Goal: Task Accomplishment & Management: Use online tool/utility

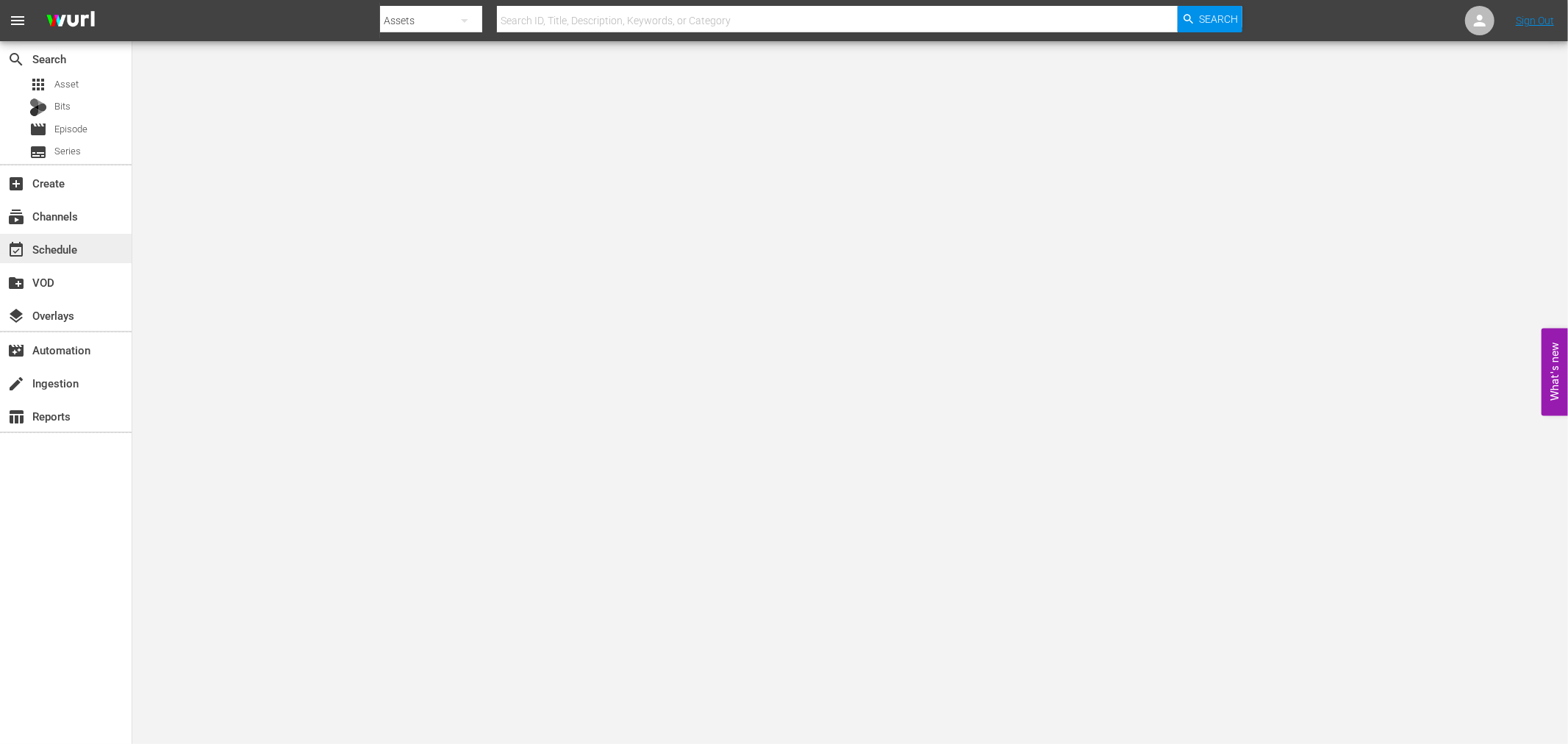
click at [61, 245] on div "event_available Schedule" at bounding box center [41, 247] width 82 height 13
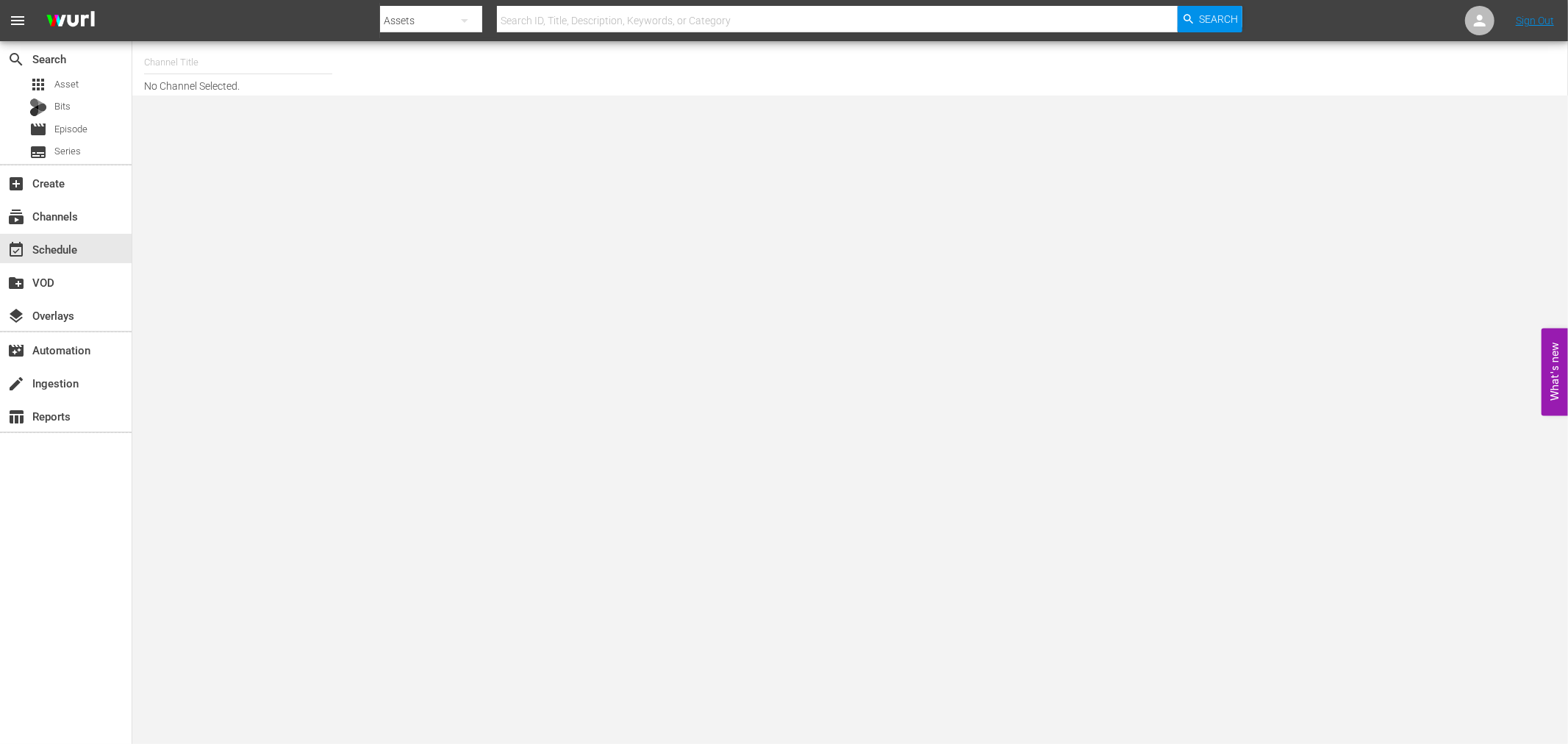
click at [177, 59] on input "text" at bounding box center [238, 62] width 189 height 35
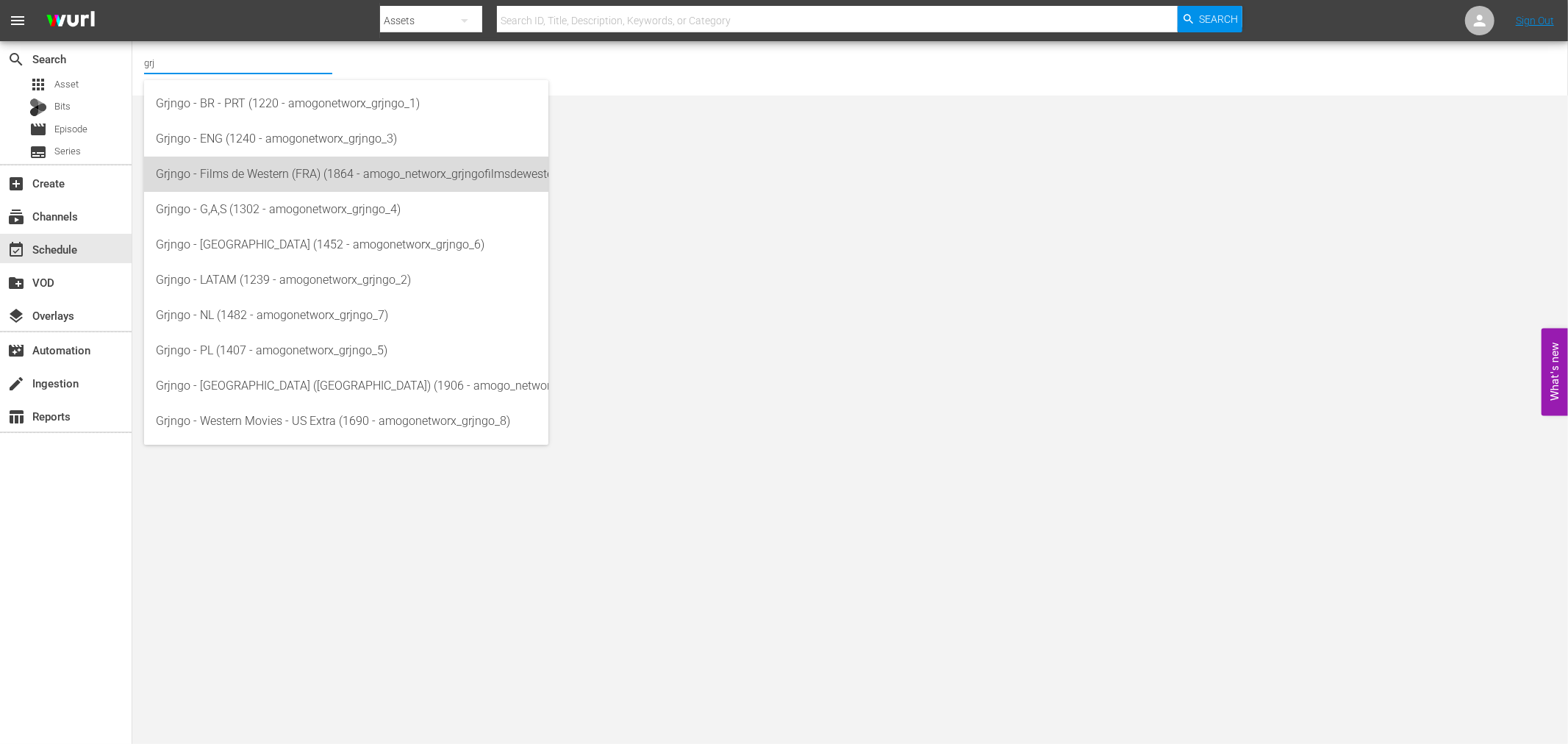
click at [299, 176] on div "Grjngo - Films de Western (FRA) (1864 - amogo_networx_grjngofilmsdewestern_1)" at bounding box center [346, 174] width 381 height 35
type input "Grjngo - Films de Western (FRA) (1864 - amogo_networx_grjngofilmsdewestern_1)"
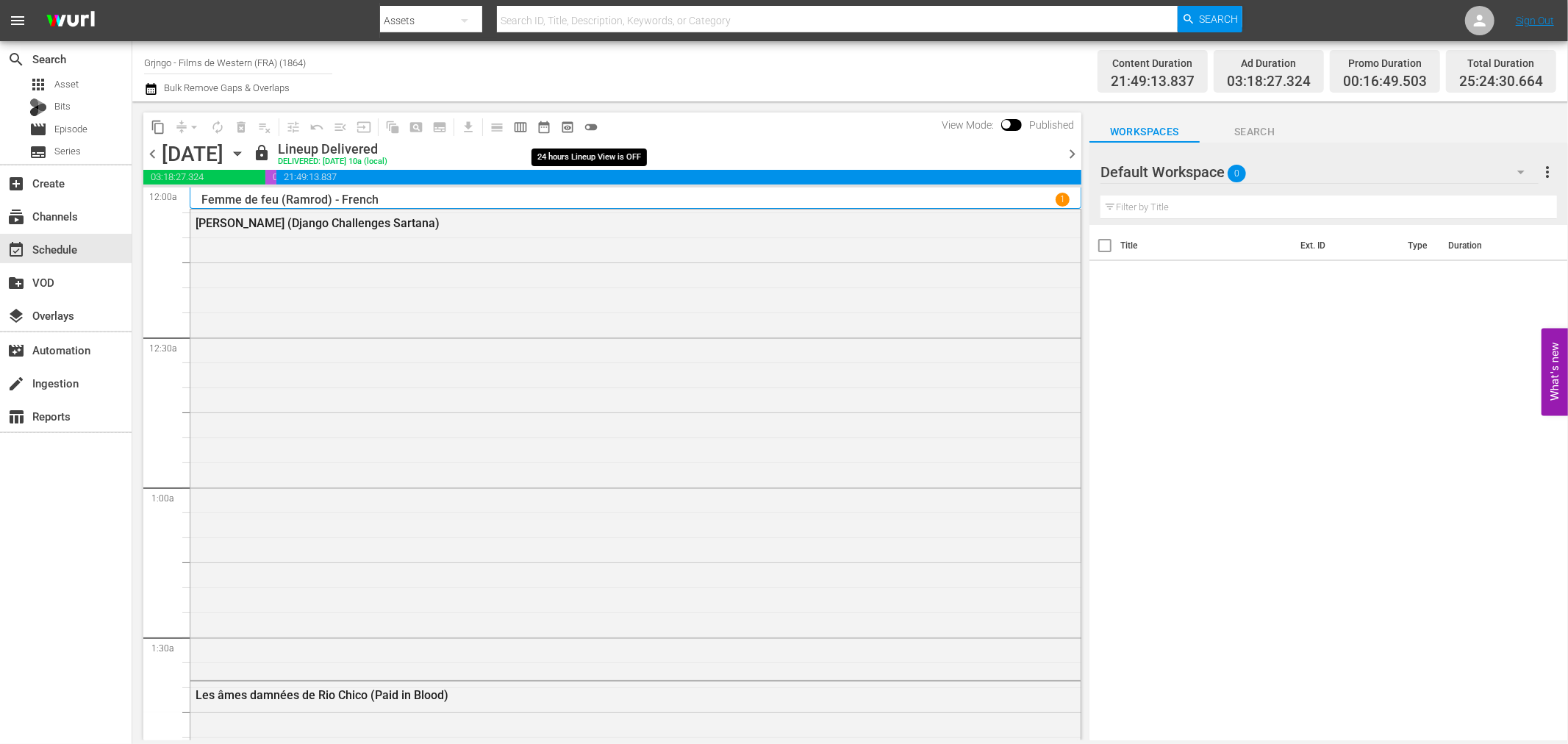
click at [596, 126] on span "toggle_off" at bounding box center [590, 126] width 15 height 15
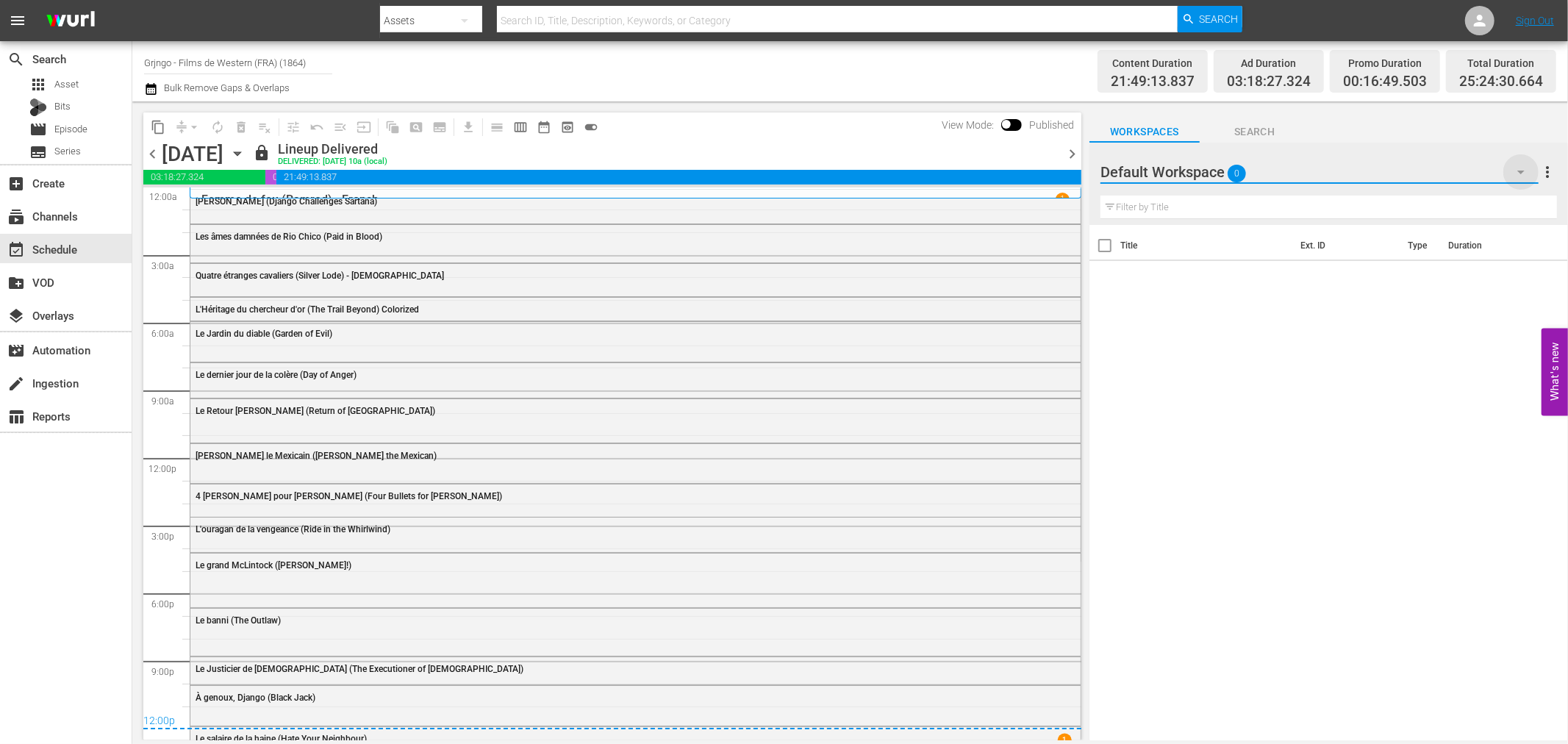
click at [1520, 168] on icon "button" at bounding box center [1521, 171] width 18 height 18
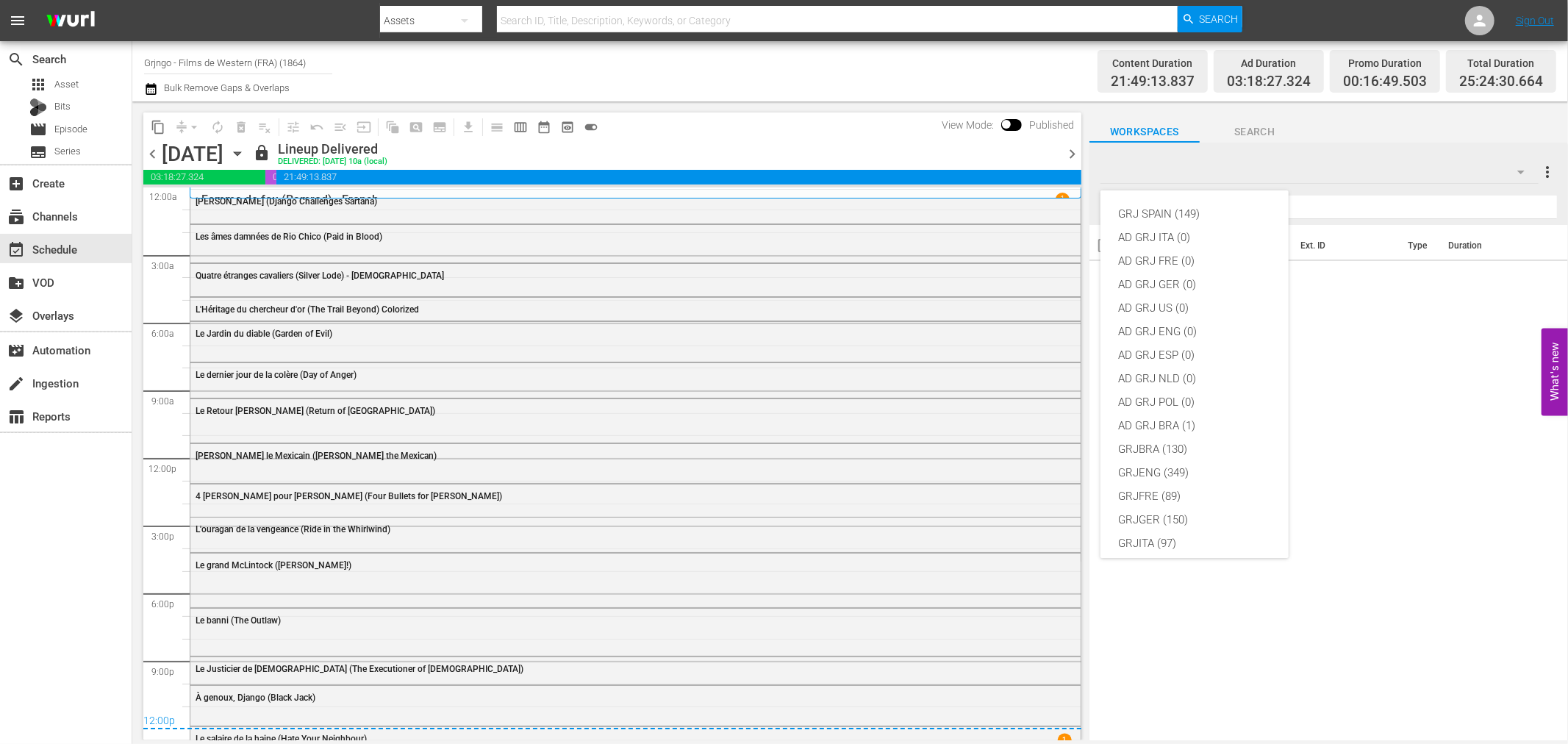
scroll to position [126, 0]
click at [1203, 358] on div "GRJFRE (89)" at bounding box center [1194, 369] width 153 height 23
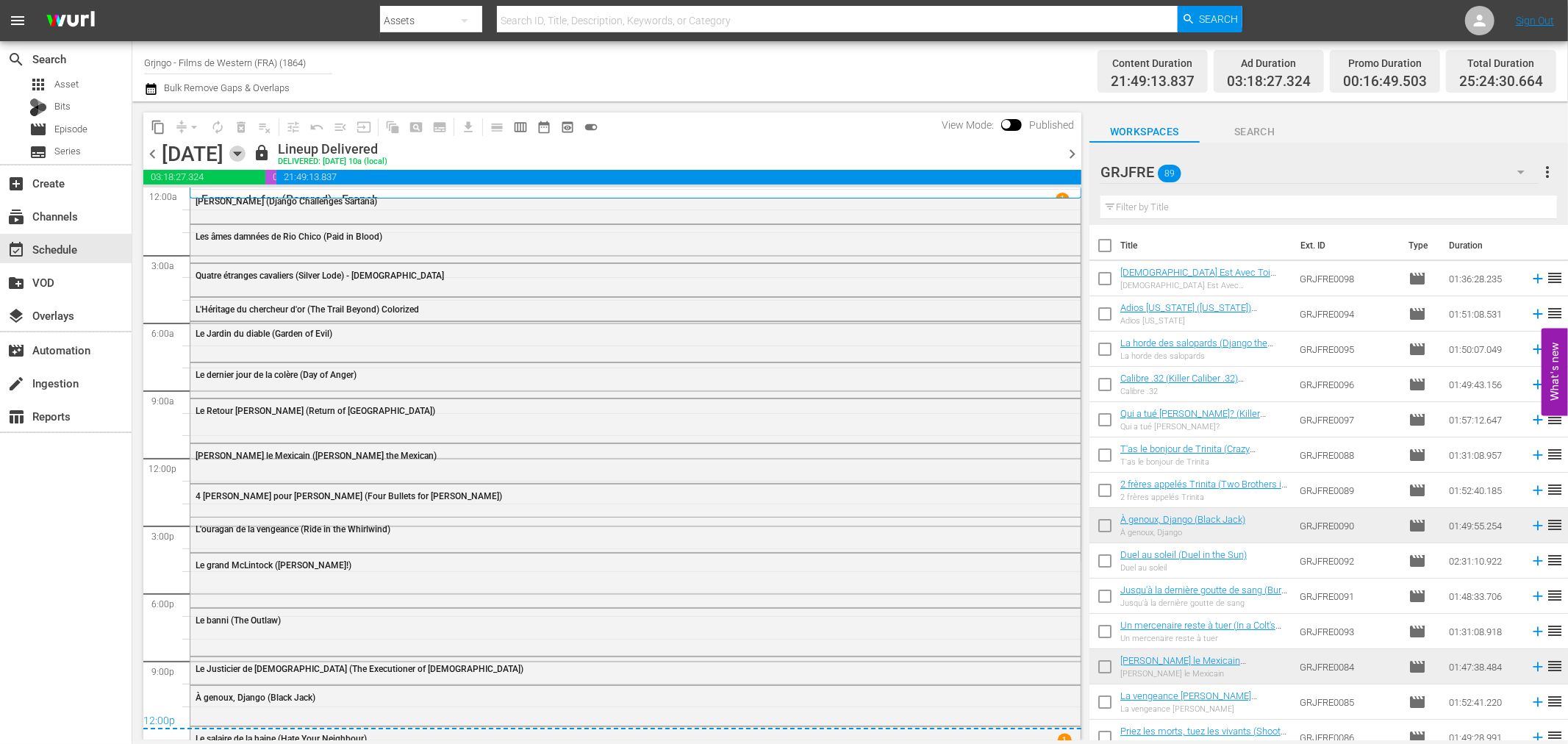
click at [245, 152] on icon "button" at bounding box center [237, 154] width 16 height 16
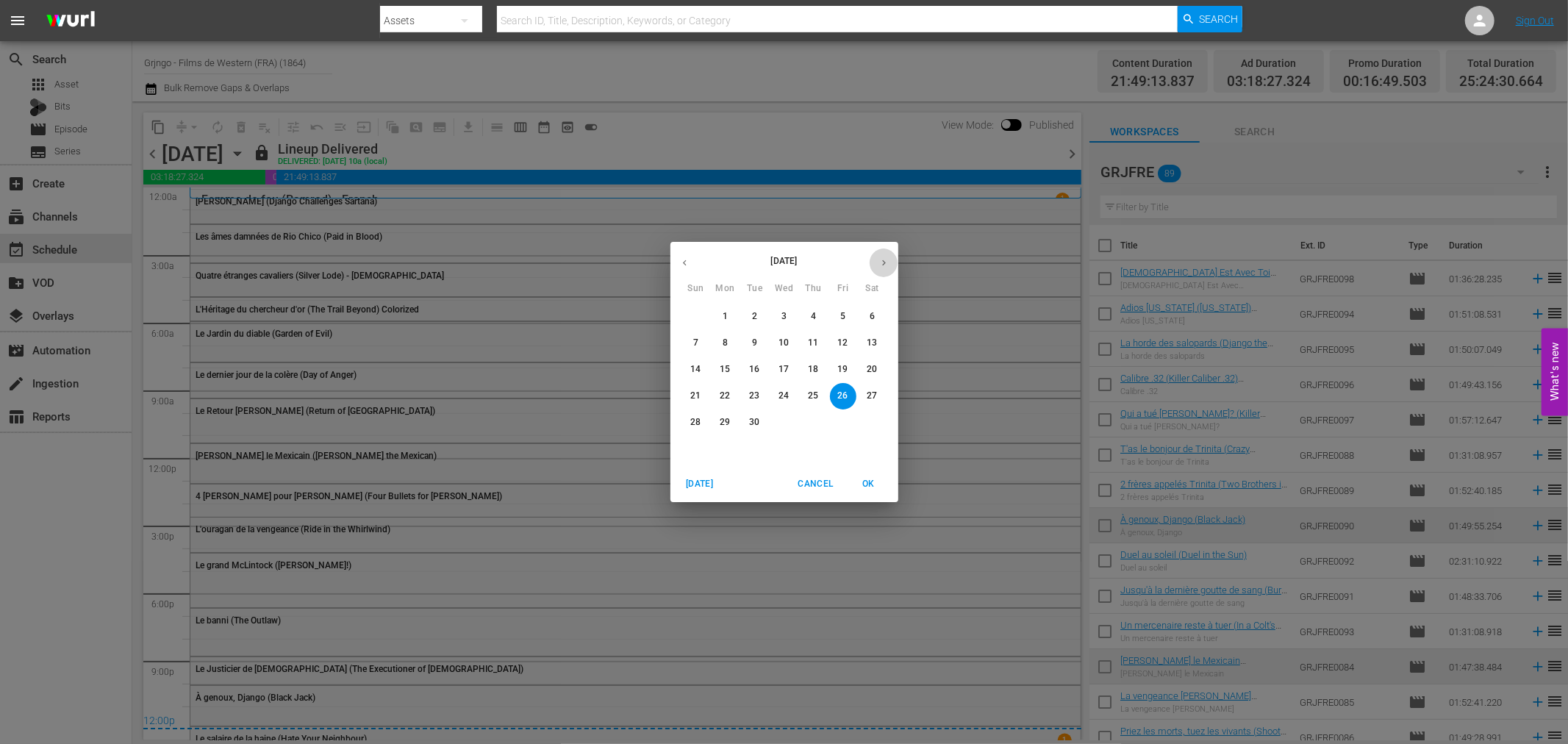
click at [885, 265] on icon "button" at bounding box center [884, 263] width 11 height 11
click at [808, 422] on p "30" at bounding box center [812, 422] width 10 height 12
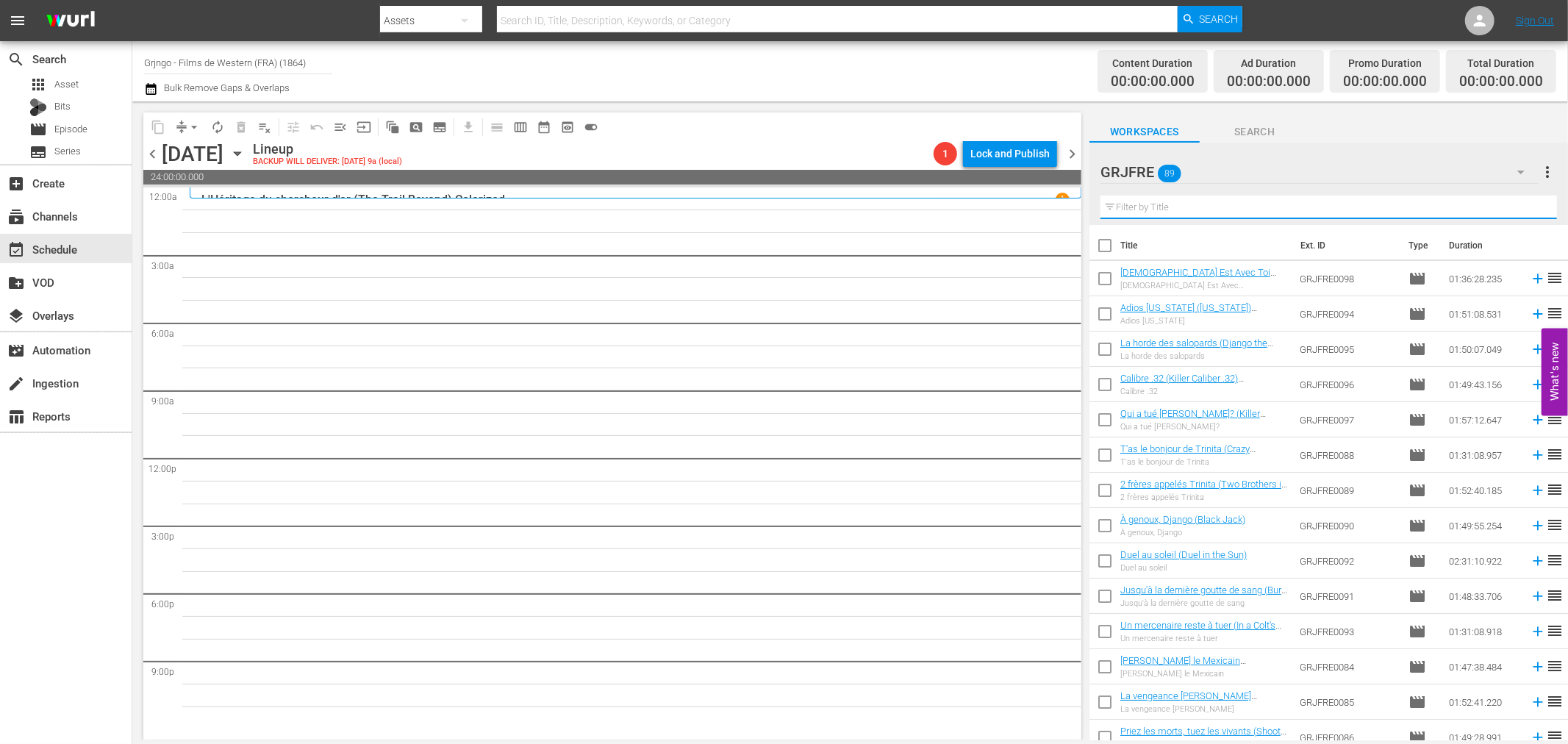
click at [1134, 210] on input "text" at bounding box center [1328, 207] width 456 height 23
paste input "Shoot the Living and Pray for the Dead"
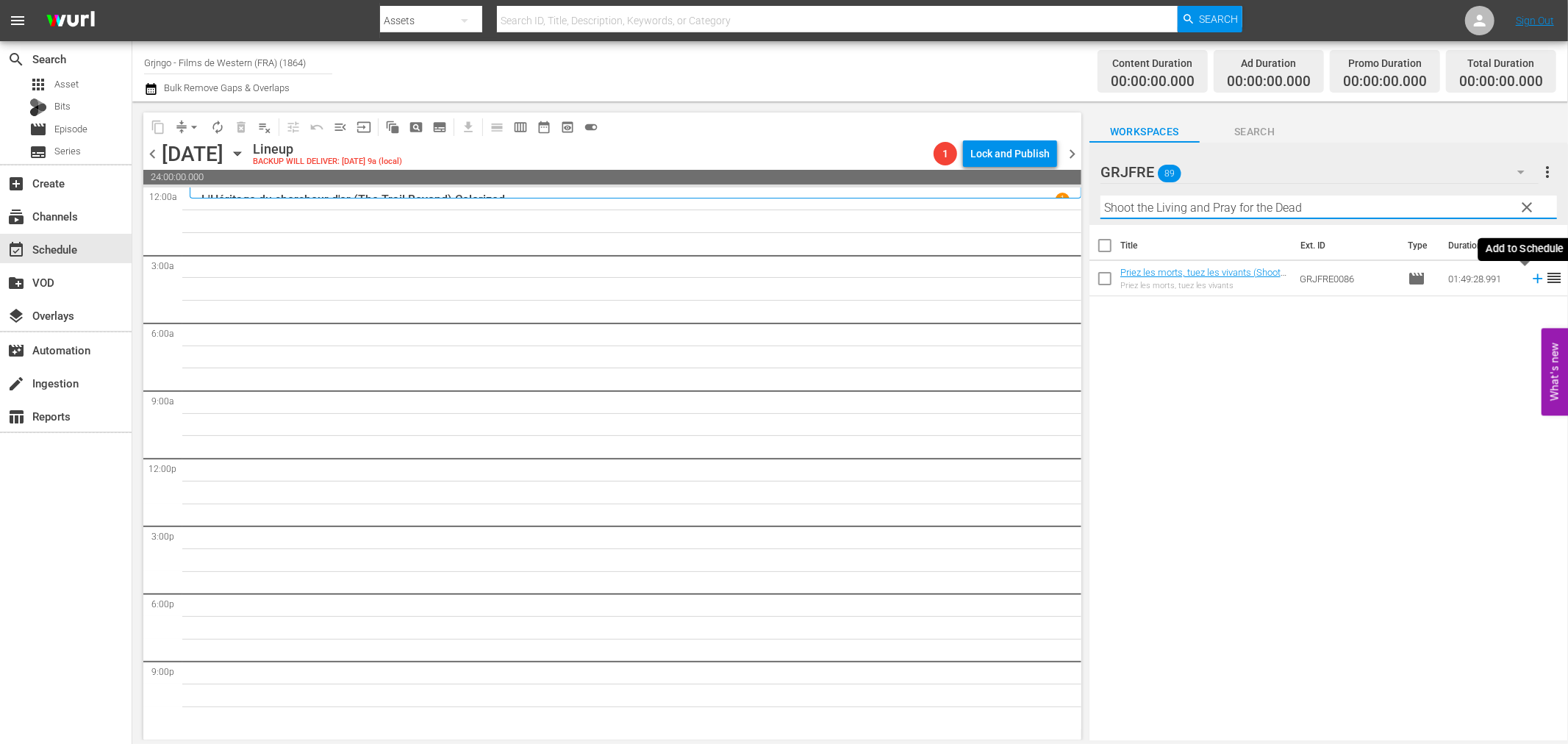
type input "Shoot the Living and Pray for the Dead"
click at [1533, 278] on icon at bounding box center [1538, 279] width 9 height 9
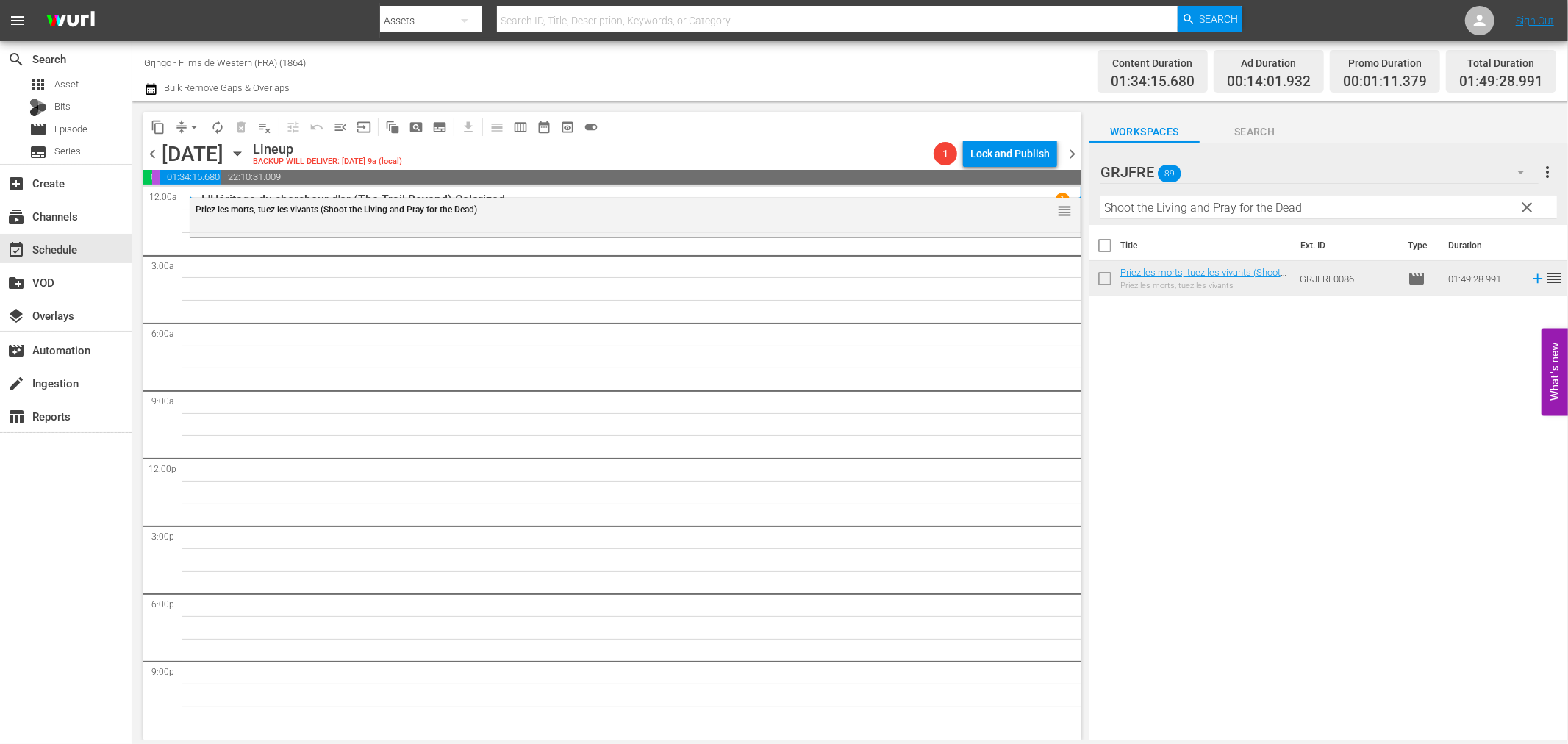
drag, startPoint x: 1526, startPoint y: 207, endPoint x: 1307, endPoint y: 175, distance: 221.3
click at [1526, 206] on span "clear" at bounding box center [1528, 207] width 18 height 18
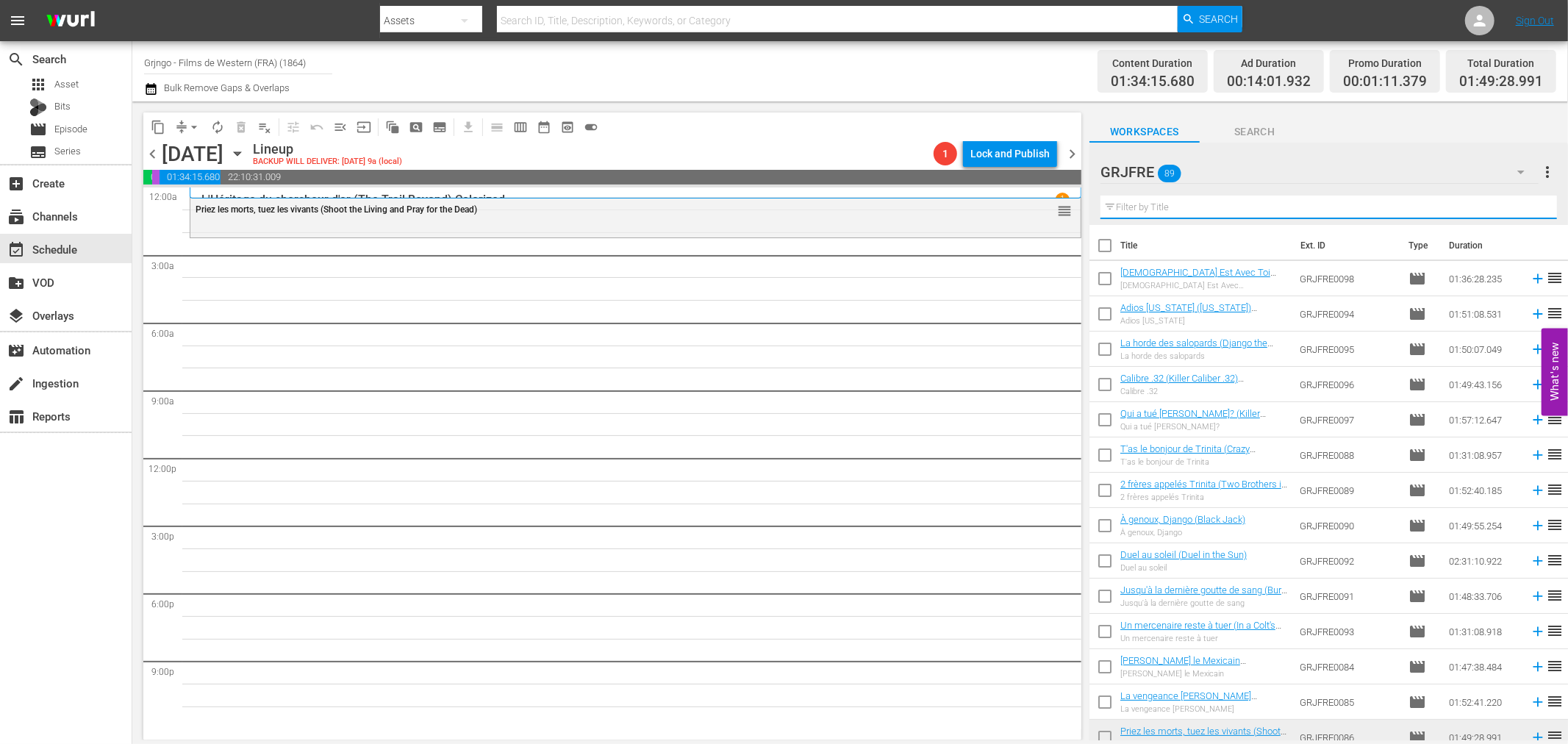
paste input "Mohawk"
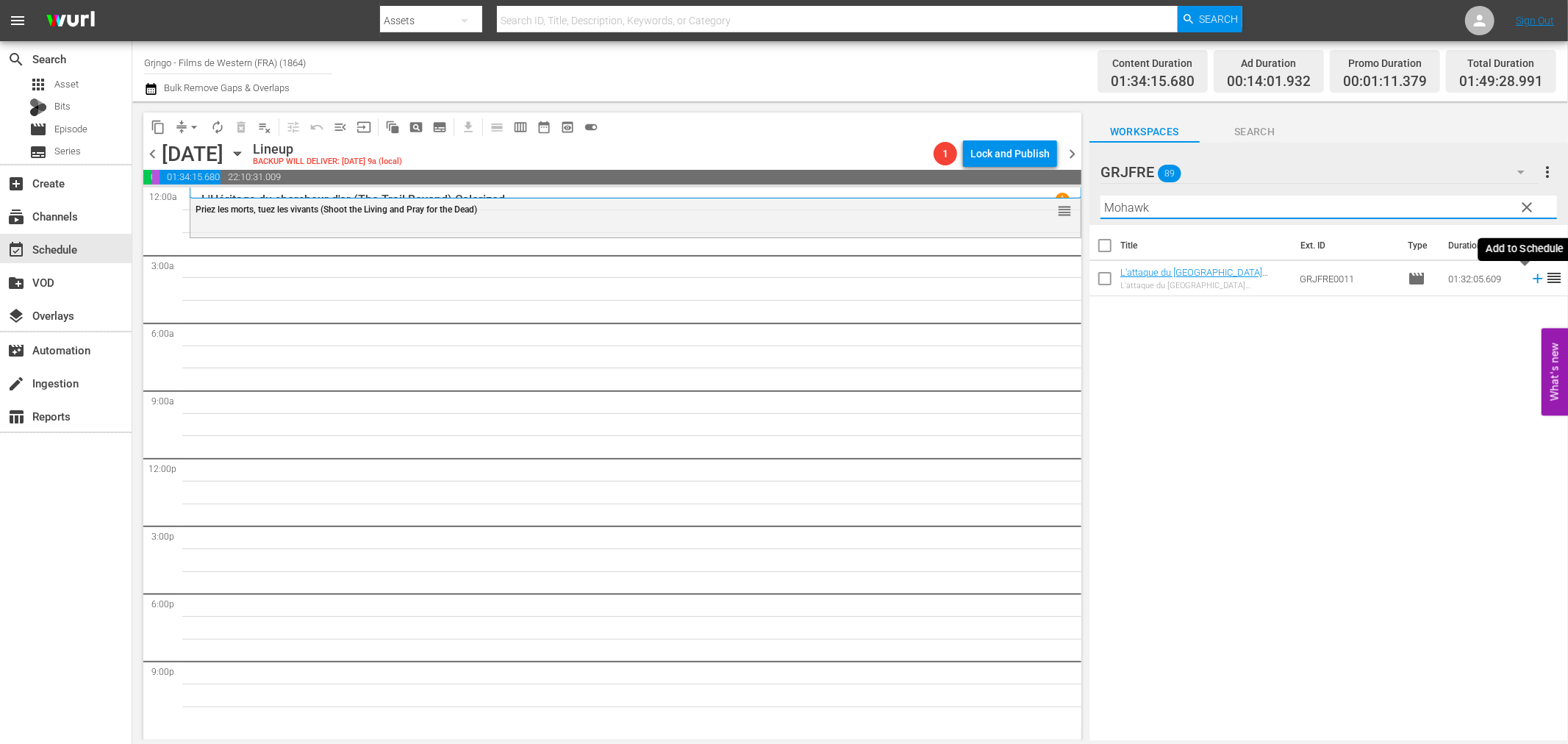
type input "Mohawk"
click at [1533, 278] on icon at bounding box center [1538, 279] width 9 height 9
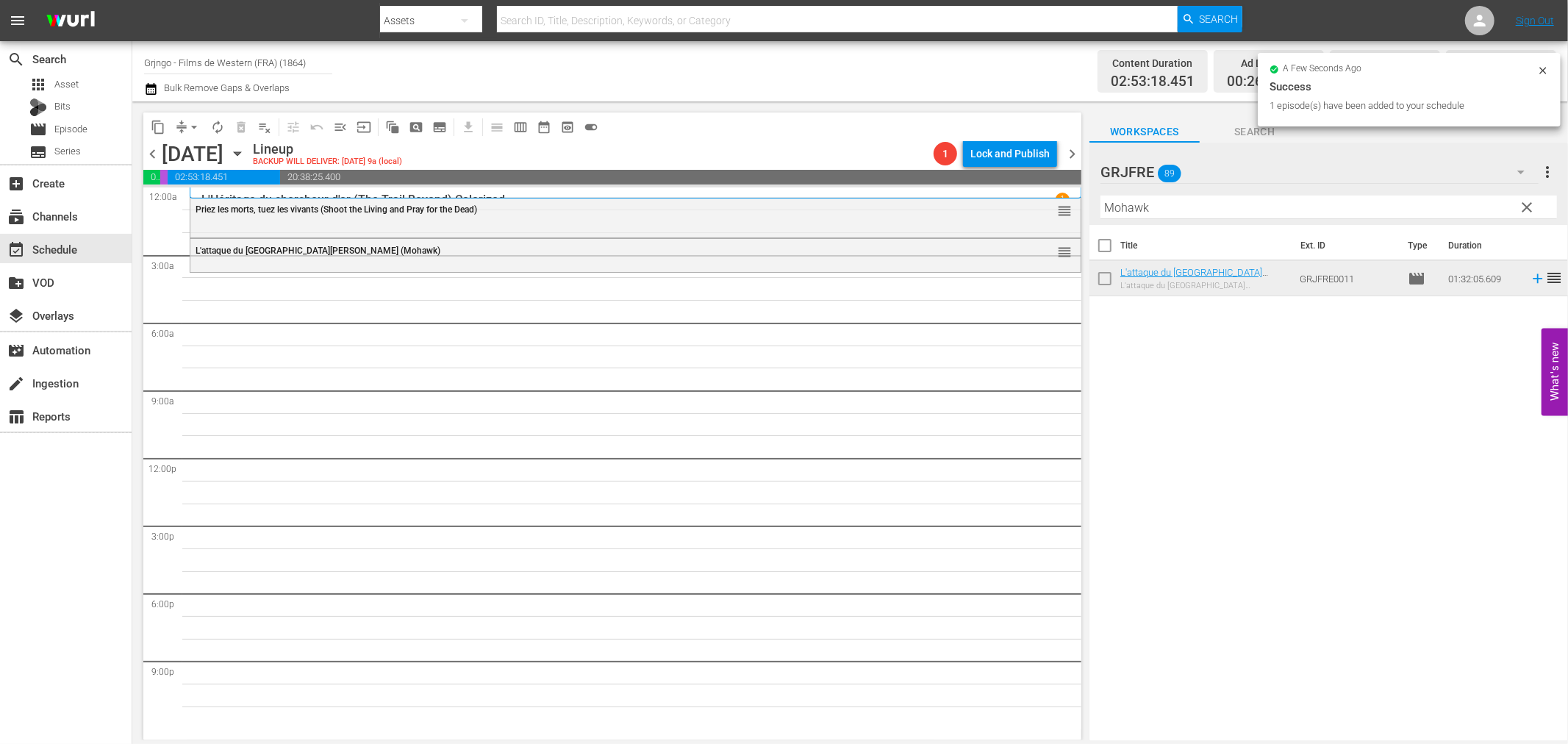
drag, startPoint x: 1525, startPoint y: 202, endPoint x: 1304, endPoint y: 197, distance: 221.1
click at [1525, 202] on span "clear" at bounding box center [1528, 207] width 18 height 18
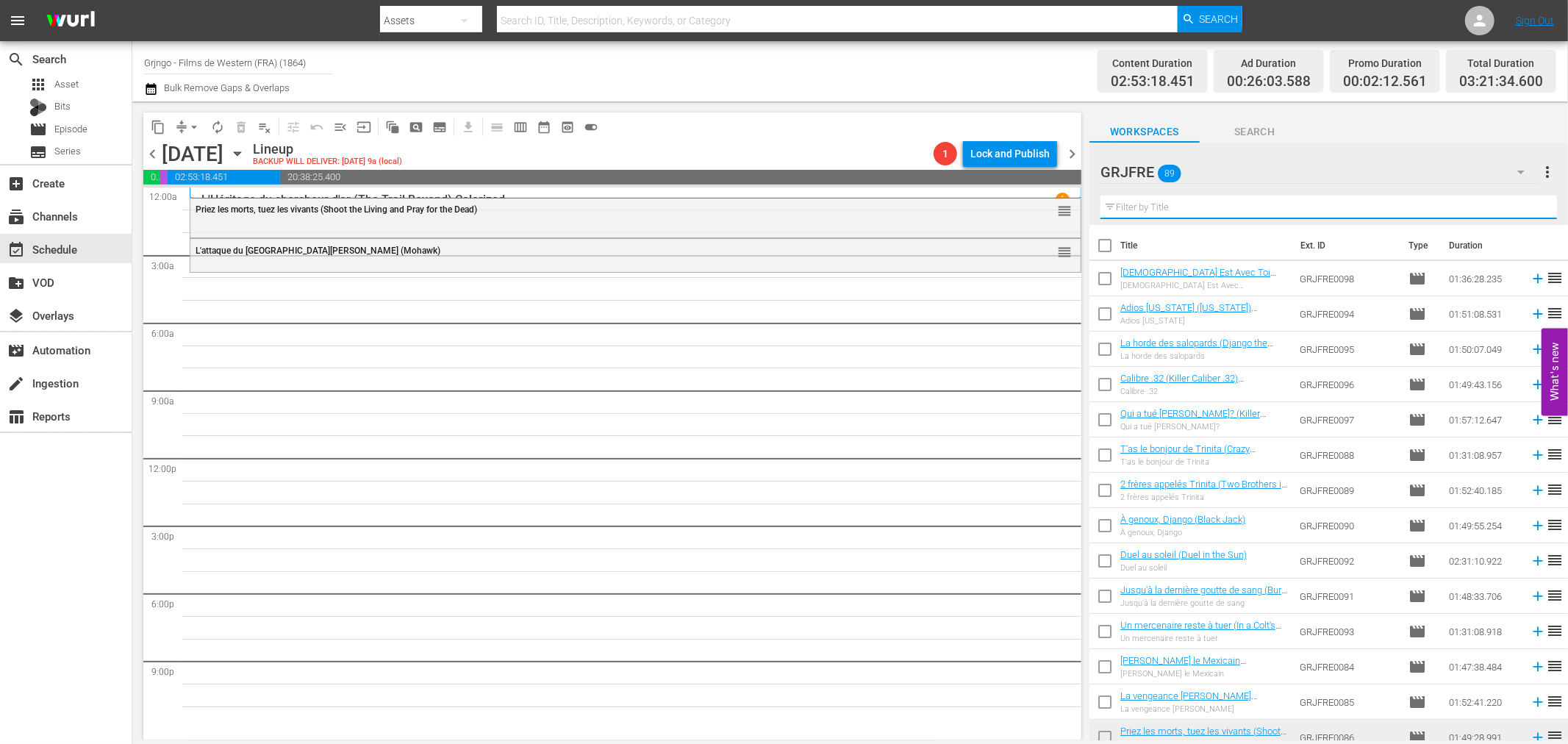
paste input "Quatre étranges cavaliers (Silver Lode)"
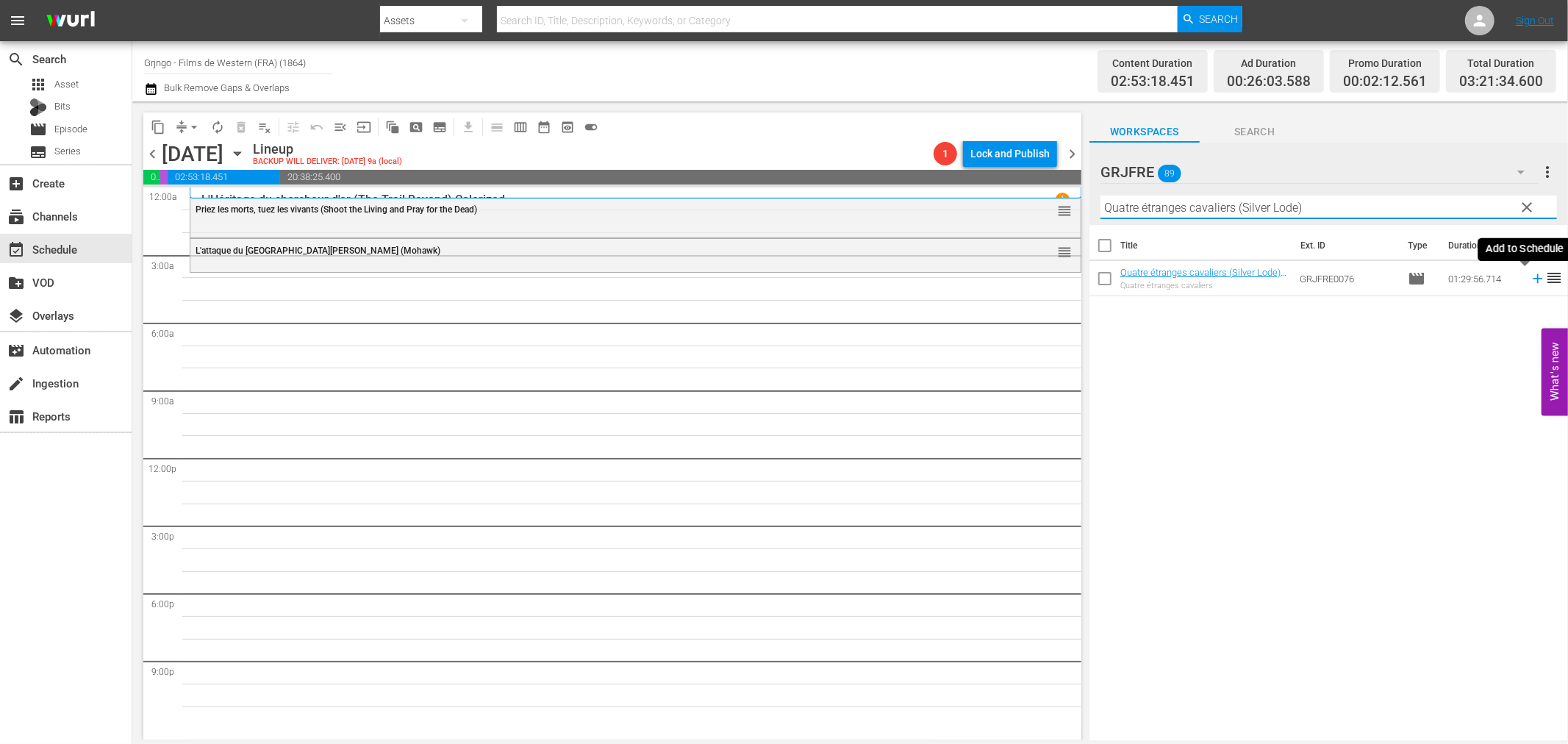
type input "Quatre étranges cavaliers (Silver Lode)"
click at [1530, 275] on icon at bounding box center [1538, 279] width 16 height 16
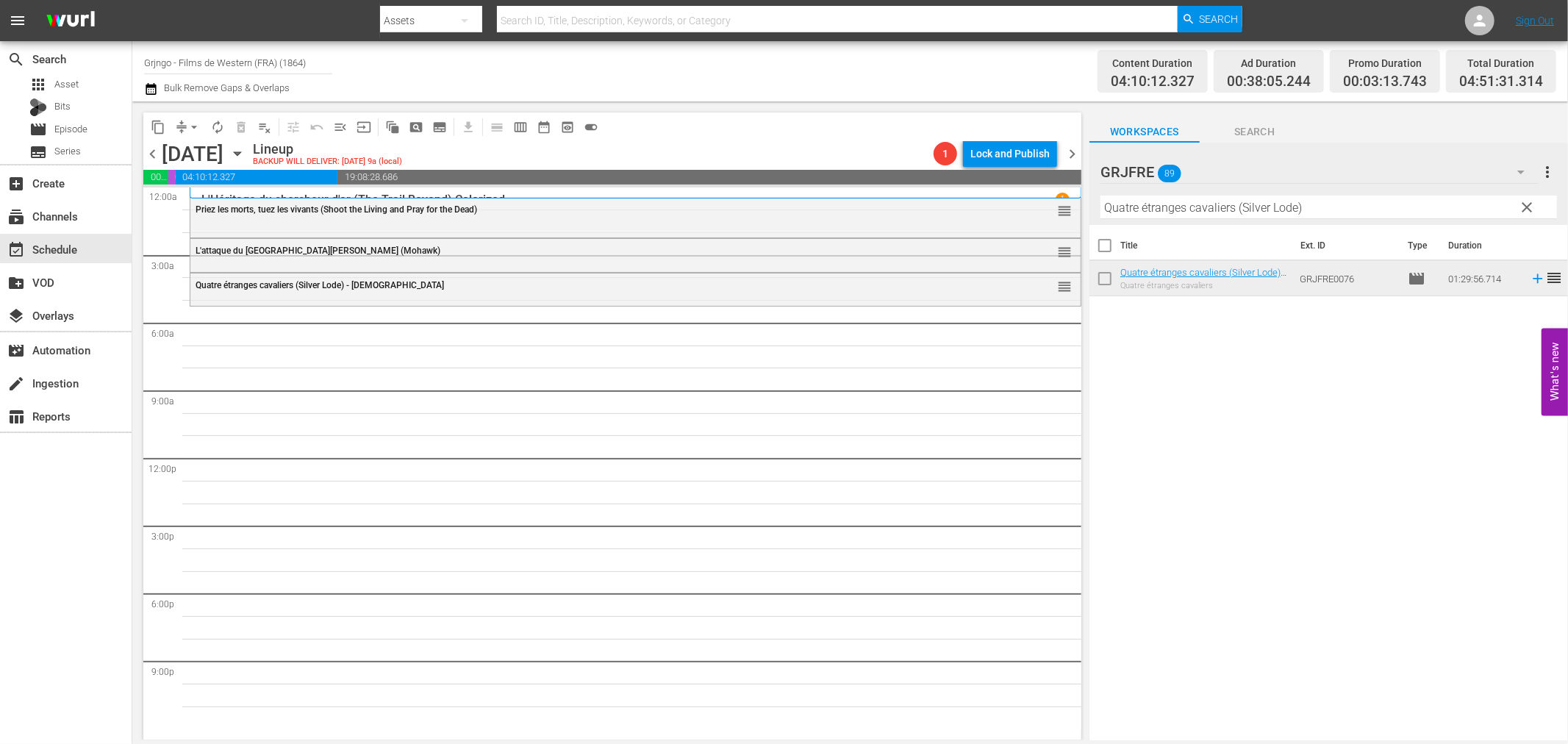
click at [1522, 203] on span "clear" at bounding box center [1528, 207] width 18 height 18
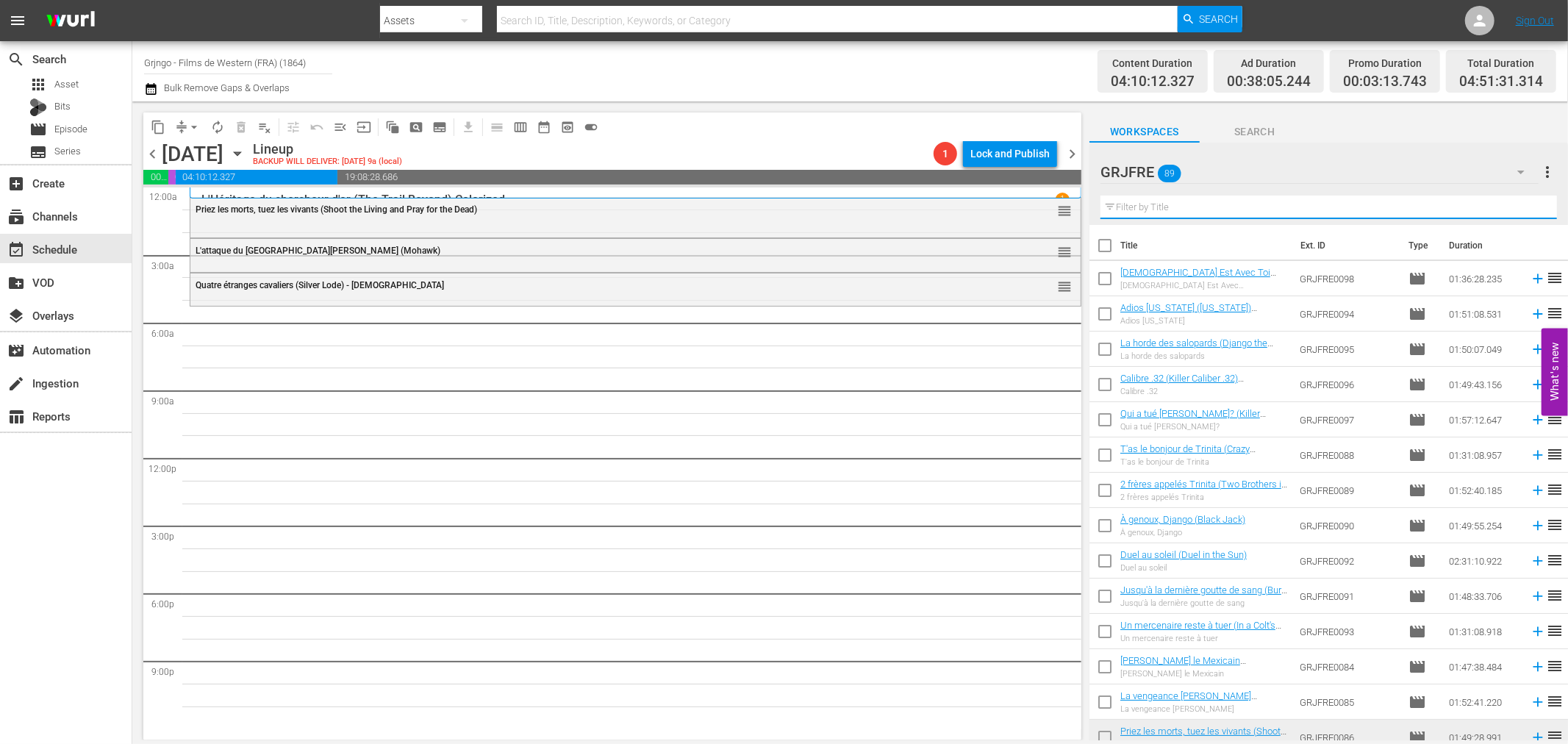
paste input "Brother Outlaw"
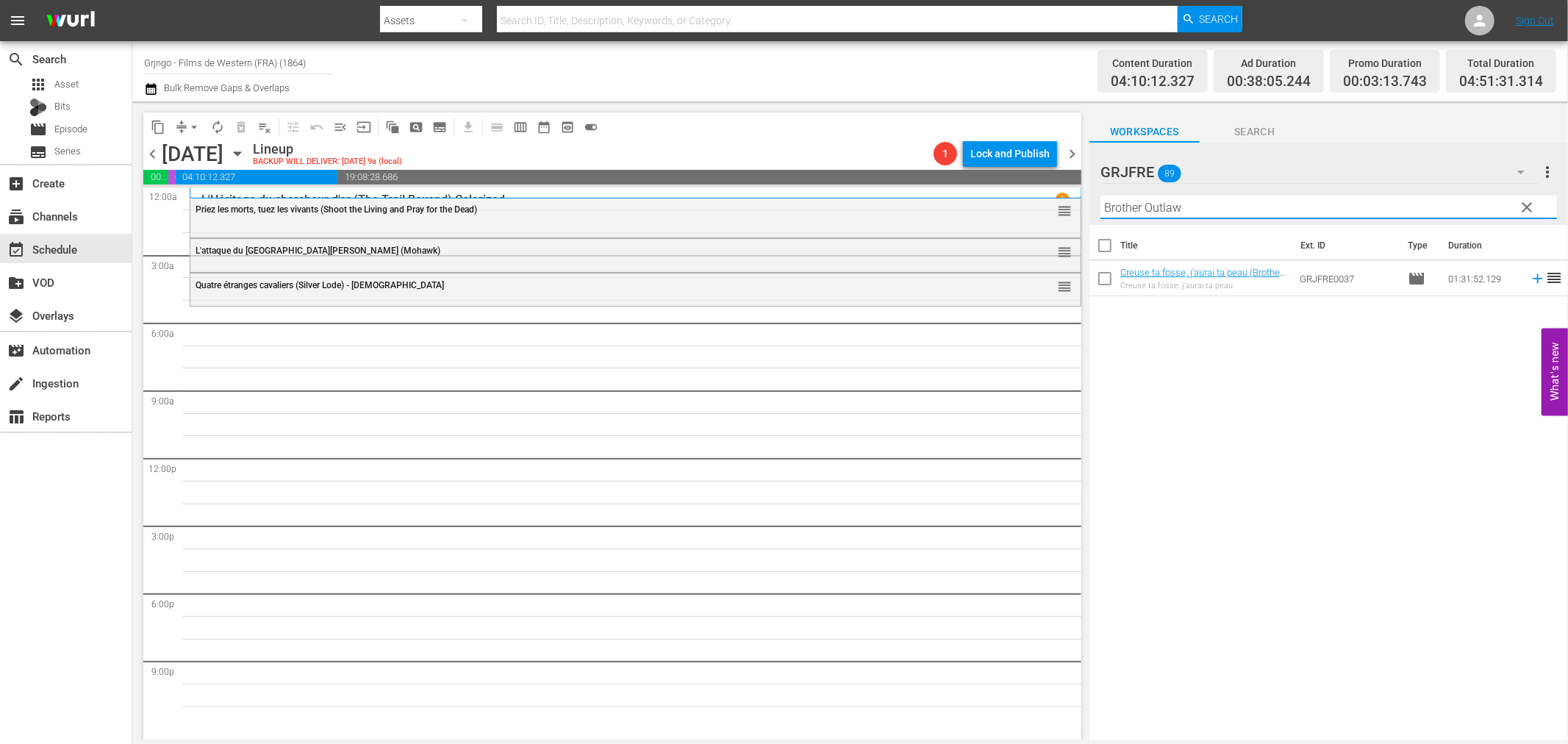
type input "Brother Outlaw"
click at [1530, 281] on icon at bounding box center [1538, 279] width 16 height 16
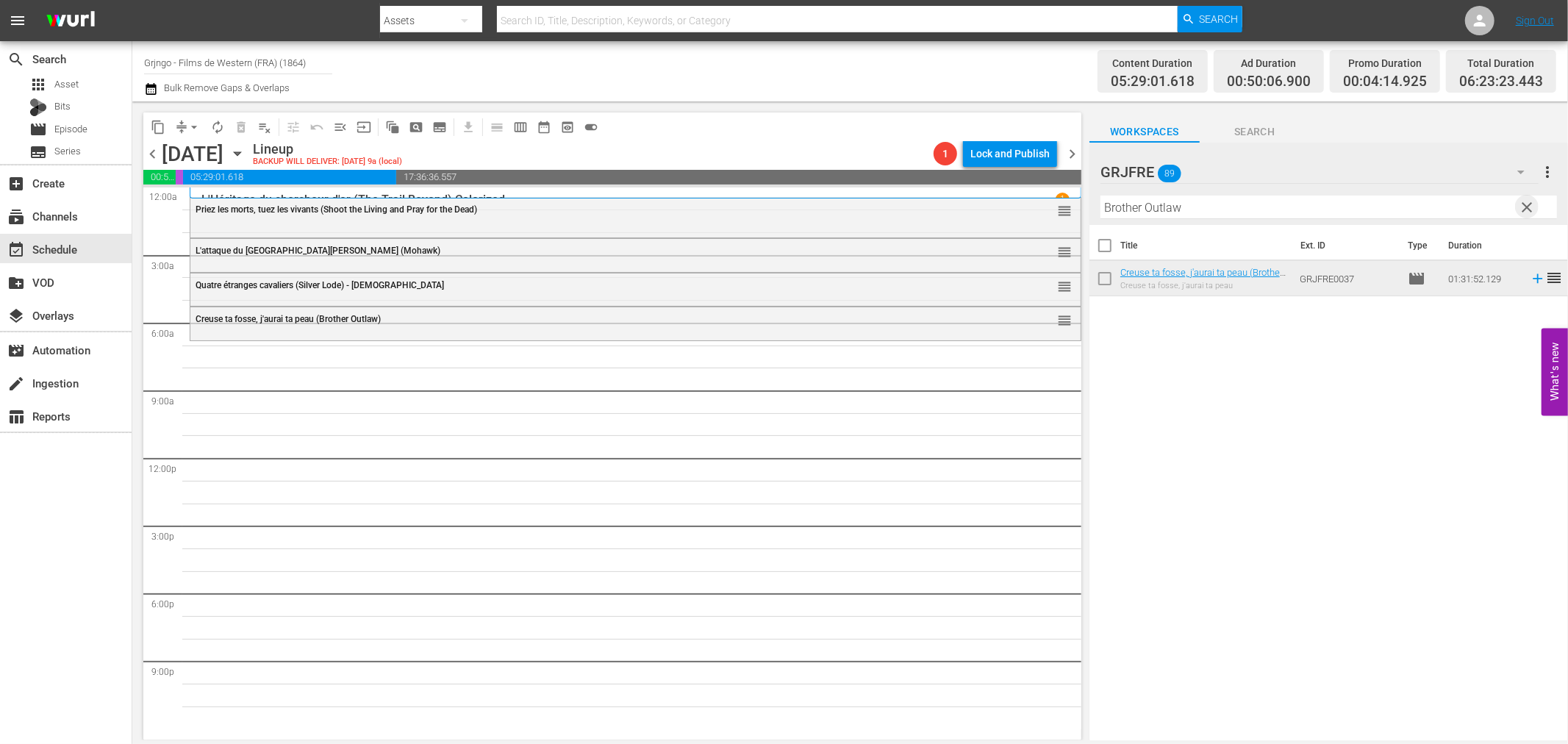
click at [1529, 212] on span "clear" at bounding box center [1528, 207] width 18 height 18
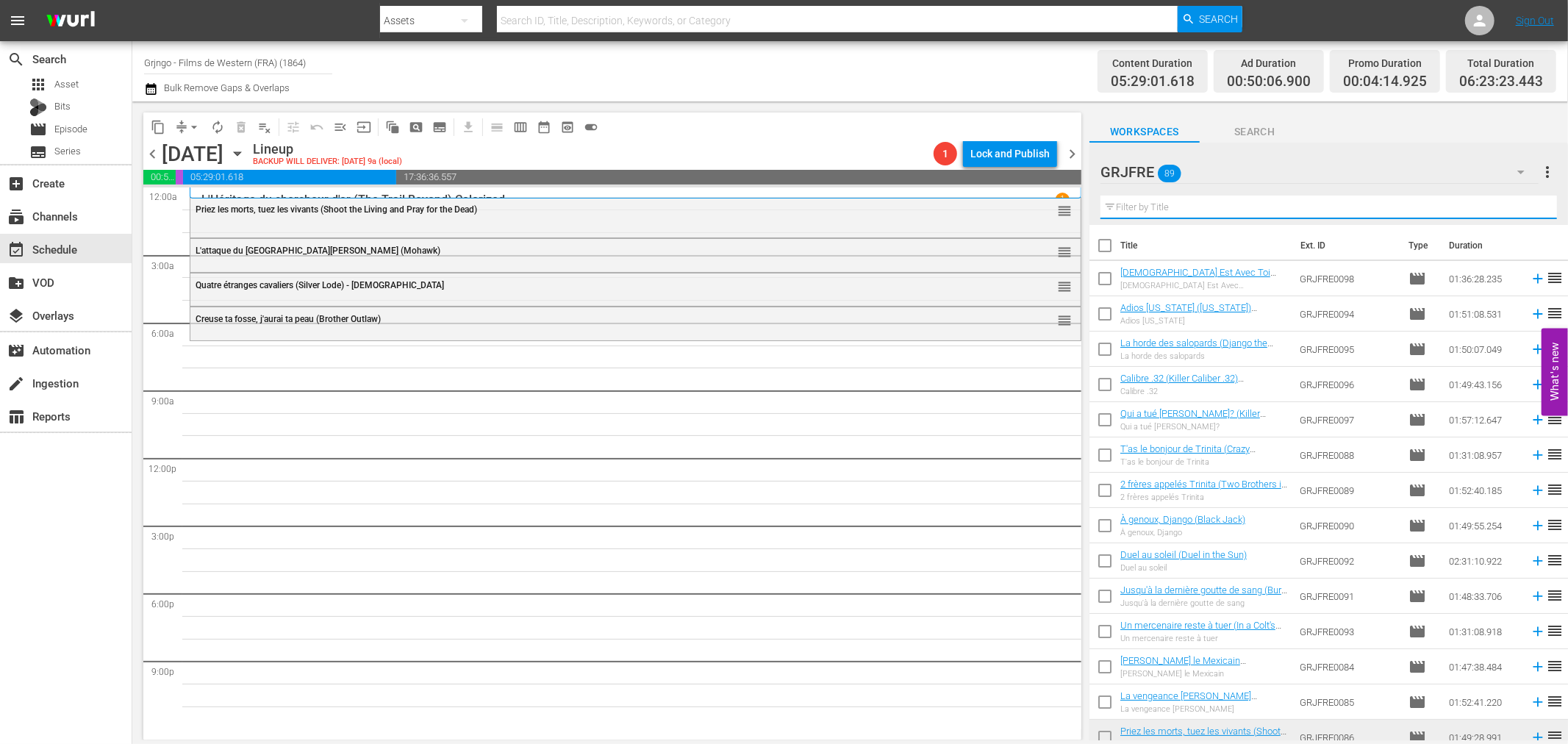
paste input "$1,000 on the Black"
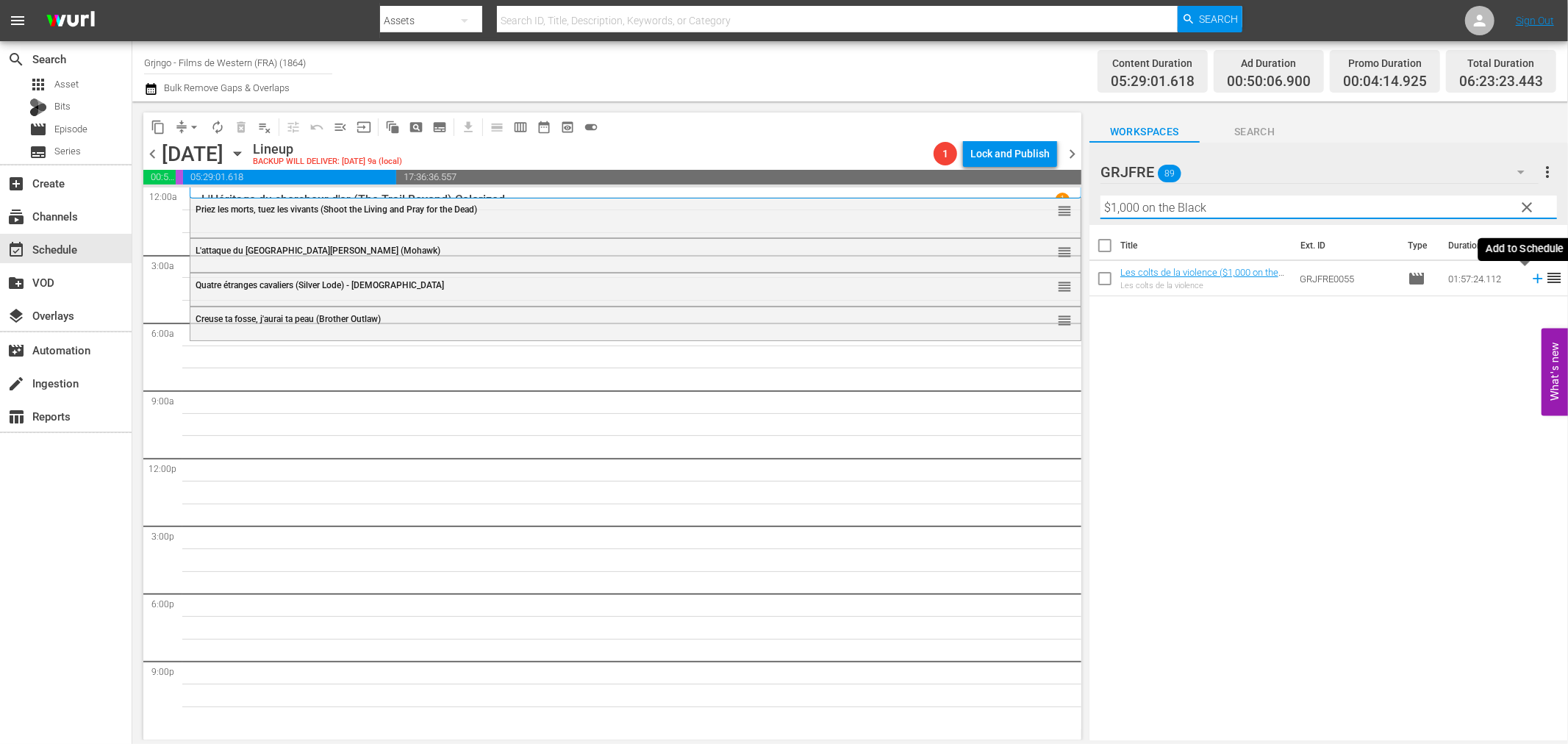
type input "$1,000 on the Black"
click at [1530, 281] on icon at bounding box center [1538, 279] width 16 height 16
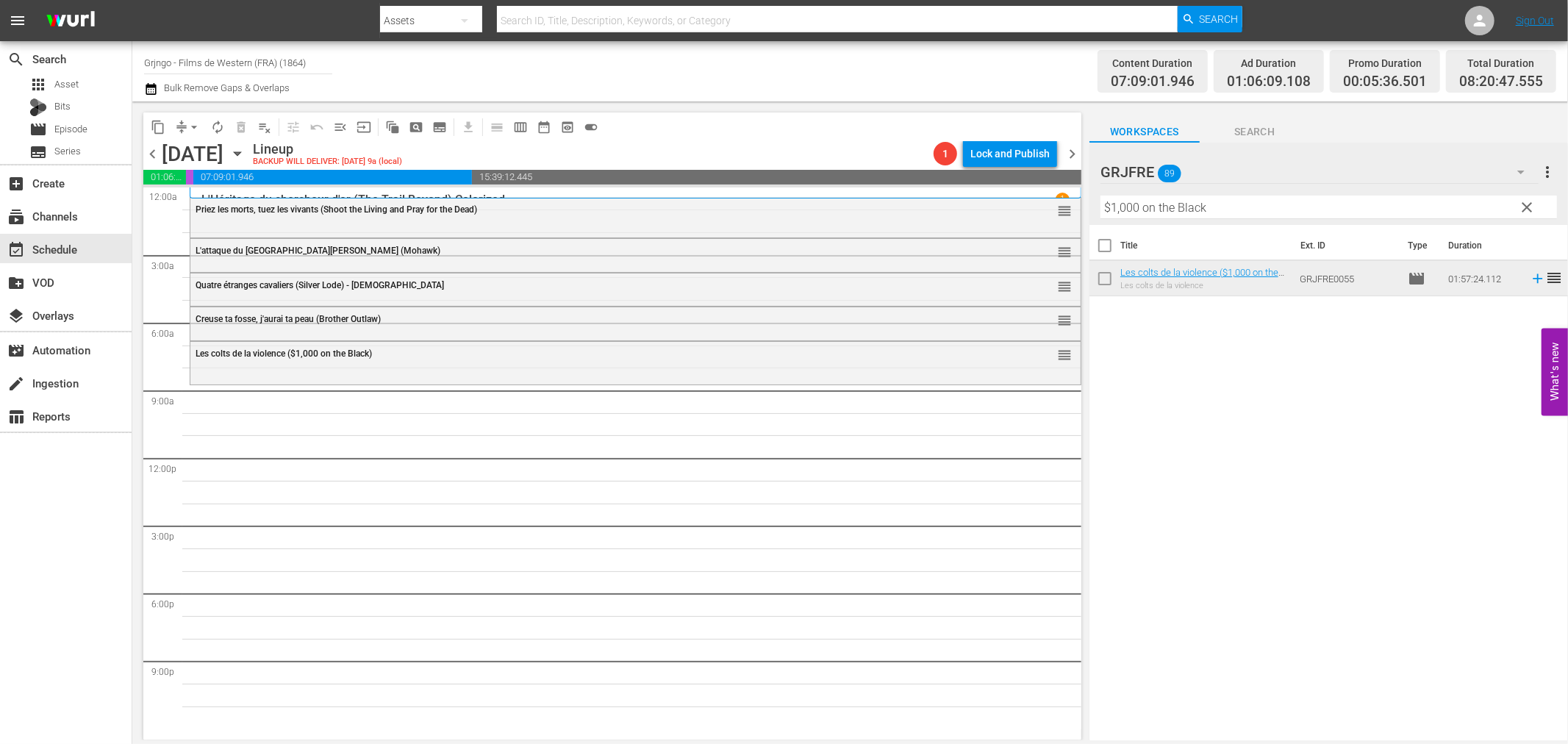
click at [1527, 197] on button "clear" at bounding box center [1527, 206] width 23 height 23
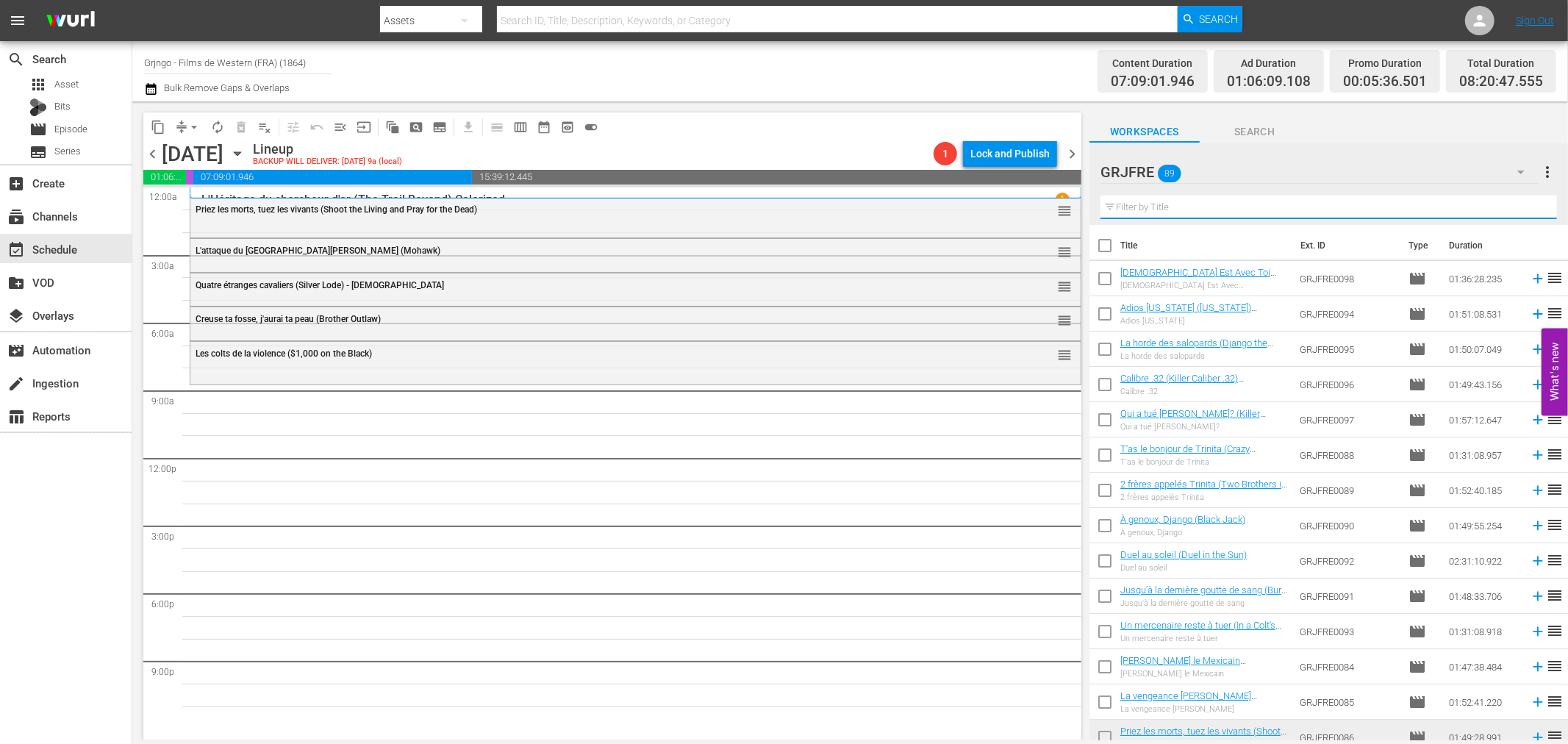
paste input "Two Brothers in Trinity"
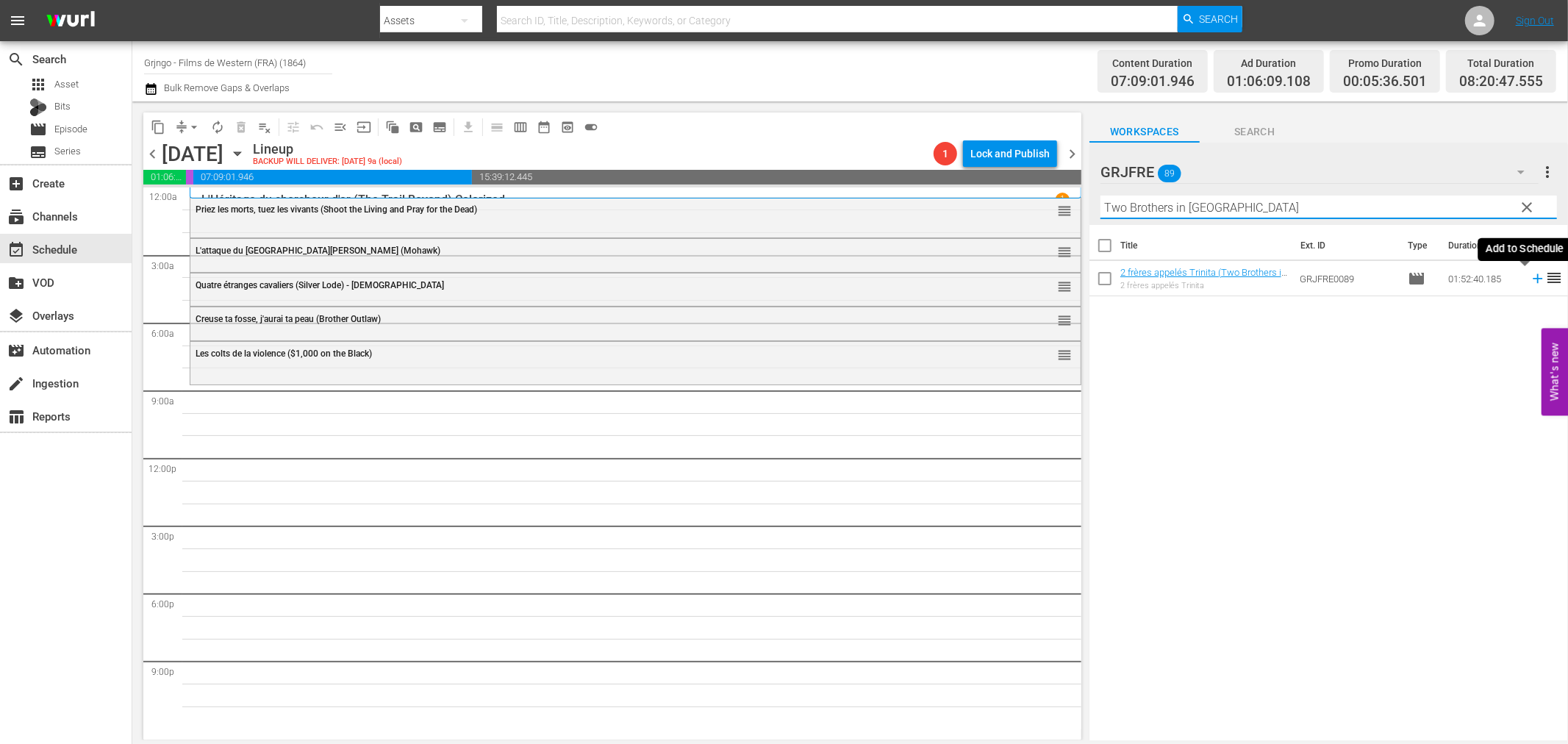
type input "Two Brothers in Trinity"
click at [1533, 277] on icon at bounding box center [1538, 279] width 9 height 9
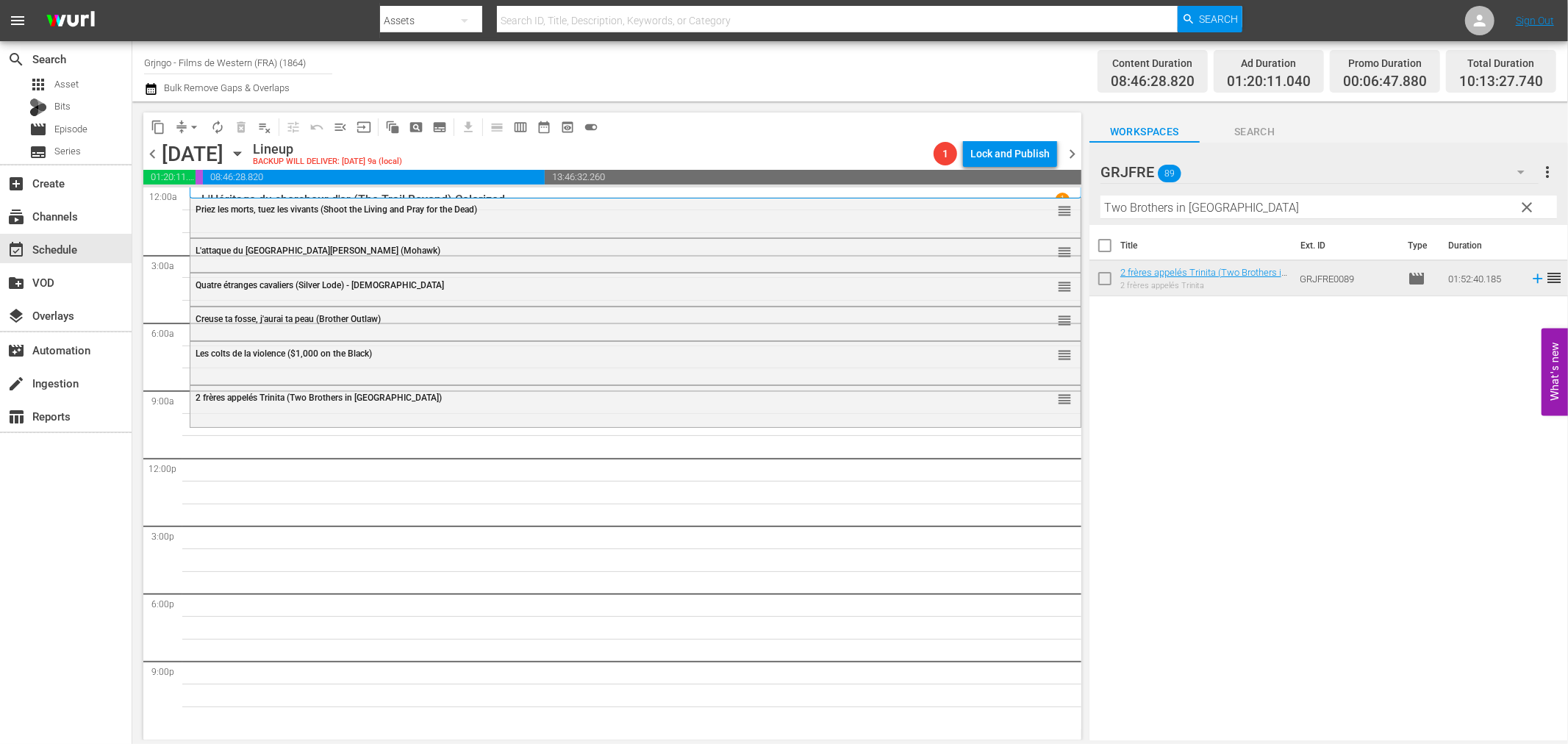
drag, startPoint x: 1531, startPoint y: 203, endPoint x: 1465, endPoint y: 203, distance: 66.0
click at [1532, 203] on span "clear" at bounding box center [1528, 207] width 18 height 18
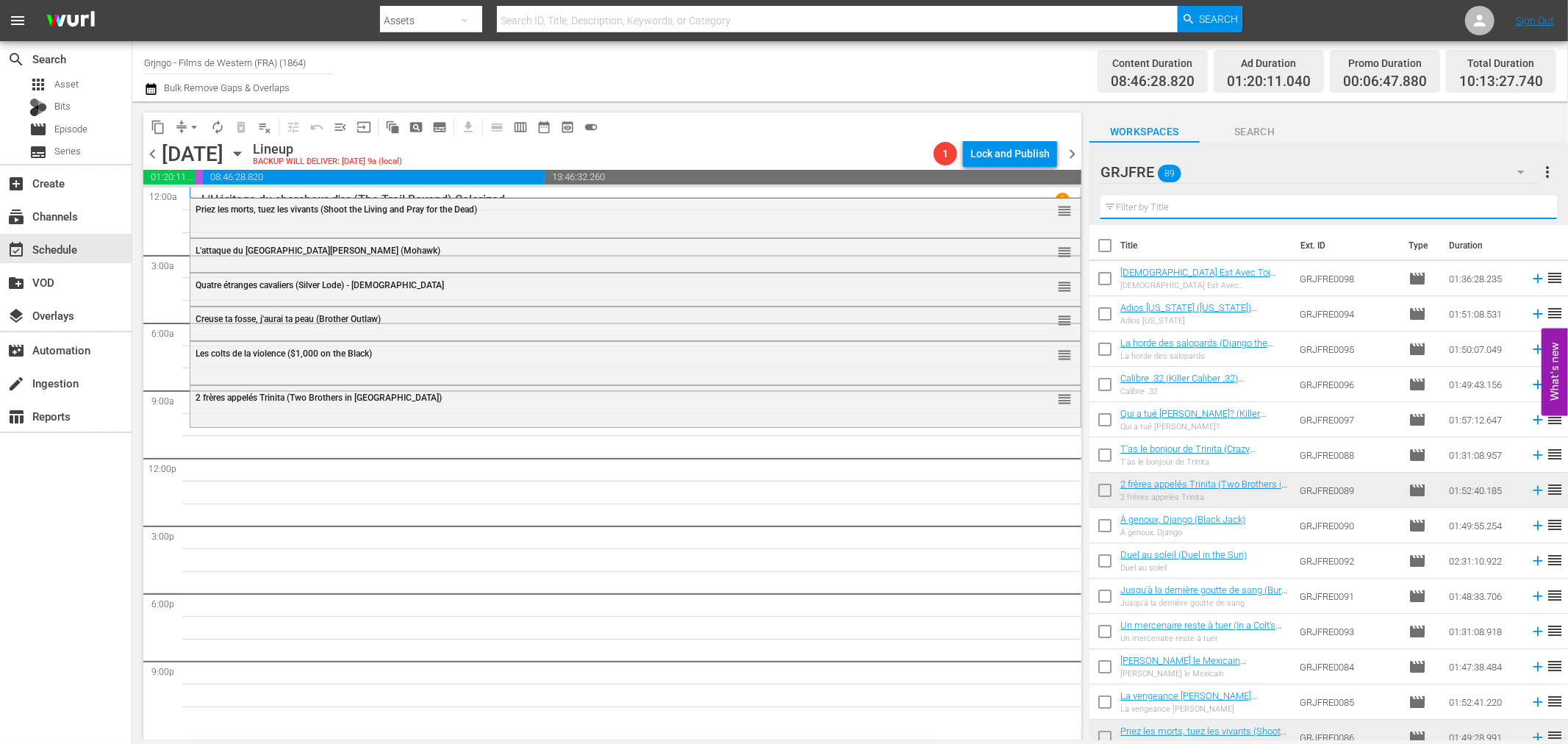
paste input "Ringo, the Mark of Vengeance"
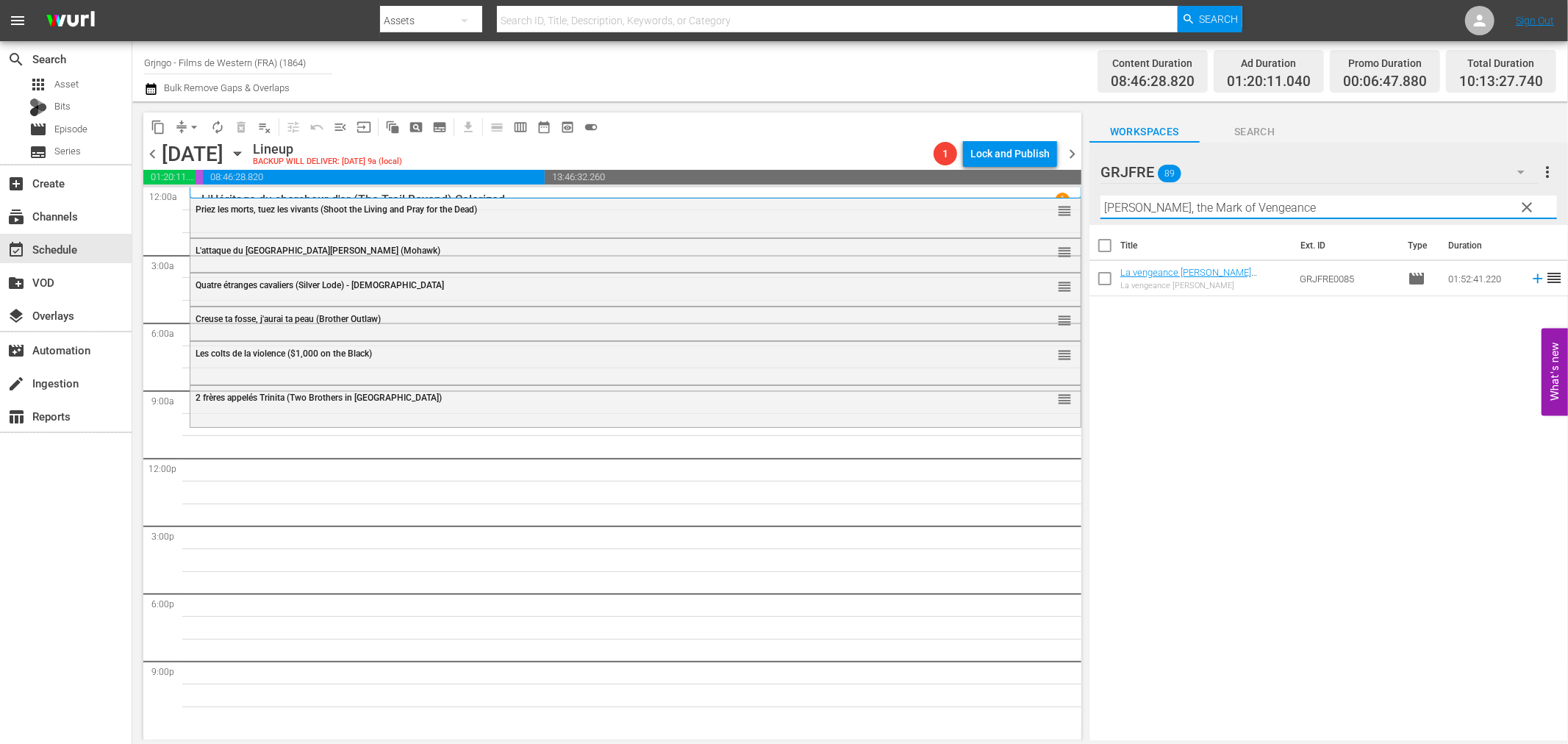
type input "Ringo, the Mark of Vengeance"
click at [1533, 281] on icon at bounding box center [1538, 279] width 9 height 9
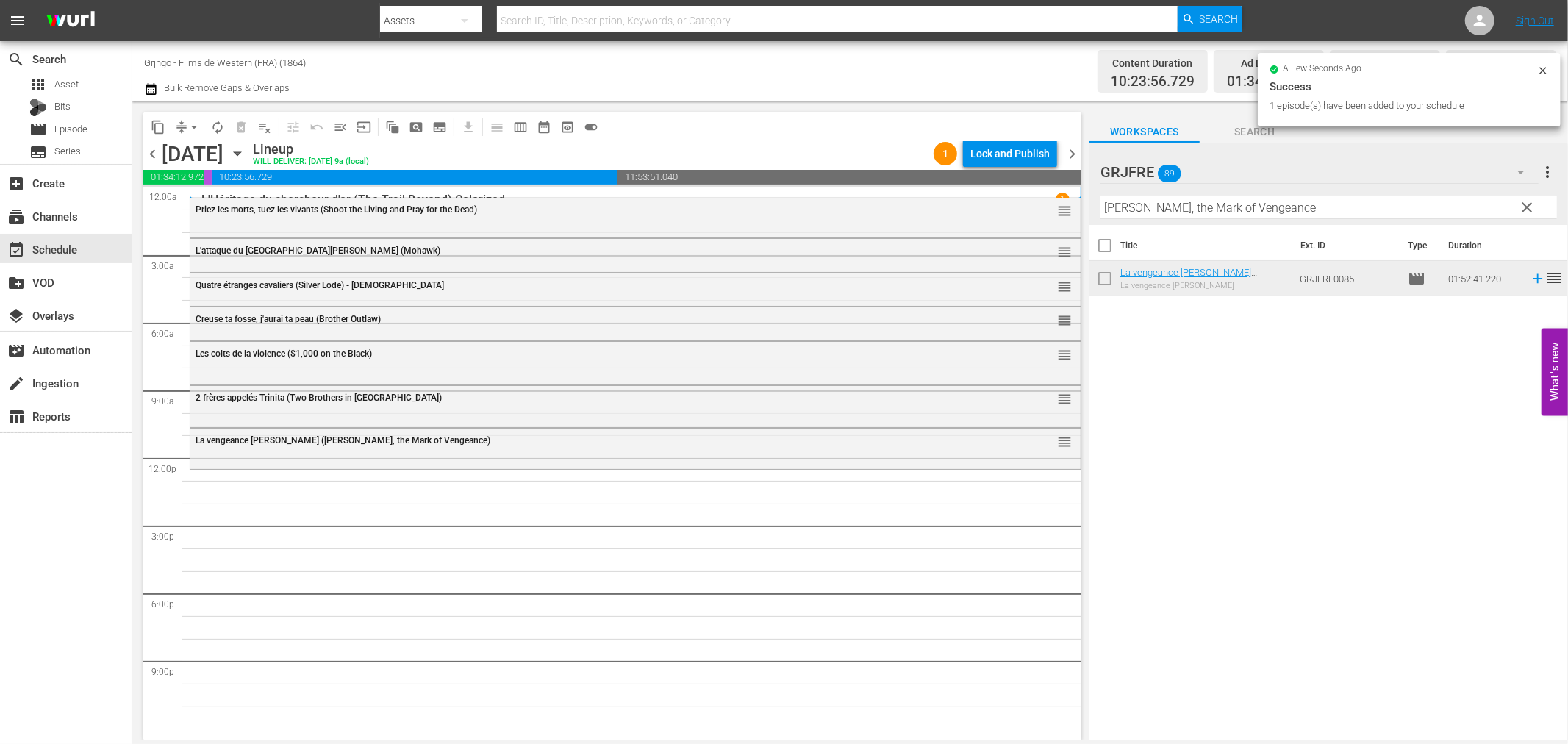
drag, startPoint x: 1524, startPoint y: 208, endPoint x: 1467, endPoint y: 202, distance: 57.3
click at [1524, 208] on span "clear" at bounding box center [1528, 207] width 18 height 18
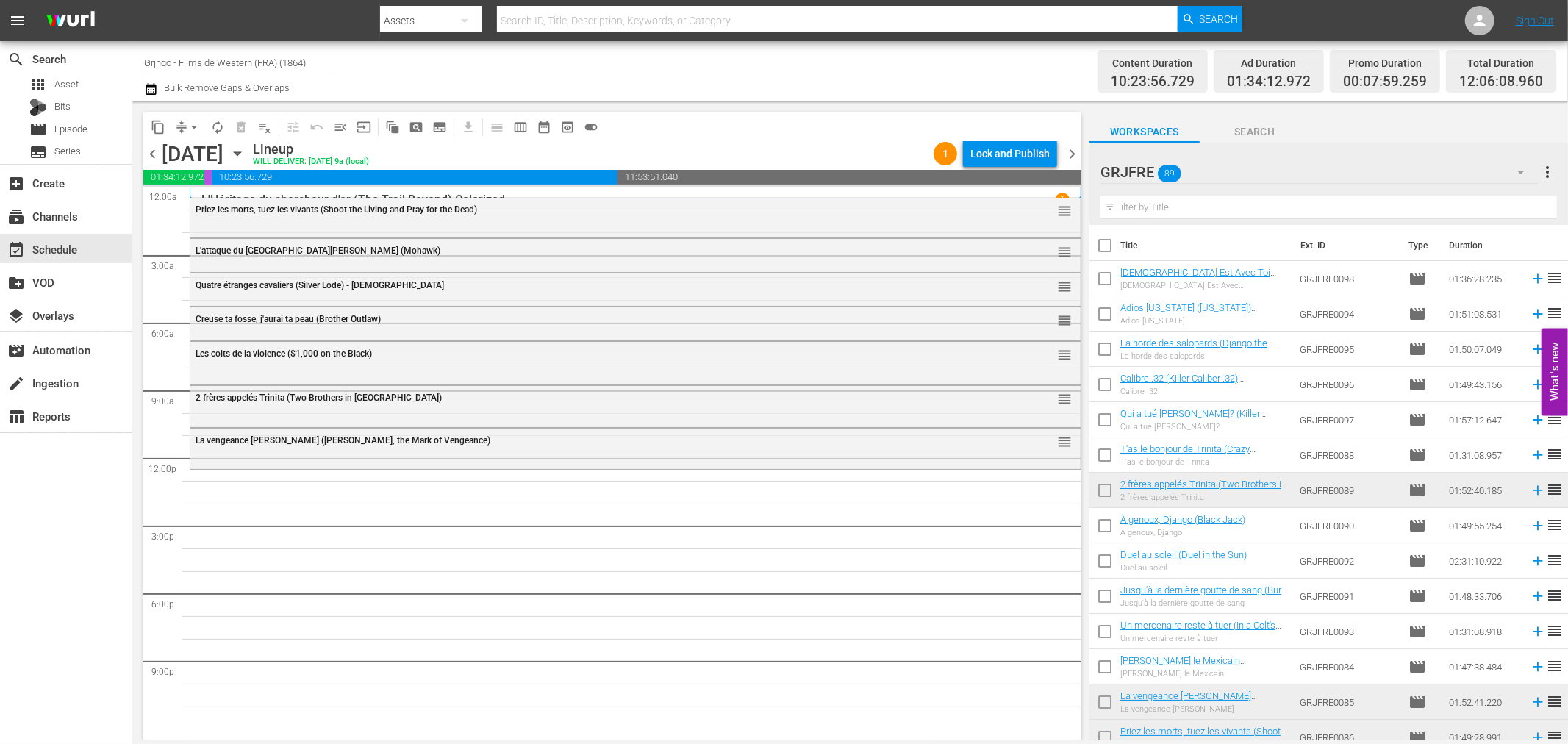
click at [1128, 206] on input "text" at bounding box center [1328, 207] width 456 height 23
paste input "Vengeance Valley"
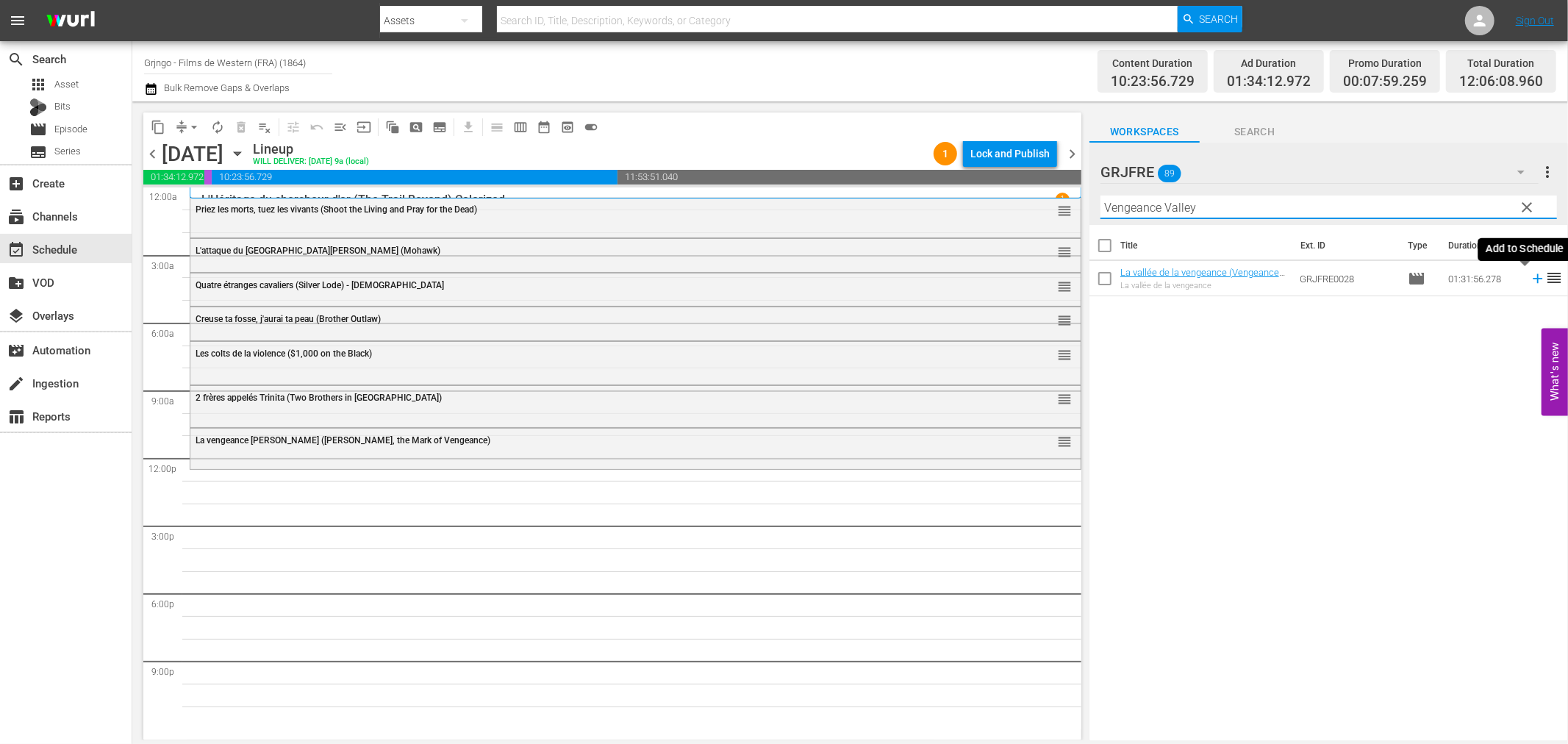
type input "Vengeance Valley"
click at [1533, 279] on icon at bounding box center [1538, 279] width 9 height 9
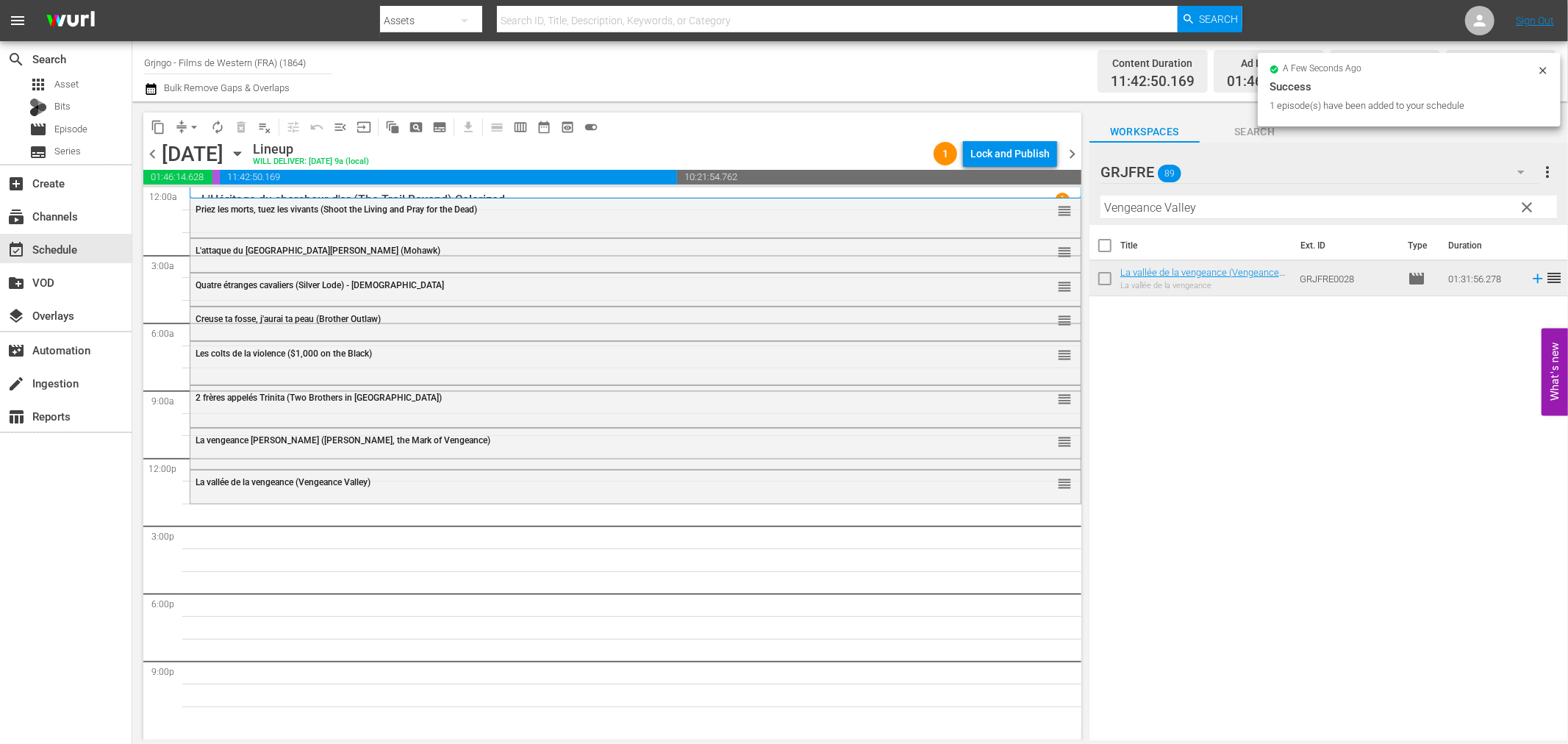
drag, startPoint x: 1528, startPoint y: 200, endPoint x: 1449, endPoint y: 199, distance: 79.0
click at [1528, 201] on span "clear" at bounding box center [1528, 207] width 18 height 18
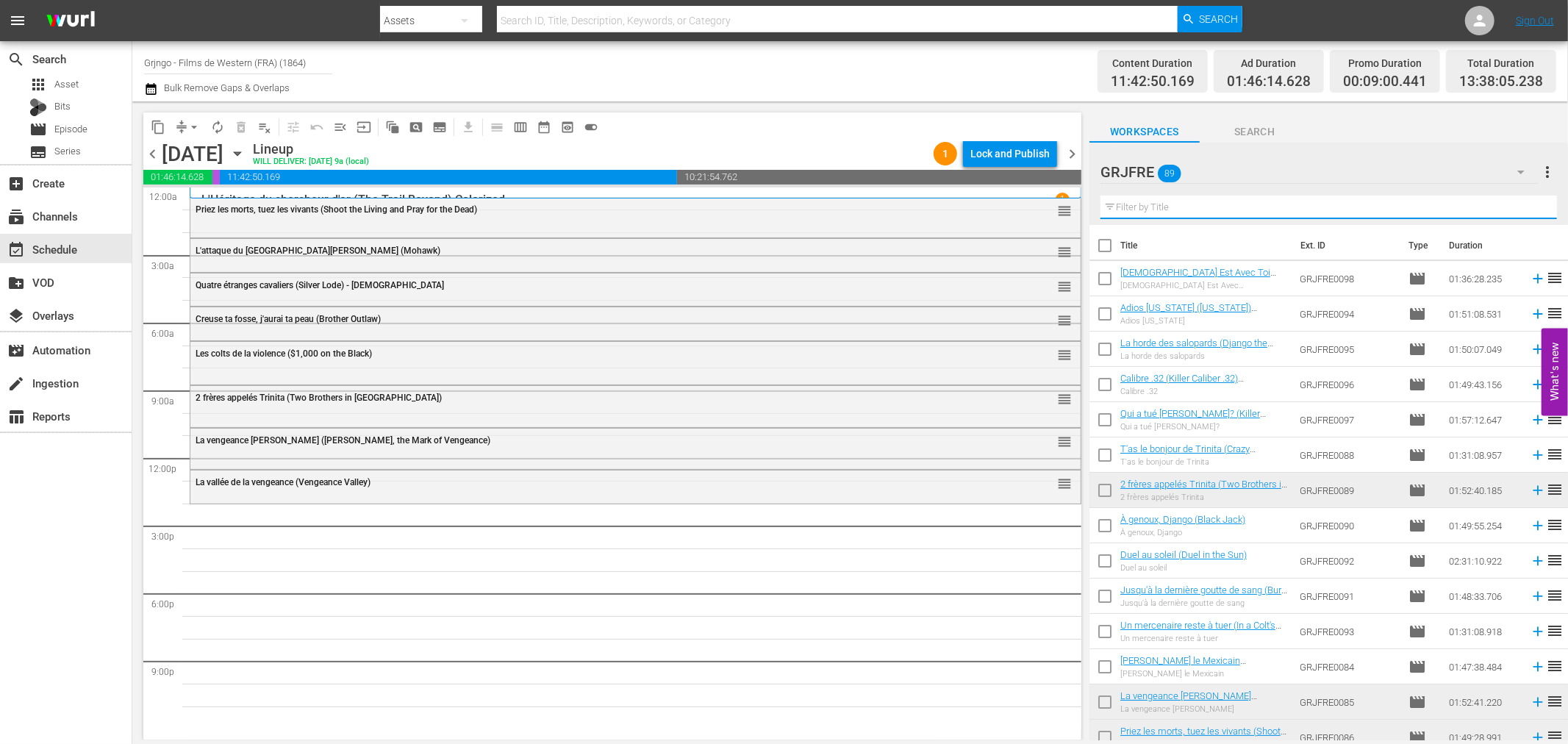
paste input "Paid in Blood"
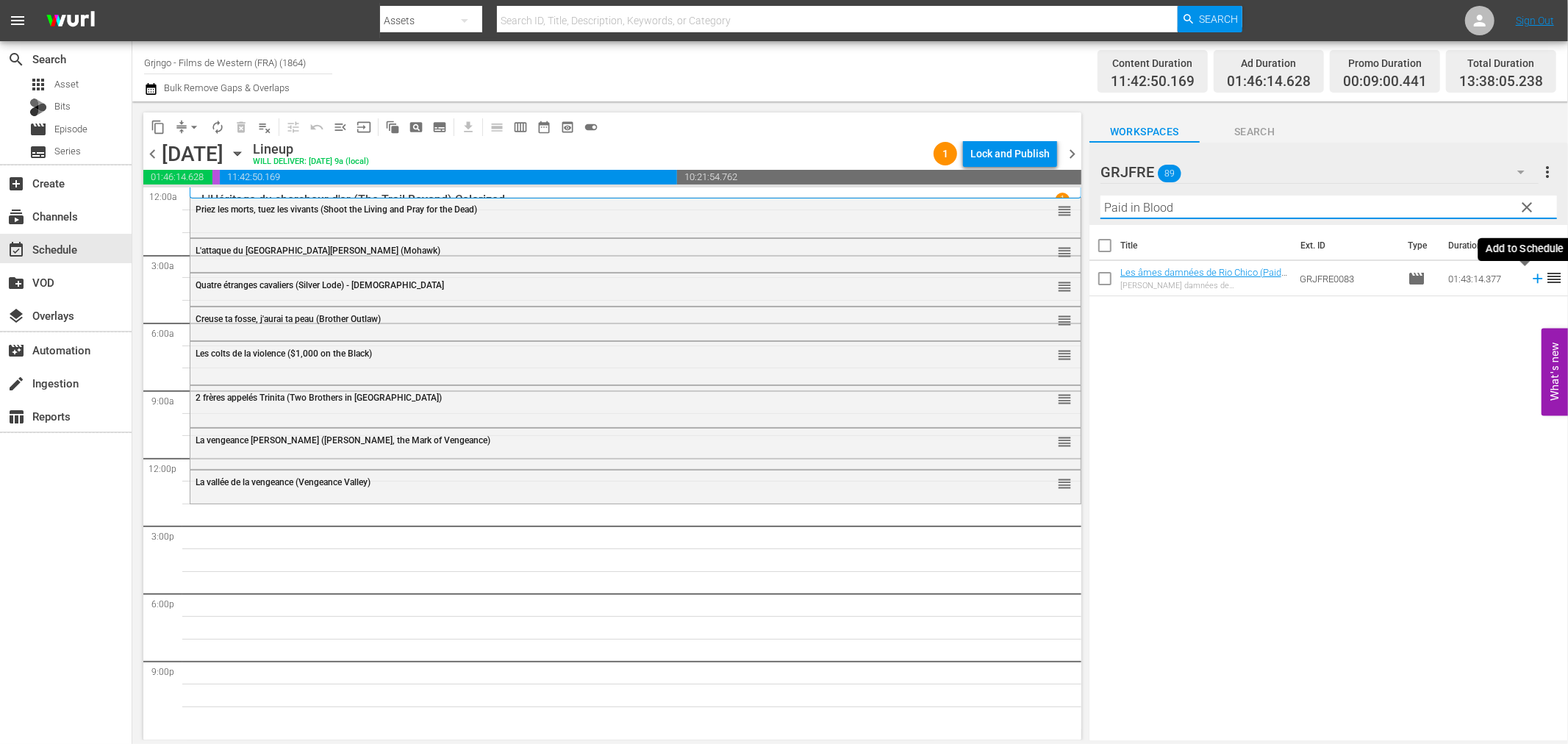
type input "Paid in Blood"
click at [1530, 280] on icon at bounding box center [1538, 279] width 16 height 16
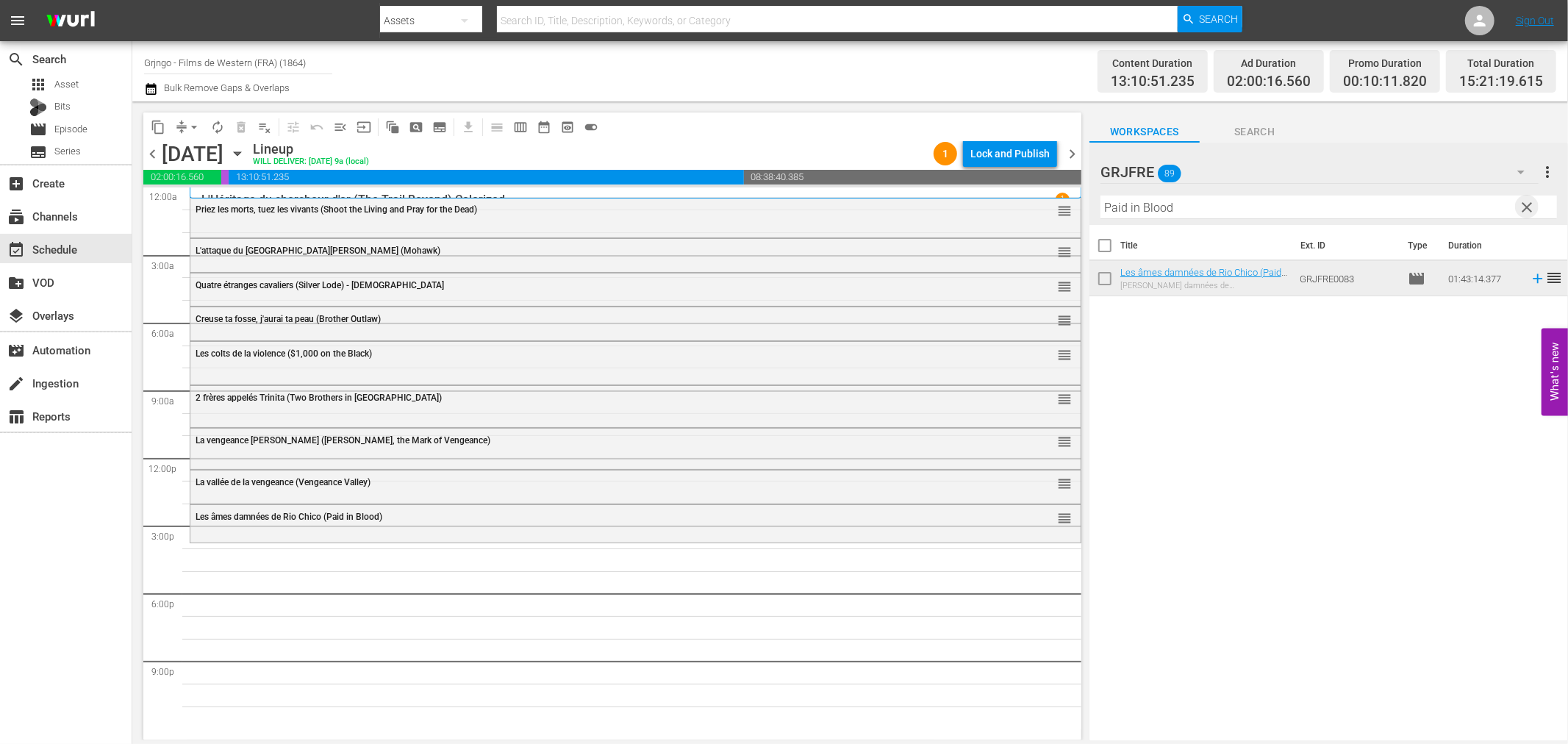
click at [1521, 209] on span "clear" at bounding box center [1528, 207] width 18 height 18
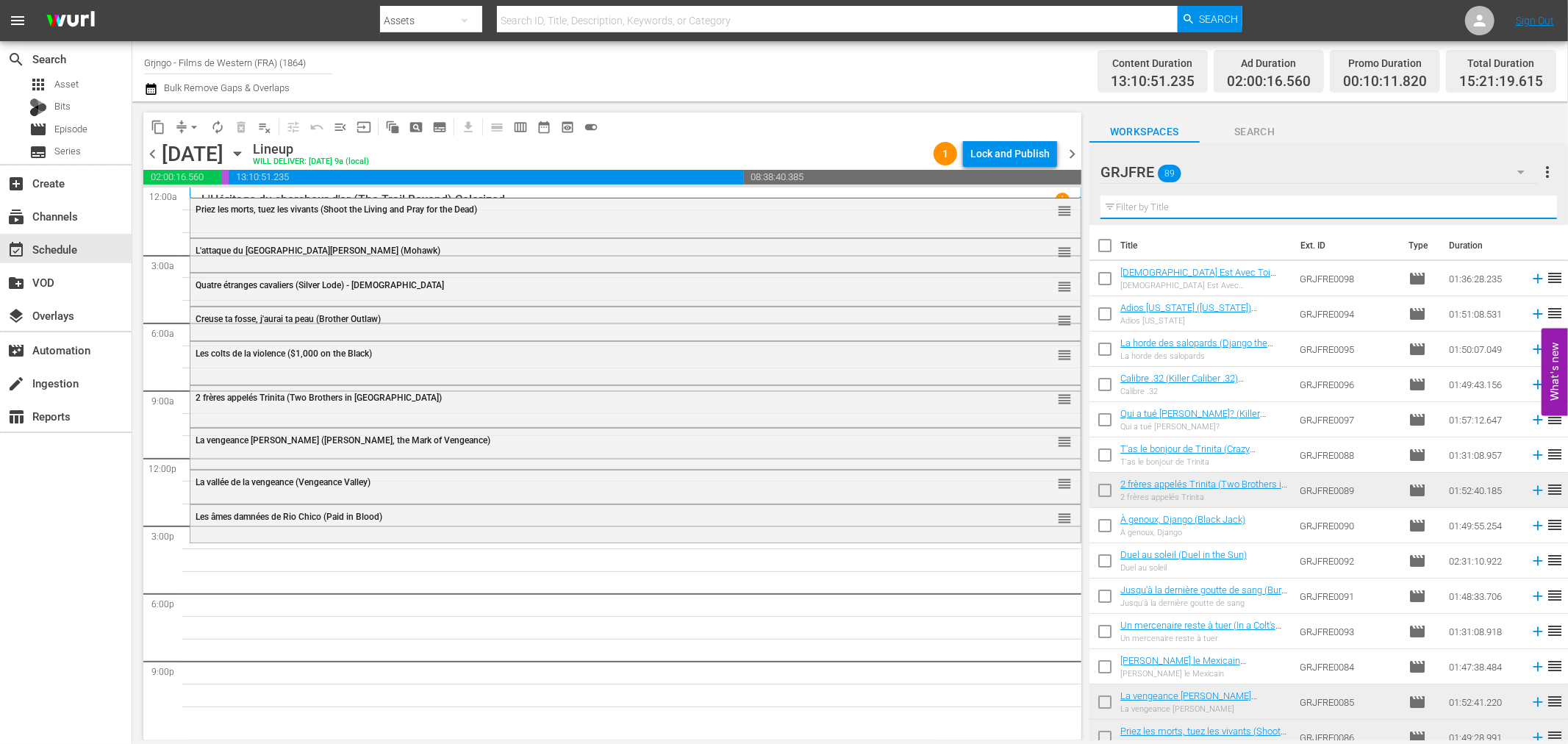
paste input "The Road to Fort Alamo"
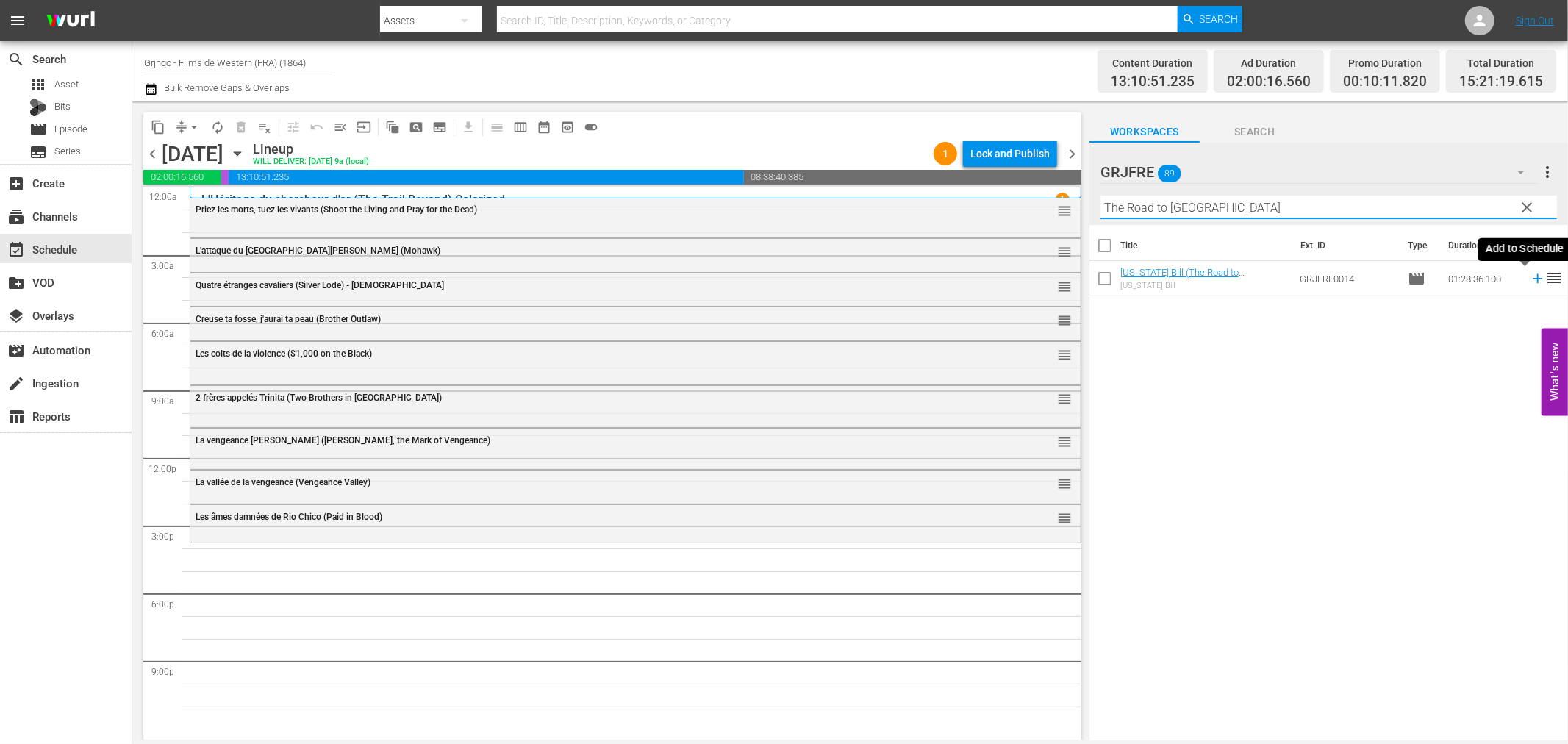
type input "The Road to Fort Alamo"
click at [1530, 281] on icon at bounding box center [1538, 279] width 16 height 16
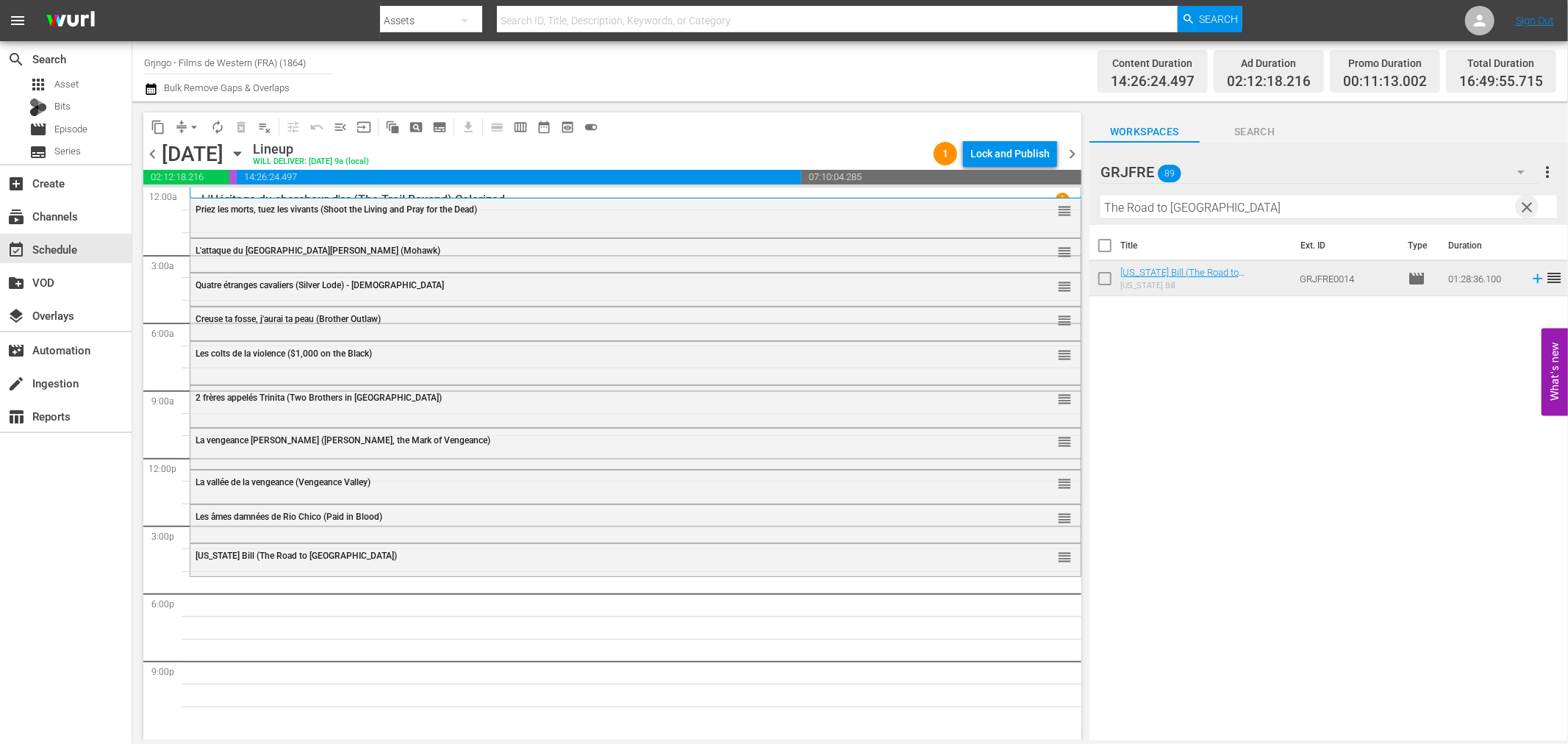
click at [1525, 202] on span "clear" at bounding box center [1528, 207] width 18 height 18
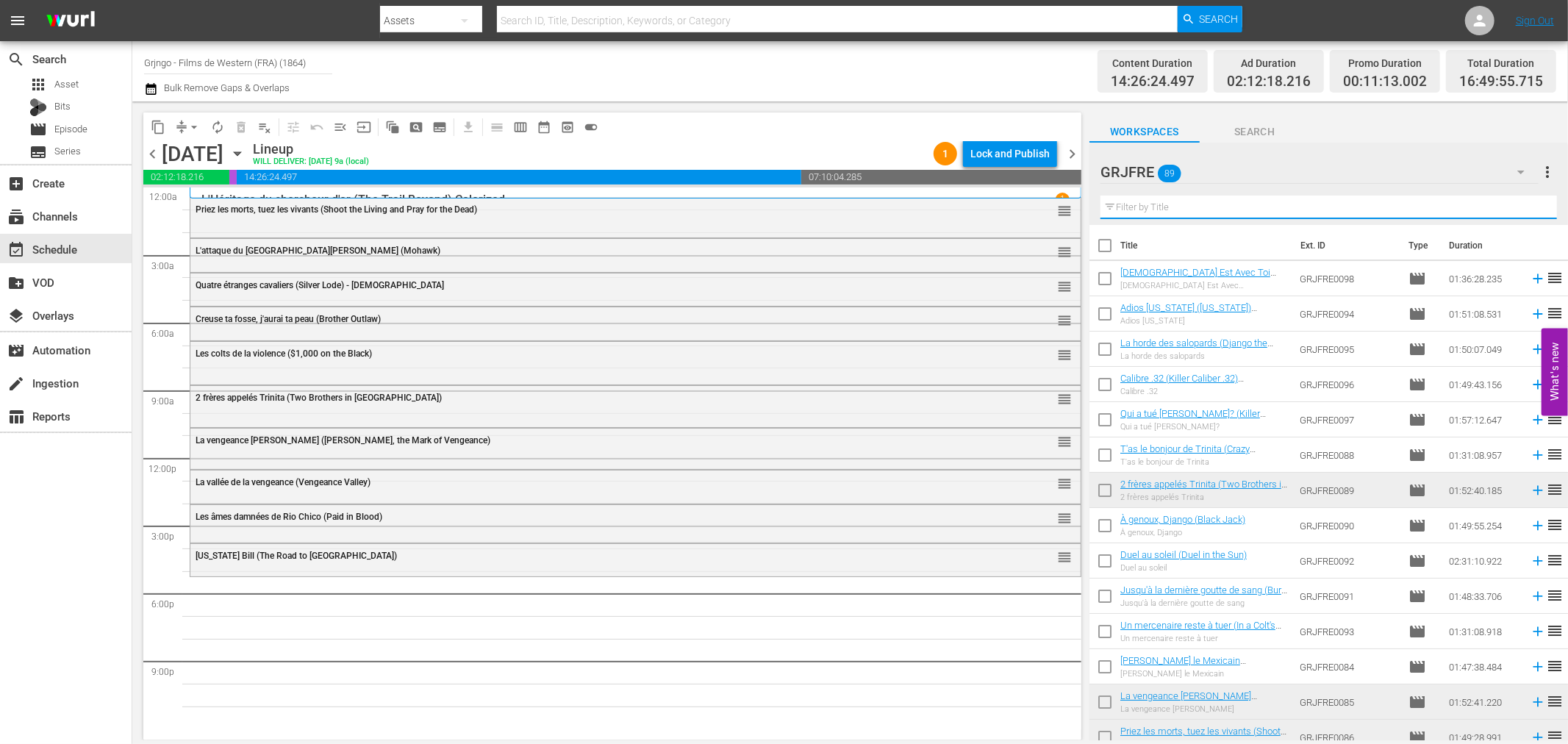
paste input "Boss (The Black Bounty Hunter)"
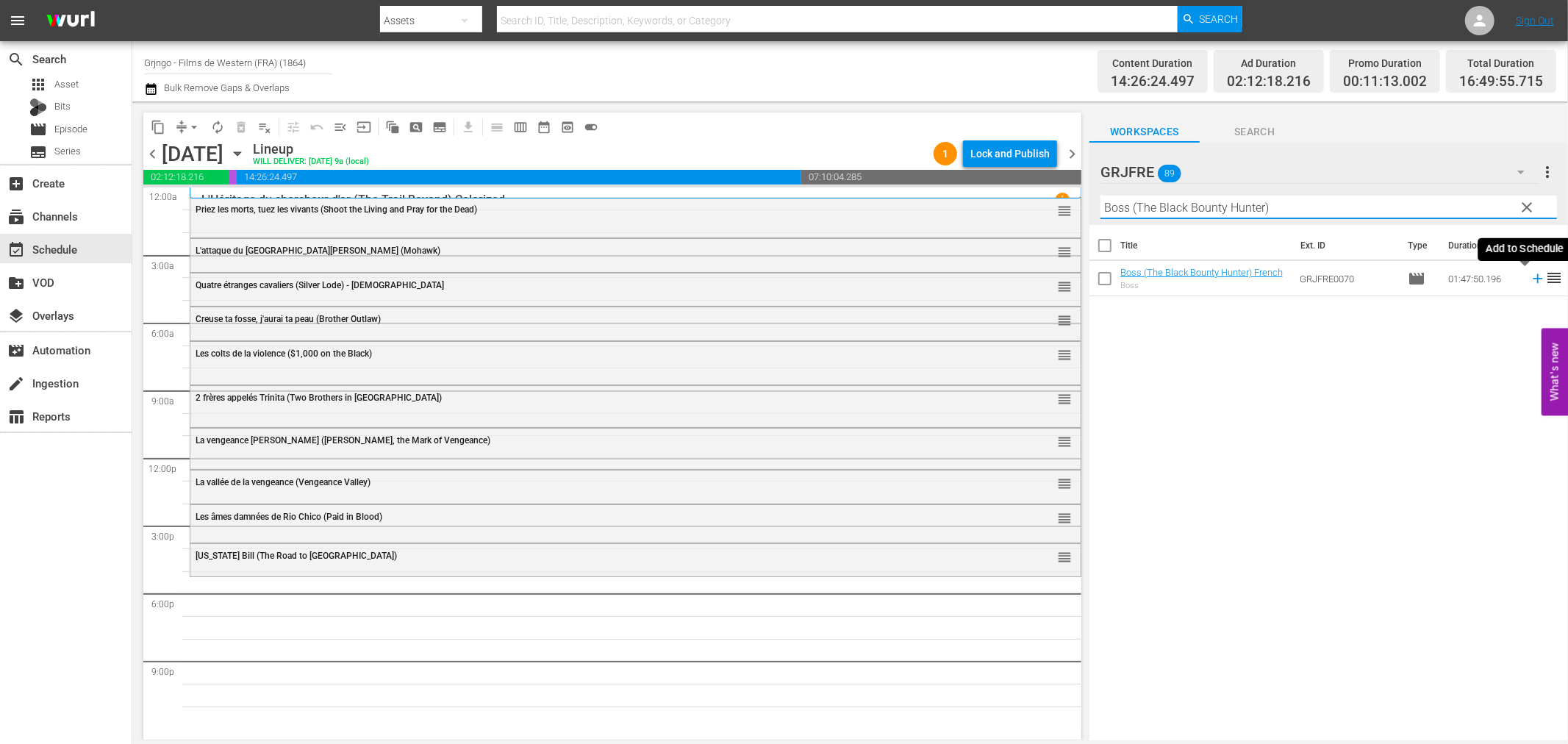
type input "Boss (The Black Bounty Hunter)"
click at [1530, 275] on icon at bounding box center [1538, 279] width 16 height 16
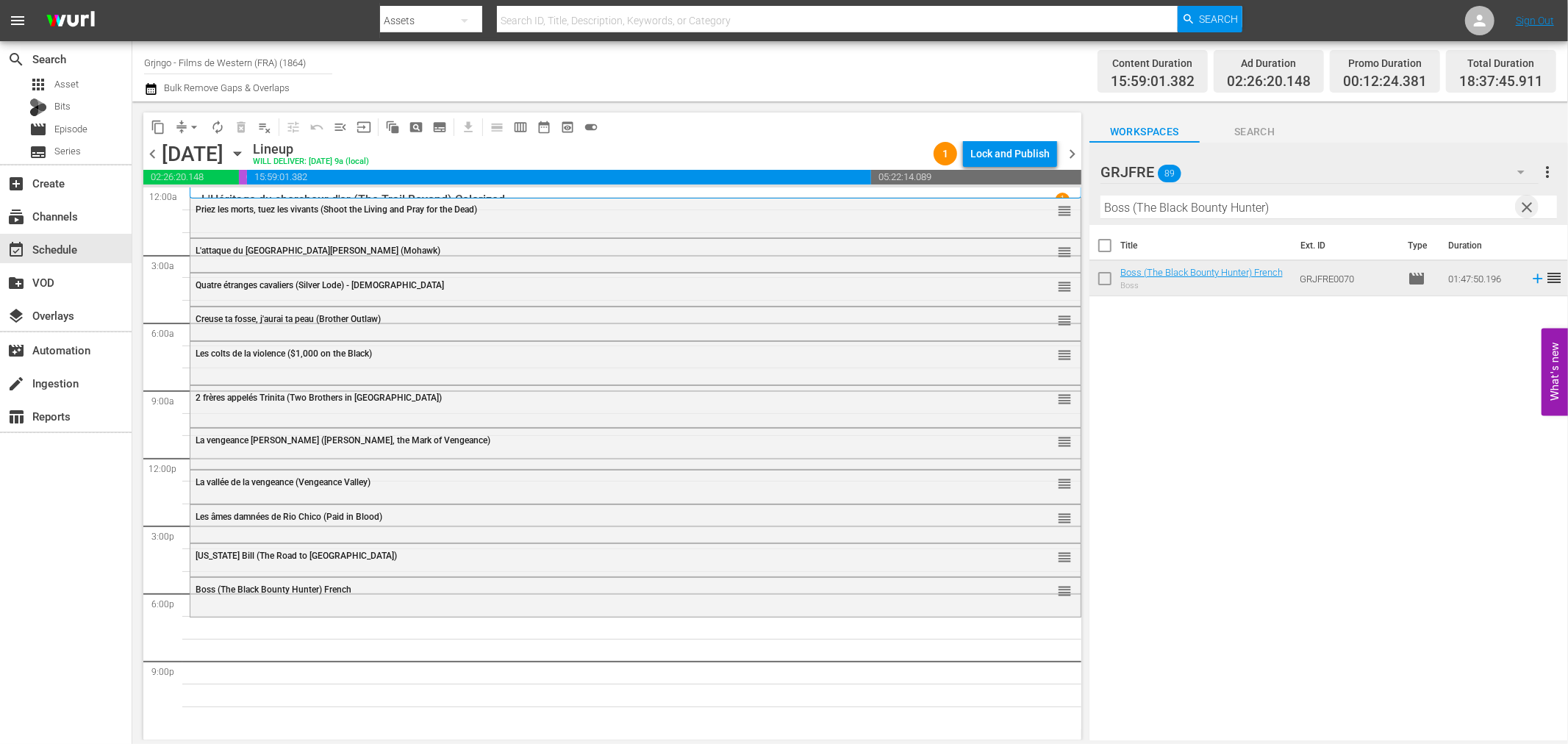
drag, startPoint x: 1522, startPoint y: 200, endPoint x: 1475, endPoint y: 201, distance: 47.0
click at [1522, 200] on span "clear" at bounding box center [1528, 207] width 18 height 18
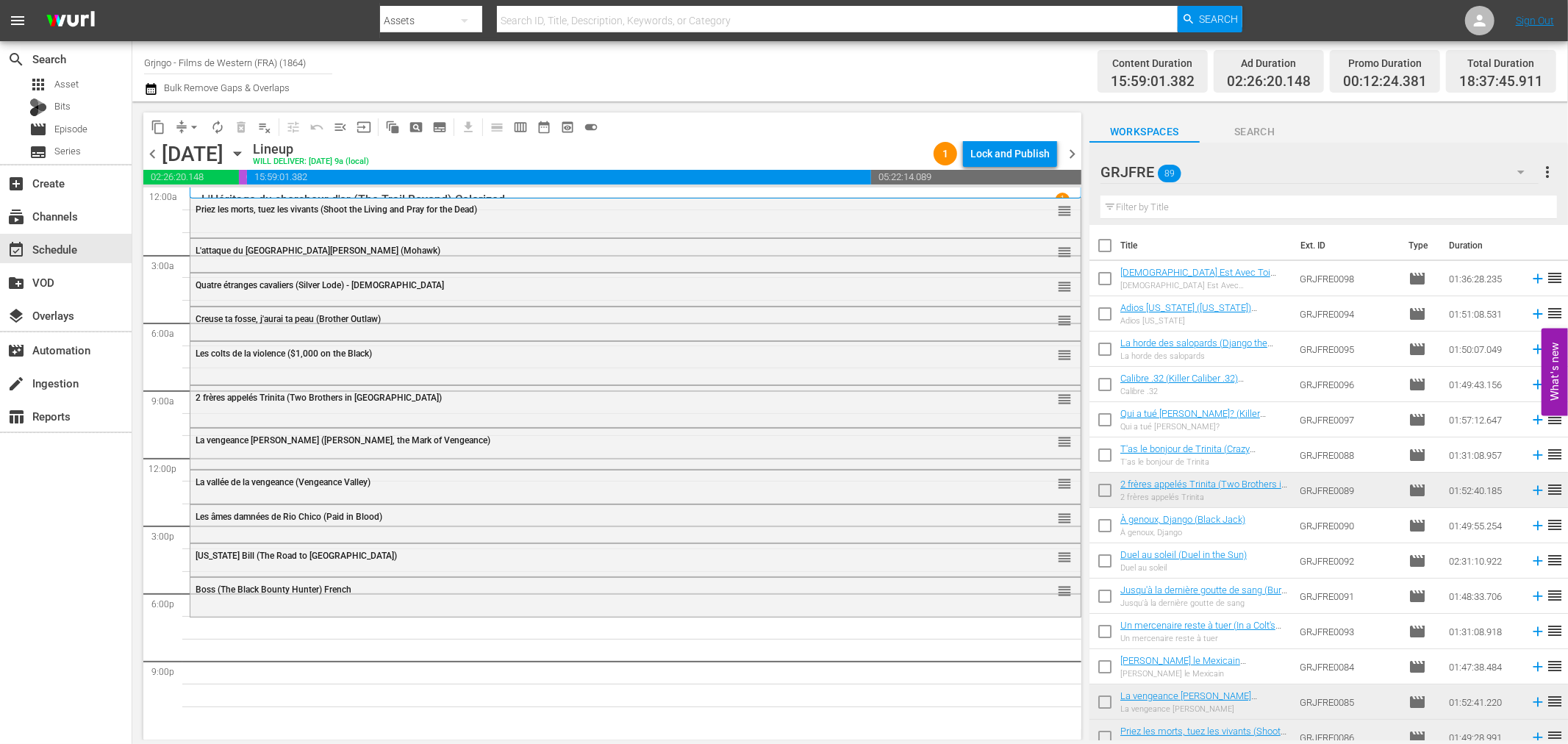
click at [1117, 204] on input "text" at bounding box center [1328, 207] width 456 height 23
paste input "Return of Sabata"
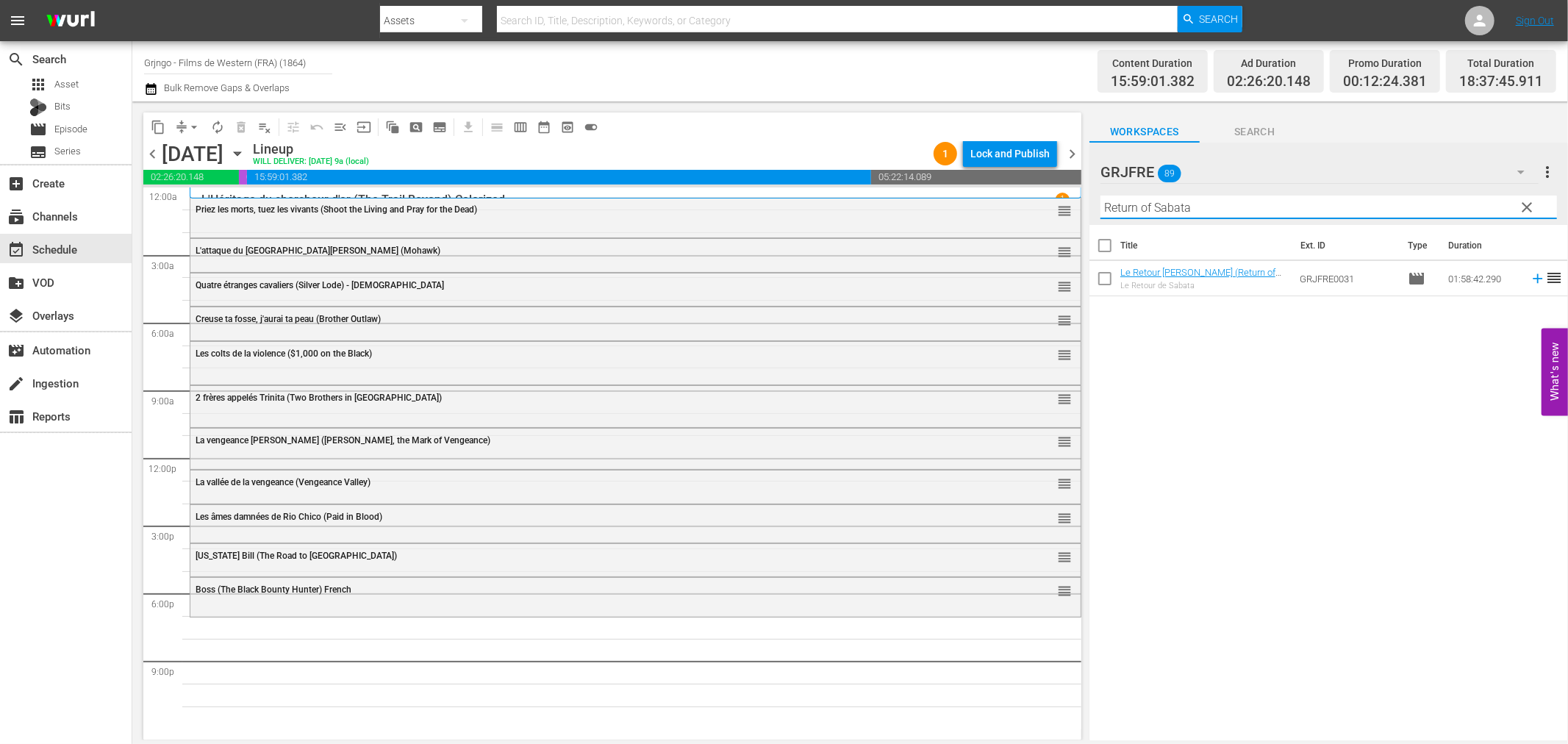
type input "Return of Sabata"
click at [1530, 276] on icon at bounding box center [1538, 279] width 16 height 16
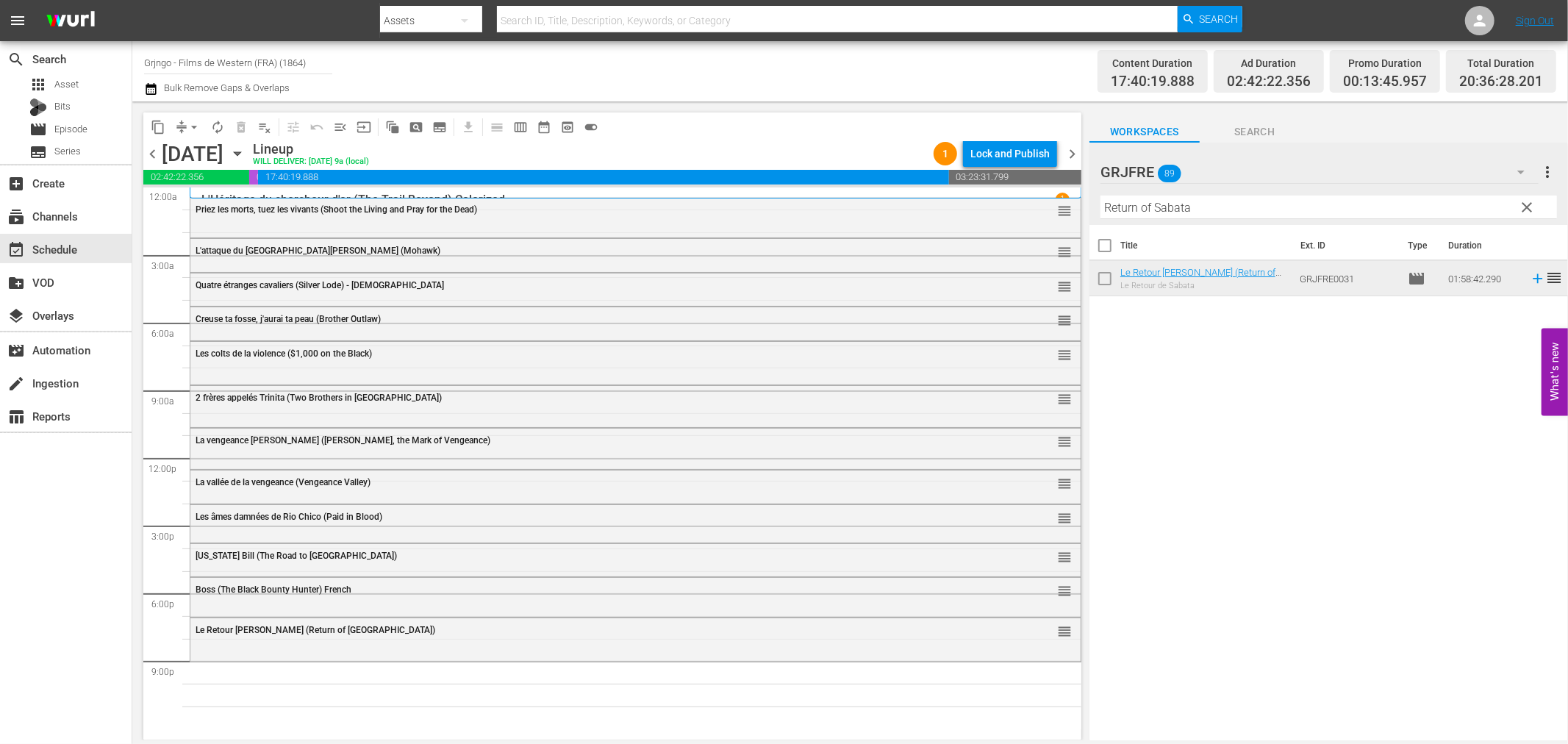
click at [399, 605] on div "Boss (The Black Bounty Hunter) French reorder" at bounding box center [635, 596] width 890 height 36
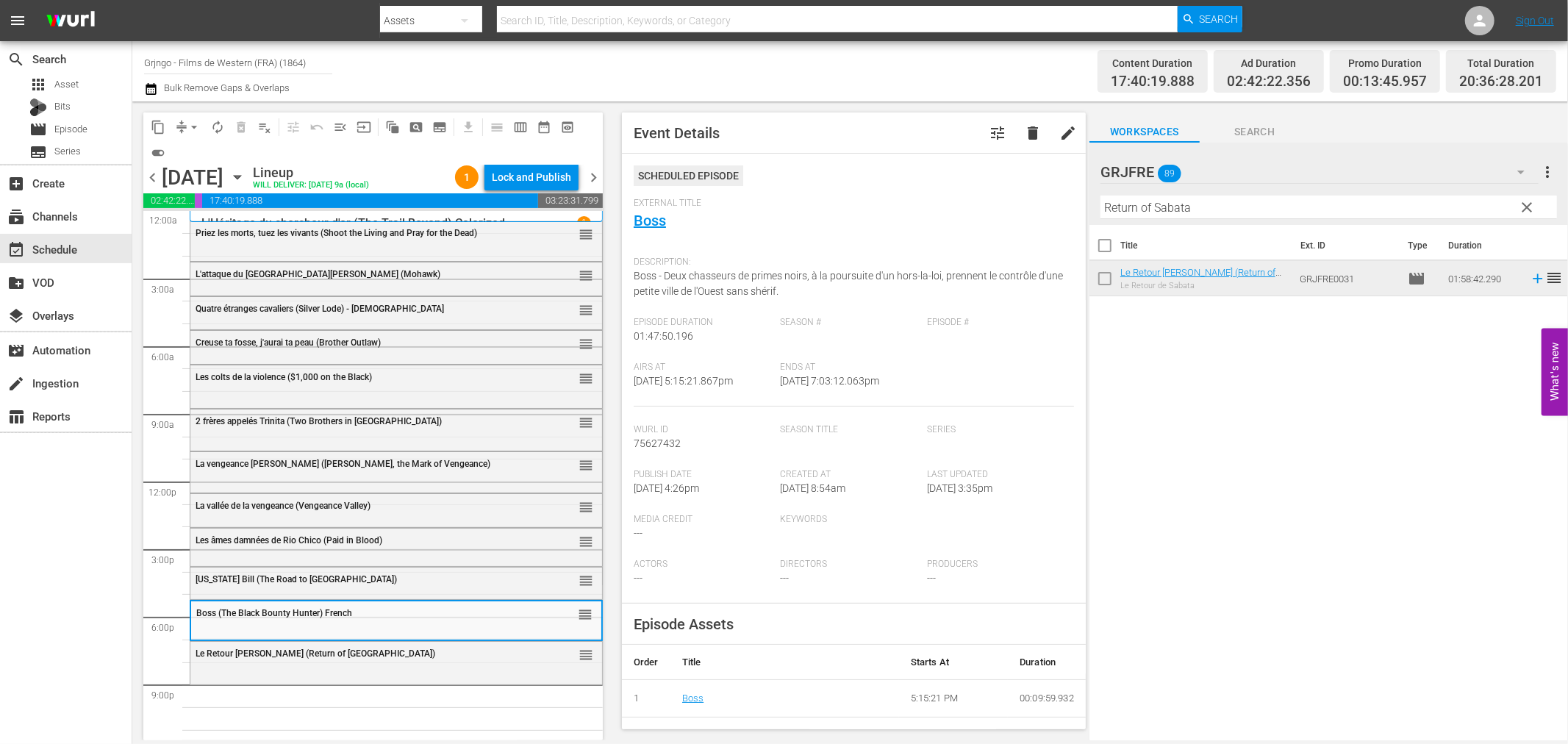
click at [1534, 197] on button "clear" at bounding box center [1527, 206] width 23 height 23
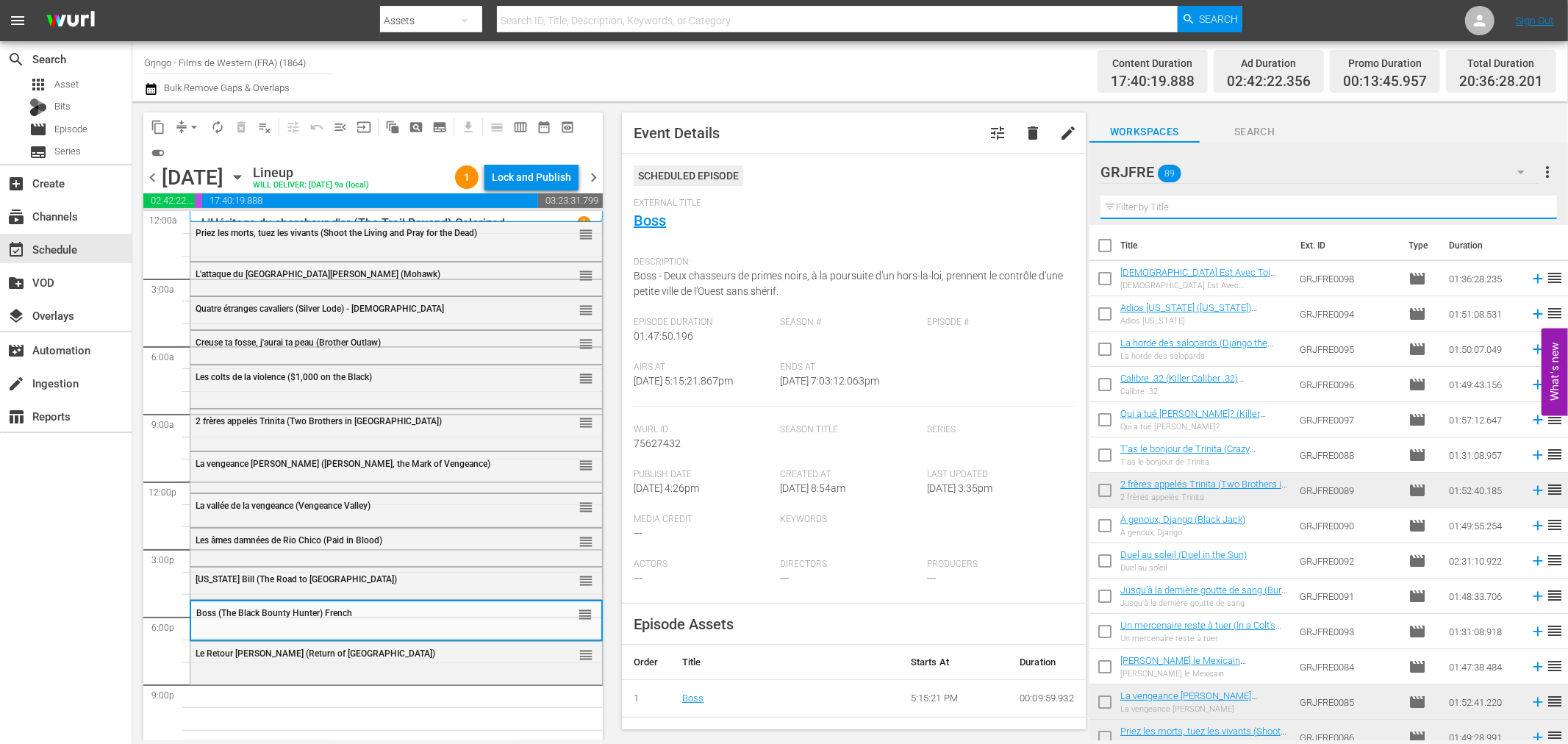
paste input "My Name Is Shanghai Joe"
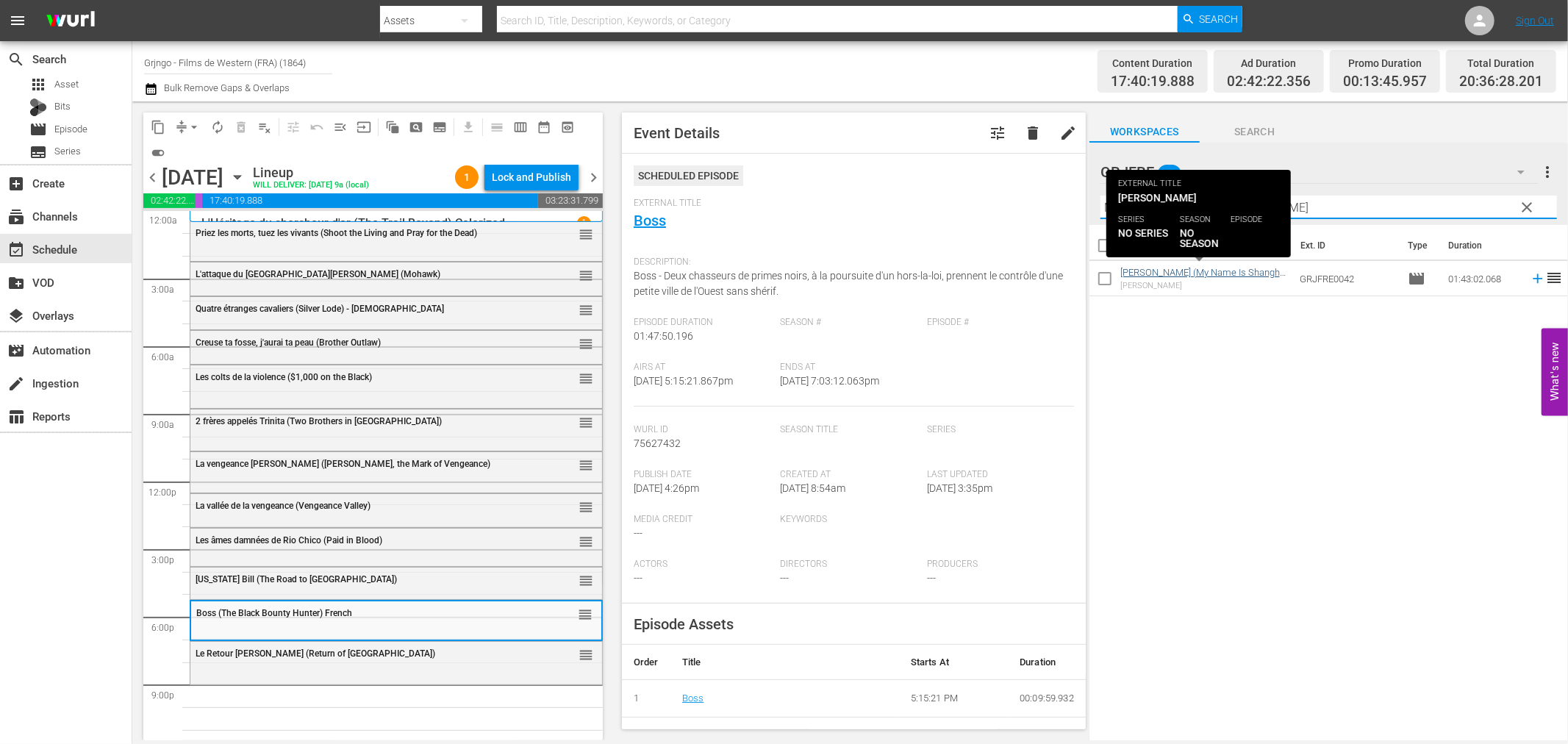
type input "My Name Is Shanghai Joe"
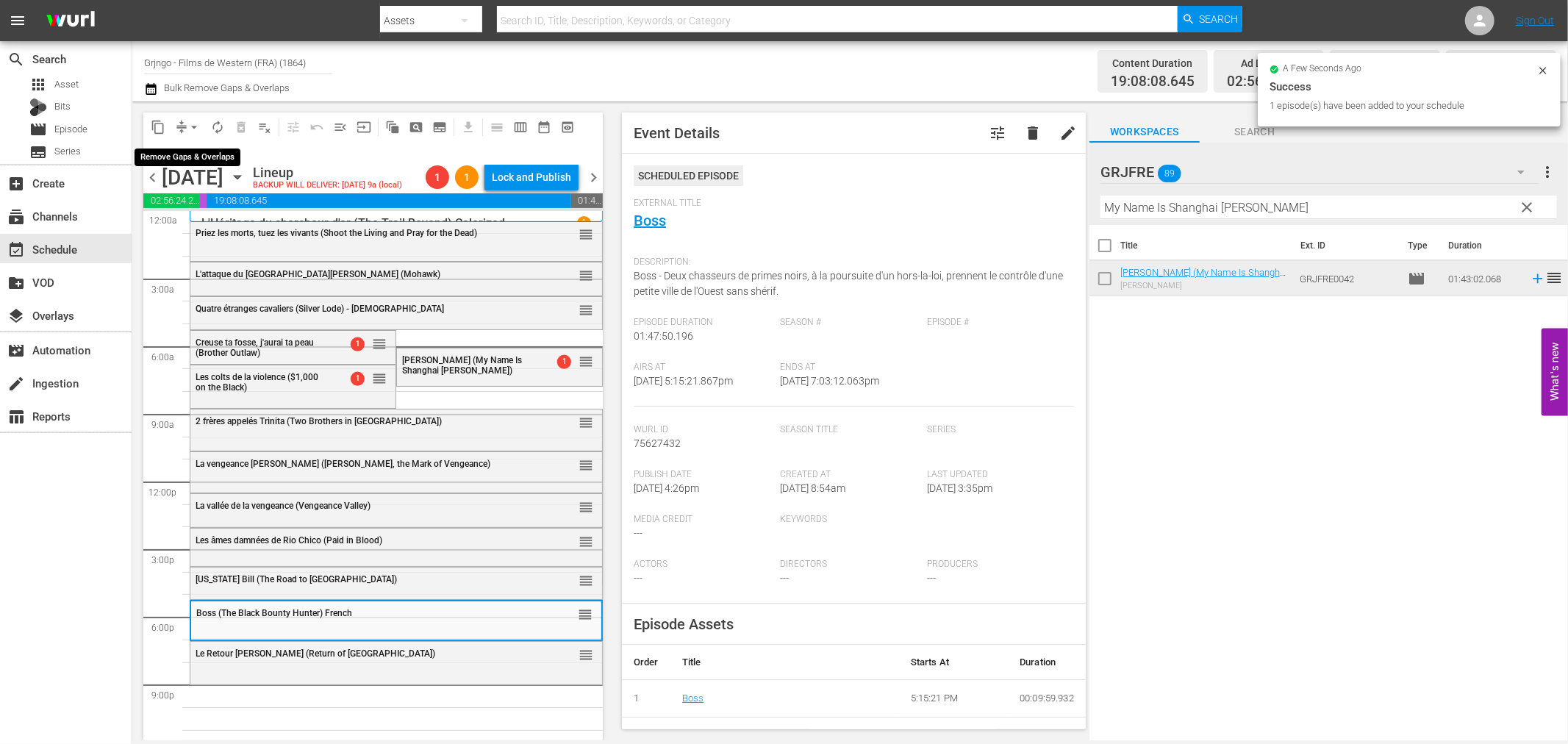
click at [189, 122] on span "arrow_drop_down" at bounding box center [194, 126] width 15 height 15
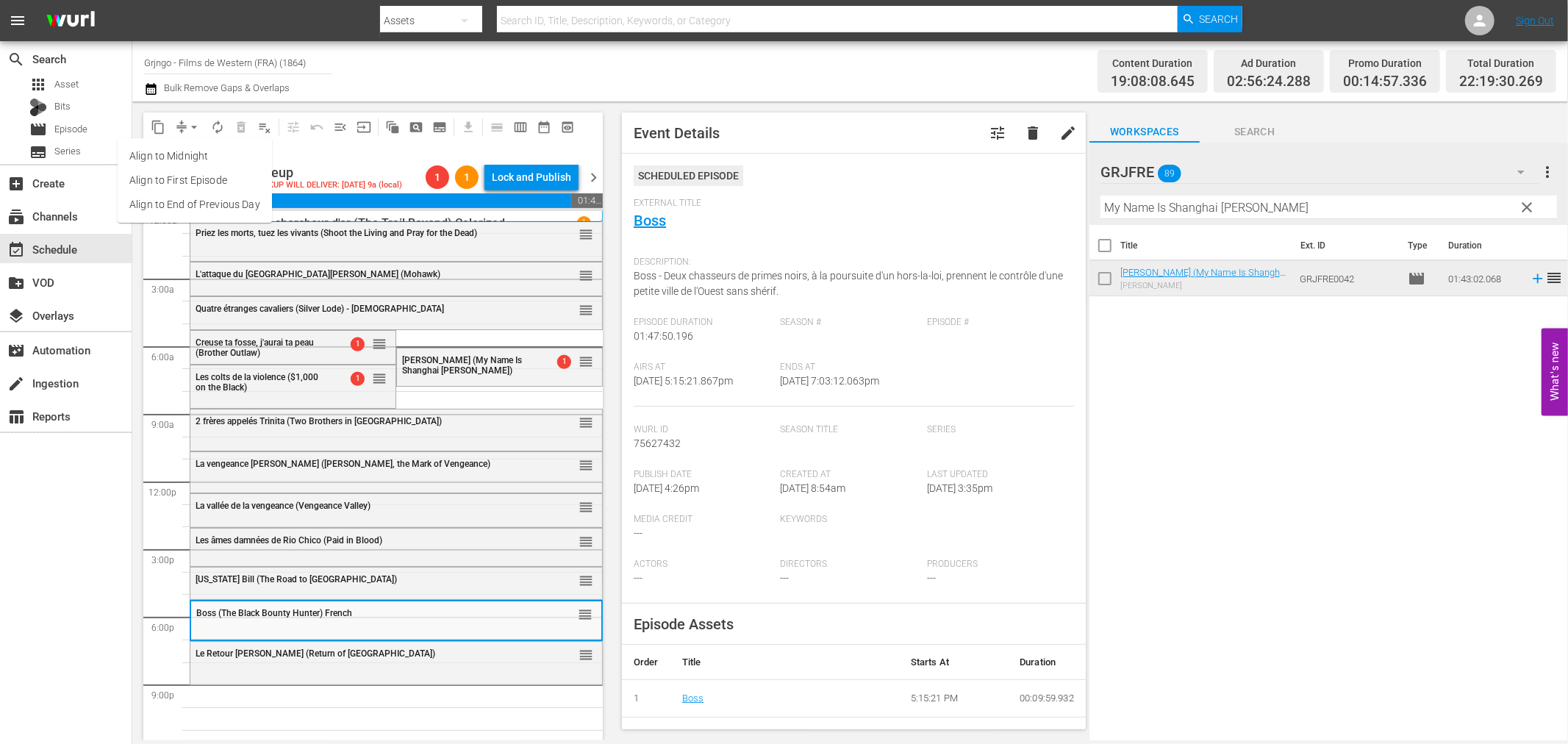
click at [197, 201] on li "Align to End of Previous Day" at bounding box center [195, 204] width 154 height 24
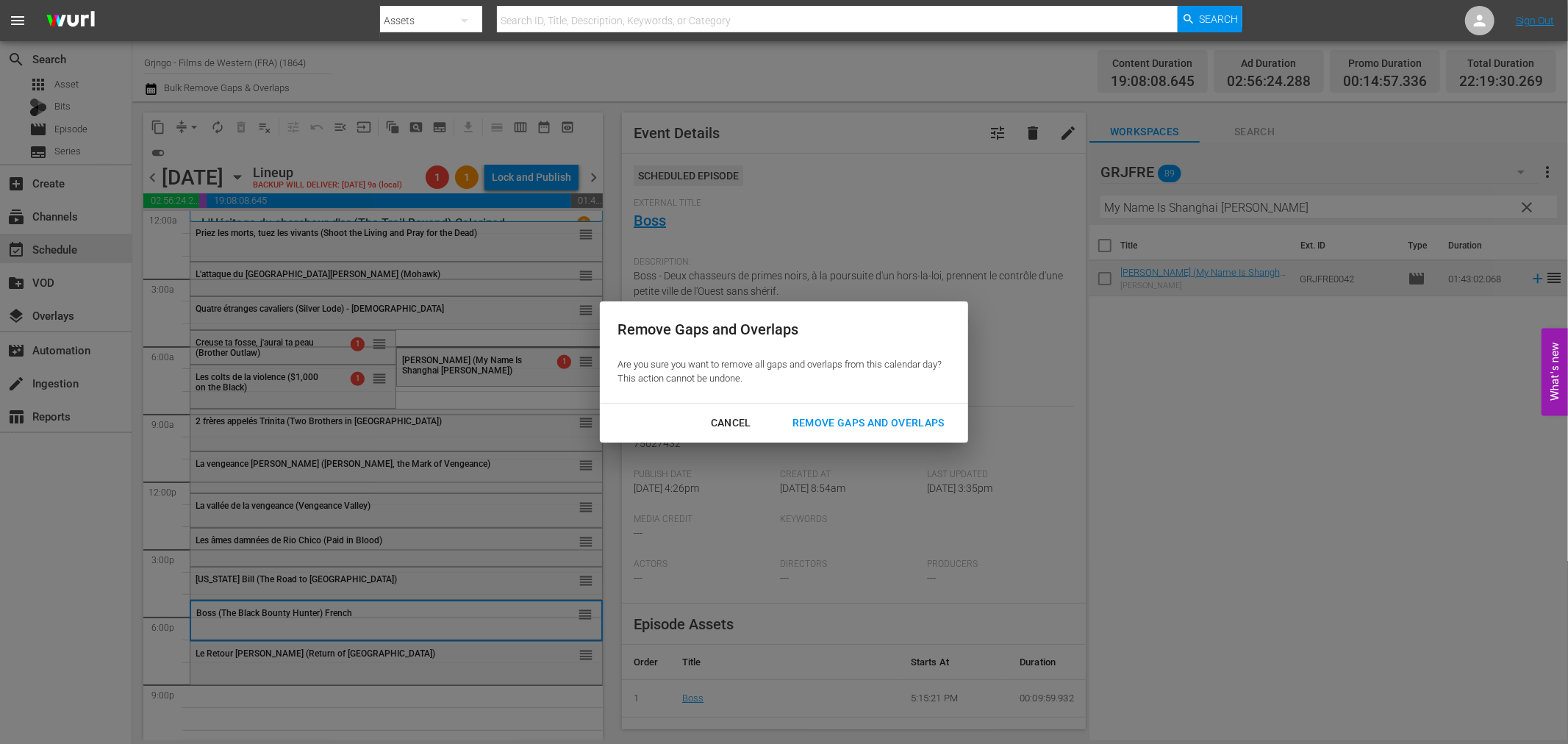
click at [815, 421] on div "Remove Gaps and Overlaps" at bounding box center [868, 423] width 175 height 19
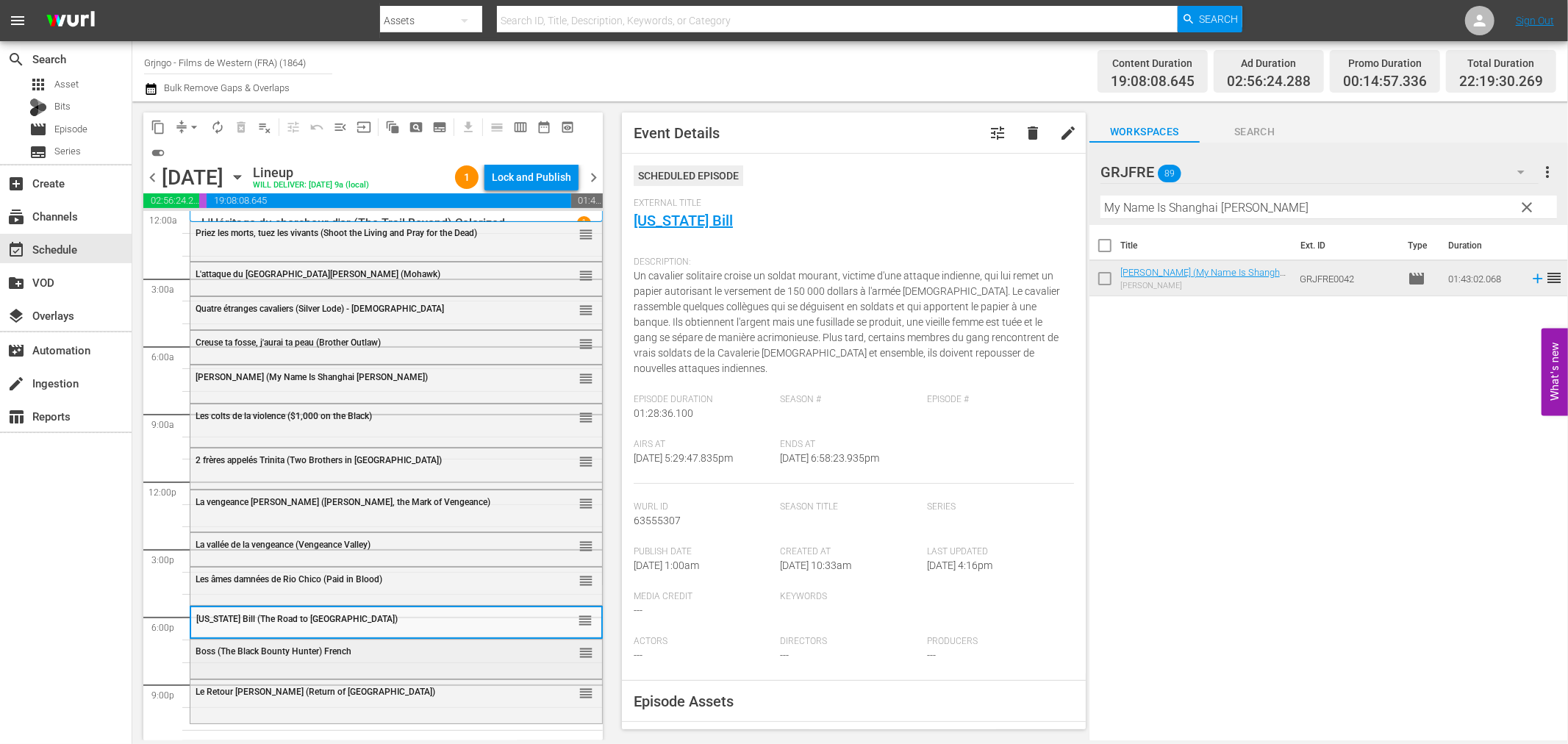
click at [243, 649] on span "Boss (The Black Bounty Hunter) French" at bounding box center [273, 651] width 156 height 10
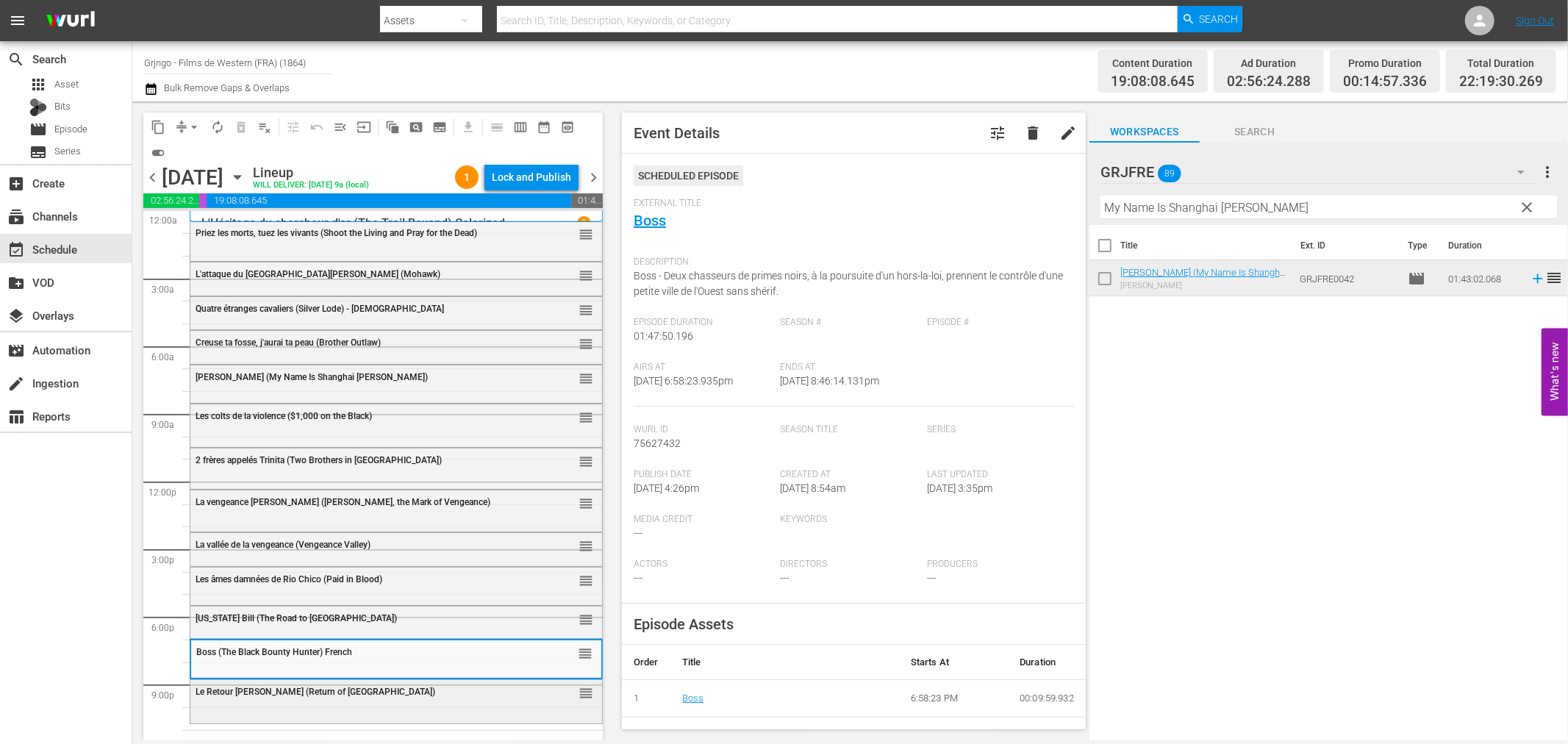
click at [266, 704] on div "Le Retour de Sabata (Return of Sabata) reorder" at bounding box center [396, 692] width 412 height 25
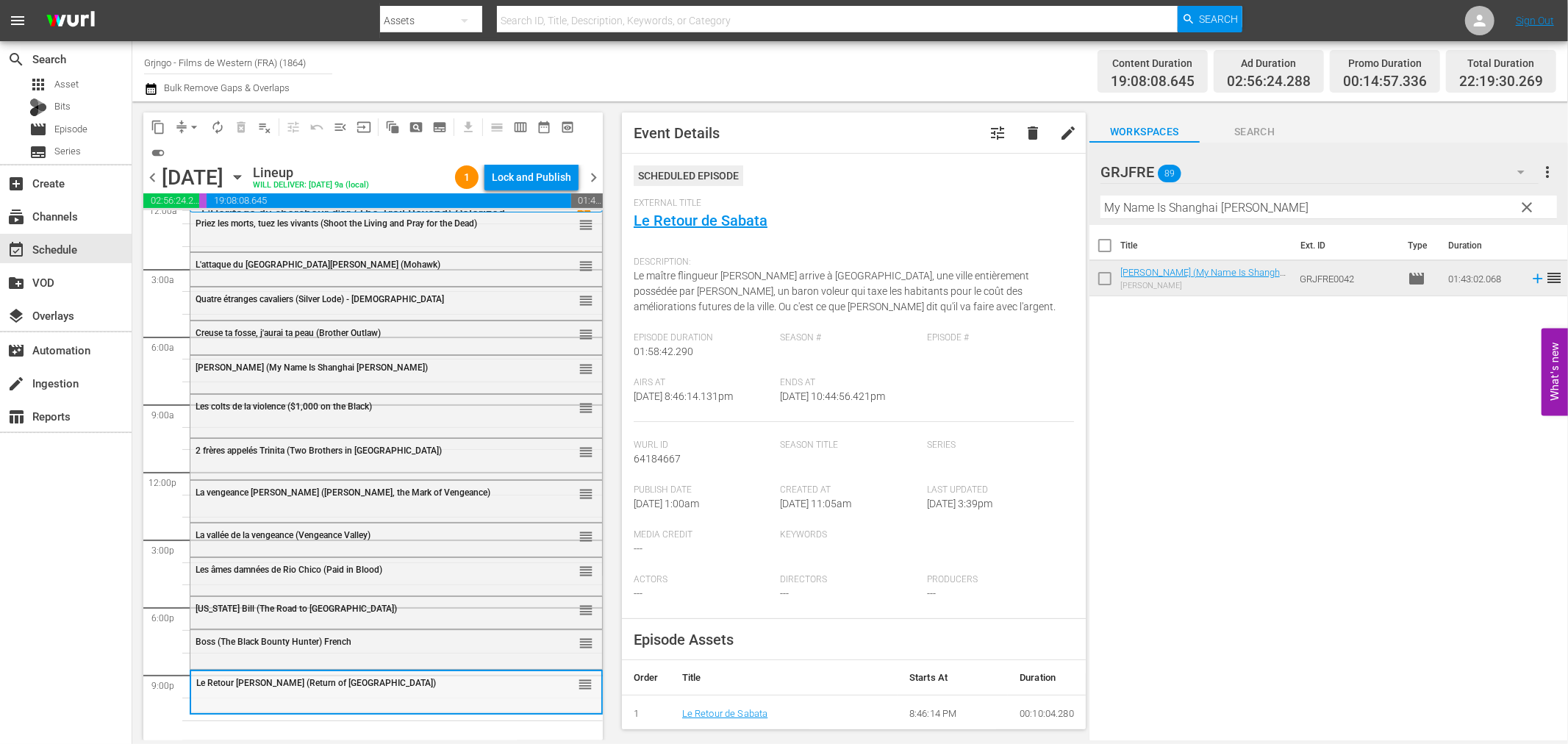
scroll to position [11, 0]
drag, startPoint x: 1531, startPoint y: 197, endPoint x: 1240, endPoint y: 217, distance: 291.7
click at [1531, 197] on button "clear" at bounding box center [1527, 206] width 23 height 23
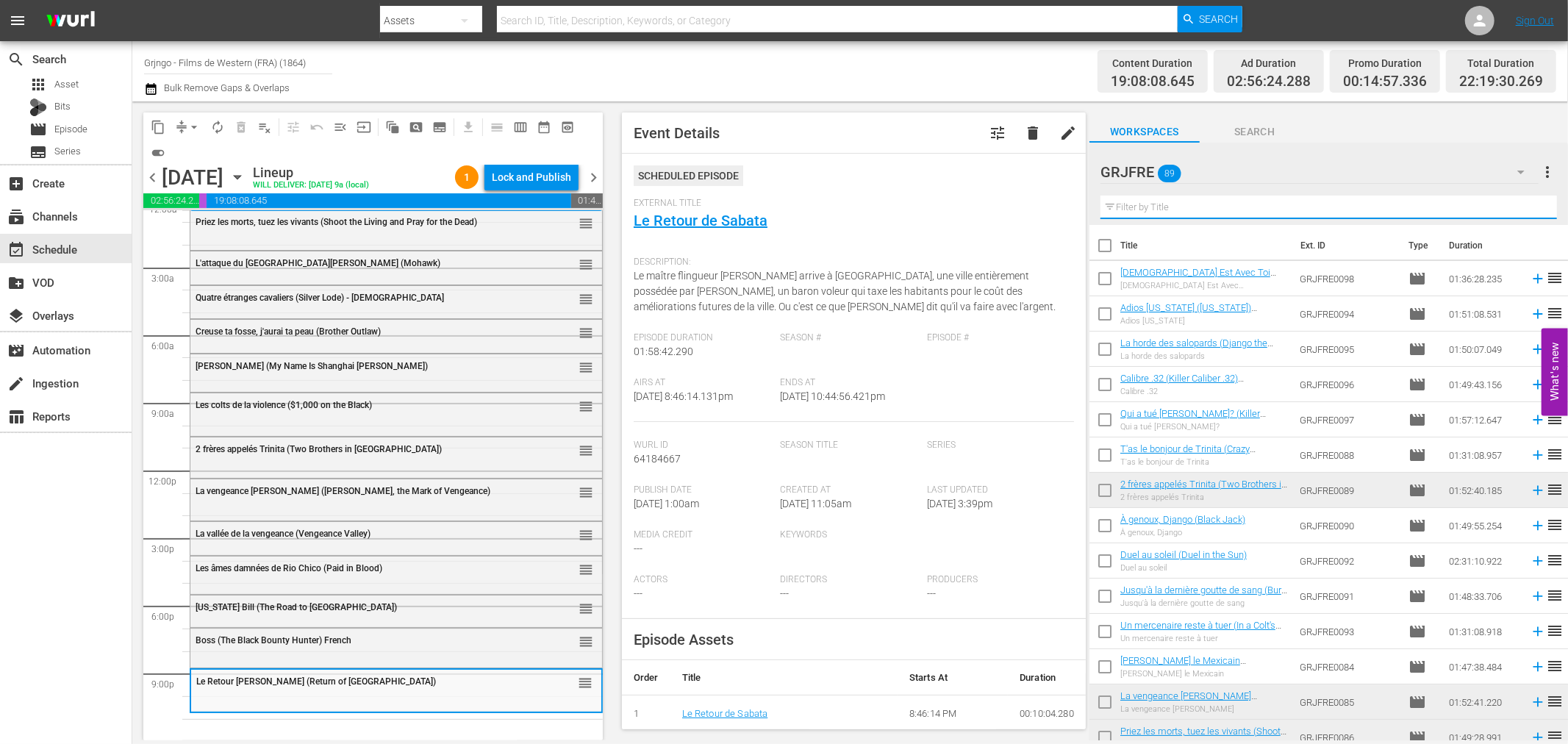
paste input "Qui a tué Fanny Hand? (Killer Goodbye)"
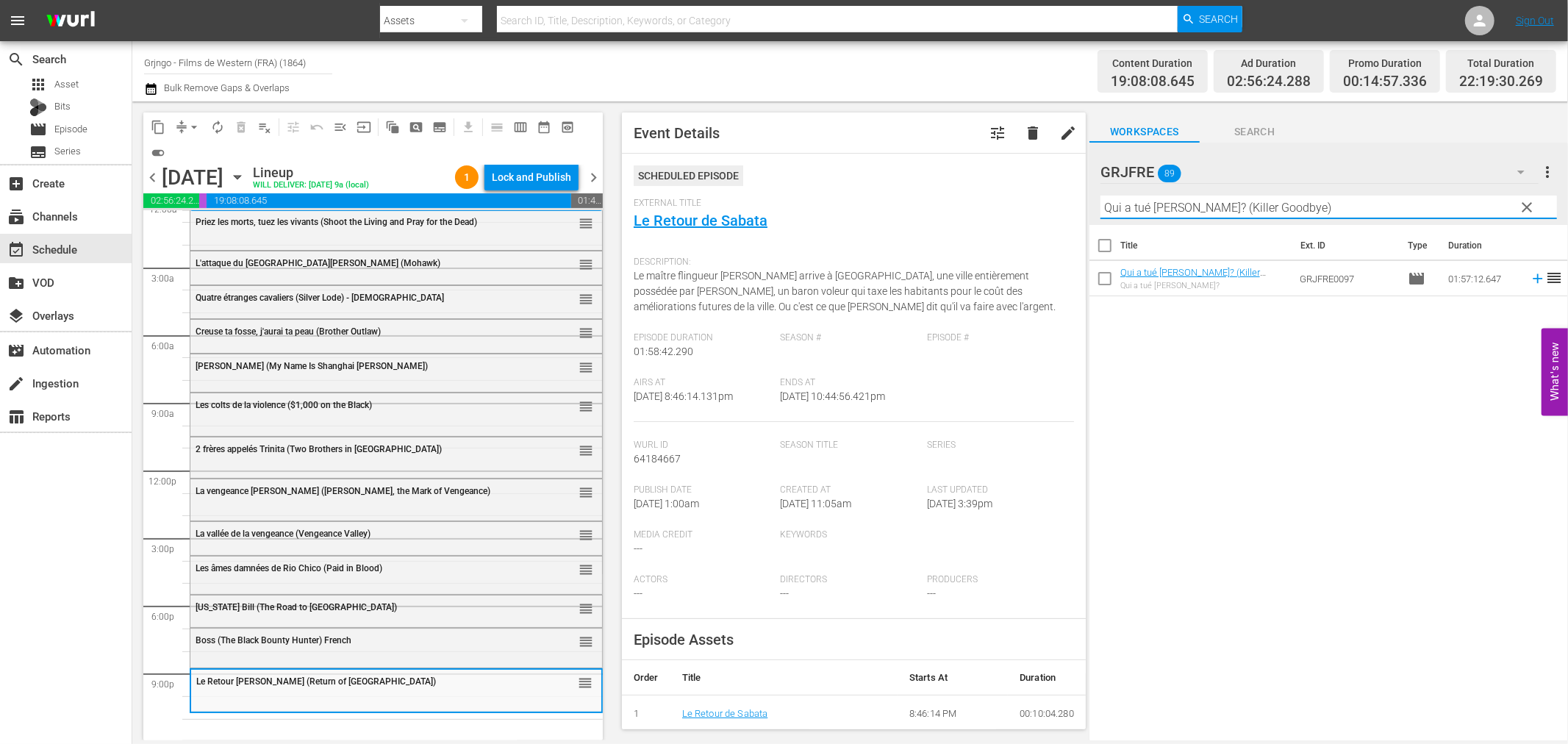
type input "Qui a tué Fanny Hand? (Killer Goodbye)"
click at [1530, 276] on icon at bounding box center [1538, 279] width 16 height 16
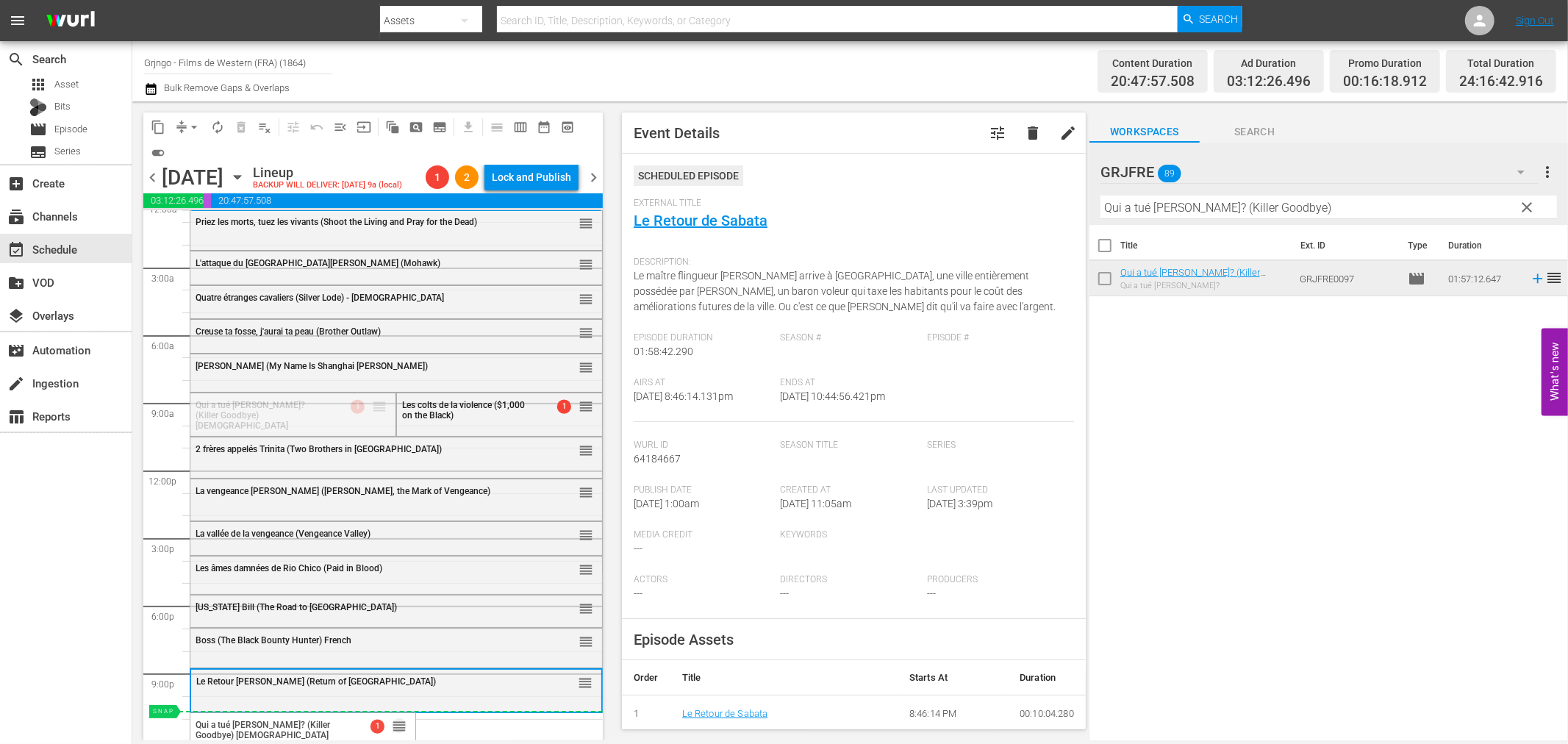
drag, startPoint x: 378, startPoint y: 401, endPoint x: 254, endPoint y: 711, distance: 333.9
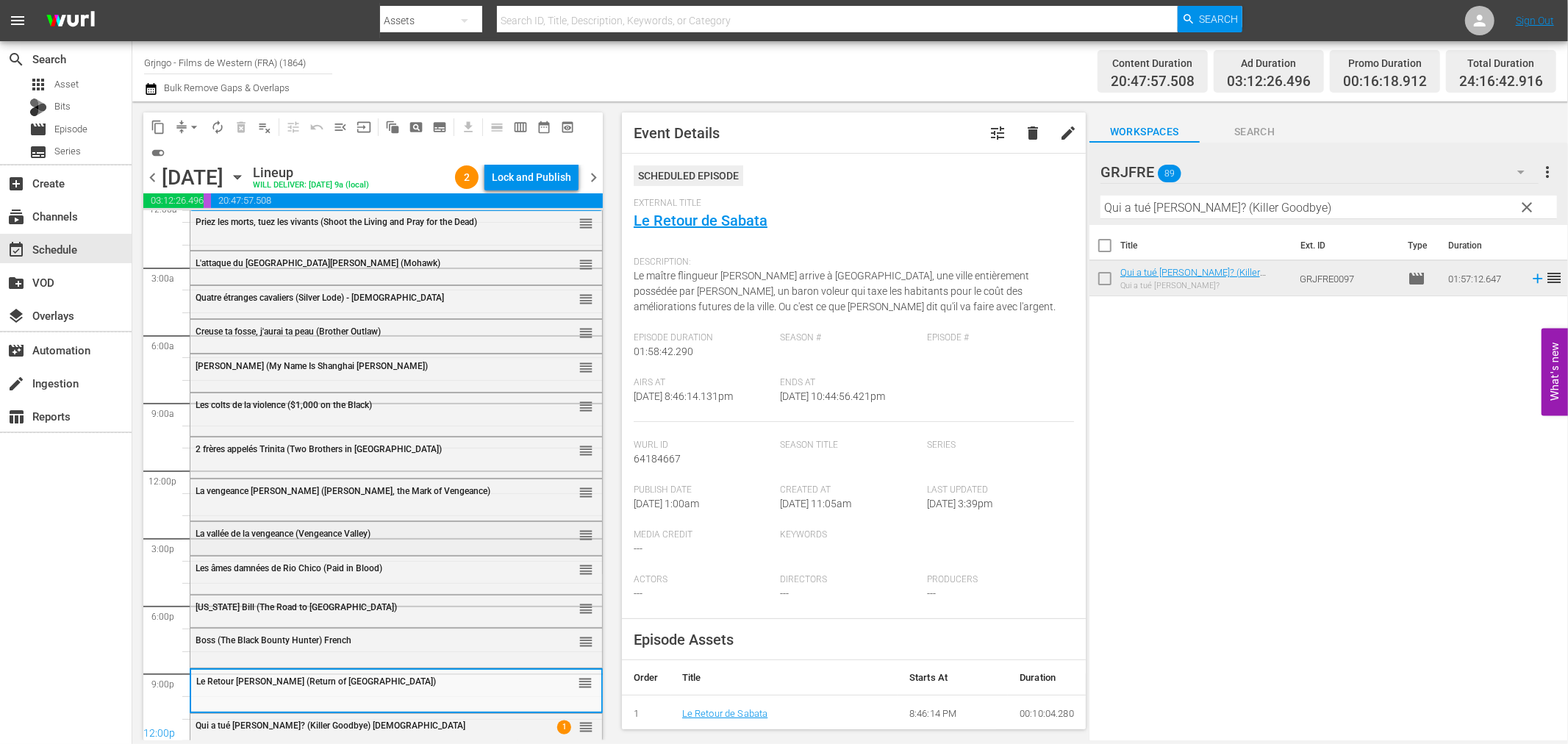
scroll to position [27, 0]
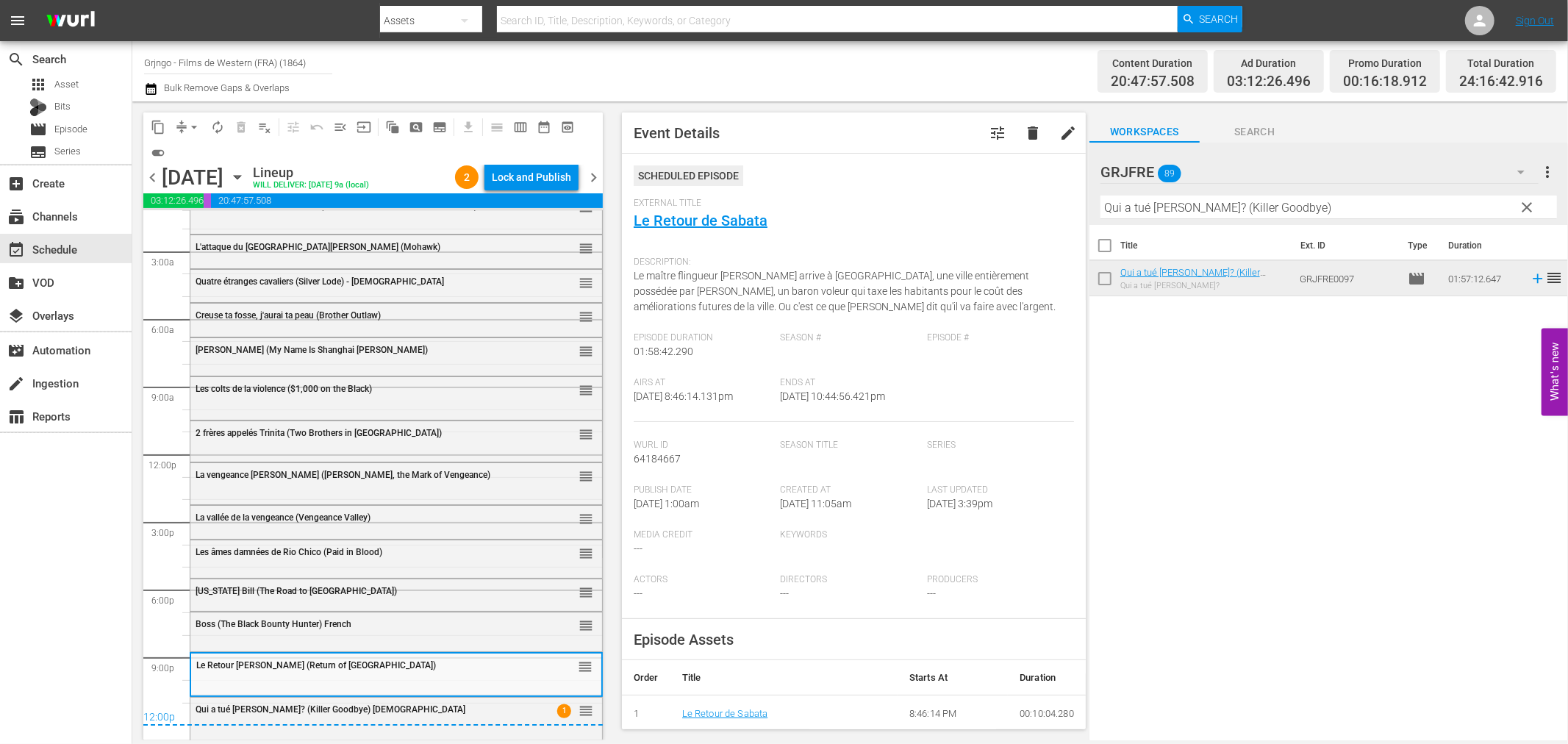
click at [1528, 197] on button "clear" at bounding box center [1527, 206] width 23 height 23
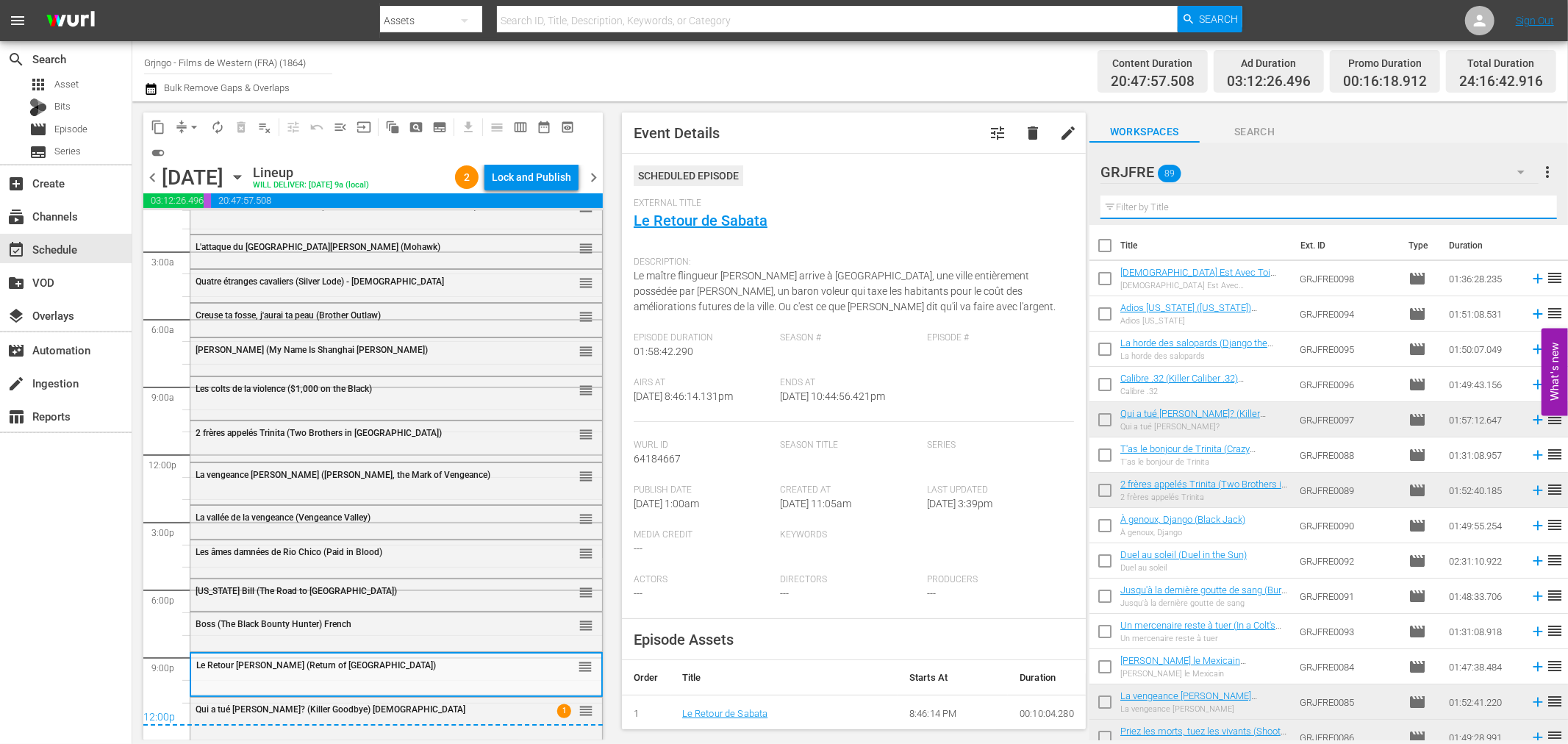
paste input "Panique à Yucca City (Blue Steel)"
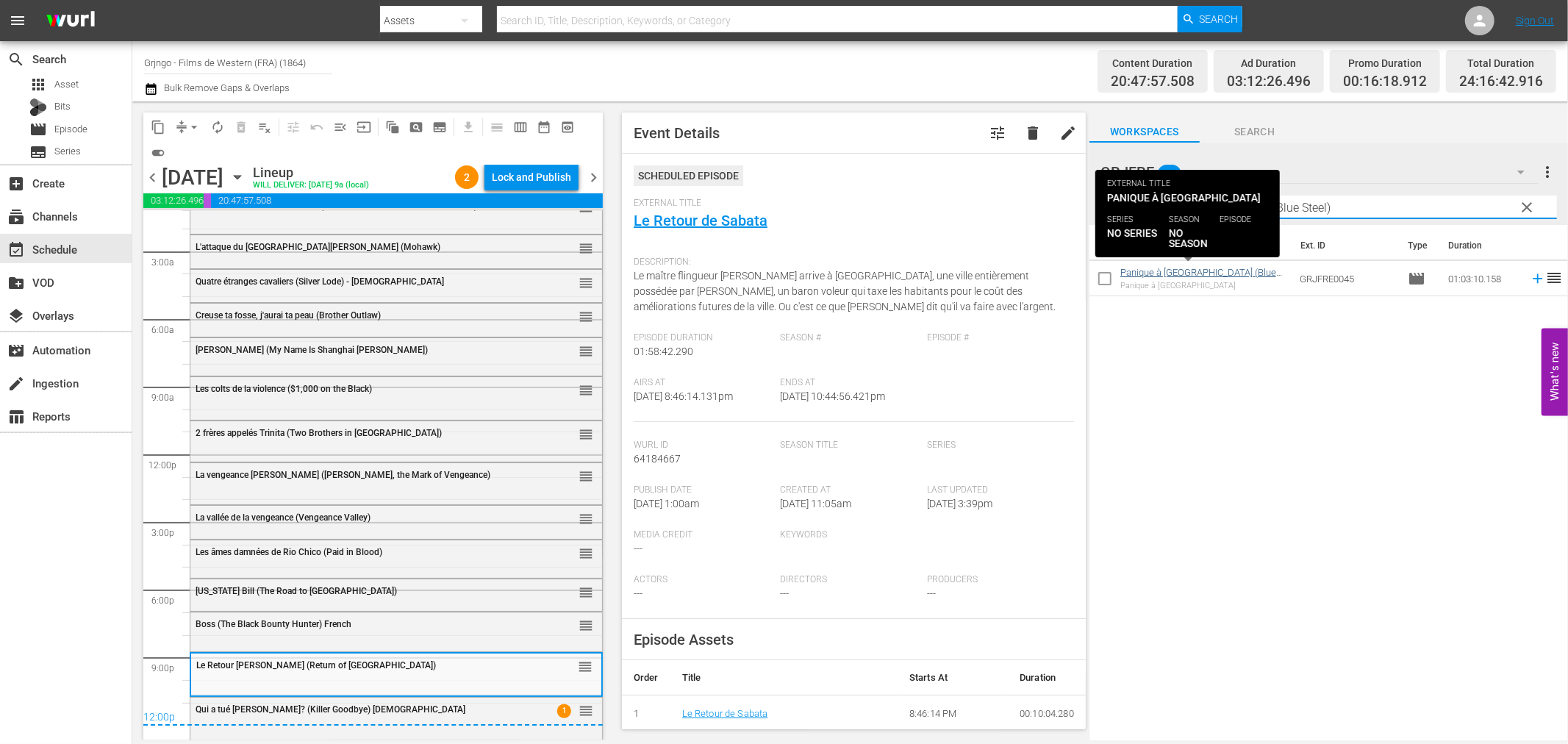
type input "Panique à Yucca City (Blue Steel)"
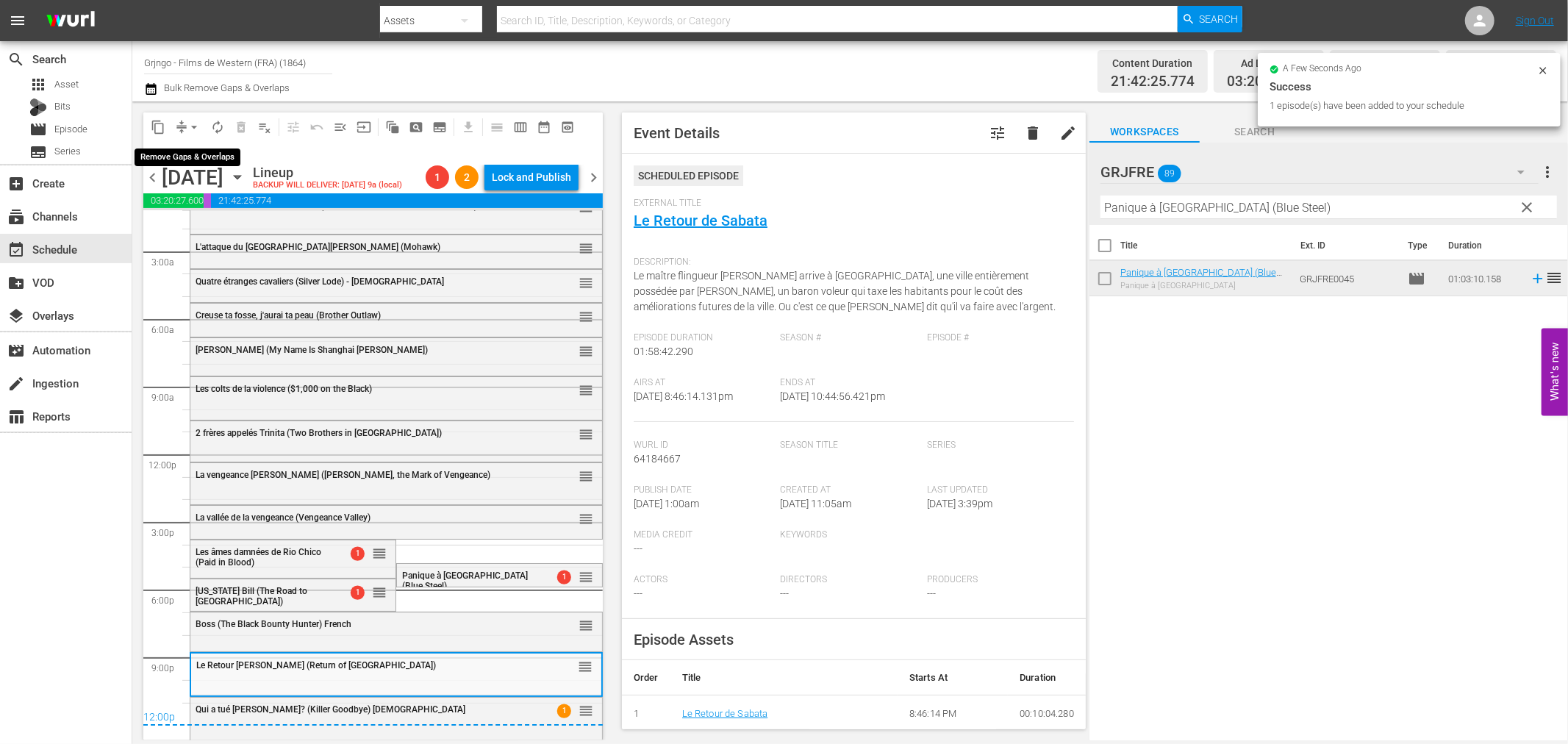
click at [193, 126] on span "arrow_drop_down" at bounding box center [194, 126] width 15 height 15
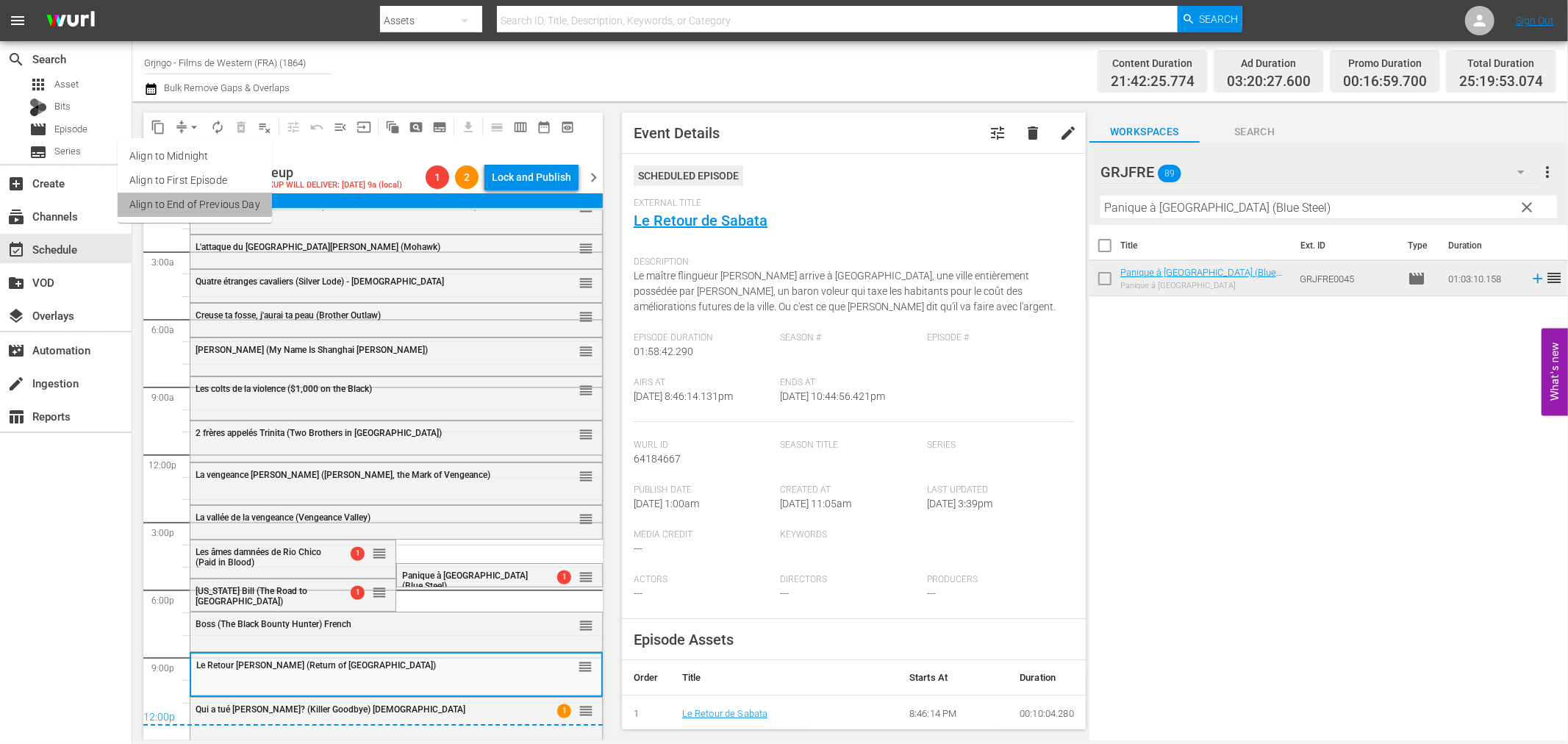
click at [222, 212] on li "Align to End of Previous Day" at bounding box center [195, 204] width 154 height 24
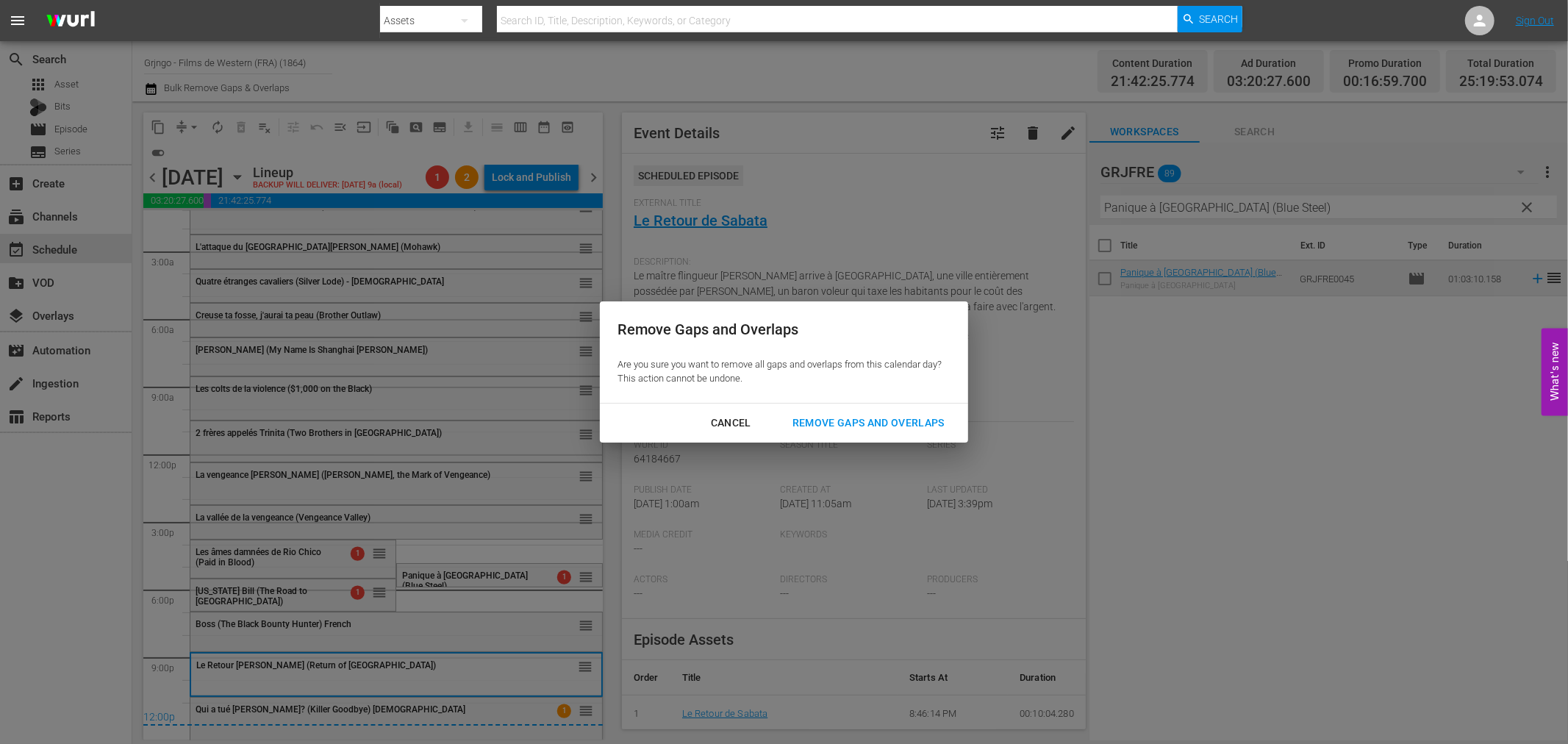
click at [883, 417] on div "Remove Gaps and Overlaps" at bounding box center [868, 423] width 175 height 19
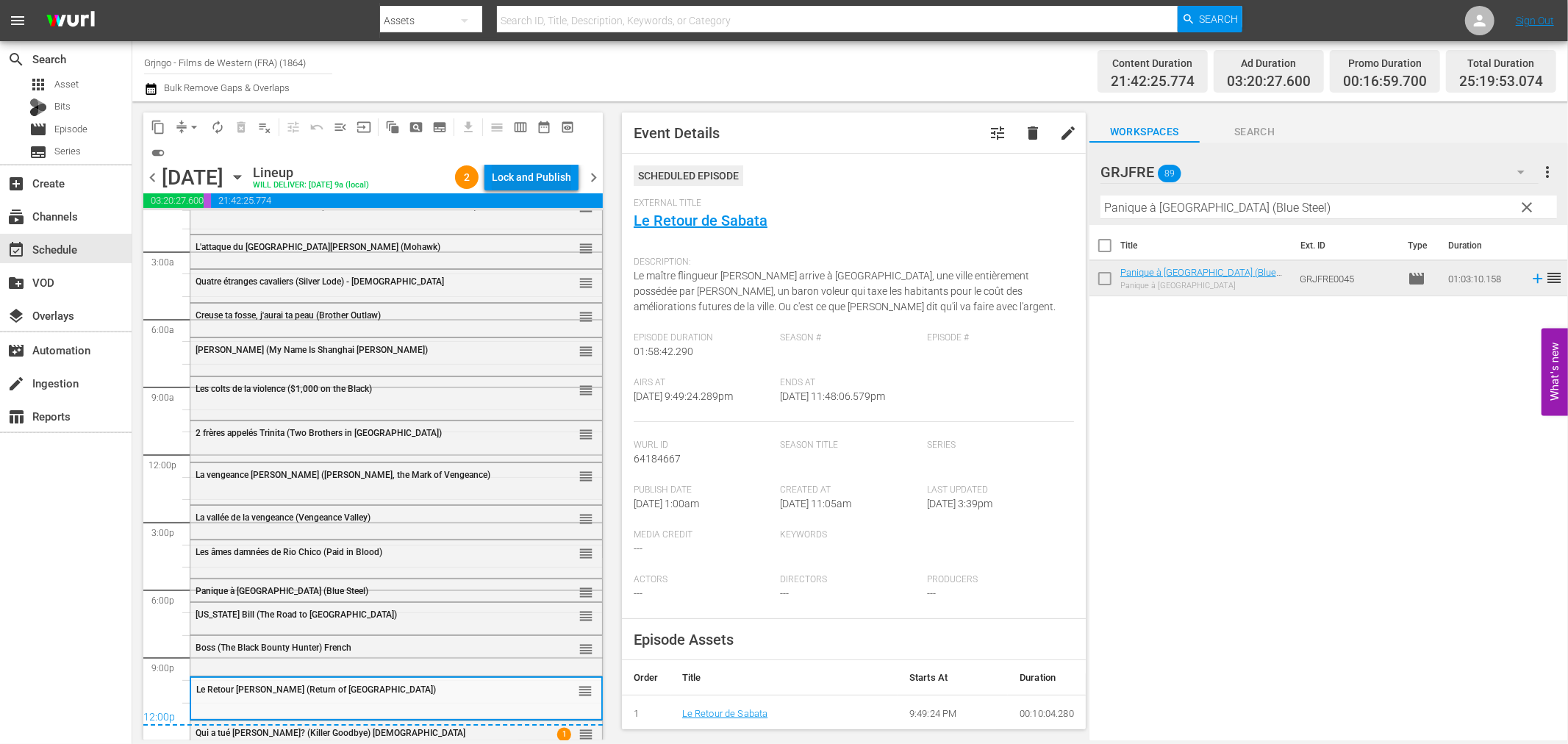
click at [516, 176] on div "Lock and Publish" at bounding box center [531, 177] width 79 height 26
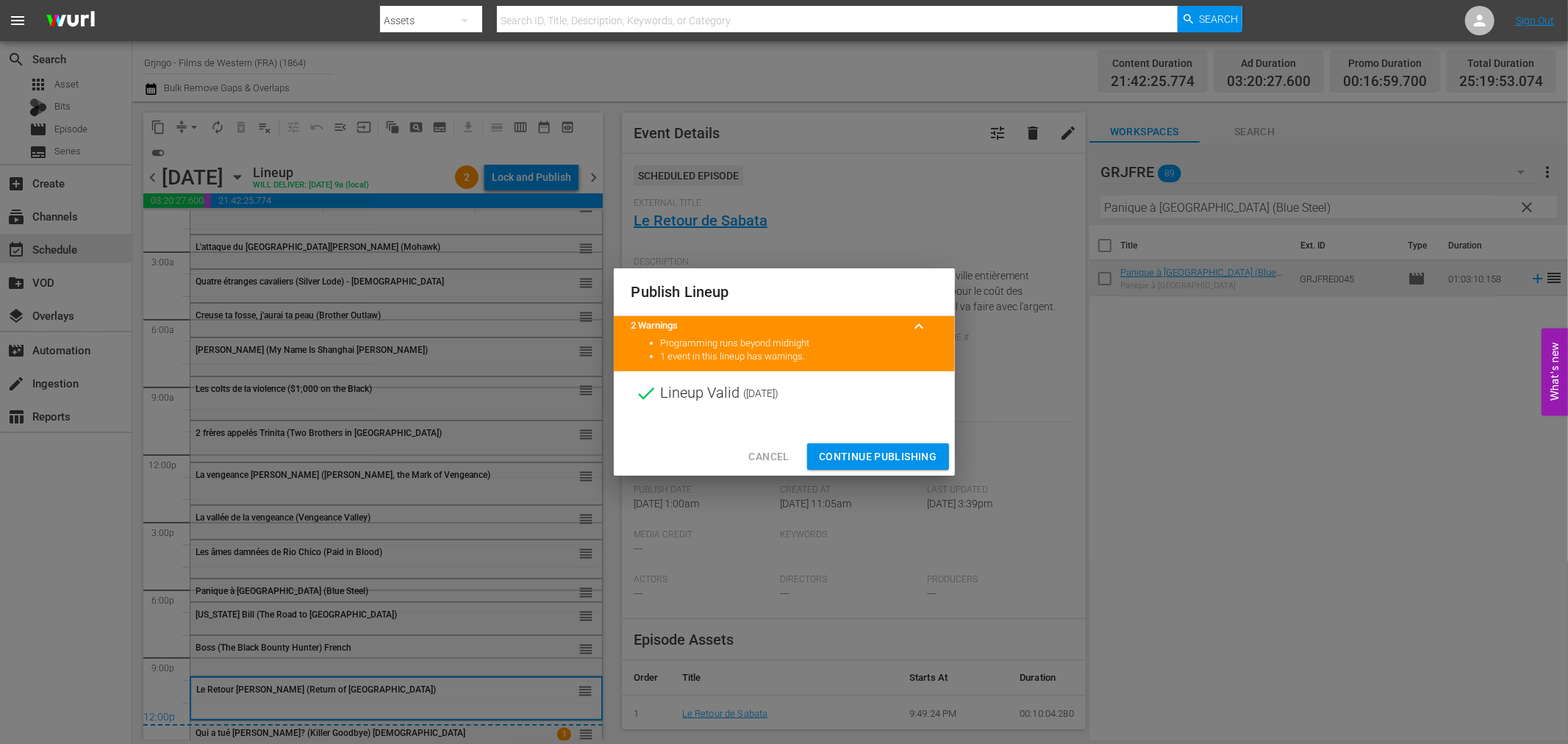
click at [878, 455] on span "Continue Publishing" at bounding box center [878, 457] width 119 height 19
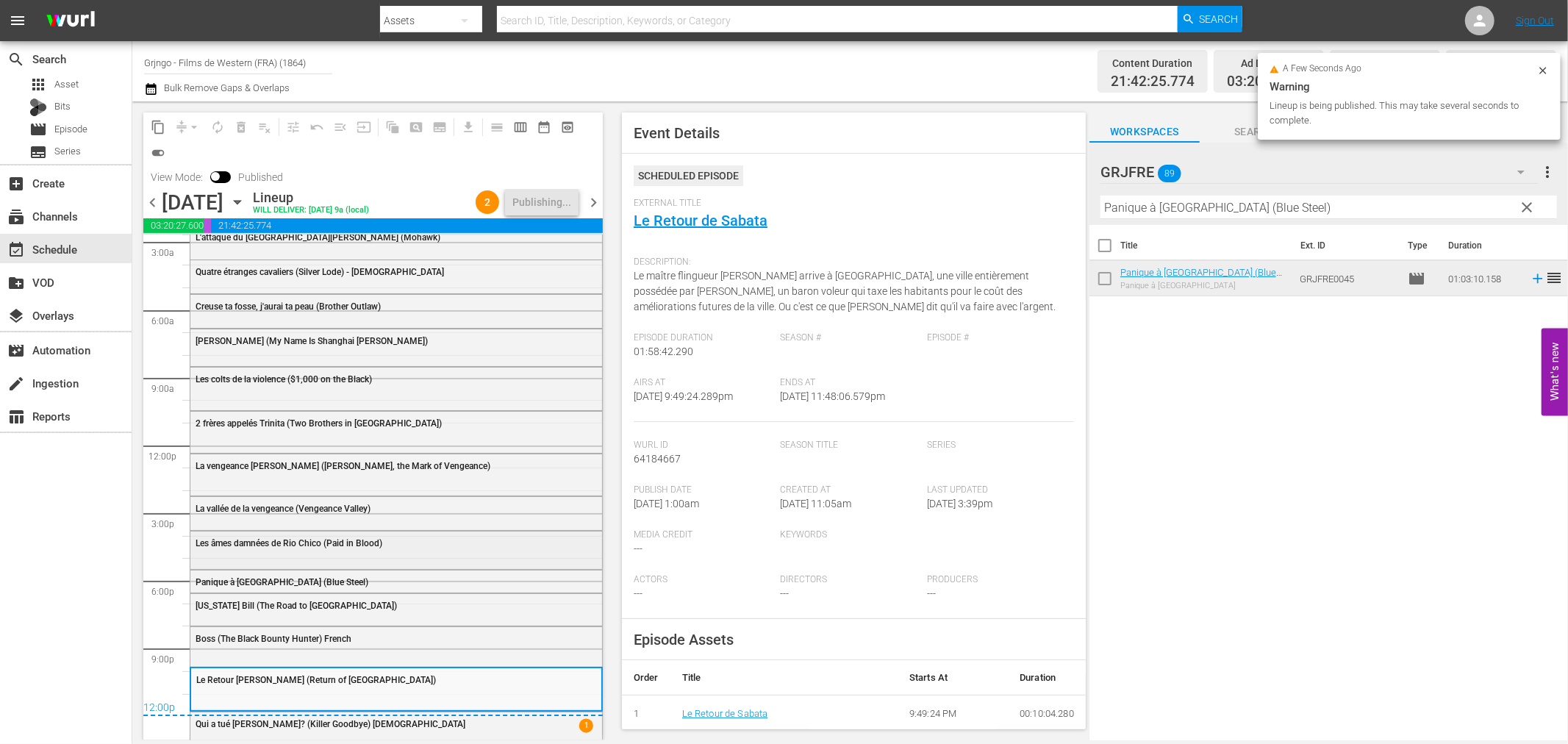
scroll to position [77, 0]
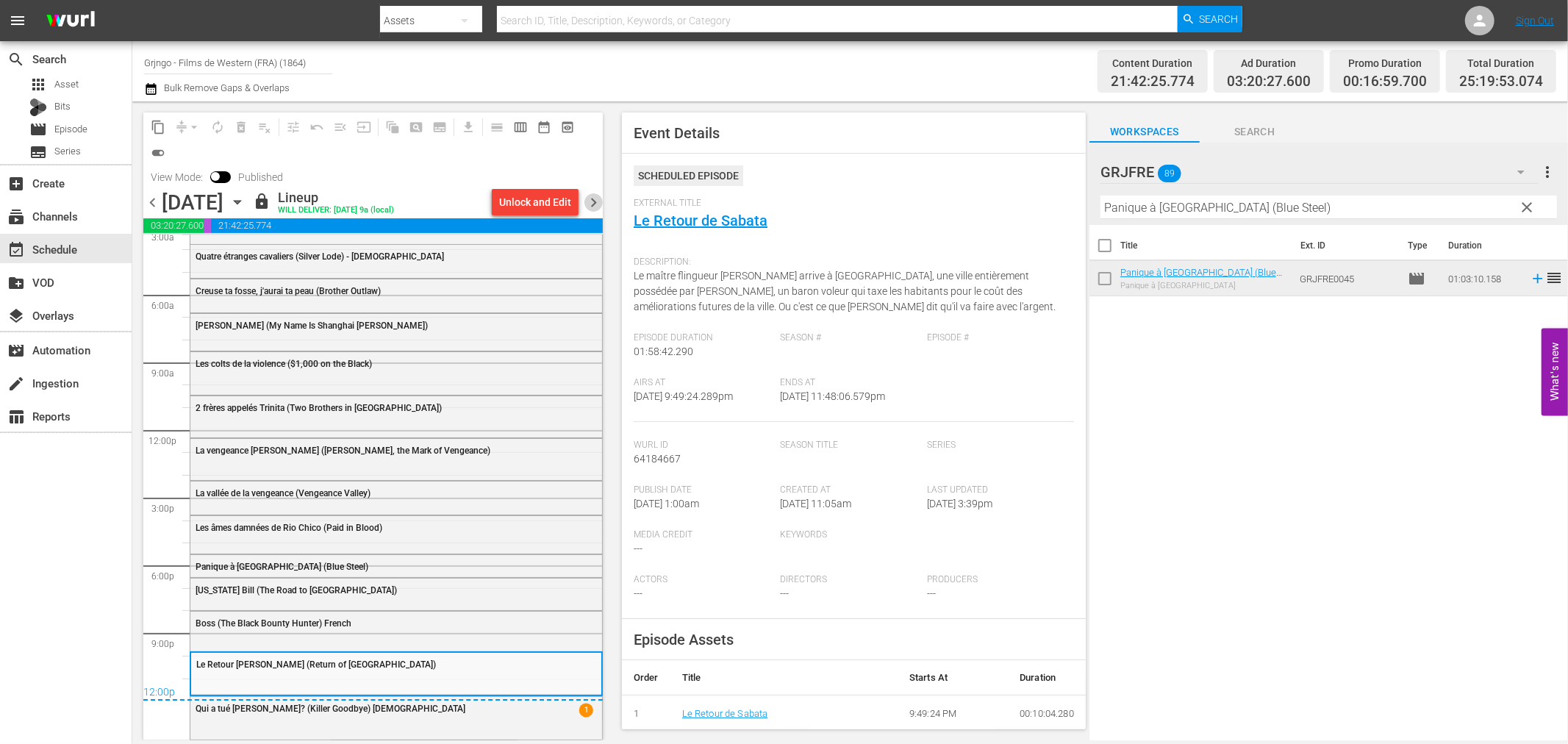
click at [589, 203] on span "chevron_right" at bounding box center [594, 202] width 19 height 19
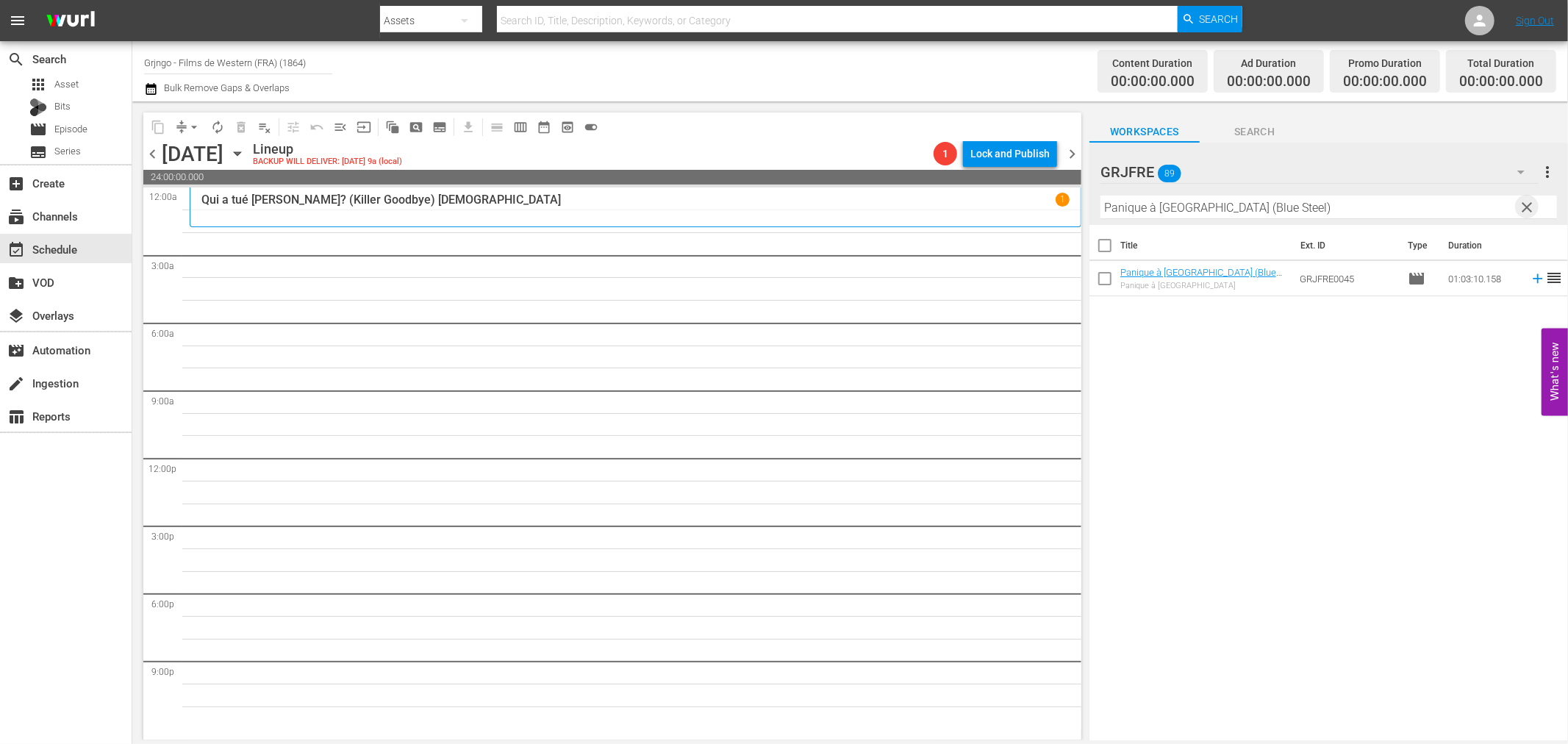
click at [1525, 206] on span "clear" at bounding box center [1528, 207] width 18 height 18
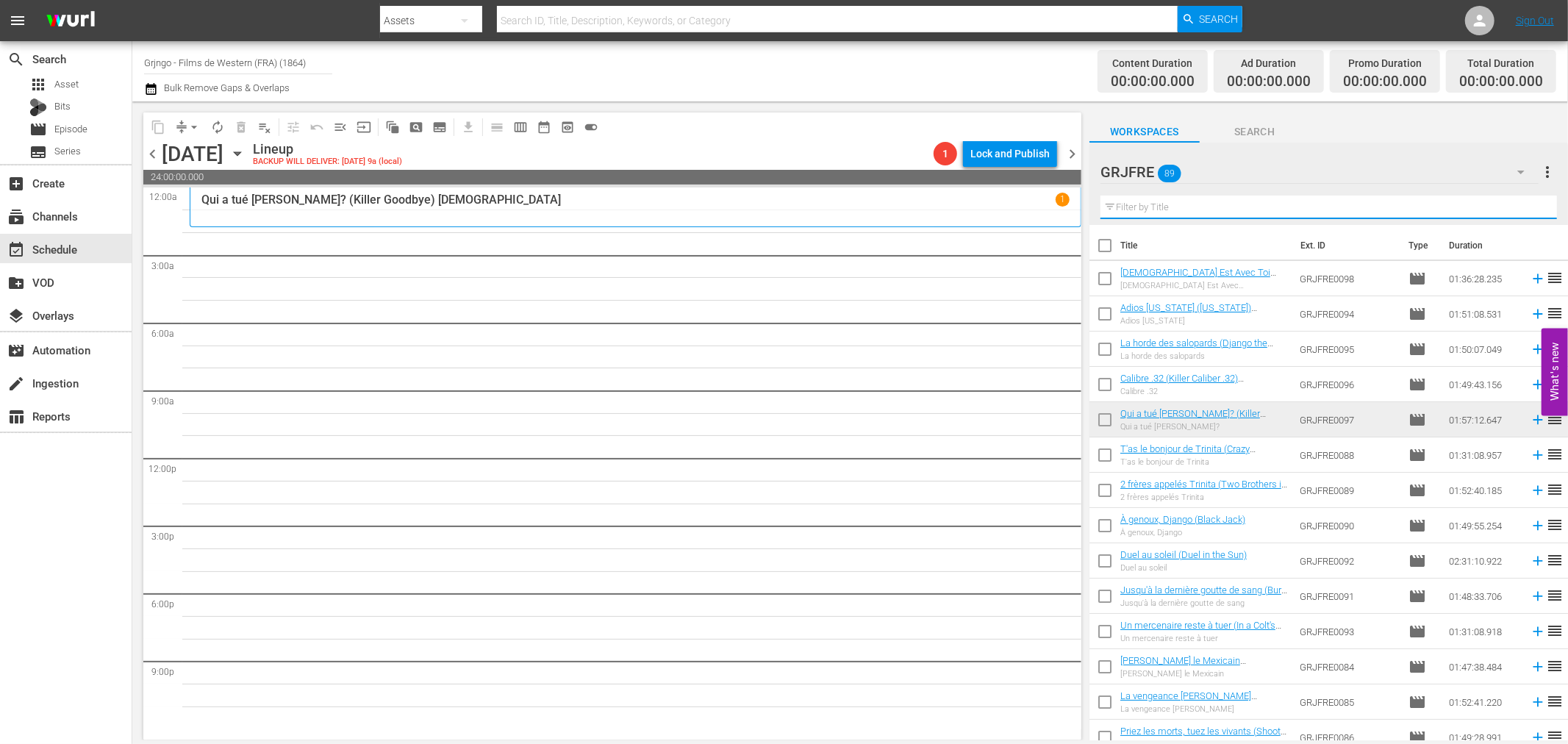
paste input "Django Kill... If You Live, Shoot!"
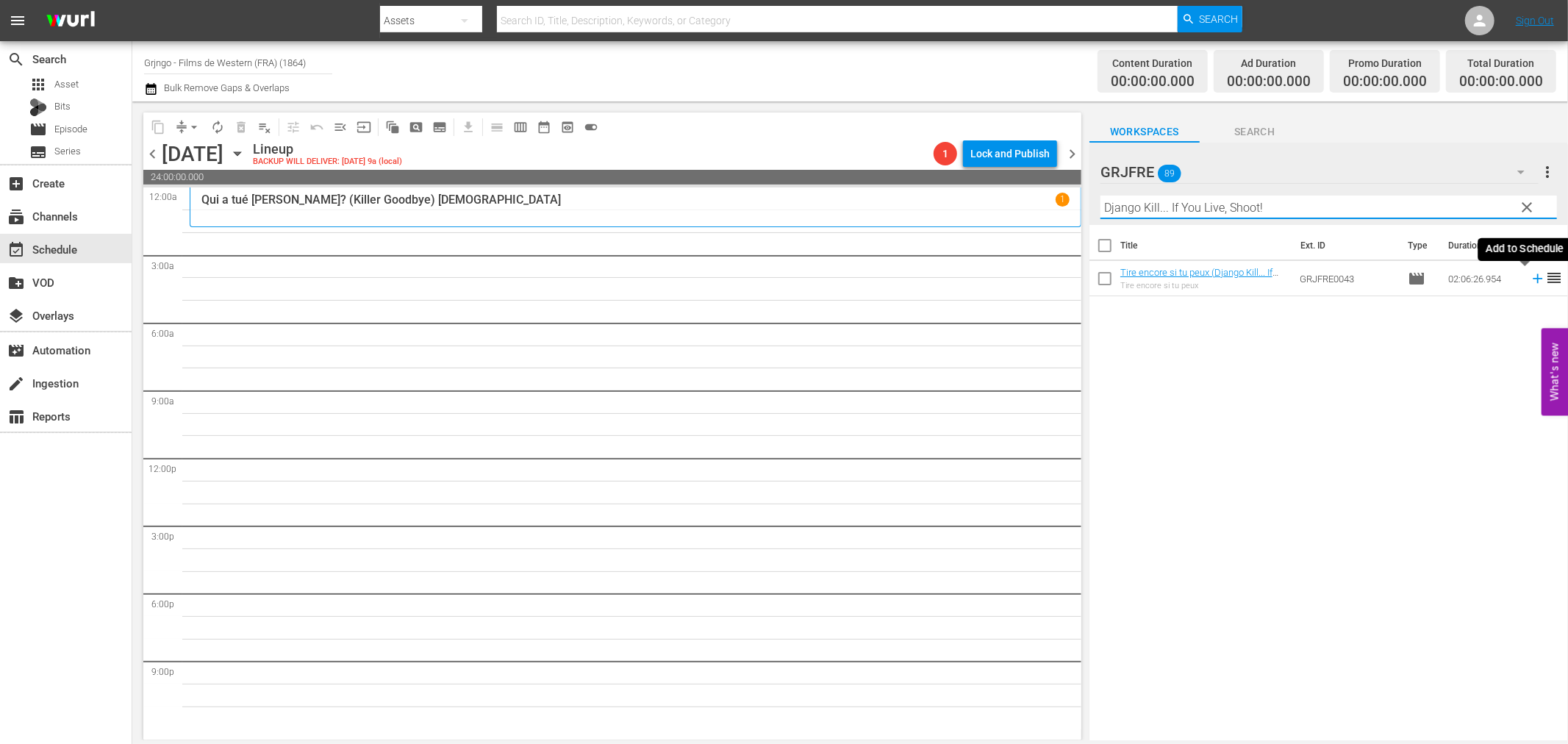
type input "Django Kill... If You Live, Shoot!"
click at [1530, 276] on icon at bounding box center [1538, 279] width 16 height 16
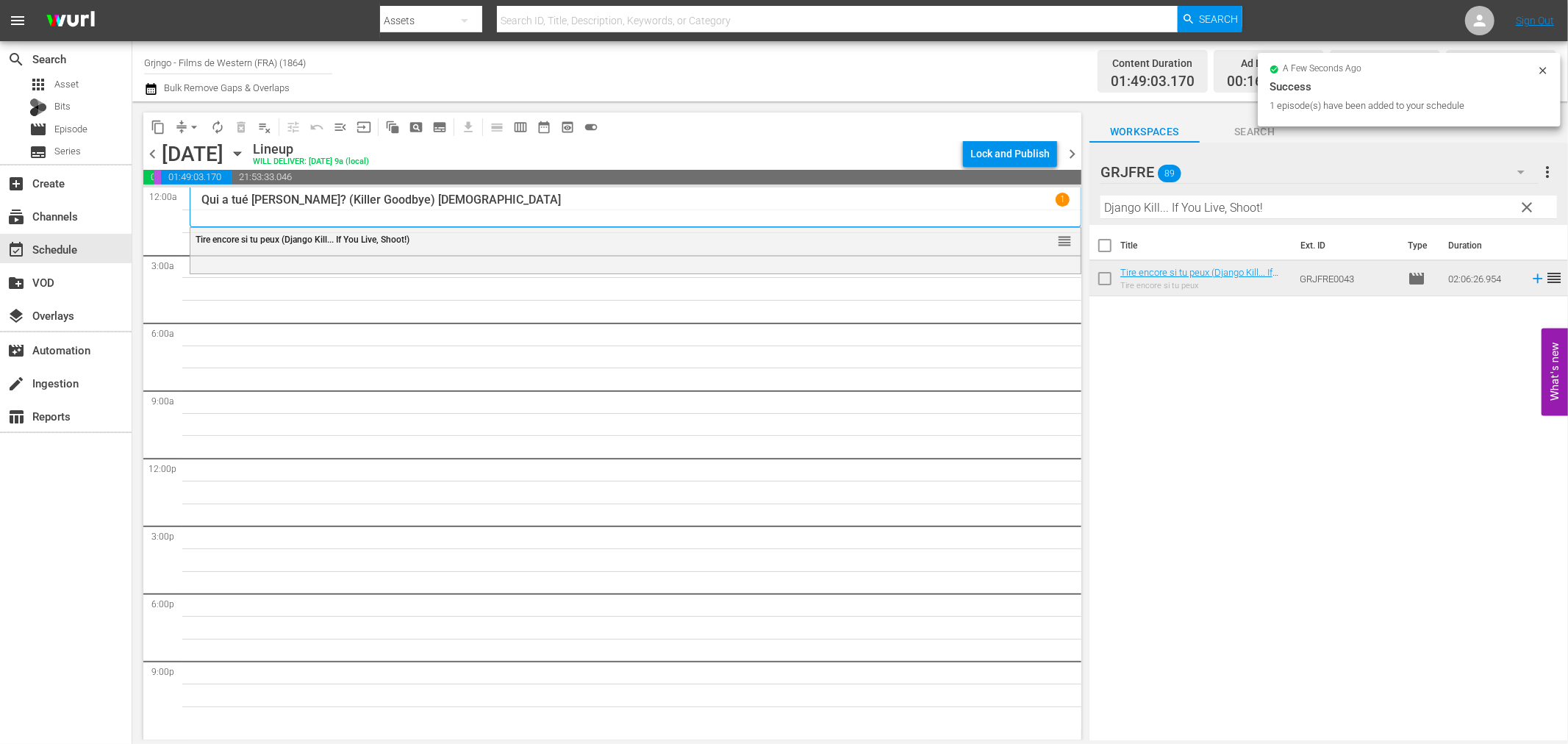
drag, startPoint x: 1520, startPoint y: 206, endPoint x: 1457, endPoint y: 206, distance: 63.0
click at [1520, 206] on span "clear" at bounding box center [1528, 207] width 18 height 18
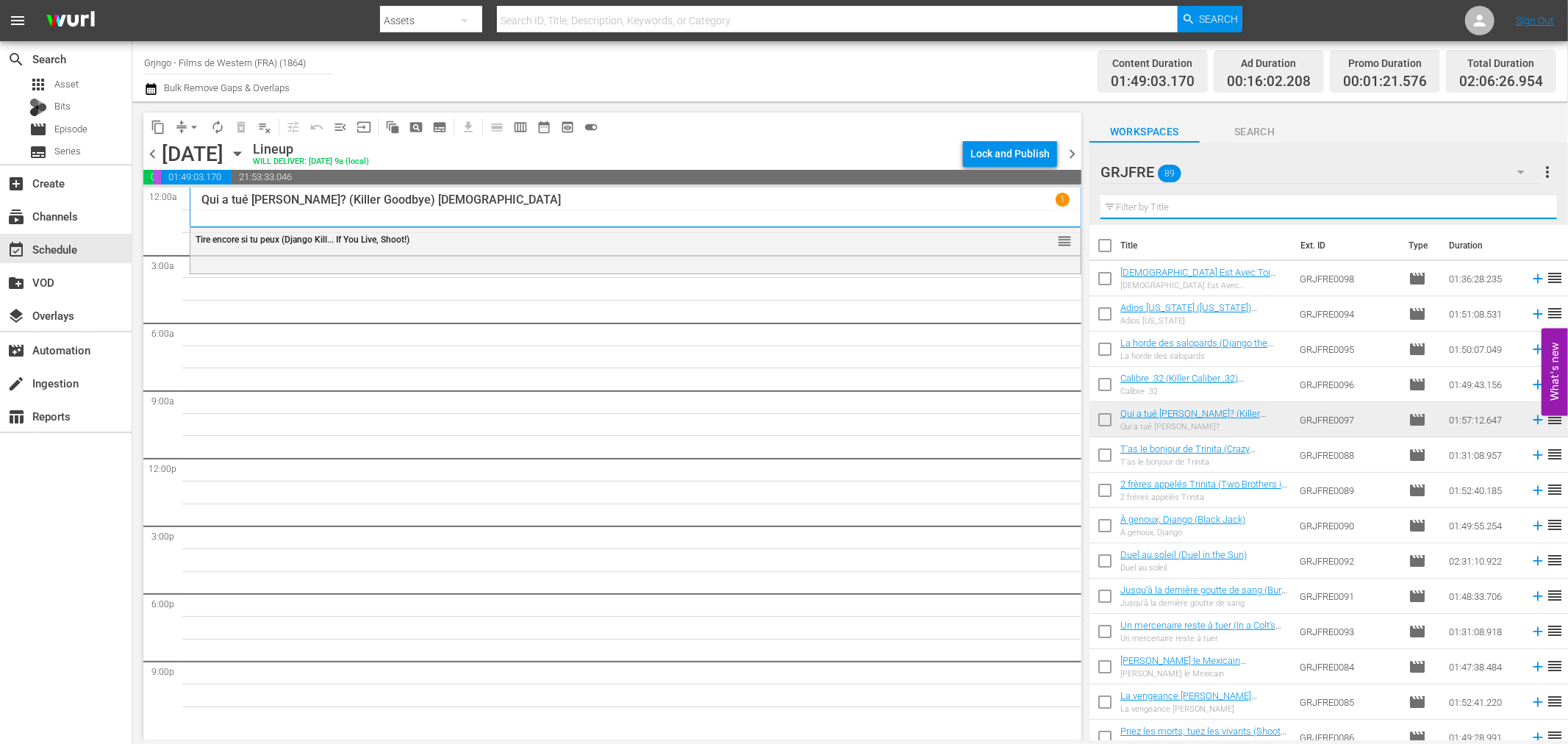
paste input "La Fureur des Apaches (Apache Rifles)"
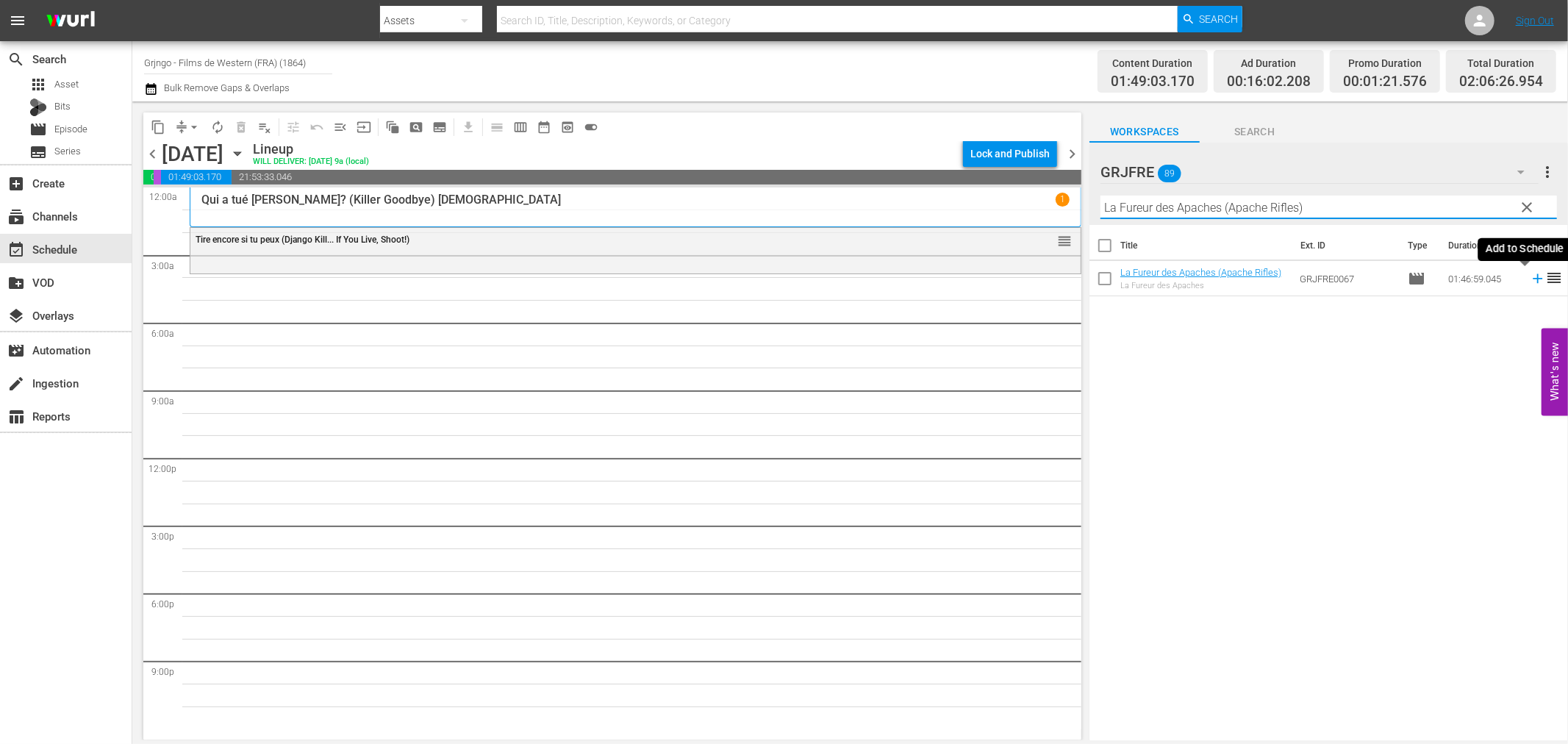
type input "La Fureur des Apaches (Apache Rifles)"
click at [1530, 273] on icon at bounding box center [1538, 279] width 16 height 16
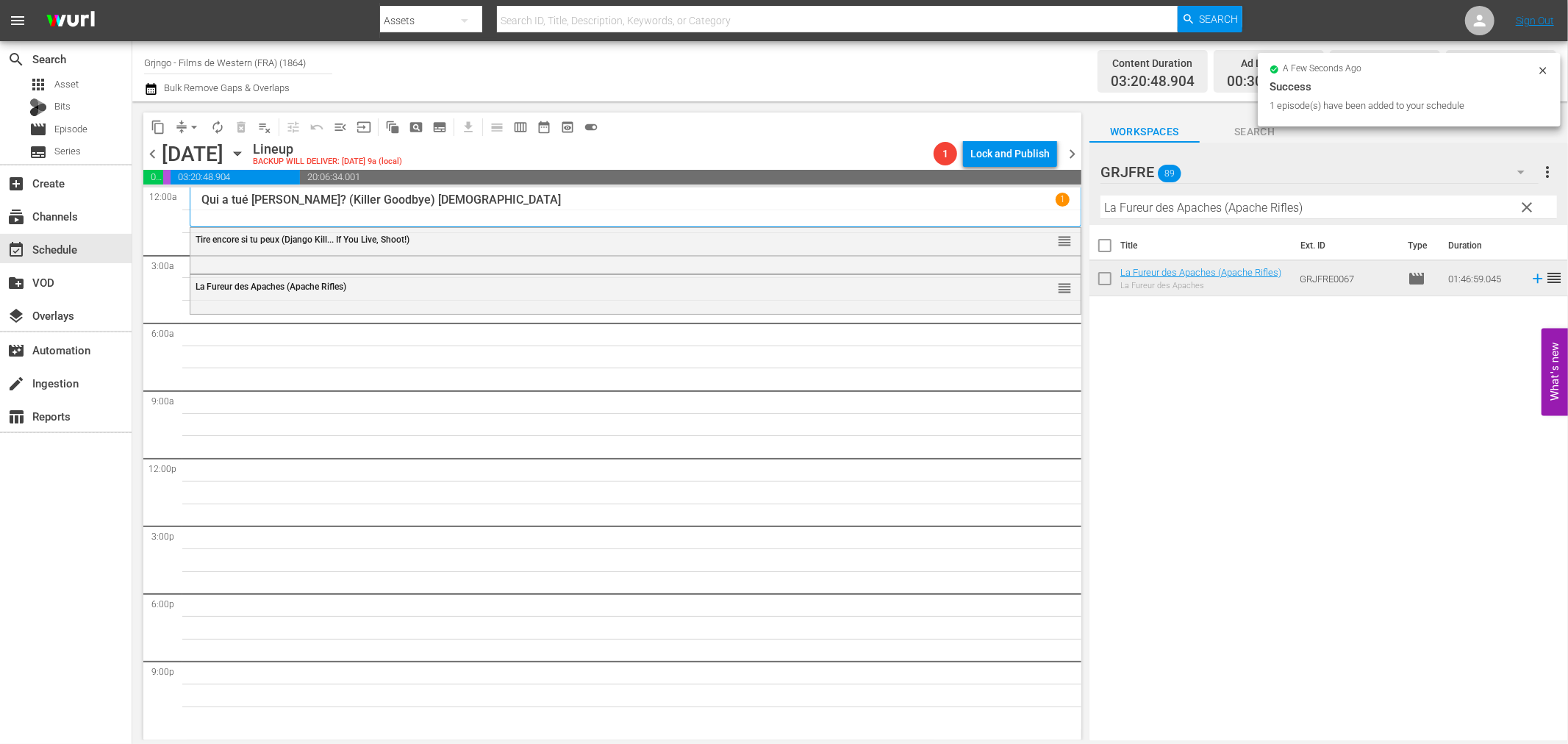
click at [1526, 202] on span "clear" at bounding box center [1528, 207] width 18 height 18
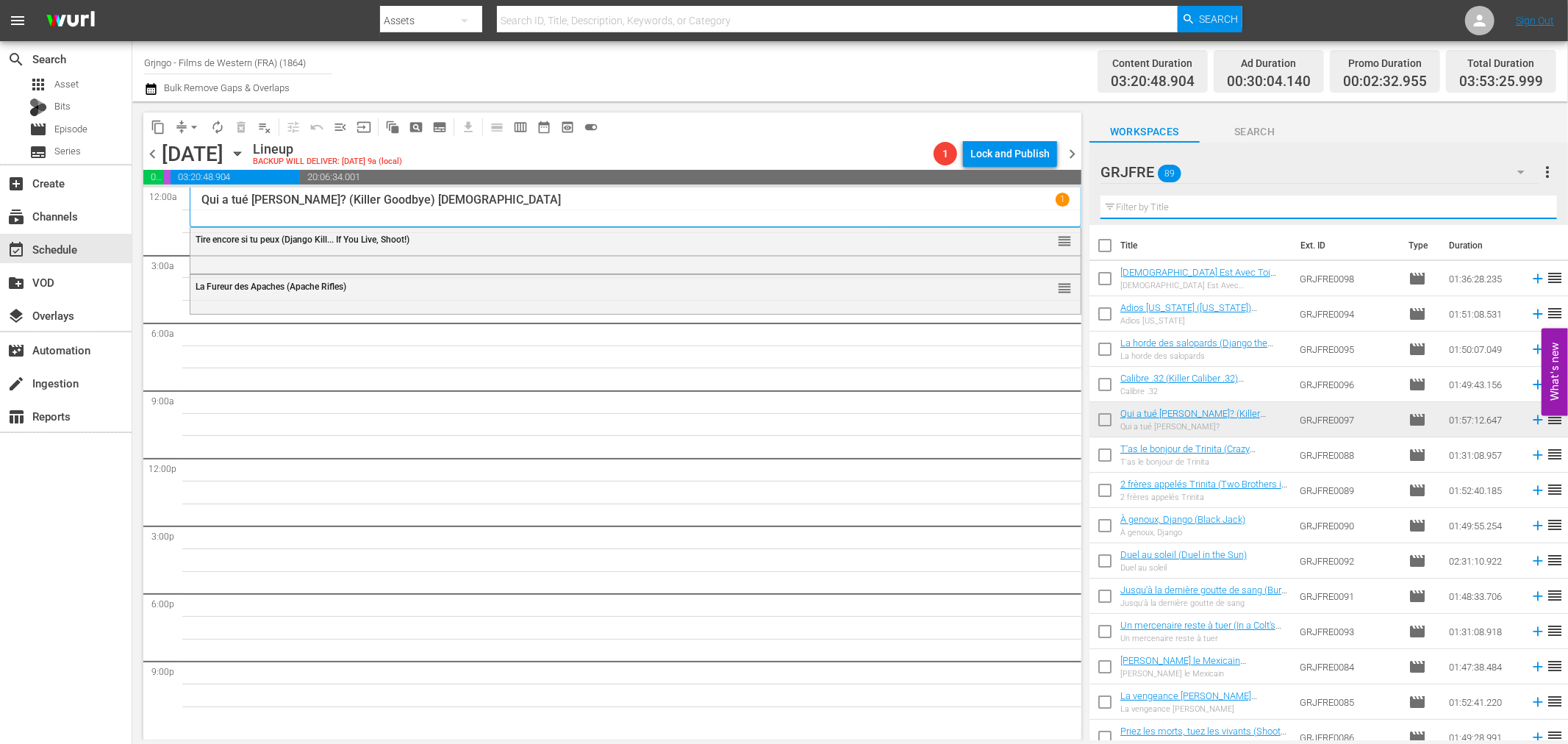
paste input "Bury Them Deep"
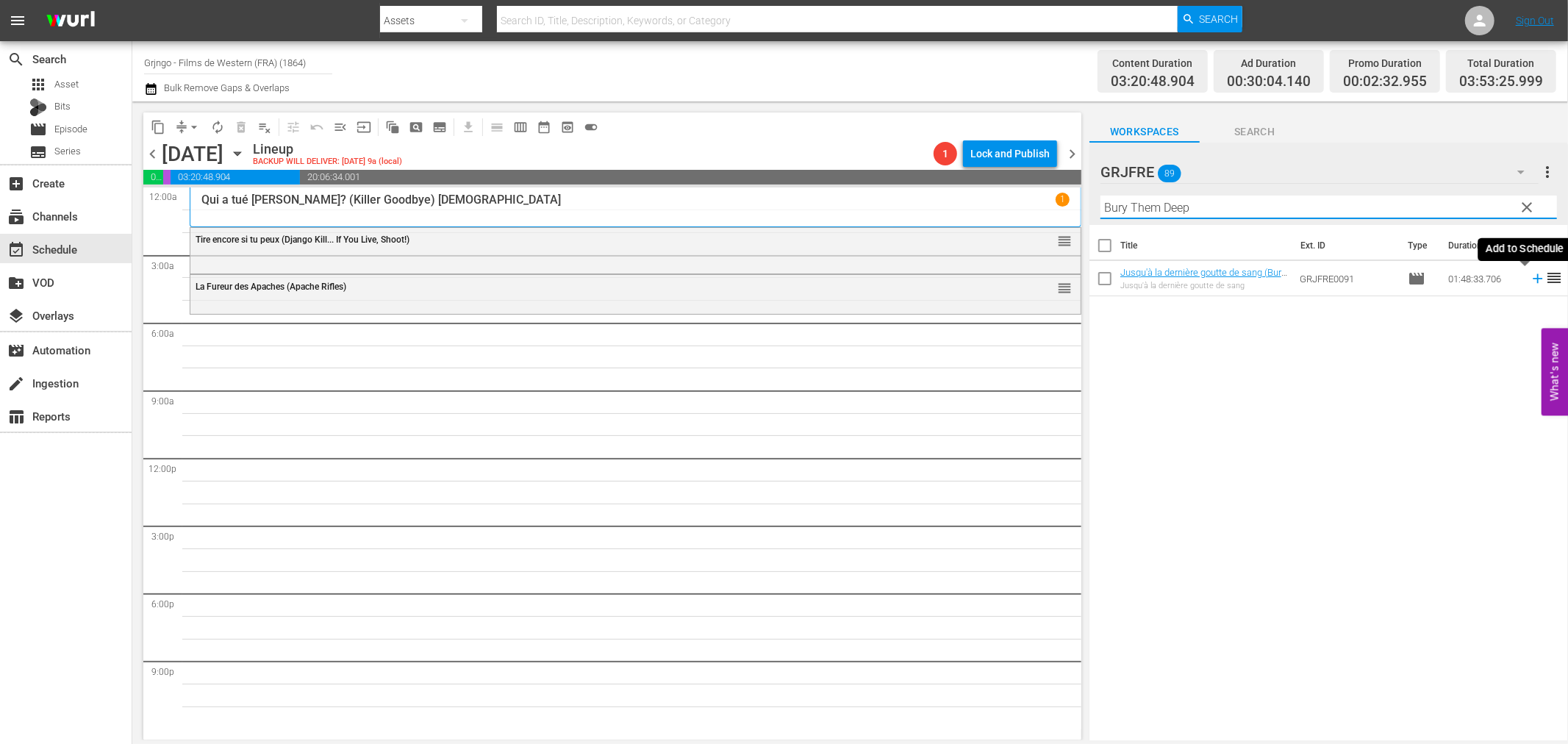
type input "Bury Them Deep"
click at [1533, 278] on icon at bounding box center [1538, 279] width 9 height 9
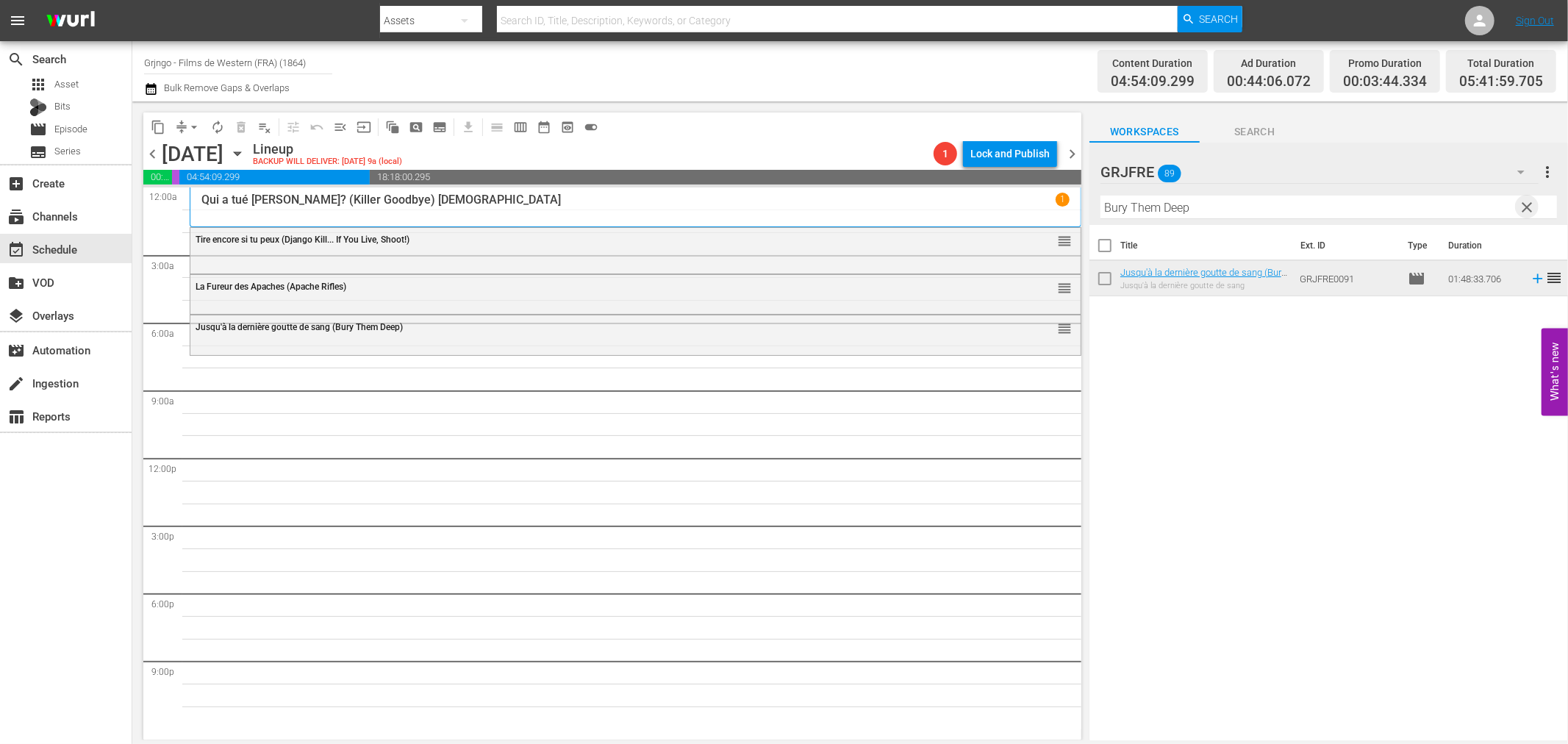
click at [1528, 200] on span "clear" at bounding box center [1528, 207] width 18 height 18
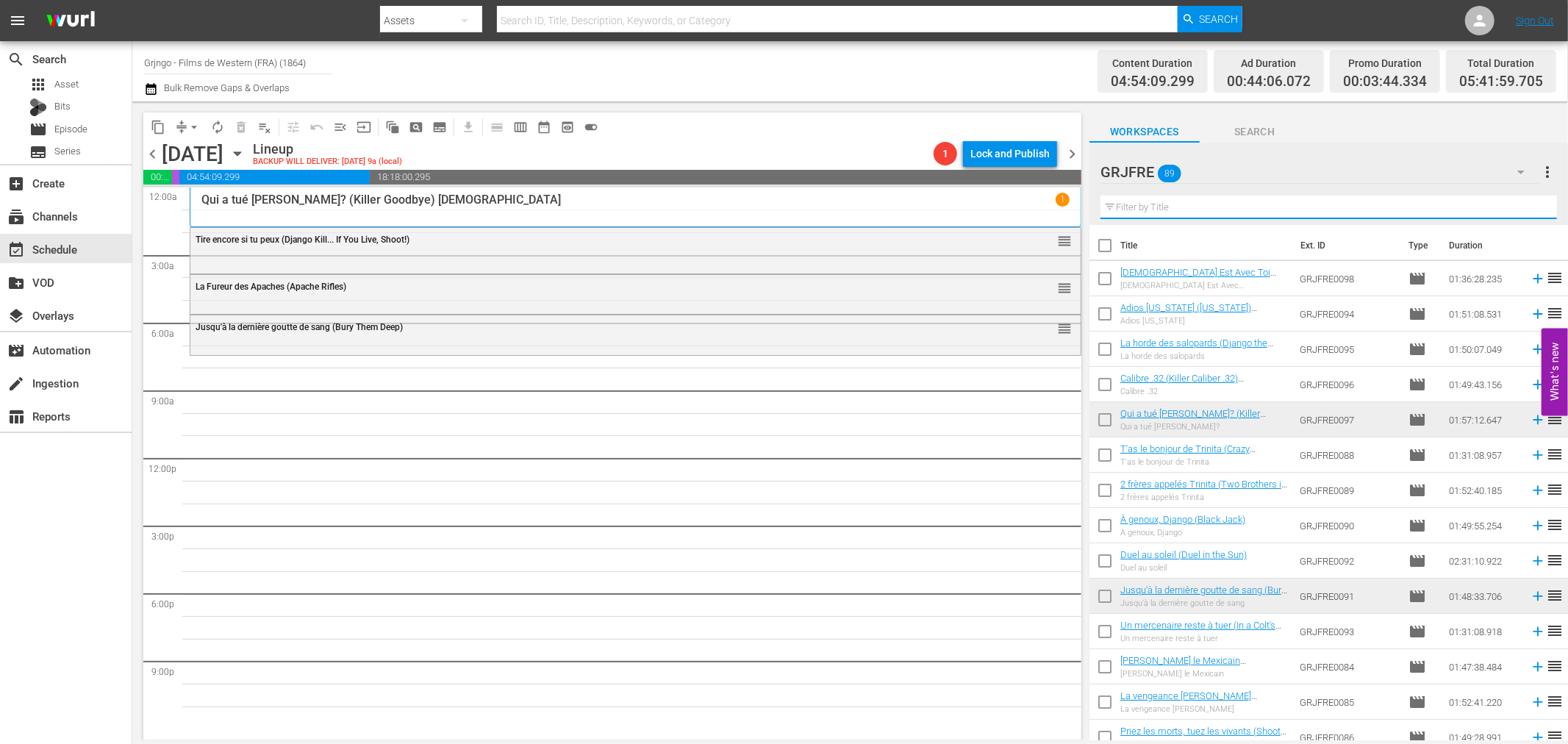
paste input "Django et Sartana"
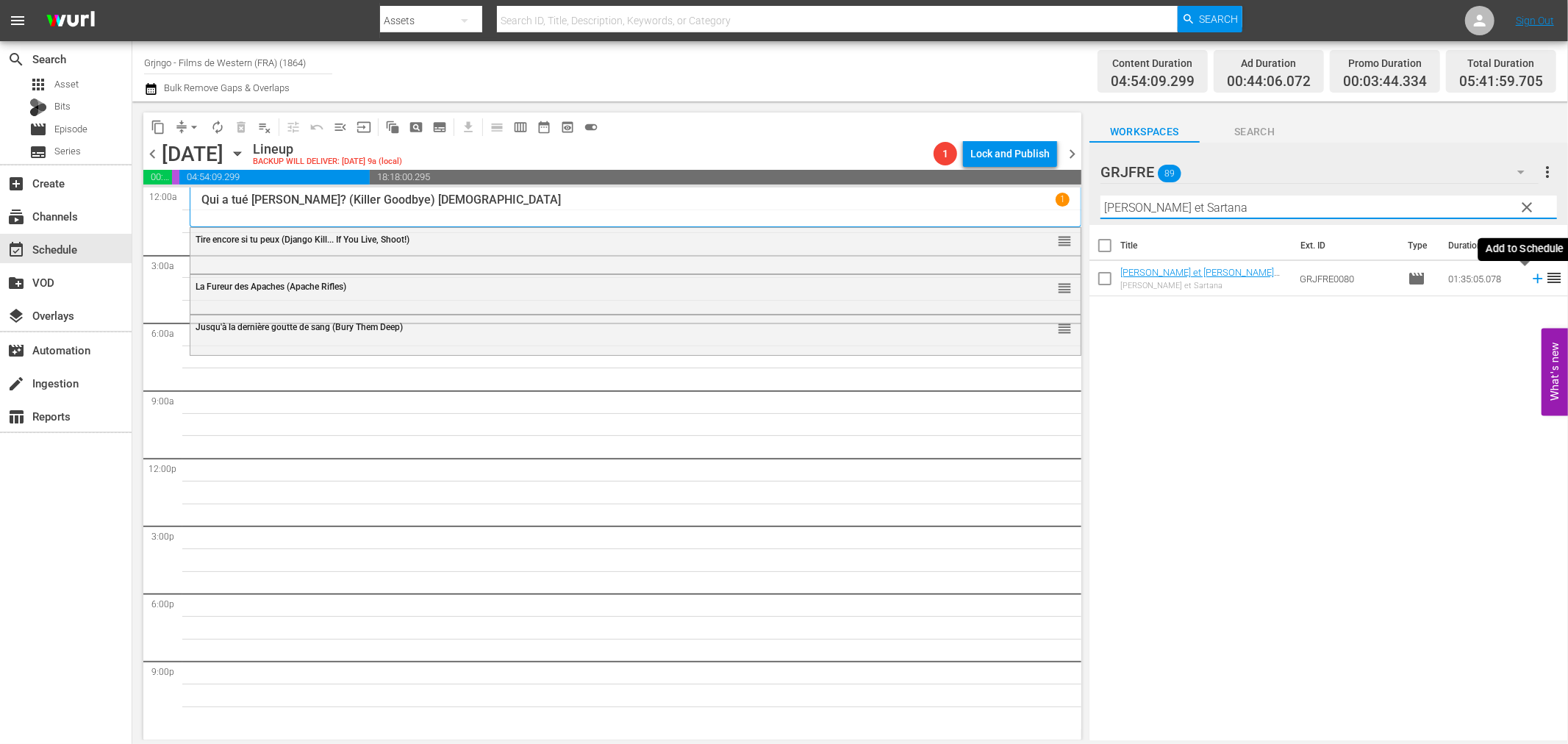
type input "Django et Sartana"
click at [1533, 278] on icon at bounding box center [1538, 279] width 9 height 9
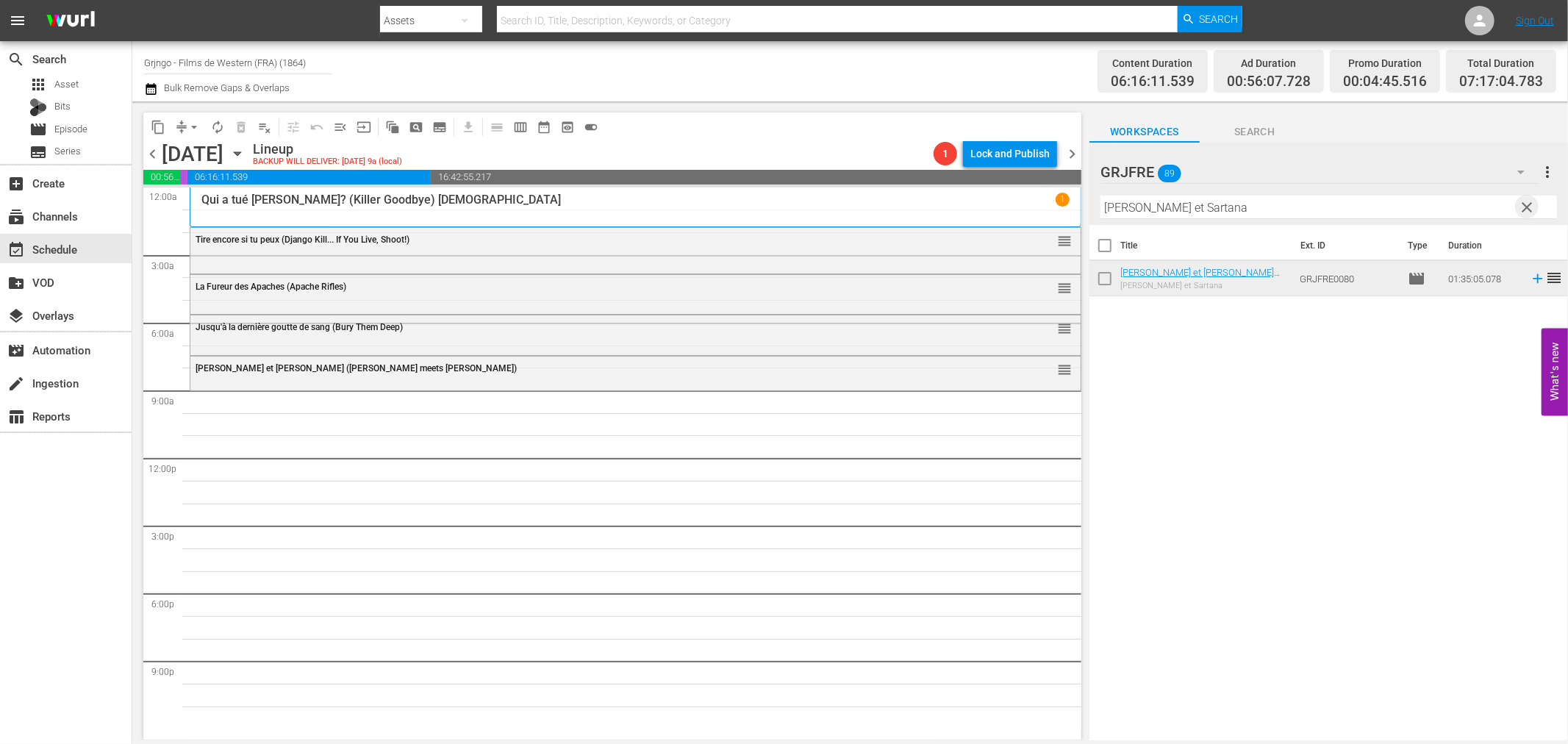
click at [1526, 200] on span "clear" at bounding box center [1528, 207] width 18 height 18
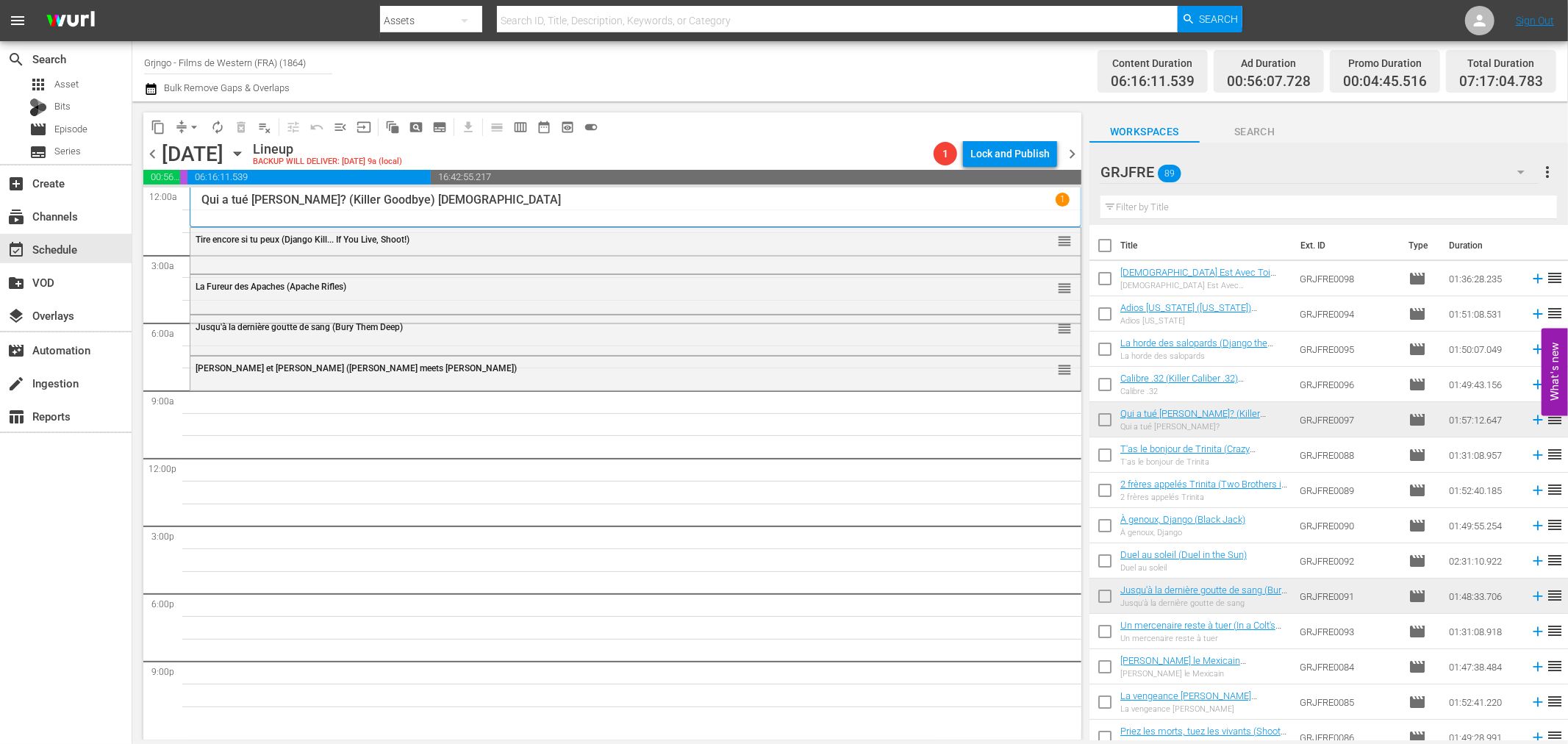
click at [1184, 209] on input "text" at bounding box center [1328, 207] width 456 height 23
paste input "À genoux, Django (Black Jack)"
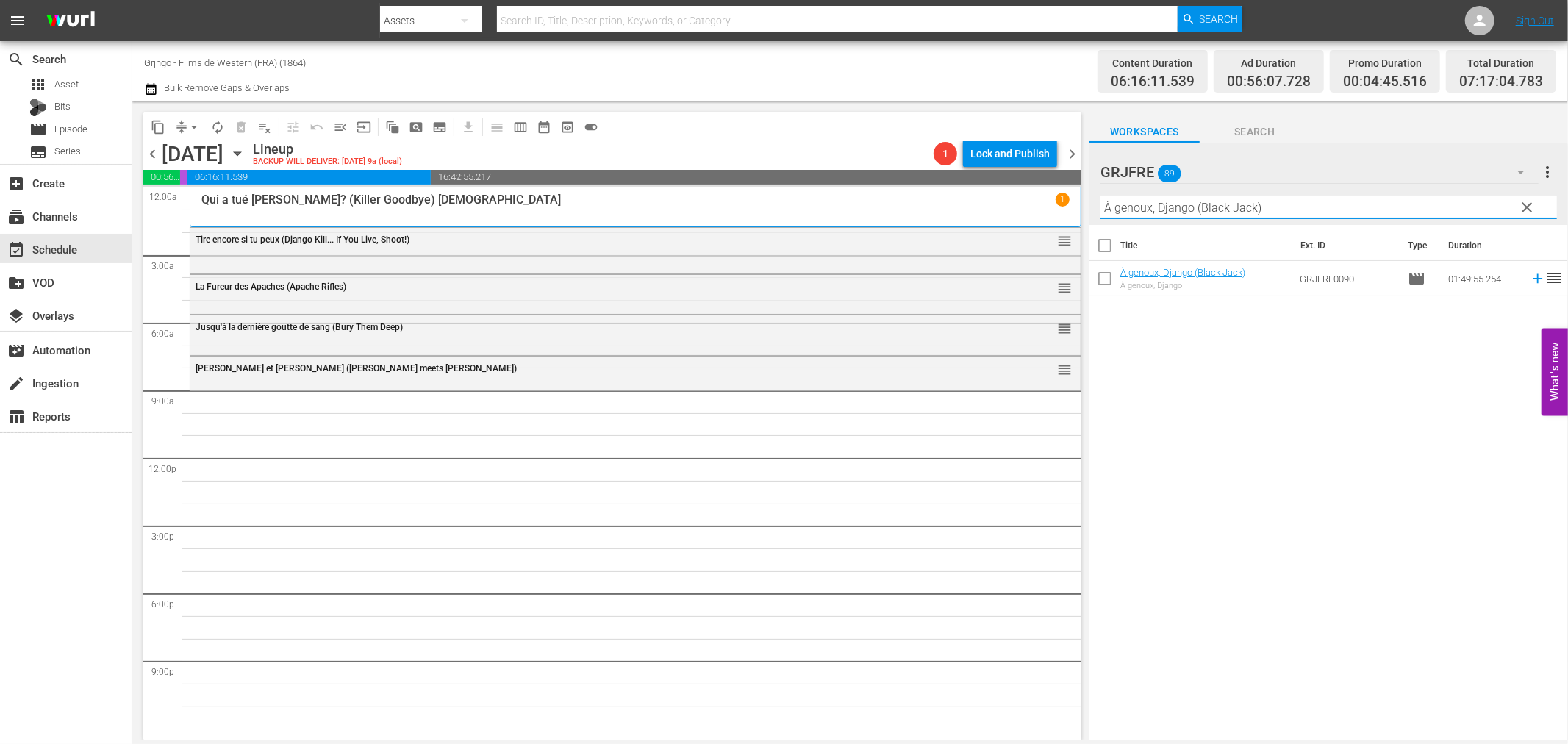
type input "À genoux, Django (Black Jack)"
click at [1530, 275] on icon at bounding box center [1538, 279] width 16 height 16
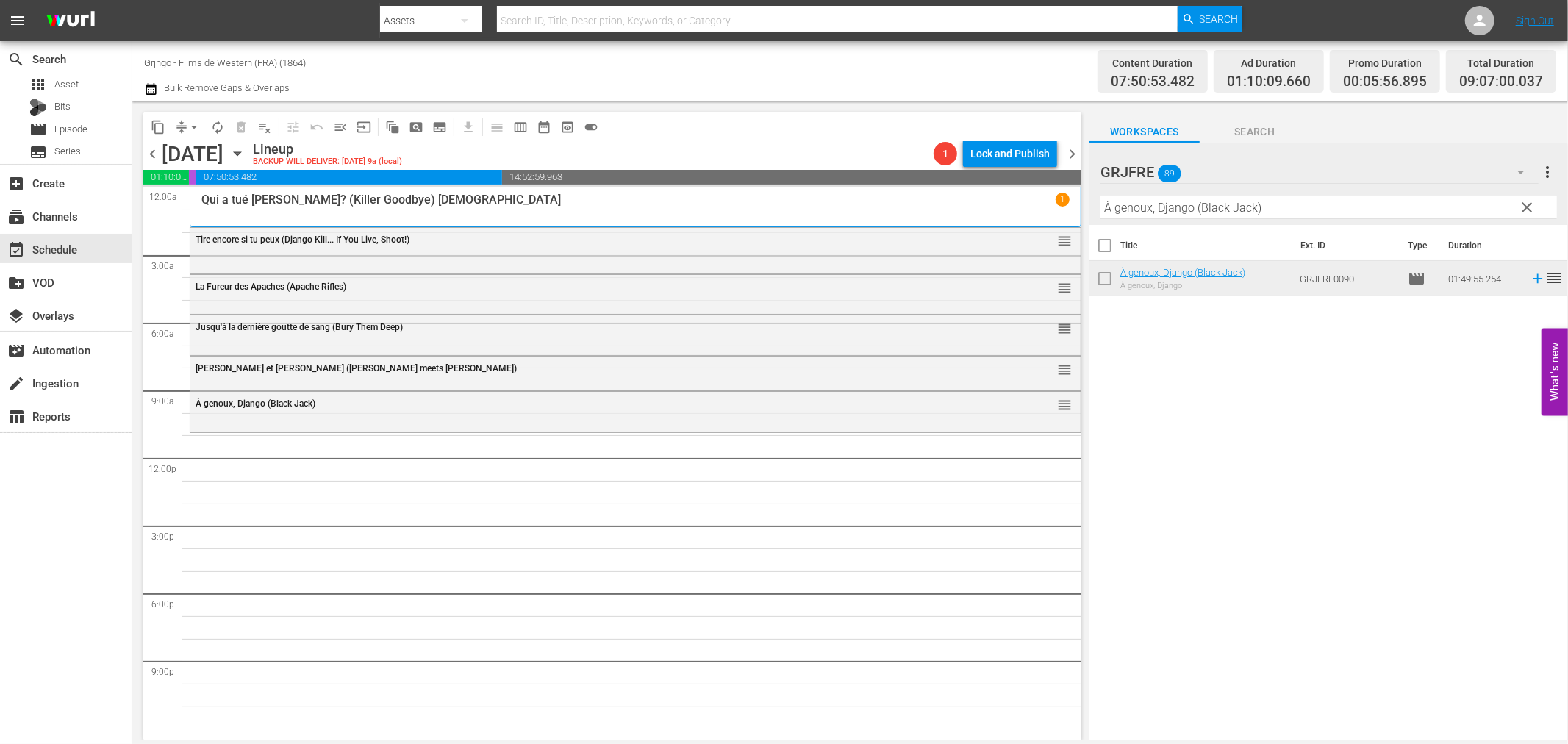
drag, startPoint x: 1528, startPoint y: 201, endPoint x: 1420, endPoint y: 208, distance: 108.2
click at [1530, 201] on span "clear" at bounding box center [1528, 207] width 18 height 18
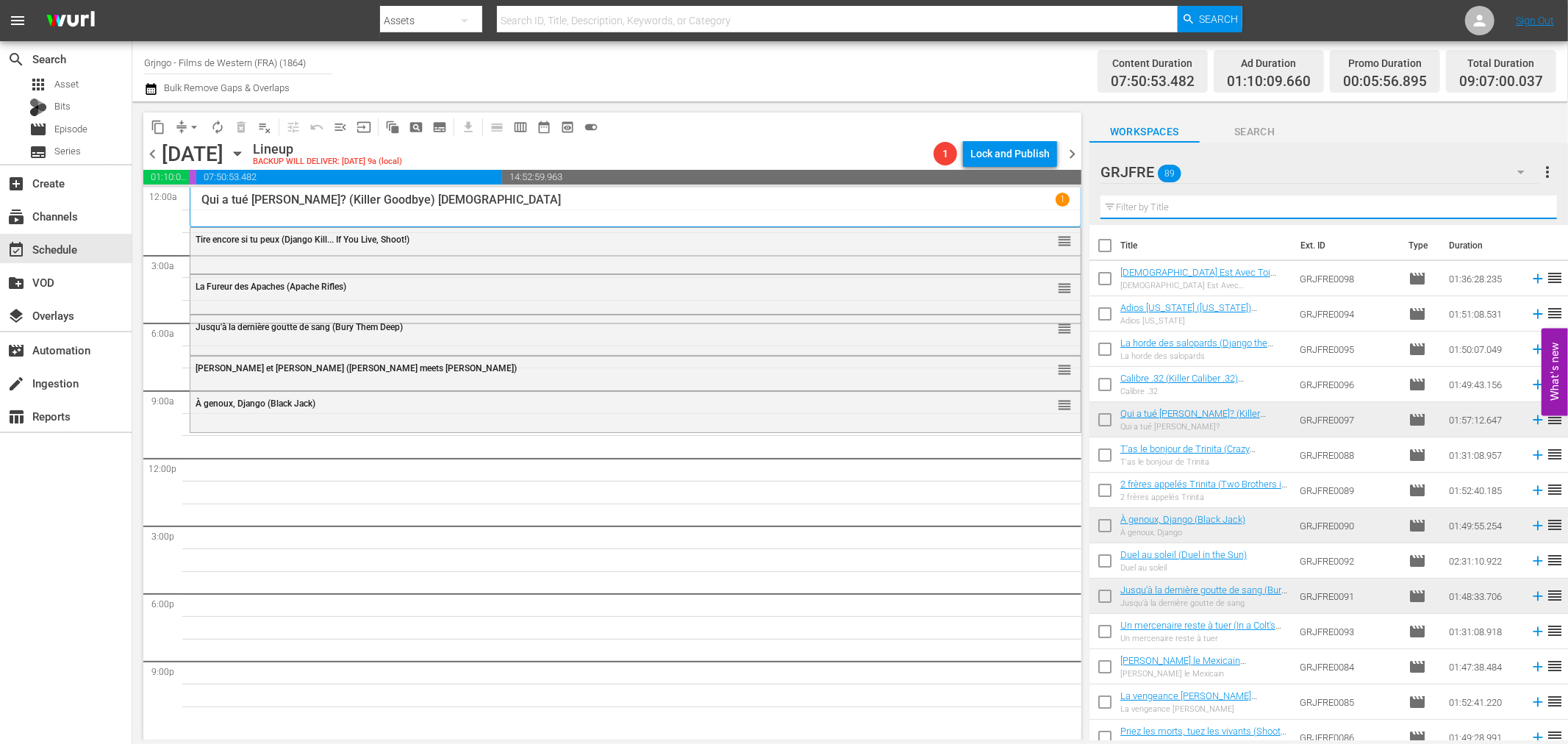
click at [1142, 209] on input "text" at bounding box center [1328, 207] width 456 height 23
paste input "Only the Valiant"
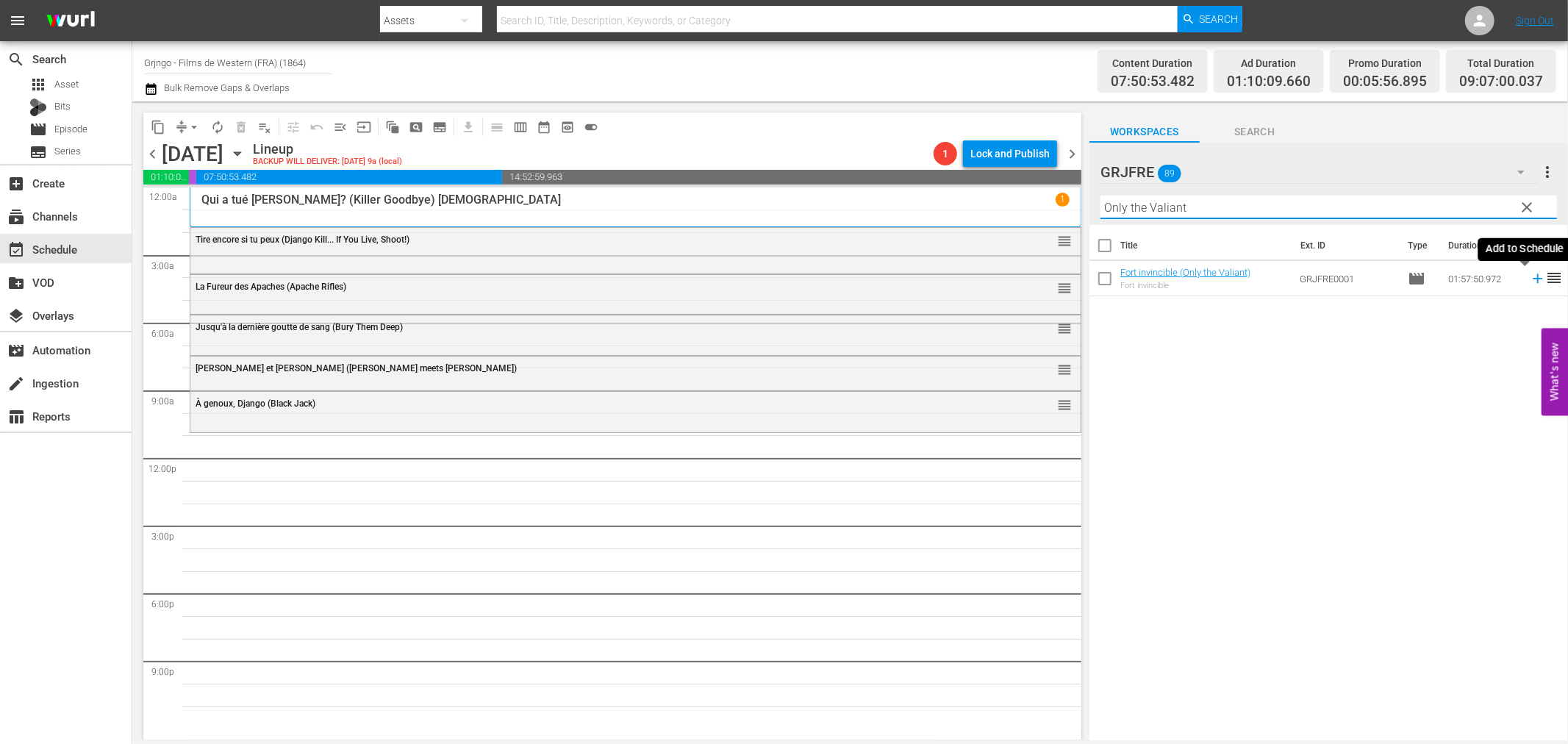
type input "Only the Valiant"
click at [1530, 280] on icon at bounding box center [1538, 279] width 16 height 16
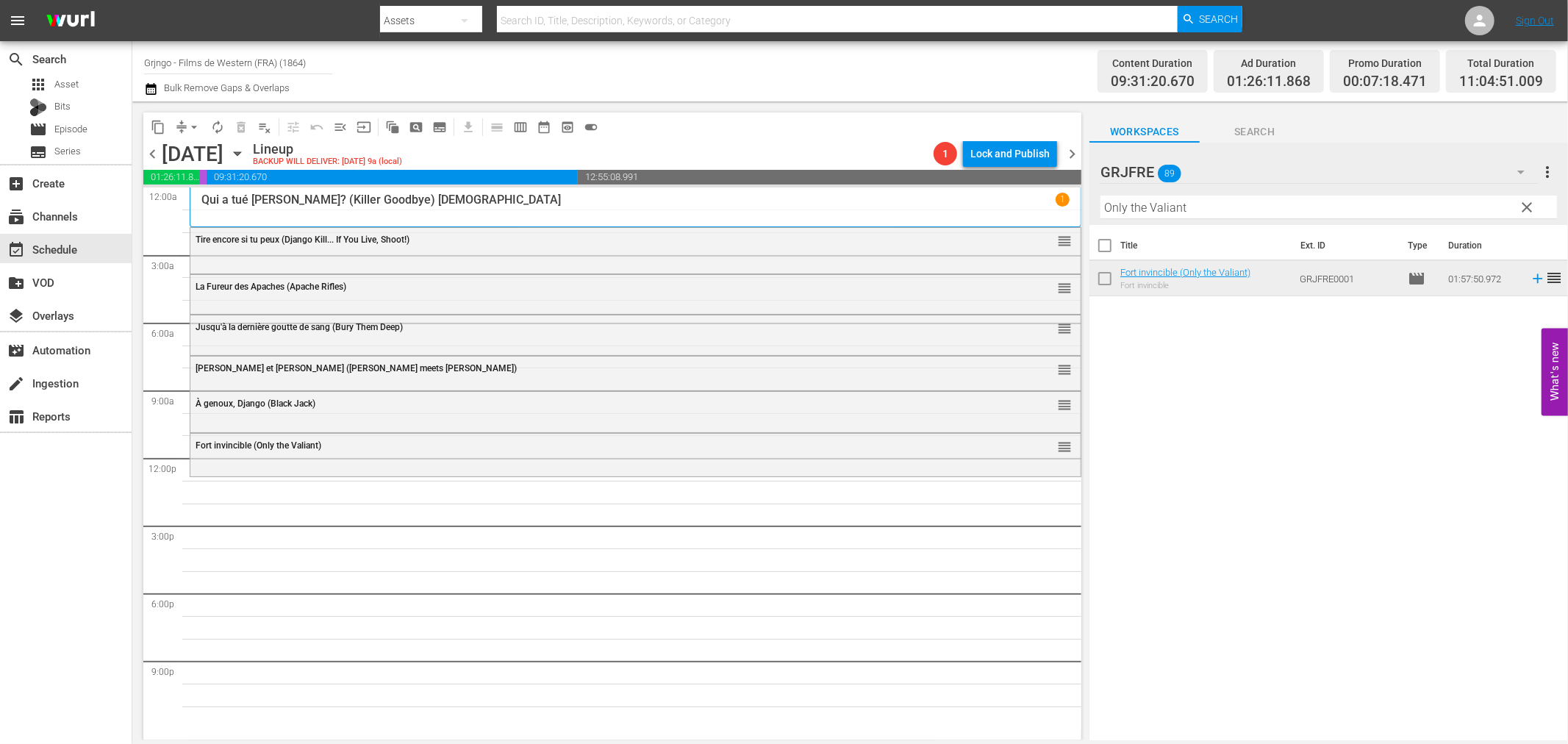
click at [1528, 201] on span "clear" at bounding box center [1528, 207] width 18 height 18
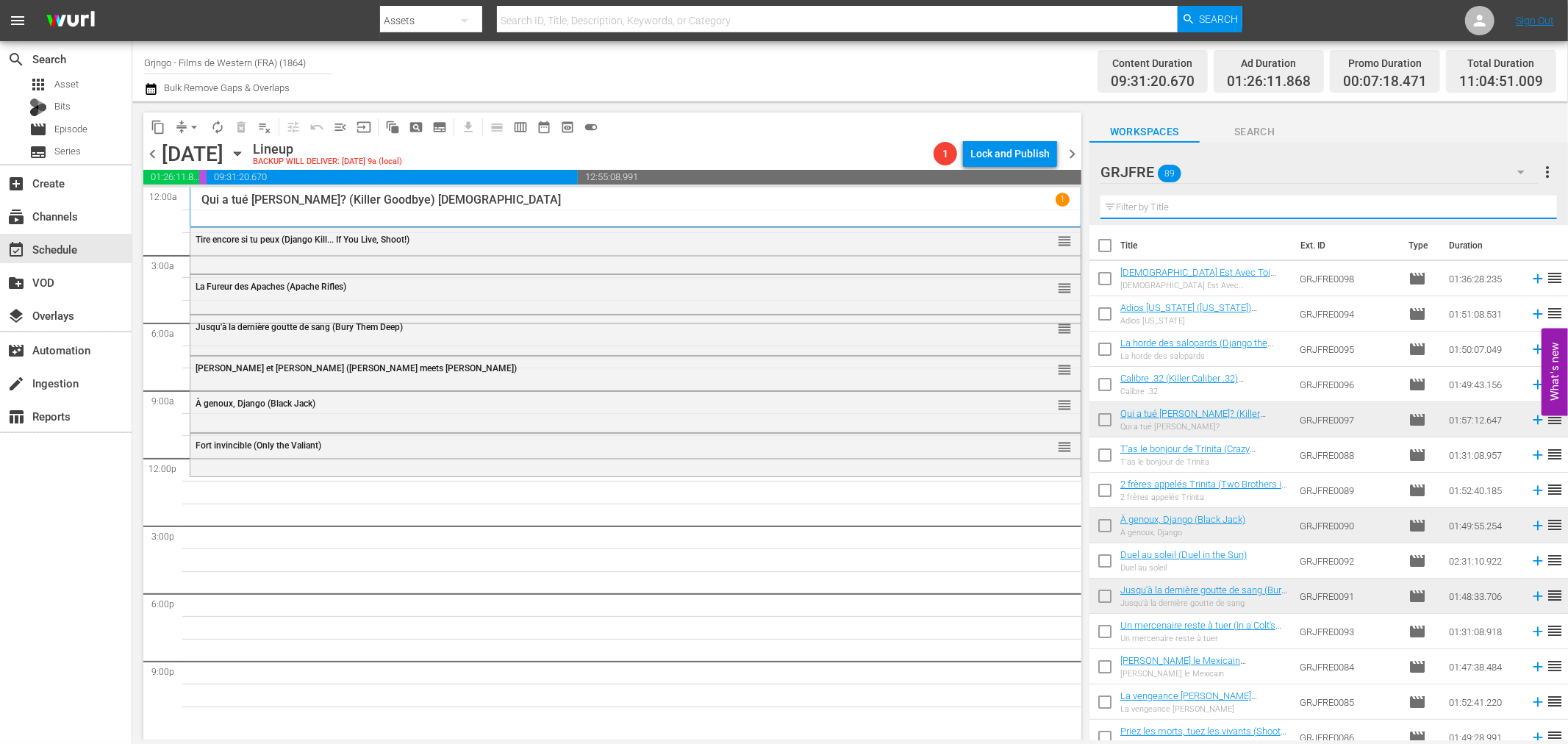
paste input "Ride in the Whirlwind"
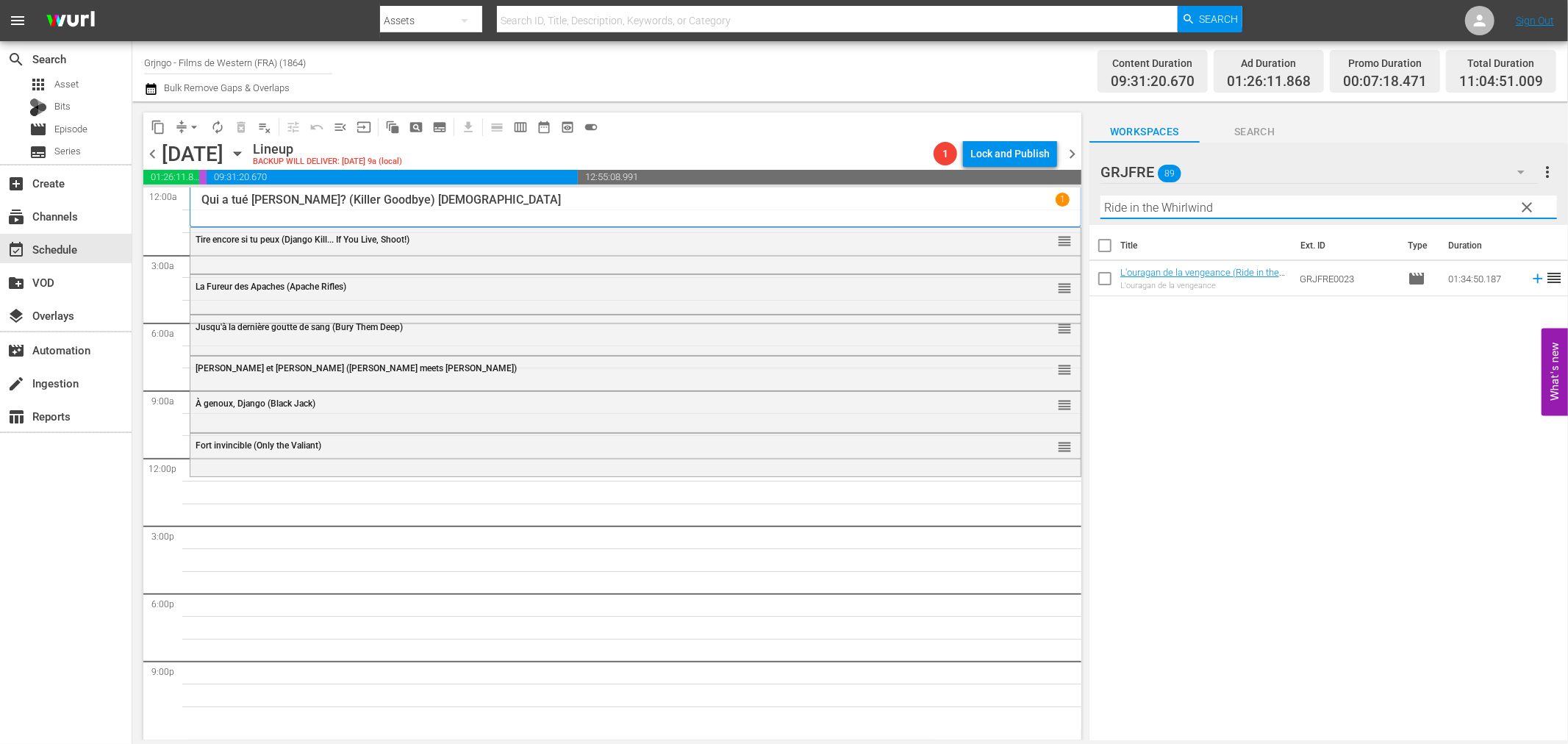
type input "Ride in the Whirlwind"
click at [1530, 276] on icon at bounding box center [1538, 279] width 16 height 16
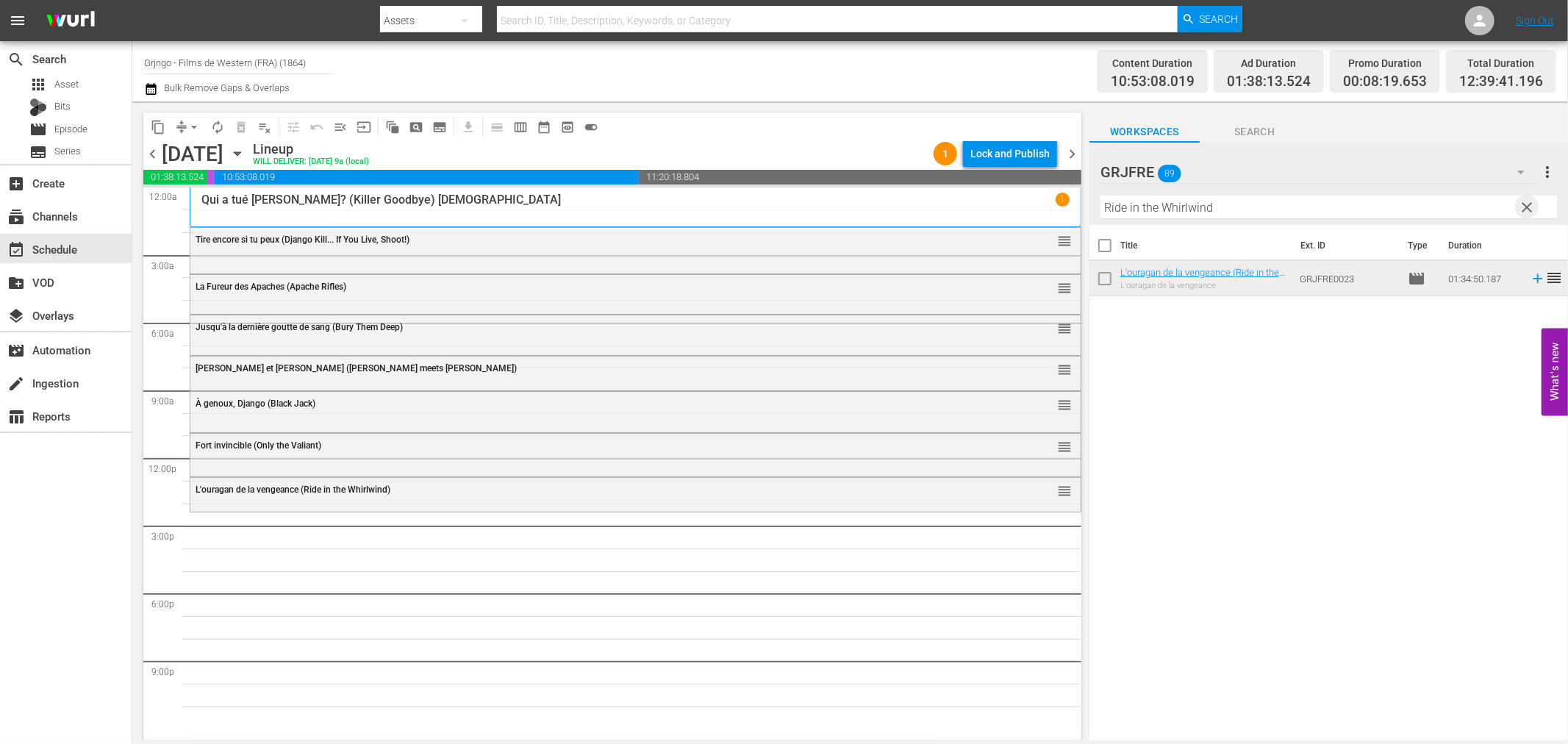
click at [1525, 206] on span "clear" at bounding box center [1528, 207] width 18 height 18
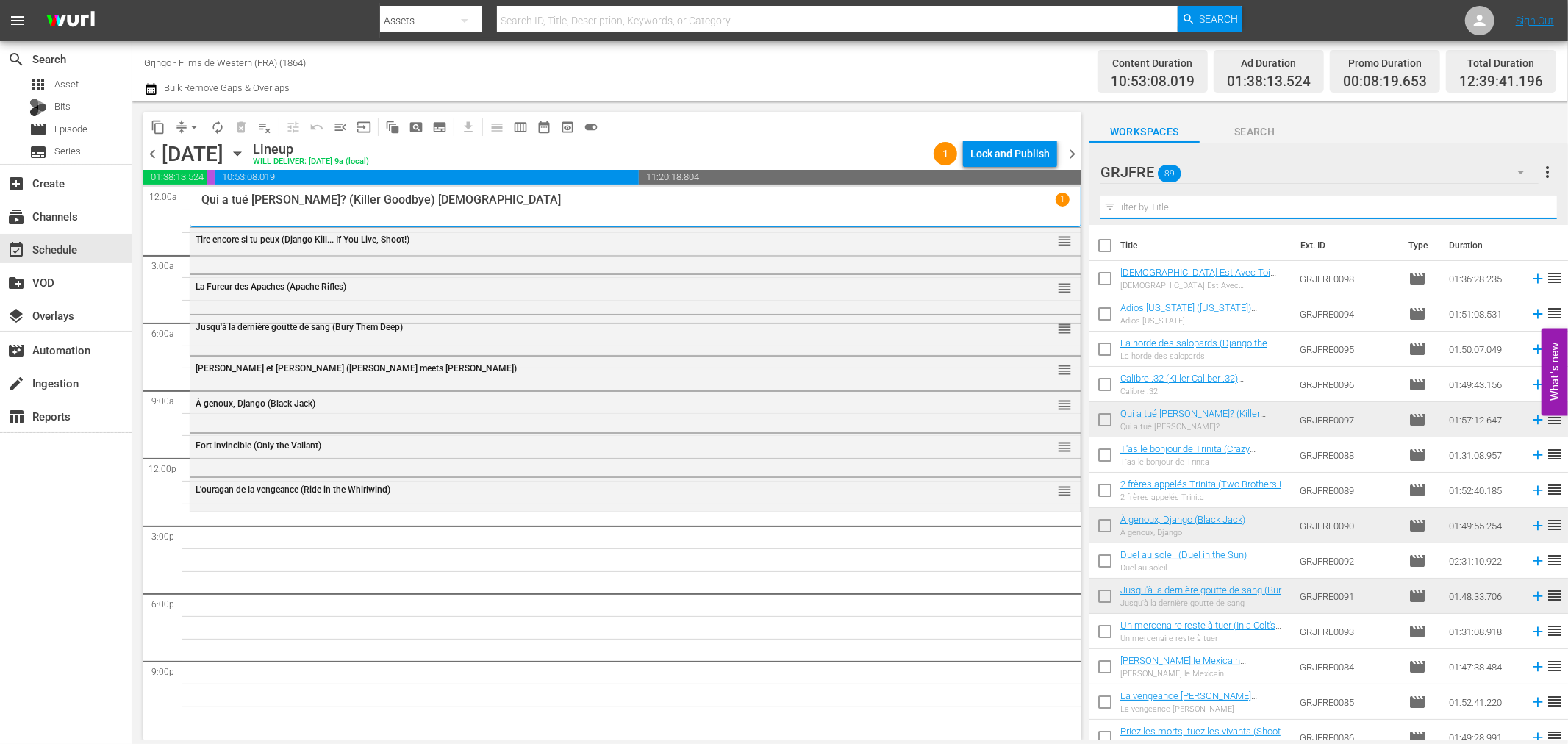
paste input "Fighters from Ave Maria"
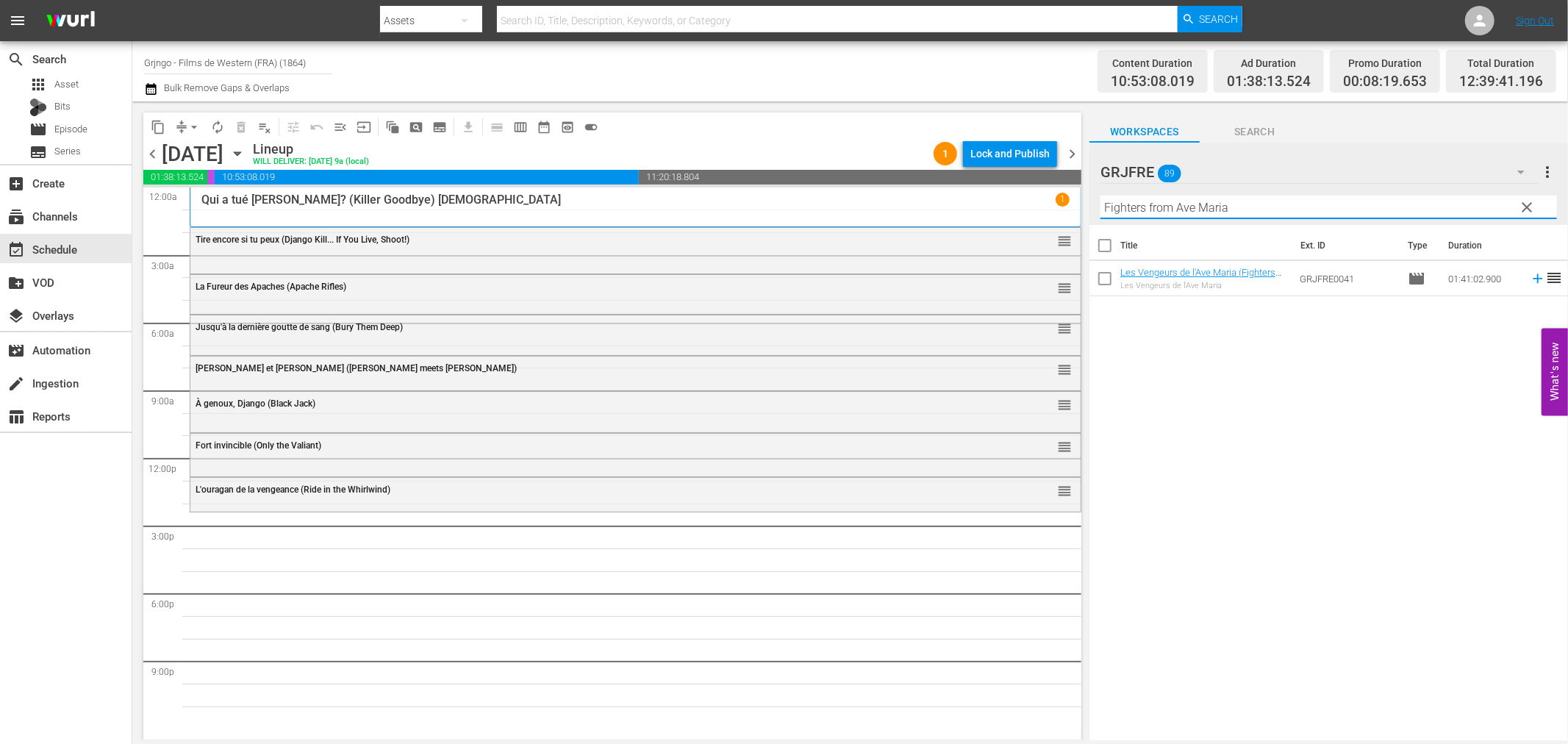
type input "Fighters from Ave Maria"
click at [1530, 276] on icon at bounding box center [1538, 279] width 16 height 16
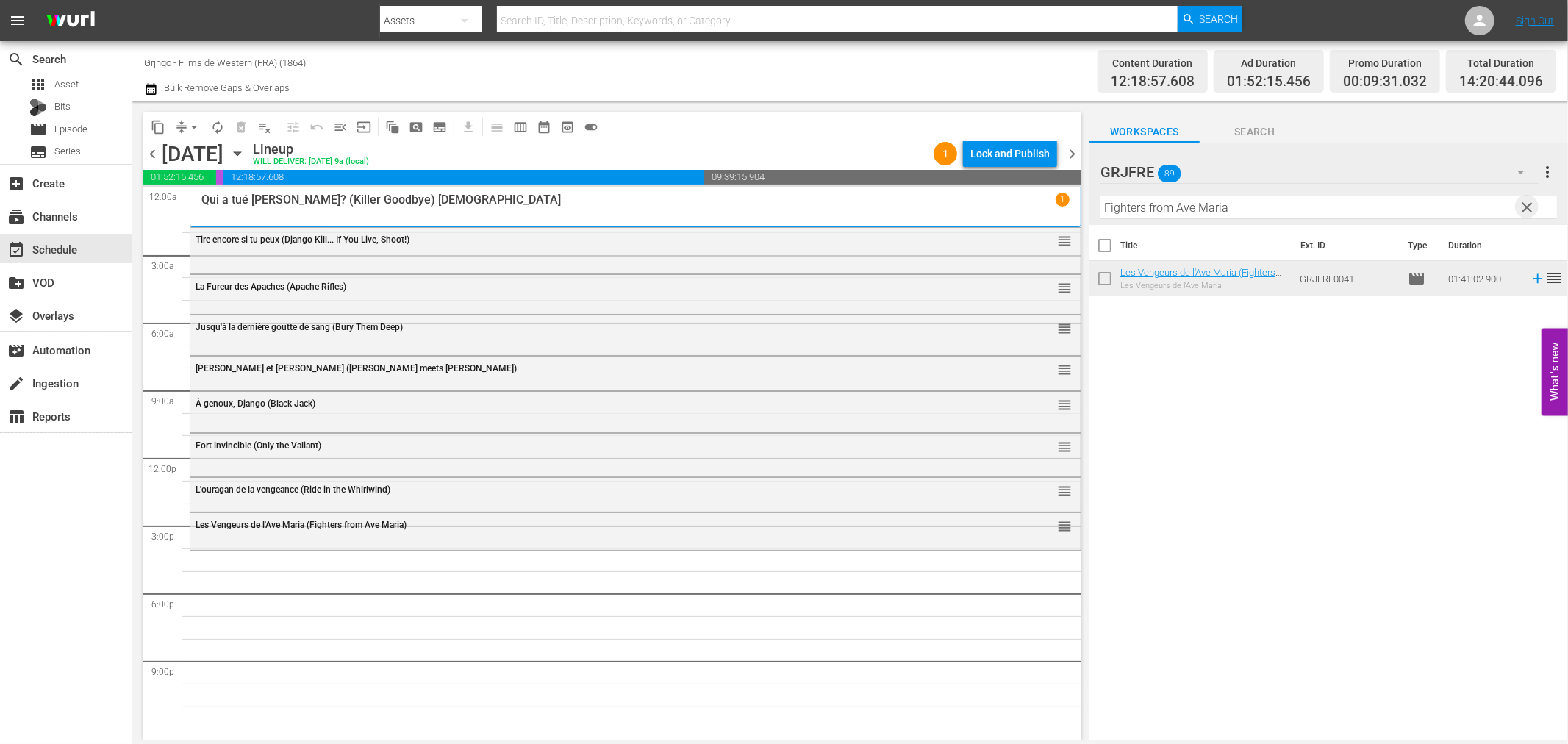
click at [1524, 208] on span "clear" at bounding box center [1528, 207] width 18 height 18
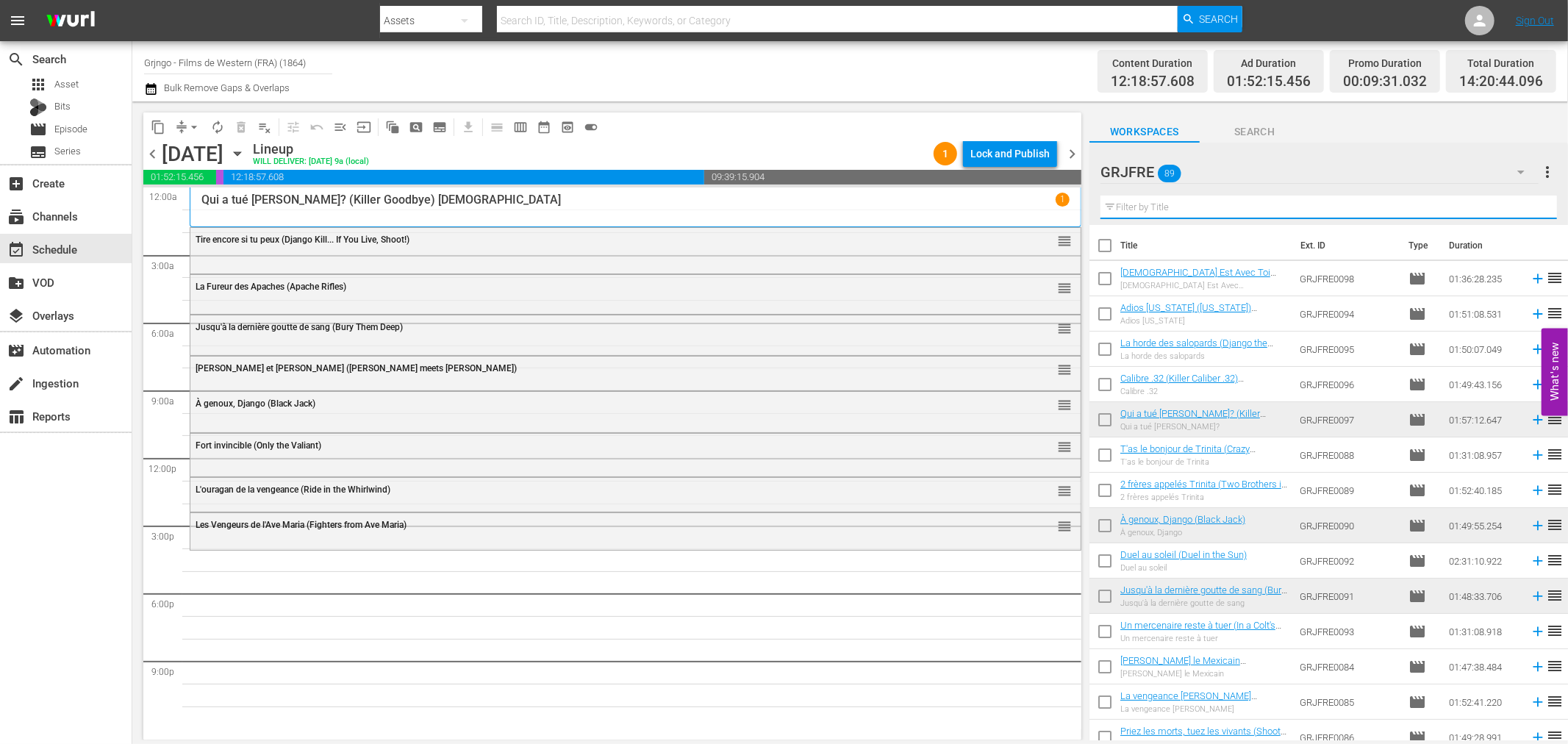
paste input "For a Book of Dollars"
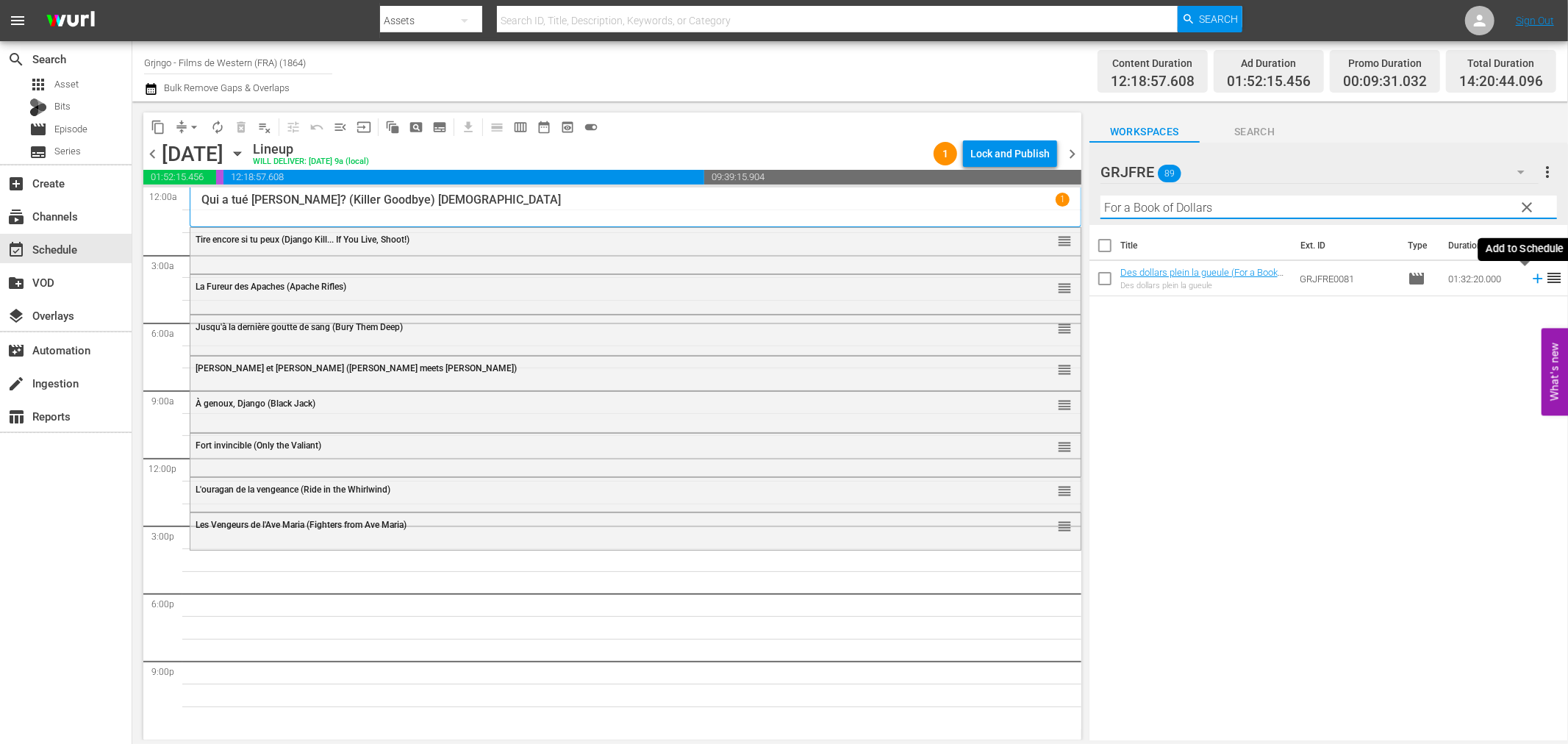
type input "For a Book of Dollars"
click at [1530, 275] on icon at bounding box center [1538, 279] width 16 height 16
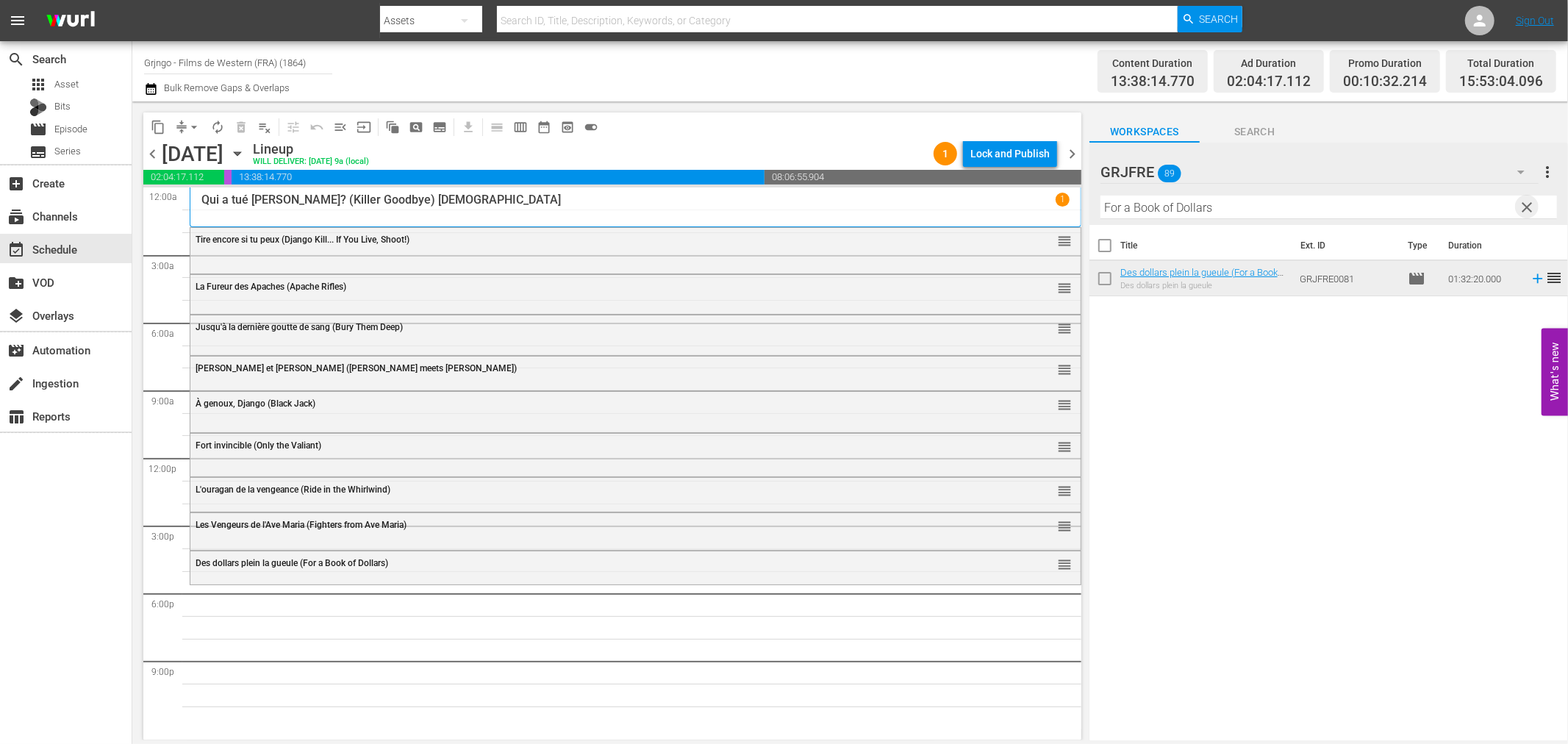
click at [1521, 206] on span "clear" at bounding box center [1528, 207] width 18 height 18
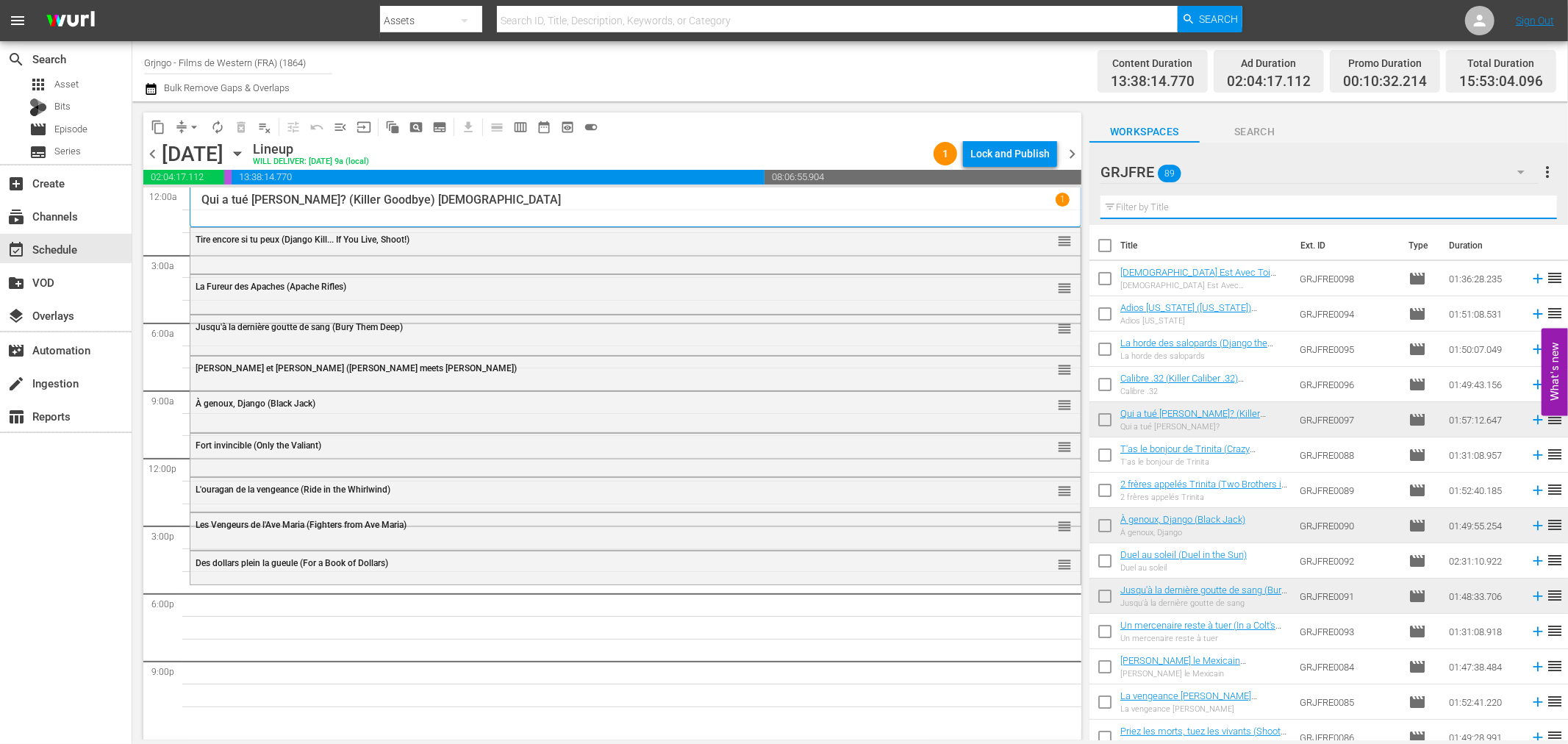
paste input "One Dollar Too Many"
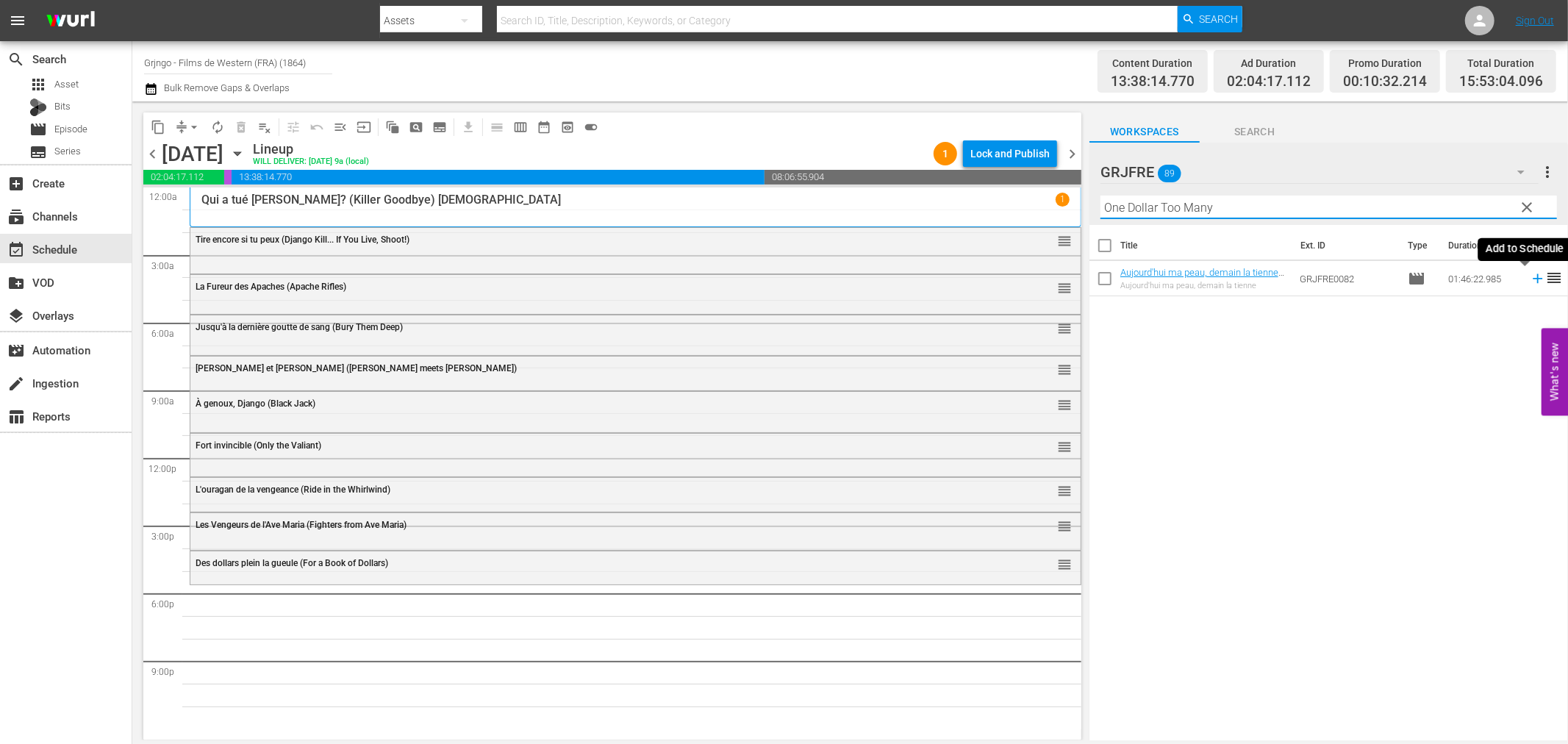
type input "One Dollar Too Many"
click at [1530, 277] on icon at bounding box center [1538, 279] width 16 height 16
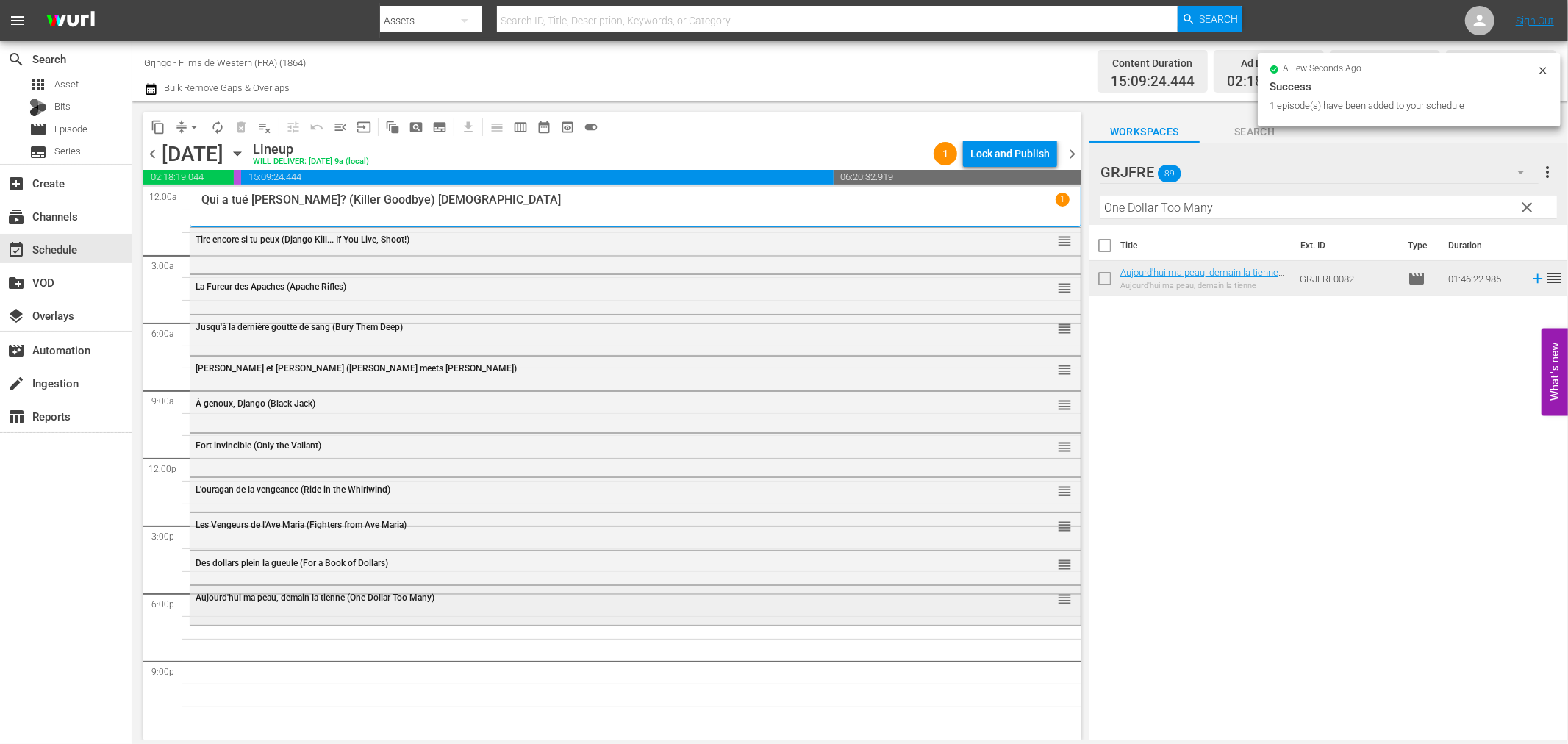
click at [286, 597] on span "Aujourd'hui ma peau, demain la tienne (One Dollar Too Many)" at bounding box center [315, 597] width 239 height 10
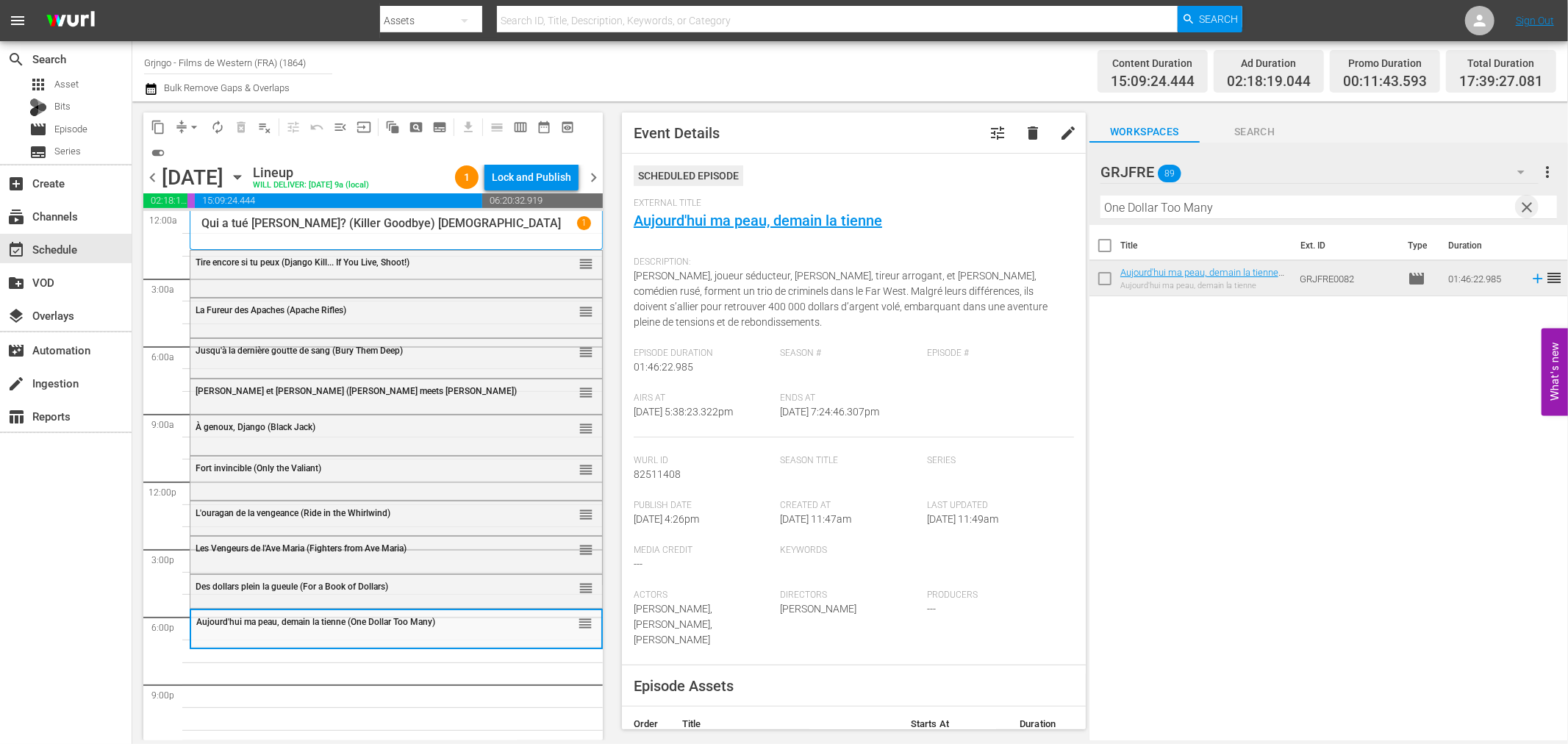
click at [1524, 204] on span "clear" at bounding box center [1528, 207] width 18 height 18
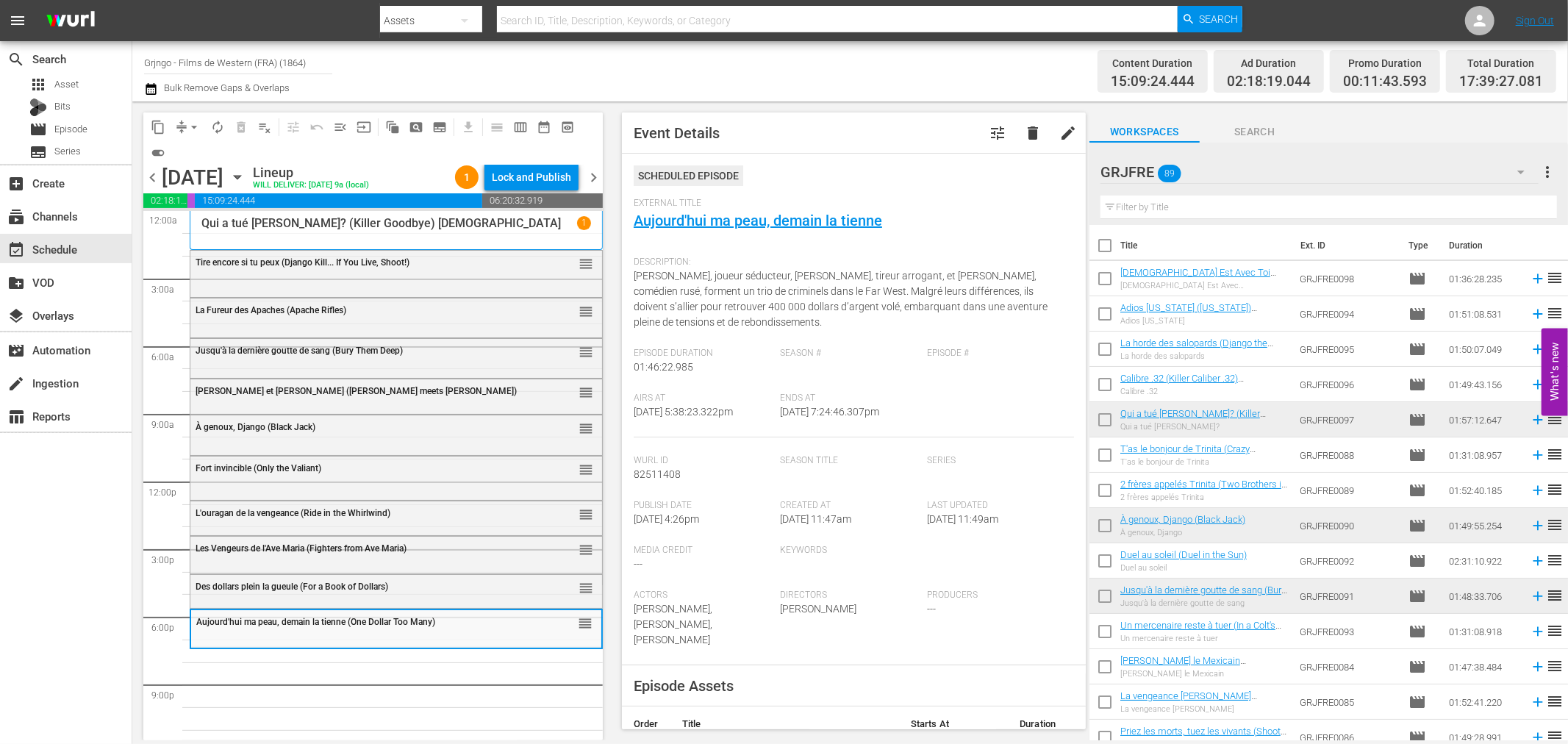
click at [1129, 206] on input "text" at bounding box center [1328, 207] width 456 height 23
paste input "Dieu Est Avec Toi Gringo"
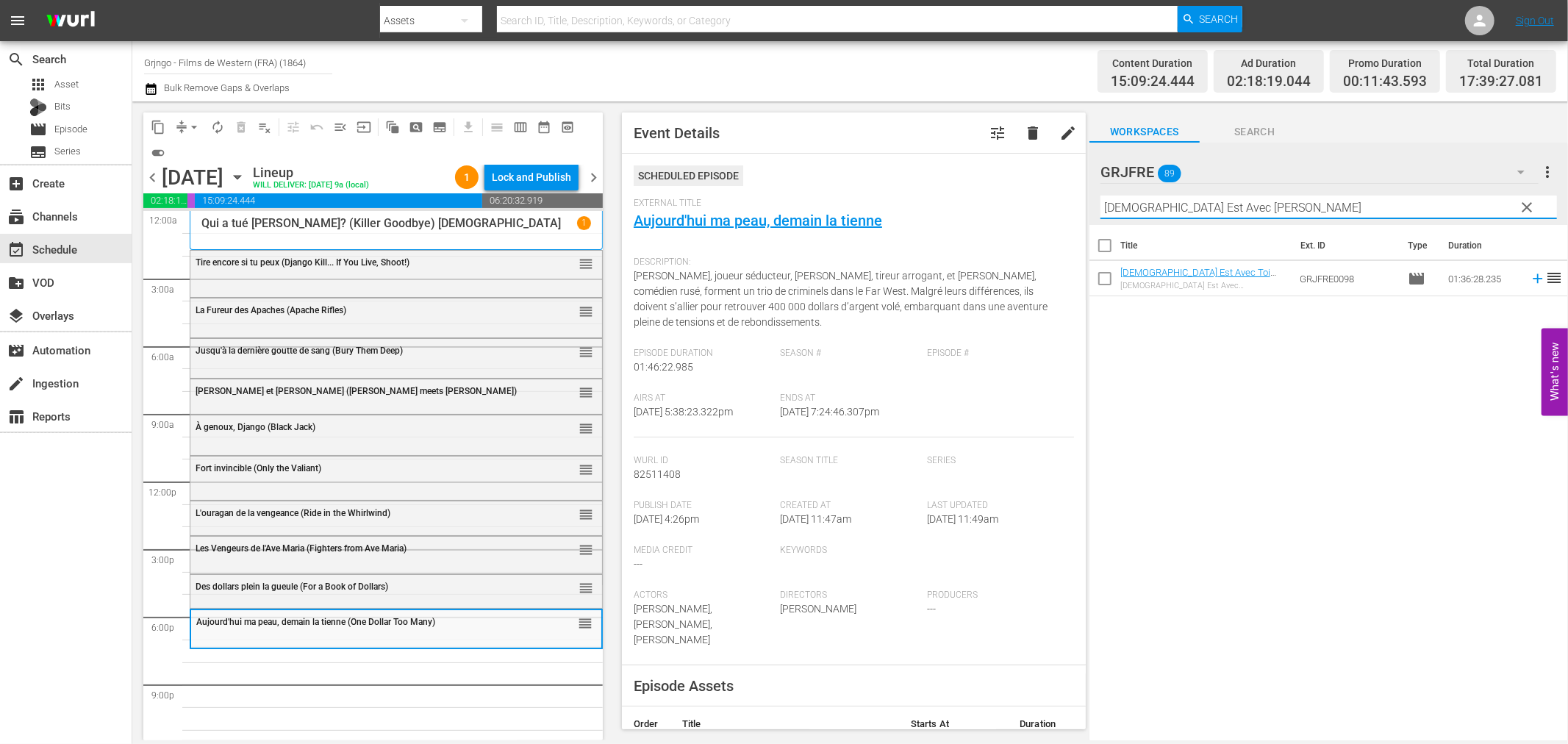
type input "Dieu Est Avec Toi Gringo"
click at [1530, 277] on icon at bounding box center [1538, 279] width 16 height 16
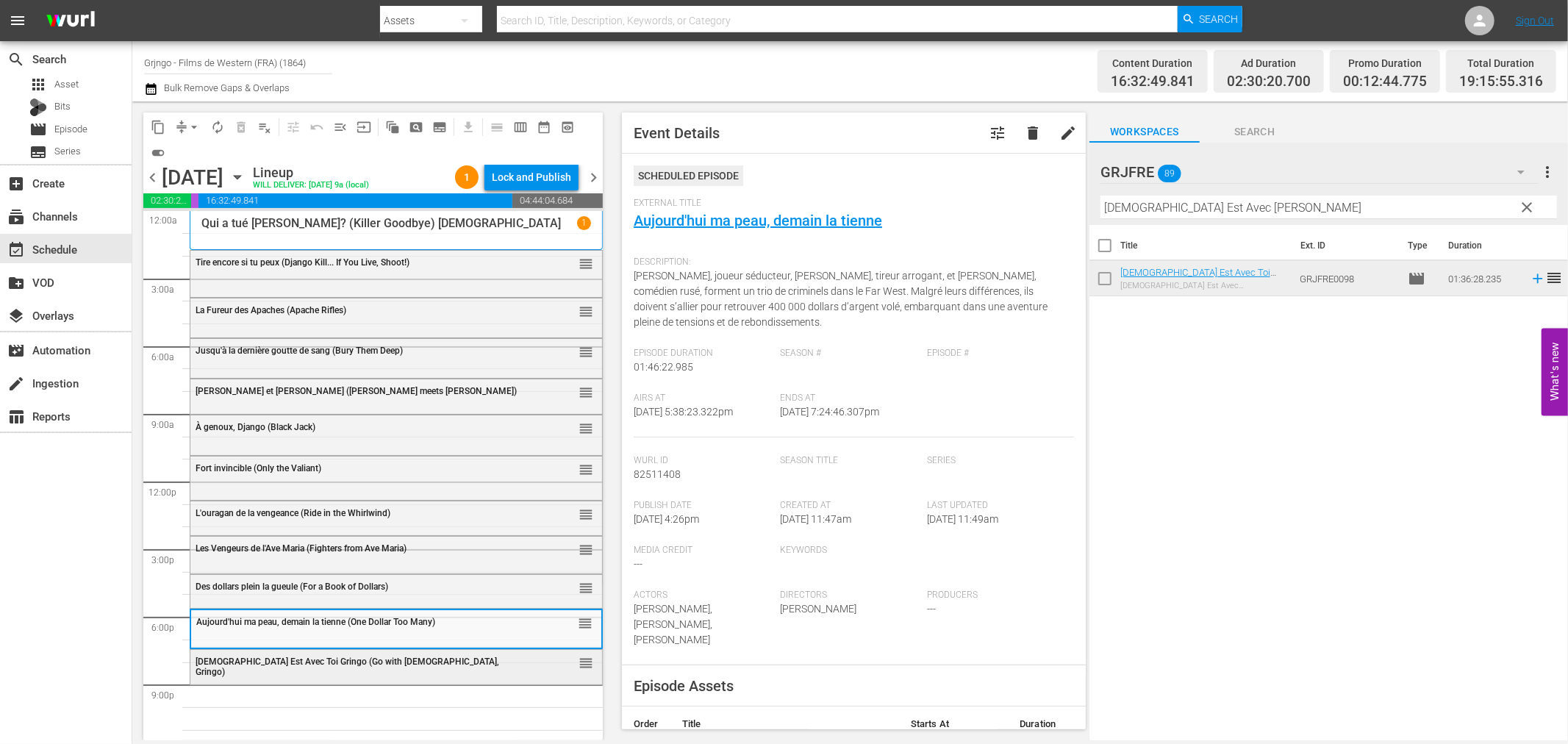
click at [282, 673] on div "Dieu Est Avec Toi Gringo (Go with God, Gringo) reorder" at bounding box center [396, 666] width 412 height 33
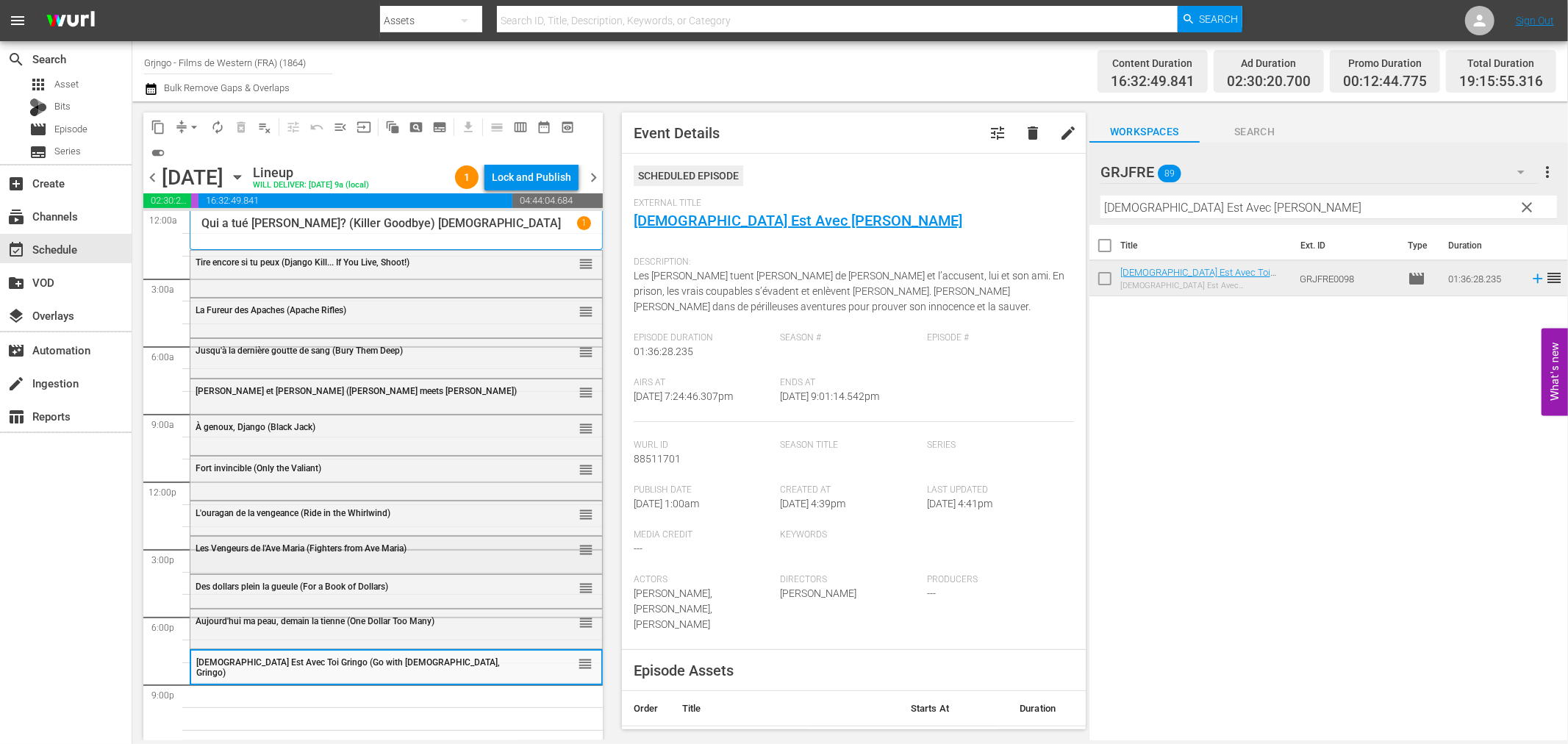
scroll to position [11, 0]
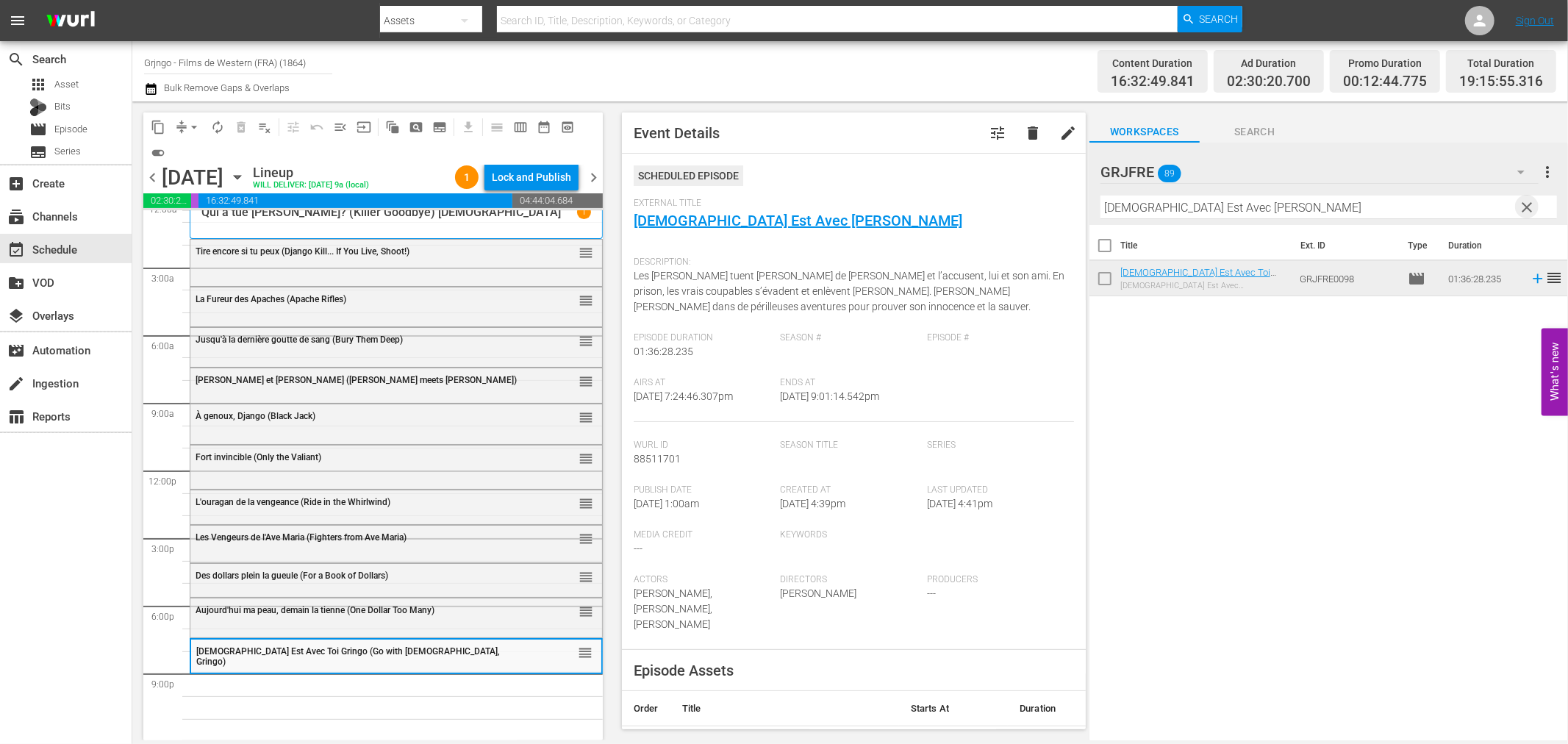
click at [1532, 203] on span "clear" at bounding box center [1528, 207] width 18 height 18
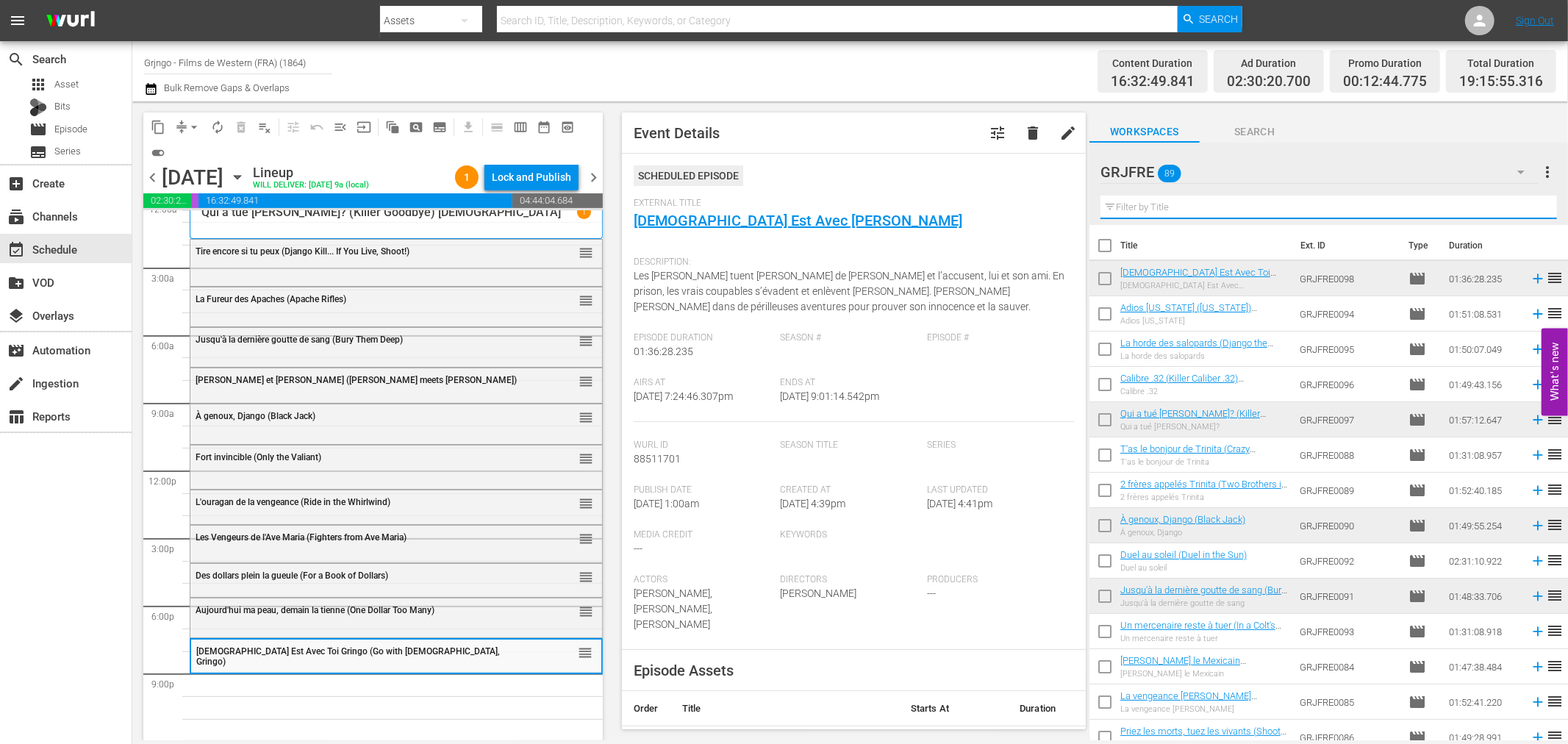
paste input "The Legend of the Lone Ranger"
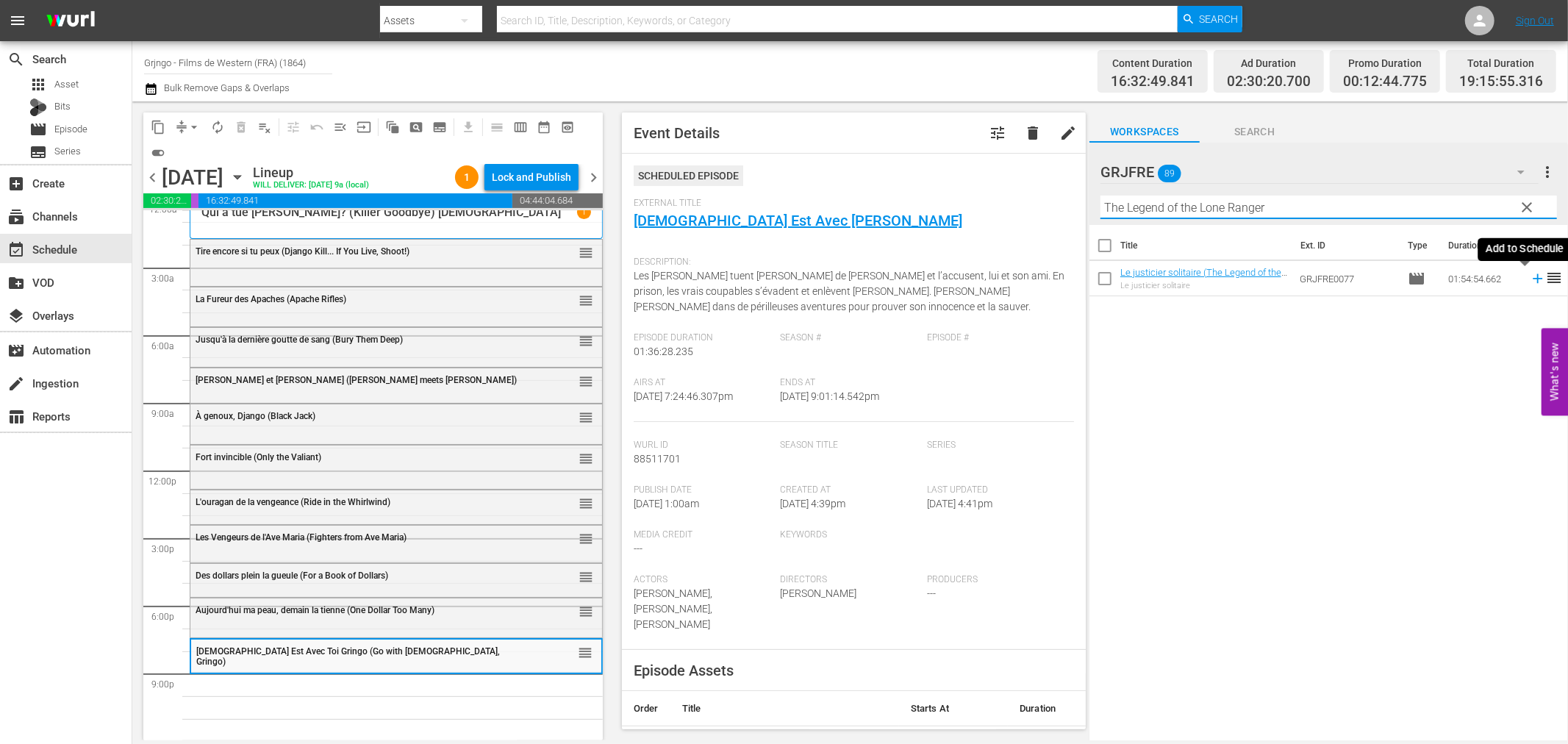
type input "The Legend of the Lone Ranger"
click at [1533, 278] on icon at bounding box center [1538, 279] width 9 height 9
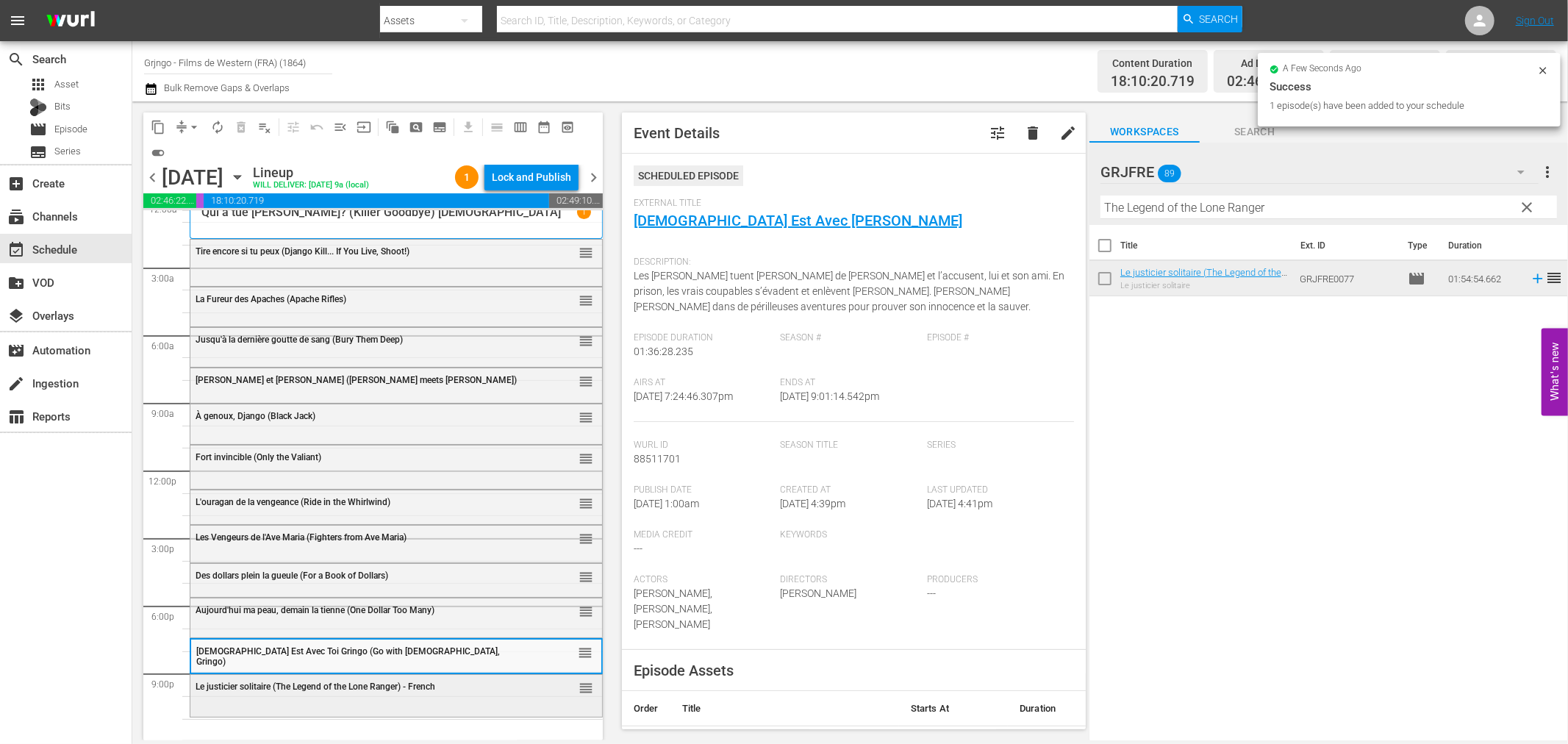
click at [294, 706] on div "Le justicier solitaire (The Legend of the Lone Ranger) - French reorder" at bounding box center [396, 694] width 412 height 39
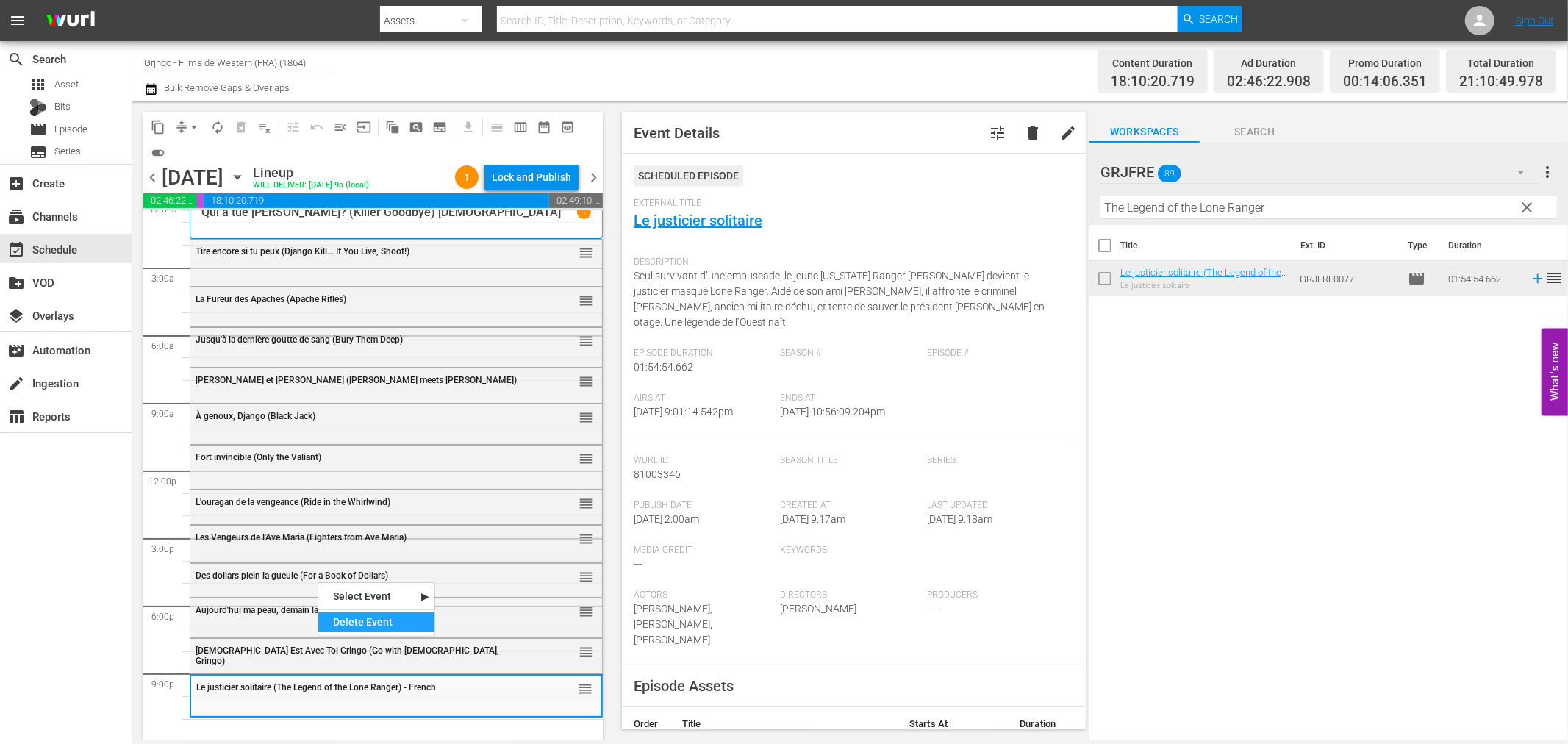
click at [337, 615] on div "Delete Event" at bounding box center [376, 622] width 116 height 20
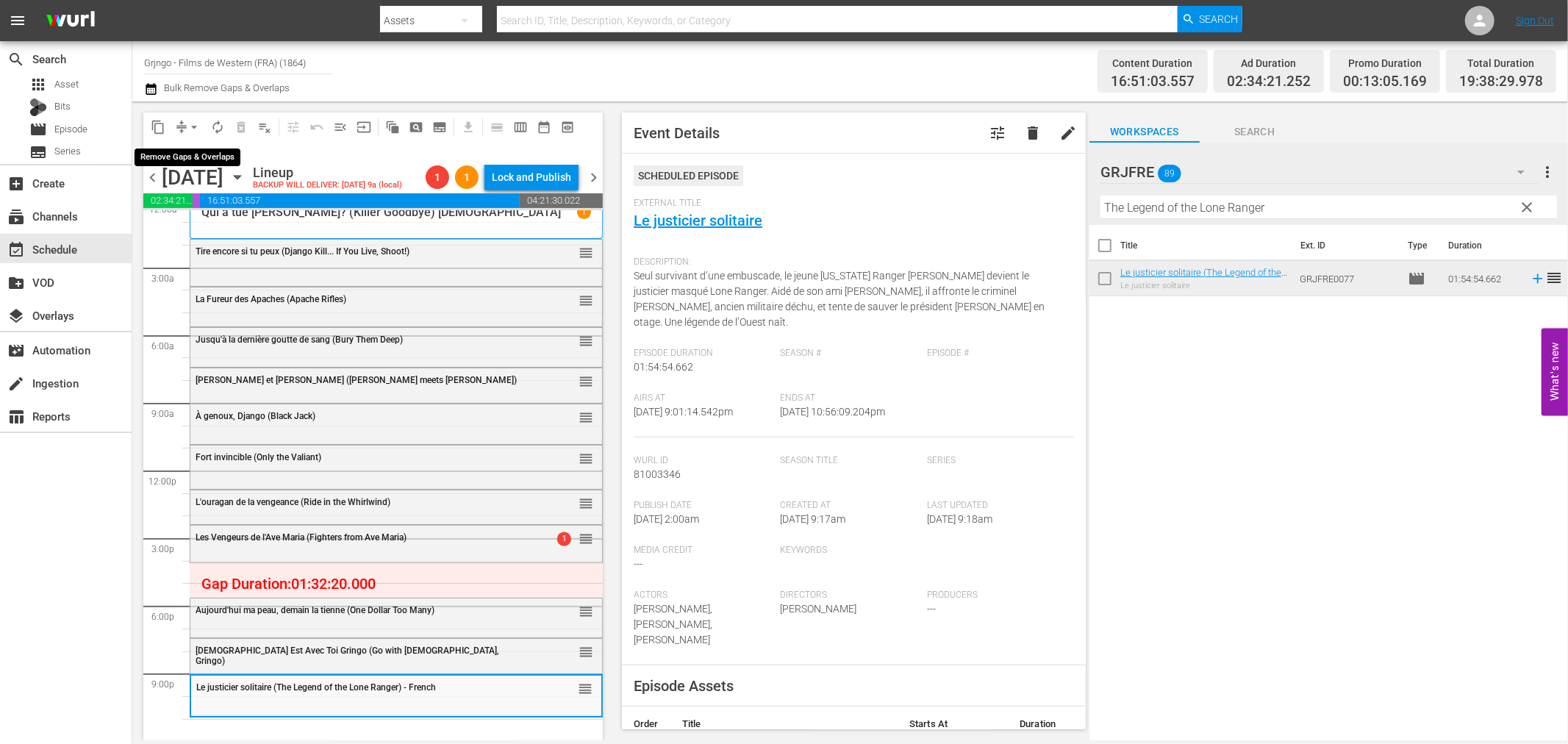
click at [196, 126] on span "arrow_drop_down" at bounding box center [194, 126] width 15 height 15
click at [206, 202] on li "Align to End of Previous Day" at bounding box center [195, 204] width 154 height 24
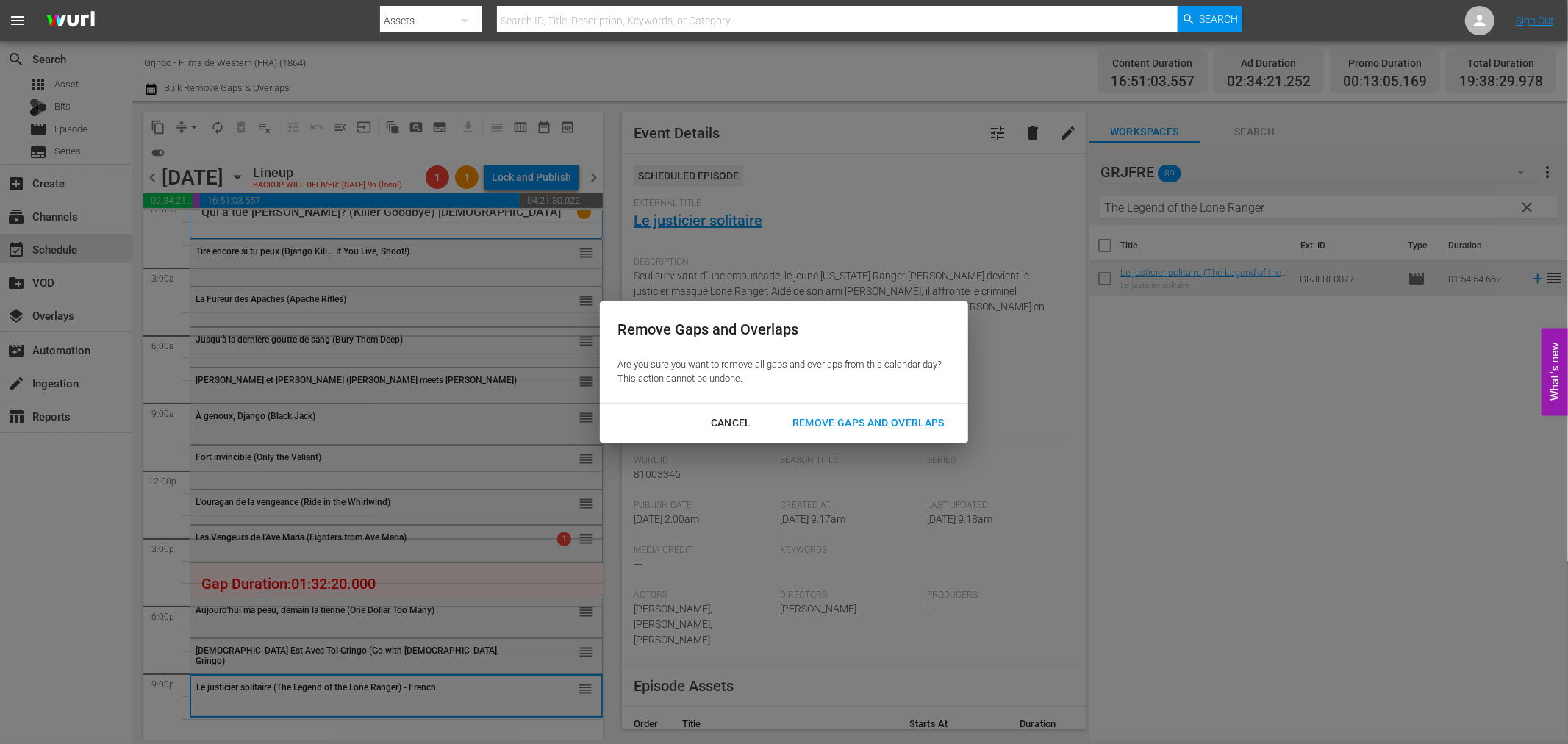
click at [790, 417] on div "Remove Gaps and Overlaps" at bounding box center [868, 423] width 175 height 19
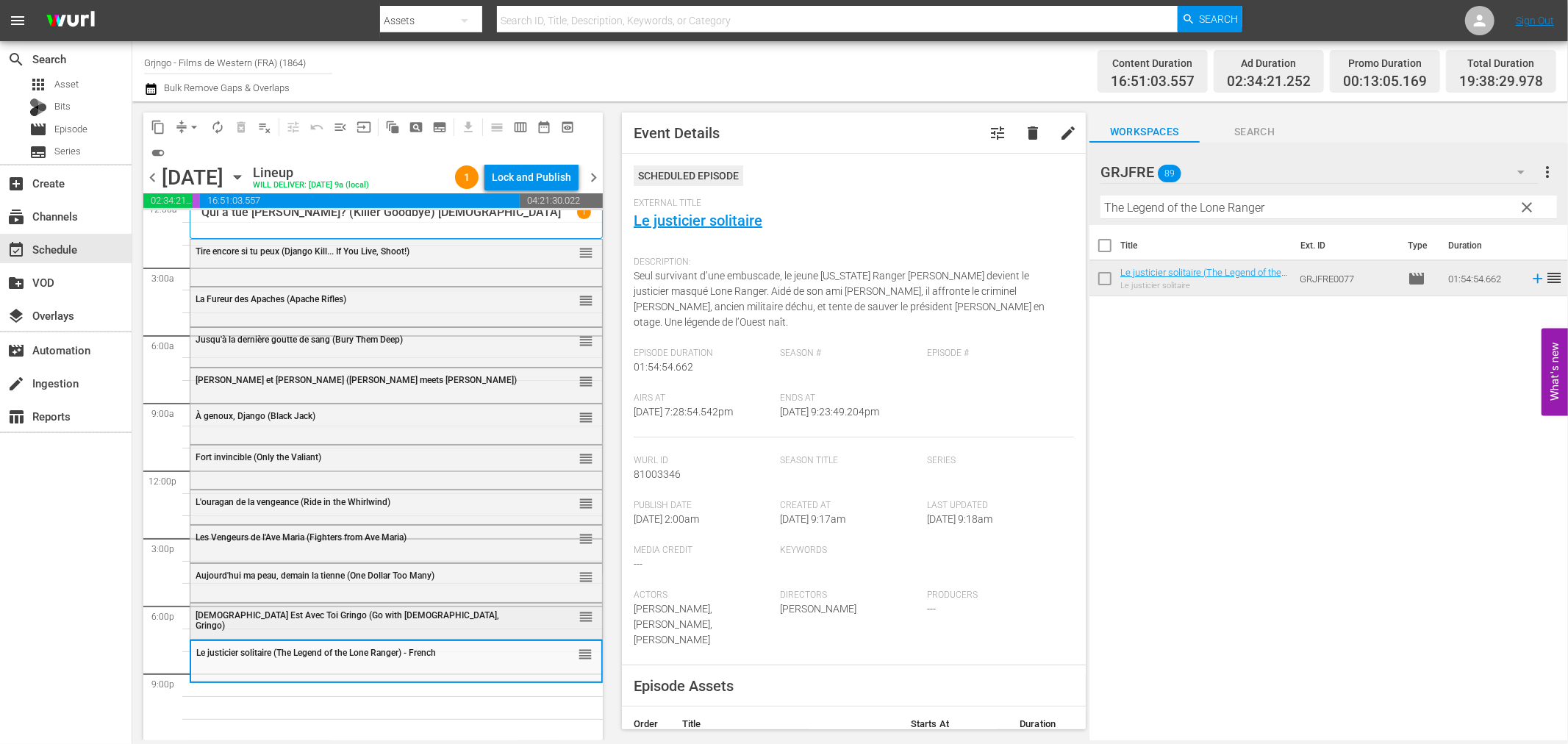
click at [421, 618] on div "Dieu Est Avec Toi Gringo (Go with God, Gringo)" at bounding box center [359, 620] width 327 height 21
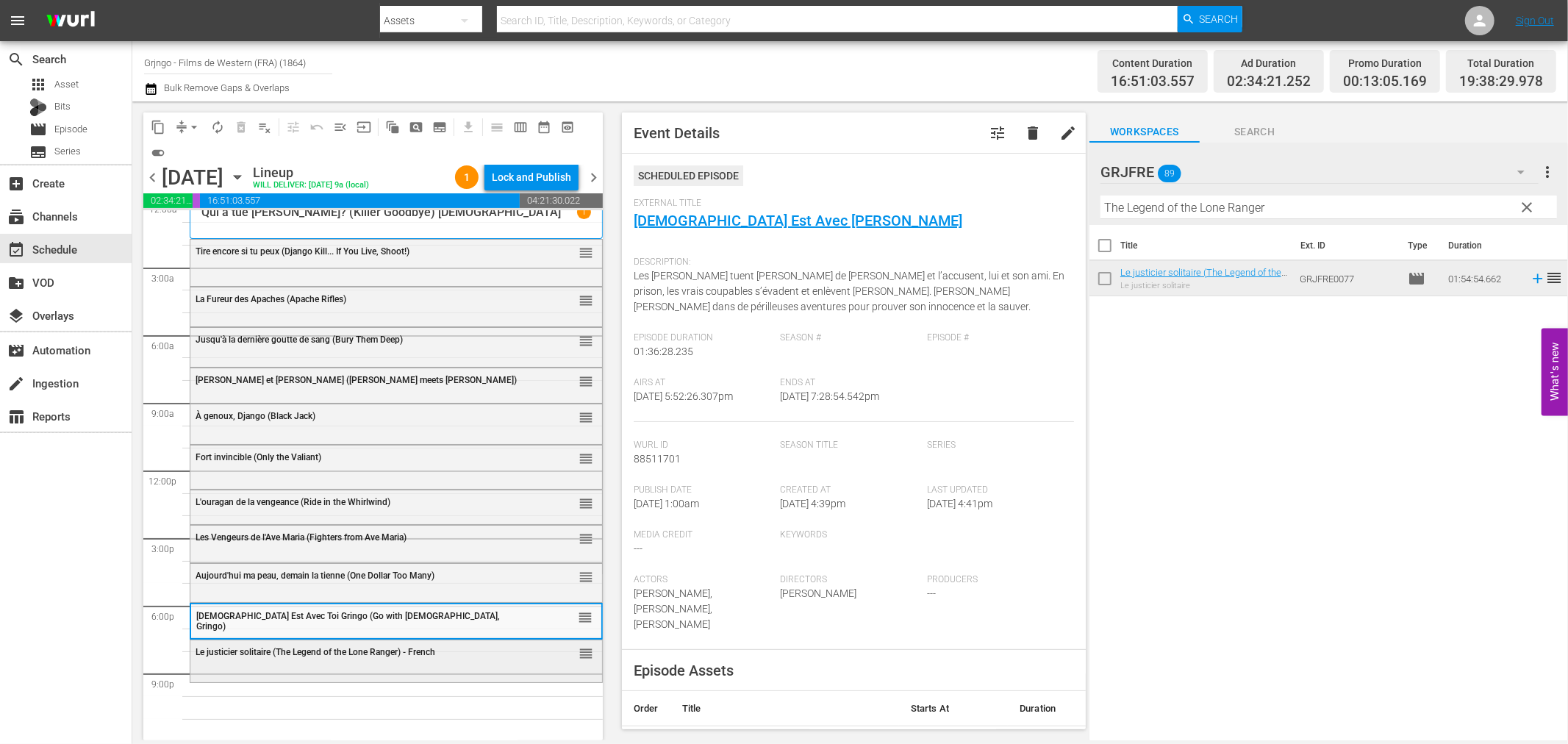
click at [429, 651] on span "Le justicier solitaire (The Legend of the Lone Ranger) - French" at bounding box center [315, 652] width 240 height 10
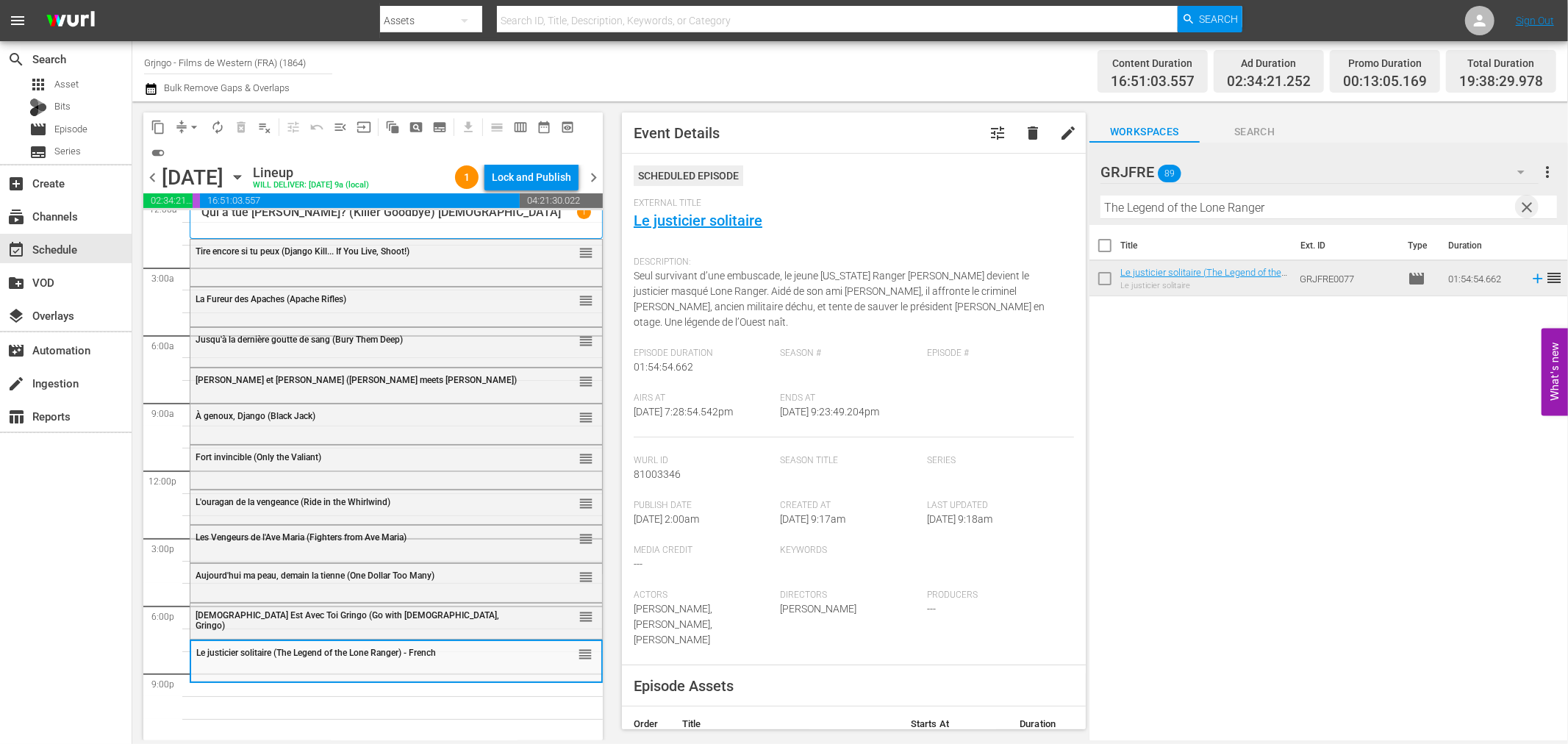
drag, startPoint x: 1526, startPoint y: 199, endPoint x: 1268, endPoint y: 227, distance: 259.5
click at [1526, 201] on span "clear" at bounding box center [1528, 207] width 18 height 18
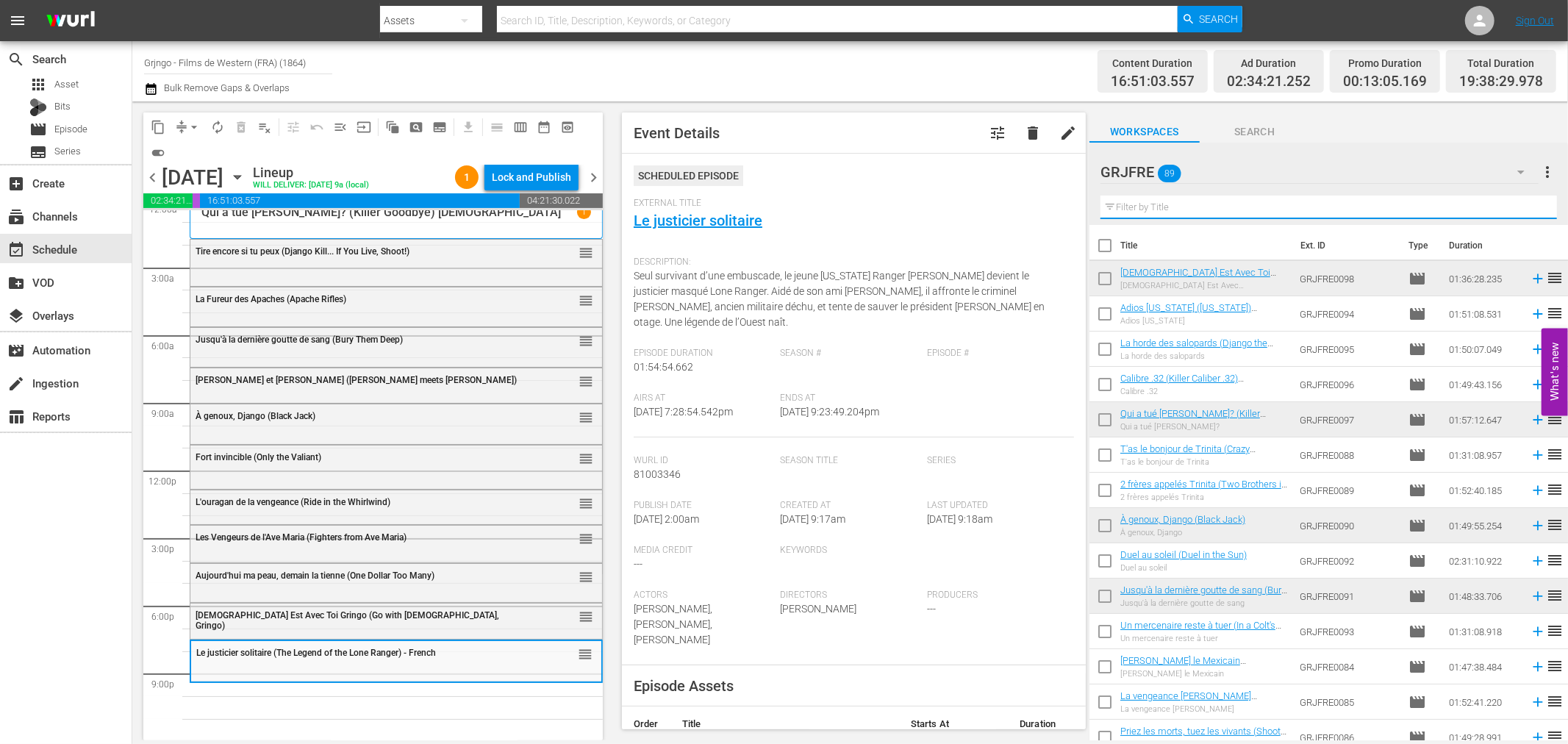
paste input "Gunman of Ave Maria"
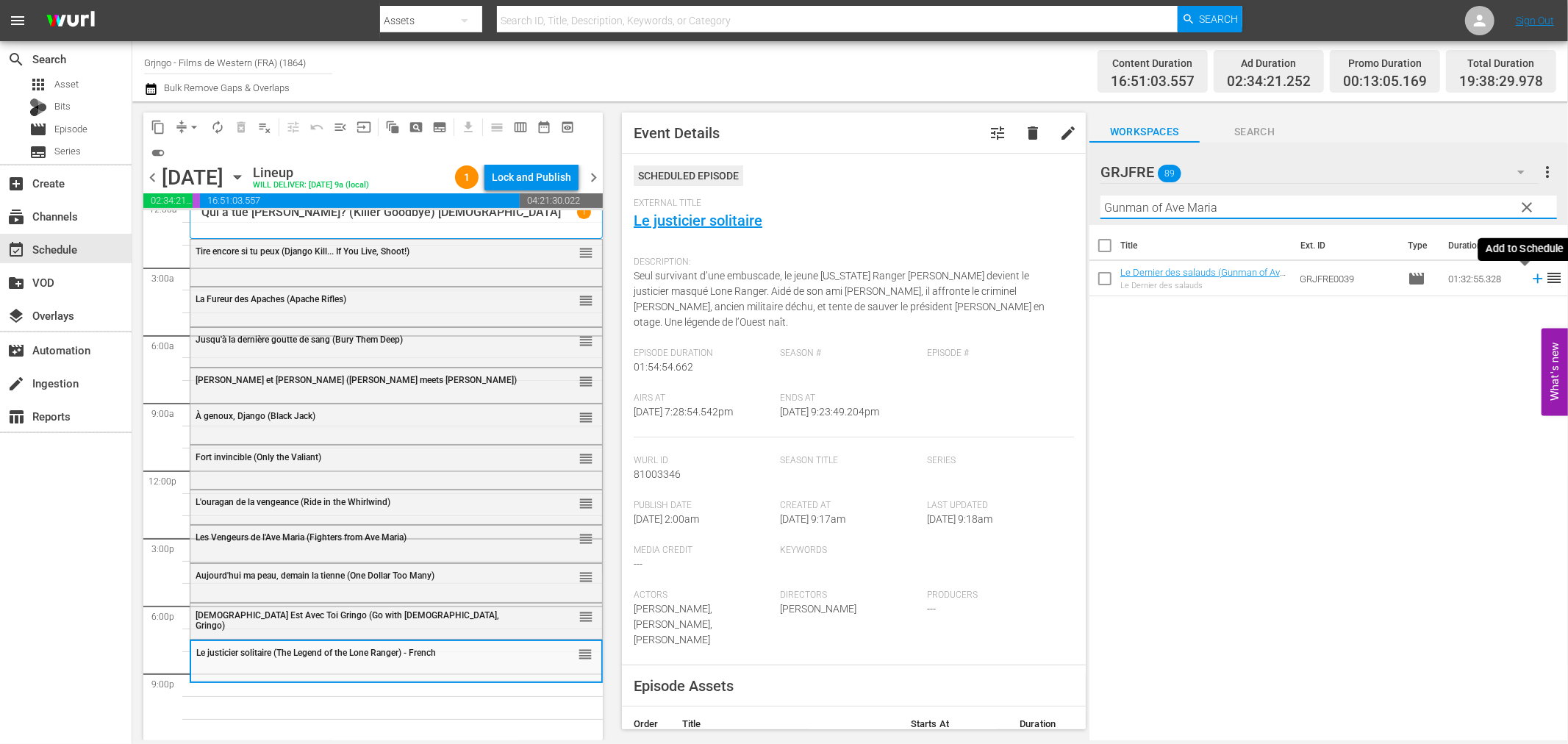
type input "Gunman of Ave Maria"
click at [1530, 276] on icon at bounding box center [1538, 279] width 16 height 16
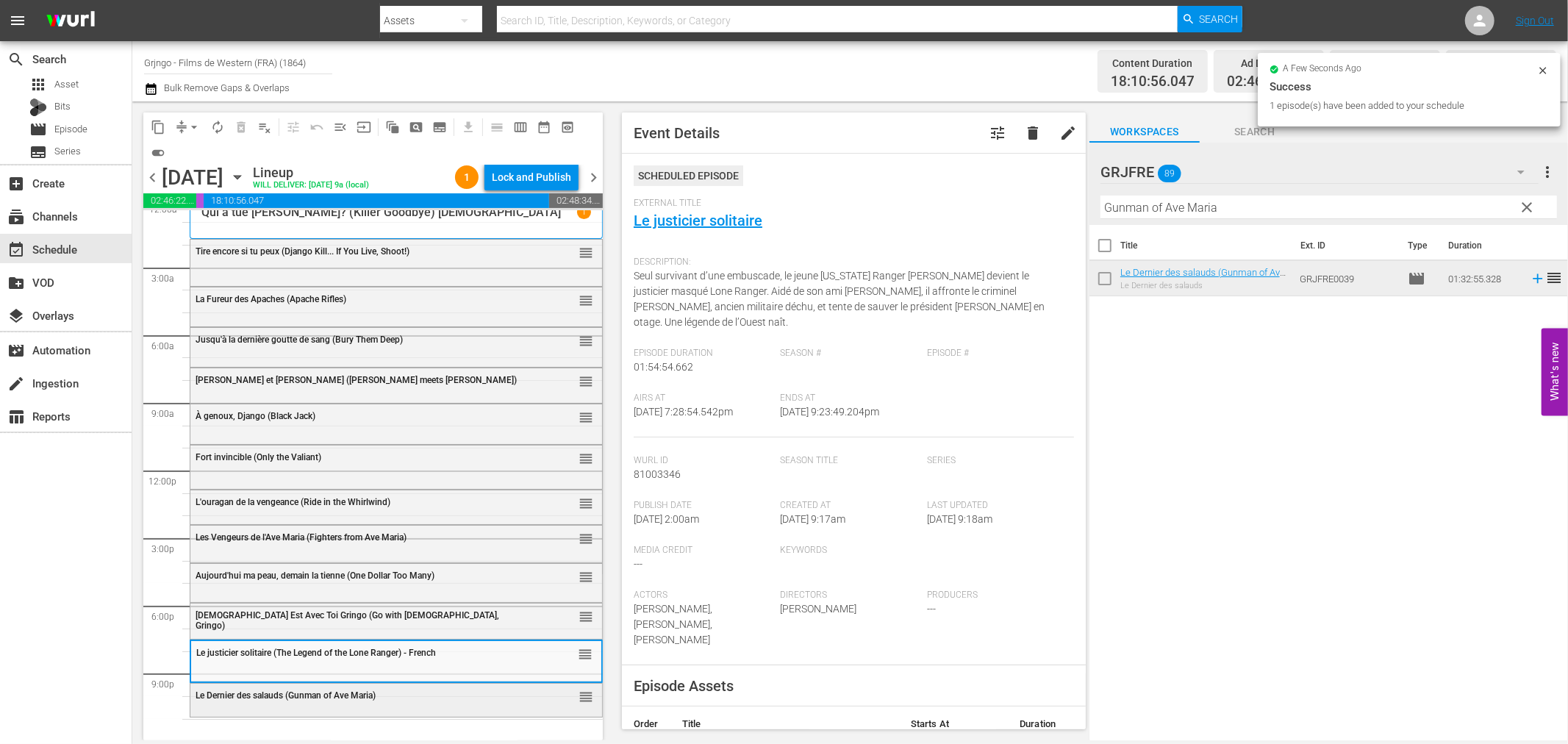
click at [401, 703] on div "Le Dernier des salauds (Gunman of Ave Maria) reorder" at bounding box center [396, 696] width 412 height 25
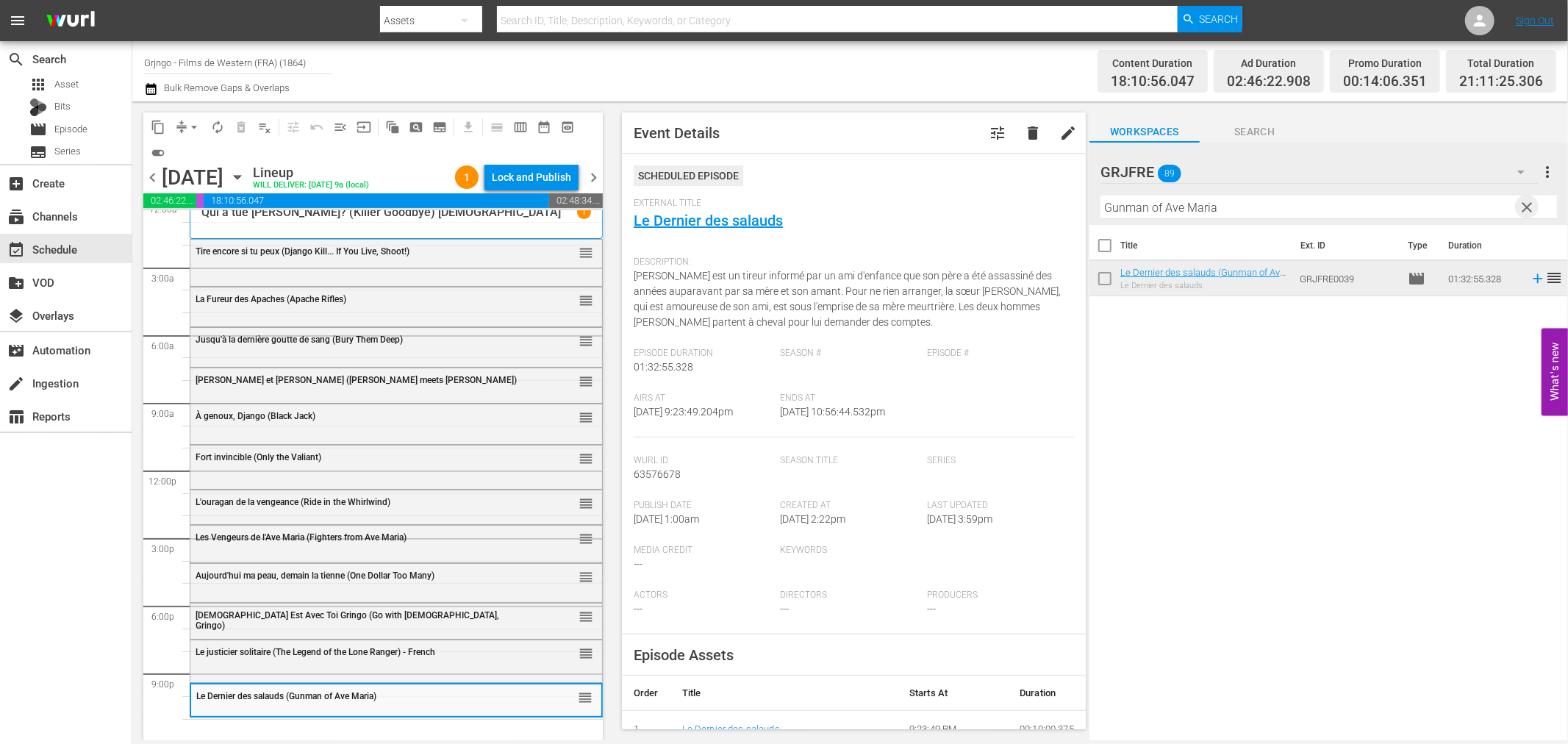
click at [1527, 202] on span "clear" at bounding box center [1528, 207] width 18 height 18
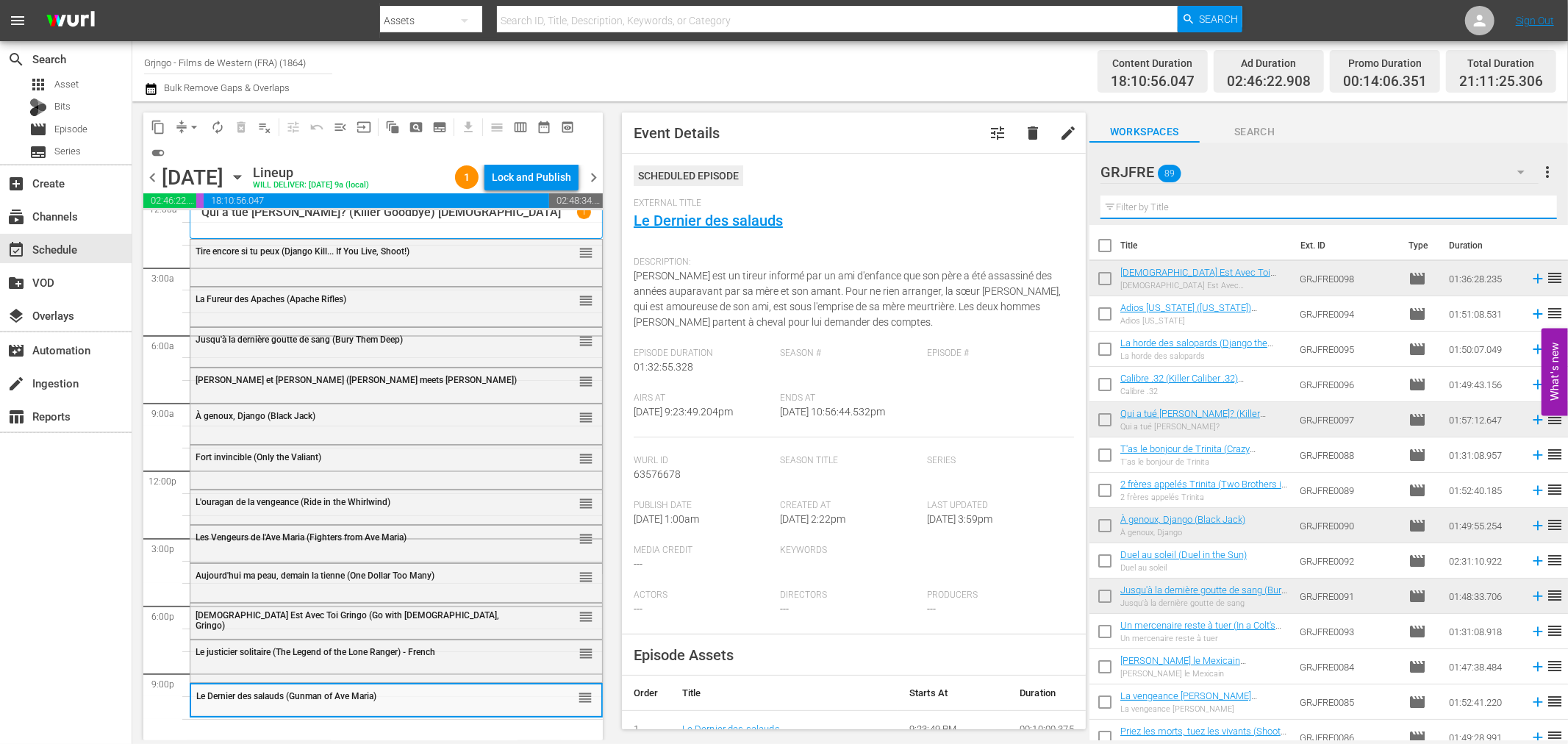
paste input "Custer of the West"
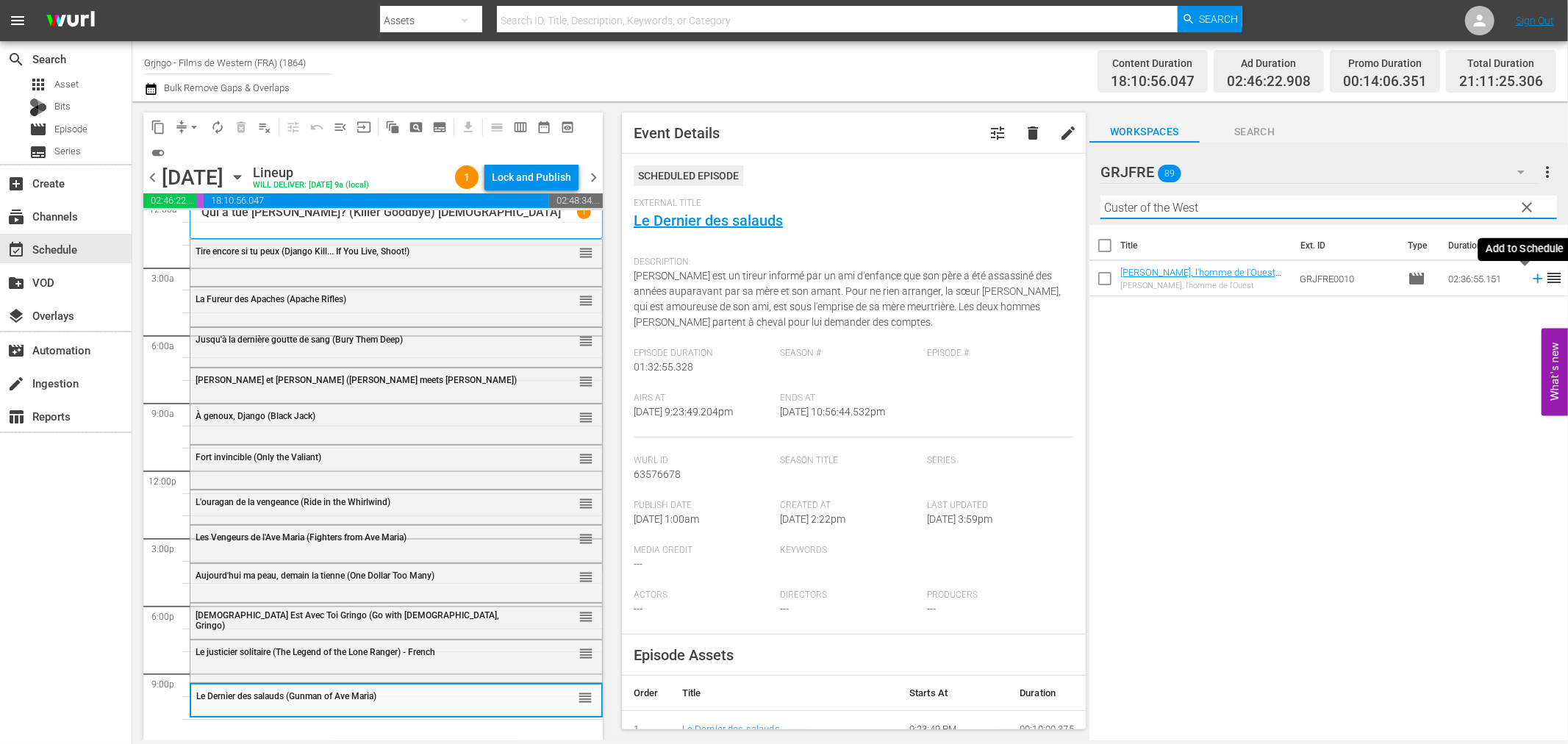
type input "Custer of the West"
click at [1530, 277] on icon at bounding box center [1538, 279] width 16 height 16
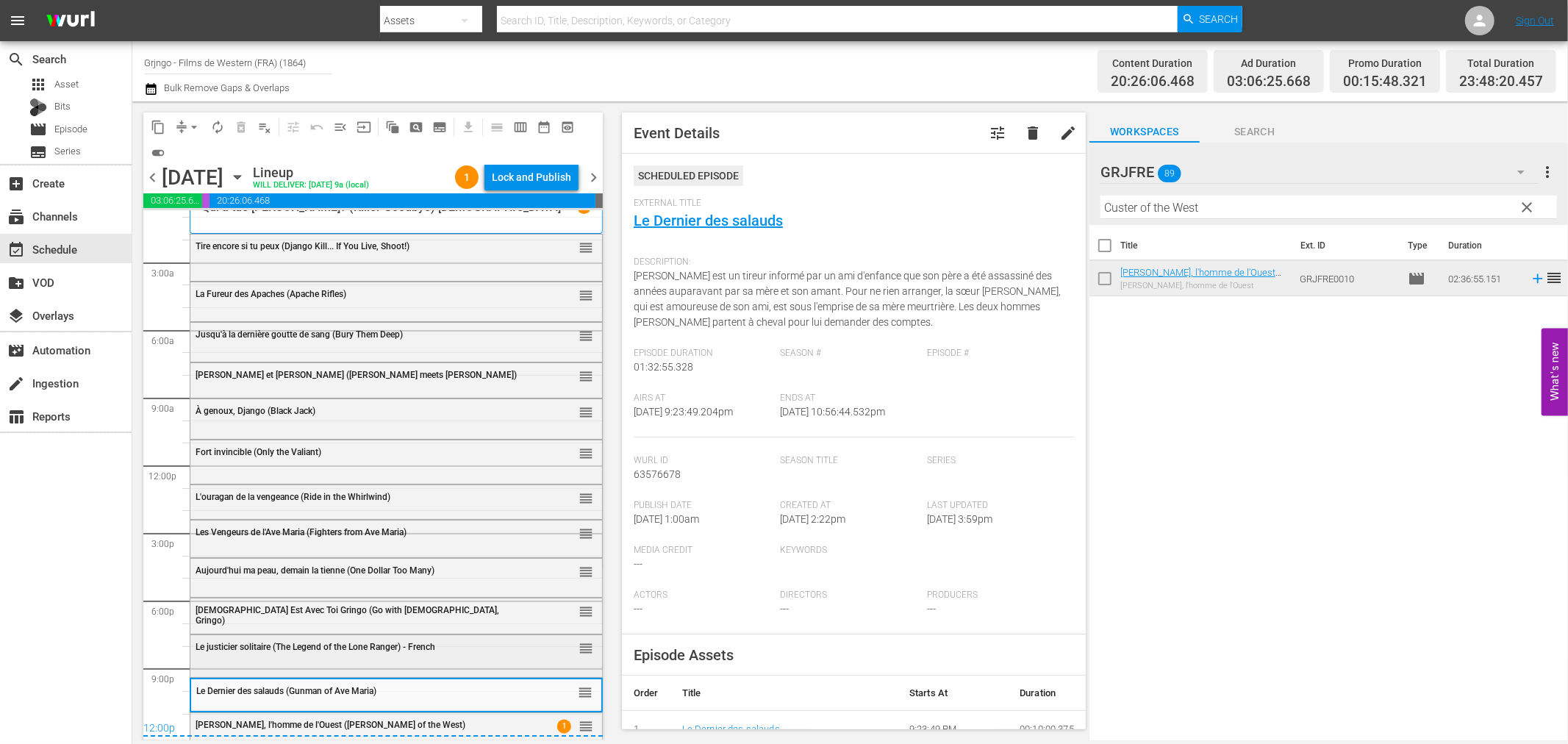
scroll to position [0, 0]
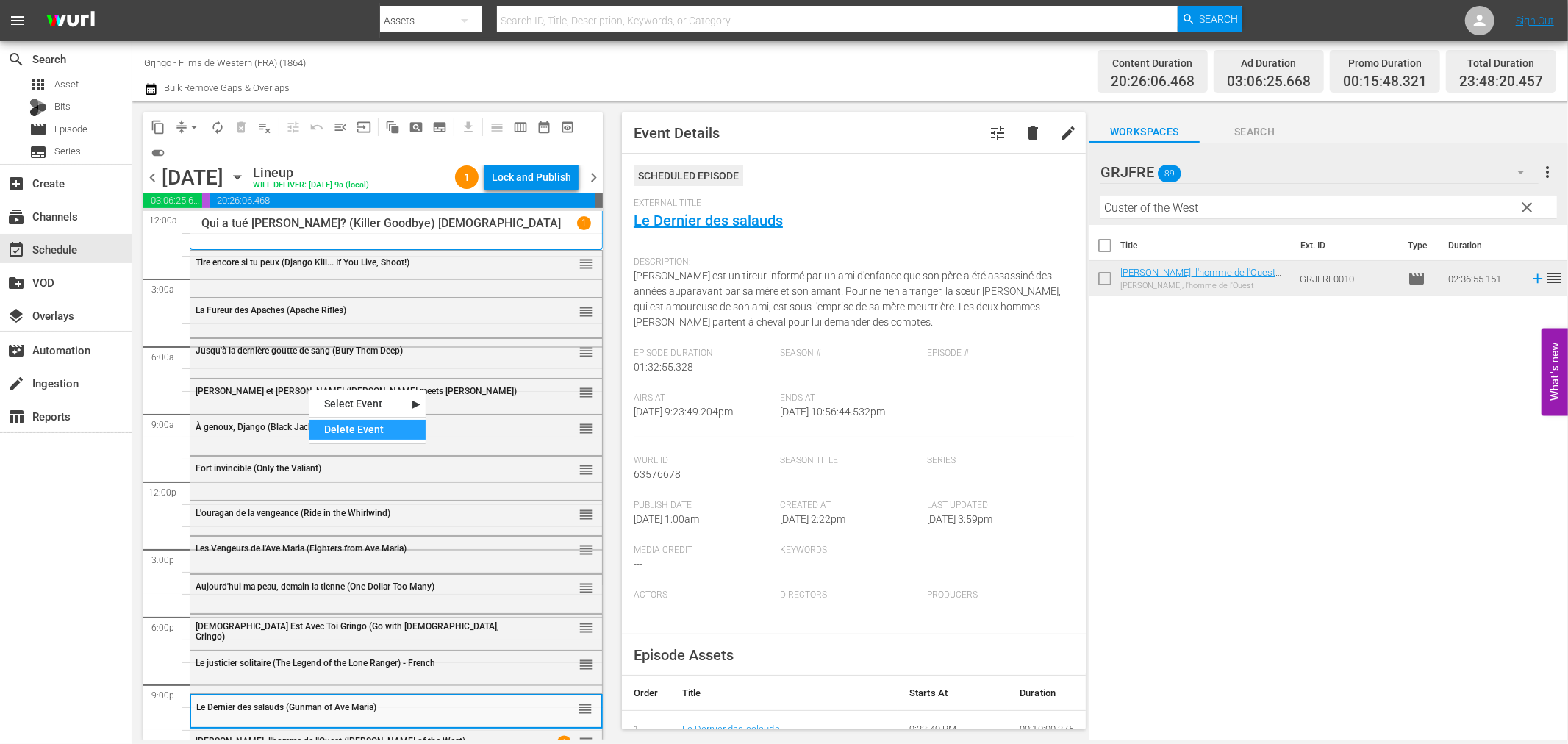
click at [329, 424] on div "Delete Event" at bounding box center [368, 430] width 116 height 20
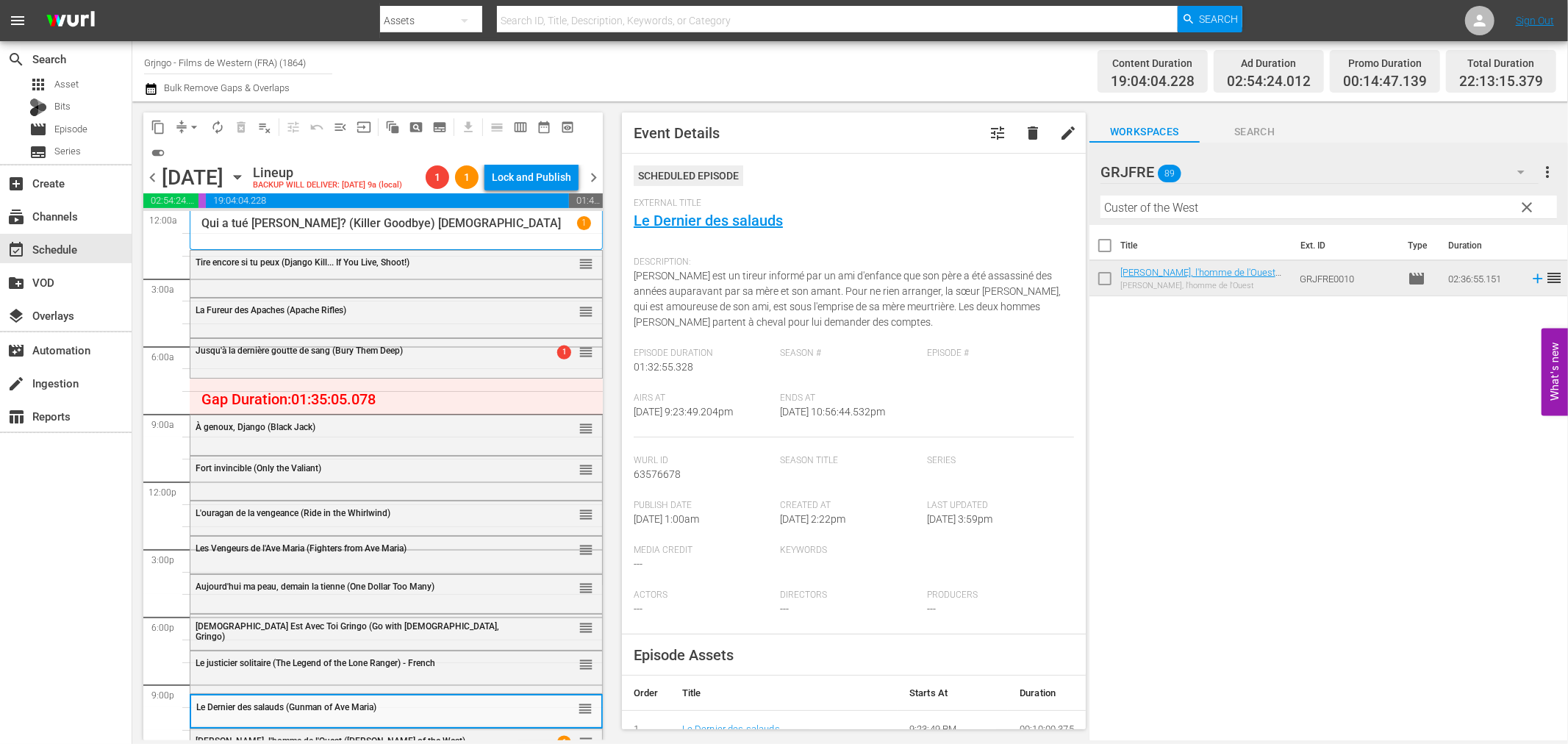
click at [1519, 199] on span "clear" at bounding box center [1528, 207] width 18 height 18
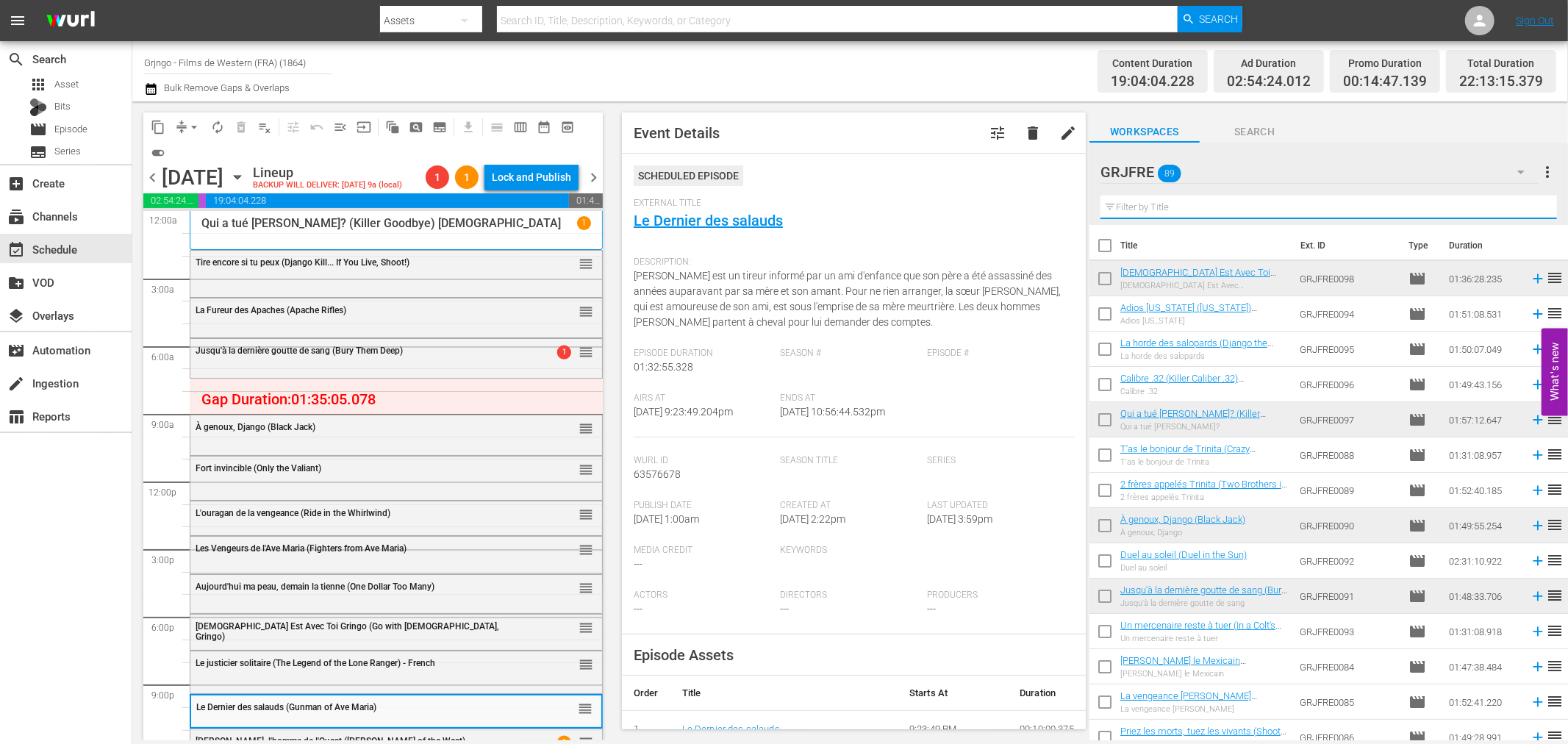
paste input "Bandidos"
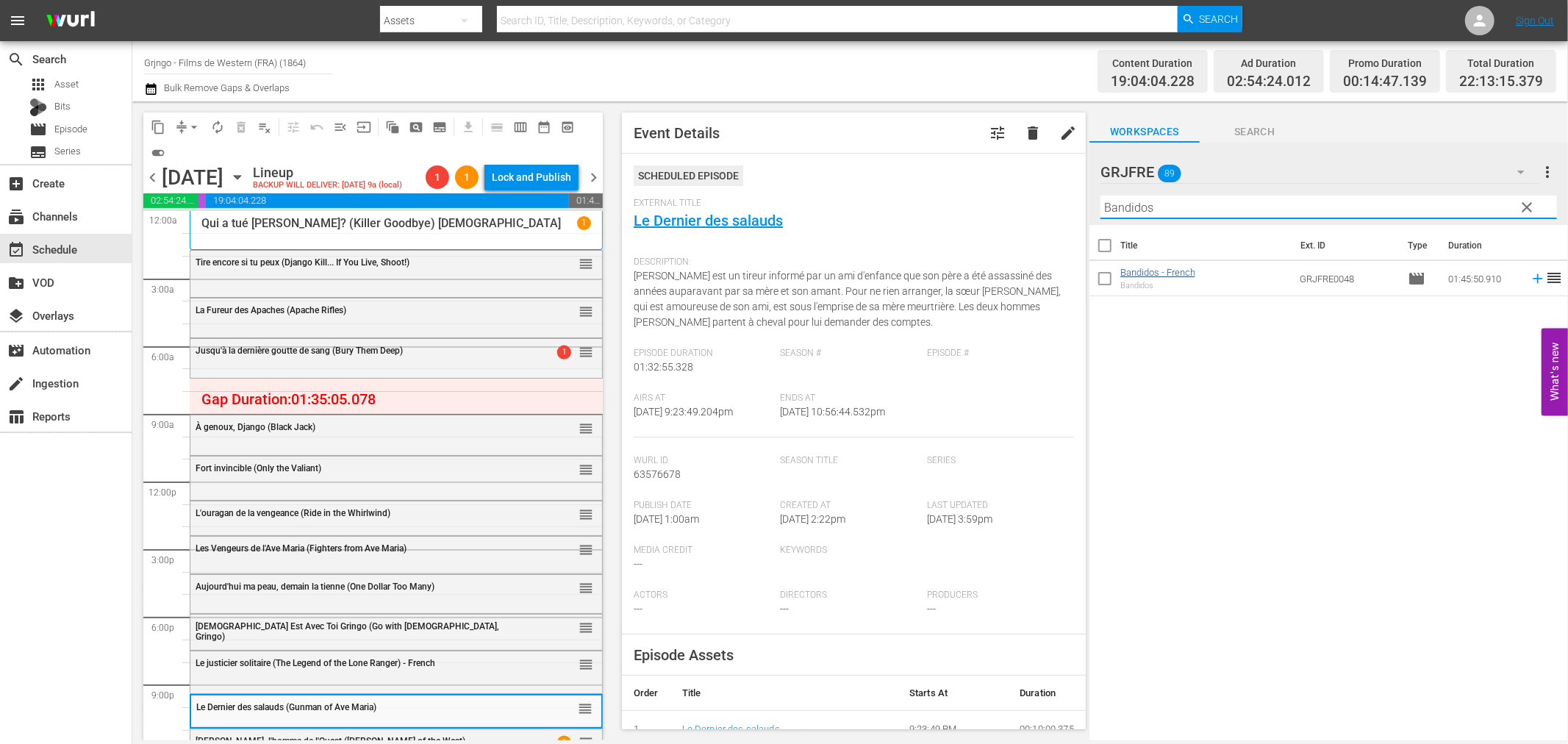
type input "Bandidos"
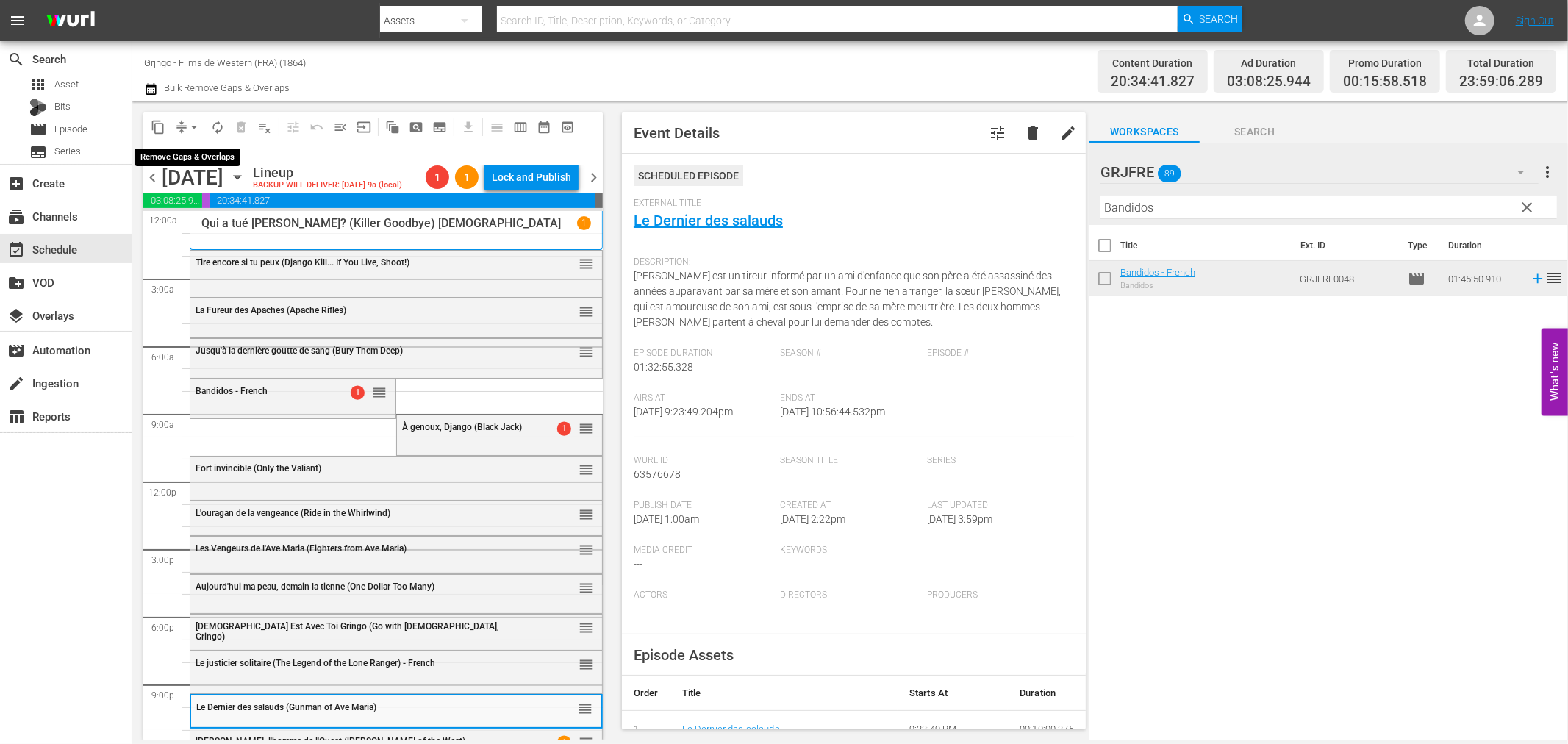
click at [192, 125] on span "arrow_drop_down" at bounding box center [194, 126] width 15 height 15
click at [203, 195] on li "Align to End of Previous Day" at bounding box center [195, 204] width 154 height 24
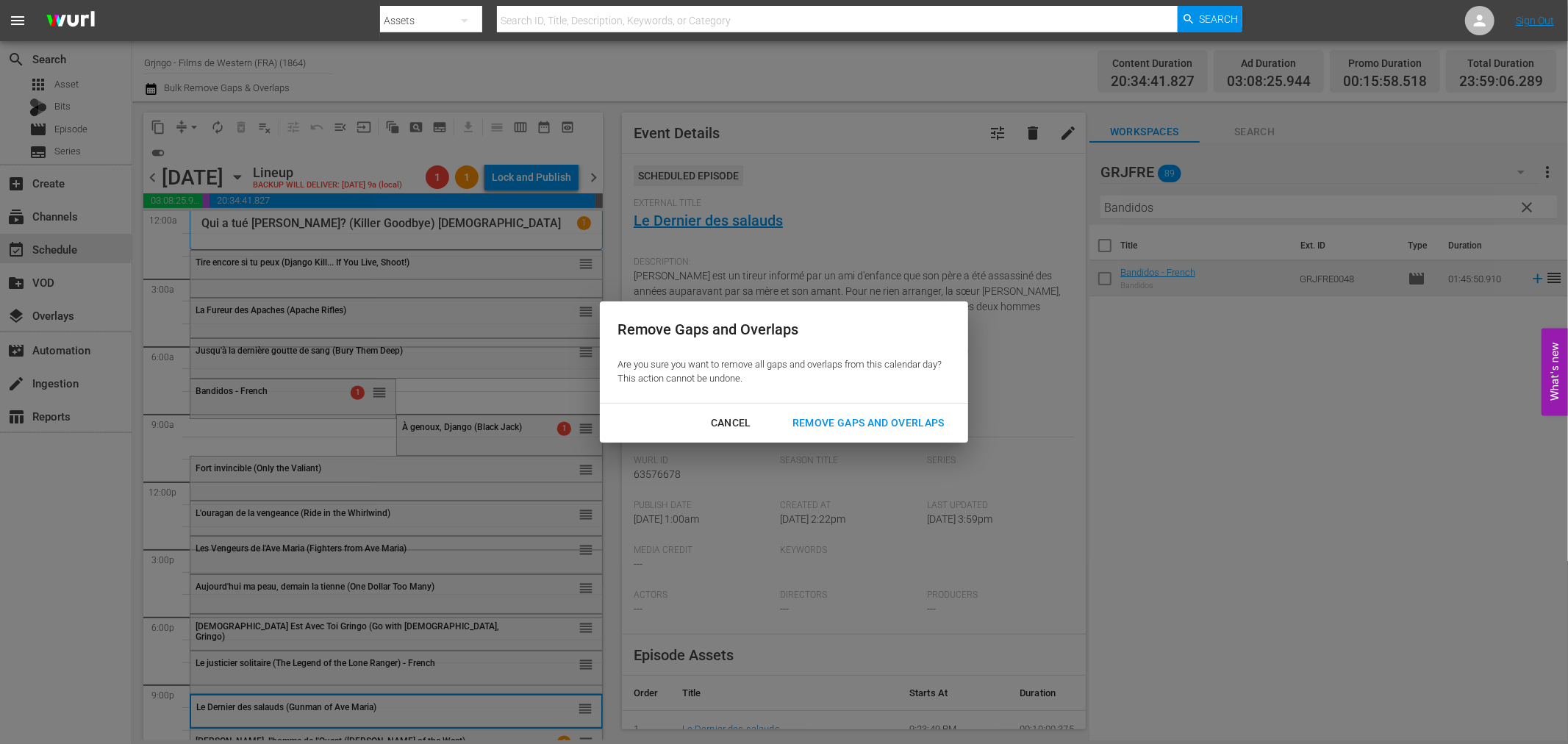
click at [815, 417] on div "Remove Gaps and Overlaps" at bounding box center [868, 423] width 175 height 19
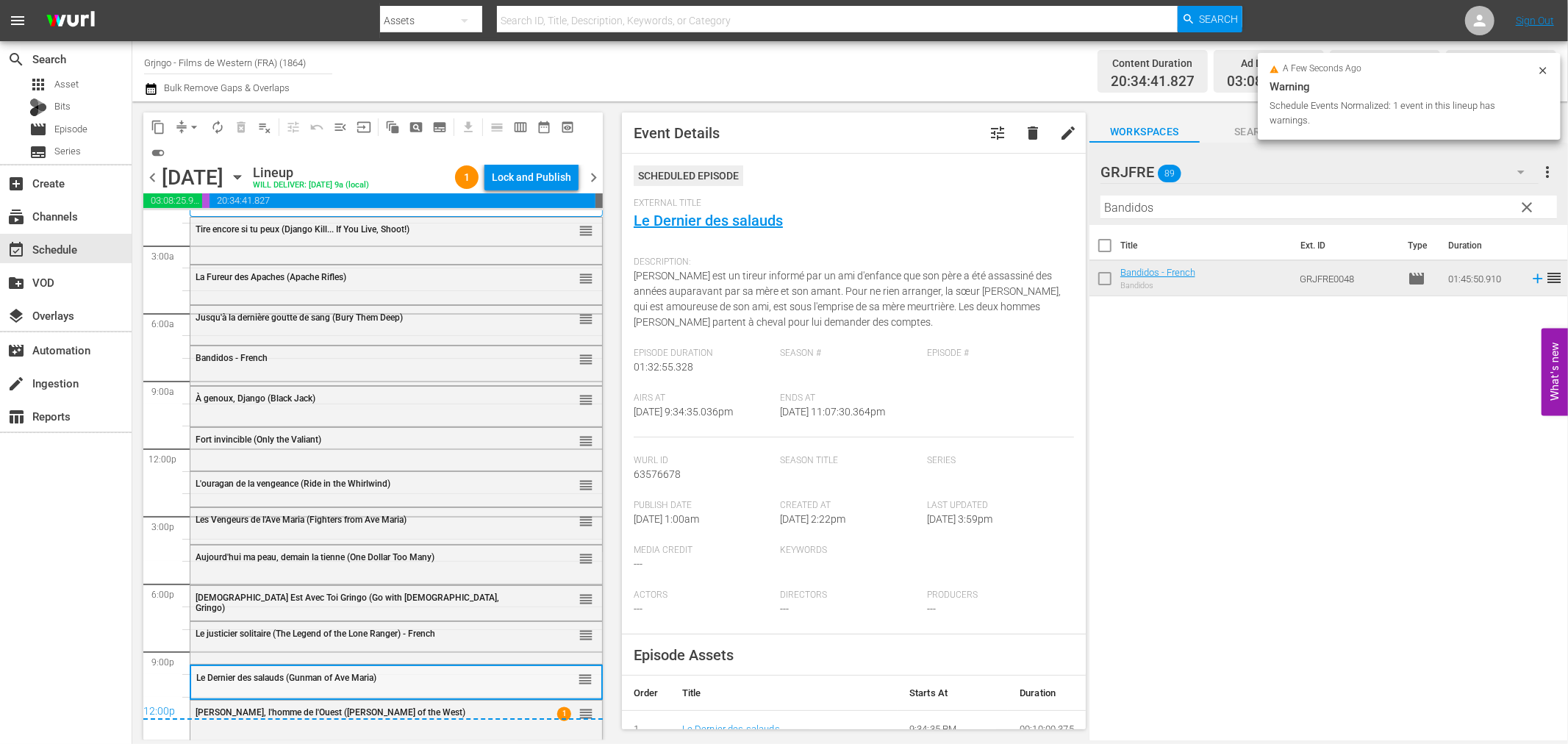
scroll to position [50, 0]
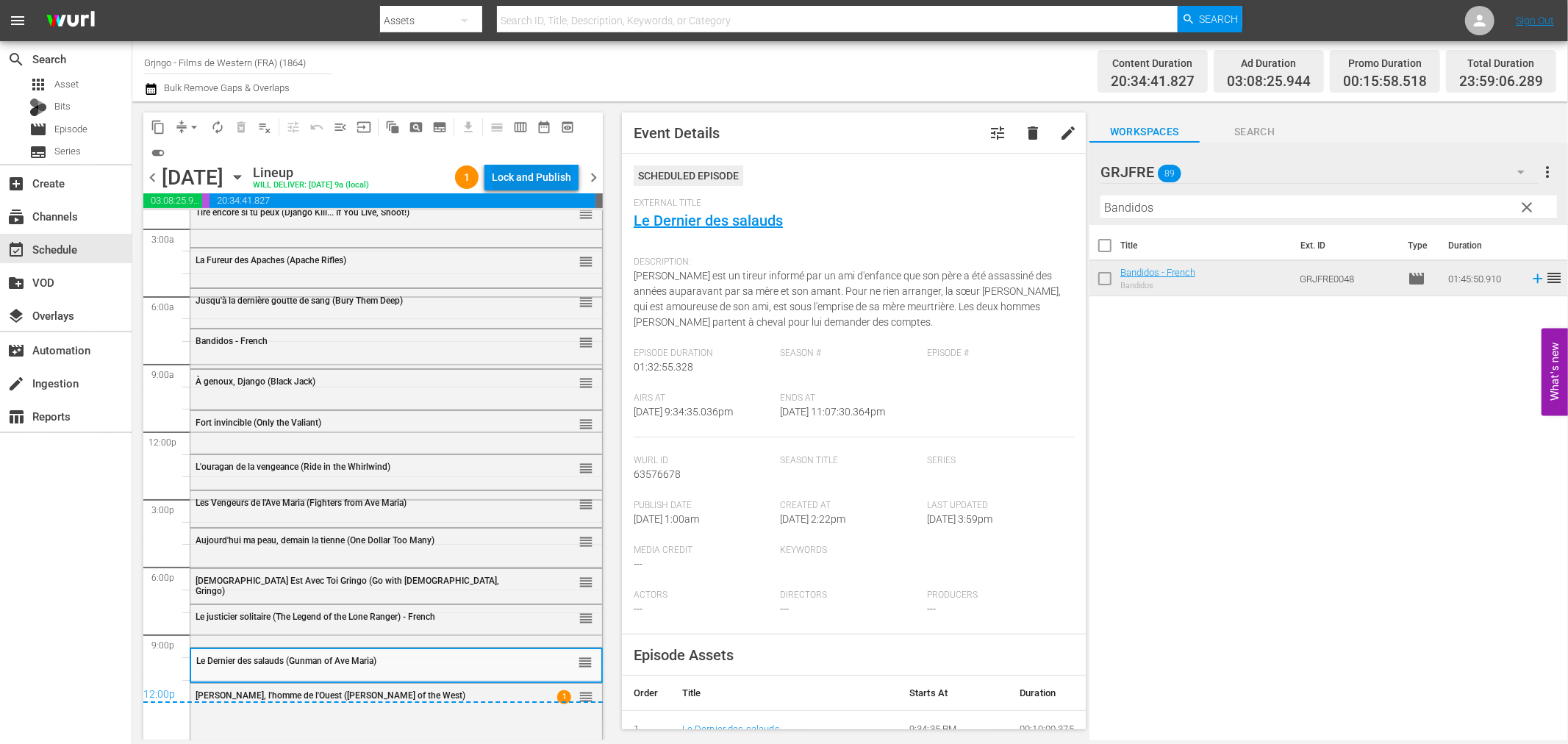
click at [503, 174] on div "Lock and Publish" at bounding box center [531, 177] width 79 height 26
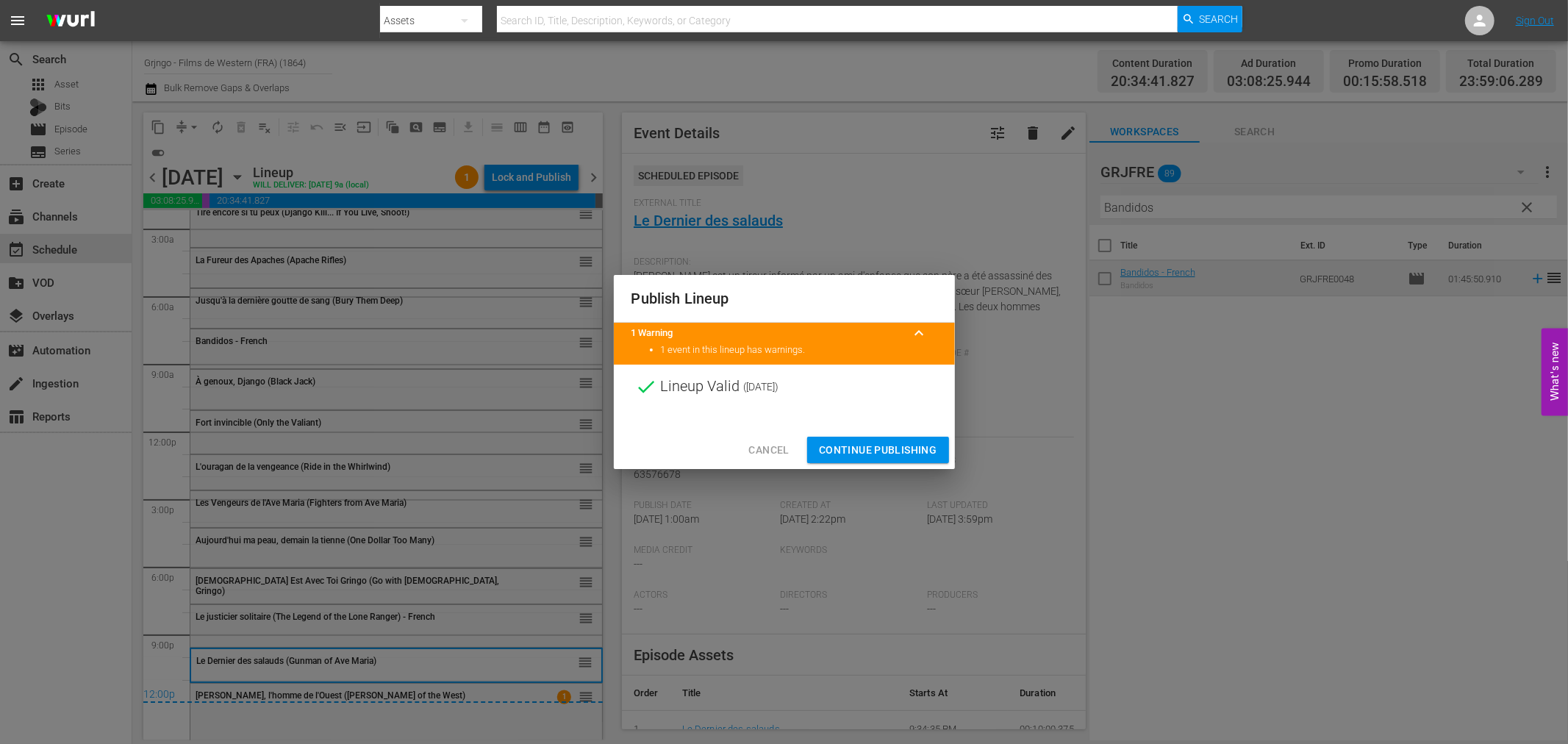
click at [850, 446] on span "Continue Publishing" at bounding box center [878, 451] width 119 height 19
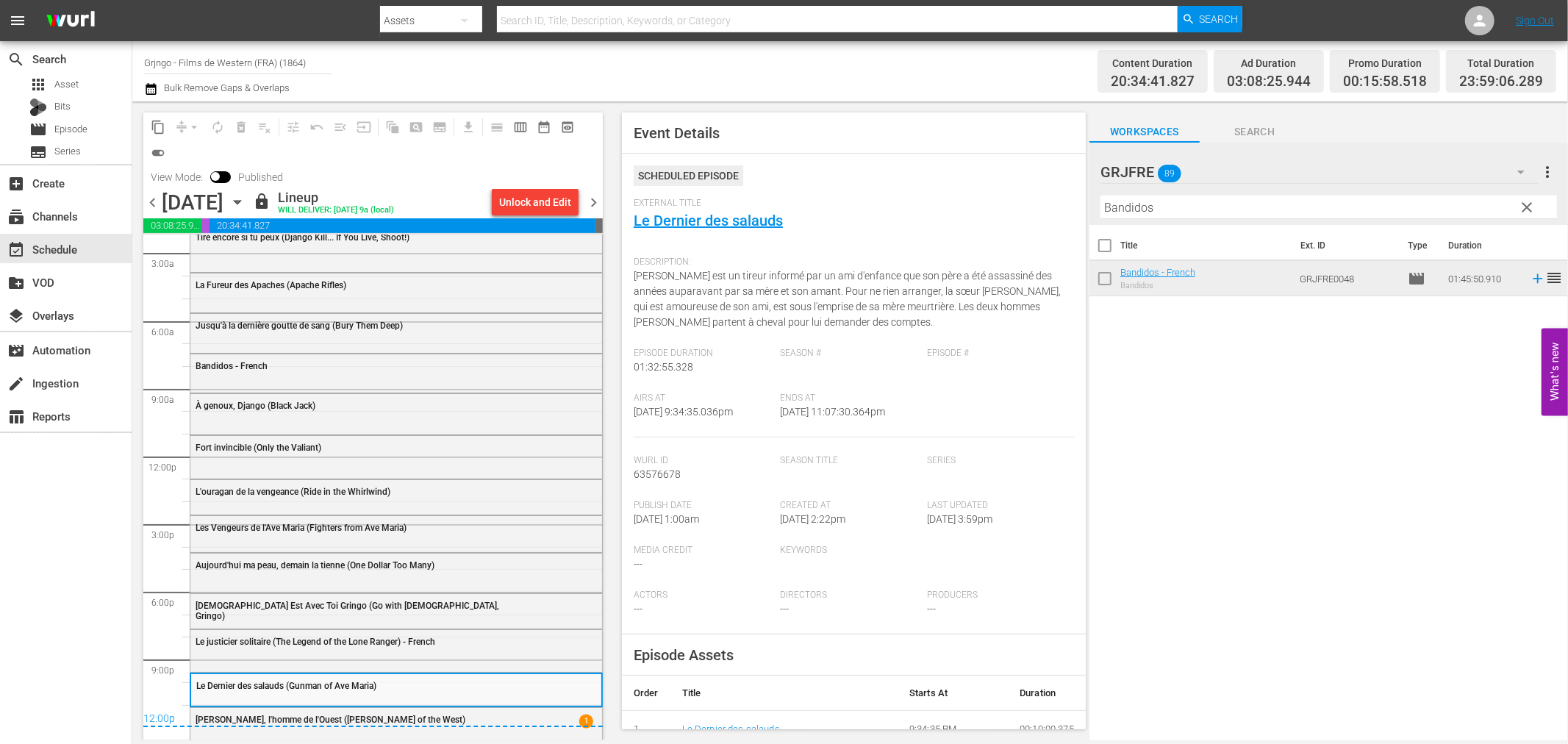
click at [591, 200] on span "chevron_right" at bounding box center [594, 202] width 19 height 19
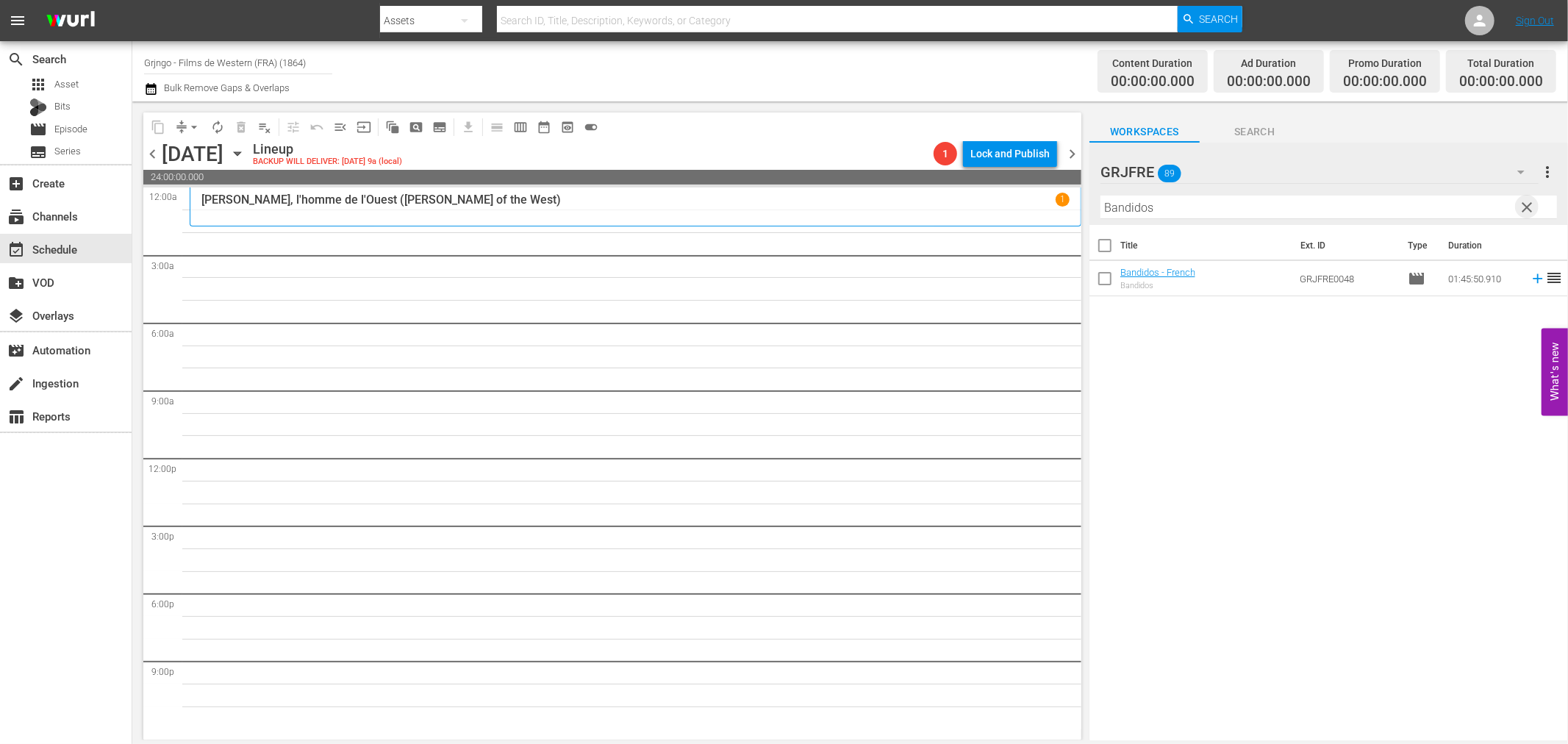
drag, startPoint x: 1524, startPoint y: 200, endPoint x: 1368, endPoint y: 220, distance: 157.3
click at [1526, 201] on span "clear" at bounding box center [1528, 207] width 18 height 18
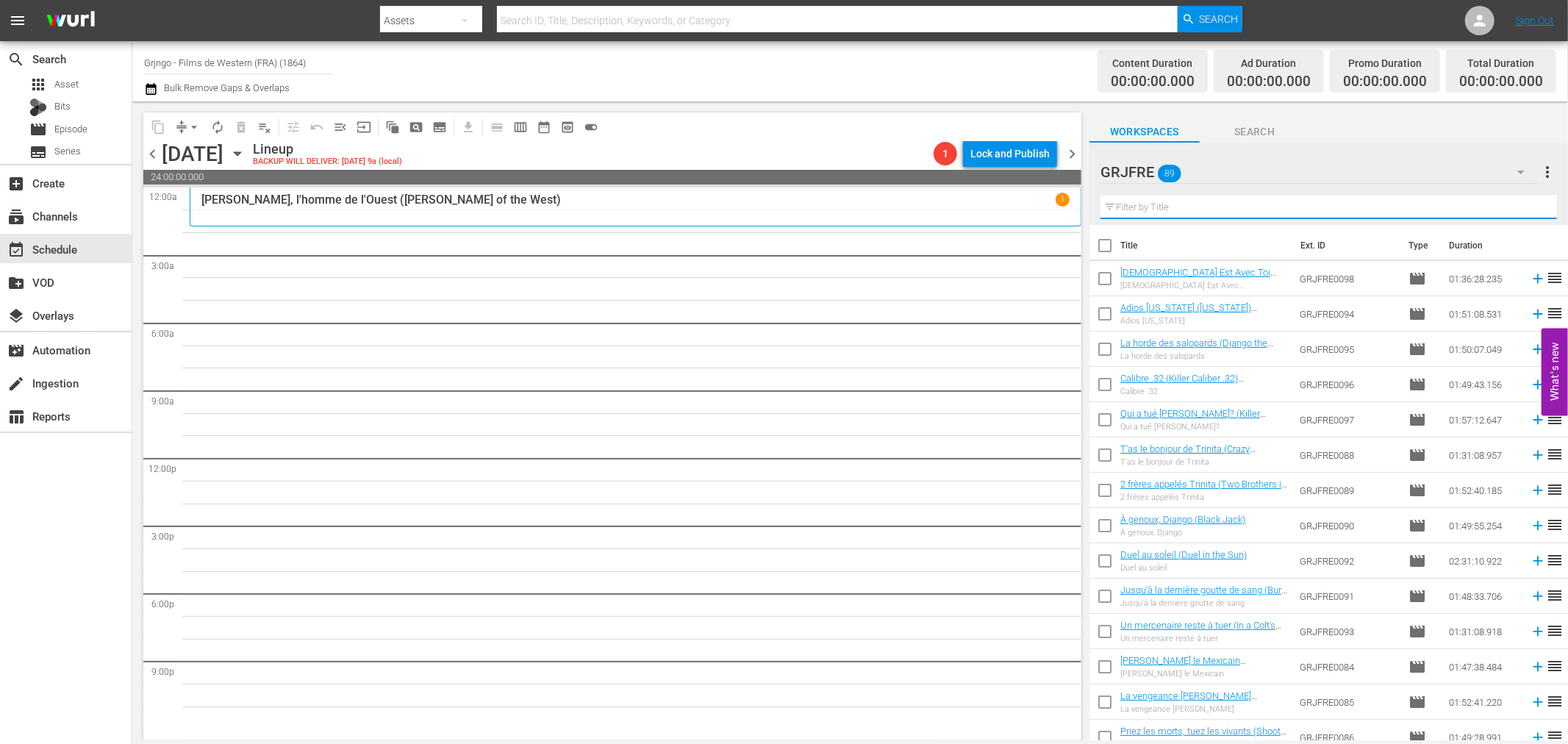
paste input "Django et Sartana"
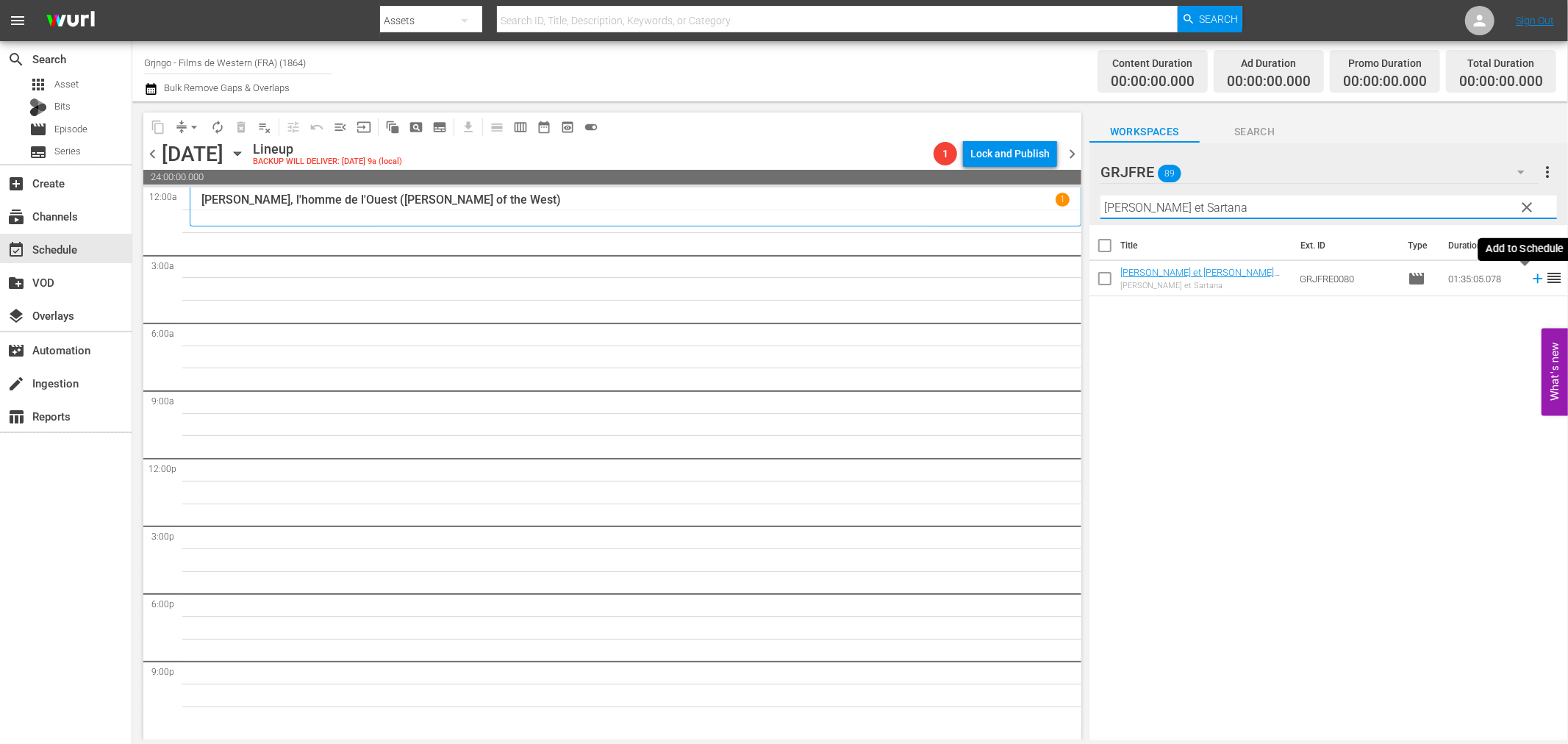
type input "Django et Sartana"
click at [1533, 280] on icon at bounding box center [1538, 279] width 9 height 9
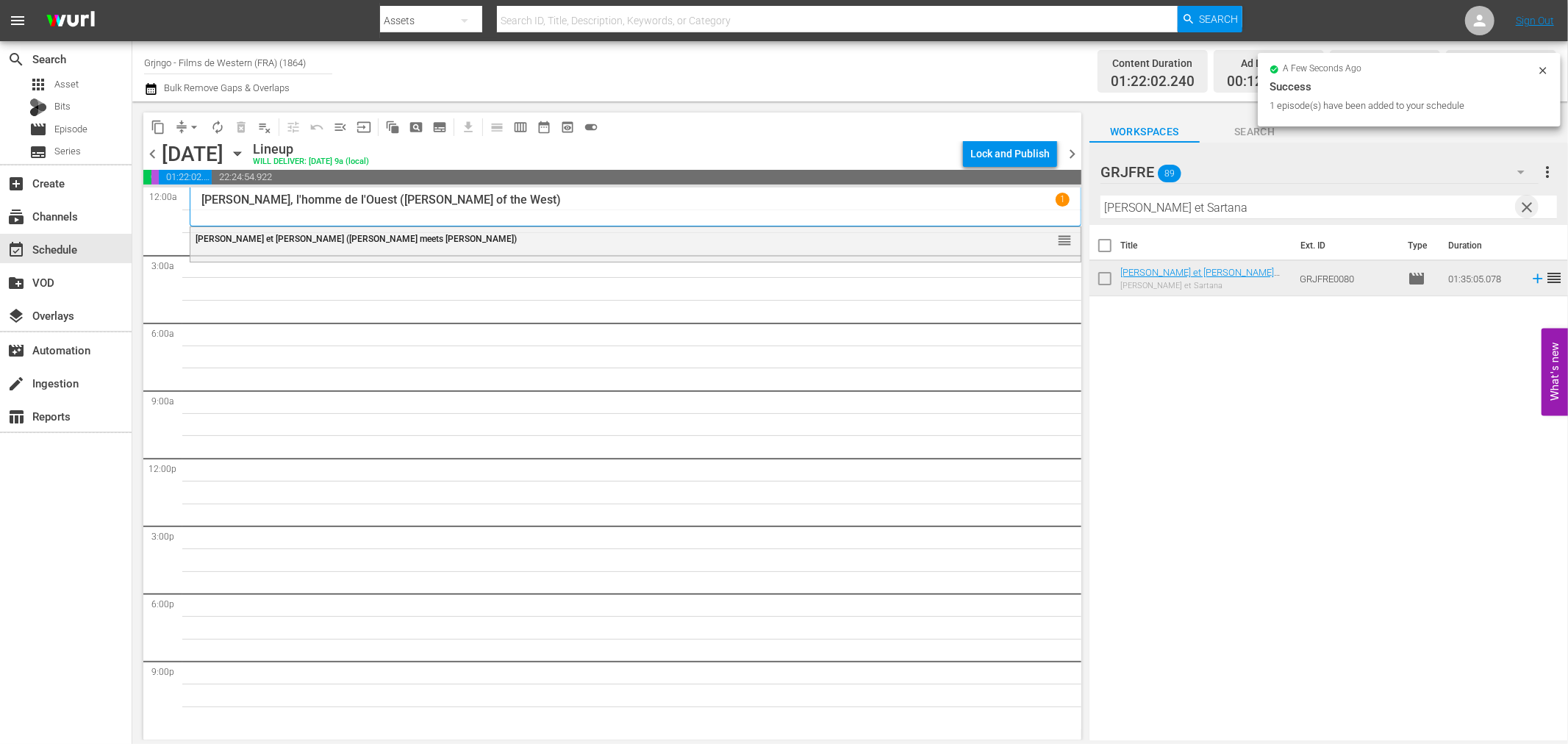
click at [1529, 203] on span "clear" at bounding box center [1528, 207] width 18 height 18
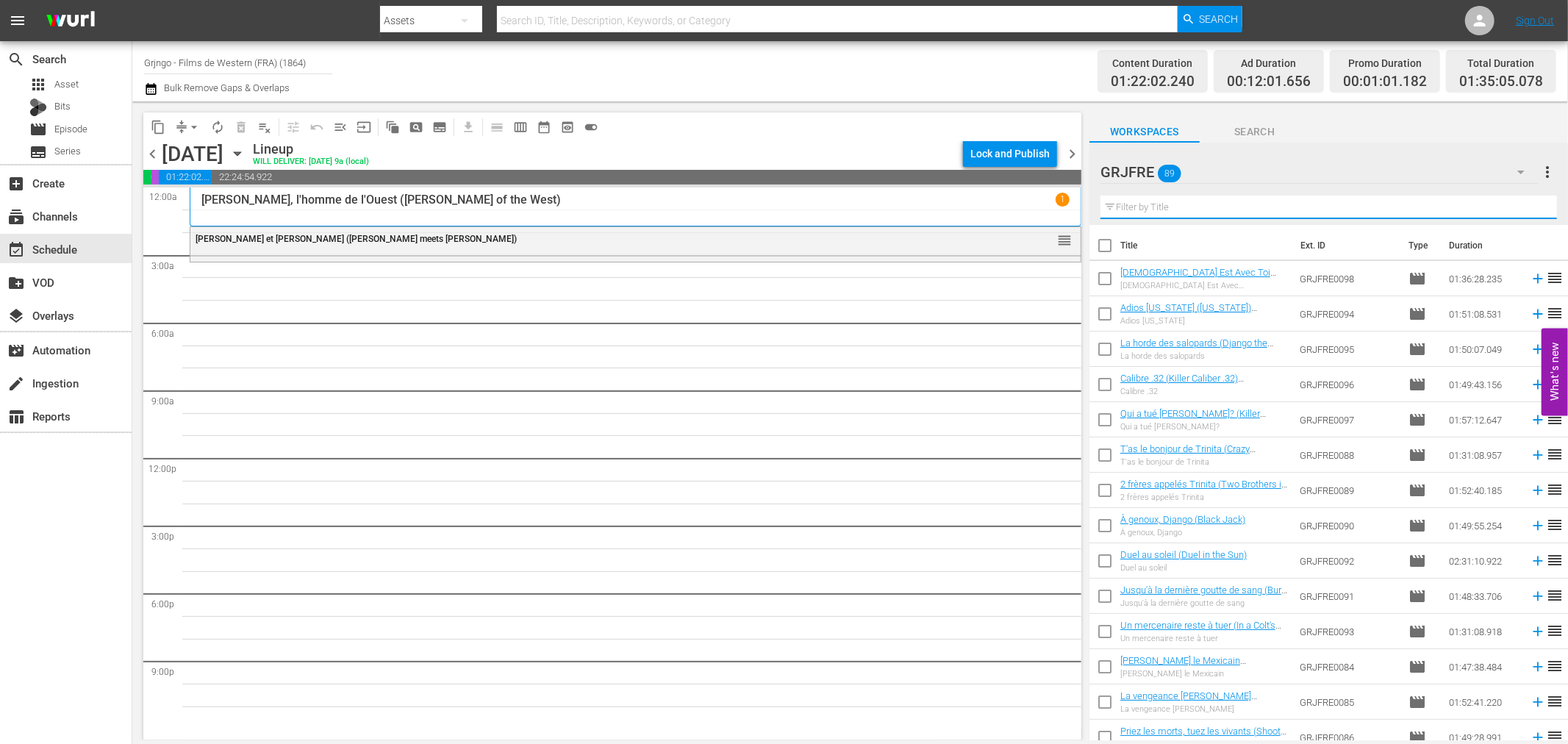
paste input "The Covered Wagon"
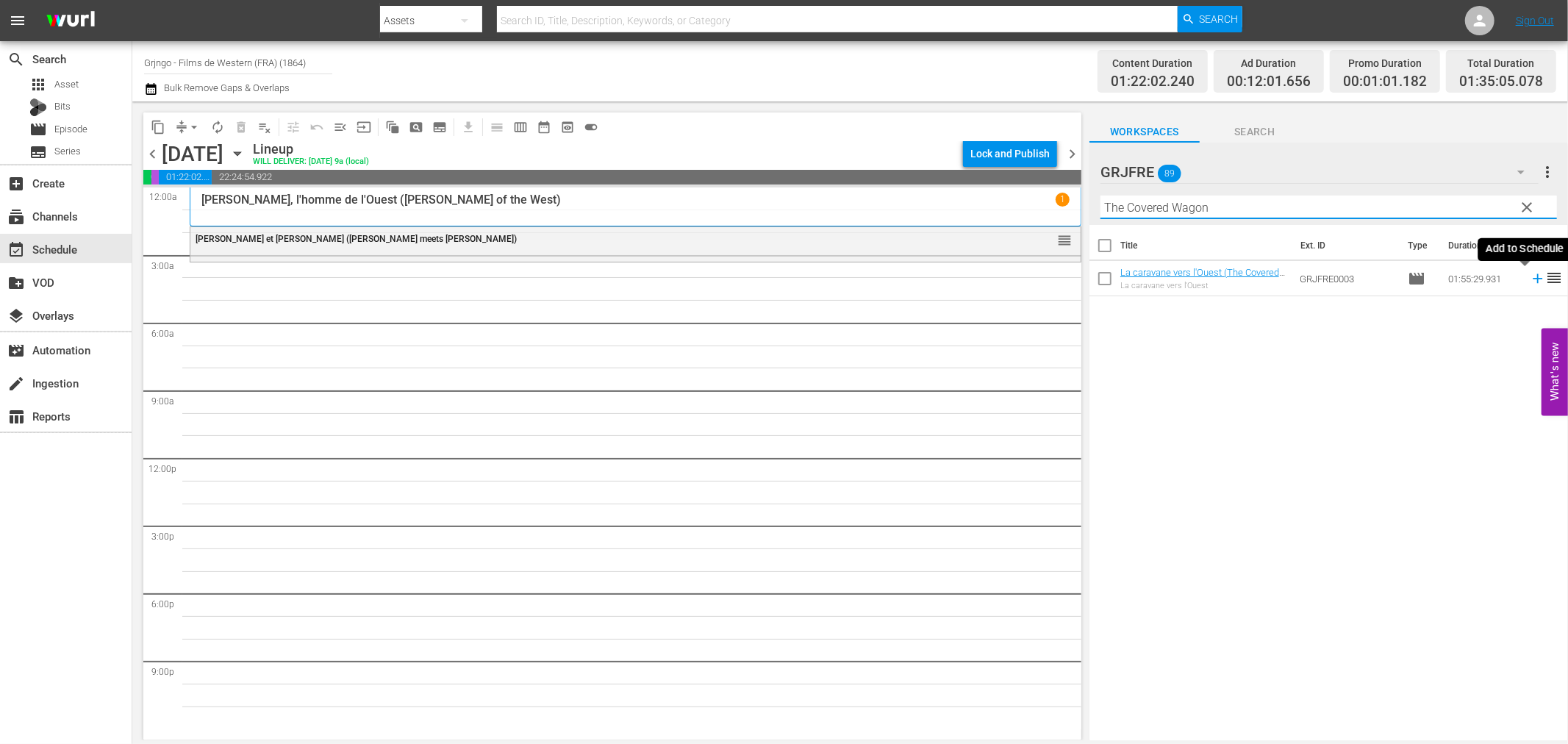
type input "The Covered Wagon"
click at [1533, 278] on icon at bounding box center [1538, 279] width 9 height 9
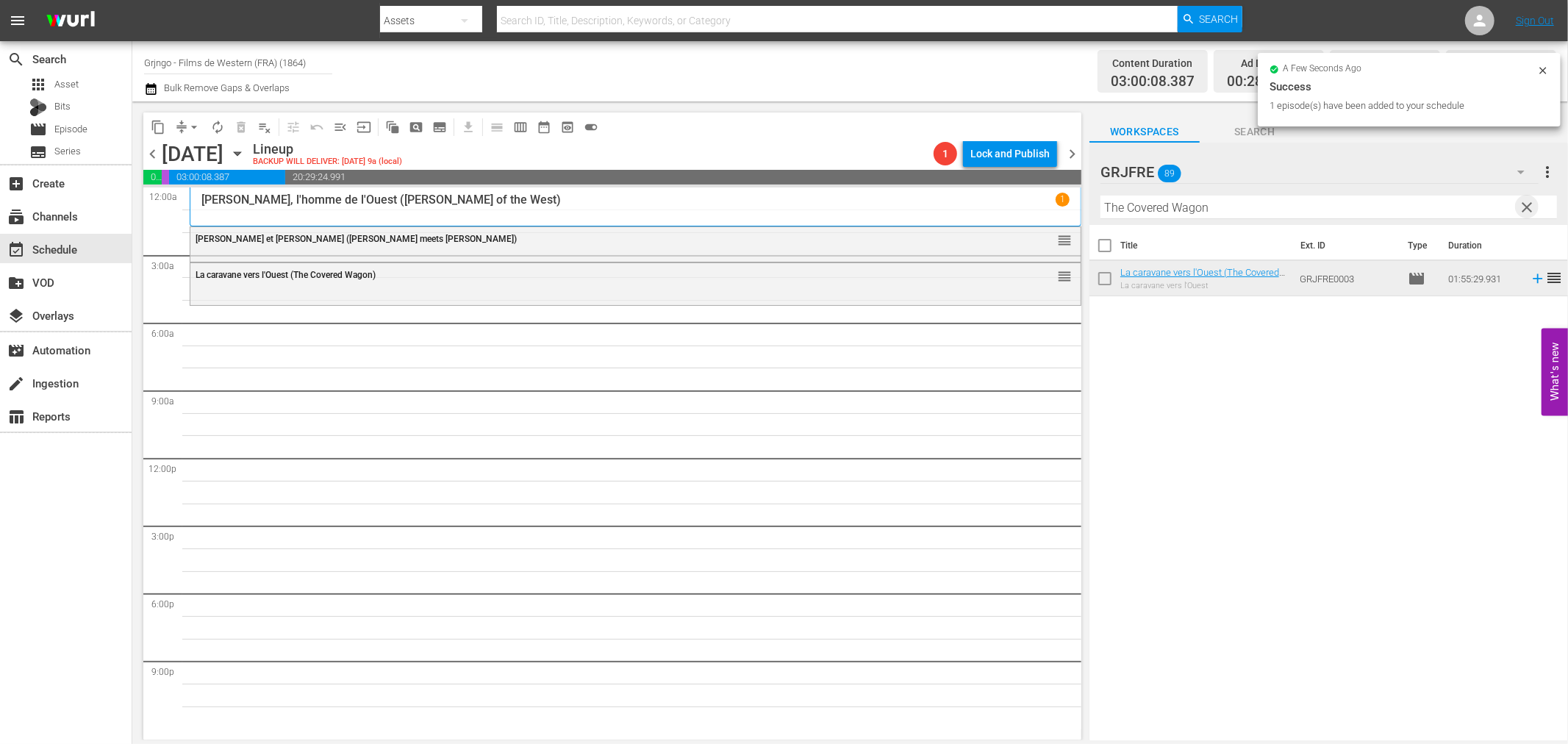
click at [1528, 203] on span "clear" at bounding box center [1528, 207] width 18 height 18
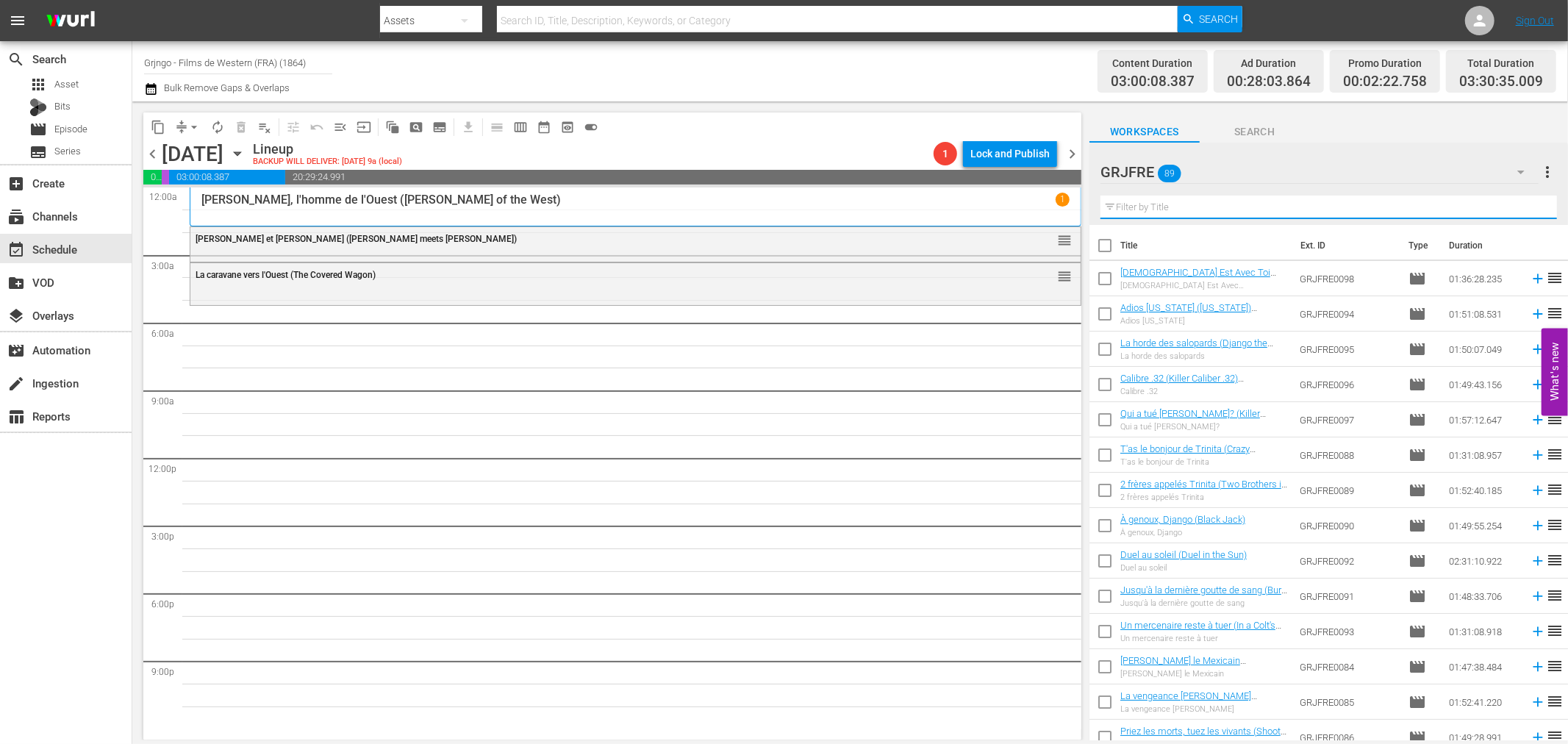
paste input "Calibre .32 (Killer Caliber .32)"
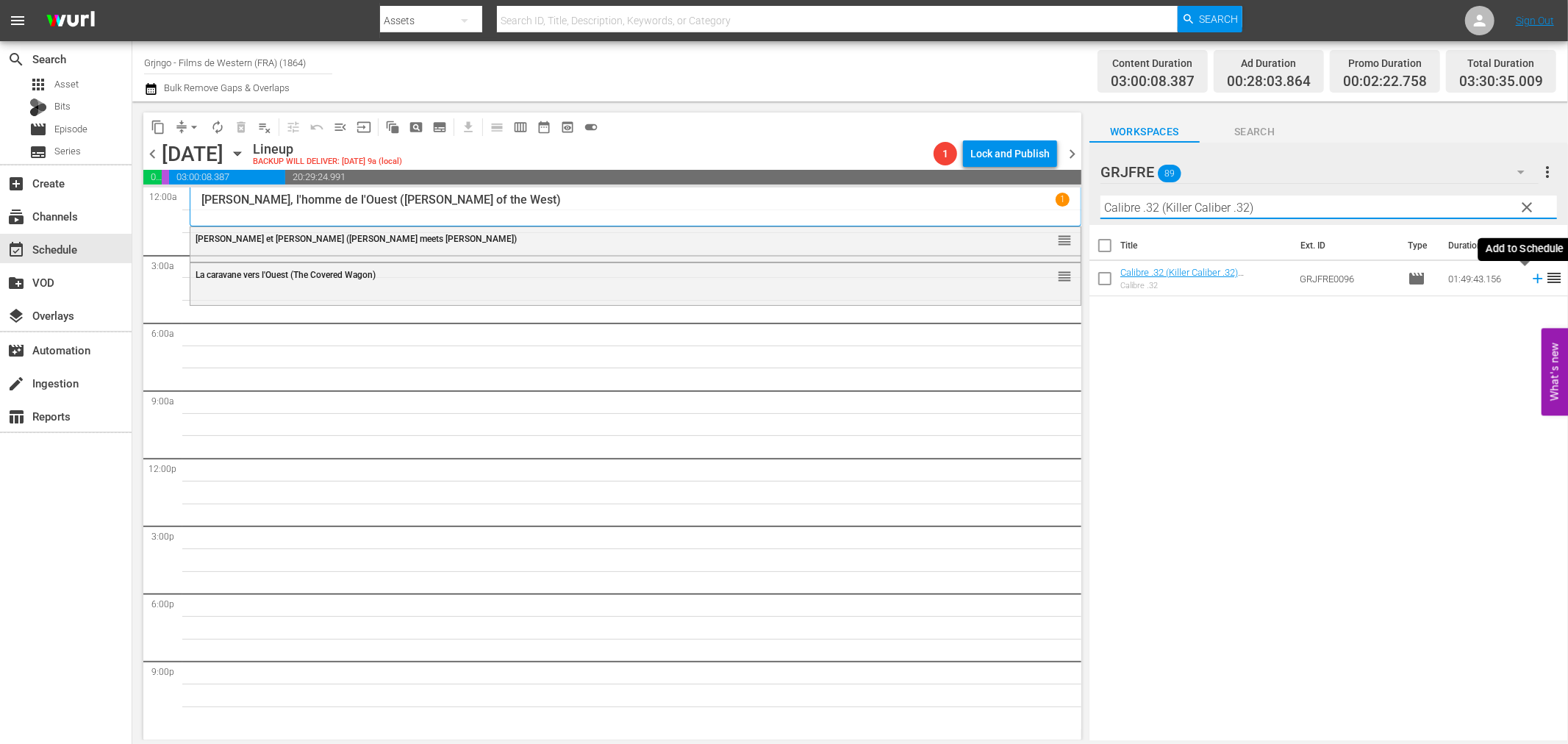
type input "Calibre .32 (Killer Caliber .32)"
click at [1530, 275] on icon at bounding box center [1538, 279] width 16 height 16
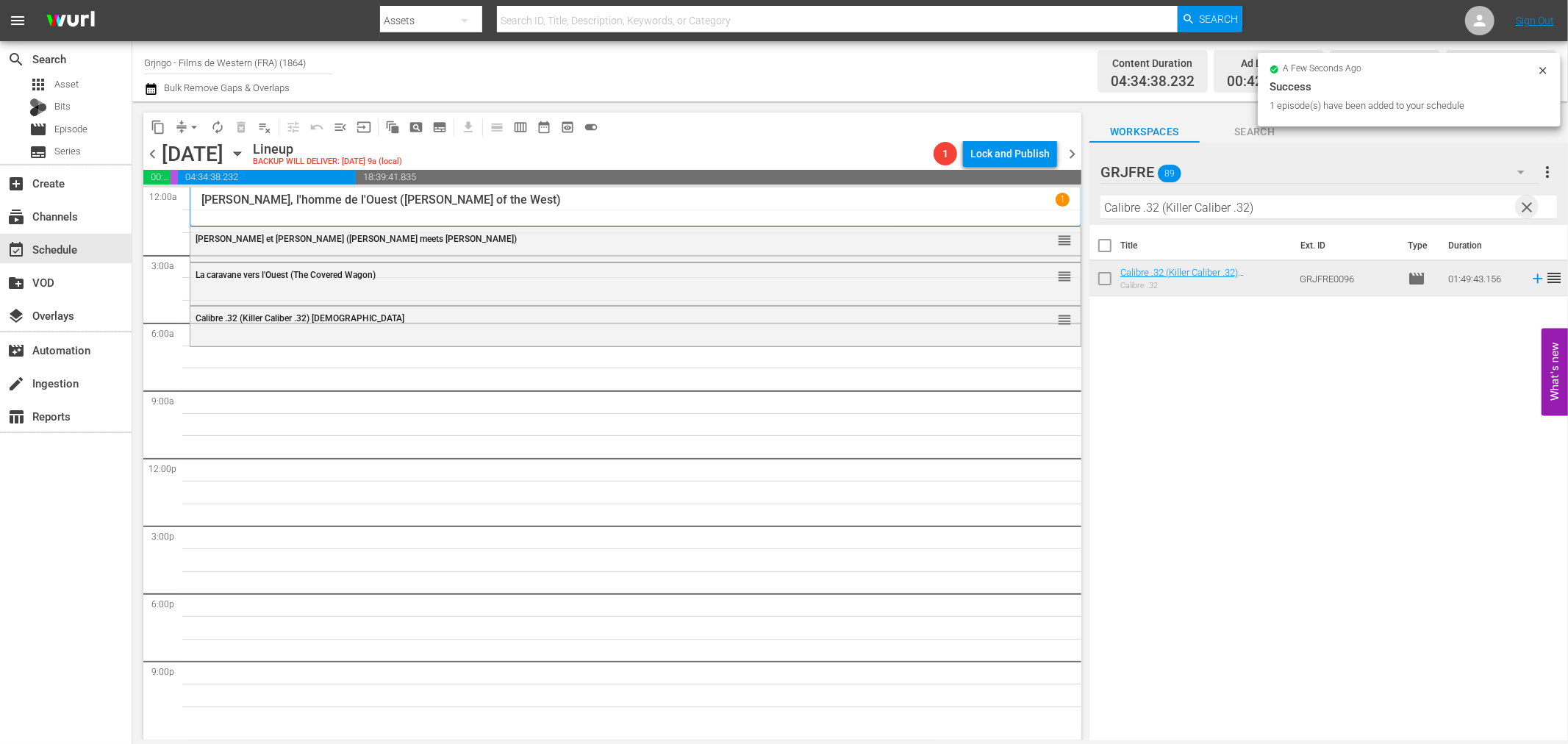
click at [1523, 204] on span "clear" at bounding box center [1528, 207] width 18 height 18
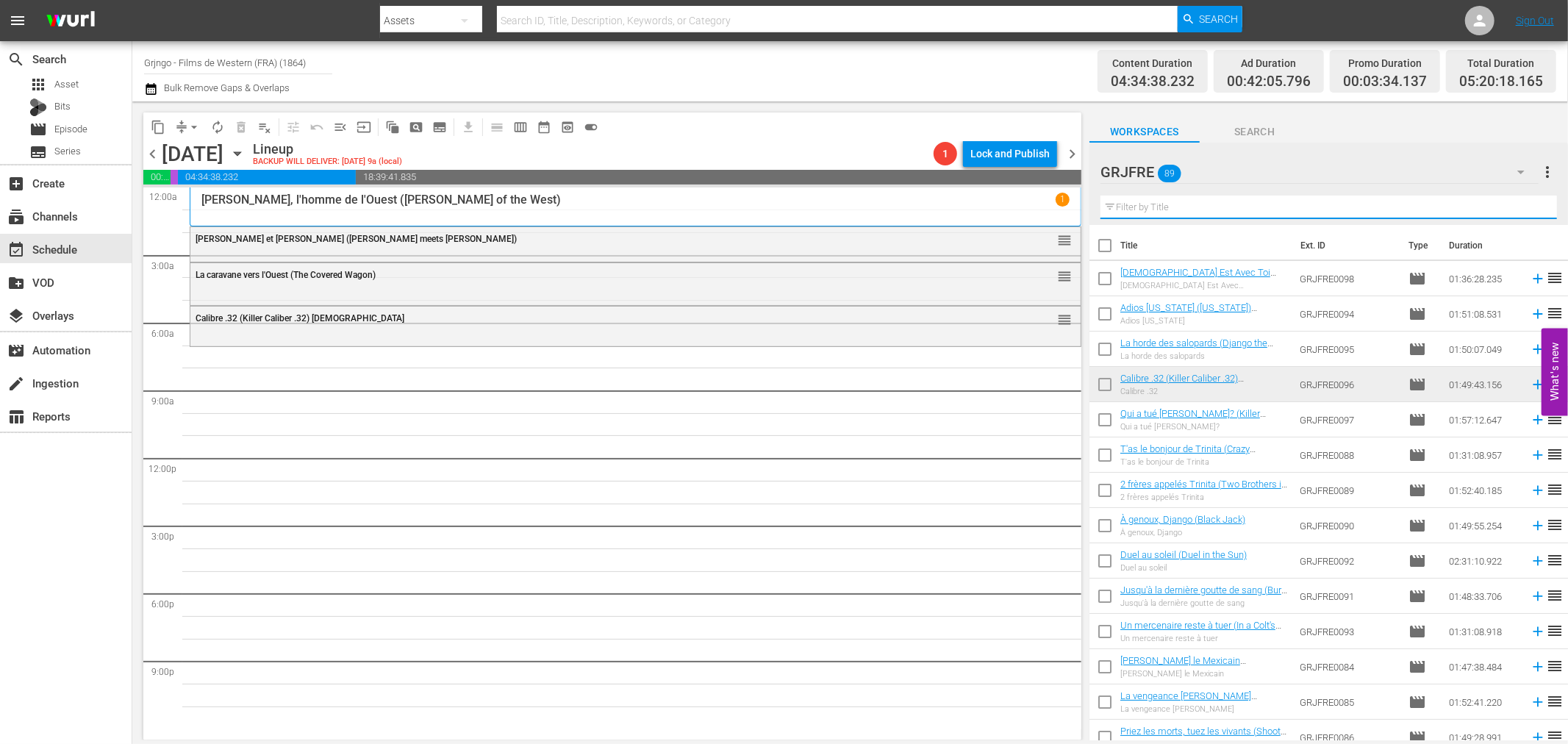
paste input "Day of Anger"
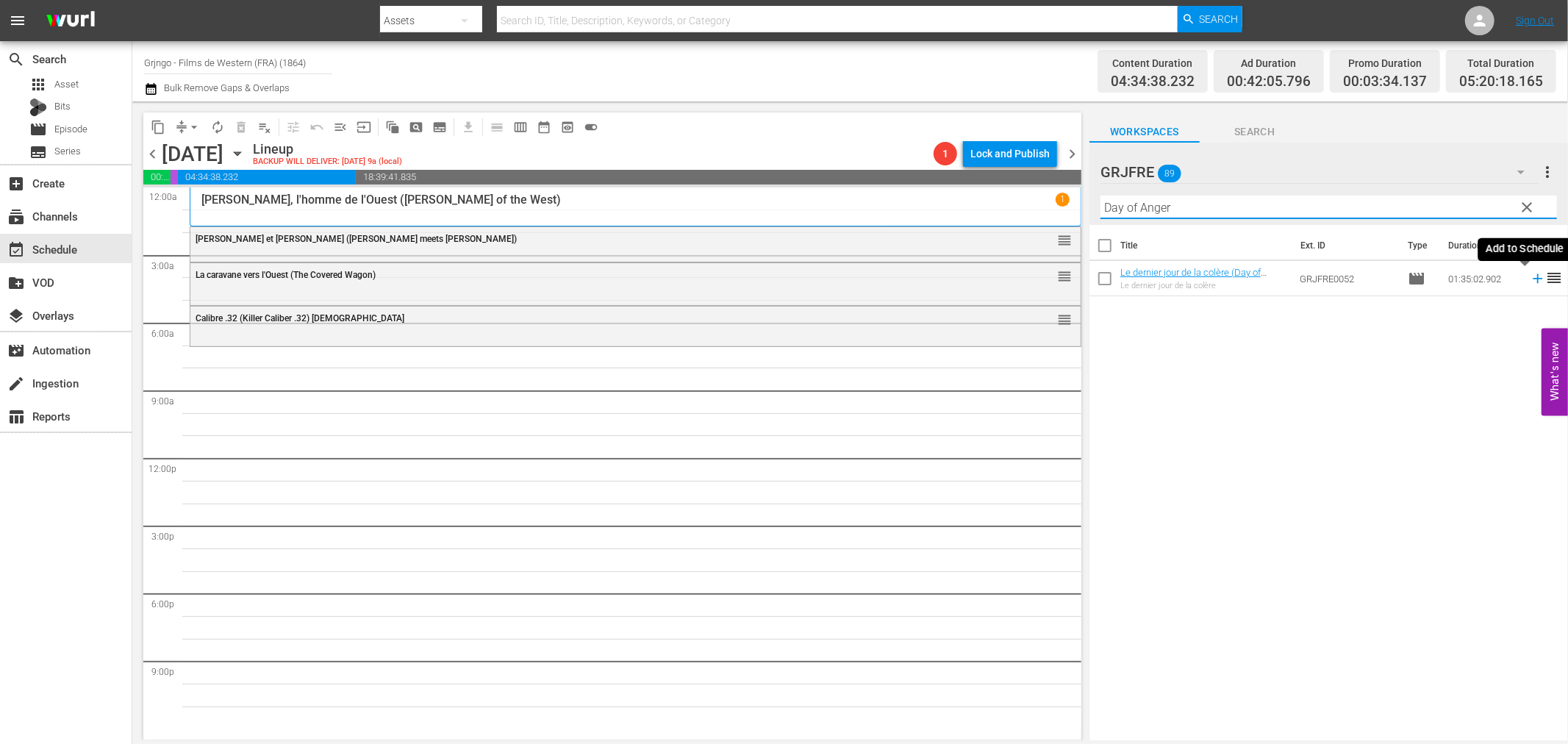
type input "Day of Anger"
click at [1530, 276] on icon at bounding box center [1538, 279] width 16 height 16
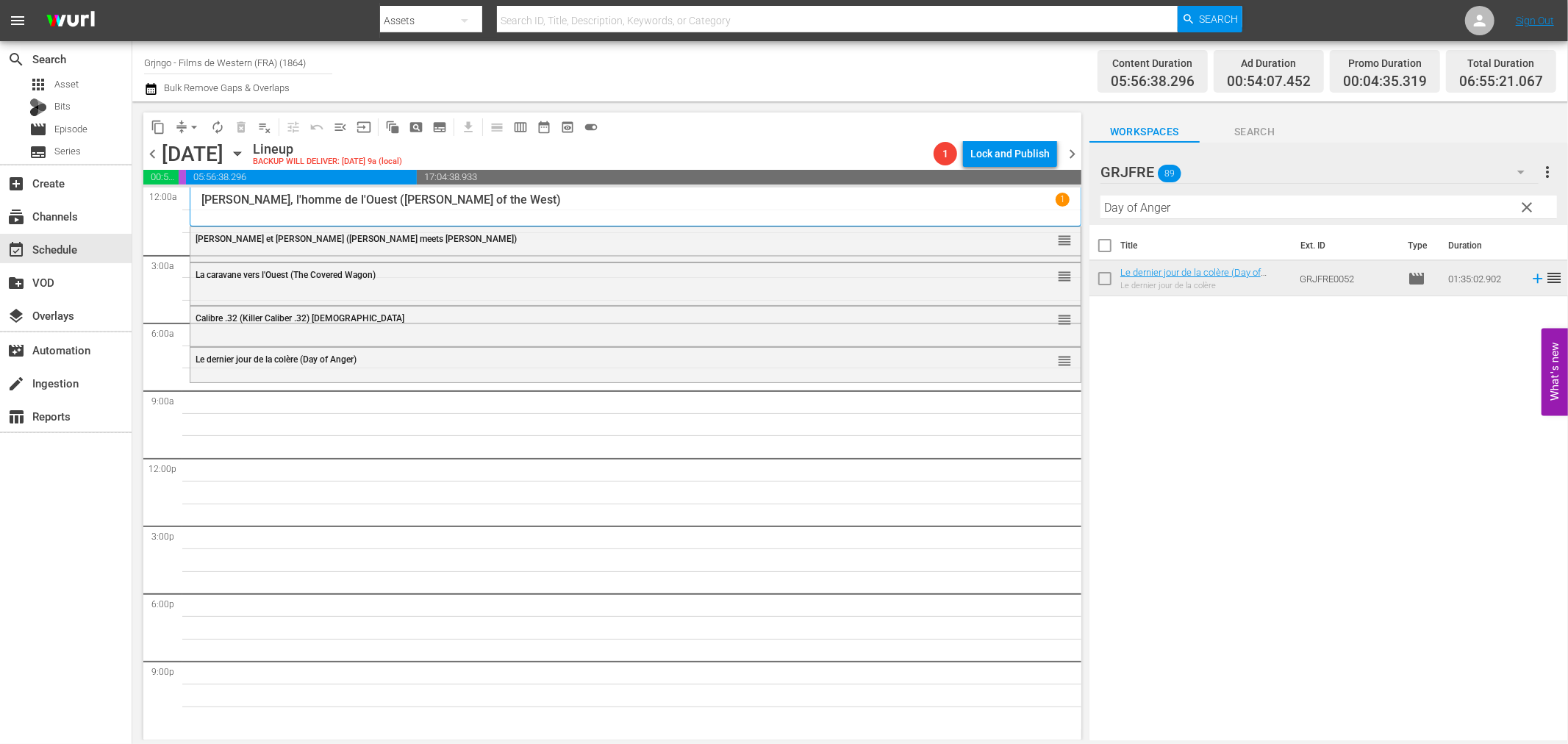
drag, startPoint x: 1530, startPoint y: 206, endPoint x: 1379, endPoint y: 223, distance: 152.0
click at [1530, 206] on span "clear" at bounding box center [1528, 207] width 18 height 18
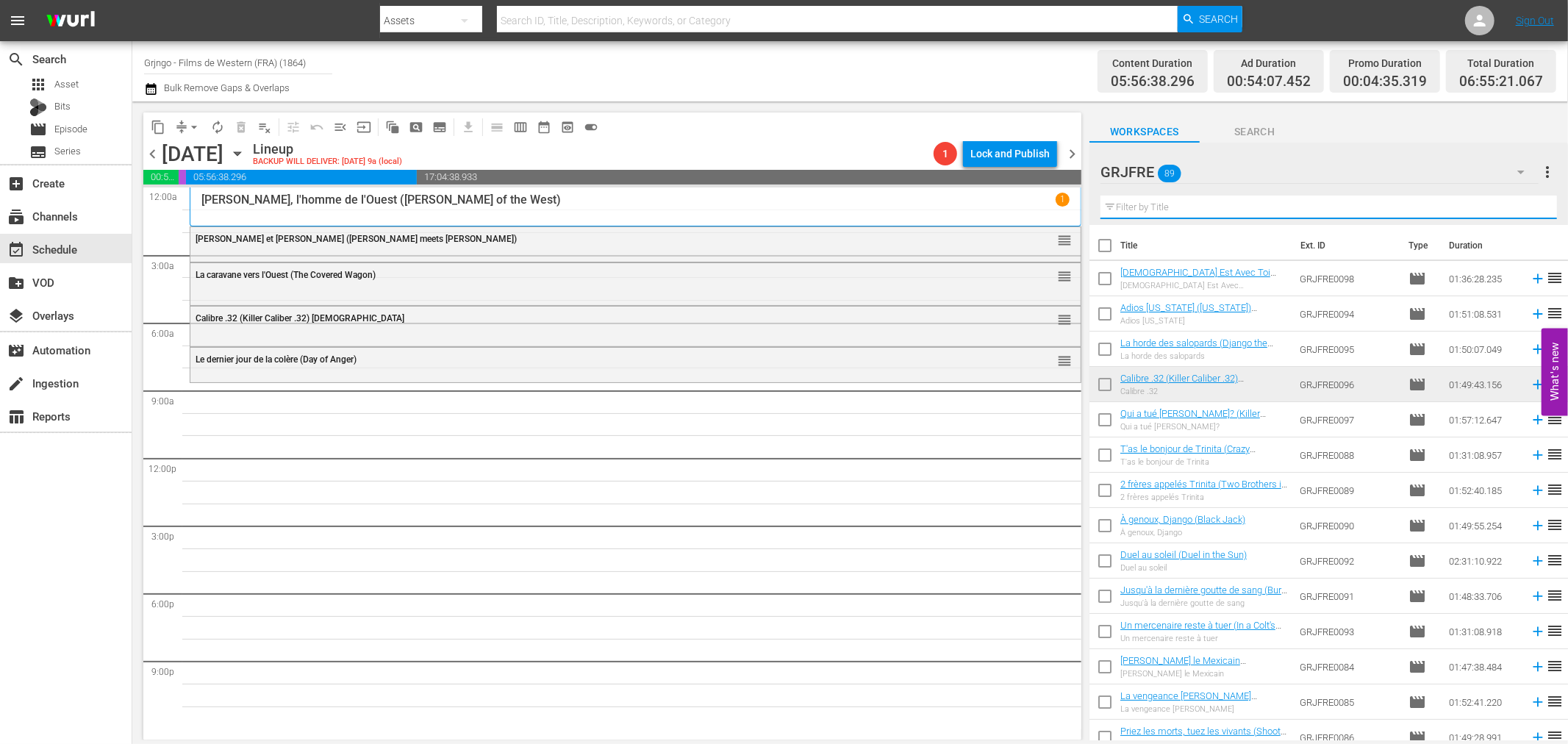
click at [1147, 206] on input "text" at bounding box center [1328, 207] width 456 height 23
paste input "The Shooting"
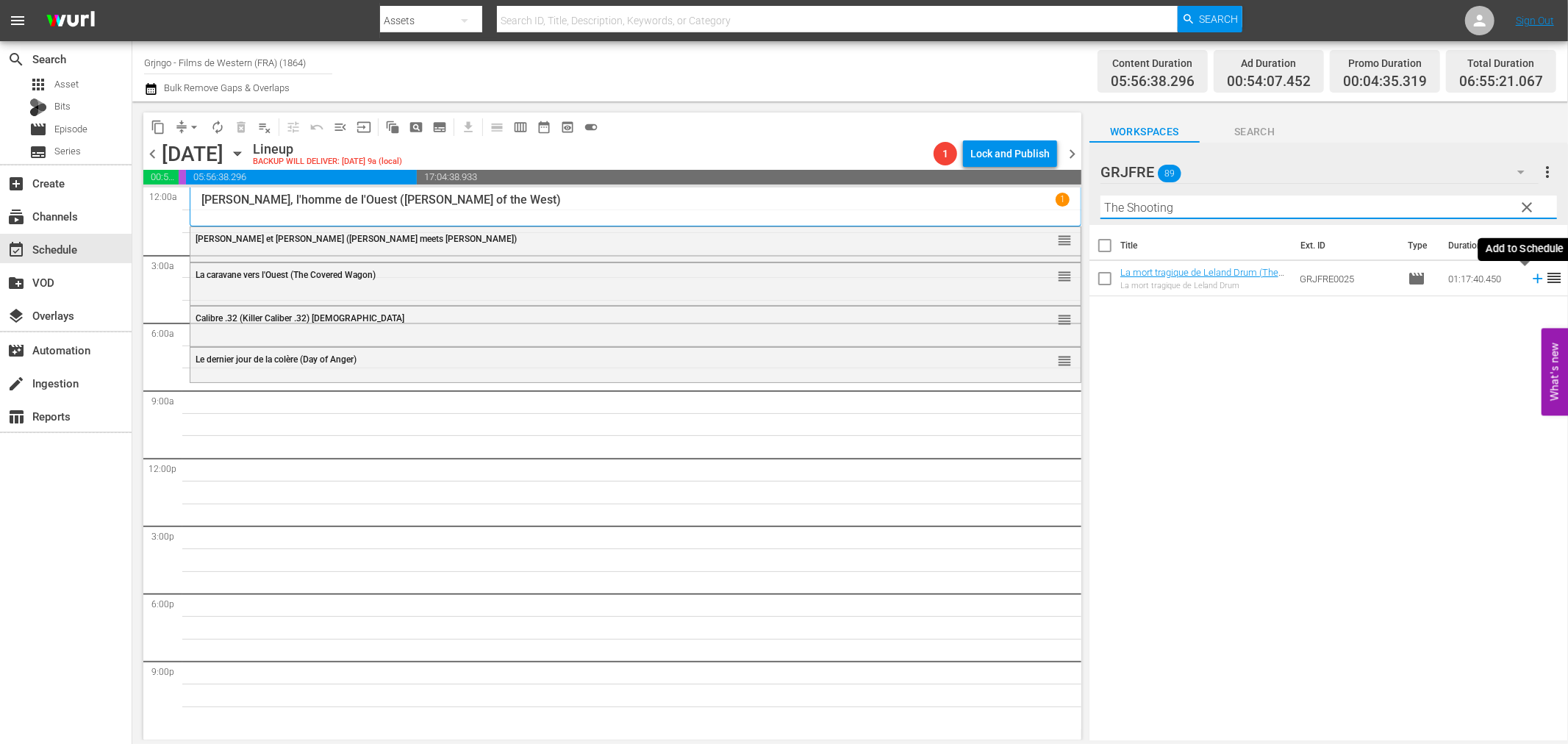
type input "The Shooting"
click at [1530, 277] on icon at bounding box center [1538, 279] width 16 height 16
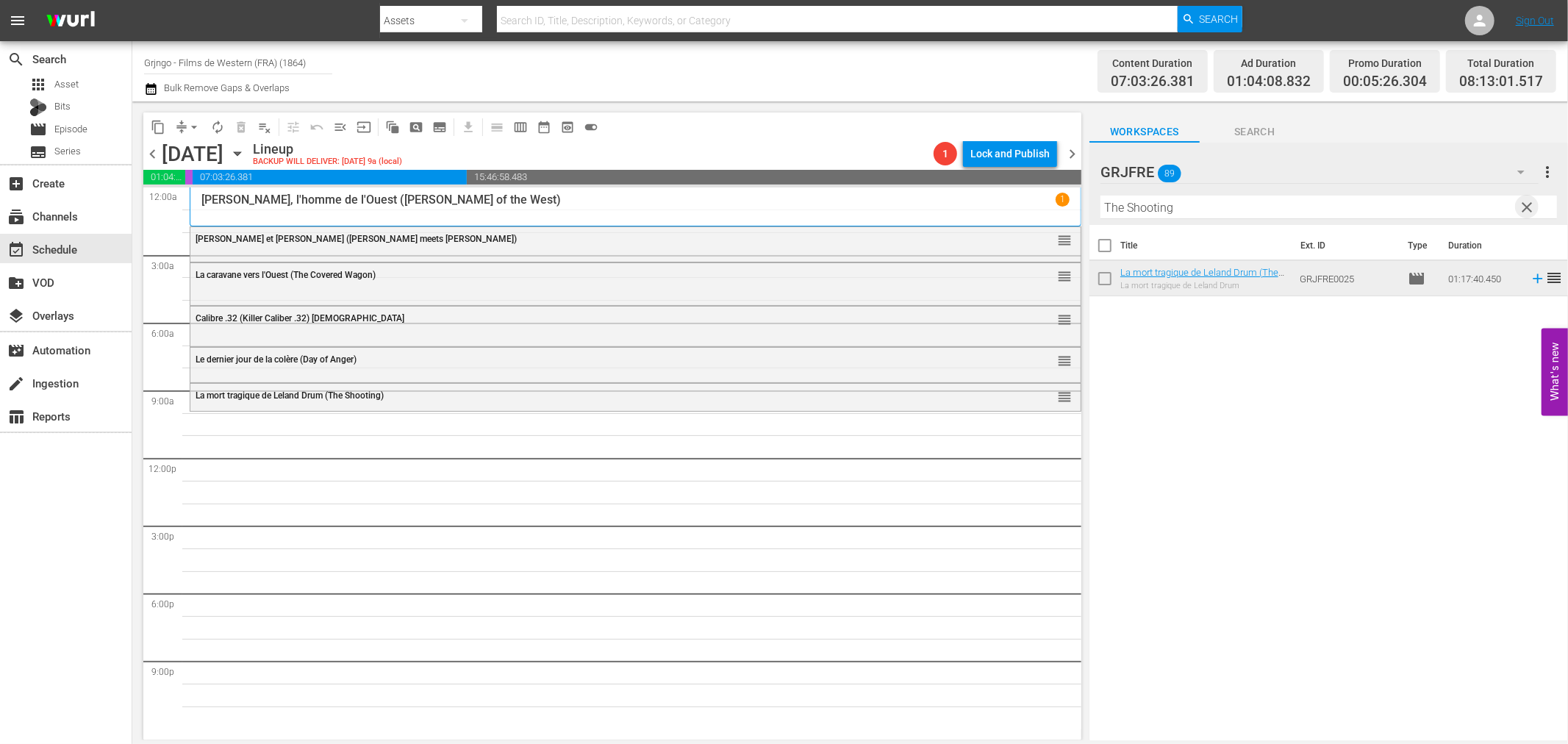
click at [1525, 199] on span "clear" at bounding box center [1528, 207] width 18 height 18
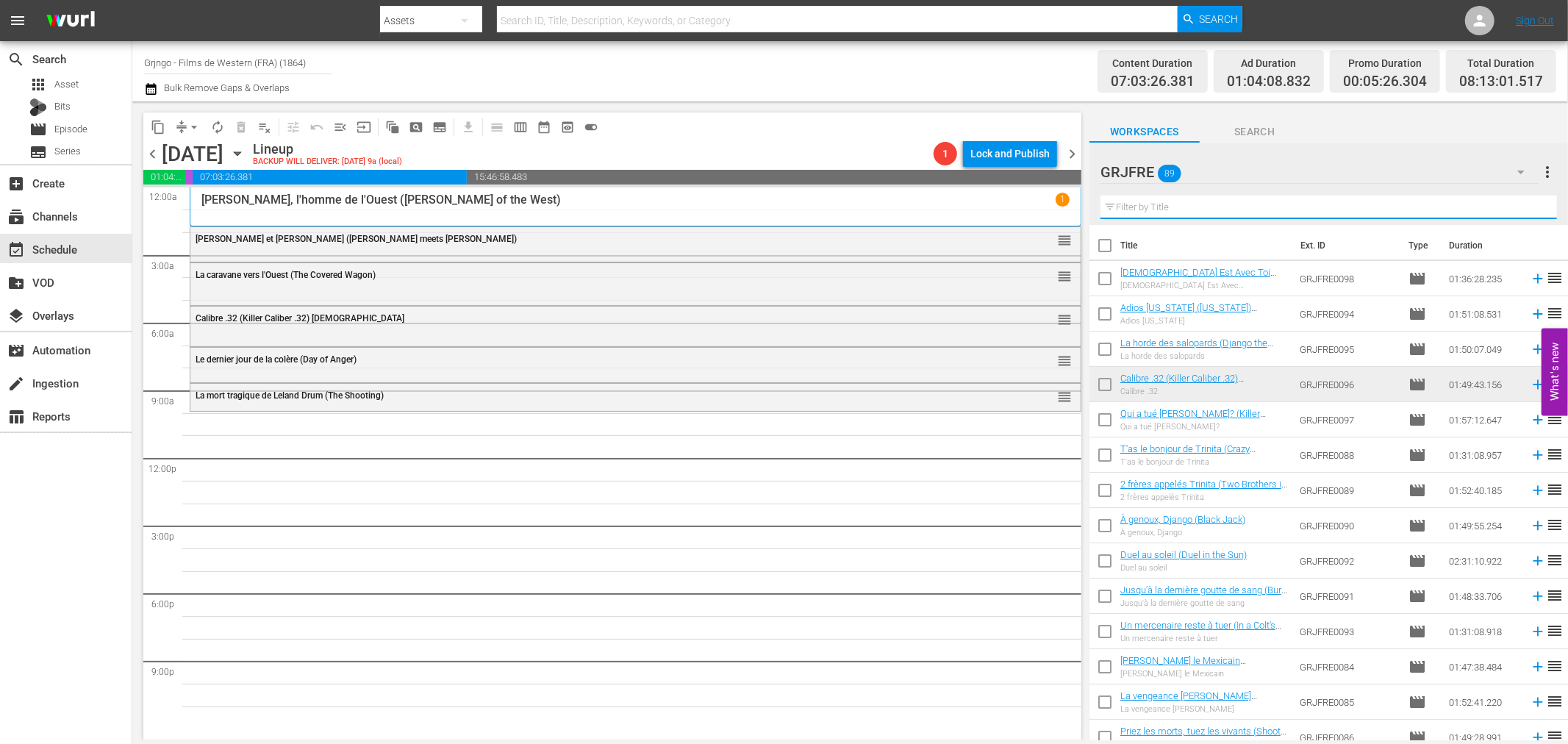
click at [1118, 203] on input "text" at bounding box center [1328, 207] width 456 height 23
paste input "For a Book of Dollars"
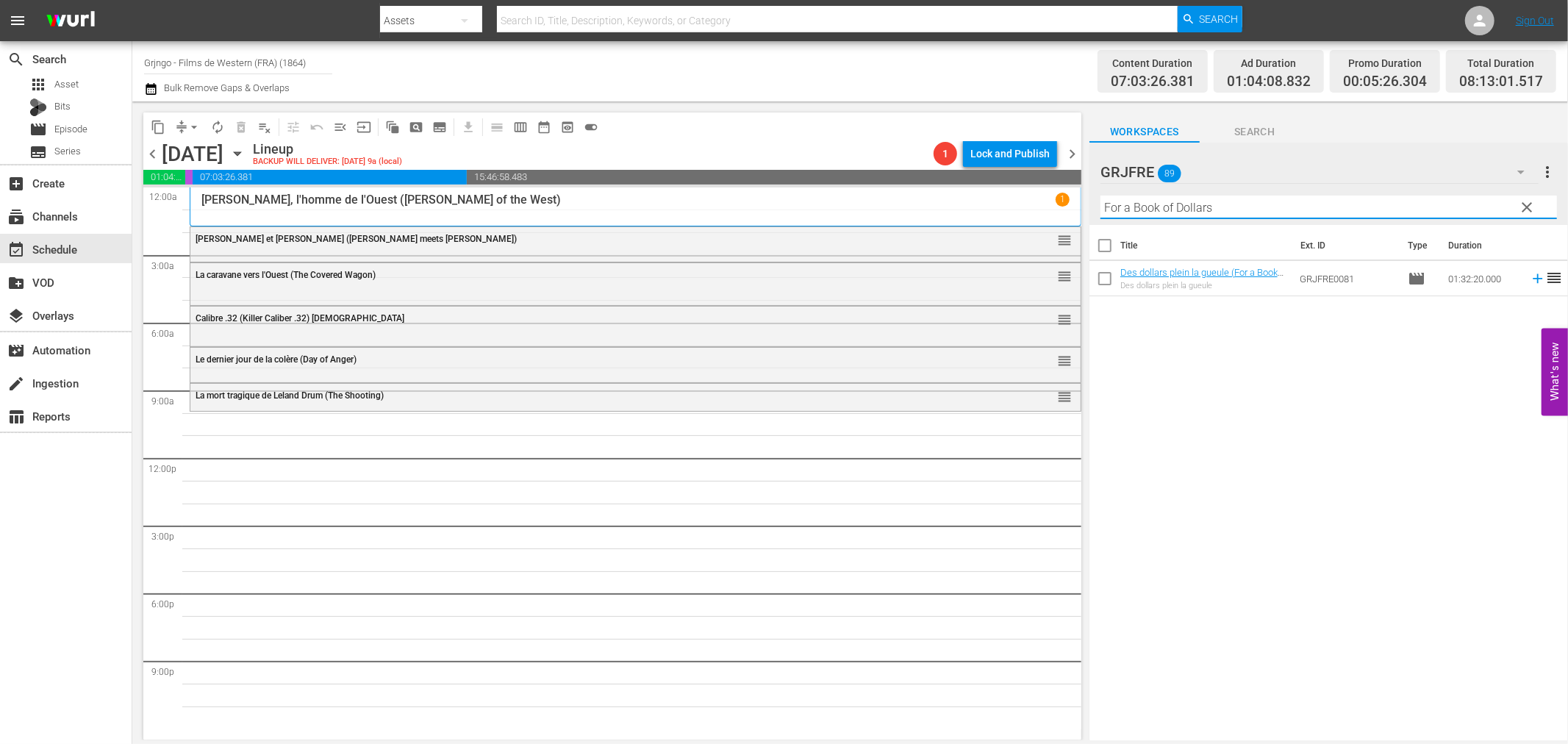
type input "For a Book of Dollars"
click at [1530, 276] on icon at bounding box center [1538, 279] width 16 height 16
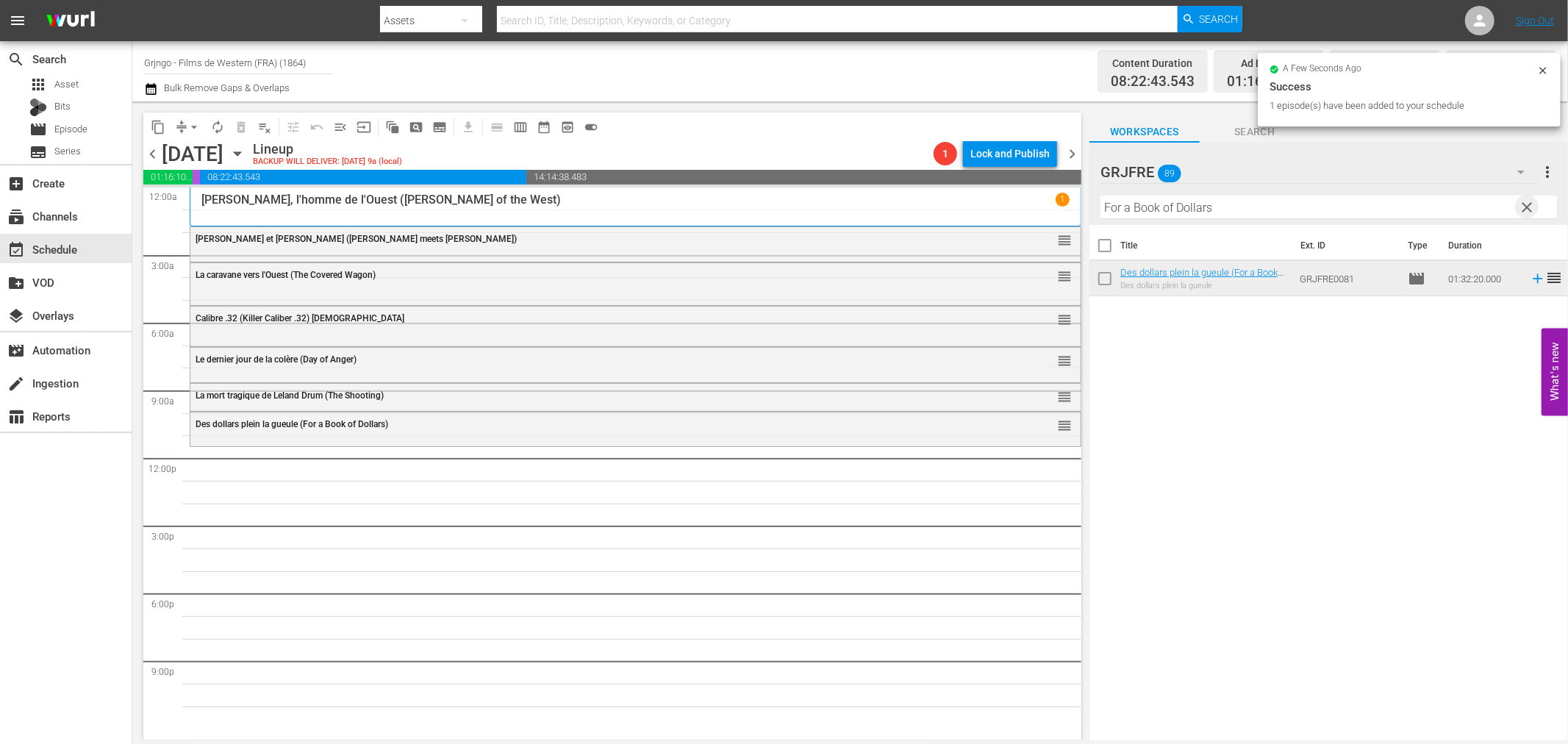
click at [1529, 204] on span "clear" at bounding box center [1528, 207] width 18 height 18
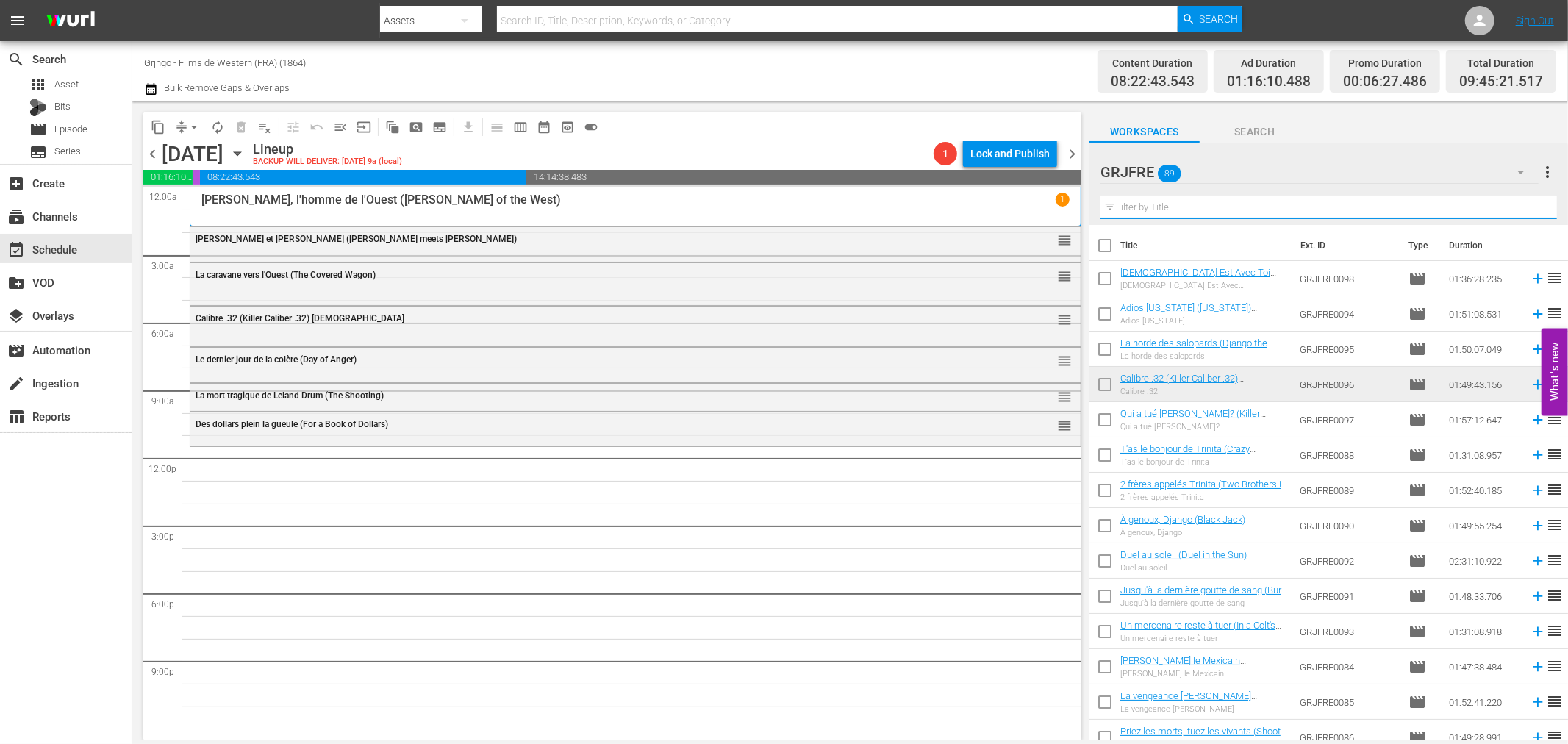
click at [1137, 204] on input "text" at bounding box center [1328, 207] width 456 height 23
paste input "La horde des salopards (Django the Bastard)"
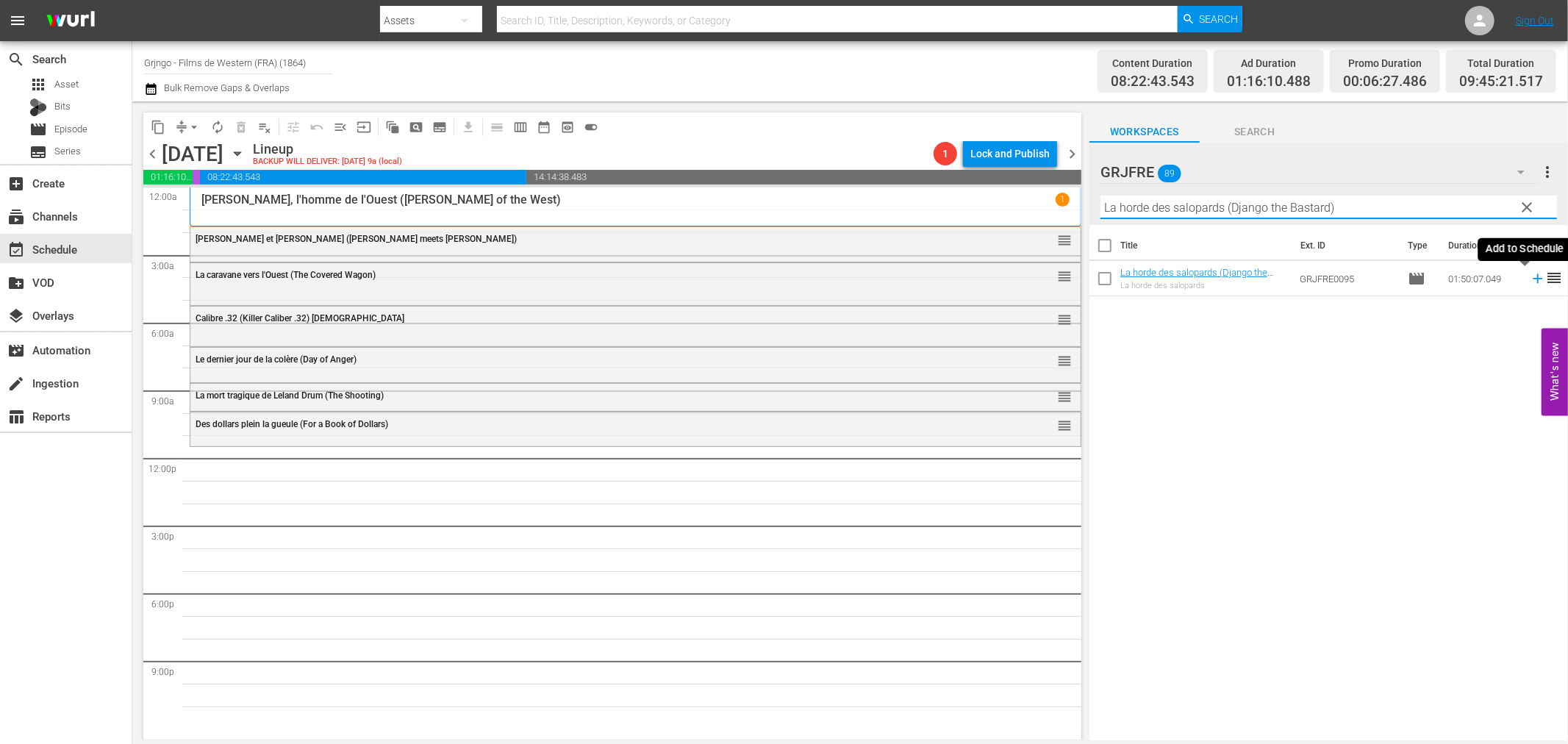
type input "La horde des salopards (Django the Bastard)"
click at [1533, 282] on icon at bounding box center [1538, 279] width 9 height 9
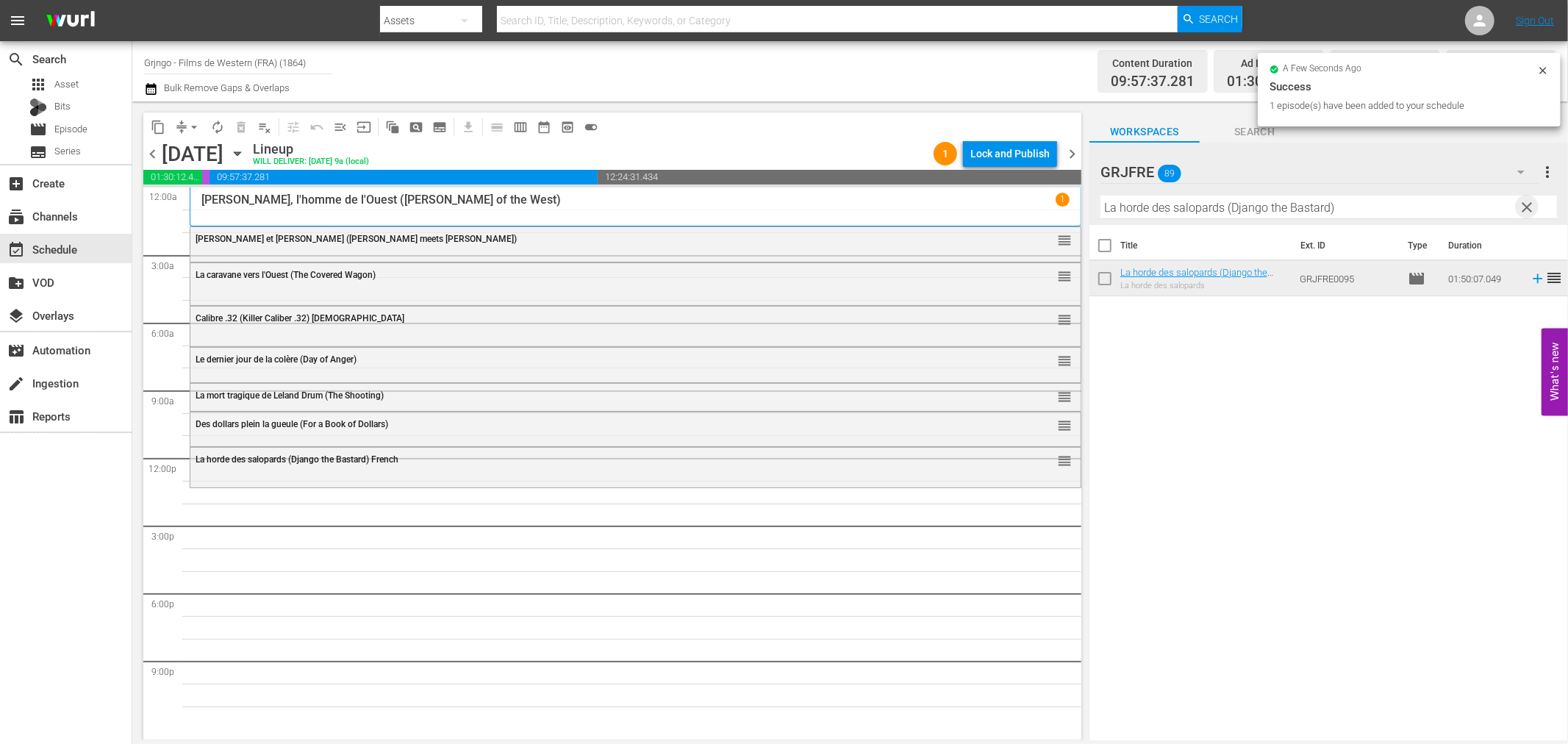
click at [1525, 203] on span "clear" at bounding box center [1528, 207] width 18 height 18
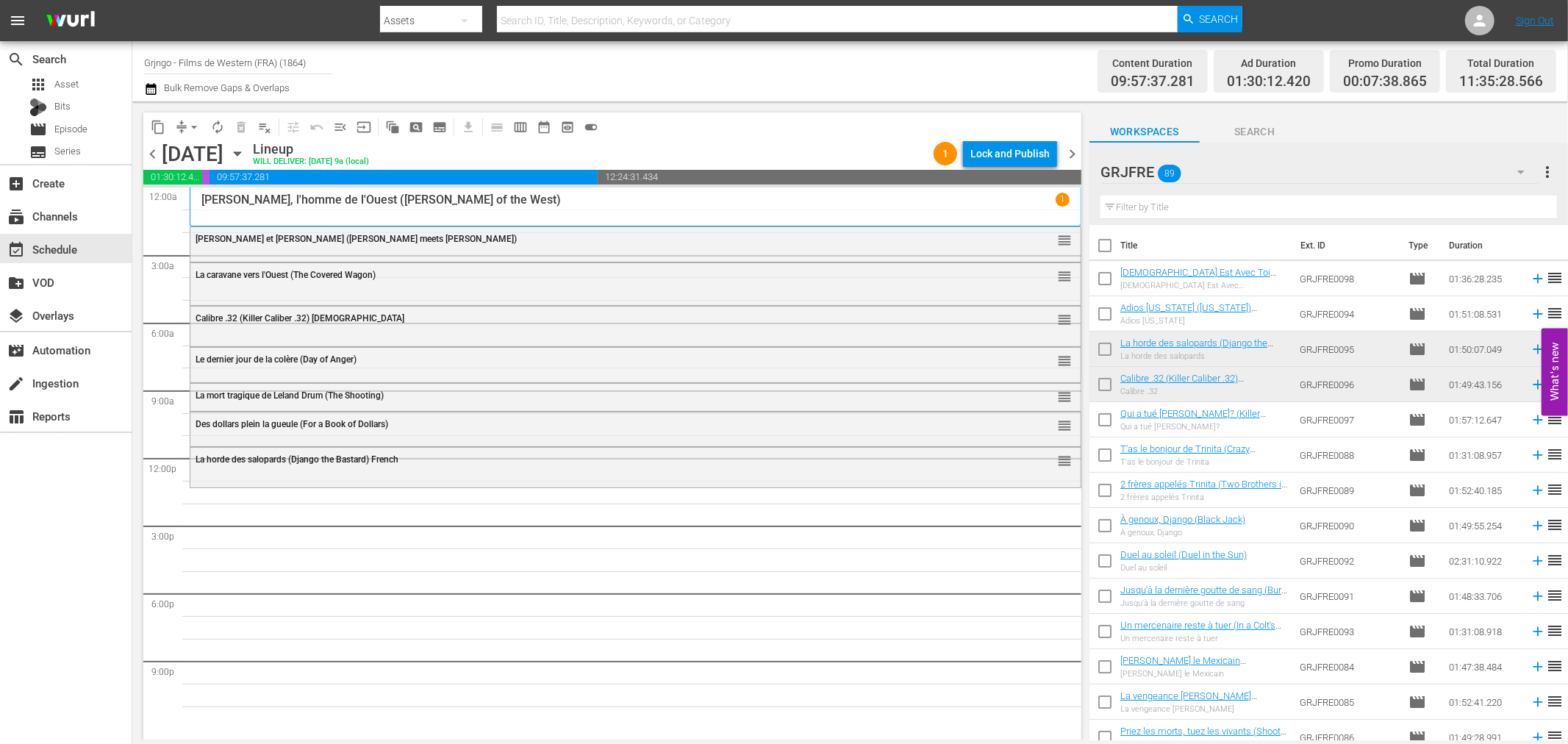
click at [1192, 208] on input "text" at bounding box center [1328, 207] width 456 height 23
paste input "La vallée des géants (The Big Trees)"
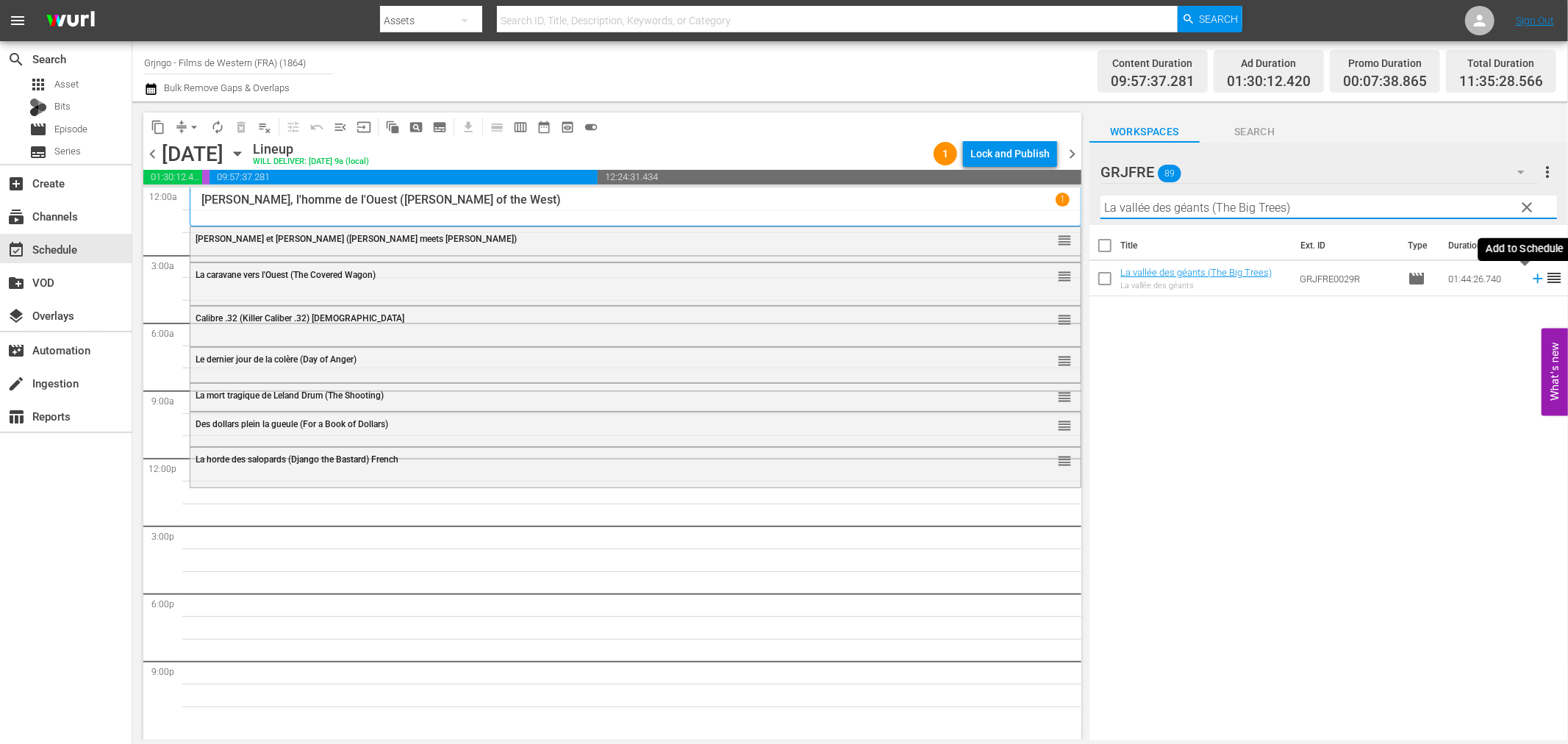
type input "La vallée des géants (The Big Trees)"
click at [1533, 275] on icon at bounding box center [1538, 279] width 9 height 9
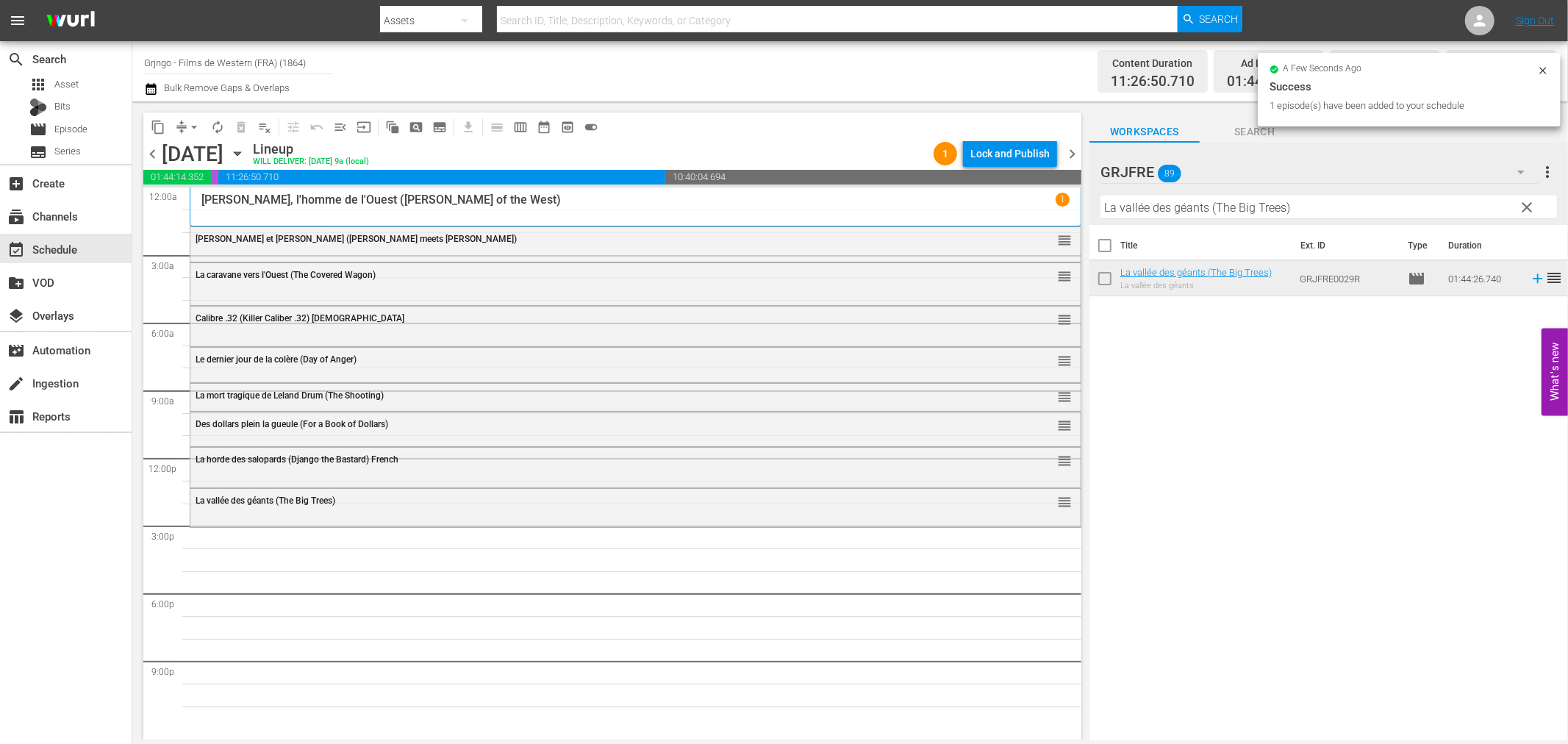
drag, startPoint x: 1522, startPoint y: 203, endPoint x: 1417, endPoint y: 199, distance: 105.1
click at [1522, 203] on span "clear" at bounding box center [1528, 207] width 18 height 18
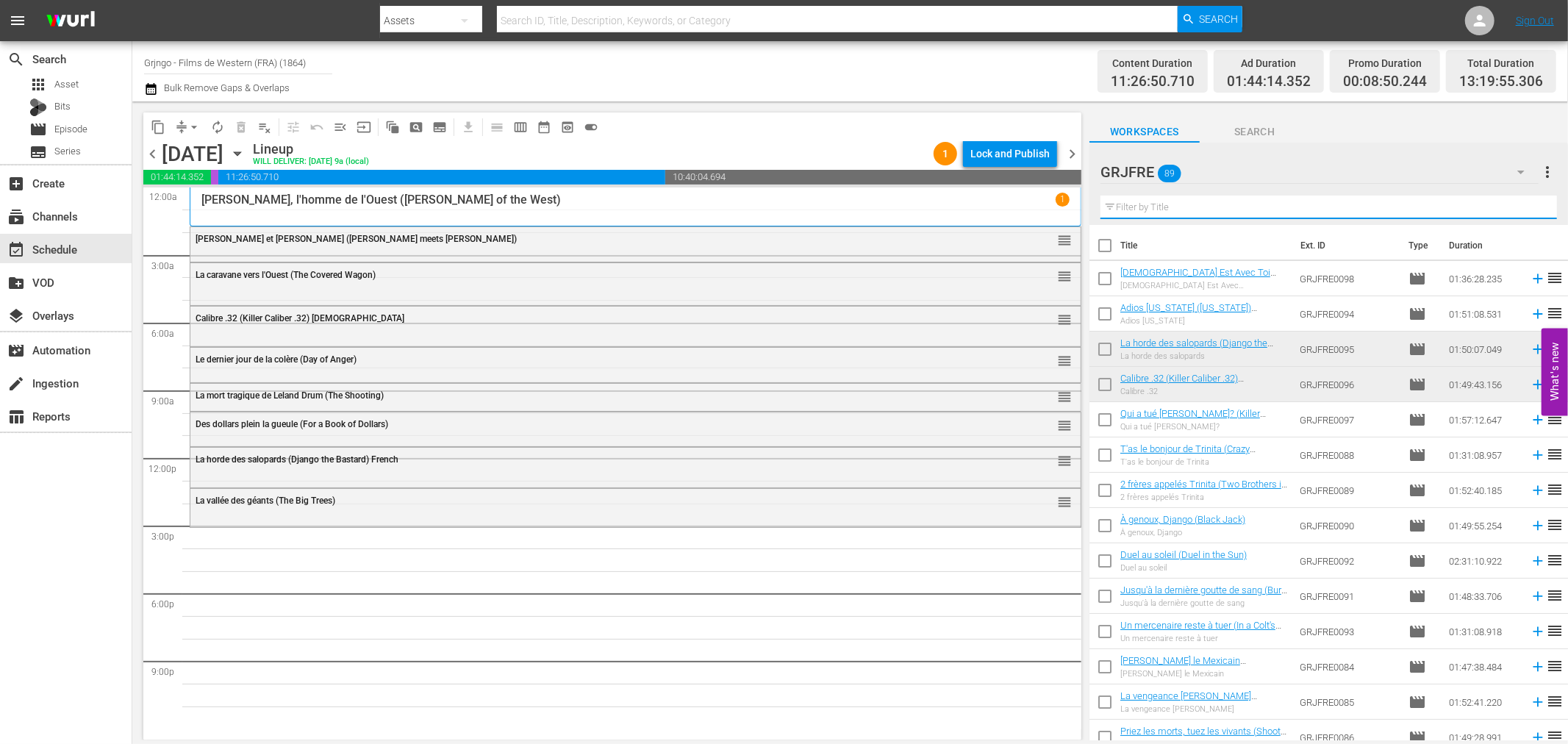
paste input "New Mexico (The Deadly Companions)"
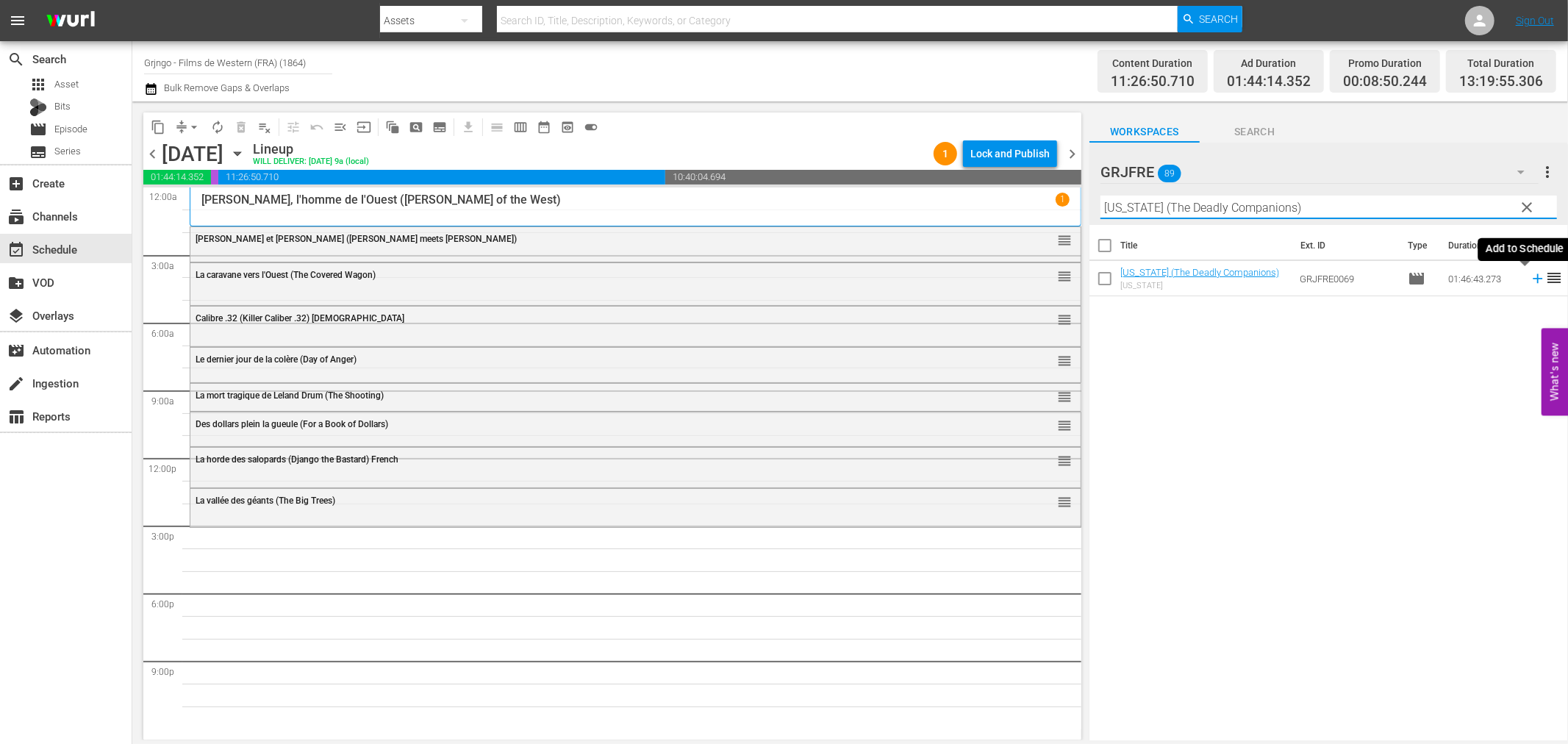
type input "New Mexico (The Deadly Companions)"
click at [1533, 278] on icon at bounding box center [1538, 279] width 9 height 9
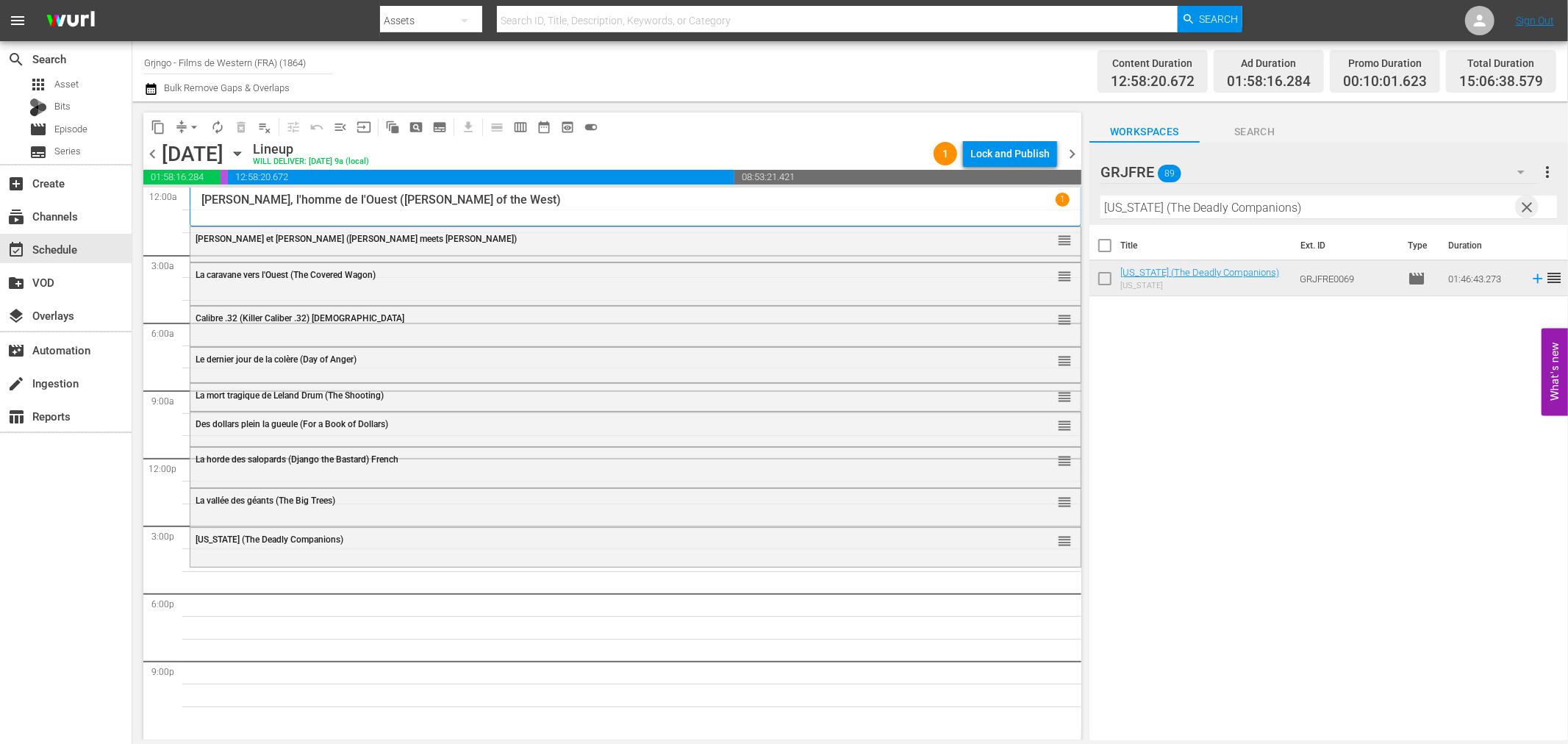
click at [1532, 203] on span "clear" at bounding box center [1528, 207] width 18 height 18
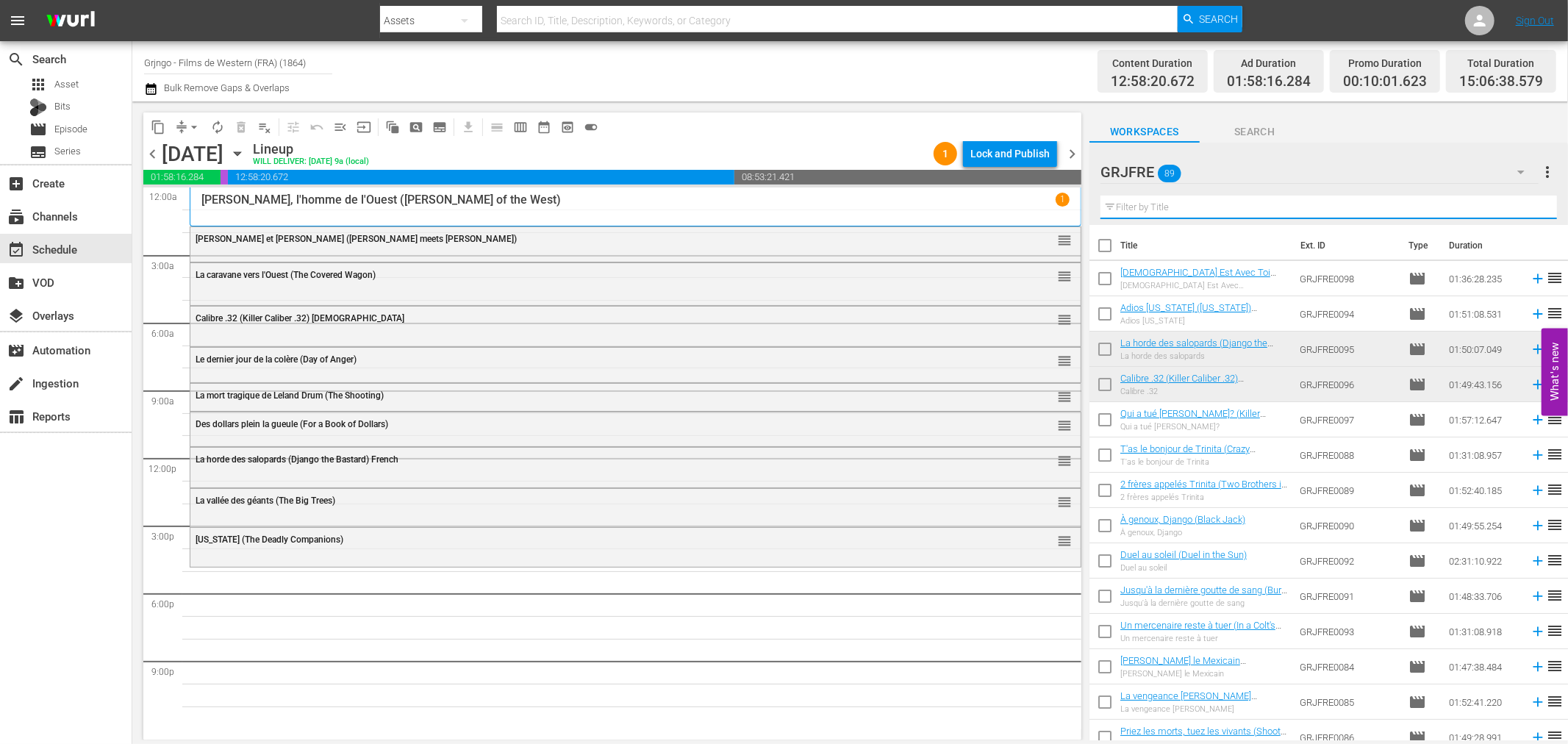
paste input "Réglement de comptes à Abilene Town"
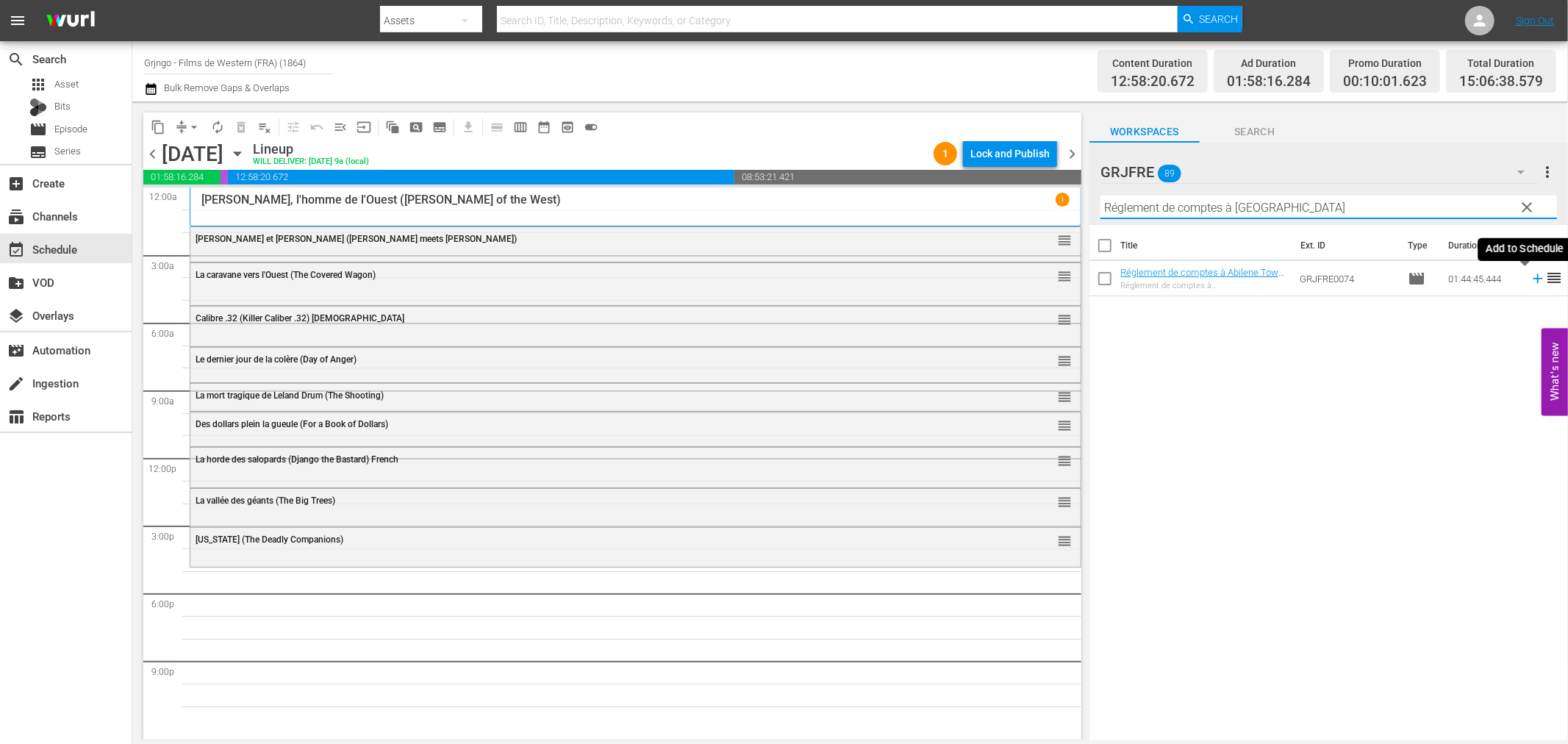
type input "Réglement de comptes à Abilene Town"
click at [1530, 275] on icon at bounding box center [1538, 279] width 16 height 16
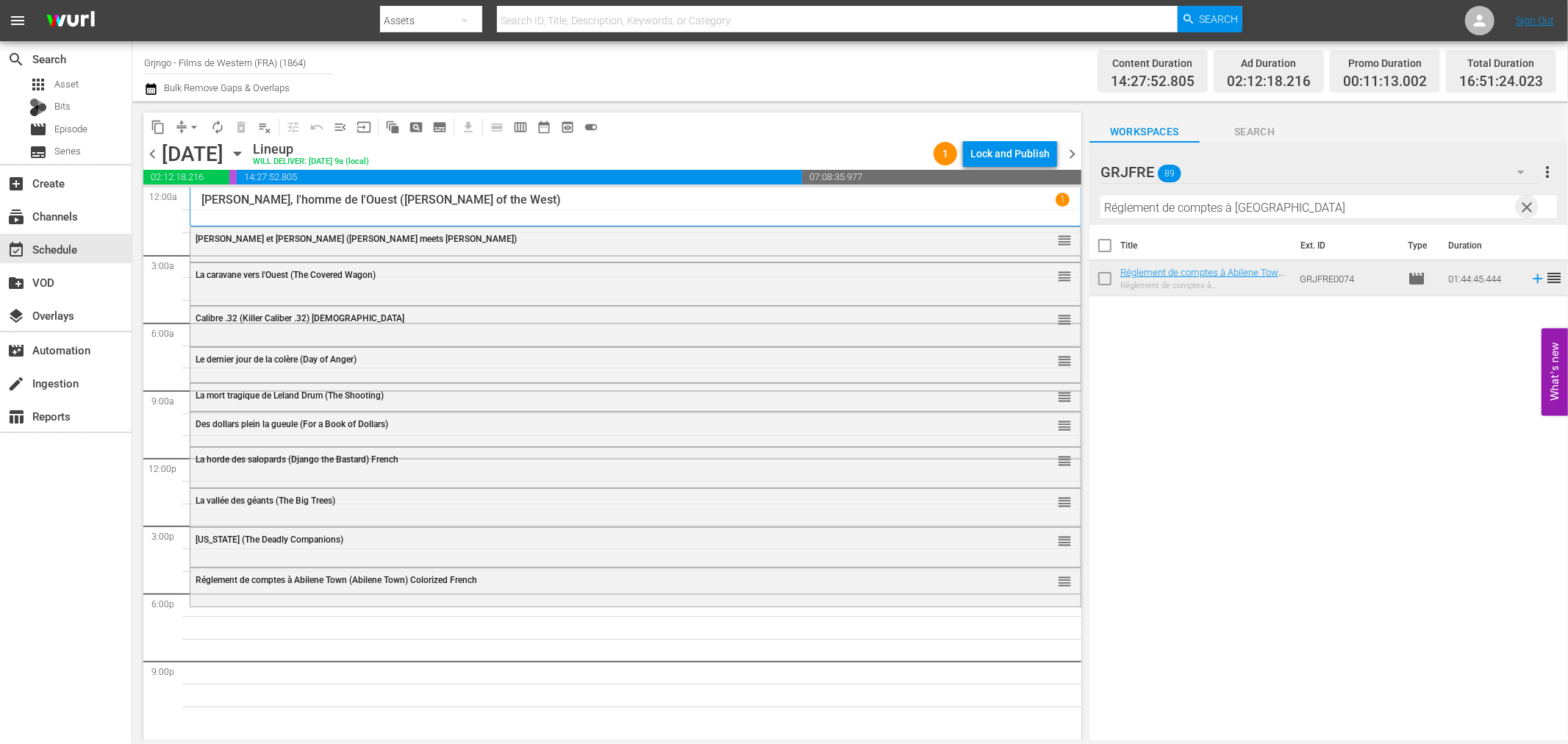
click at [1529, 203] on span "clear" at bounding box center [1528, 207] width 18 height 18
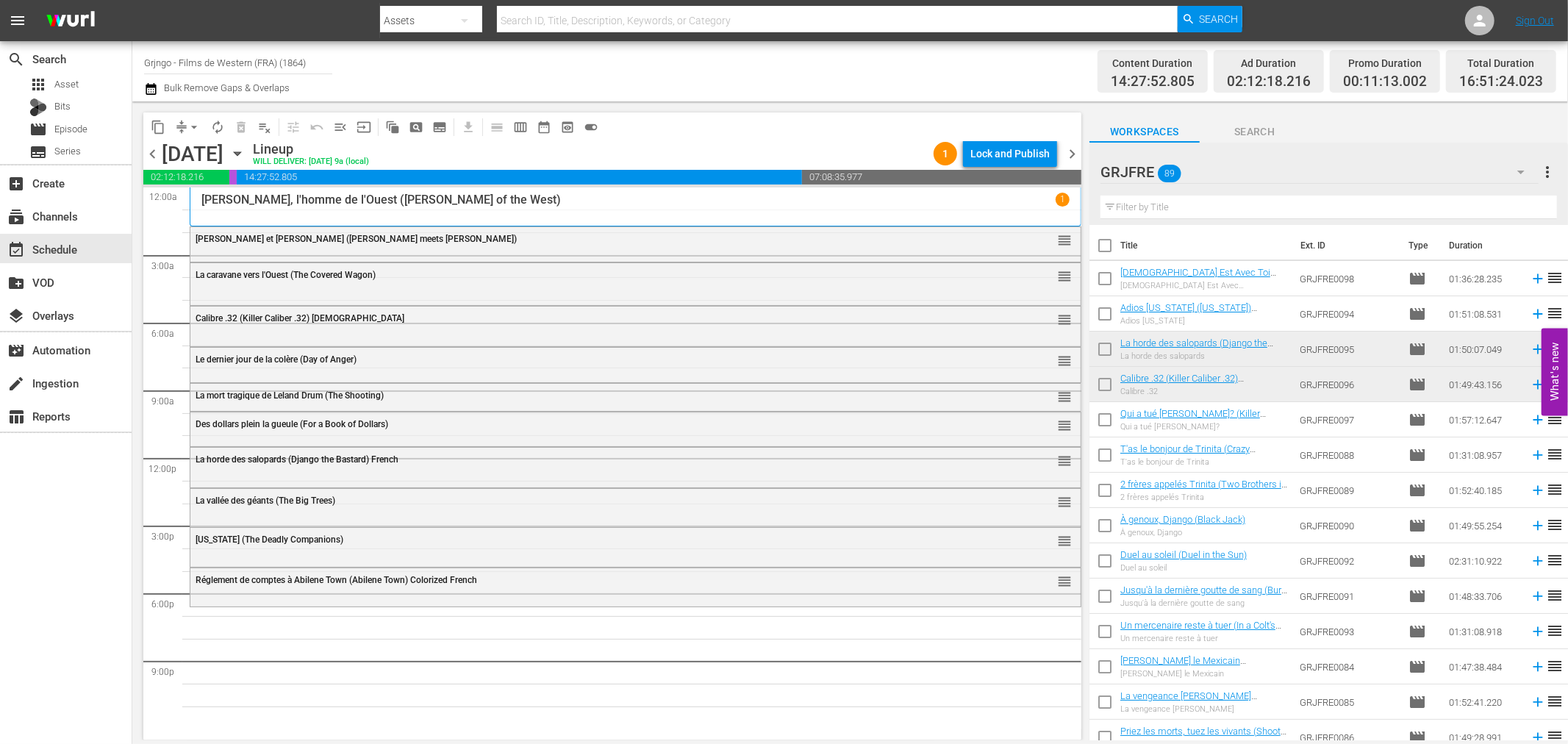
click at [1164, 206] on input "text" at bounding box center [1328, 207] width 456 height 23
paste input "L'indien blanc (Pawnee)"
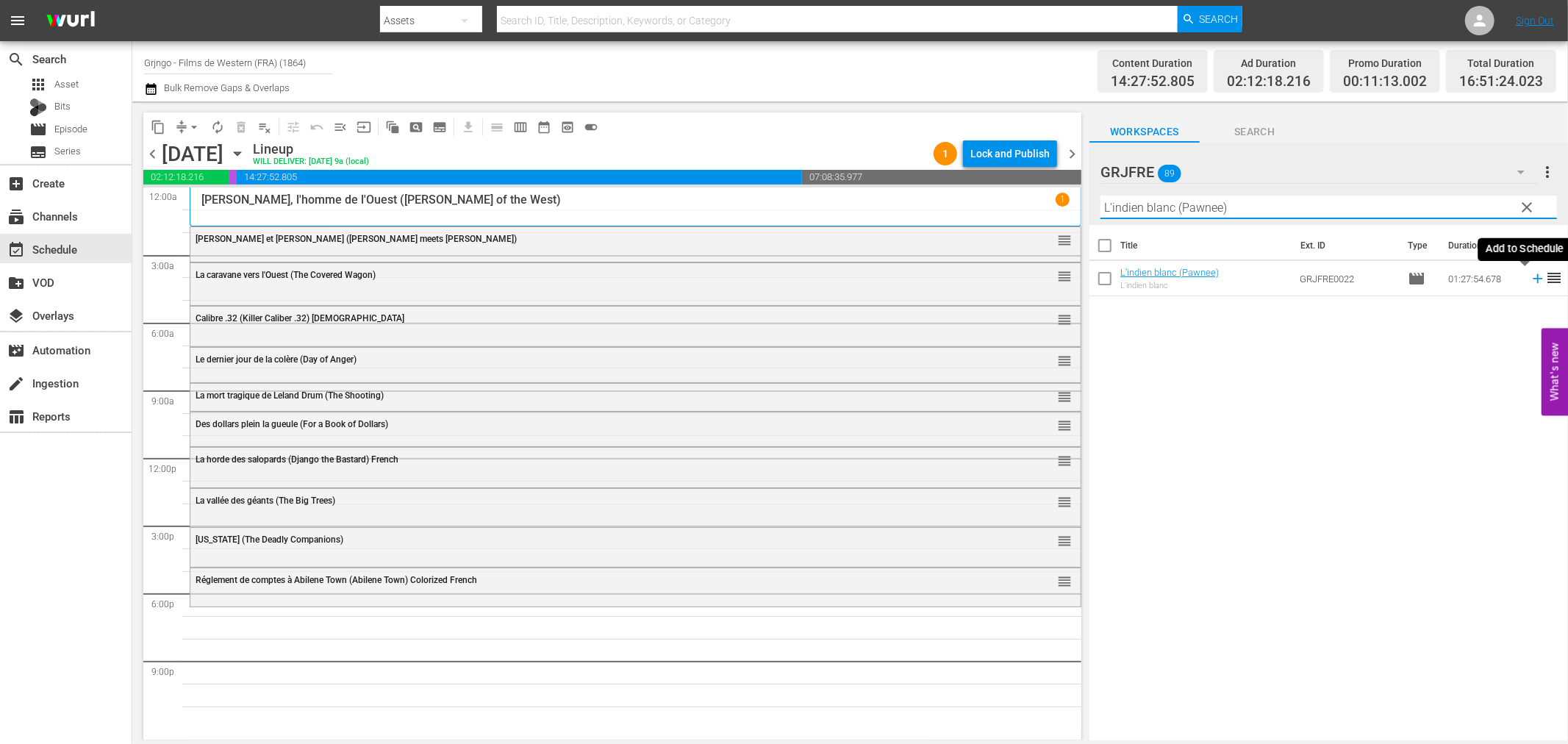
type input "L'indien blanc (Pawnee)"
click at [1530, 280] on icon at bounding box center [1538, 279] width 16 height 16
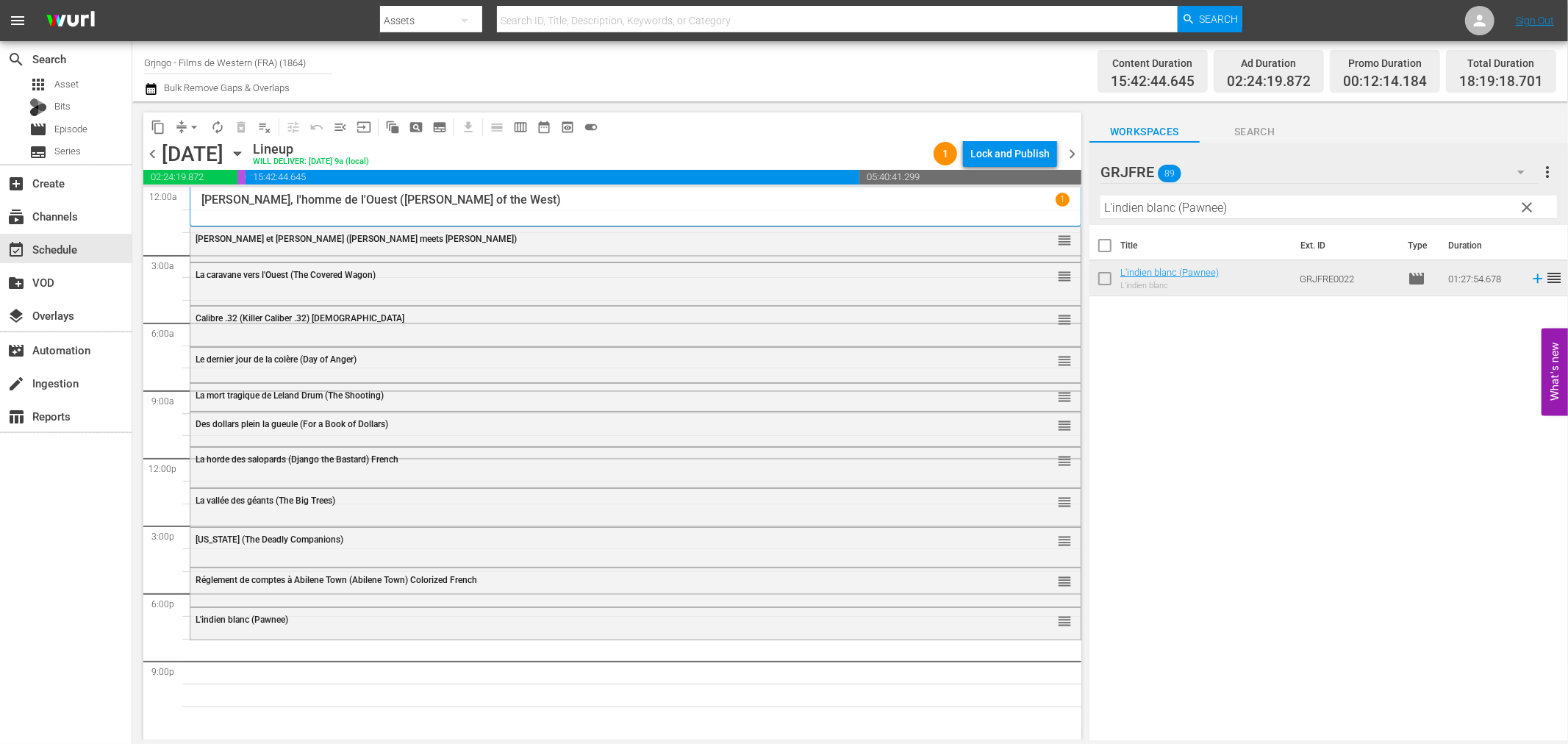
drag, startPoint x: 1527, startPoint y: 203, endPoint x: 1324, endPoint y: 214, distance: 203.3
click at [1527, 203] on span "clear" at bounding box center [1528, 207] width 18 height 18
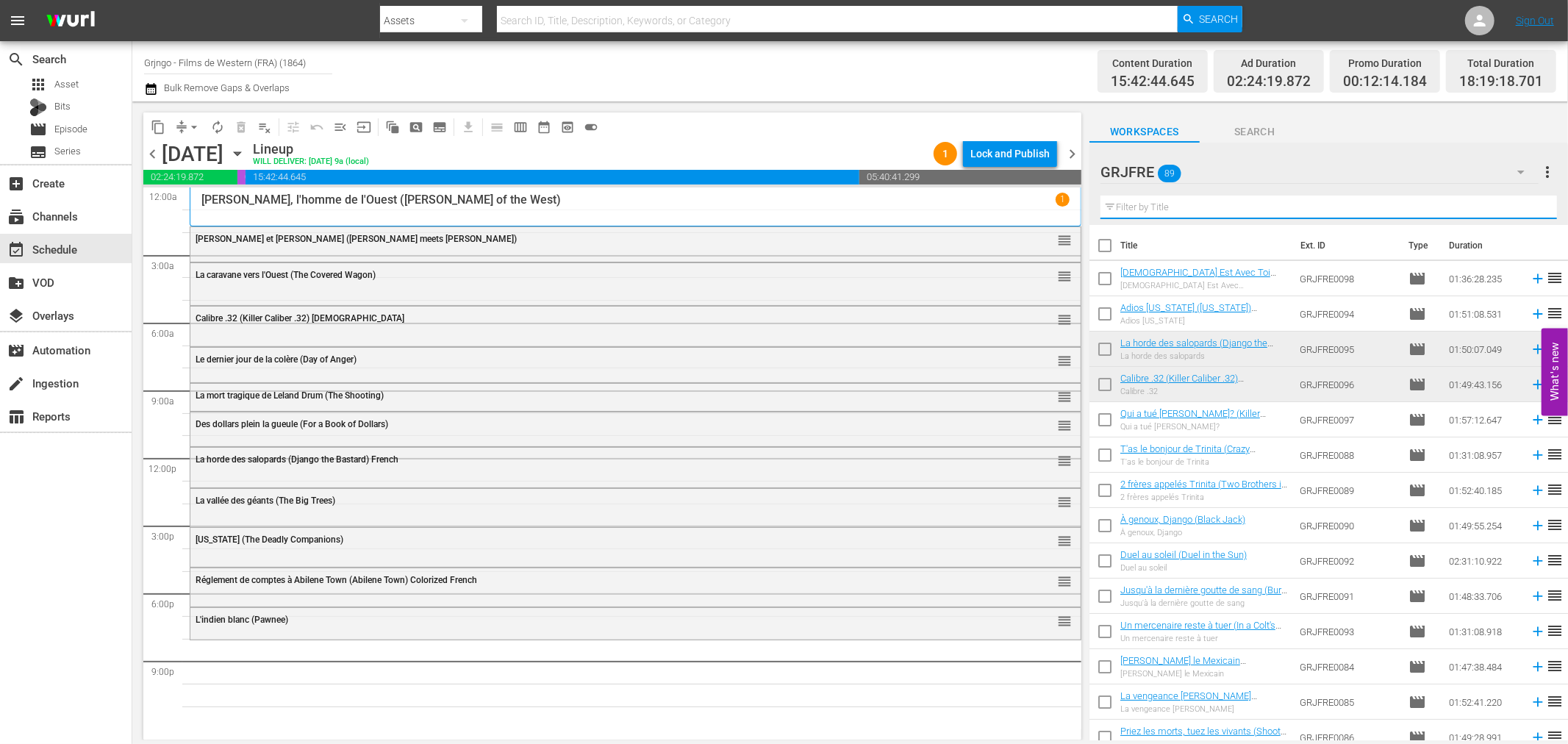
paste input "Adios California (California)"
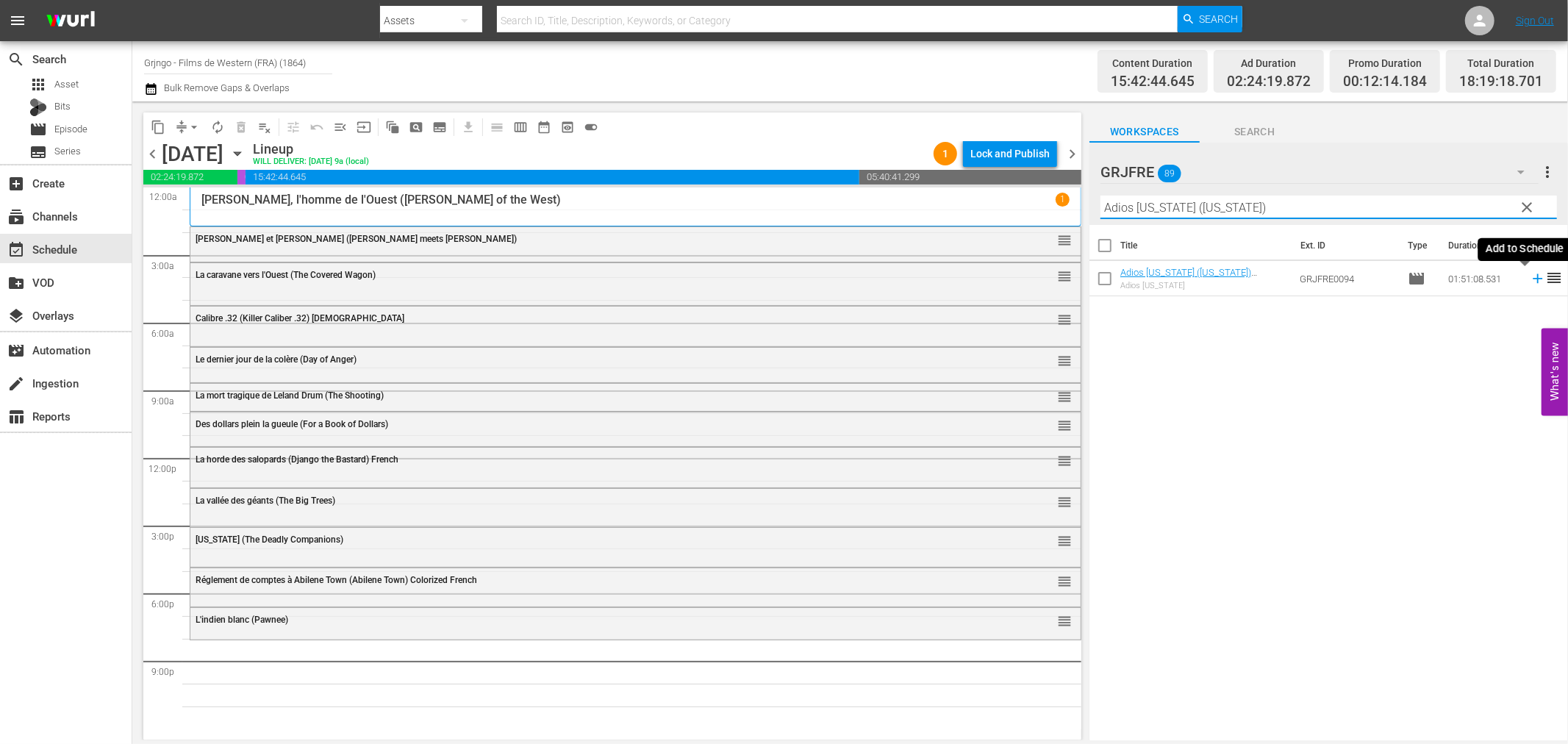
type input "Adios California (California)"
click at [1530, 275] on icon at bounding box center [1538, 279] width 16 height 16
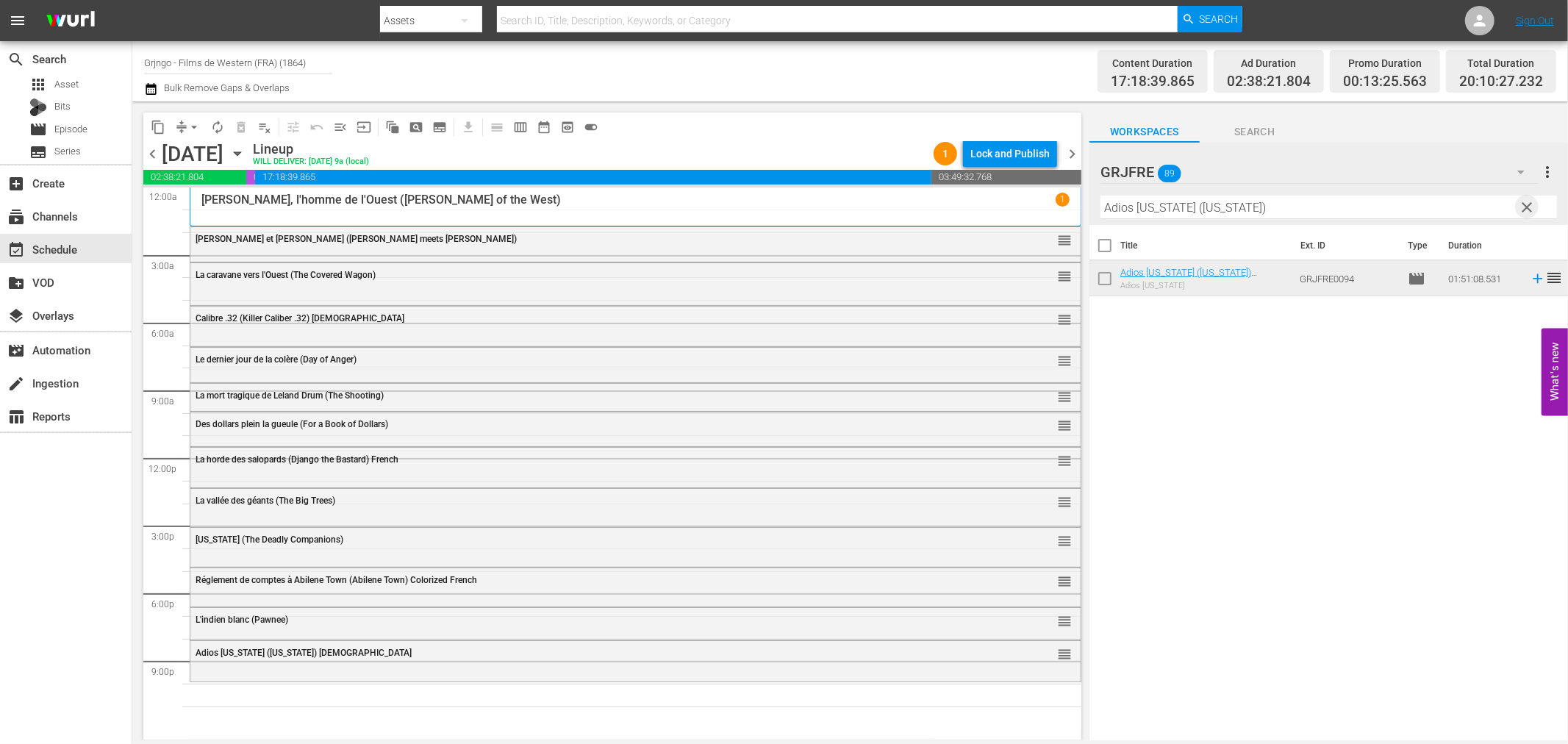
click at [1523, 206] on span "clear" at bounding box center [1528, 207] width 18 height 18
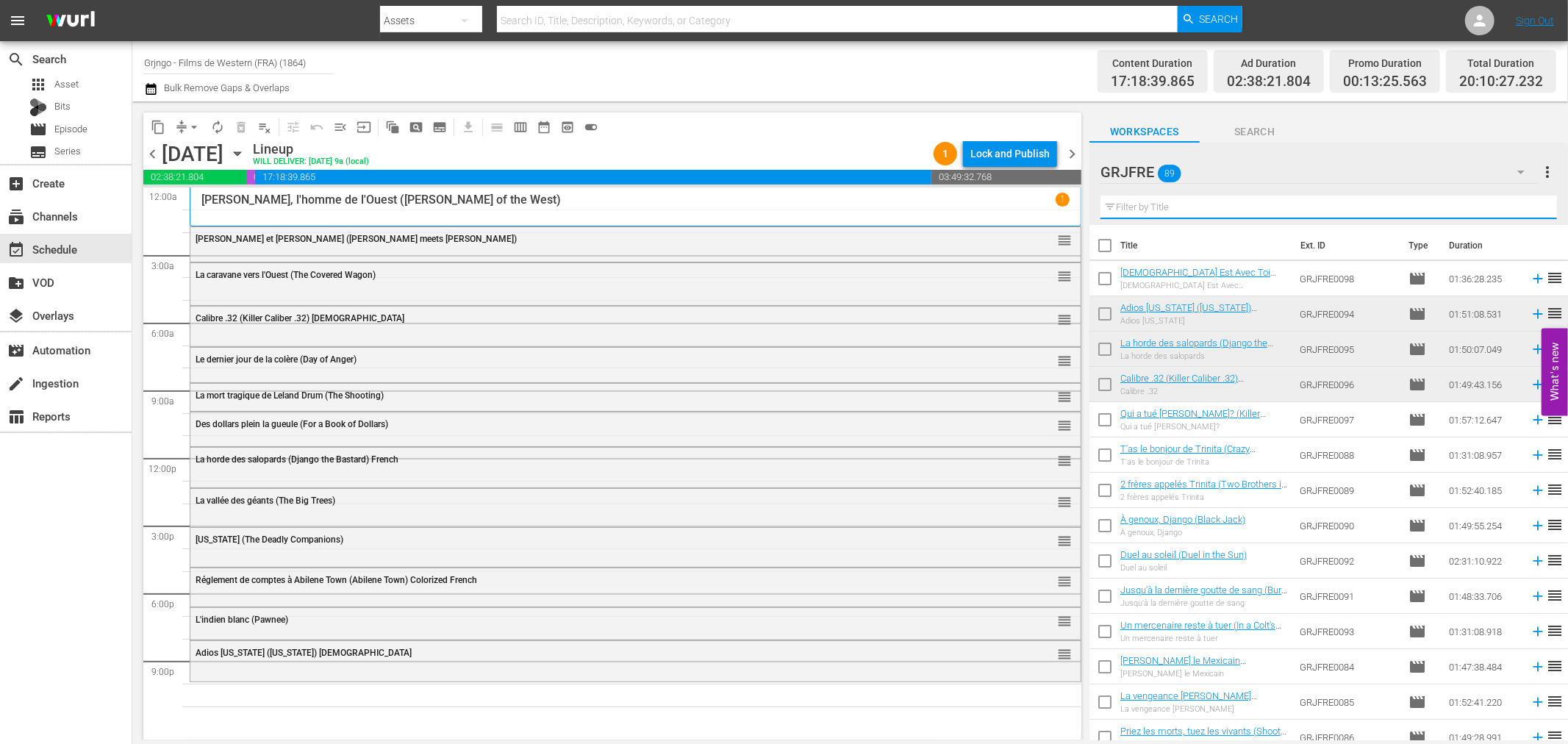
paste input "Hate Your Neighbour"
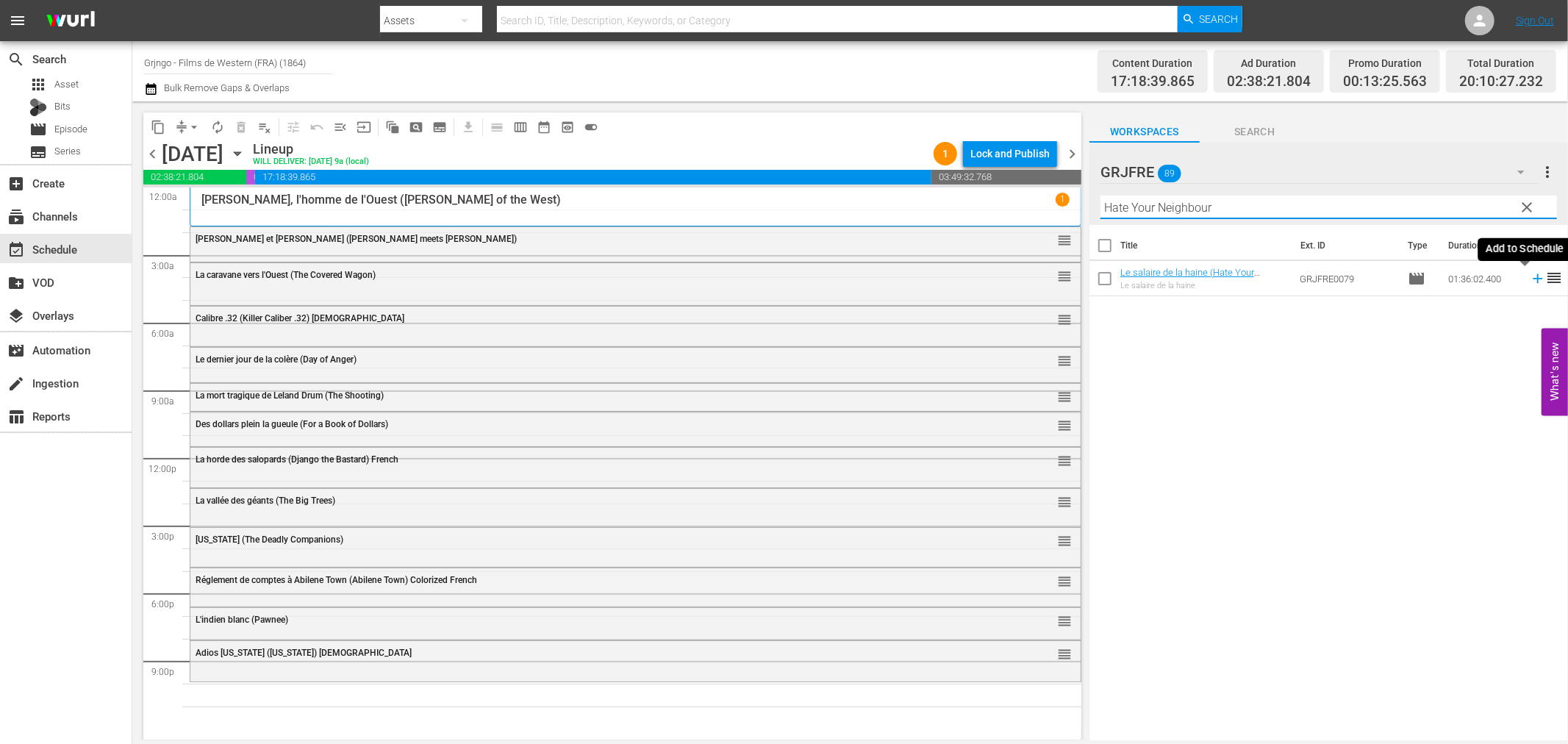
type input "Hate Your Neighbour"
click at [1530, 280] on icon at bounding box center [1538, 279] width 16 height 16
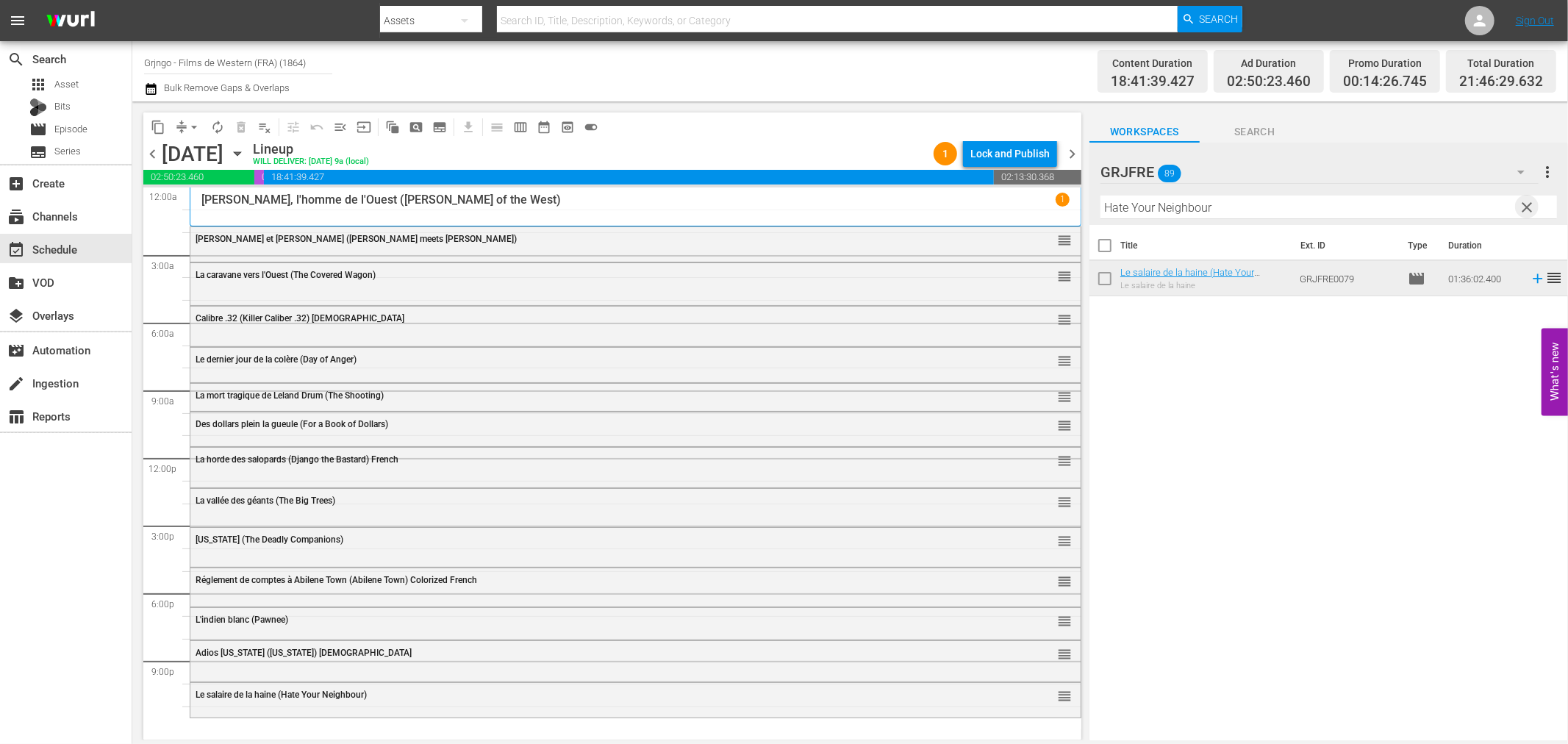
click at [1527, 202] on span "clear" at bounding box center [1528, 207] width 18 height 18
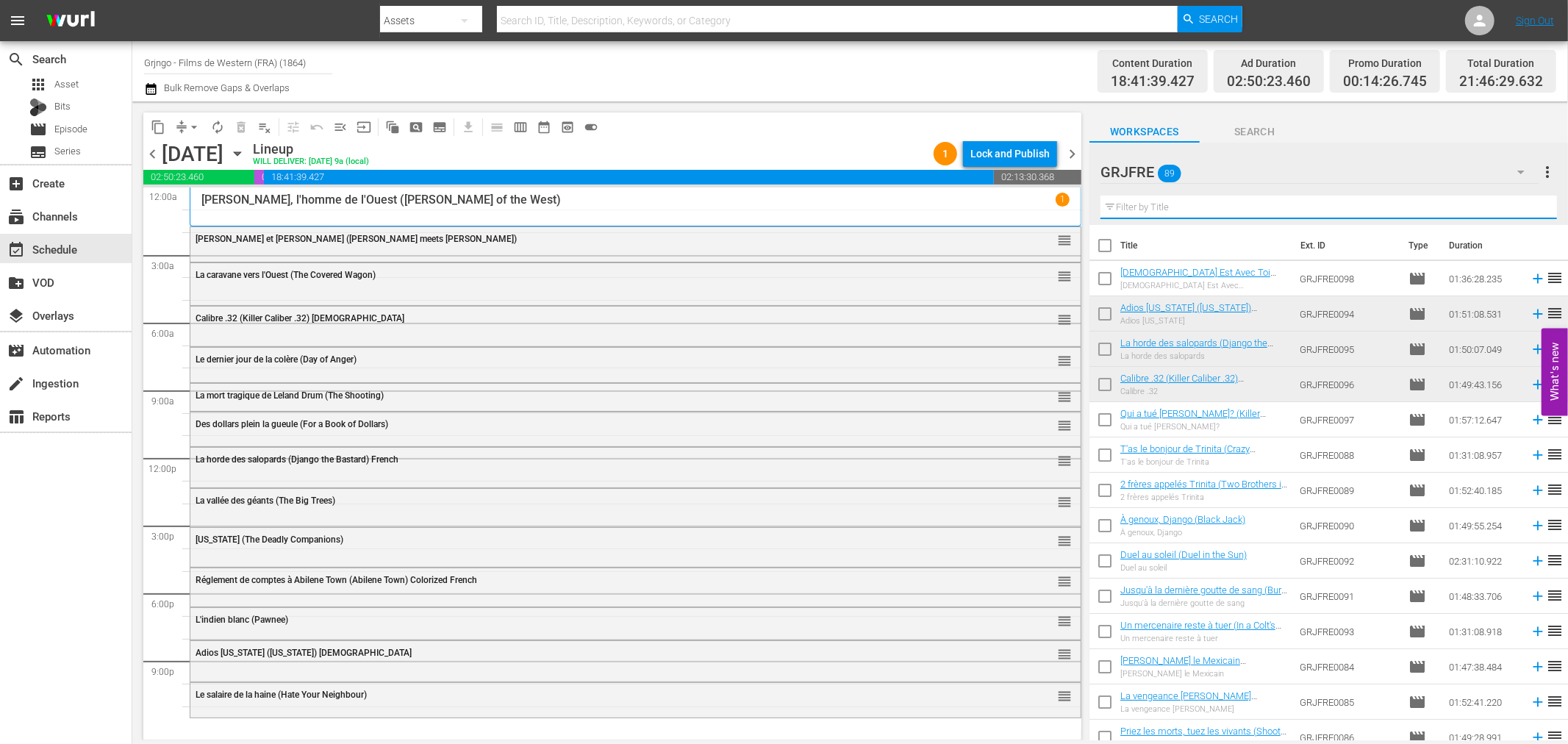
paste input "Le banni (The Outlaw)"
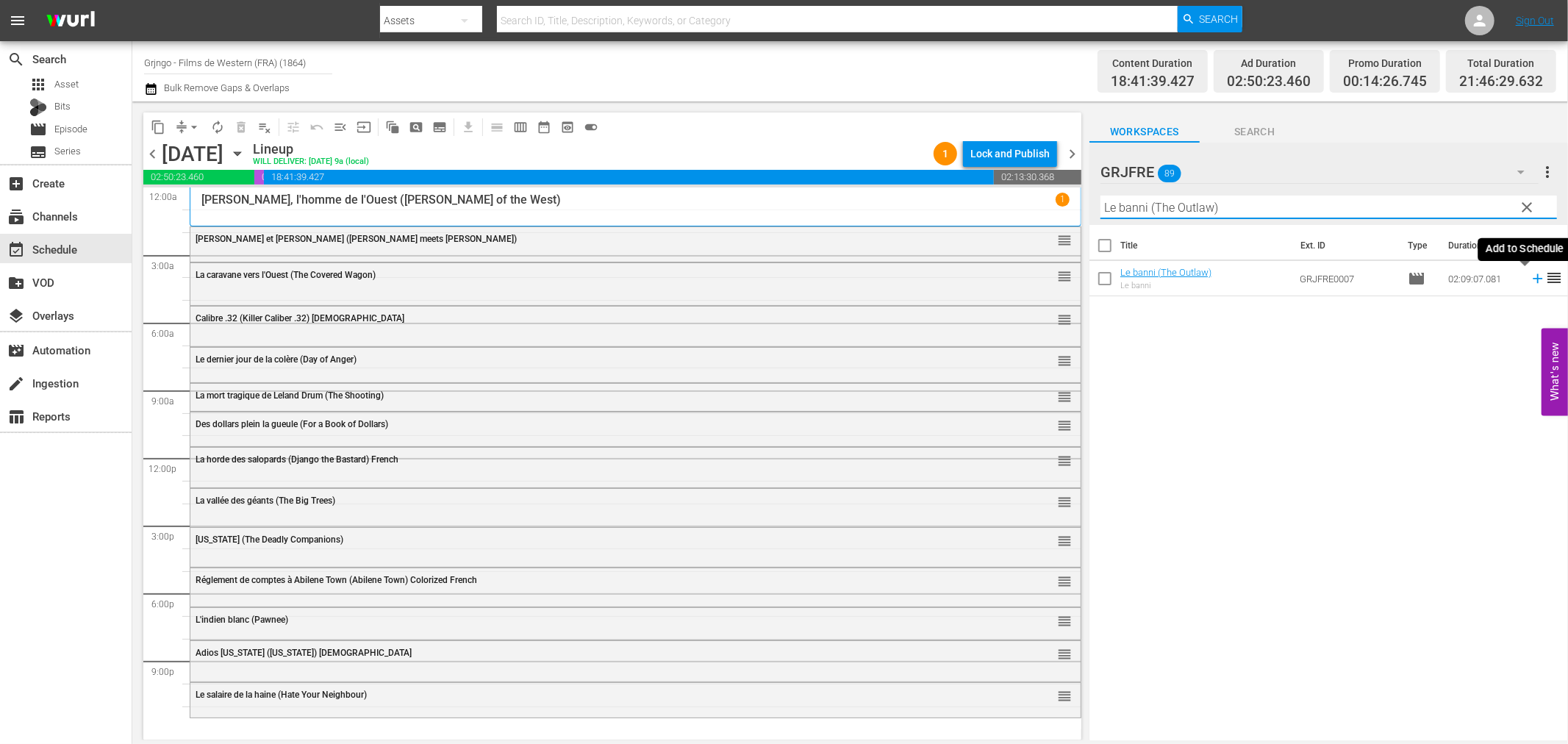
type input "Le banni (The Outlaw)"
click at [1530, 276] on icon at bounding box center [1538, 279] width 16 height 16
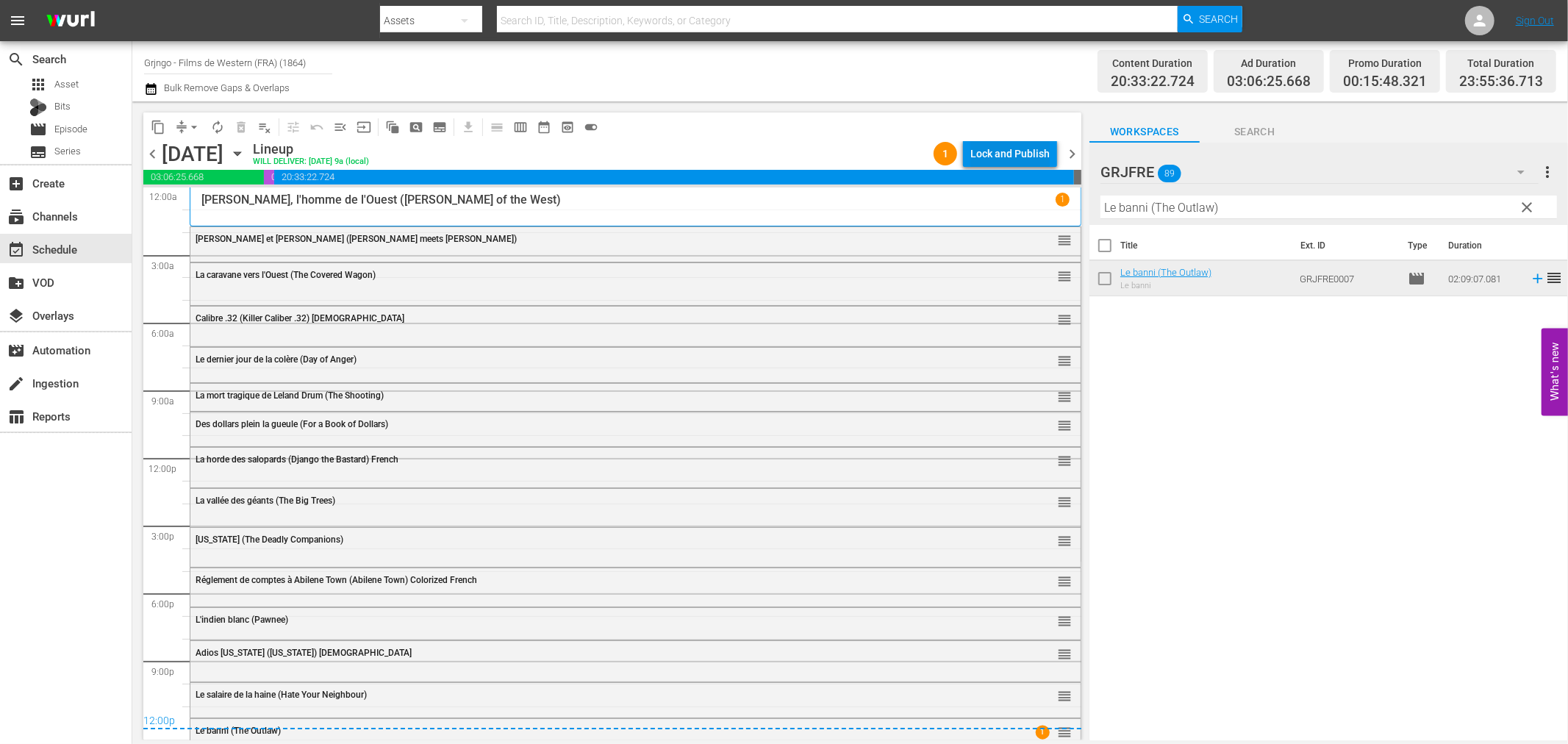
click at [993, 142] on div "Lock and Publish" at bounding box center [1010, 154] width 79 height 26
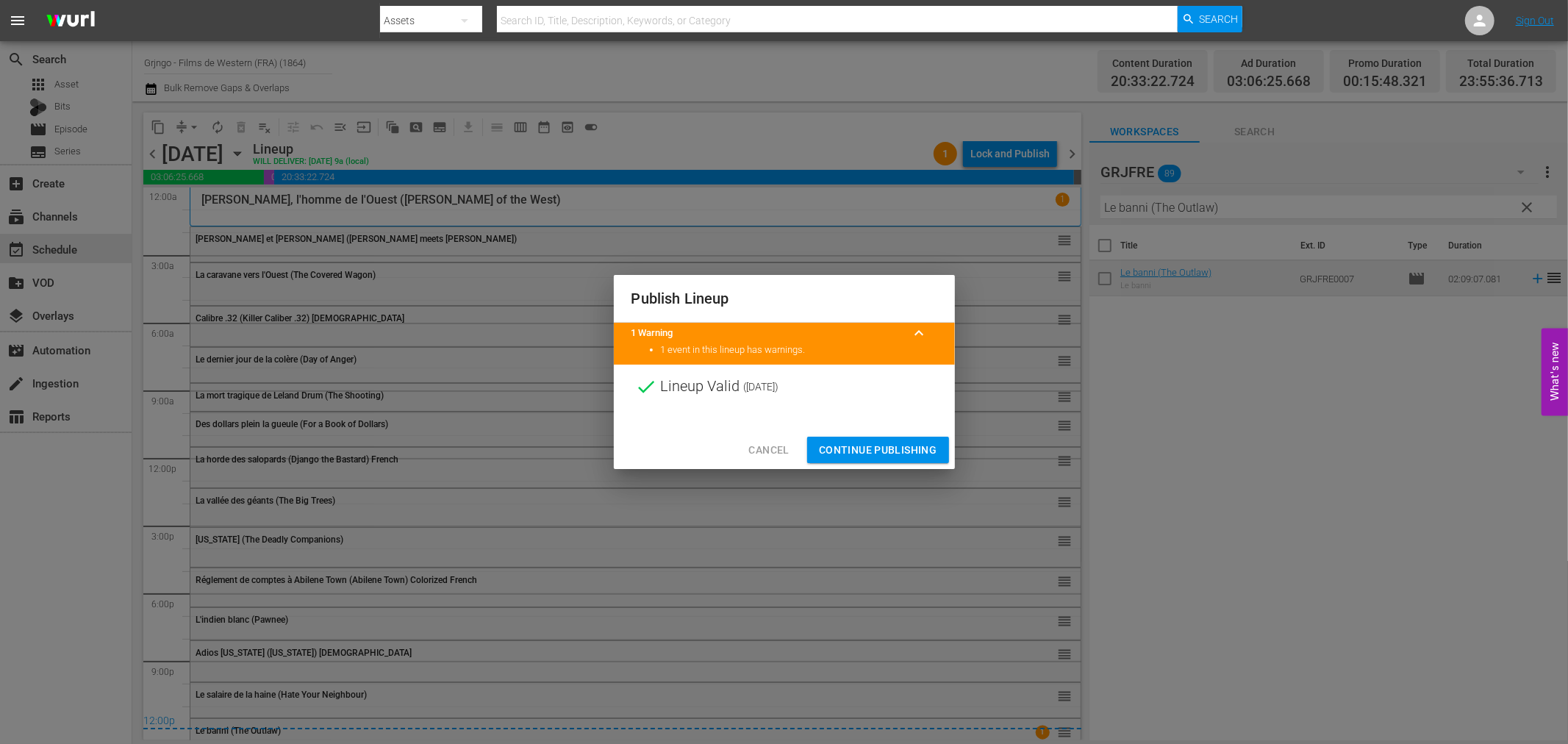
click at [898, 444] on span "Continue Publishing" at bounding box center [878, 451] width 119 height 19
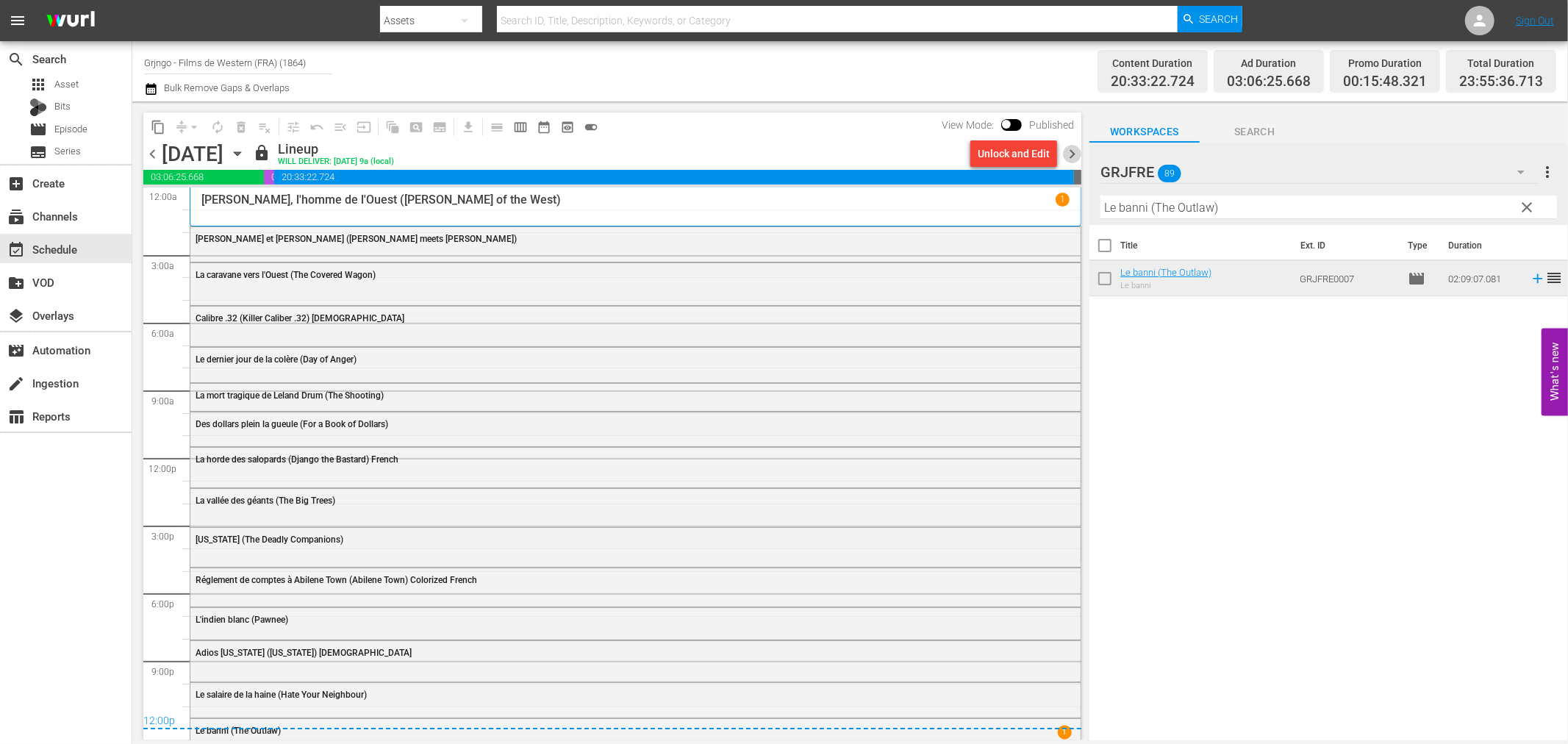
click at [1064, 151] on span "chevron_right" at bounding box center [1072, 154] width 19 height 19
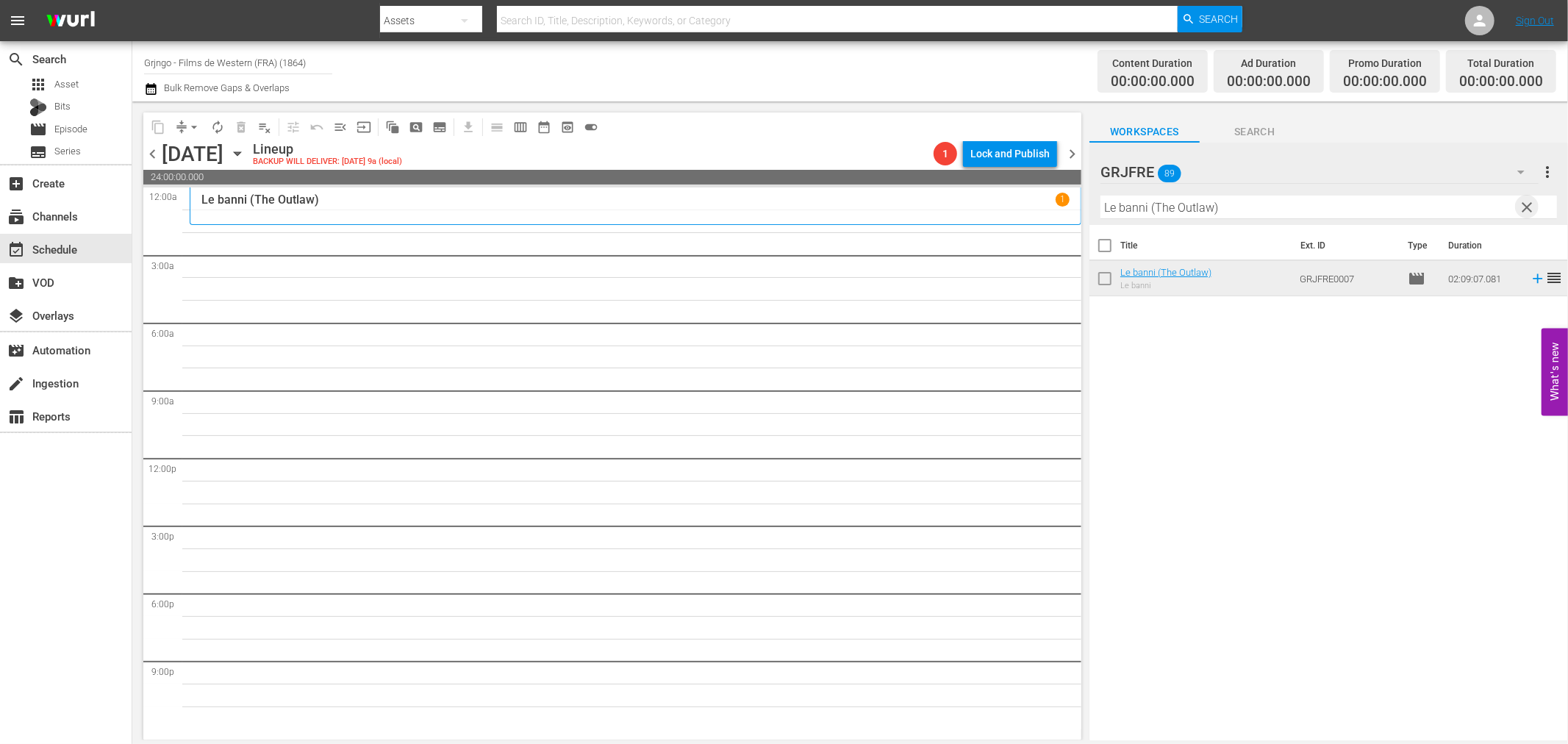
click at [1530, 206] on span "clear" at bounding box center [1528, 207] width 18 height 18
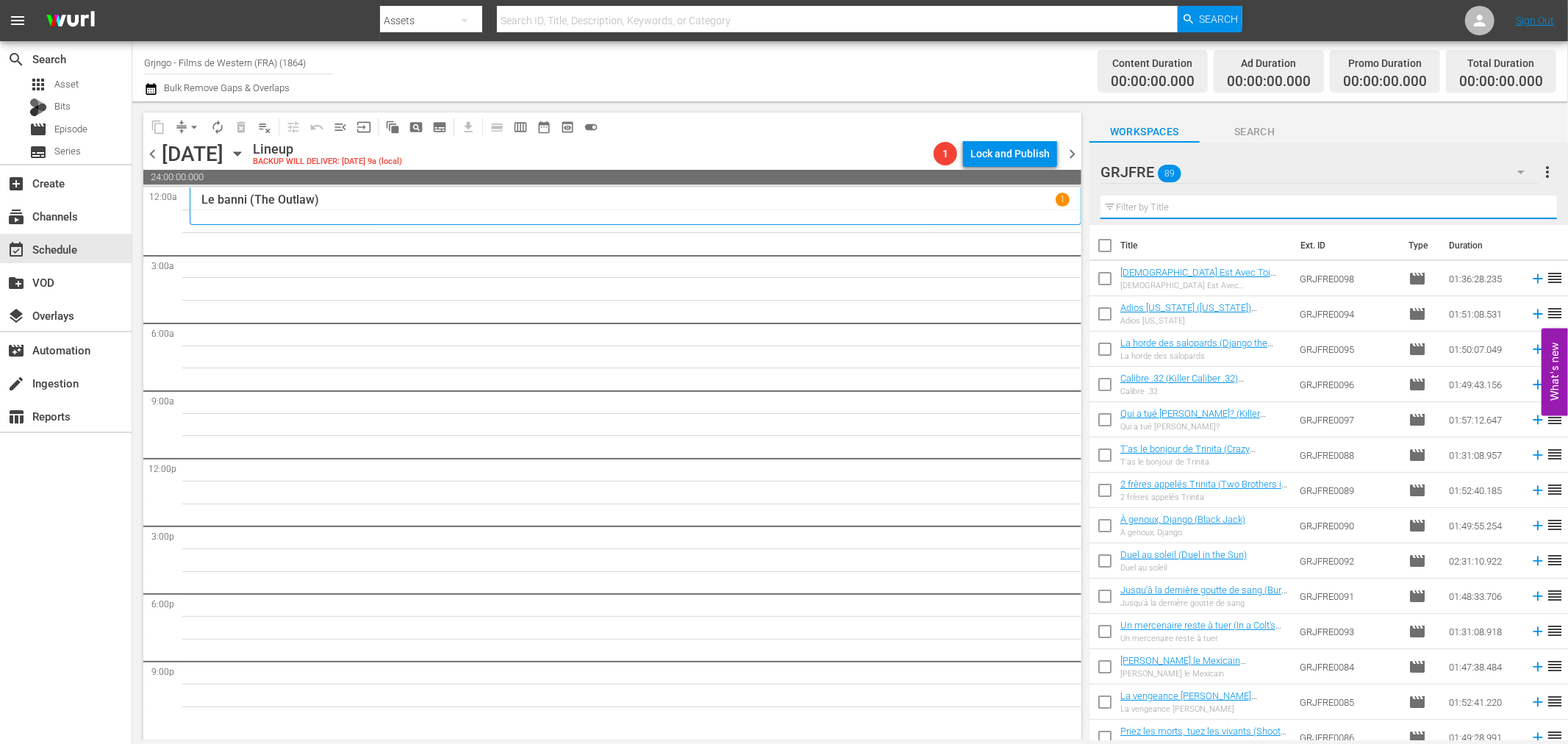
click at [1192, 203] on input "text" at bounding box center [1328, 207] width 456 height 23
paste input "The Executioner of God"
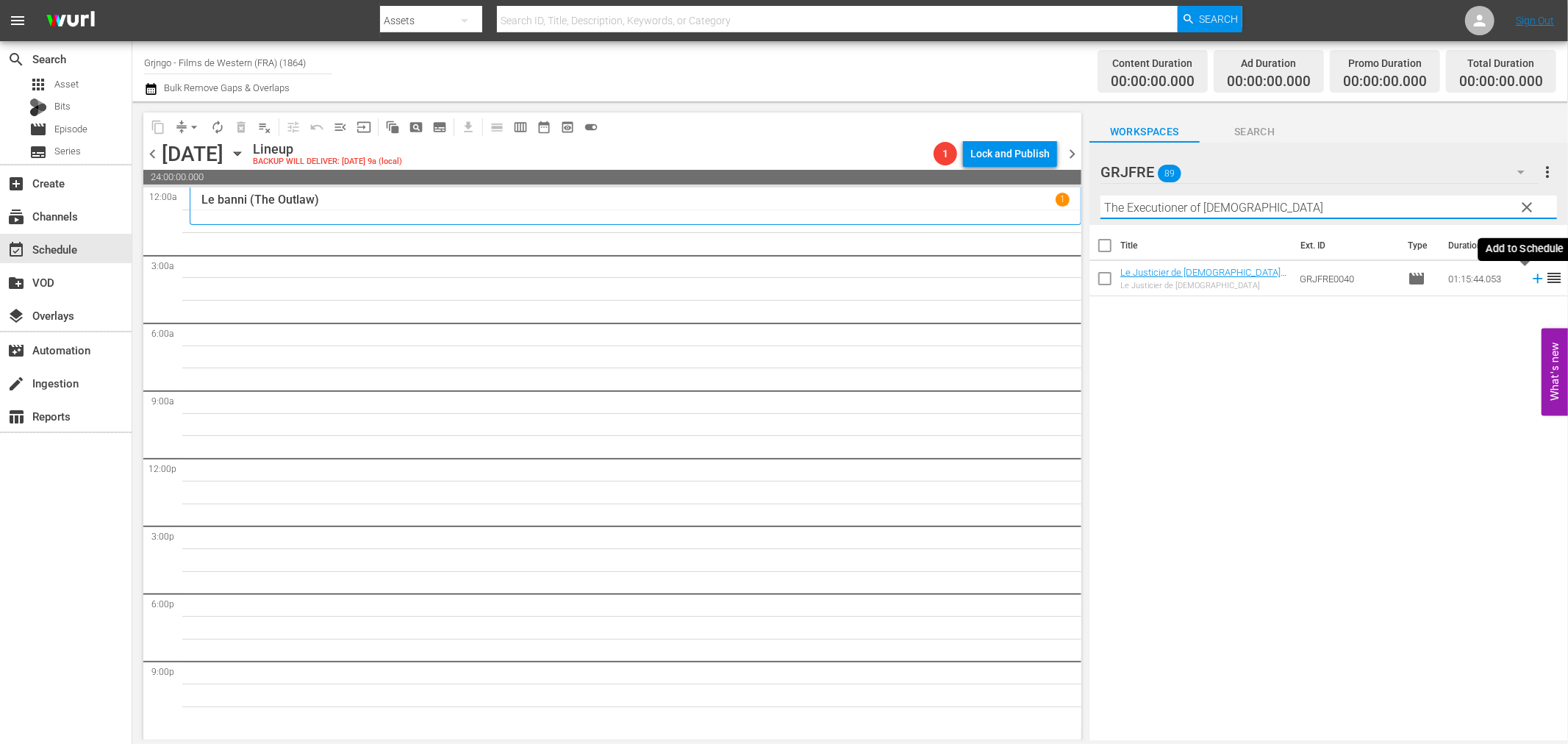
type input "The Executioner of God"
click at [1530, 275] on icon at bounding box center [1538, 279] width 16 height 16
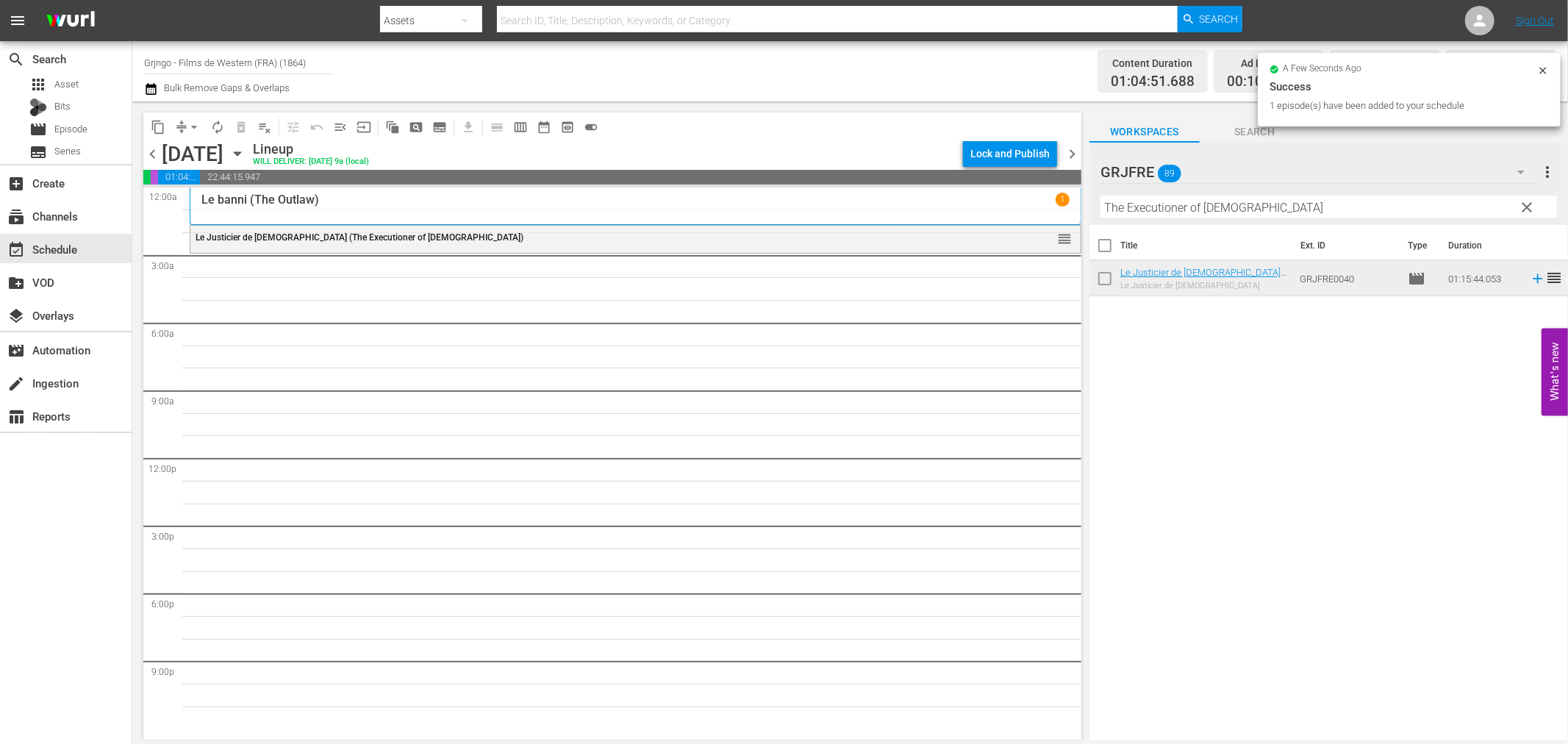
drag, startPoint x: 1523, startPoint y: 203, endPoint x: 1366, endPoint y: 210, distance: 157.2
click at [1524, 203] on span "clear" at bounding box center [1528, 207] width 18 height 18
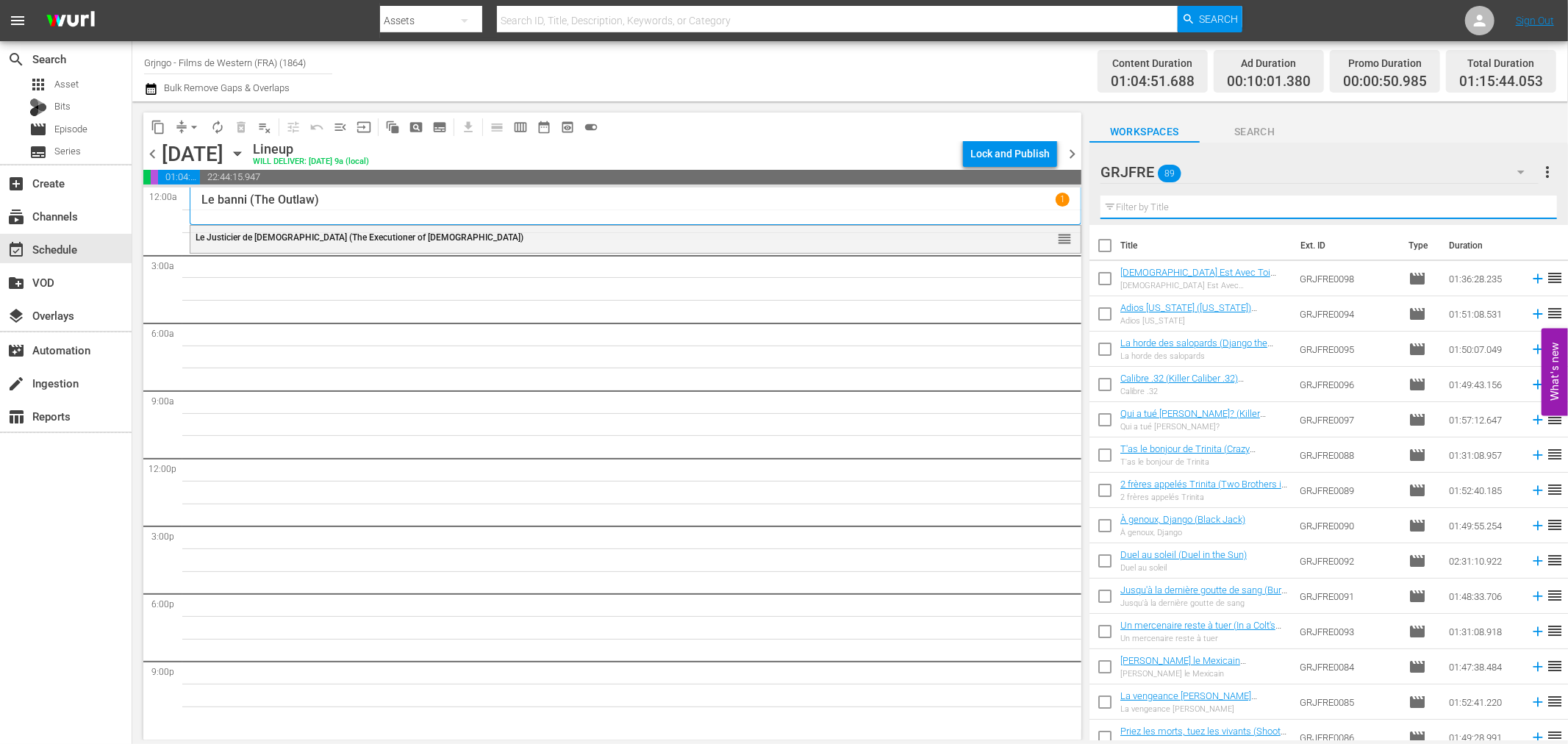
paste input "Day of the Outlaw"
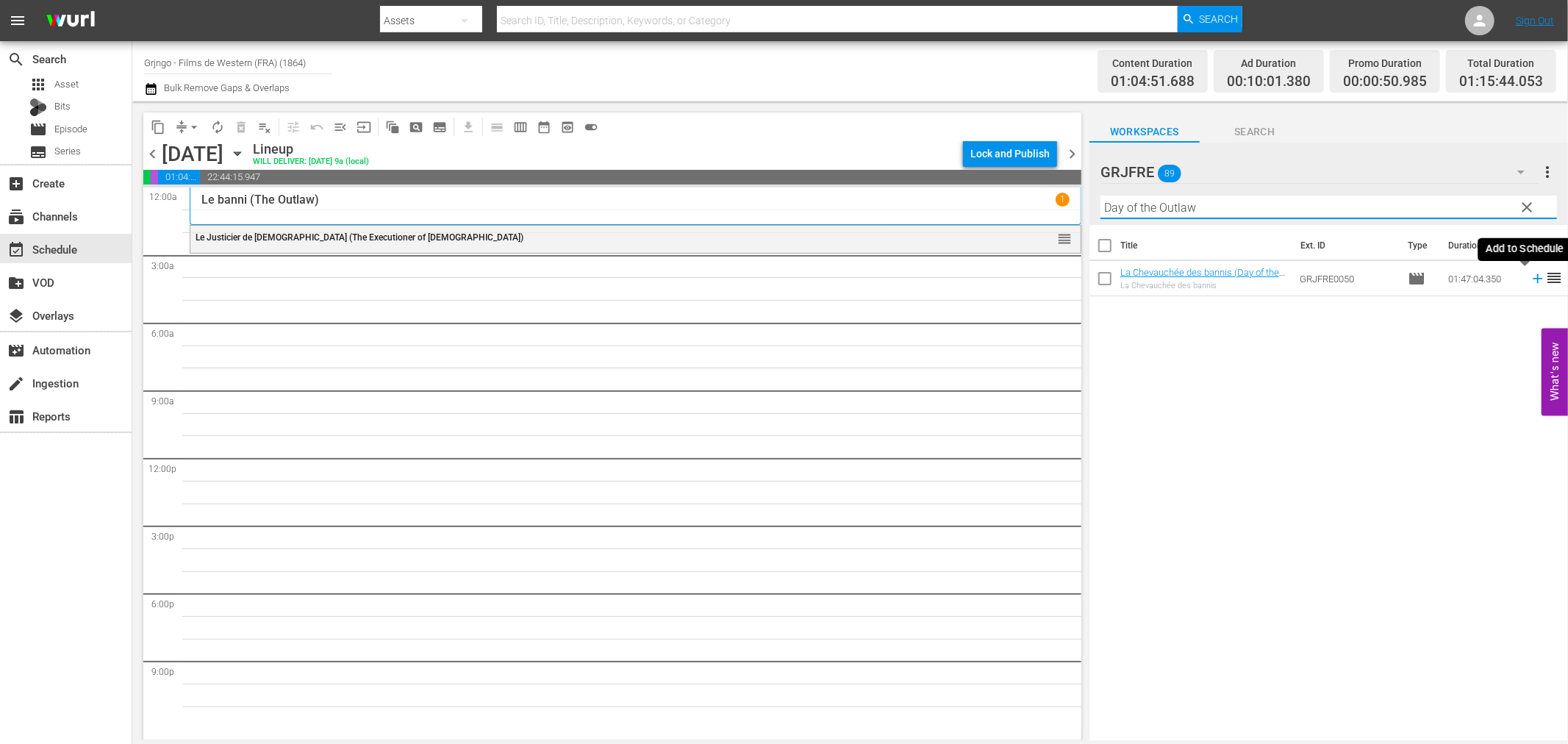
type input "Day of the Outlaw"
click at [1530, 275] on icon at bounding box center [1538, 279] width 16 height 16
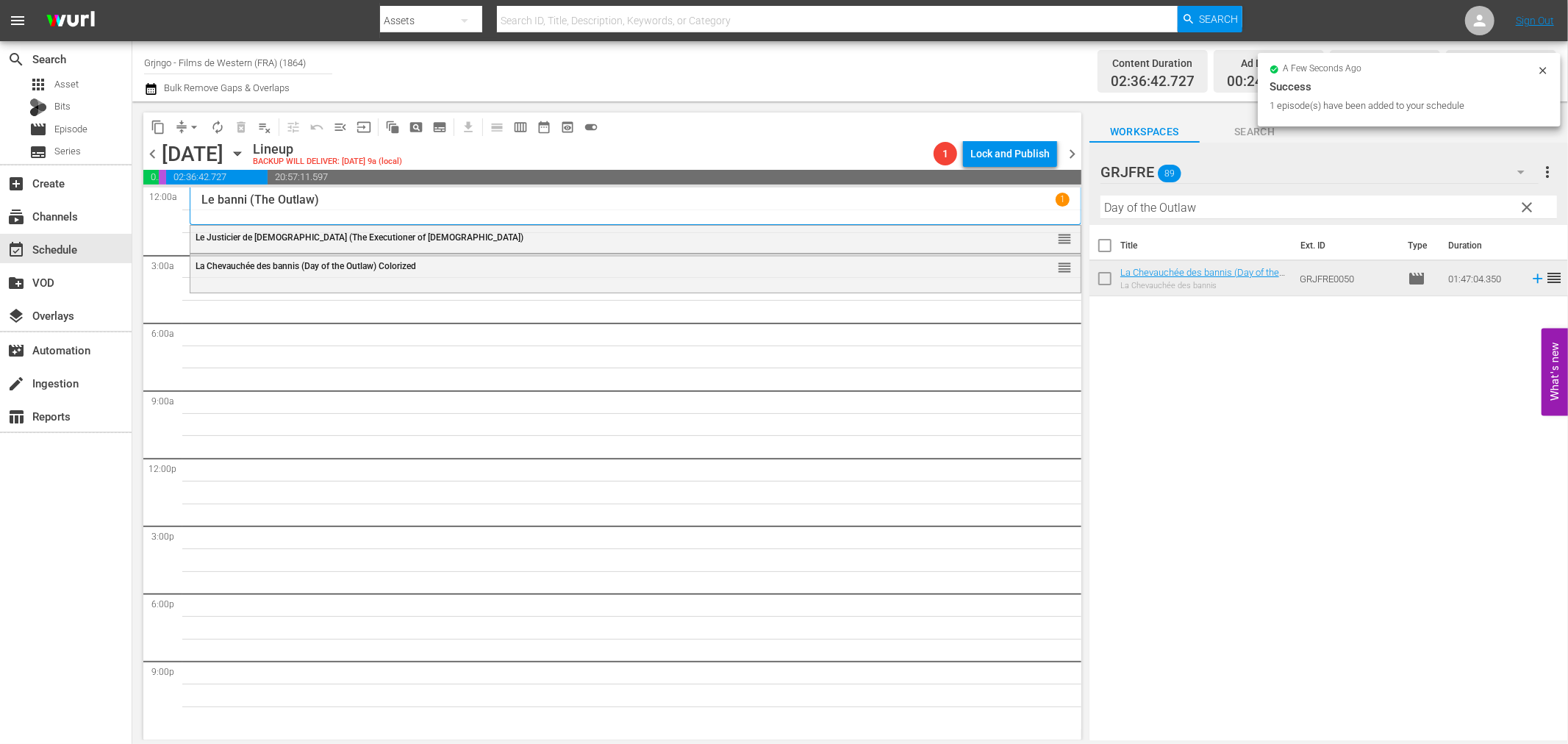
drag, startPoint x: 1524, startPoint y: 200, endPoint x: 1420, endPoint y: 207, distance: 104.2
click at [1524, 200] on span "clear" at bounding box center [1528, 207] width 18 height 18
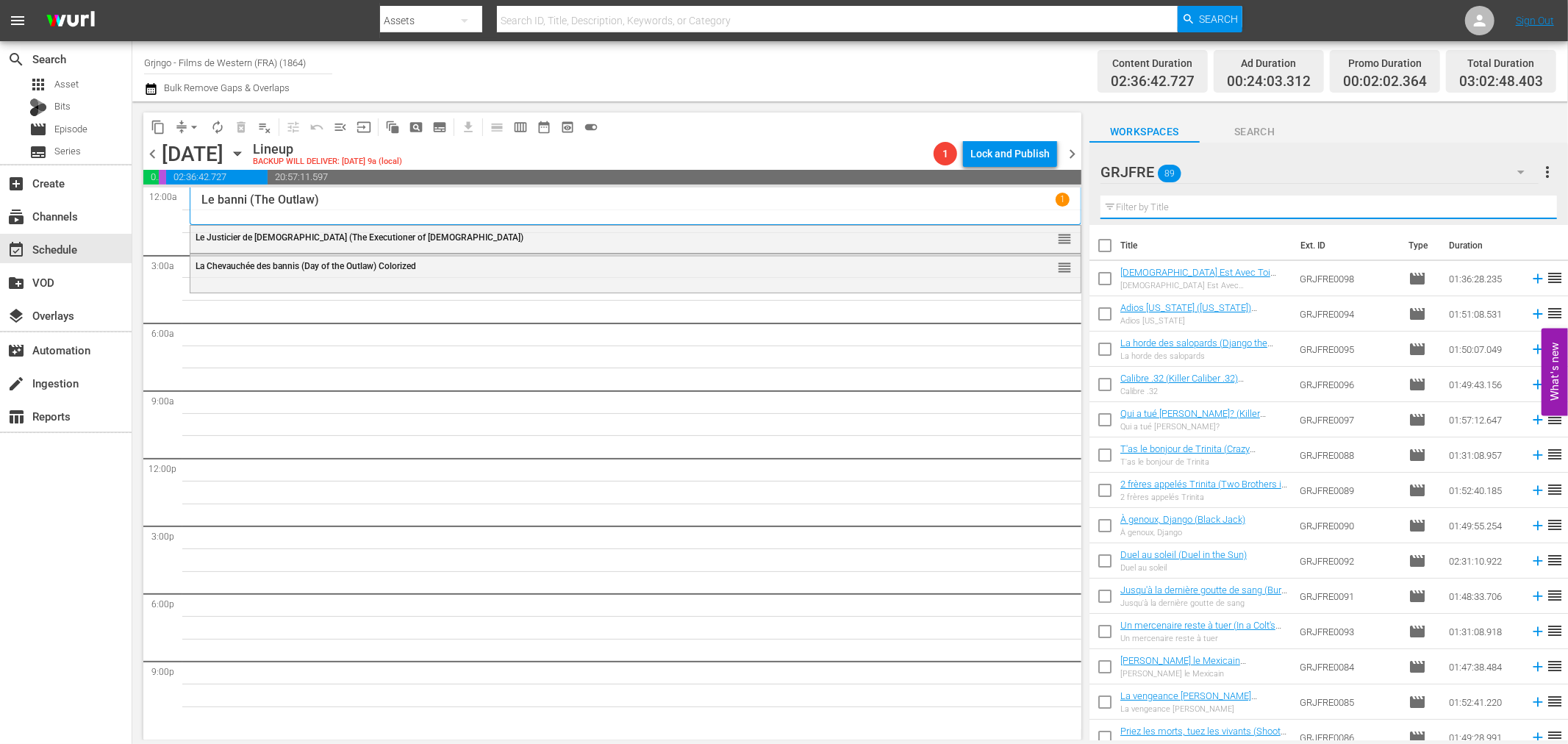
paste input "Le Jardin du diable (Garden of Evil)"
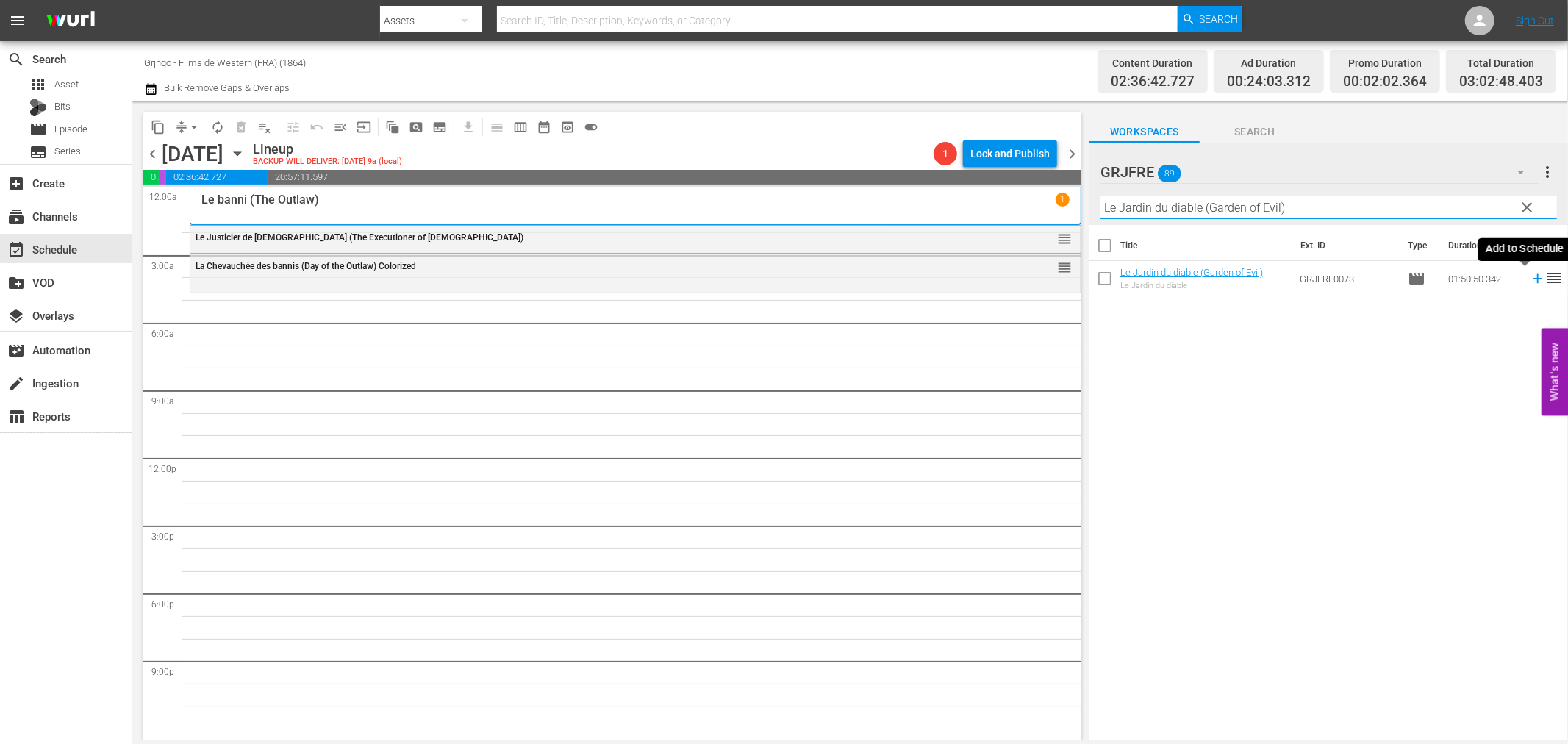
type input "Le Jardin du diable (Garden of Evil)"
click at [1530, 276] on icon at bounding box center [1538, 279] width 16 height 16
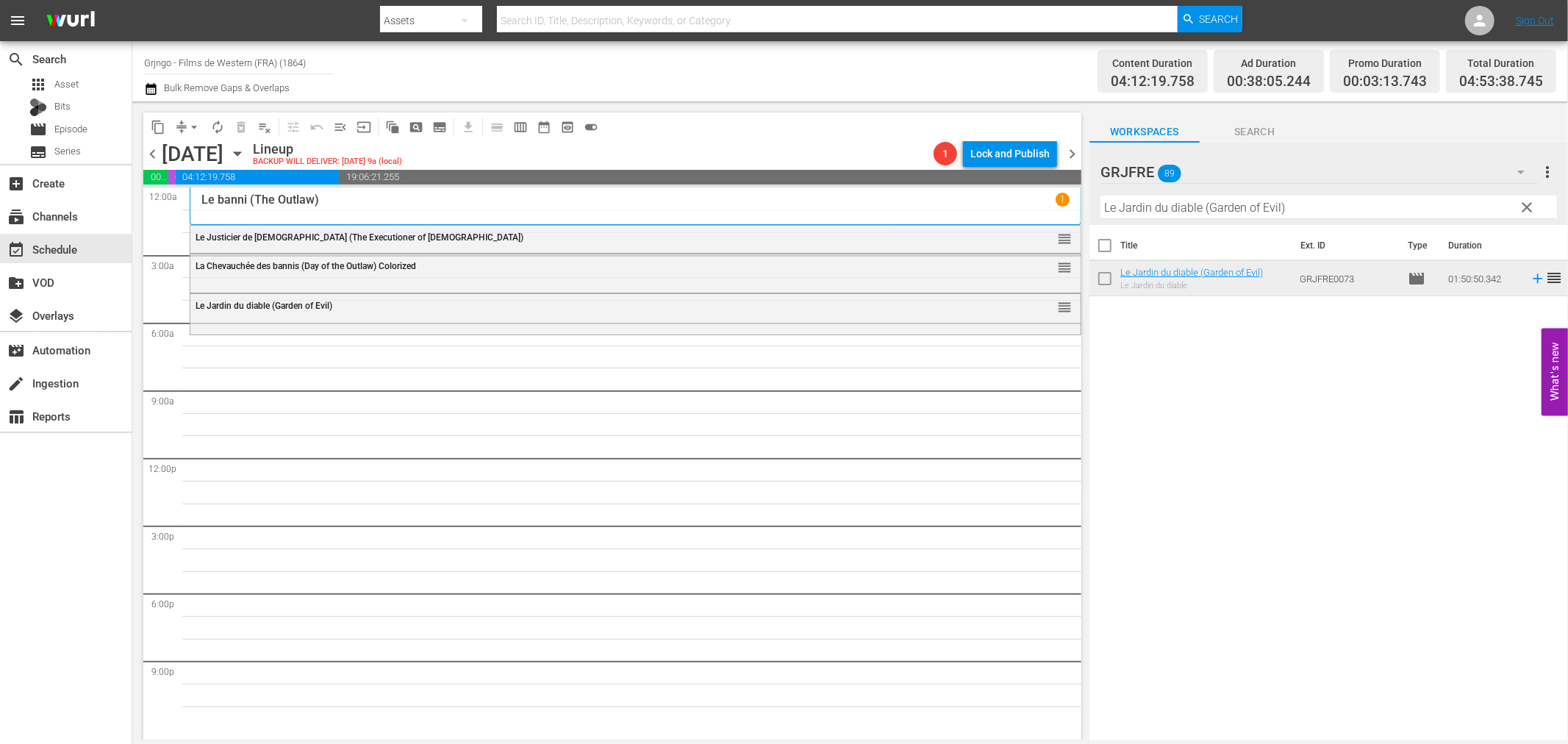
drag, startPoint x: 1532, startPoint y: 203, endPoint x: 1505, endPoint y: 203, distance: 27.0
click at [1532, 203] on span "clear" at bounding box center [1528, 207] width 18 height 18
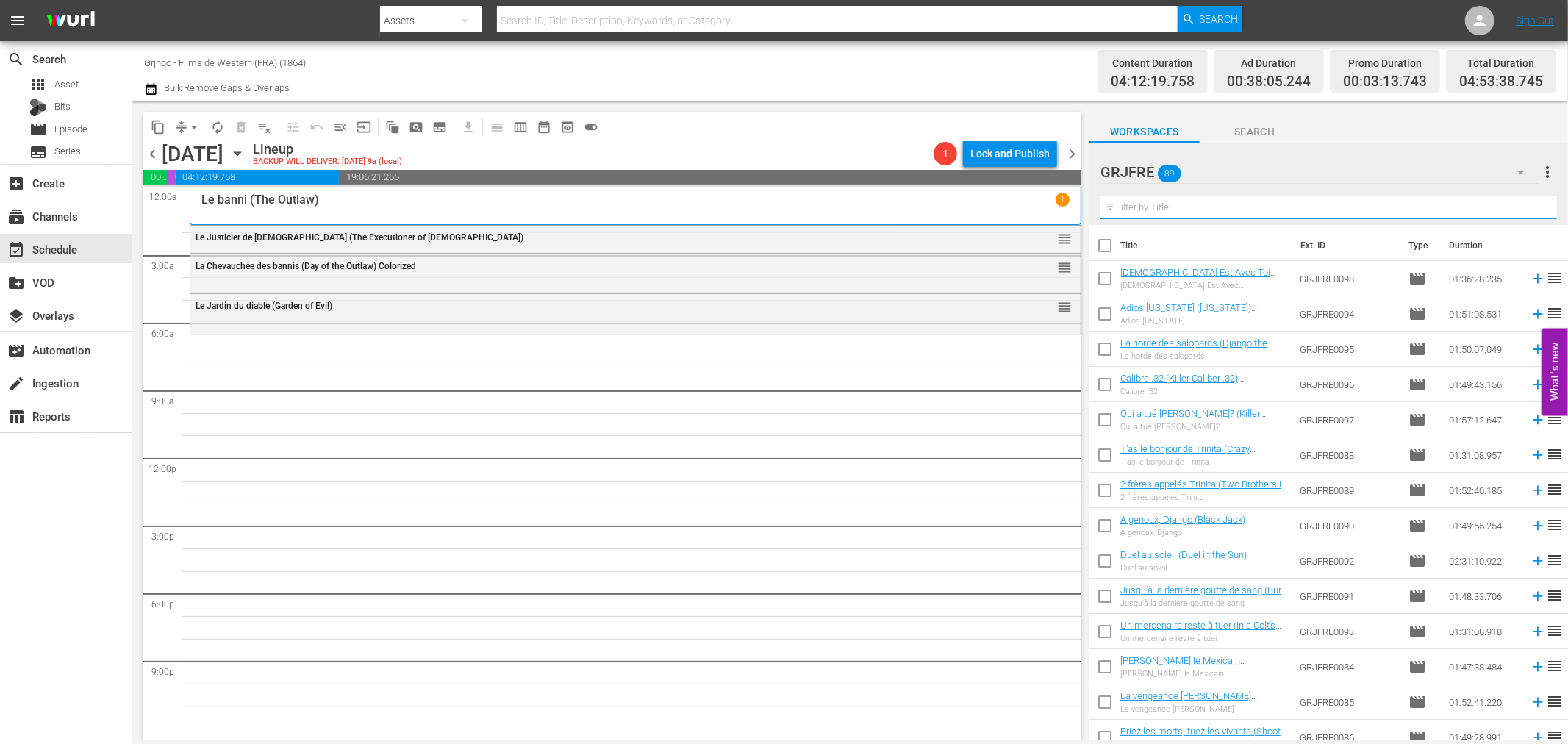
paste input "McLintock!"
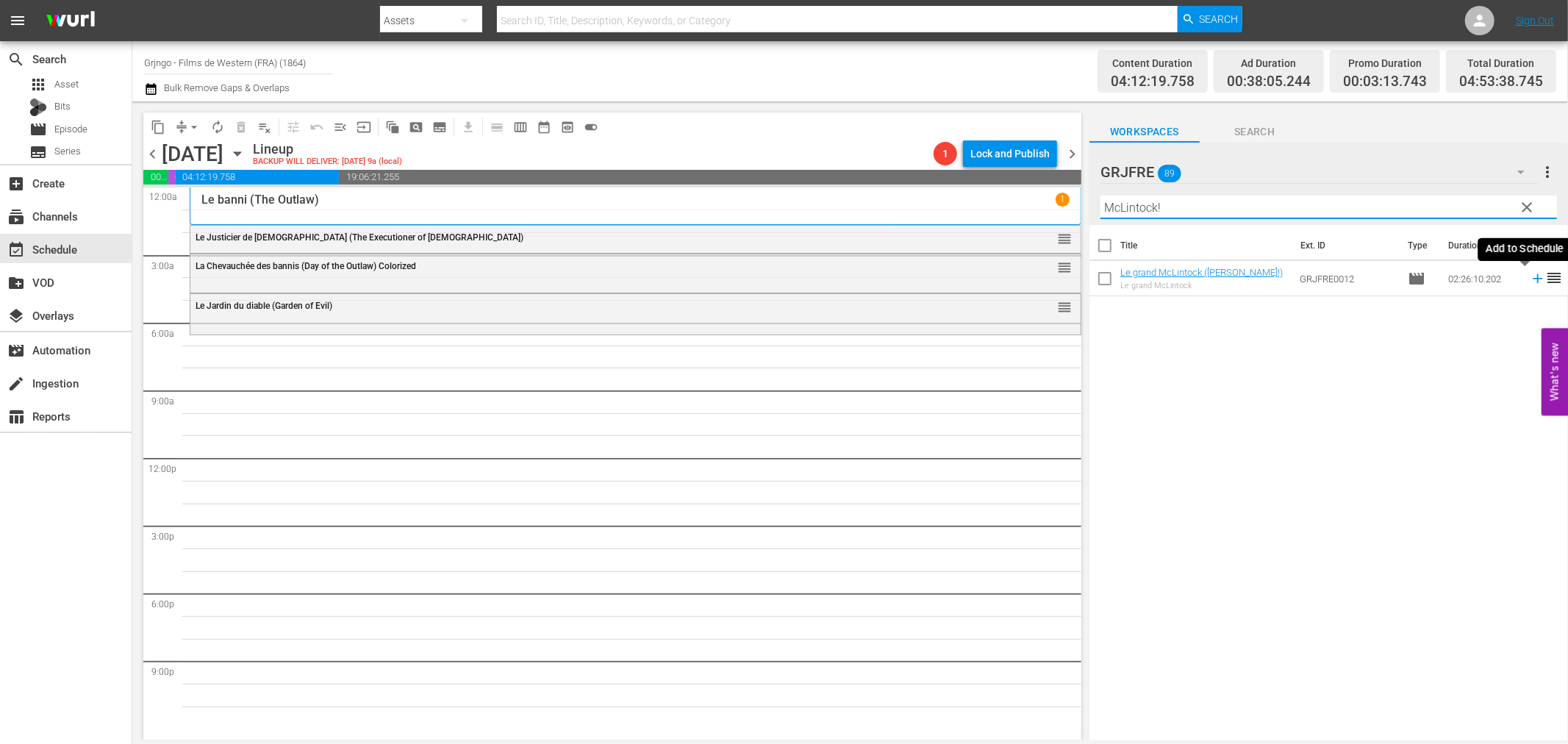
type input "McLintock!"
click at [1530, 277] on icon at bounding box center [1538, 279] width 16 height 16
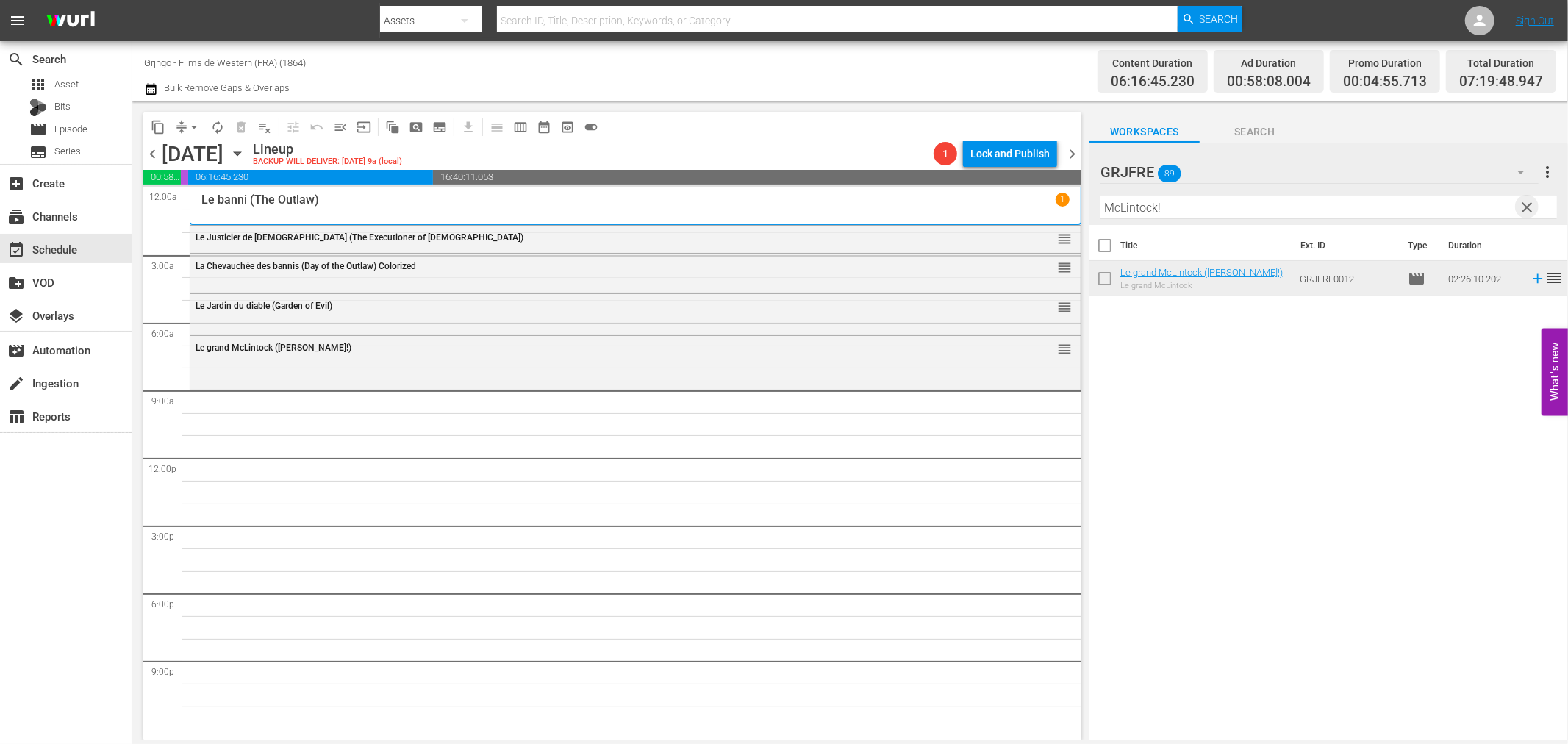
click at [1529, 200] on span "clear" at bounding box center [1528, 207] width 18 height 18
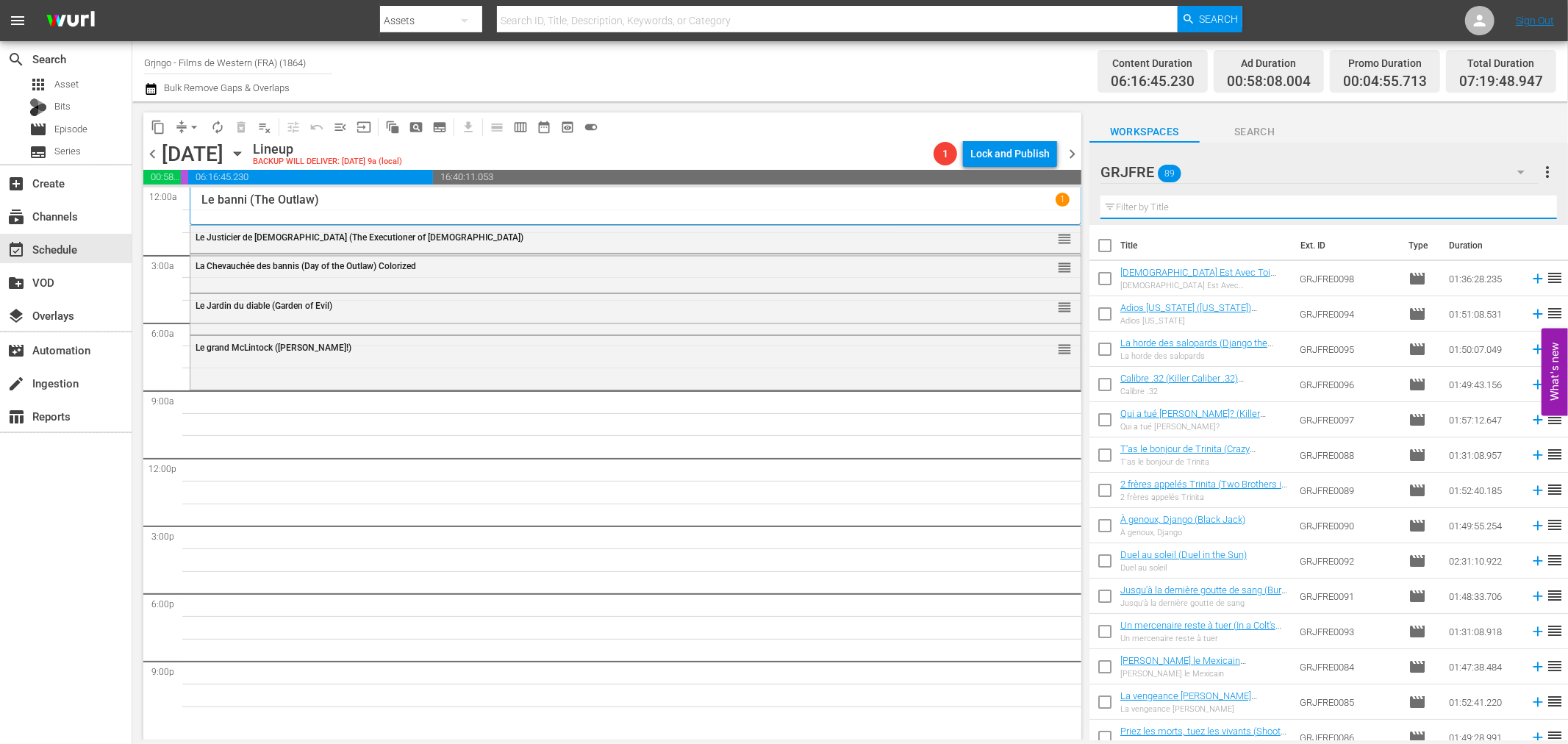
paste input "Santa Fe Trail"
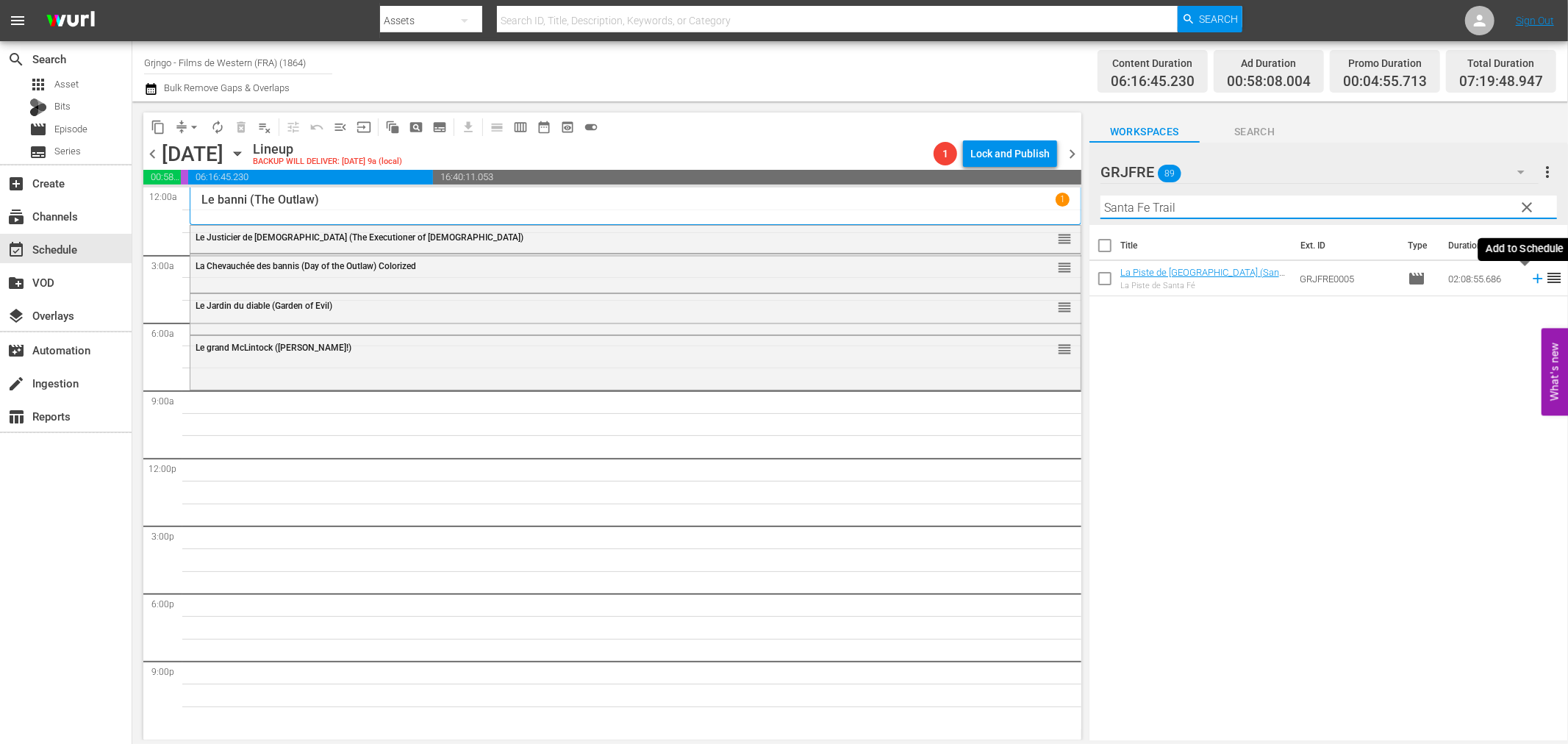
type input "Santa Fe Trail"
click at [1530, 276] on icon at bounding box center [1538, 279] width 16 height 16
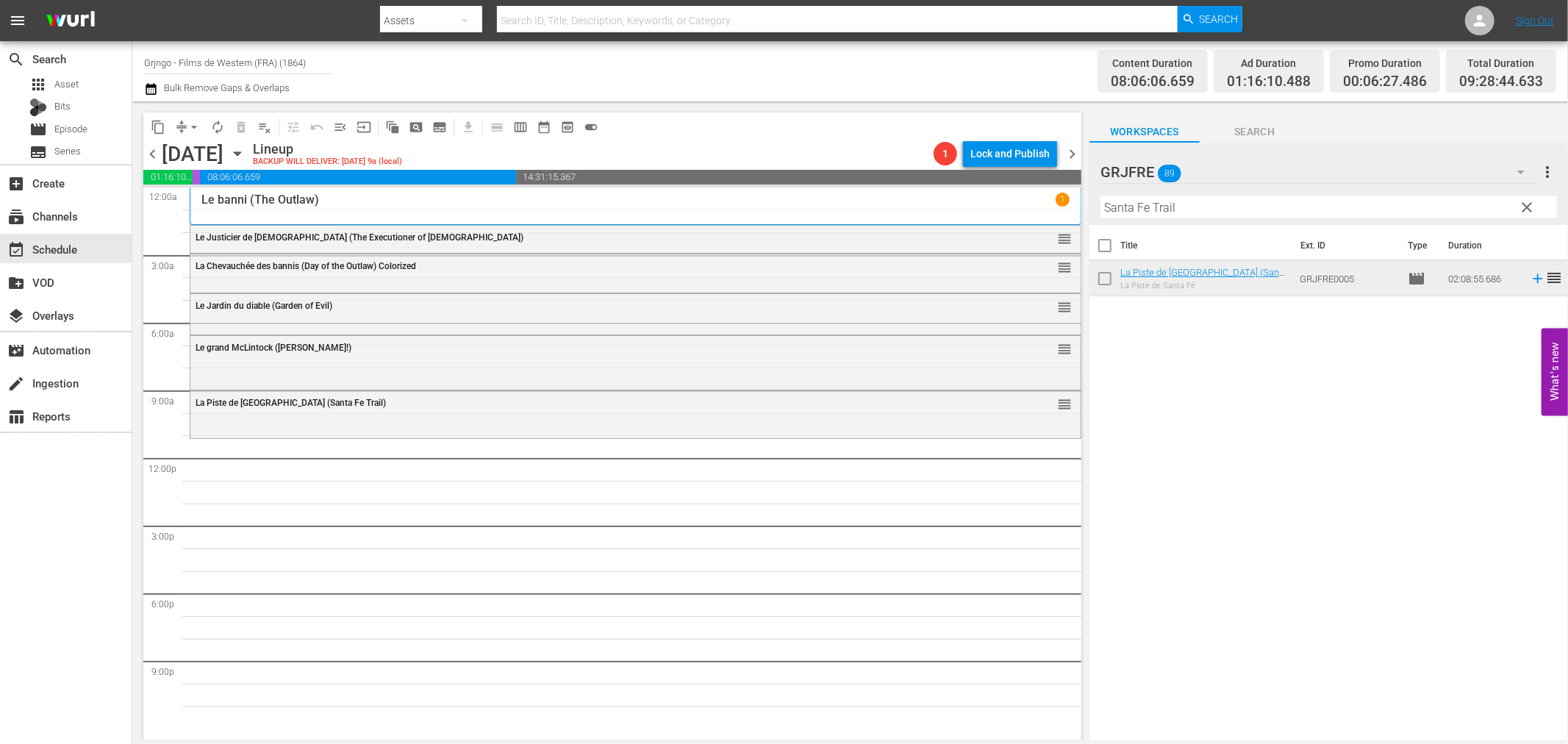
click at [1530, 202] on span "clear" at bounding box center [1528, 207] width 18 height 18
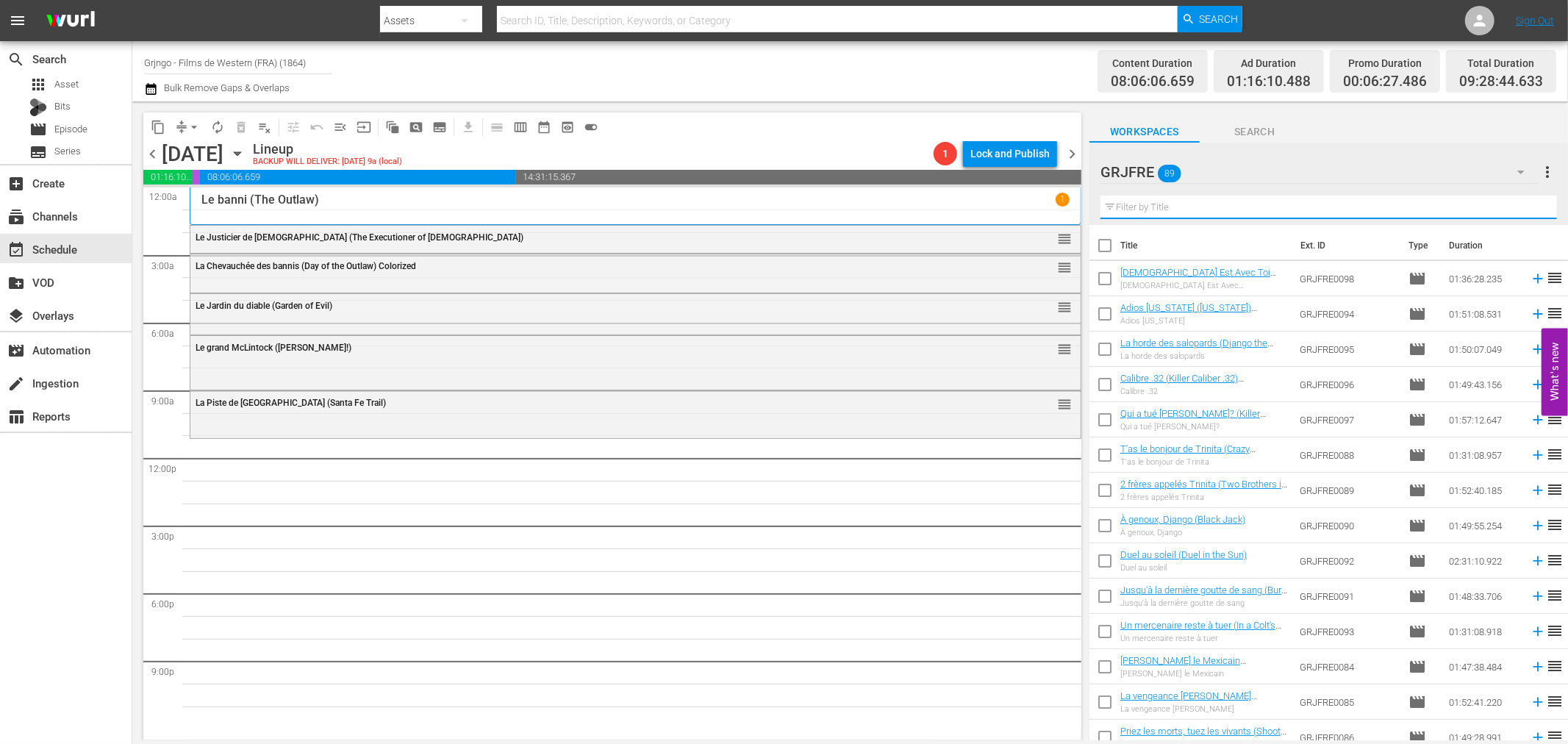
paste input "Four Bullets for Joe"
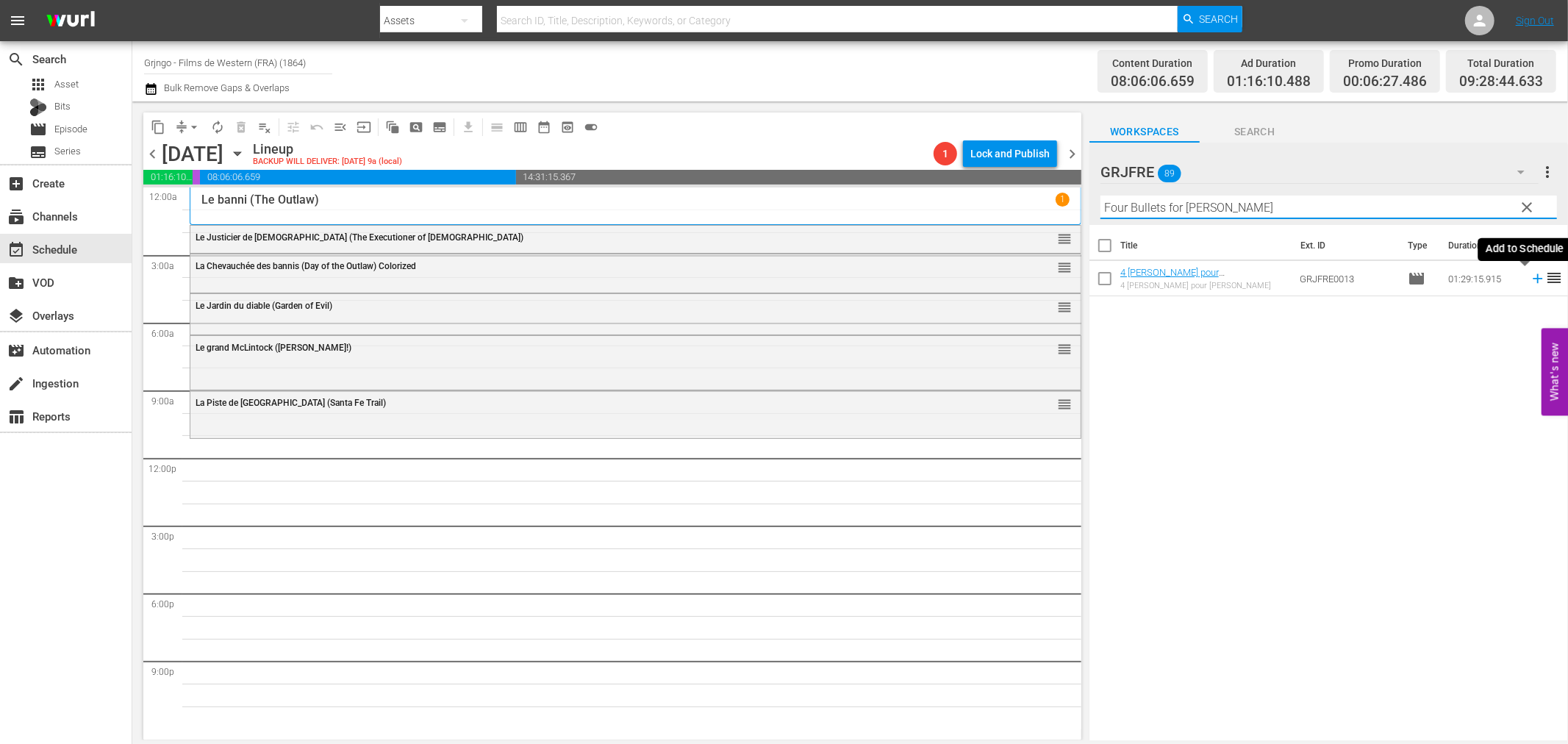
type input "Four Bullets for Joe"
click at [1530, 276] on icon at bounding box center [1538, 279] width 16 height 16
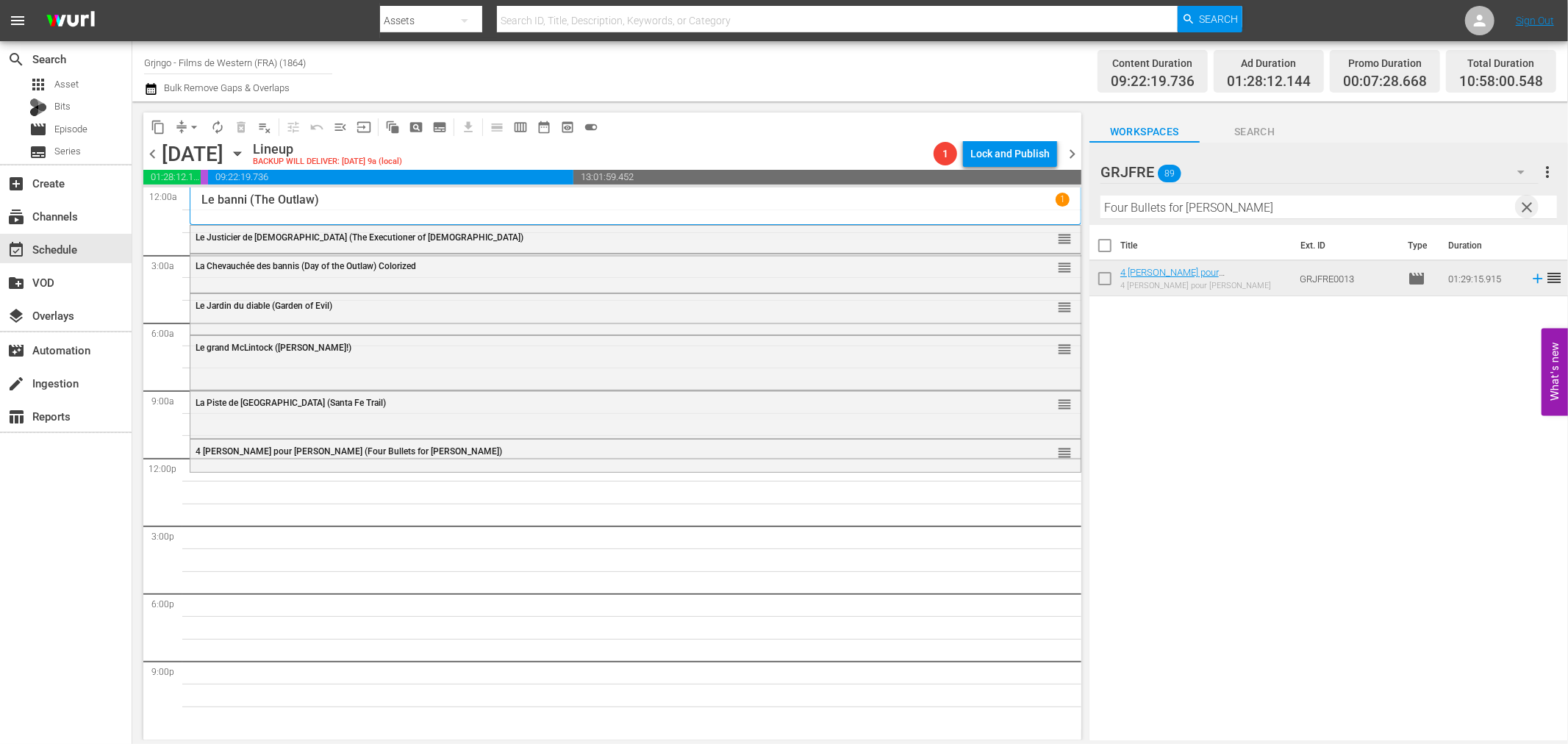
click at [1530, 203] on span "clear" at bounding box center [1528, 207] width 18 height 18
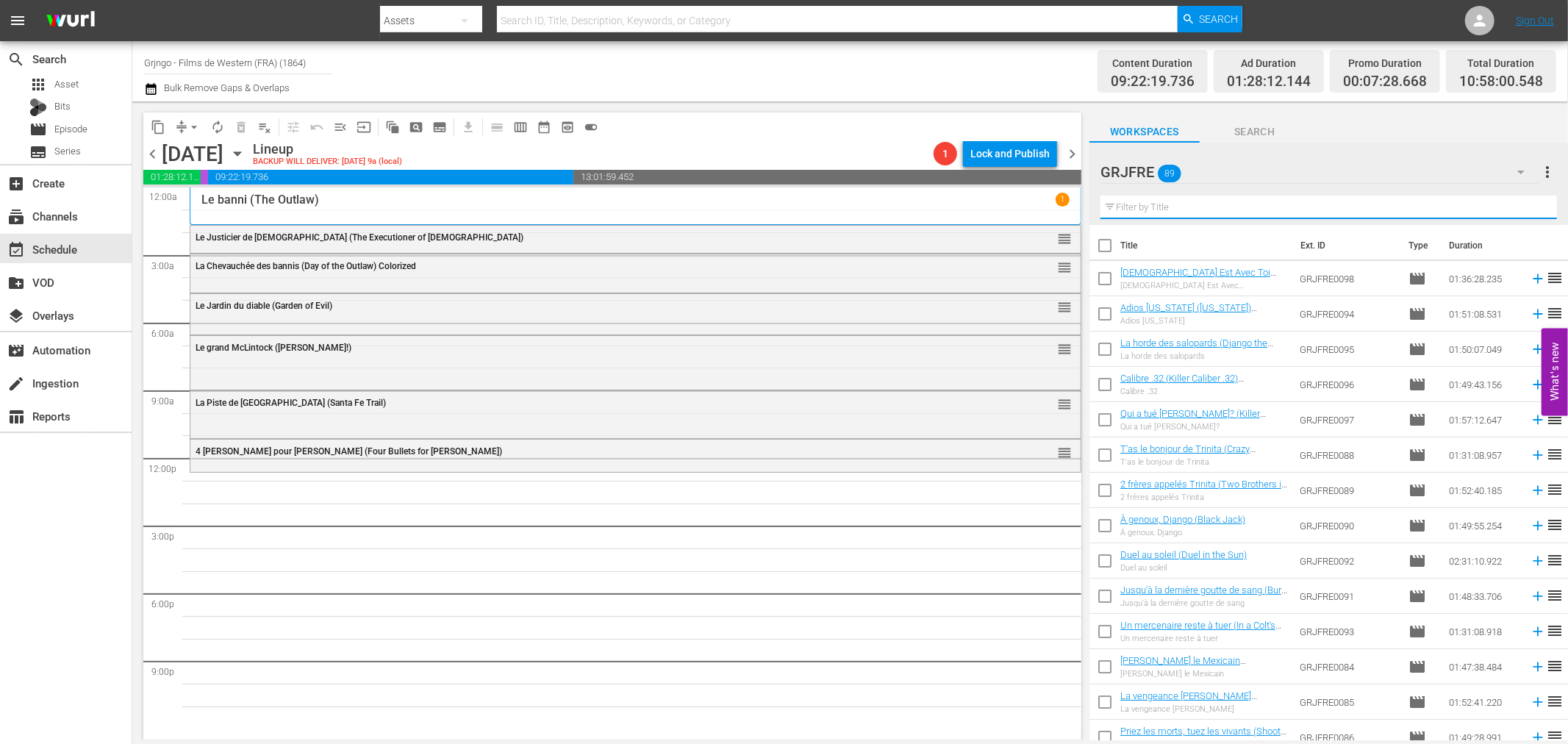
paste input "I Want Him Dead"
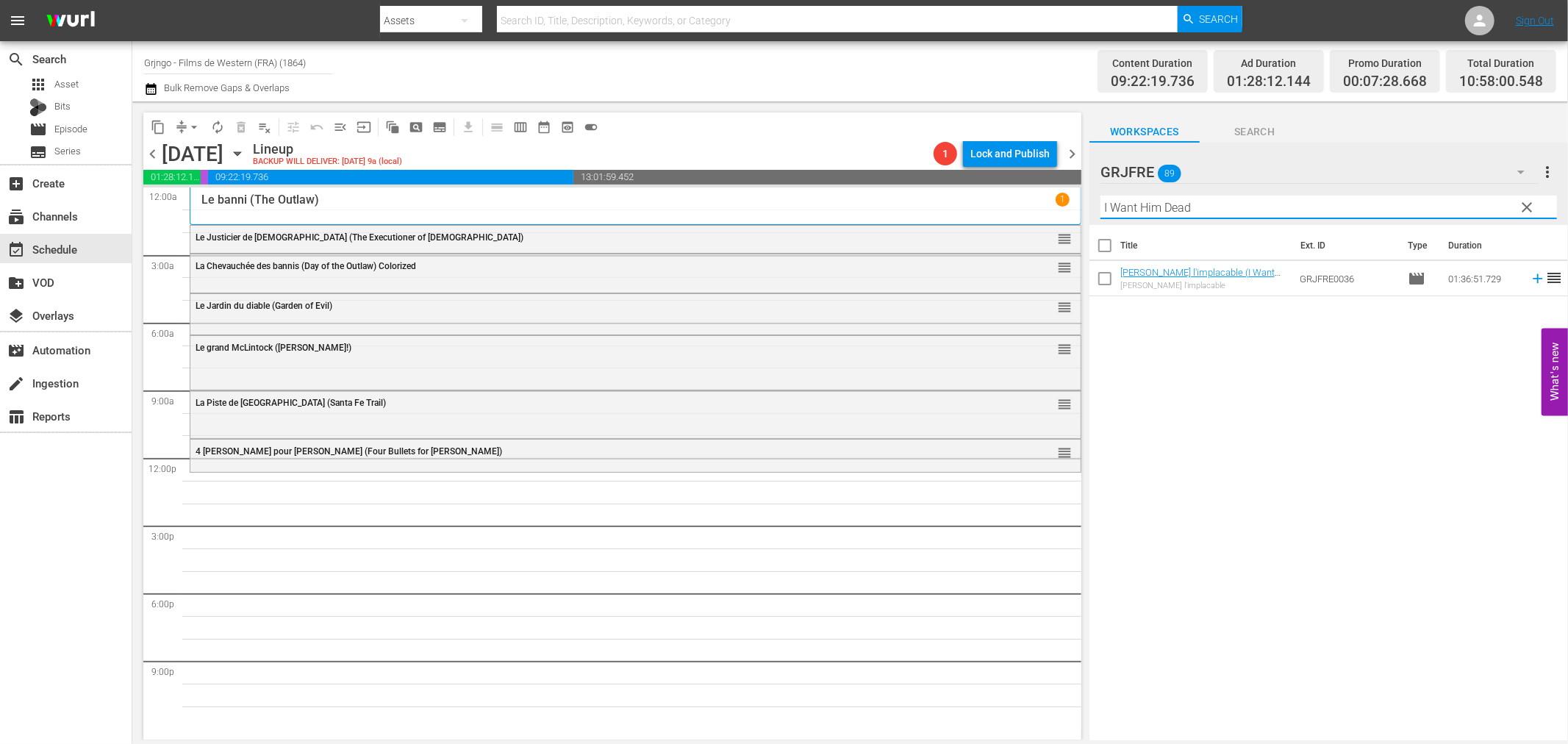
type input "I Want Him Dead"
click at [1530, 277] on icon at bounding box center [1538, 279] width 16 height 16
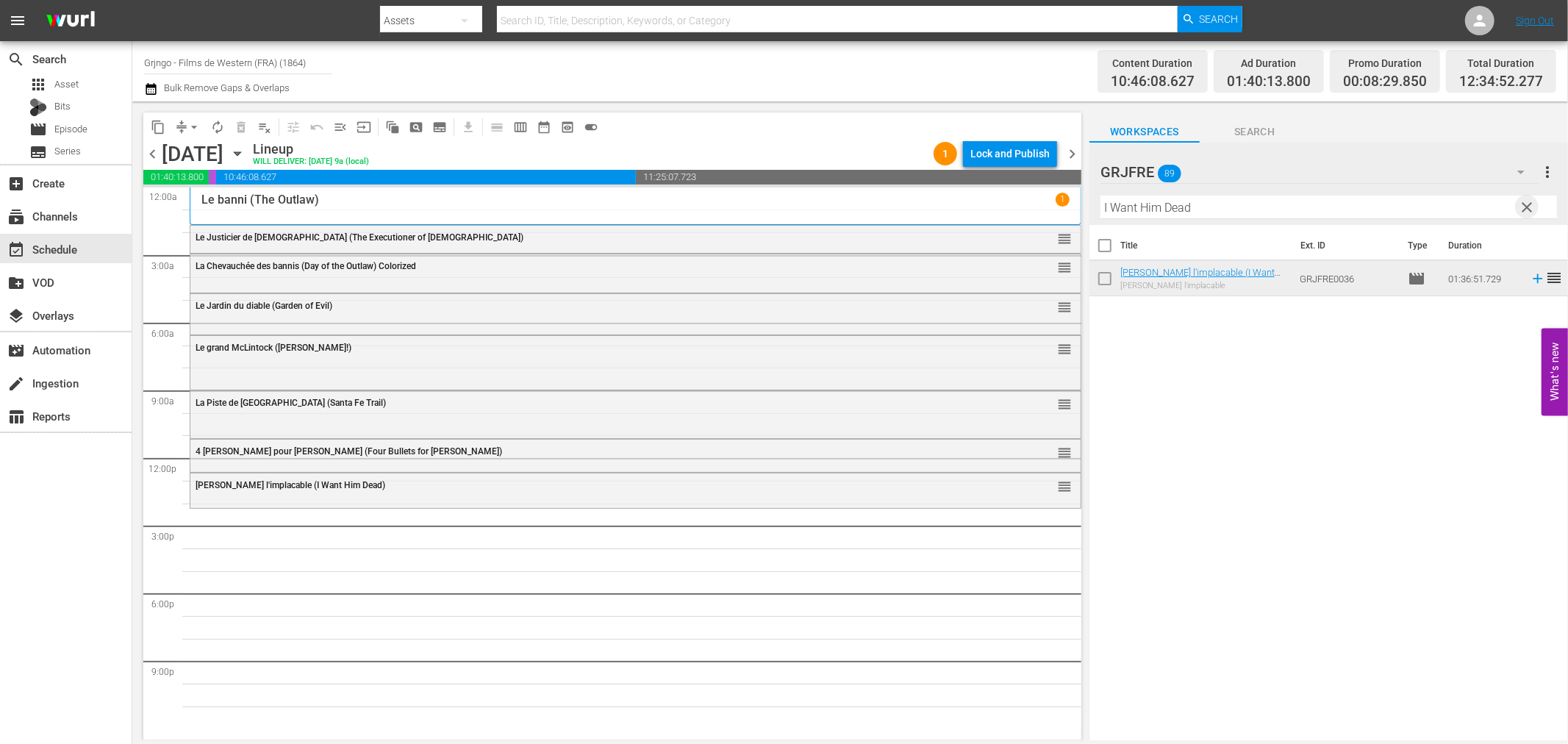
click at [1524, 202] on span "clear" at bounding box center [1528, 207] width 18 height 18
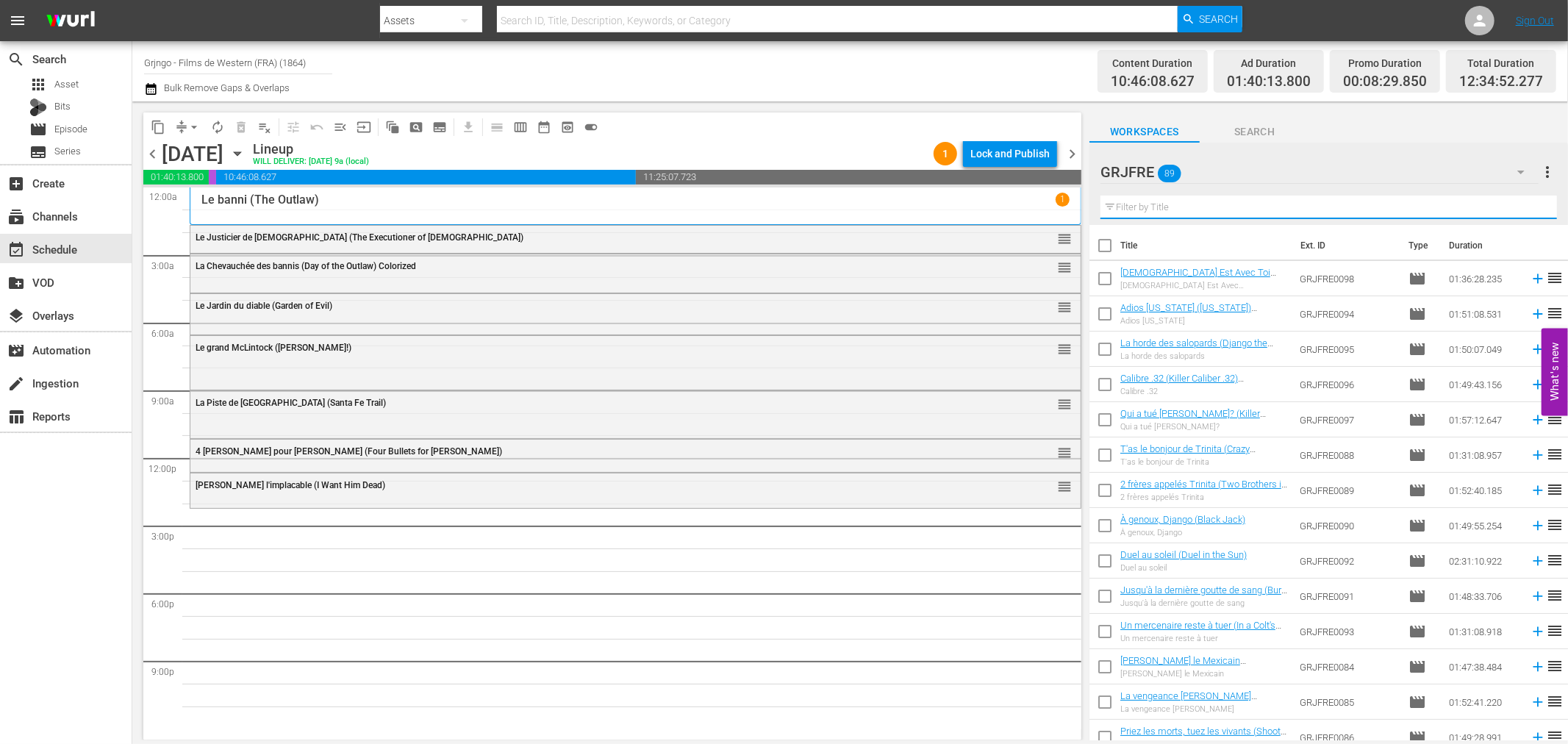
paste input "In a Colt's Shadow"
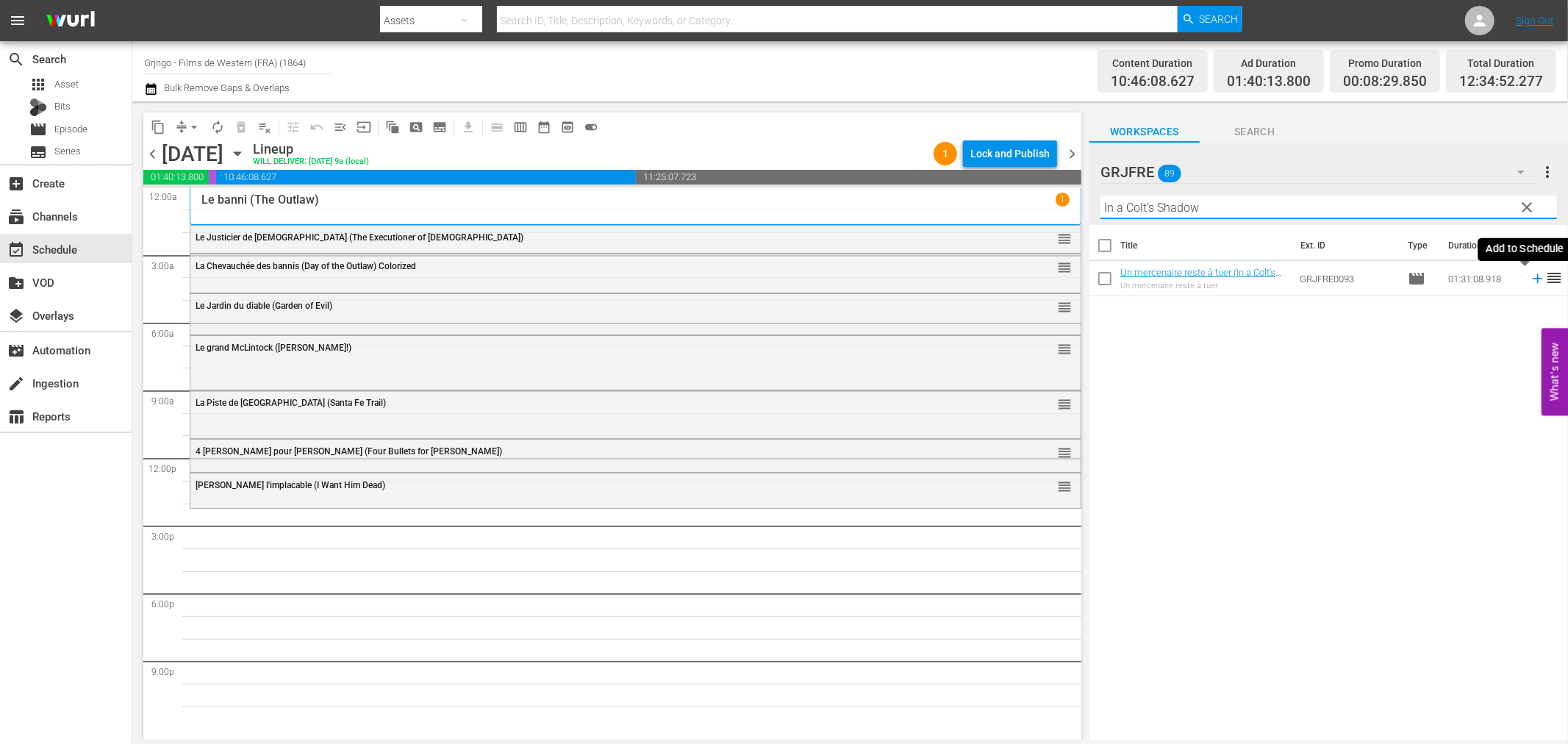
type input "In a Colt's Shadow"
click at [1530, 275] on icon at bounding box center [1538, 279] width 16 height 16
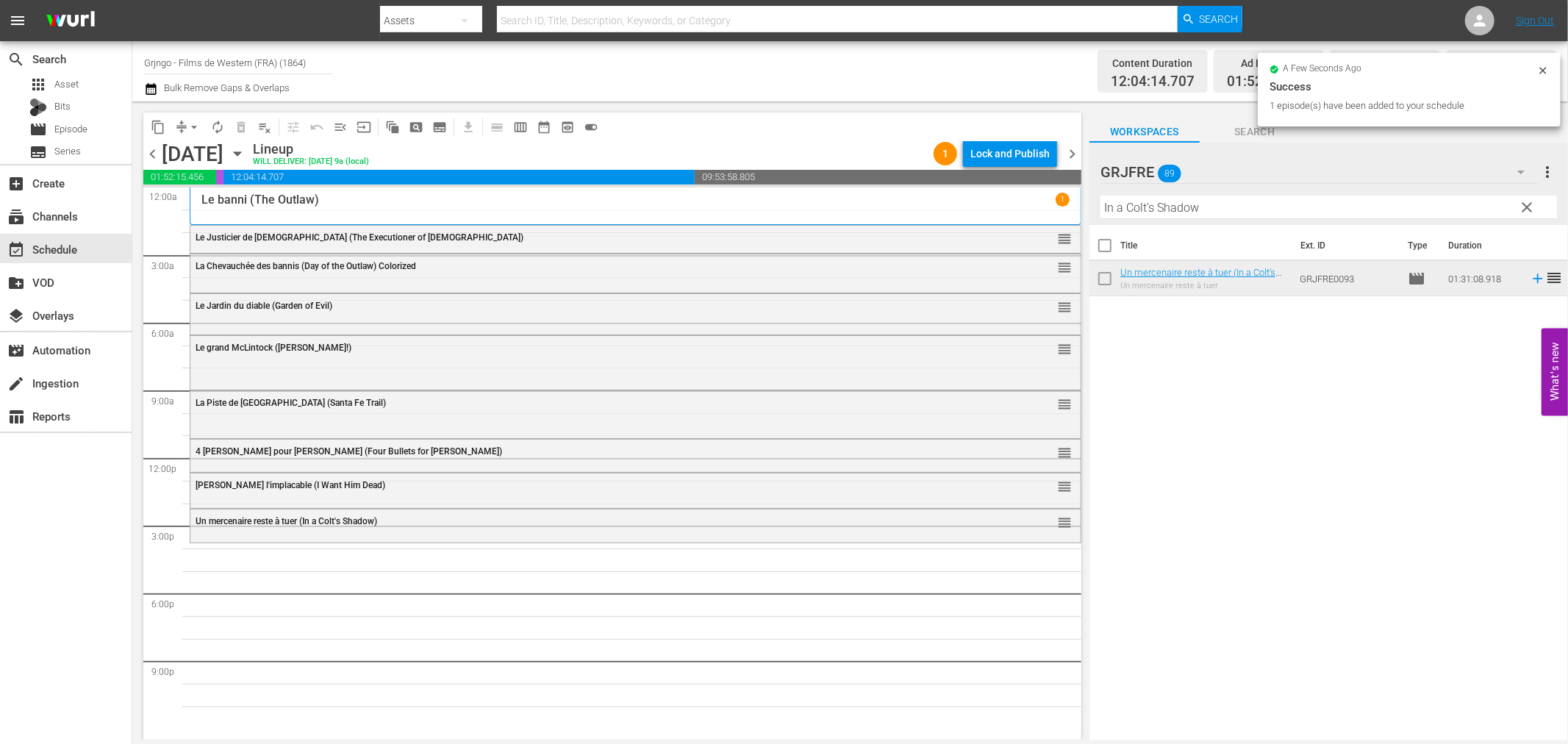
click at [1529, 202] on span "clear" at bounding box center [1528, 207] width 18 height 18
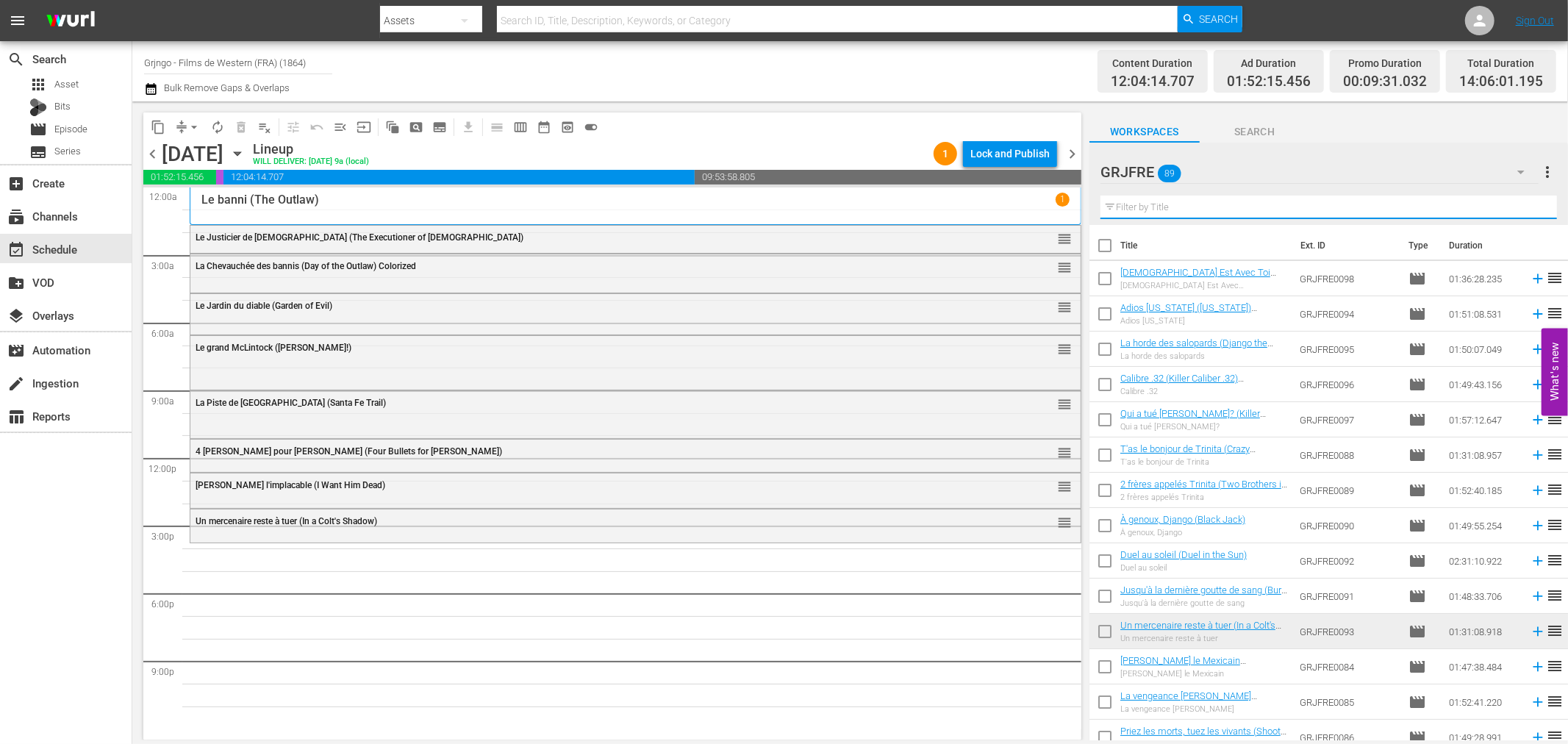
paste input "The Unholy Four"
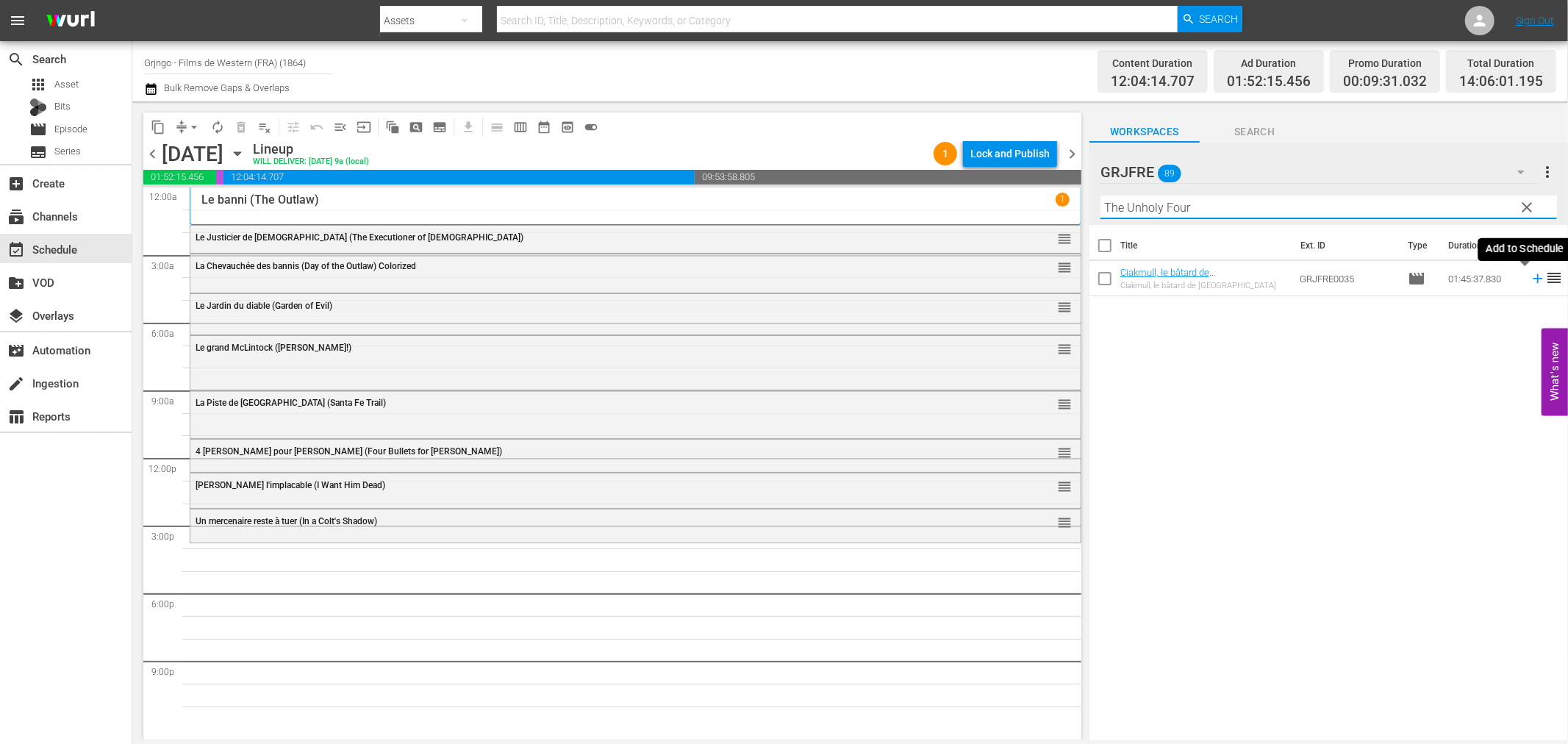
type input "The Unholy Four"
click at [1530, 276] on icon at bounding box center [1538, 279] width 16 height 16
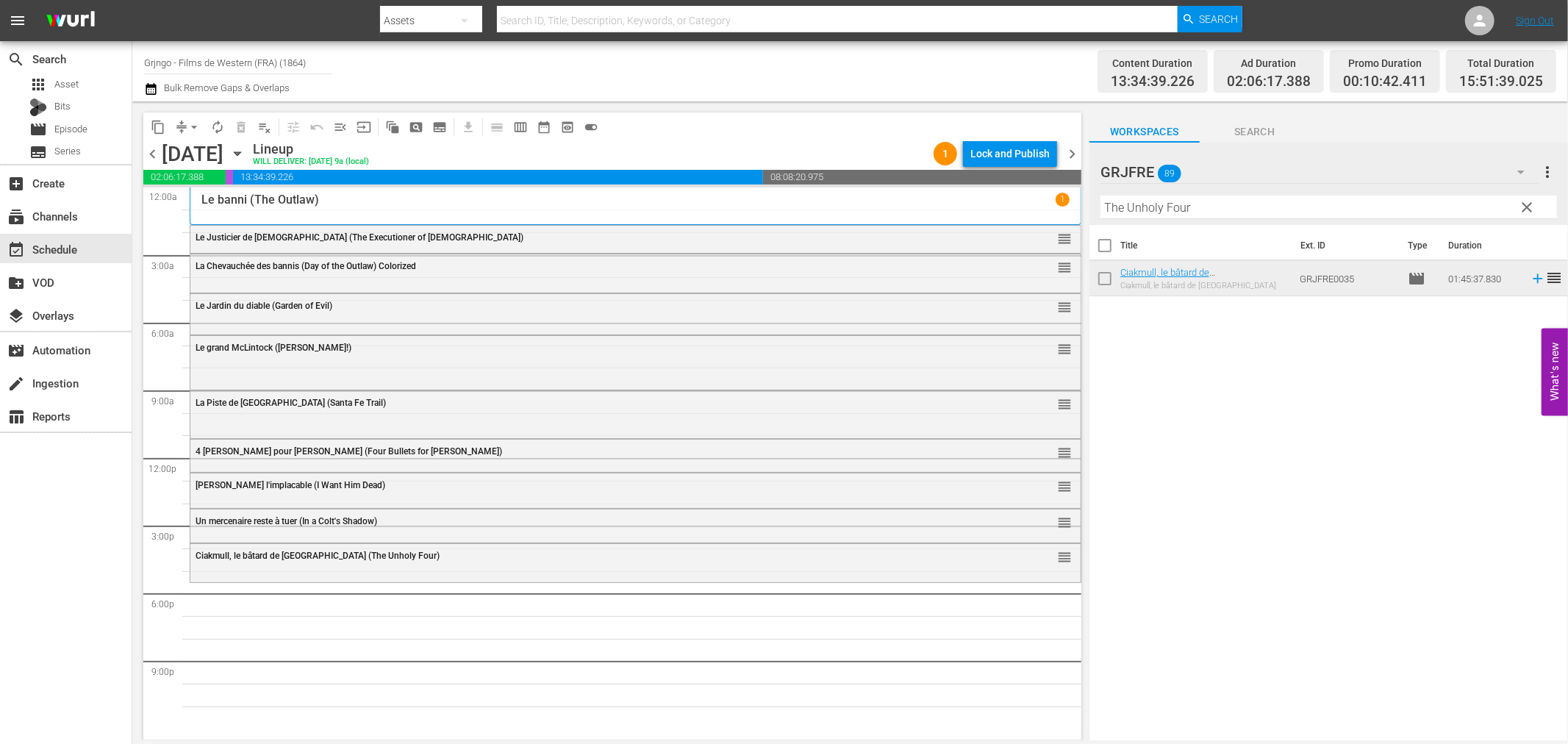
click at [1530, 206] on span "clear" at bounding box center [1528, 207] width 18 height 18
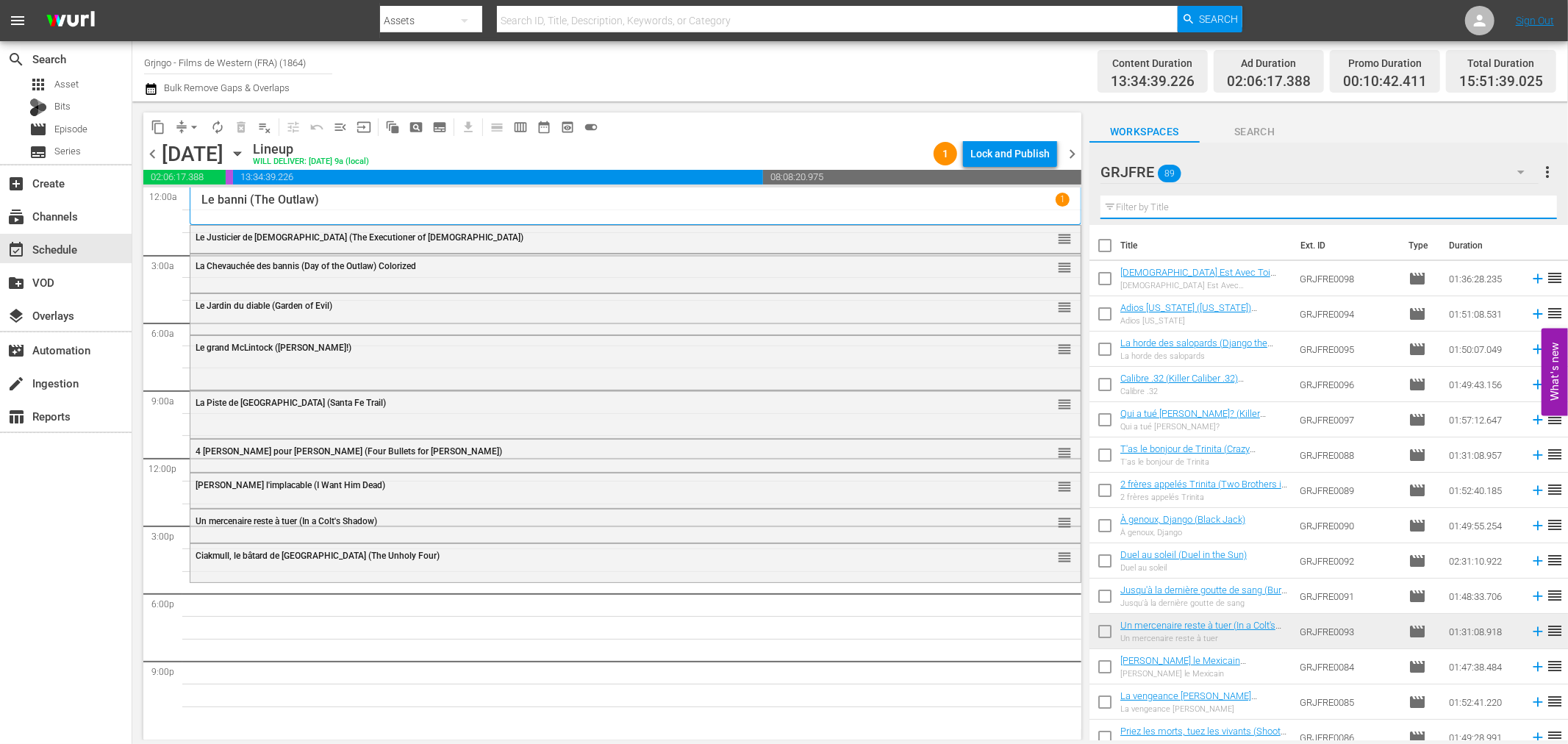
click at [1173, 203] on input "text" at bounding box center [1328, 207] width 456 height 23
paste input "Le justicier de la sierra (Panhandle)"
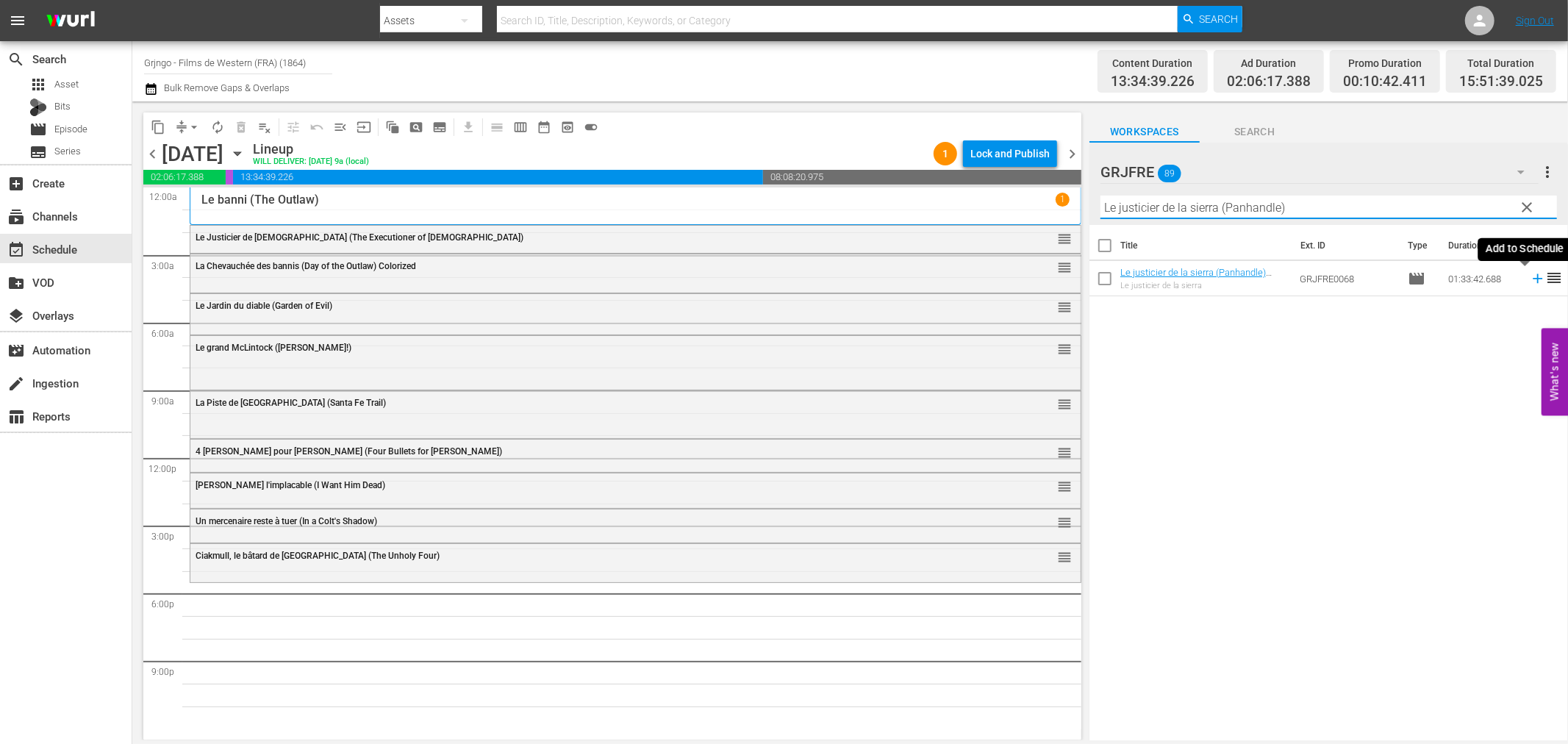
type input "Le justicier de la sierra (Panhandle)"
click at [1530, 276] on icon at bounding box center [1538, 279] width 16 height 16
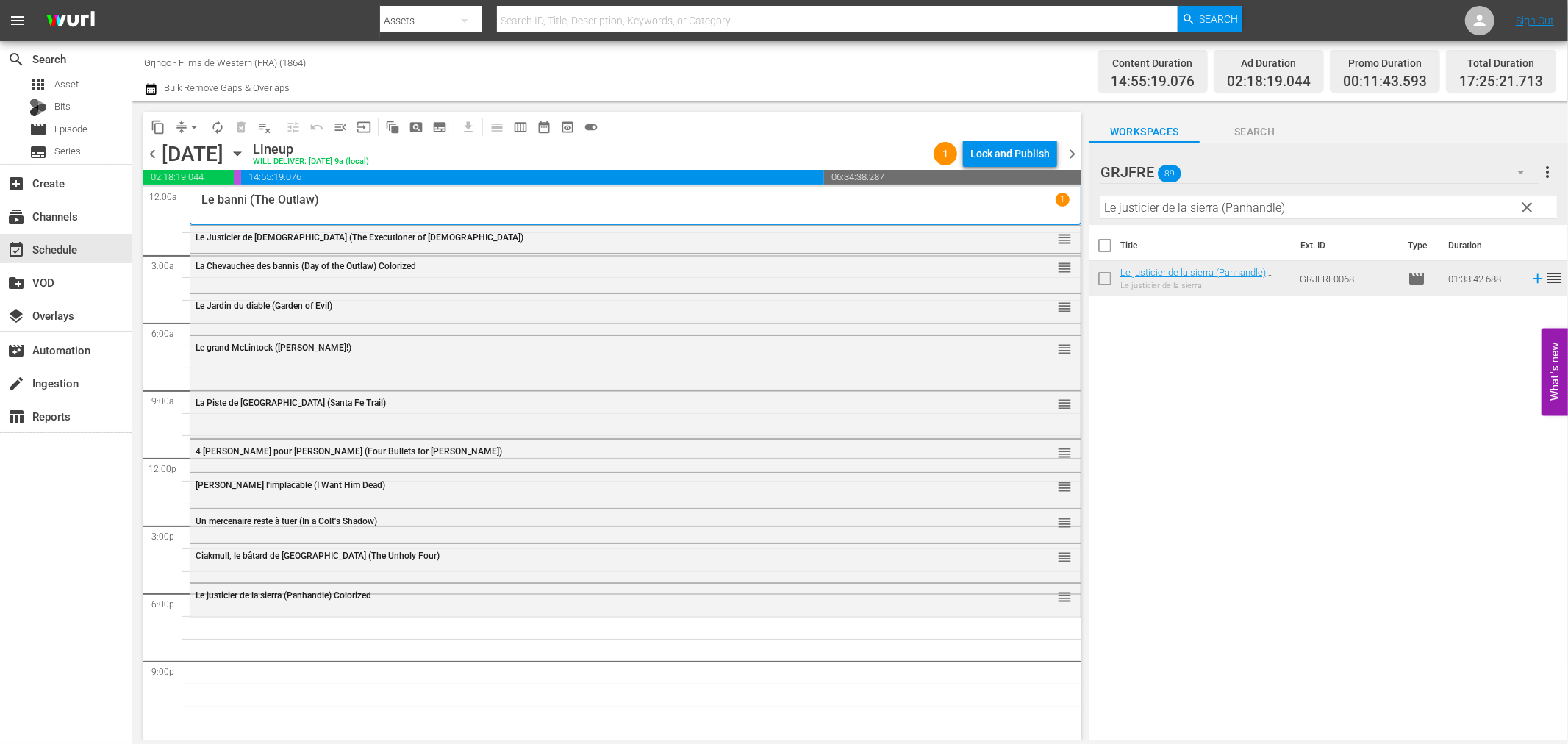
click at [1527, 202] on span "clear" at bounding box center [1528, 207] width 18 height 18
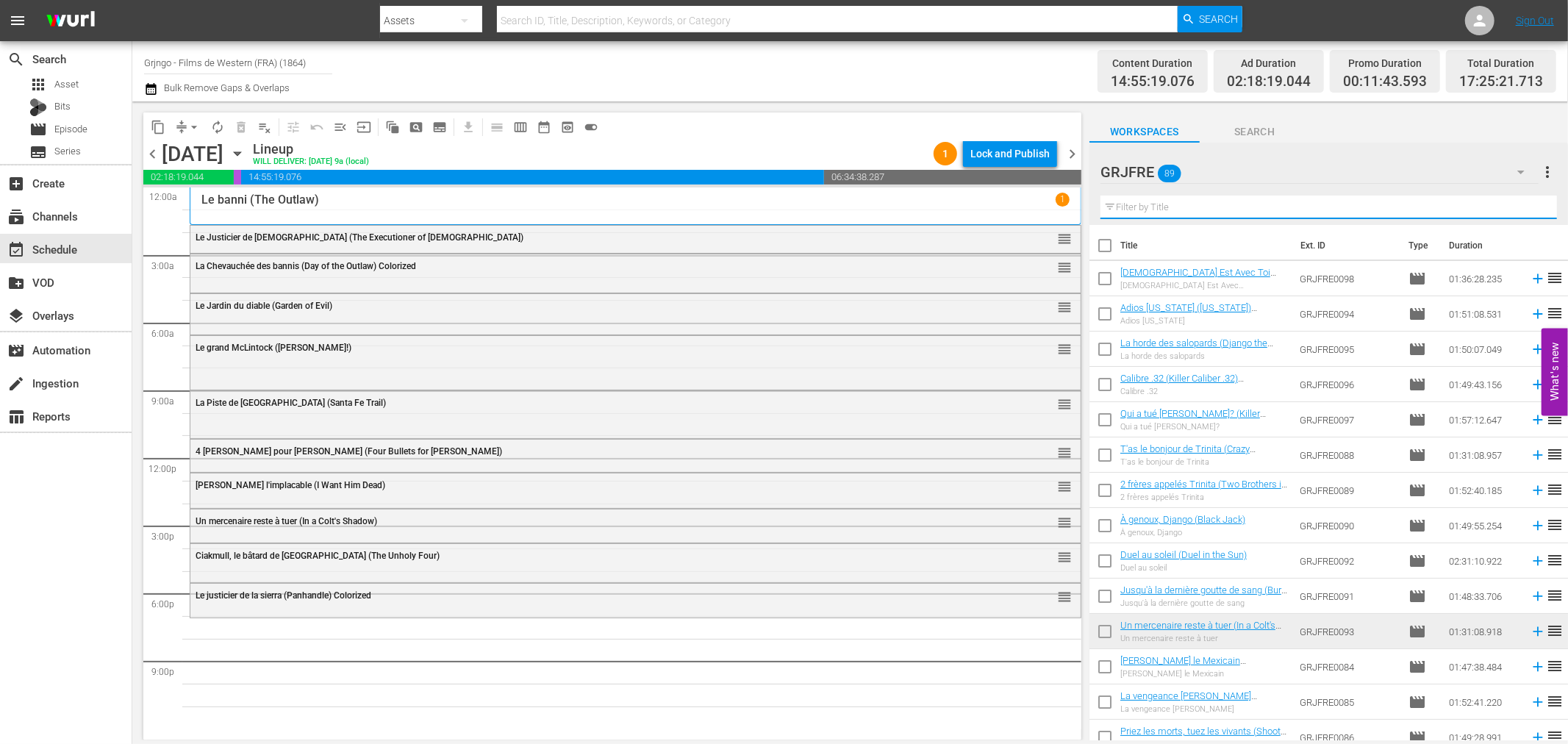
paste input "Gentleman Killer"
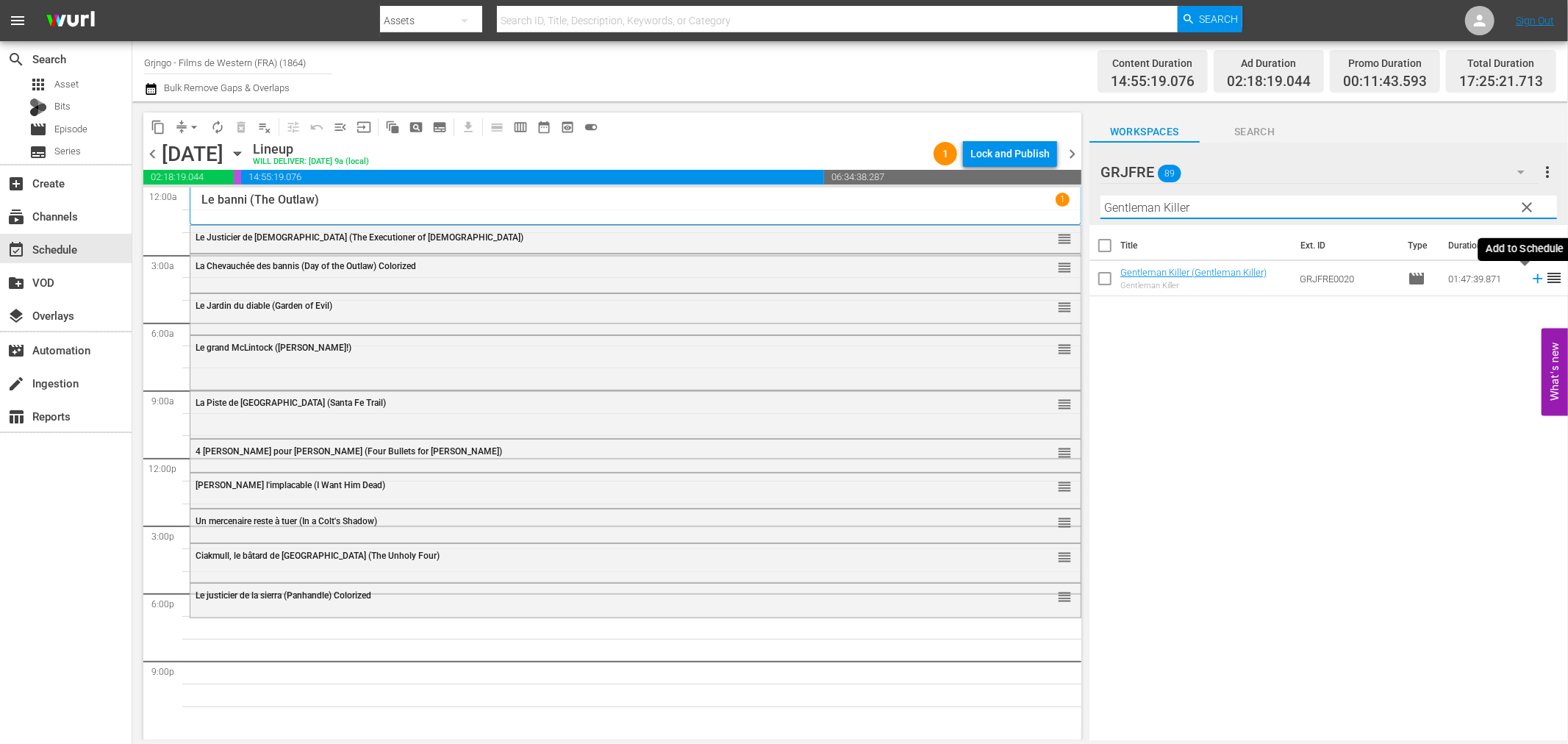
type input "Gentleman Killer"
click at [1533, 279] on icon at bounding box center [1538, 279] width 9 height 9
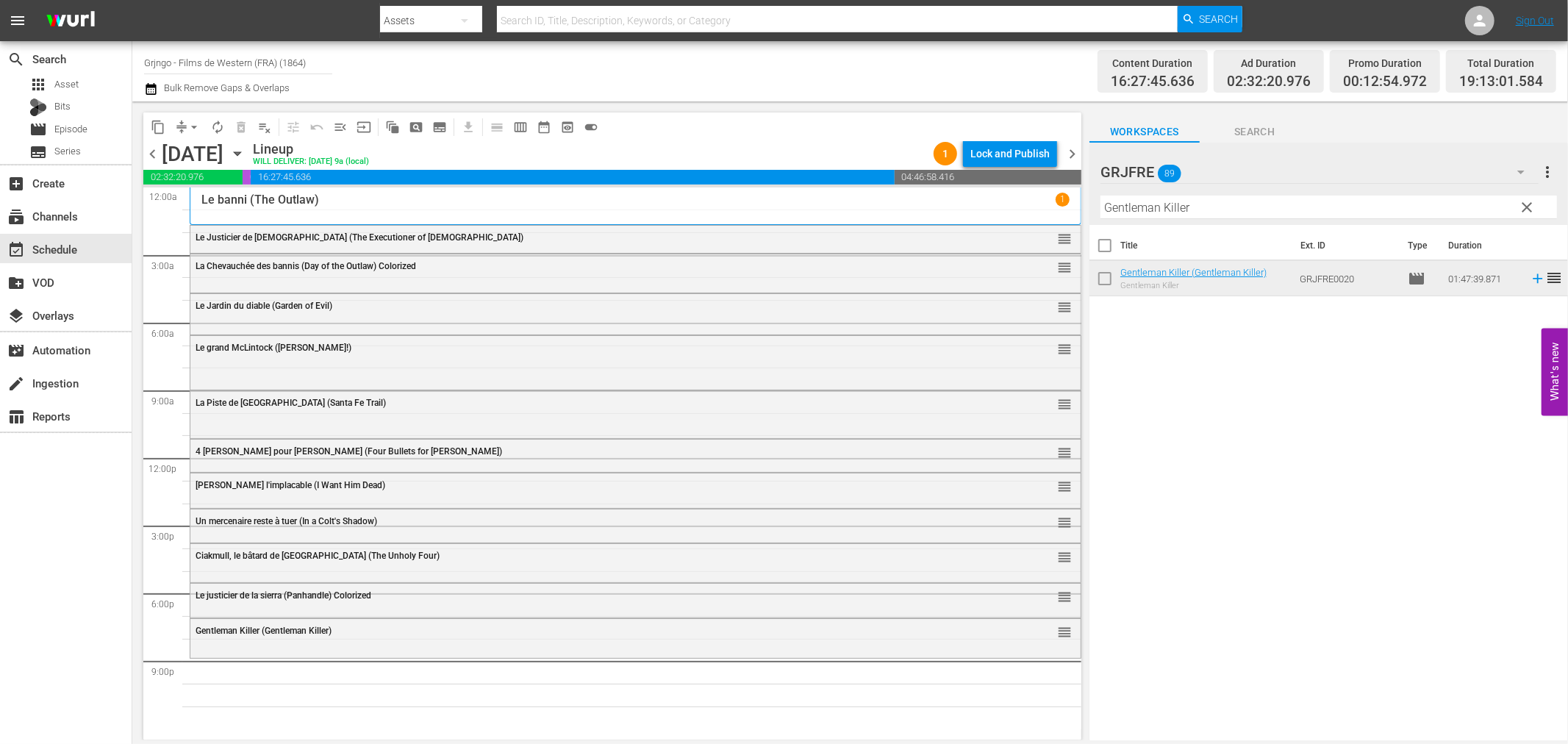
drag, startPoint x: 1524, startPoint y: 203, endPoint x: 1465, endPoint y: 208, distance: 59.2
click at [1524, 203] on span "clear" at bounding box center [1528, 207] width 18 height 18
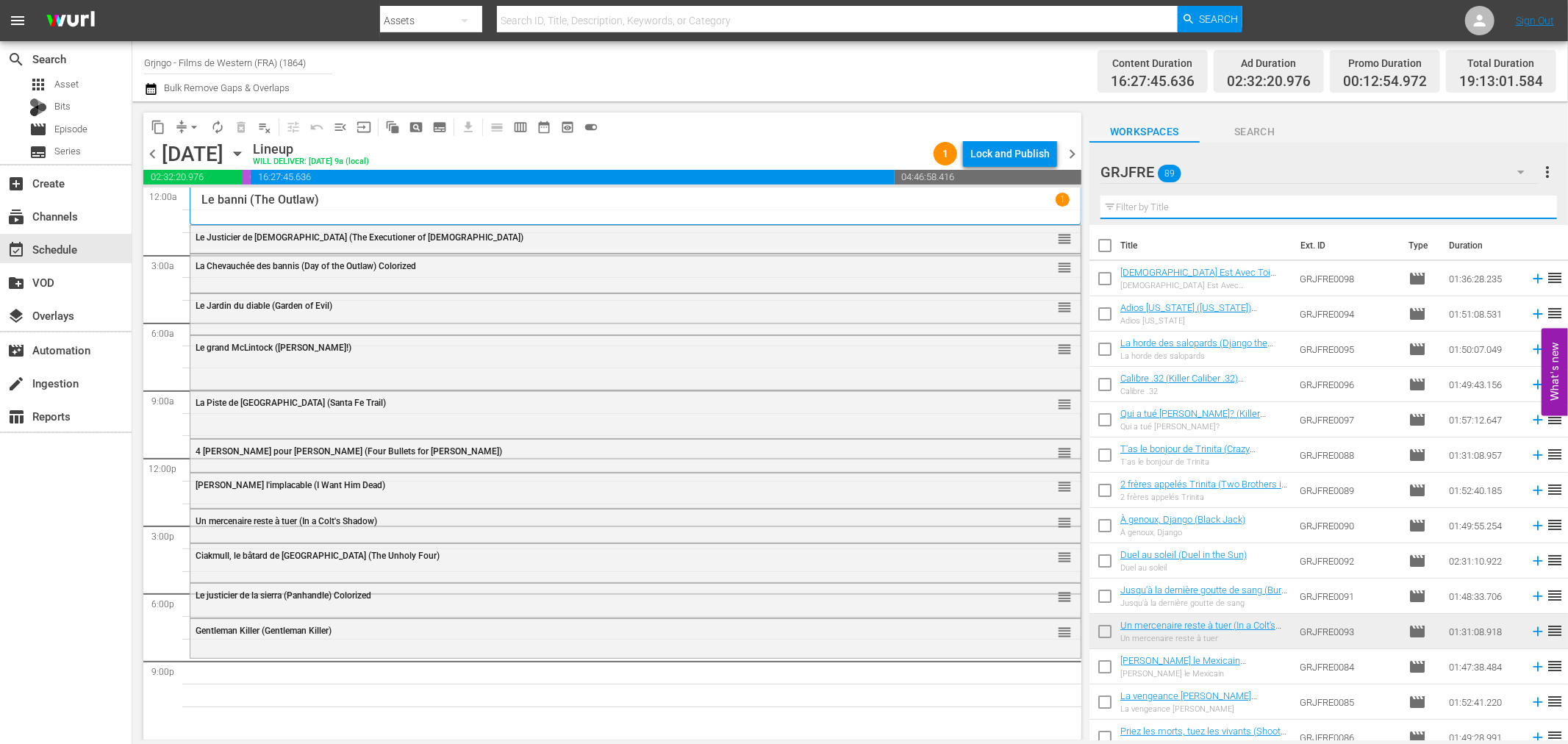
paste input "Duel au soleil (Duel in the Sun)"
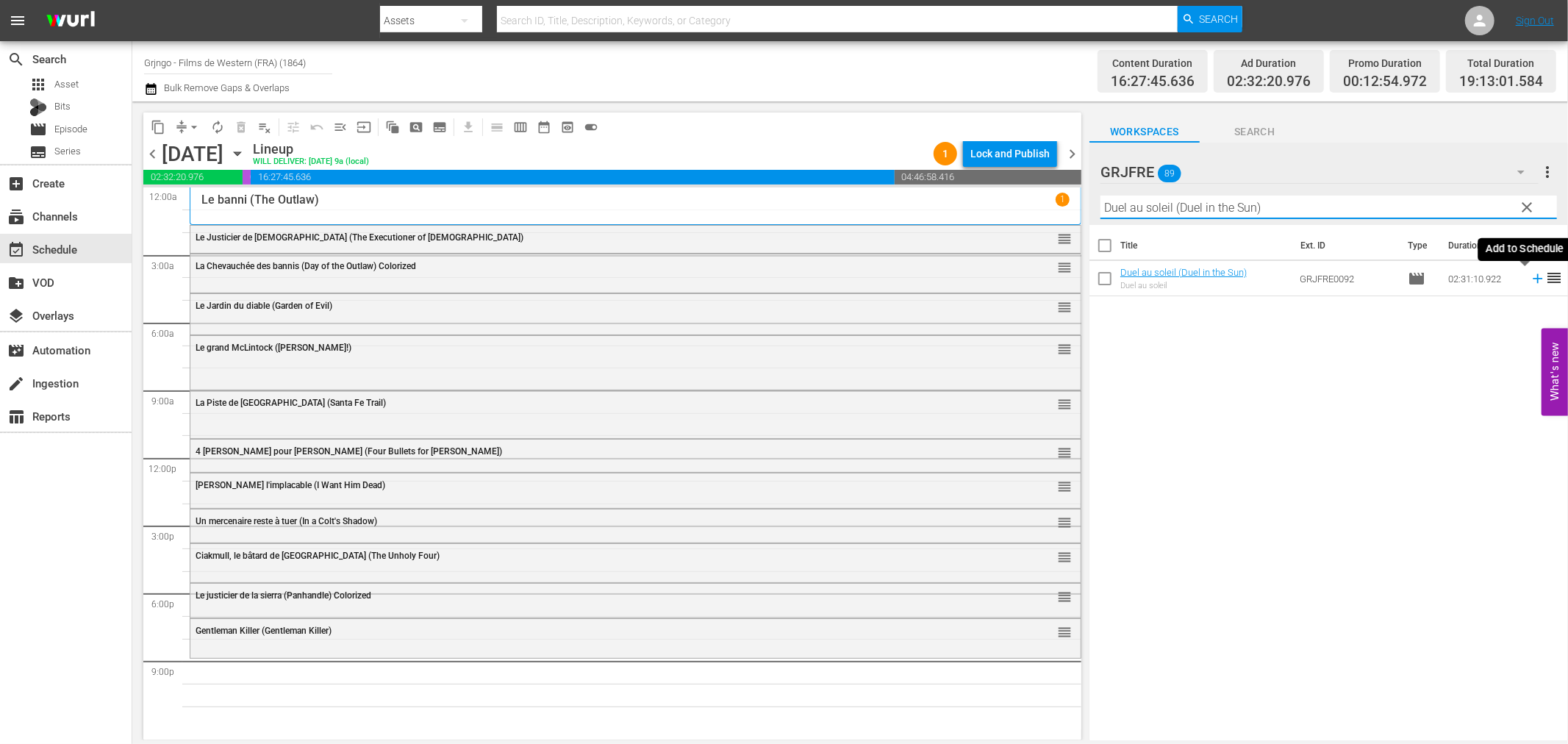
type input "Duel au soleil (Duel in the Sun)"
click at [1530, 277] on icon at bounding box center [1538, 279] width 16 height 16
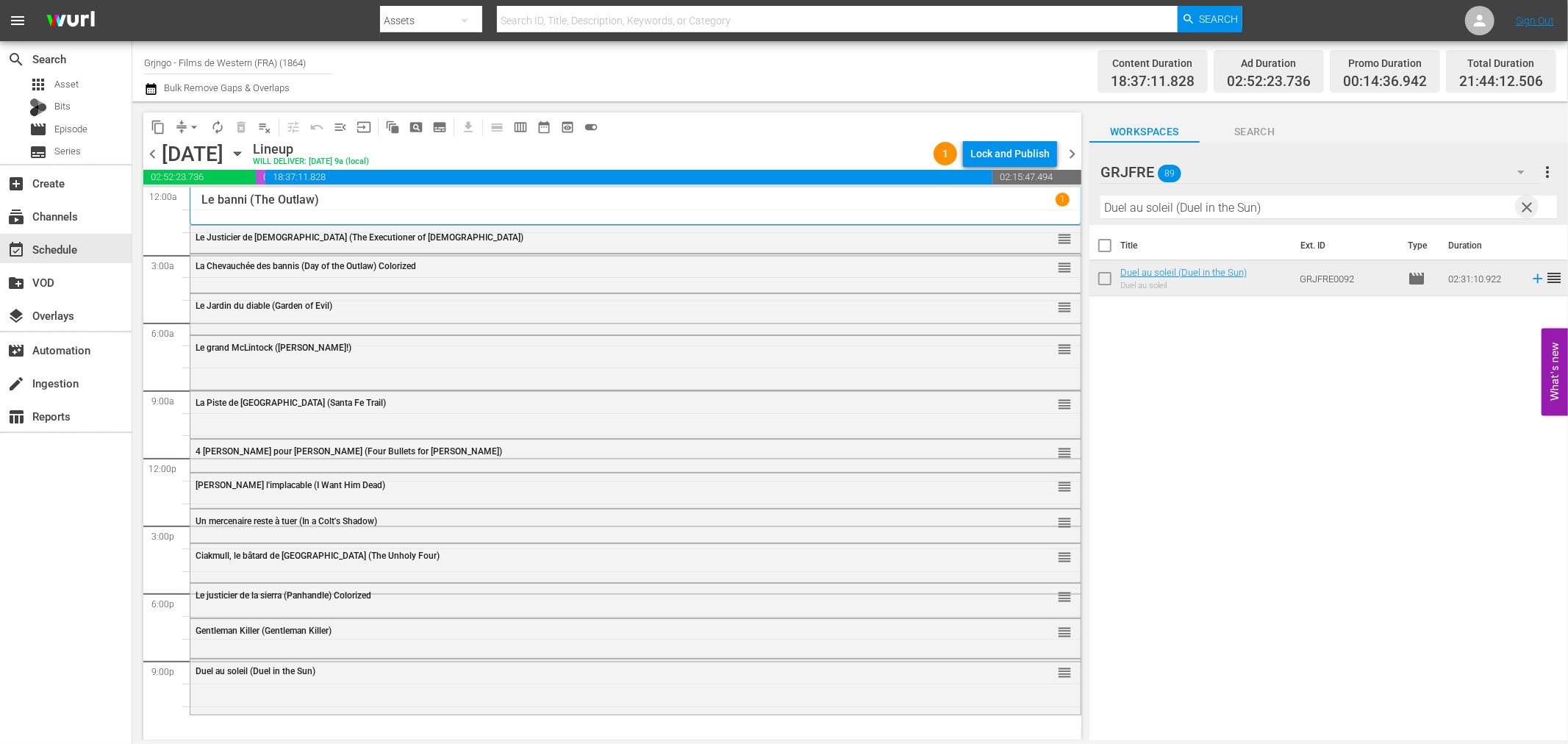
click at [1526, 204] on span "clear" at bounding box center [1528, 207] width 18 height 18
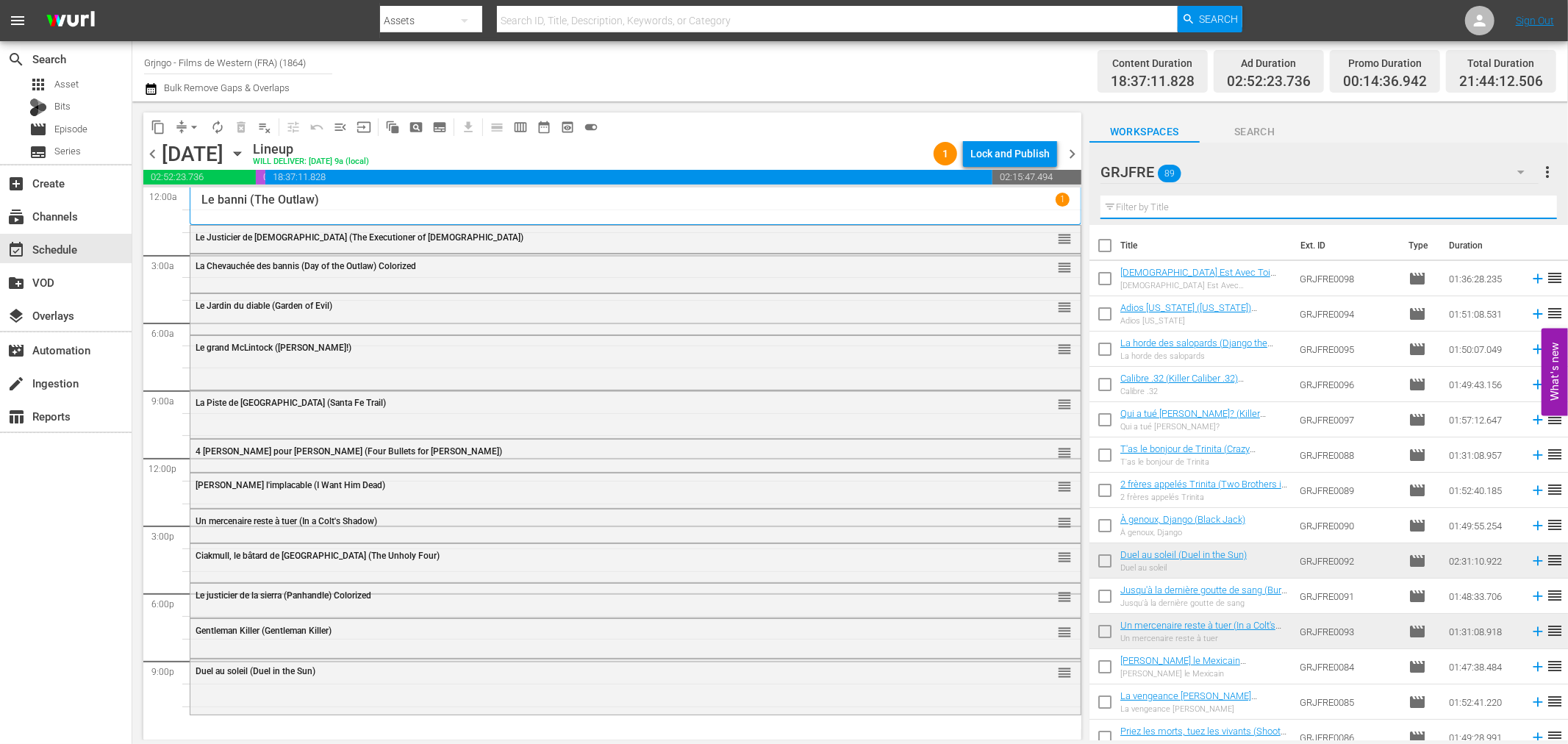
paste input "Comanche"
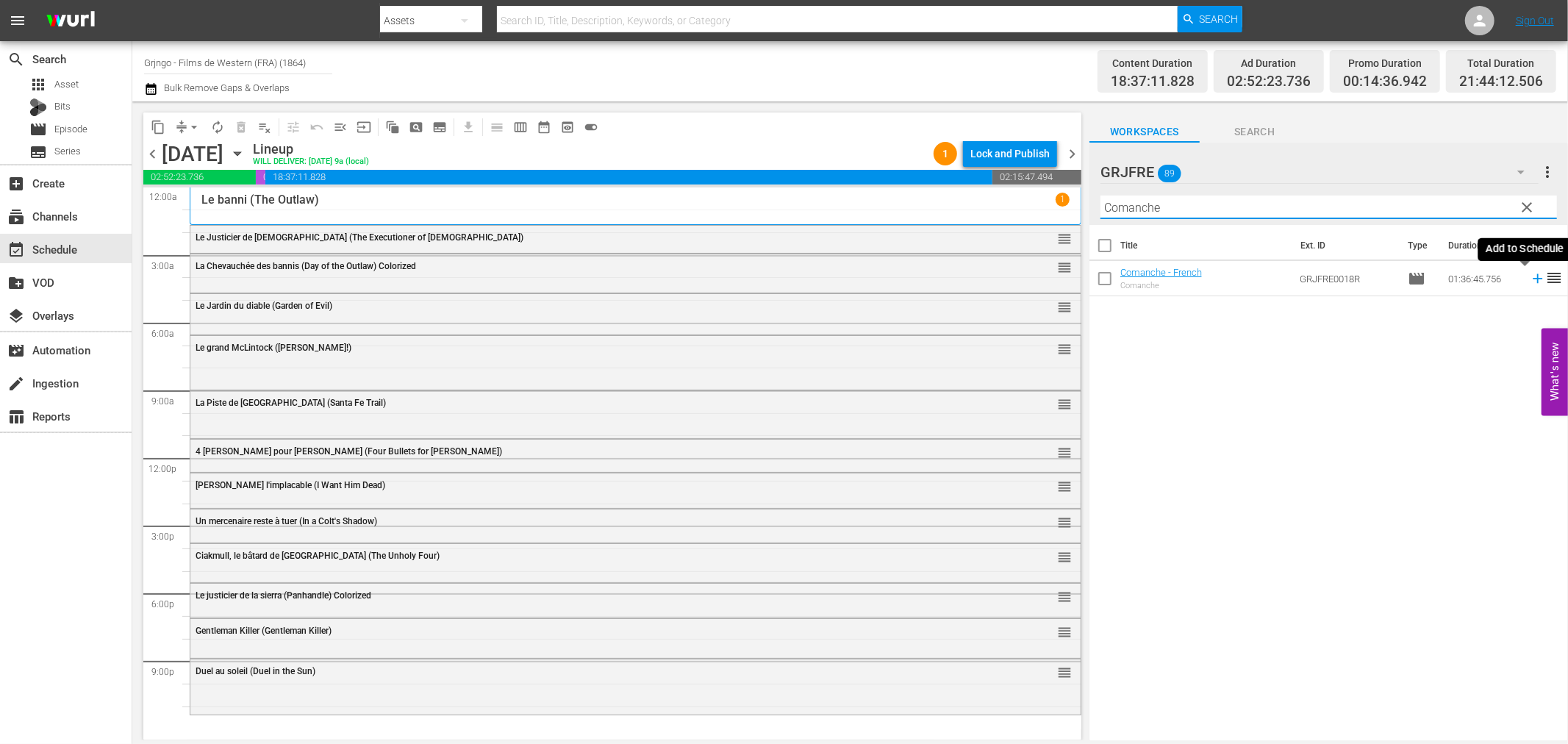
type input "Comanche"
click at [1530, 277] on icon at bounding box center [1538, 279] width 16 height 16
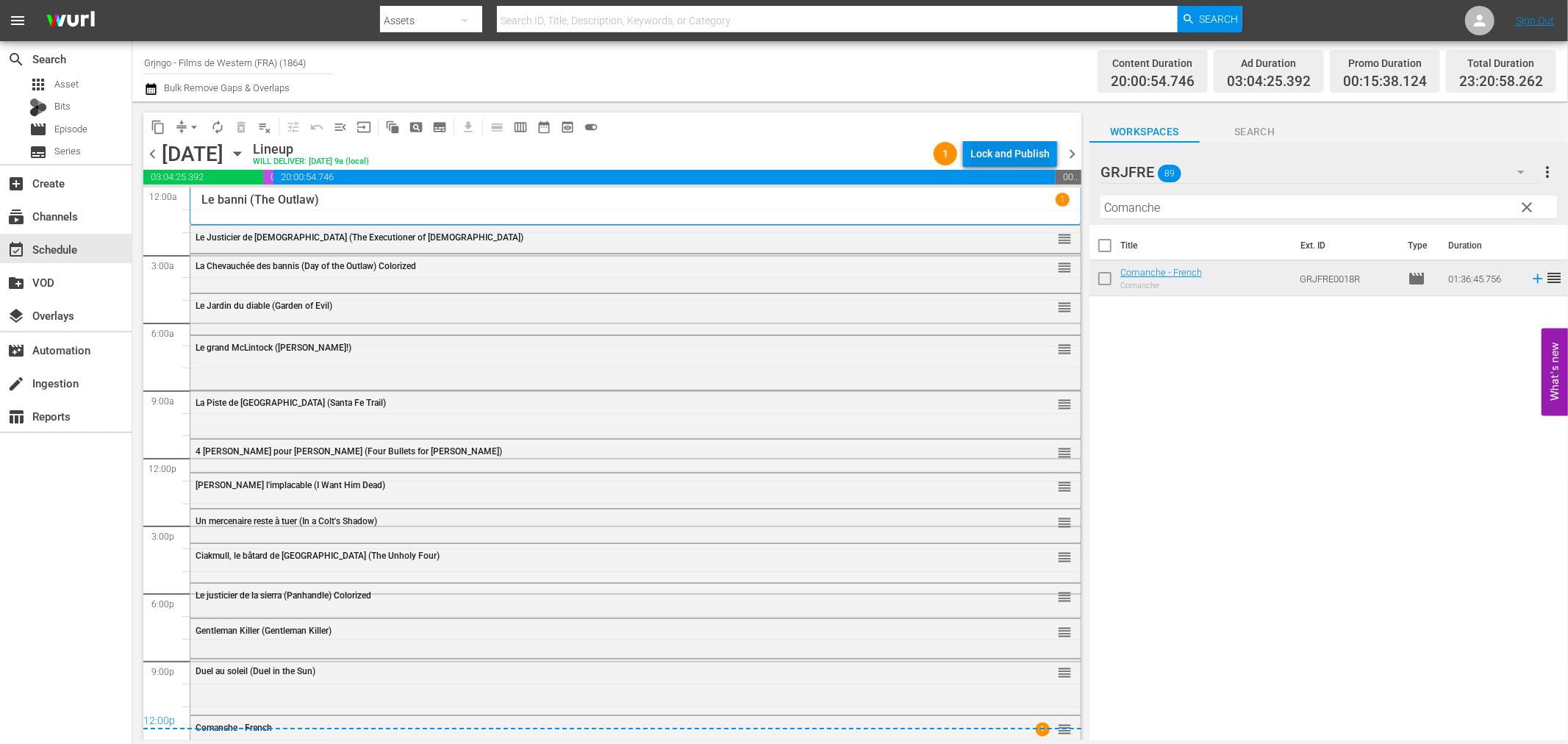
click at [978, 149] on div "Lock and Publish" at bounding box center [1010, 154] width 79 height 26
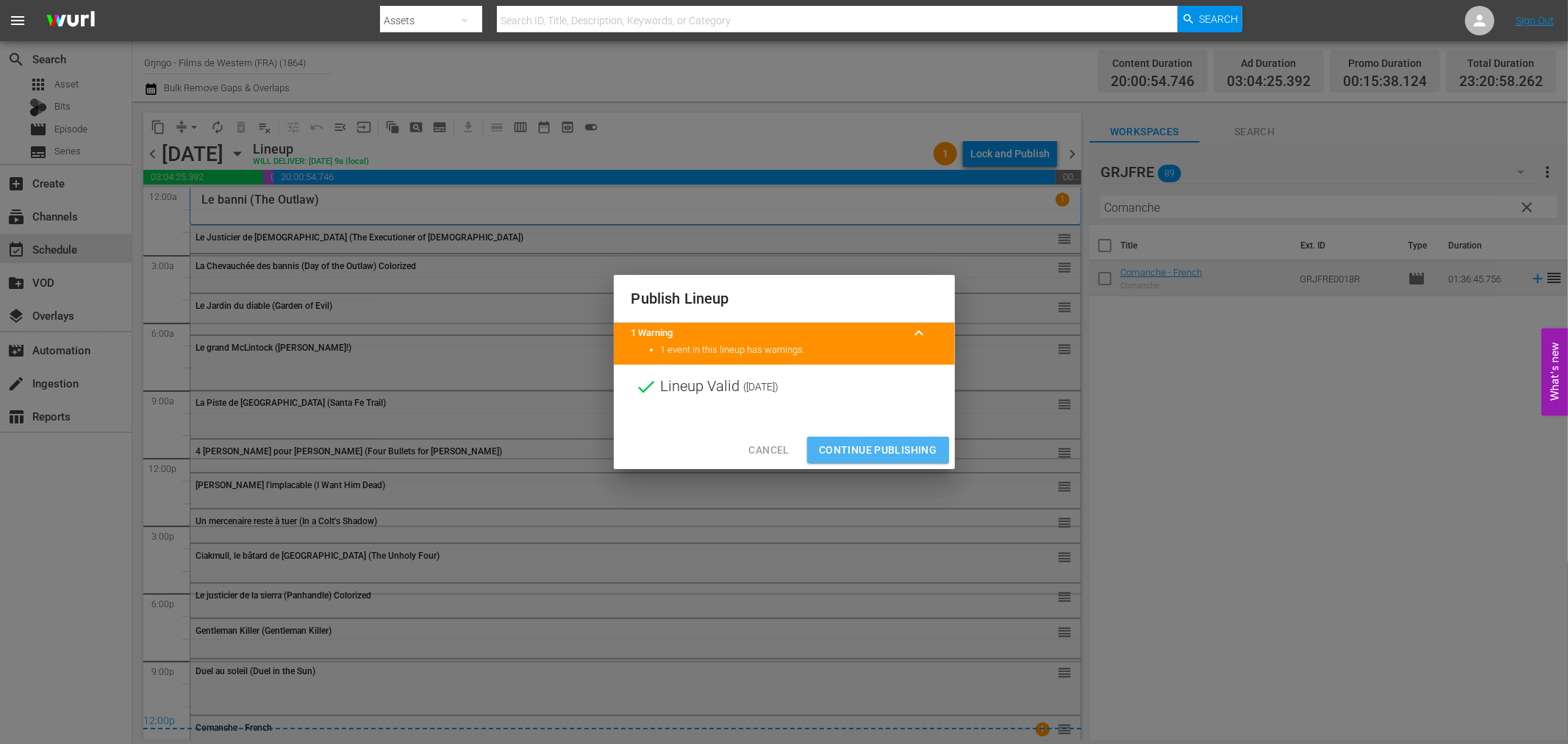
click at [914, 449] on span "Continue Publishing" at bounding box center [878, 451] width 119 height 19
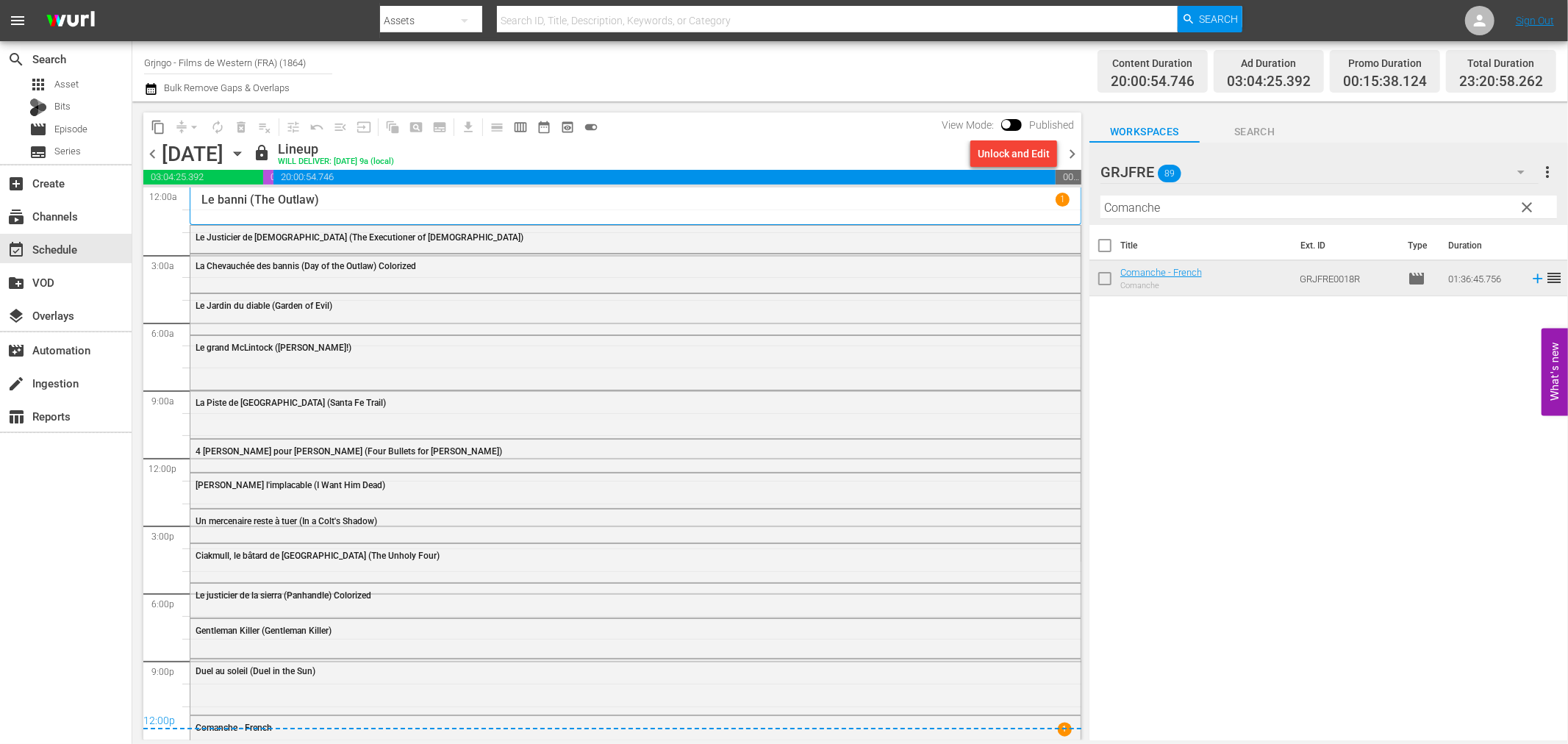
drag, startPoint x: 1070, startPoint y: 151, endPoint x: 1047, endPoint y: 147, distance: 23.3
click at [1070, 151] on span "chevron_right" at bounding box center [1072, 154] width 19 height 19
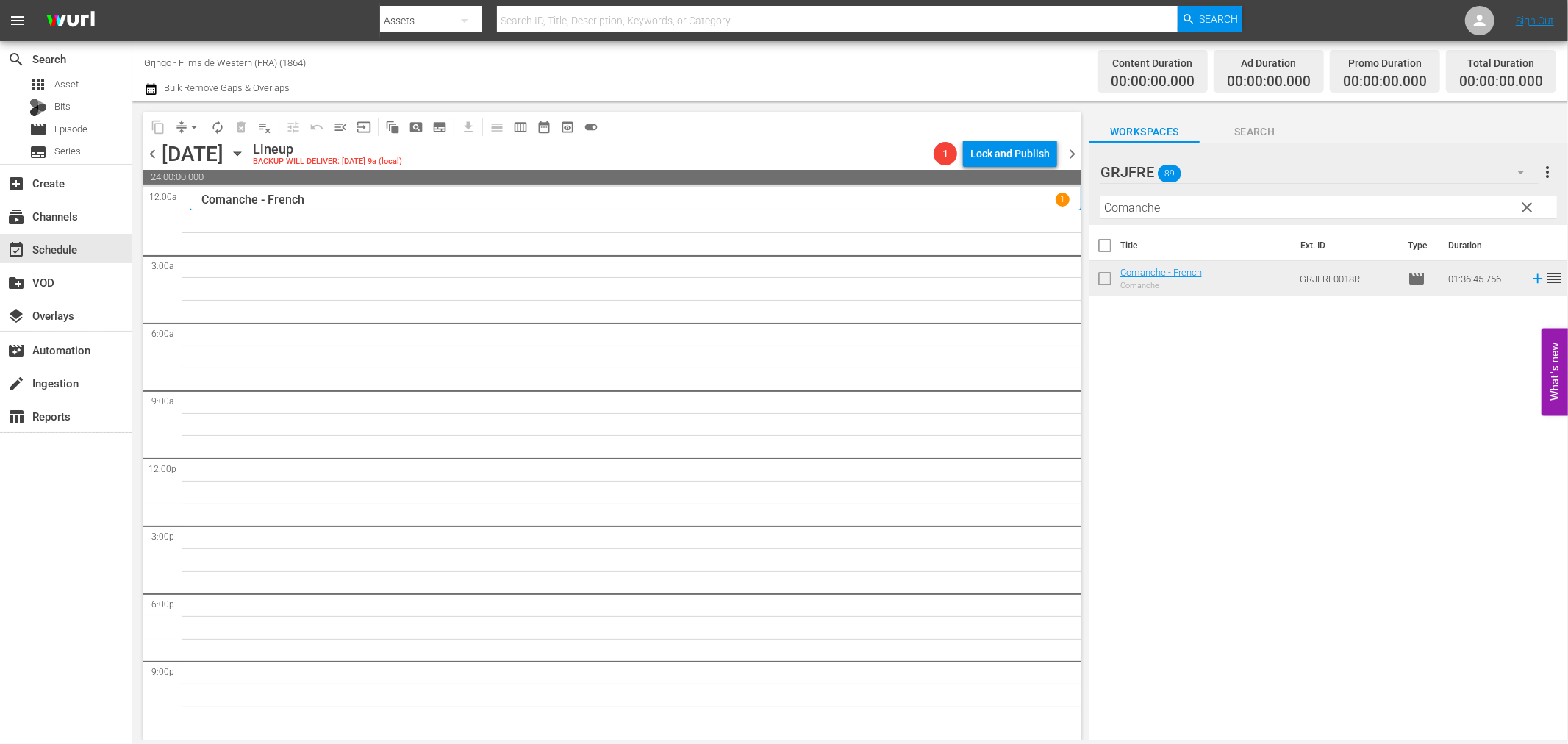
click at [150, 152] on span "chevron_left" at bounding box center [153, 154] width 19 height 19
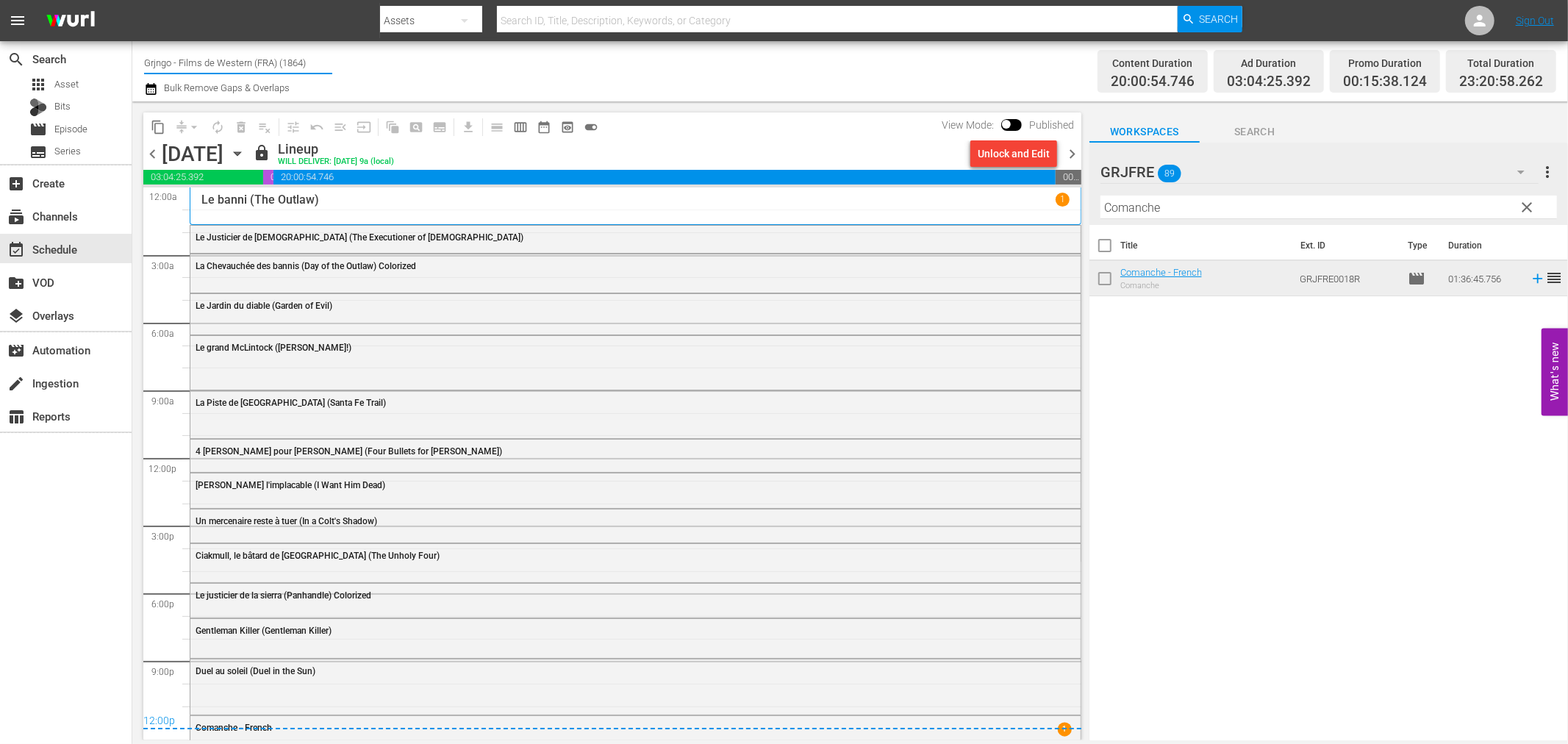
drag, startPoint x: 316, startPoint y: 59, endPoint x: 137, endPoint y: 63, distance: 179.0
click at [136, 61] on div "Channel Title Grjngo - Films de Western (FRA) (1864) Bulk Remove Gaps & Overlap…" at bounding box center [850, 71] width 1436 height 61
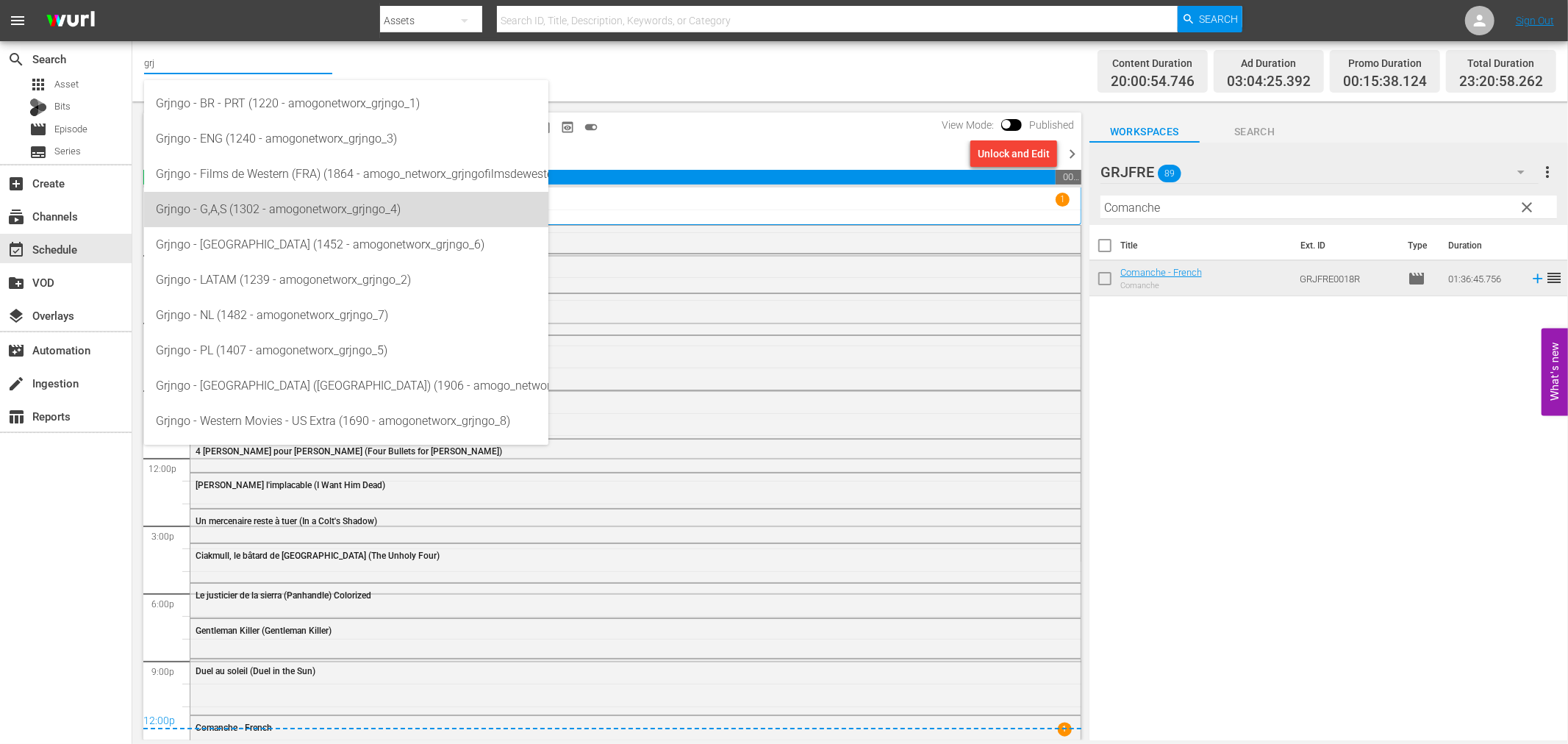
click at [245, 197] on div "Grjngo - G,A,S (1302 - amogonetworx_grjngo_4)" at bounding box center [346, 209] width 381 height 35
type input "Grjngo - G,A,S (1302 - amogonetworx_grjngo_4)"
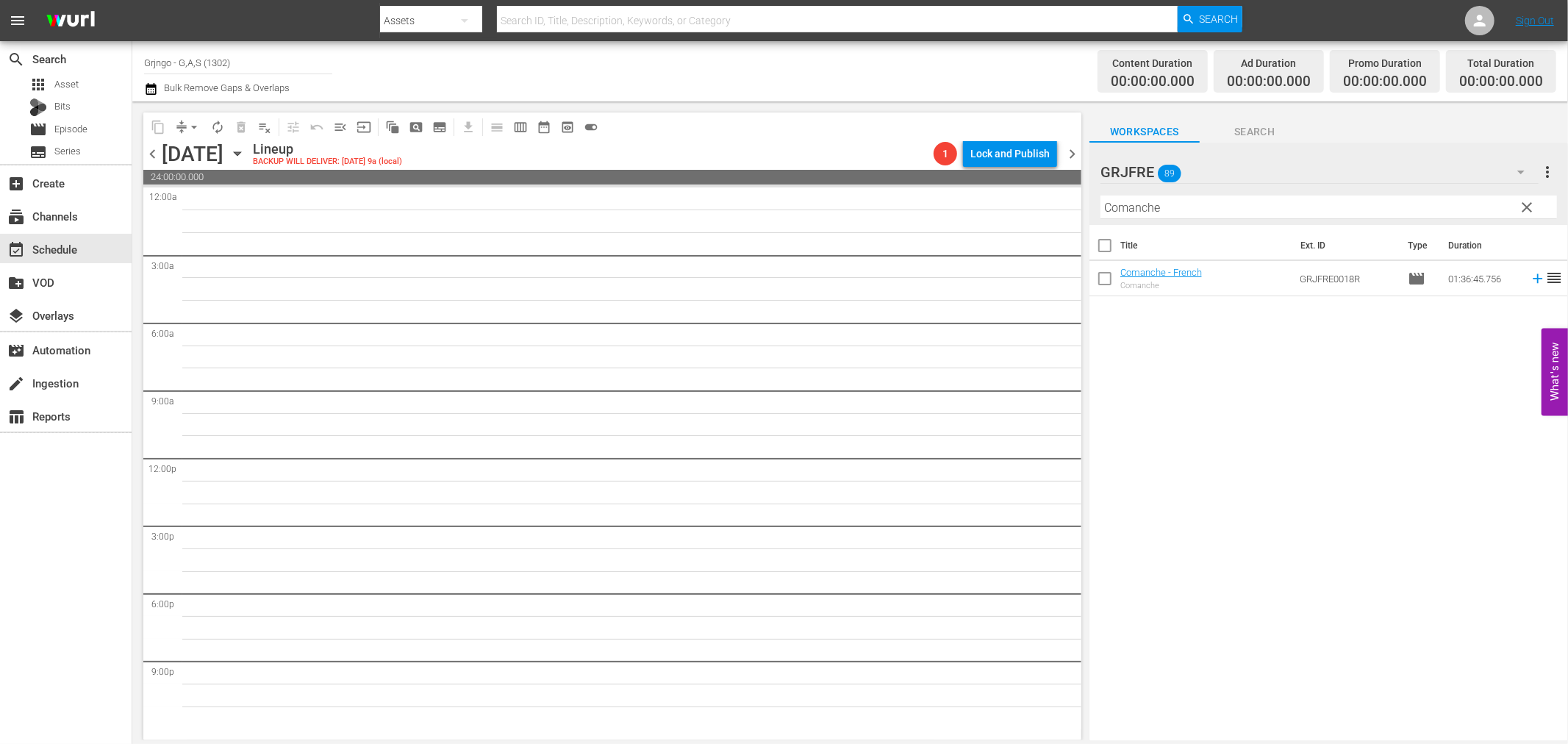
click at [245, 158] on icon "button" at bounding box center [237, 154] width 16 height 16
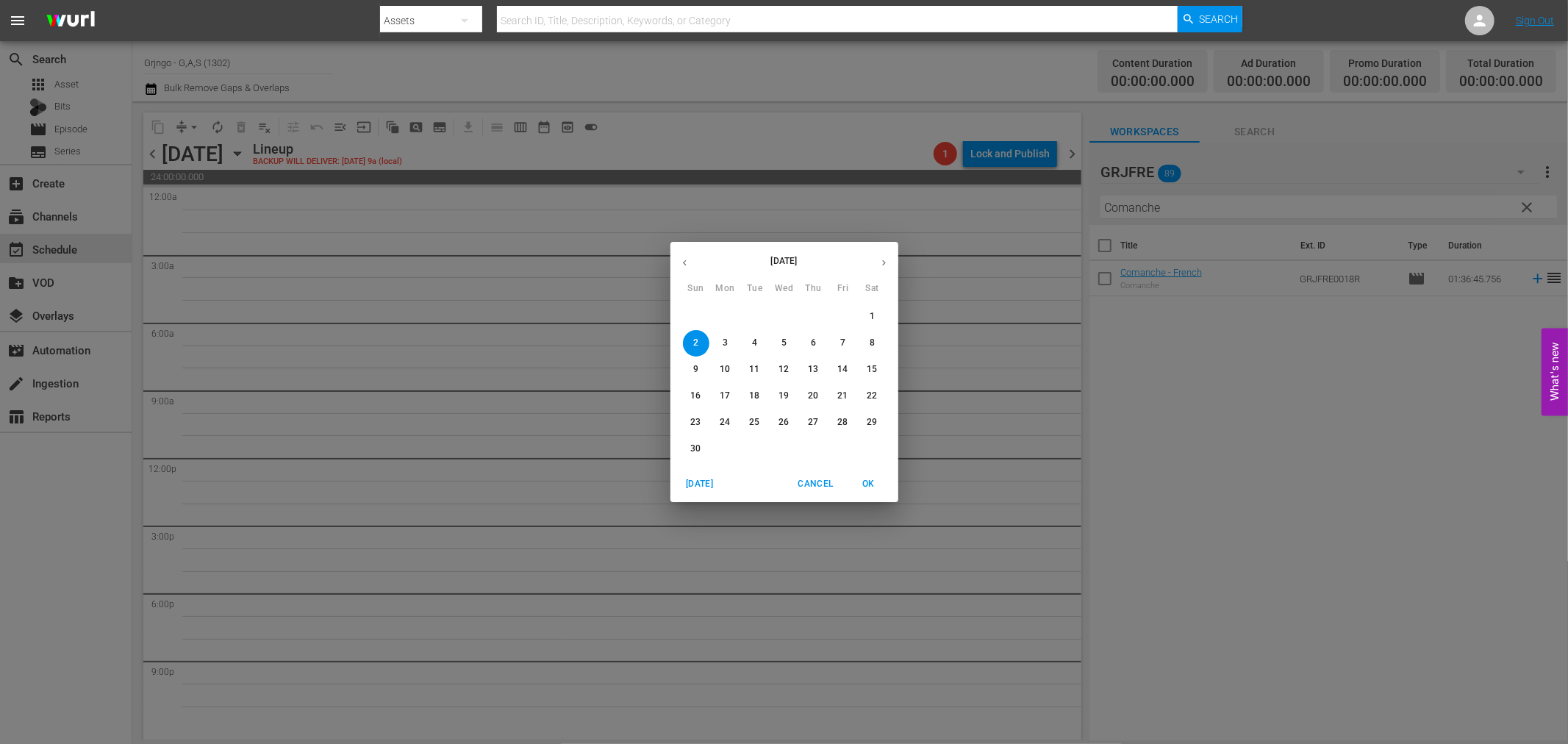
click at [687, 265] on icon "button" at bounding box center [685, 263] width 11 height 11
click at [724, 414] on button "27" at bounding box center [725, 423] width 26 height 26
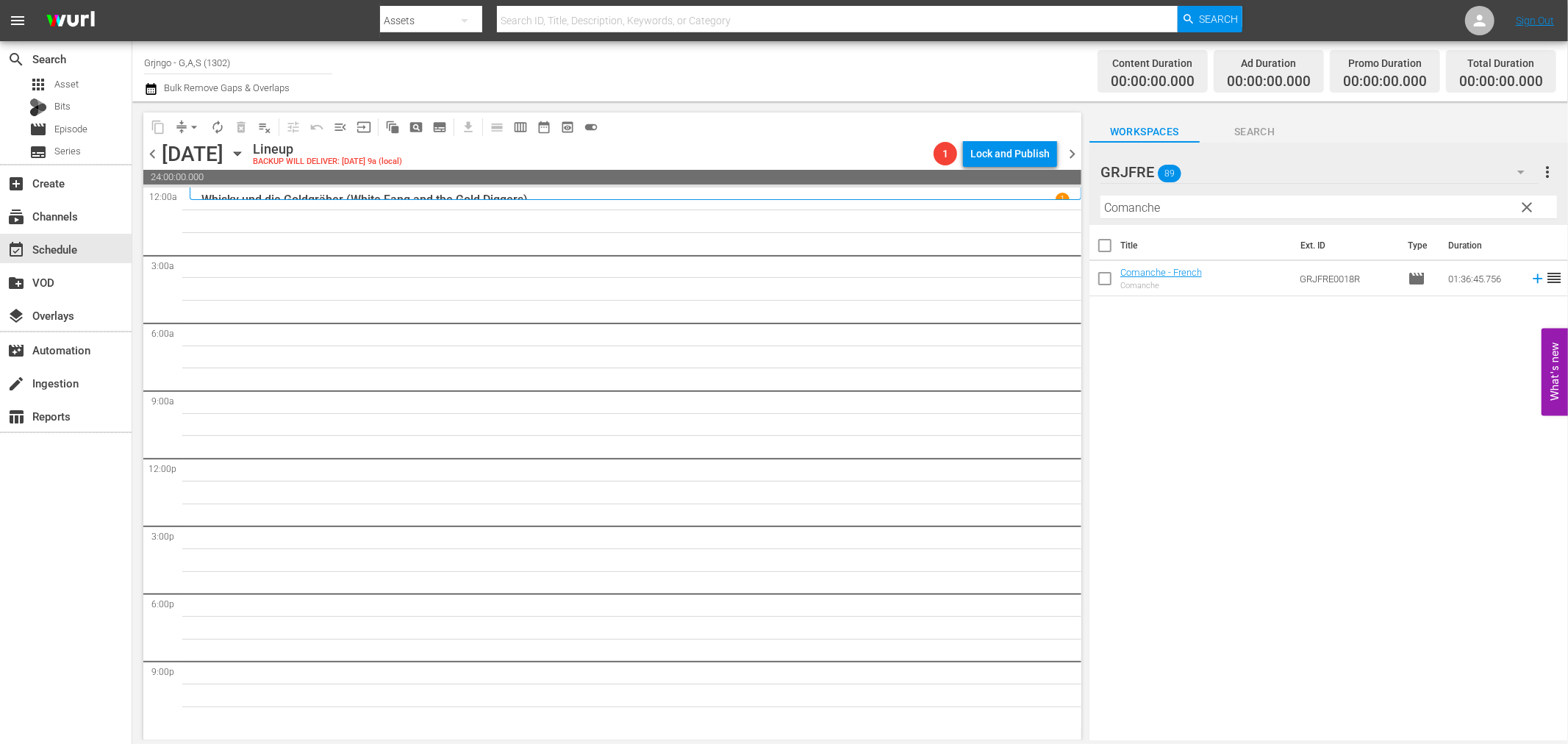
click at [1524, 210] on span "clear" at bounding box center [1528, 207] width 18 height 18
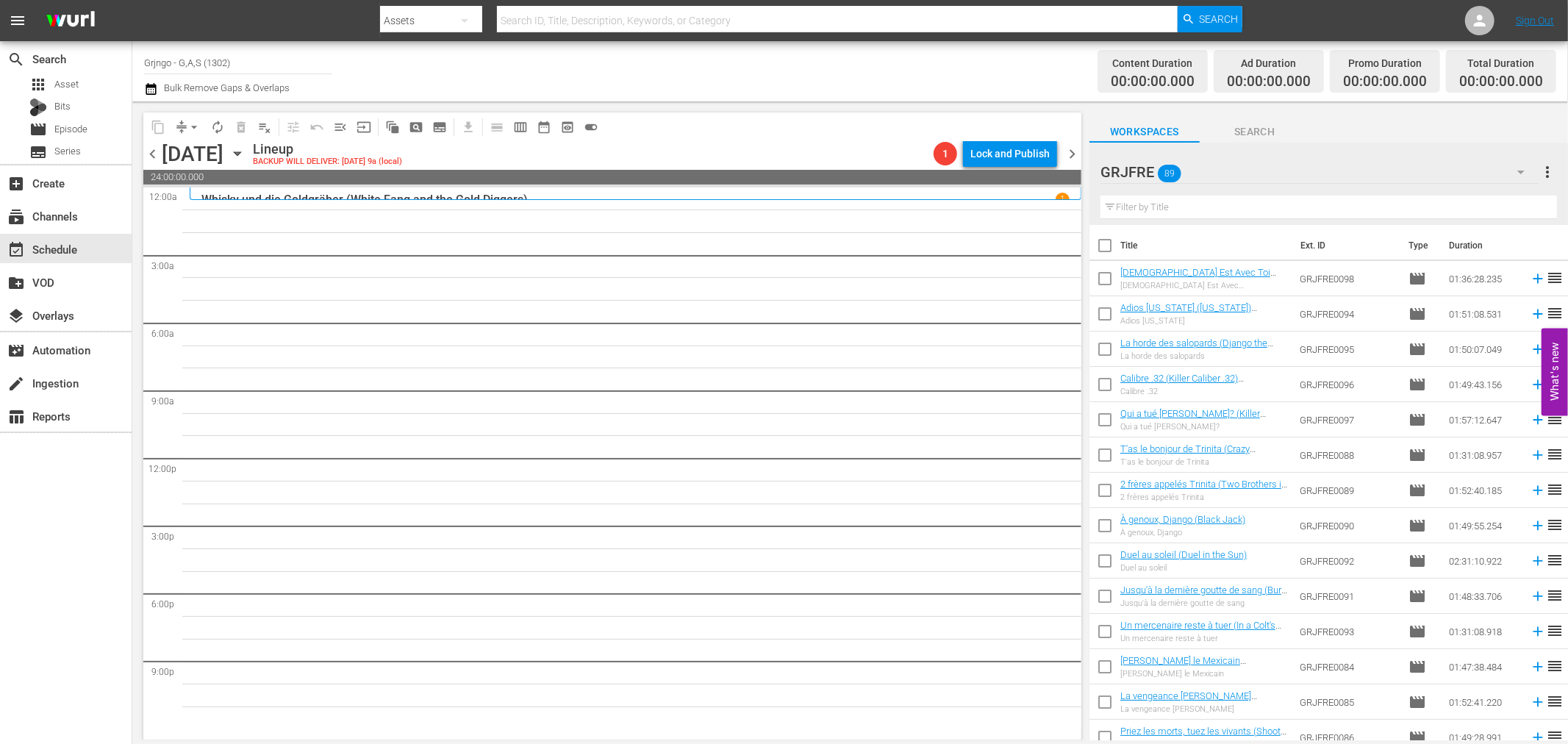
click at [1524, 164] on icon "button" at bounding box center [1521, 171] width 18 height 18
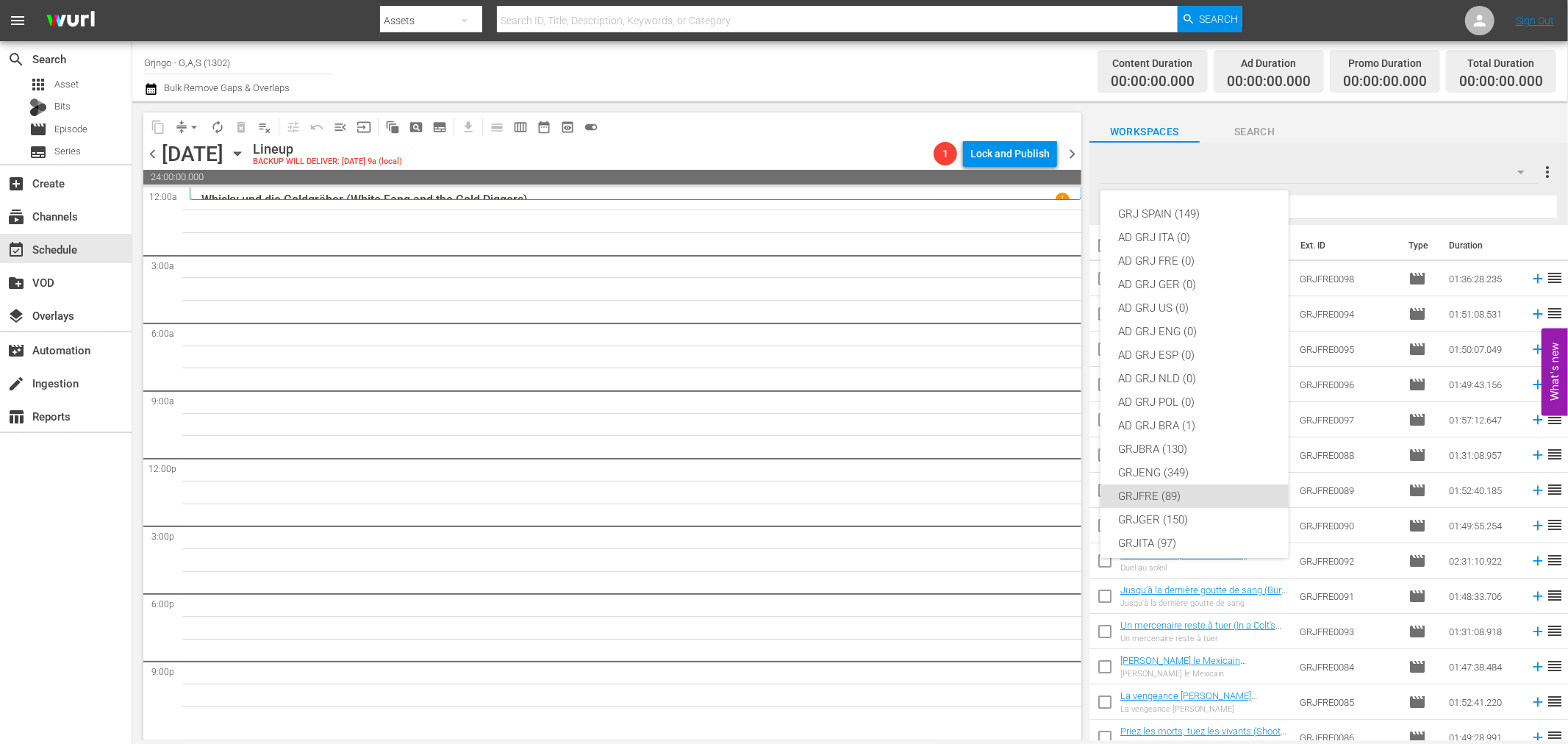
scroll to position [126, 0]
click at [1188, 387] on div "GRJGER (150)" at bounding box center [1194, 393] width 153 height 23
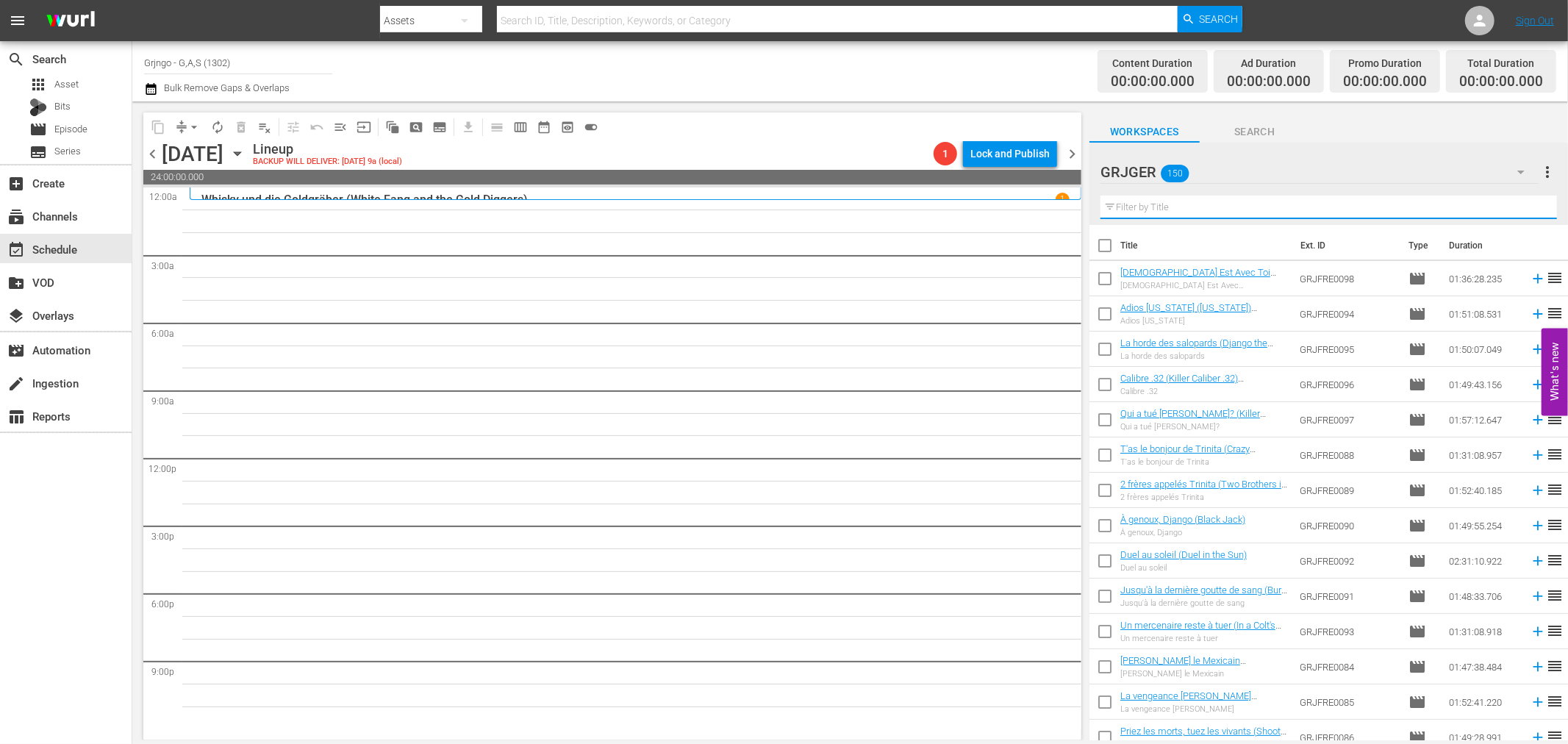
click at [1138, 206] on input "text" at bounding box center [1328, 207] width 456 height 23
paste input "Abilene Town - Banditen ohne Maske"
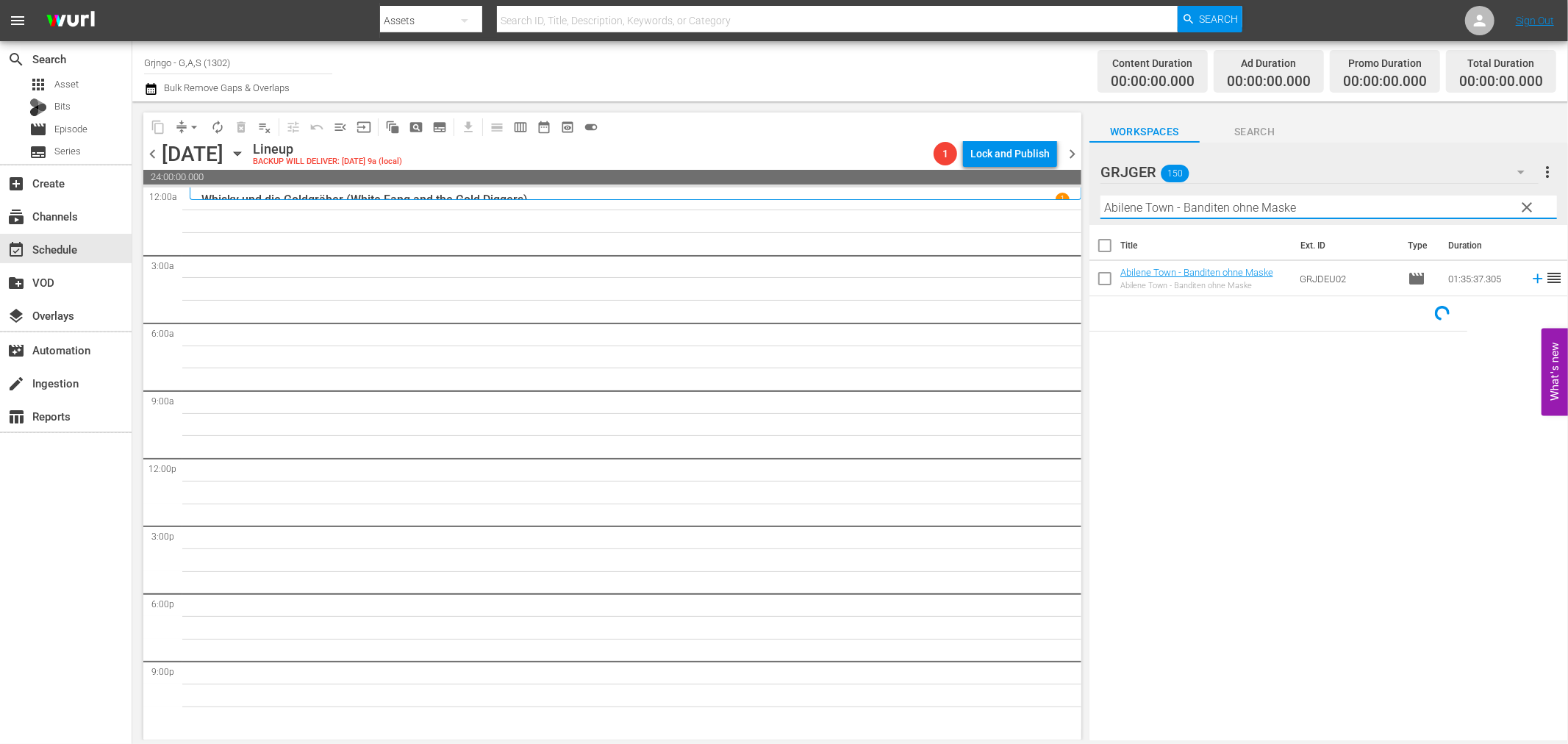
type input "Abilene Town - Banditen ohne Maske"
click at [1533, 278] on icon at bounding box center [1538, 279] width 9 height 9
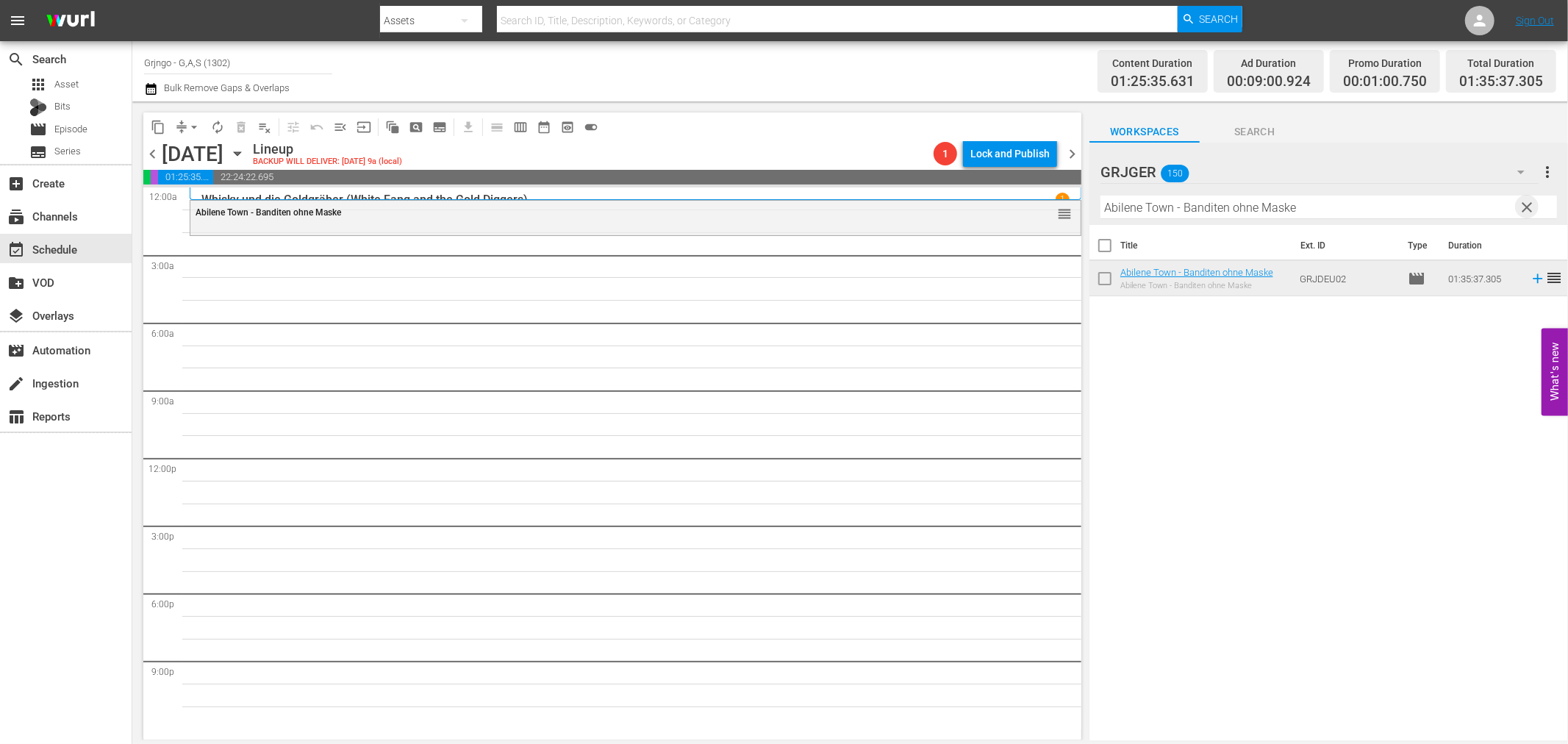
click at [1527, 203] on span "clear" at bounding box center [1528, 207] width 18 height 18
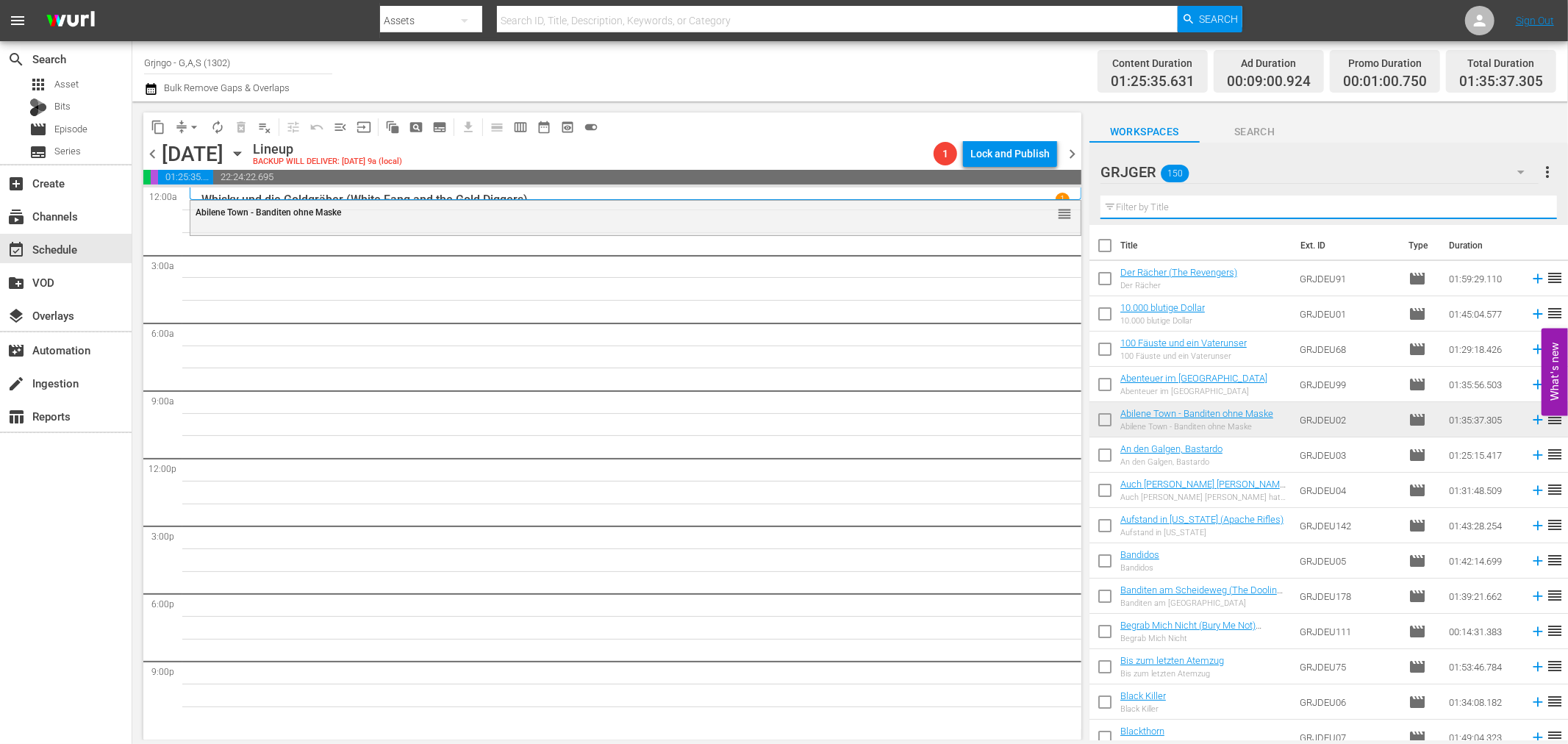
paste input "Oh Jalisco, gib nicht auf!"
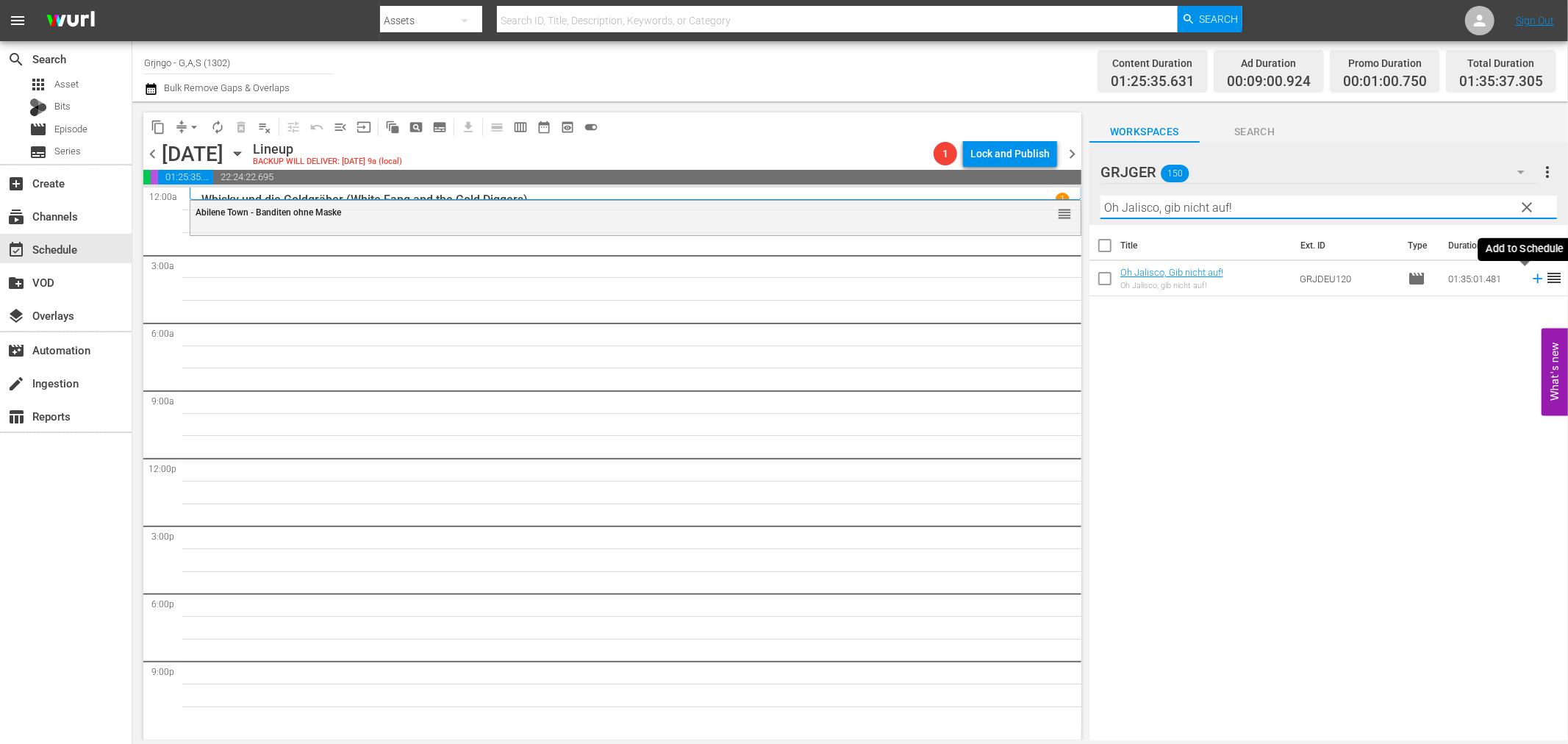
type input "Oh Jalisco, gib nicht auf!"
click at [1530, 273] on icon at bounding box center [1538, 279] width 16 height 16
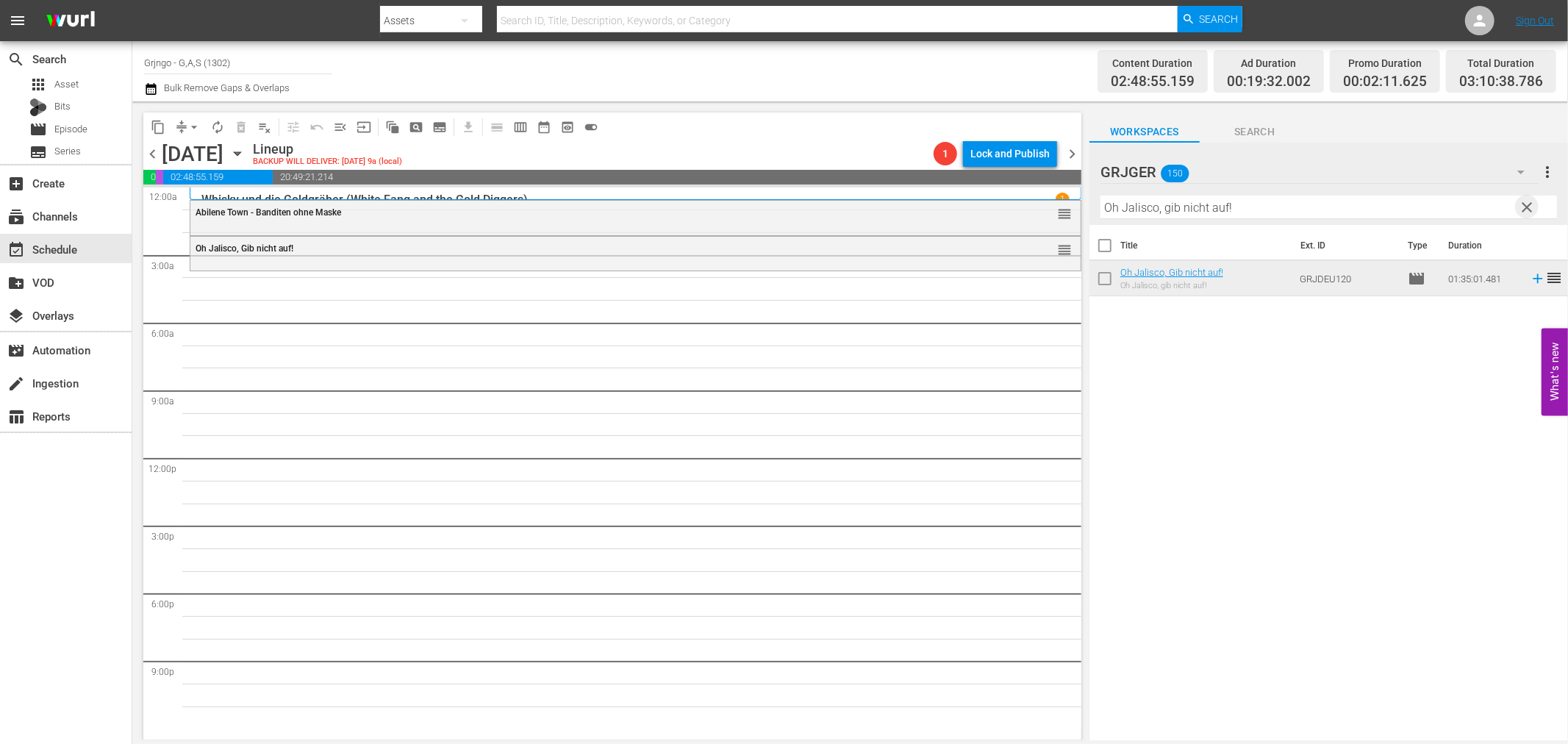
click at [1531, 202] on span "clear" at bounding box center [1528, 207] width 18 height 18
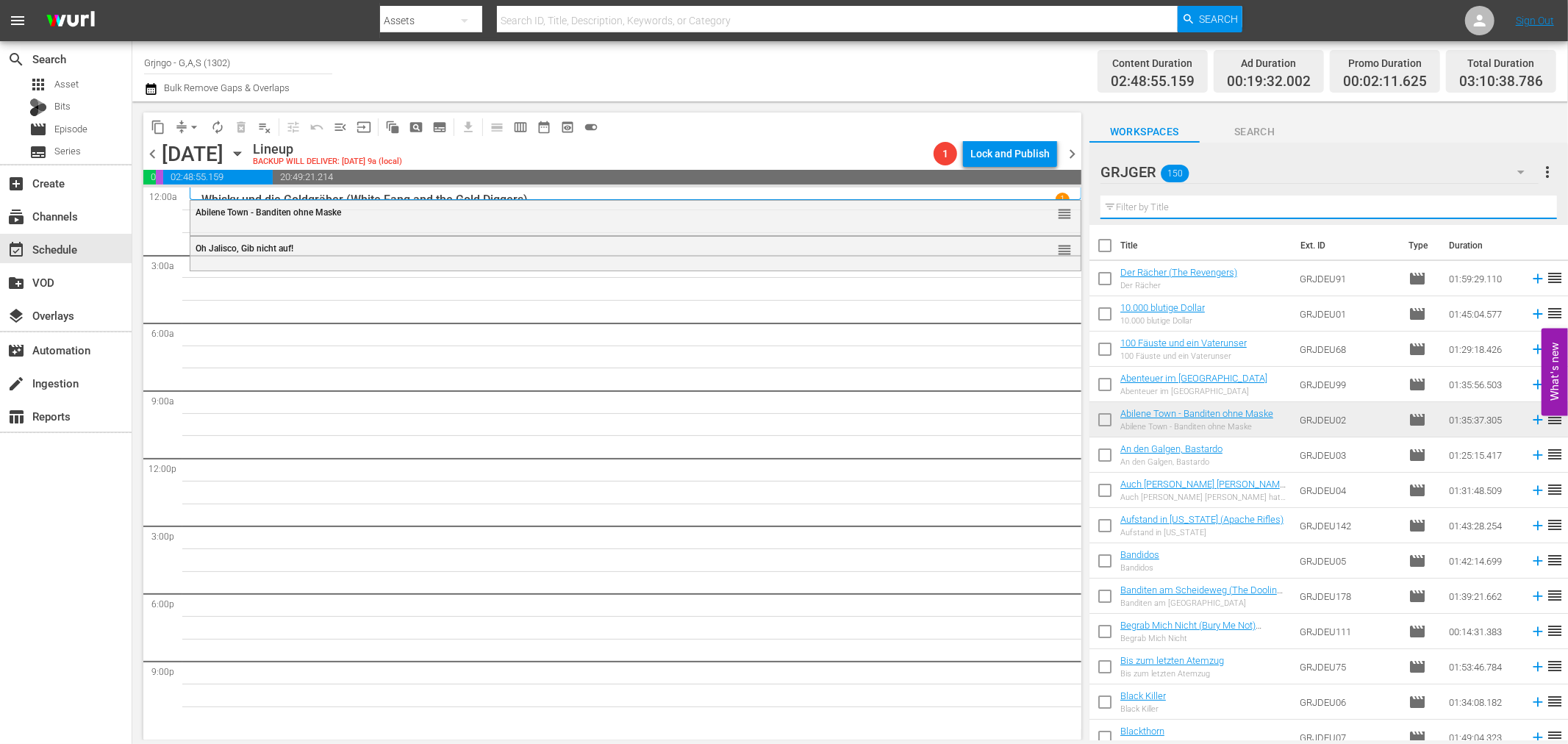
paste input "Man nennt mich Halleluja"
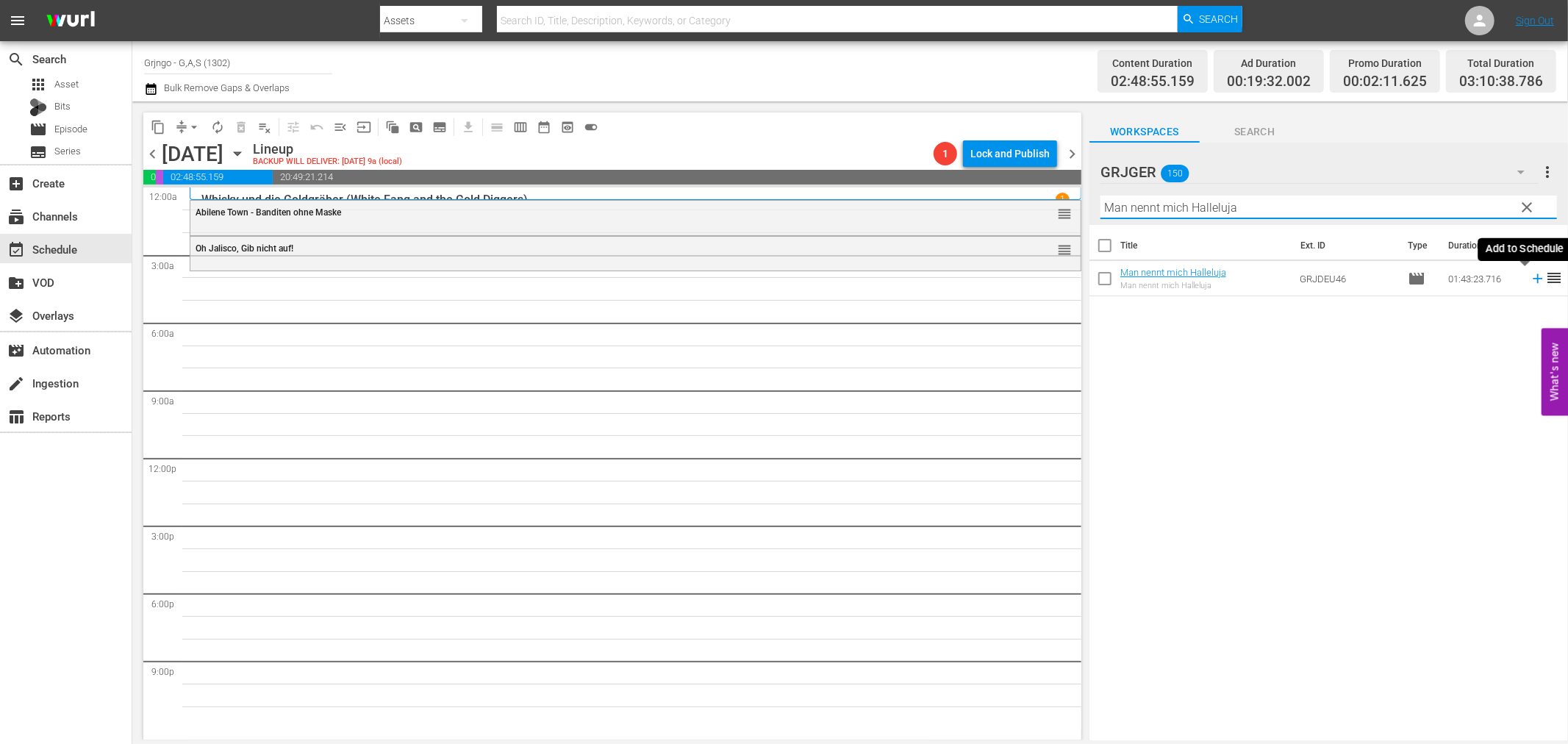
type input "Man nennt mich Halleluja"
click at [1530, 275] on icon at bounding box center [1538, 279] width 16 height 16
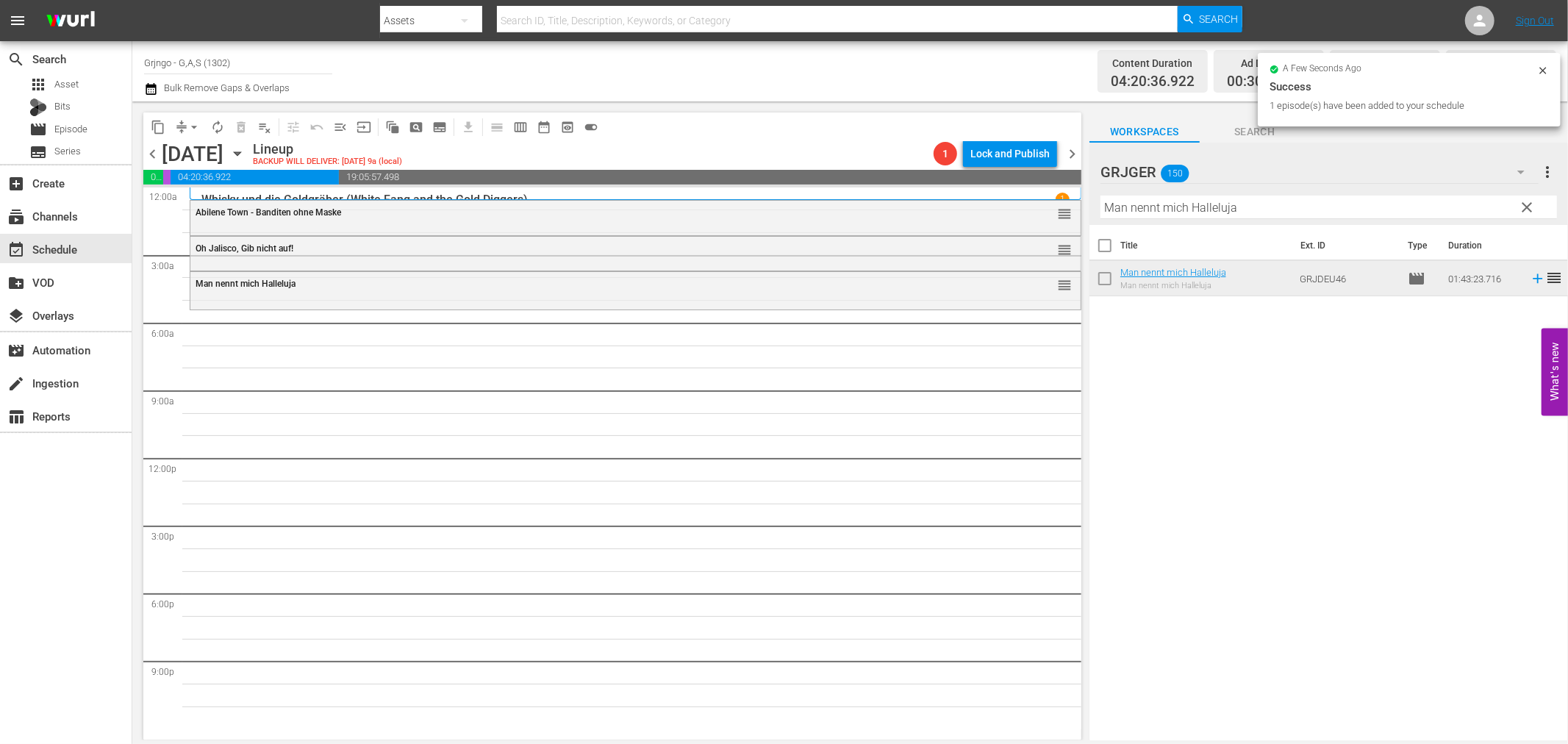
drag, startPoint x: 1523, startPoint y: 207, endPoint x: 1252, endPoint y: 206, distance: 271.0
click at [1523, 207] on span "clear" at bounding box center [1528, 207] width 18 height 18
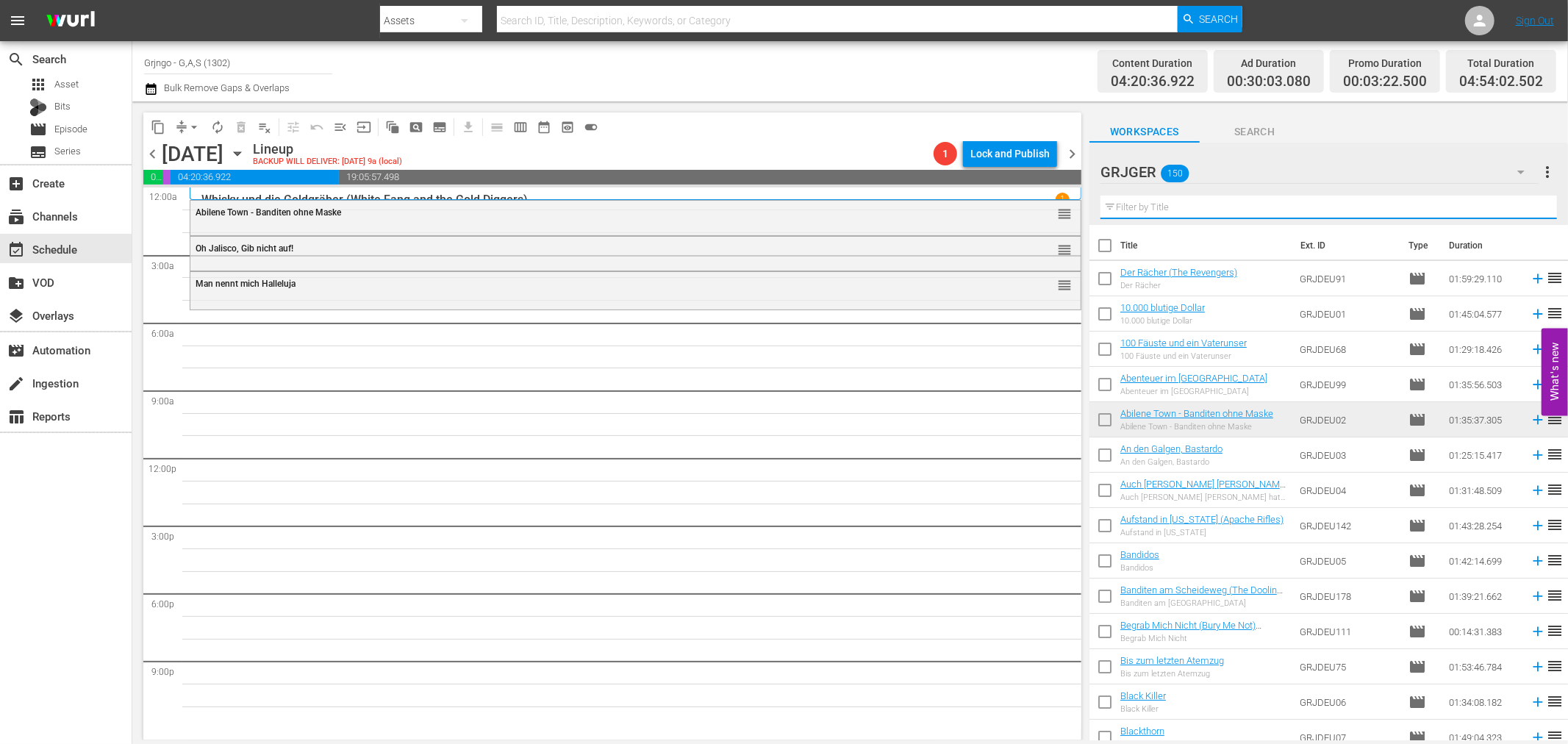
paste input "Im Tal des Verderbens (War Paint)"
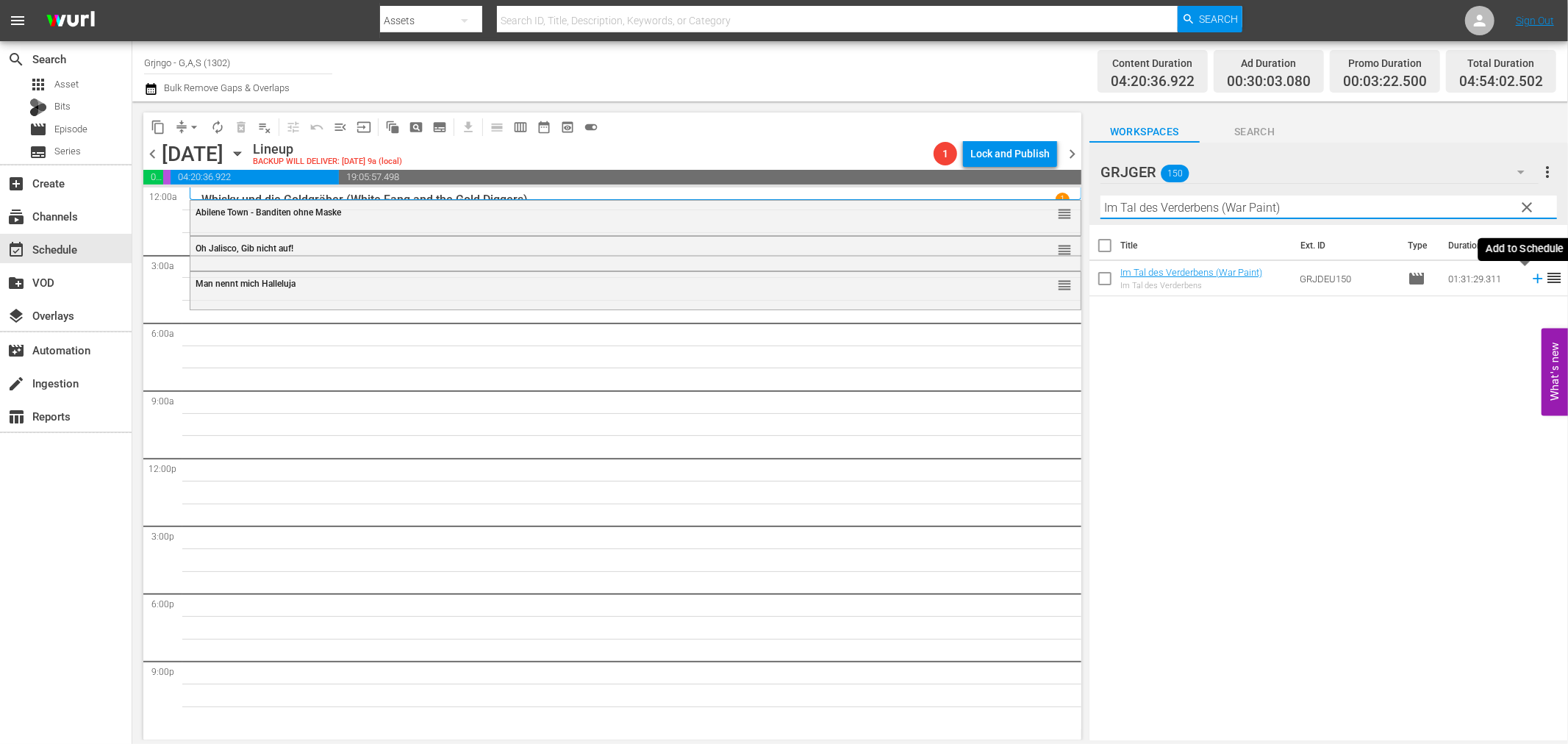
type input "Im Tal des Verderbens (War Paint)"
click at [1530, 275] on icon at bounding box center [1538, 279] width 16 height 16
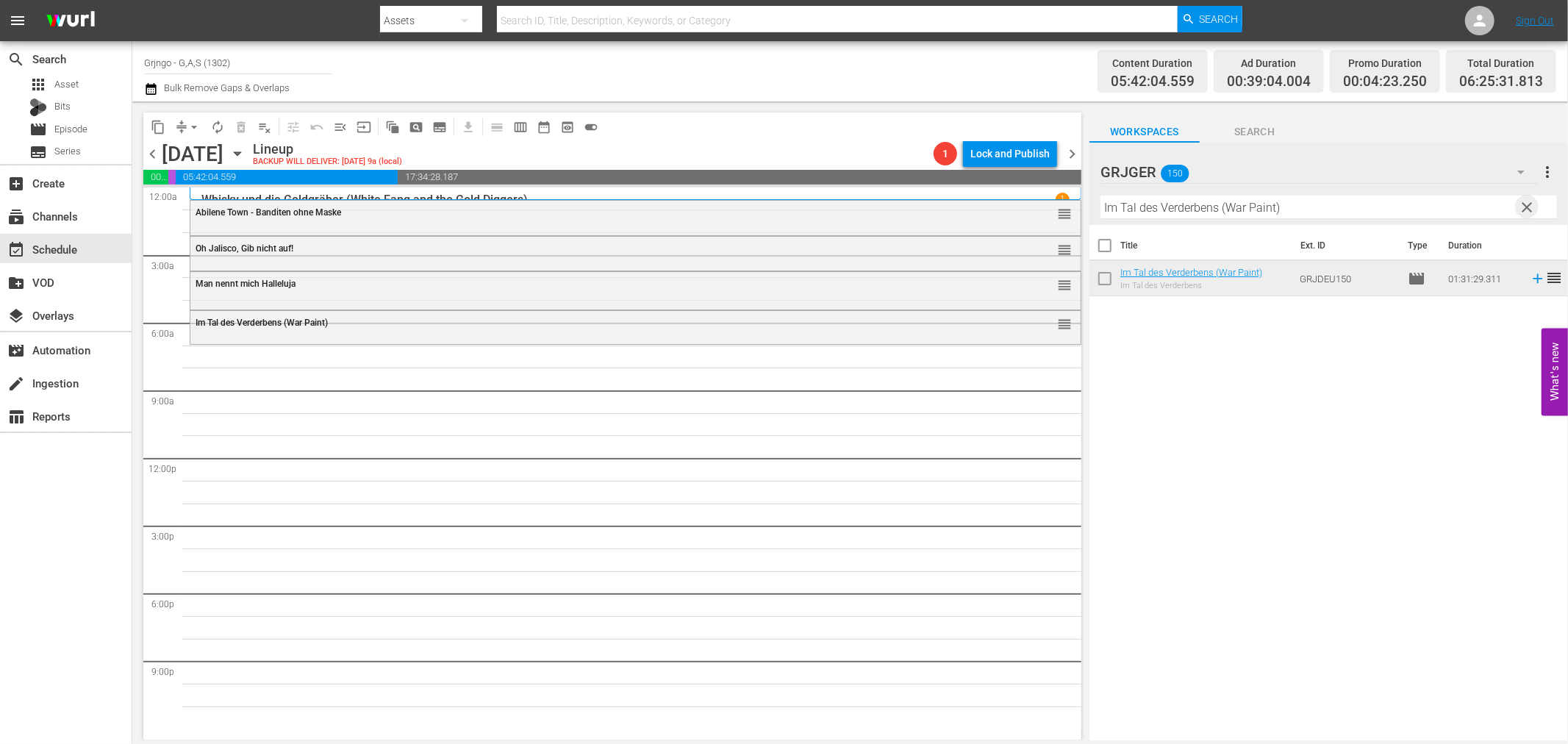
drag, startPoint x: 1527, startPoint y: 207, endPoint x: 1114, endPoint y: 206, distance: 413.0
click at [1527, 207] on span "clear" at bounding box center [1528, 207] width 18 height 18
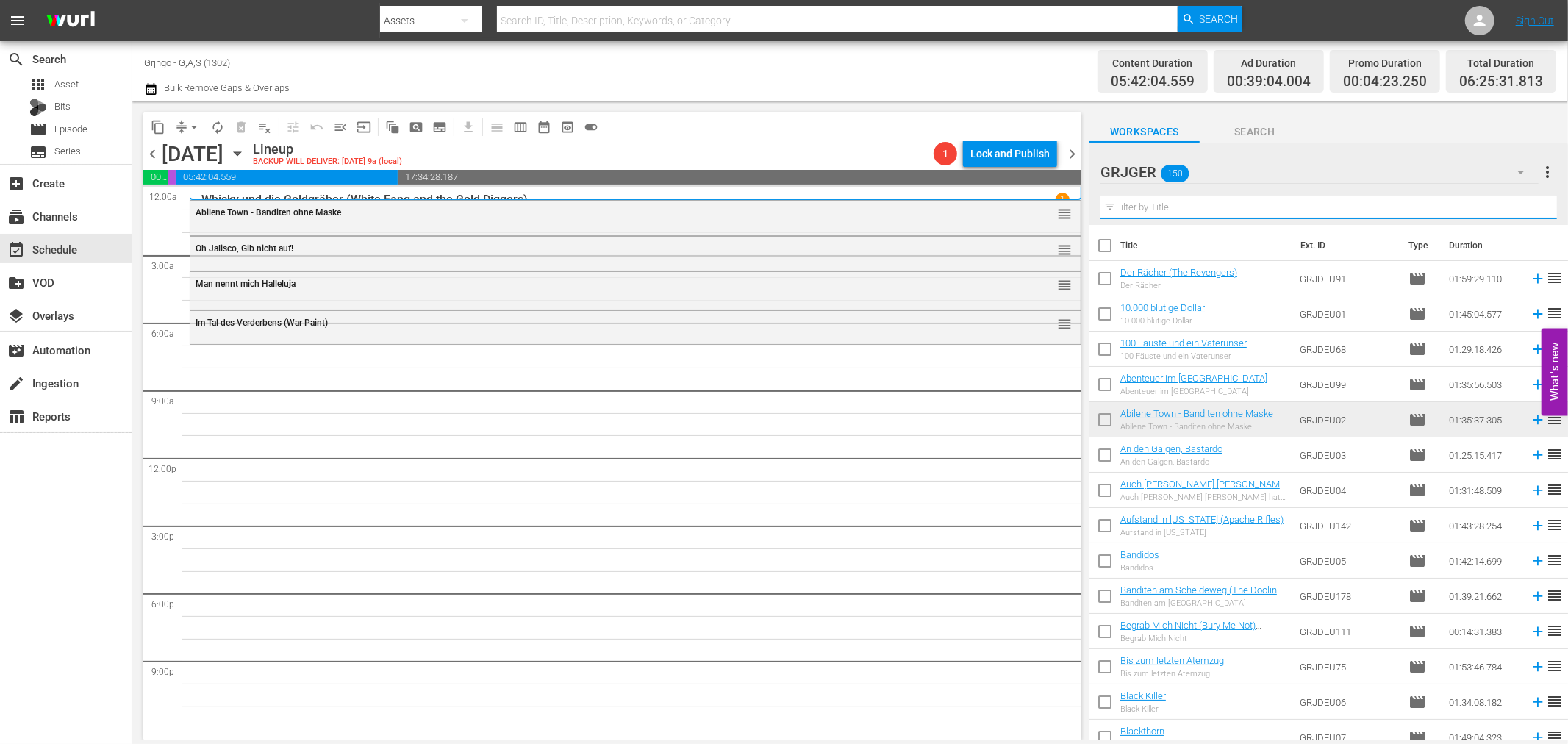
paste input "10.000 blutige Dollar"
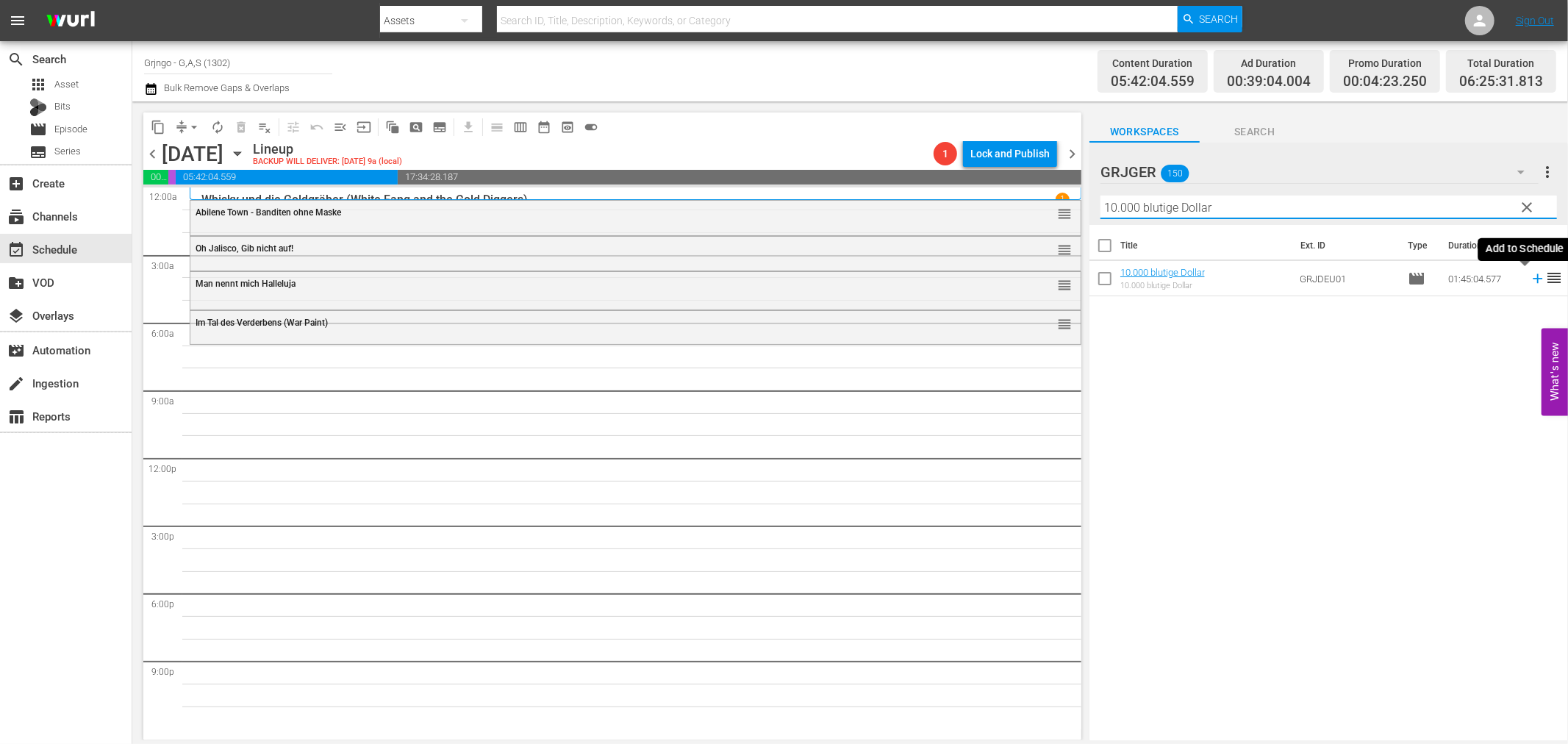
type input "10.000 blutige Dollar"
click at [1533, 278] on icon at bounding box center [1538, 279] width 9 height 9
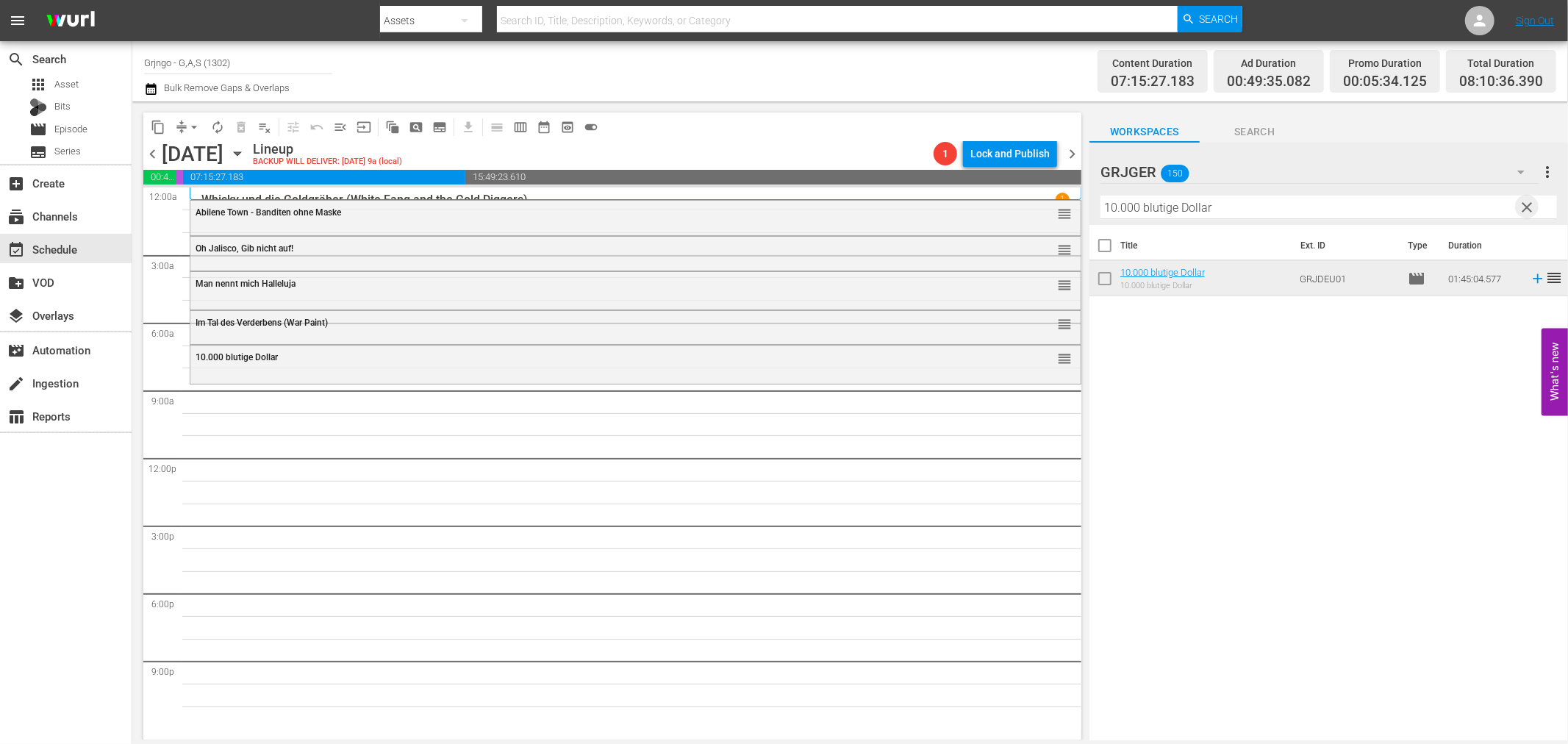
click at [1525, 203] on span "clear" at bounding box center [1528, 207] width 18 height 18
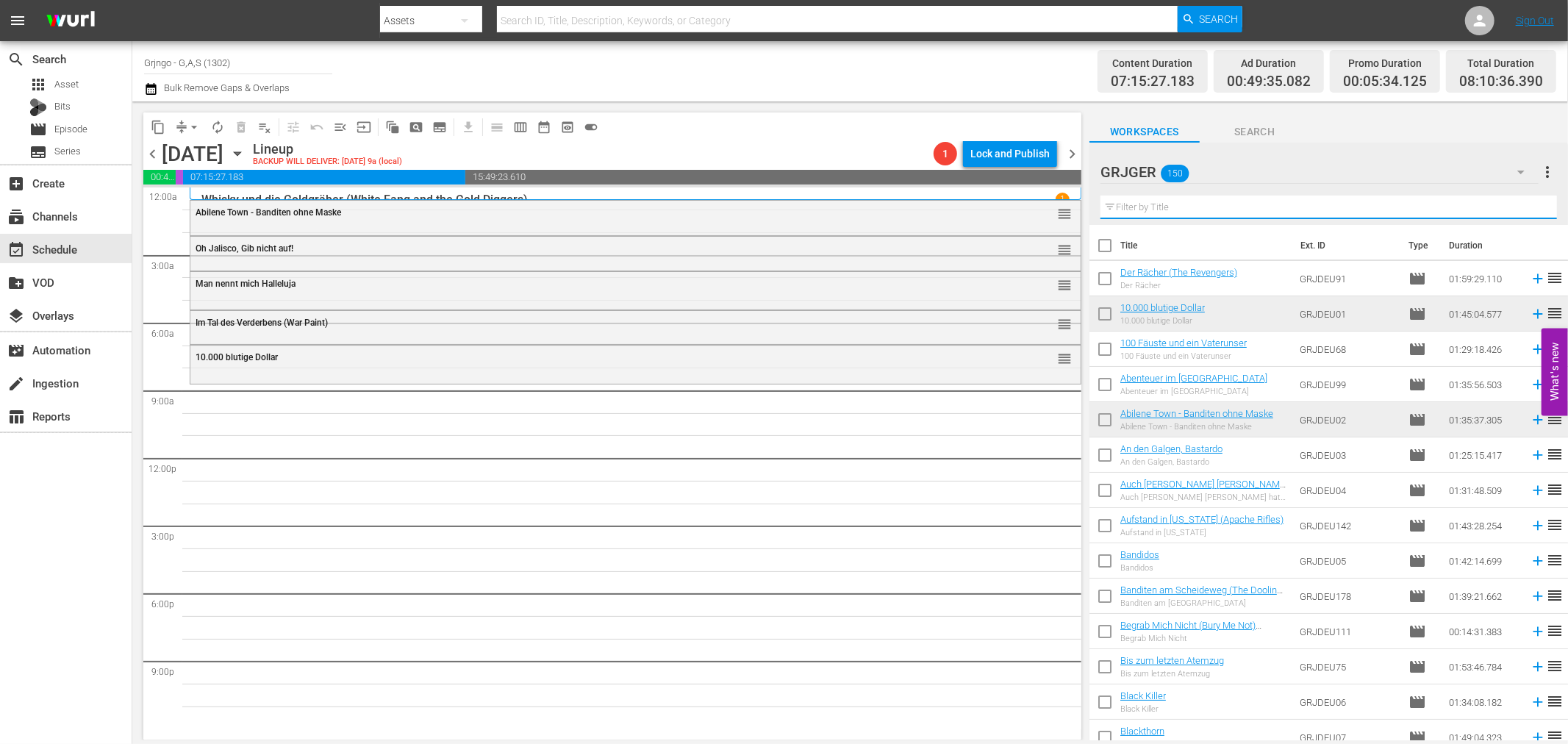
paste input "Jack London: Flucht aus dem Goldland - EP06"
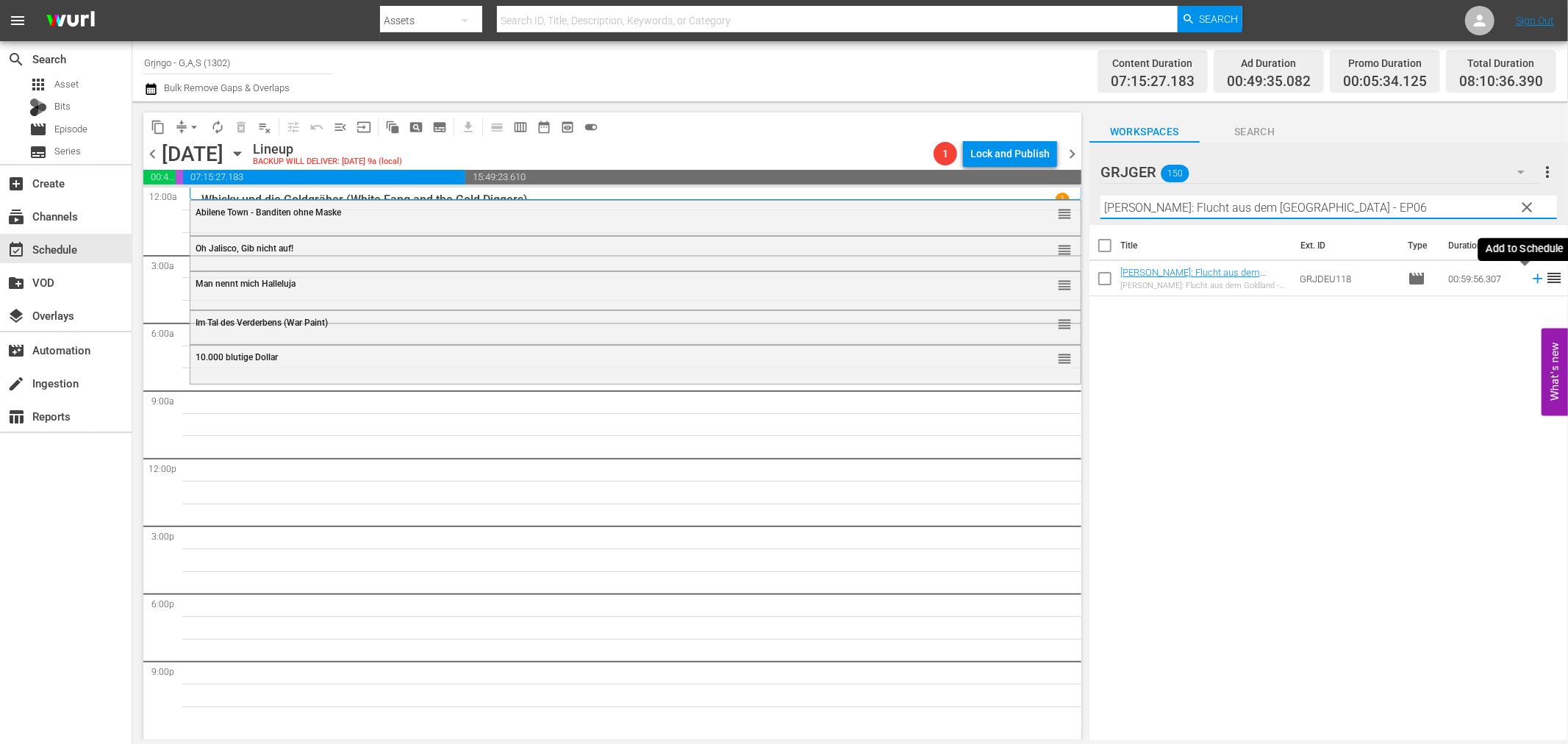
type input "Jack London: Flucht aus dem Goldland - EP06"
click at [1533, 279] on icon at bounding box center [1538, 279] width 9 height 9
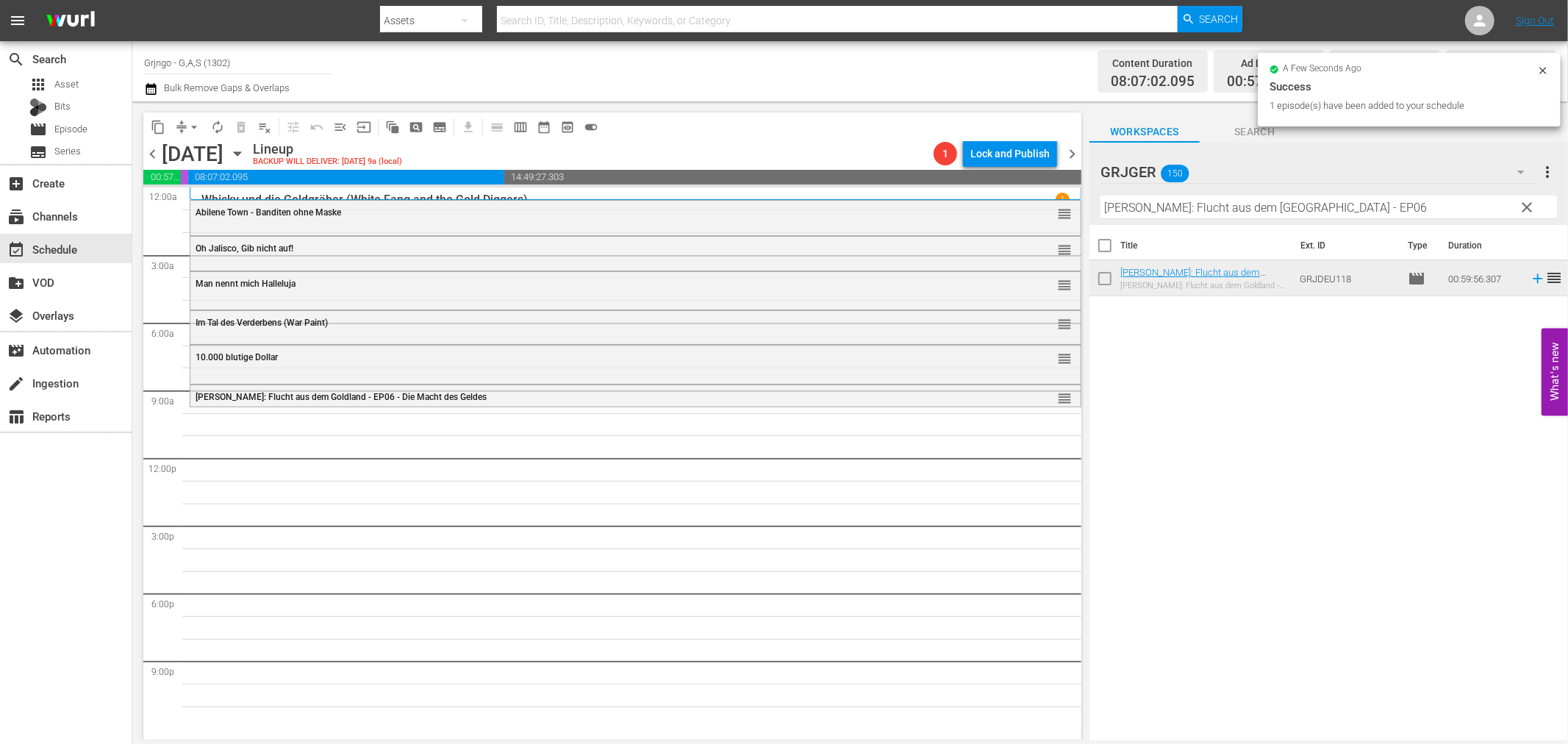
drag, startPoint x: 1529, startPoint y: 203, endPoint x: 1229, endPoint y: 208, distance: 300.0
click at [1529, 203] on span "clear" at bounding box center [1528, 207] width 18 height 18
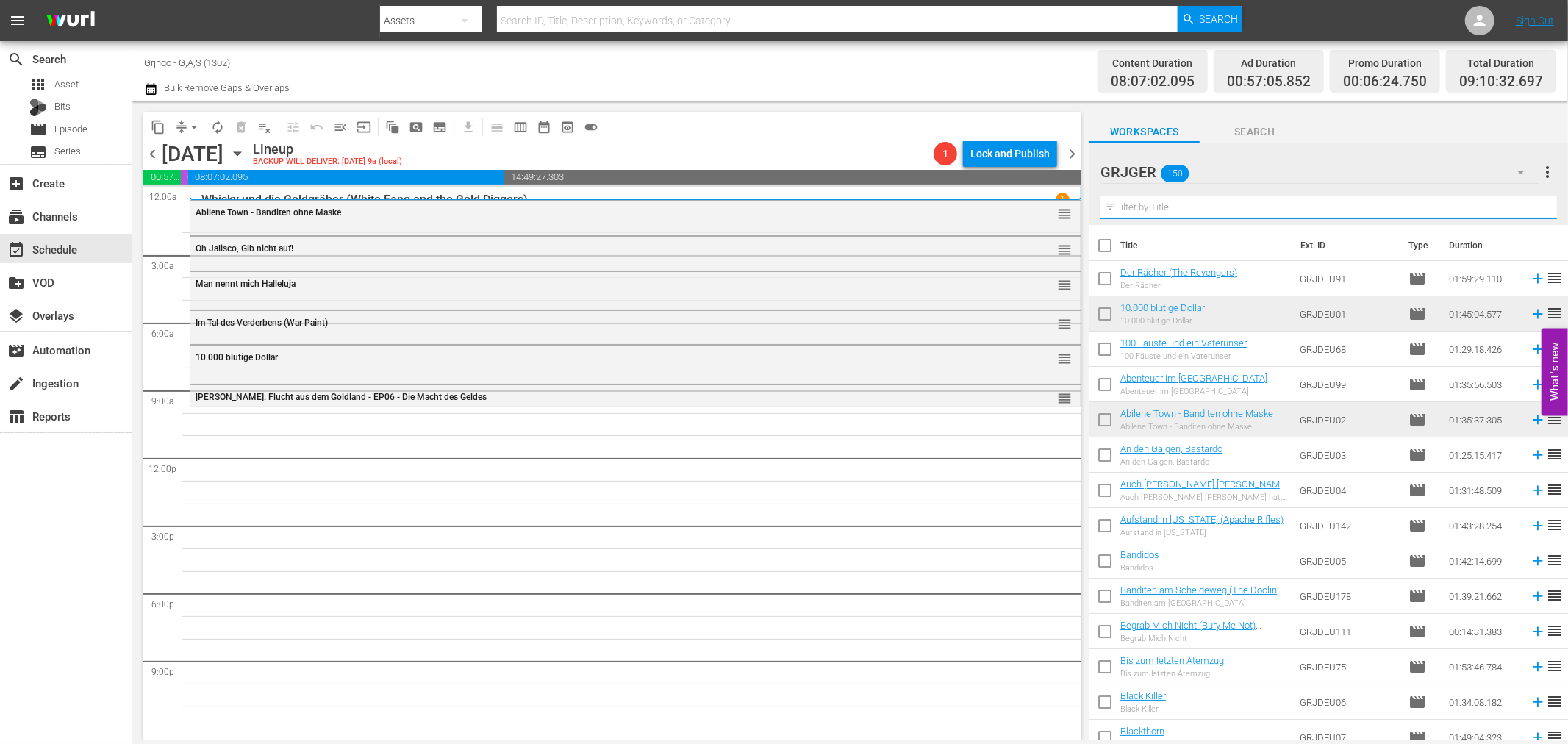
paste input "Es geht um deinen Kopf, Amigo!"
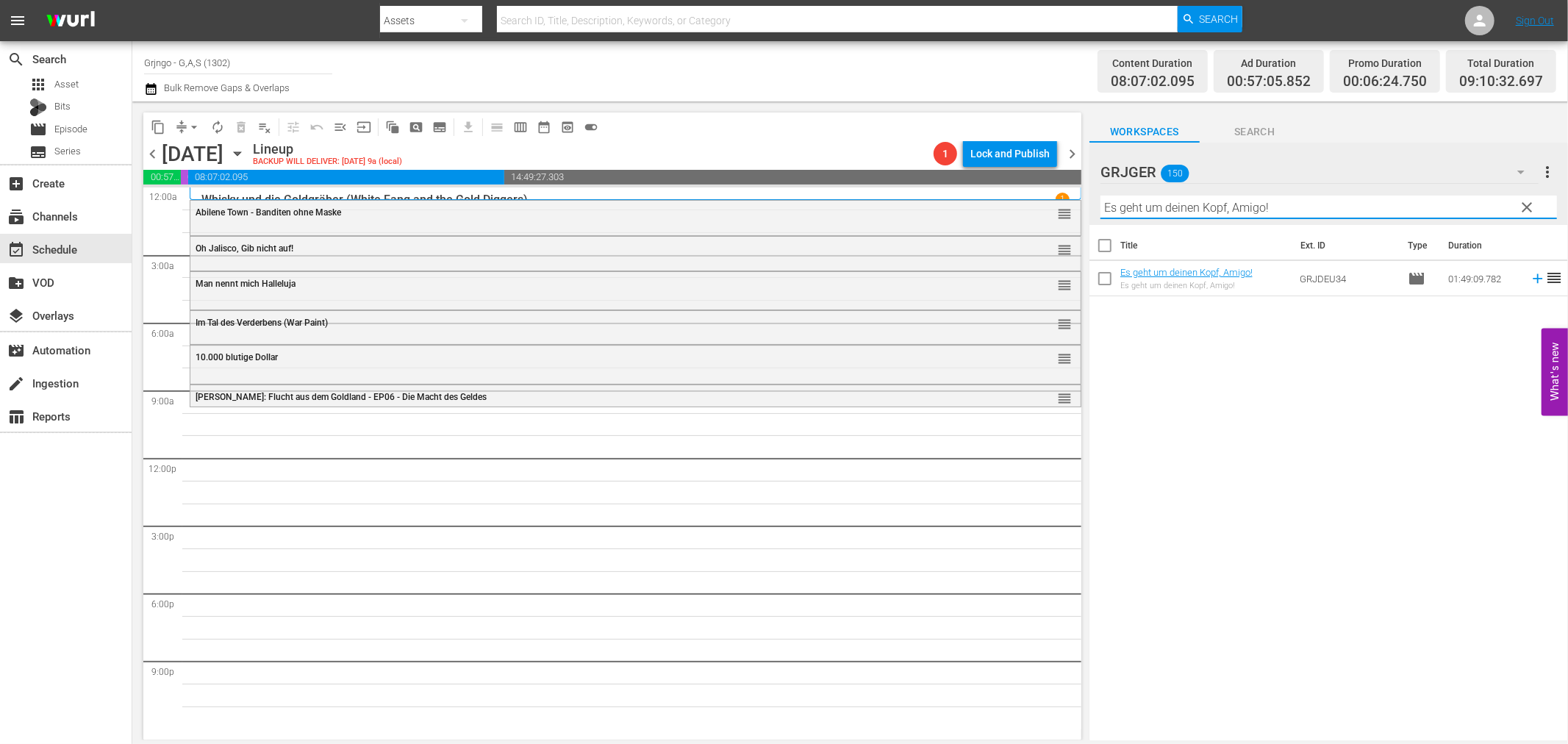
type input "Es geht um deinen Kopf, Amigo!"
click at [1533, 278] on icon at bounding box center [1538, 279] width 9 height 9
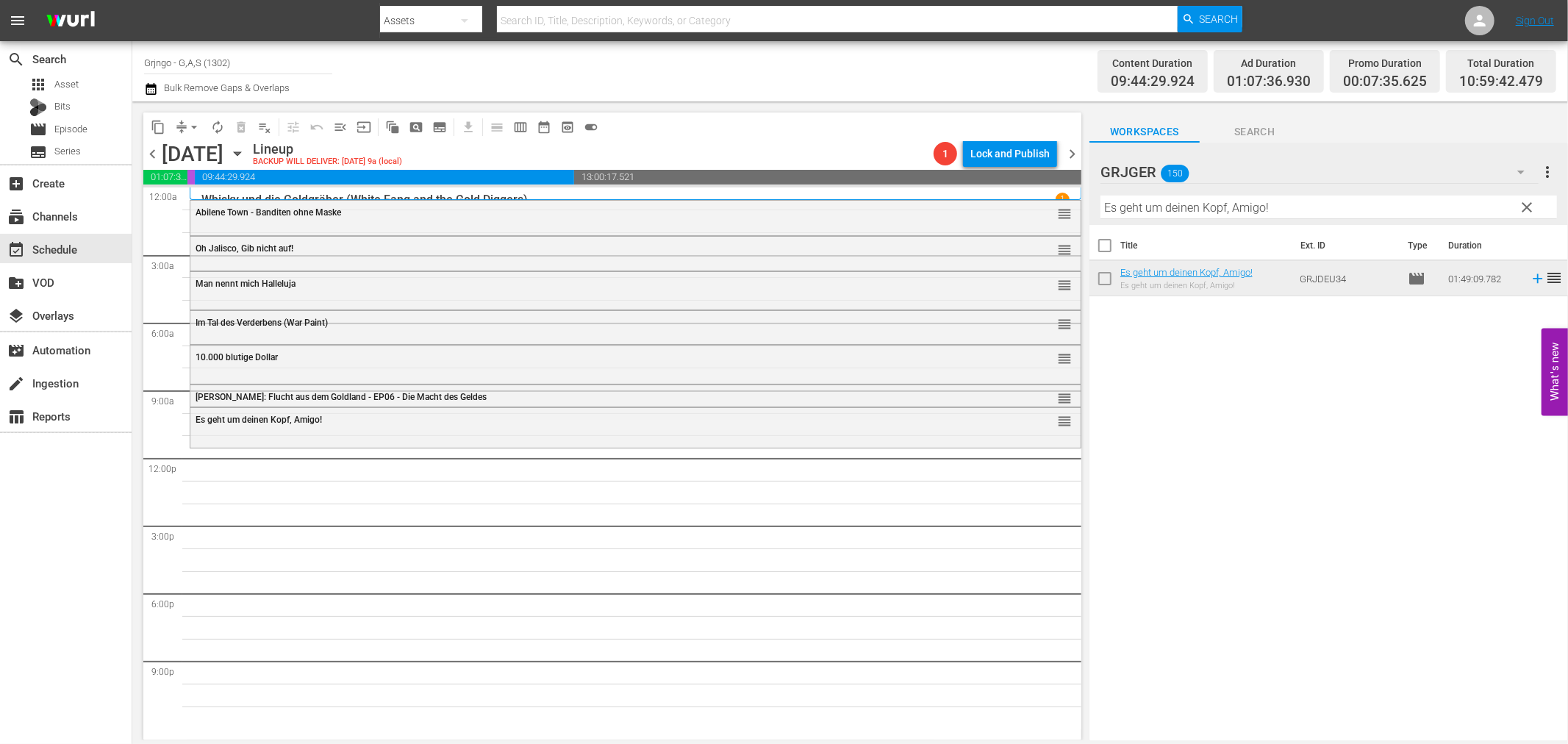
drag, startPoint x: 1528, startPoint y: 202, endPoint x: 1221, endPoint y: 230, distance: 308.3
click at [1528, 202] on span "clear" at bounding box center [1528, 207] width 18 height 18
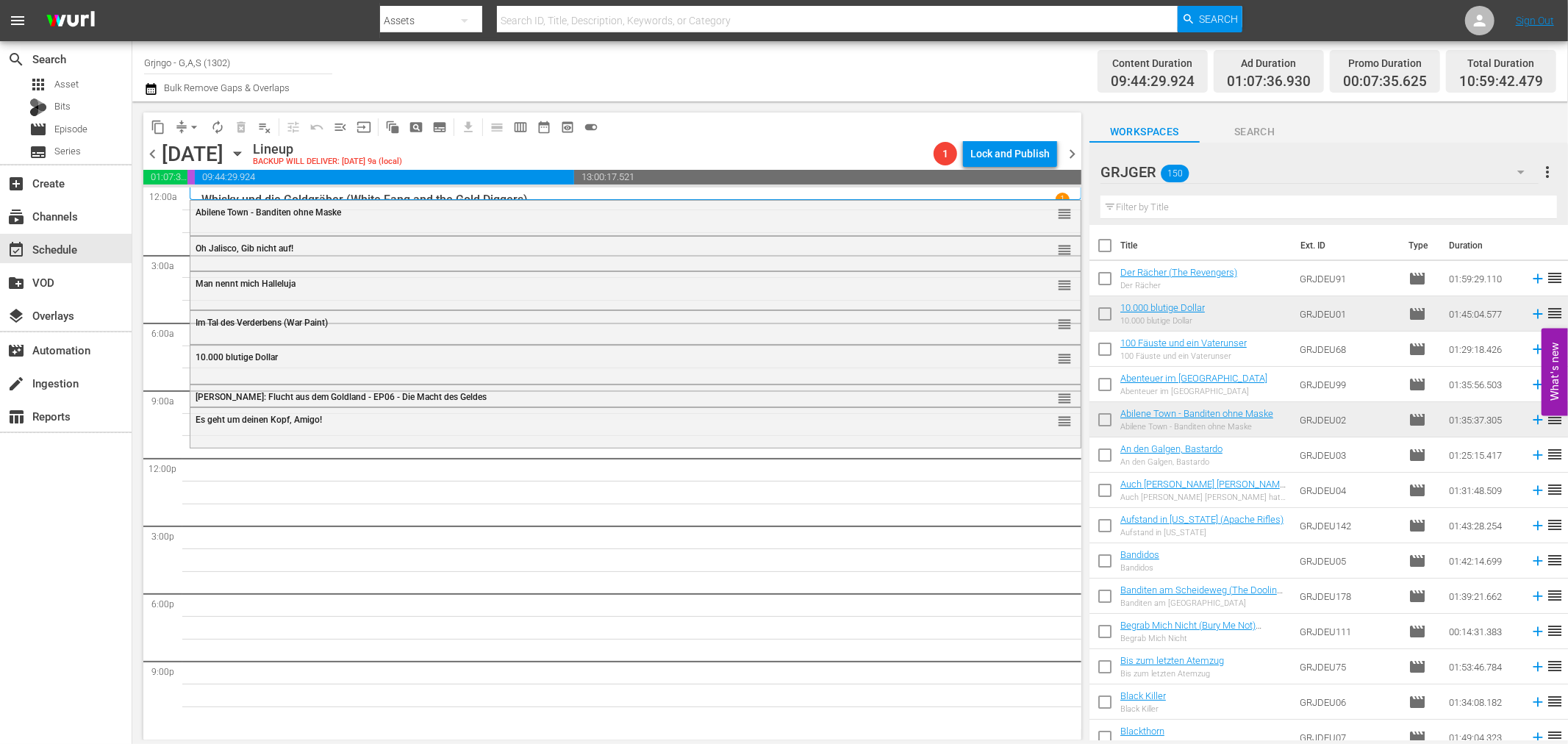
click at [1158, 206] on input "text" at bounding box center [1328, 207] width 456 height 23
paste input "Für 1000 Dollar am Tag"
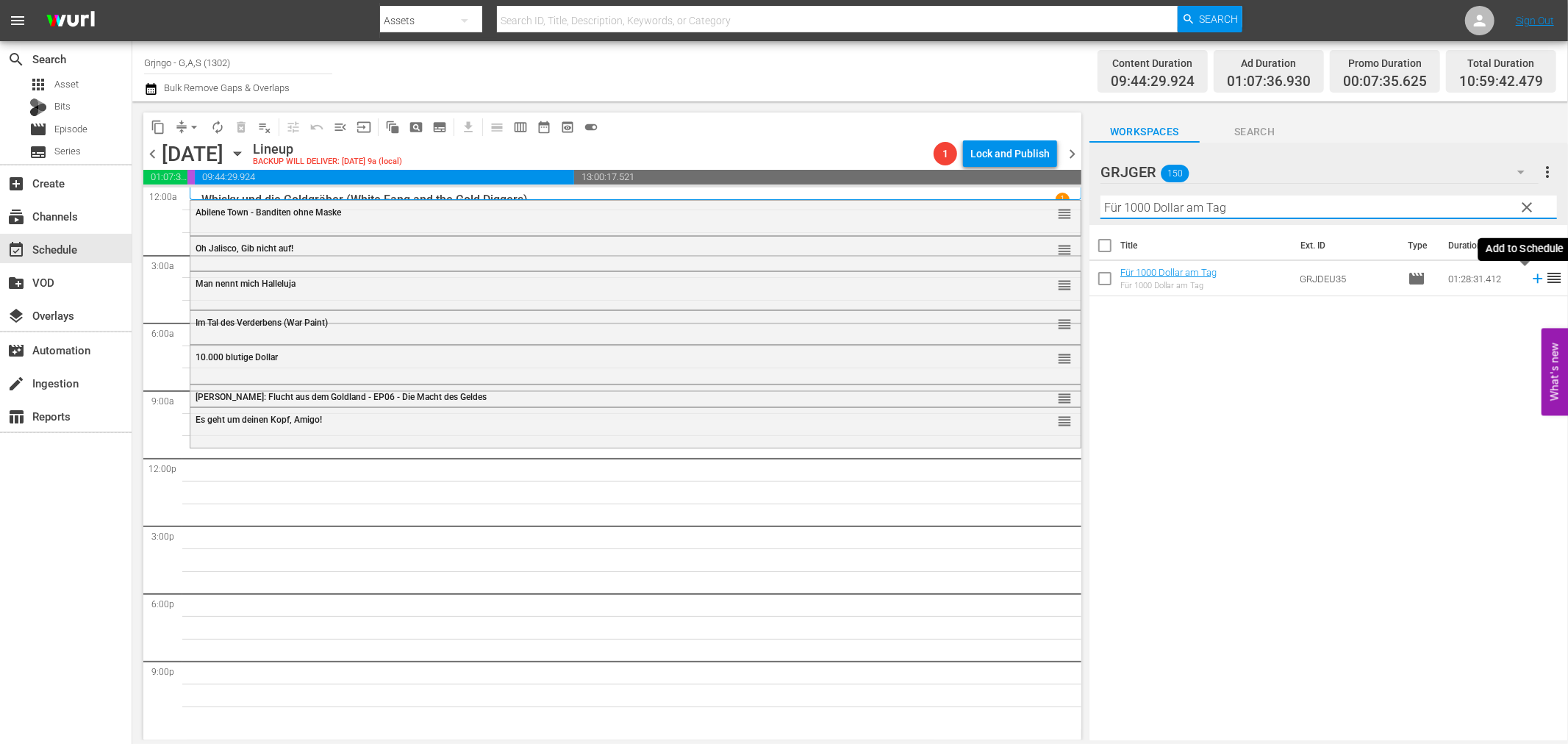
type input "Für 1000 Dollar am Tag"
click at [1530, 276] on icon at bounding box center [1538, 279] width 16 height 16
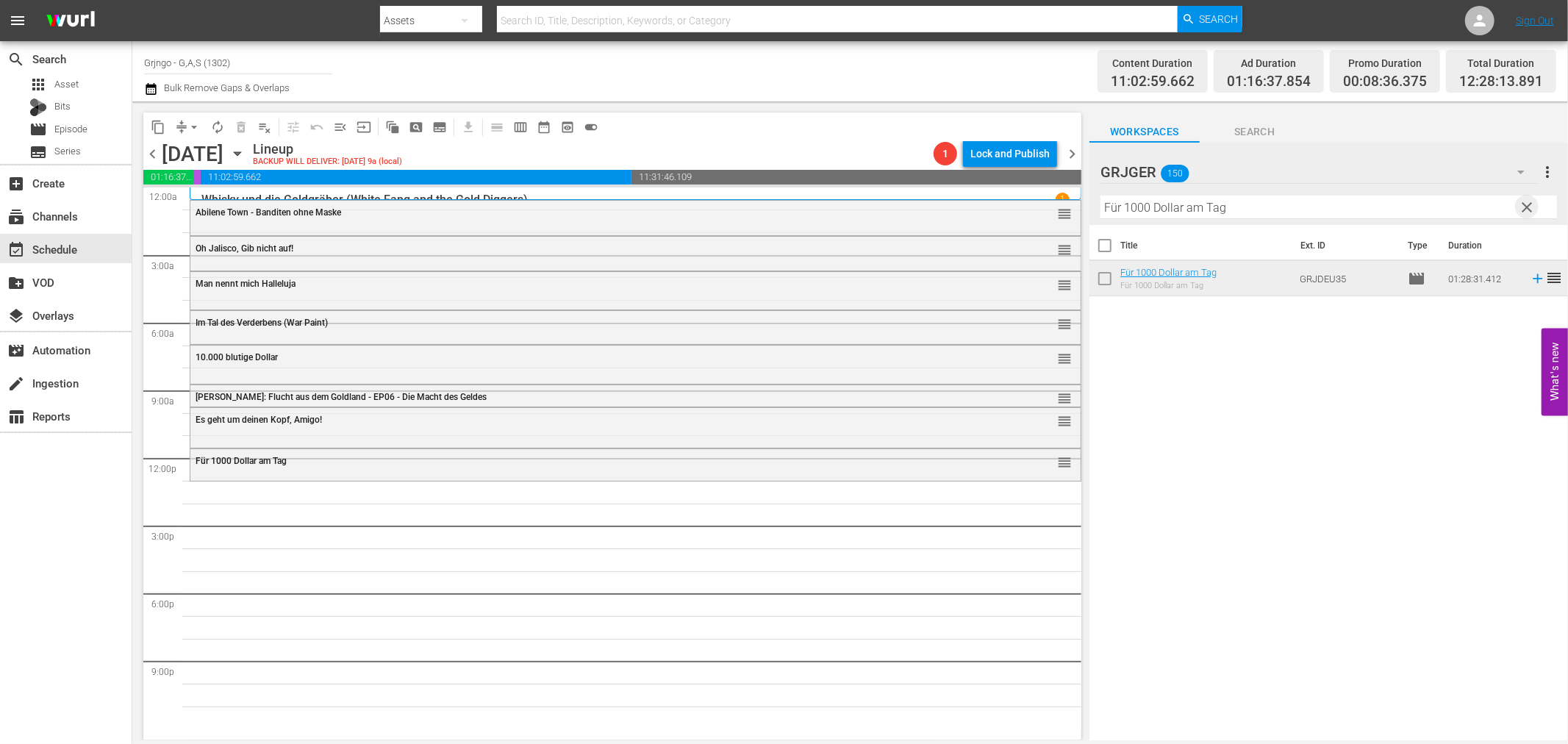
drag, startPoint x: 1525, startPoint y: 203, endPoint x: 1278, endPoint y: 206, distance: 247.0
click at [1525, 204] on span "clear" at bounding box center [1528, 207] width 18 height 18
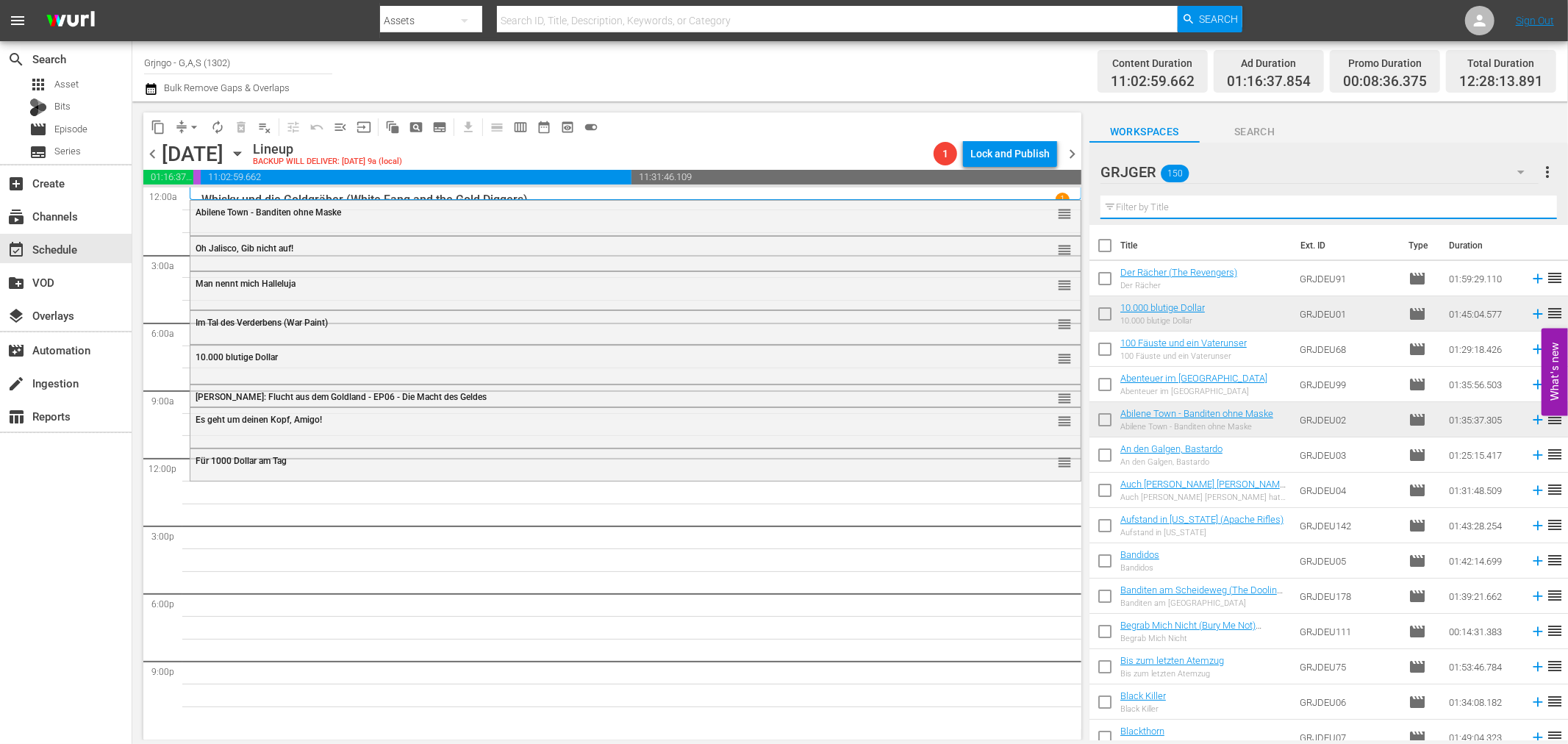
paste input "The Warrant: Breaker's Law"
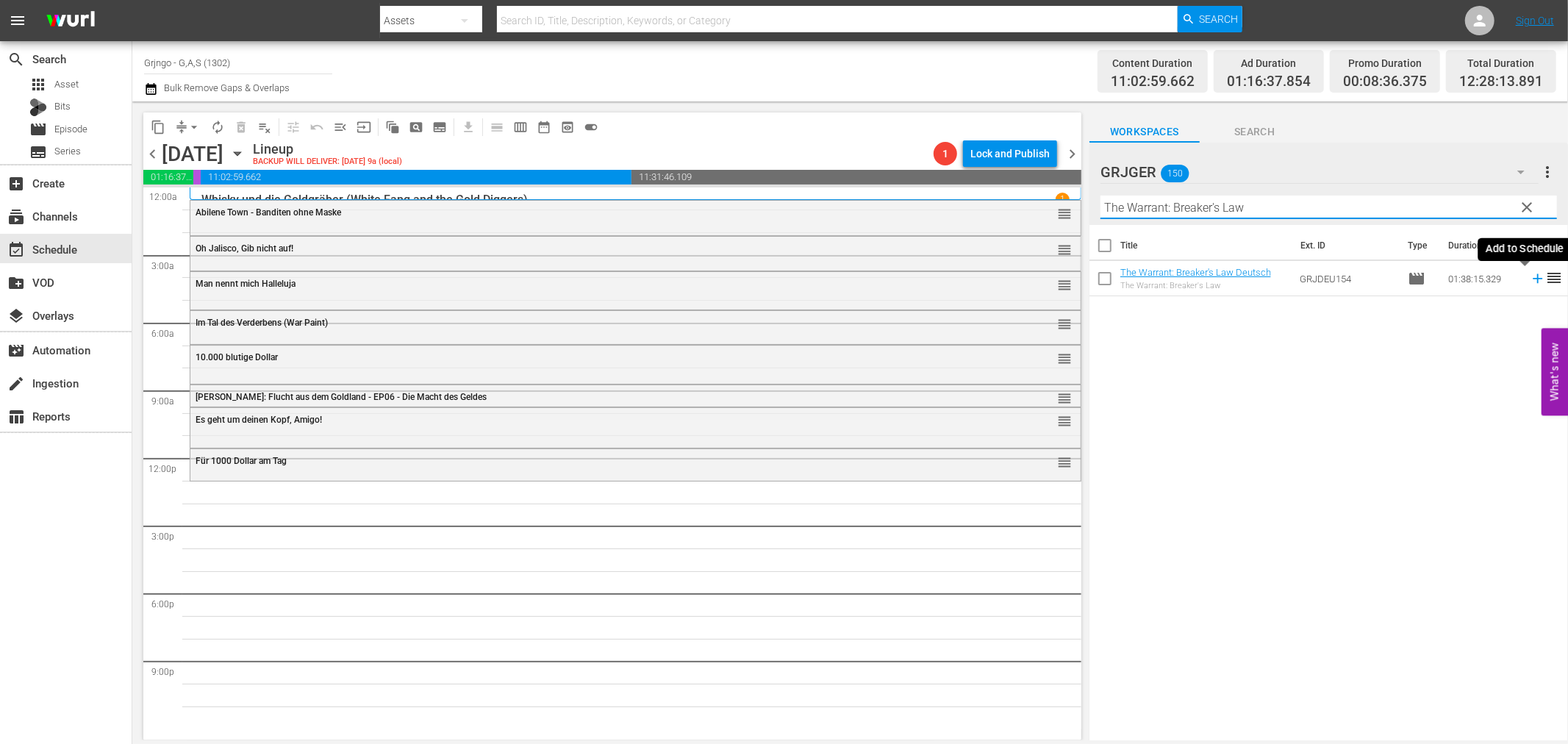
type input "The Warrant: Breaker's Law"
click at [1530, 275] on icon at bounding box center [1538, 279] width 16 height 16
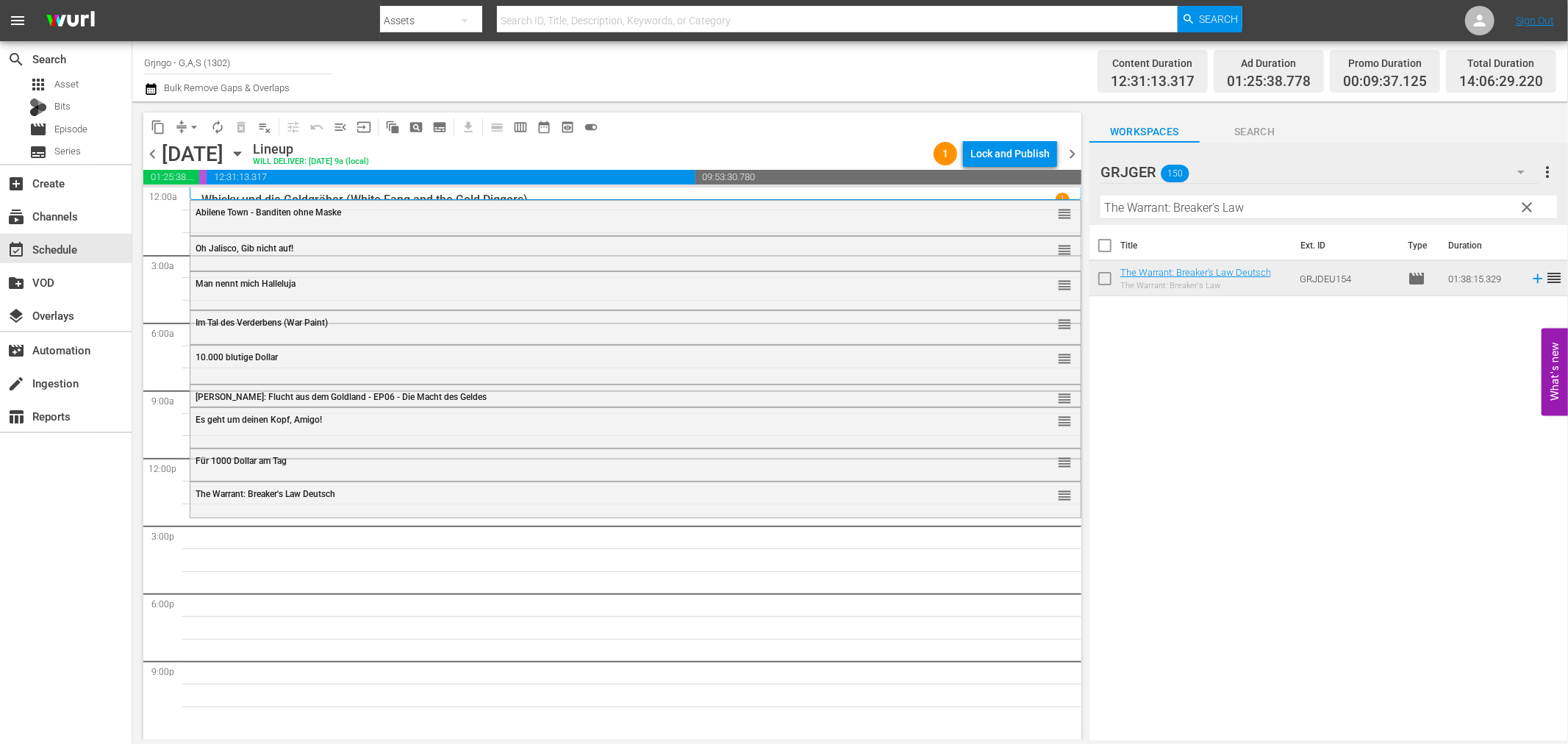
drag, startPoint x: 1525, startPoint y: 203, endPoint x: 1150, endPoint y: 186, distance: 375.4
click at [1525, 203] on span "clear" at bounding box center [1528, 207] width 18 height 18
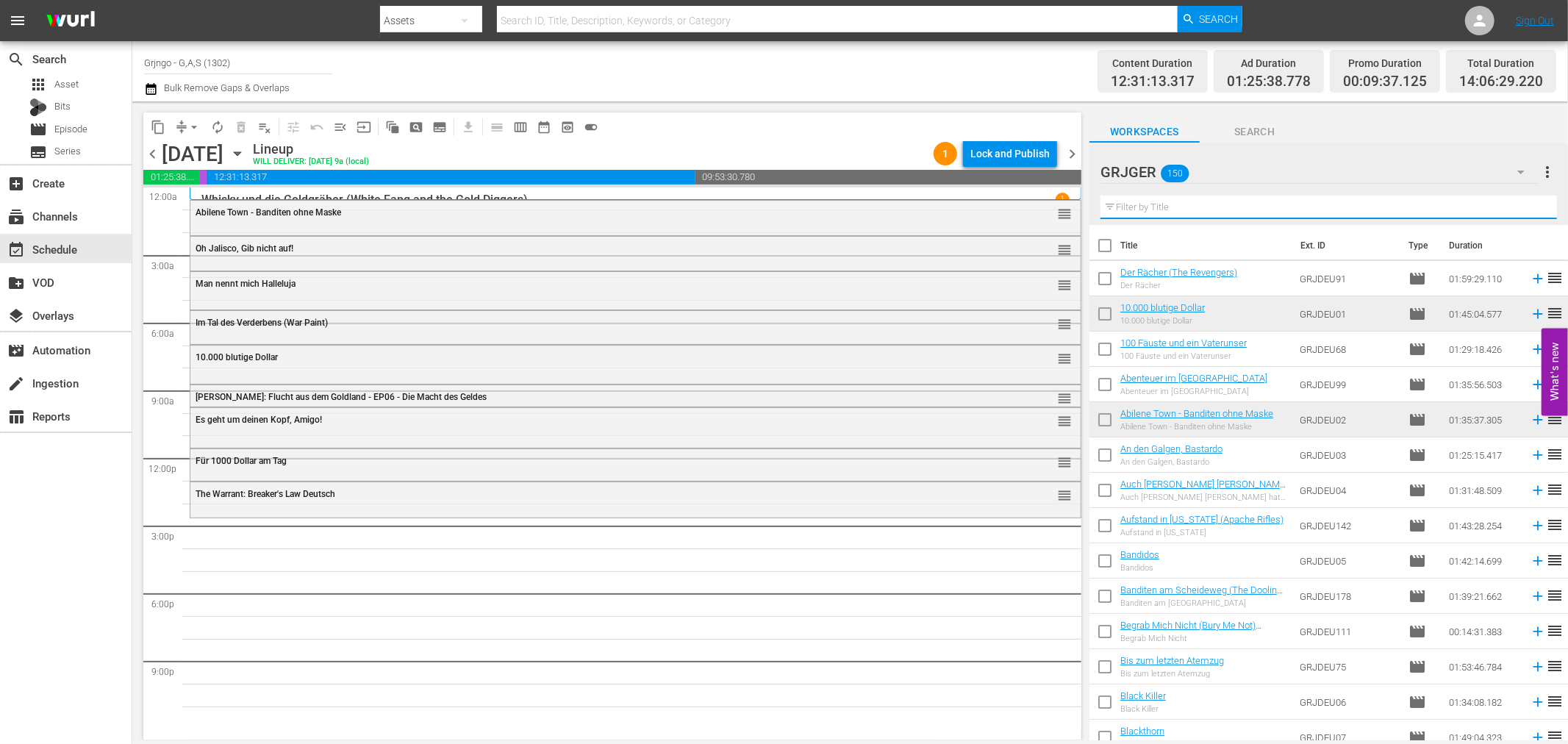
paste input "Zwei durch dick und dünn"
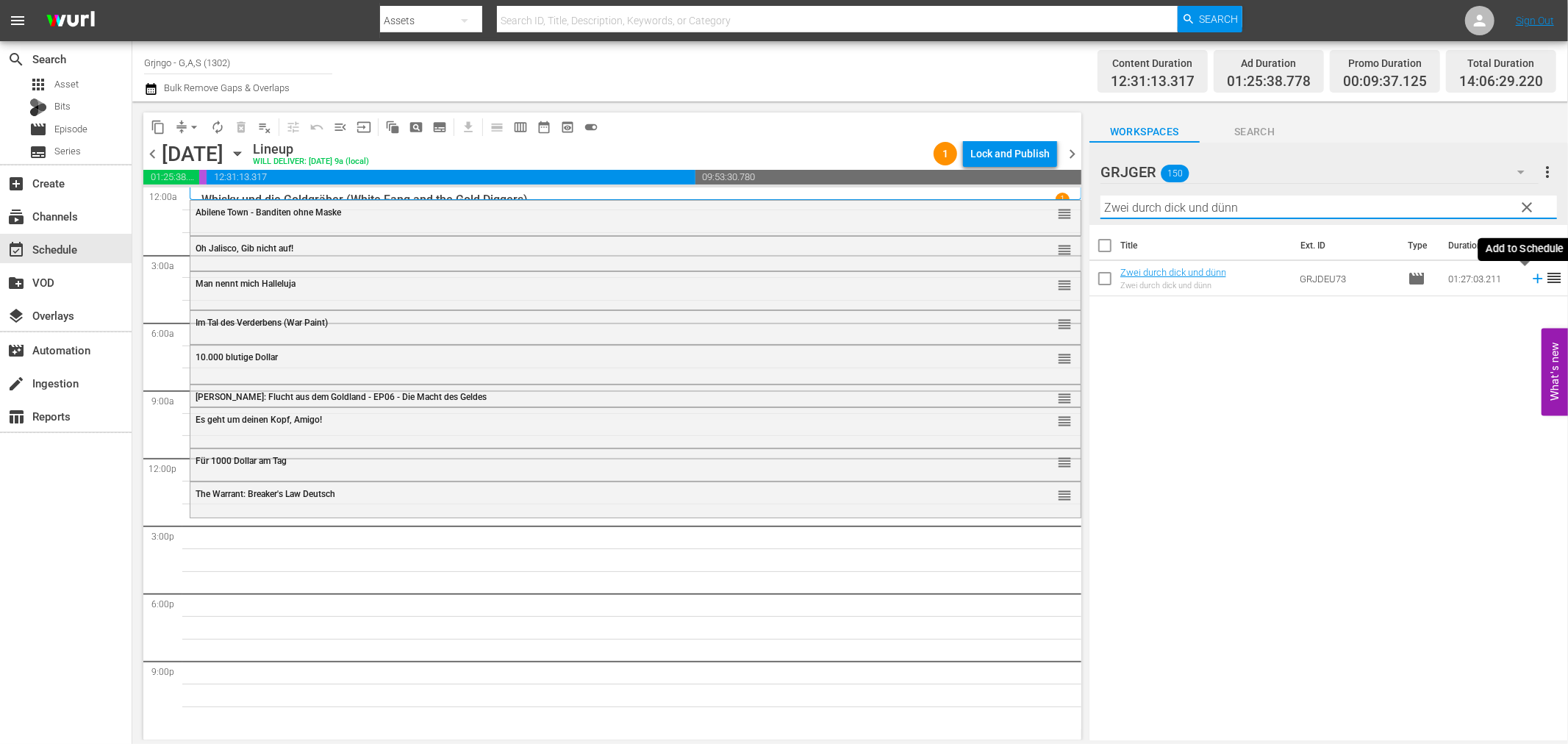
type input "Zwei durch dick und dünn"
click at [1530, 275] on icon at bounding box center [1538, 279] width 16 height 16
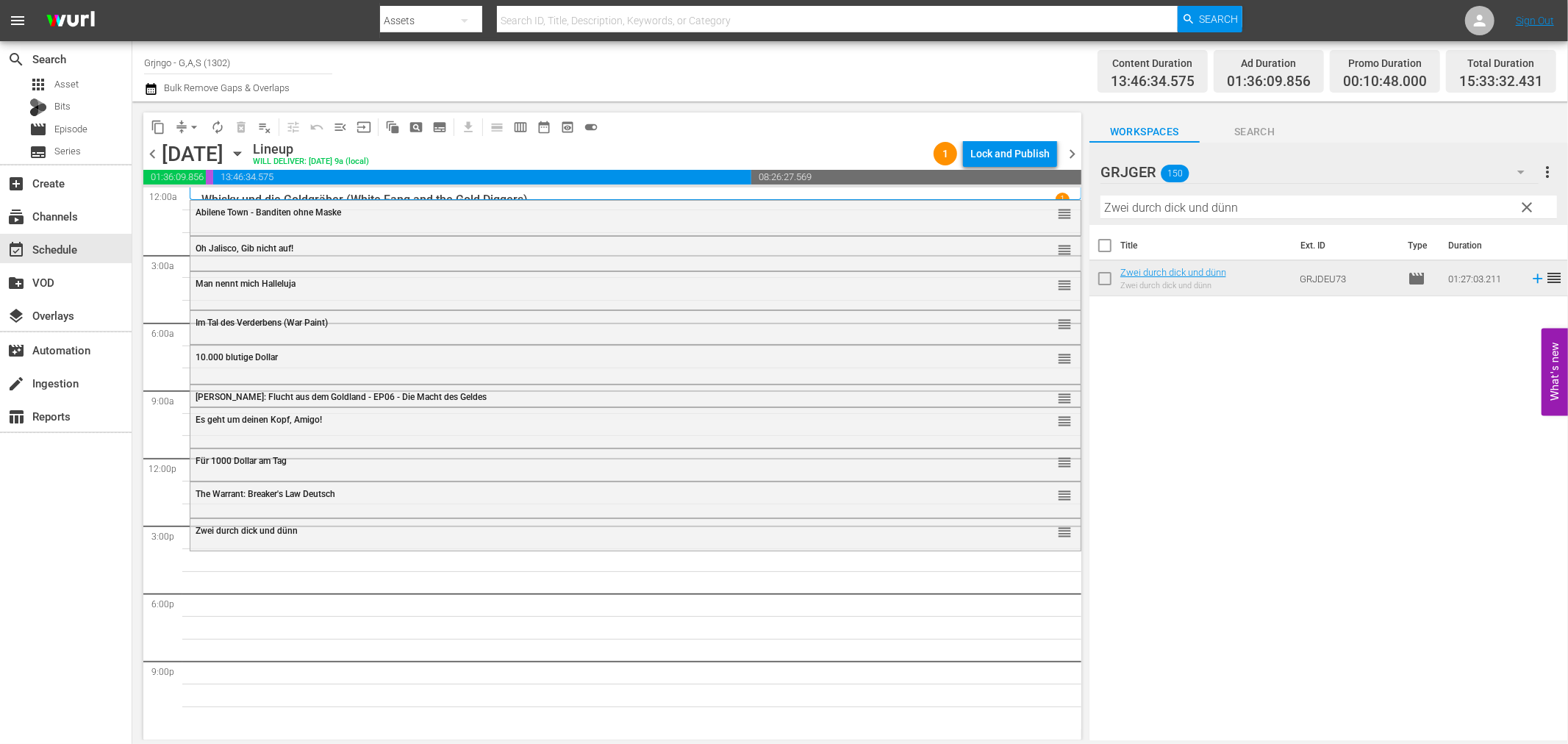
click at [1525, 202] on span "clear" at bounding box center [1528, 207] width 18 height 18
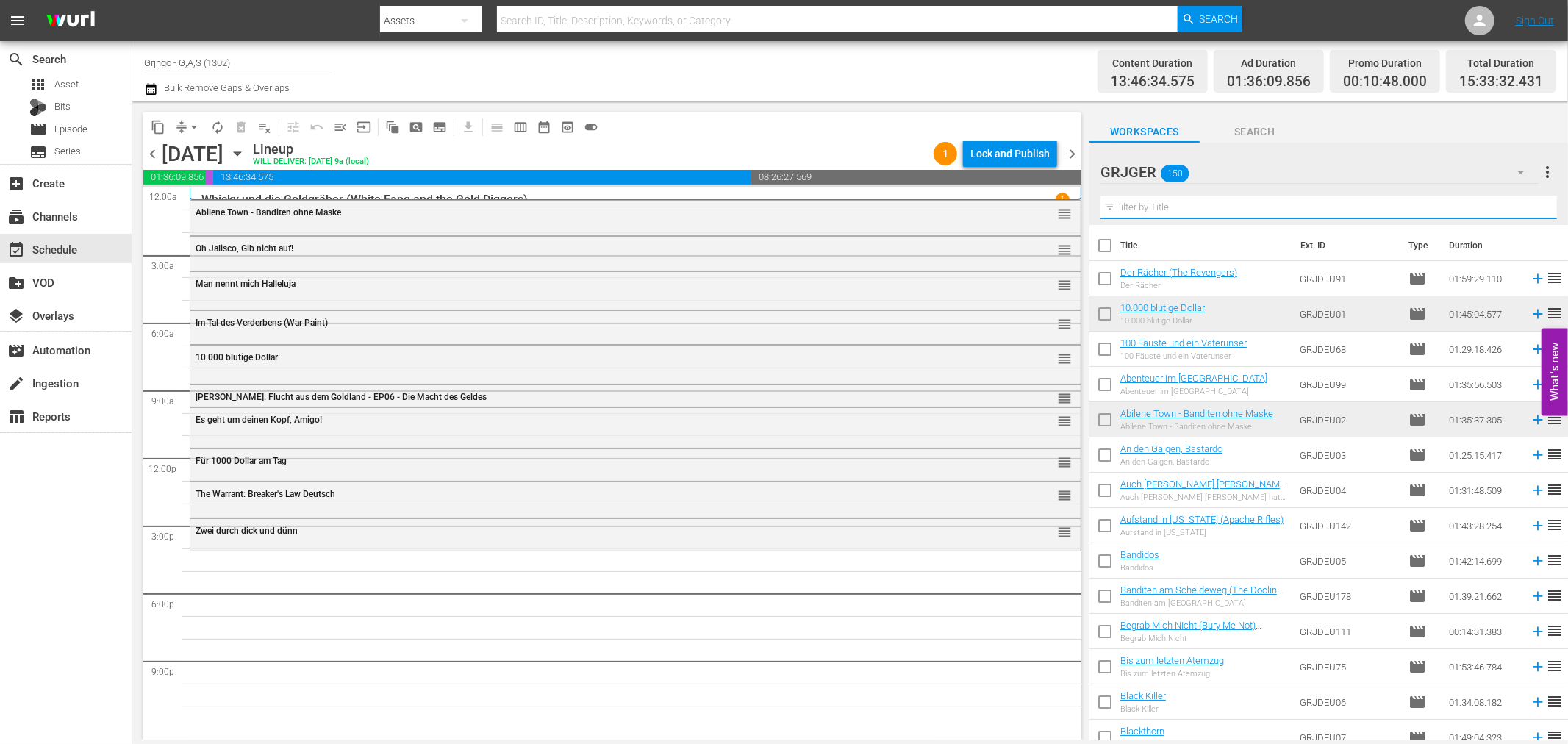
paste input "Der letzte Zug nach [GEOGRAPHIC_DATA]"
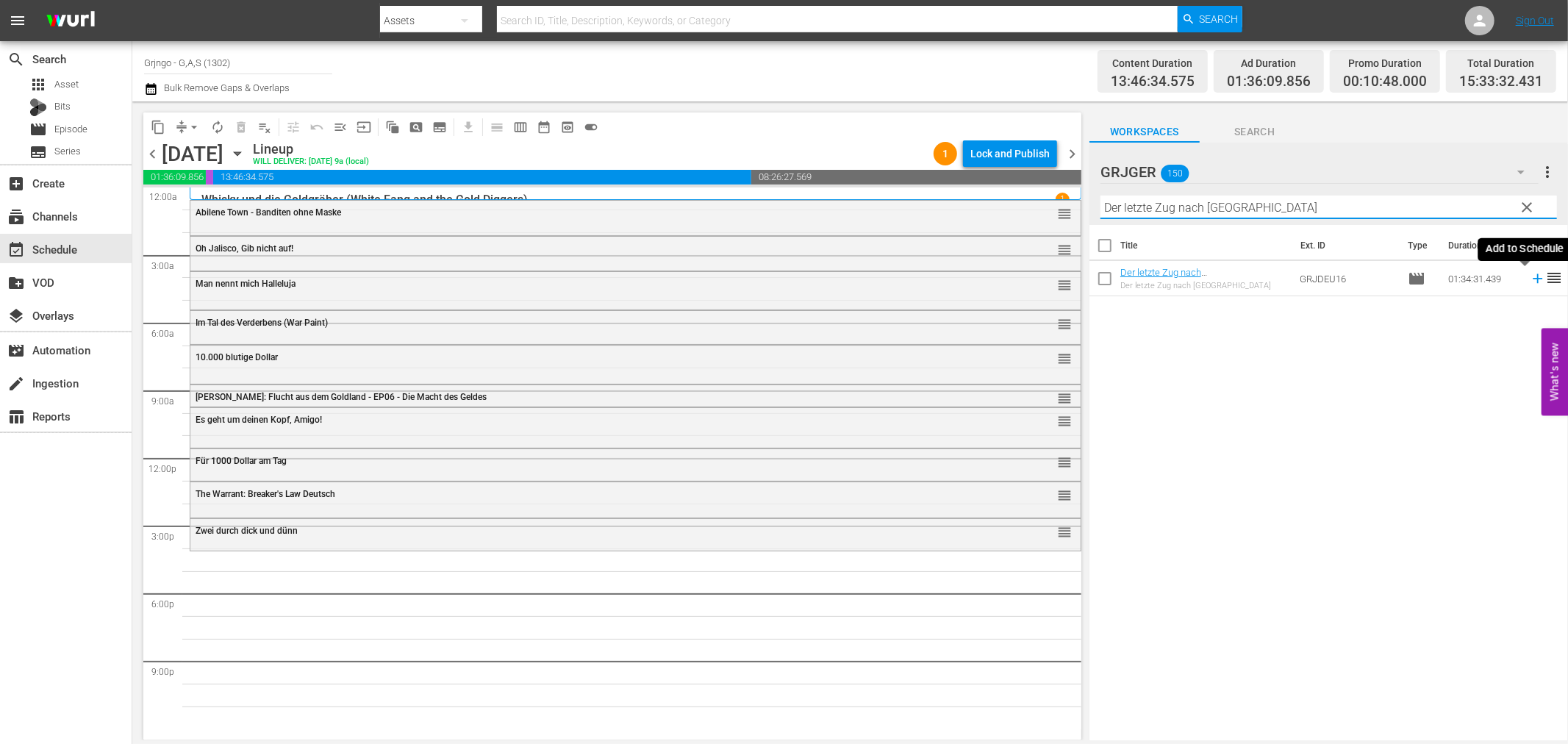
type input "Der letzte Zug nach [GEOGRAPHIC_DATA]"
click at [1533, 281] on icon at bounding box center [1538, 279] width 9 height 9
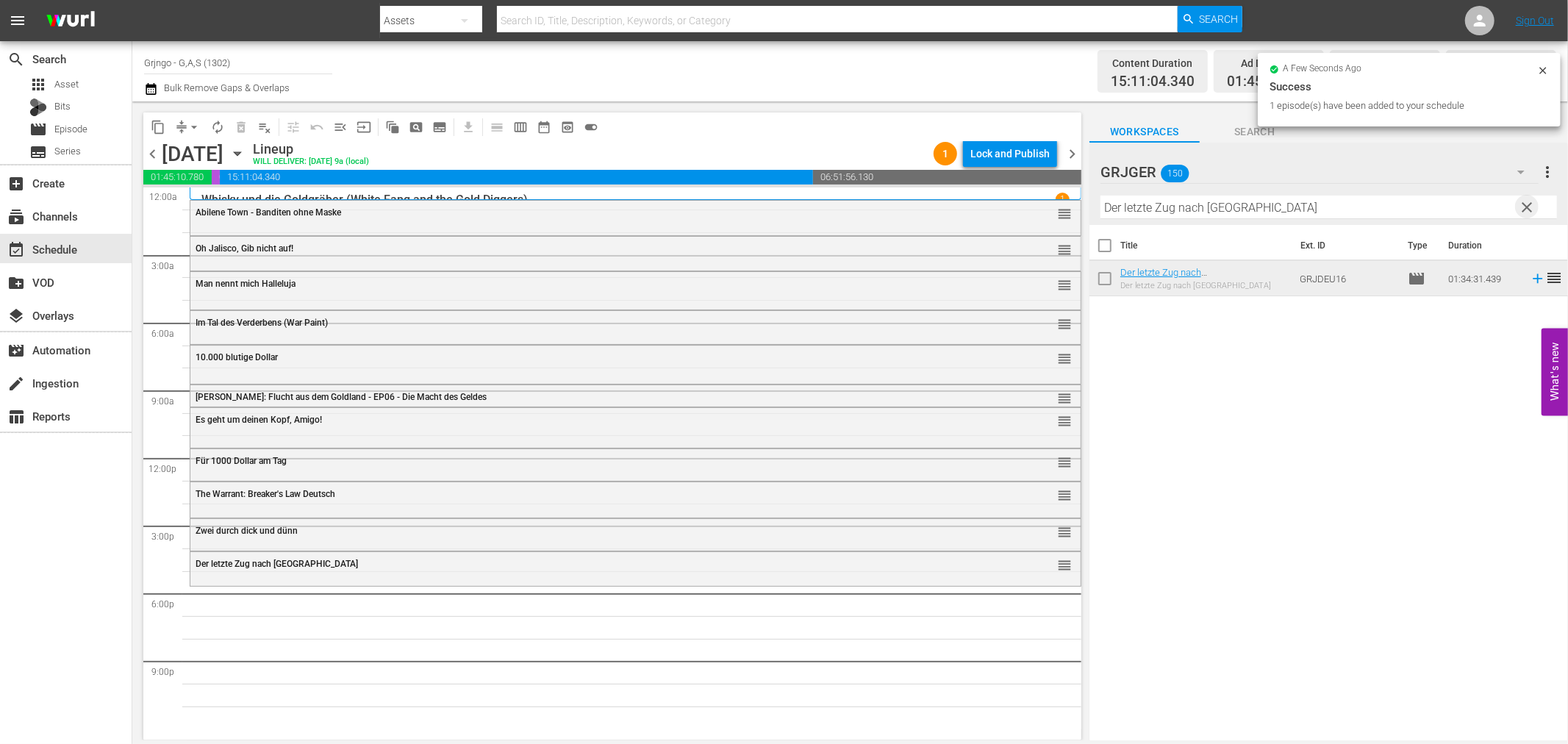
click at [1529, 203] on span "clear" at bounding box center [1528, 207] width 18 height 18
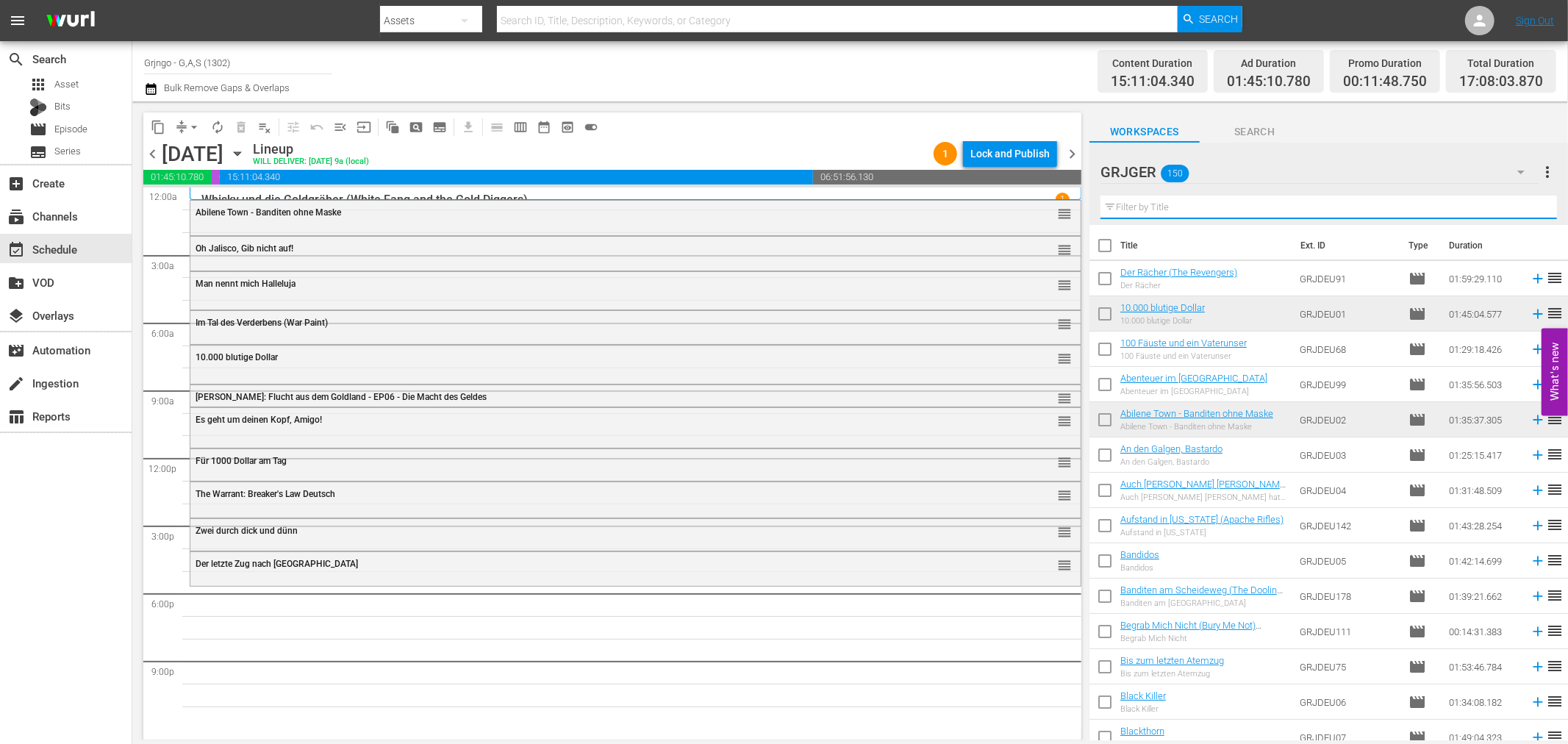
click at [1213, 209] on input "text" at bounding box center [1328, 207] width 456 height 23
paste input "Lederstrumpf und Chingachgook"
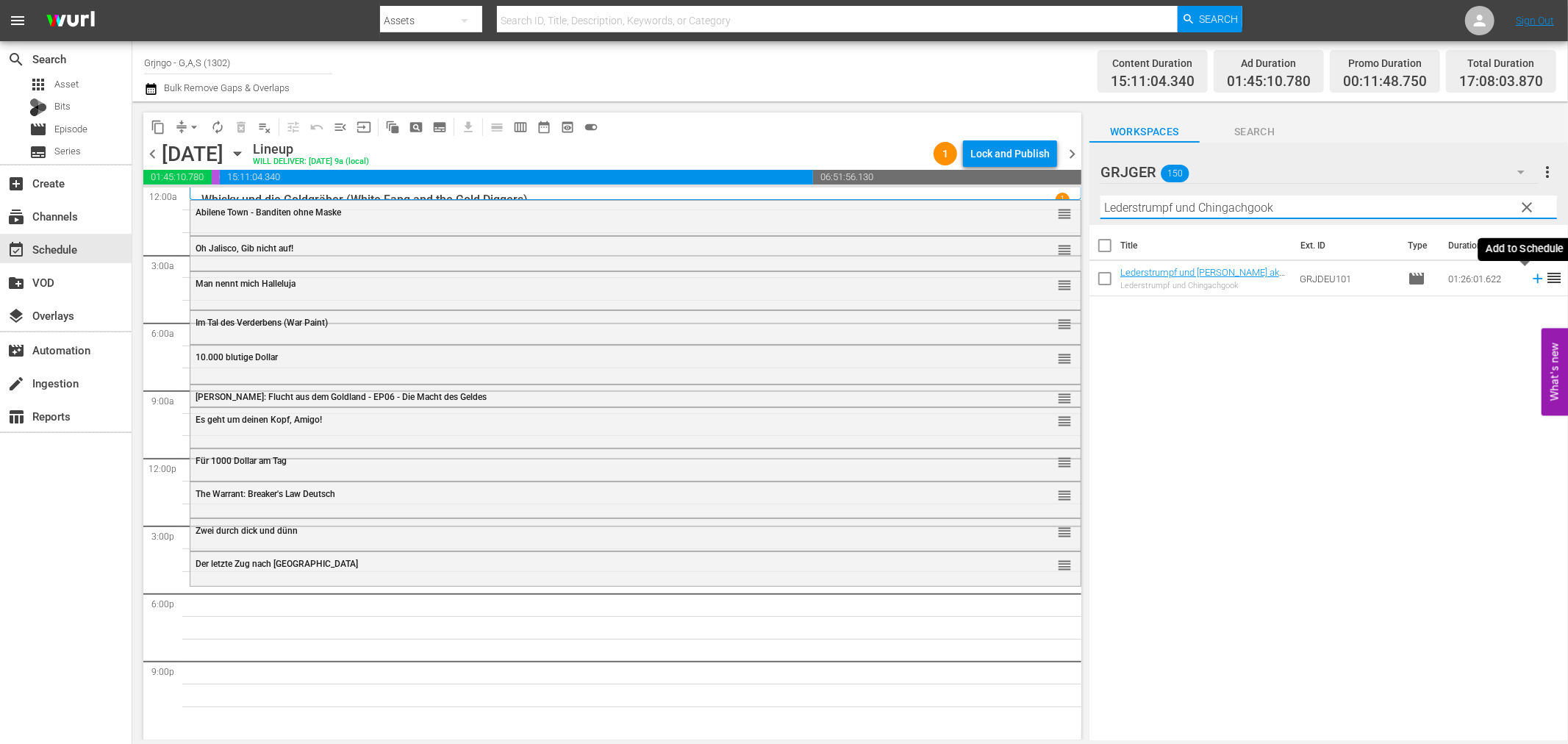
type input "Lederstrumpf und Chingachgook"
click at [1530, 274] on icon at bounding box center [1538, 279] width 16 height 16
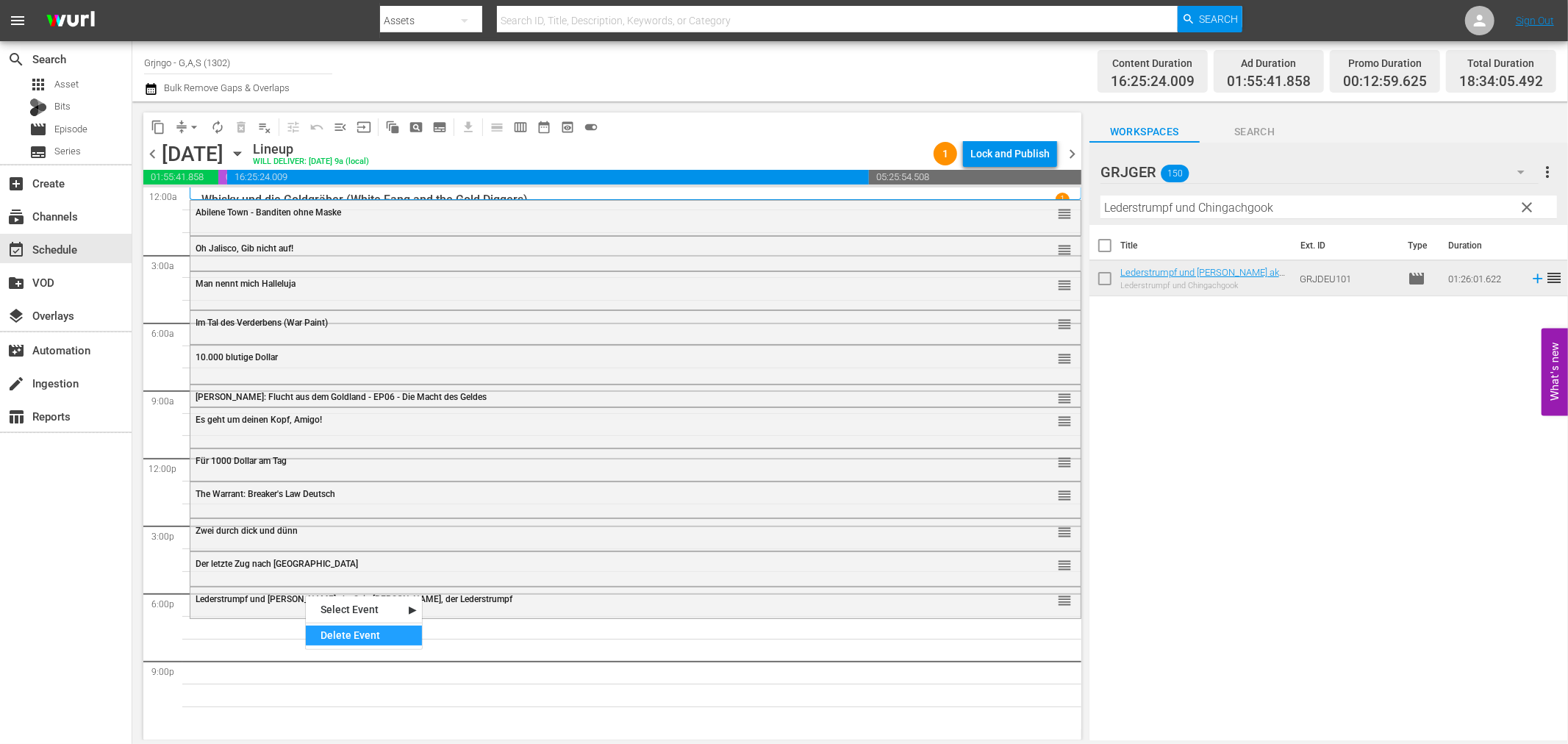
click at [331, 635] on div "Delete Event" at bounding box center [364, 635] width 116 height 20
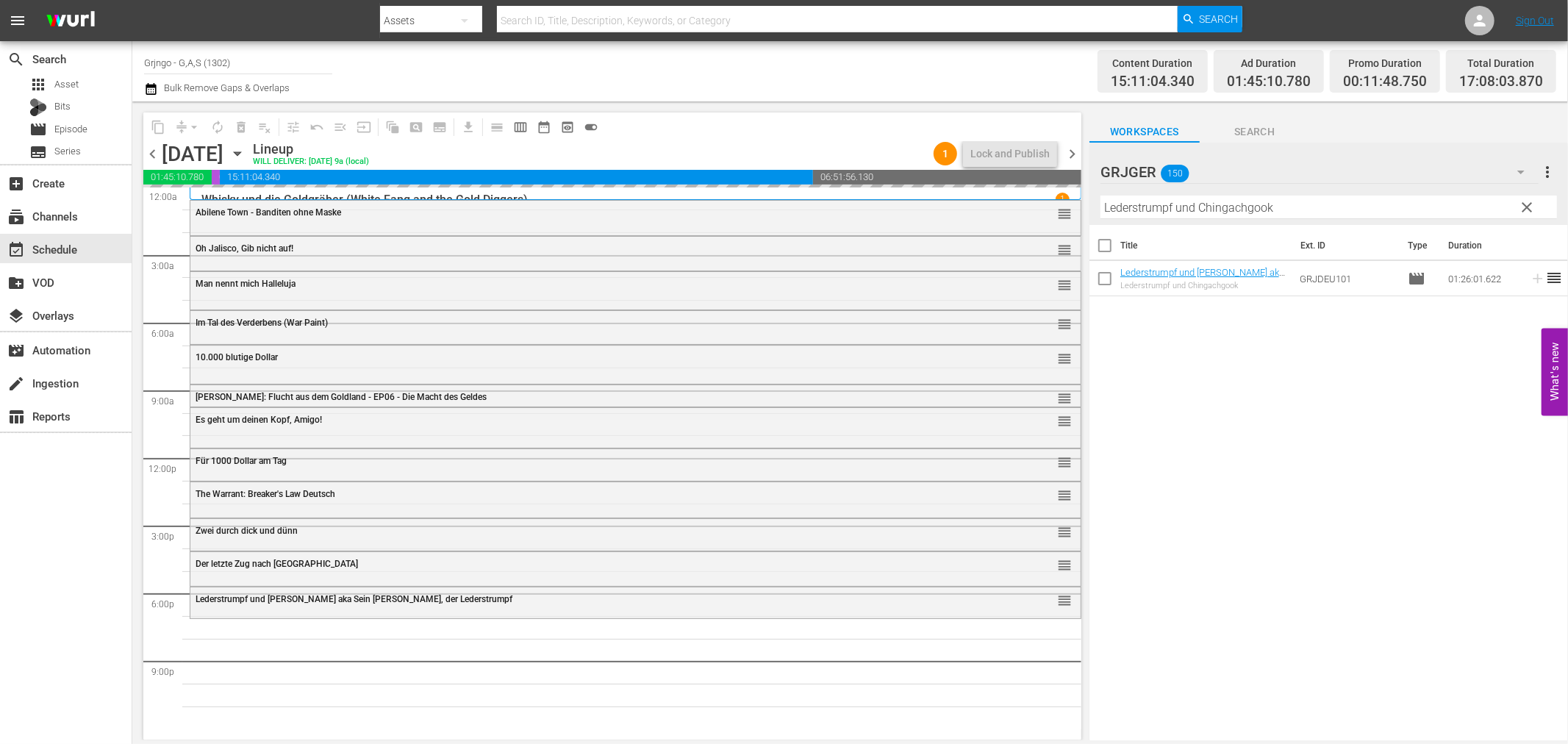
click at [1529, 204] on span "clear" at bounding box center [1528, 207] width 18 height 18
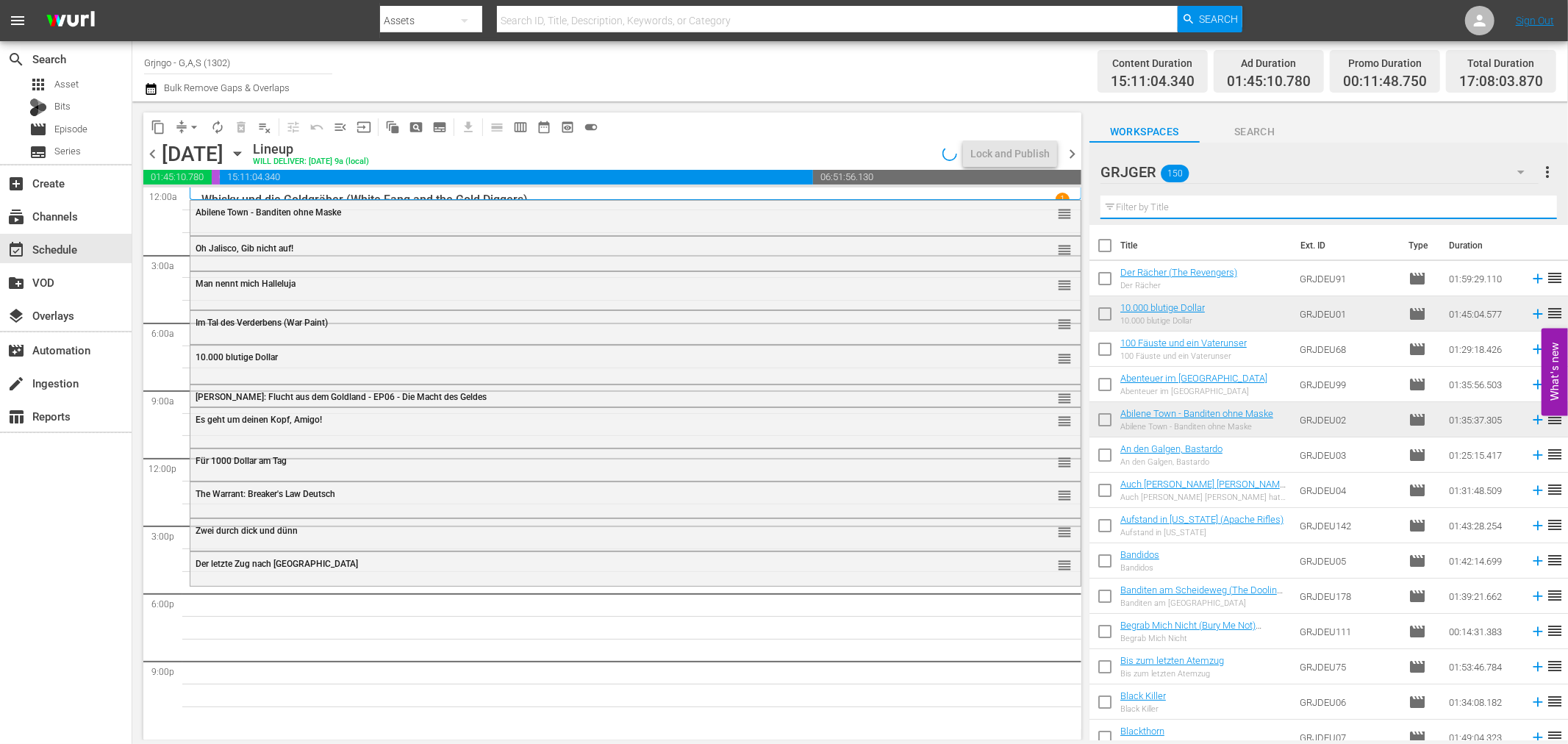
paste input "[PERSON_NAME]: Flucht aus dem Goldland - EP04"
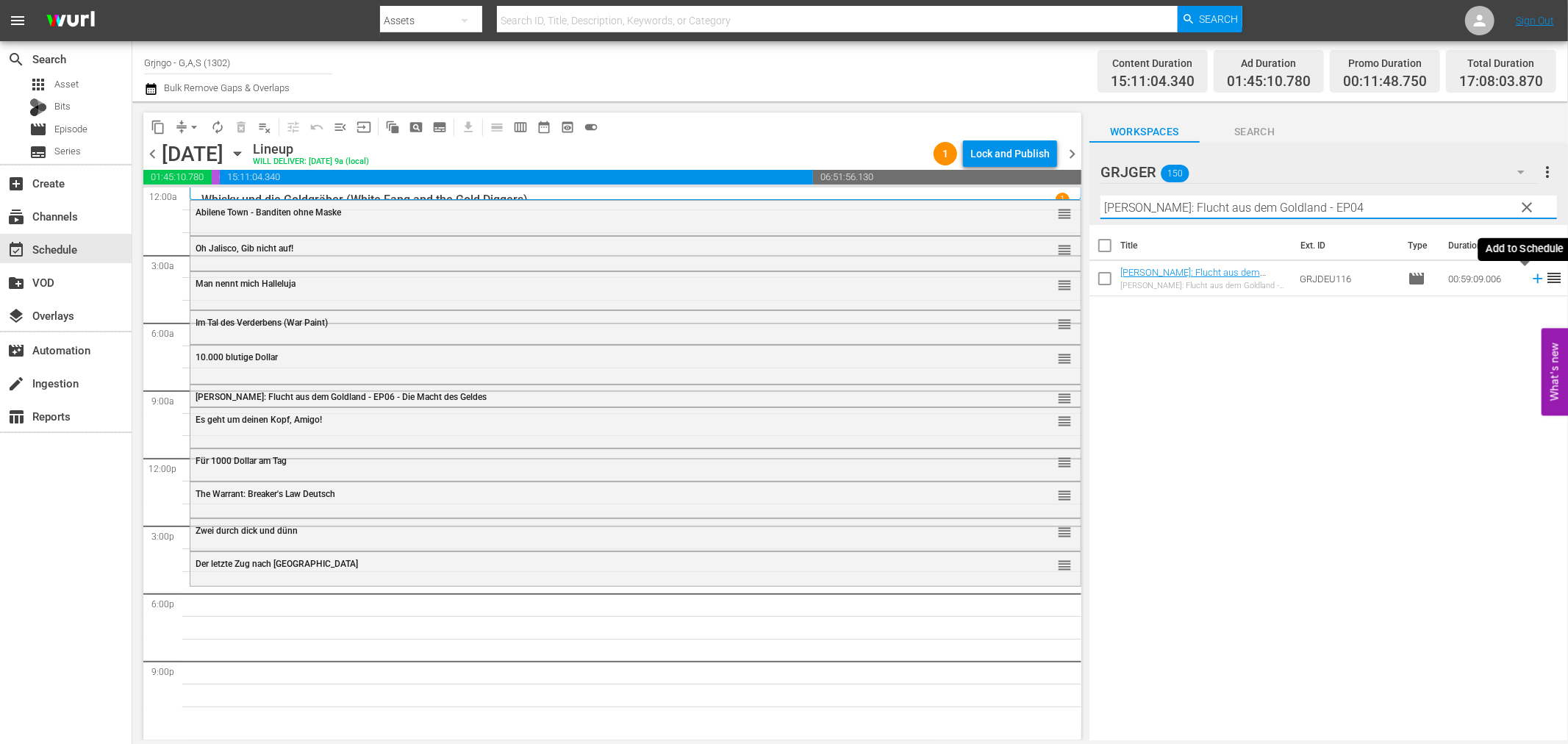
type input "[PERSON_NAME]: Flucht aus dem Goldland - EP04"
click at [1533, 275] on icon at bounding box center [1538, 279] width 9 height 9
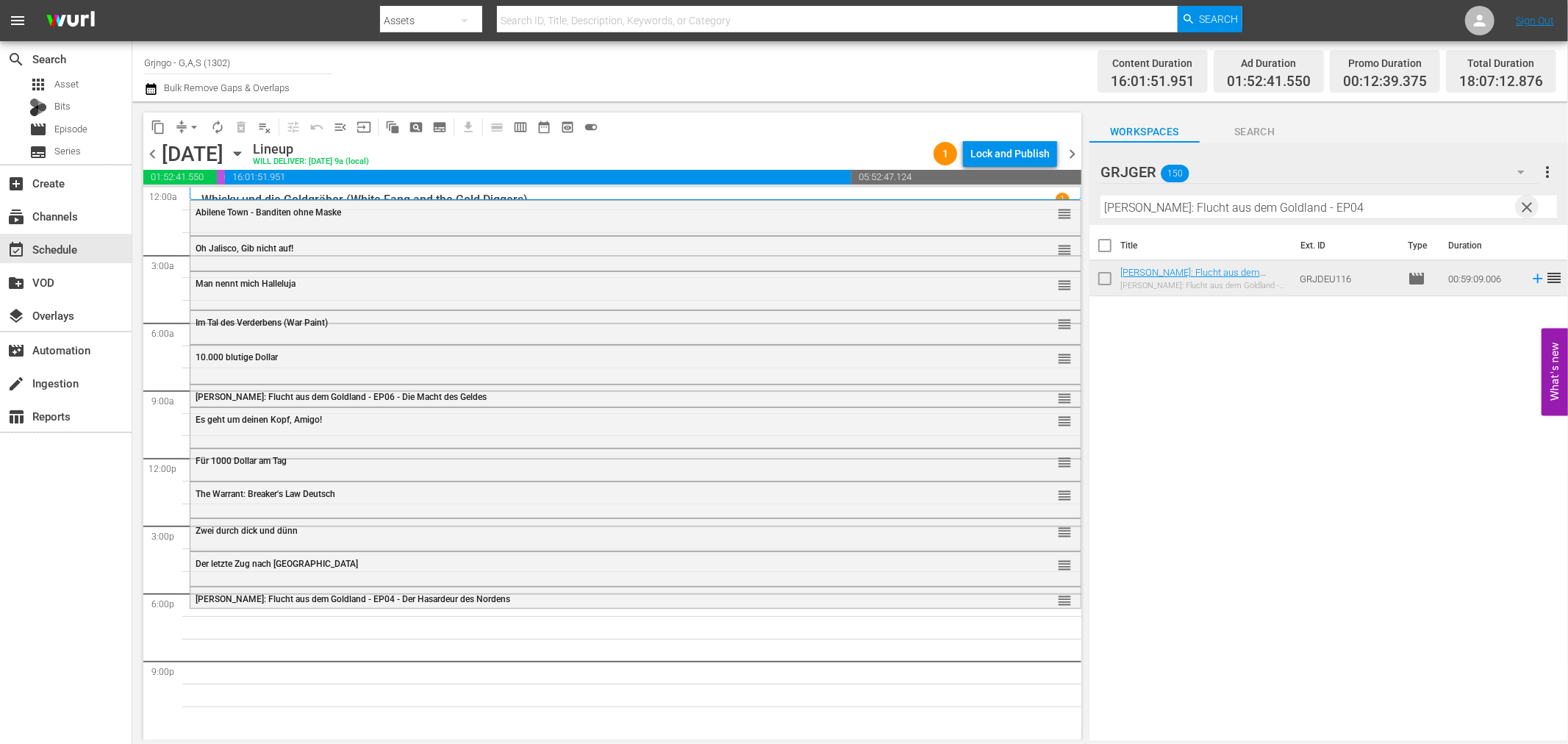
click at [1524, 203] on span "clear" at bounding box center [1528, 207] width 18 height 18
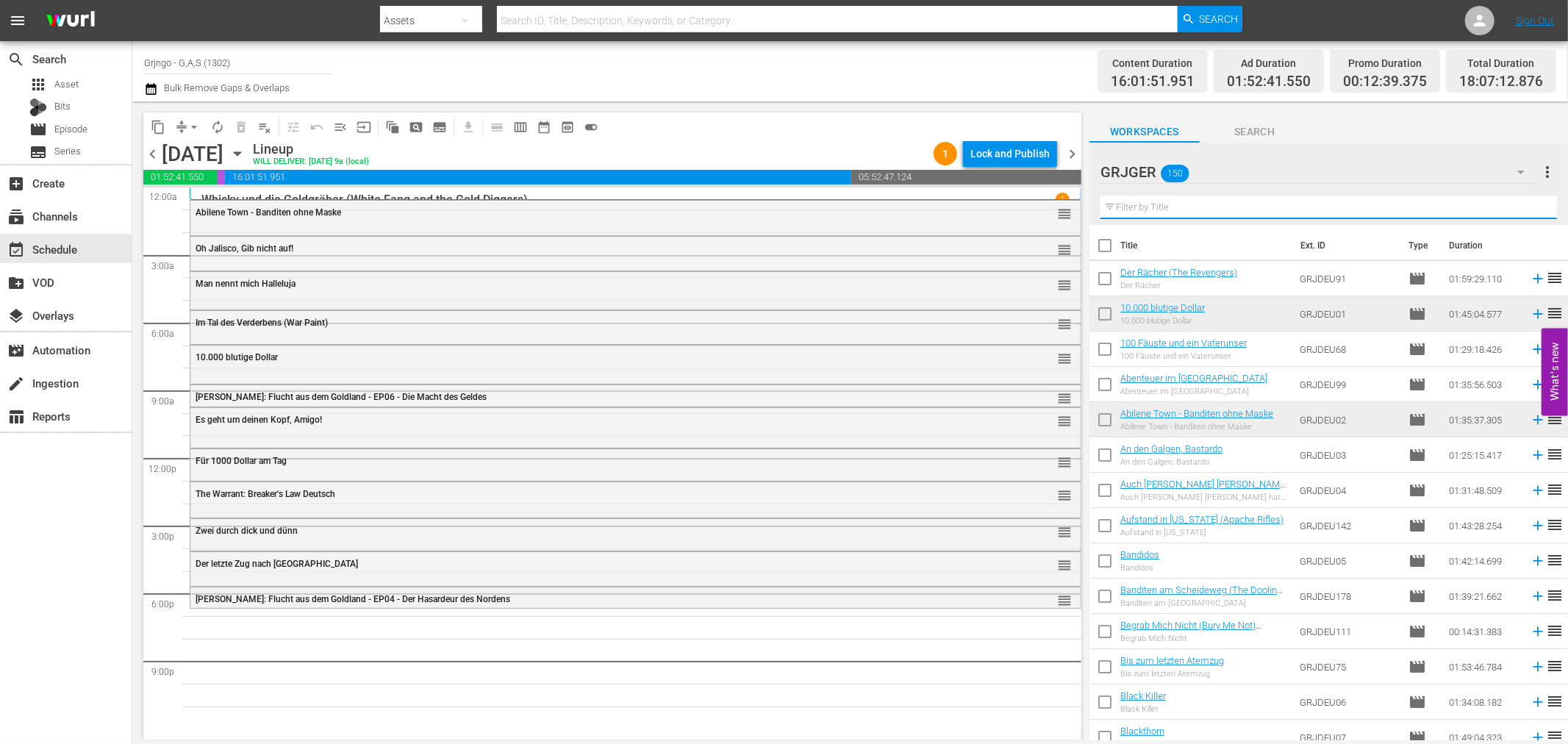
paste input "Chamaco"
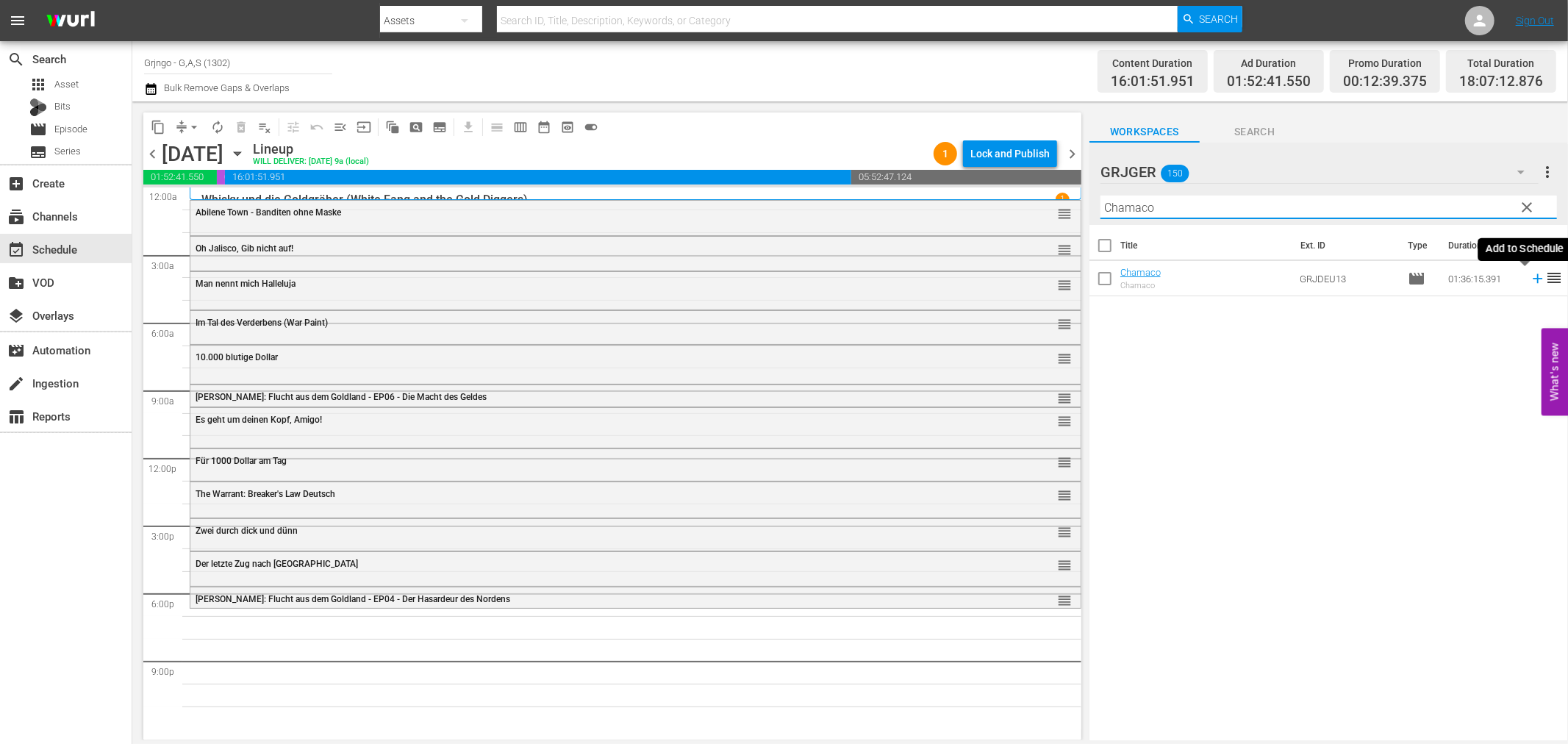
type input "Chamaco"
click at [1533, 278] on icon at bounding box center [1538, 279] width 9 height 9
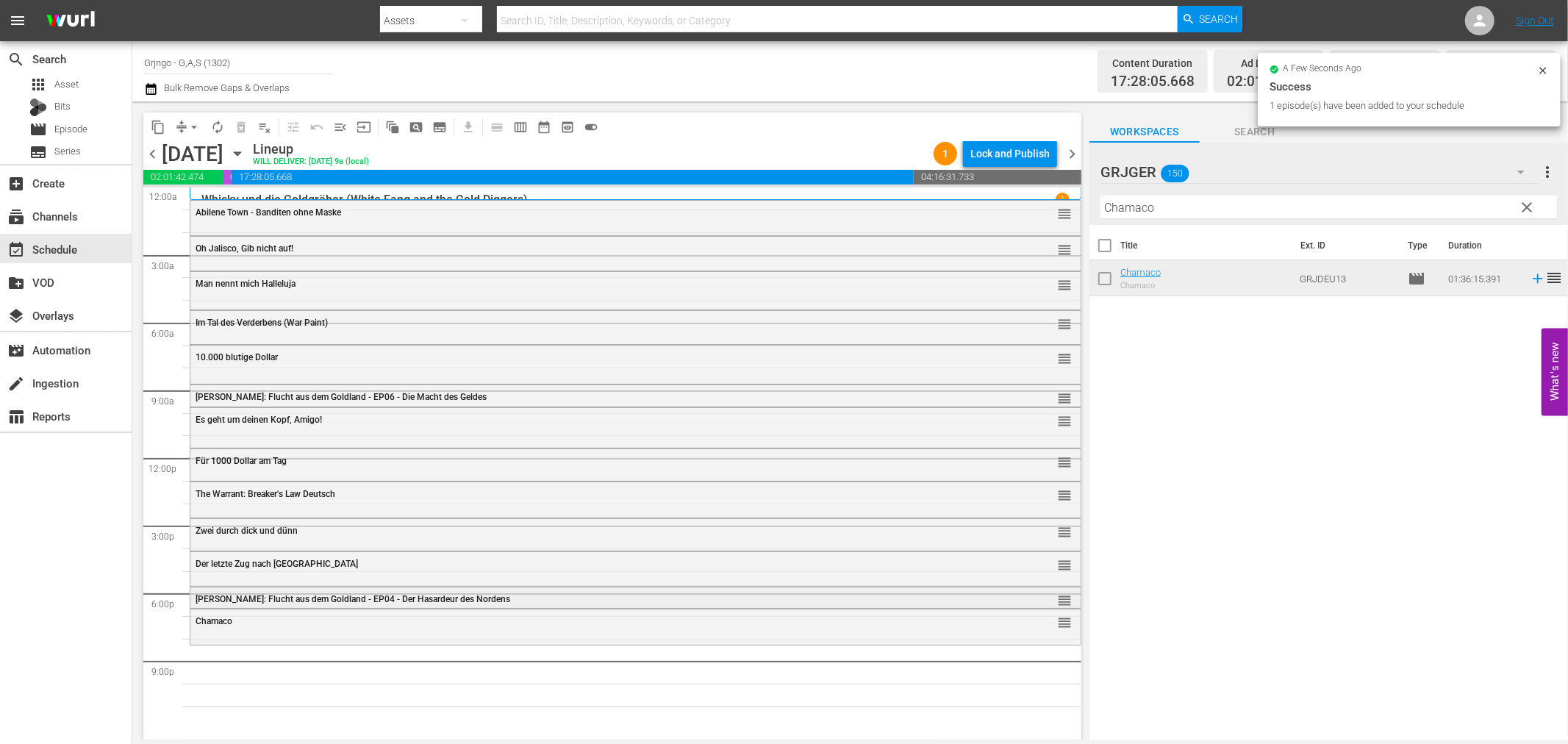
click at [285, 596] on span "[PERSON_NAME]: Flucht aus dem Goldland - EP04 - Der Hasardeur des Nordens" at bounding box center [353, 599] width 315 height 10
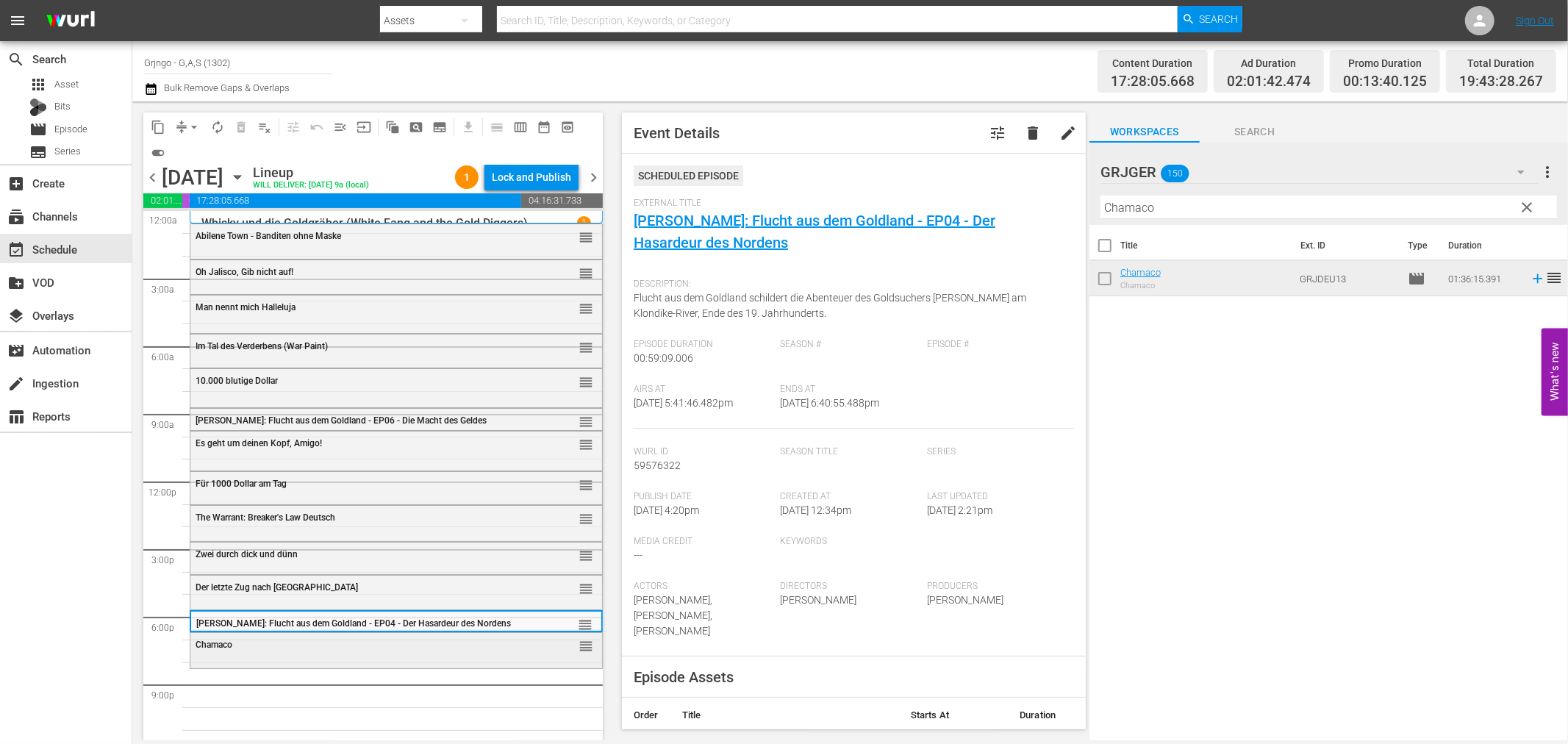
click at [287, 633] on div "Chamaco reorder" at bounding box center [396, 645] width 412 height 25
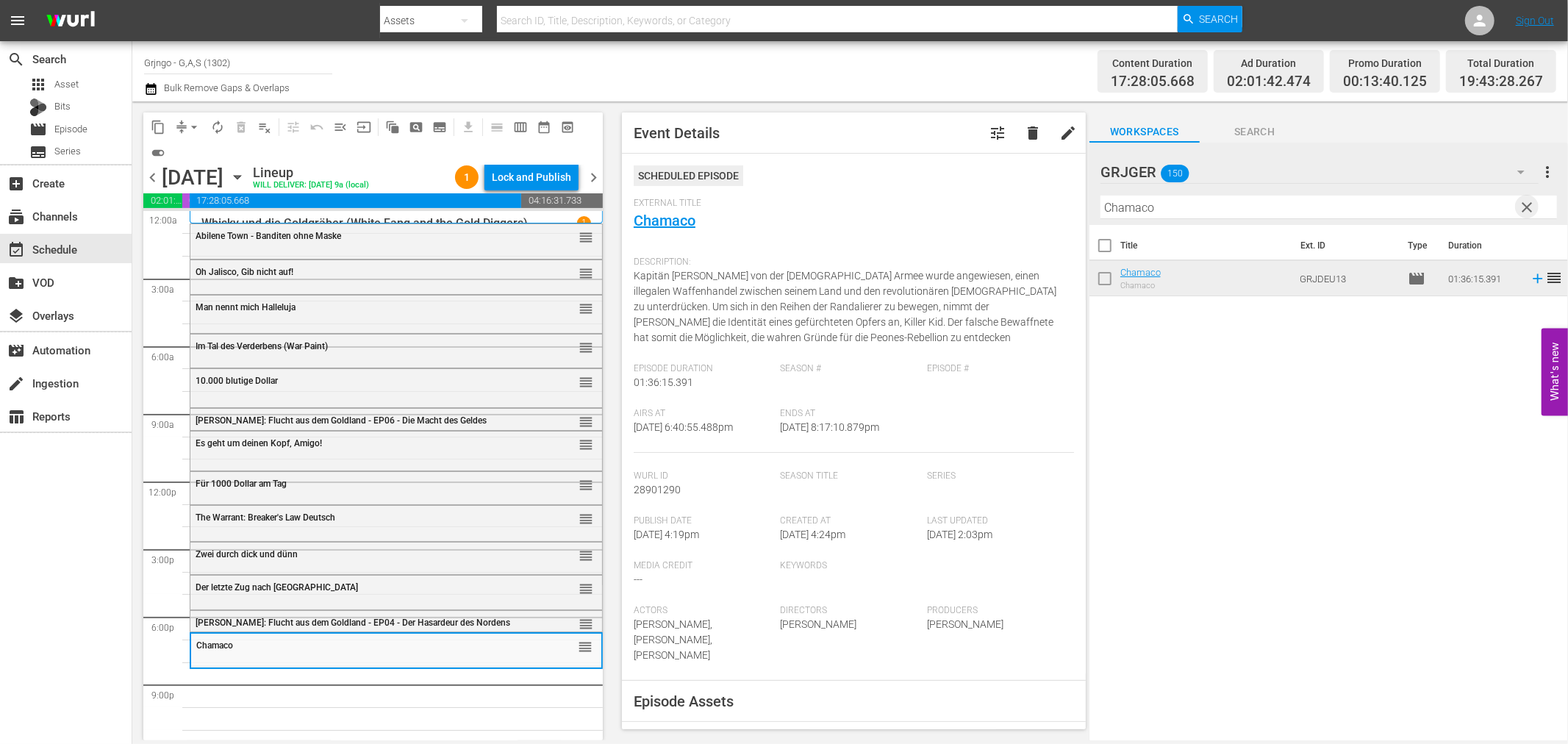
click at [1525, 202] on span "clear" at bounding box center [1528, 207] width 18 height 18
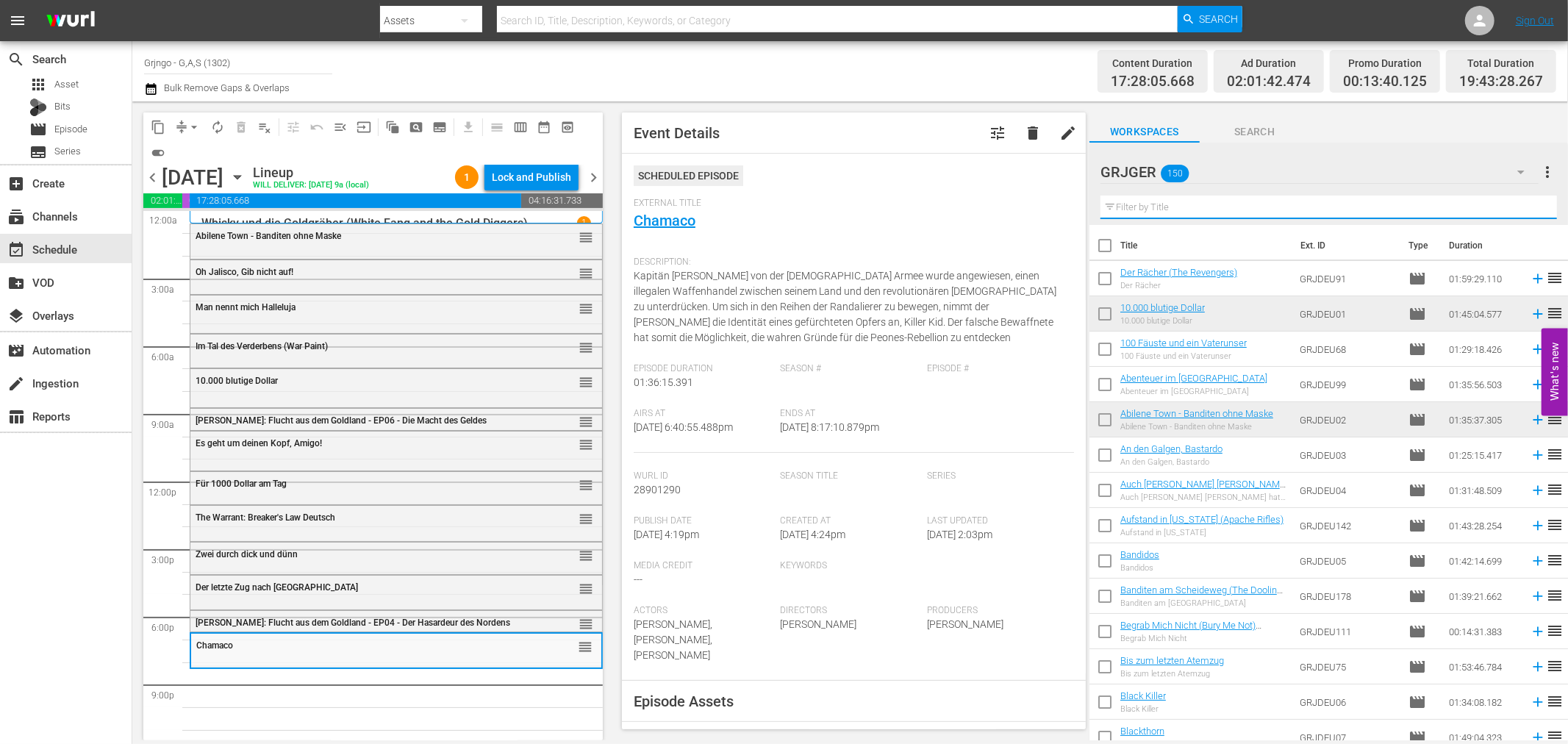
paste input "Western Jack"
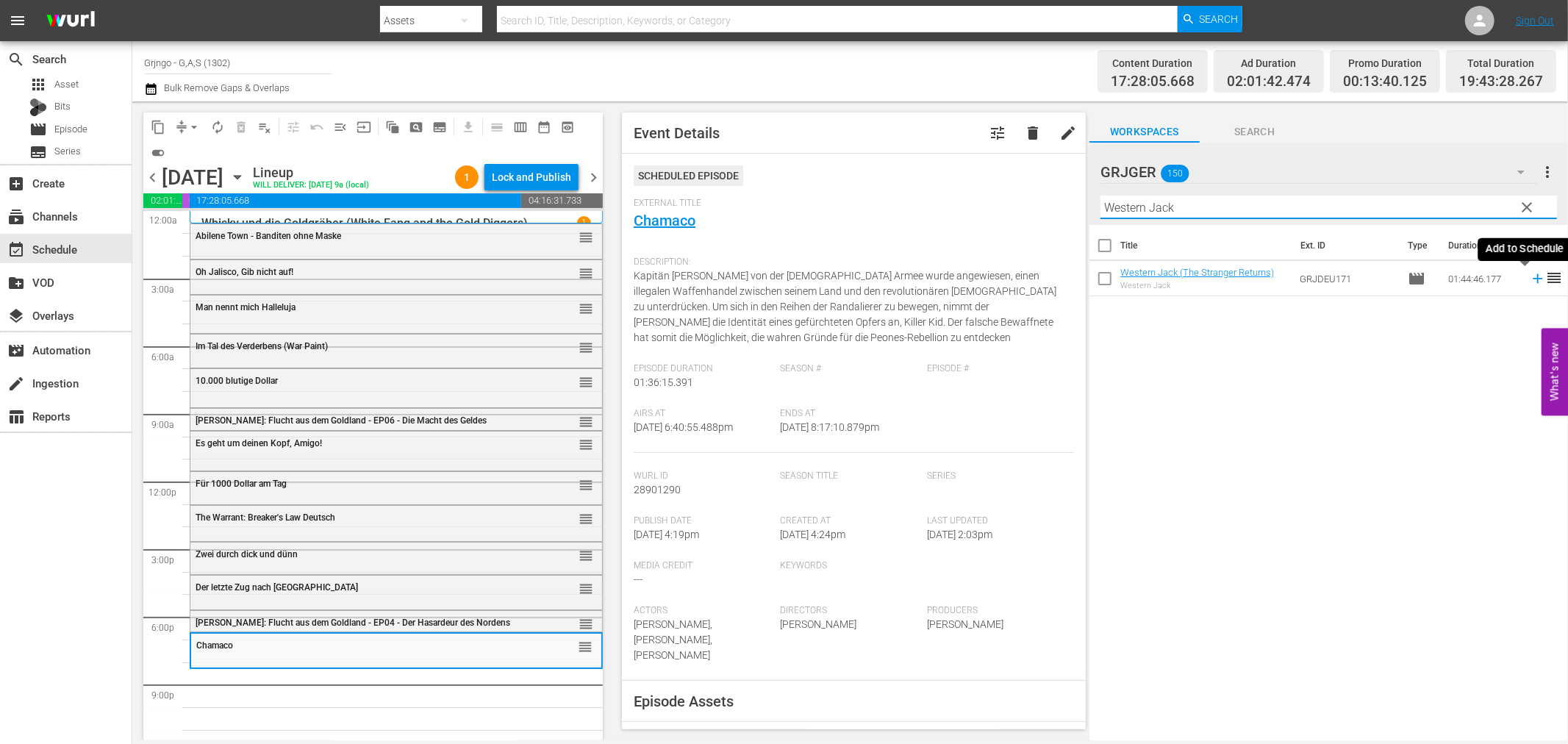
type input "Western Jack"
click at [1533, 278] on icon at bounding box center [1538, 279] width 9 height 9
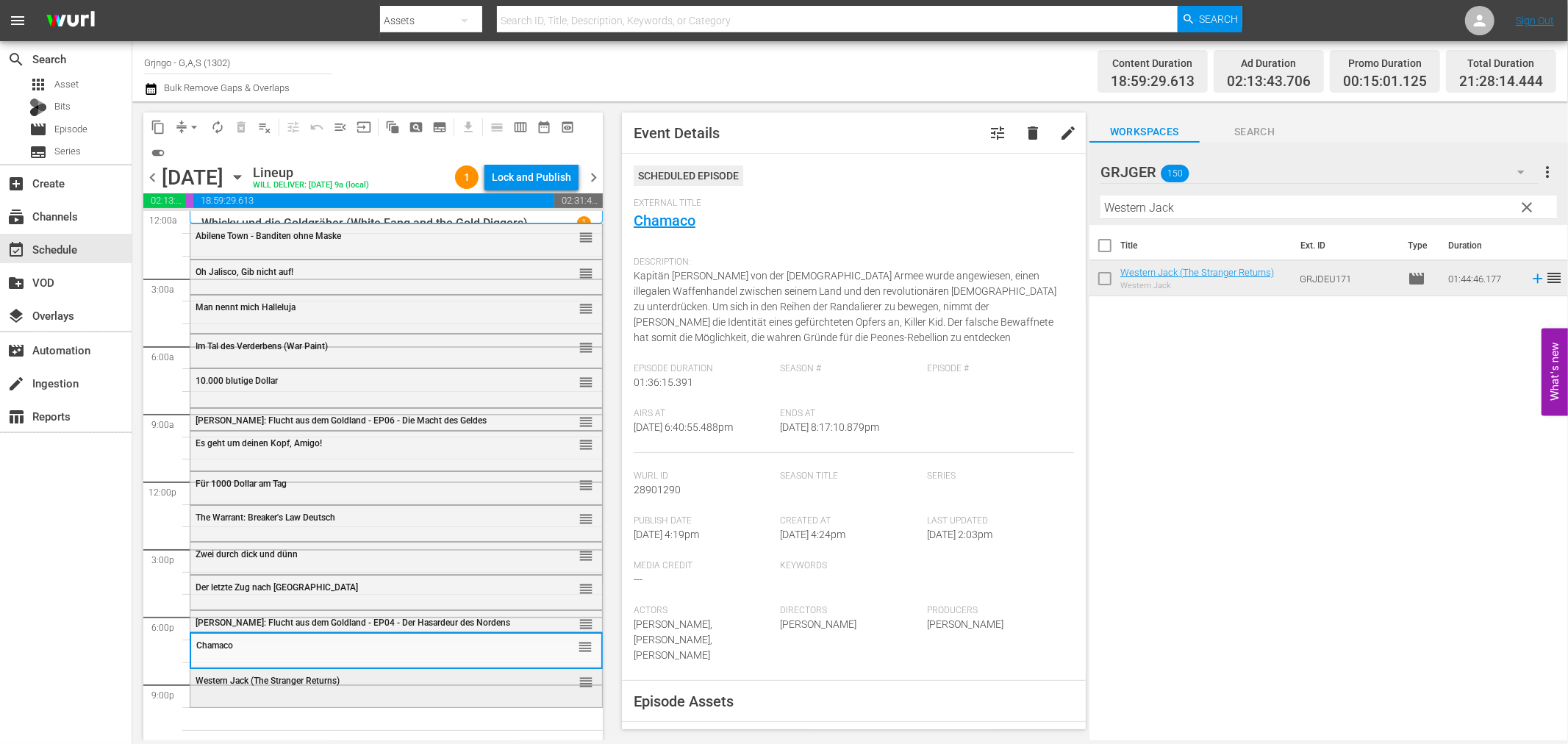
click at [340, 680] on span "Western Jack (The Stranger Returns)" at bounding box center [268, 680] width 144 height 10
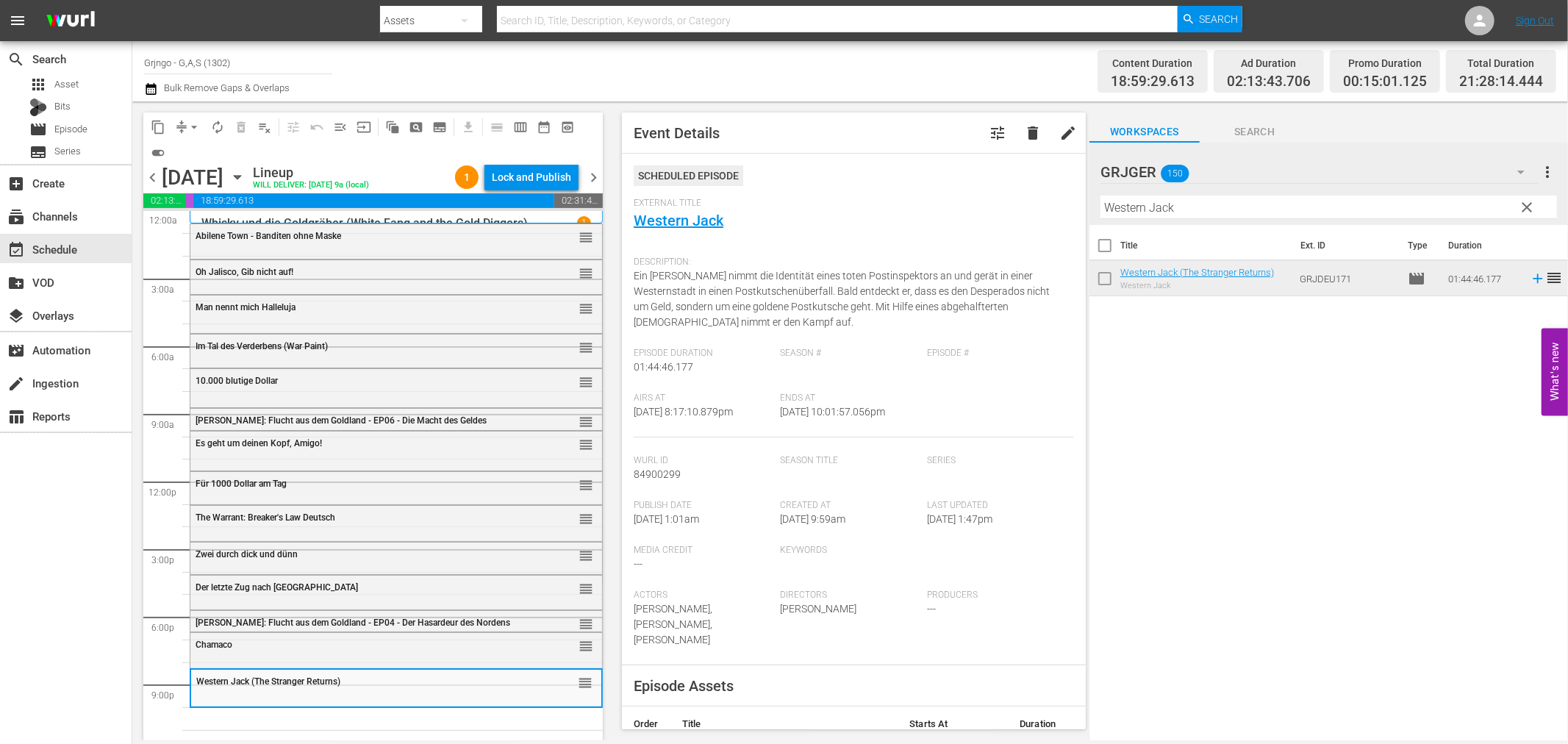
drag, startPoint x: 1525, startPoint y: 202, endPoint x: 1071, endPoint y: 212, distance: 454.1
click at [1525, 202] on span "clear" at bounding box center [1528, 207] width 18 height 18
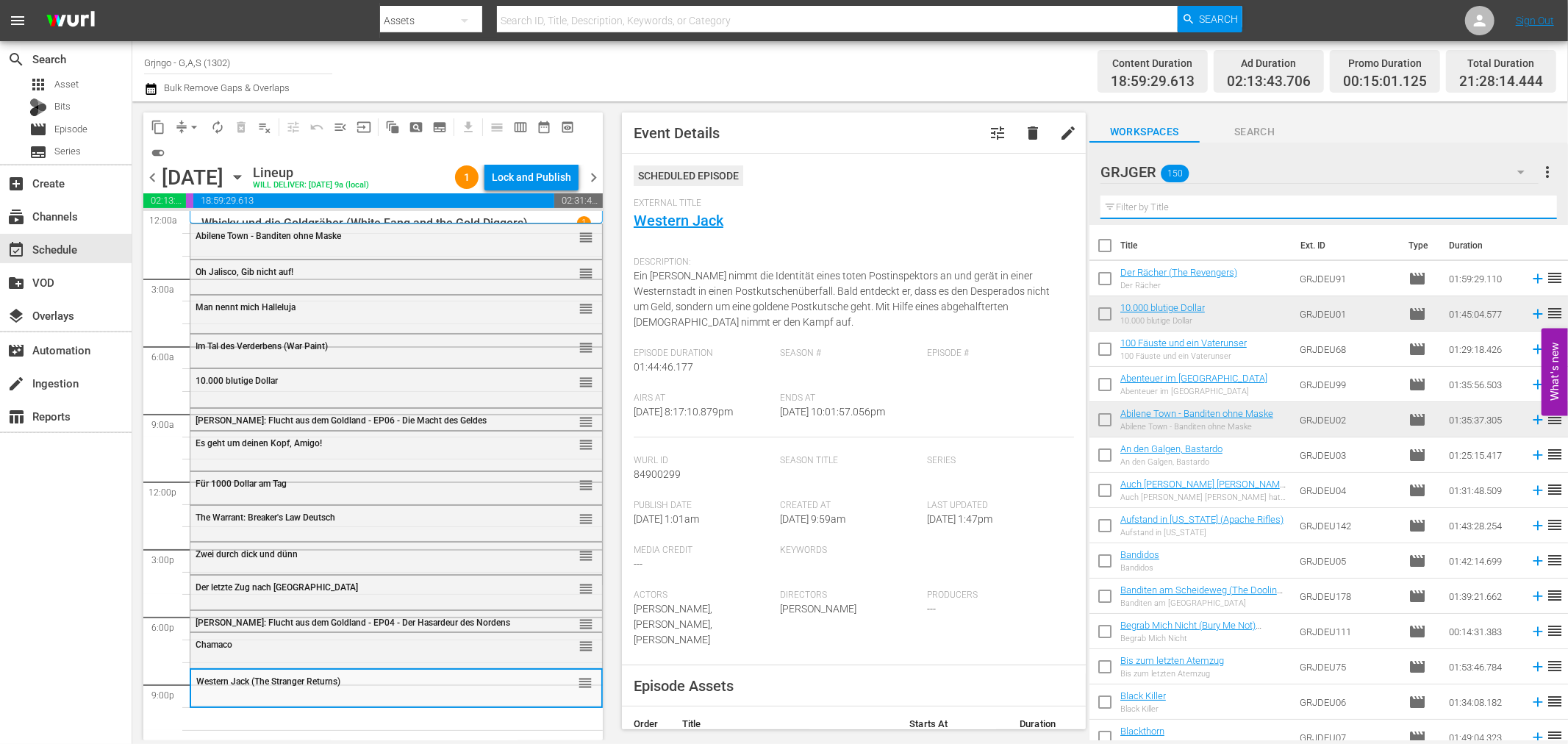
paste input "Lederstrumpf und Chingachgook"
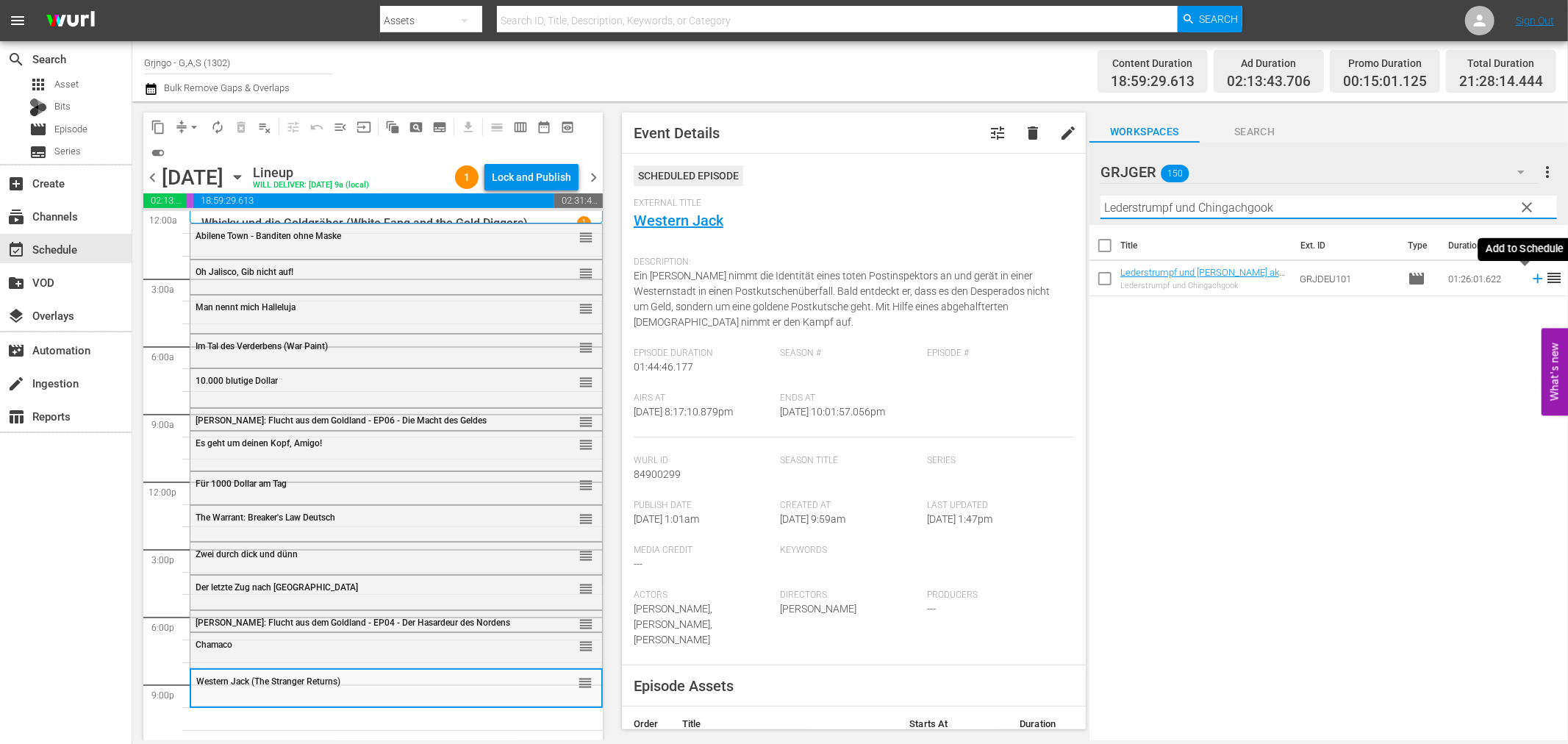
type input "Lederstrumpf und Chingachgook"
click at [1530, 275] on icon at bounding box center [1538, 279] width 16 height 16
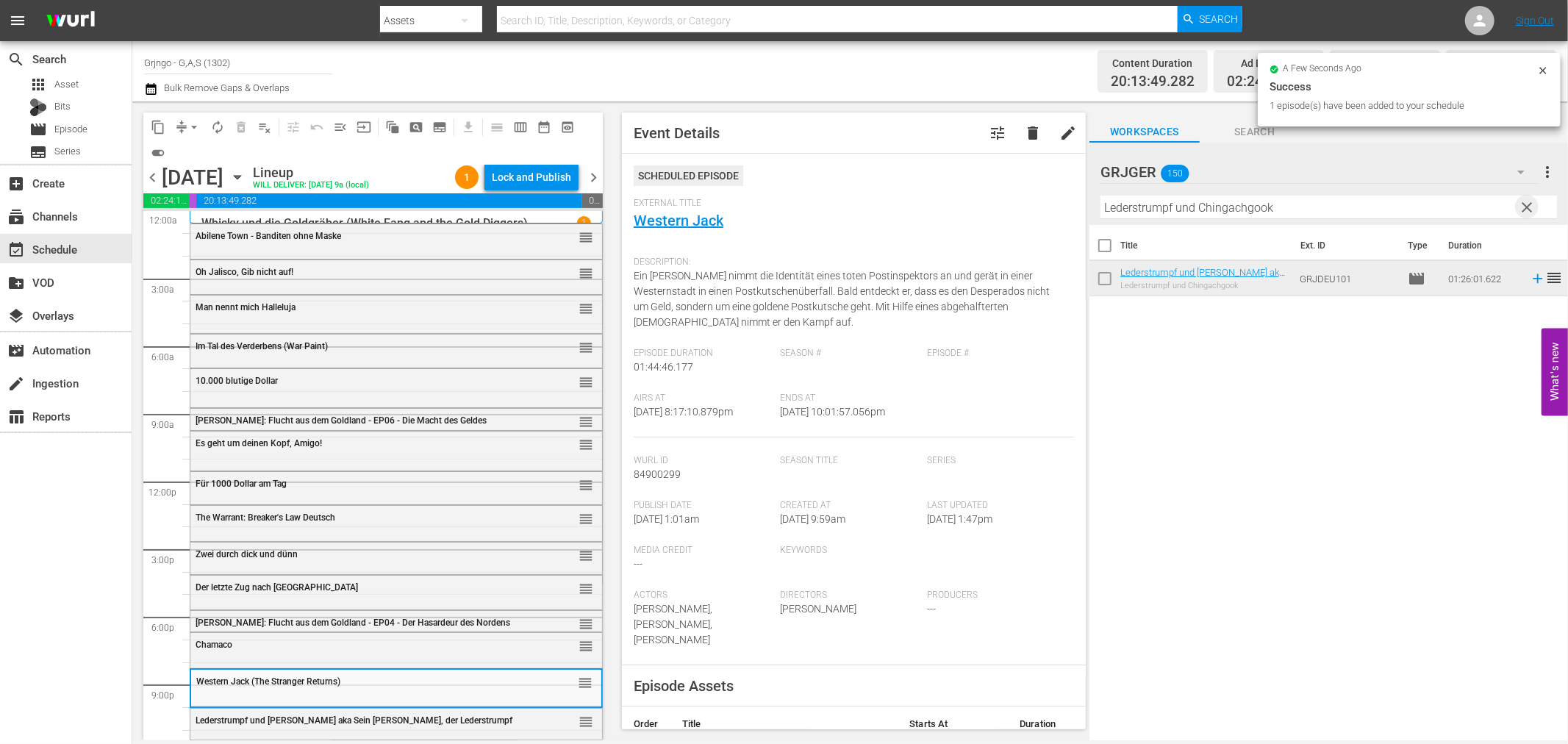
click at [1529, 202] on span "clear" at bounding box center [1528, 207] width 18 height 18
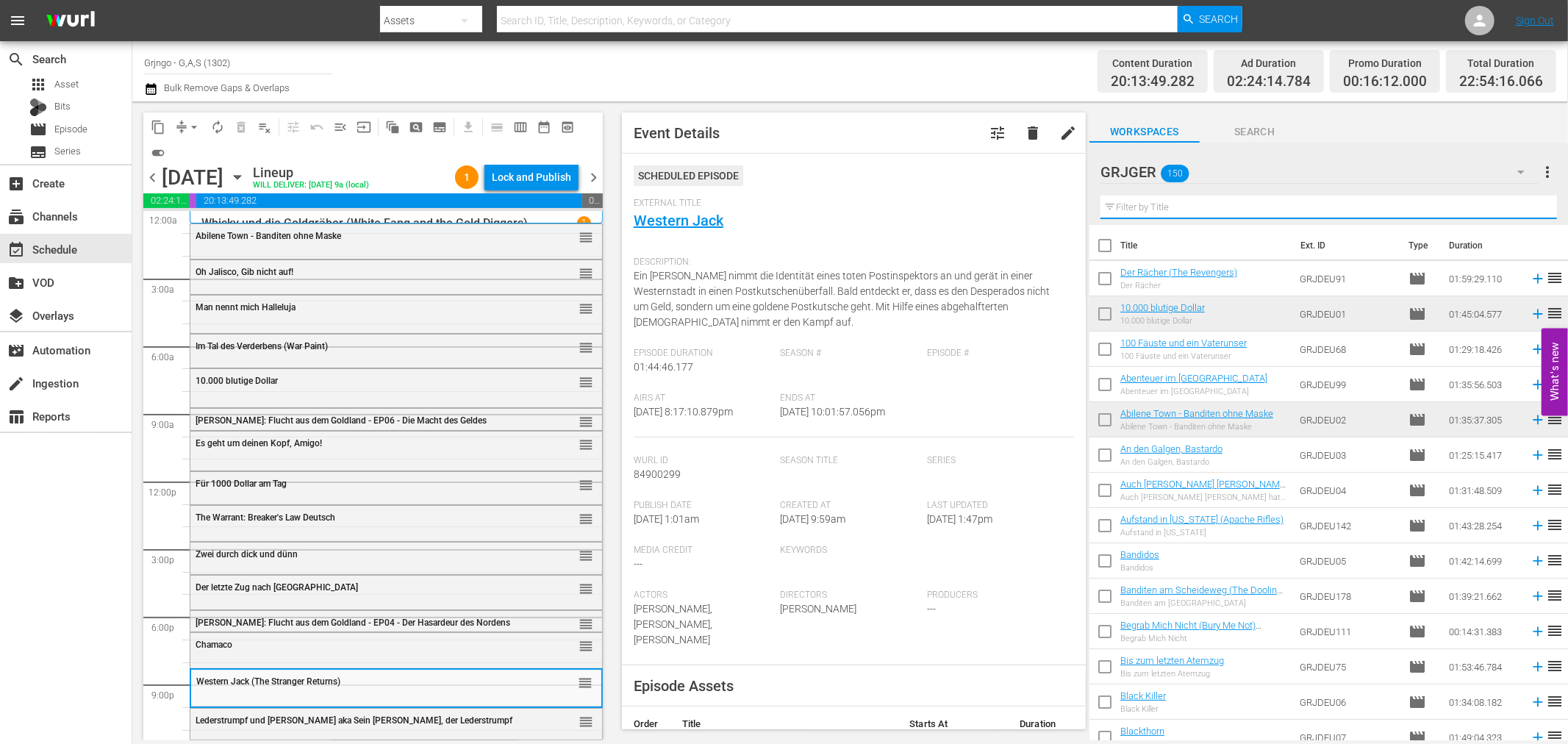
click at [1141, 204] on input "text" at bounding box center [1328, 207] width 456 height 23
paste input "Django - Der Tag der Abrechnung"
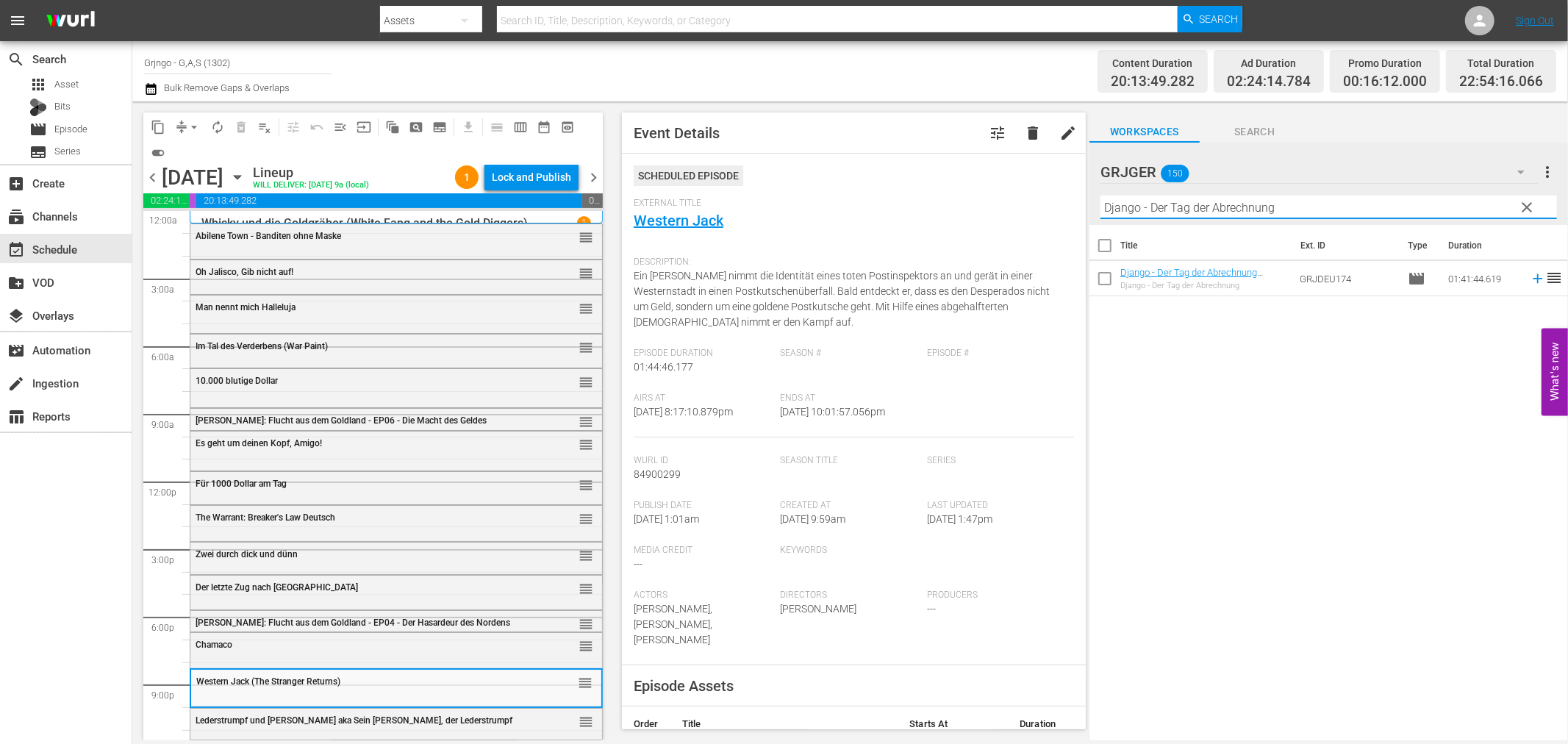
type input "Django - Der Tag der Abrechnung"
click at [1533, 276] on icon at bounding box center [1538, 279] width 9 height 9
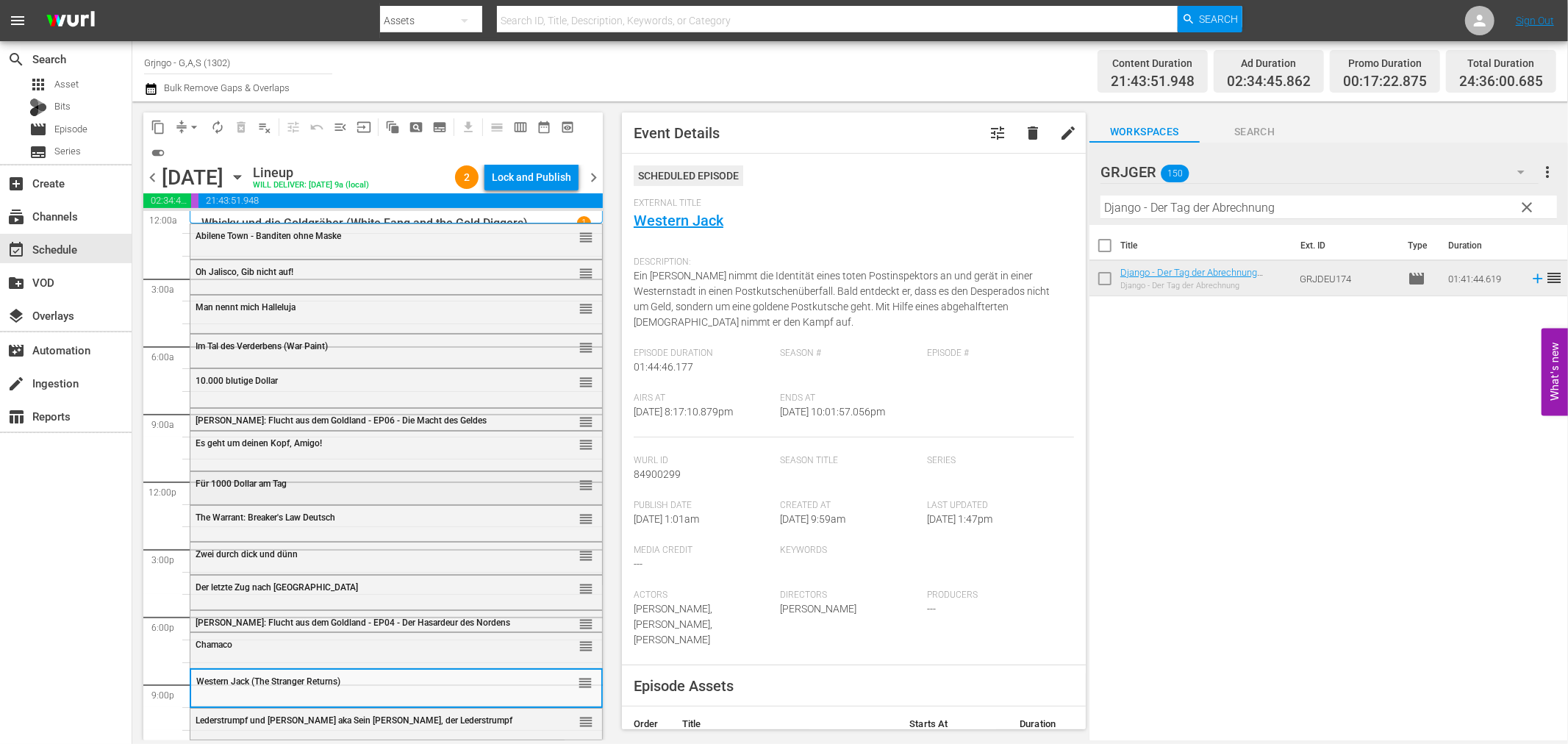
scroll to position [37, 0]
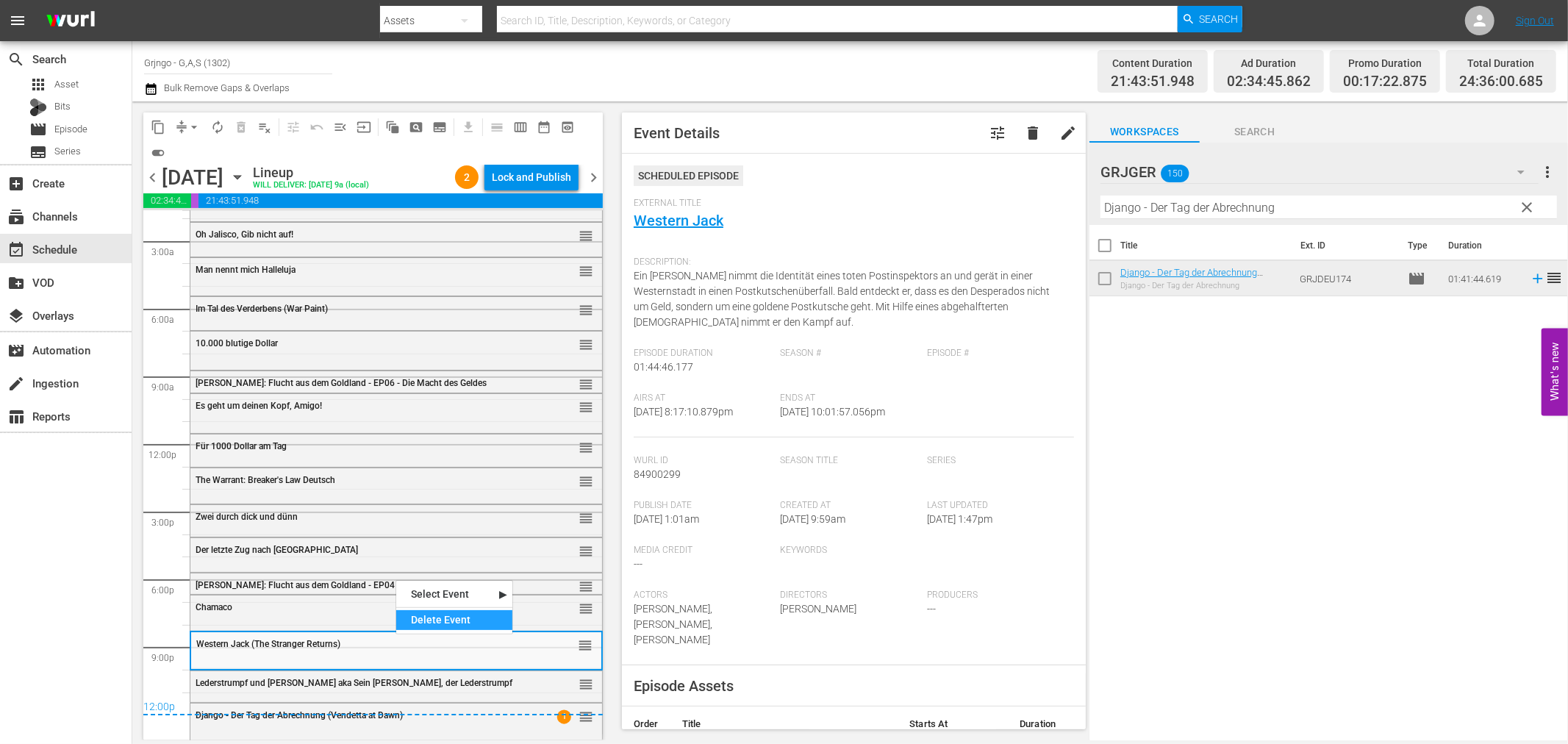
click at [438, 615] on div "Delete Event" at bounding box center [455, 620] width 116 height 20
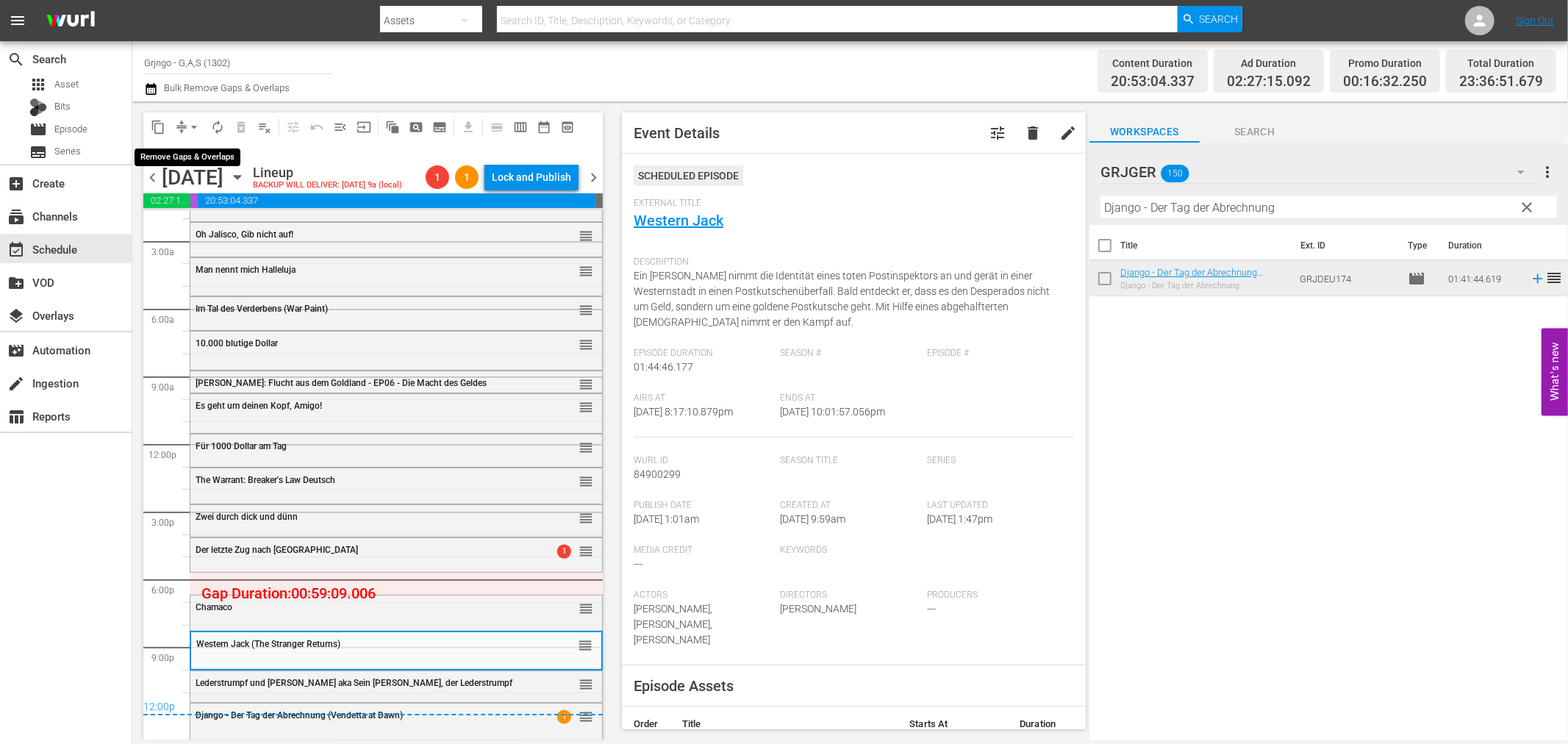
click at [195, 128] on span "arrow_drop_down" at bounding box center [194, 126] width 15 height 15
click at [230, 208] on li "Align to End of Previous Day" at bounding box center [195, 204] width 154 height 24
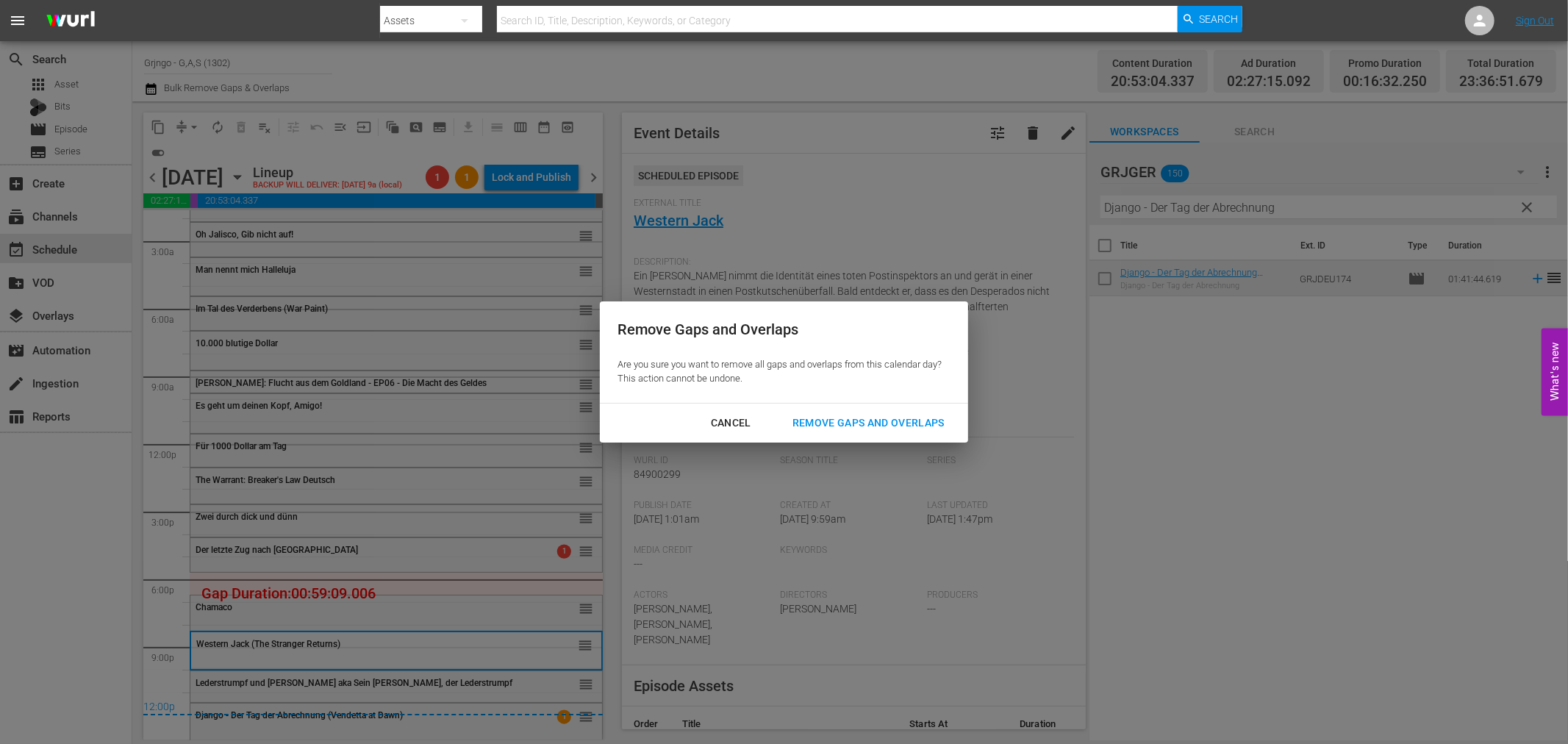
click at [893, 424] on div "Remove Gaps and Overlaps" at bounding box center [868, 423] width 175 height 19
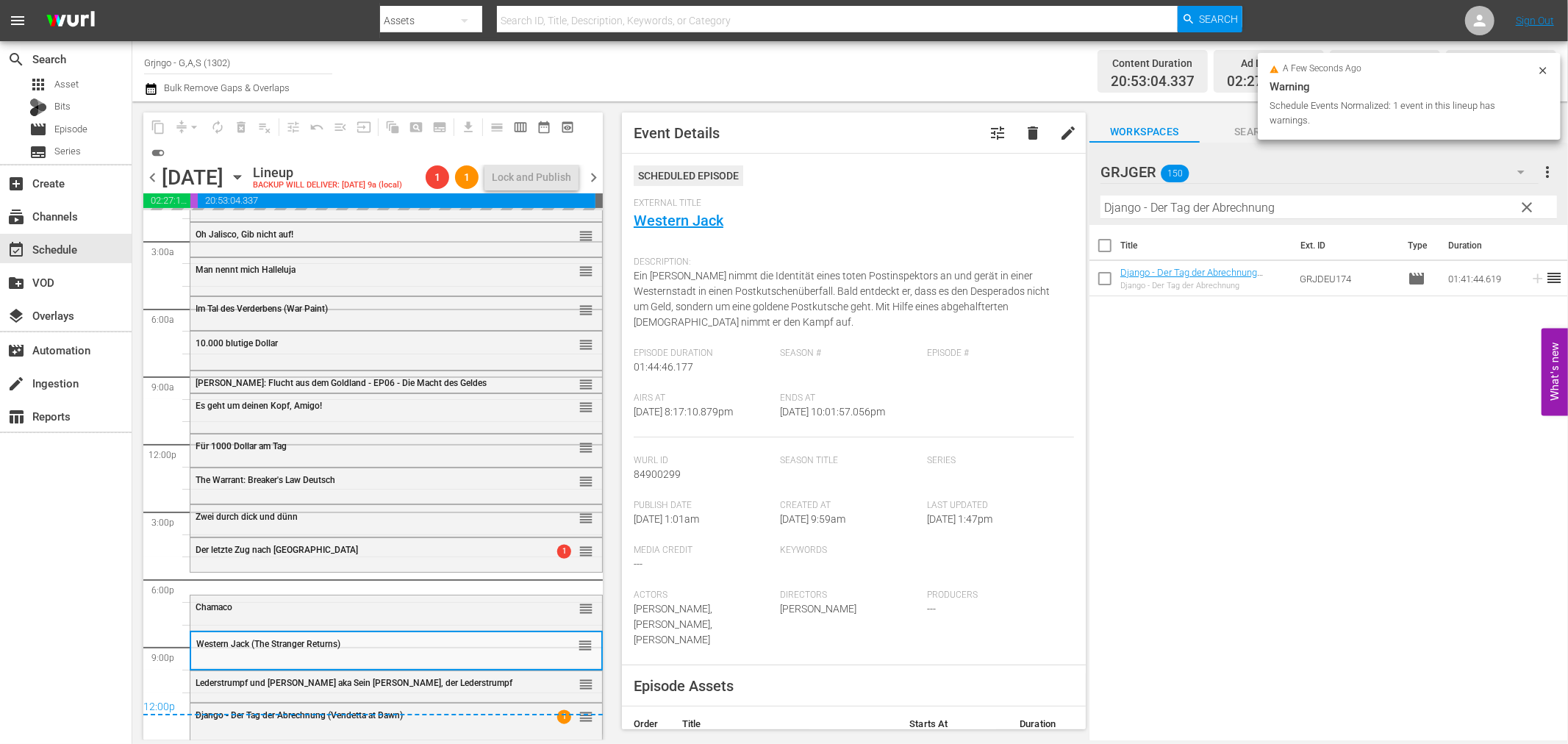
scroll to position [16, 0]
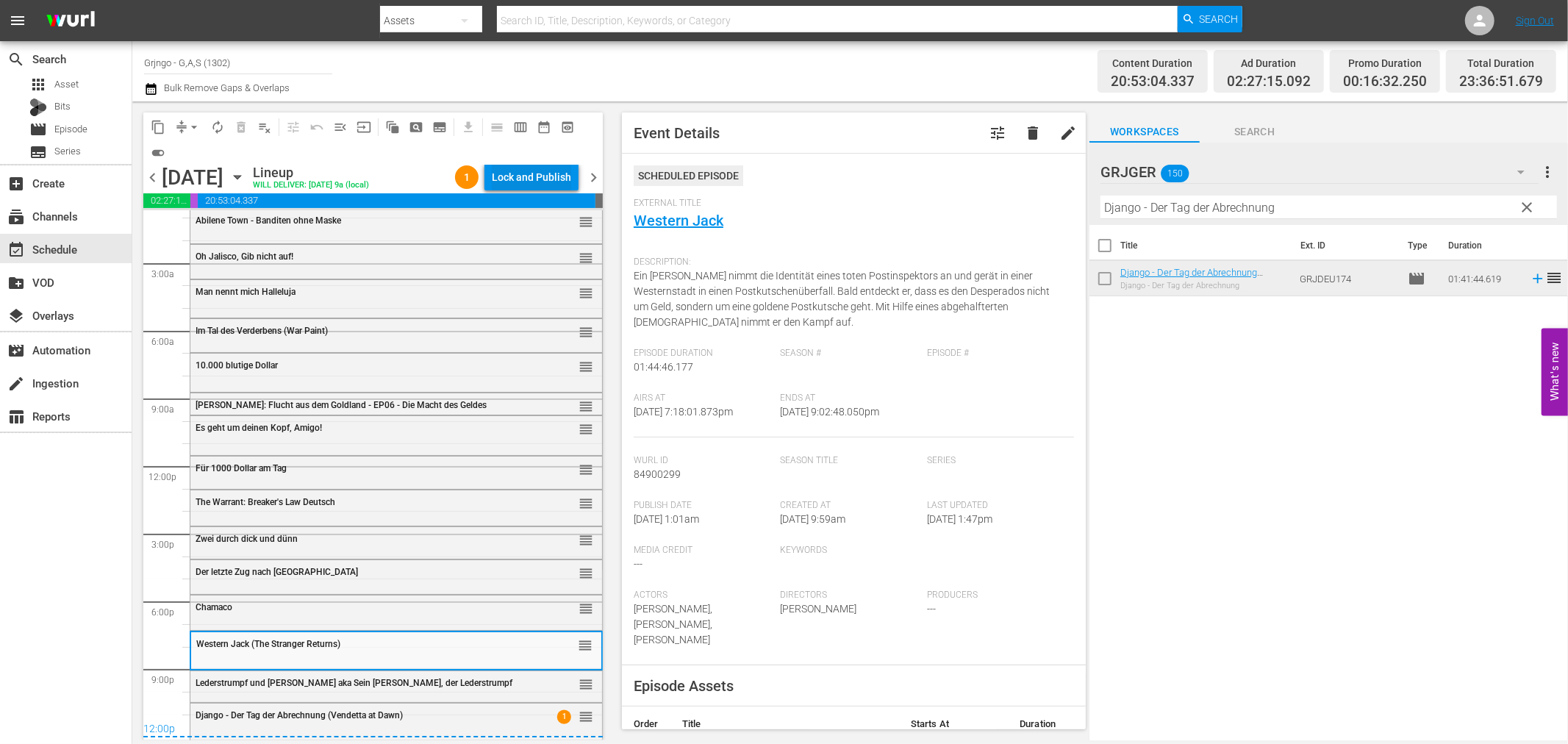
click at [539, 170] on div "Lock and Publish" at bounding box center [531, 177] width 79 height 26
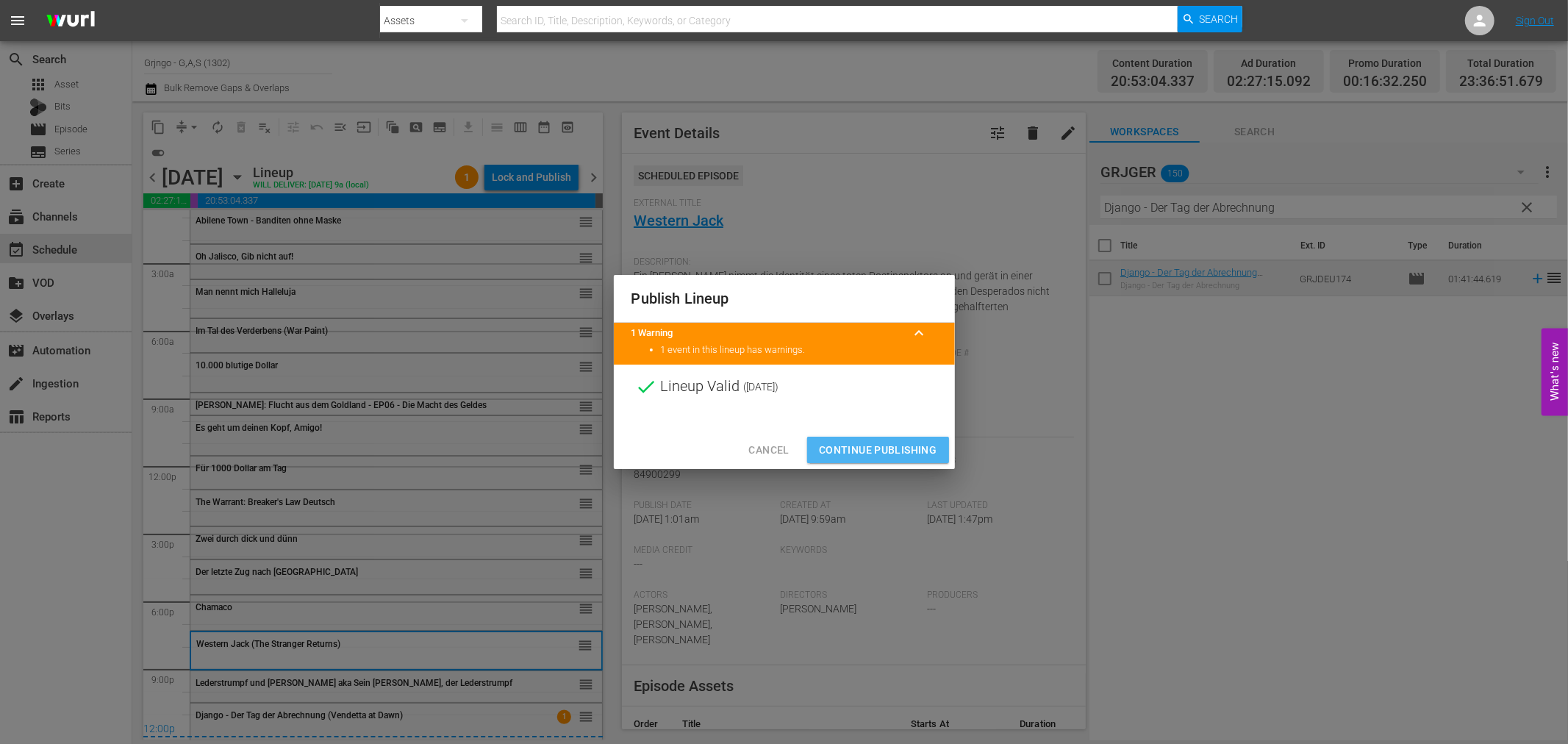
drag, startPoint x: 895, startPoint y: 444, endPoint x: 590, endPoint y: 246, distance: 363.6
click at [894, 441] on span "Continue Publishing" at bounding box center [878, 451] width 119 height 19
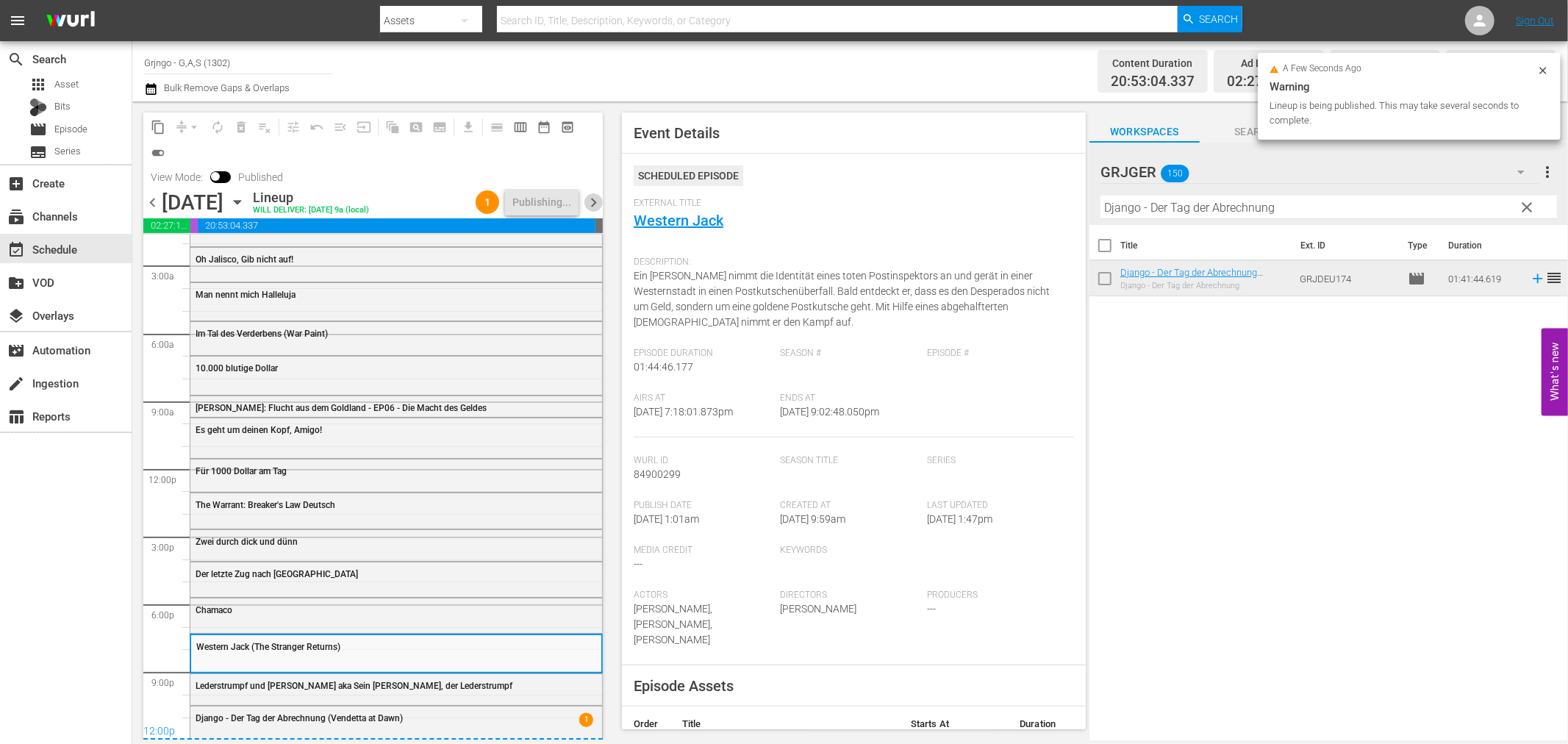
click at [590, 199] on span "chevron_right" at bounding box center [594, 202] width 19 height 19
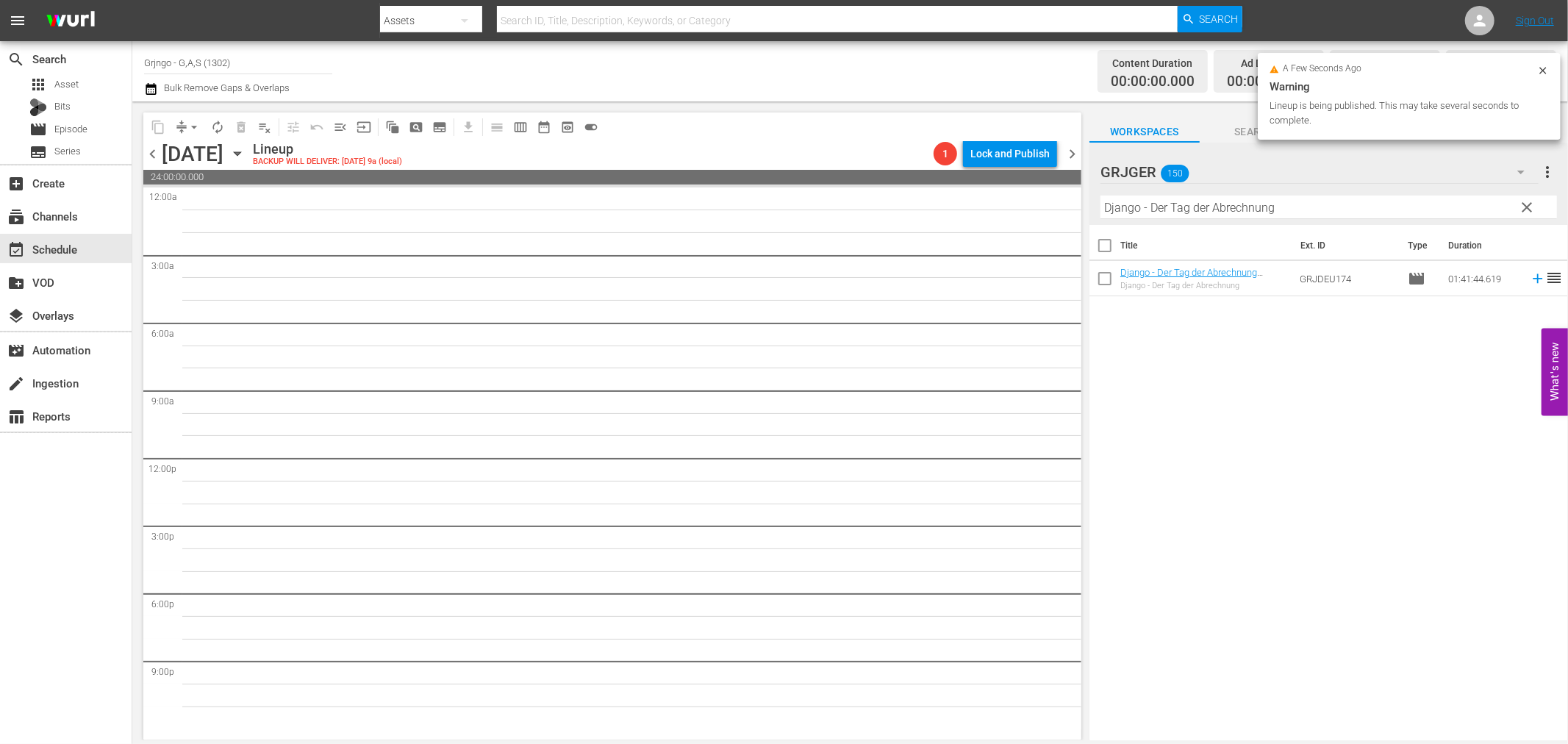
click at [1530, 202] on span "clear" at bounding box center [1528, 207] width 18 height 18
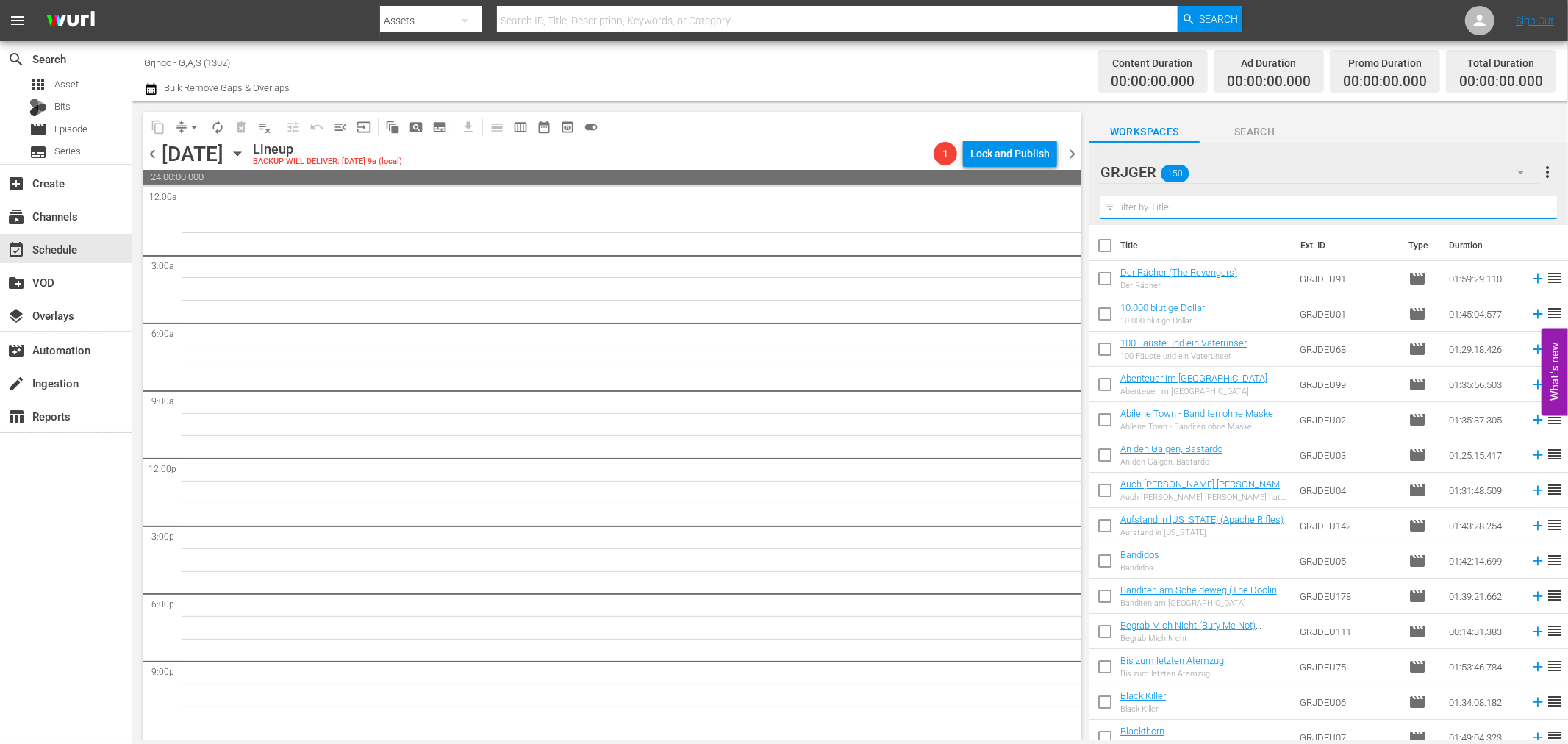
paste input "Die Stadt der toten Seelen"
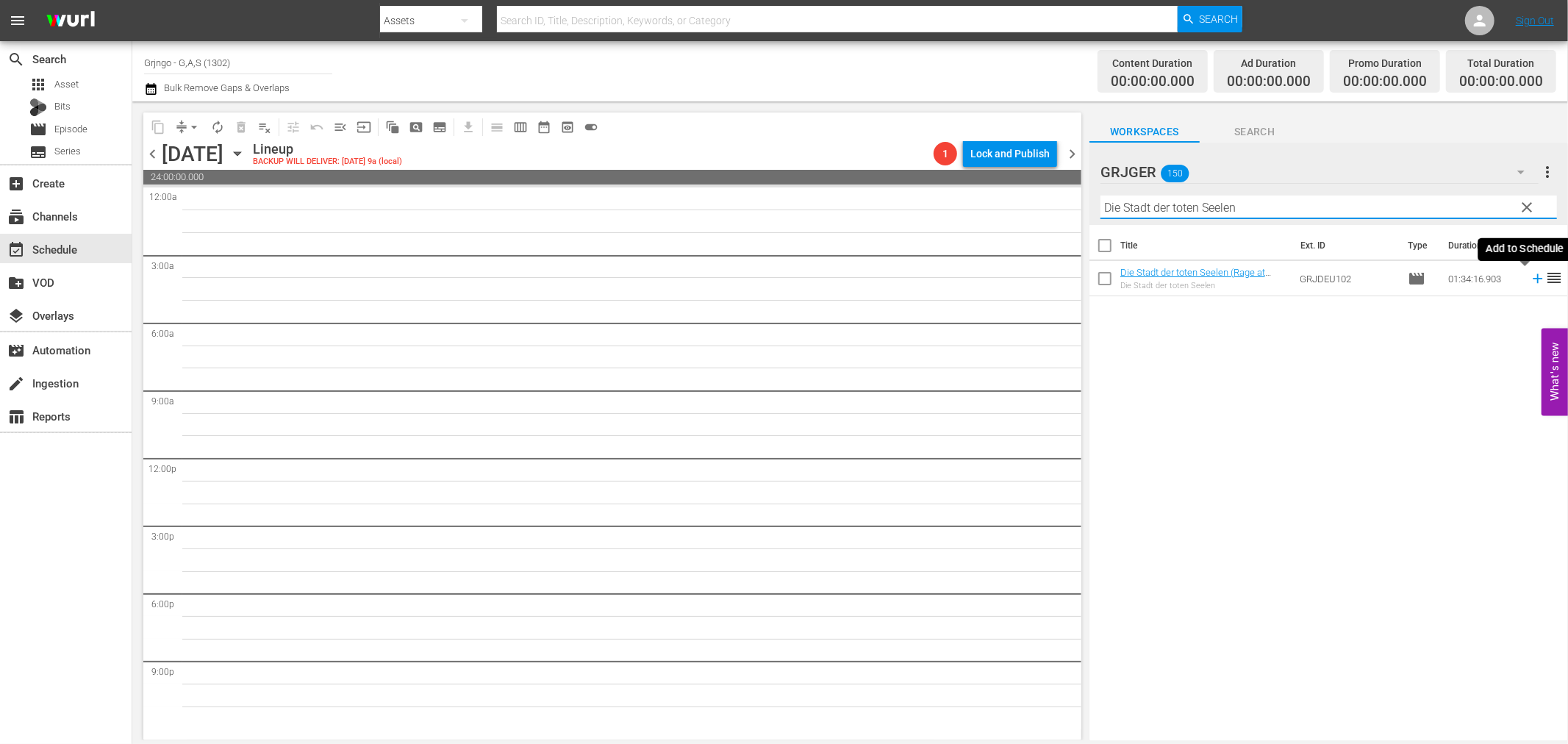
type input "Die Stadt der toten Seelen"
click at [1530, 281] on icon at bounding box center [1538, 279] width 16 height 16
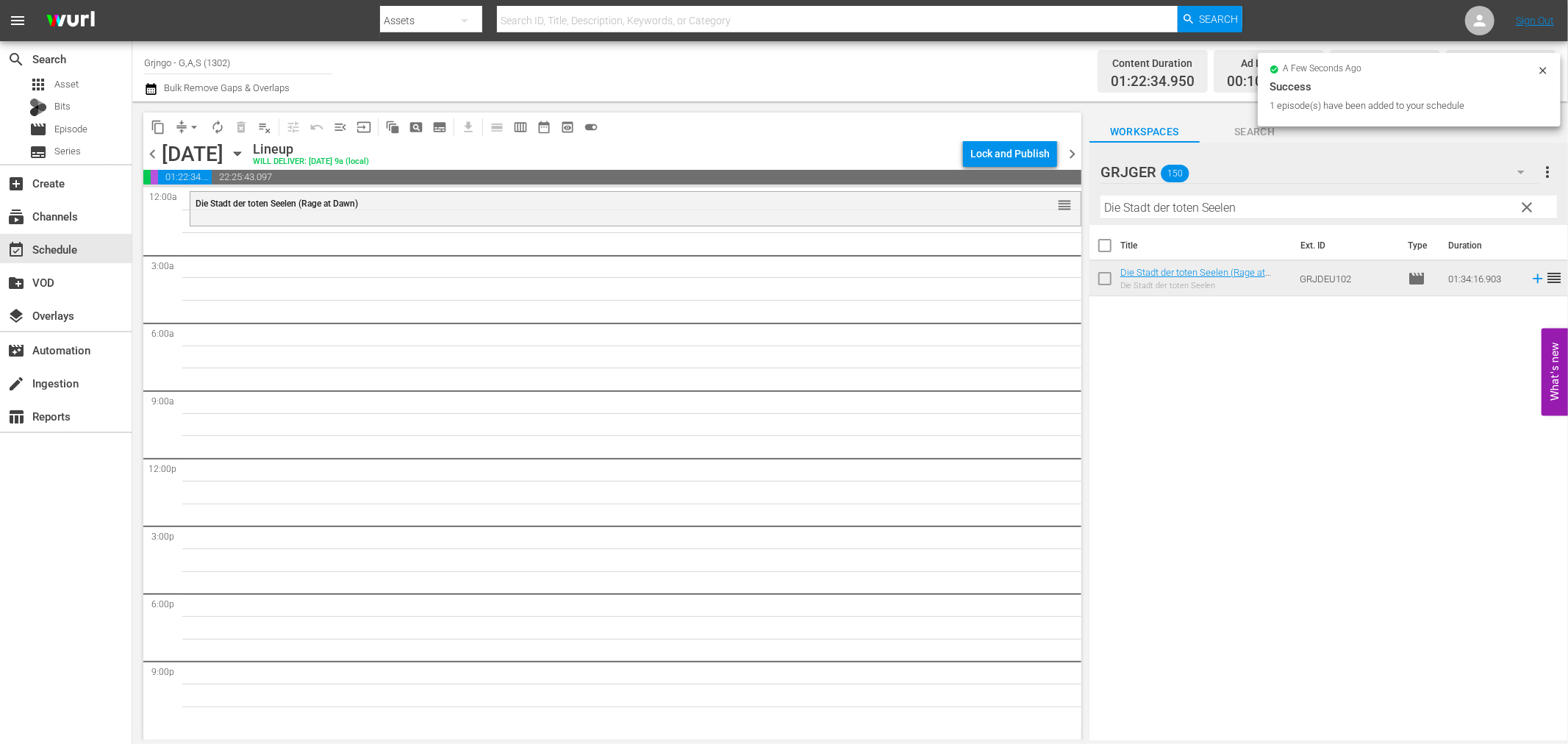
click at [1528, 202] on span "clear" at bounding box center [1528, 207] width 18 height 18
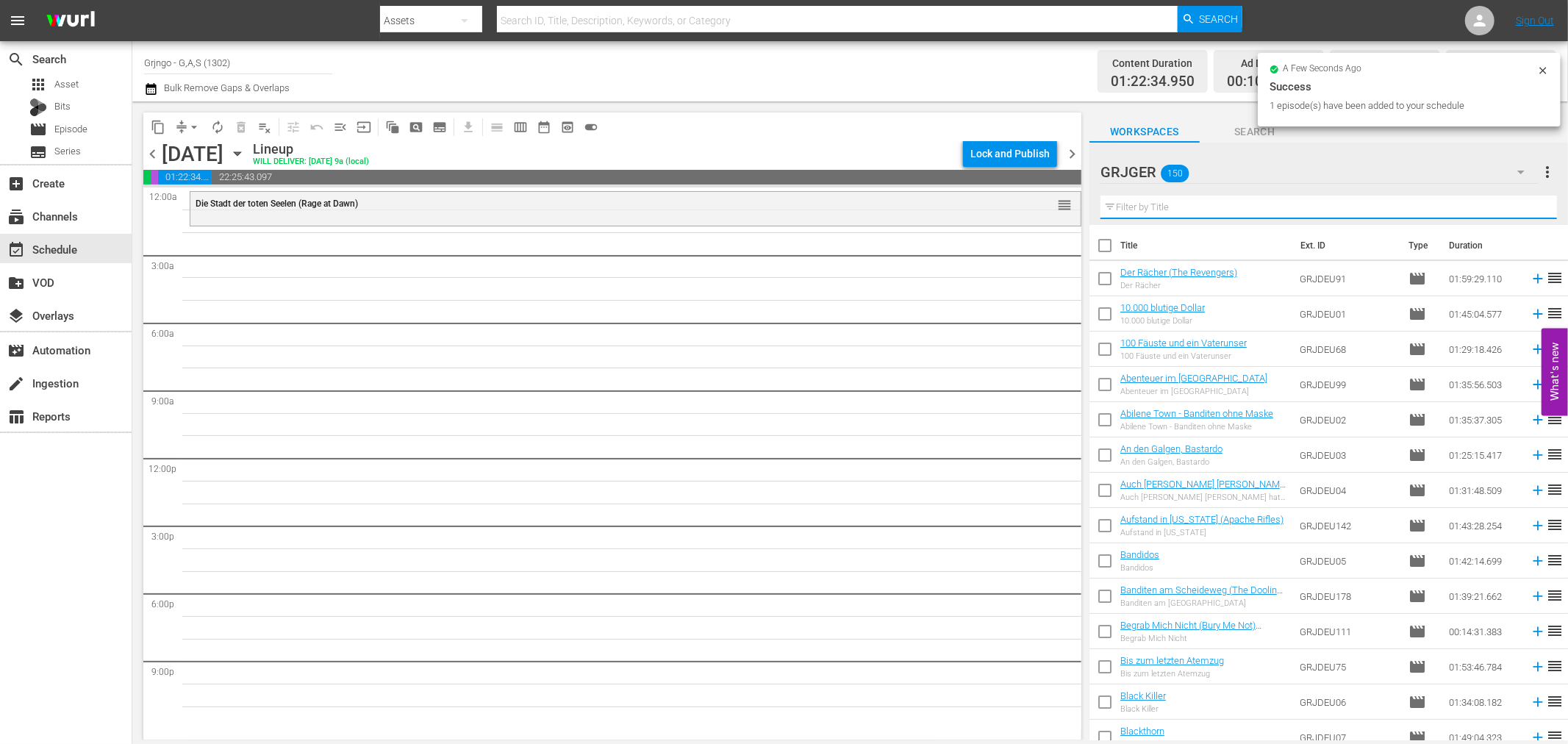
click at [1134, 202] on input "text" at bounding box center [1328, 207] width 456 height 23
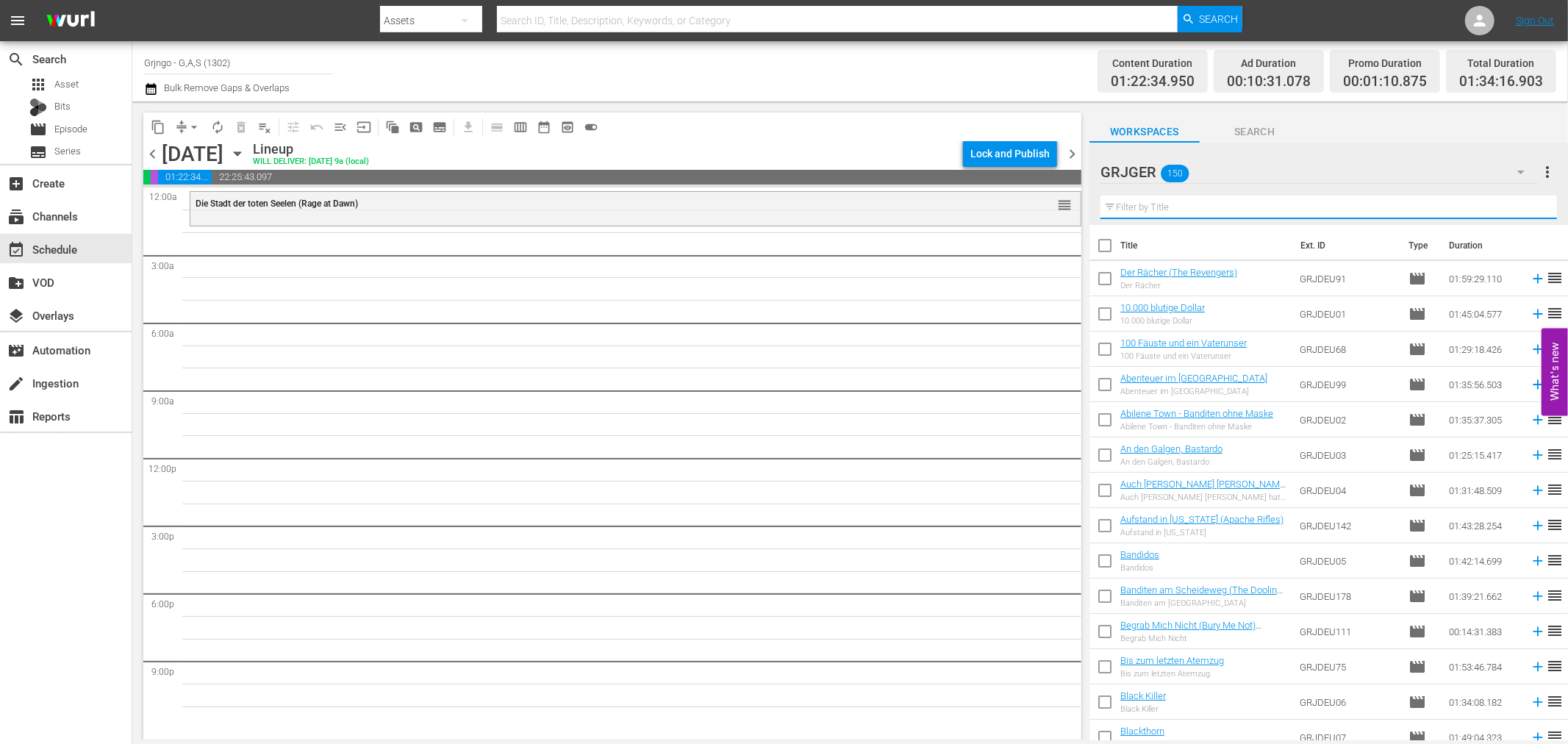
paste input "Die Todespeitsche"
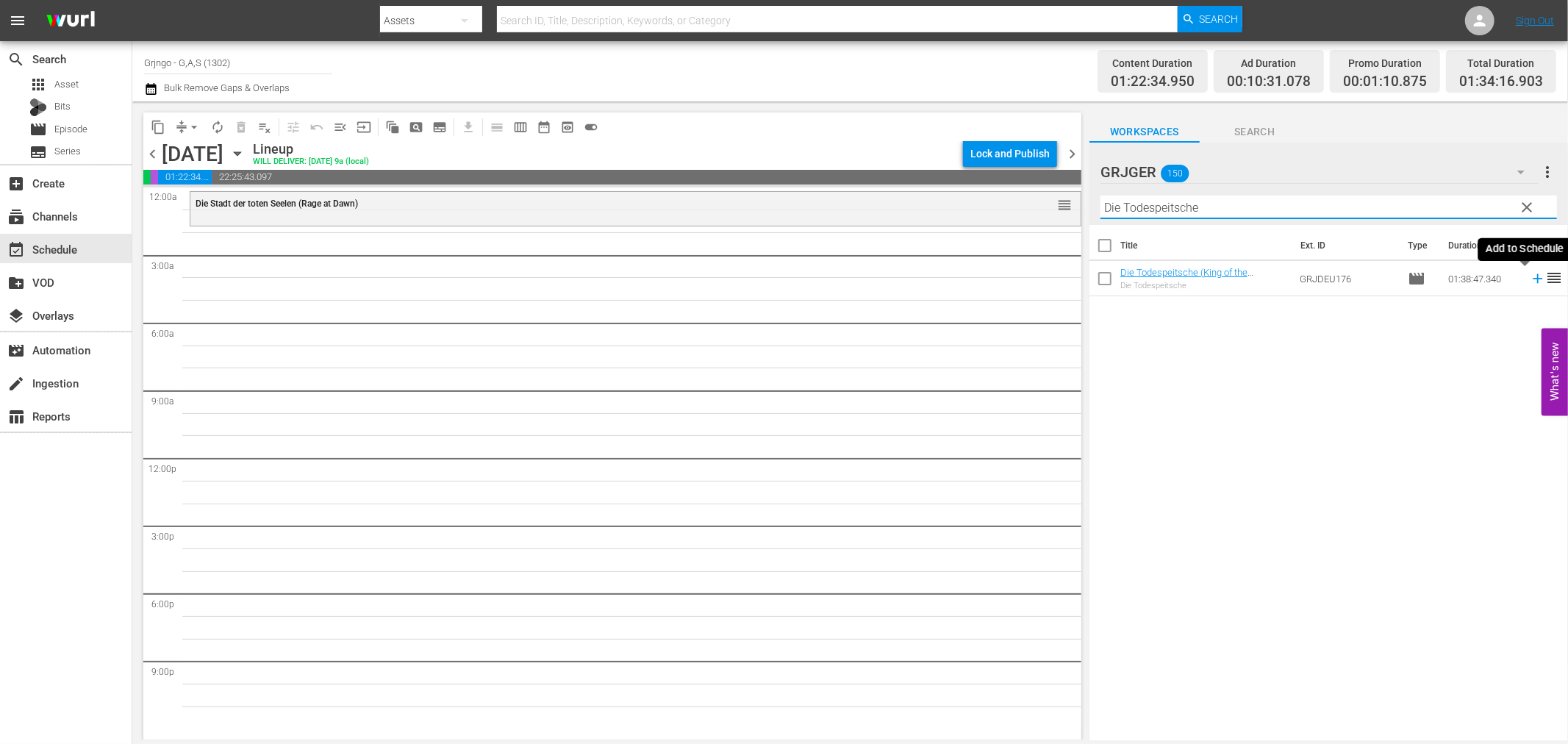
type input "Die Todespeitsche"
click at [1530, 276] on icon at bounding box center [1538, 279] width 16 height 16
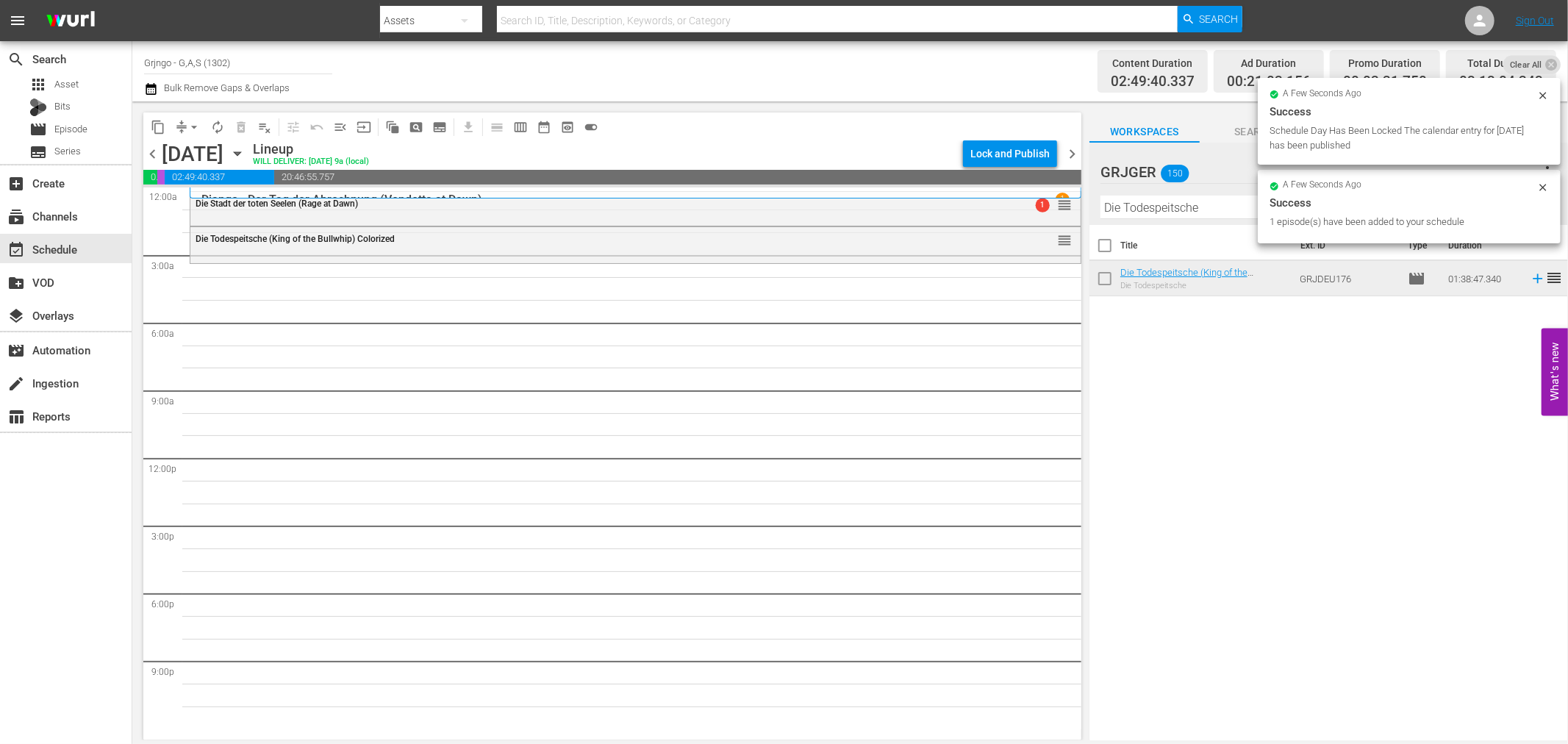
click at [1338, 407] on div "Title Ext. ID Type Duration Die Todespeitsche (King of the Bullwhip) Colorized …" at bounding box center [1328, 483] width 479 height 517
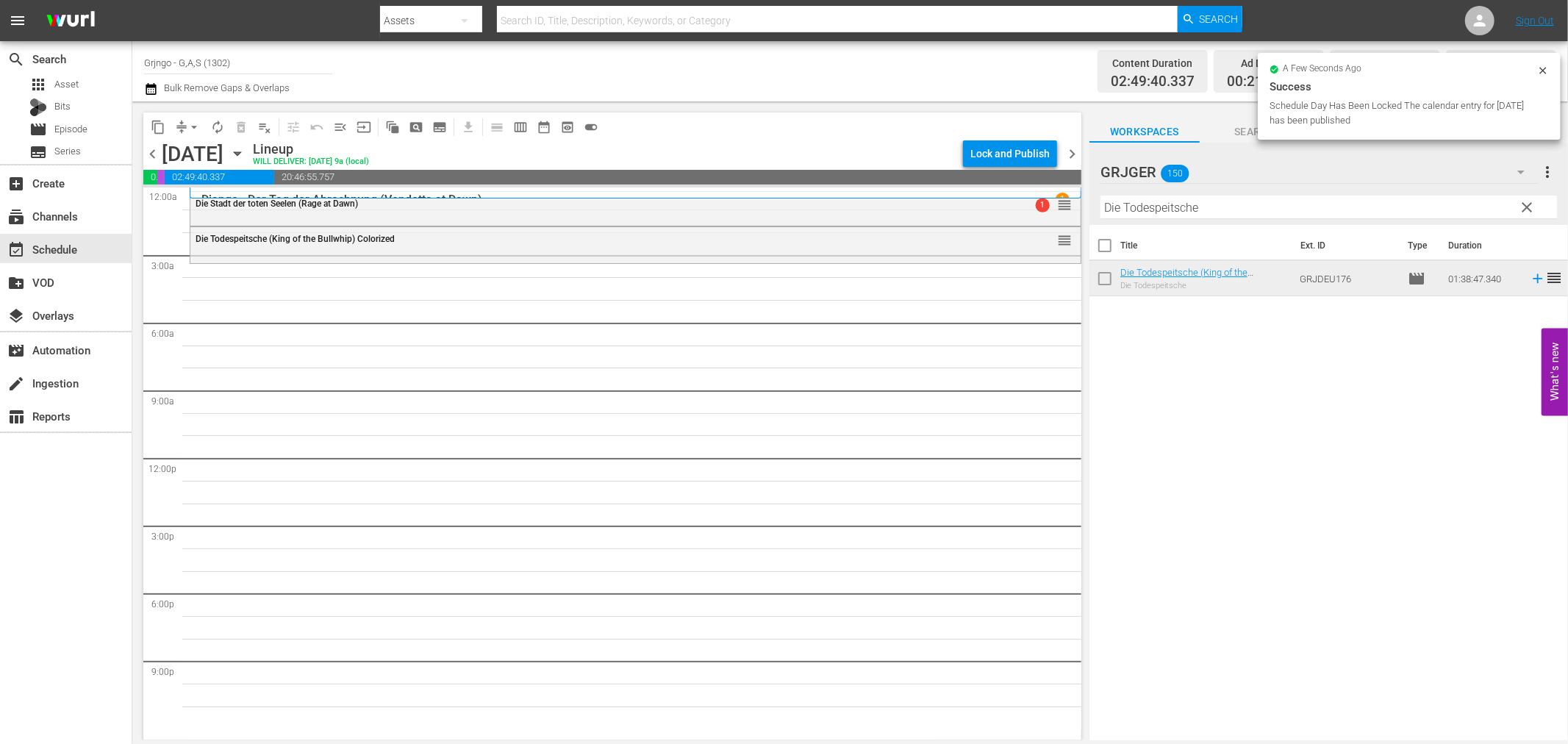
click at [1525, 206] on span "clear" at bounding box center [1528, 207] width 18 height 18
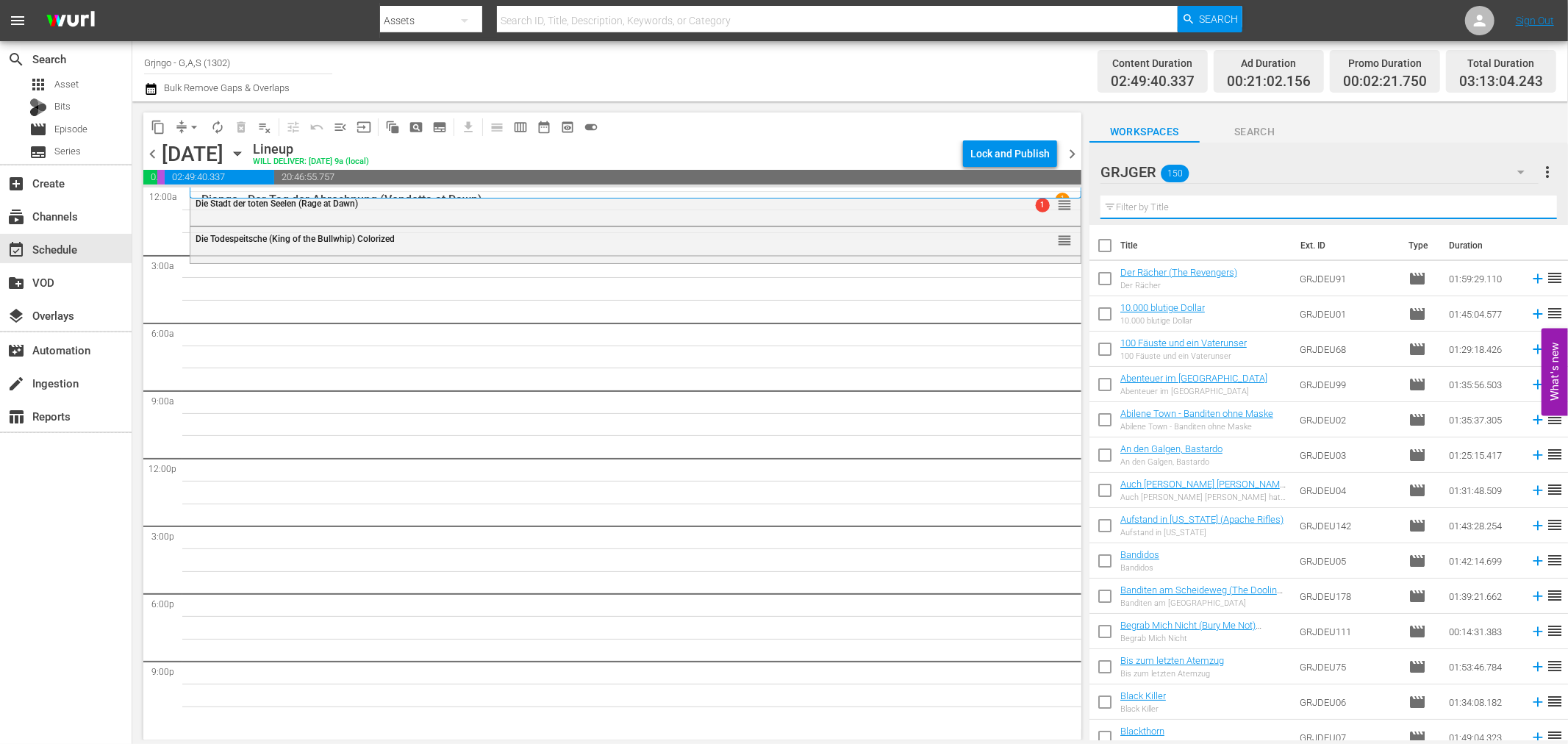
paste input "Zwei wilde Companeros"
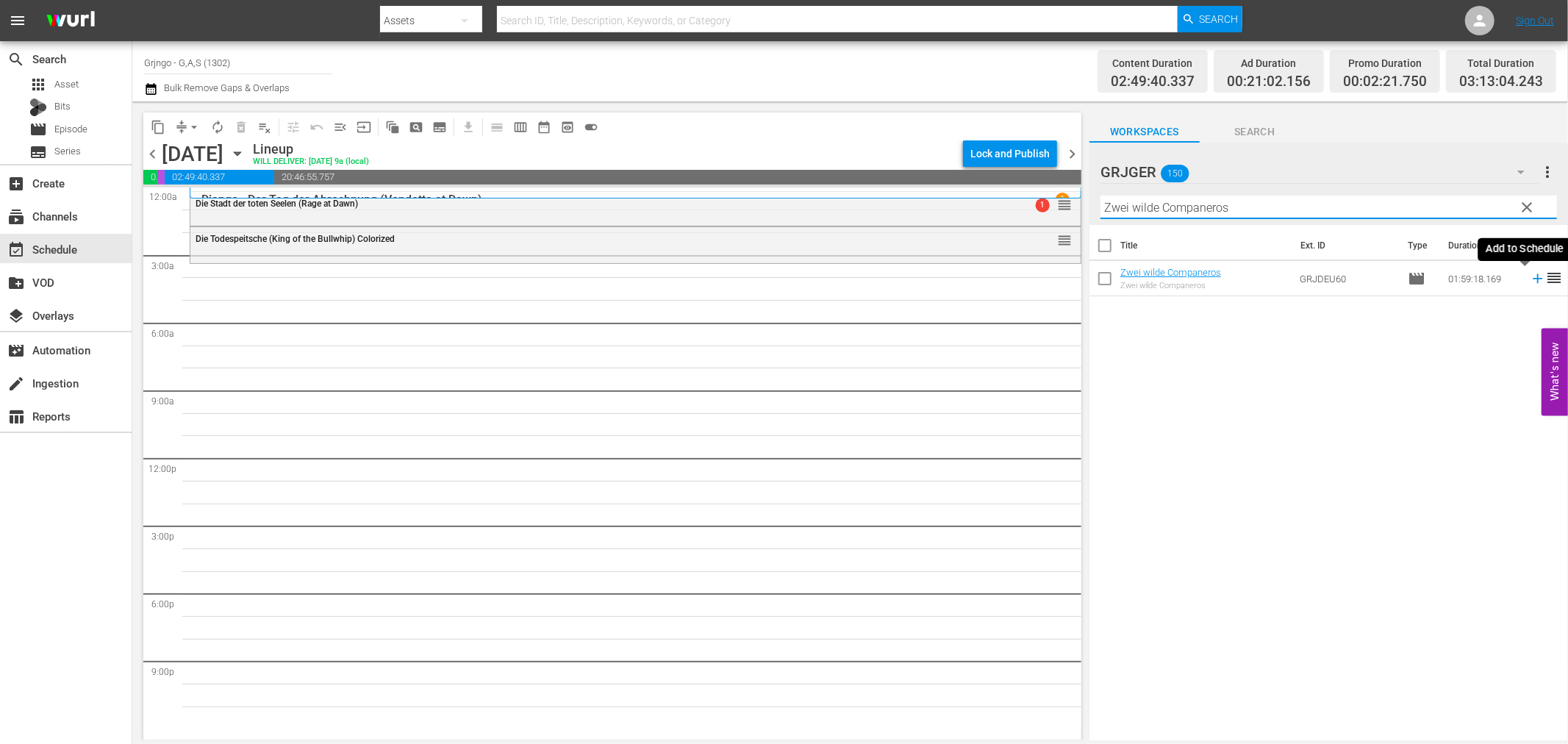
type input "Zwei wilde Companeros"
click at [1533, 274] on icon at bounding box center [1538, 279] width 9 height 9
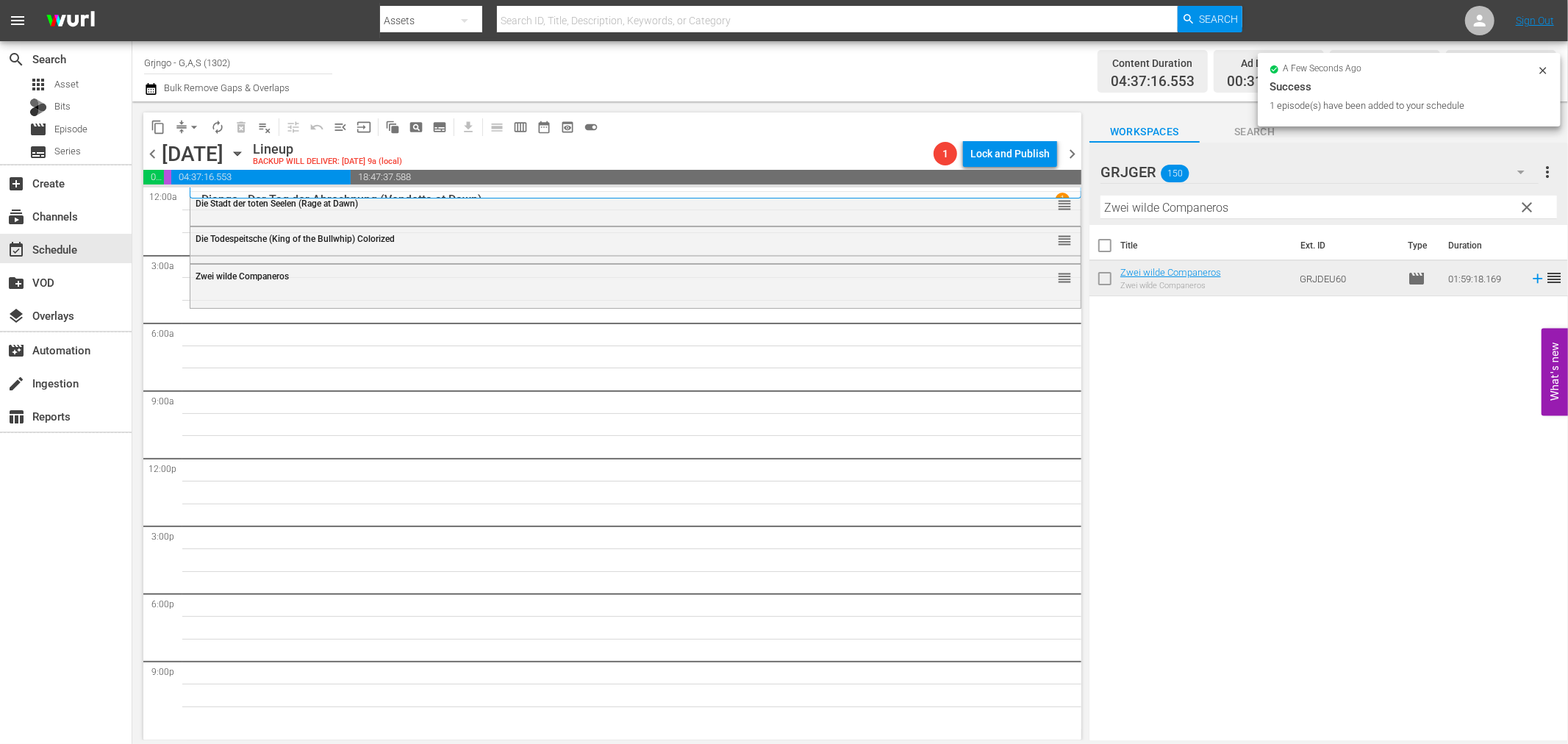
click at [1527, 206] on span "clear" at bounding box center [1528, 207] width 18 height 18
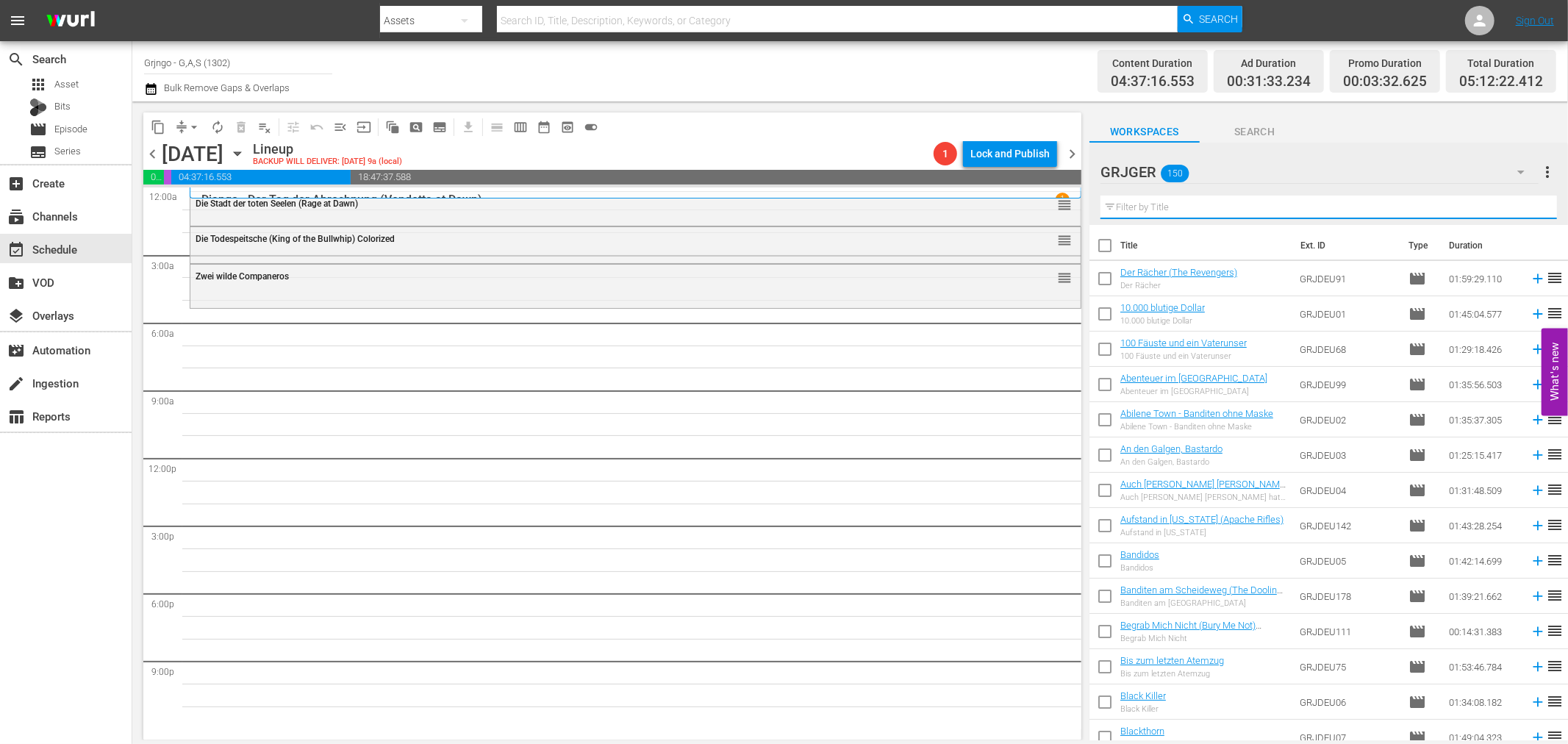
paste input "Einladung zum Totentanz"
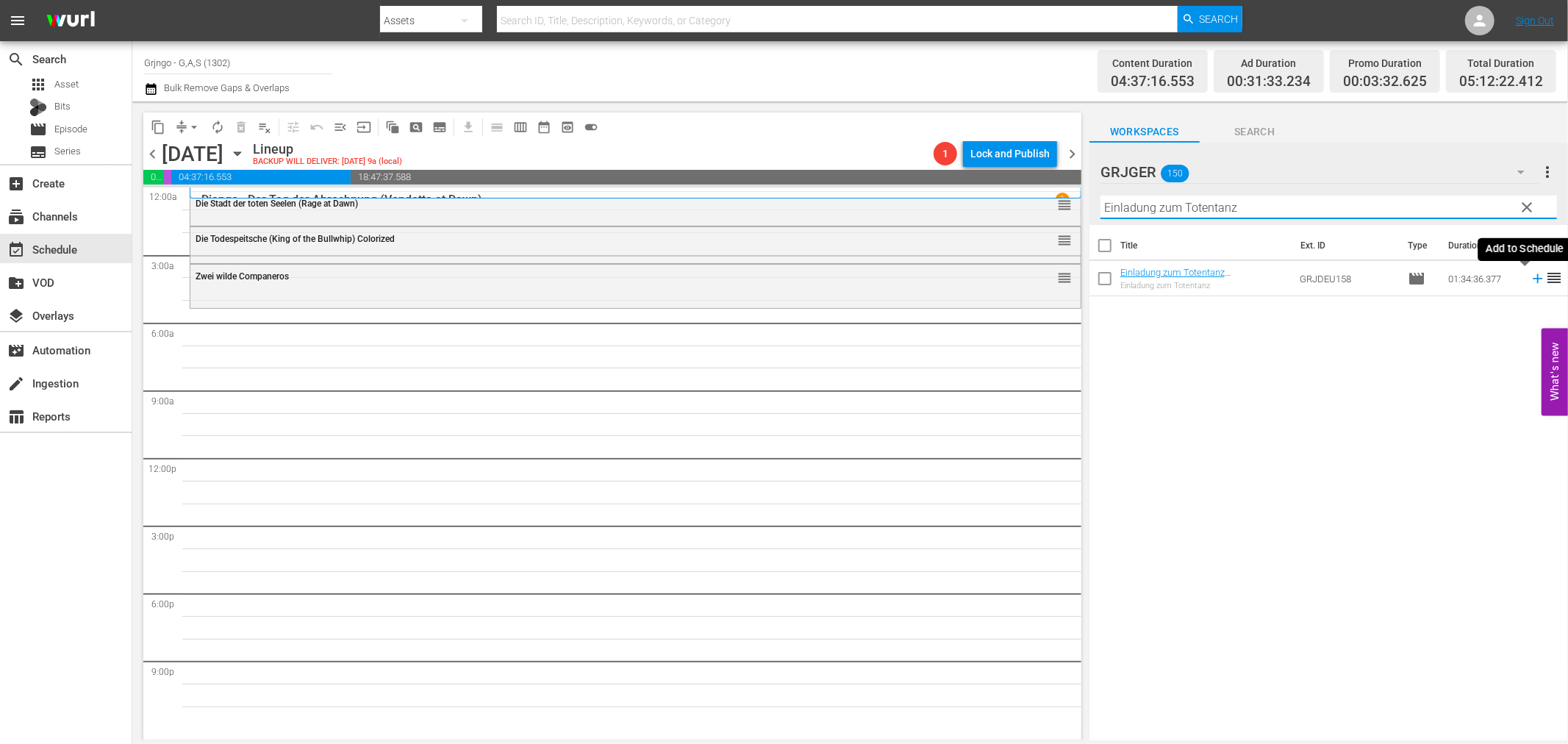
type input "Einladung zum Totentanz"
click at [1533, 279] on icon at bounding box center [1538, 279] width 9 height 9
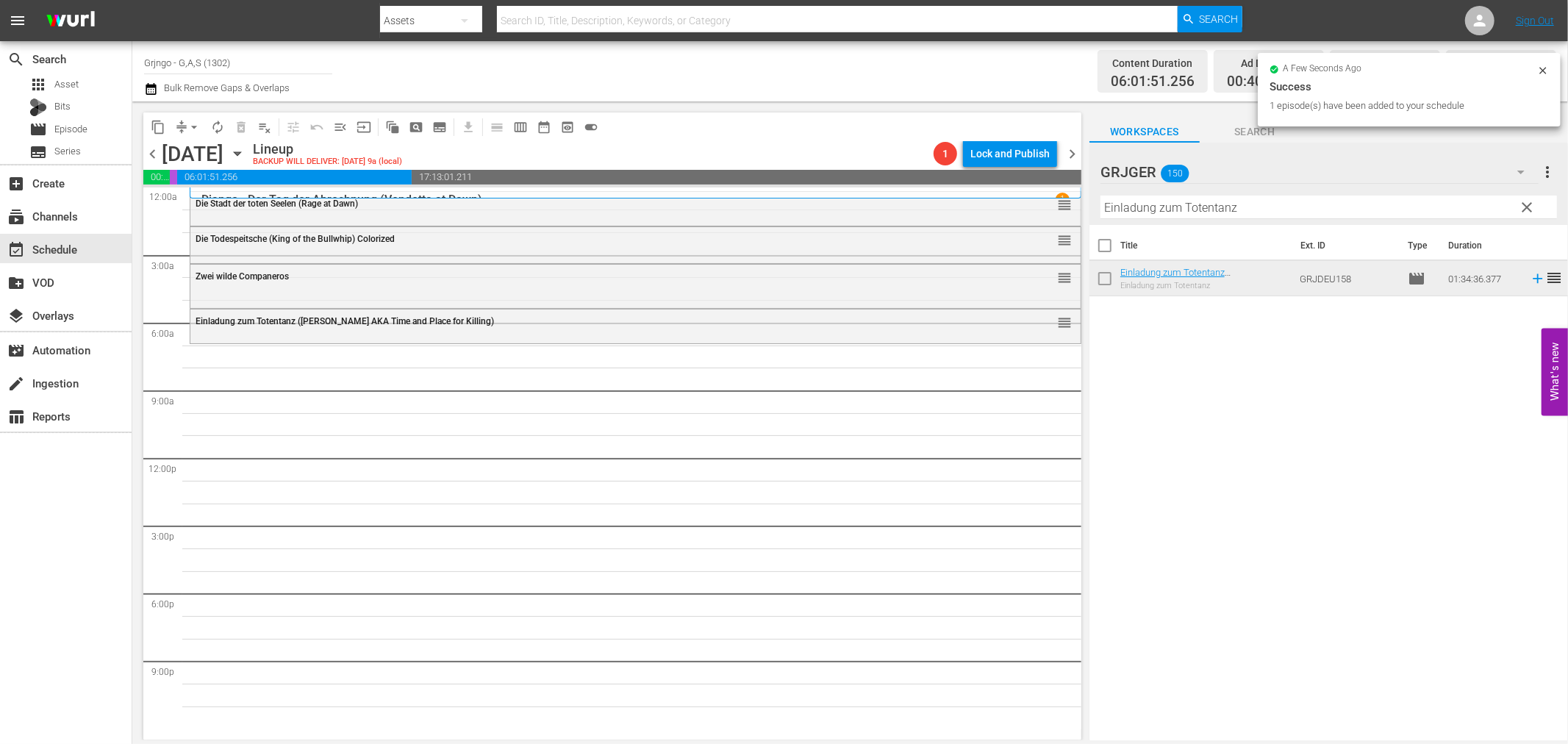
drag, startPoint x: 1524, startPoint y: 203, endPoint x: 1232, endPoint y: 224, distance: 292.8
click at [1524, 203] on span "clear" at bounding box center [1528, 207] width 18 height 18
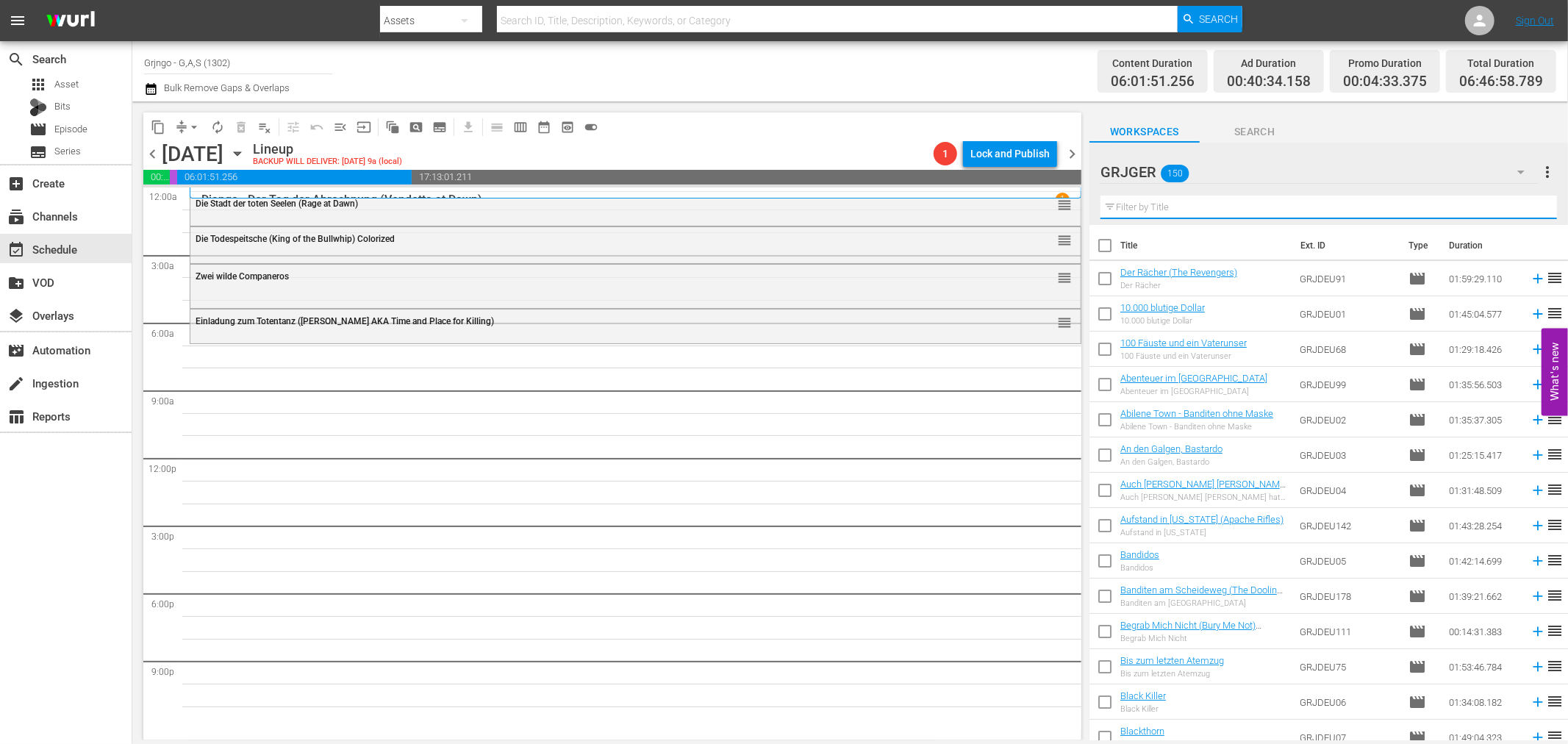
click at [1171, 209] on input "text" at bounding box center [1328, 207] width 456 height 23
paste input "Ein Colt für 100 Särge"
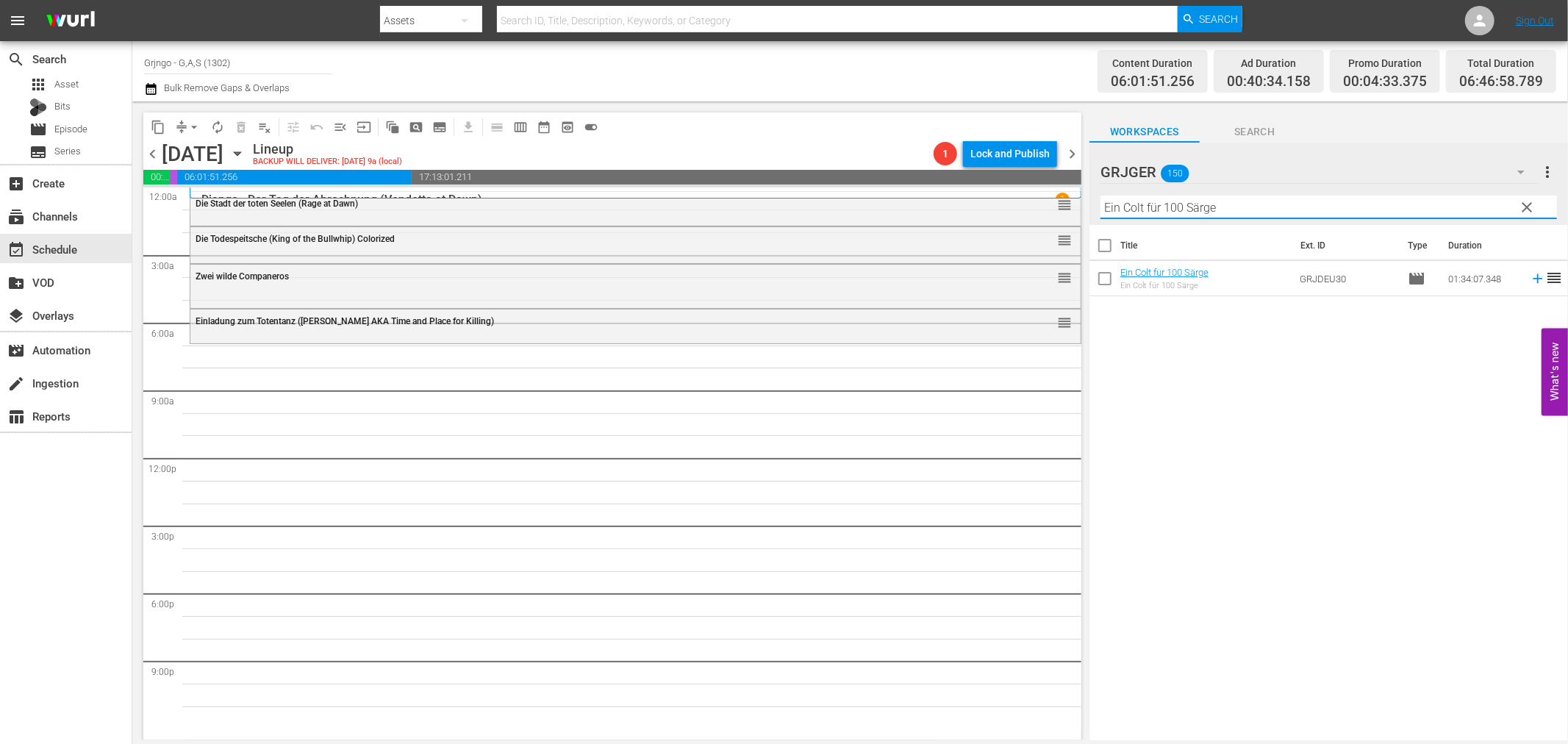
type input "Ein Colt für 100 Särge"
click at [1530, 277] on icon at bounding box center [1538, 279] width 16 height 16
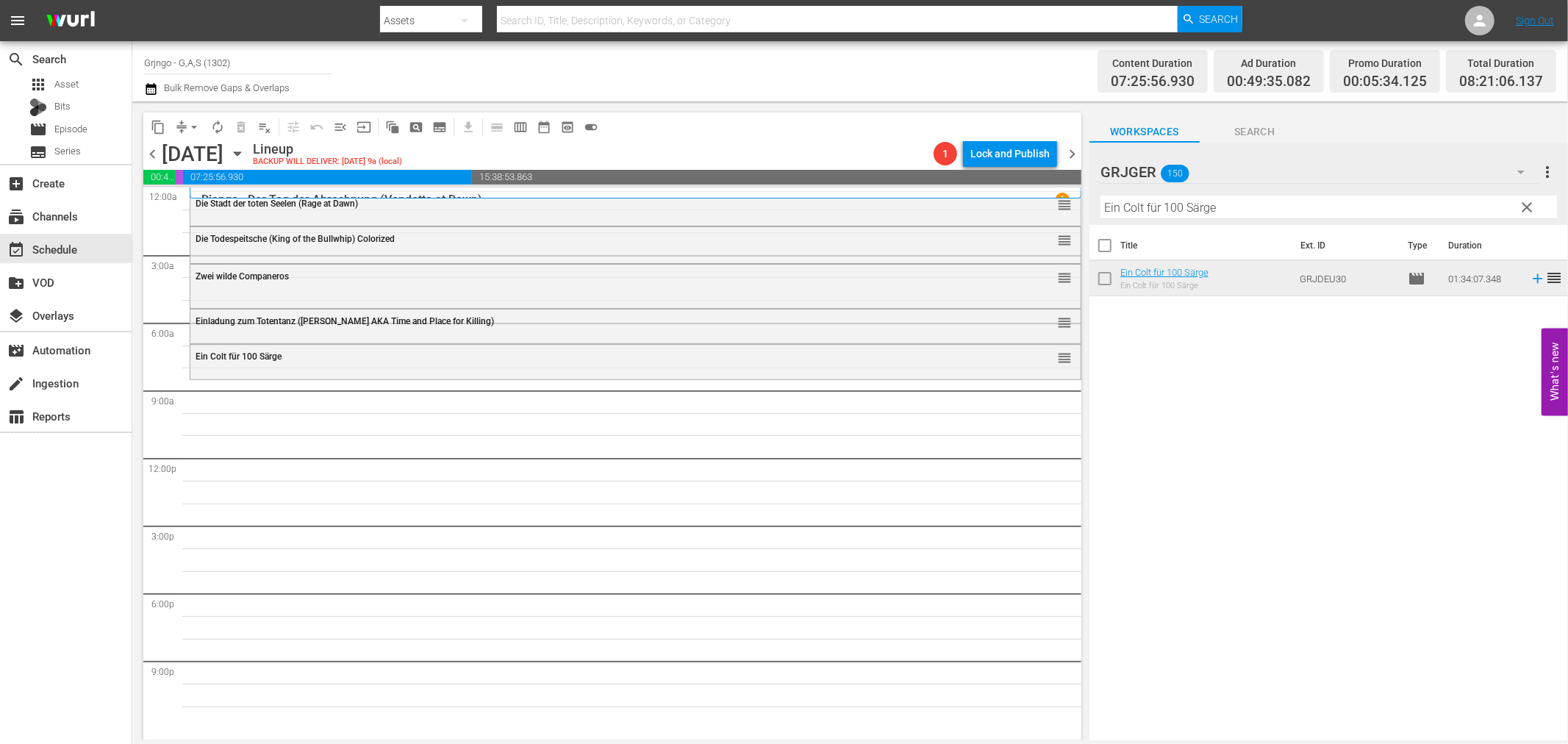
click at [1525, 203] on span "clear" at bounding box center [1528, 207] width 18 height 18
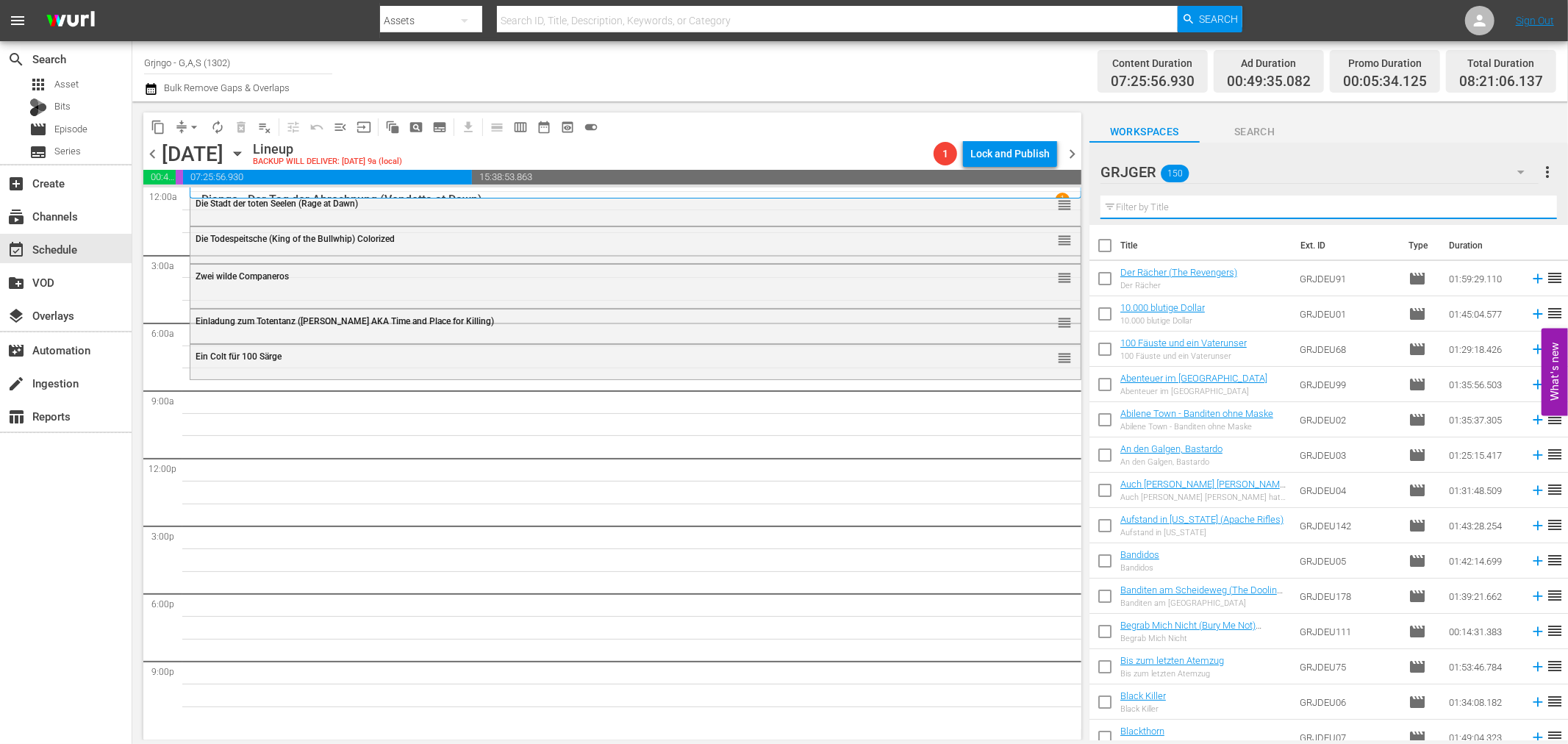
paste input "Der Mann mit der Kugelpeitsche"
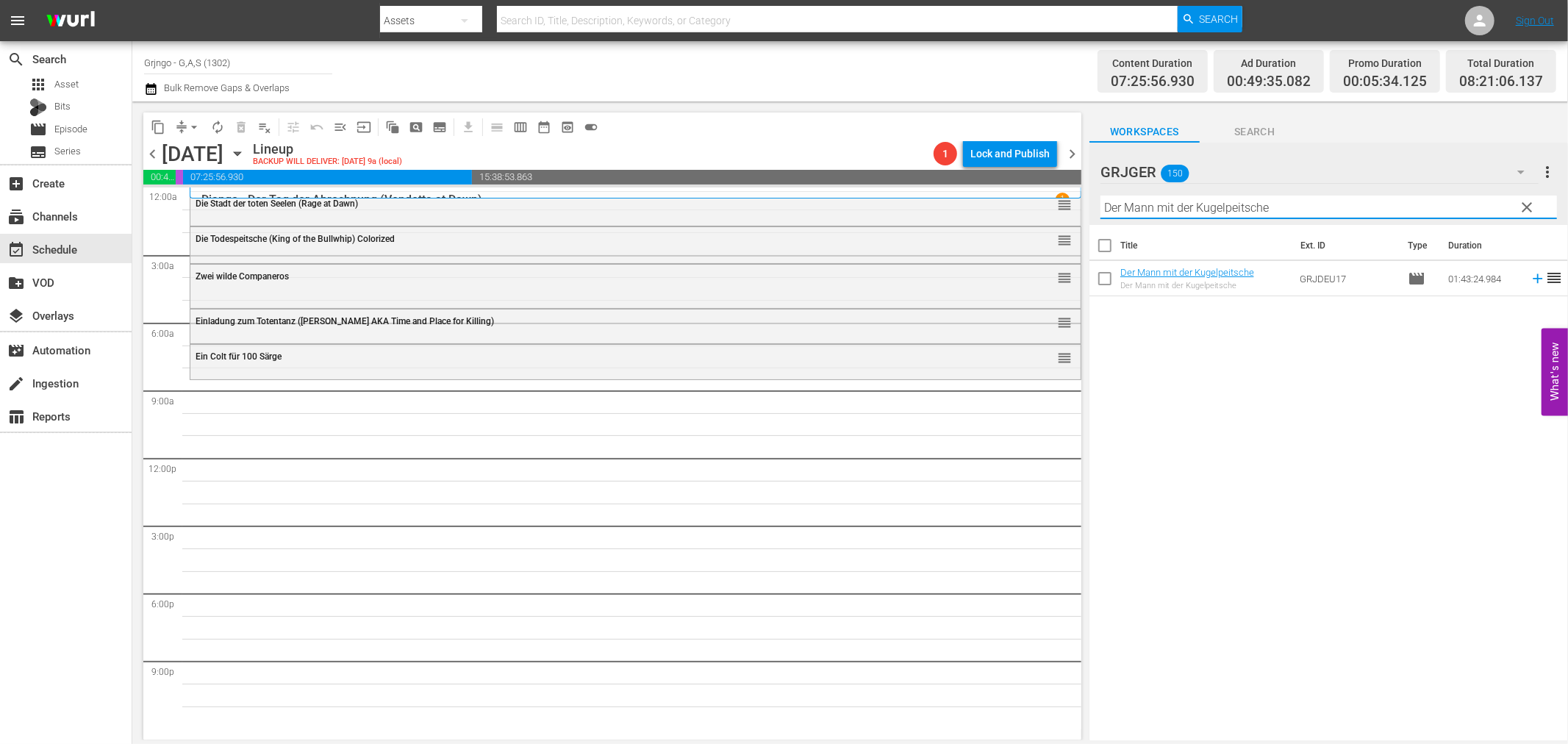
type input "Der Mann mit der Kugelpeitsche"
click at [1530, 282] on icon at bounding box center [1538, 279] width 16 height 16
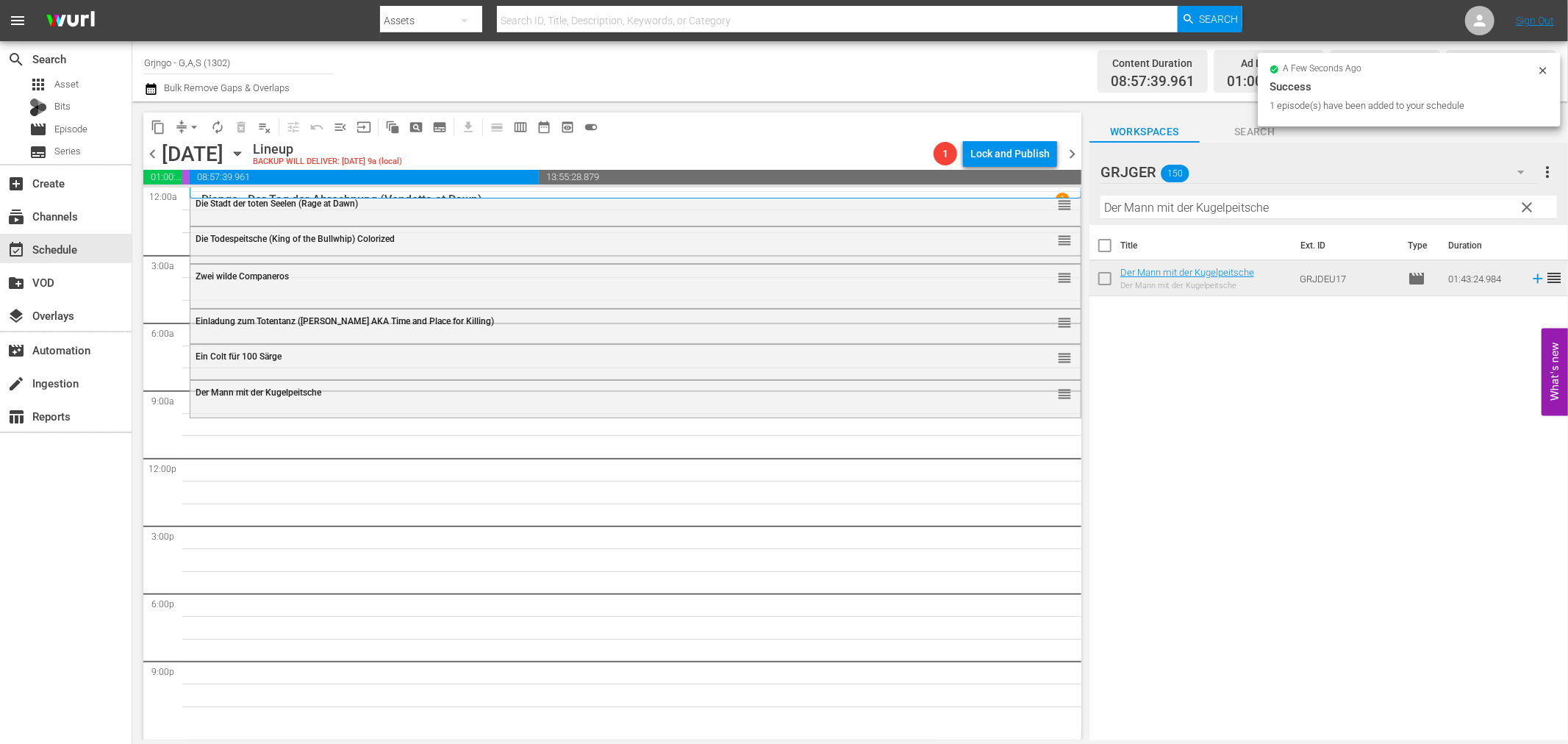
drag, startPoint x: 1527, startPoint y: 202, endPoint x: 1269, endPoint y: 194, distance: 258.1
click at [1527, 202] on span "clear" at bounding box center [1528, 207] width 18 height 18
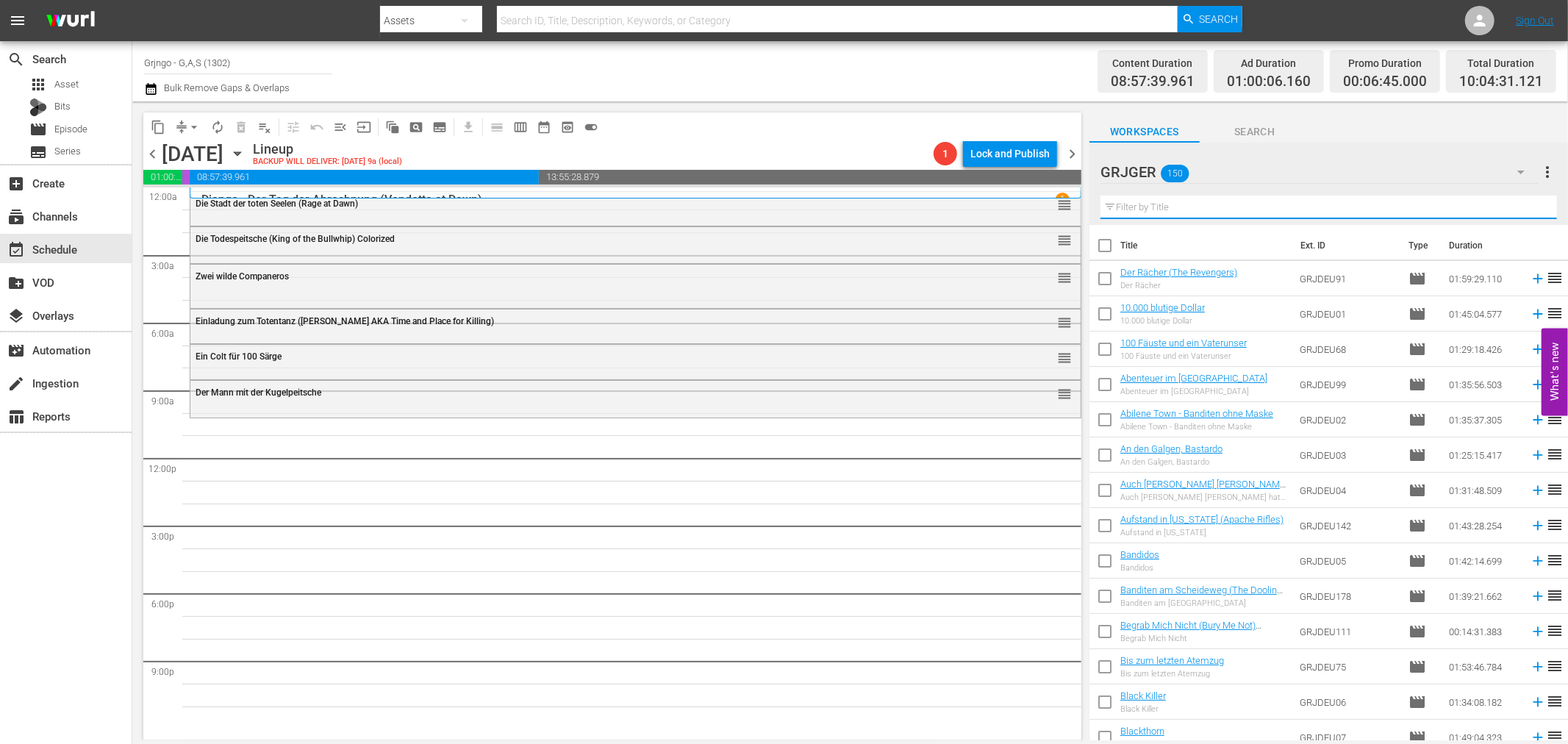
paste input "[PERSON_NAME] - Tragik und Triumph"
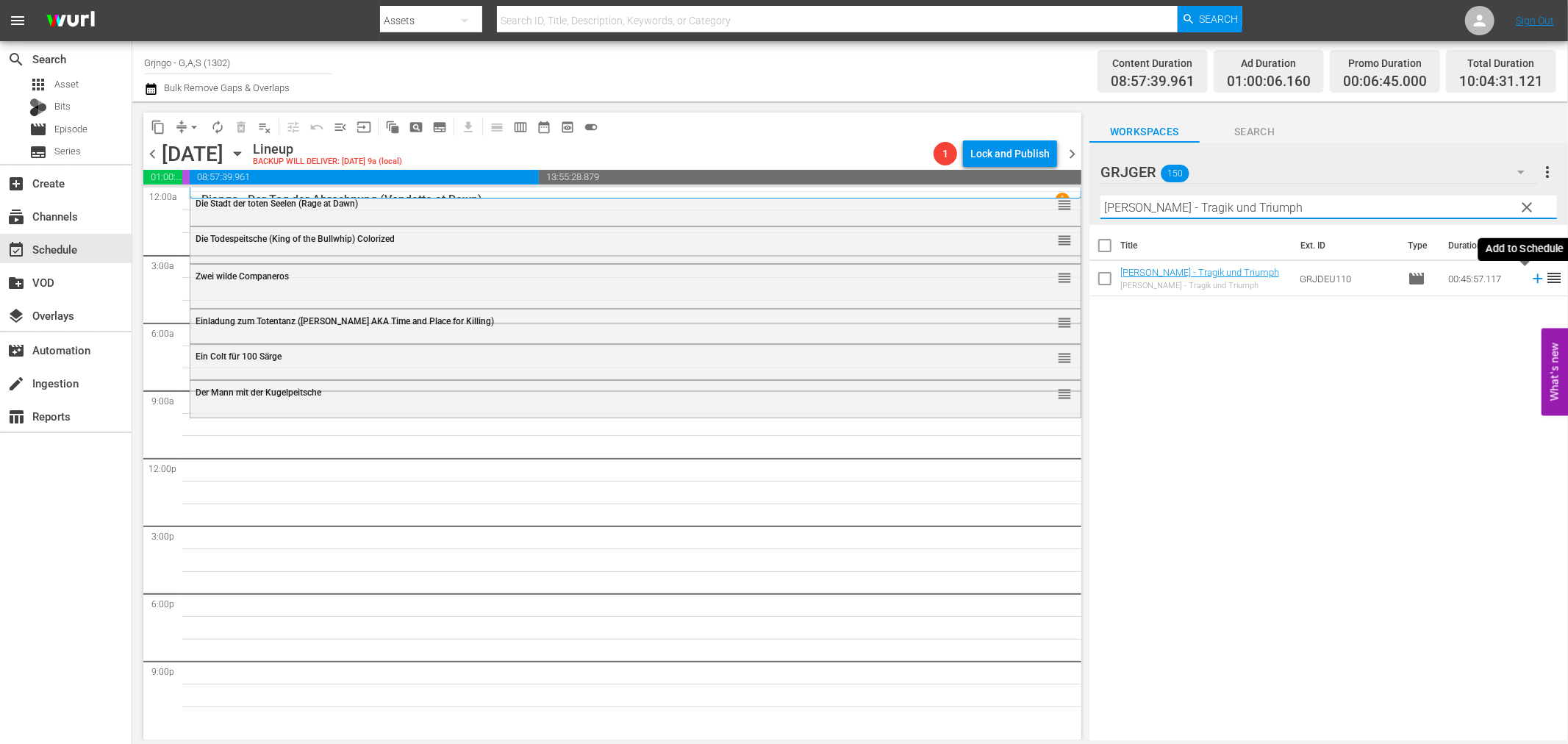
type input "[PERSON_NAME] - Tragik und Triumph"
click at [1530, 276] on icon at bounding box center [1538, 279] width 16 height 16
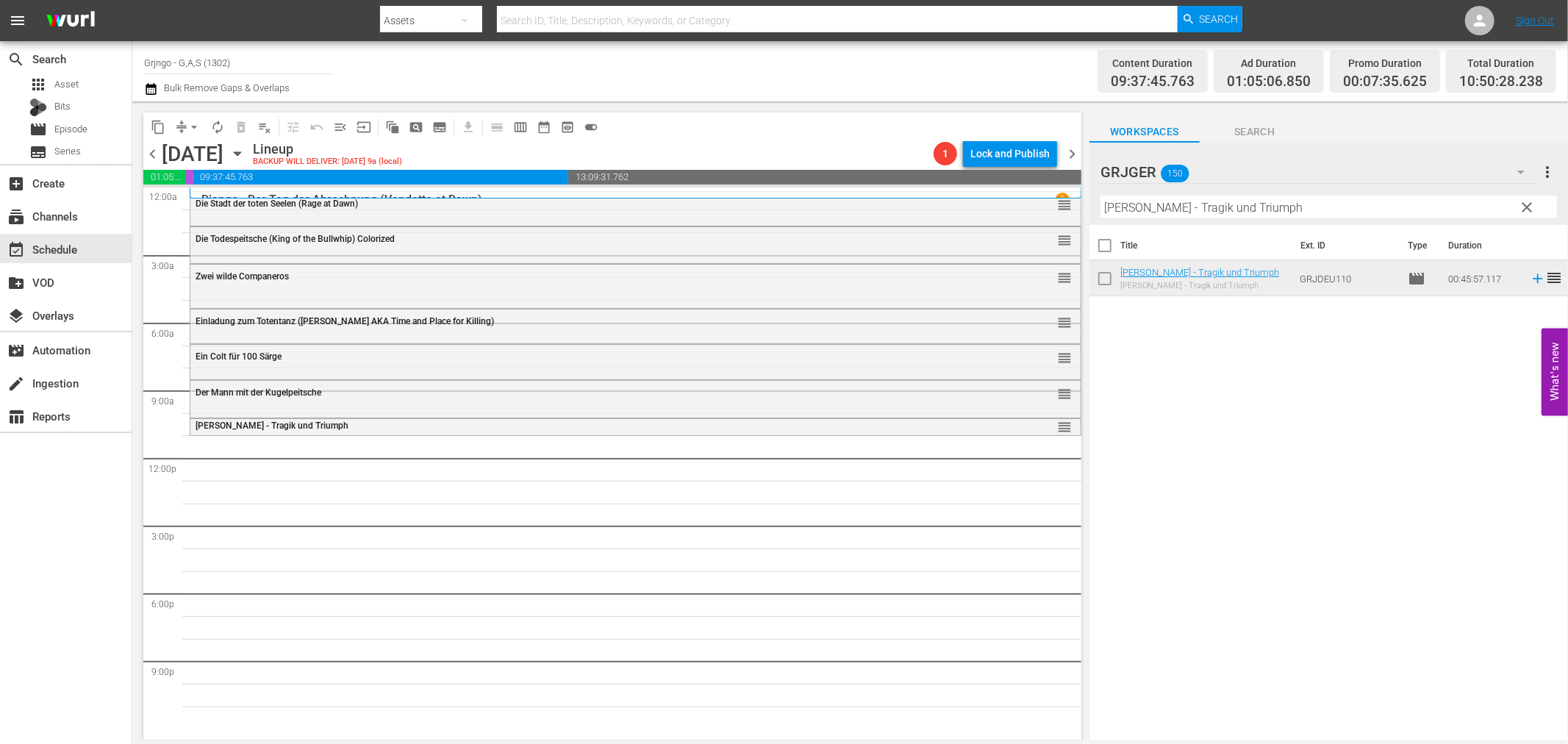
click at [1528, 206] on span "clear" at bounding box center [1528, 207] width 18 height 18
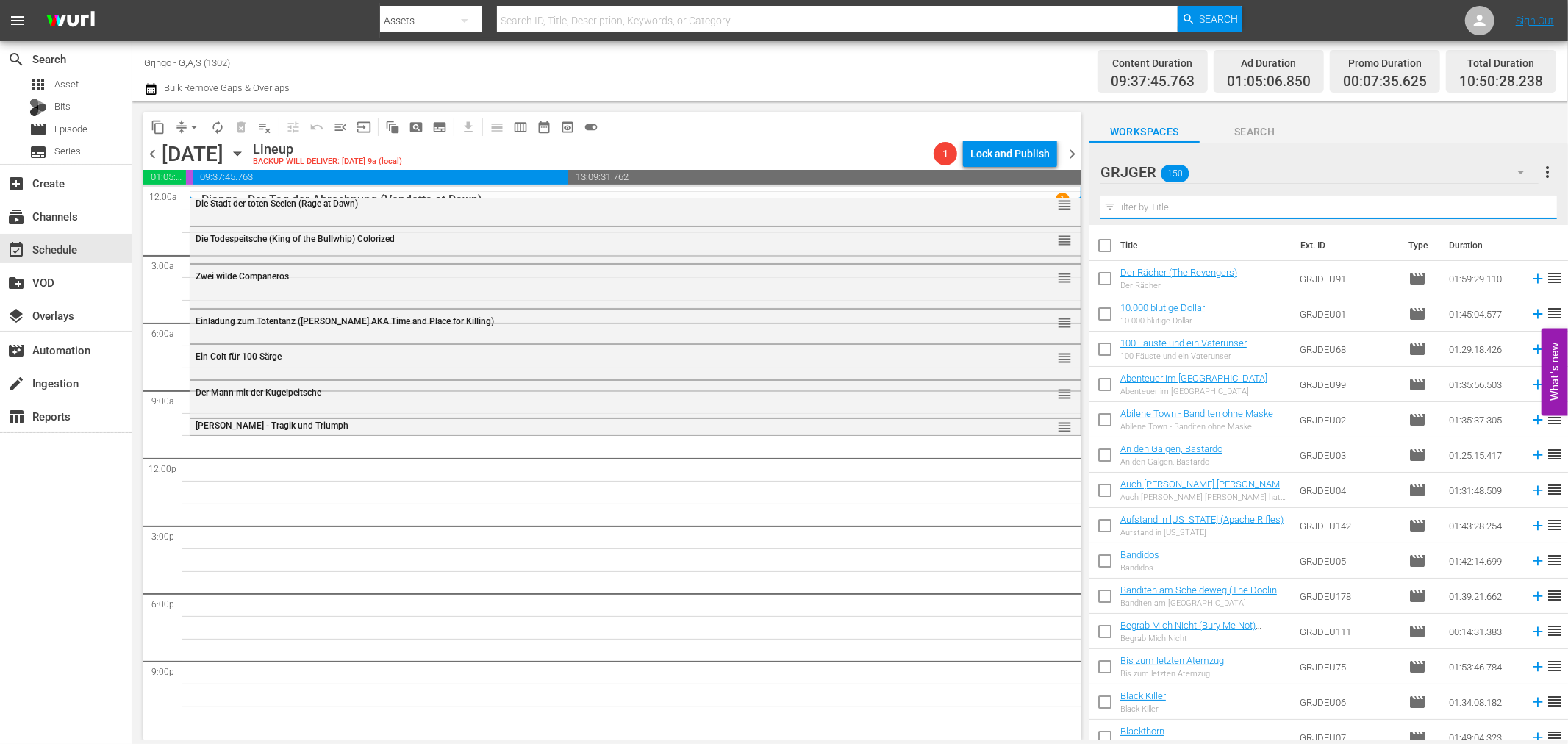
paste input "Gefährten des Todes (The Deadly Companions)"
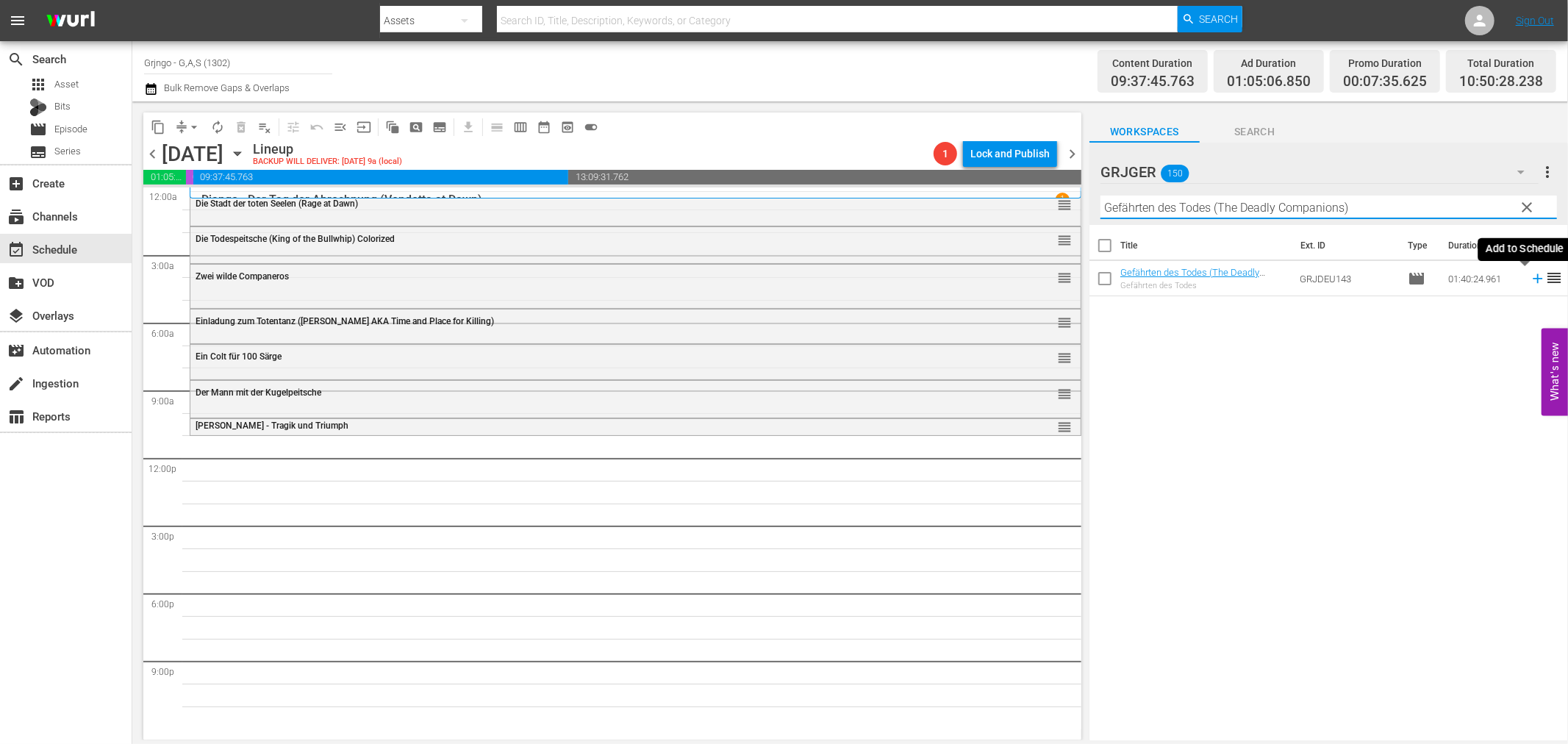
type input "Gefährten des Todes (The Deadly Companions)"
click at [1533, 278] on icon at bounding box center [1538, 279] width 9 height 9
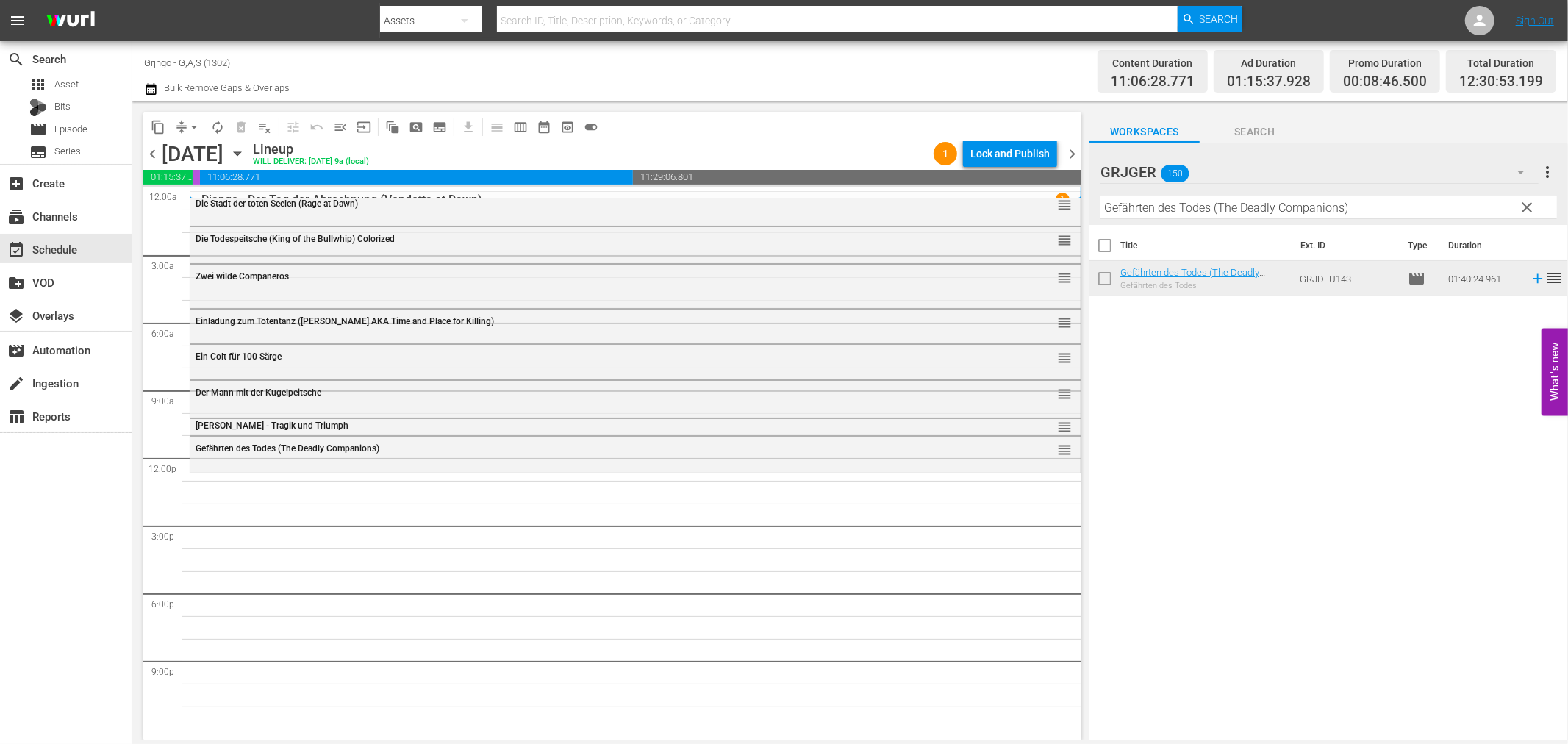
click at [1527, 203] on span "clear" at bounding box center [1528, 207] width 18 height 18
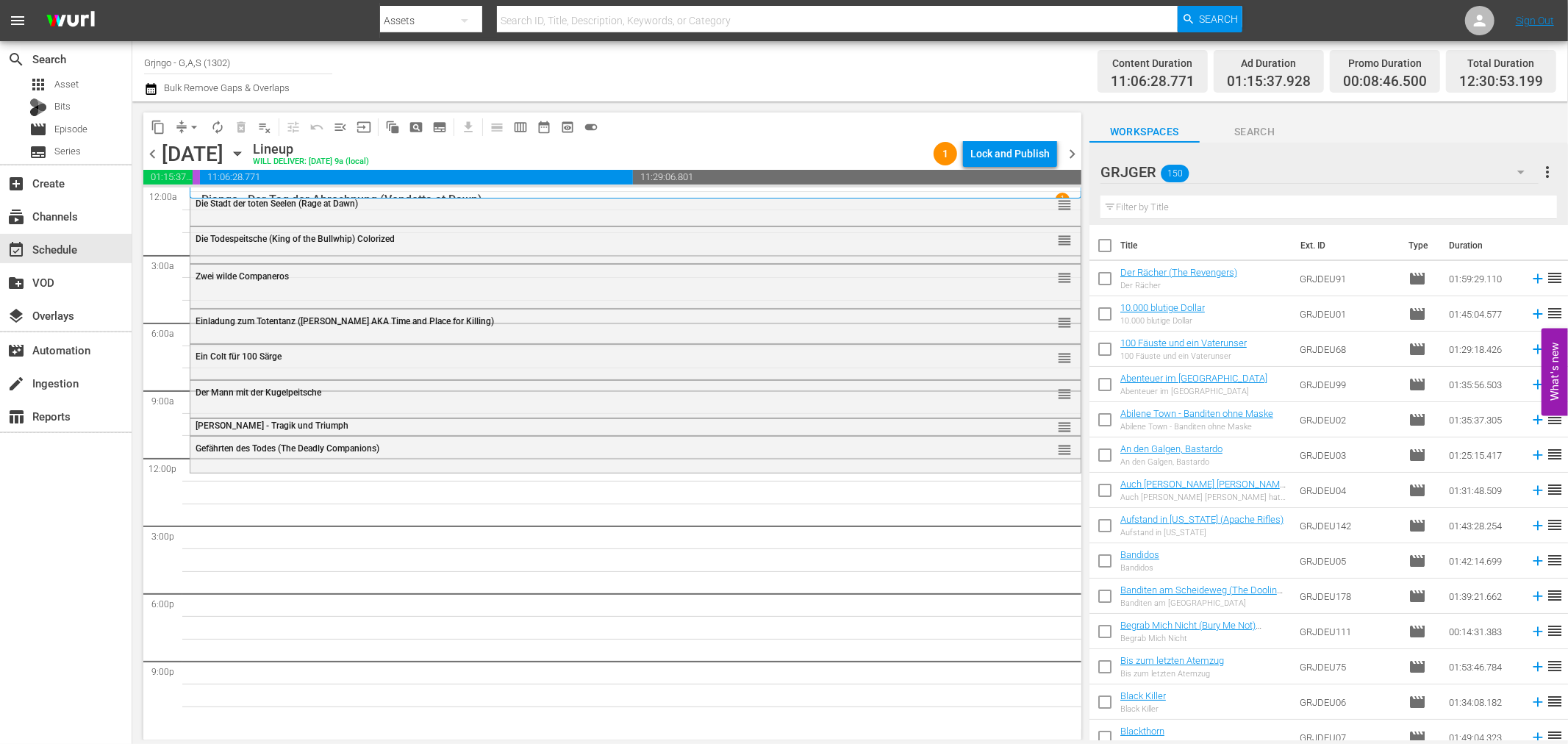
click at [1133, 206] on input "text" at bounding box center [1328, 207] width 456 height 23
paste input "Das Rennen gegen die Sonne"
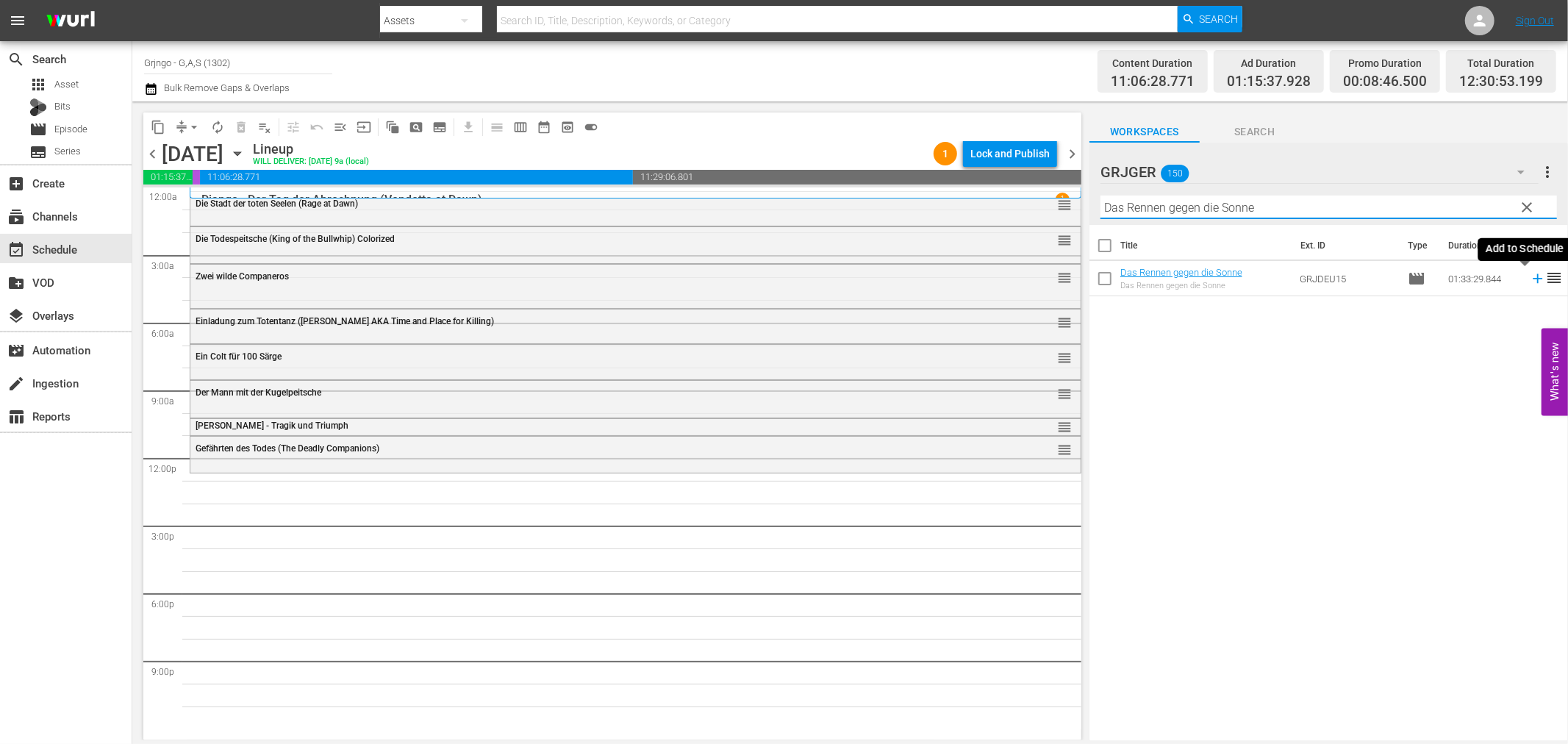
type input "Das Rennen gegen die Sonne"
click at [1530, 274] on icon at bounding box center [1538, 279] width 16 height 16
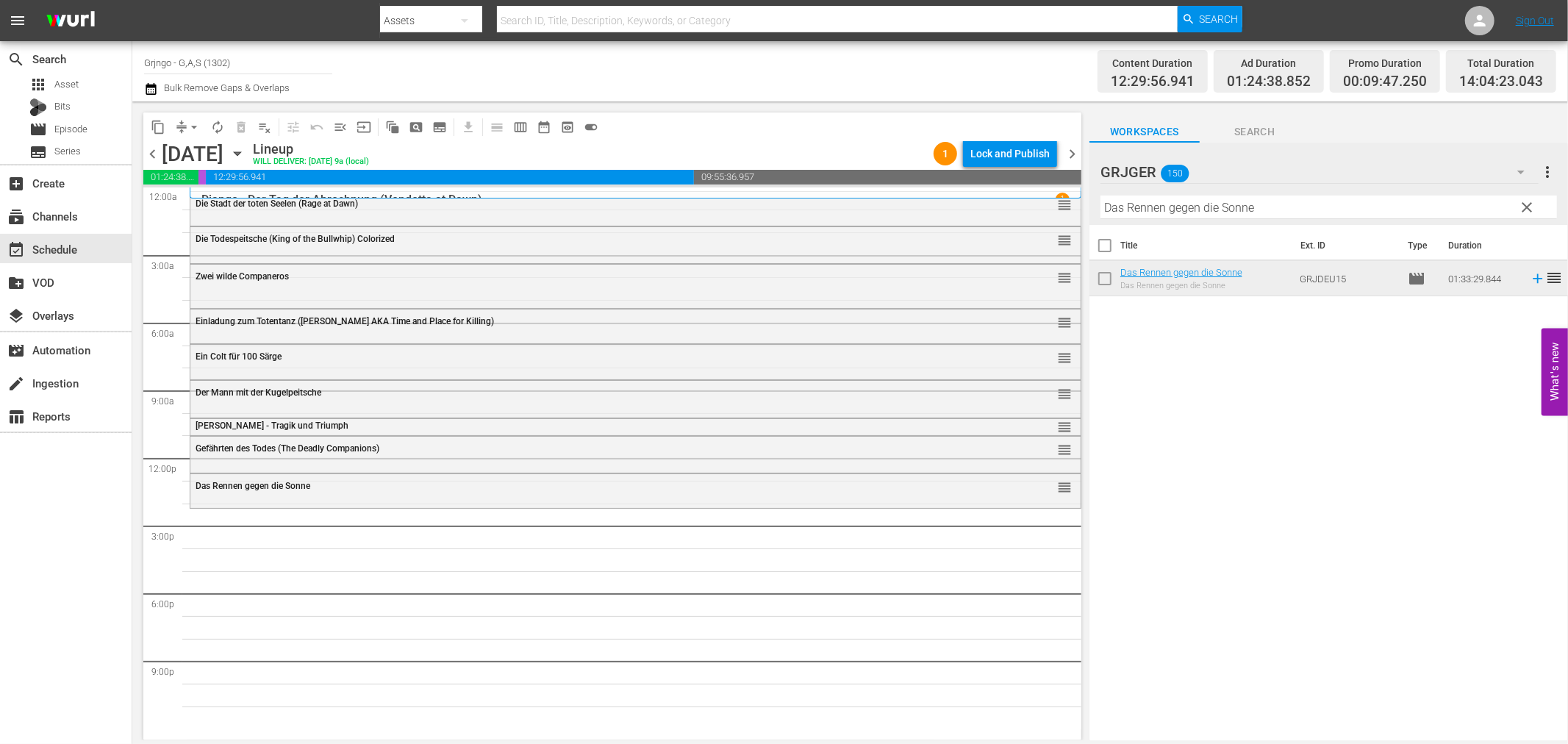
click at [1524, 206] on span "clear" at bounding box center [1528, 207] width 18 height 18
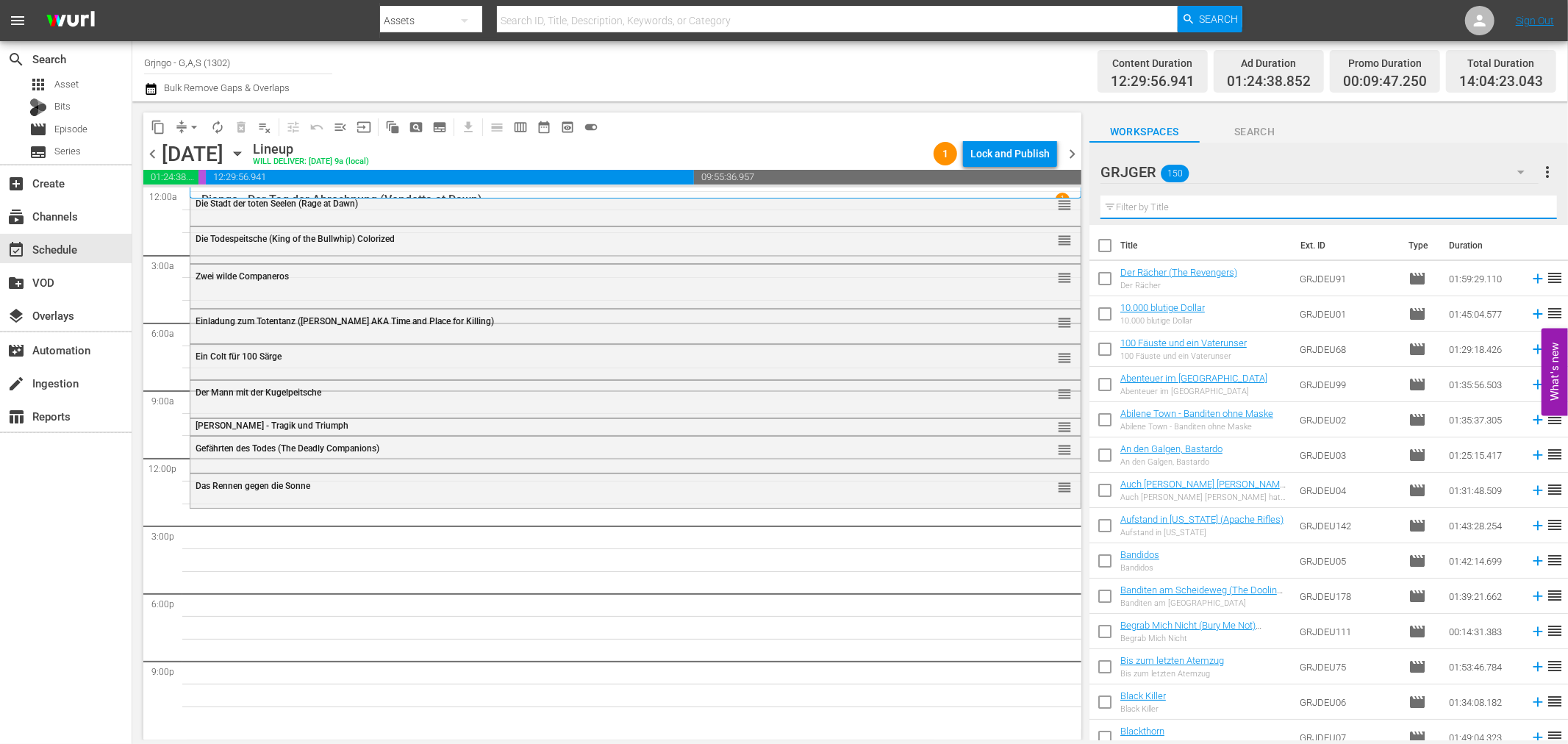
click at [1166, 206] on input "text" at bounding box center [1328, 207] width 456 height 23
paste input "Abenteuer im [GEOGRAPHIC_DATA]"
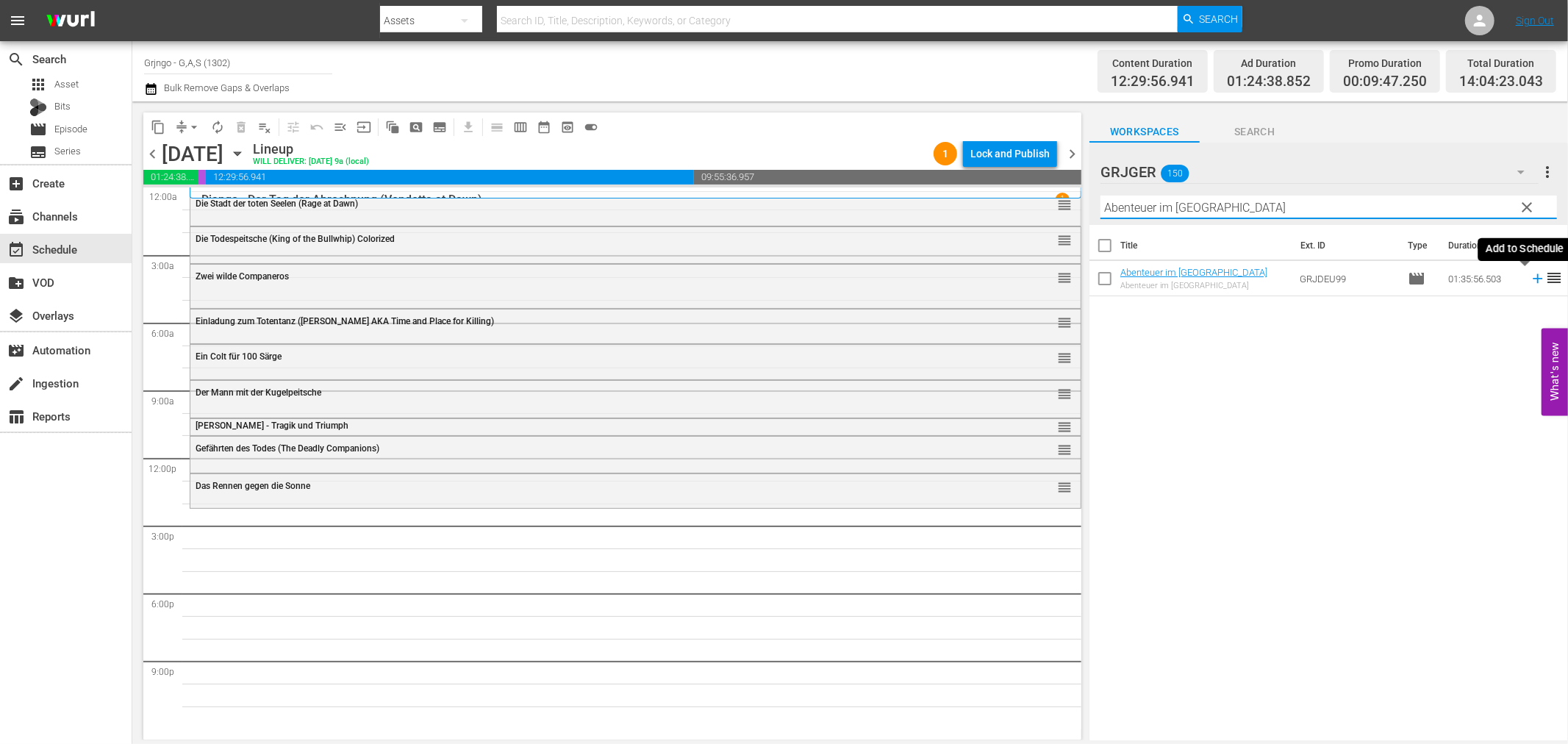
type input "Abenteuer im [GEOGRAPHIC_DATA]"
click at [1530, 275] on icon at bounding box center [1538, 279] width 16 height 16
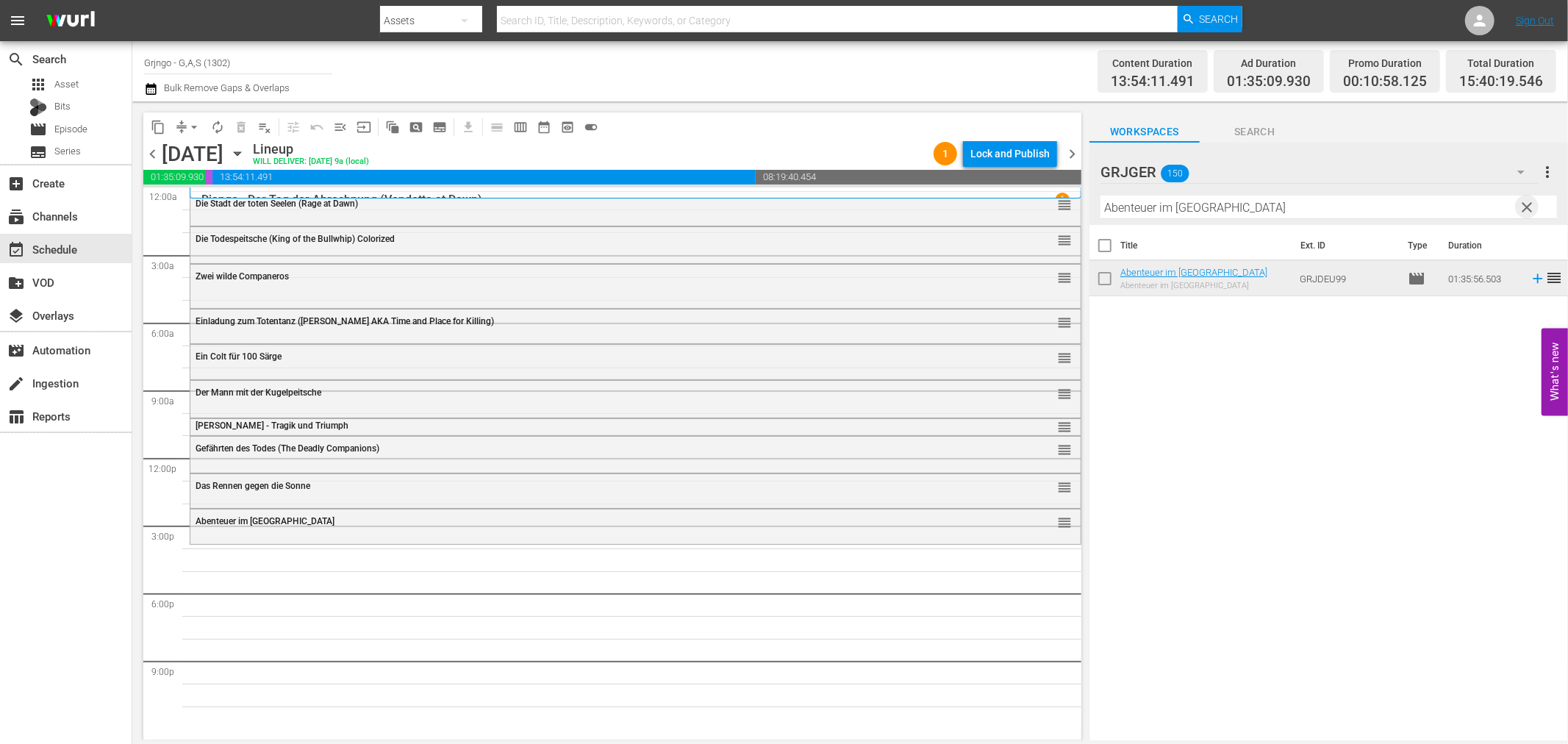
click at [1526, 203] on span "clear" at bounding box center [1528, 207] width 18 height 18
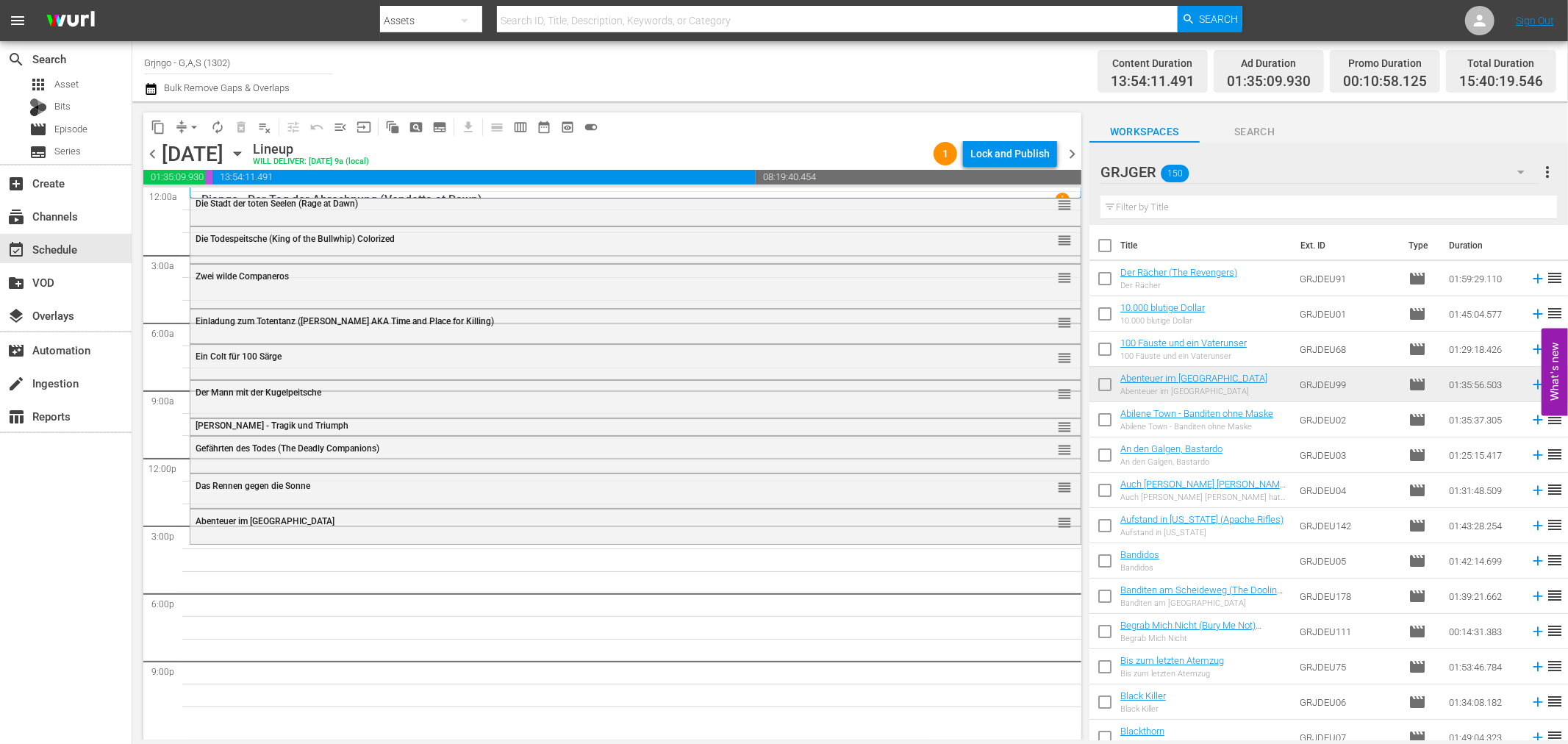
click at [1166, 202] on input "text" at bounding box center [1328, 207] width 456 height 23
paste input "Der Fluss und der Tod"
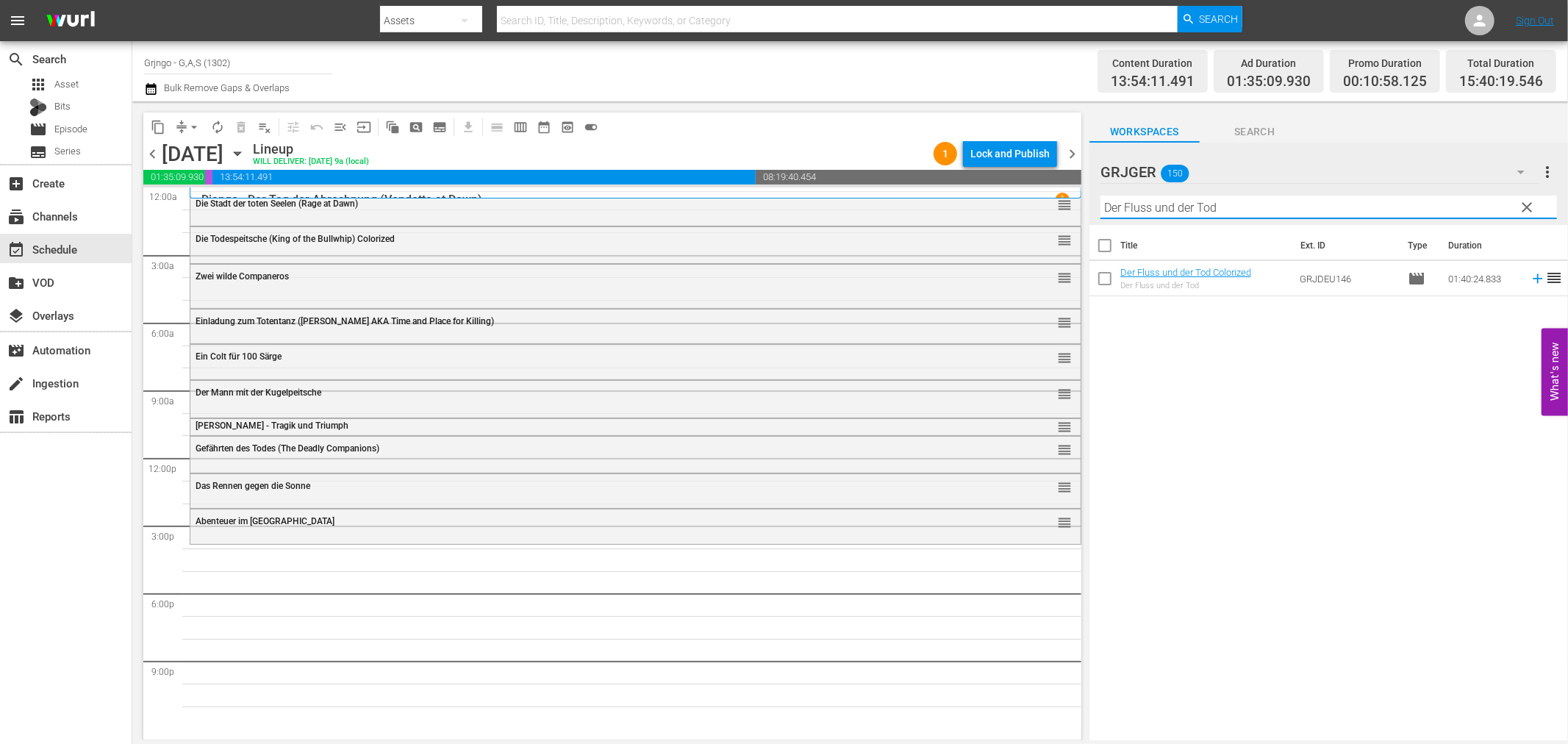
type input "Der Fluss und der Tod"
click at [1530, 275] on icon at bounding box center [1538, 279] width 16 height 16
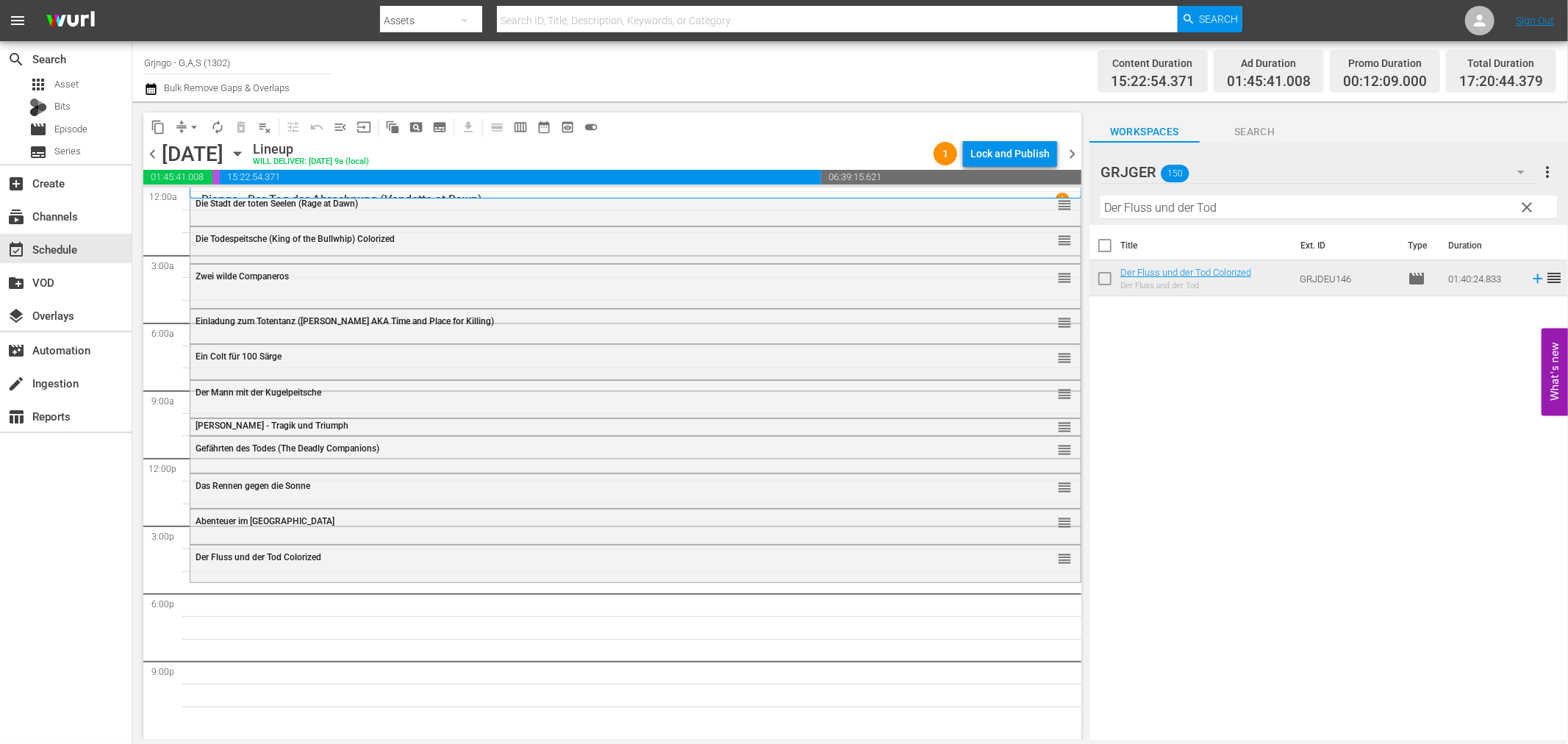
drag, startPoint x: 1526, startPoint y: 200, endPoint x: 1165, endPoint y: 215, distance: 361.3
click at [1526, 200] on span "clear" at bounding box center [1528, 207] width 18 height 18
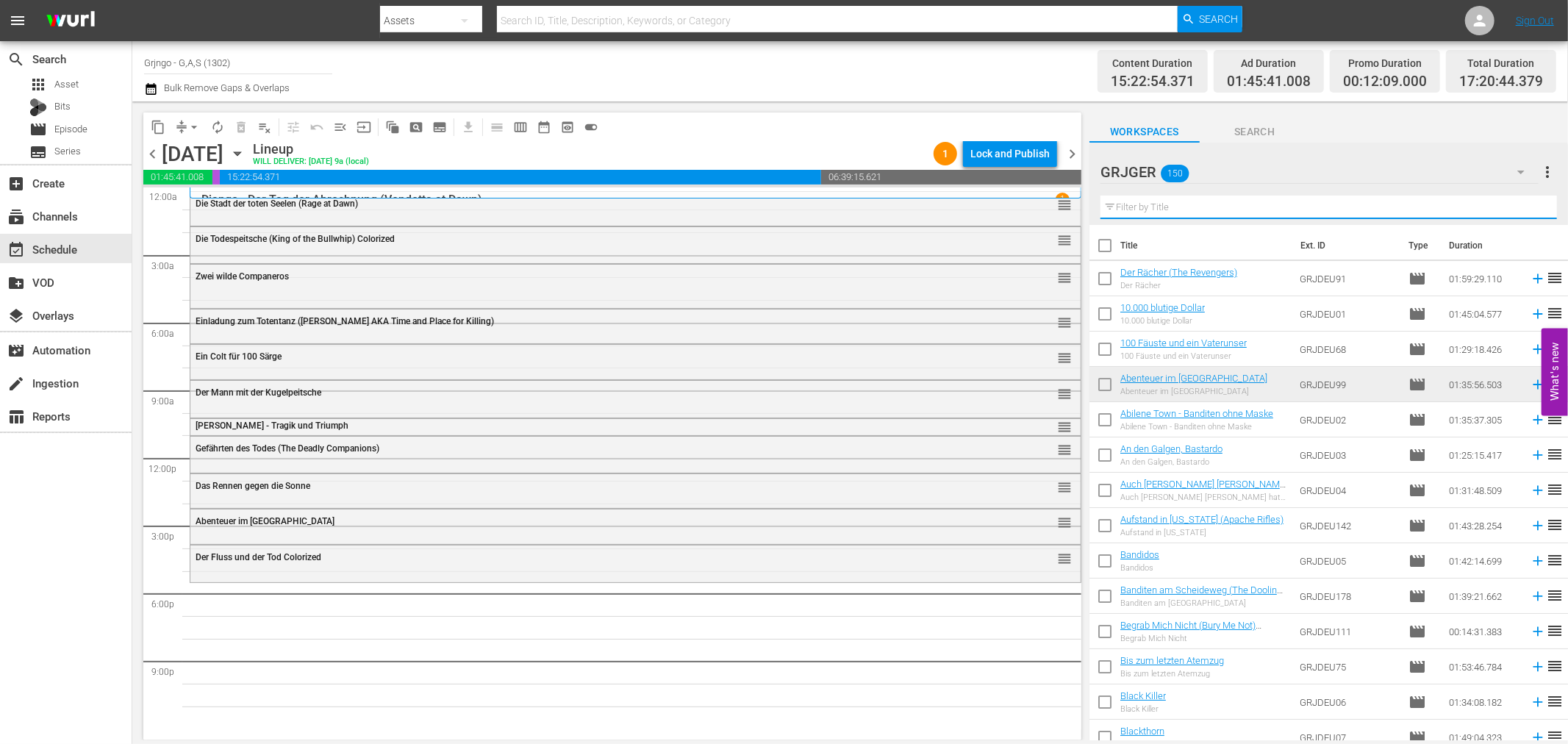
click at [1154, 204] on input "text" at bounding box center [1328, 207] width 456 height 23
paste input "Django - Die Nacht der langen Messer"
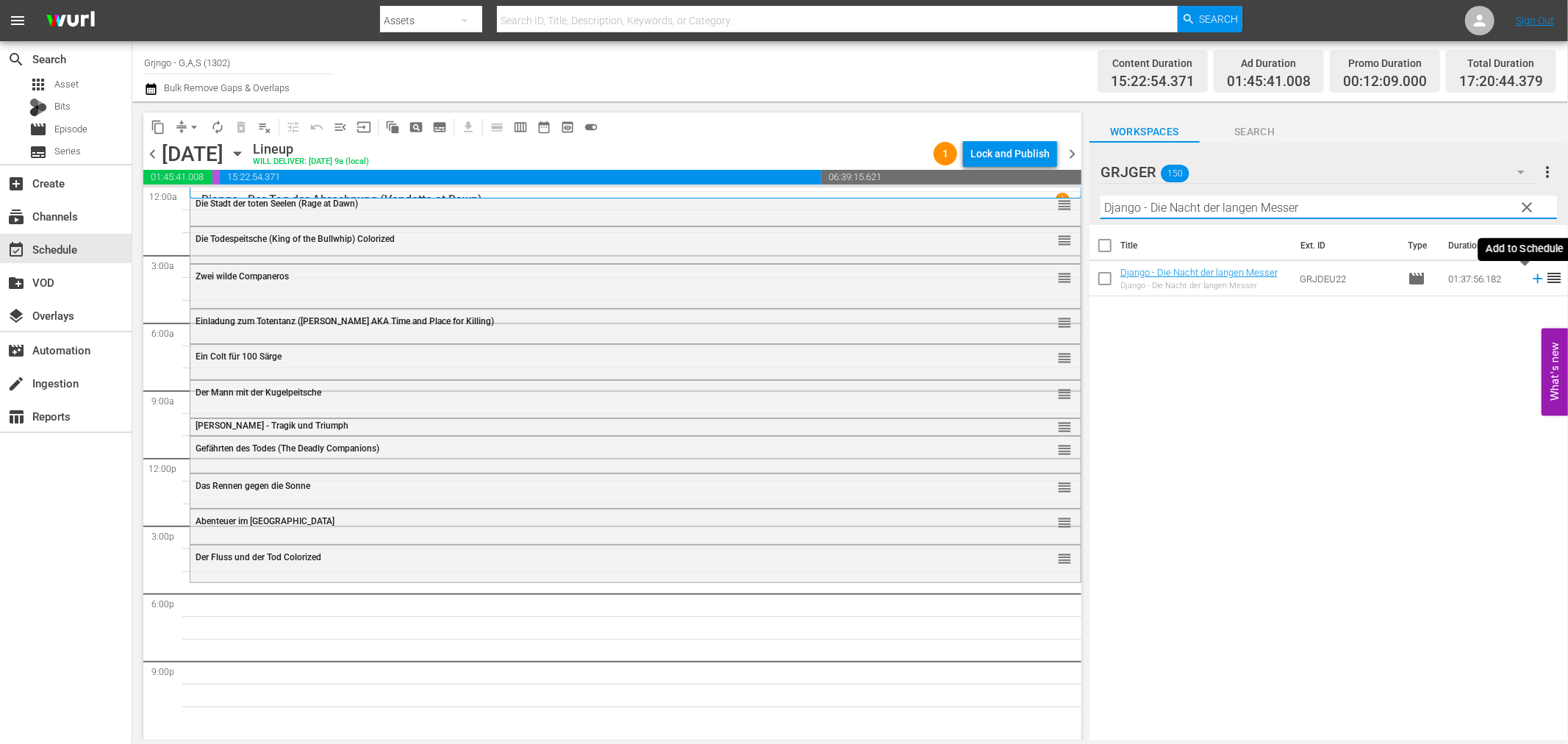
type input "Django - Die Nacht der langen Messer"
click at [1530, 275] on icon at bounding box center [1538, 279] width 16 height 16
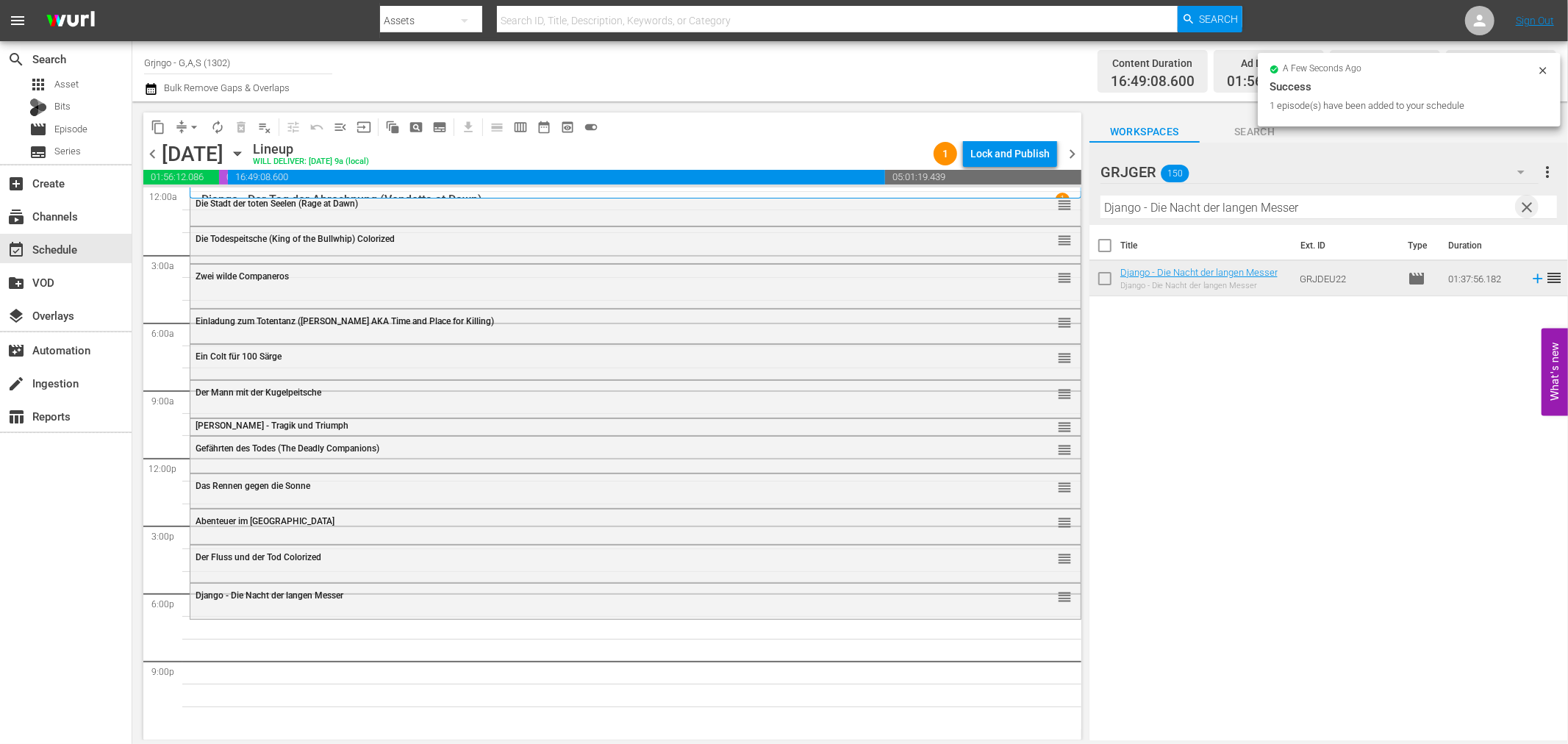
drag, startPoint x: 1525, startPoint y: 199, endPoint x: 1380, endPoint y: 212, distance: 145.6
click at [1525, 199] on span "clear" at bounding box center [1528, 207] width 18 height 18
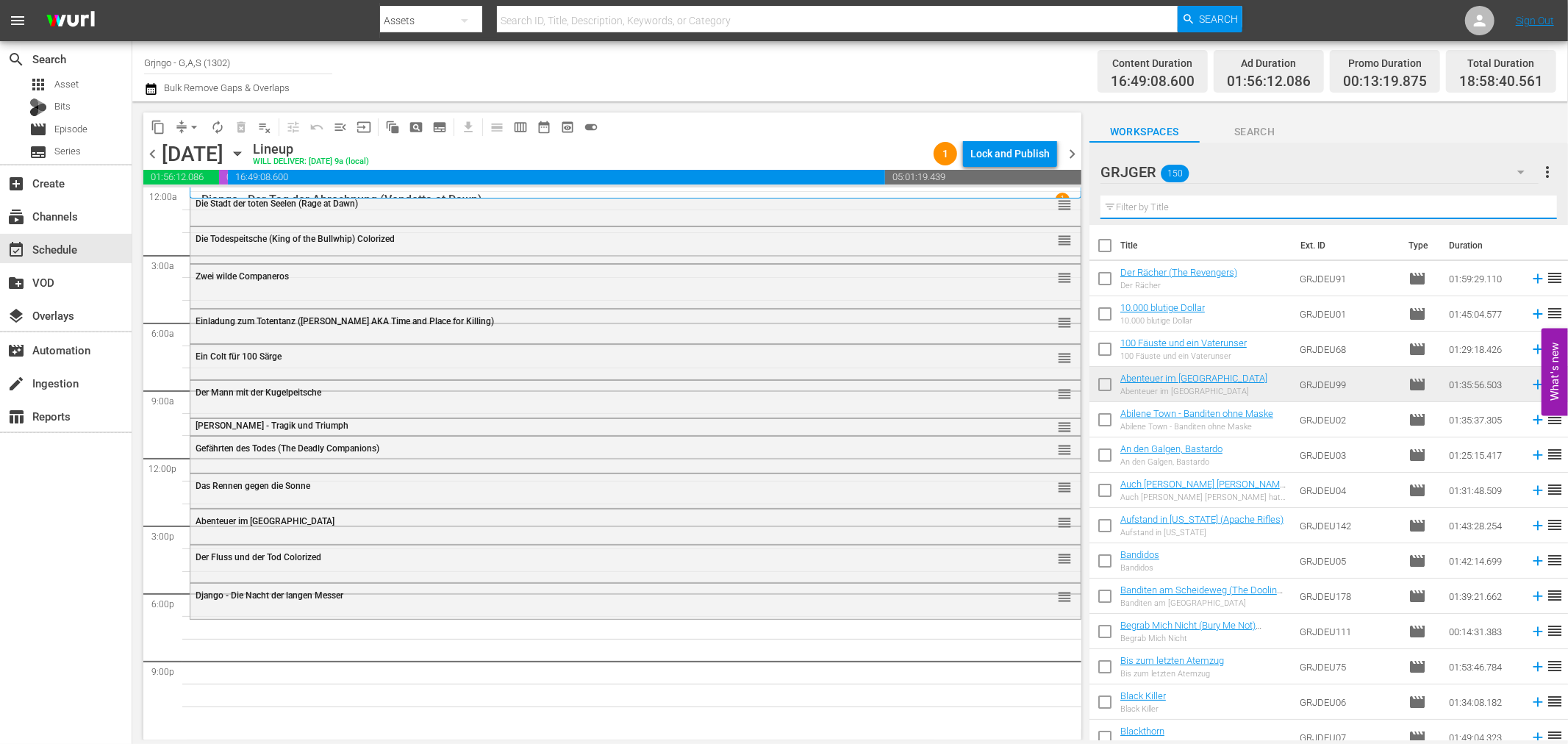
paste input "Hannie Caulder"
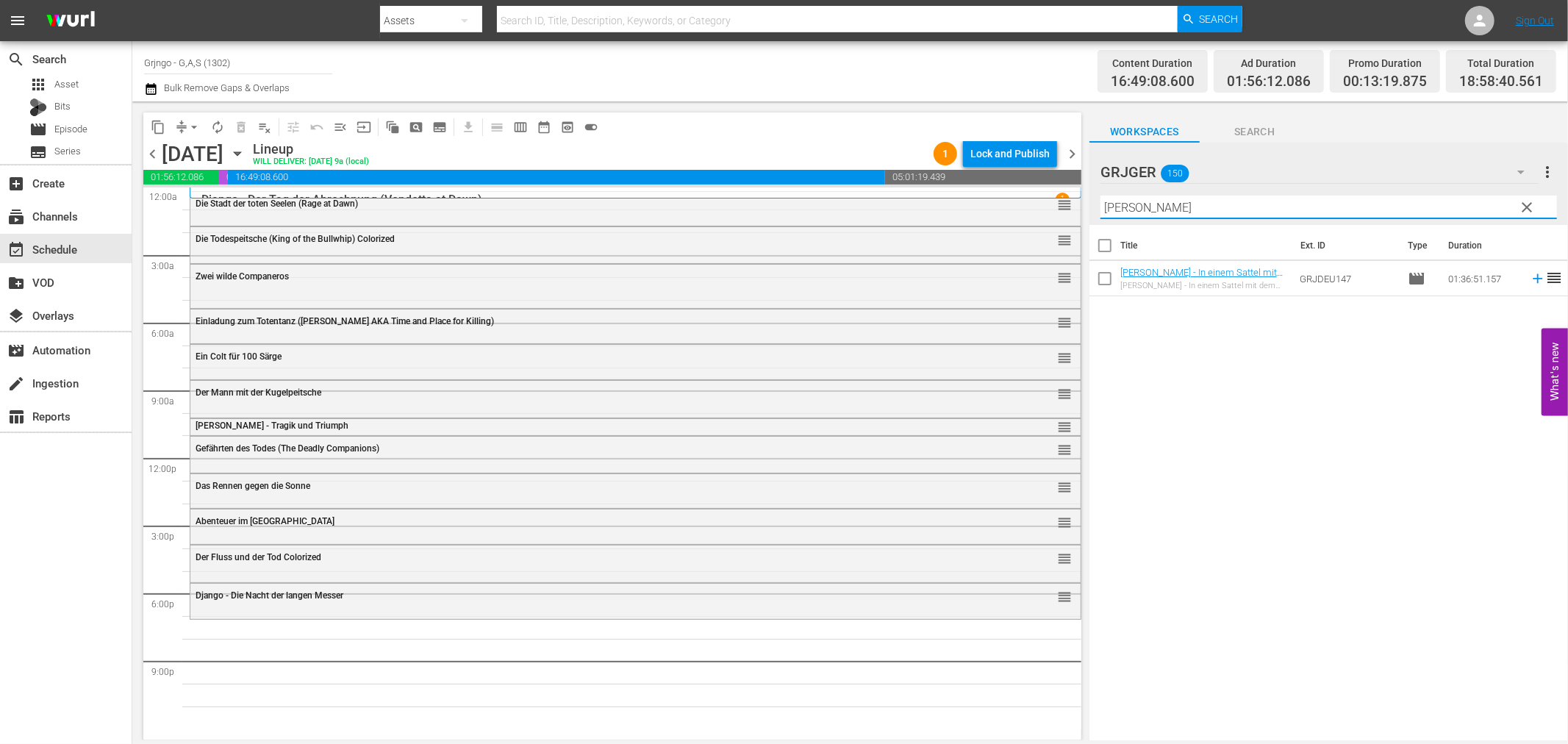
type input "Hannie Caulder"
click at [1530, 275] on icon at bounding box center [1538, 279] width 16 height 16
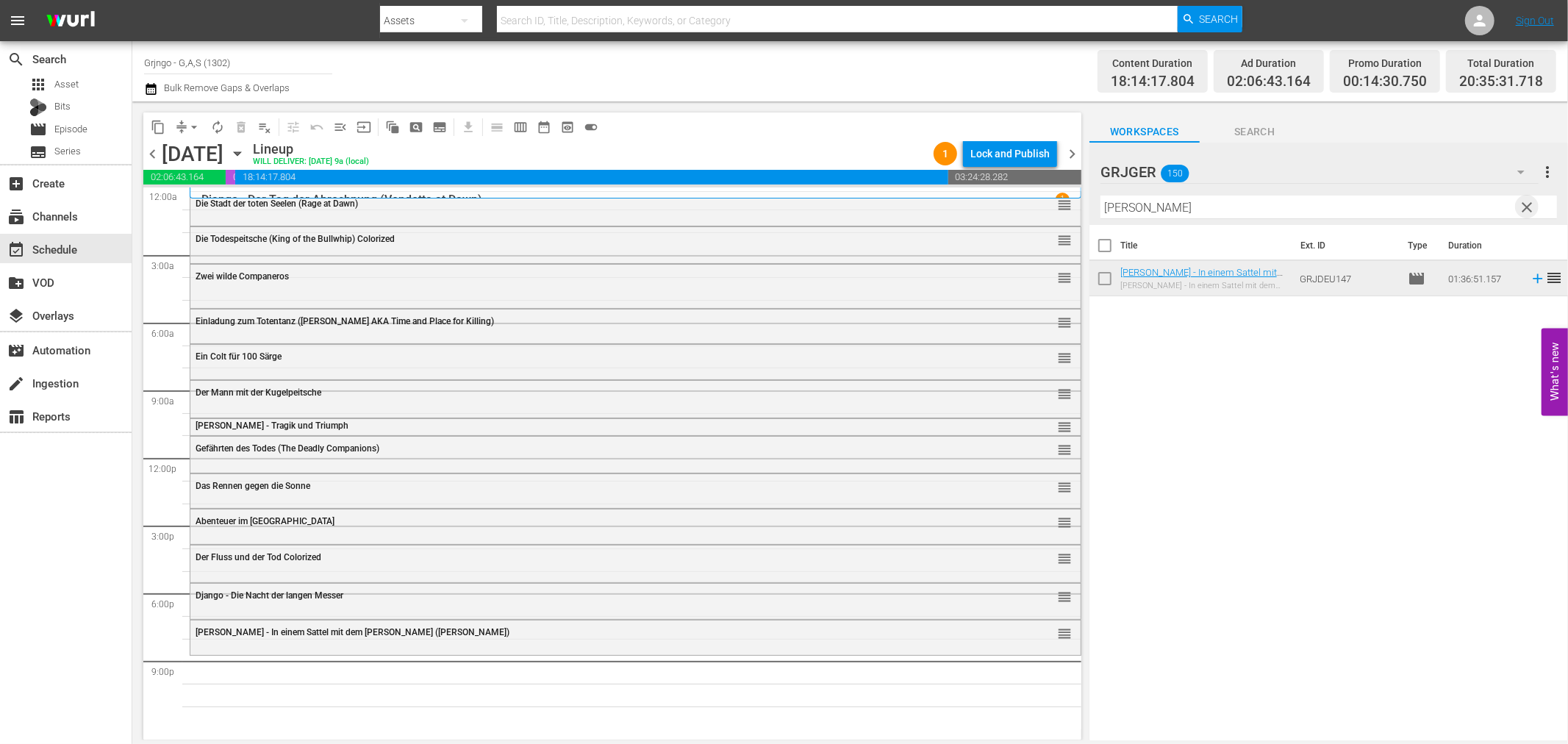
drag, startPoint x: 1525, startPoint y: 206, endPoint x: 1168, endPoint y: 220, distance: 357.3
click at [1525, 206] on span "clear" at bounding box center [1528, 207] width 18 height 18
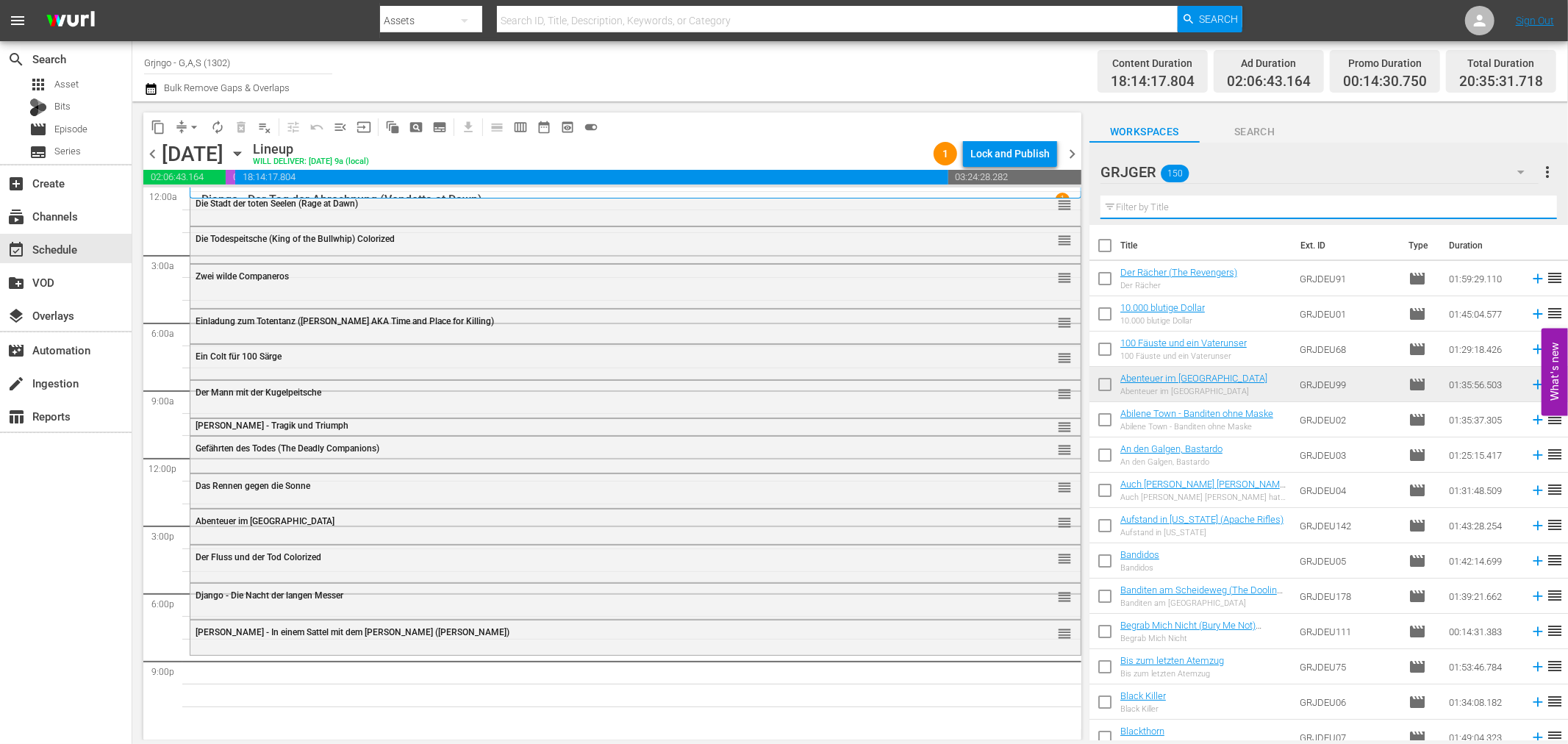
paste input "Sartana - Tausend Dollar auf Schwarz"
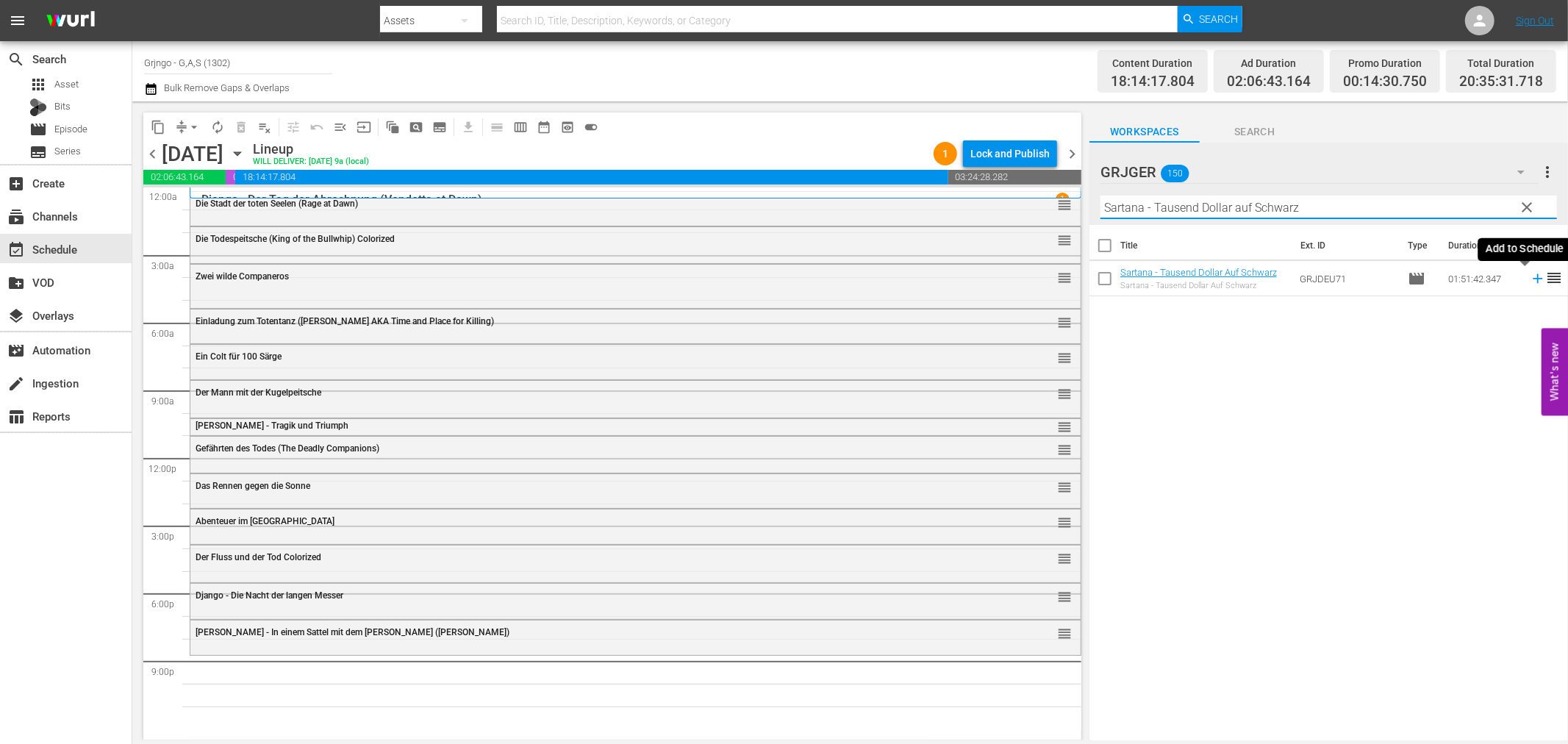
type input "Sartana - Tausend Dollar auf Schwarz"
click at [1533, 278] on icon at bounding box center [1538, 279] width 9 height 9
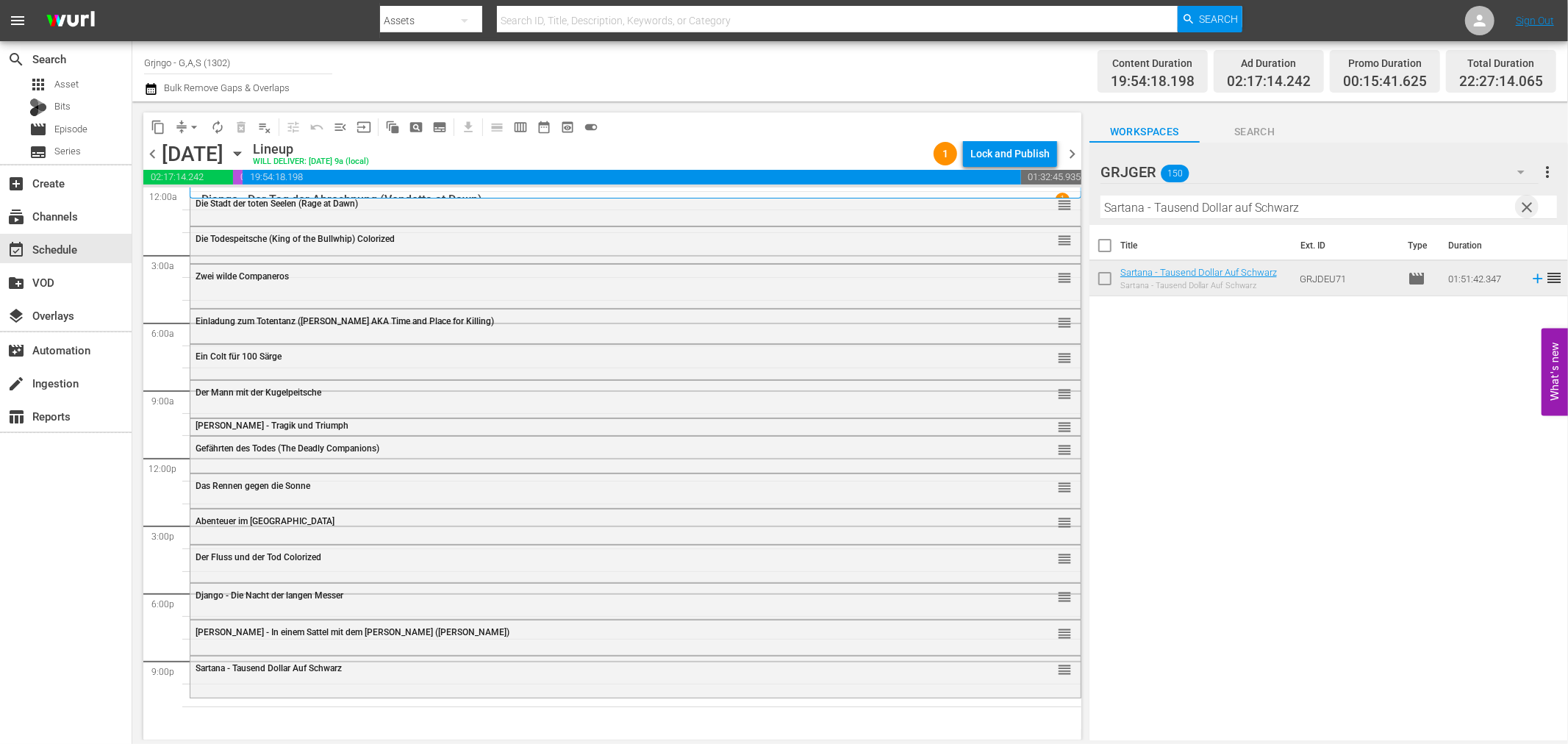
click at [1530, 203] on span "clear" at bounding box center [1528, 207] width 18 height 18
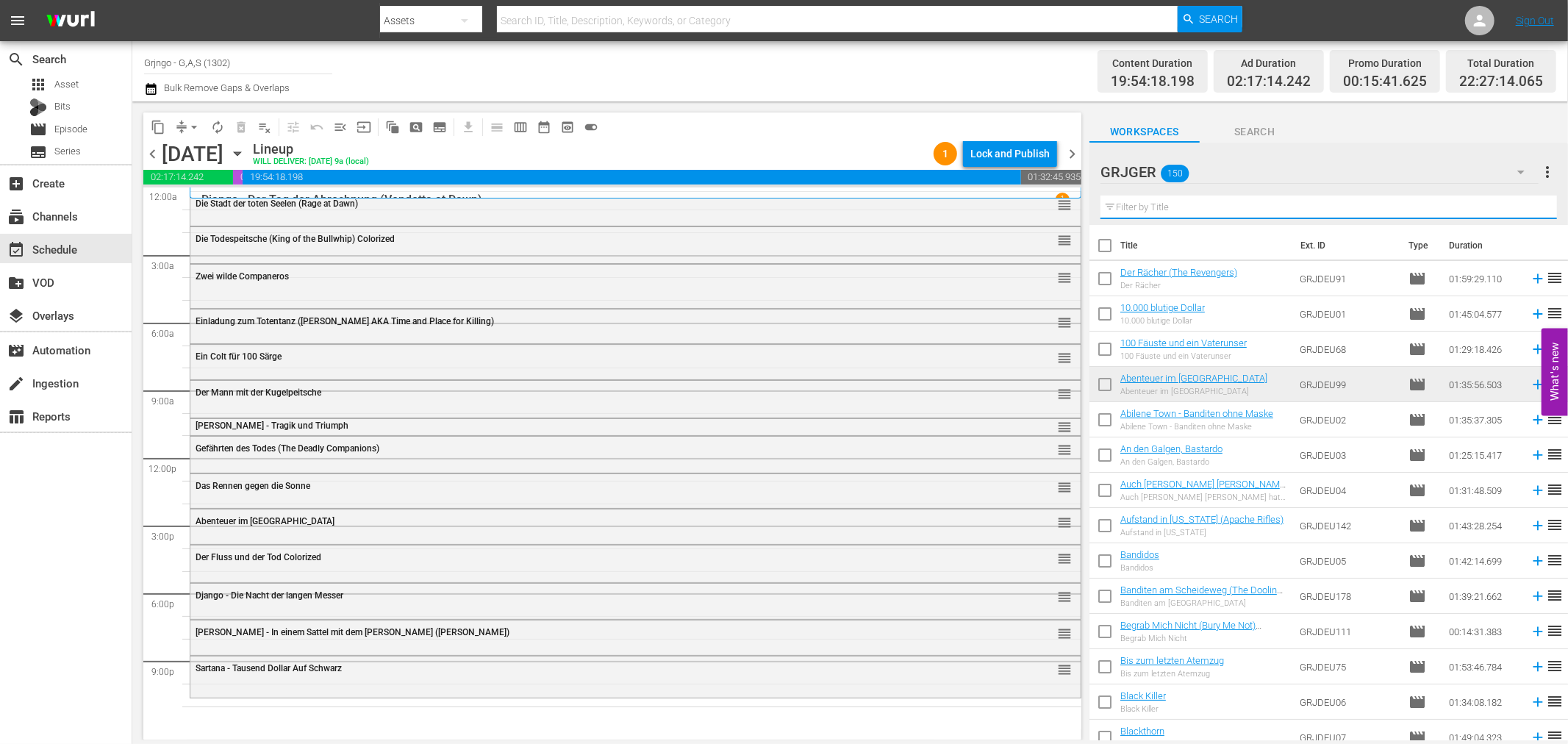
paste input "Django tötet leise"
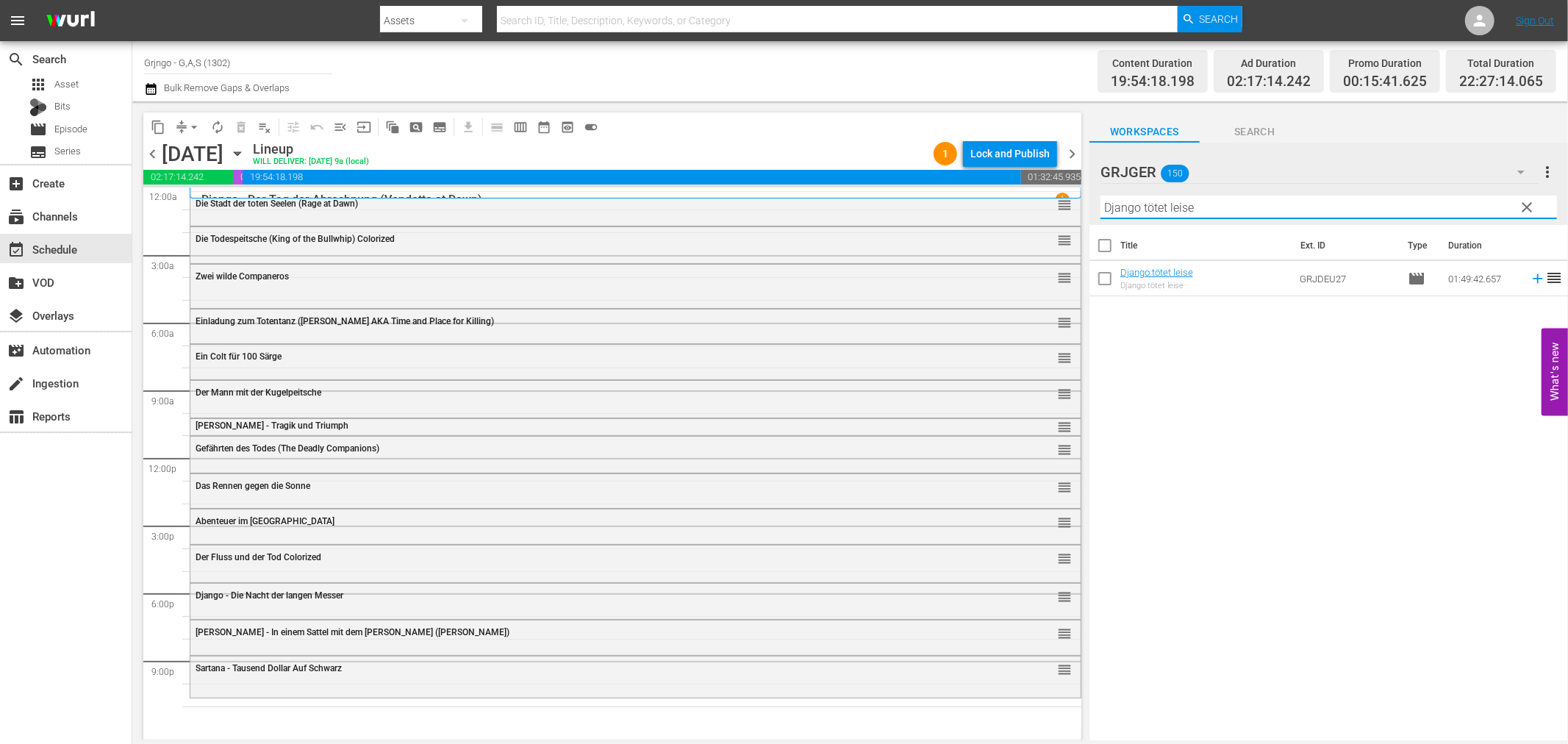
type input "Django tötet leise"
click at [1530, 275] on icon at bounding box center [1538, 279] width 16 height 16
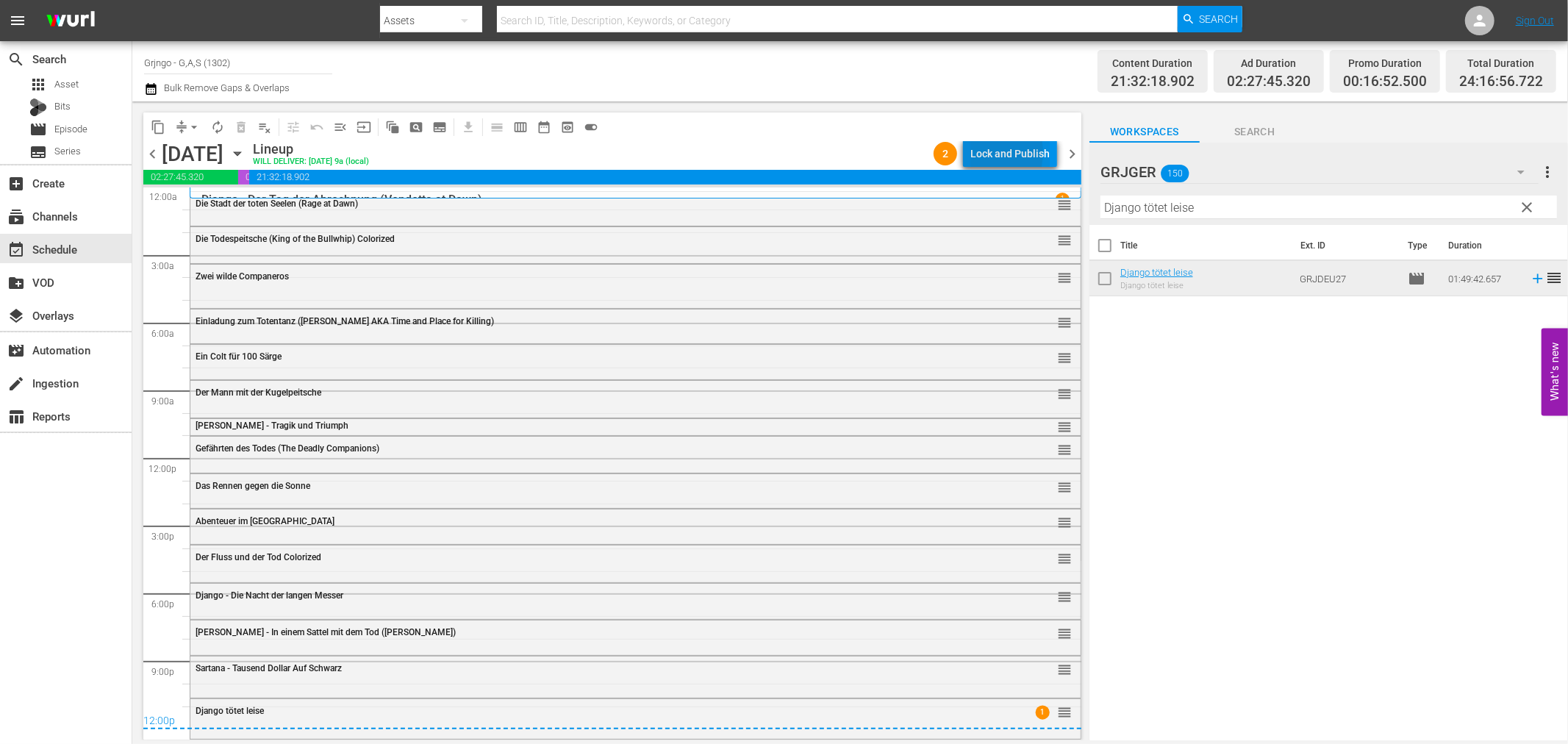
click at [981, 152] on div "Lock and Publish" at bounding box center [1010, 154] width 79 height 26
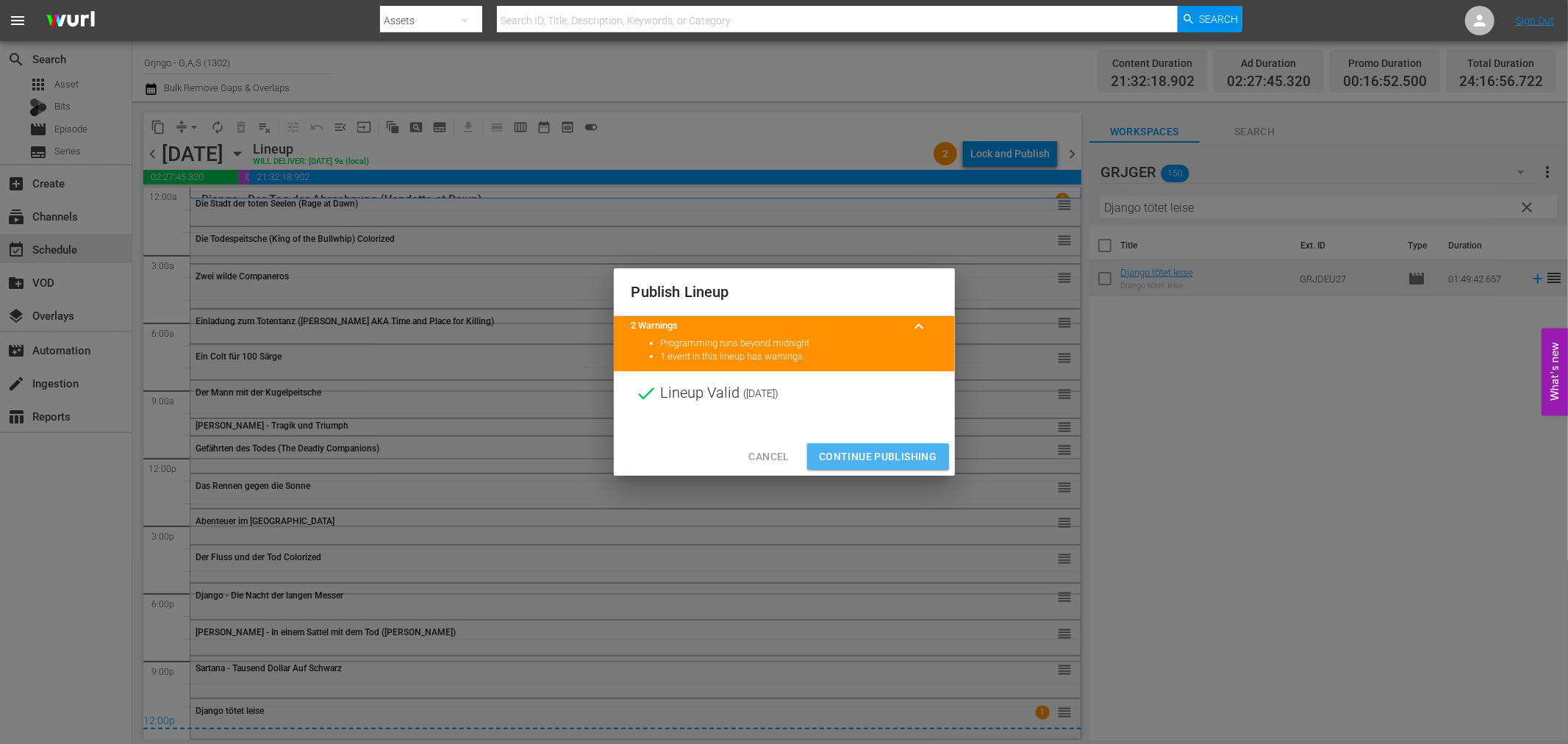
click at [822, 452] on span "Continue Publishing" at bounding box center [878, 457] width 119 height 19
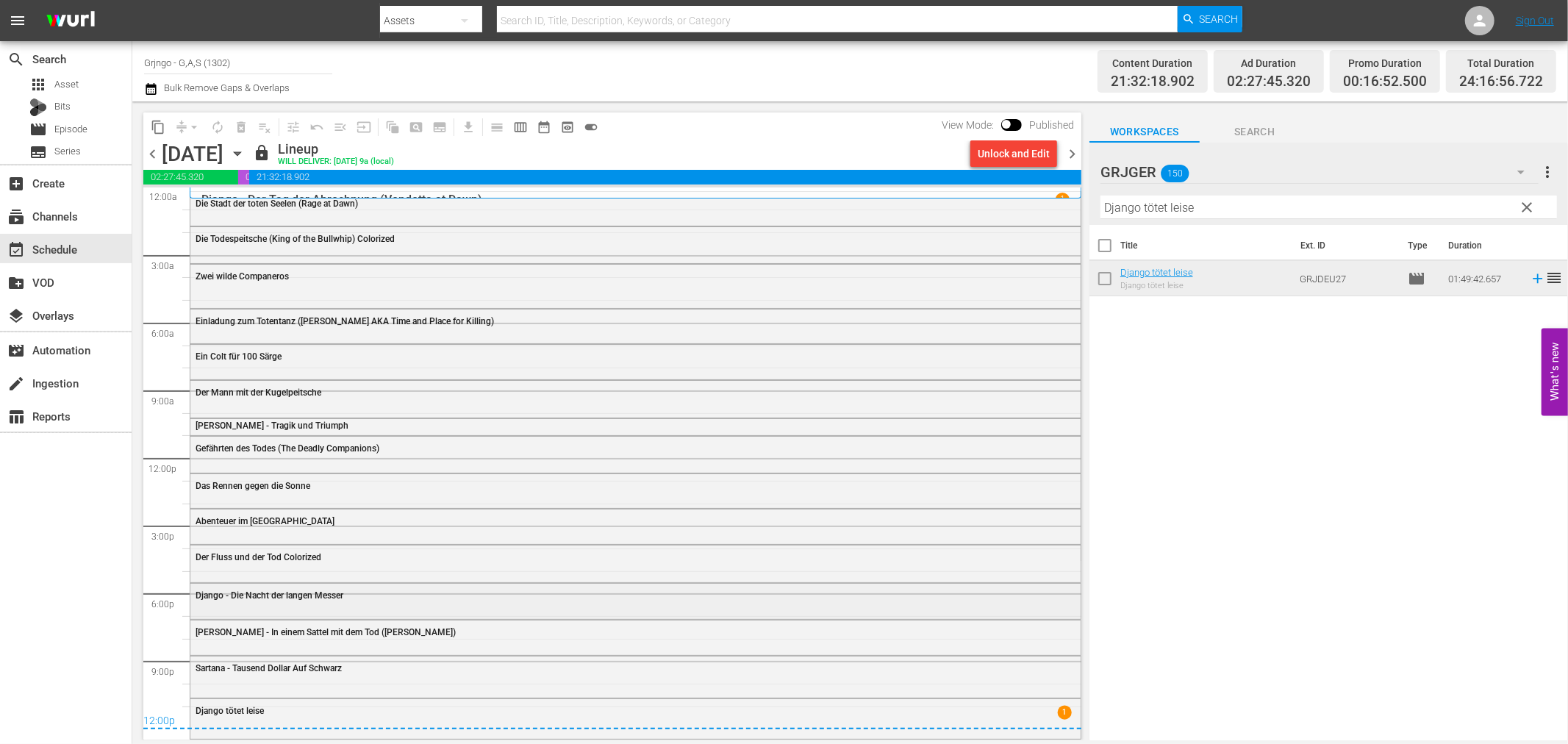
click at [200, 597] on span "Django - Die Nacht der langen Messer" at bounding box center [269, 595] width 147 height 10
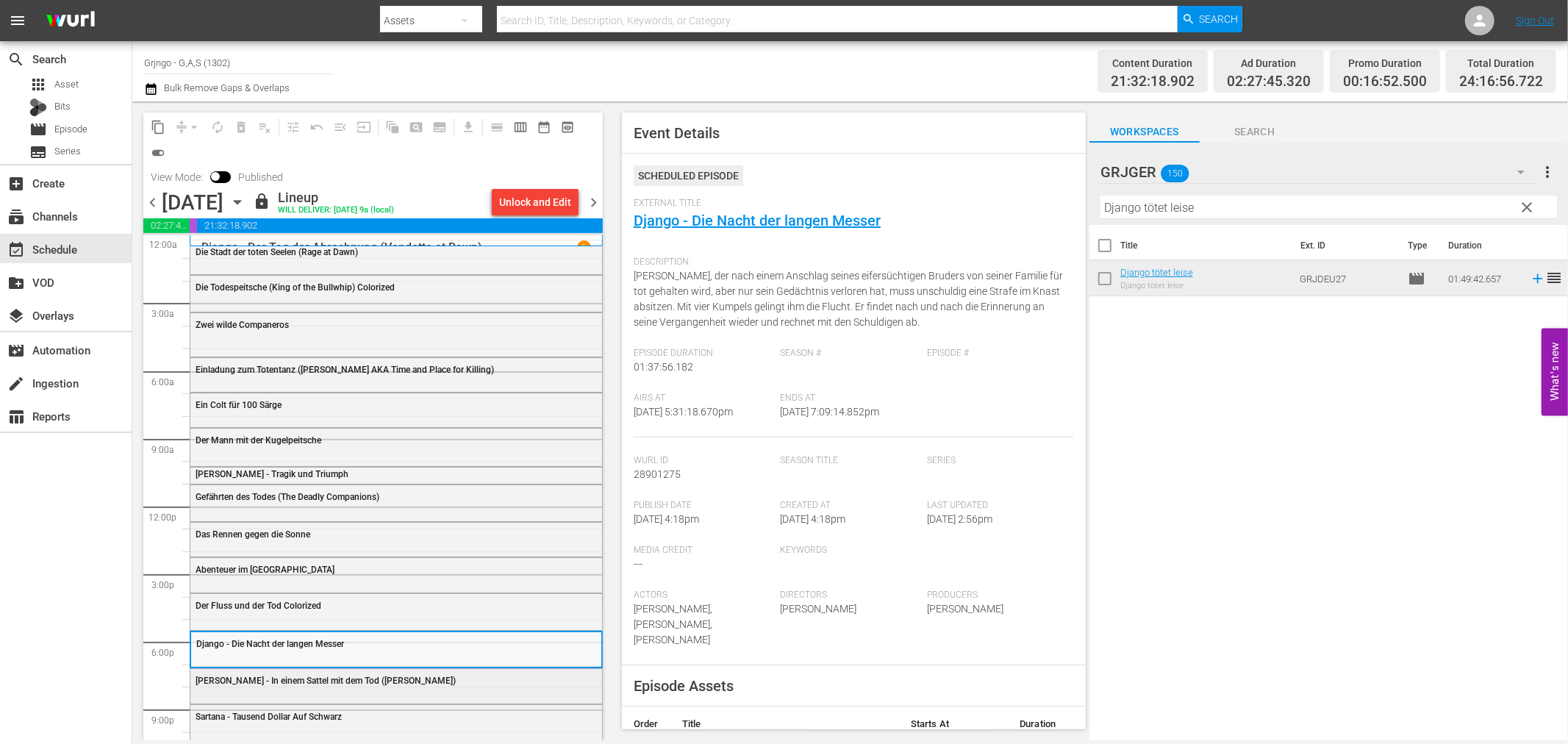
click at [232, 677] on span "[PERSON_NAME] - In einem Sattel mit dem Tod ([PERSON_NAME])" at bounding box center [325, 680] width 260 height 10
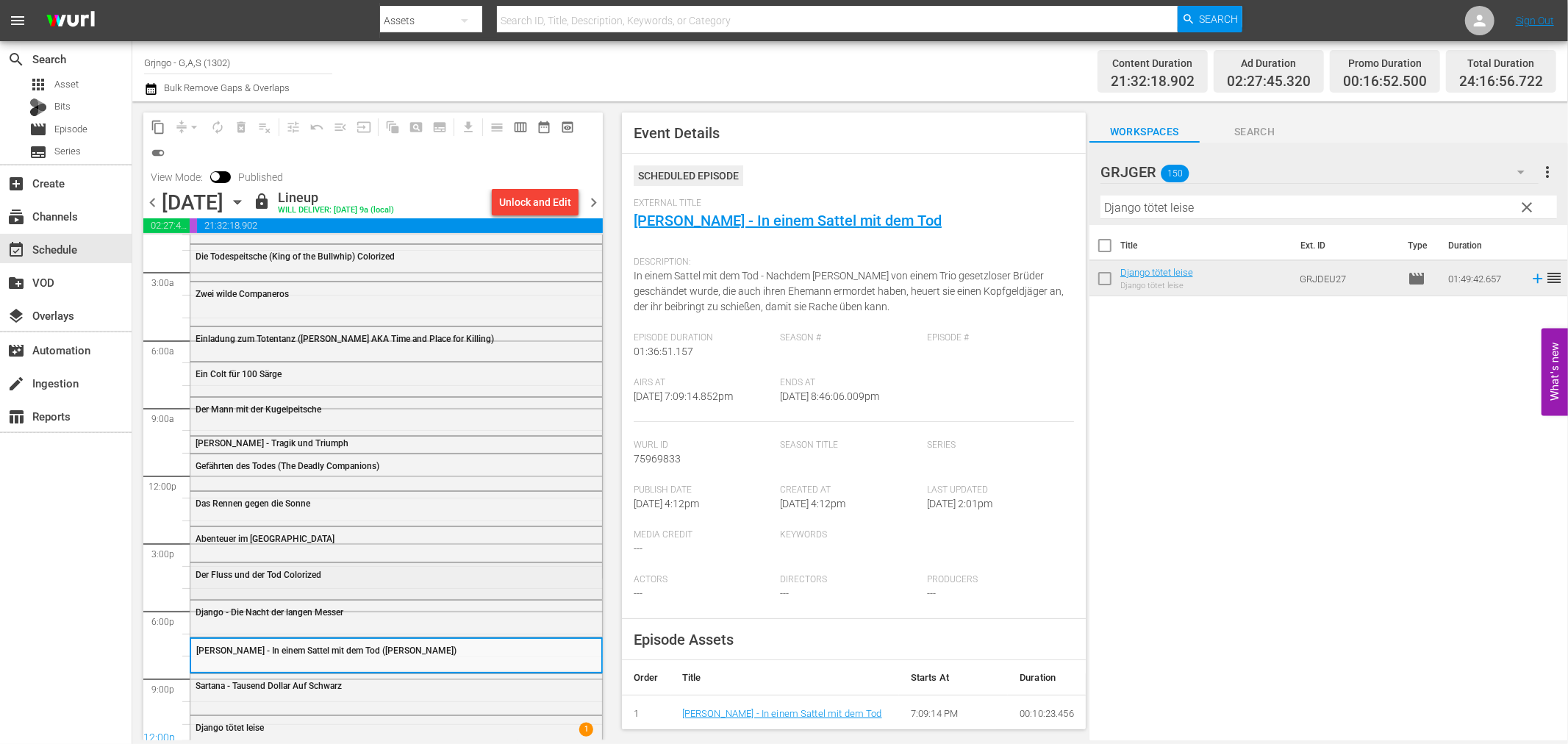
scroll to position [47, 0]
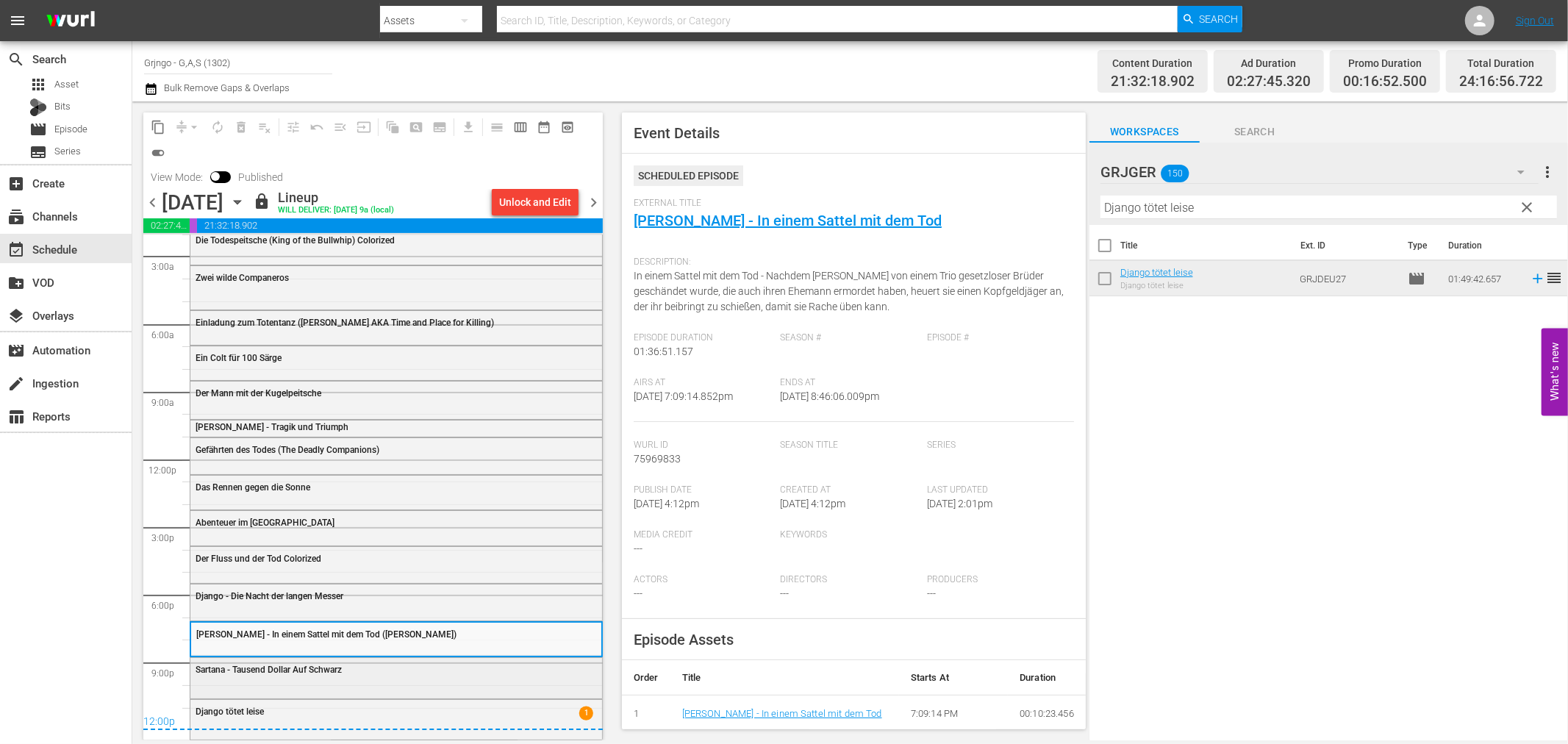
click at [248, 672] on span "Sartana - Tausend Dollar Auf Schwarz" at bounding box center [268, 670] width 147 height 10
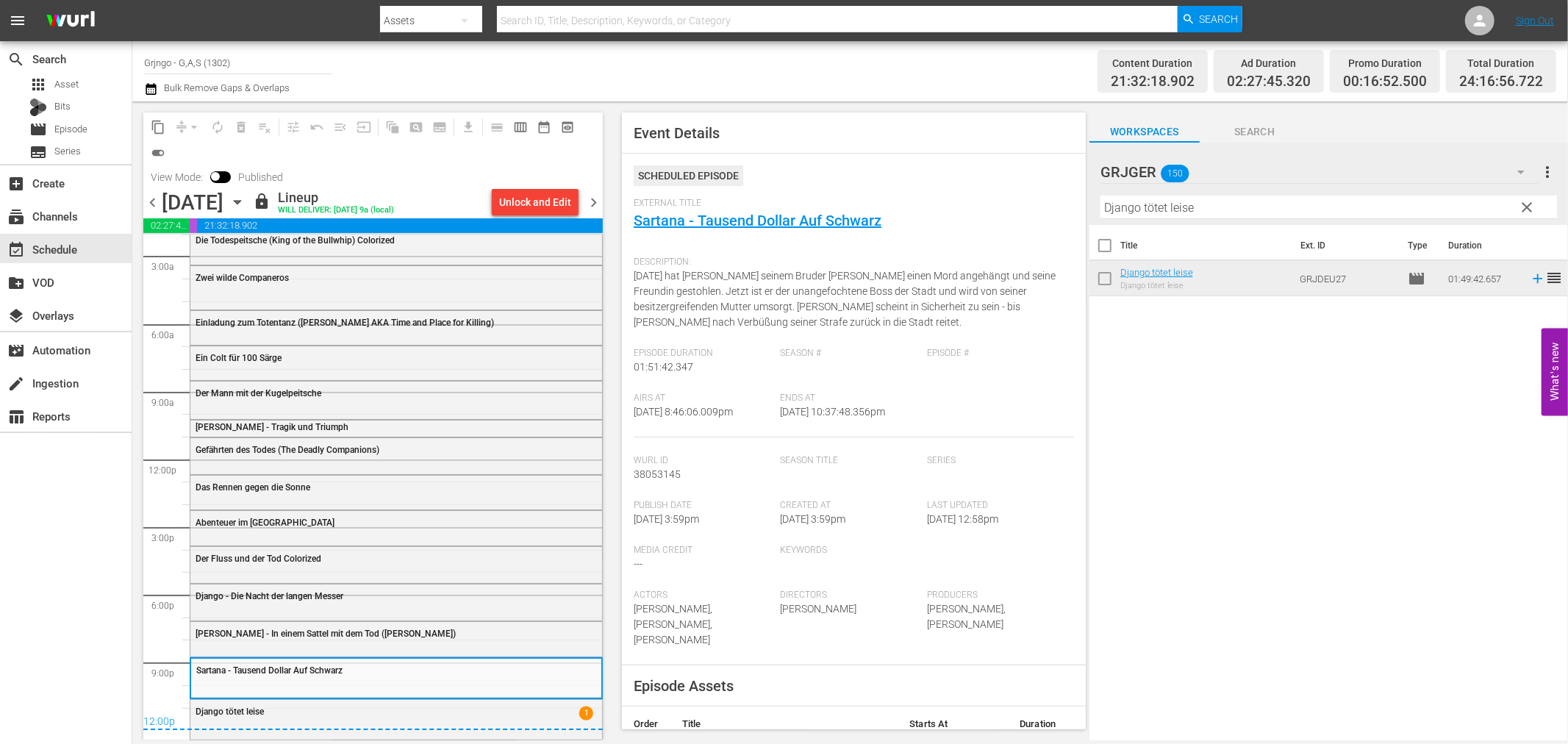
click at [596, 202] on span "chevron_right" at bounding box center [594, 202] width 19 height 19
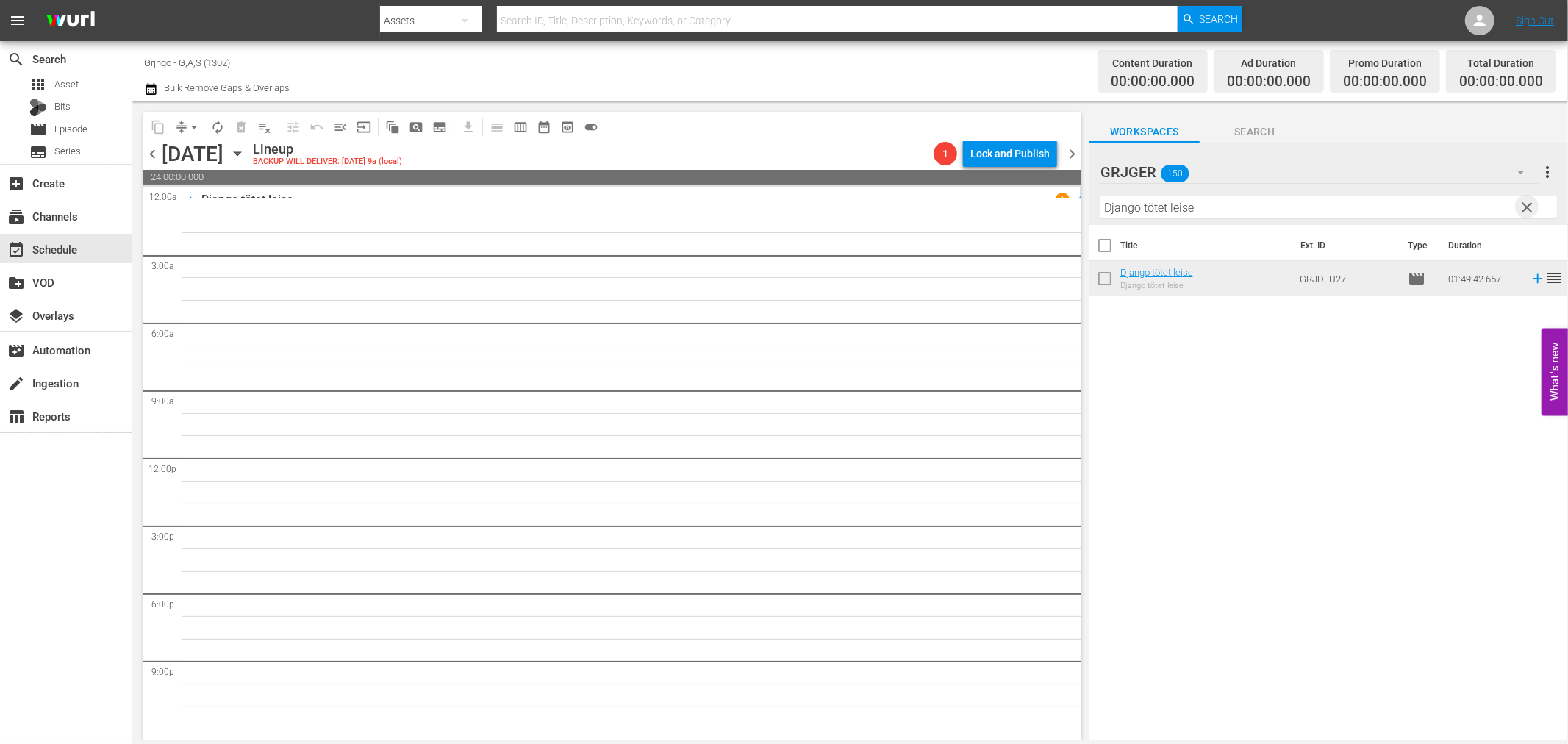
click at [1529, 202] on span "clear" at bounding box center [1528, 207] width 18 height 18
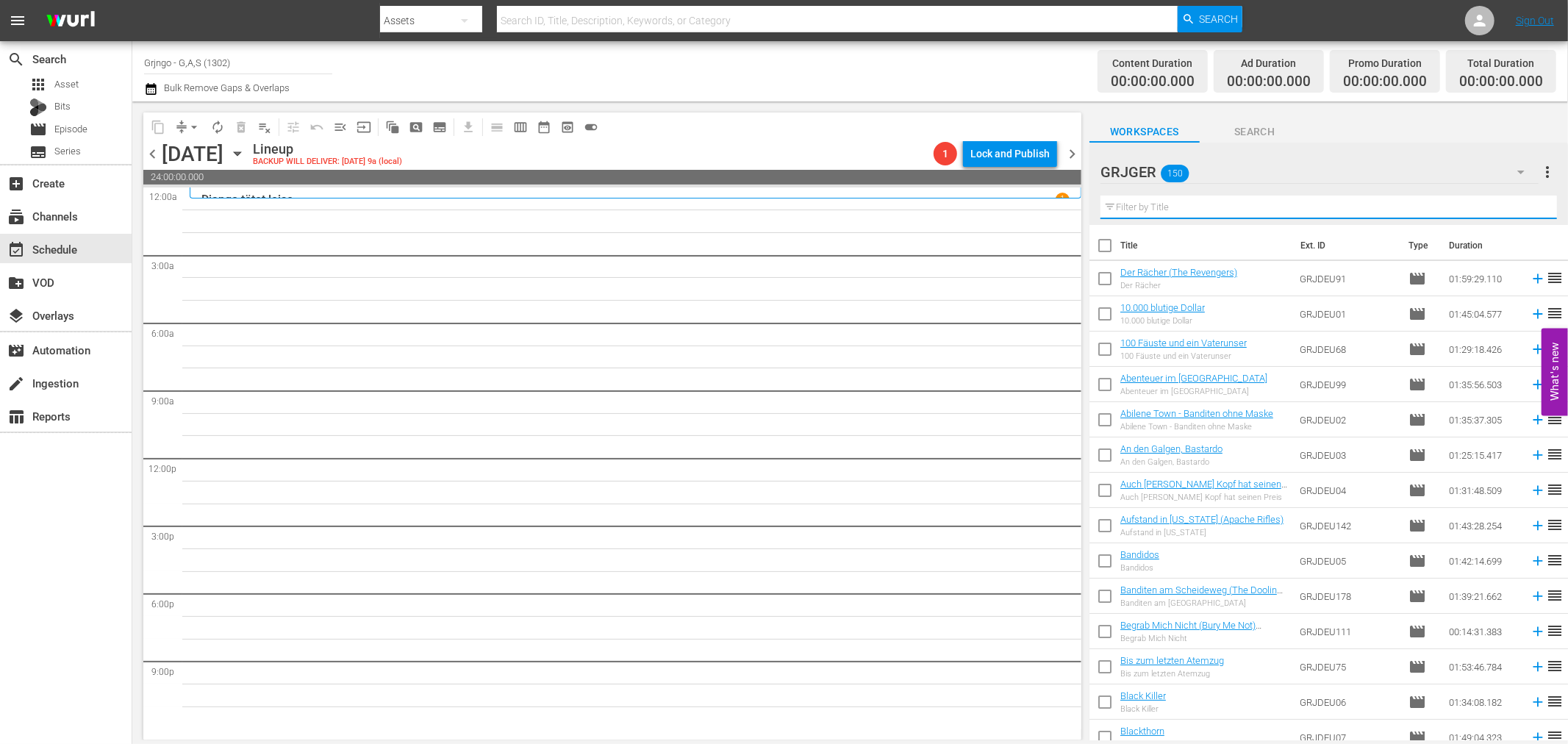
paste input "Der Schrei der schwarzen Wölfe"
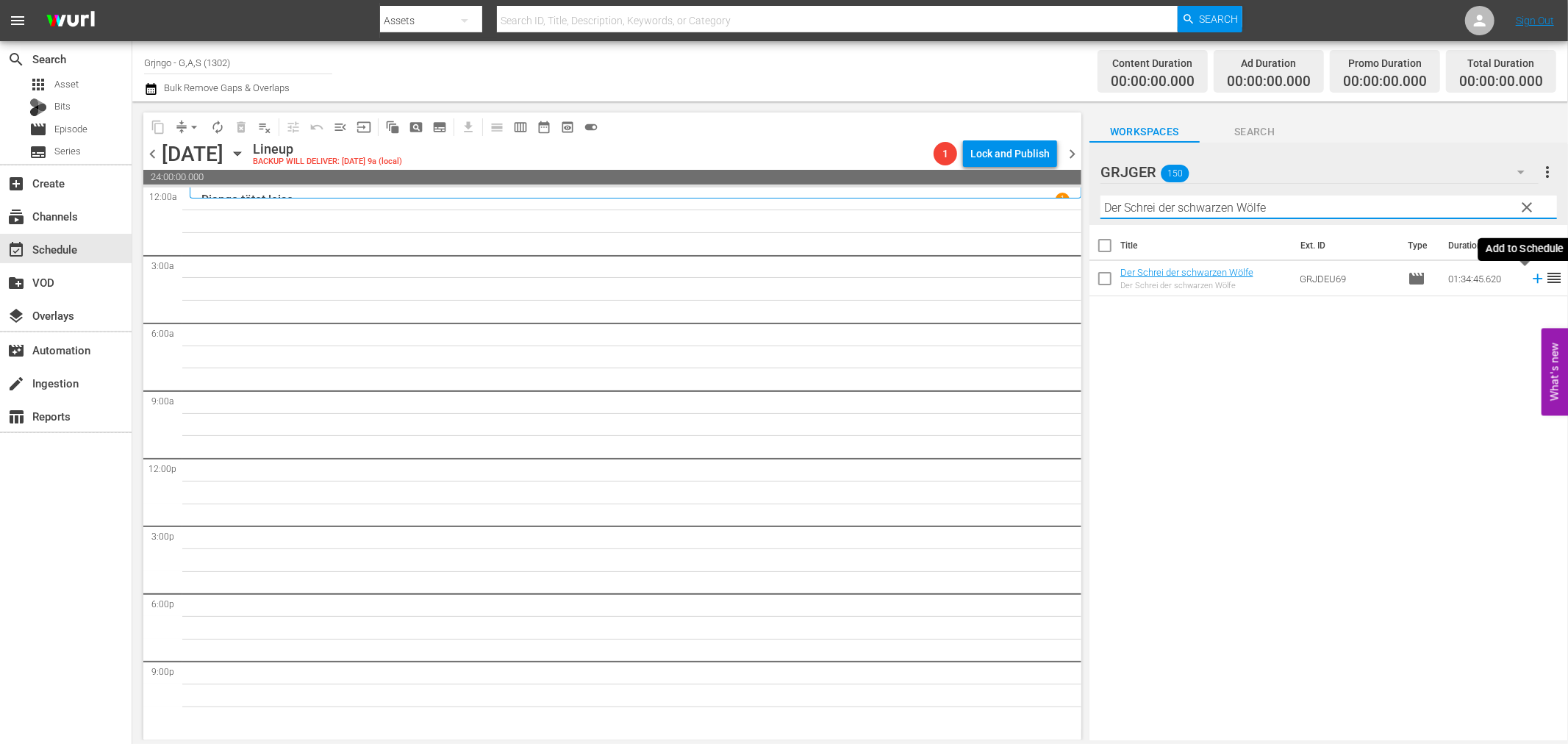
type input "Der Schrei der schwarzen Wölfe"
click at [1533, 278] on icon at bounding box center [1538, 279] width 9 height 9
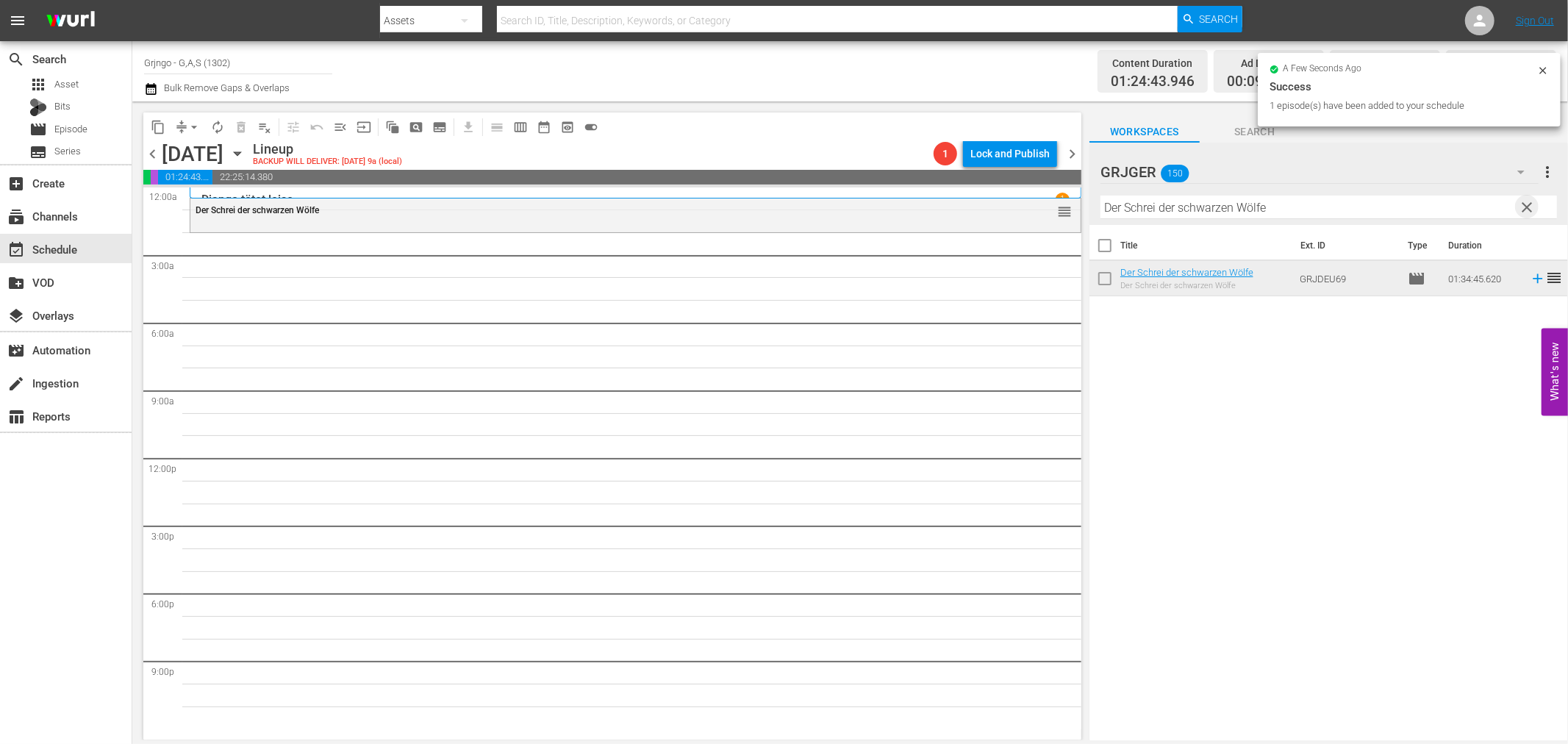
click at [1525, 206] on span "clear" at bounding box center [1528, 207] width 18 height 18
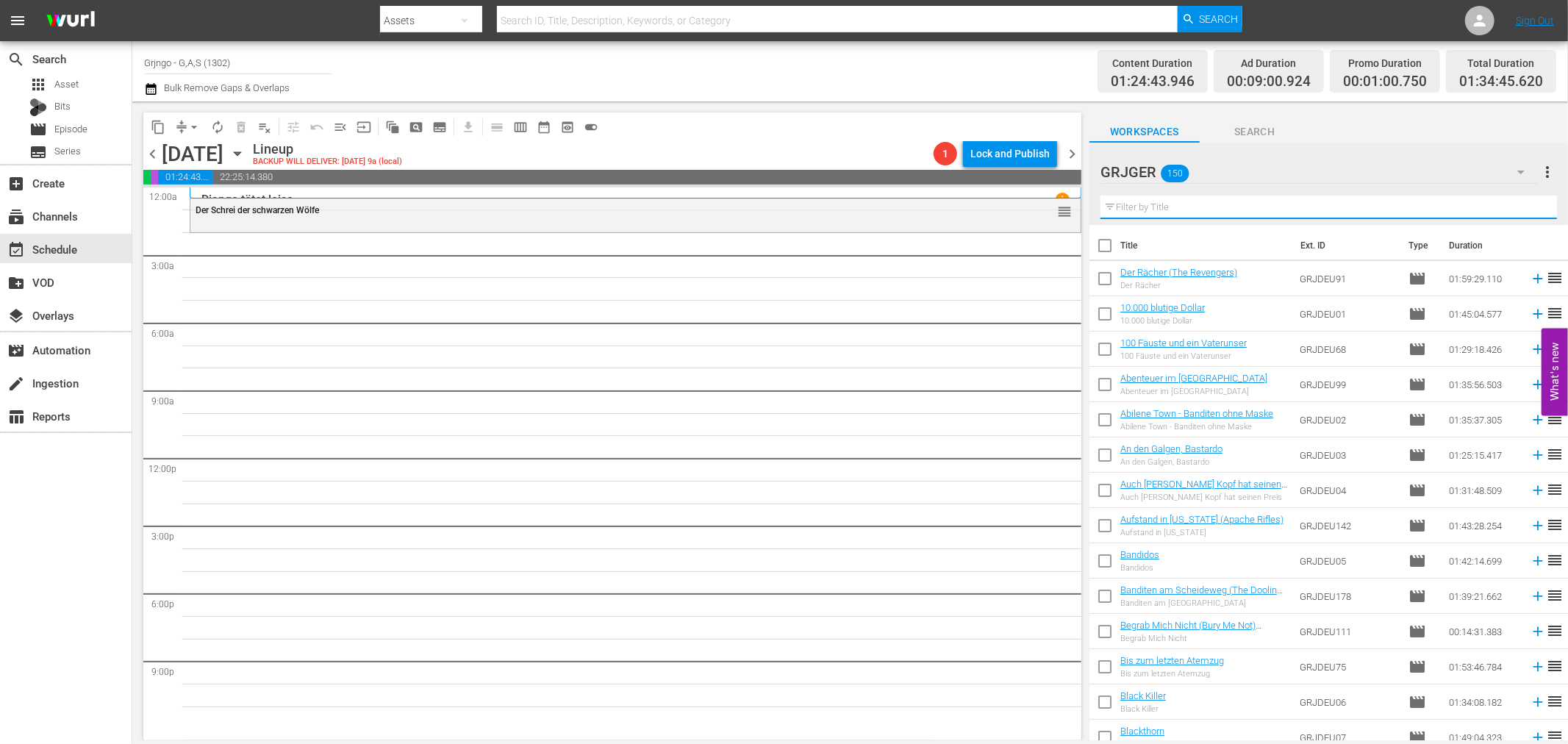
paste input "Shadowheart – Der Kopfgeldjäger"
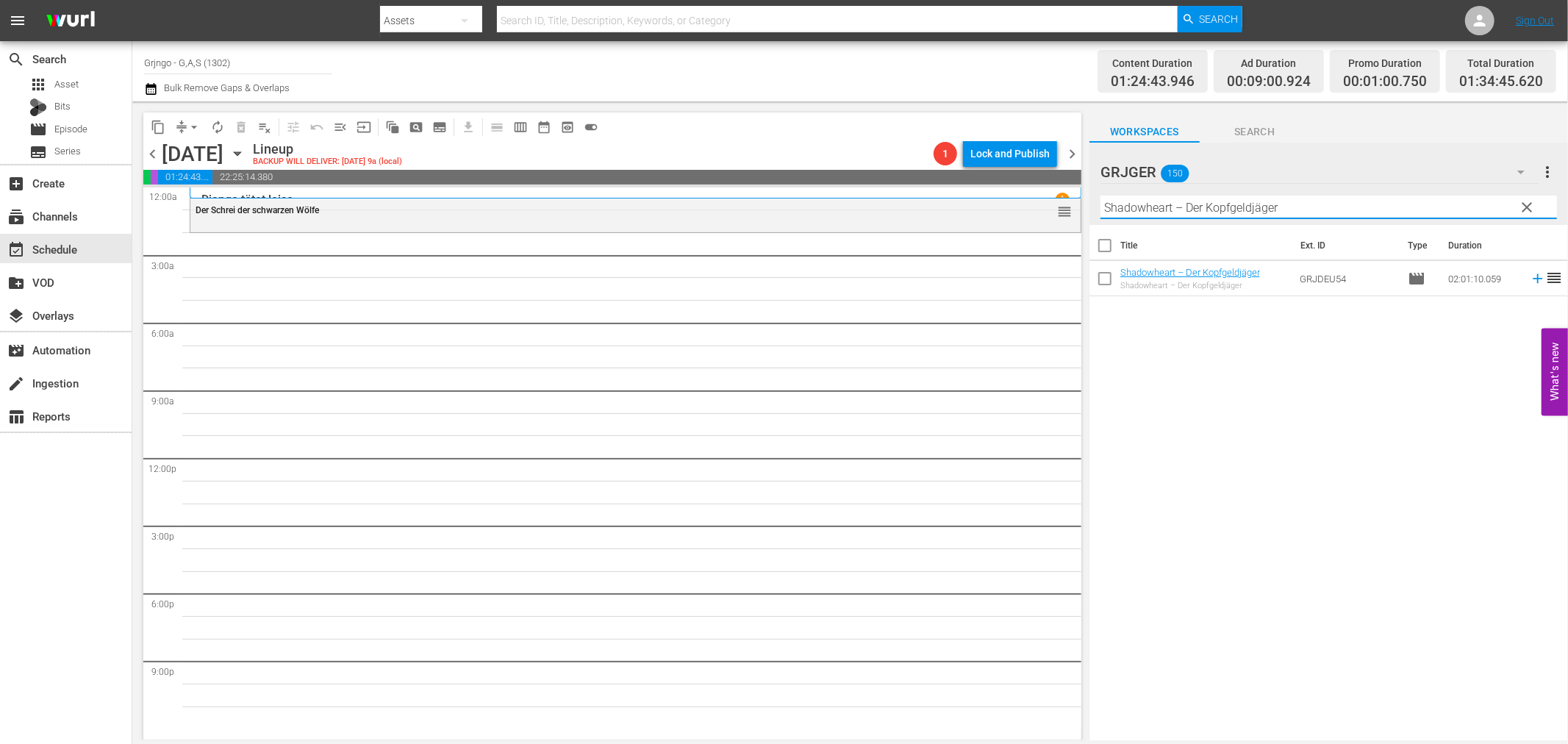
type input "Shadowheart – Der Kopfgeldjäger"
click at [1533, 279] on icon at bounding box center [1538, 279] width 9 height 9
drag, startPoint x: 1521, startPoint y: 203, endPoint x: 1304, endPoint y: 207, distance: 217.0
click at [1521, 203] on span "clear" at bounding box center [1528, 207] width 18 height 18
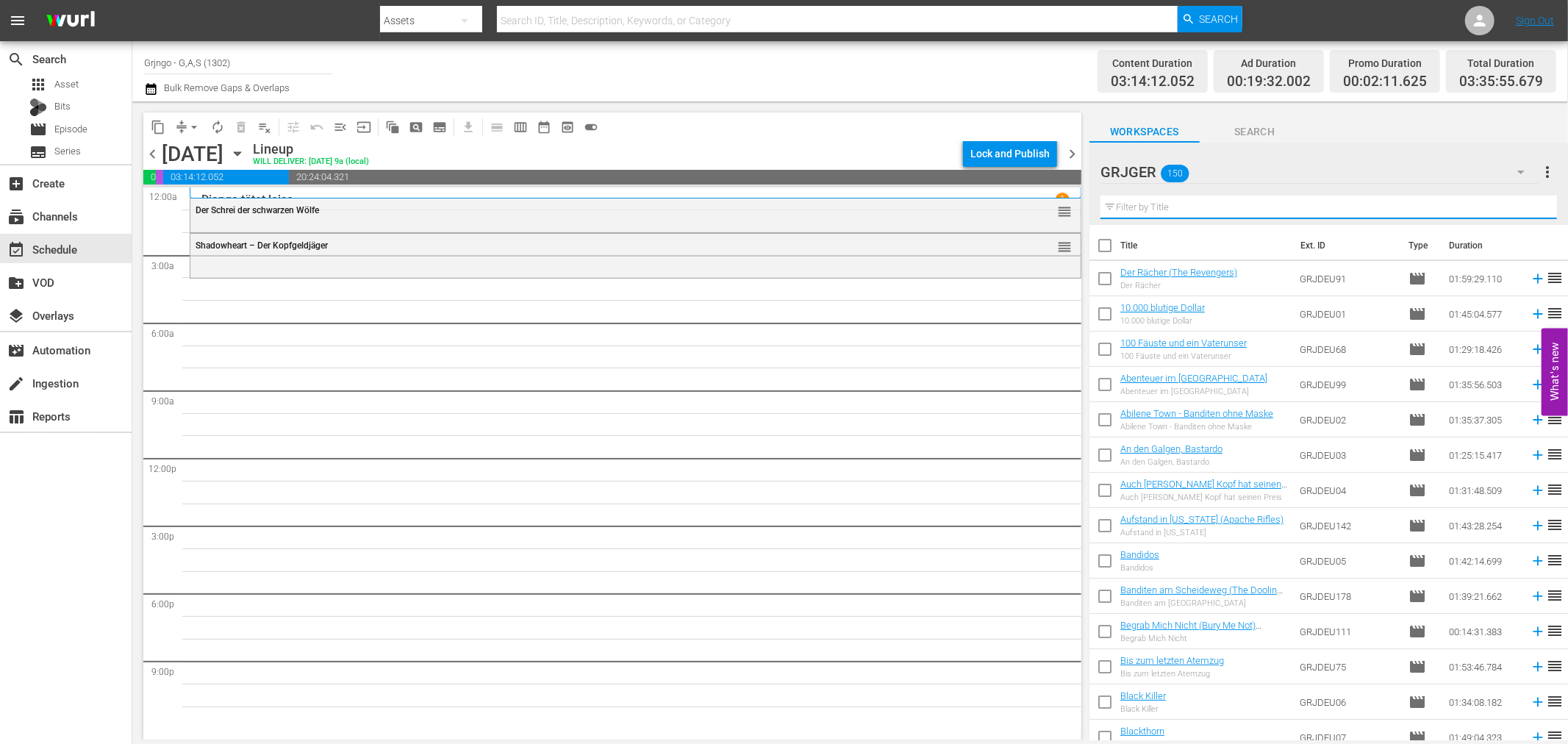
click at [1135, 202] on input "text" at bounding box center [1328, 207] width 456 height 23
paste input "Land der [DEMOGRAPHIC_DATA]"
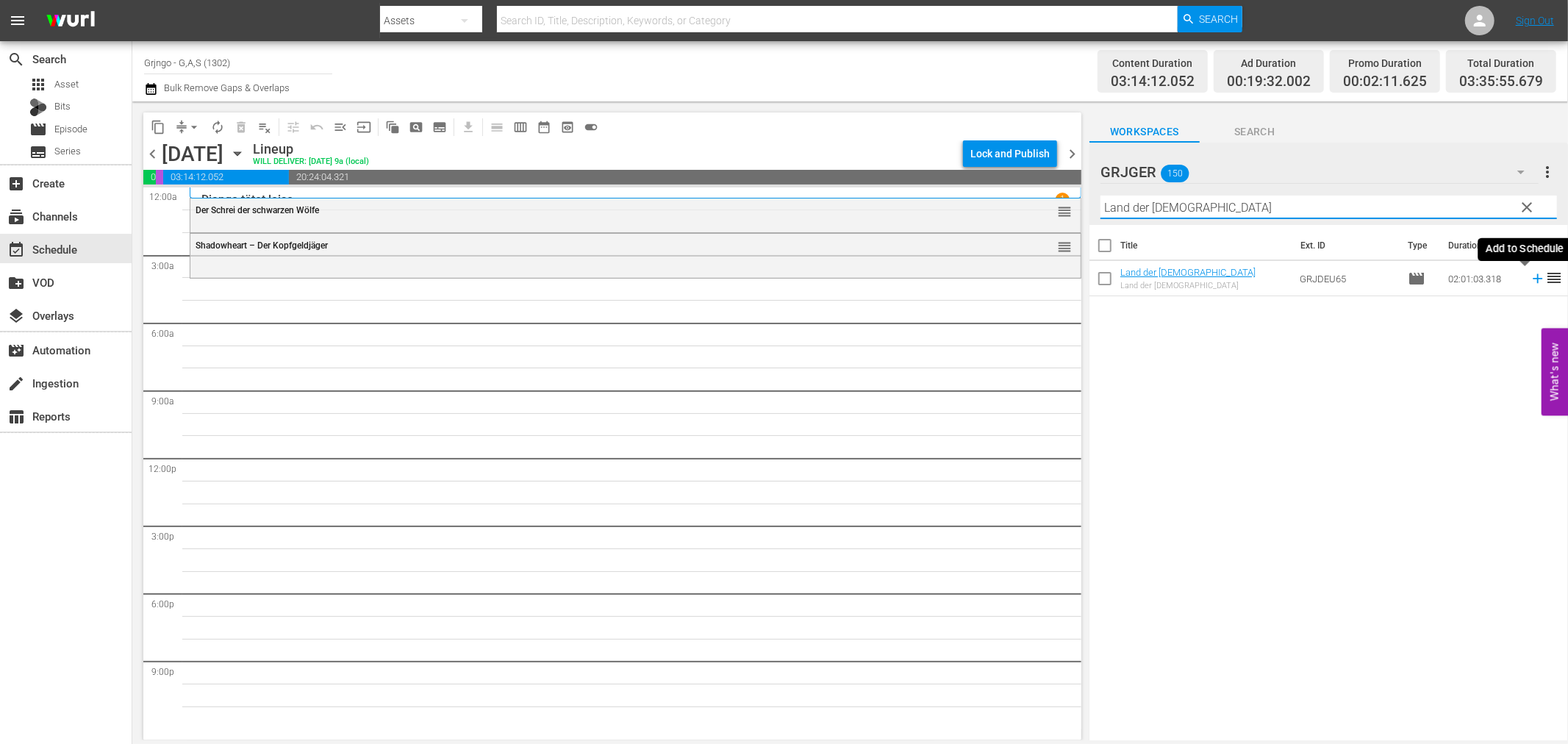
type input "Land der [DEMOGRAPHIC_DATA]"
click at [1533, 275] on icon at bounding box center [1538, 279] width 9 height 9
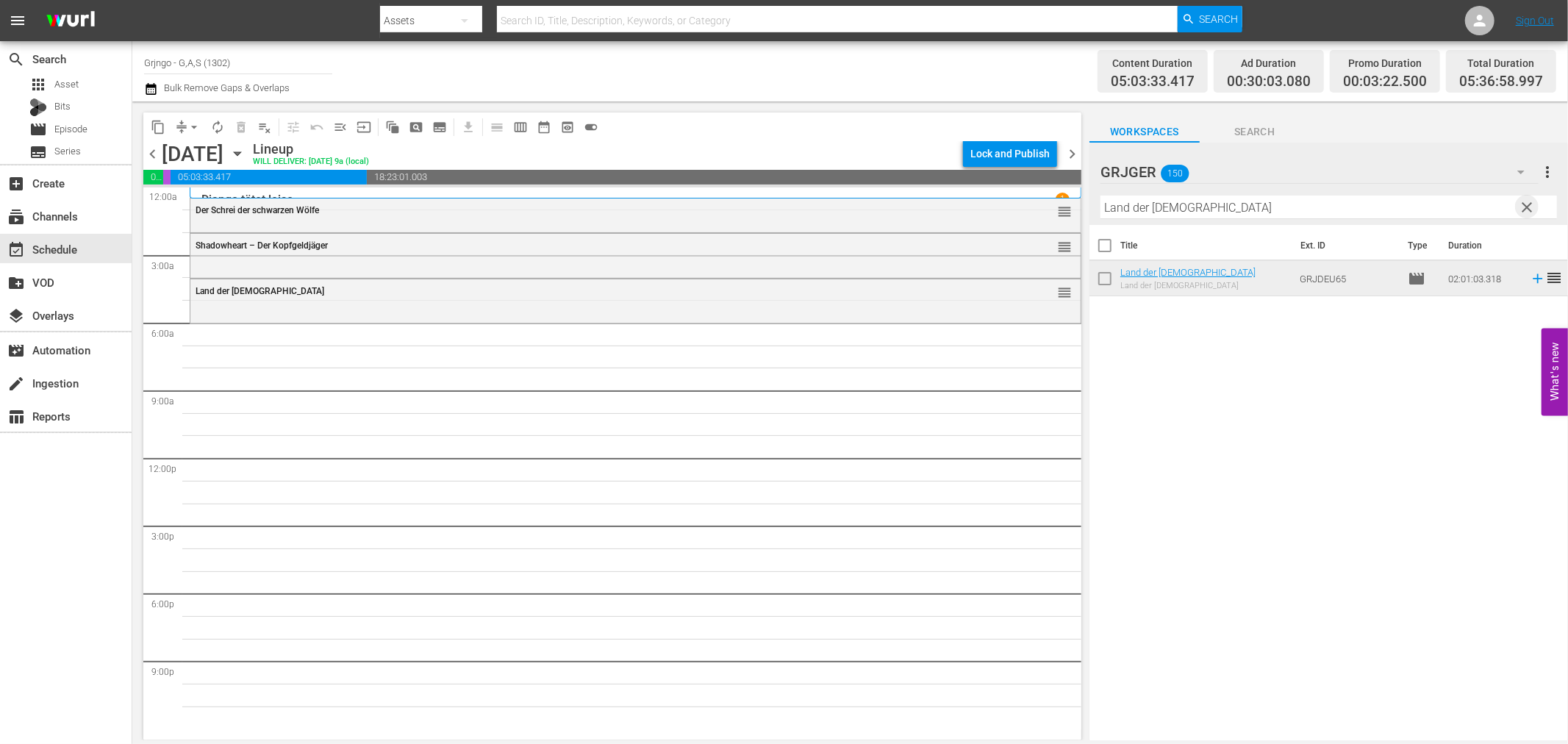
drag, startPoint x: 1525, startPoint y: 201, endPoint x: 1280, endPoint y: 197, distance: 245.0
click at [1525, 201] on span "clear" at bounding box center [1528, 207] width 18 height 18
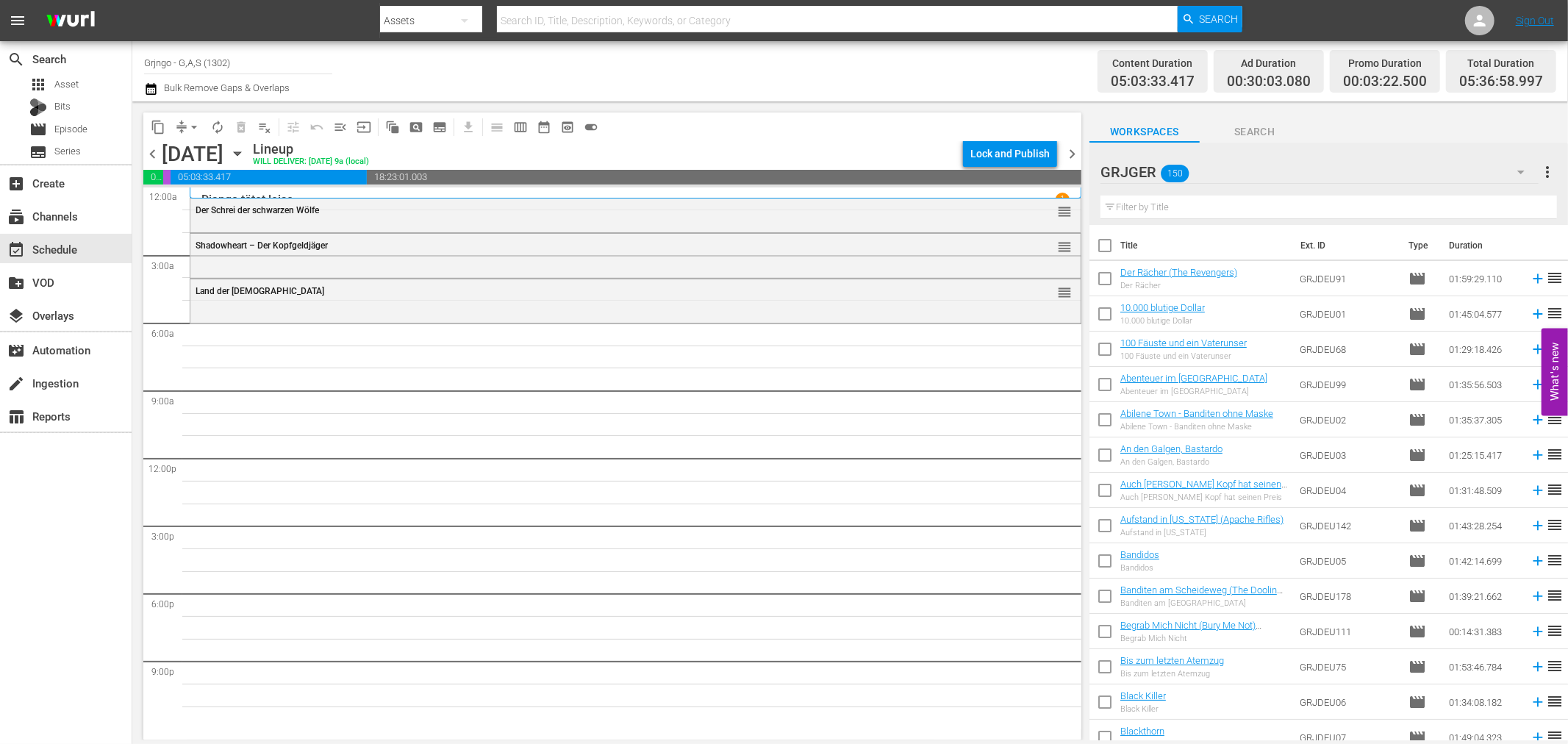
click at [1167, 206] on input "text" at bounding box center [1328, 207] width 456 height 23
paste input "Die Verfluchten der Pampas (Savage Pampas)"
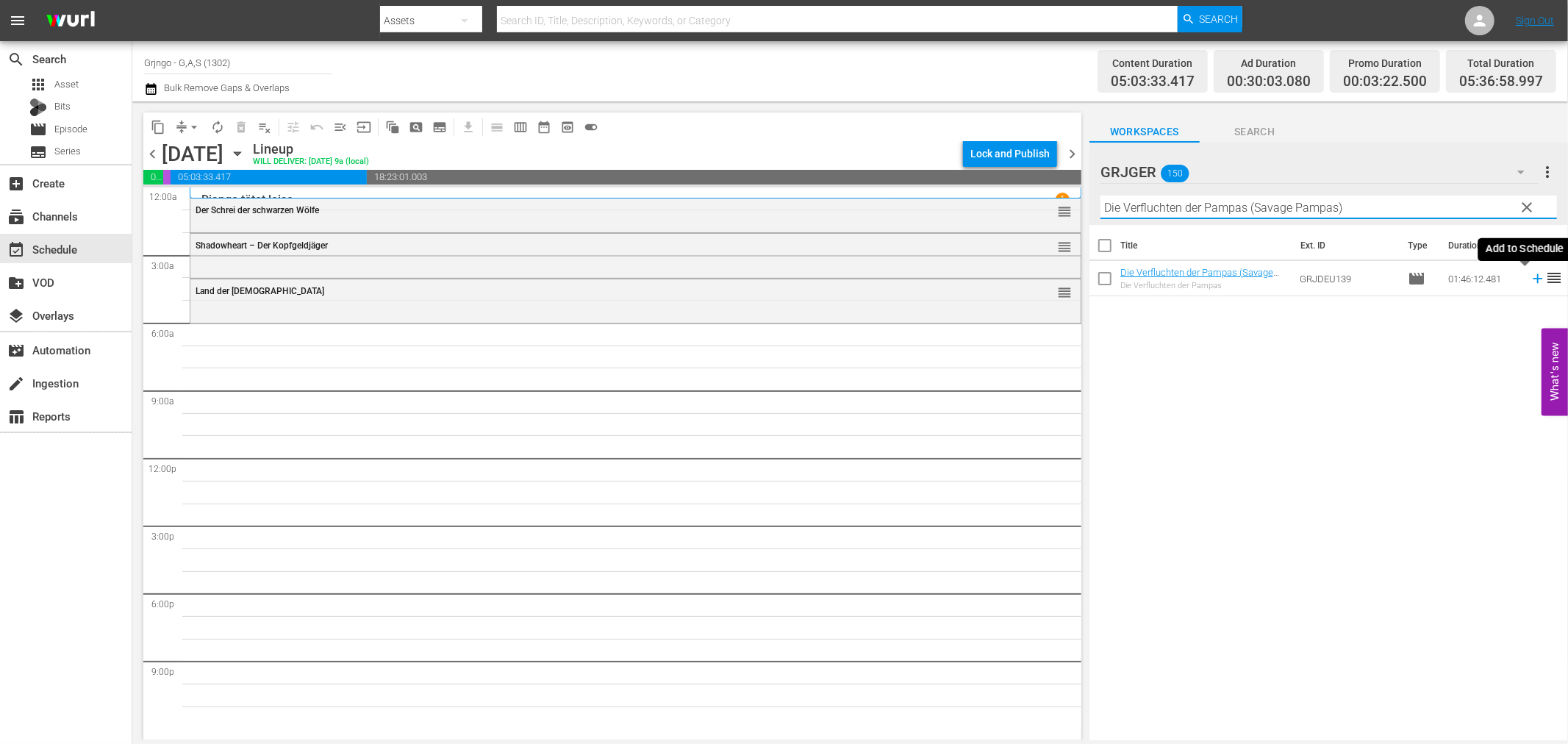
type input "Die Verfluchten der Pampas (Savage Pampas)"
click at [1530, 275] on icon at bounding box center [1538, 279] width 16 height 16
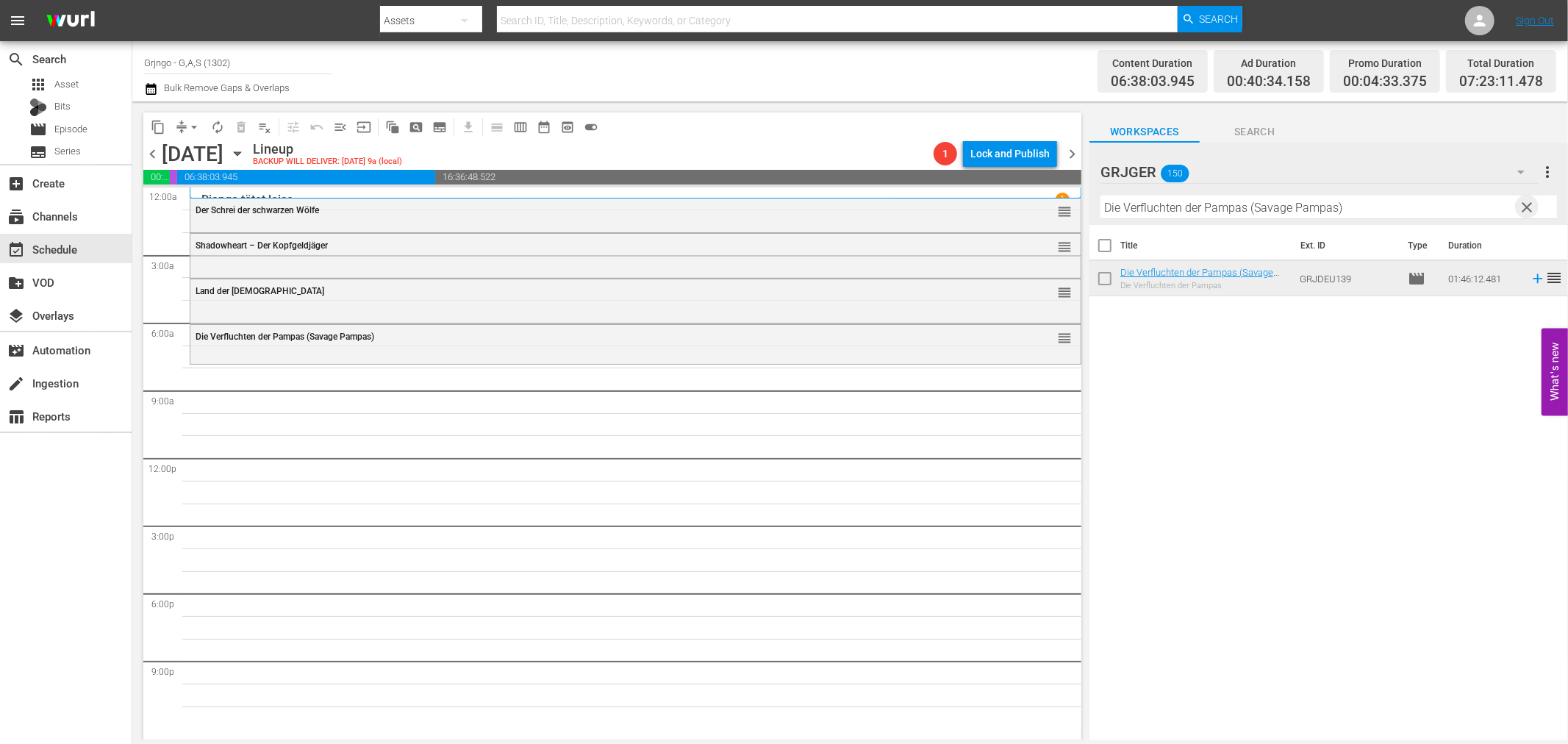
click at [1525, 207] on span "clear" at bounding box center [1528, 207] width 18 height 18
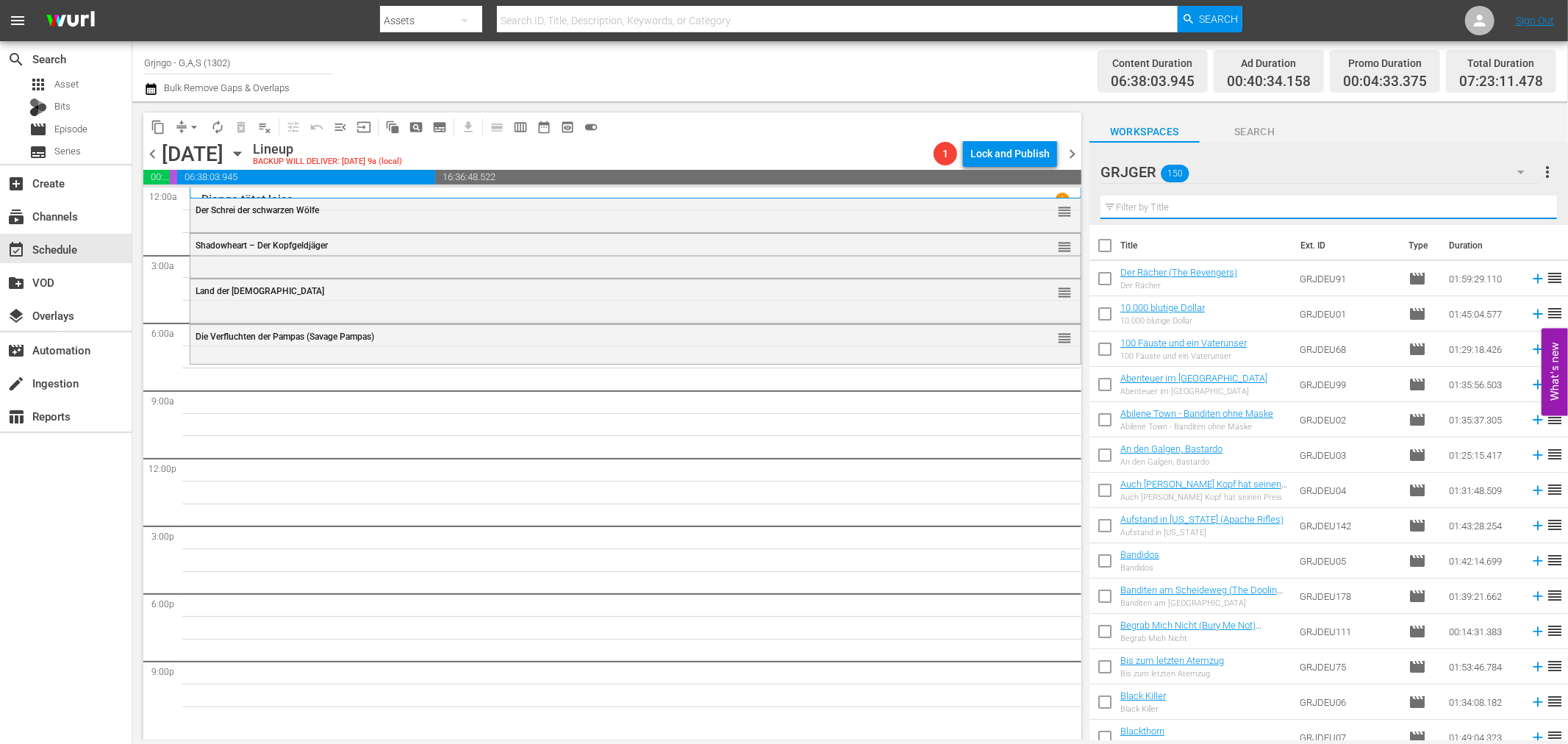
paste input "[PERSON_NAME] letzter Kampf"
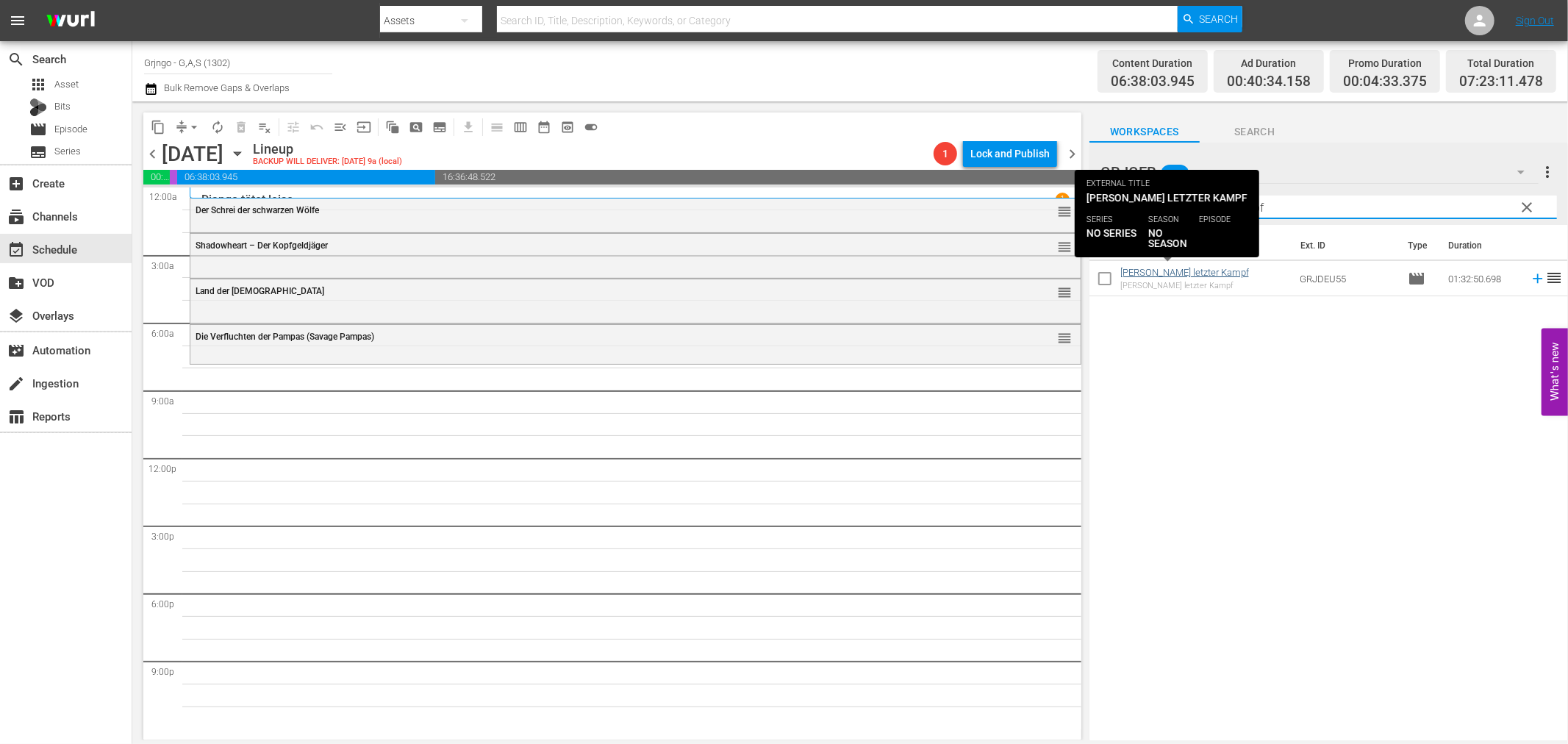
type input "[PERSON_NAME] letzter Kampf"
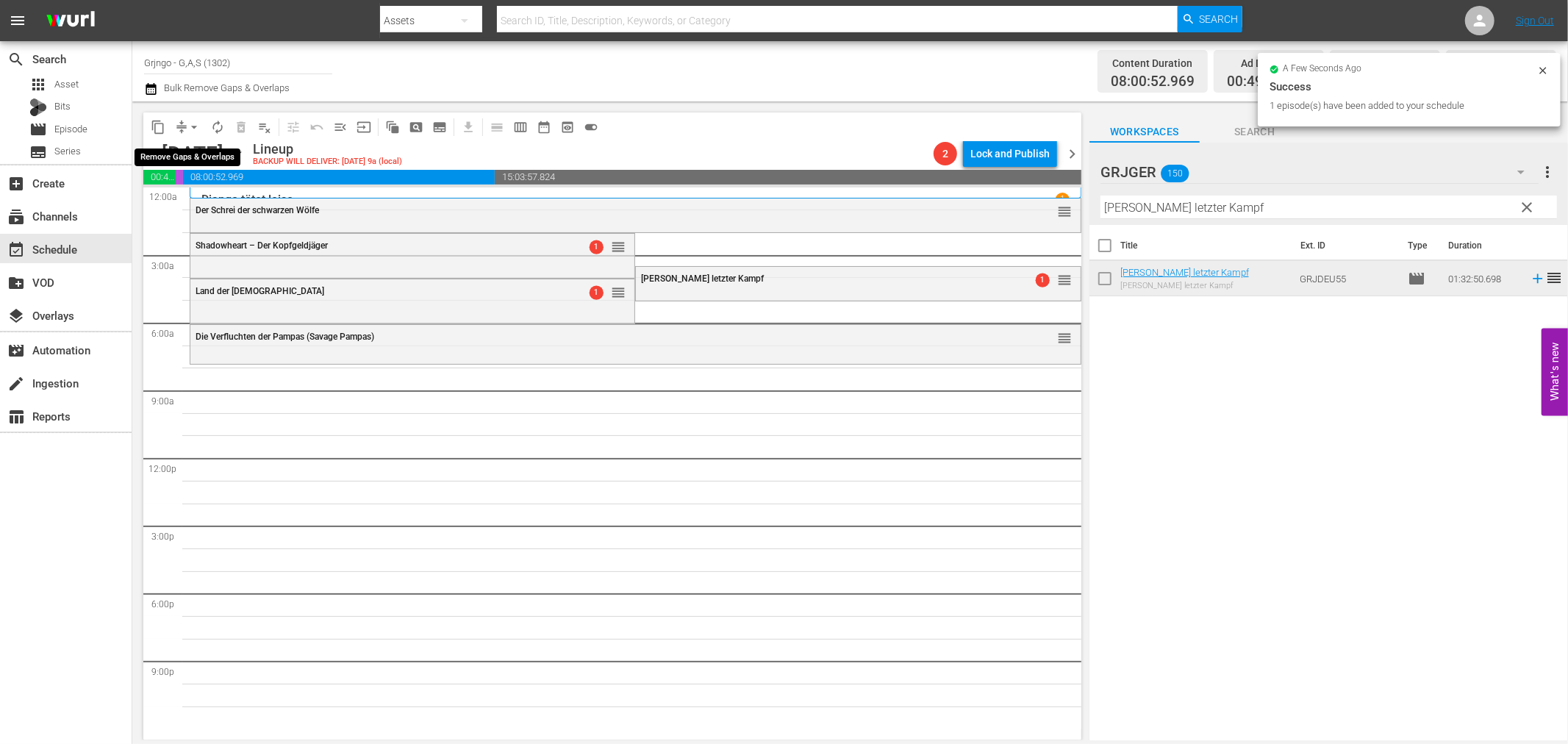
click at [191, 125] on span "arrow_drop_down" at bounding box center [194, 126] width 15 height 15
click at [203, 203] on li "Align to End of Previous Day" at bounding box center [195, 204] width 154 height 24
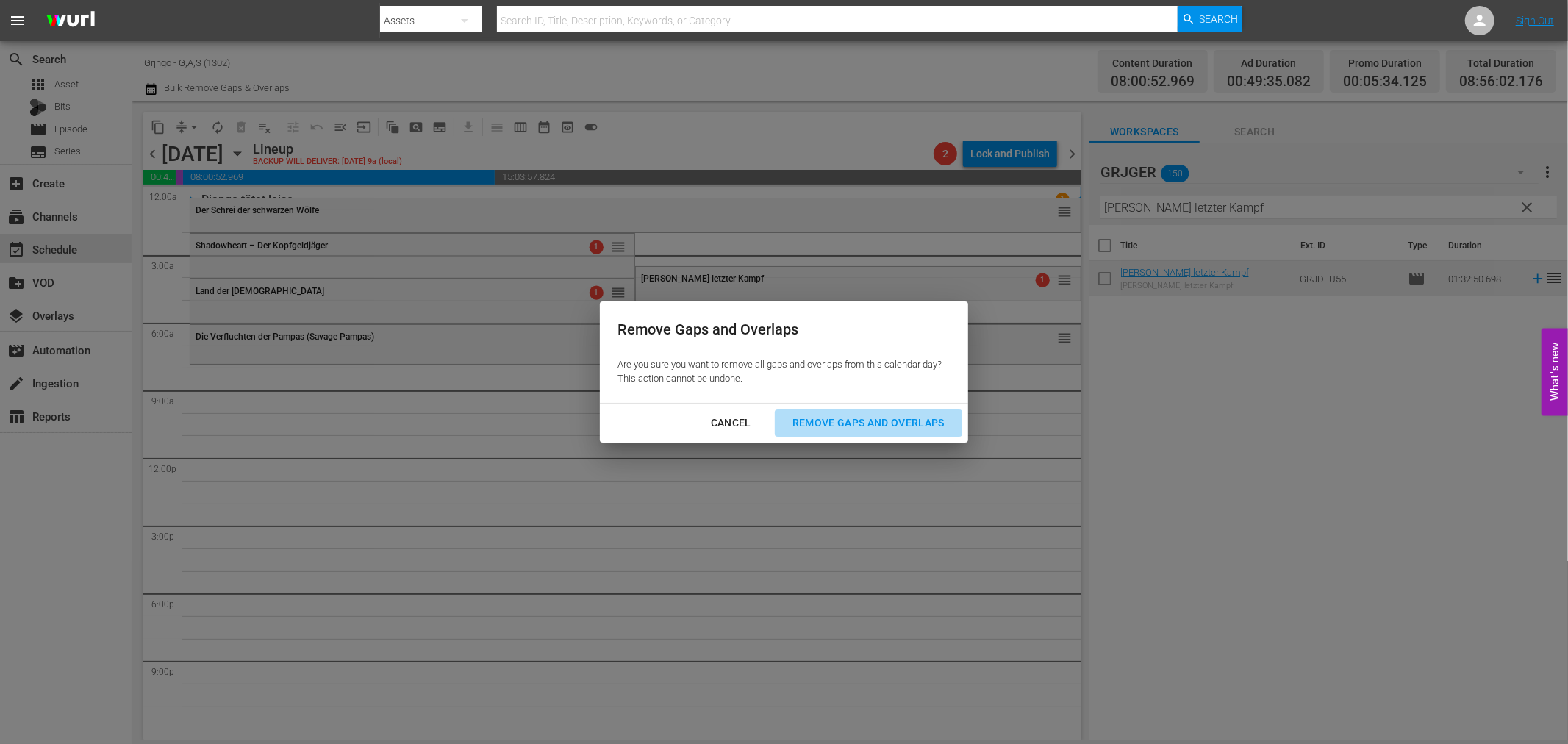
click at [867, 415] on div "Remove Gaps and Overlaps" at bounding box center [868, 423] width 175 height 19
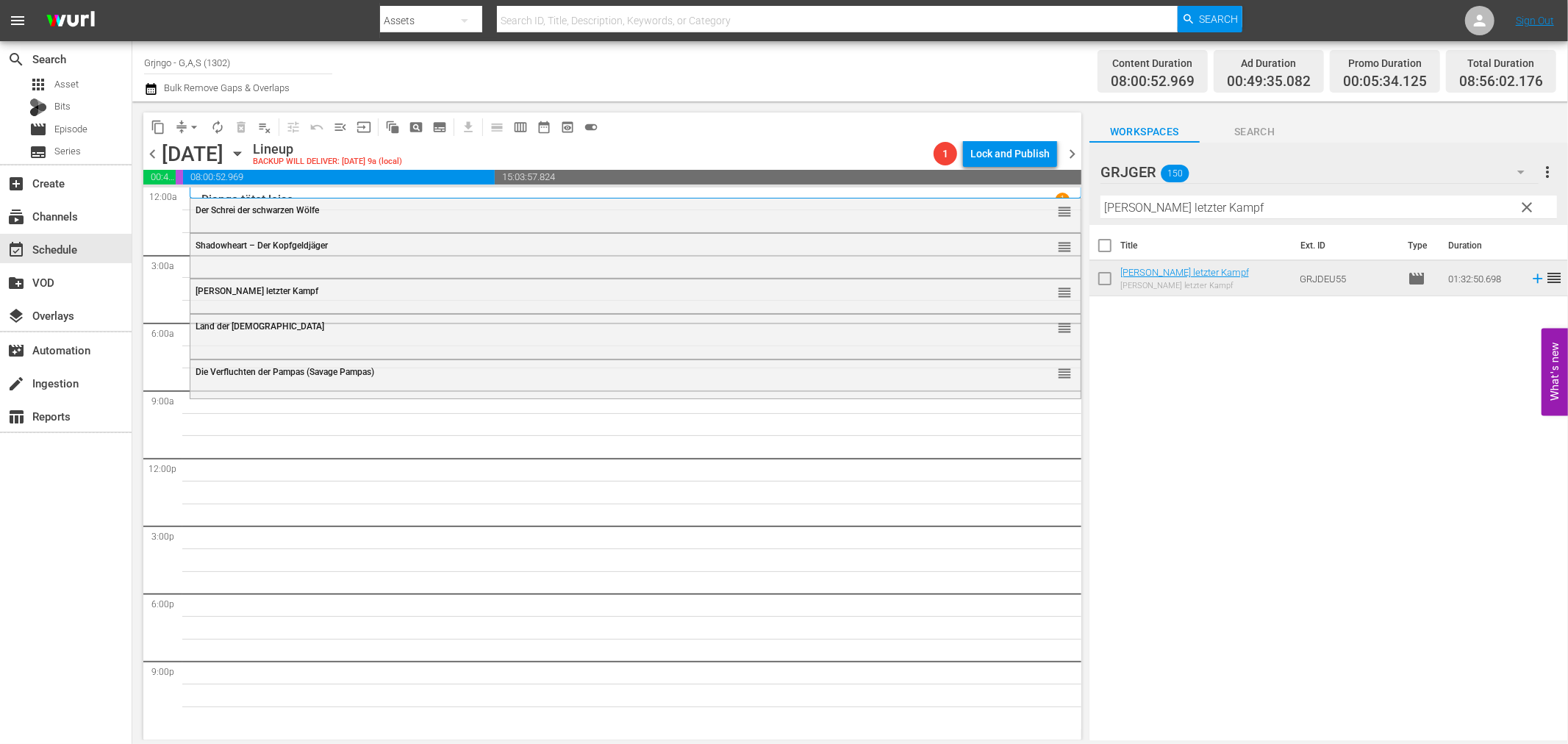
click at [1532, 203] on span "clear" at bounding box center [1528, 207] width 18 height 18
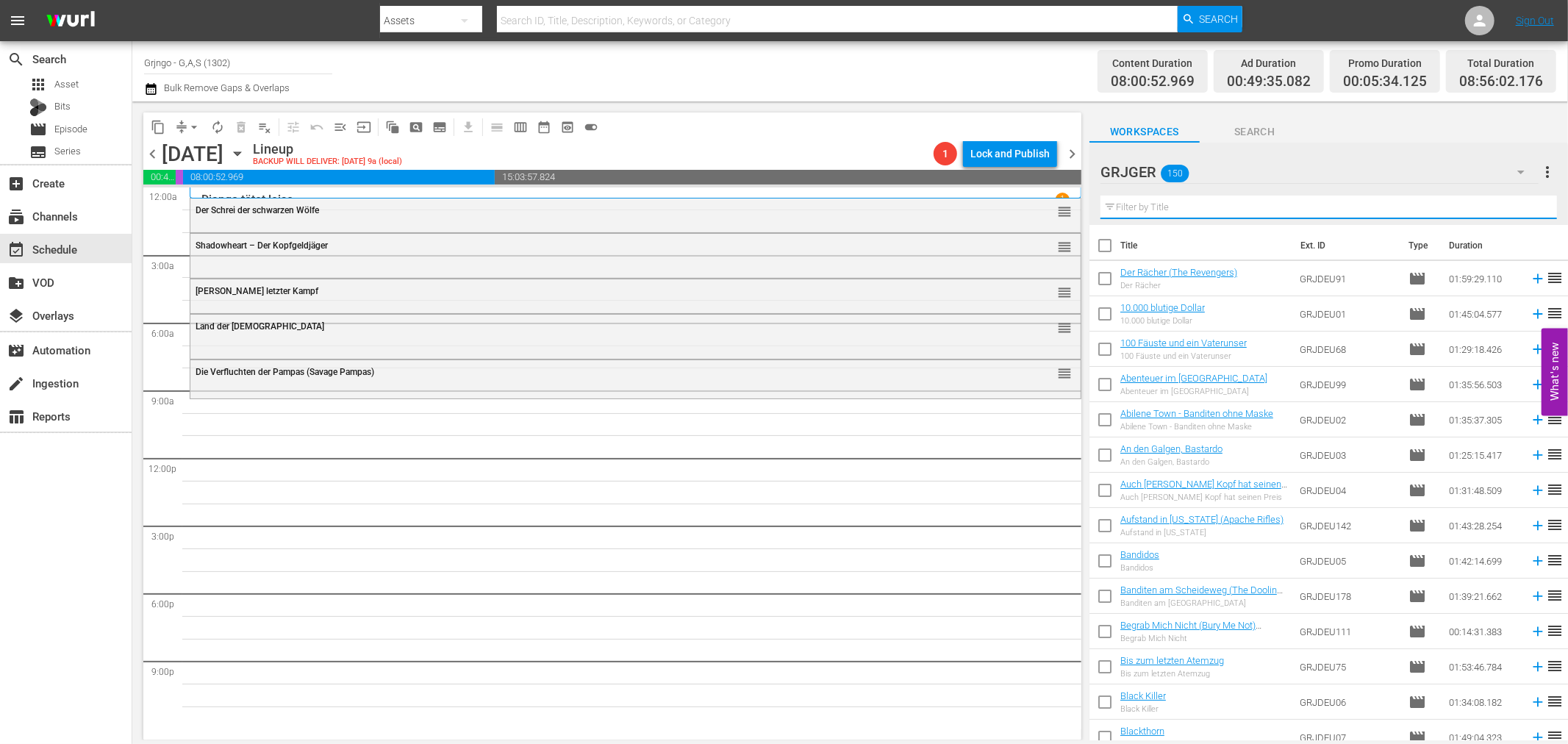
paste input "Black Killer"
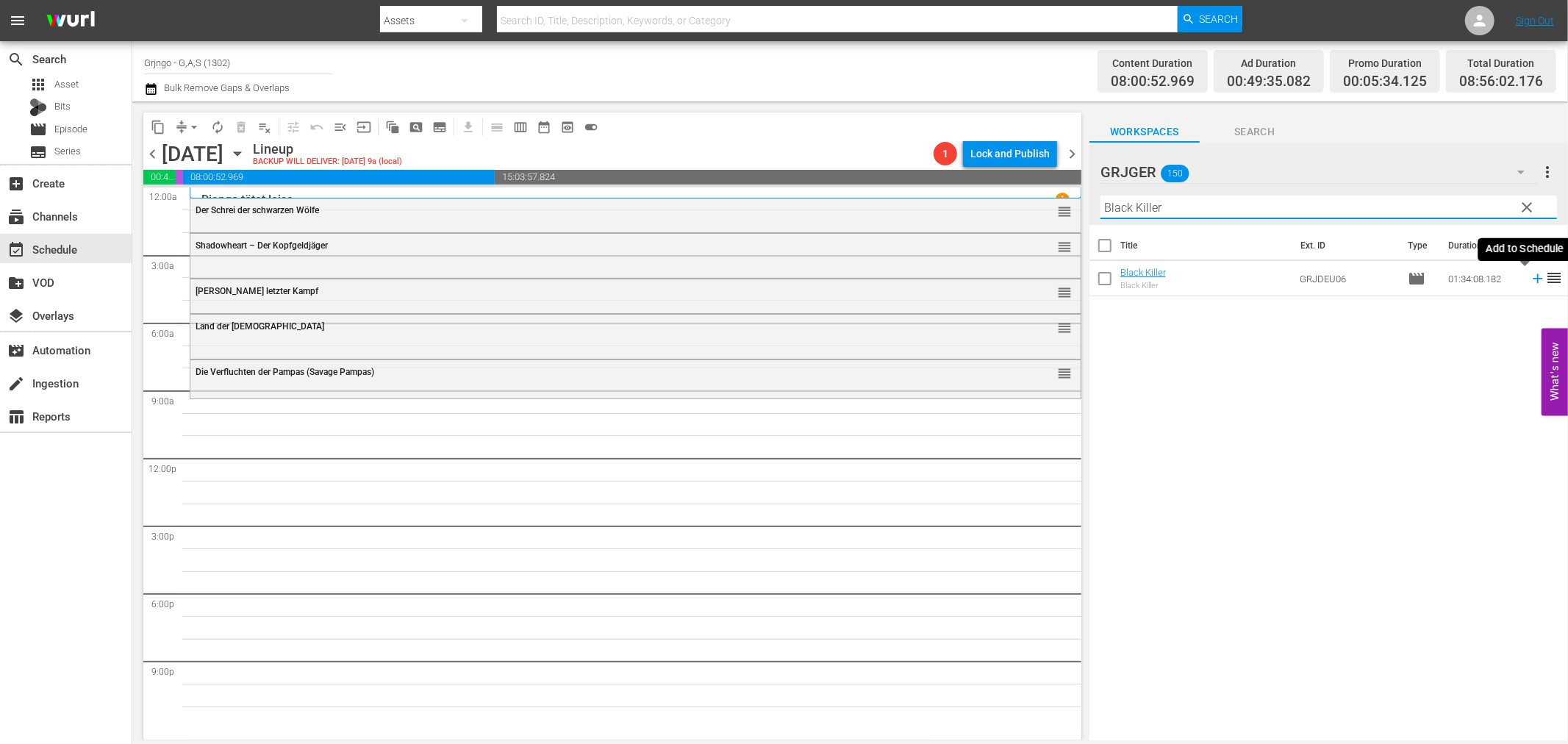
type input "Black Killer"
click at [1530, 280] on icon at bounding box center [1538, 279] width 16 height 16
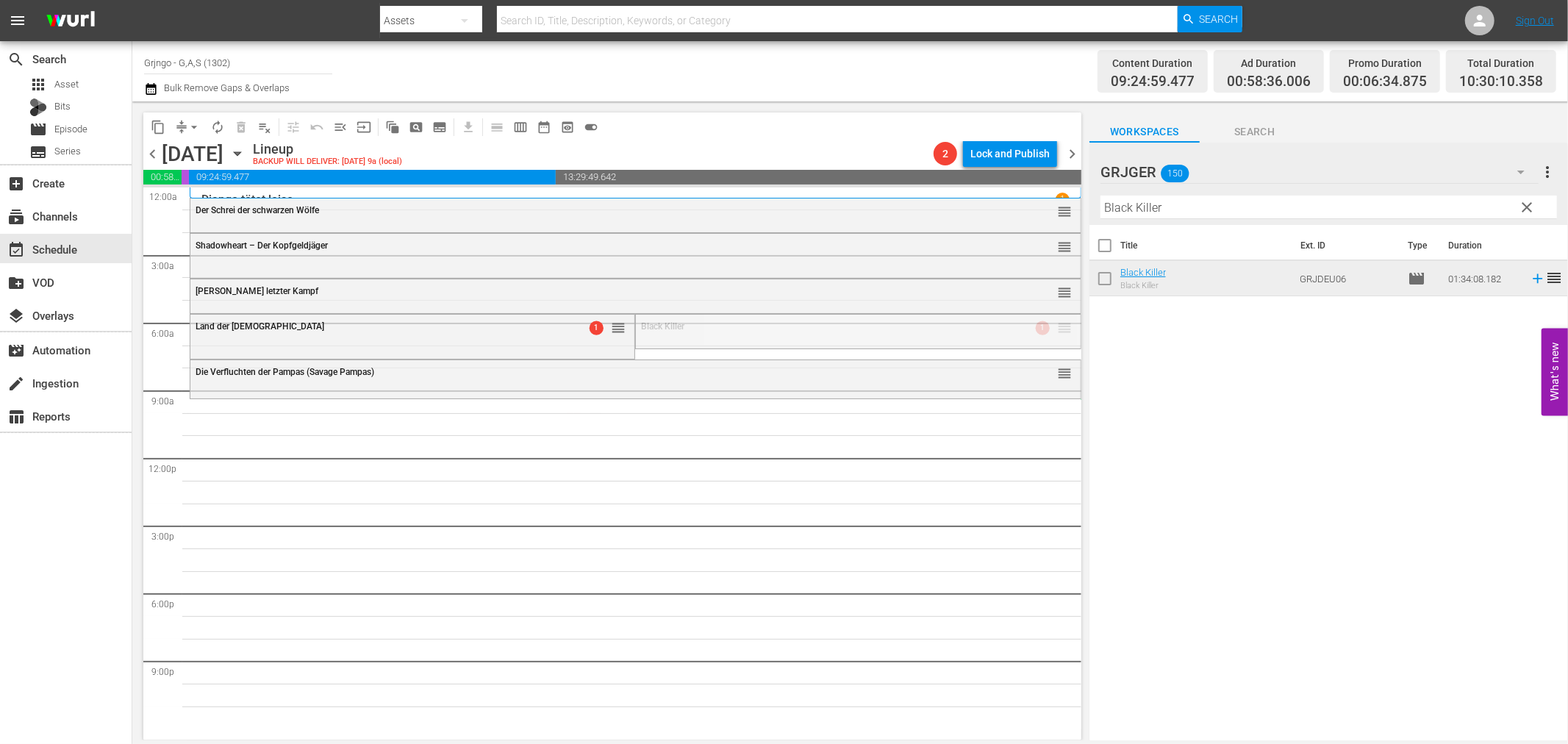
drag, startPoint x: 1054, startPoint y: 327, endPoint x: 1023, endPoint y: 400, distance: 79.3
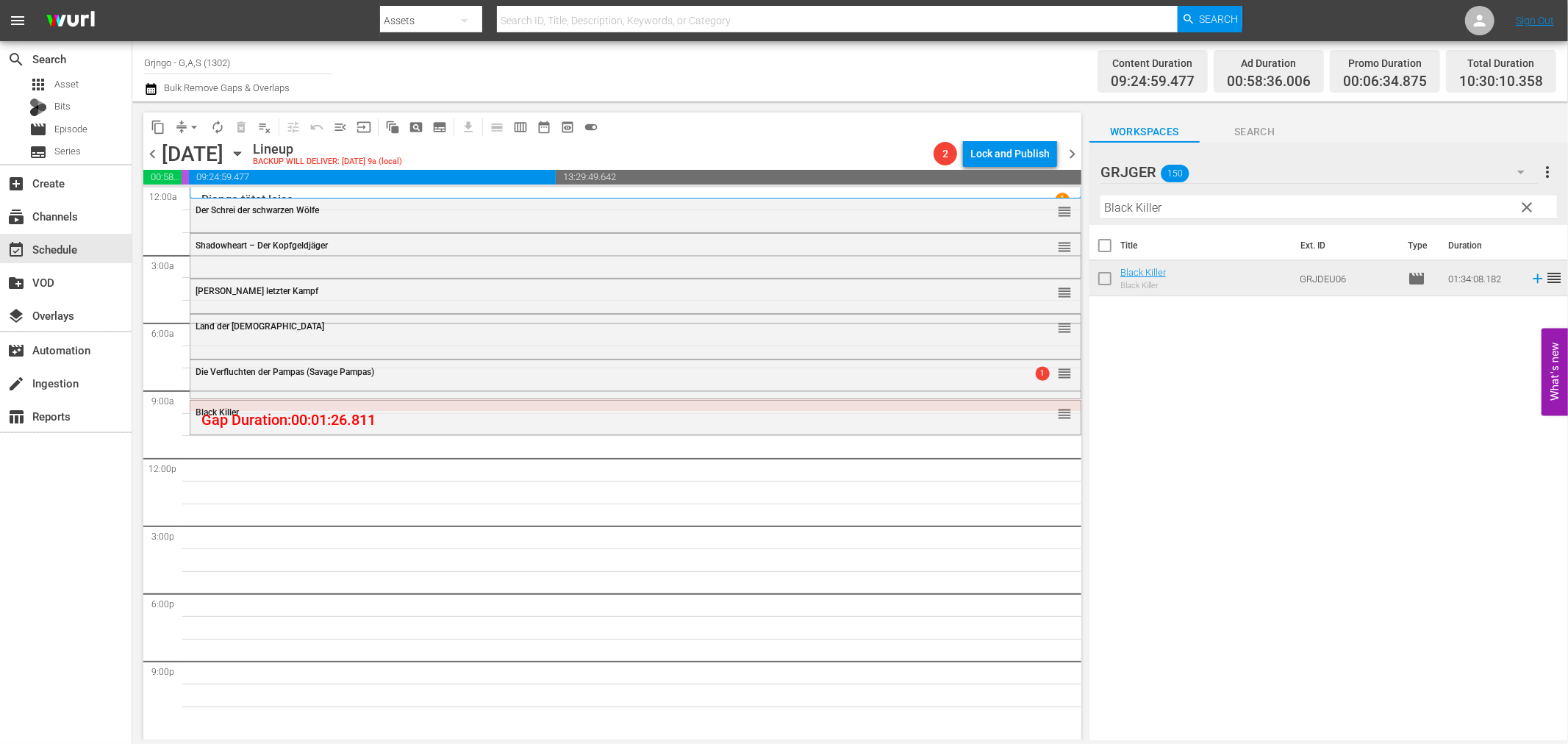
drag, startPoint x: 1526, startPoint y: 201, endPoint x: 1128, endPoint y: 224, distance: 398.7
click at [1526, 201] on span "clear" at bounding box center [1528, 207] width 18 height 18
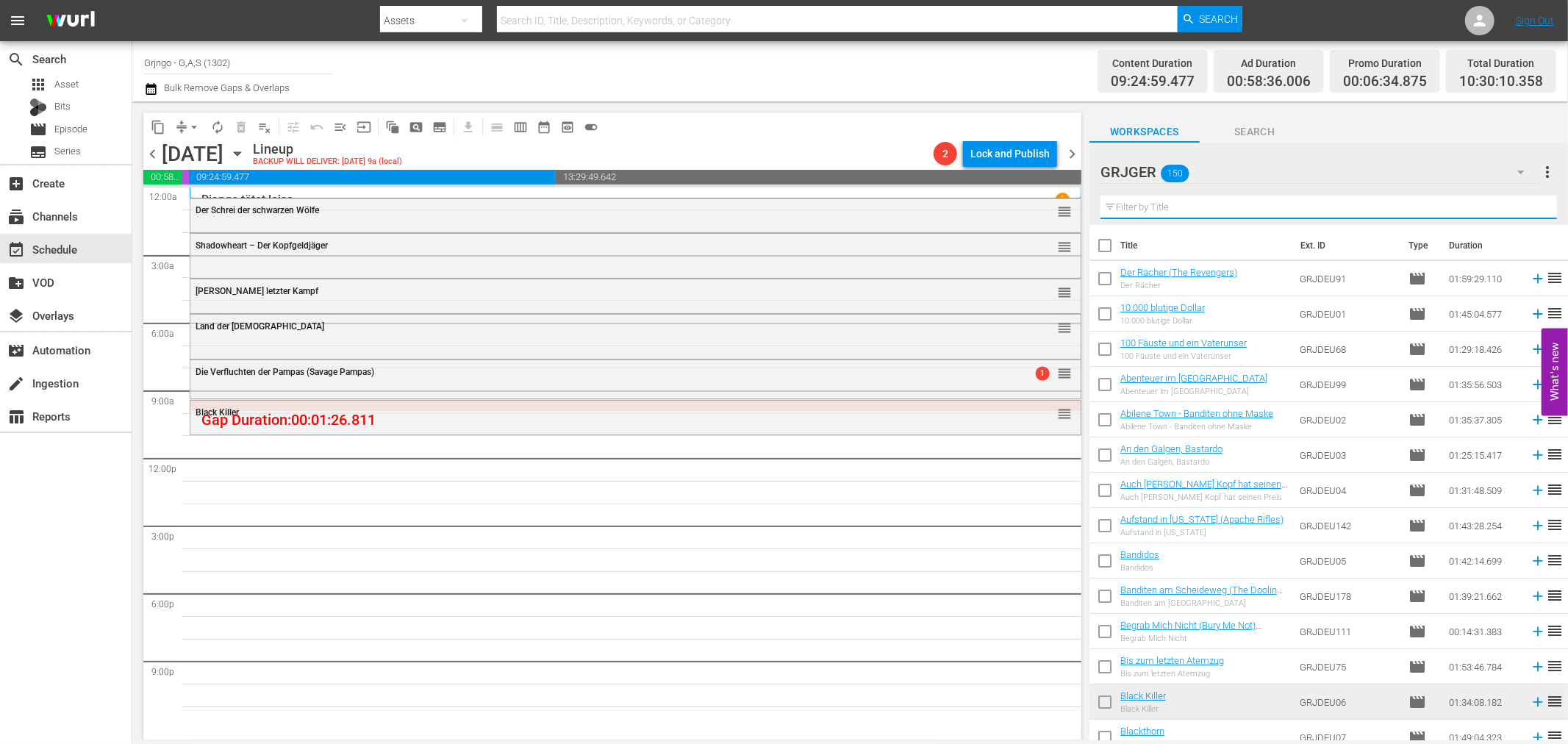
paste input "Requiem für [PERSON_NAME]"
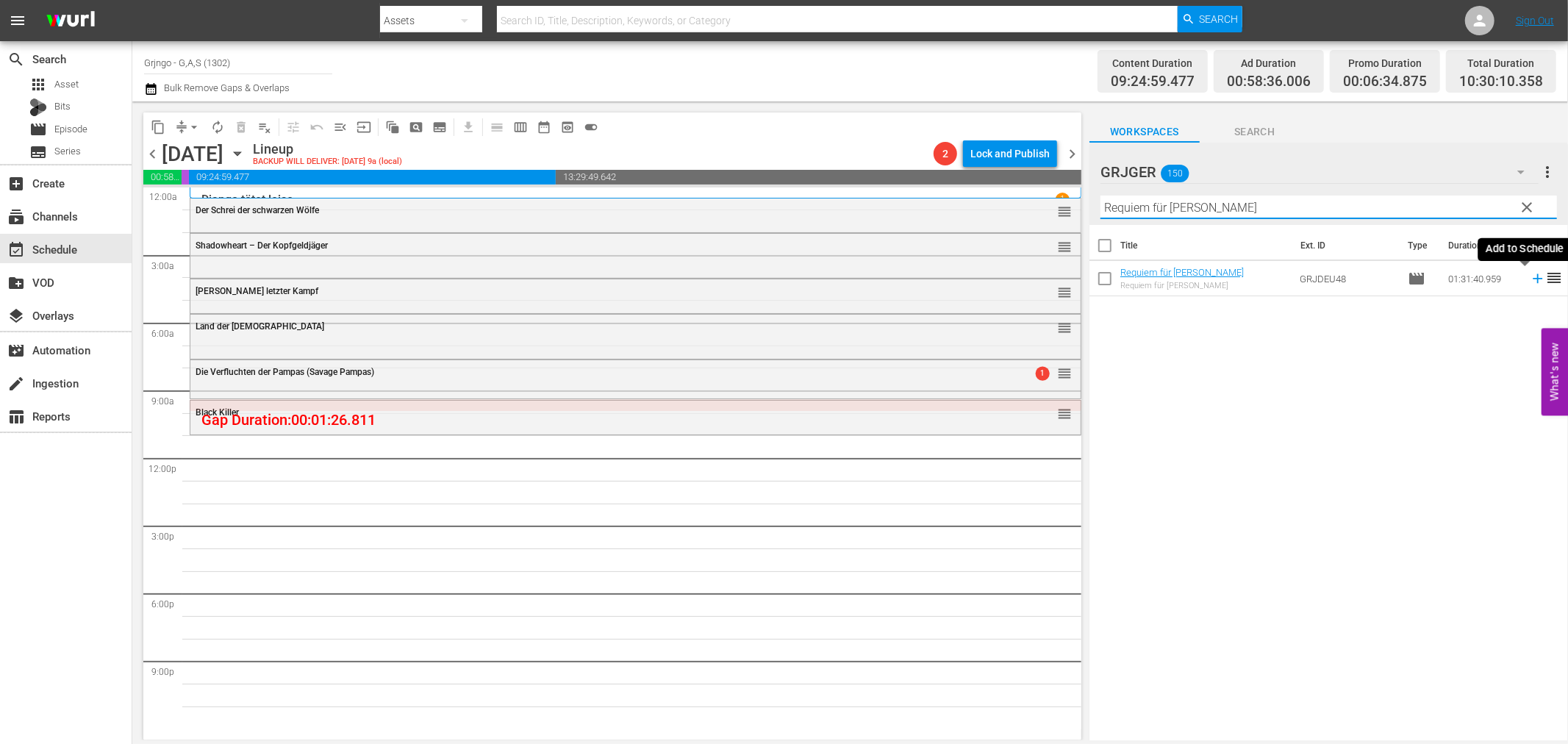
type input "Requiem für [PERSON_NAME]"
click at [1533, 279] on icon at bounding box center [1538, 279] width 9 height 9
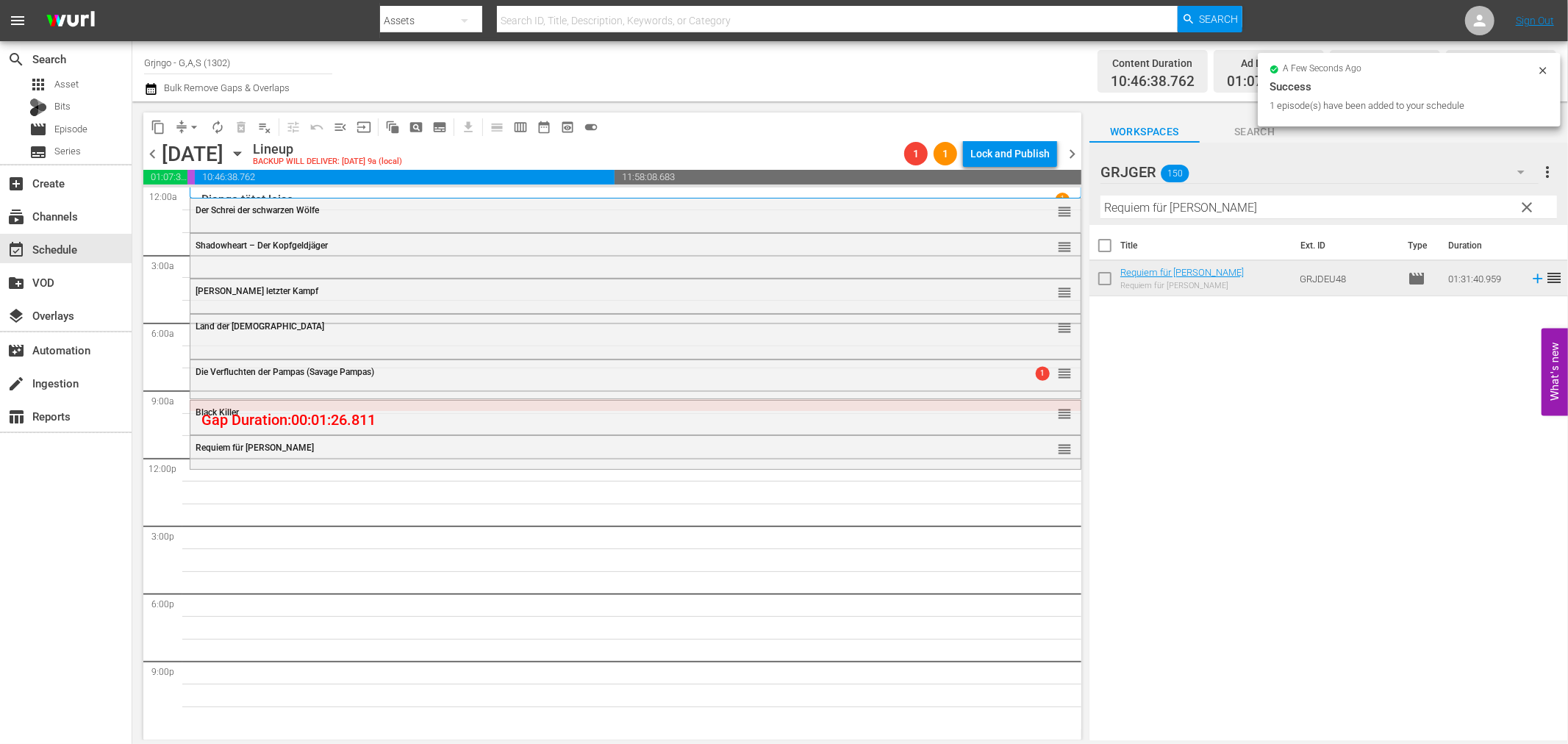
drag, startPoint x: 1532, startPoint y: 201, endPoint x: 1217, endPoint y: 208, distance: 315.1
click at [1532, 201] on span "clear" at bounding box center [1528, 207] width 18 height 18
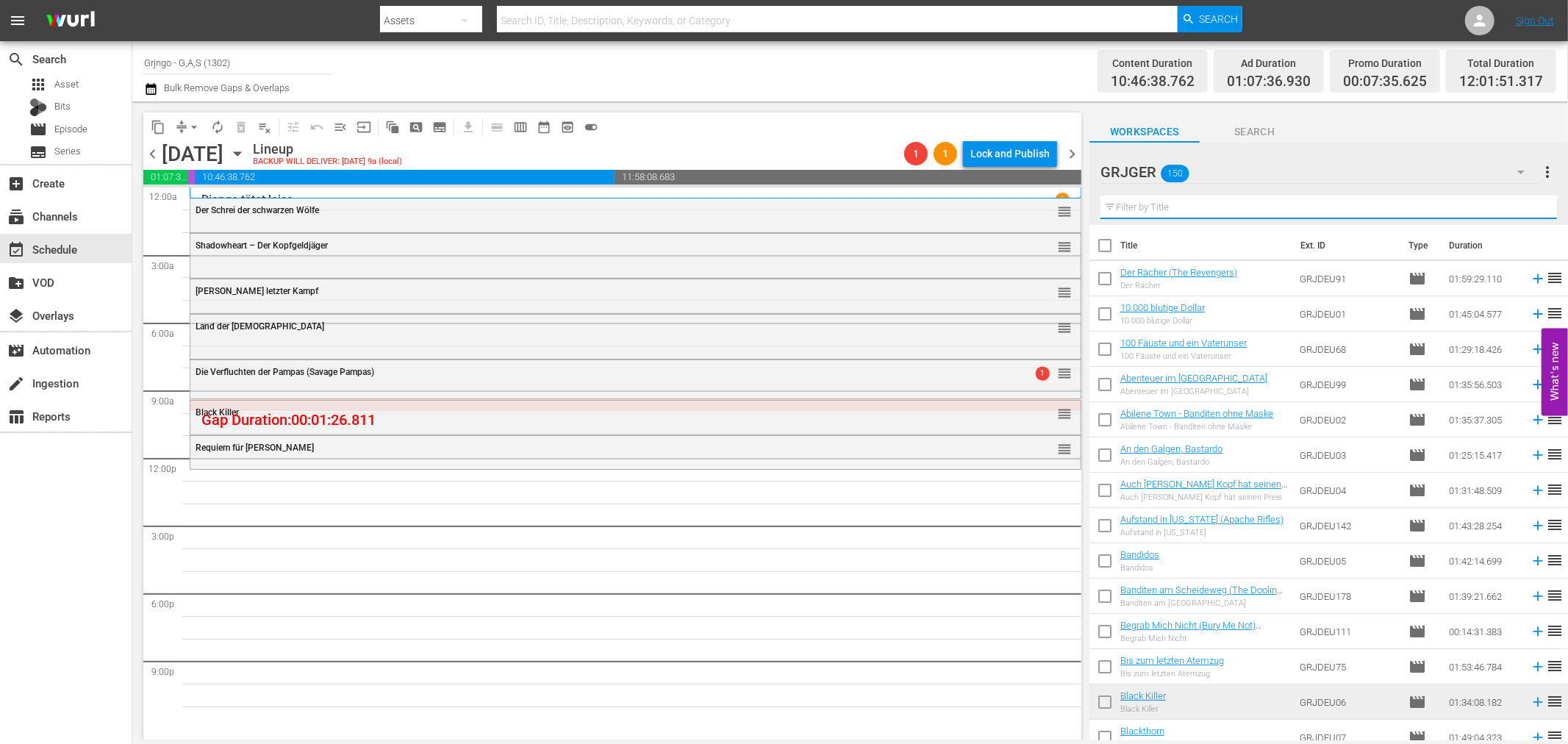
paste input "Django und die Bande der Bluthunde"
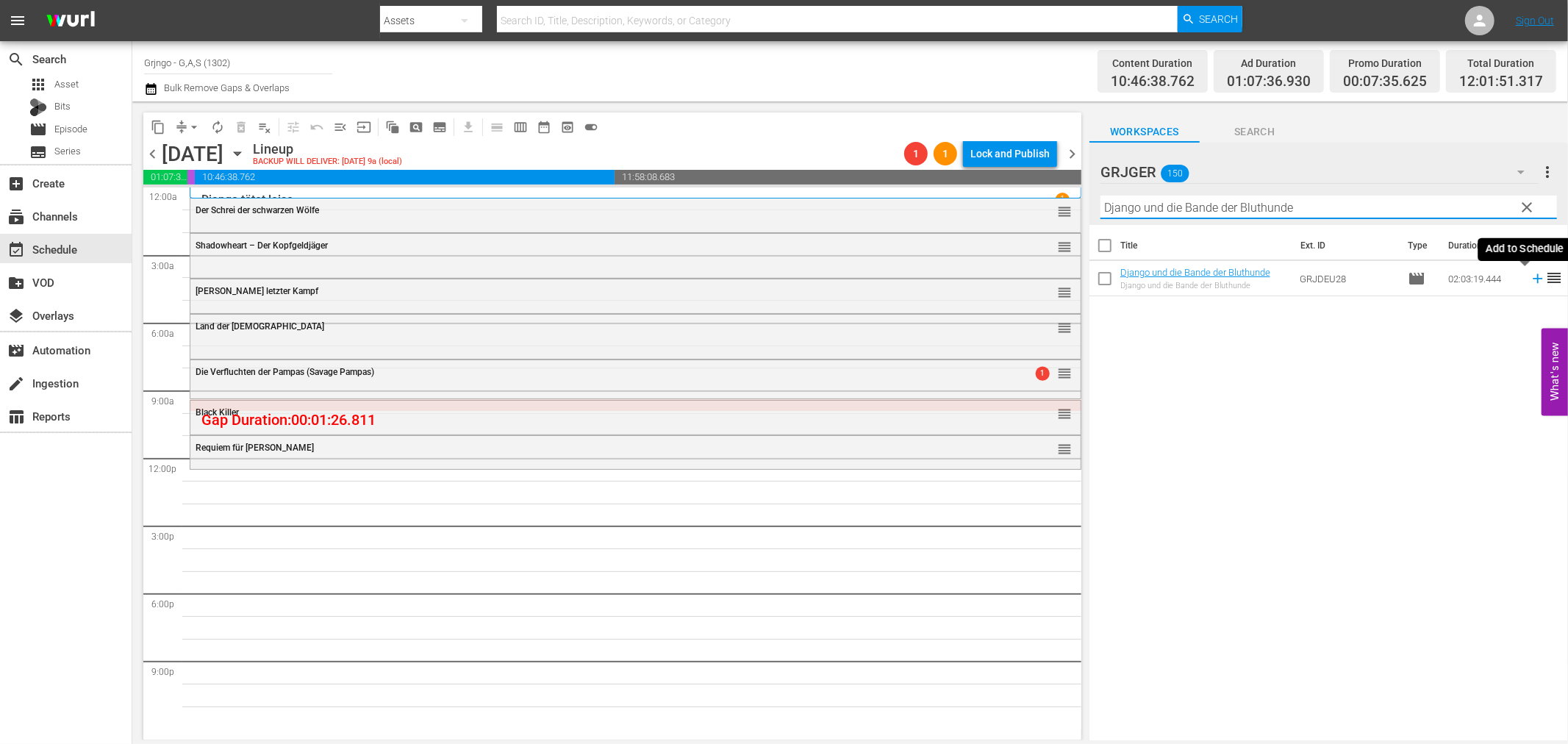
type input "Django und die Bande der Bluthunde"
click at [1530, 281] on icon at bounding box center [1538, 279] width 16 height 16
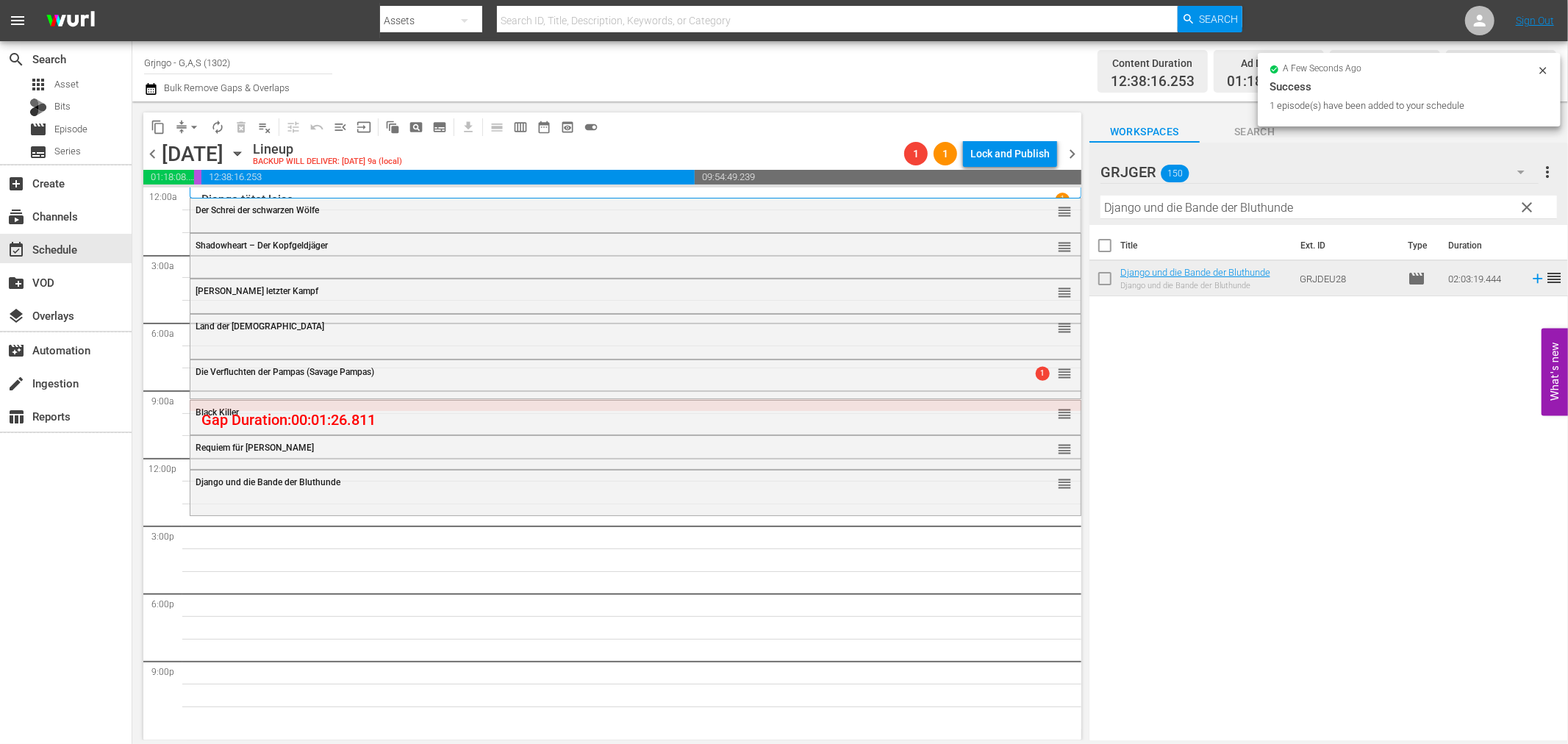
drag, startPoint x: 1525, startPoint y: 206, endPoint x: 1122, endPoint y: 209, distance: 403.0
click at [1525, 206] on span "clear" at bounding box center [1528, 207] width 18 height 18
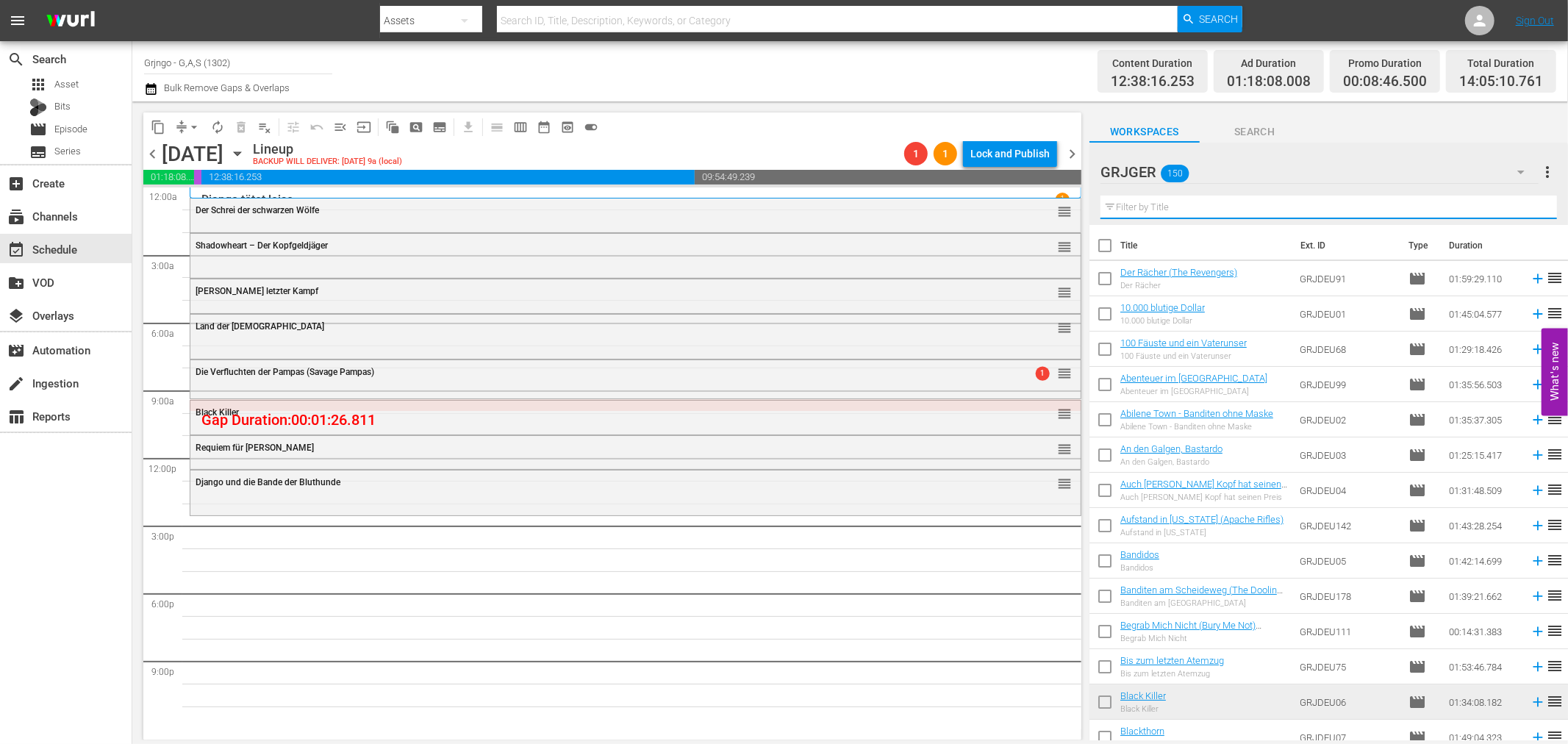
paste input "Lucky Johnny"
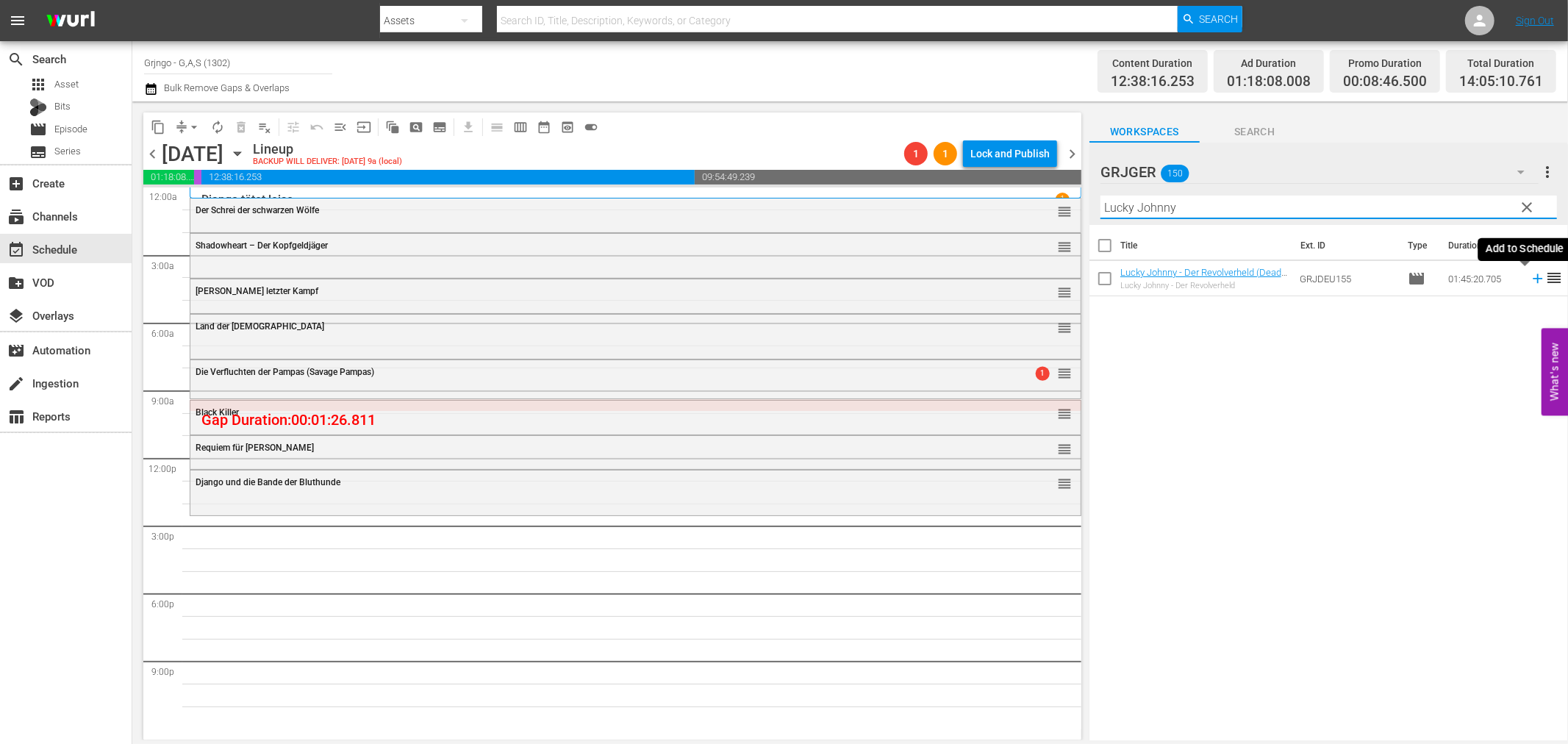
type input "Lucky Johnny"
click at [1533, 279] on icon at bounding box center [1538, 279] width 9 height 9
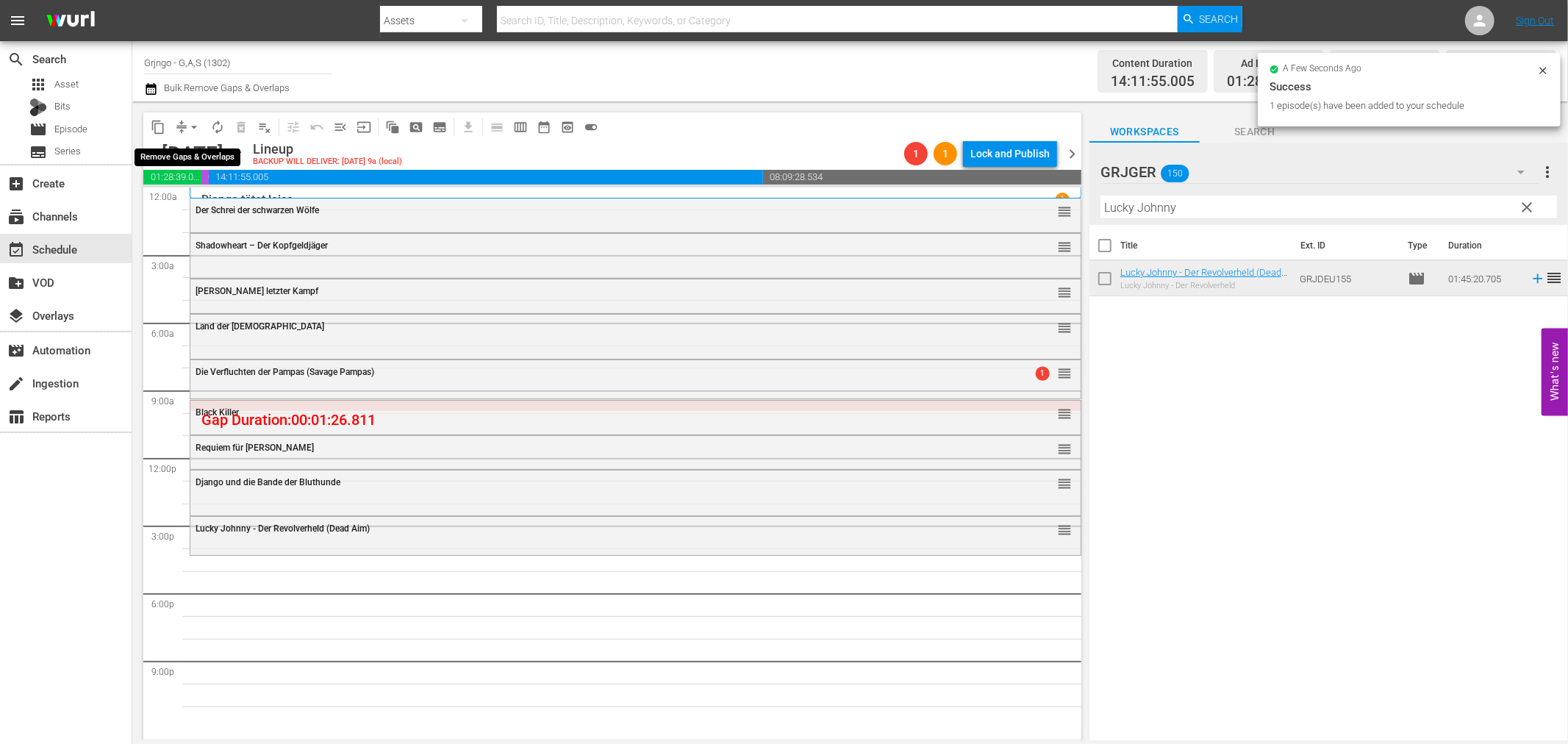
click at [192, 125] on span "arrow_drop_down" at bounding box center [194, 126] width 15 height 15
click at [226, 208] on li "Align to End of Previous Day" at bounding box center [195, 204] width 154 height 24
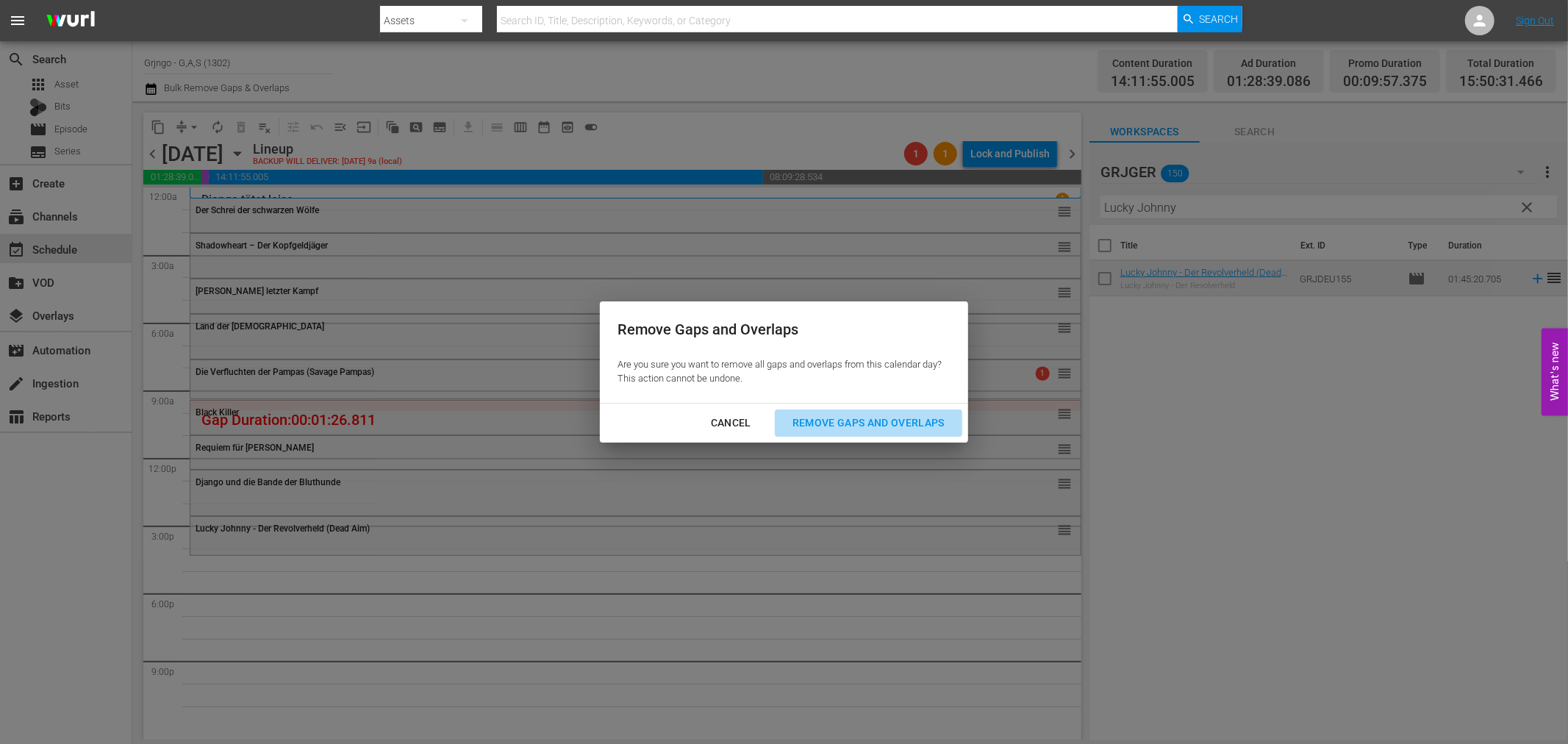
click at [807, 424] on div "Remove Gaps and Overlaps" at bounding box center [868, 423] width 175 height 19
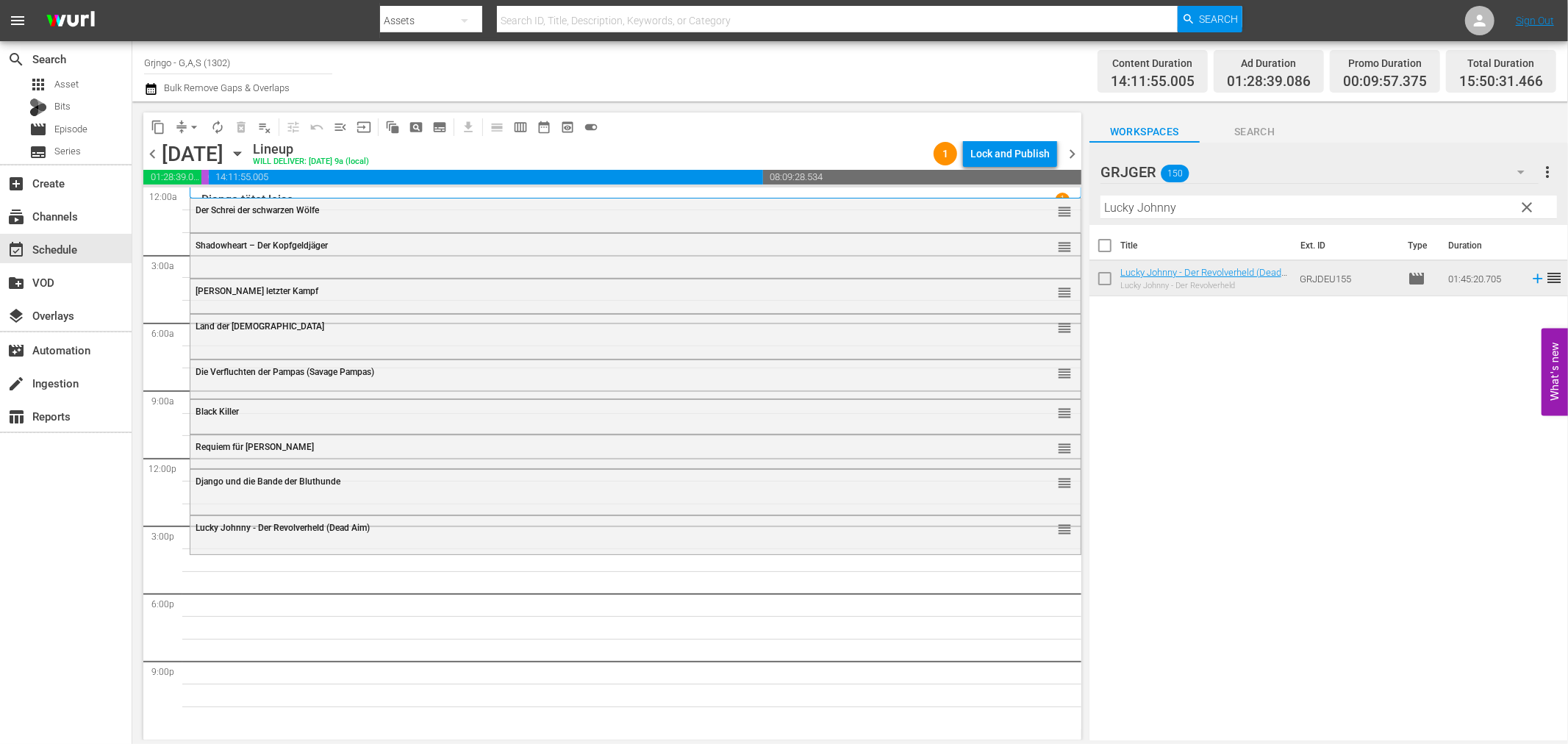
drag, startPoint x: 1526, startPoint y: 206, endPoint x: 1270, endPoint y: 217, distance: 256.2
click at [1526, 206] on span "clear" at bounding box center [1528, 207] width 18 height 18
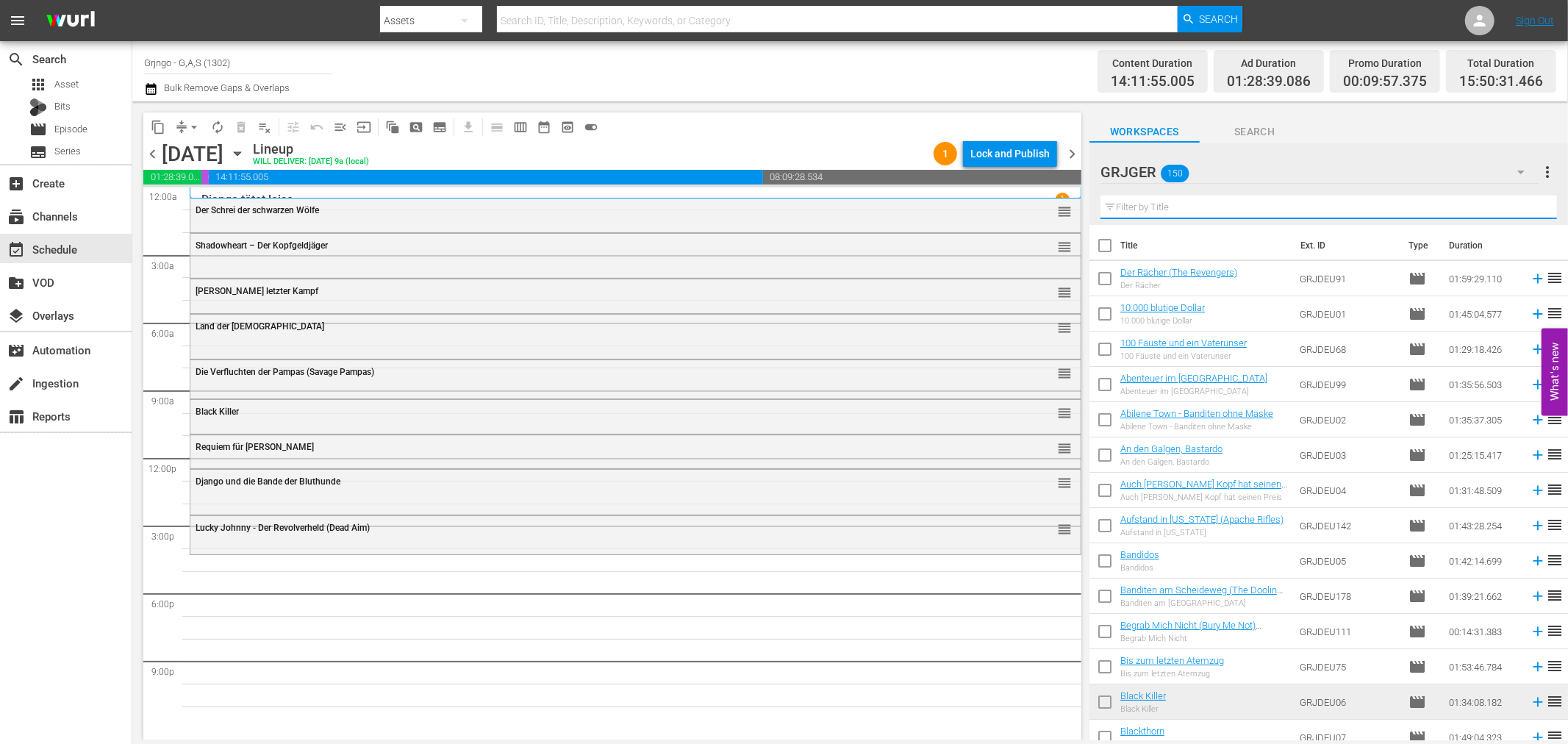
paste input "Bruc - Napoleons blutige Niederlage"
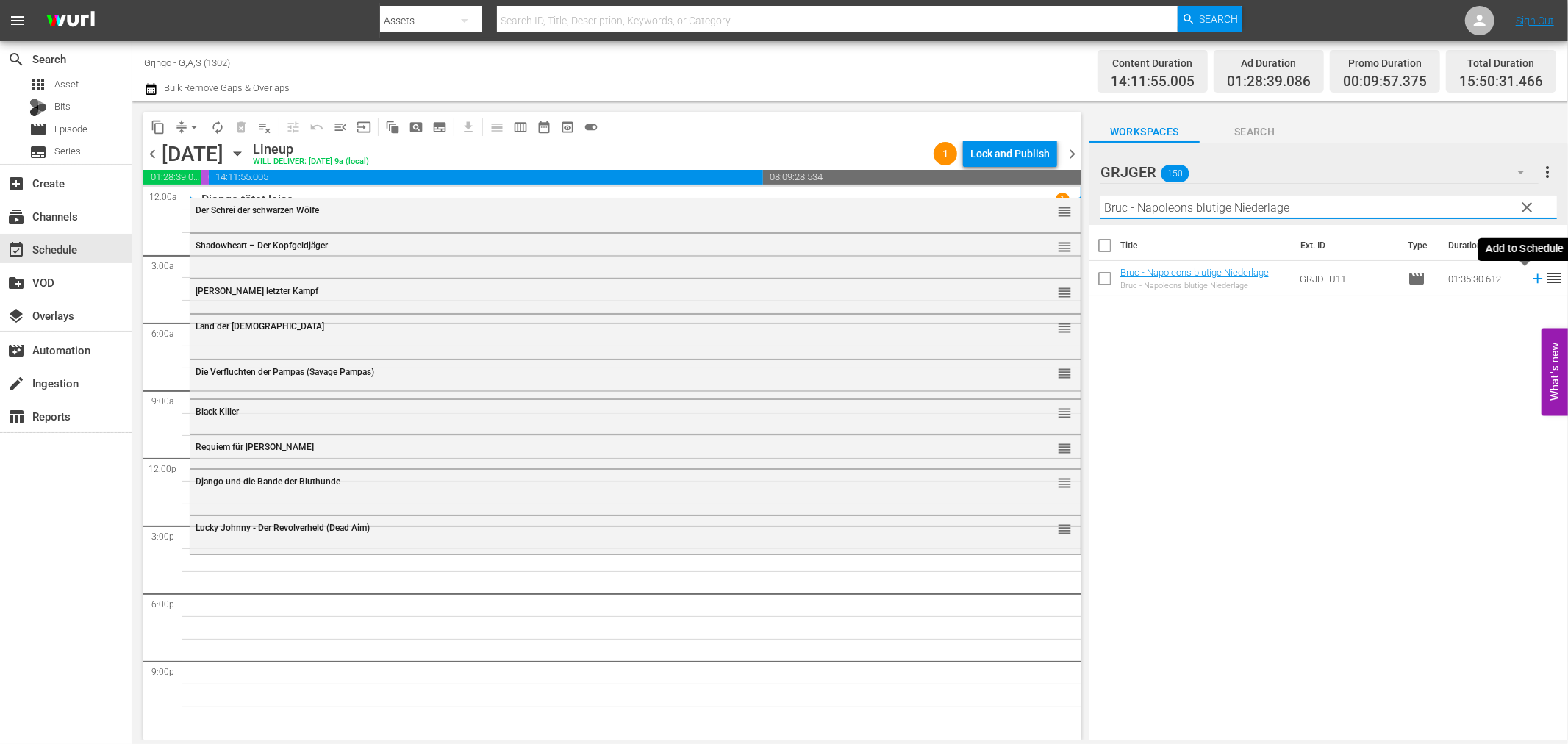
type input "Bruc - Napoleons blutige Niederlage"
click at [1533, 279] on icon at bounding box center [1538, 279] width 9 height 9
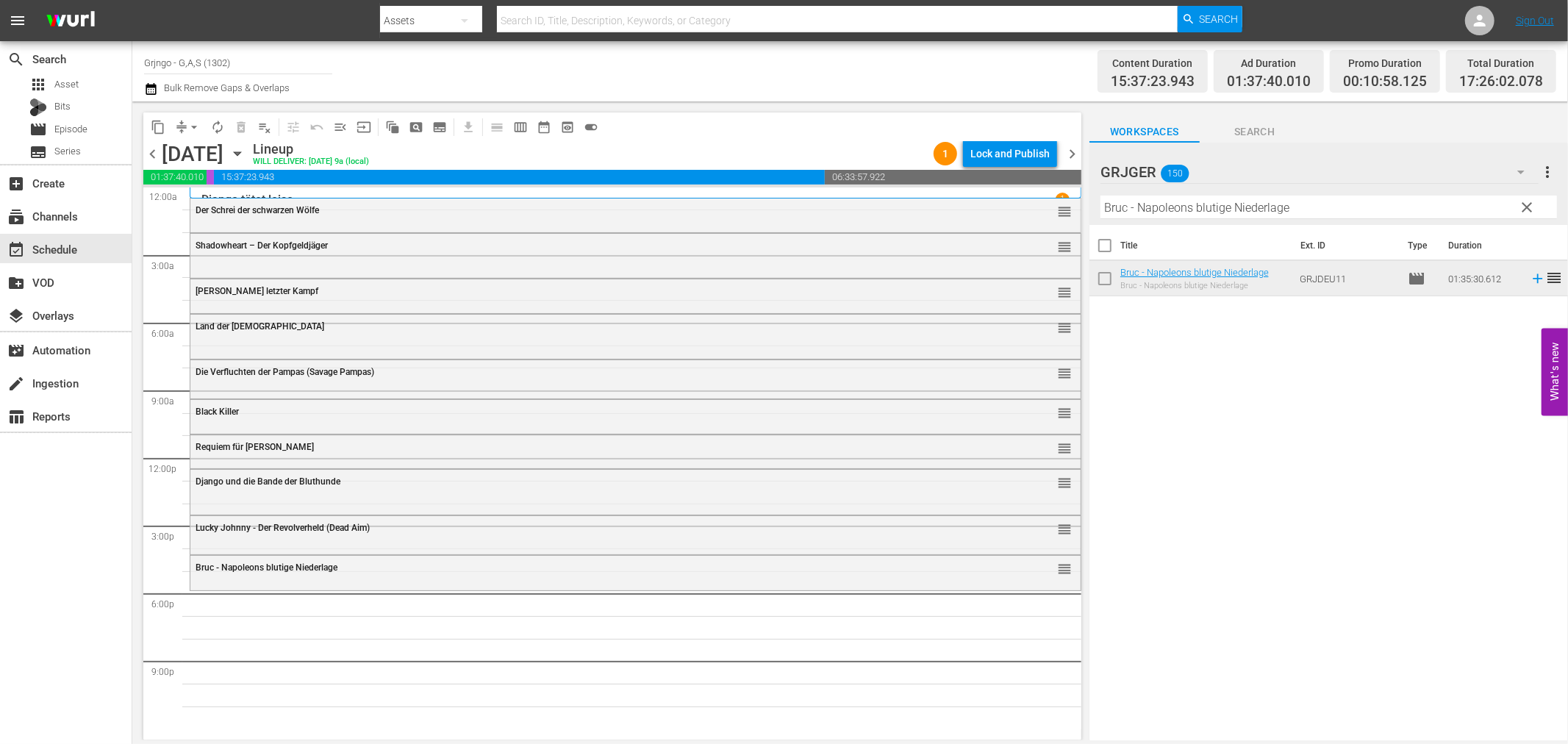
drag, startPoint x: 1522, startPoint y: 207, endPoint x: 1151, endPoint y: 207, distance: 371.0
click at [1517, 206] on button "clear" at bounding box center [1527, 206] width 23 height 23
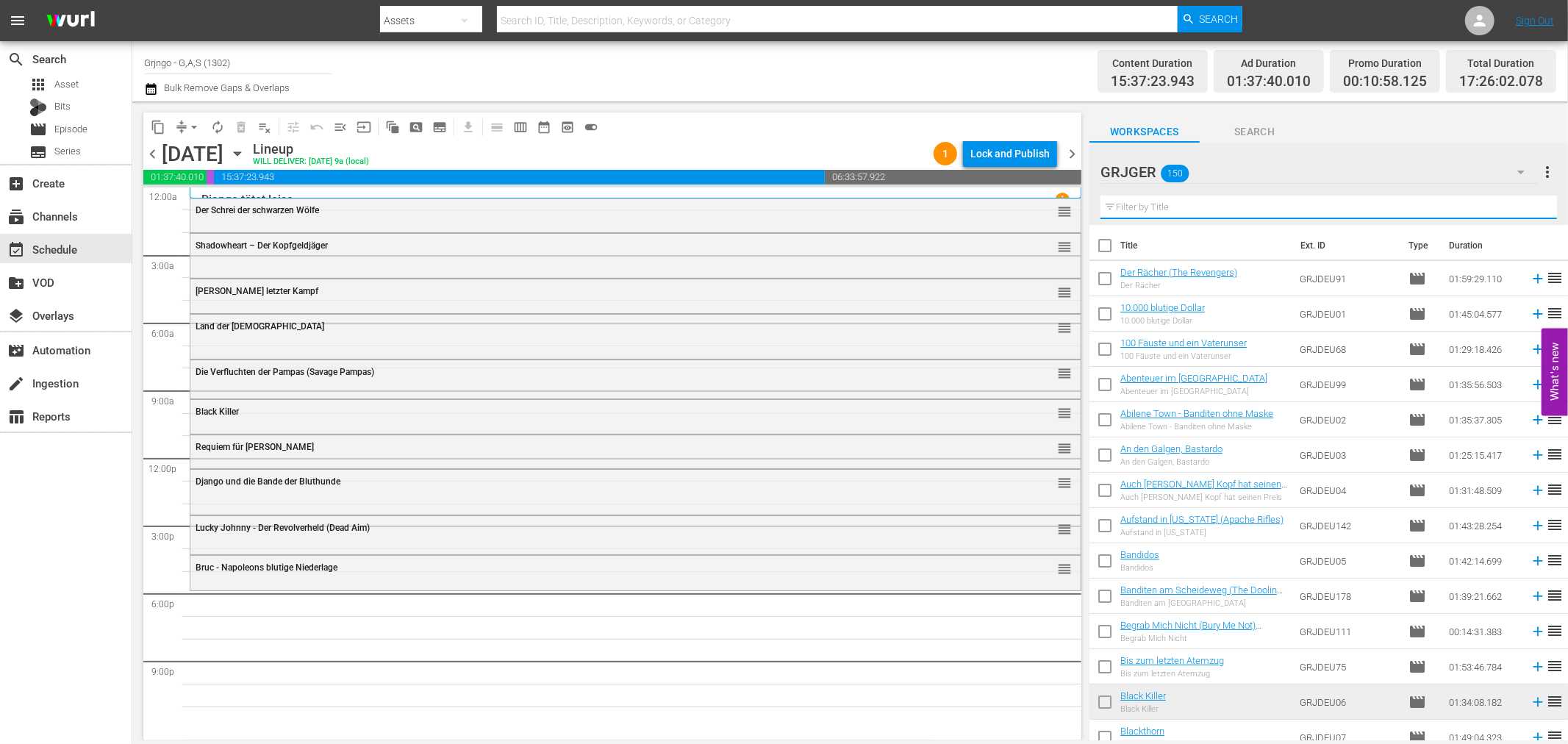
paste input "[PERSON_NAME]: Flucht aus dem Goldland - EP04"
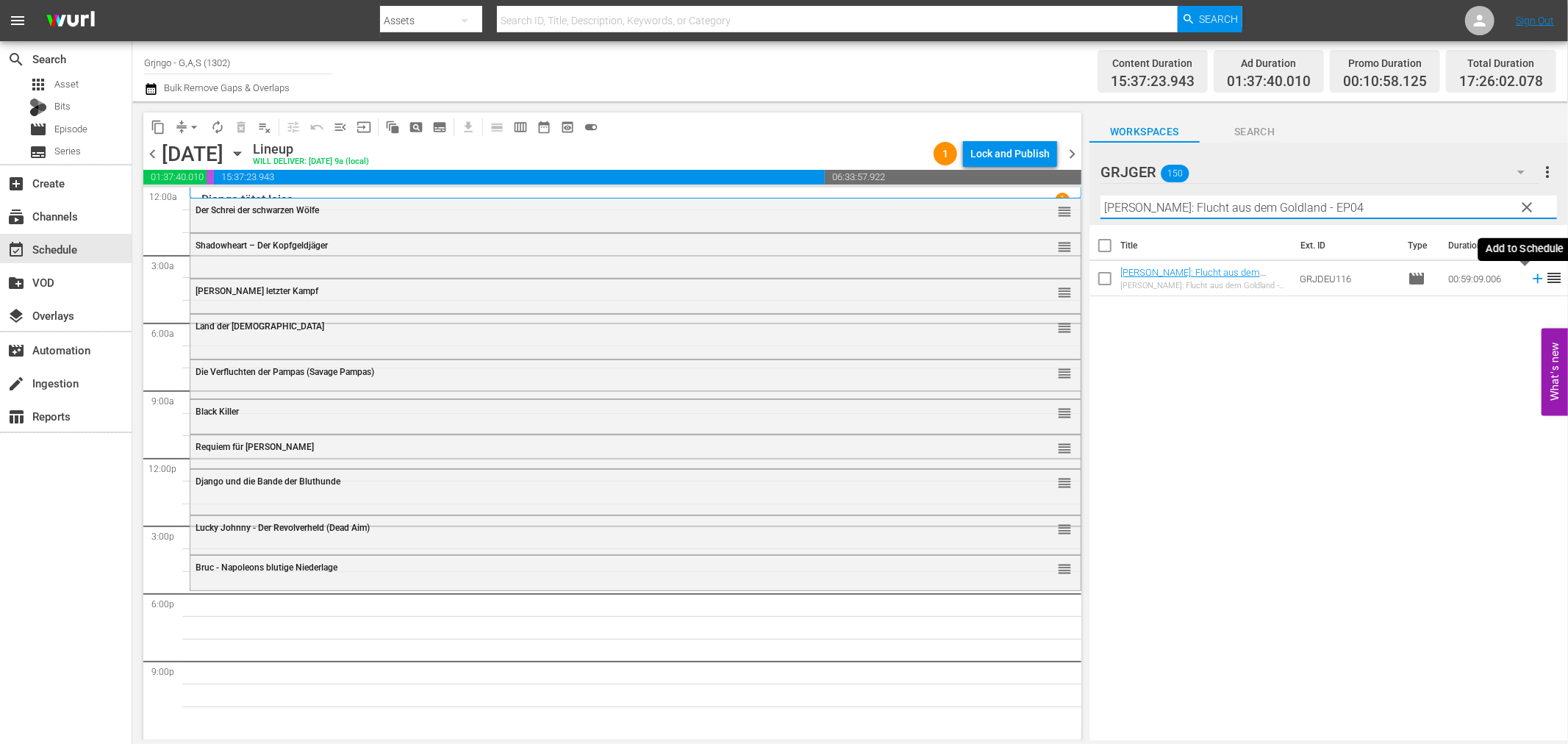
type input "[PERSON_NAME]: Flucht aus dem Goldland - EP04"
click at [1530, 276] on icon at bounding box center [1538, 279] width 16 height 16
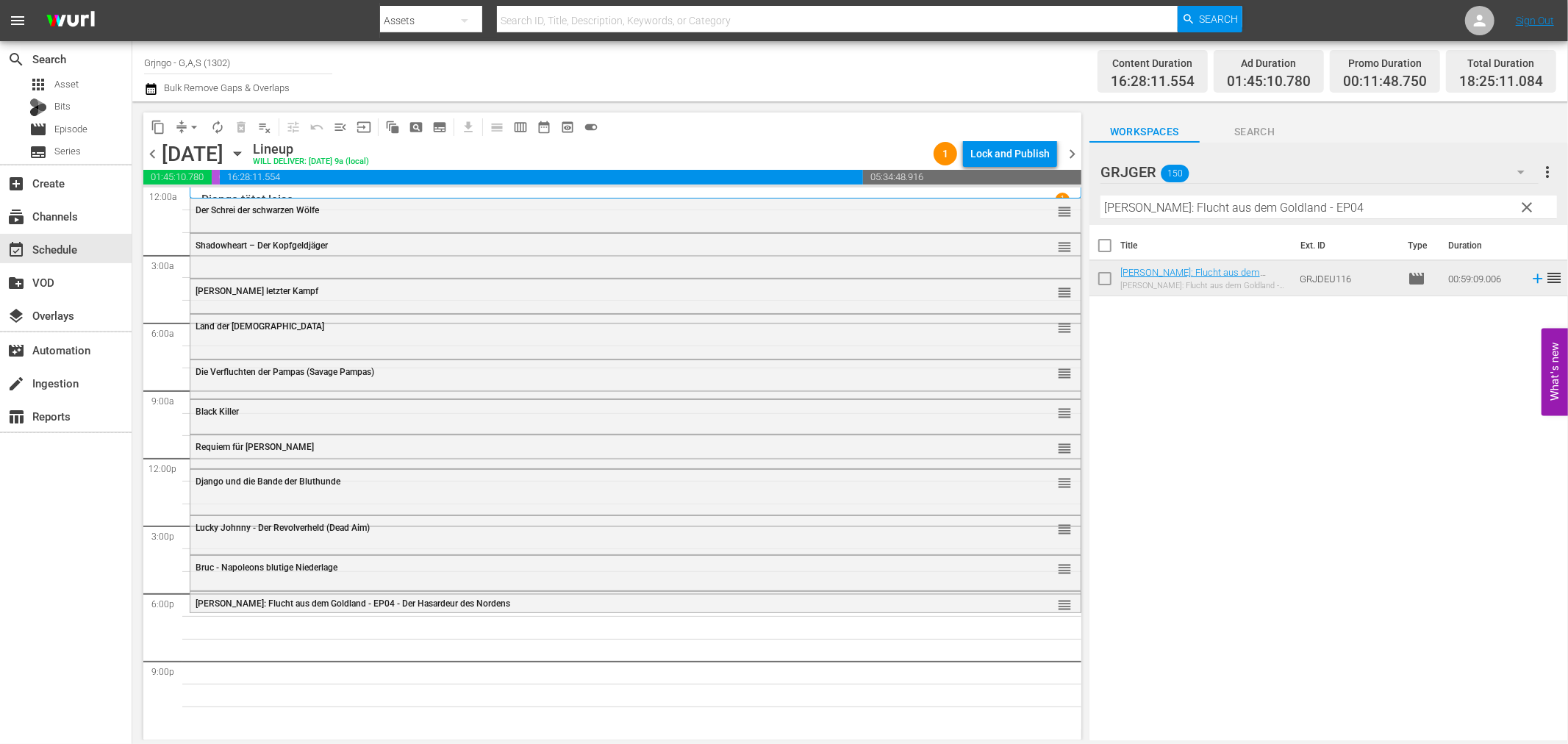
click at [1527, 201] on span "clear" at bounding box center [1528, 207] width 18 height 18
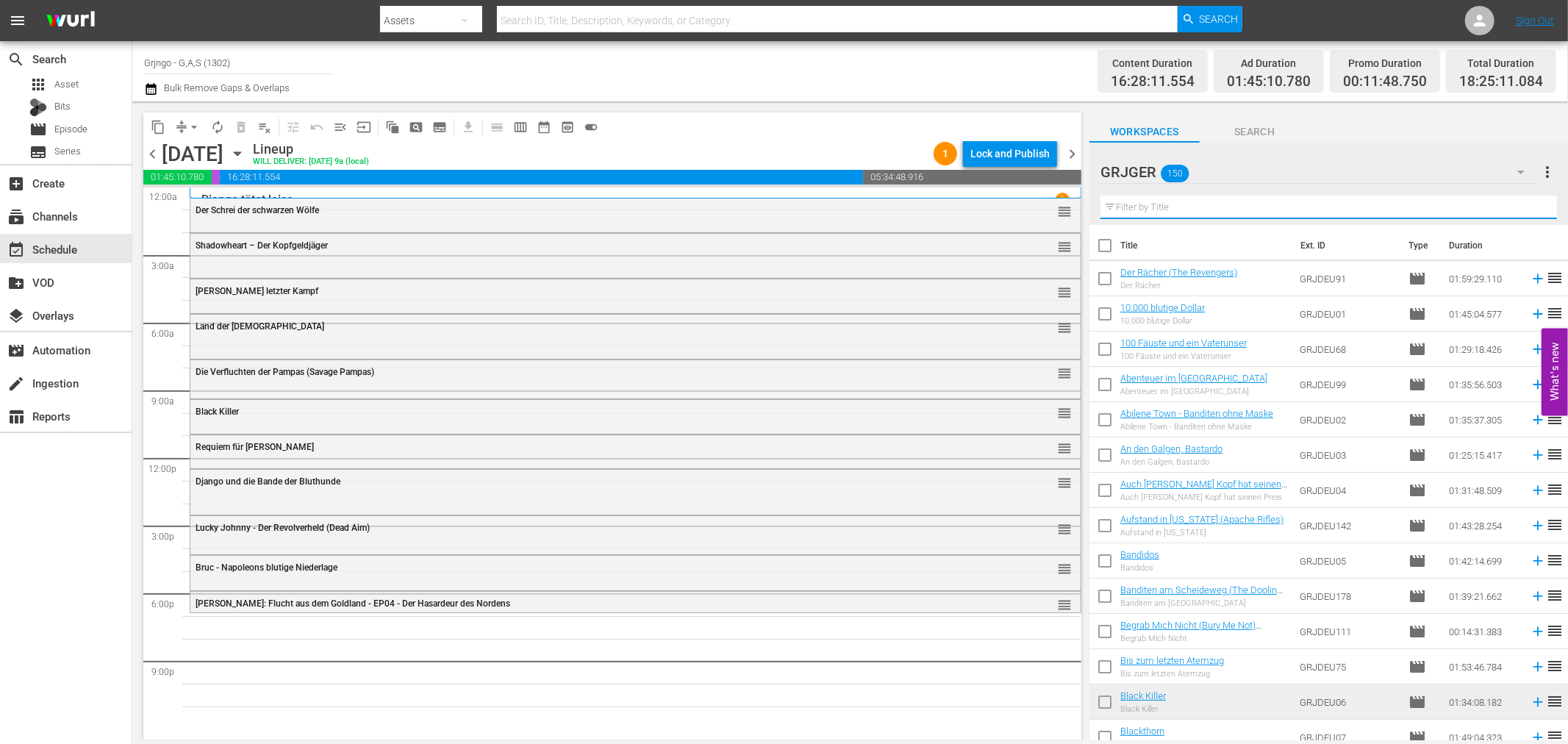
paste input "Der Kampf der Brüder"
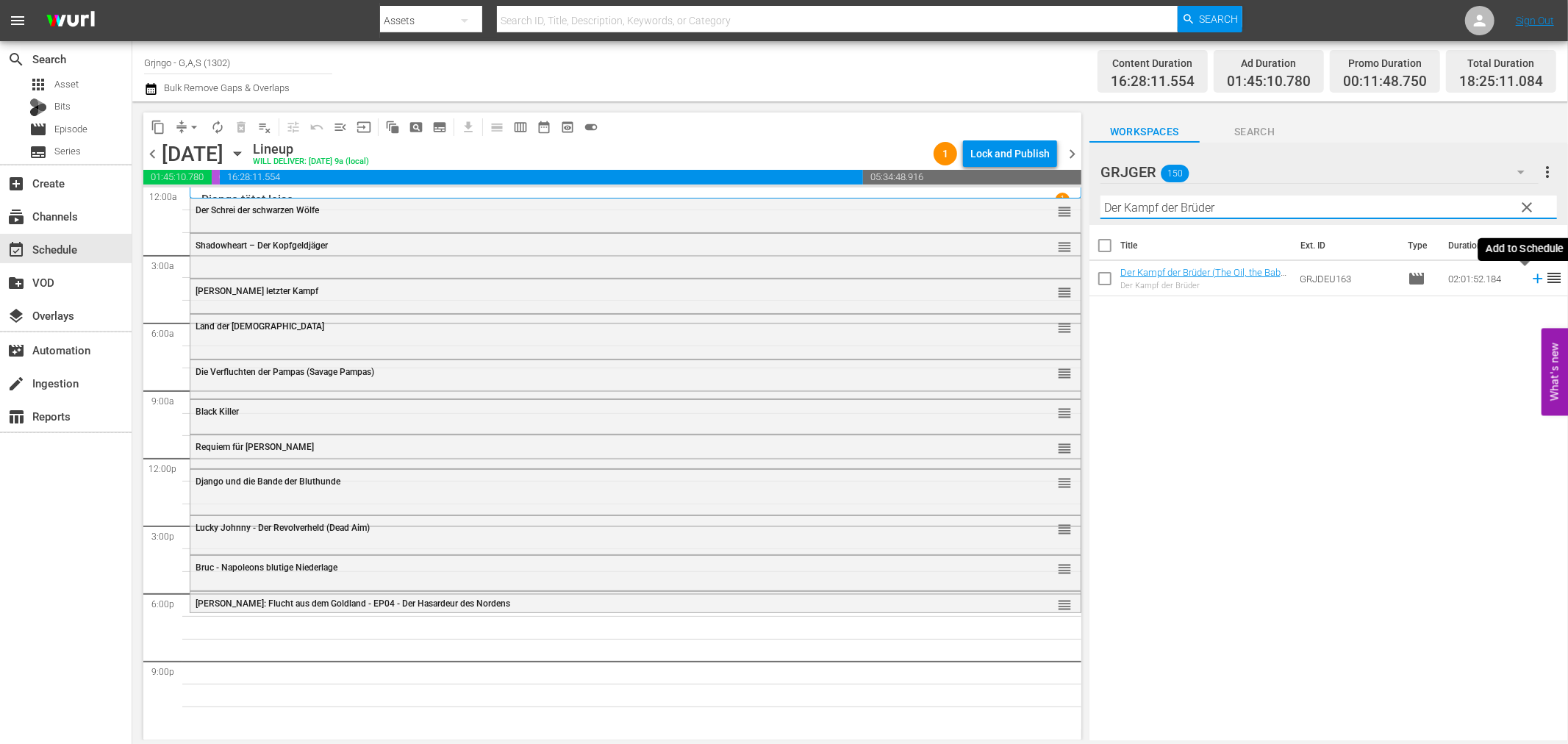
type input "Der Kampf der Brüder"
click at [1530, 276] on icon at bounding box center [1538, 279] width 16 height 16
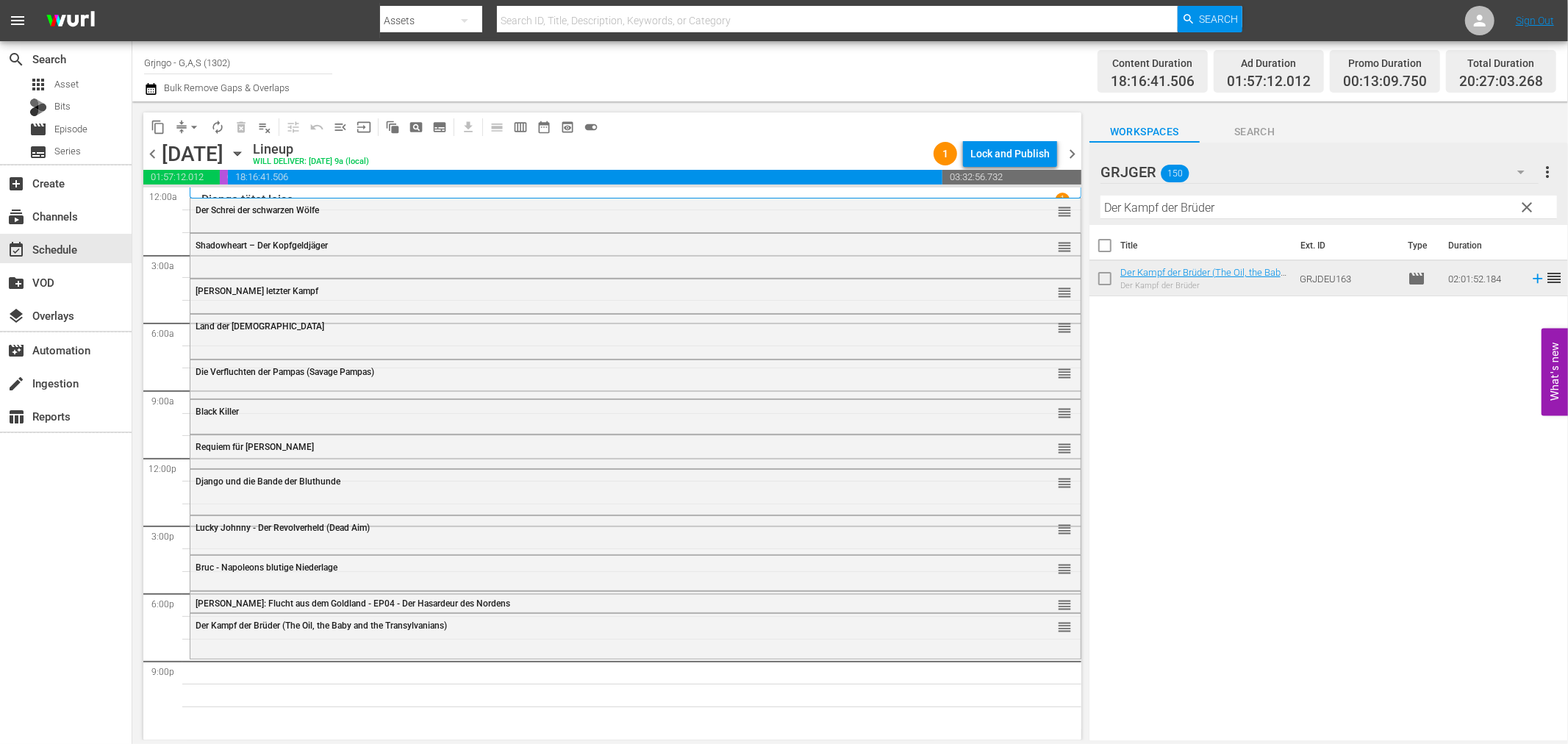
drag, startPoint x: 1524, startPoint y: 204, endPoint x: 1149, endPoint y: 231, distance: 376.0
click at [1524, 204] on span "clear" at bounding box center [1528, 207] width 18 height 18
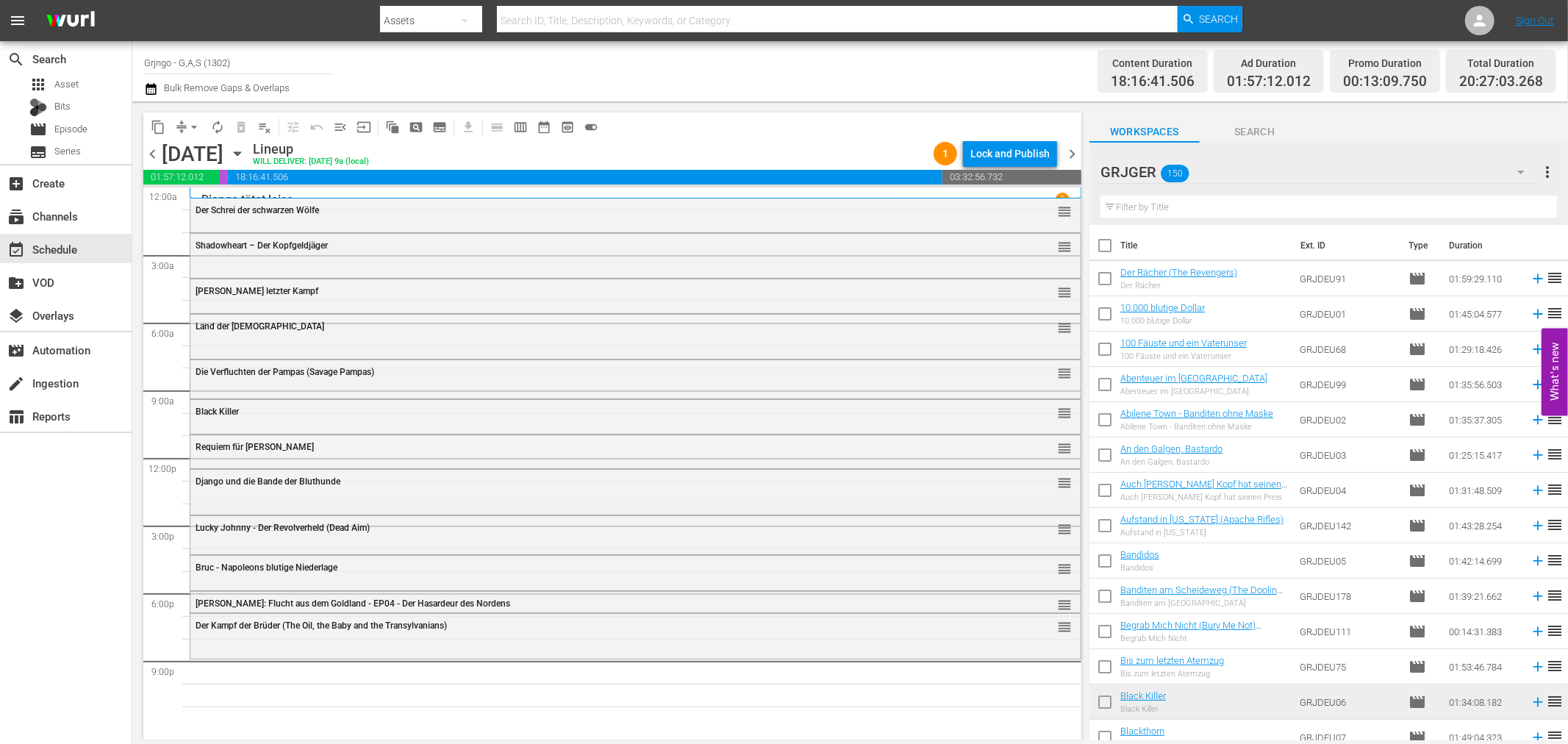
click at [1148, 206] on input "text" at bounding box center [1328, 207] width 456 height 23
paste input "Der Weite Weg nach Westen"
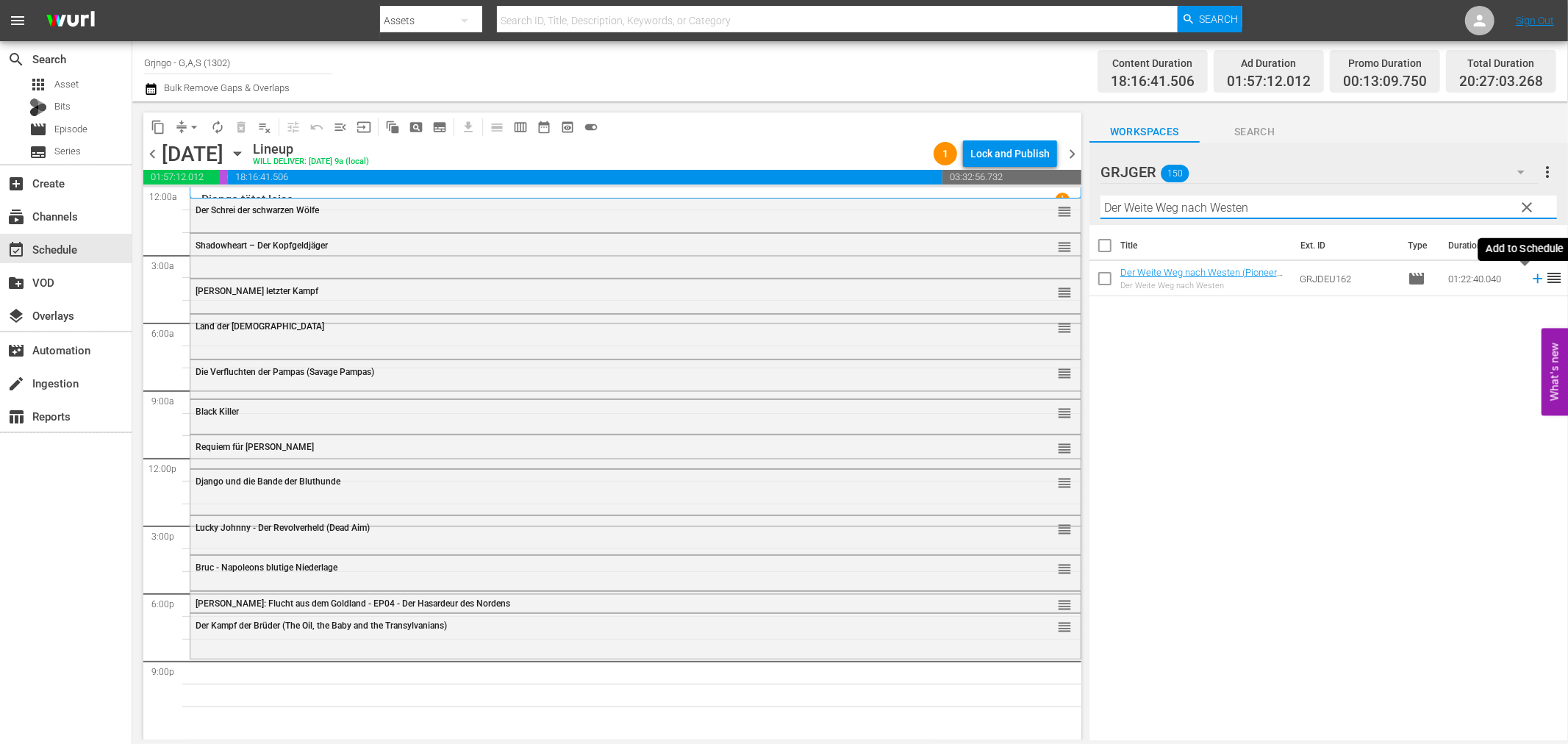
type input "Der Weite Weg nach Westen"
click at [1533, 278] on icon at bounding box center [1538, 279] width 9 height 9
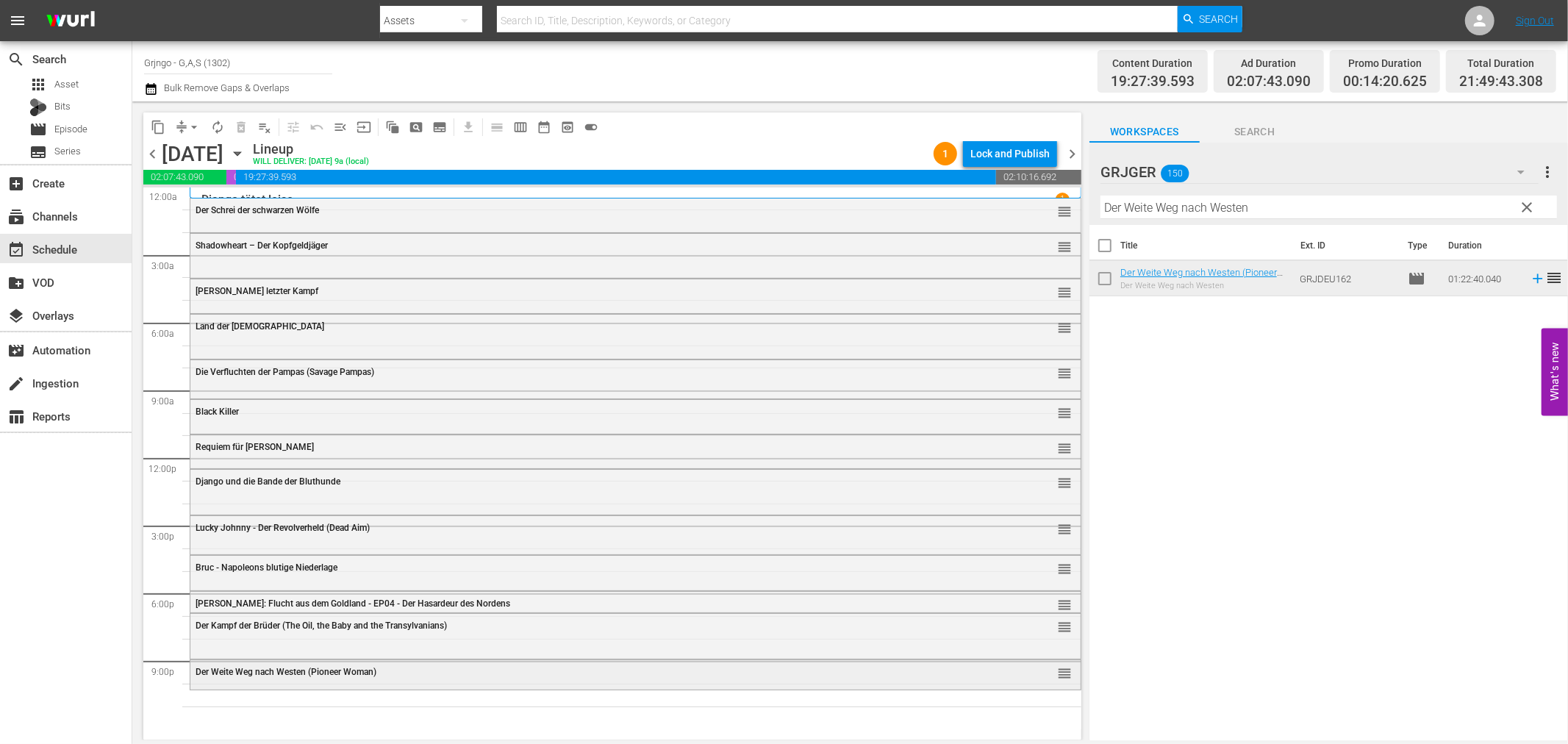
click at [315, 673] on span "Der Weite Weg nach Westen (Pioneer Woman)" at bounding box center [286, 671] width 181 height 10
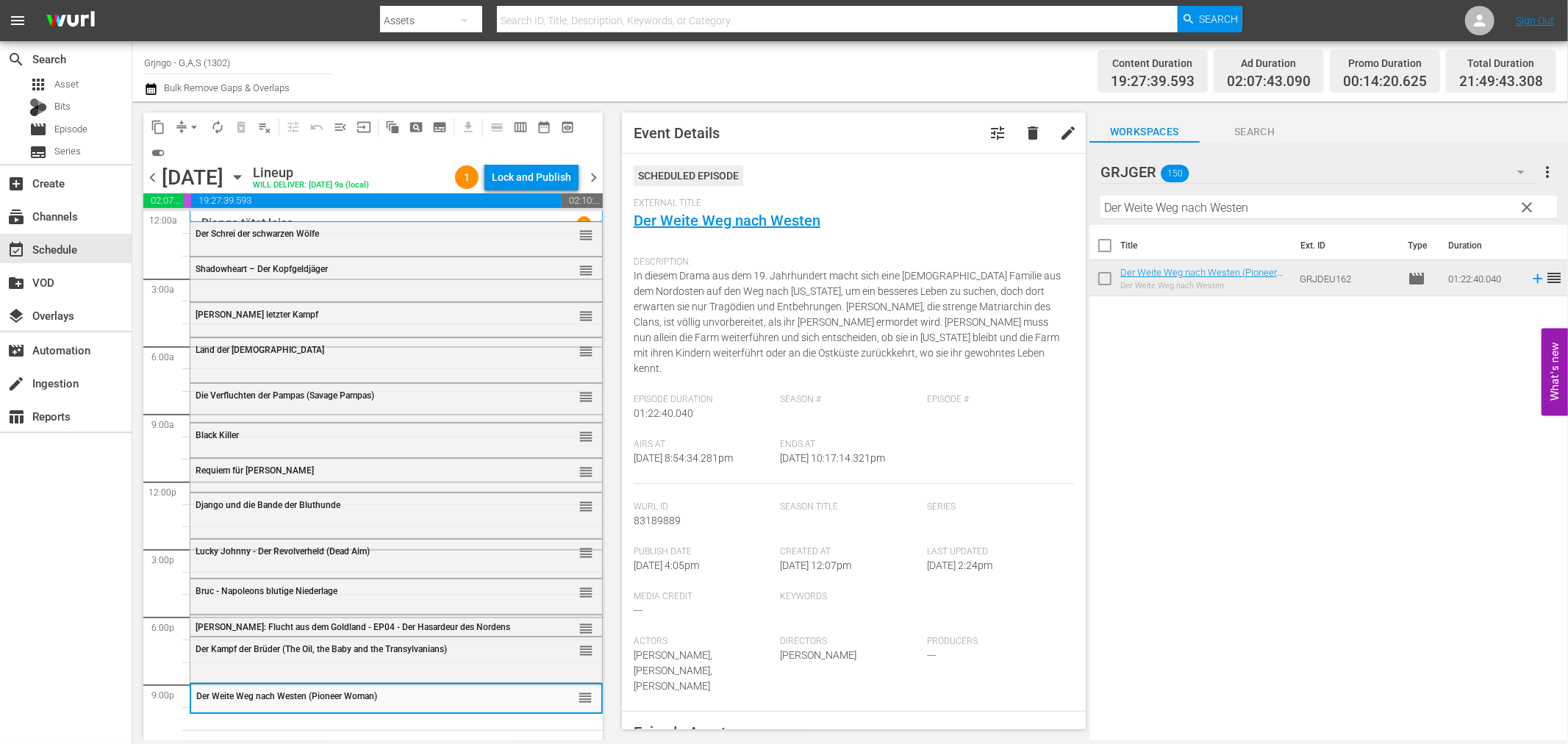
drag, startPoint x: 1530, startPoint y: 203, endPoint x: 1198, endPoint y: 189, distance: 332.3
click at [1530, 203] on span "clear" at bounding box center [1528, 207] width 18 height 18
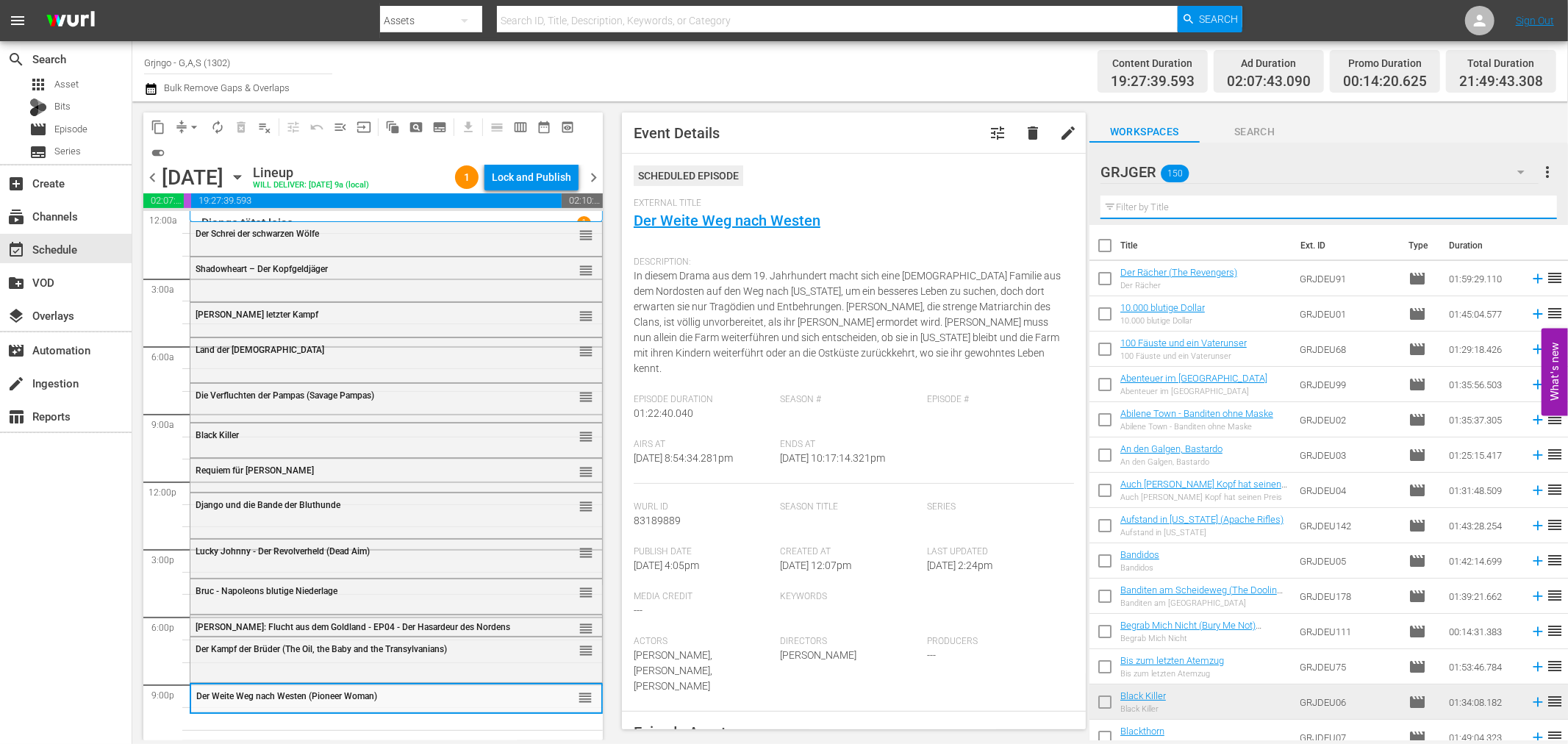
paste input "100 Fäuste und ein Vaterunser"
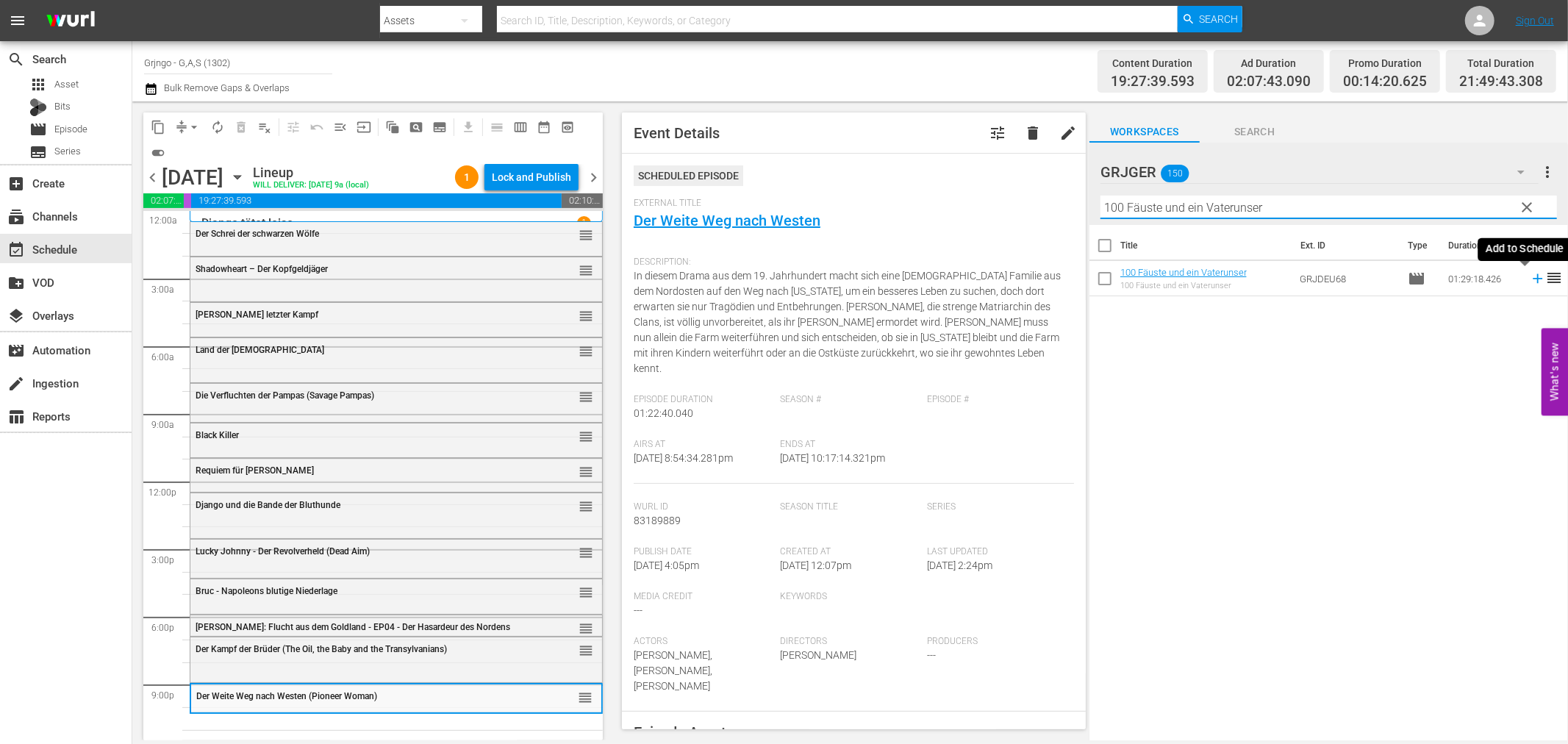
type input "100 Fäuste und ein Vaterunser"
click at [1533, 279] on icon at bounding box center [1538, 279] width 9 height 9
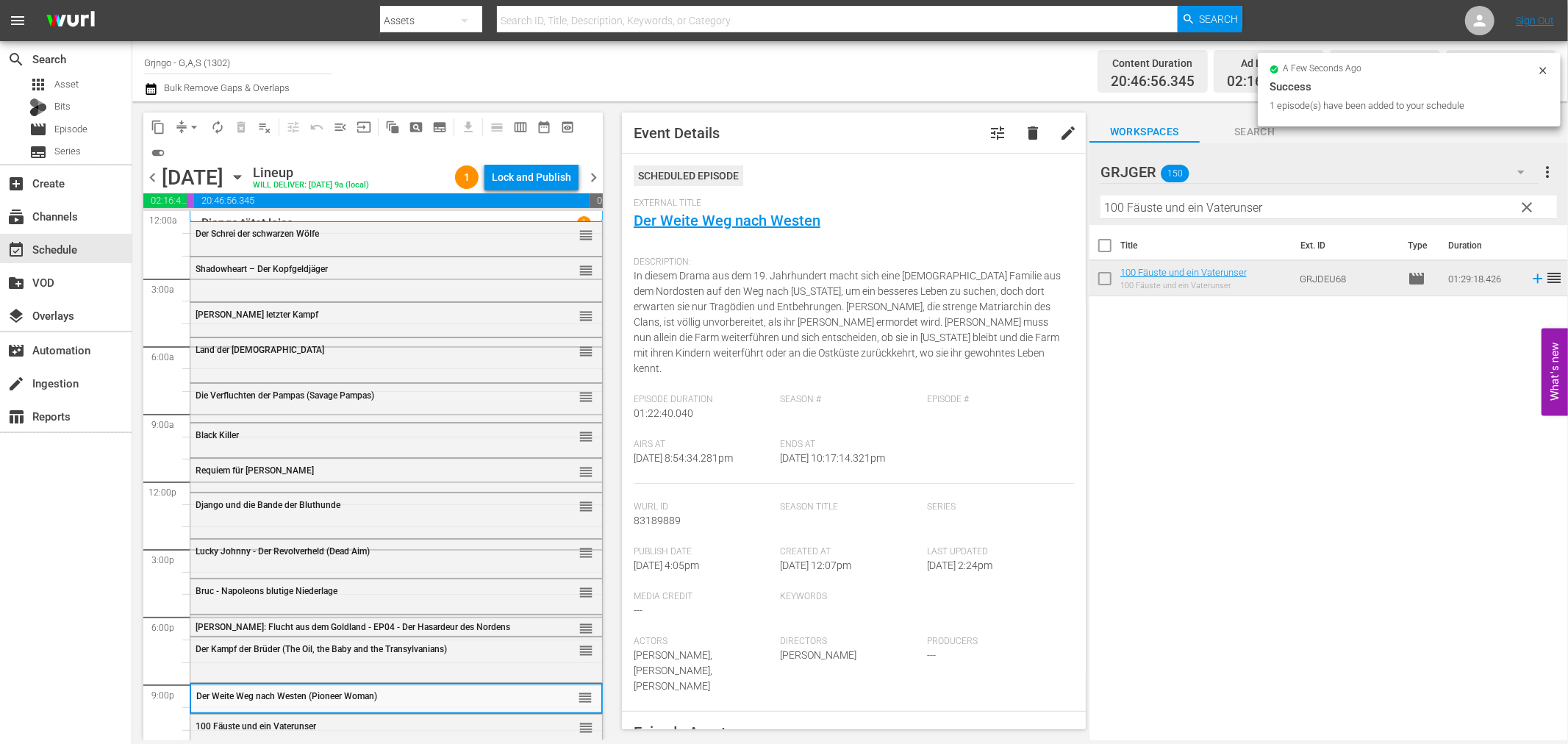
scroll to position [11, 0]
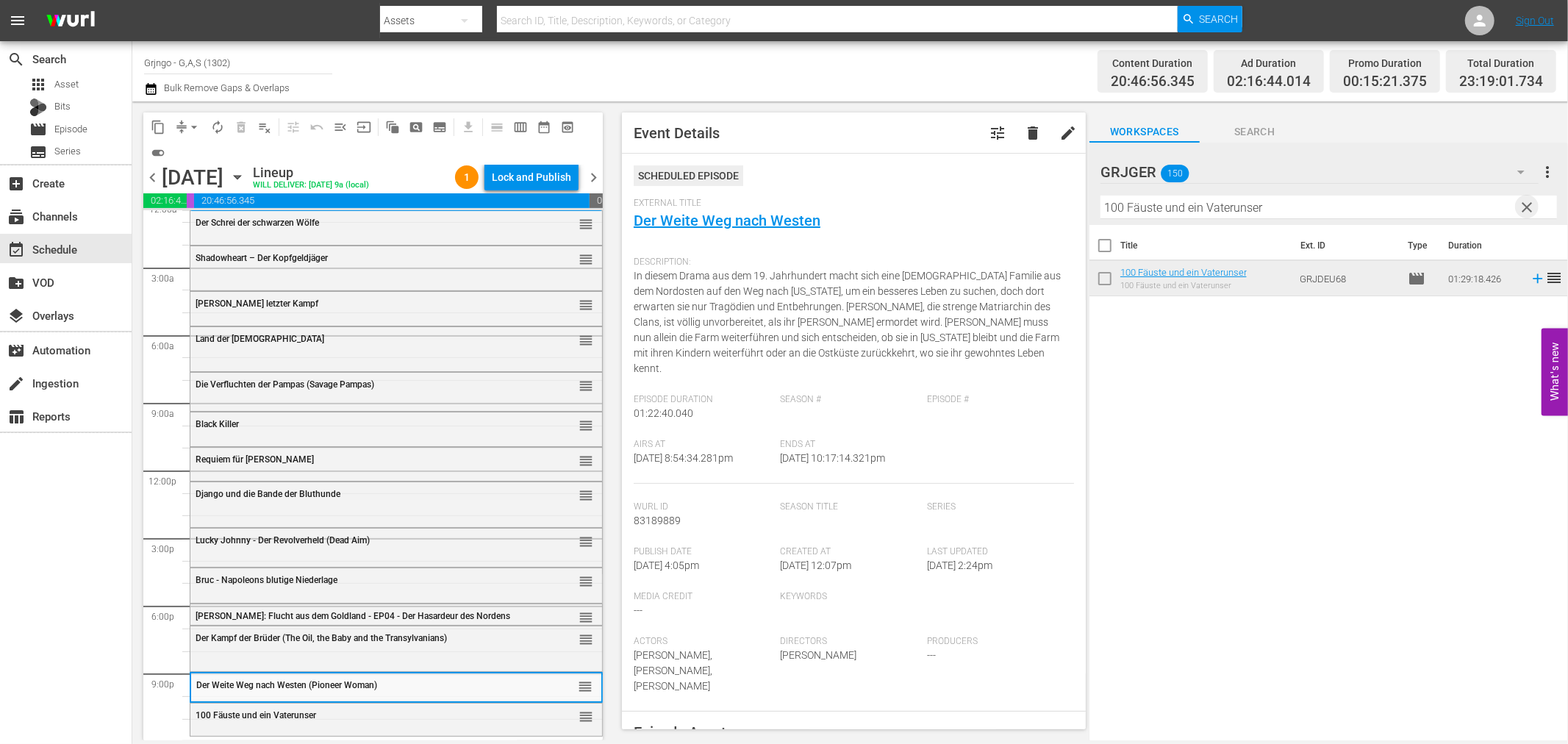
click at [1526, 204] on span "clear" at bounding box center [1528, 207] width 18 height 18
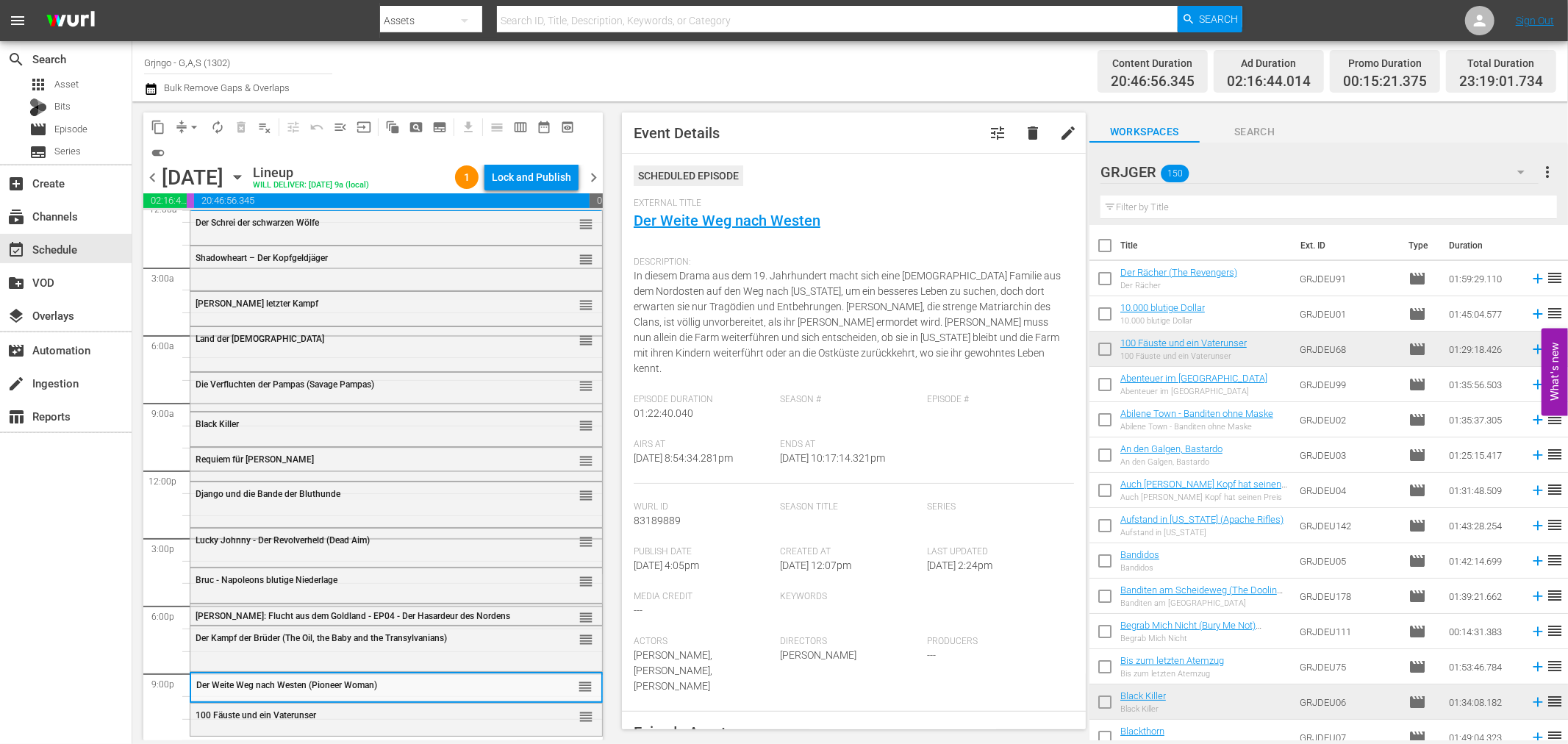
click at [1196, 203] on input "text" at bounding box center [1328, 207] width 456 height 23
paste input "Miss [US_STATE] Teil 1"
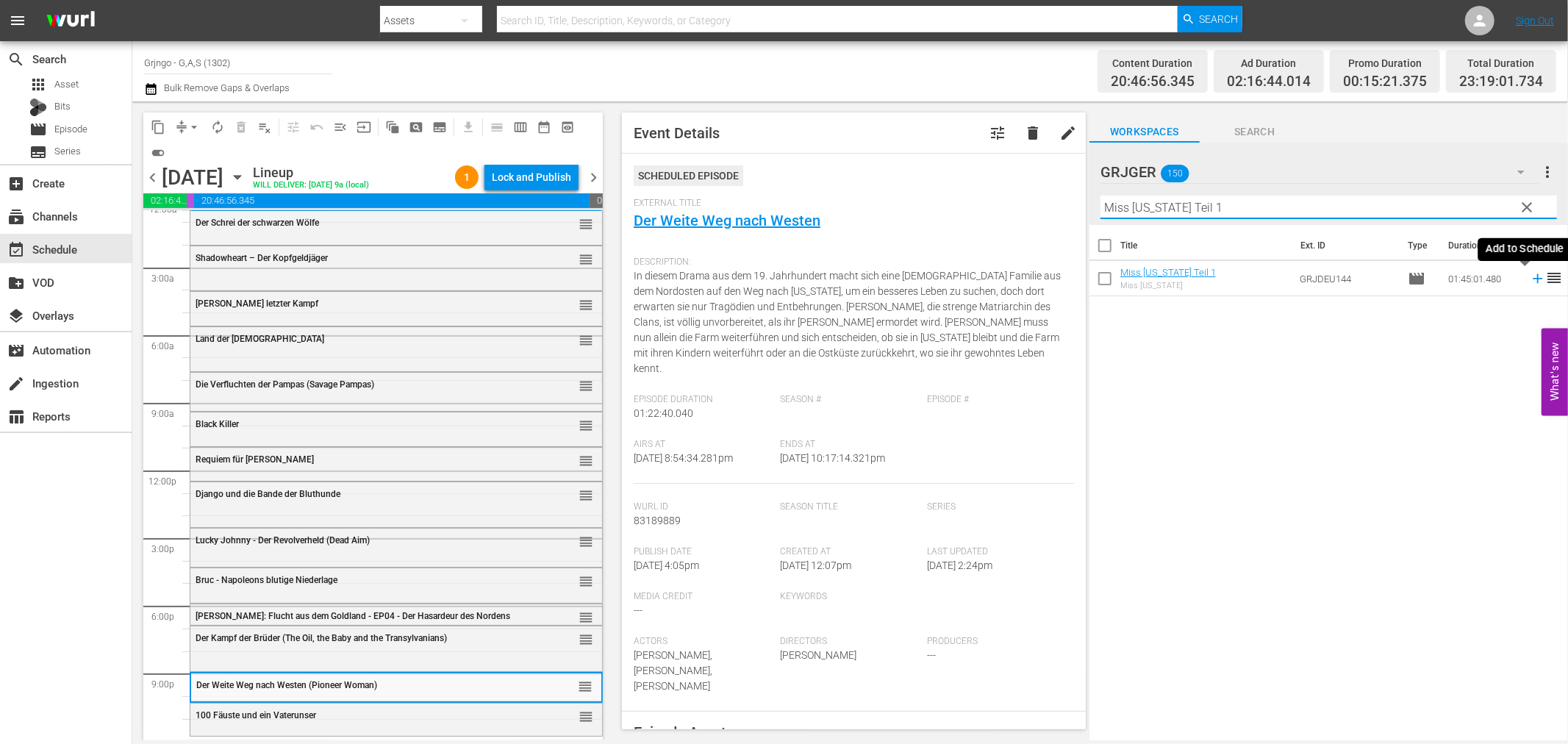
type input "Miss [US_STATE] Teil 1"
click at [1530, 276] on icon at bounding box center [1538, 279] width 16 height 16
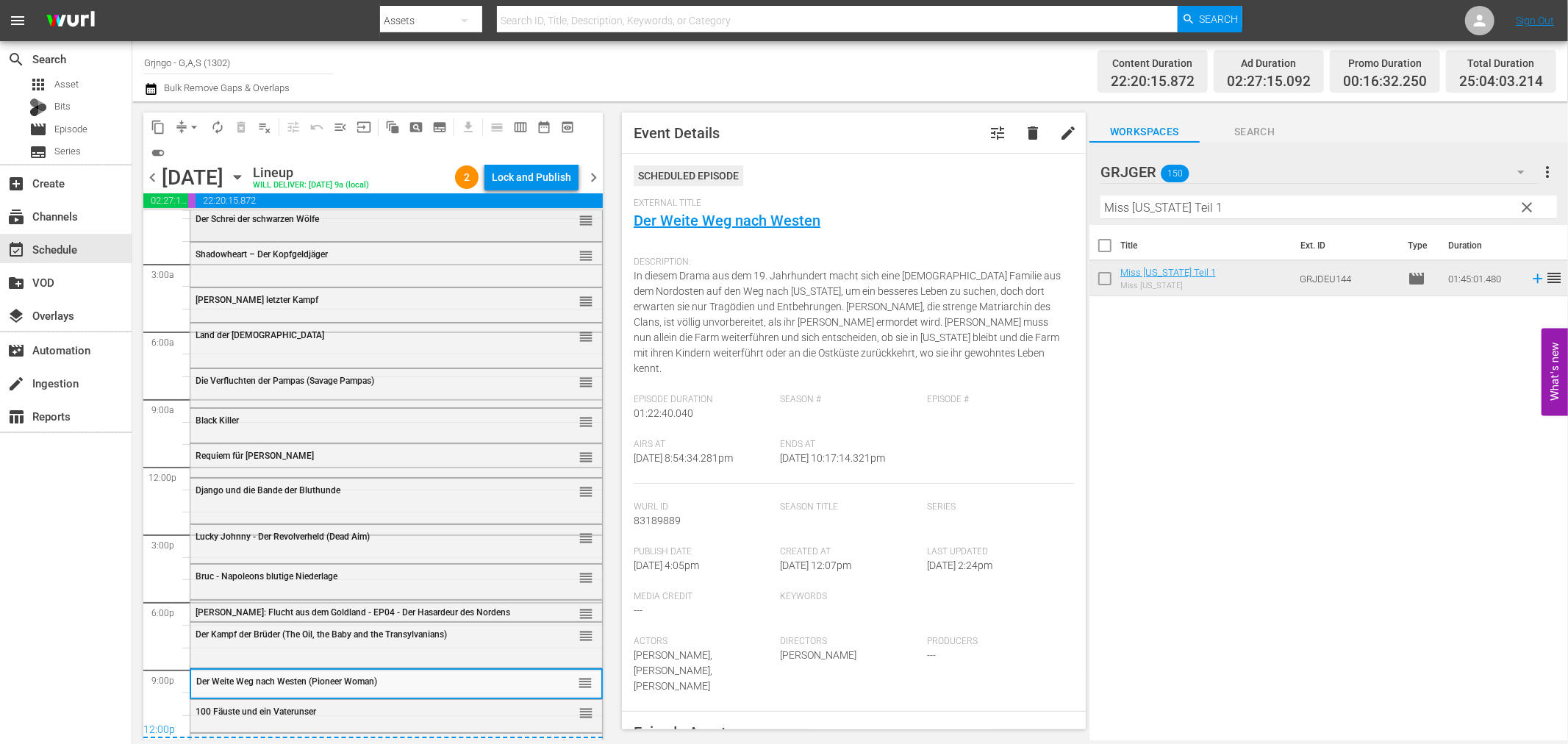
scroll to position [0, 0]
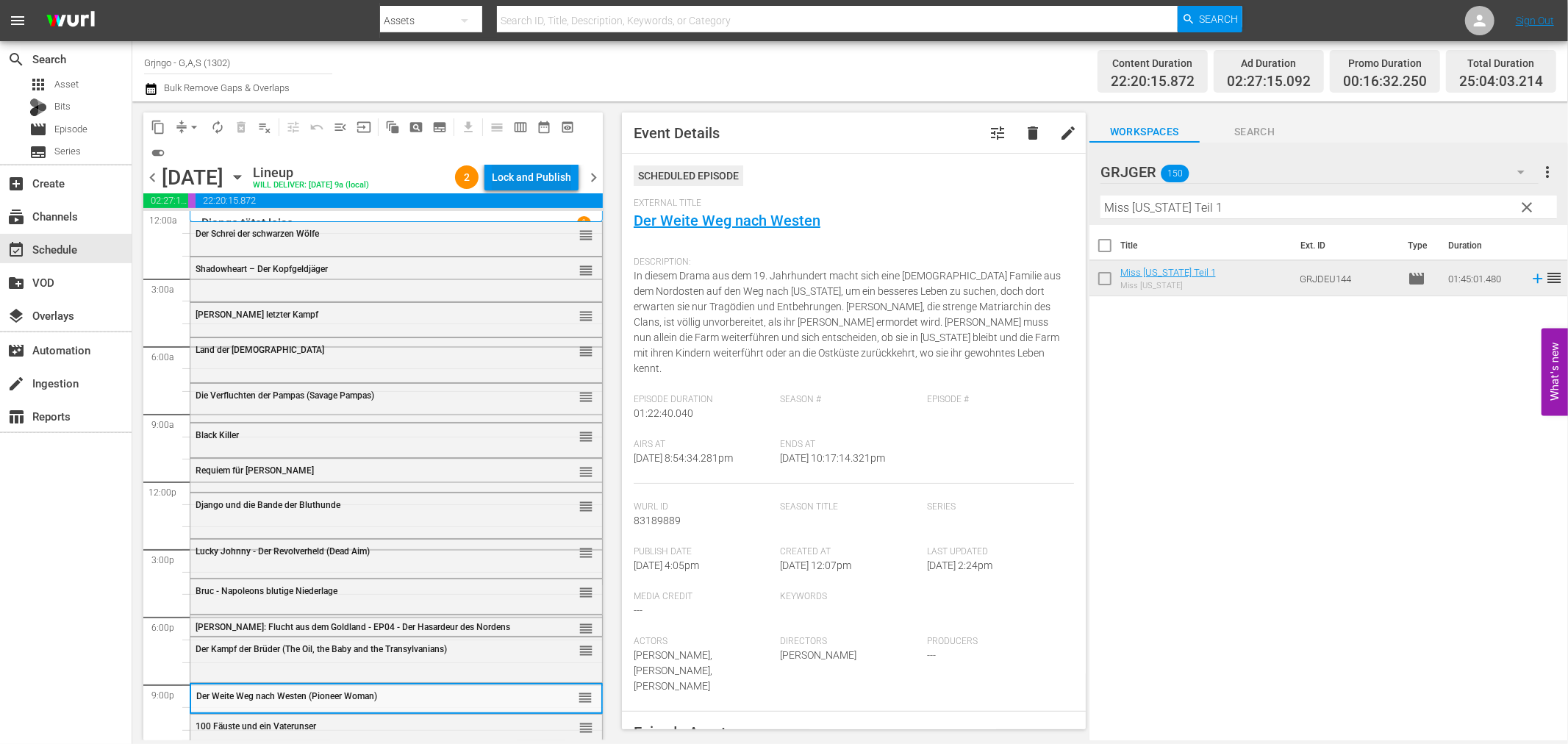
click at [501, 177] on div "Lock and Publish" at bounding box center [531, 177] width 79 height 26
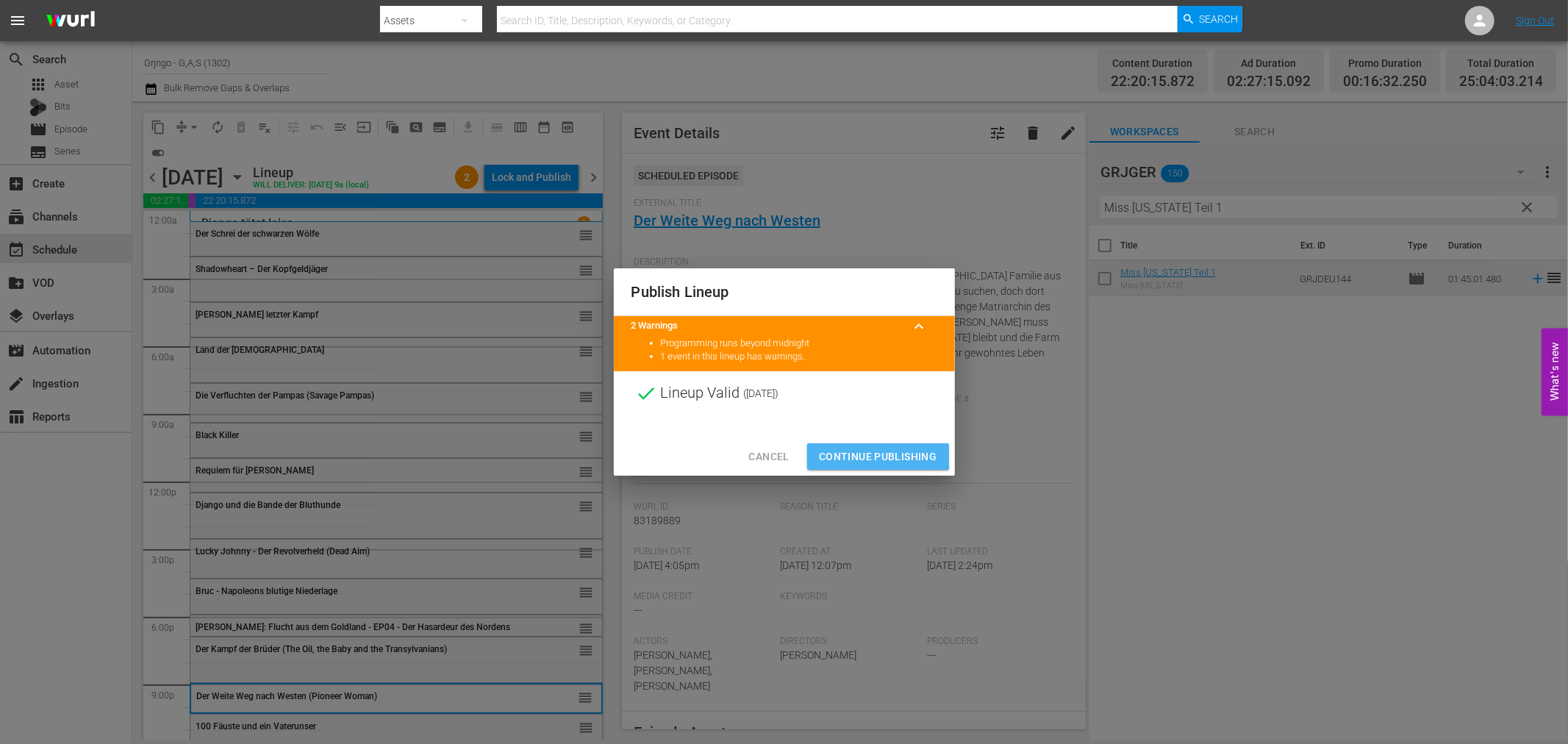
click at [853, 448] on span "Continue Publishing" at bounding box center [878, 457] width 119 height 19
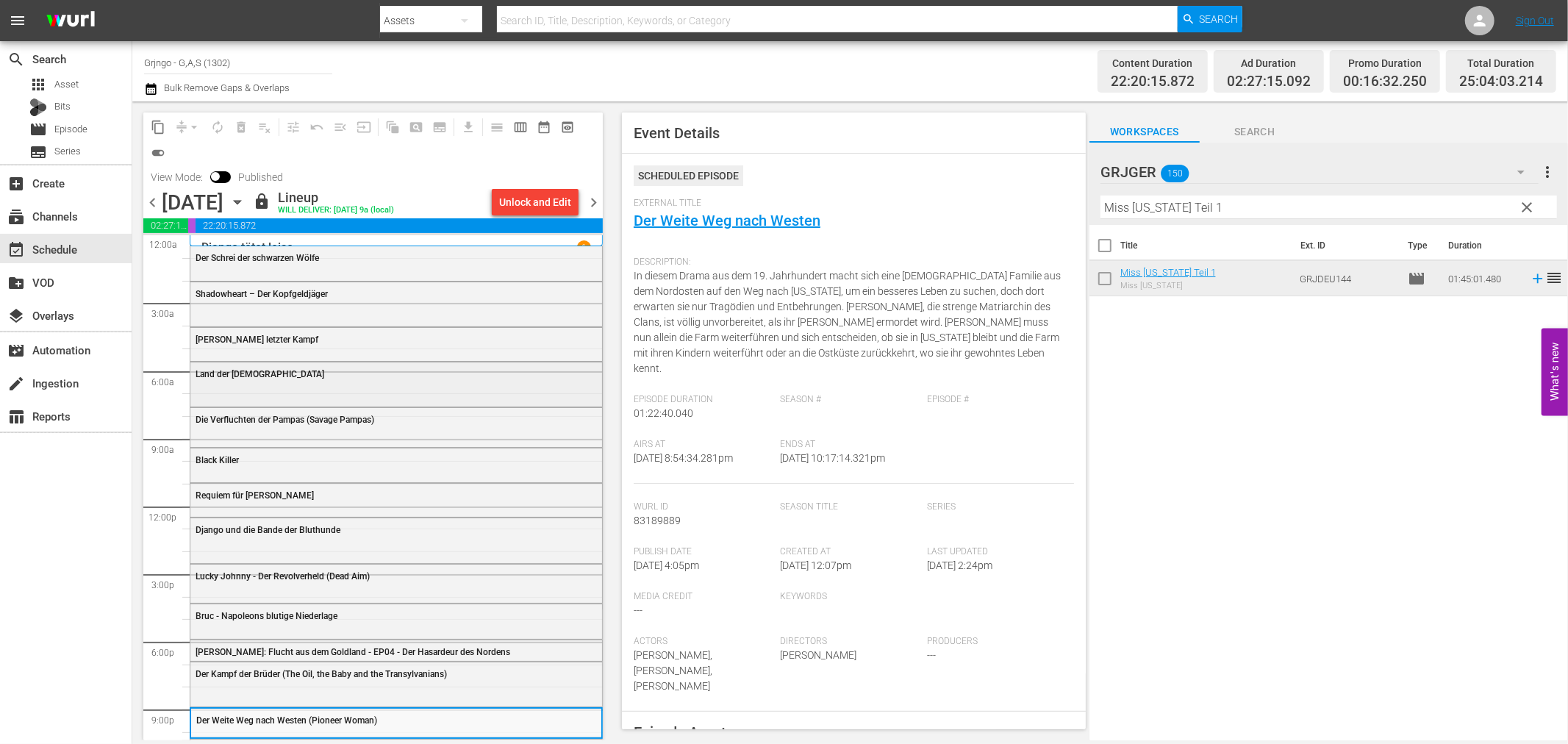
scroll to position [71, 0]
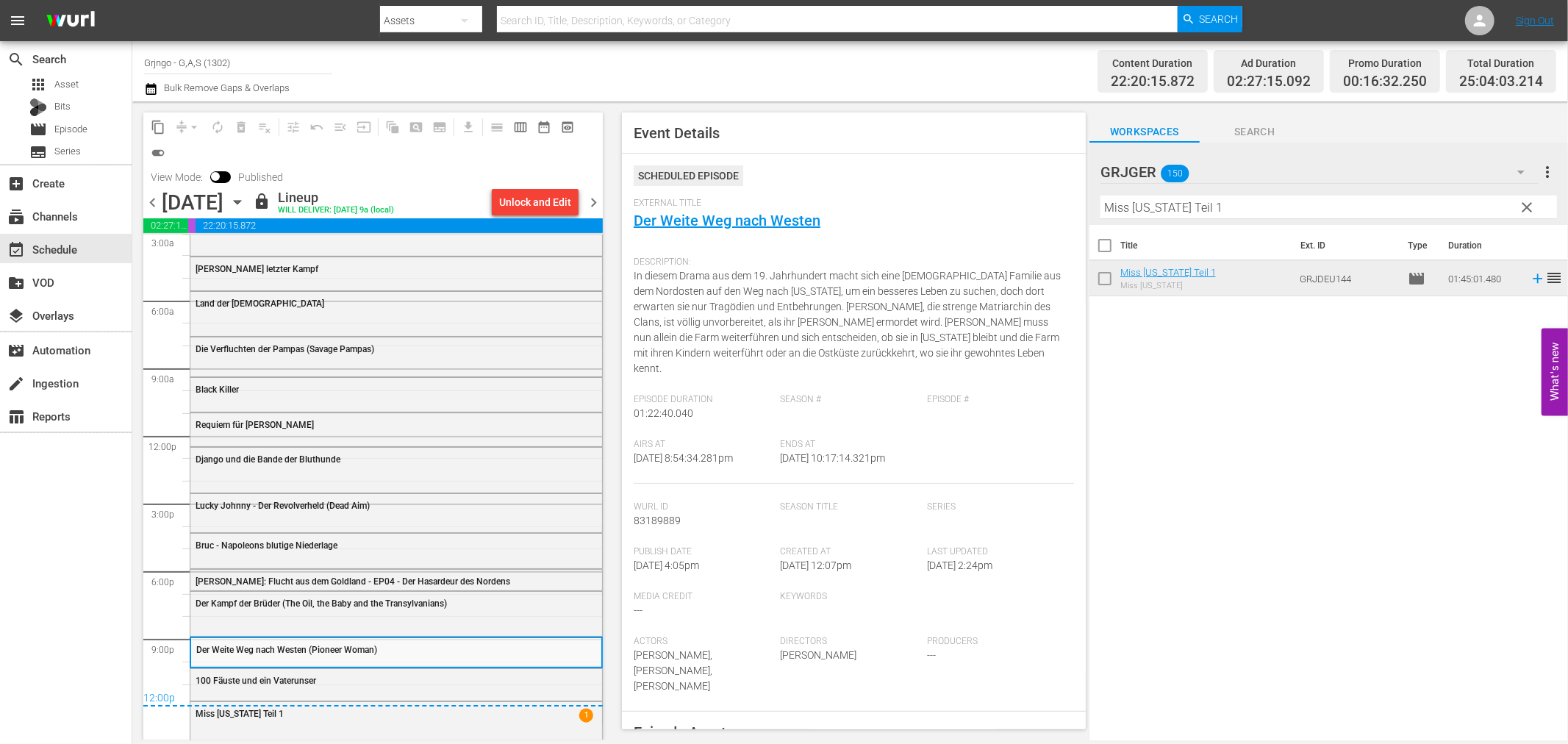
click at [596, 200] on span "chevron_right" at bounding box center [594, 202] width 19 height 19
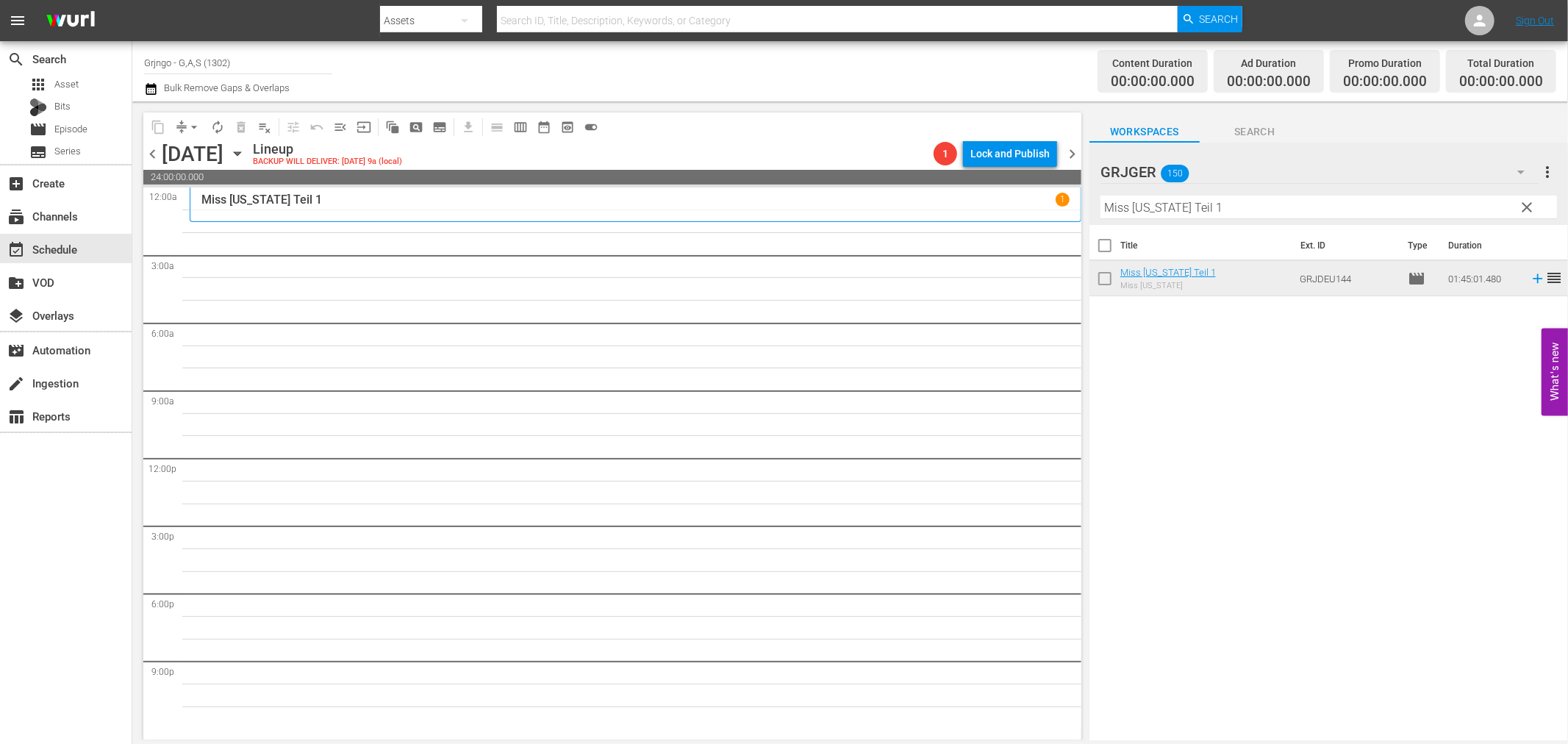
click at [1529, 197] on button "clear" at bounding box center [1527, 206] width 23 height 23
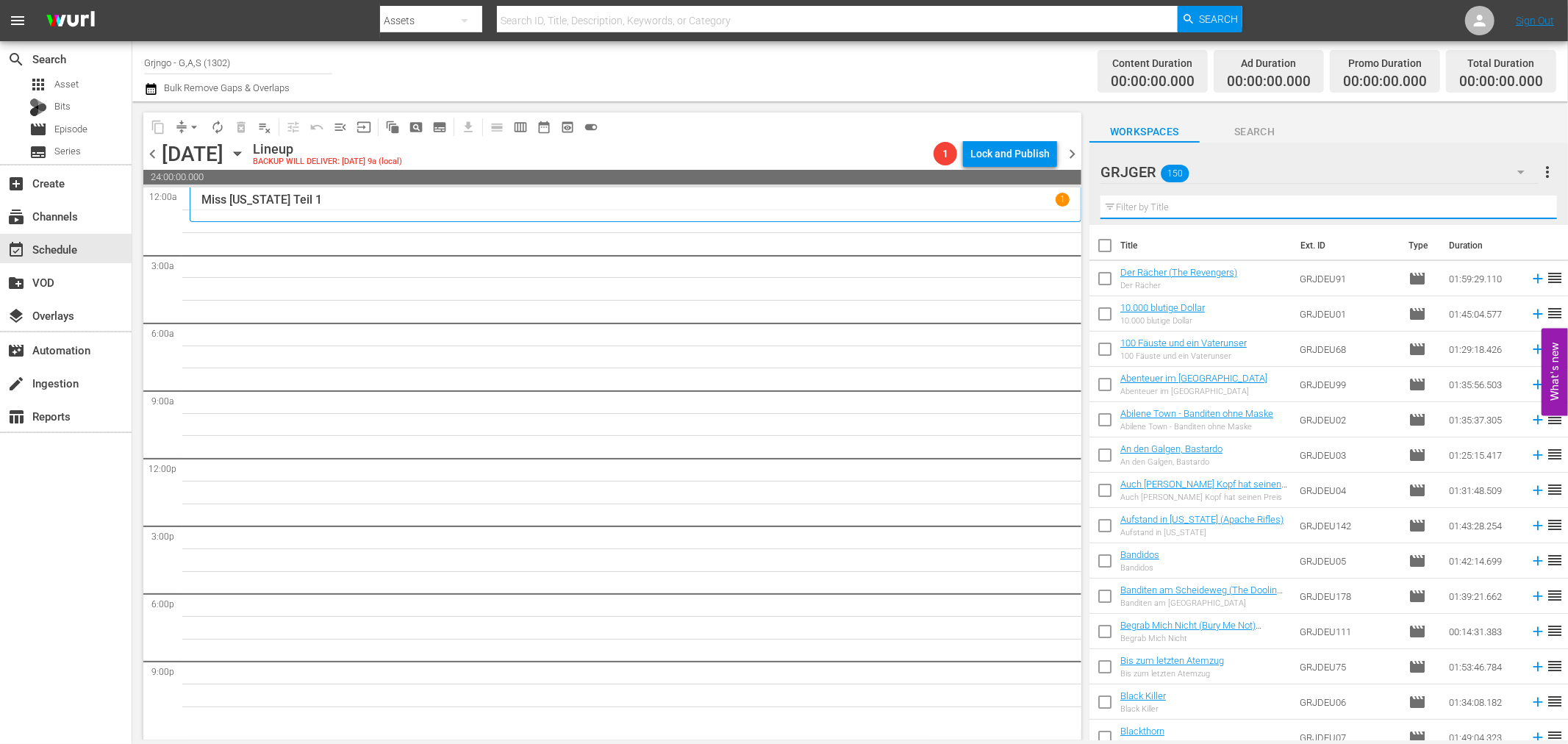
paste input "Stranger on My Land"
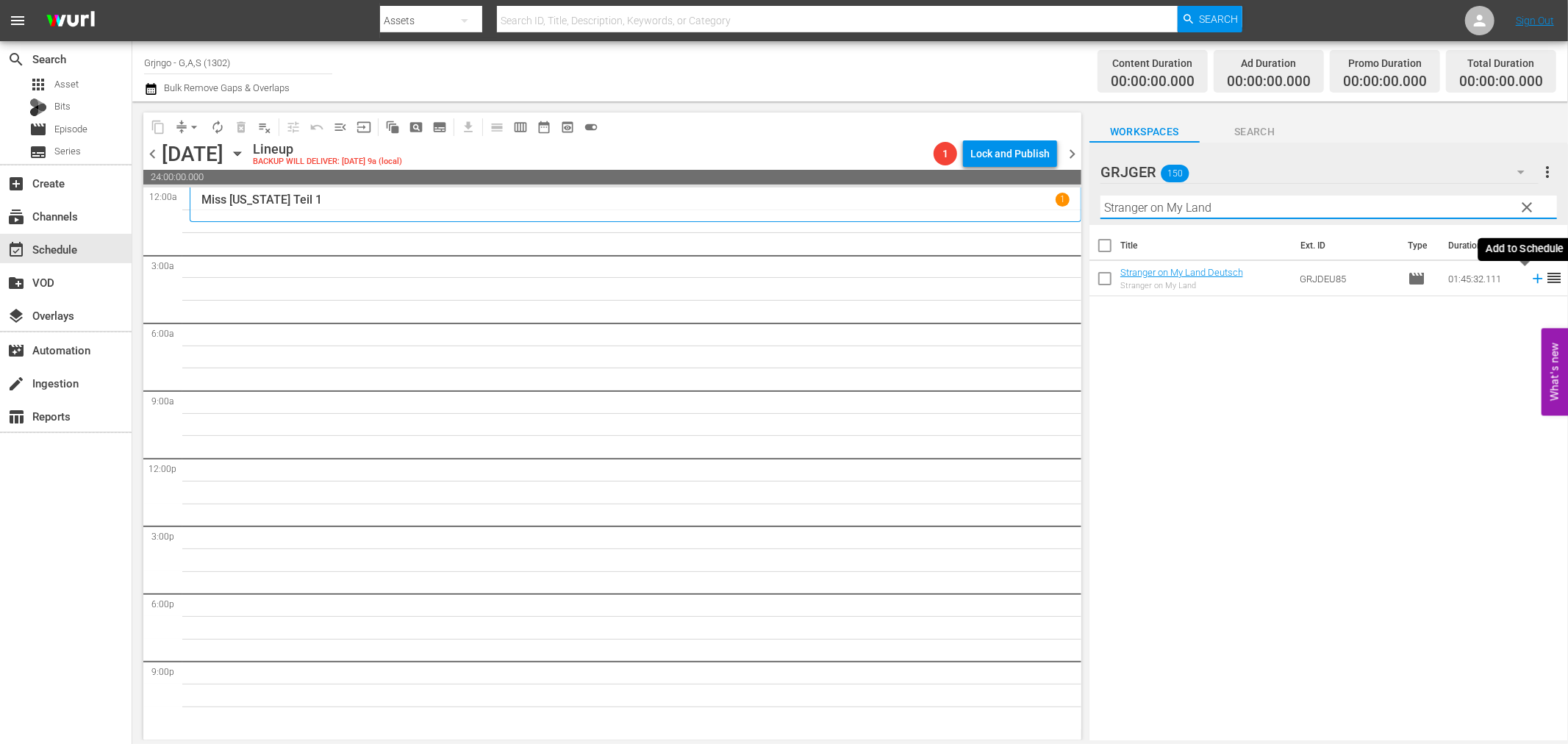
type input "Stranger on My Land"
click at [1530, 275] on icon at bounding box center [1538, 279] width 16 height 16
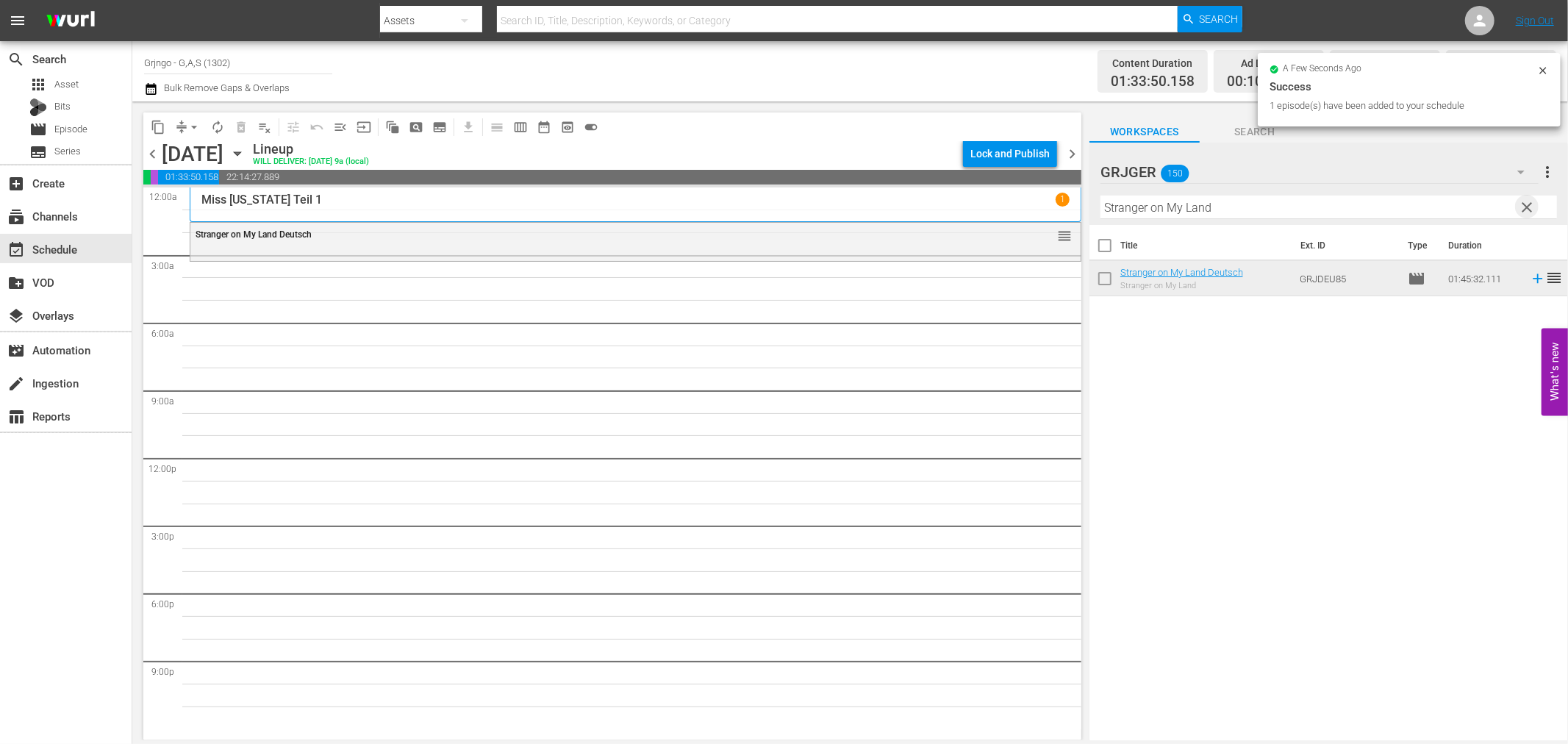
click at [1528, 203] on span "clear" at bounding box center [1528, 207] width 18 height 18
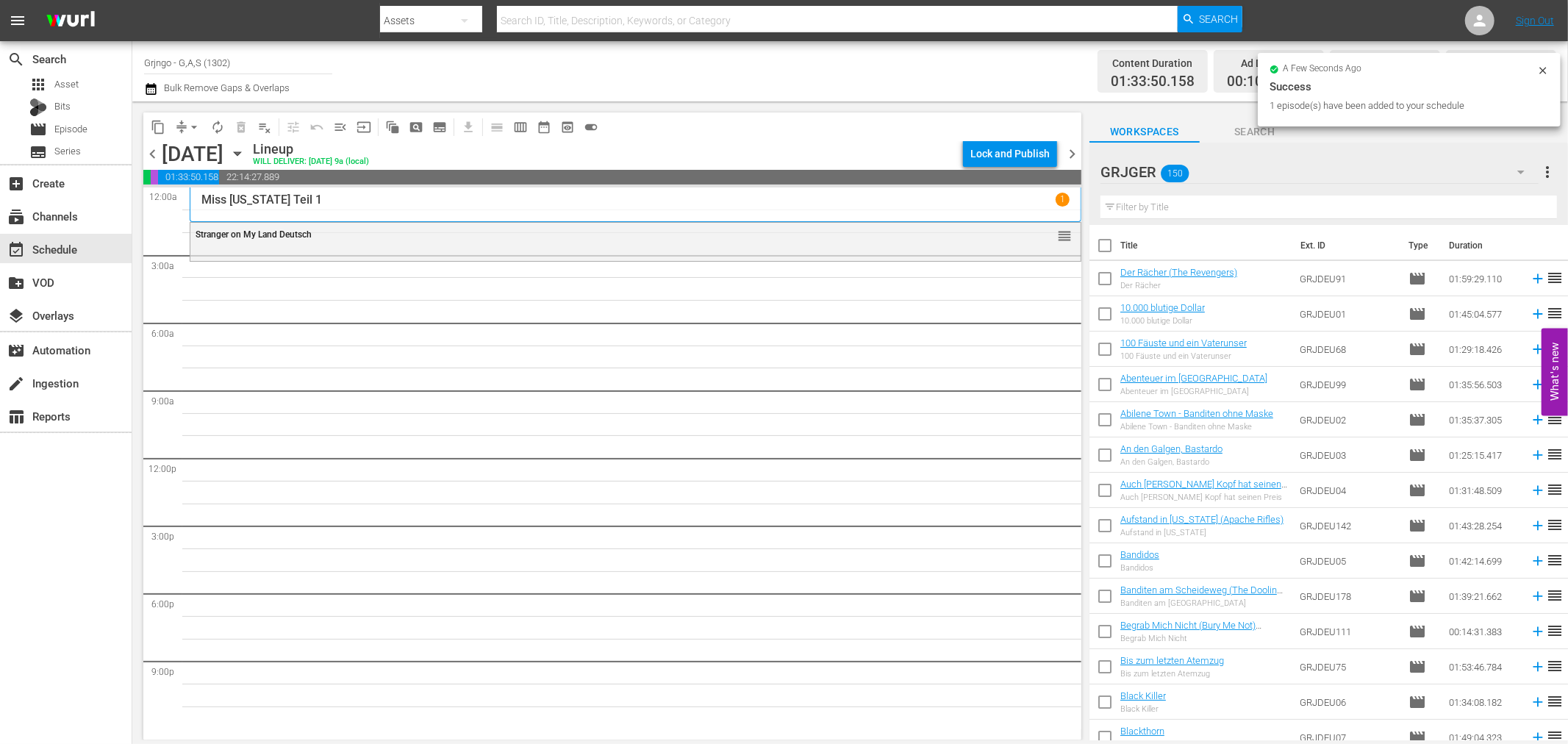
click at [1175, 203] on input "text" at bounding box center [1328, 207] width 456 height 23
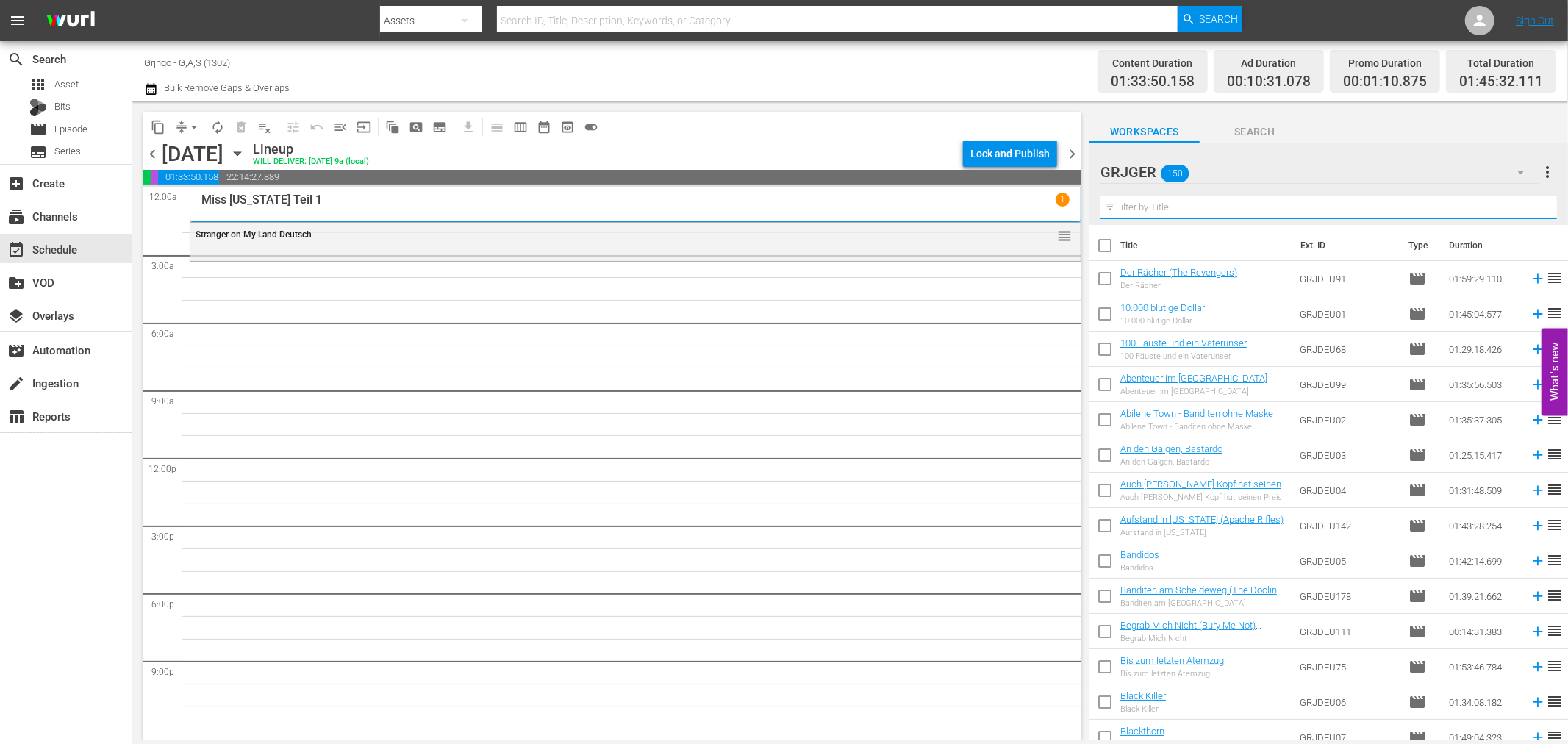
paste input "Savannah"
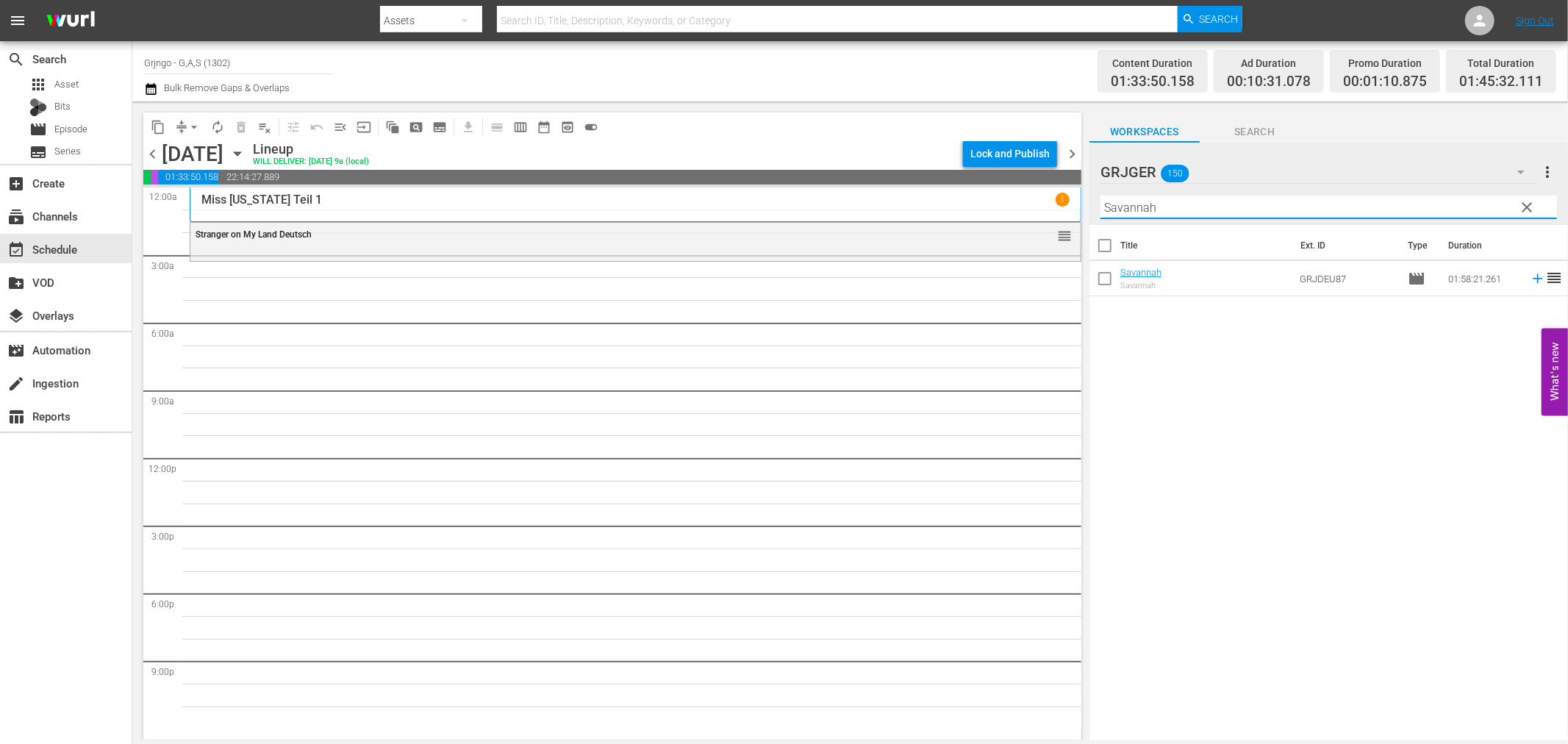
type input "Savannah"
click at [1533, 278] on icon at bounding box center [1538, 279] width 9 height 9
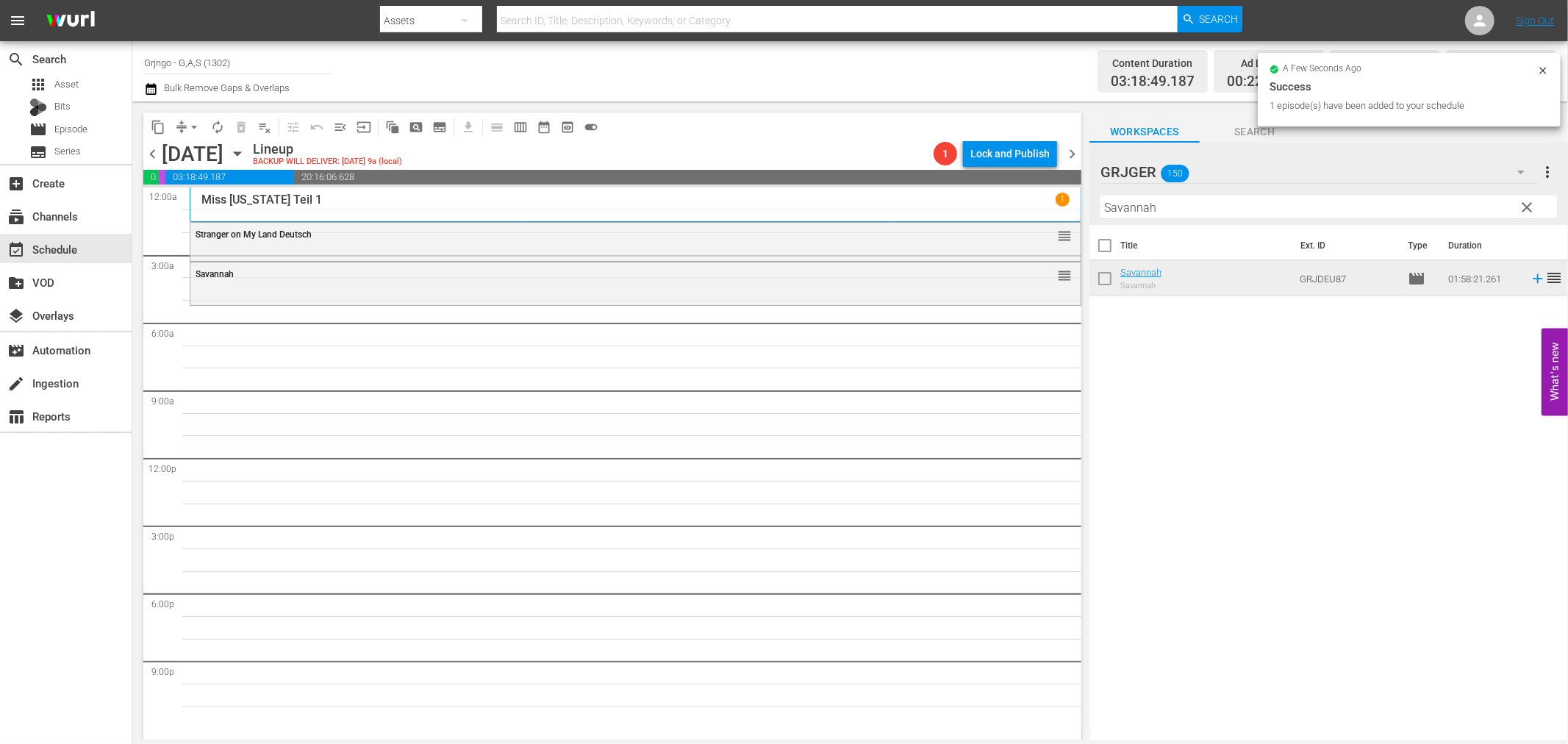
click at [1526, 202] on span "clear" at bounding box center [1528, 207] width 18 height 18
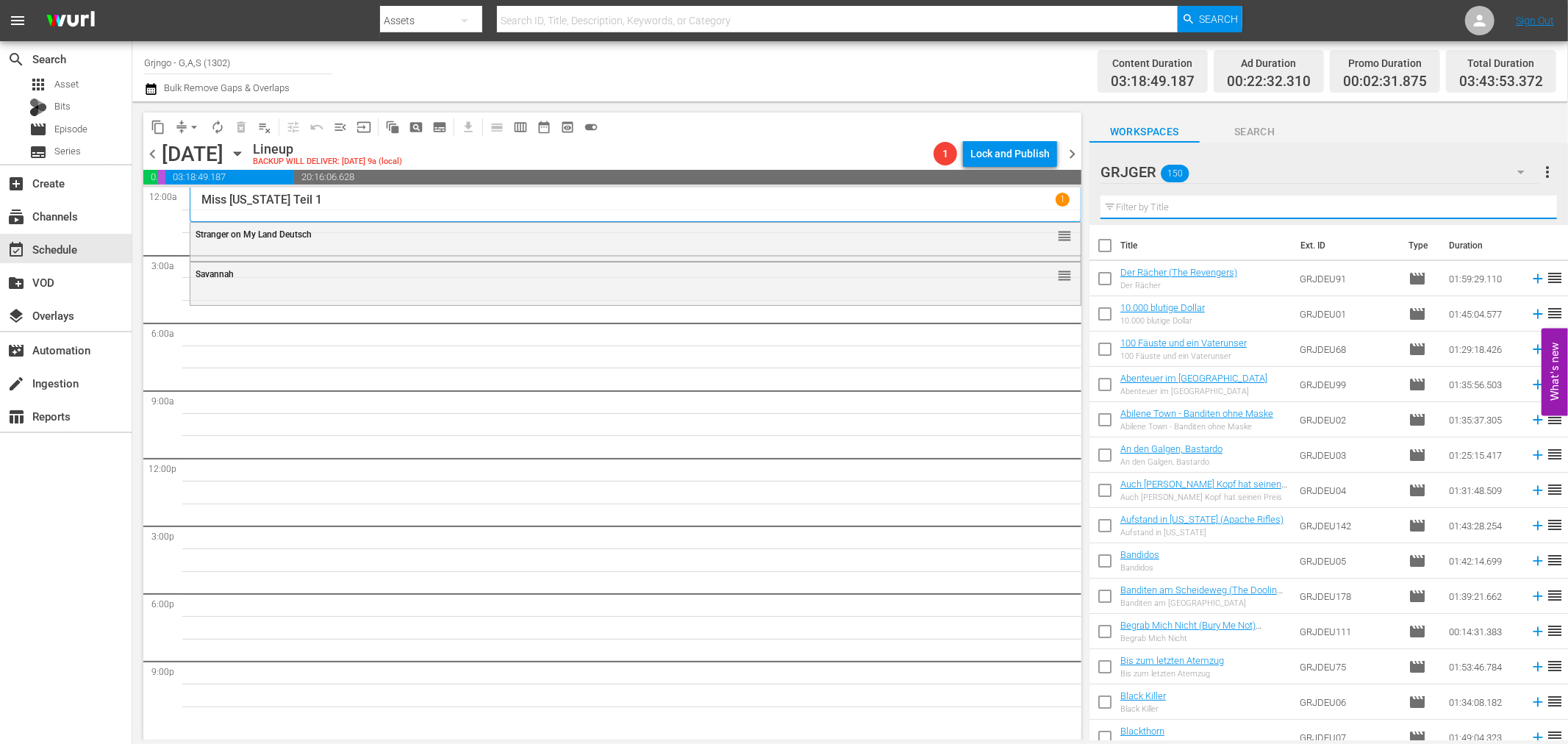
click at [1147, 207] on input "text" at bounding box center [1328, 207] width 456 height 23
paste input "Begrab Mich Nicht"
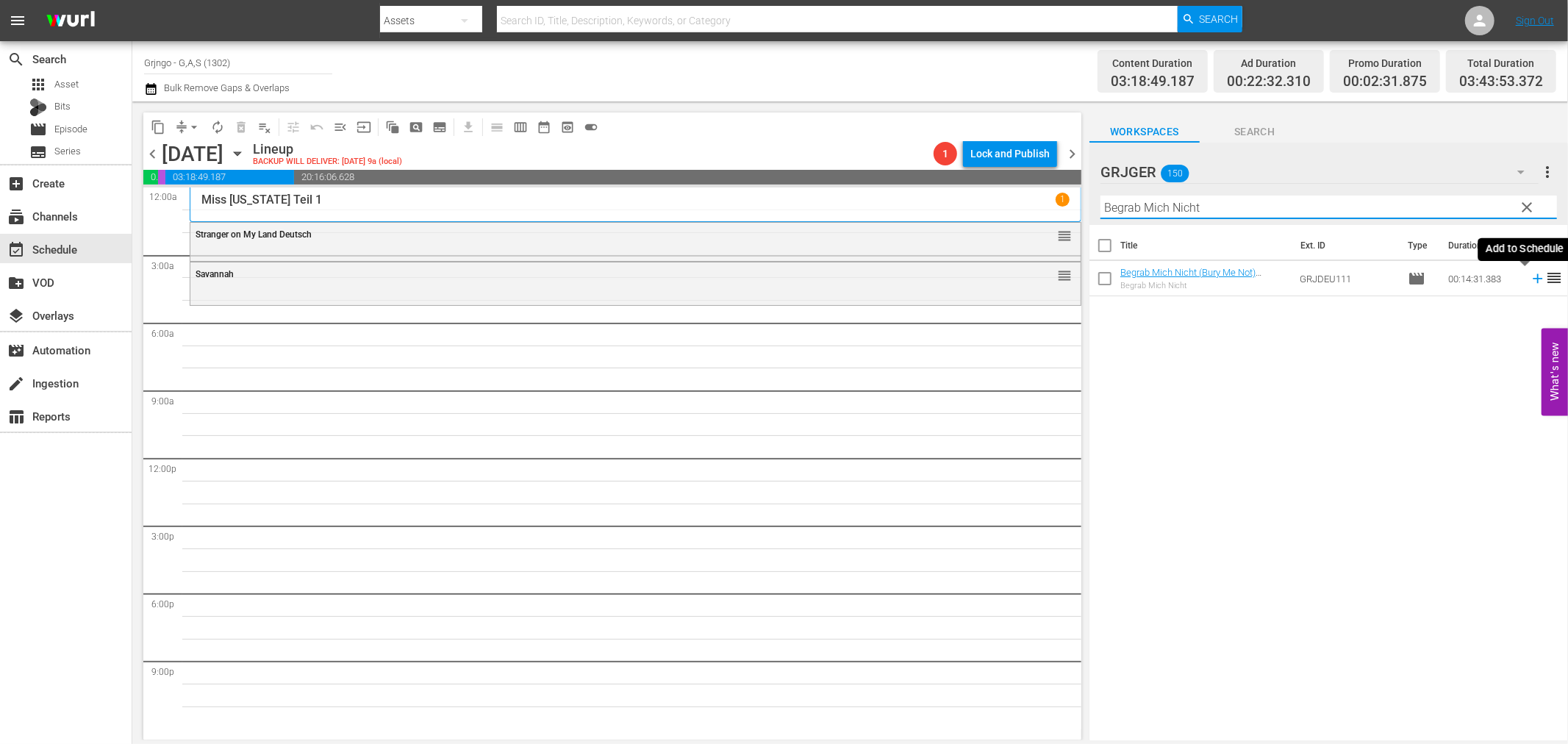
type input "Begrab Mich Nicht"
click at [1533, 279] on icon at bounding box center [1538, 279] width 9 height 9
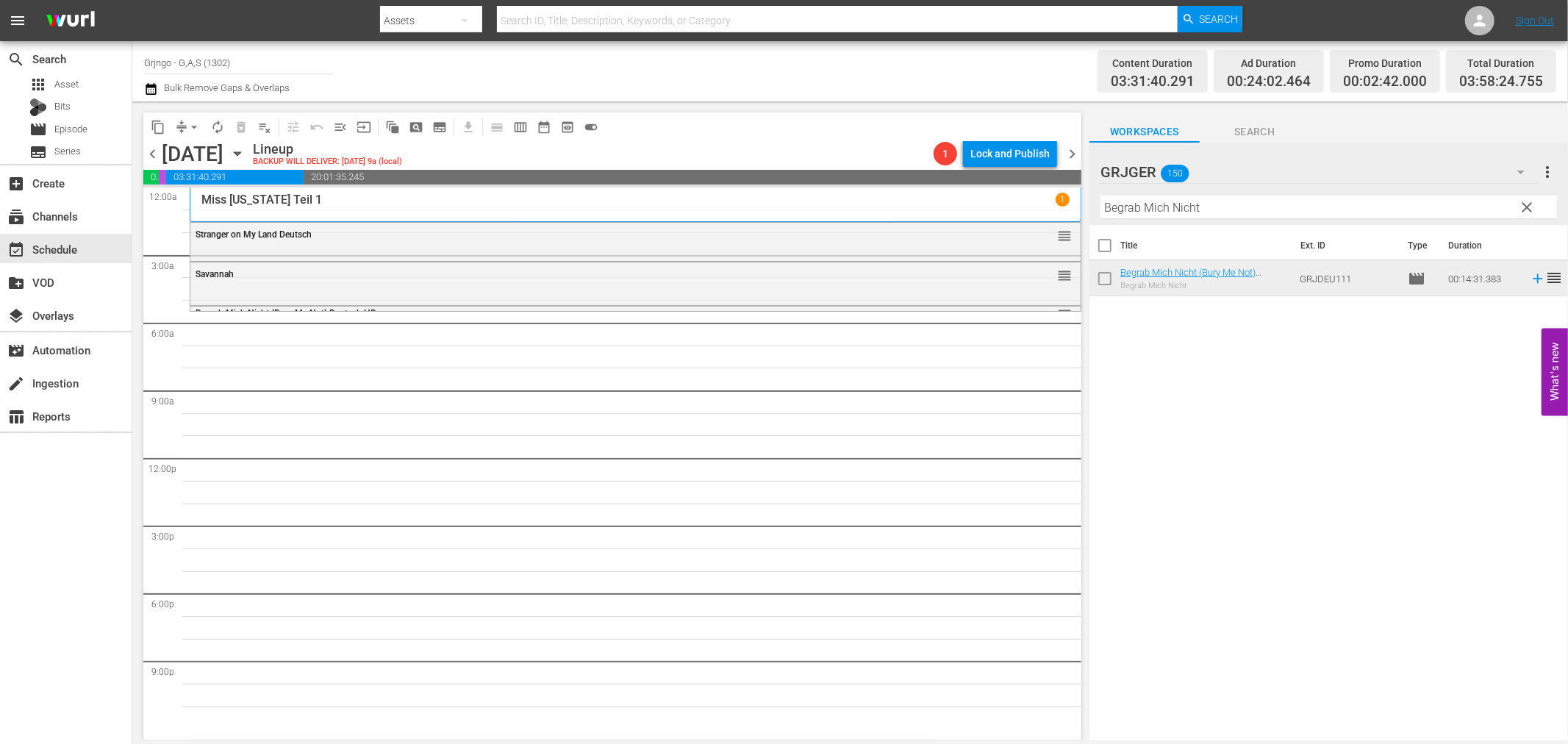
drag, startPoint x: 1519, startPoint y: 206, endPoint x: 1157, endPoint y: 221, distance: 362.3
click at [1521, 206] on span "clear" at bounding box center [1528, 207] width 18 height 18
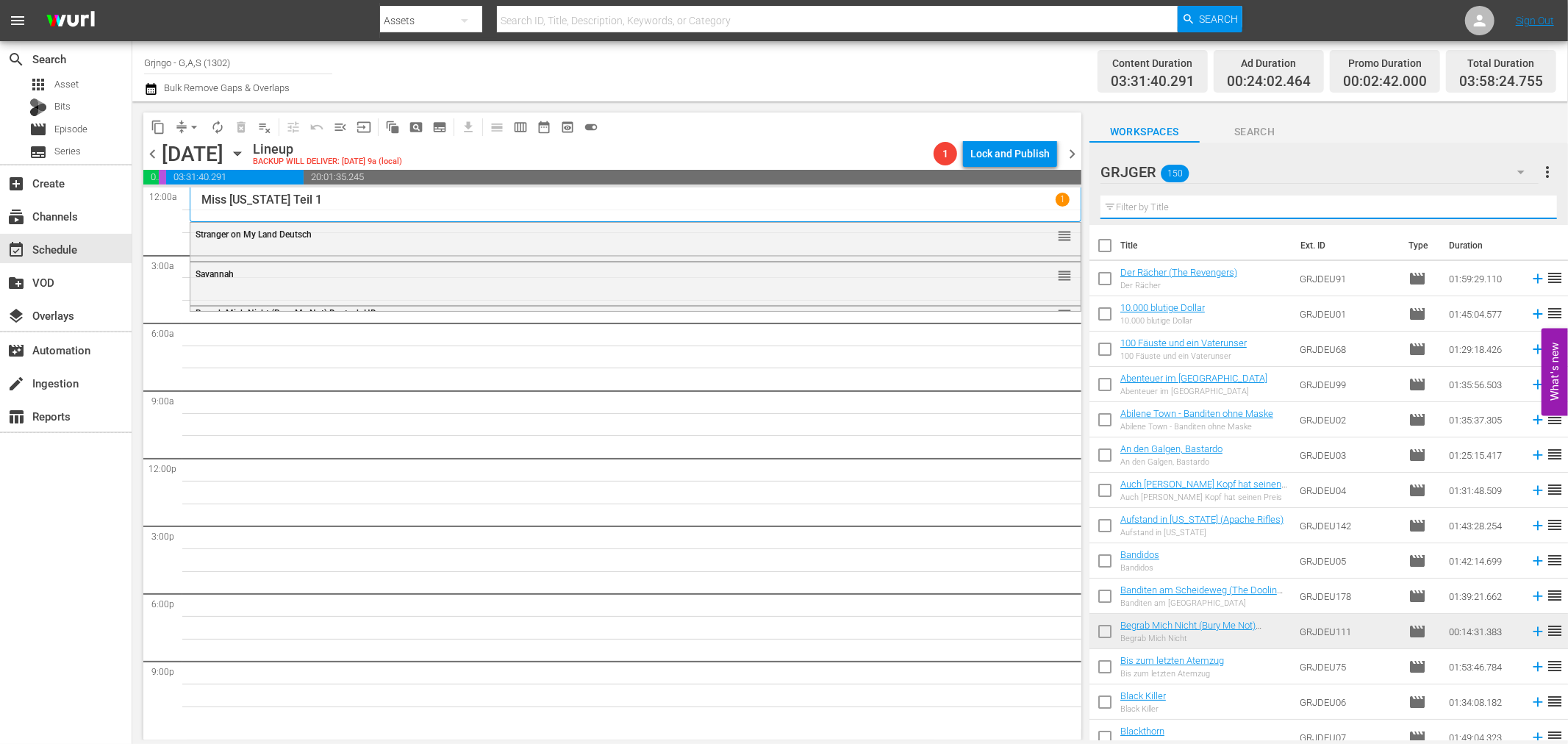
paste input "Der Rächer (The Revengers)"
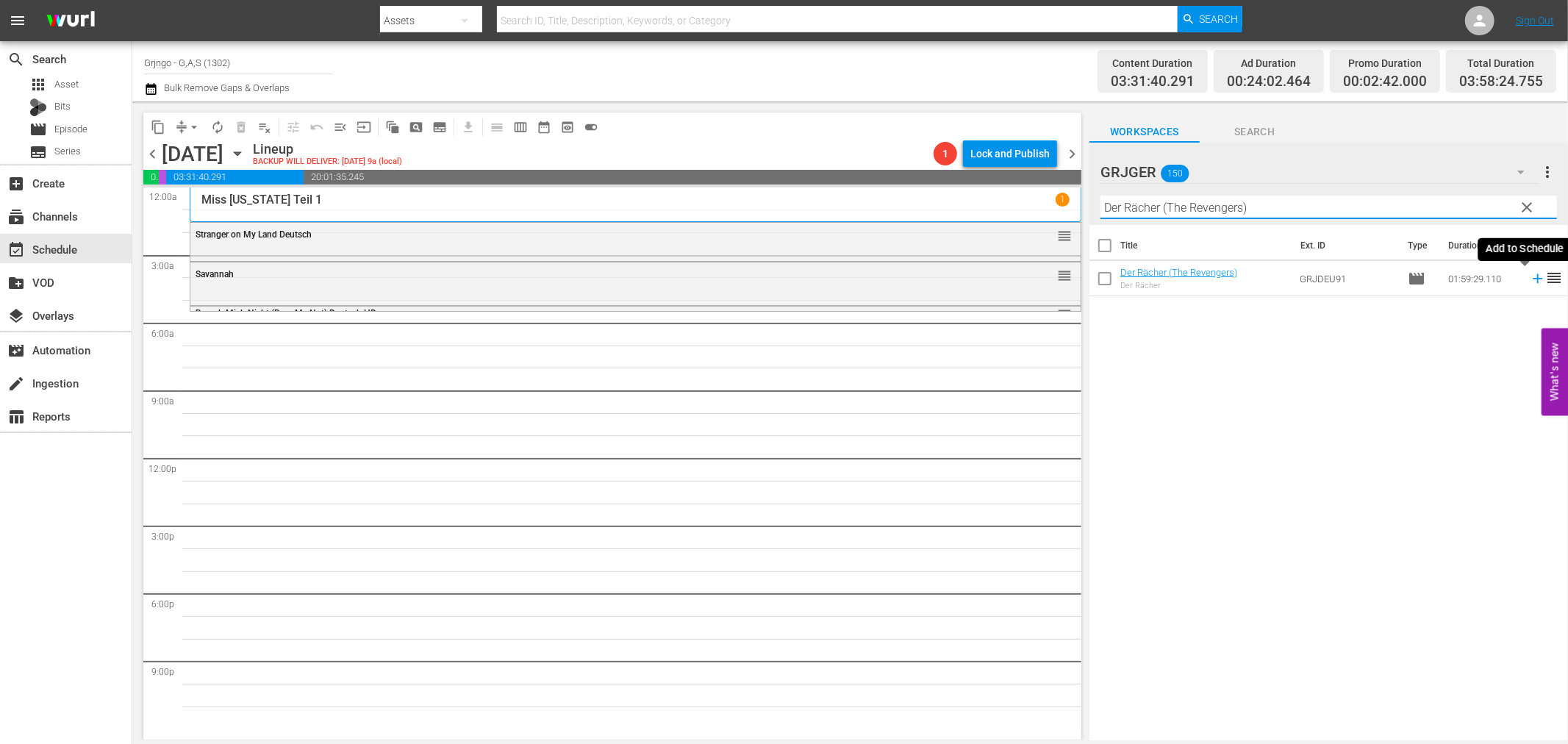
type input "Der Rächer (The Revengers)"
click at [1530, 276] on icon at bounding box center [1538, 279] width 16 height 16
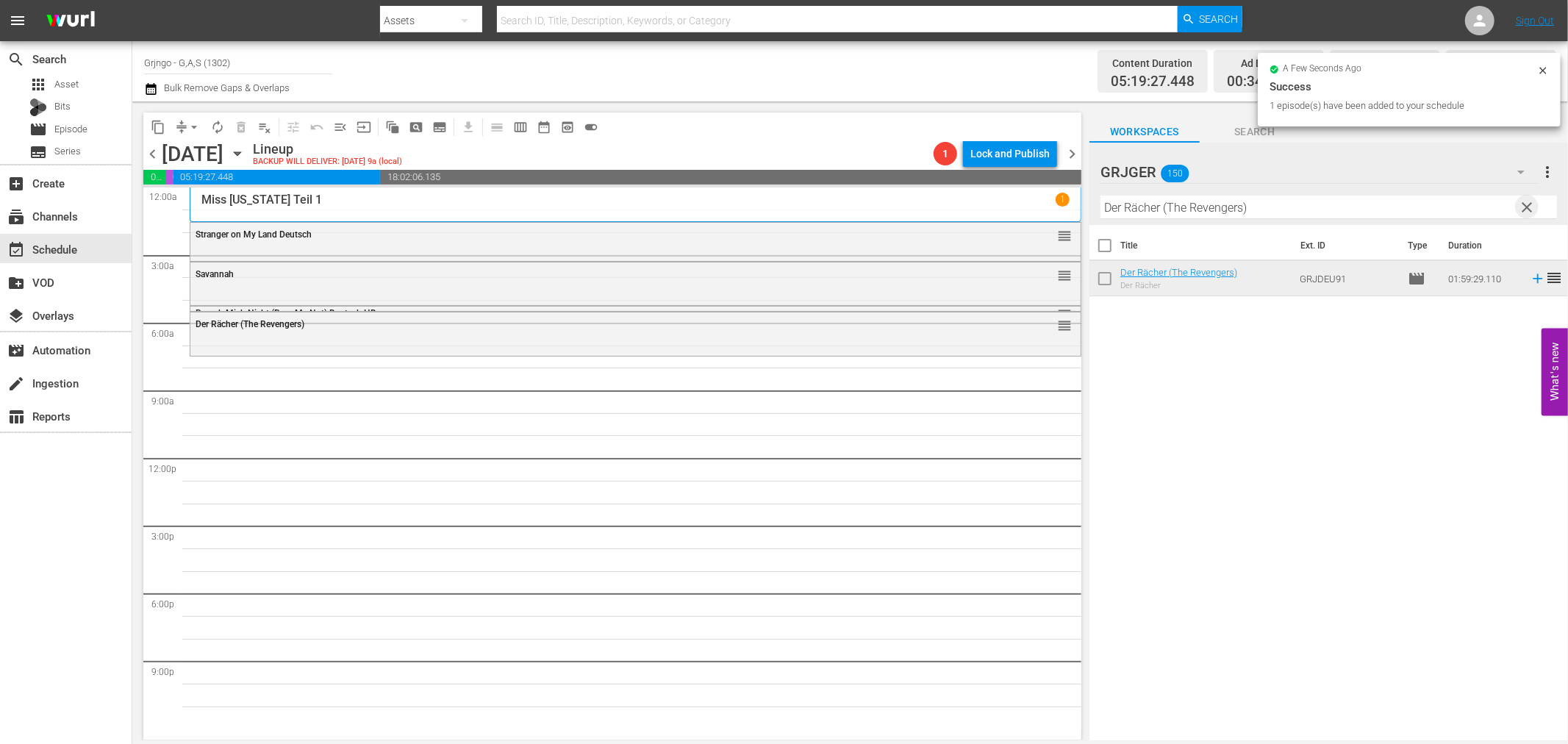
drag, startPoint x: 1531, startPoint y: 204, endPoint x: 1194, endPoint y: 204, distance: 337.0
click at [1530, 204] on span "clear" at bounding box center [1528, 207] width 18 height 18
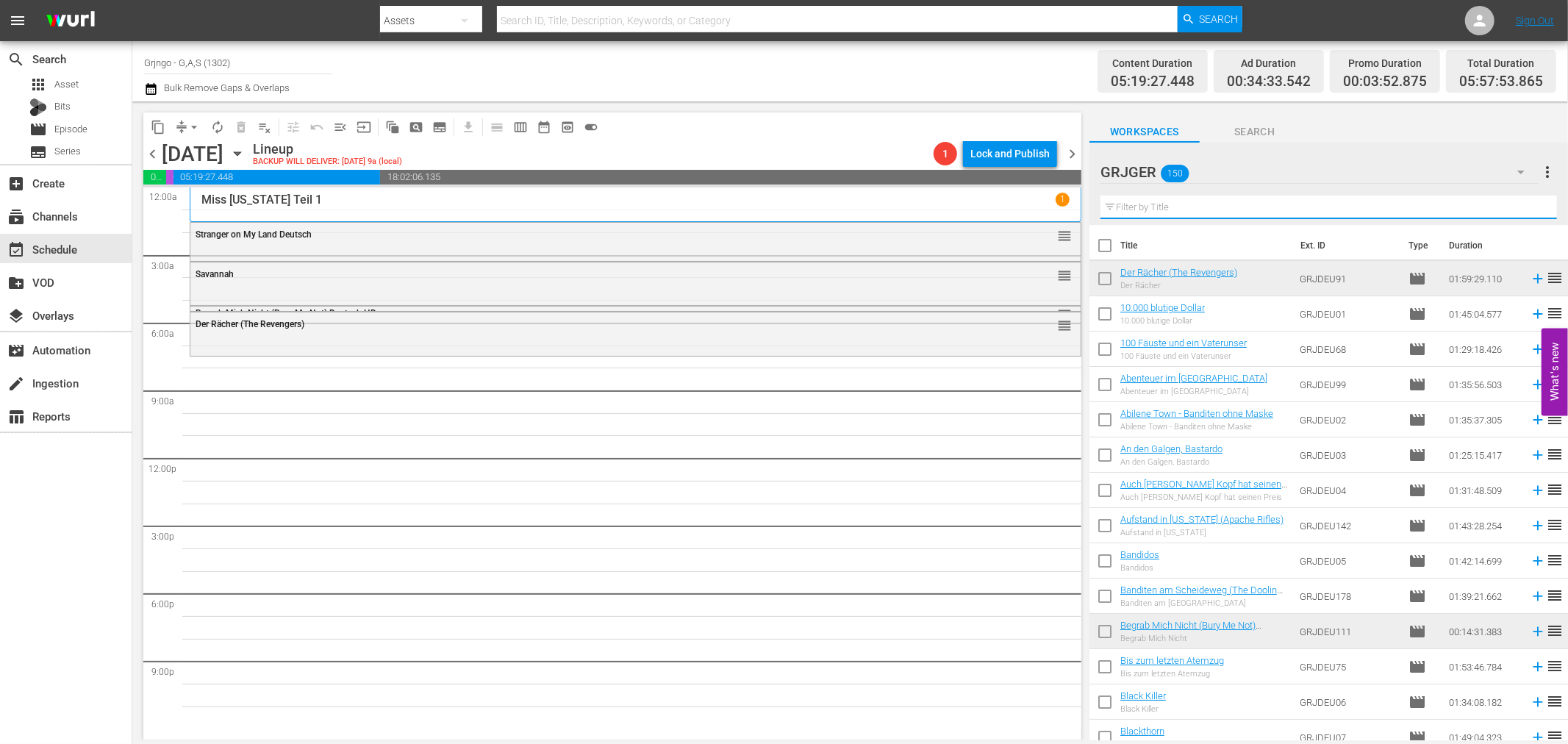
paste input "Mexican Jackpot"
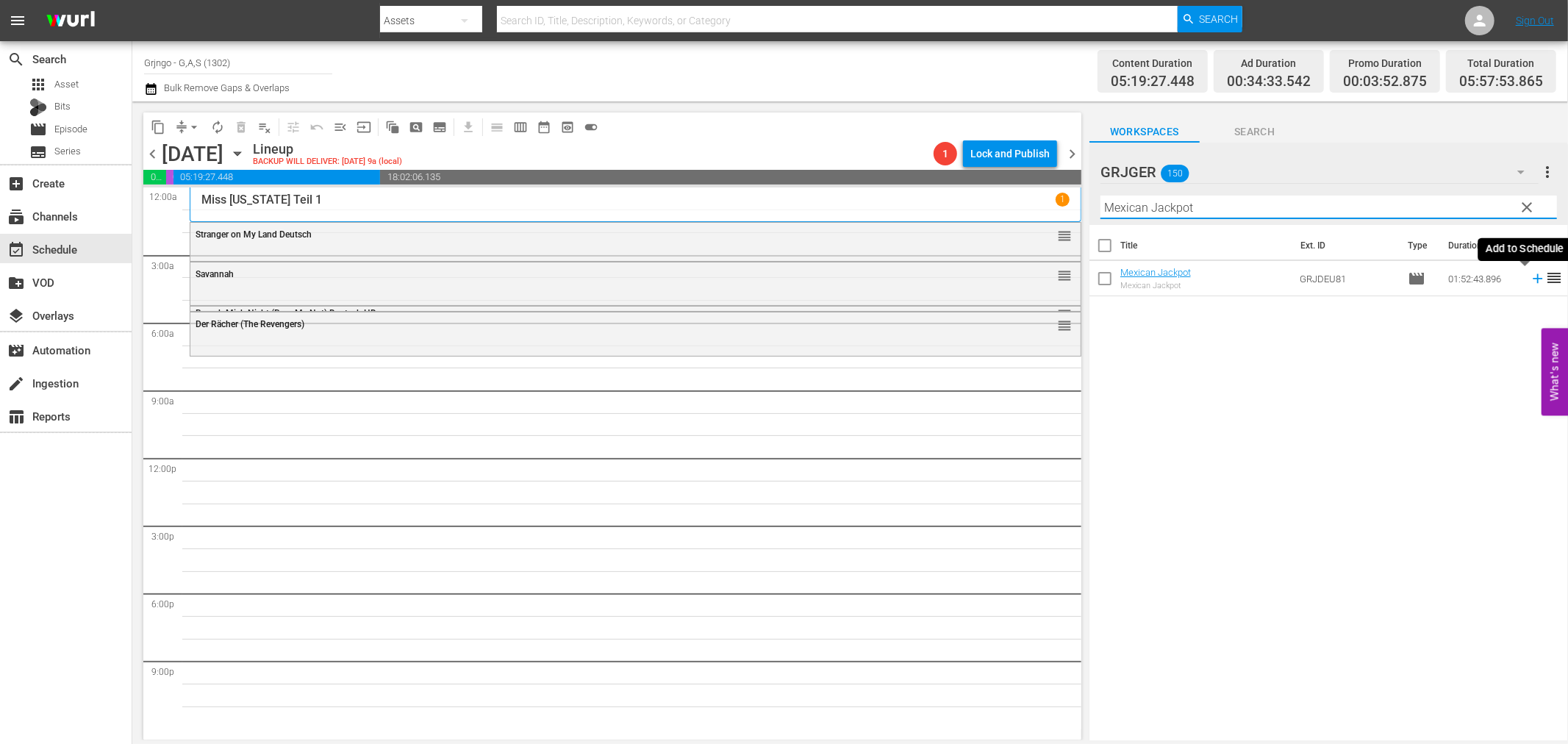
type input "Mexican Jackpot"
drag, startPoint x: 1527, startPoint y: 273, endPoint x: 1525, endPoint y: 285, distance: 12.2
click at [1530, 275] on icon at bounding box center [1538, 279] width 16 height 16
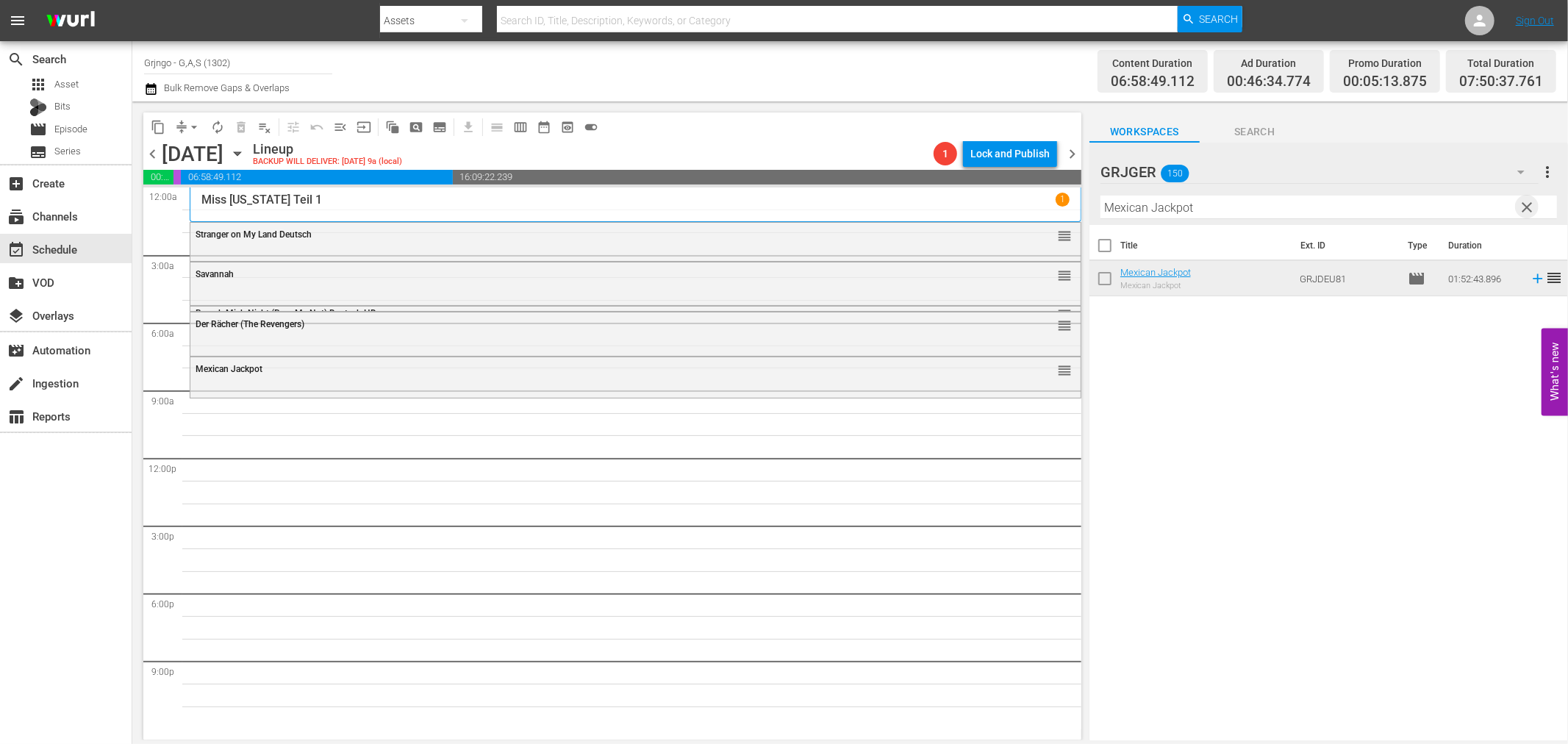
drag, startPoint x: 1525, startPoint y: 203, endPoint x: 1075, endPoint y: 214, distance: 450.1
click at [1521, 203] on span "clear" at bounding box center [1528, 207] width 18 height 18
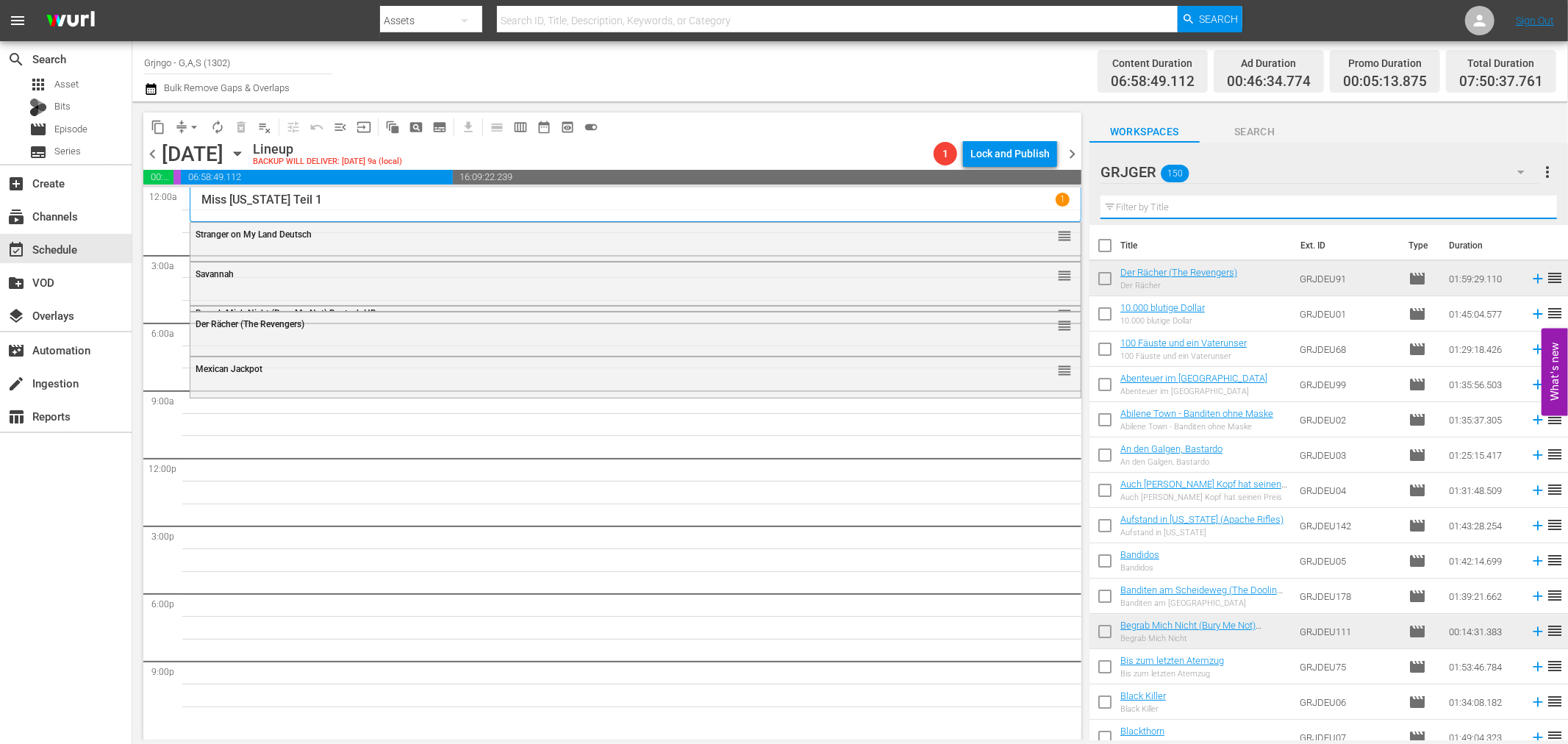
click at [1151, 202] on input "text" at bounding box center [1328, 207] width 456 height 23
paste input "Wildwasser-Sam"
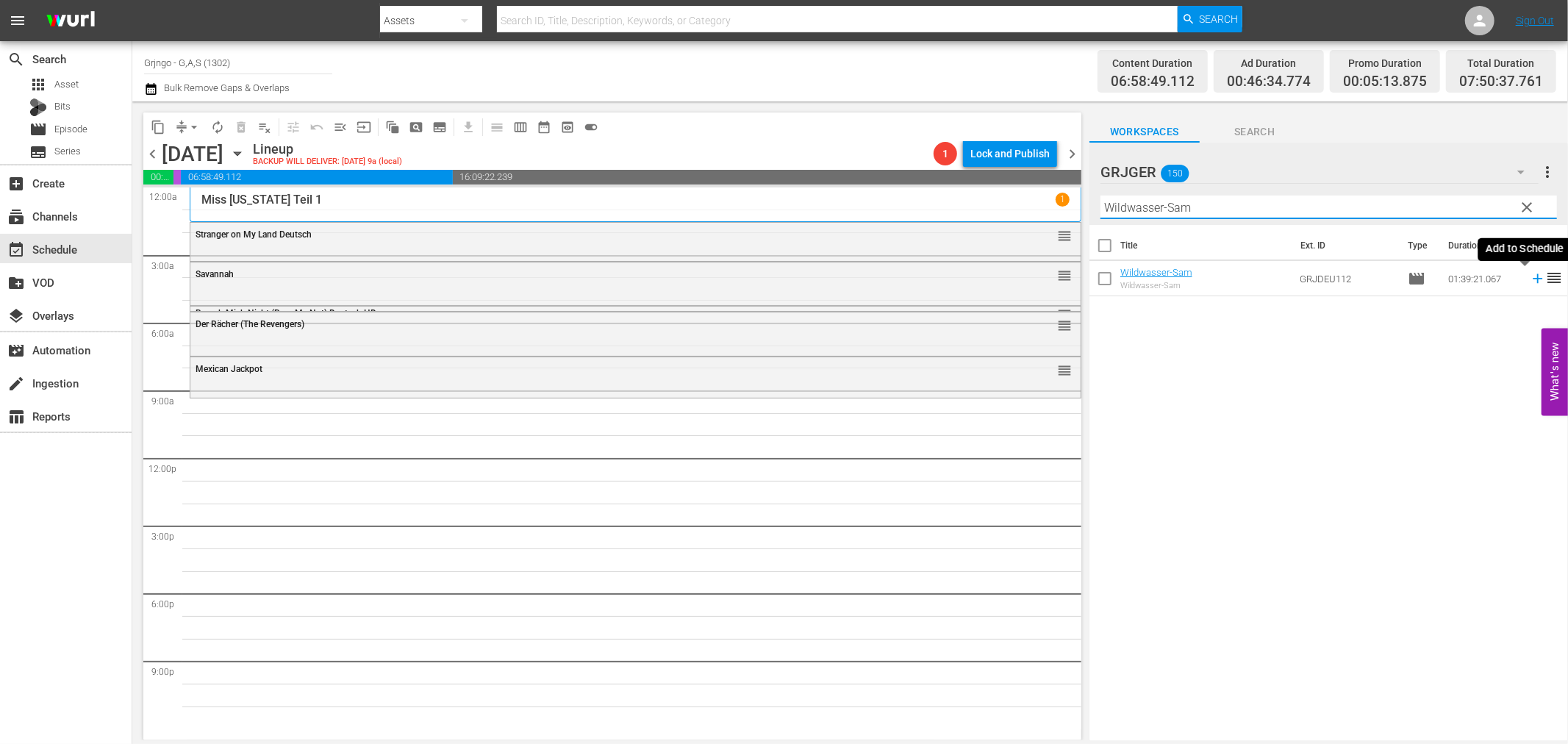
type input "Wildwasser-Sam"
click at [1530, 280] on icon at bounding box center [1538, 279] width 16 height 16
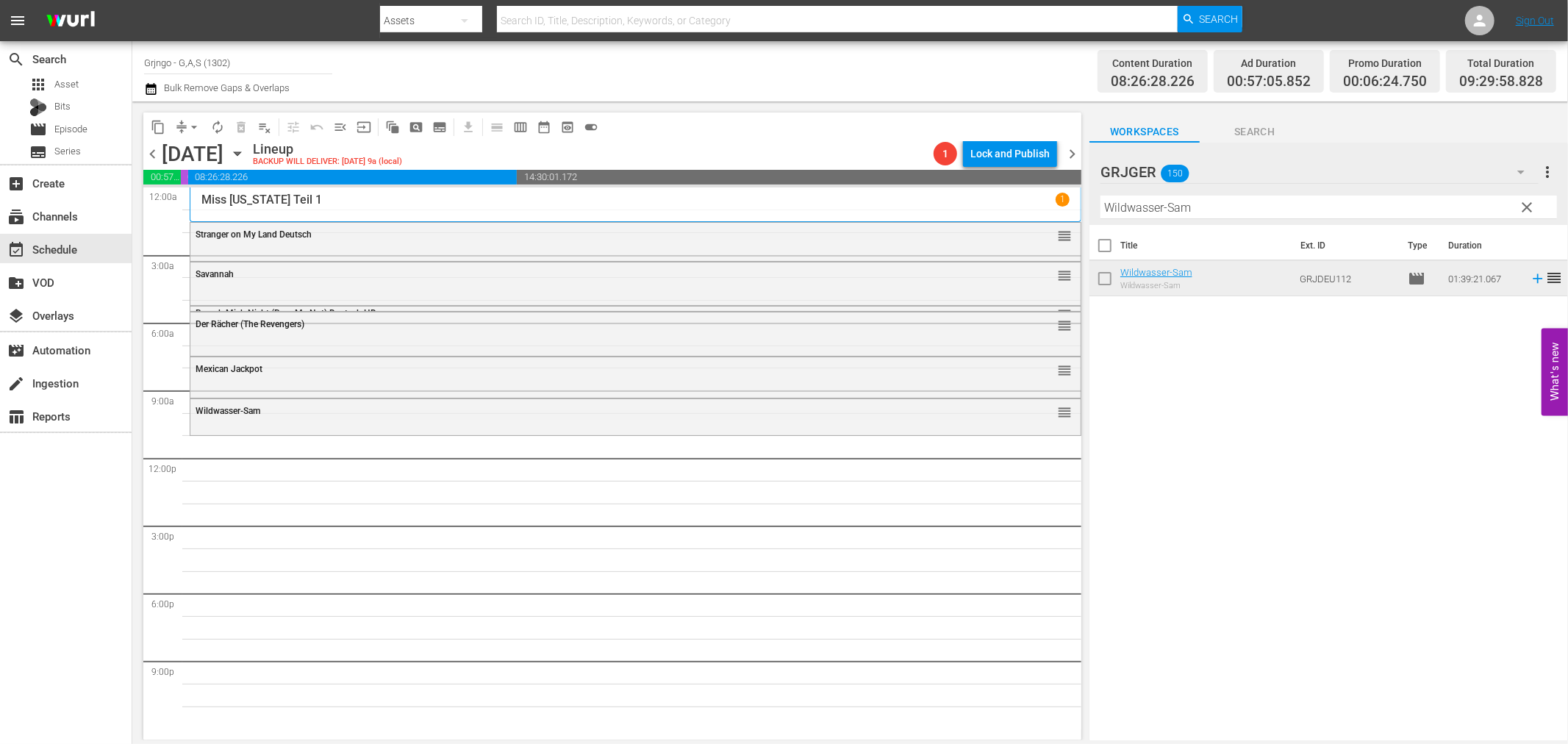
drag, startPoint x: 1532, startPoint y: 203, endPoint x: 1203, endPoint y: 210, distance: 329.1
click at [1532, 203] on span "clear" at bounding box center [1528, 207] width 18 height 18
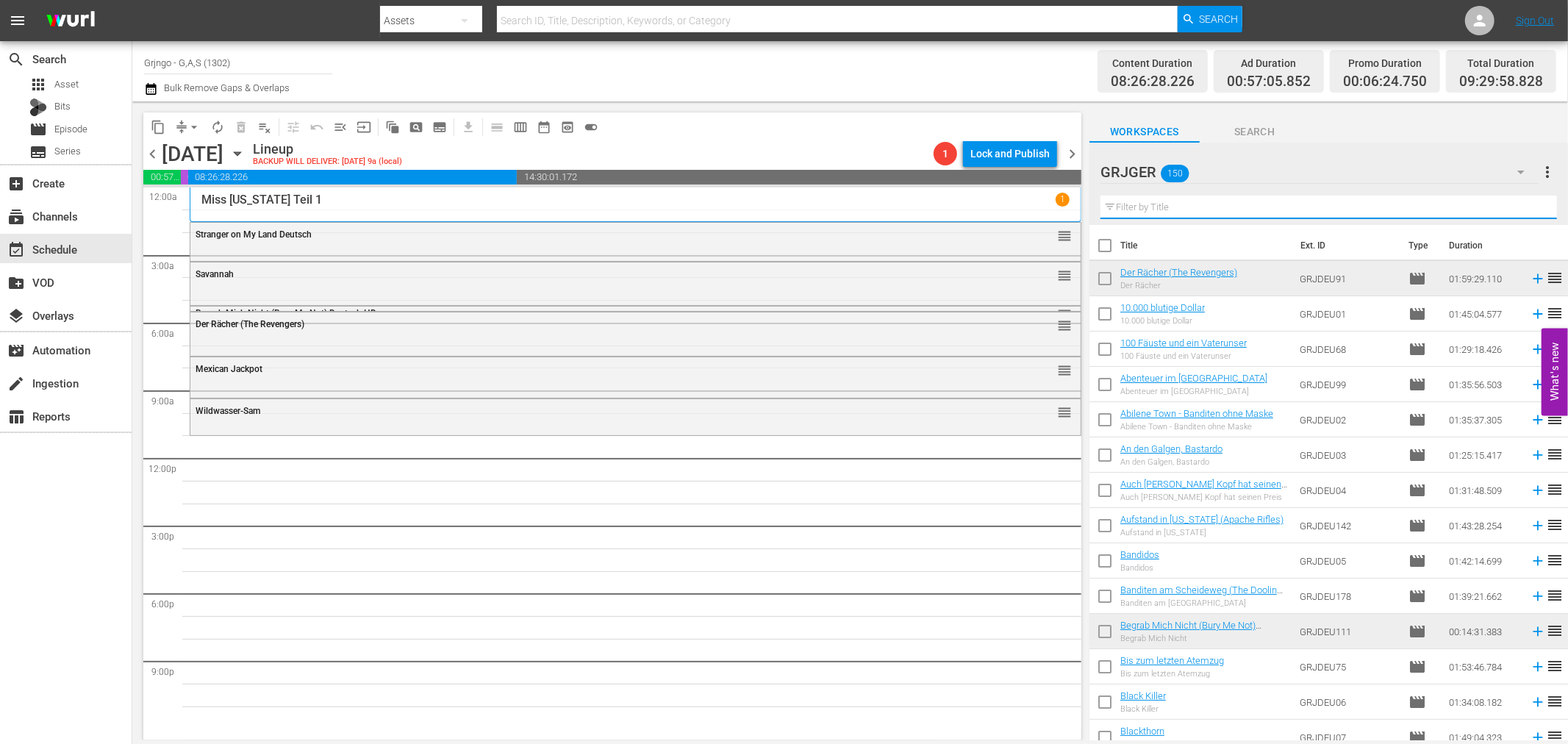
paste input "Ein Halleluja für Camposanto"
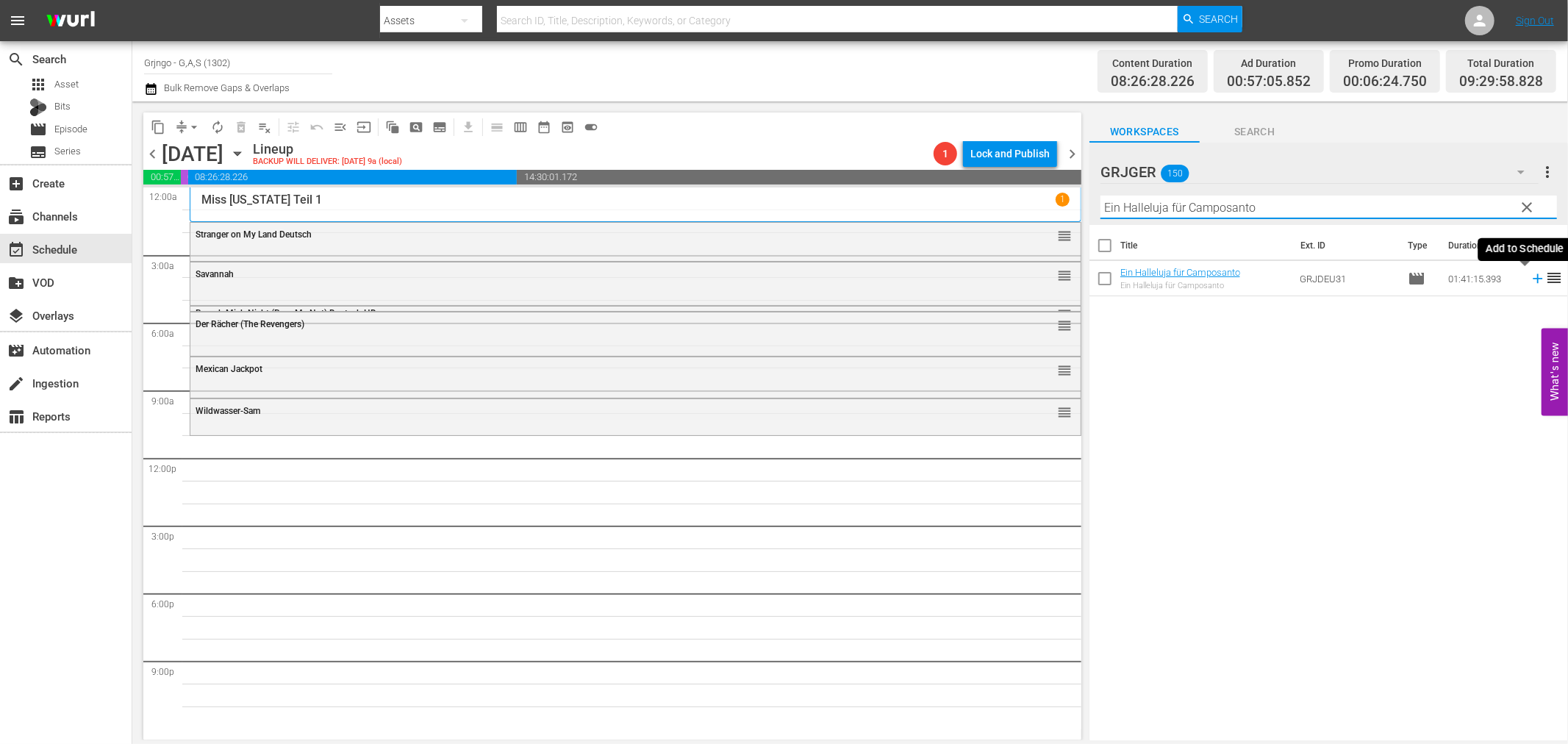
type input "Ein Halleluja für Camposanto"
click at [1530, 277] on icon at bounding box center [1538, 279] width 16 height 16
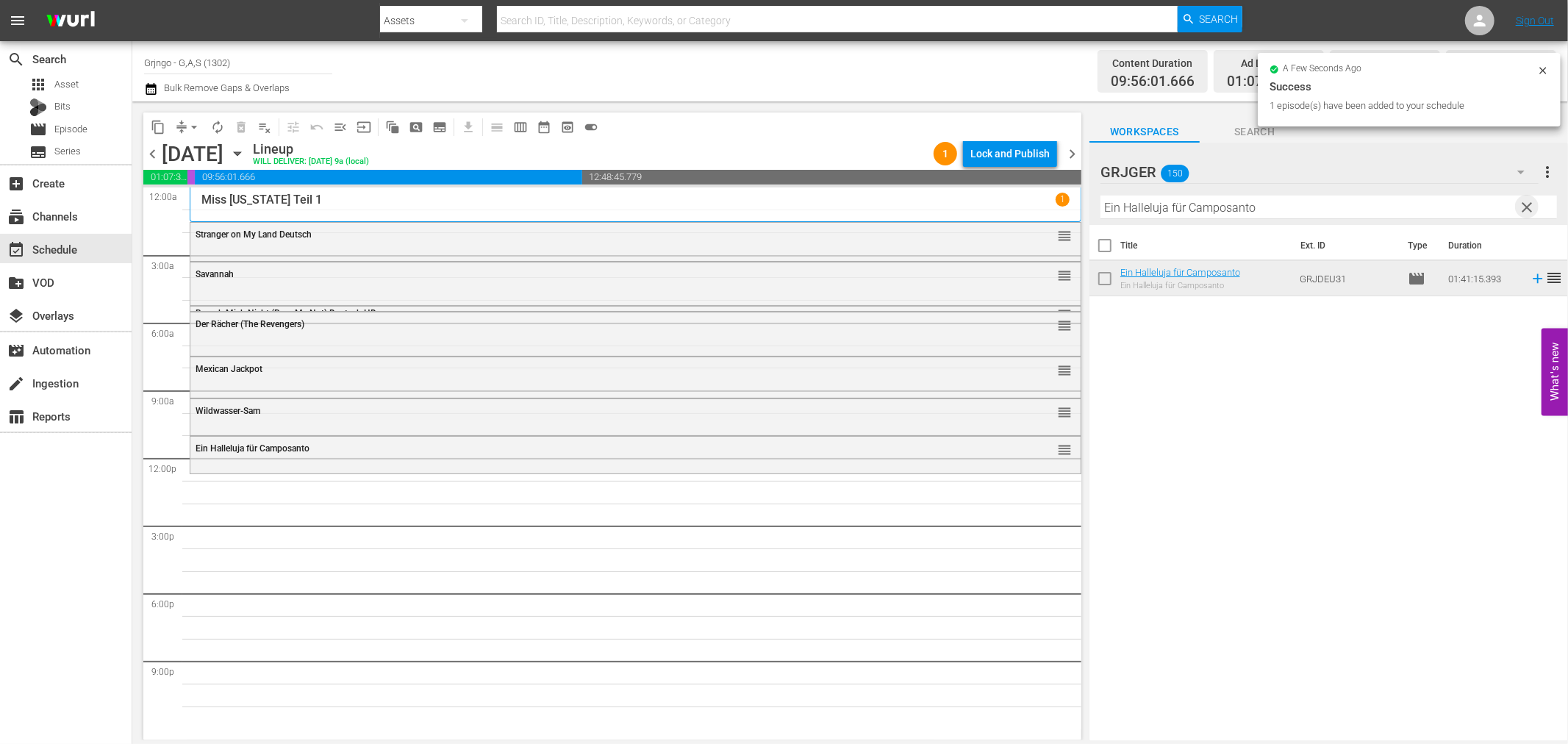
click at [1530, 206] on span "clear" at bounding box center [1528, 207] width 18 height 18
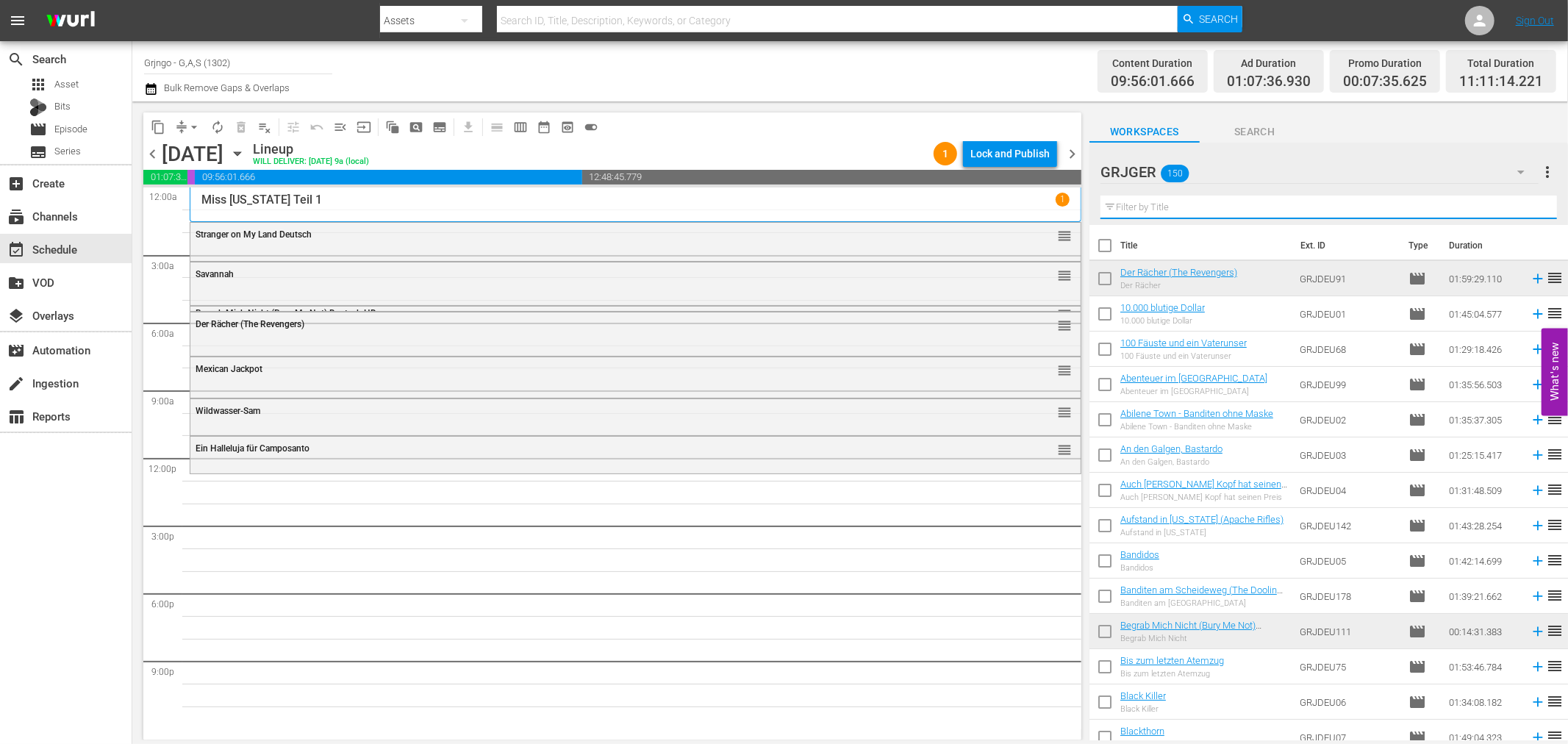
paste input "Django - Den Colt an der Kehle"
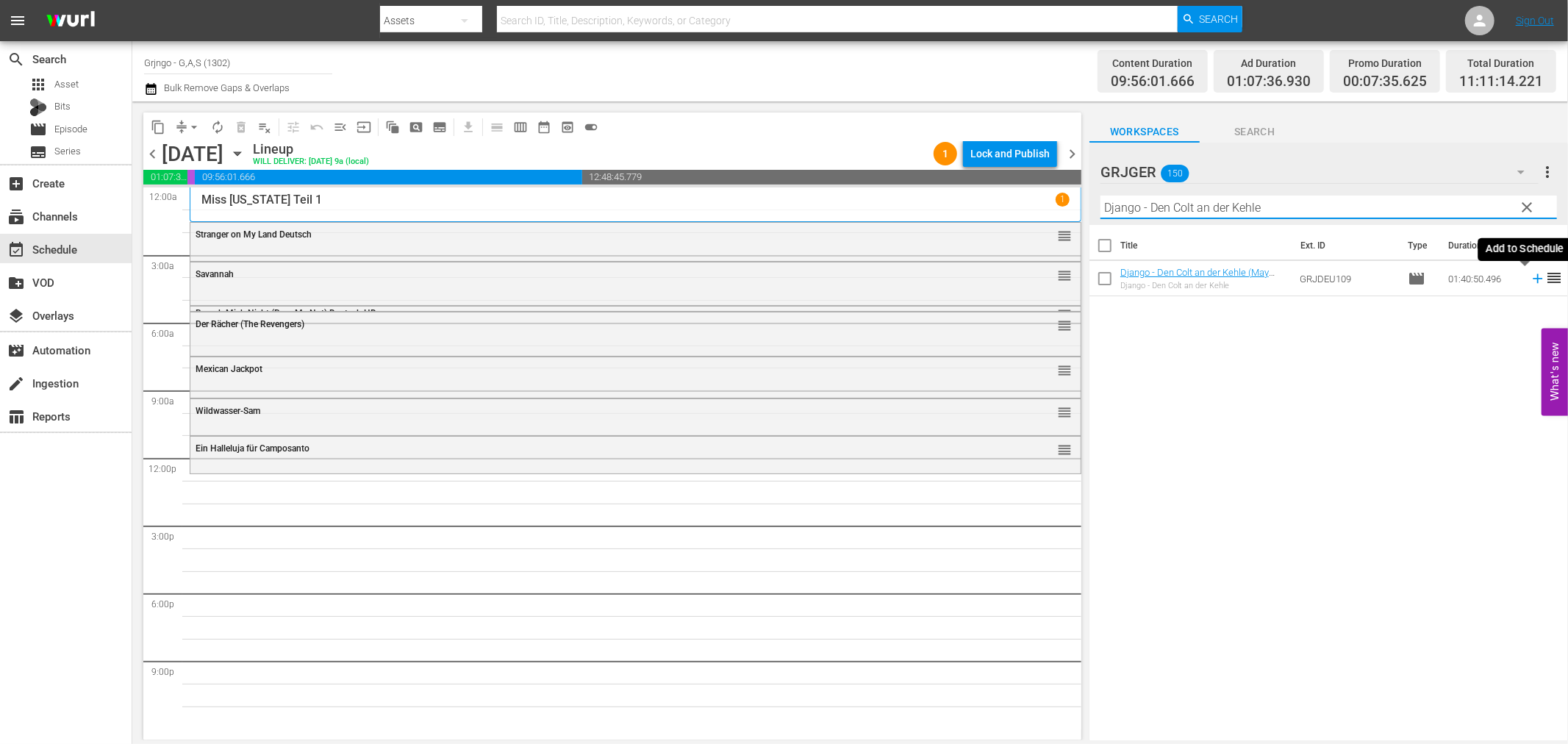
type input "Django - Den Colt an der Kehle"
click at [1533, 278] on icon at bounding box center [1538, 279] width 9 height 9
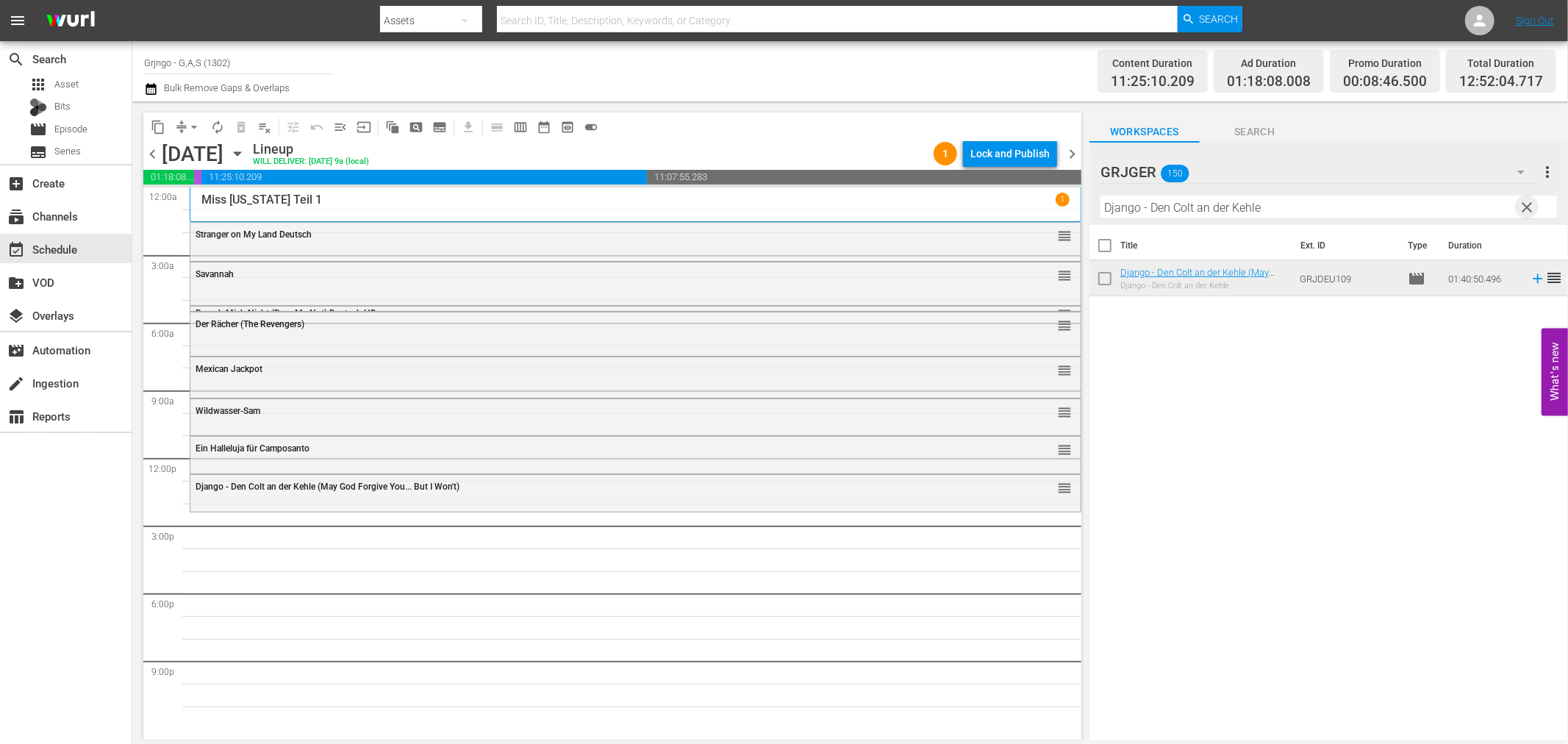
click at [1523, 206] on span "clear" at bounding box center [1528, 207] width 18 height 18
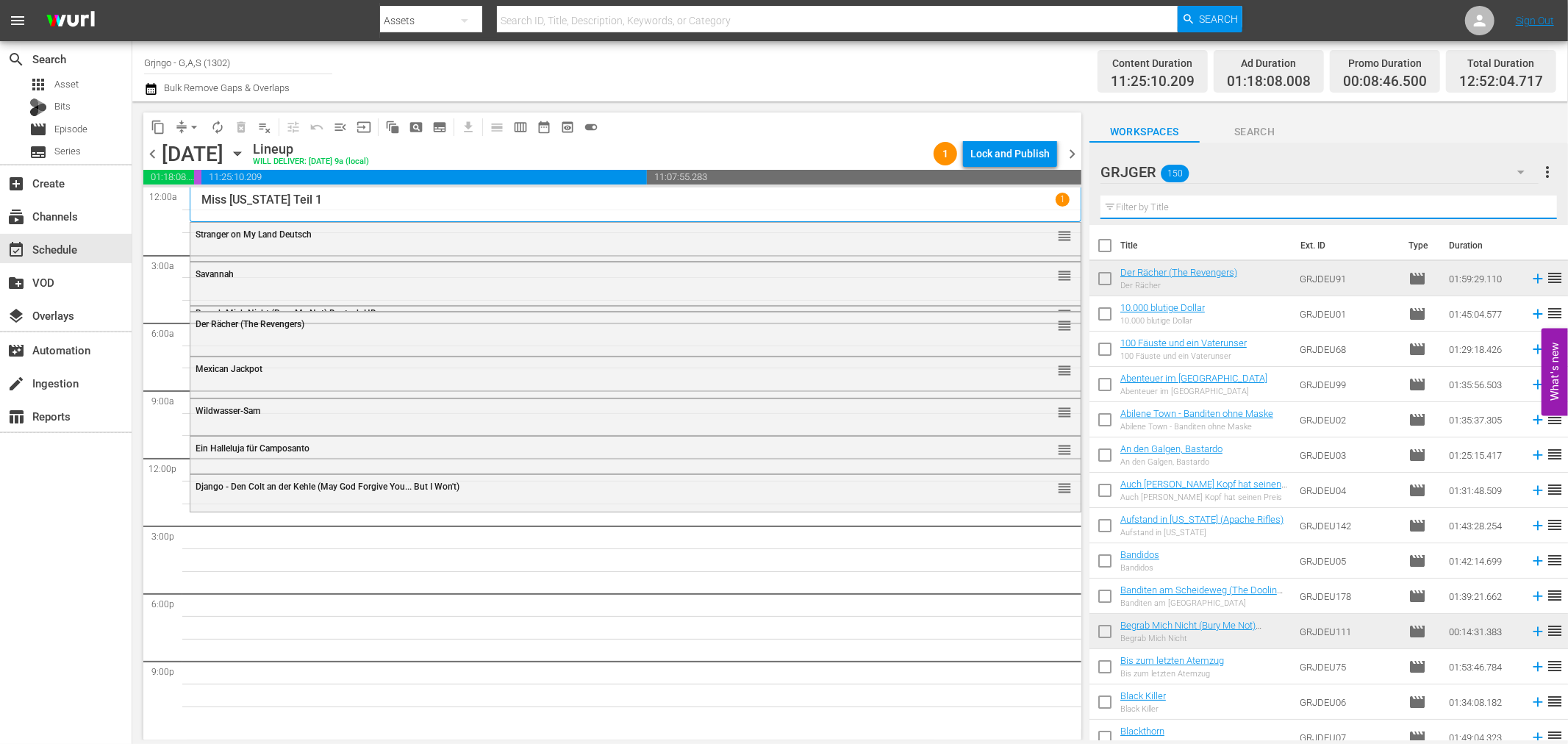
click at [1169, 207] on input "text" at bounding box center [1328, 207] width 456 height 23
paste input "Der Rächer von [US_STATE] (Panhandle)"
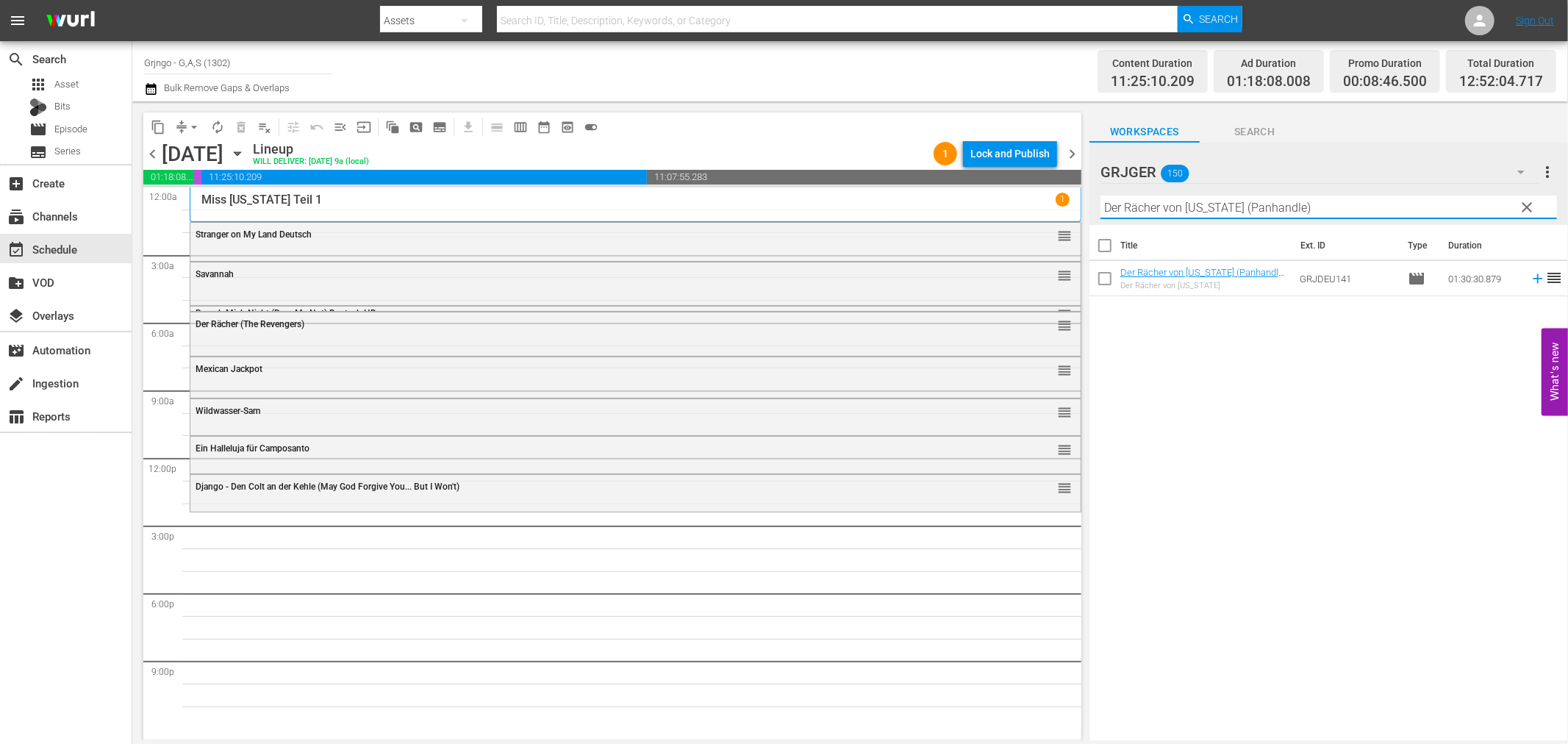
type input "Der Rächer von [US_STATE] (Panhandle)"
click at [1530, 275] on icon at bounding box center [1538, 279] width 16 height 16
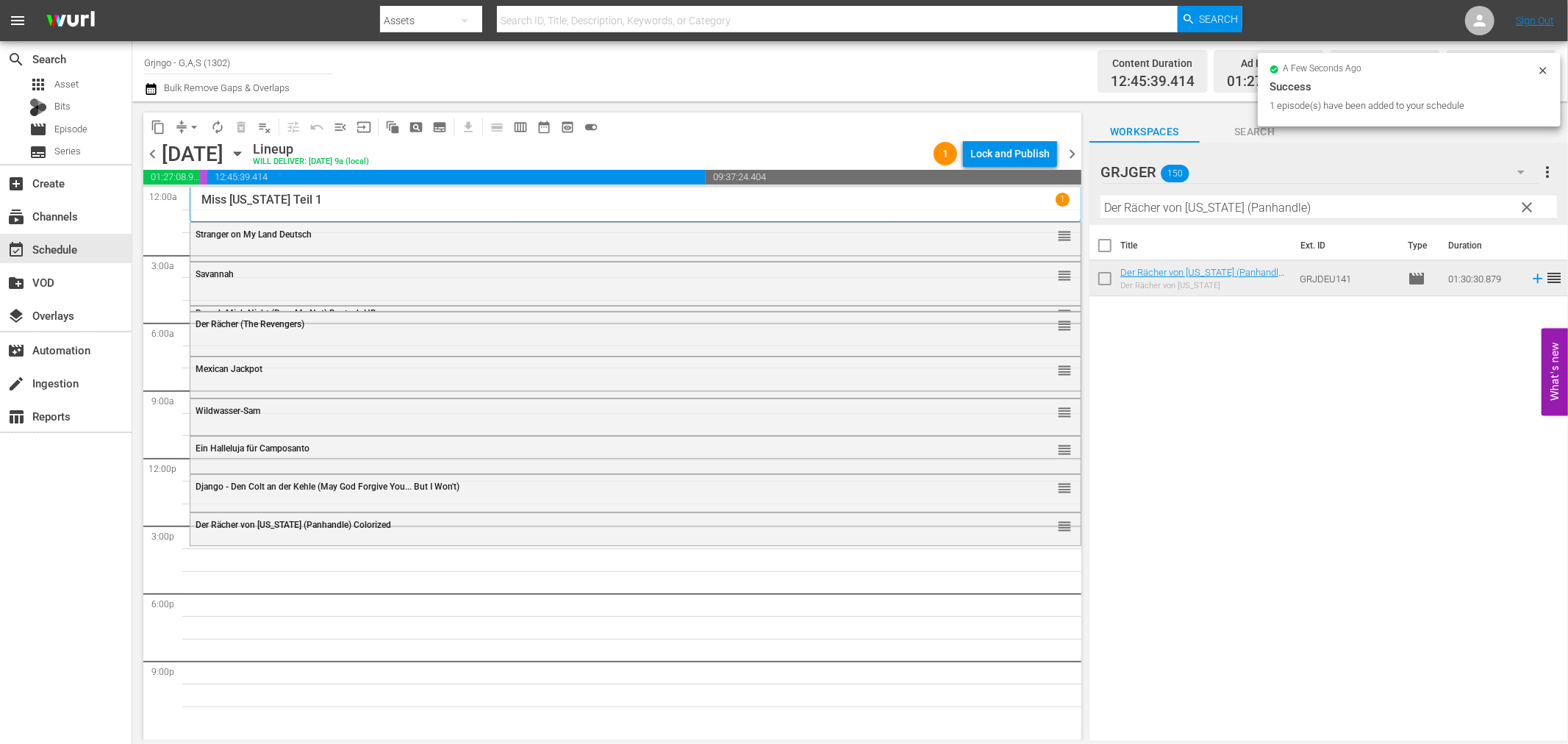
drag, startPoint x: 1528, startPoint y: 203, endPoint x: 1246, endPoint y: 231, distance: 283.4
click at [1528, 203] on span "clear" at bounding box center [1528, 207] width 18 height 18
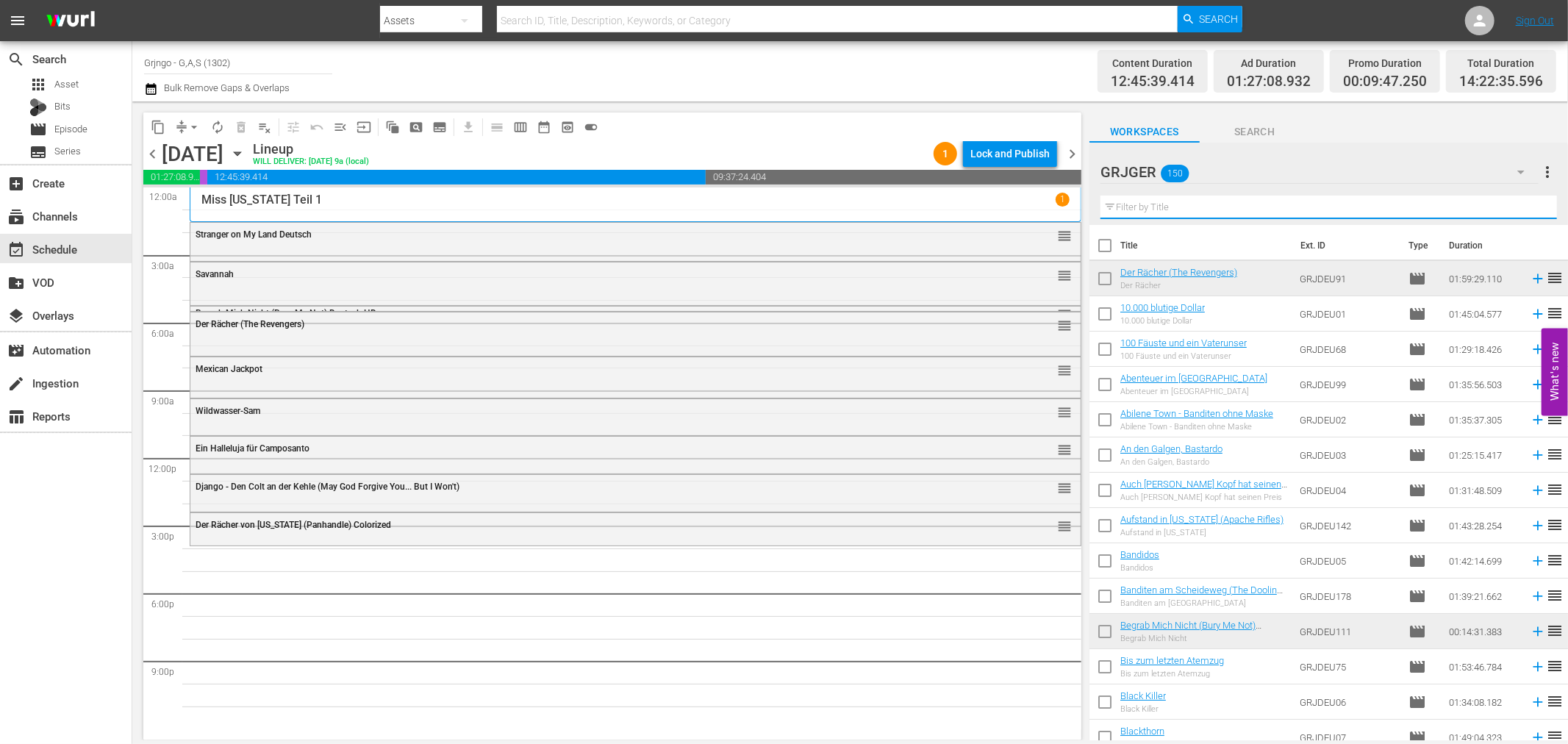
paste input "Auch [PERSON_NAME] Kopf hat seinen Preis"
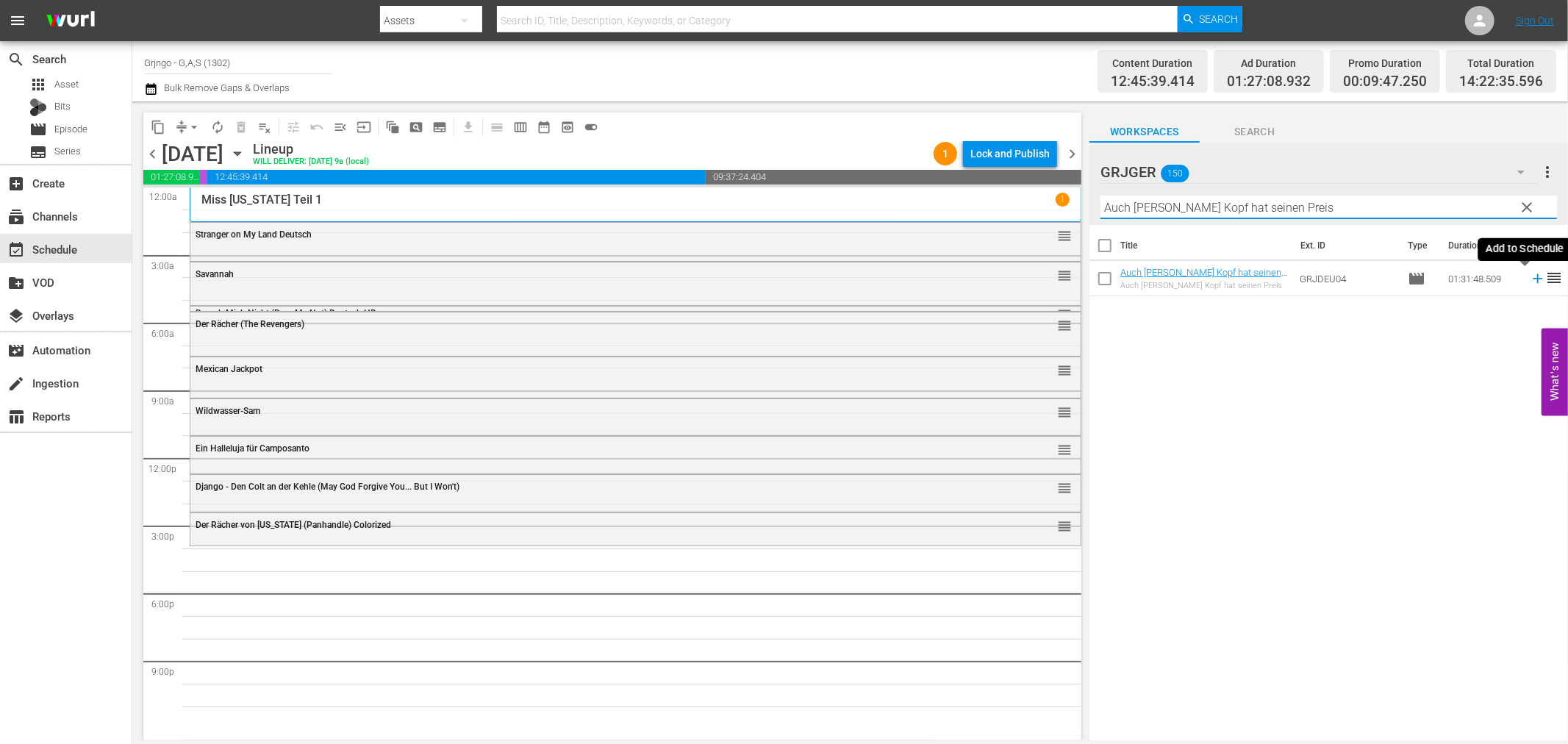
type input "Auch [PERSON_NAME] Kopf hat seinen Preis"
click at [1533, 275] on icon at bounding box center [1538, 279] width 9 height 9
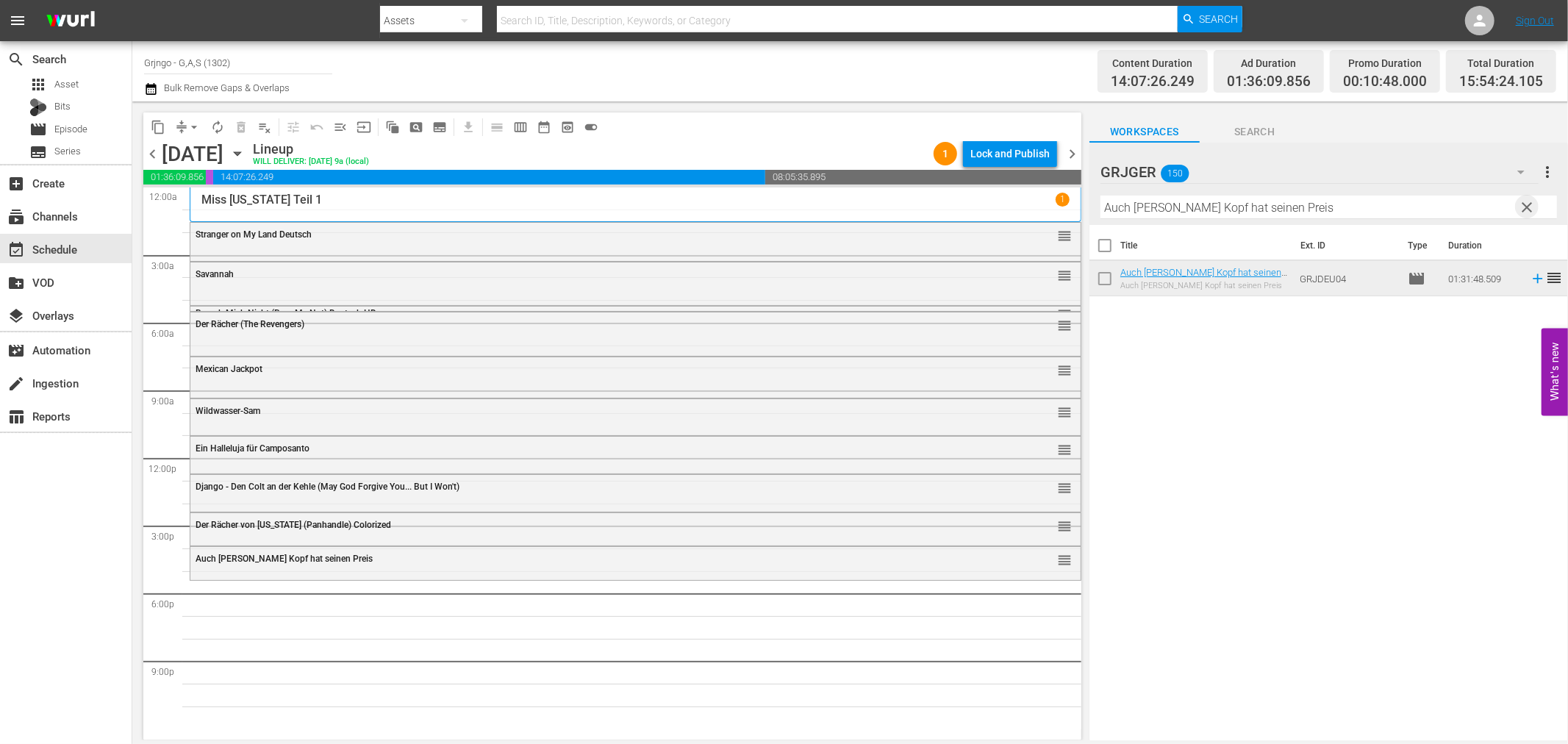
click at [1533, 200] on span "clear" at bounding box center [1528, 207] width 18 height 18
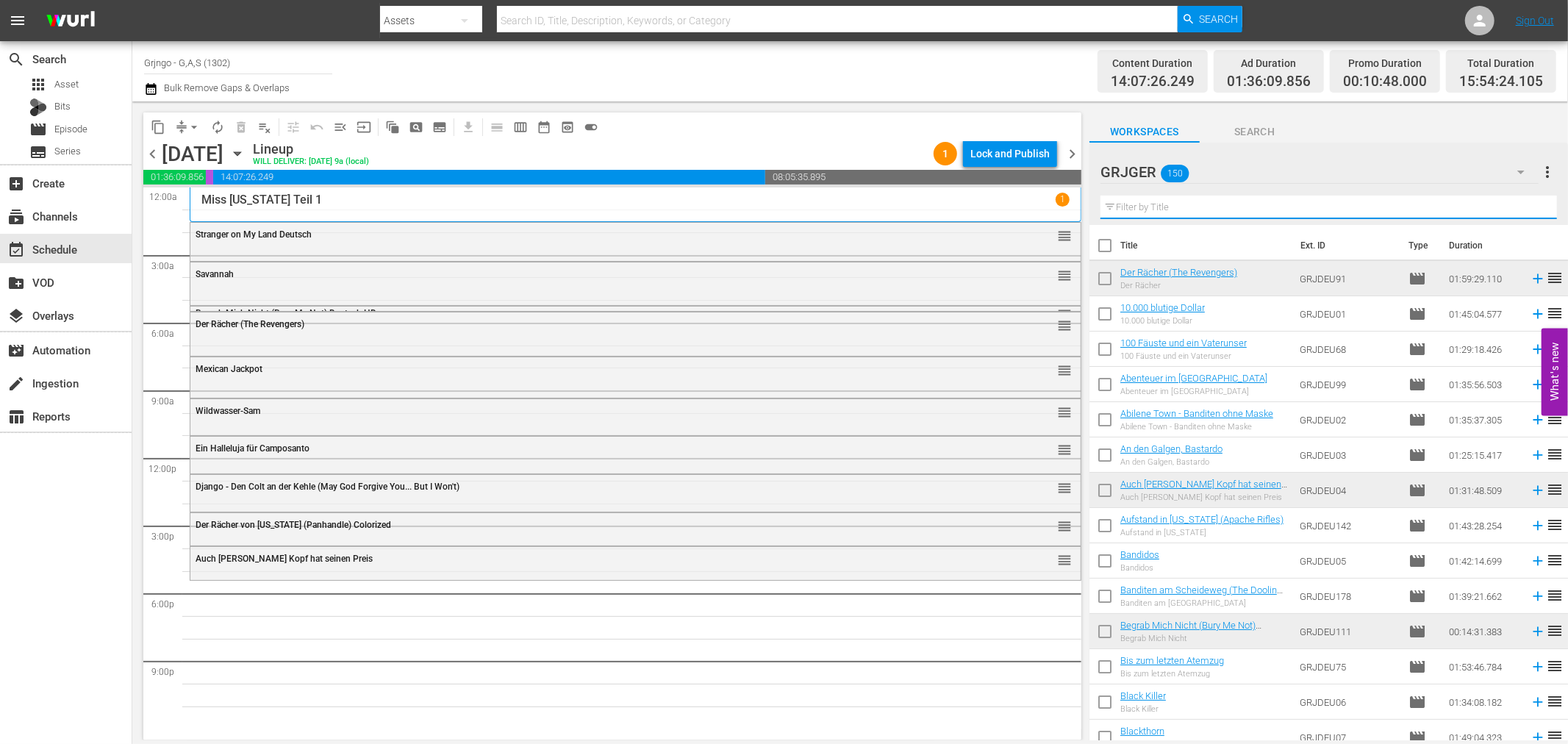
click at [1132, 209] on input "text" at bounding box center [1328, 207] width 456 height 23
paste input "Duell in der Sonne"
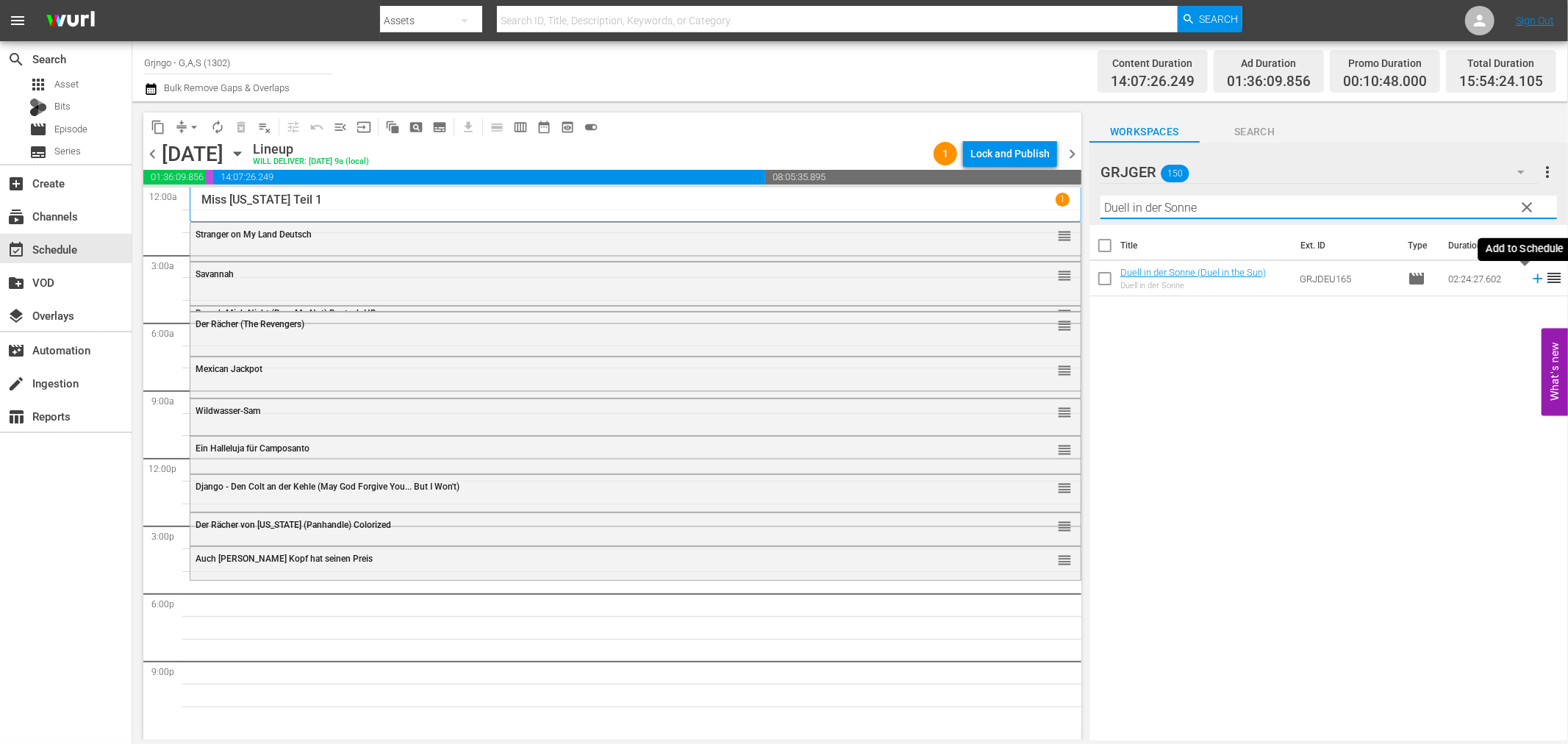
type input "Duell in der Sonne"
click at [1533, 278] on icon at bounding box center [1538, 279] width 9 height 9
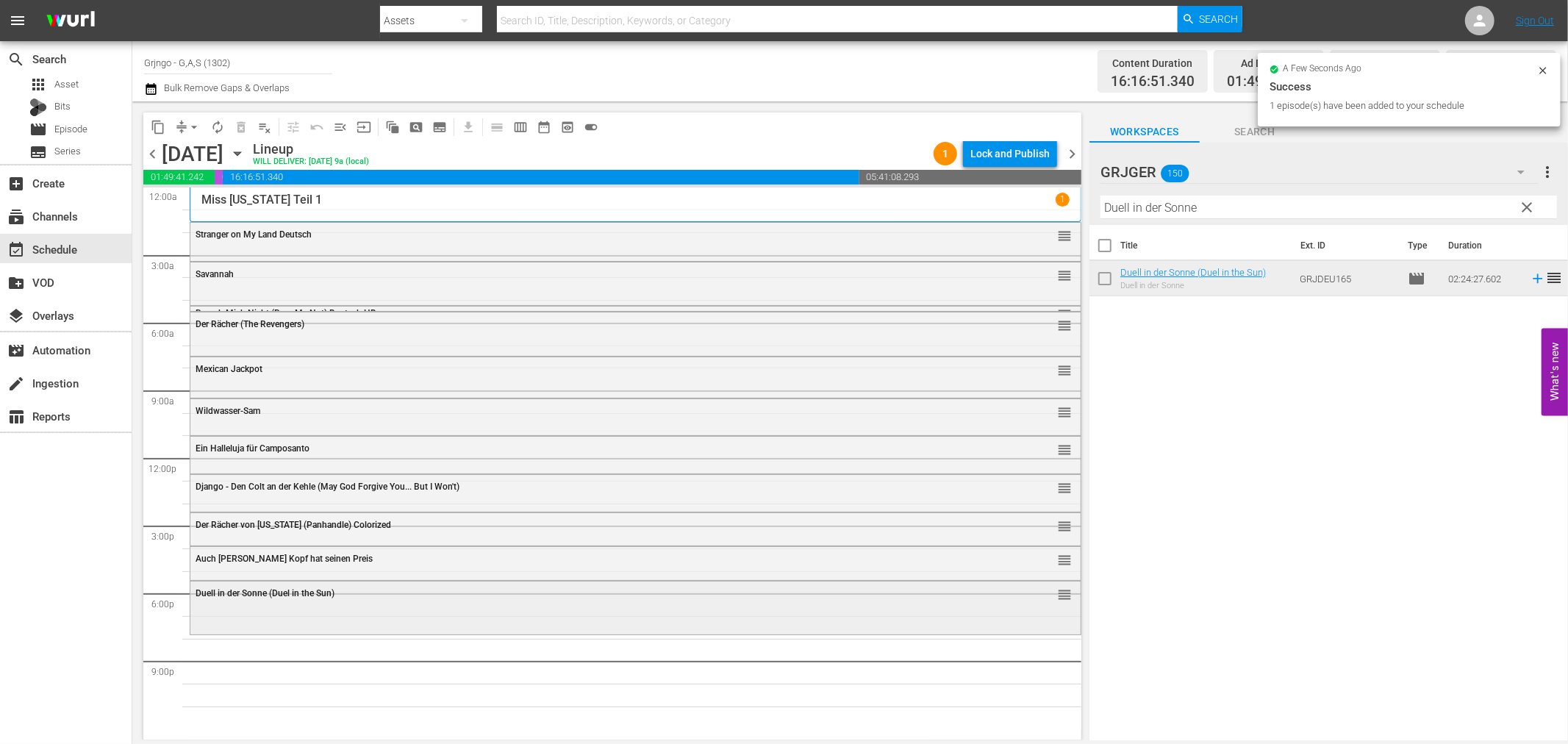
click at [296, 584] on div "[PERSON_NAME] in der Sonne (Duel in the Sun) reorder" at bounding box center [635, 594] width 890 height 25
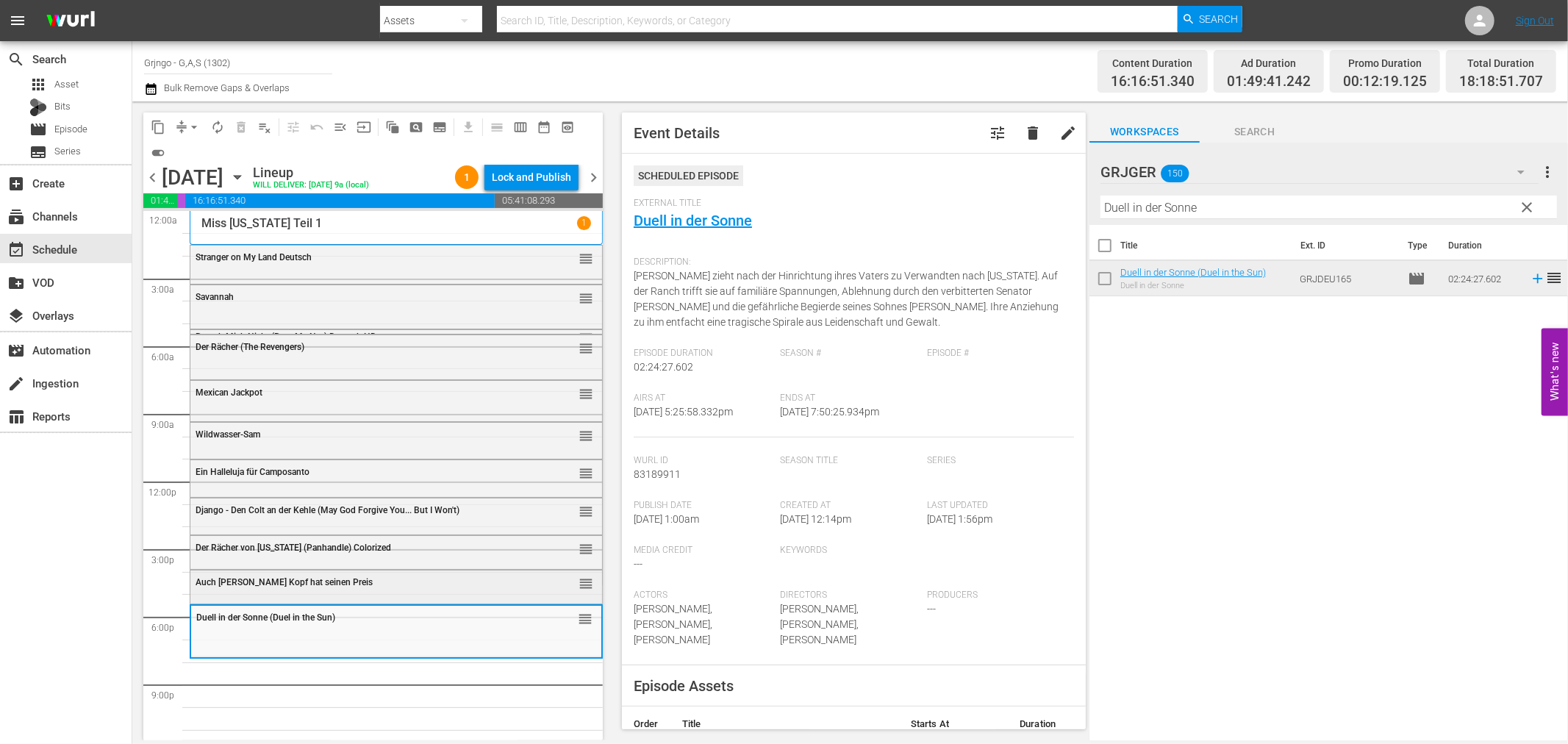
click at [376, 600] on div "Auch [PERSON_NAME] Kopf hat seinen Preis reorder" at bounding box center [396, 587] width 414 height 35
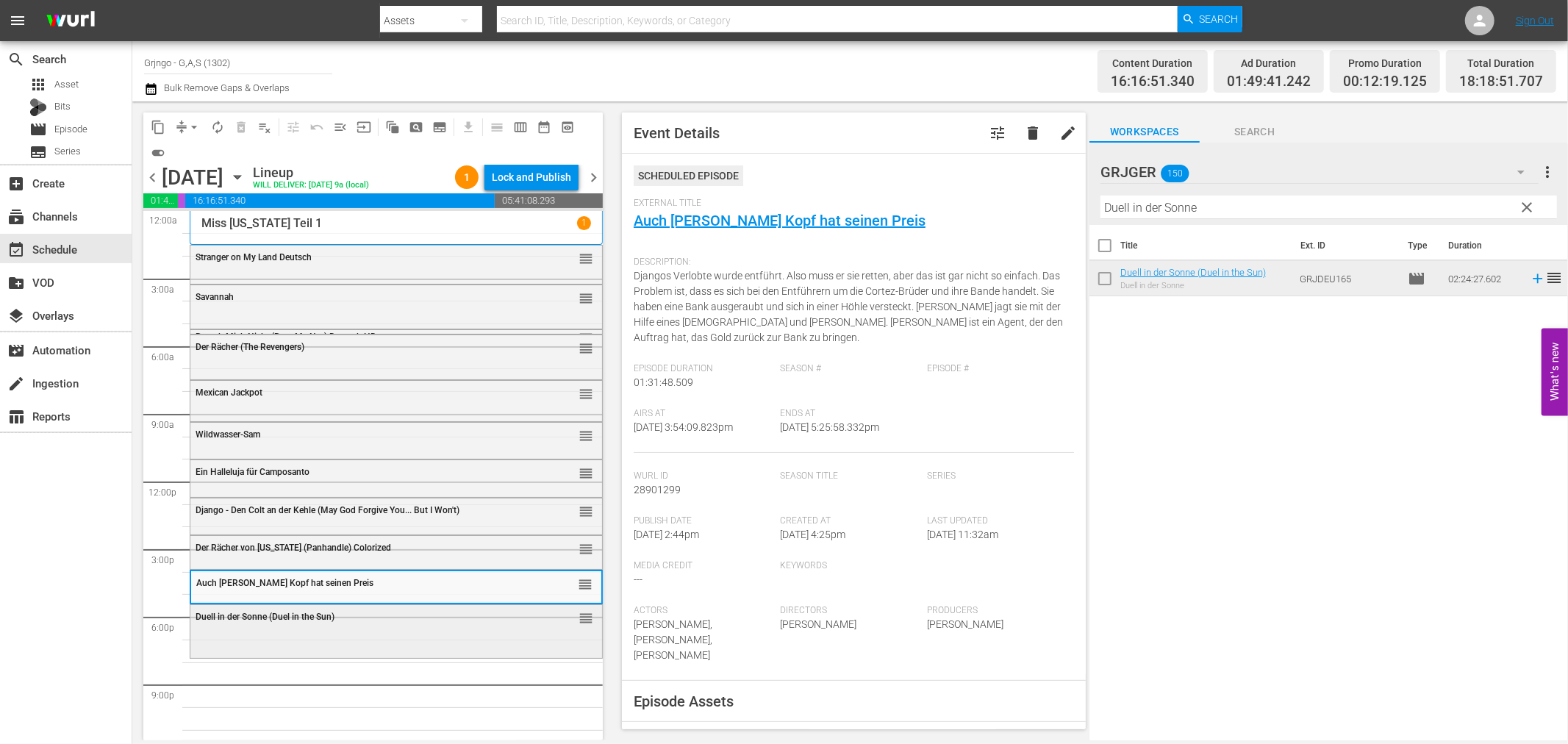
click at [416, 636] on div "[PERSON_NAME] in der Sonne (Duel in the Sun) reorder" at bounding box center [396, 630] width 412 height 50
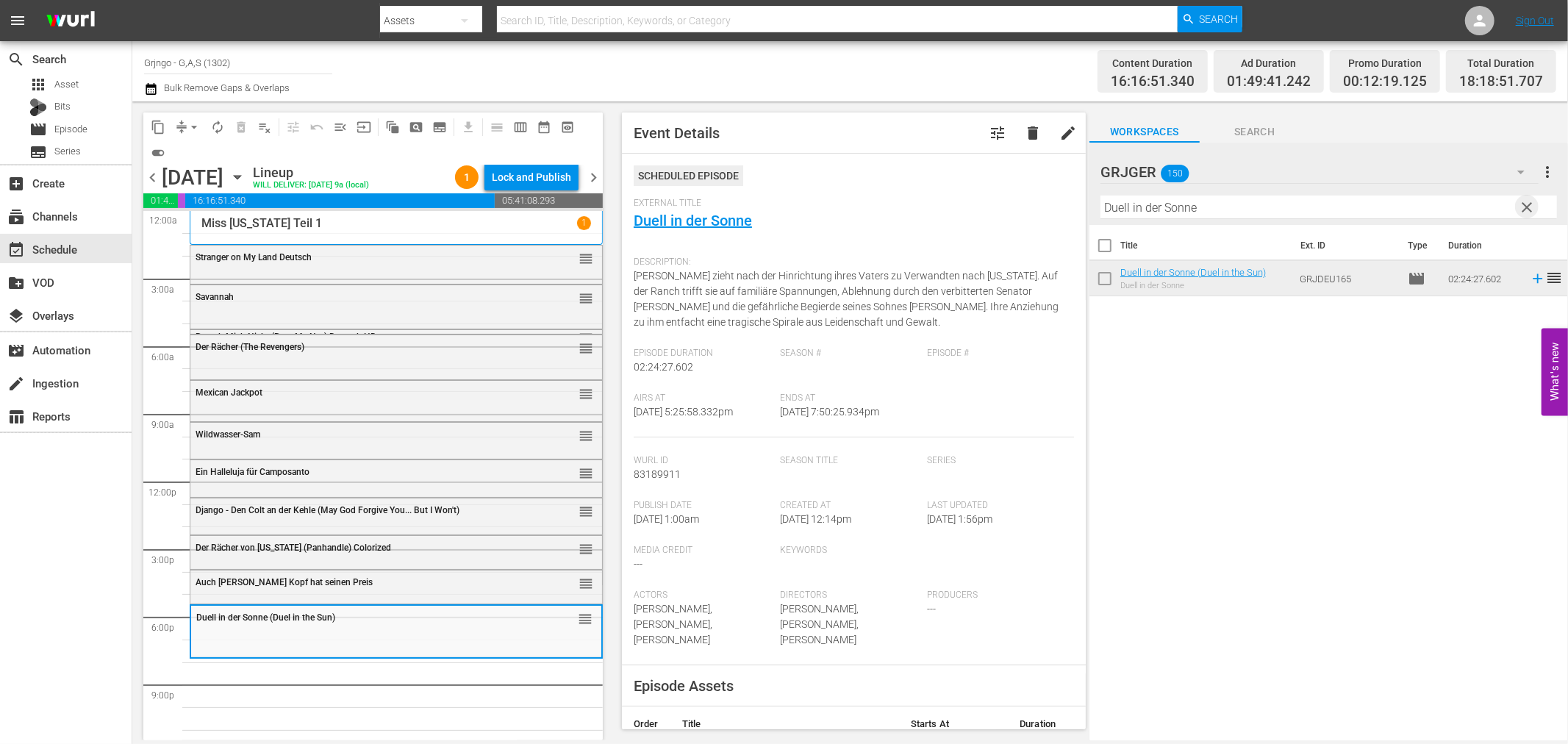
click at [1525, 206] on span "clear" at bounding box center [1528, 207] width 18 height 18
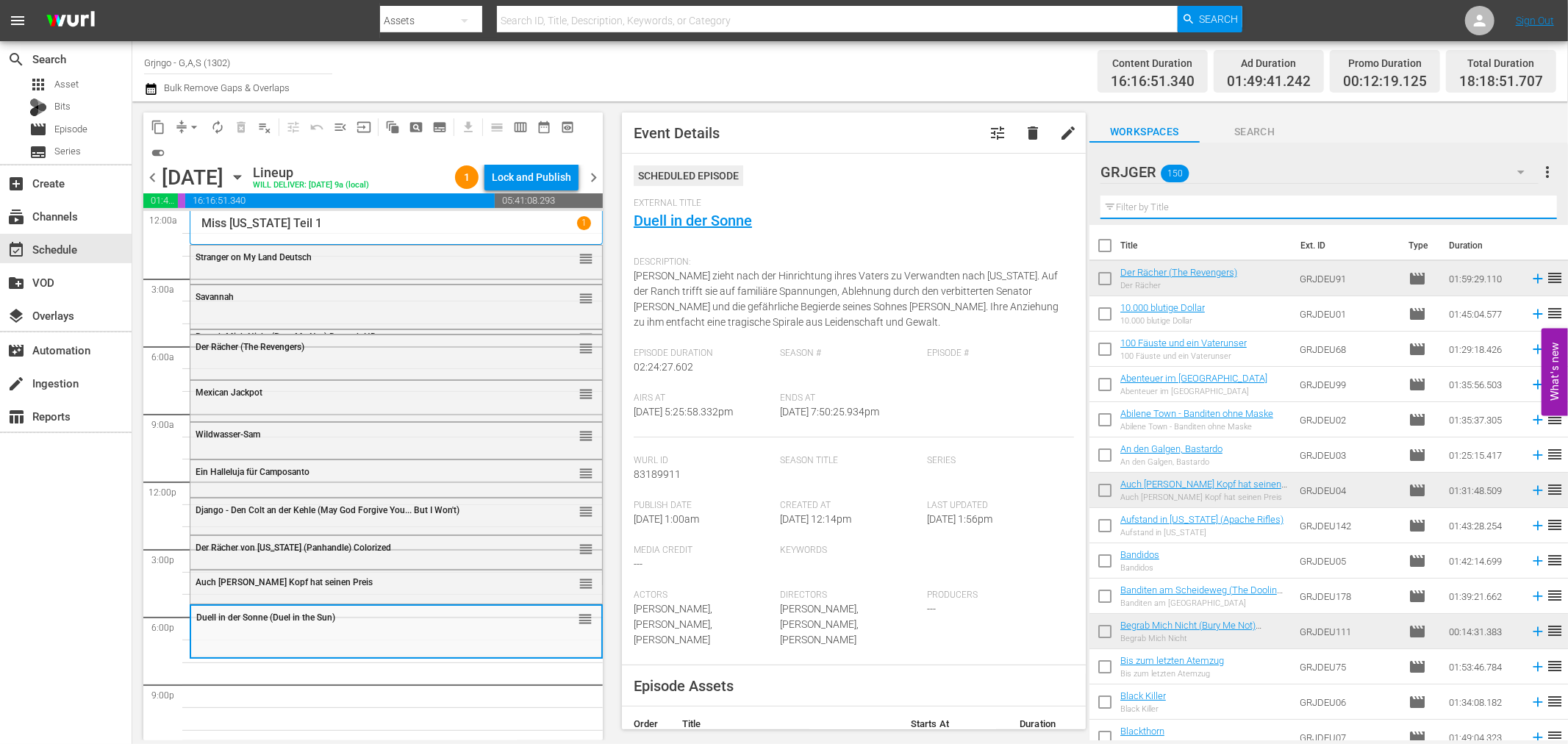
paste input "[PERSON_NAME] - Ich leg' dich um"
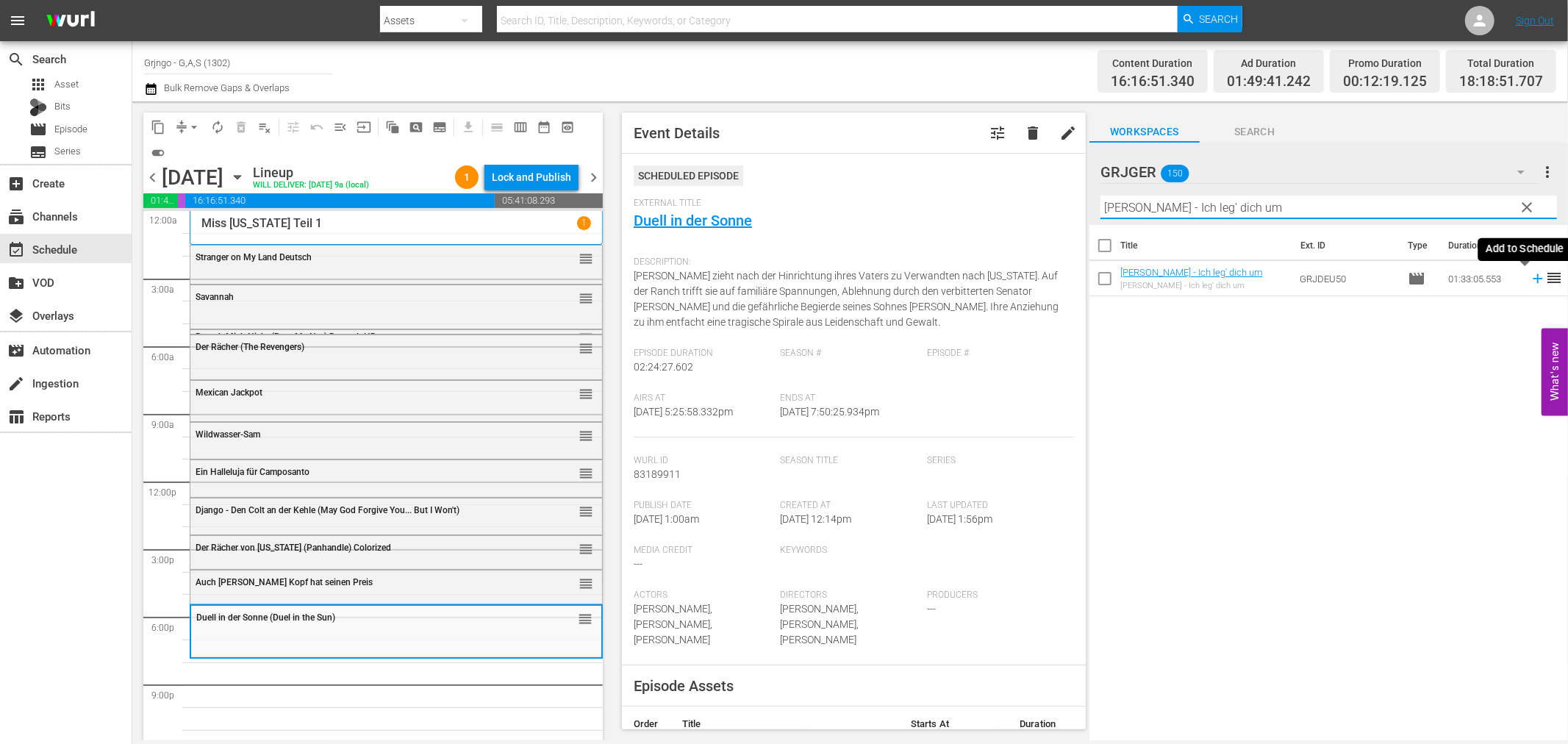
type input "[PERSON_NAME] - Ich leg' dich um"
click at [1533, 275] on icon at bounding box center [1538, 279] width 9 height 9
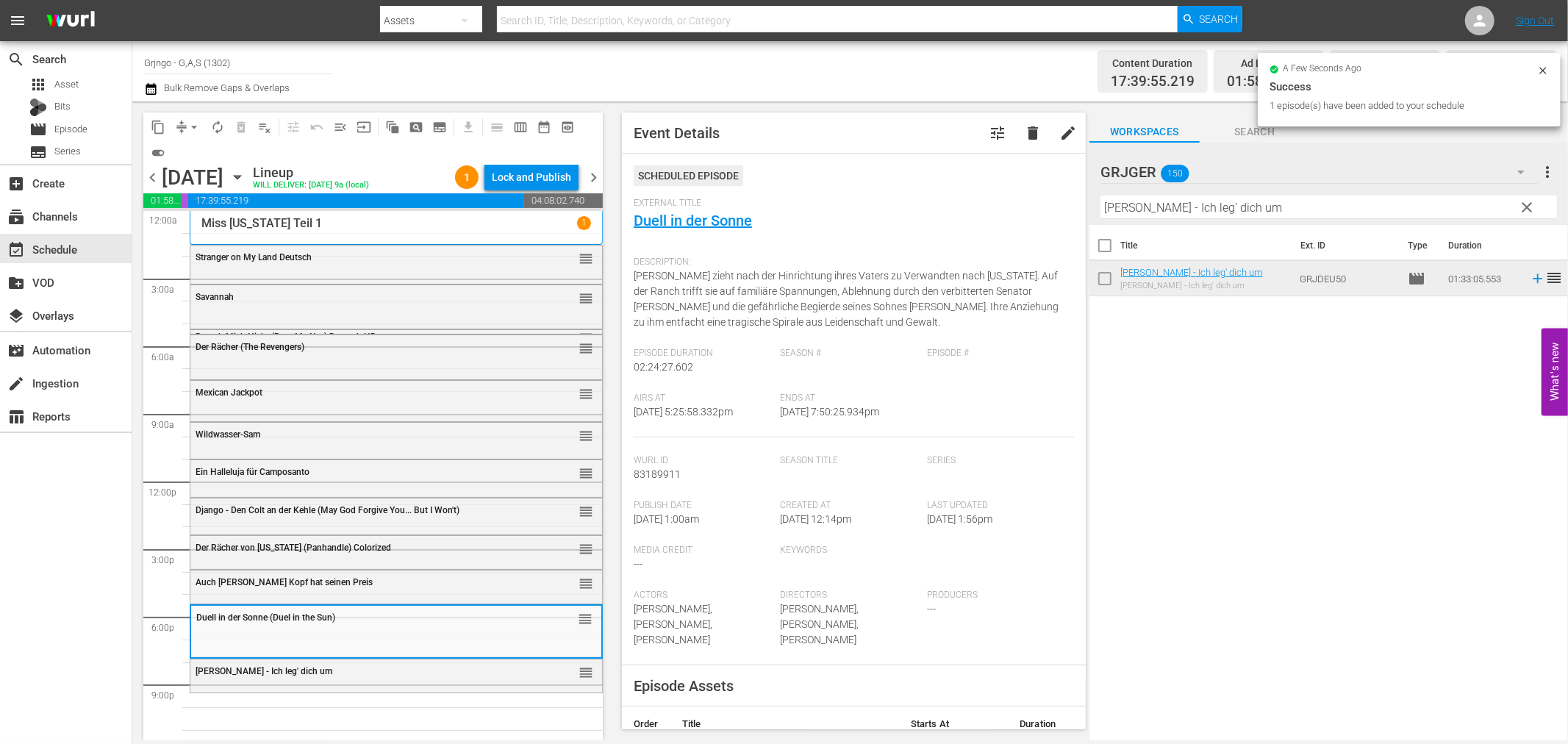
drag, startPoint x: 1532, startPoint y: 204, endPoint x: 1331, endPoint y: 199, distance: 201.1
click at [1532, 204] on span "clear" at bounding box center [1528, 207] width 18 height 18
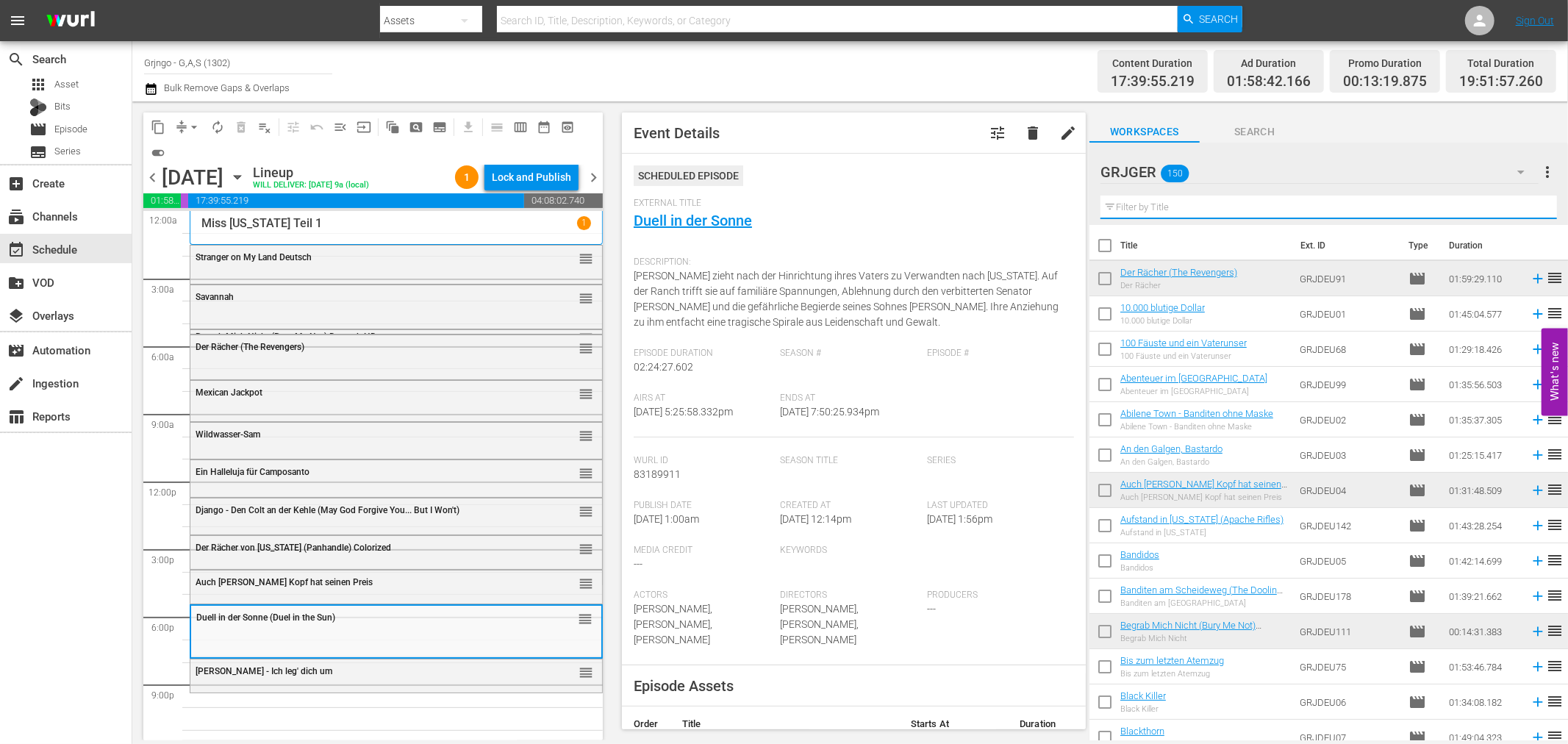
click at [1150, 203] on input "text" at bounding box center [1328, 207] width 456 height 23
paste input "Die verdammten Pistolen von Dallas"
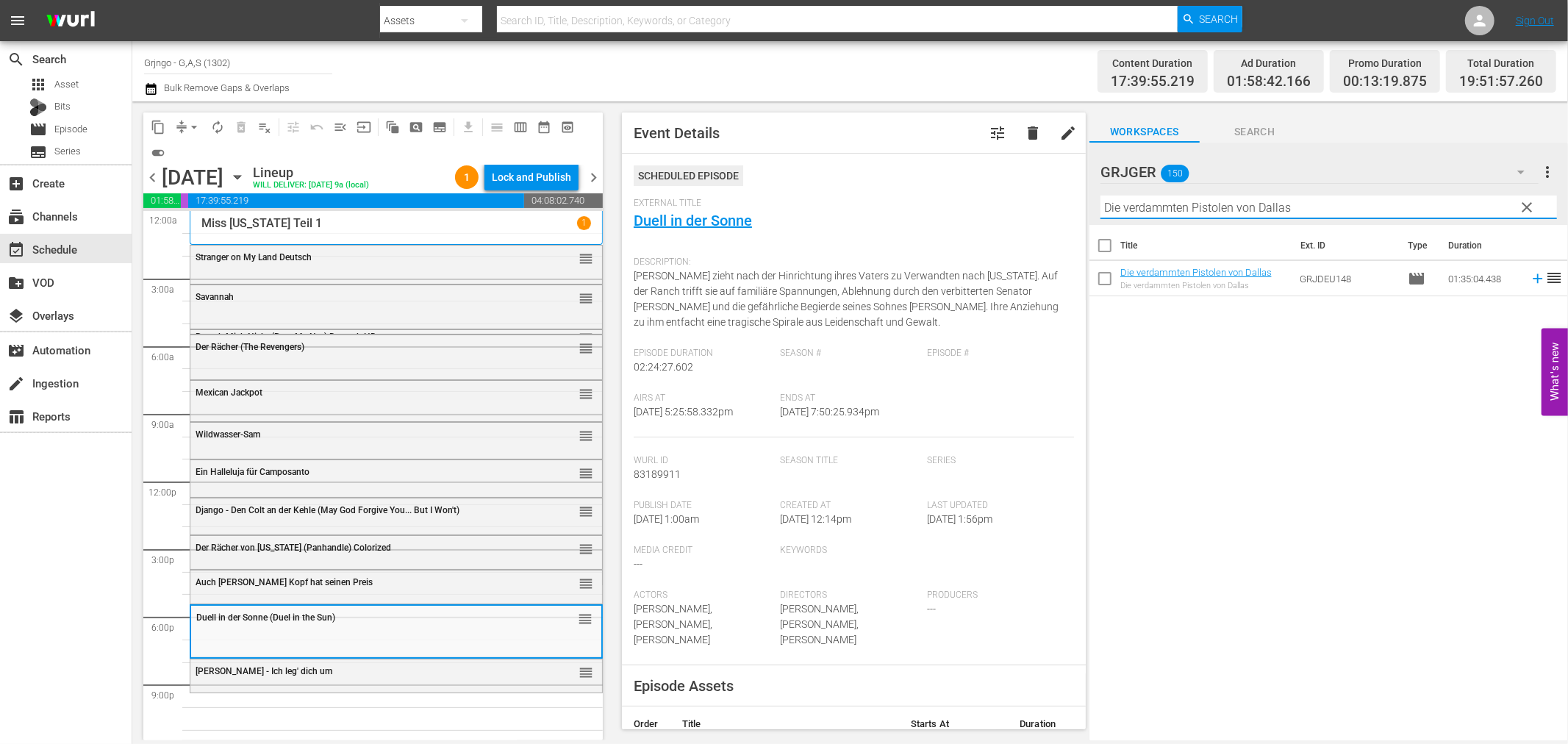
type input "Die verdammten Pistolen von Dallas"
click at [1533, 279] on icon at bounding box center [1538, 279] width 9 height 9
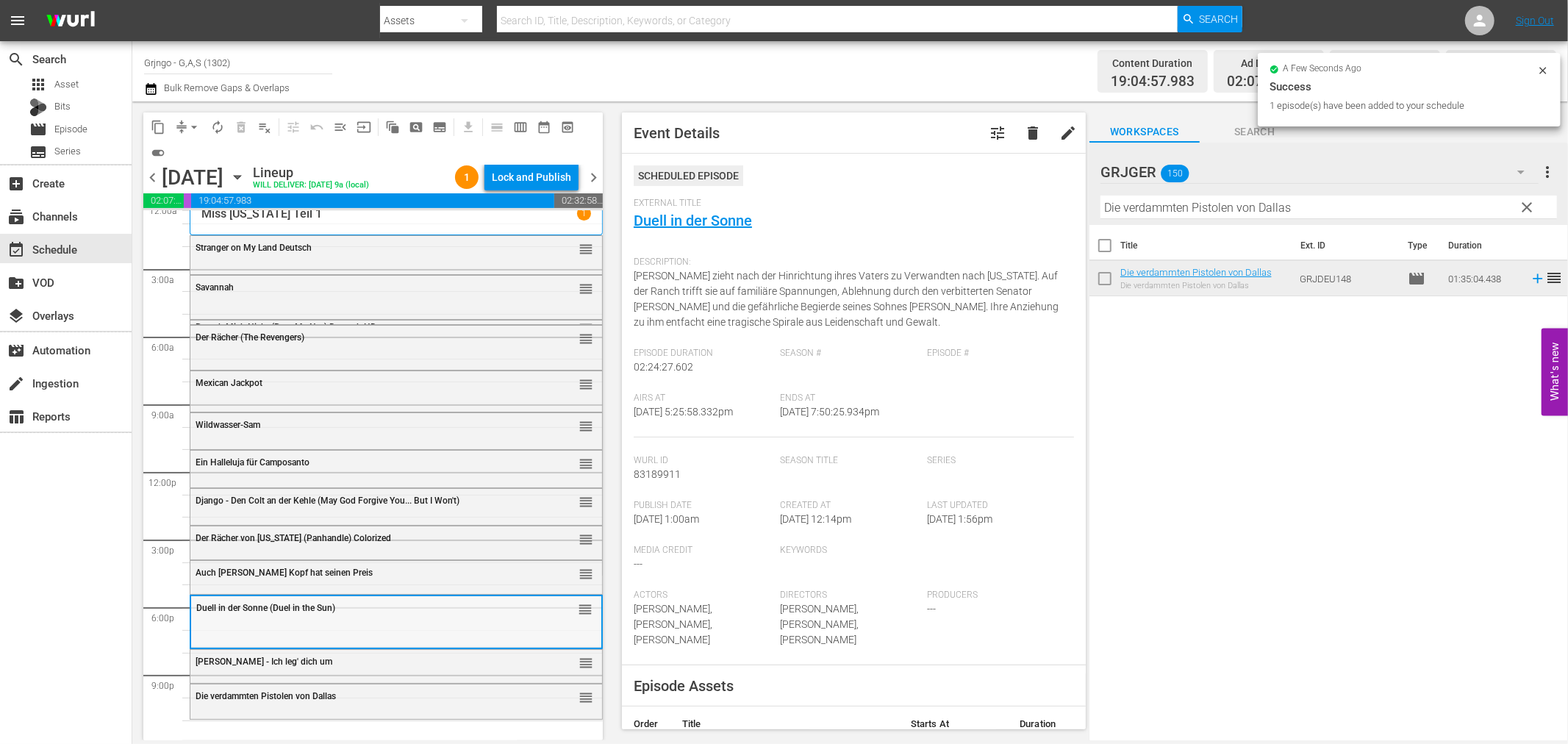
scroll to position [11, 0]
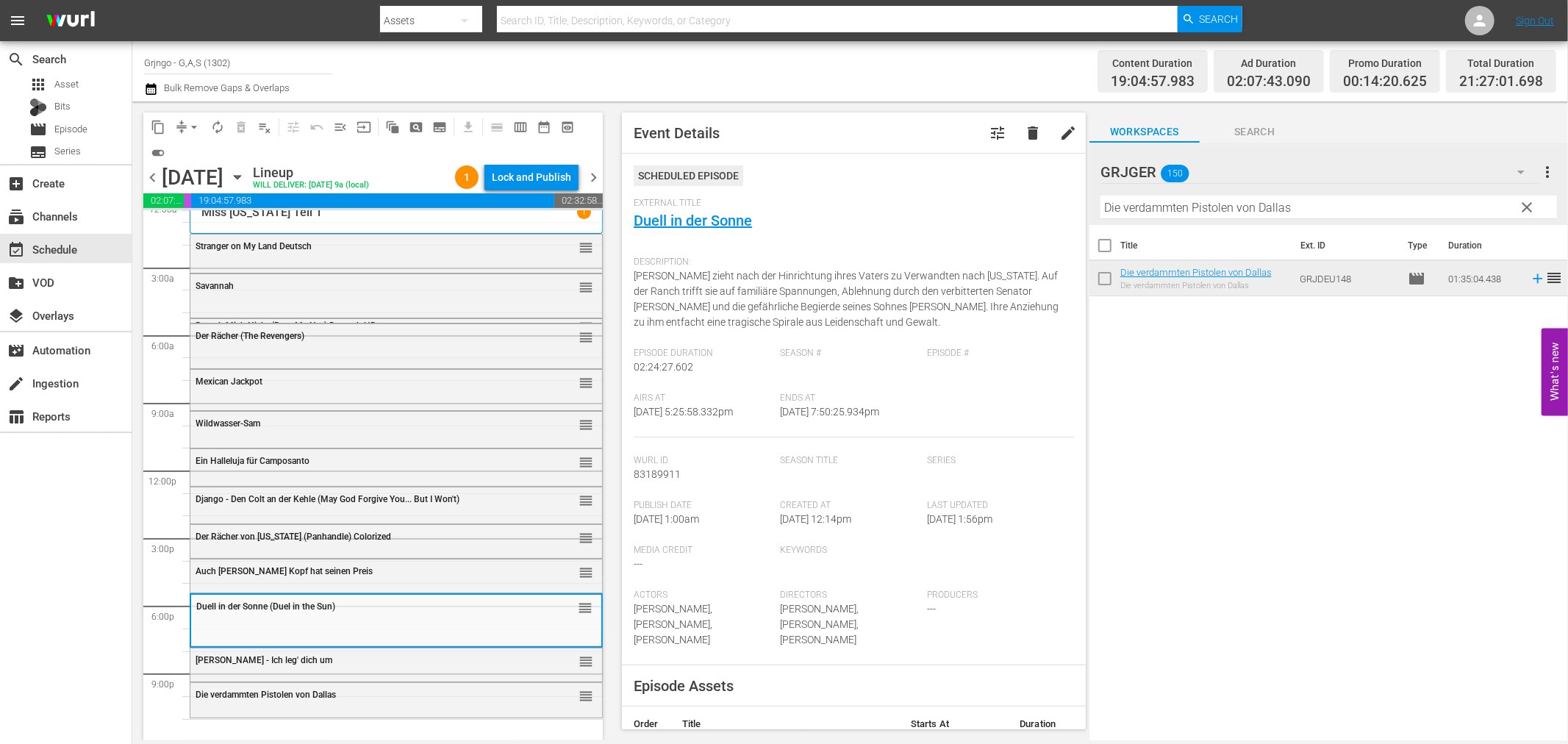
drag, startPoint x: 1525, startPoint y: 203, endPoint x: 1197, endPoint y: 209, distance: 328.1
click at [1503, 202] on div "GRJGER 150 GRJGER more_vert clear Filter by Title Die verdammten Pistolen von […" at bounding box center [1328, 184] width 479 height 82
drag, startPoint x: 1154, startPoint y: 206, endPoint x: 1524, endPoint y: 202, distance: 370.0
click at [1524, 202] on span "clear" at bounding box center [1528, 207] width 18 height 18
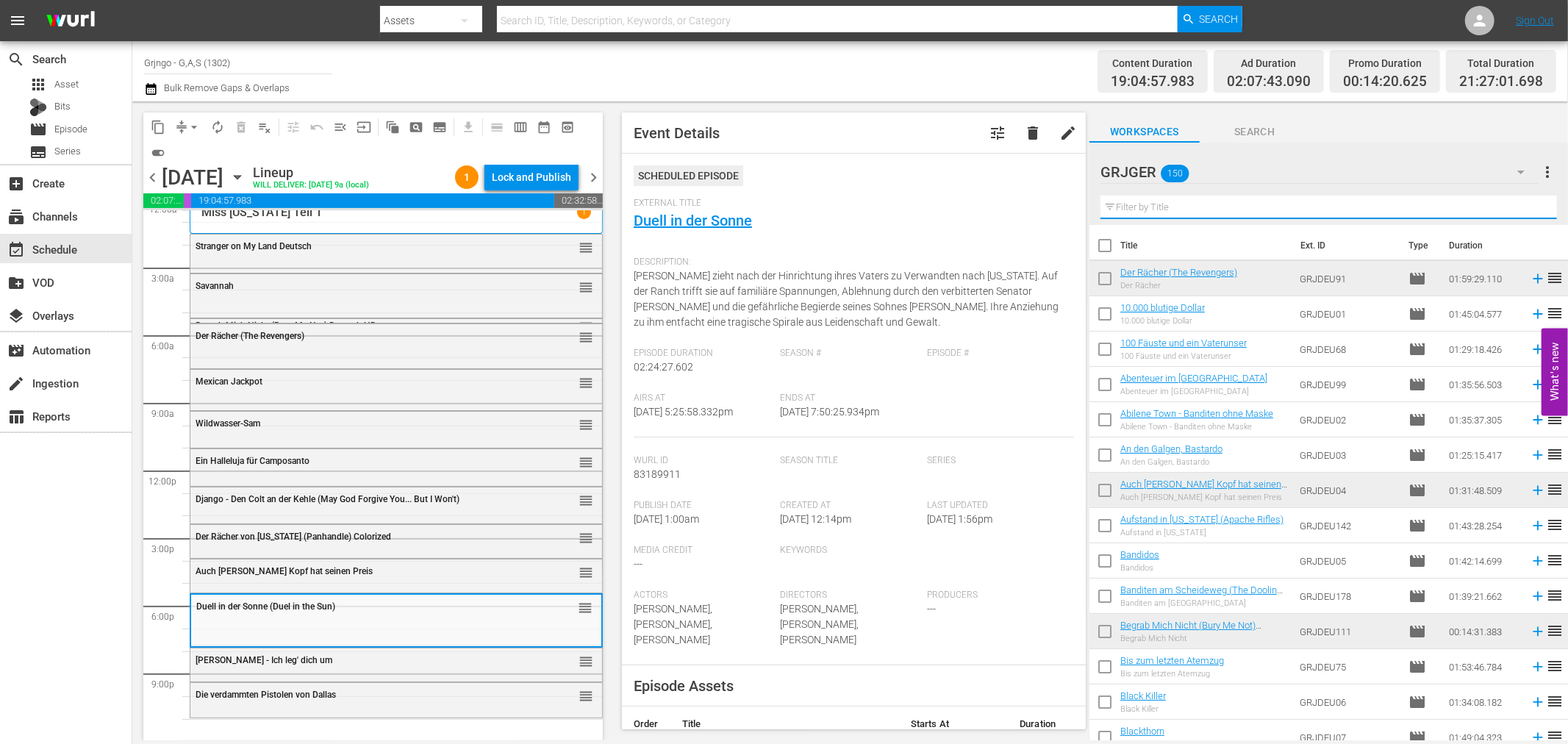
paste input "Blutrache in [US_STATE]"
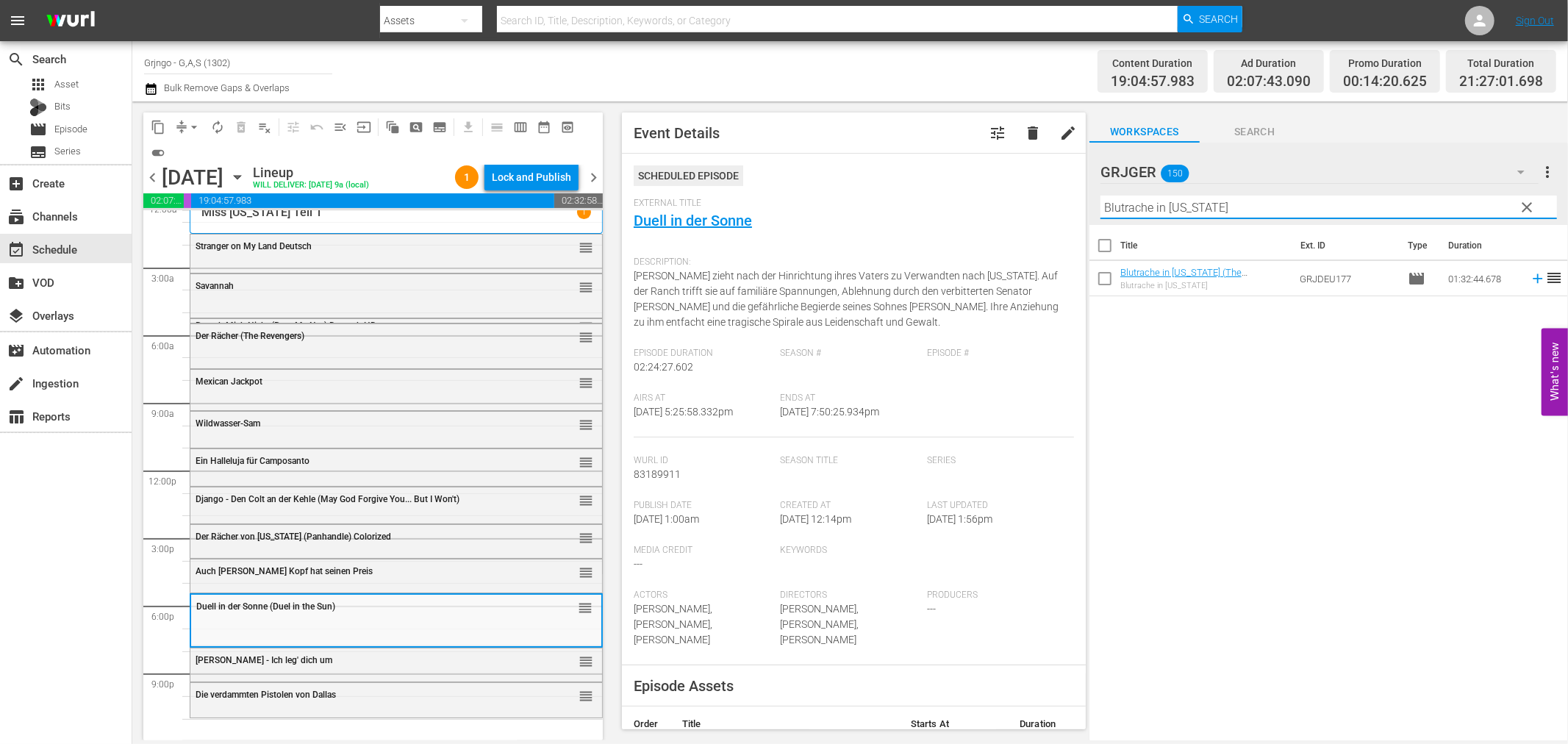
type input "Blutrache in [US_STATE]"
click at [1530, 277] on icon at bounding box center [1538, 279] width 16 height 16
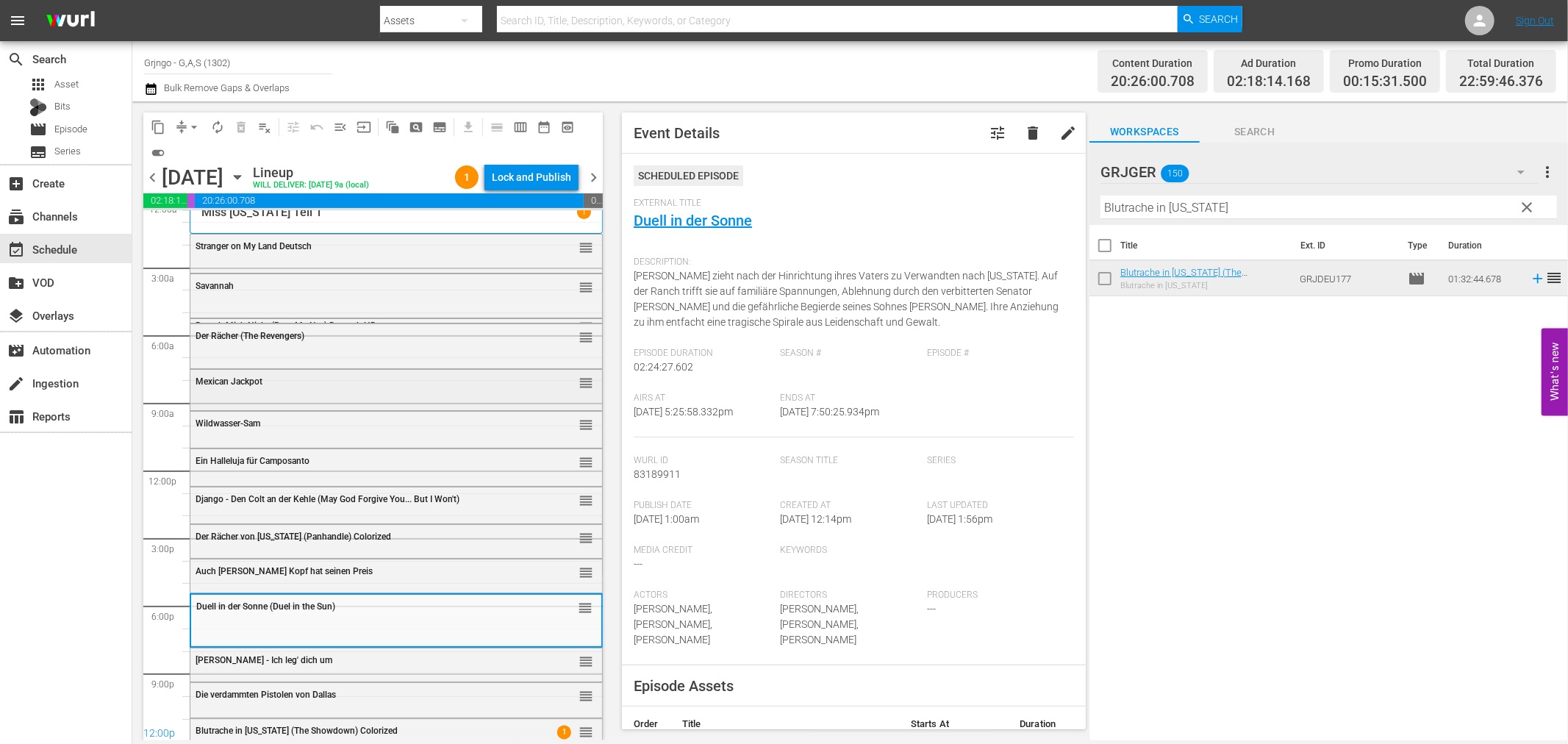
scroll to position [23, 0]
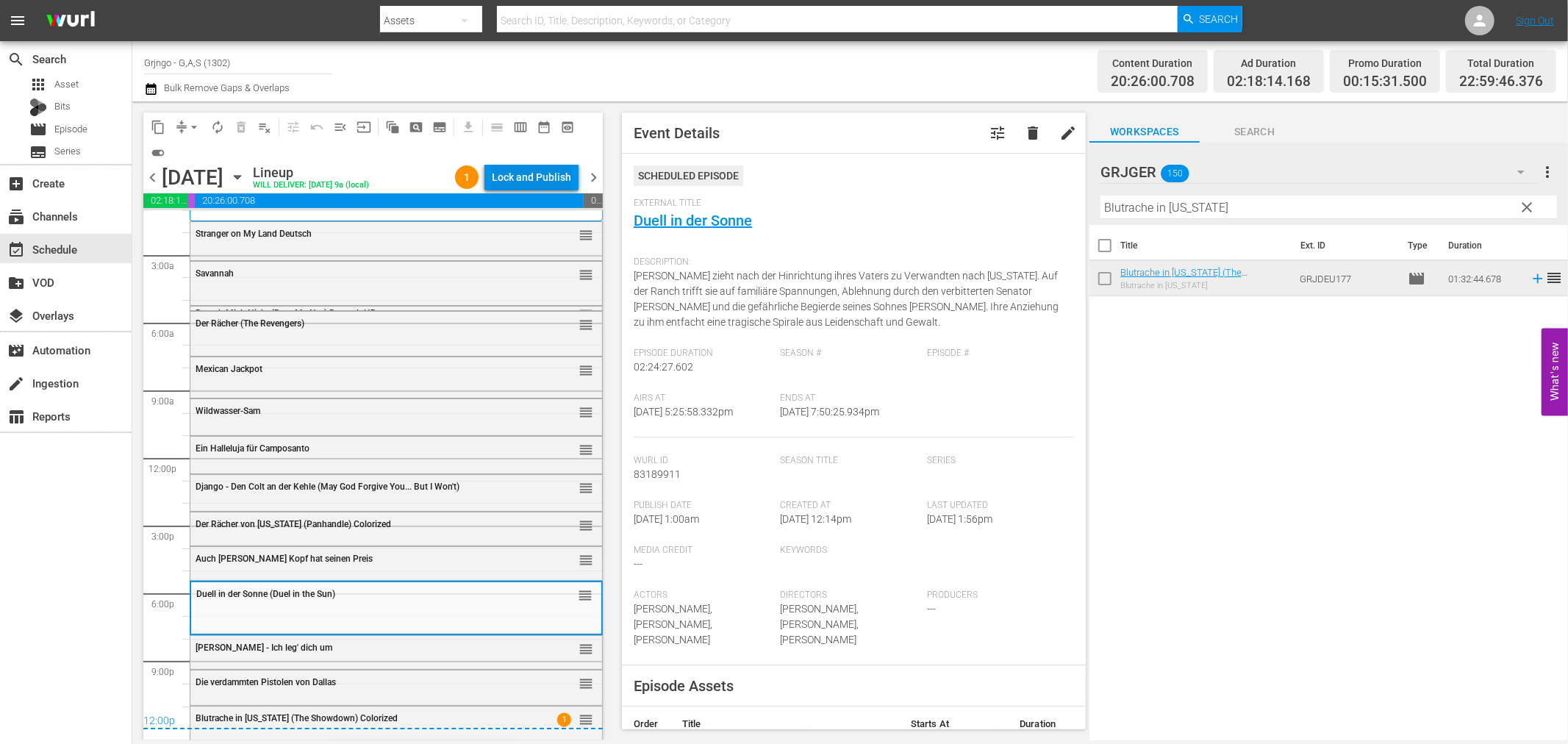
click at [496, 175] on div "Lock and Publish" at bounding box center [531, 177] width 79 height 26
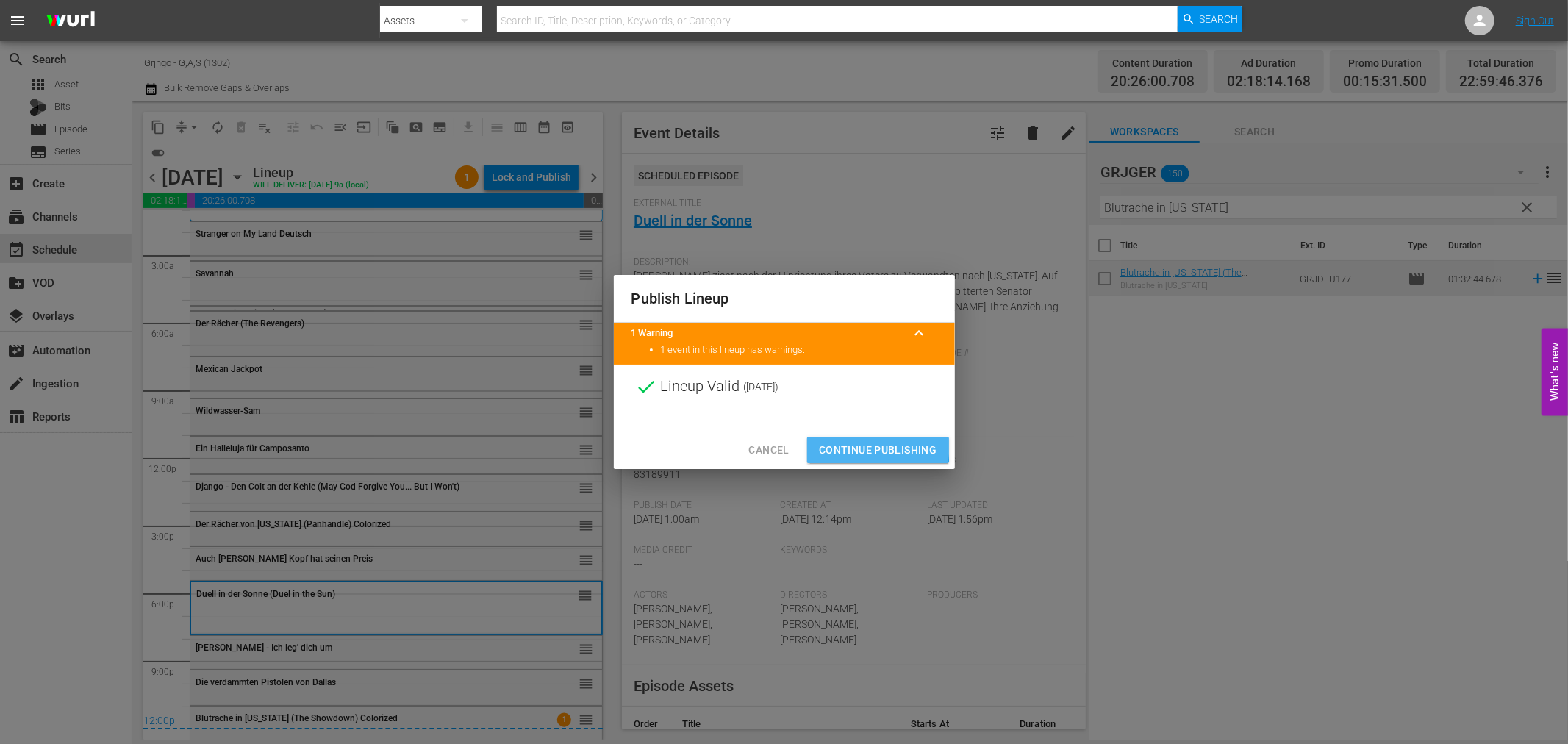
click at [820, 441] on span "Continue Publishing" at bounding box center [878, 451] width 119 height 19
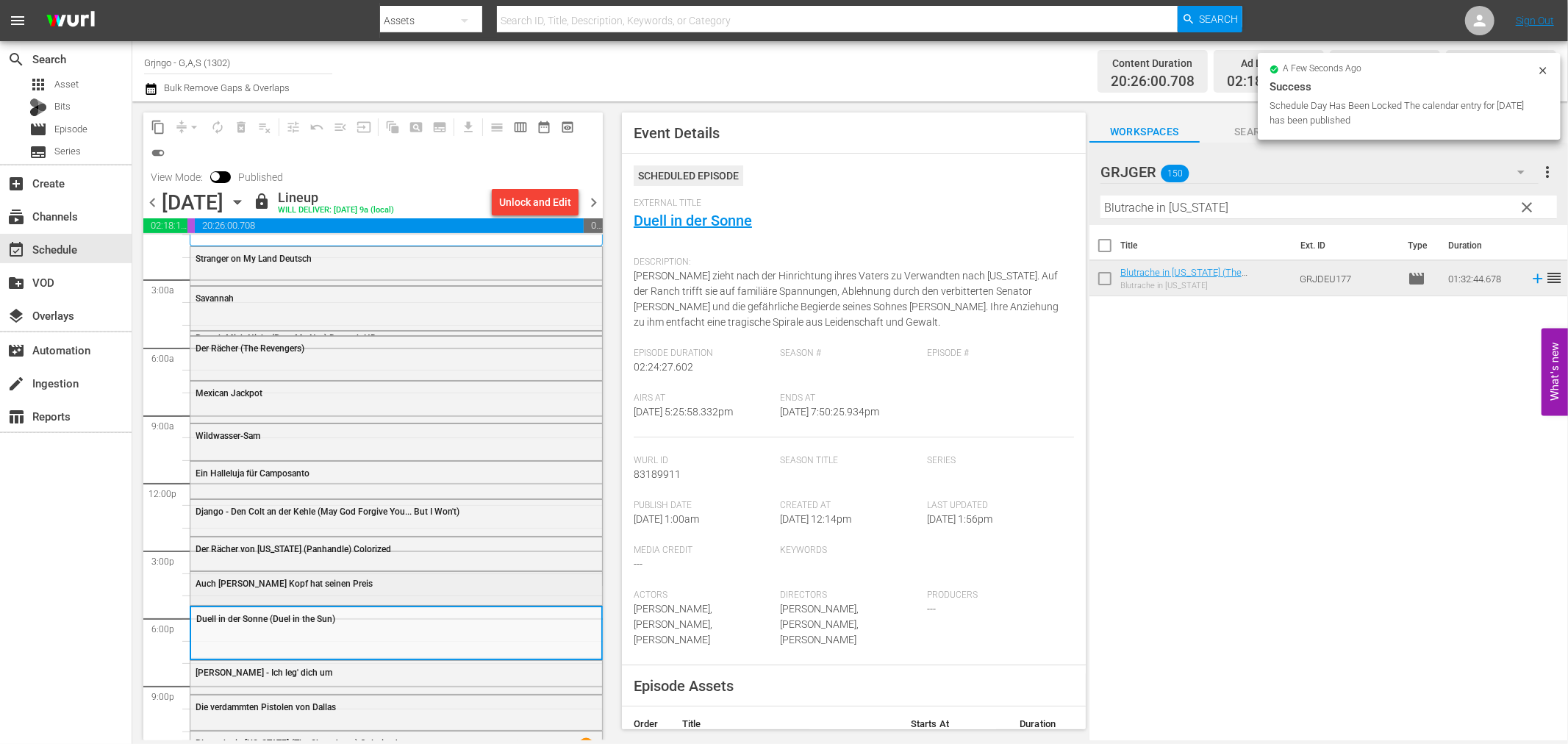
scroll to position [49, 0]
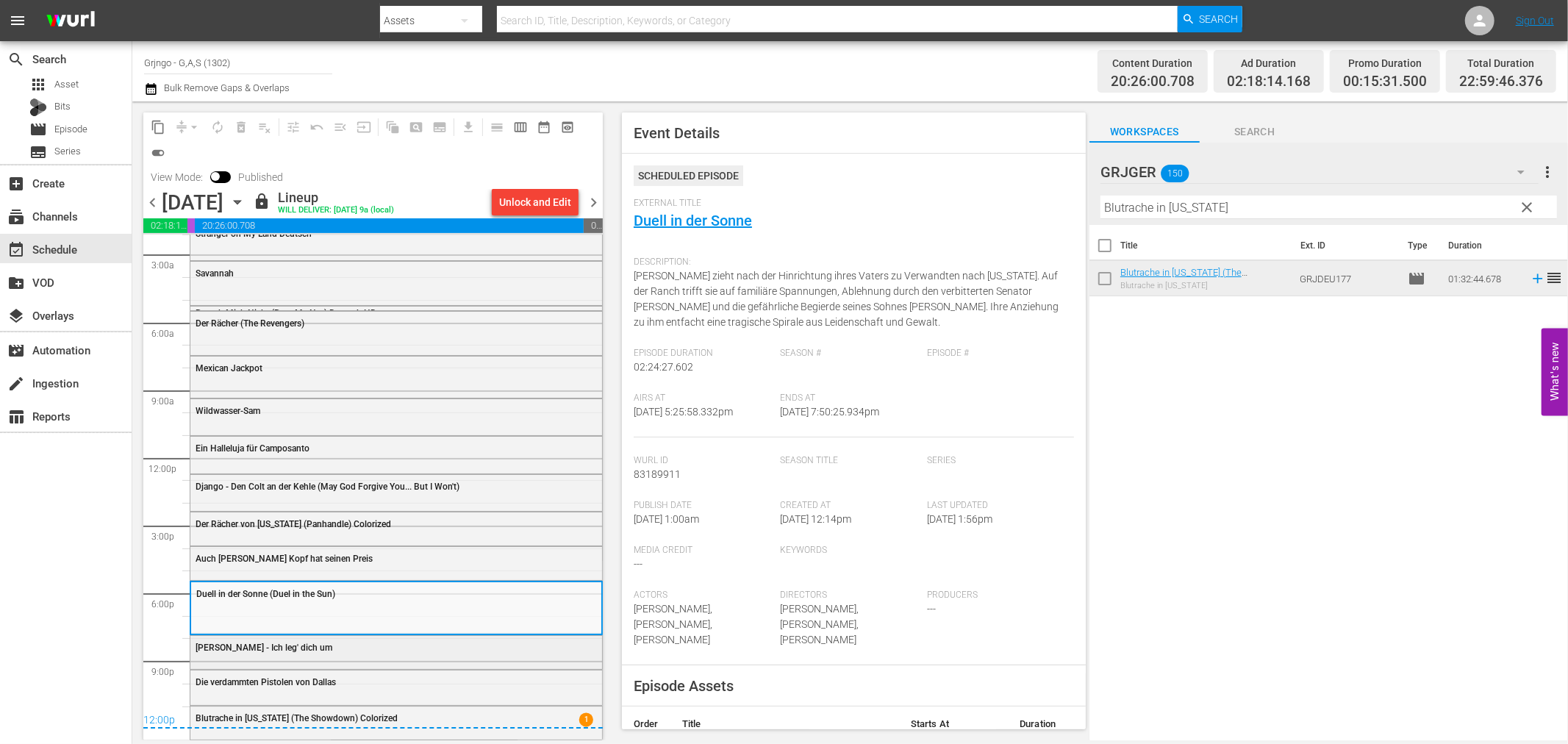
click at [258, 652] on span "[PERSON_NAME] - Ich leg' dich um" at bounding box center [264, 647] width 137 height 10
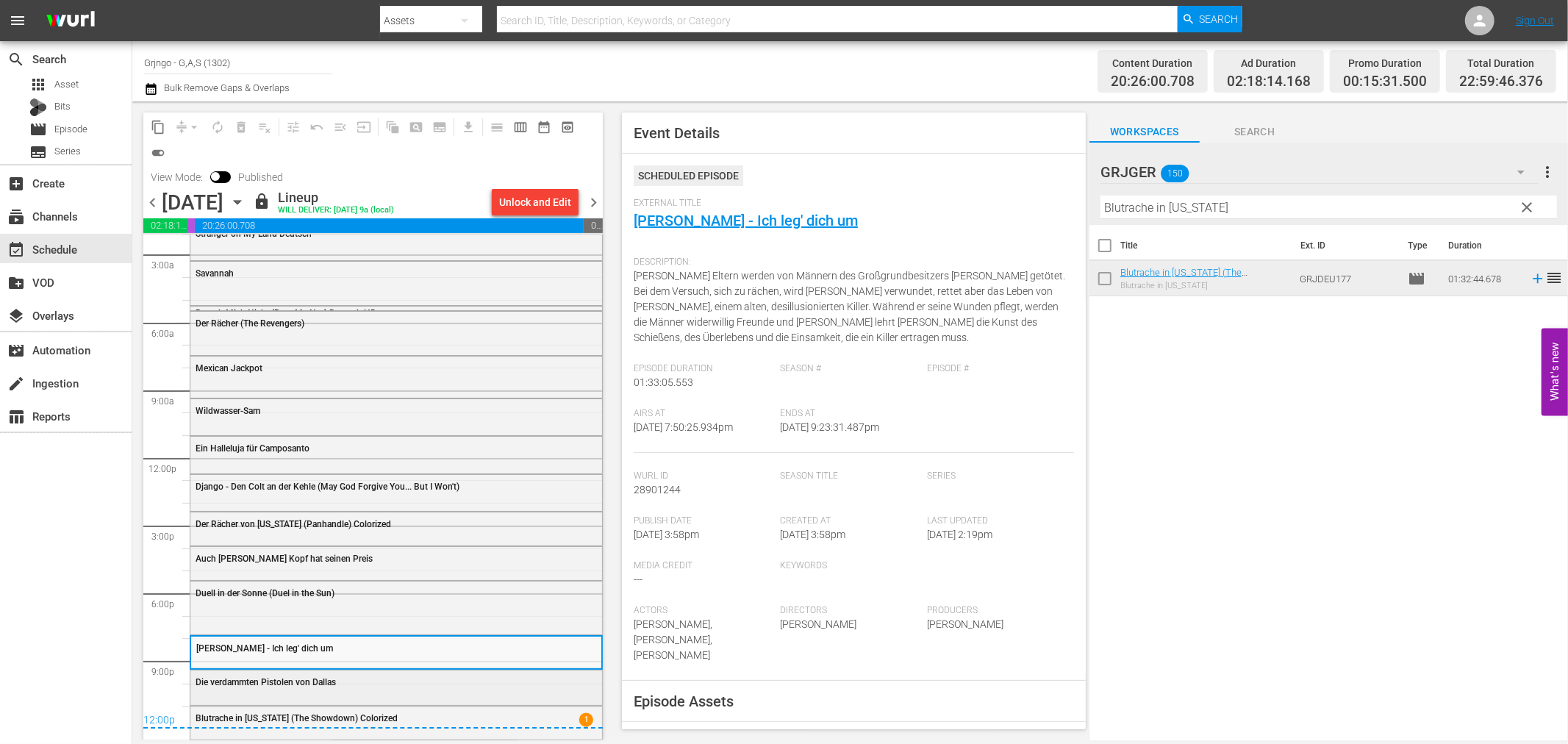
click at [259, 678] on span "Die verdammten Pistolen von Dallas" at bounding box center [265, 682] width 140 height 10
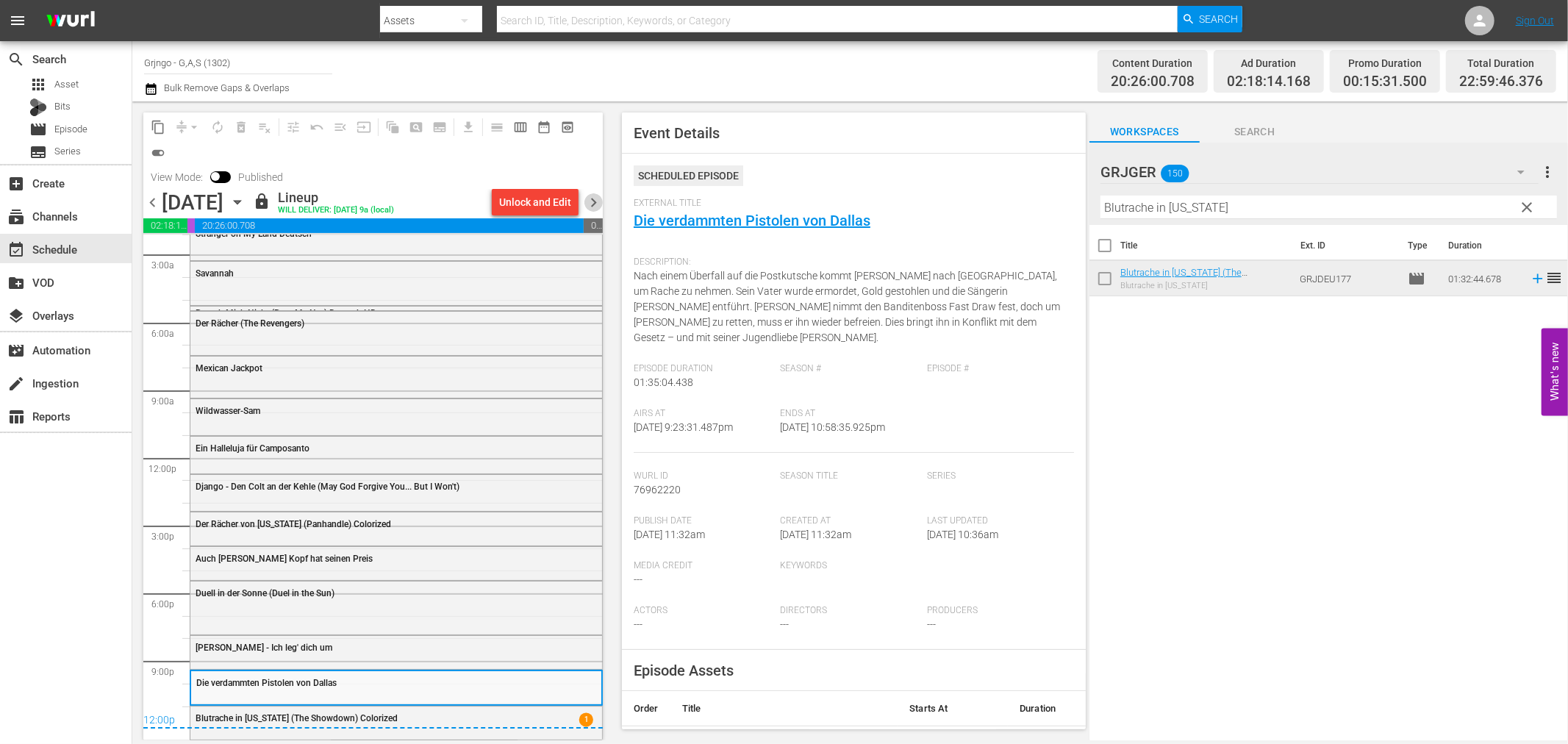
click at [594, 203] on span "chevron_right" at bounding box center [594, 202] width 19 height 19
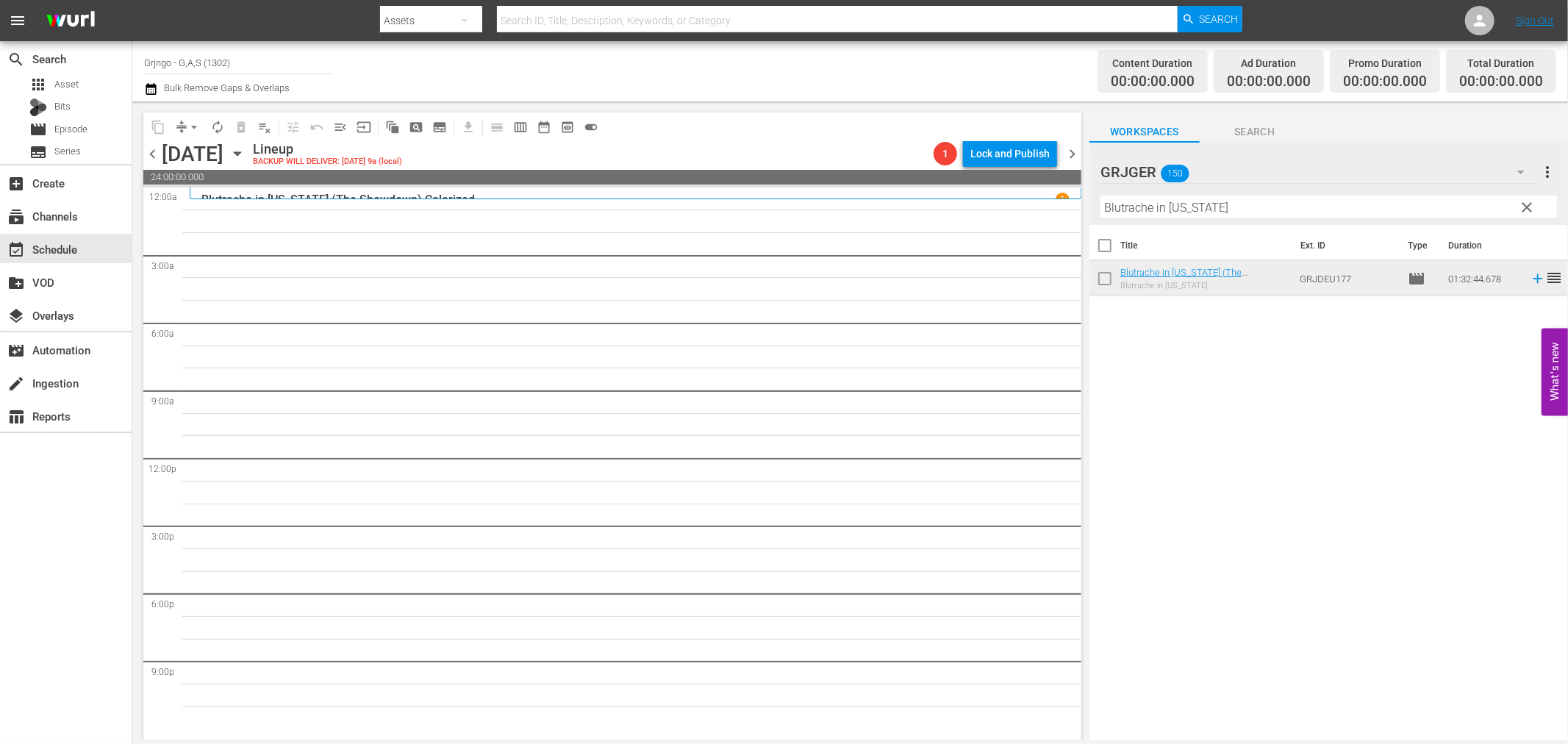
drag, startPoint x: 1524, startPoint y: 201, endPoint x: 1143, endPoint y: 220, distance: 381.5
click at [1524, 201] on span "clear" at bounding box center [1528, 207] width 18 height 18
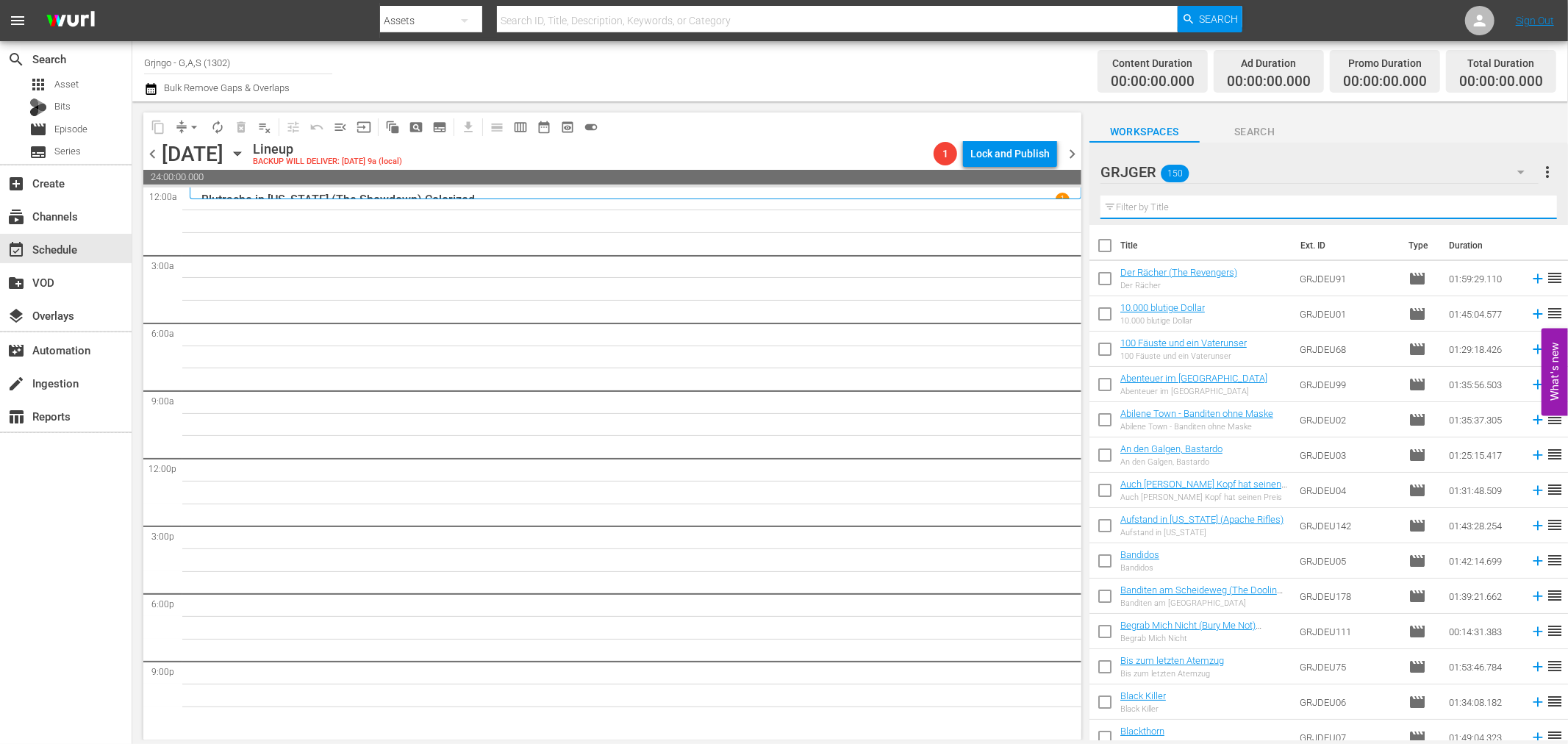
paste input "Die Legende vom einsamen Ranger"
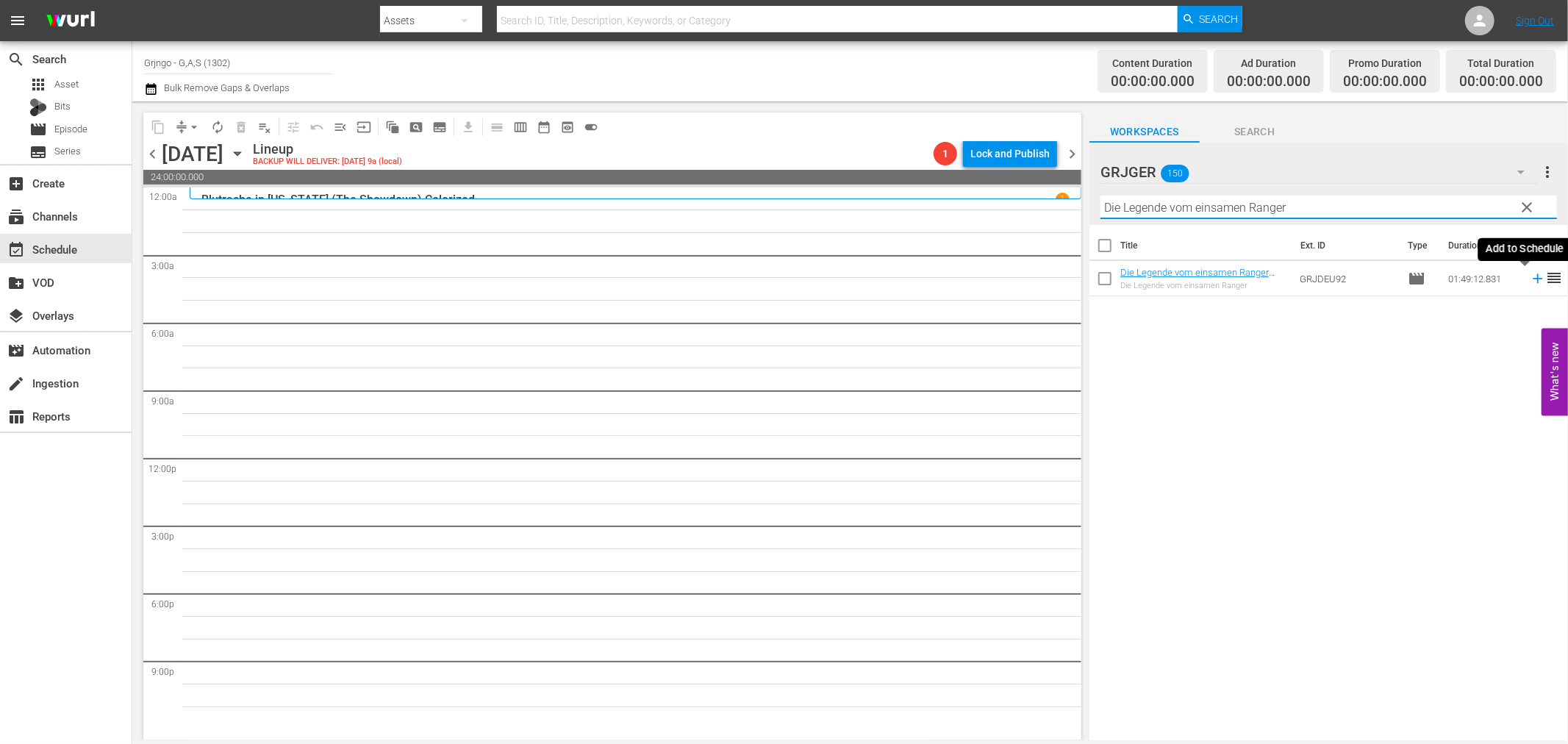
type input "Die Legende vom einsamen Ranger"
click at [1533, 276] on icon at bounding box center [1538, 279] width 9 height 9
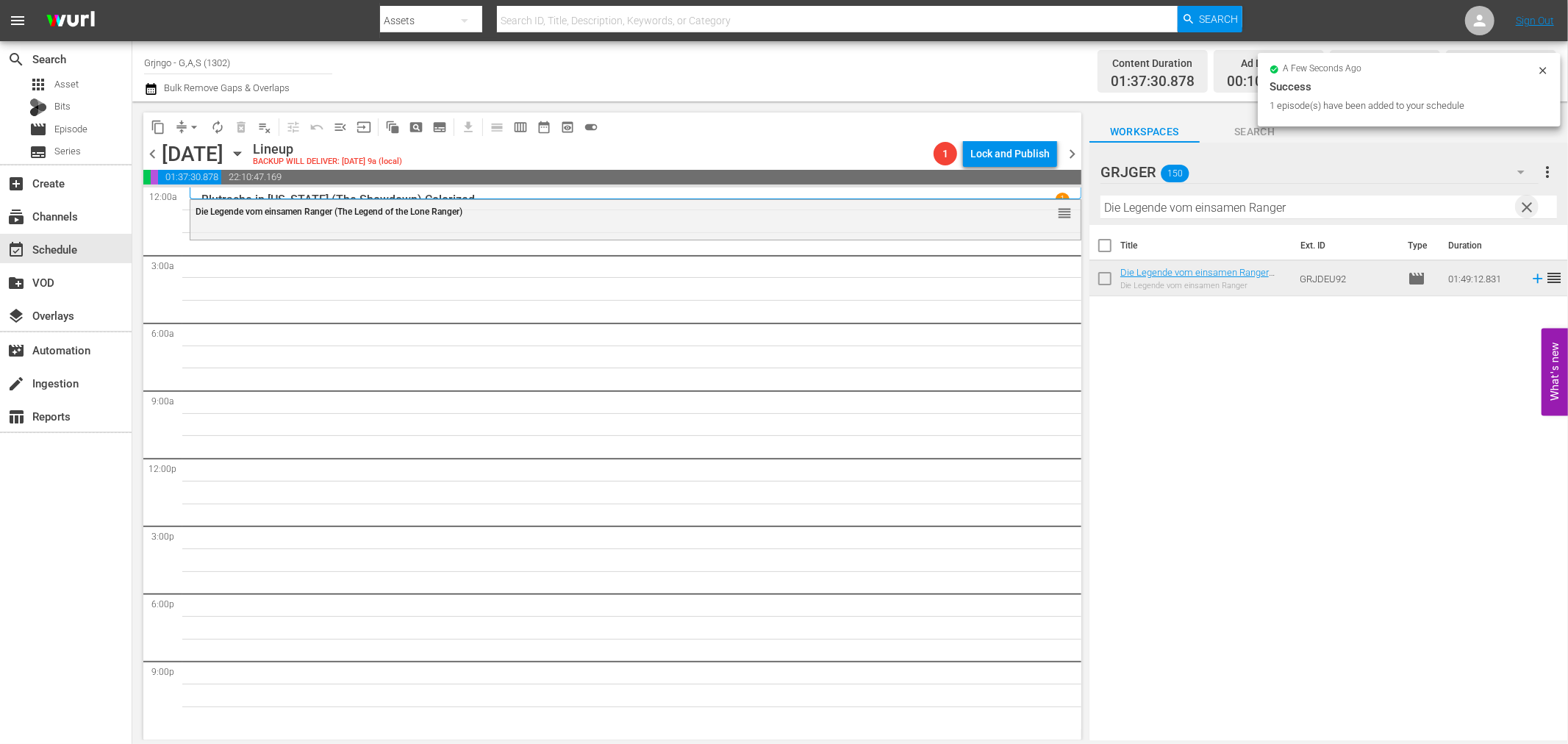
click at [1526, 206] on span "clear" at bounding box center [1528, 207] width 18 height 18
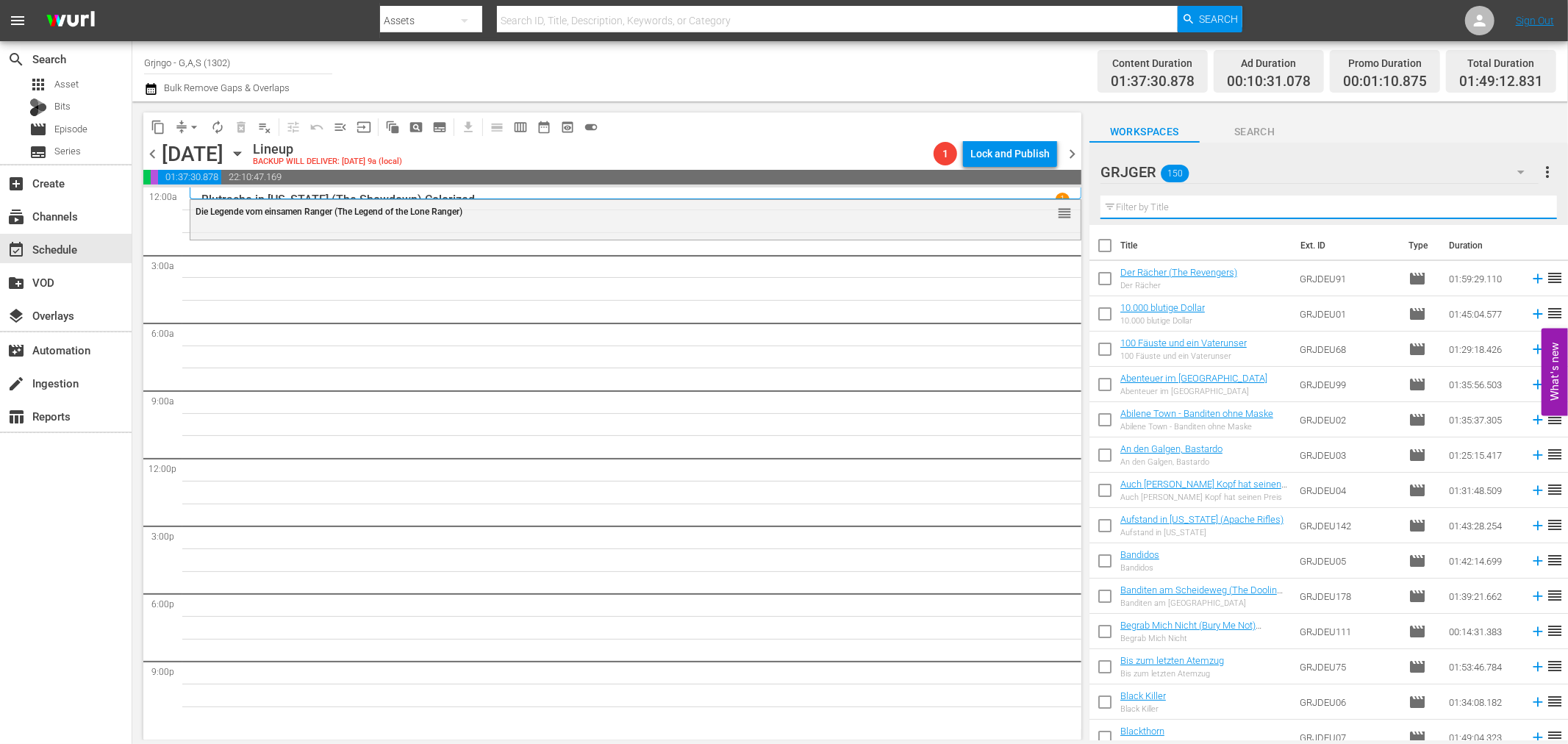
paste input "[PERSON_NAME]: Flucht aus dem Goldland - EP02"
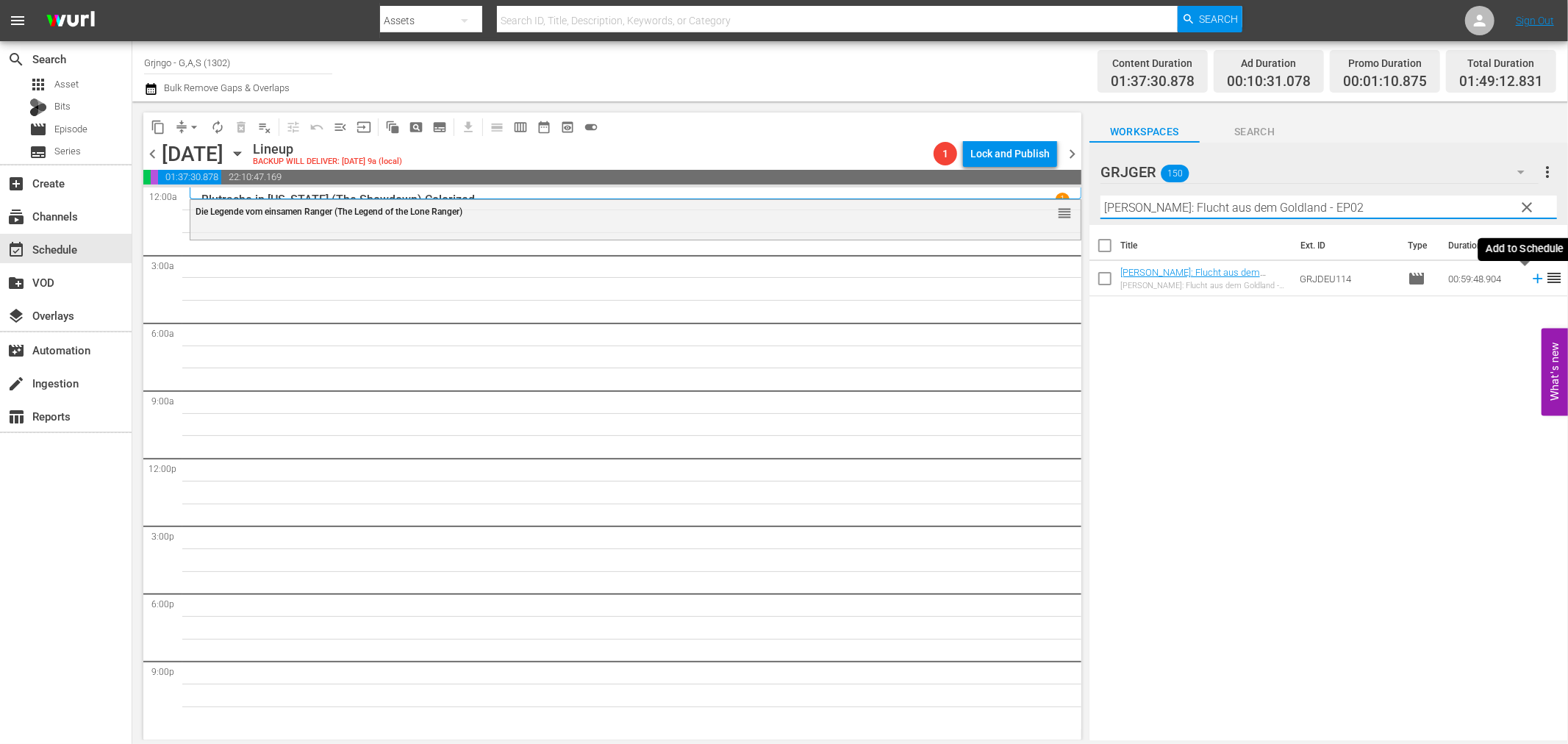
type input "[PERSON_NAME]: Flucht aus dem Goldland - EP02"
click at [1533, 278] on icon at bounding box center [1538, 279] width 9 height 9
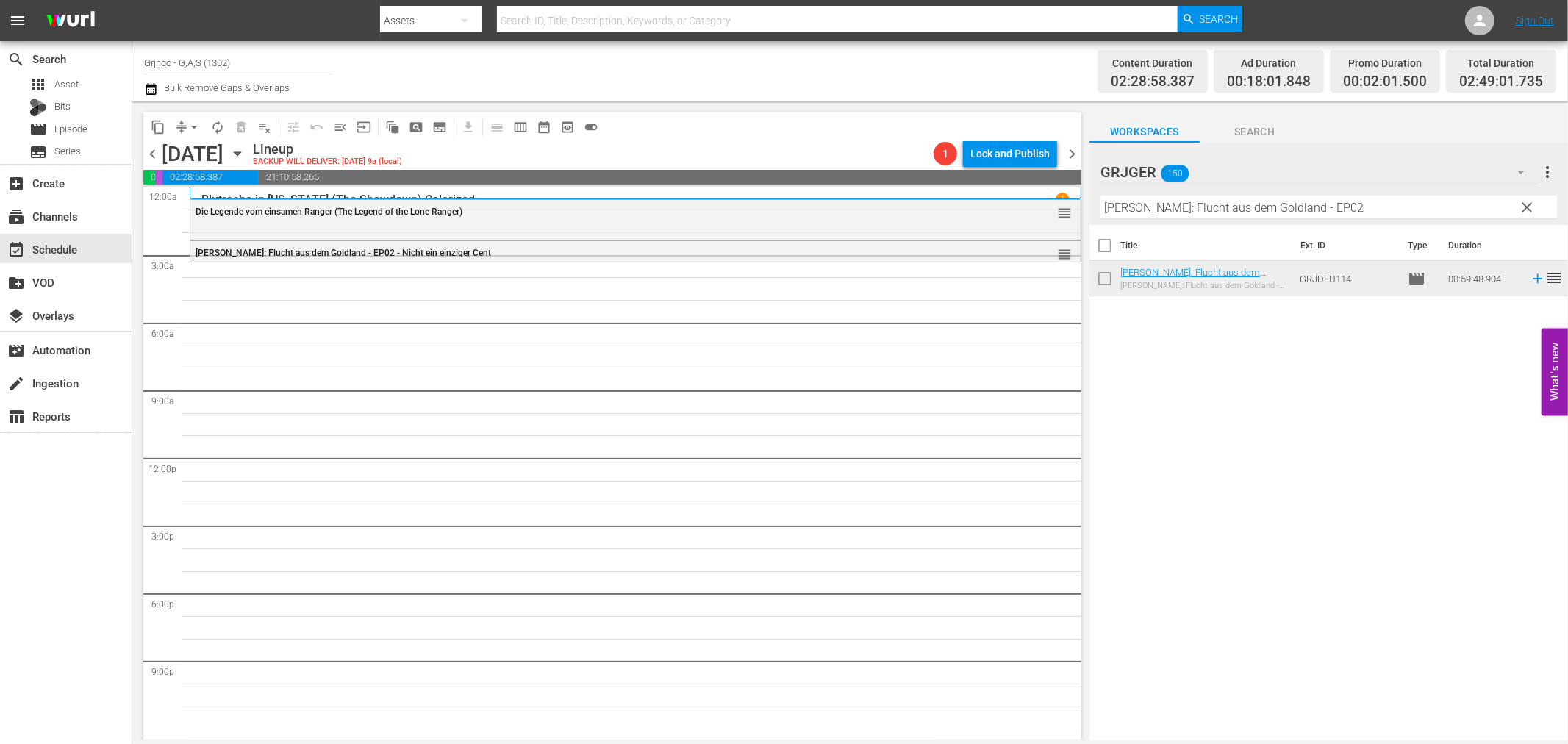
drag, startPoint x: 1529, startPoint y: 208, endPoint x: 1203, endPoint y: 189, distance: 326.6
click at [1529, 208] on span "clear" at bounding box center [1528, 207] width 18 height 18
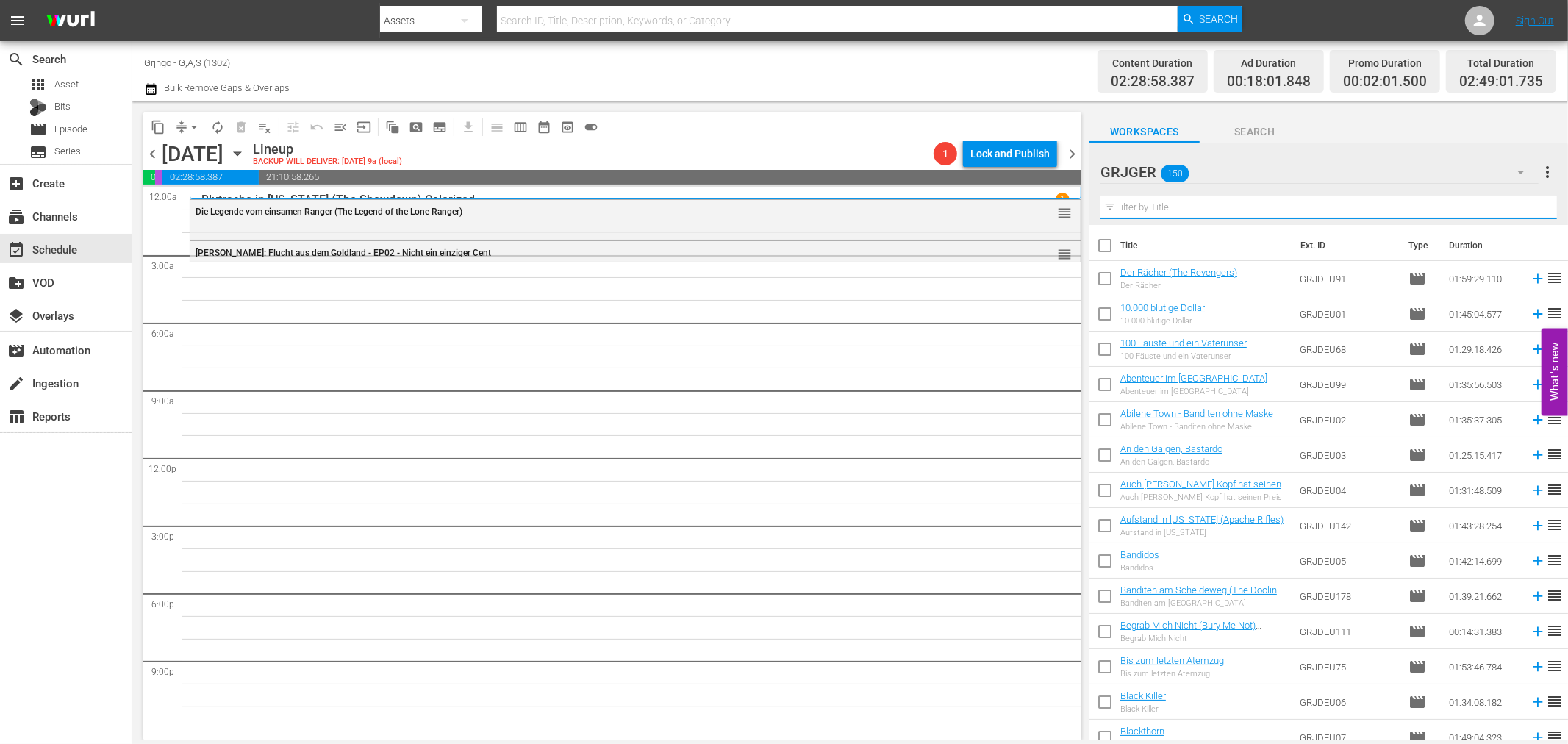
paste input "Die Rechnung zahlt der Bounty-Killer"
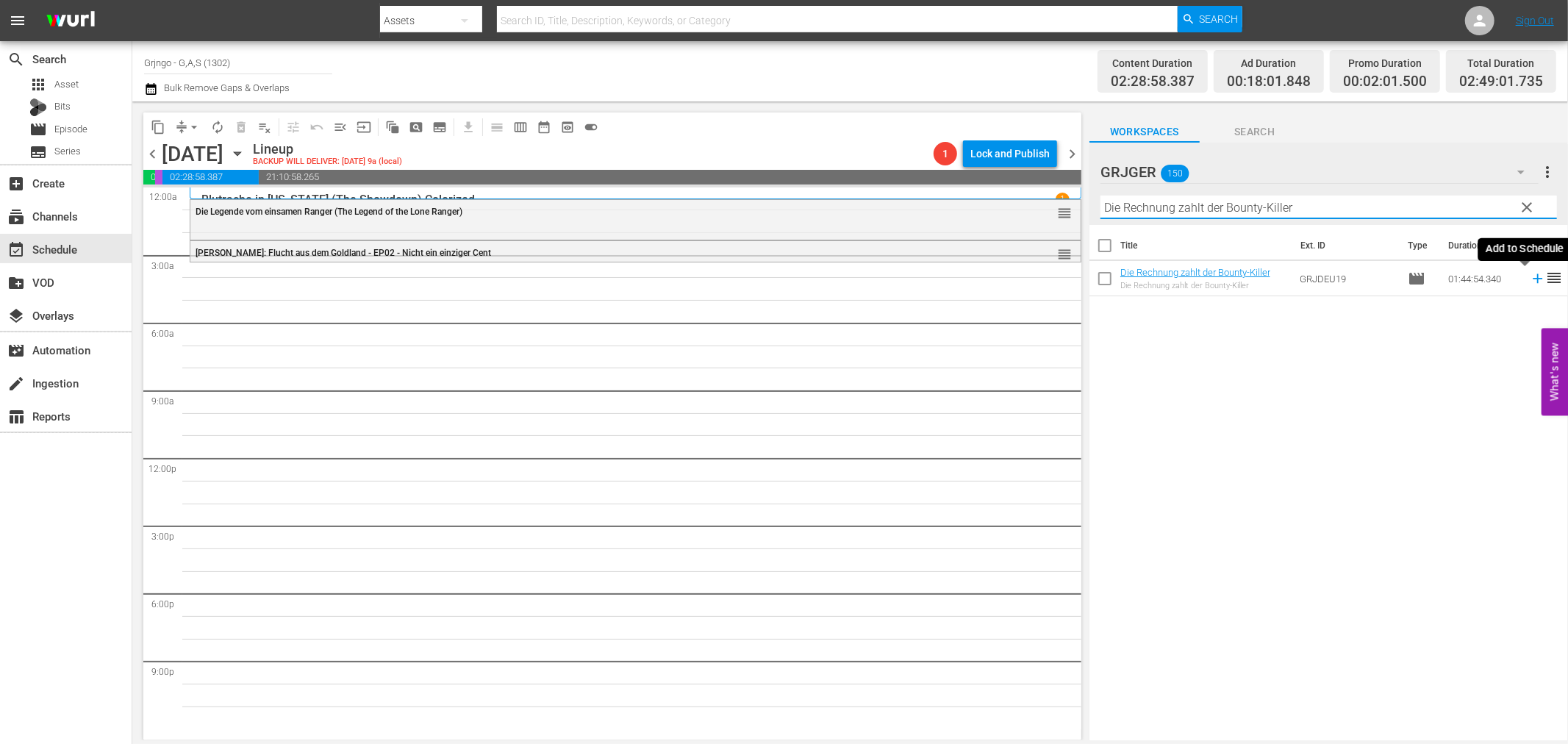
type input "Die Rechnung zahlt der Bounty-Killer"
click at [1530, 276] on icon at bounding box center [1538, 279] width 16 height 16
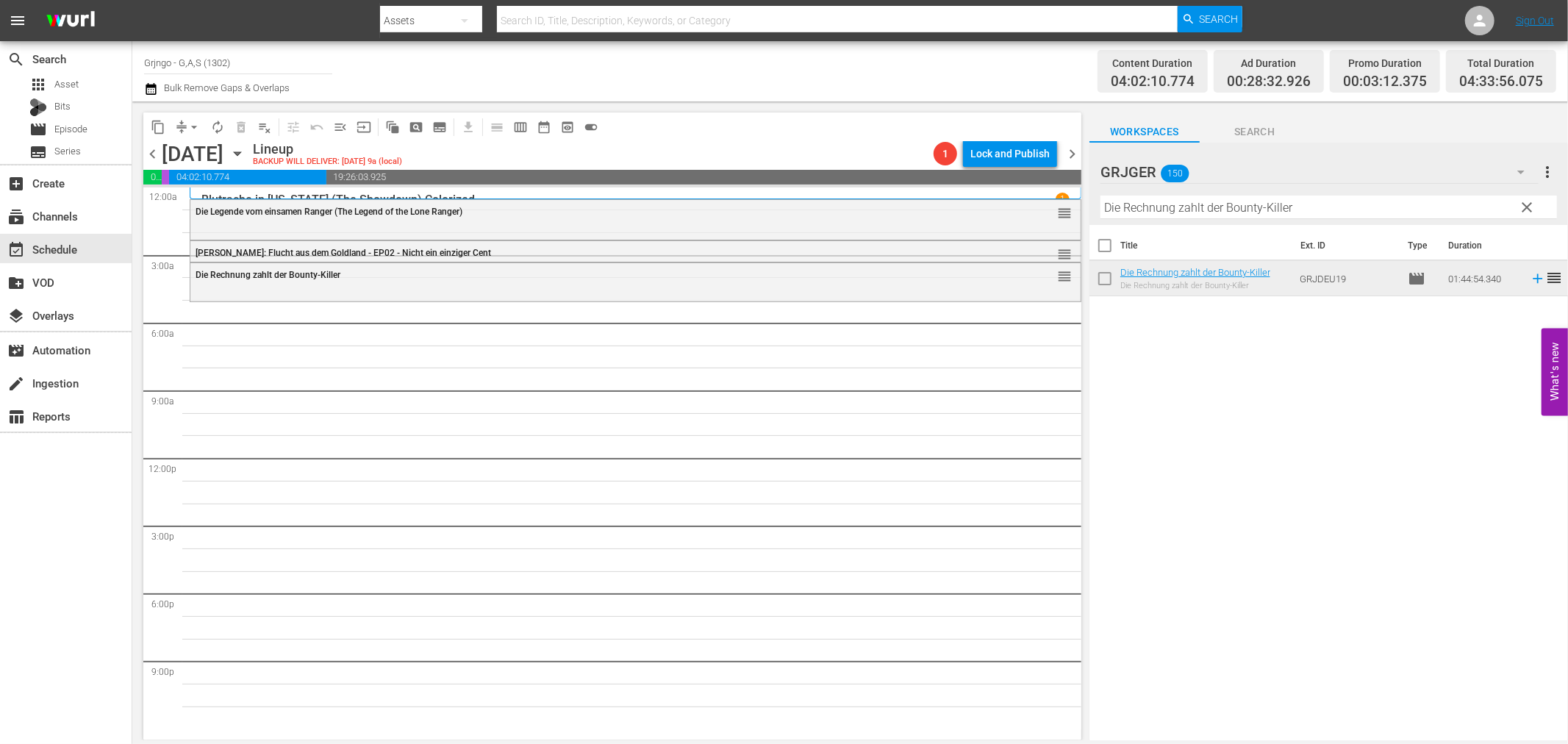
click at [1525, 200] on span "clear" at bounding box center [1528, 207] width 18 height 18
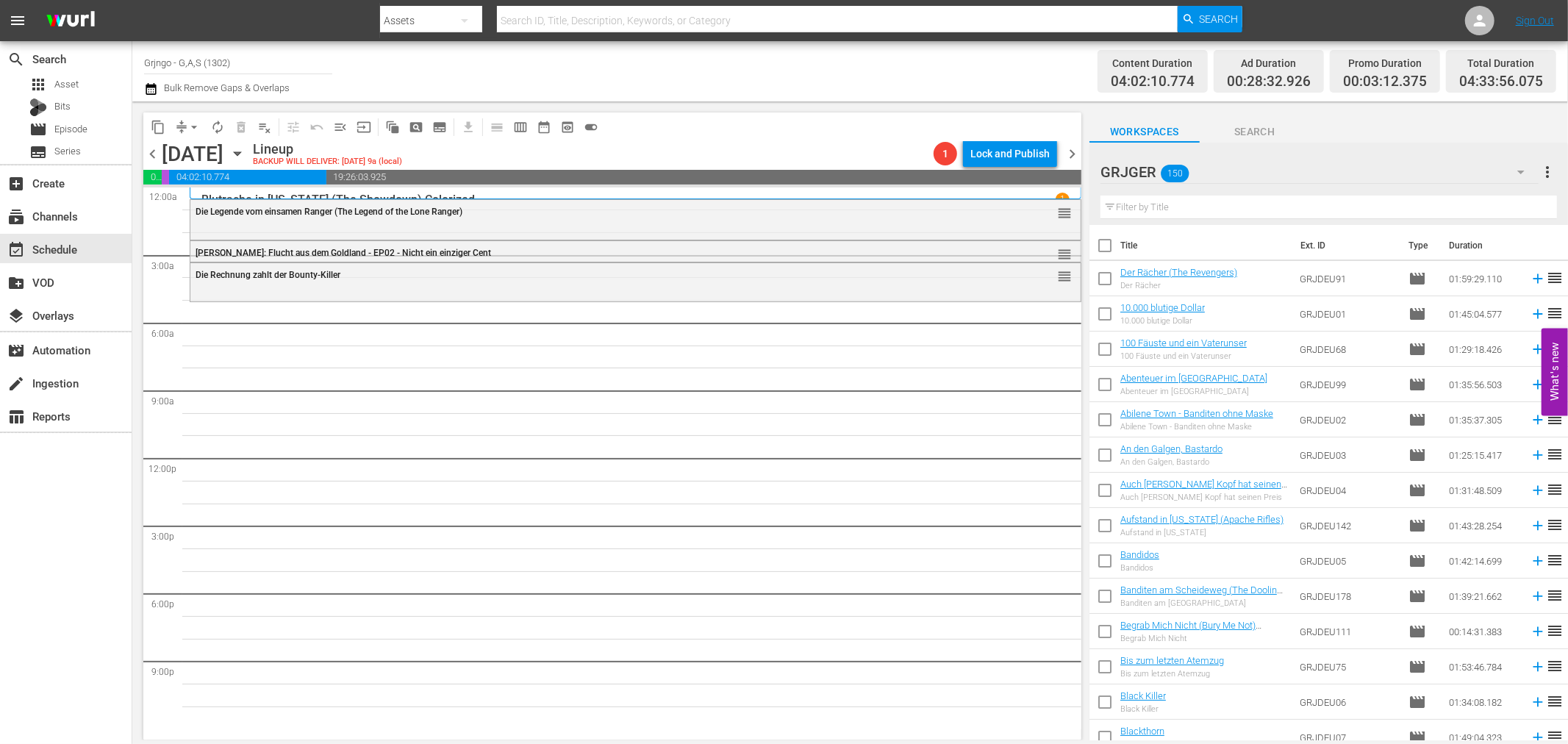
click at [1129, 202] on input "text" at bounding box center [1328, 207] width 456 height 23
paste input "Little Kid und seine kesse Bande"
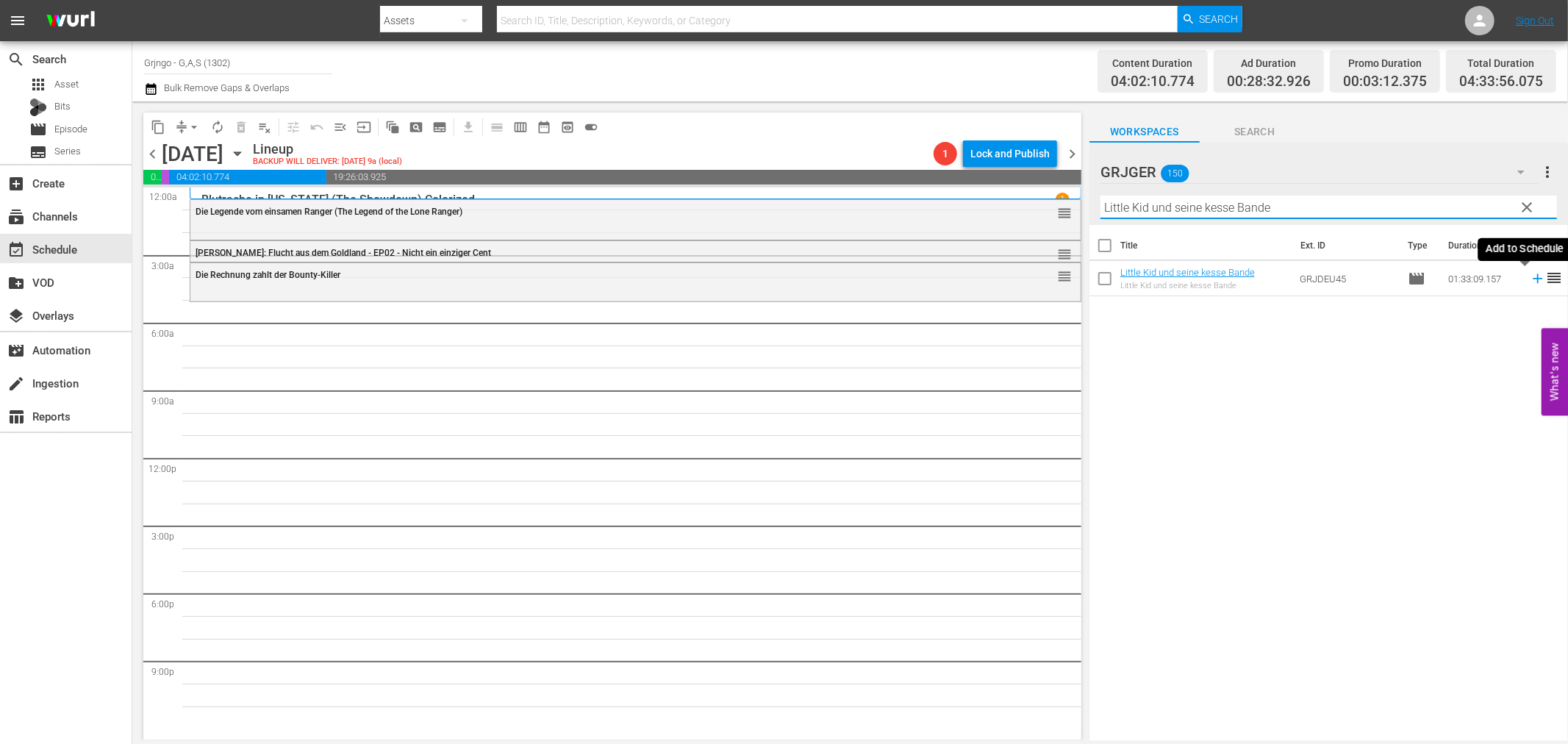
type input "Little Kid und seine kesse Bande"
click at [1533, 279] on icon at bounding box center [1538, 279] width 9 height 9
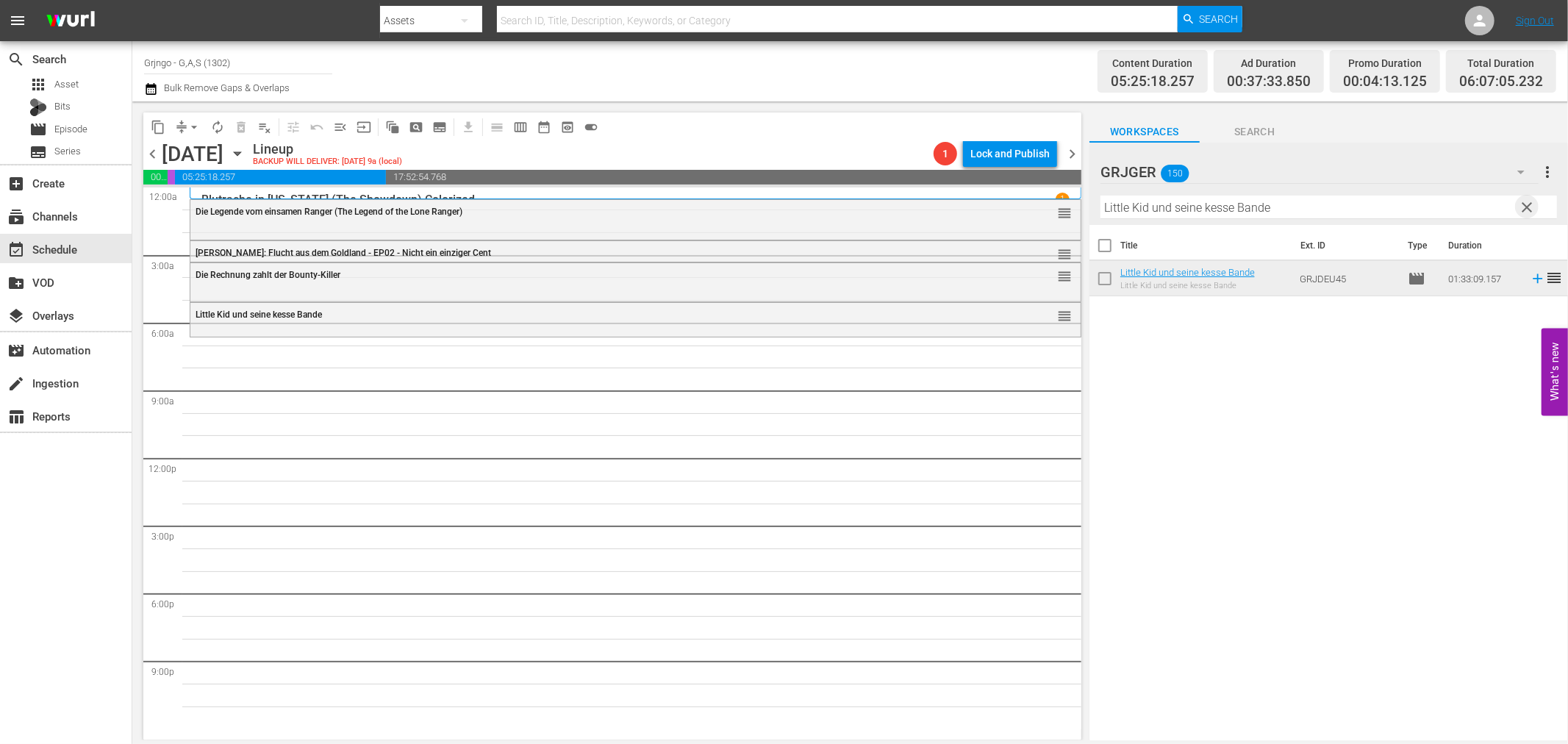
click at [1525, 207] on span "clear" at bounding box center [1528, 207] width 18 height 18
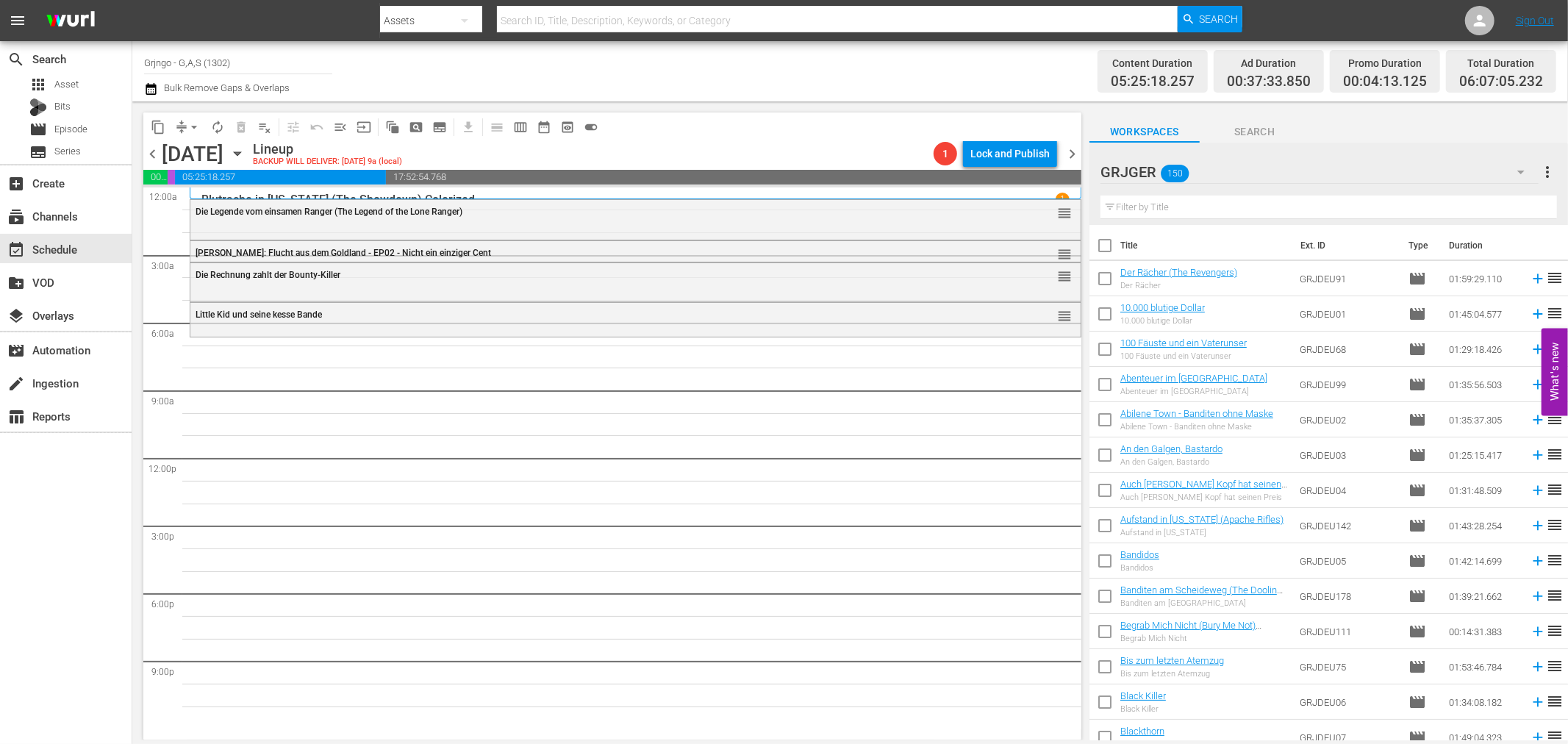
click at [1122, 209] on input "text" at bounding box center [1328, 207] width 456 height 23
paste input "Der General (The General)"
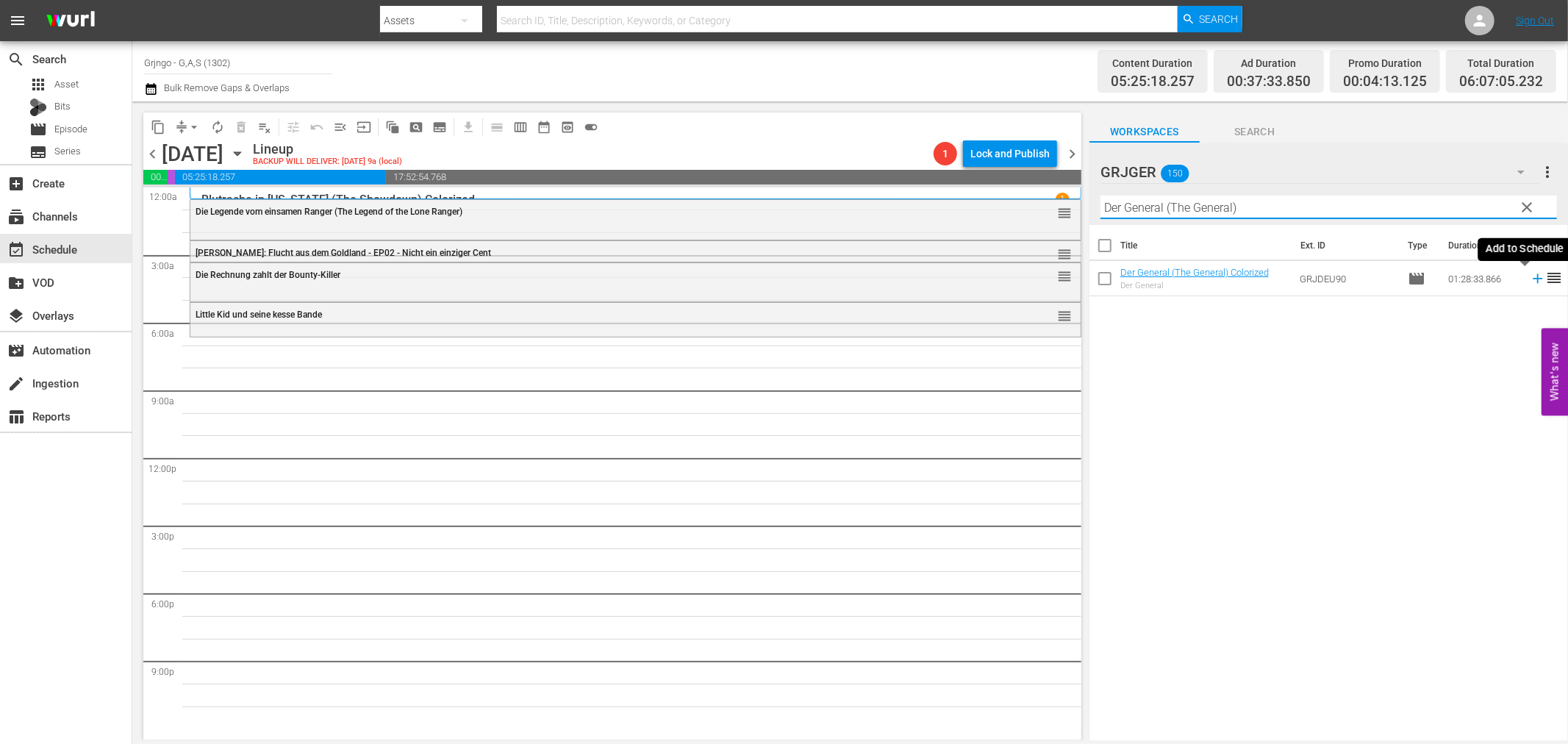
type input "Der General (The General)"
click at [1530, 275] on icon at bounding box center [1538, 279] width 16 height 16
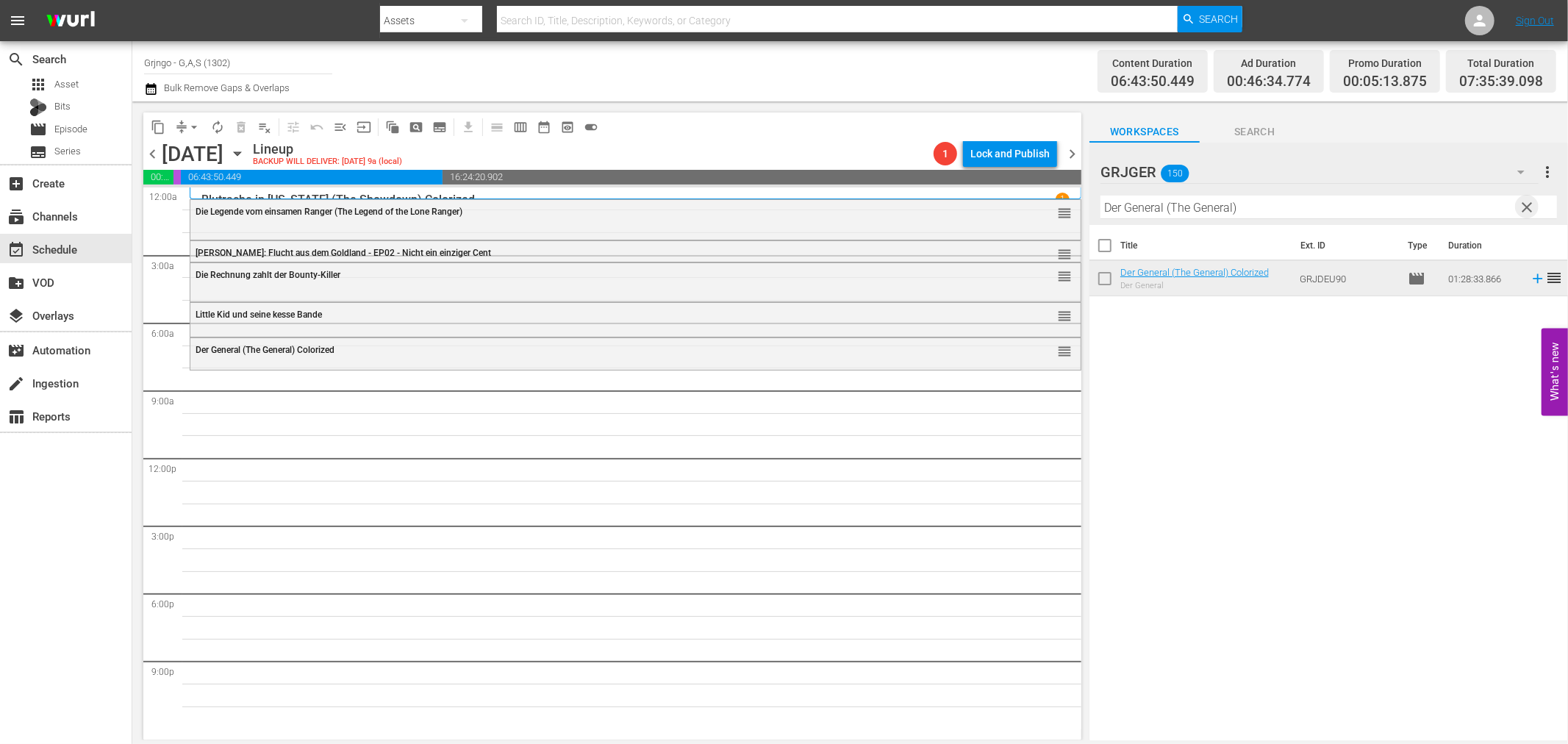
click at [1531, 203] on span "clear" at bounding box center [1528, 207] width 18 height 18
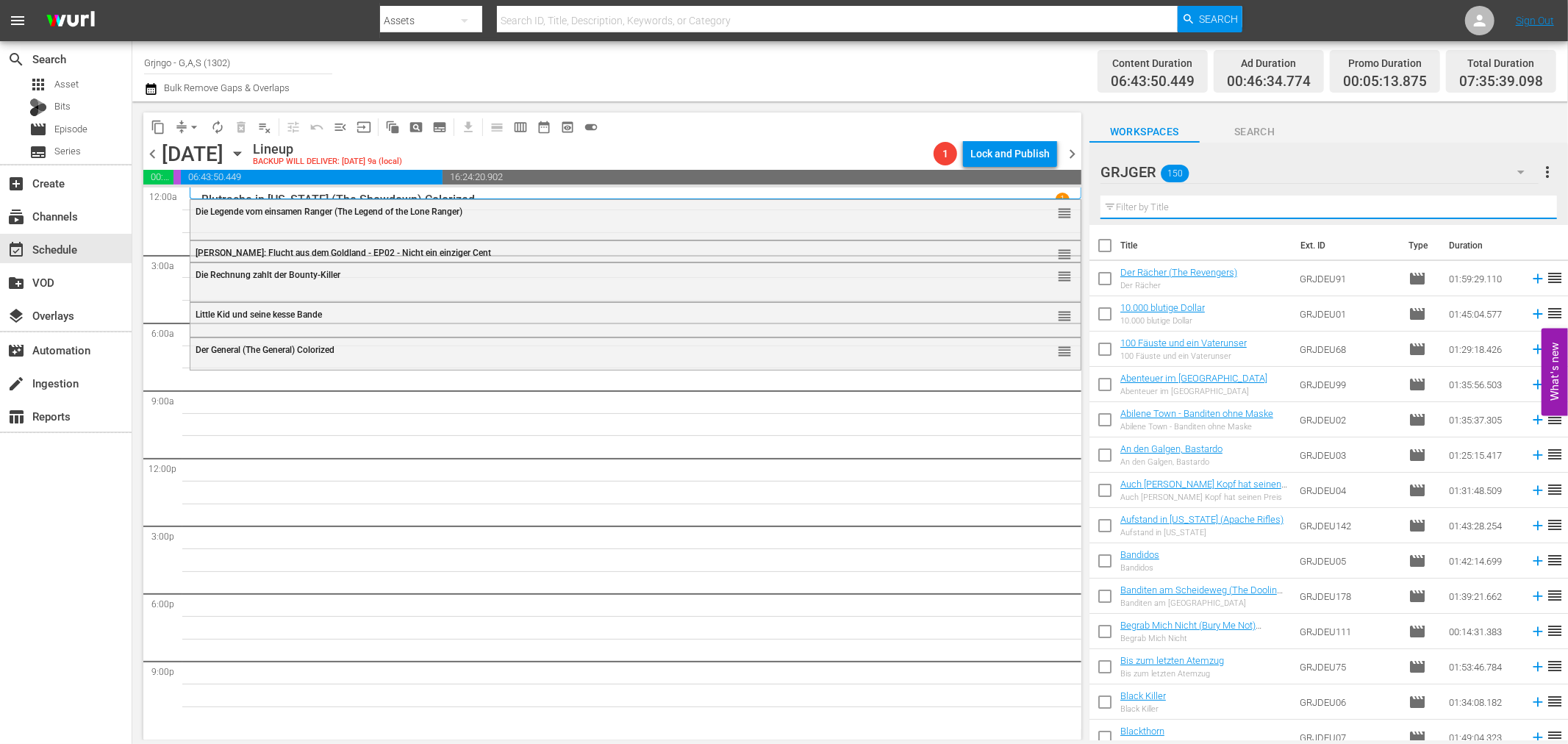
paste input "Blutige Rache in [GEOGRAPHIC_DATA]"
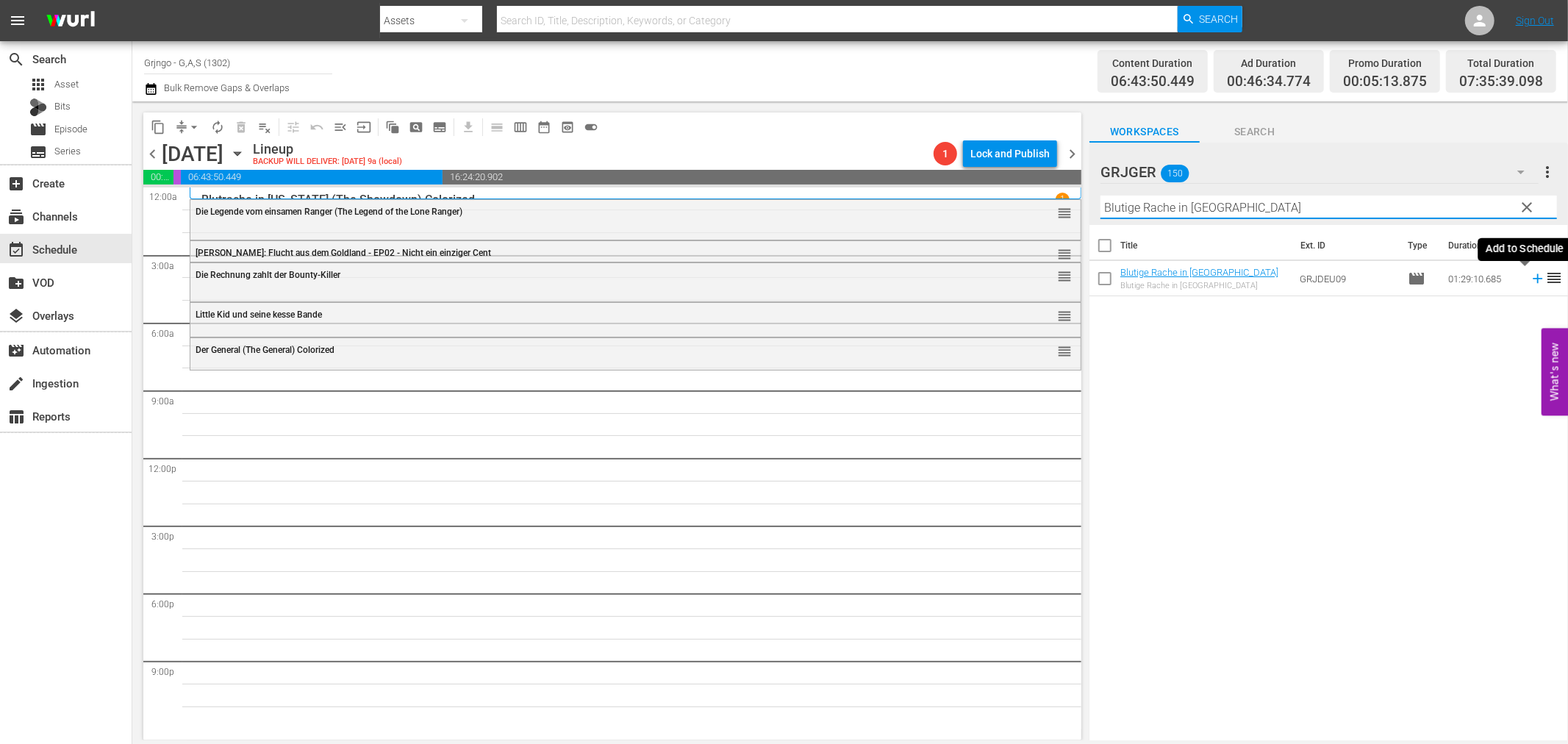
type input "Blutige Rache in [GEOGRAPHIC_DATA]"
click at [1533, 278] on icon at bounding box center [1538, 279] width 9 height 9
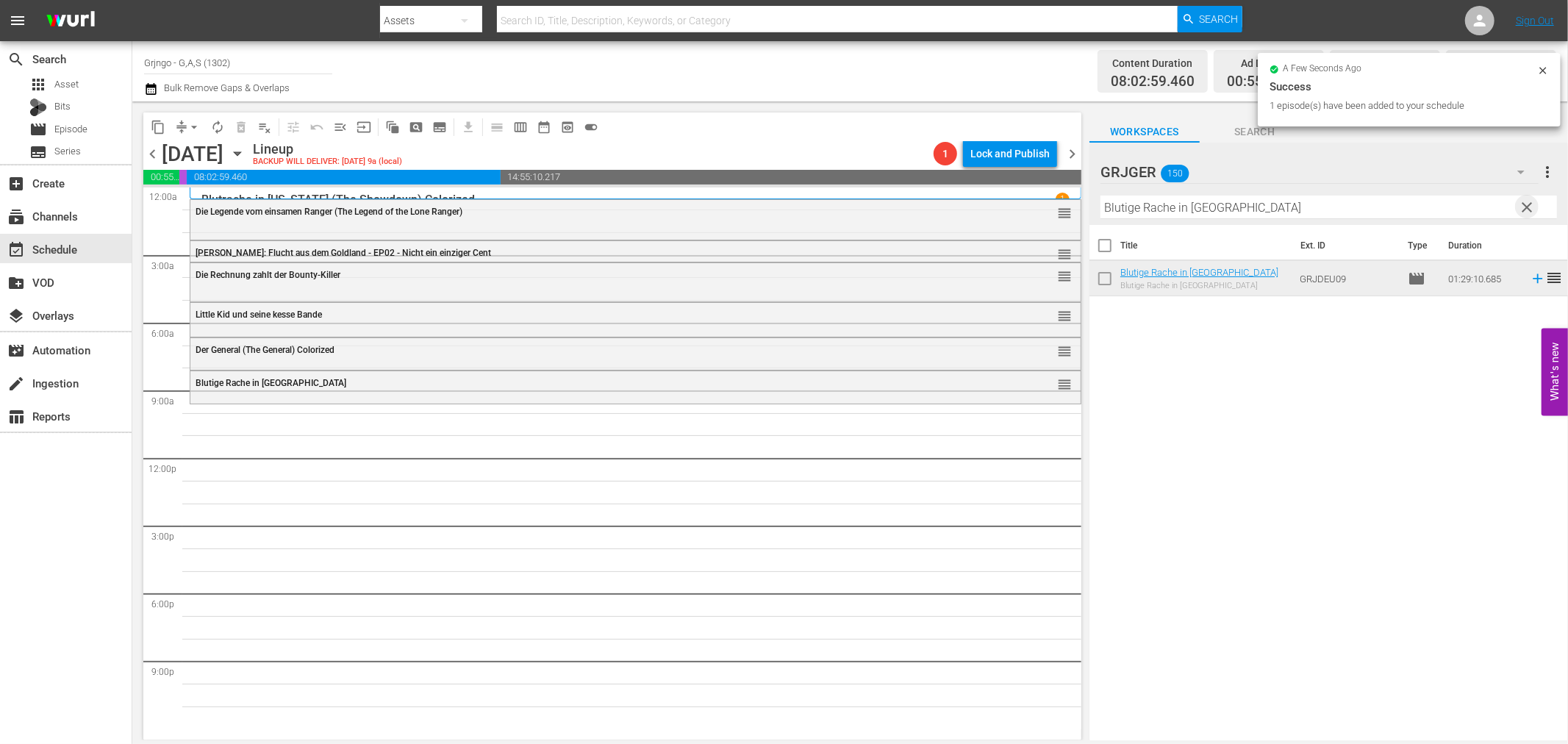
click at [1524, 203] on span "clear" at bounding box center [1528, 207] width 18 height 18
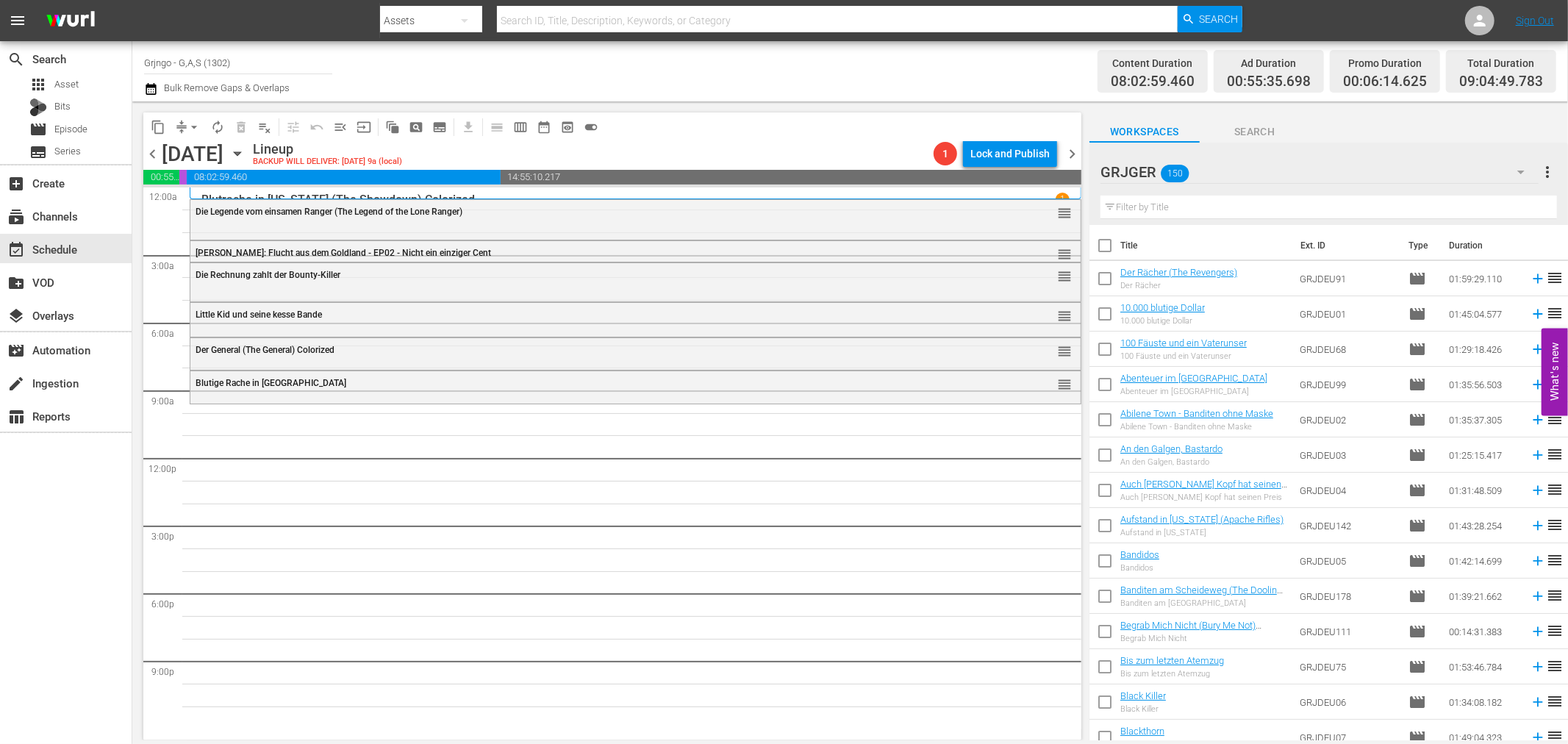
click at [1142, 208] on input "text" at bounding box center [1328, 207] width 456 height 23
paste input "Dead Man's Hand"
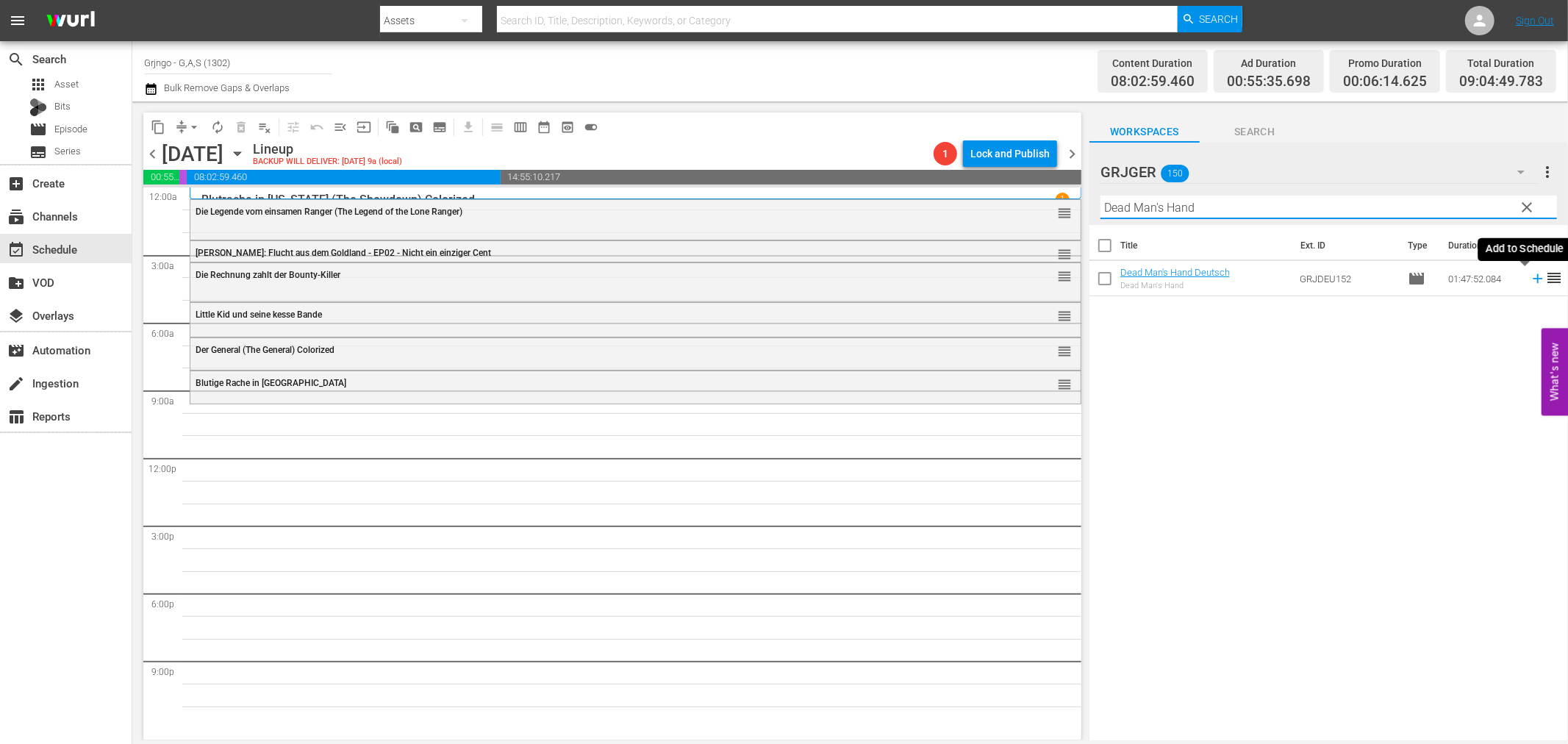
type input "Dead Man's Hand"
click at [1533, 279] on icon at bounding box center [1538, 279] width 9 height 9
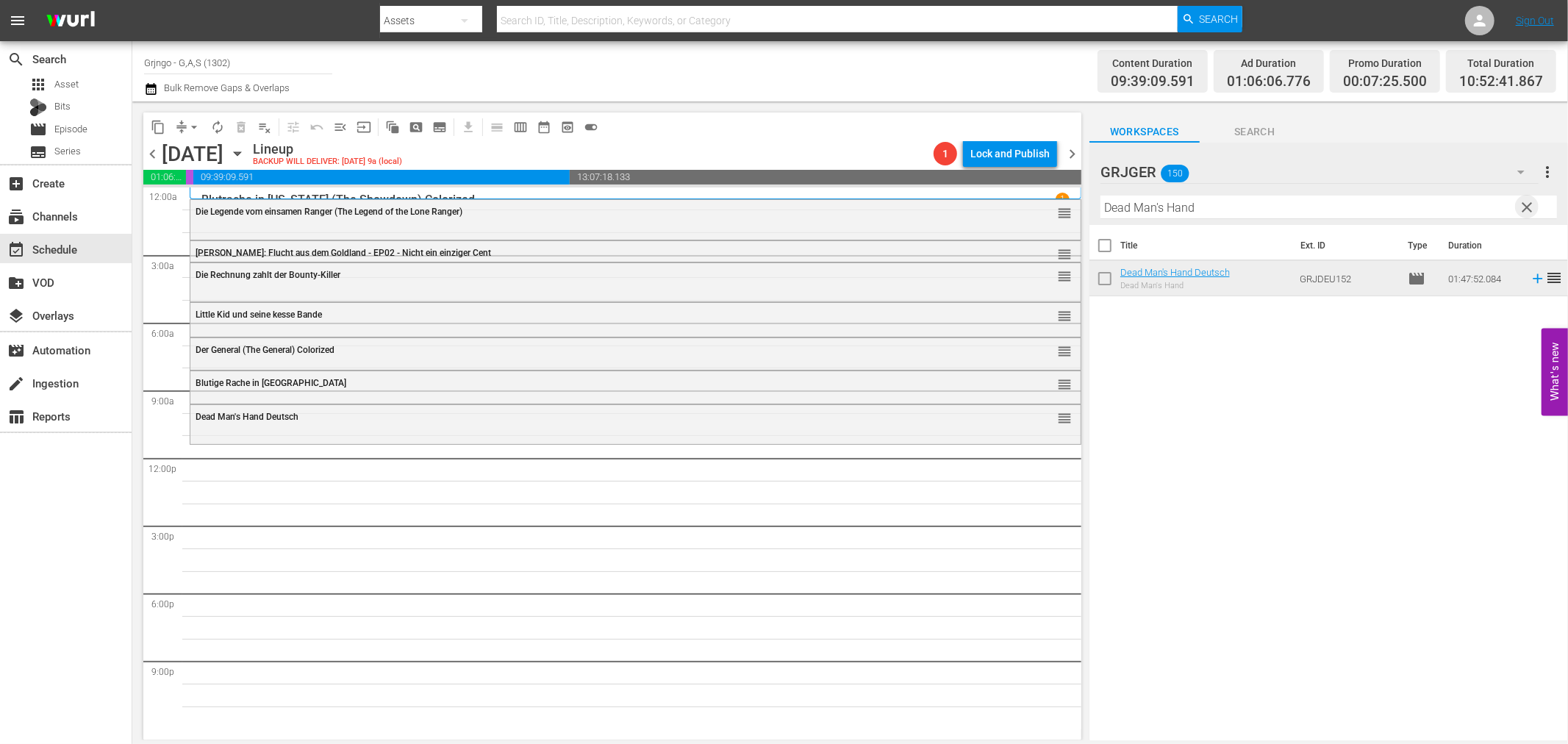
click at [1528, 202] on span "clear" at bounding box center [1528, 207] width 18 height 18
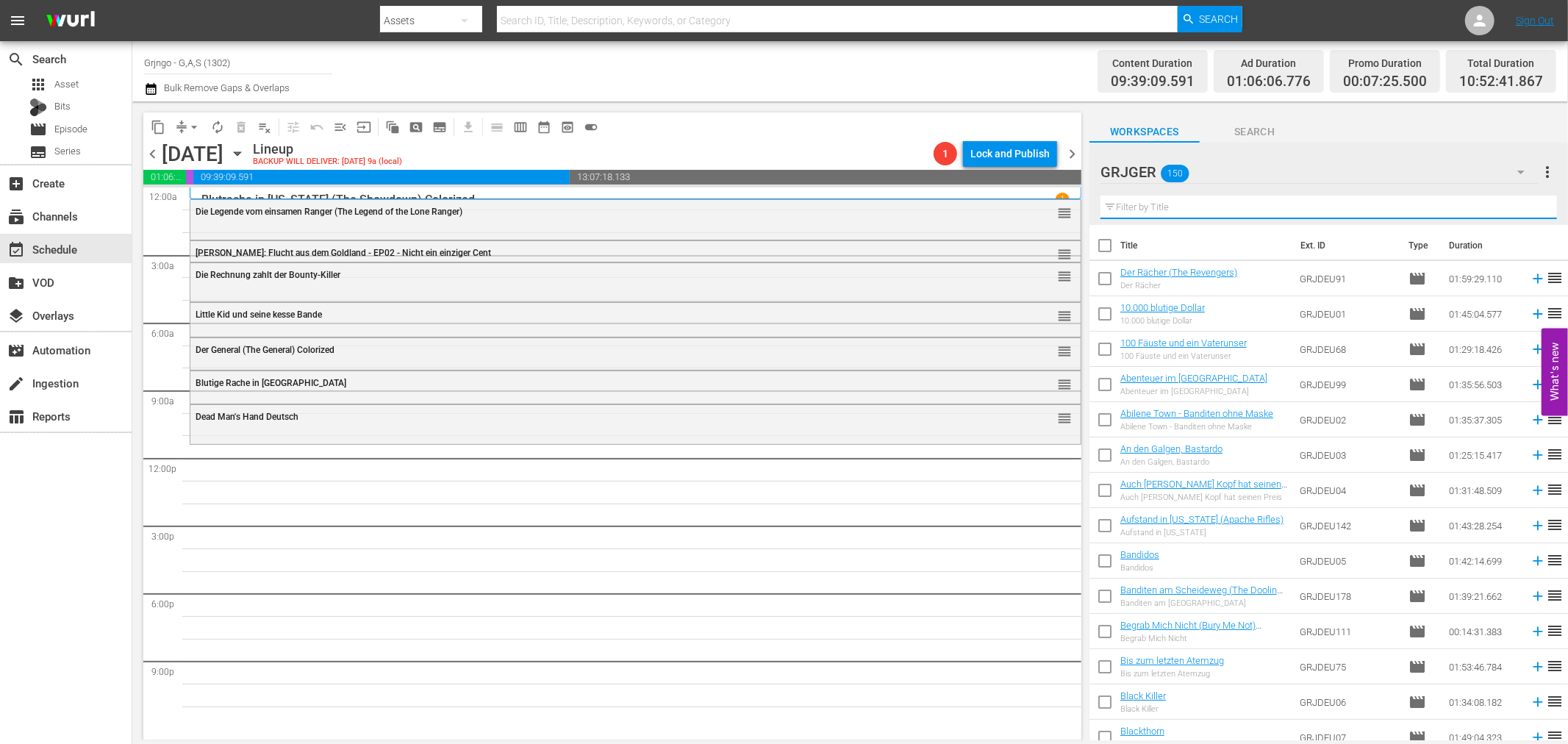
paste input "Django - Unbarmherzig wie die Sonne"
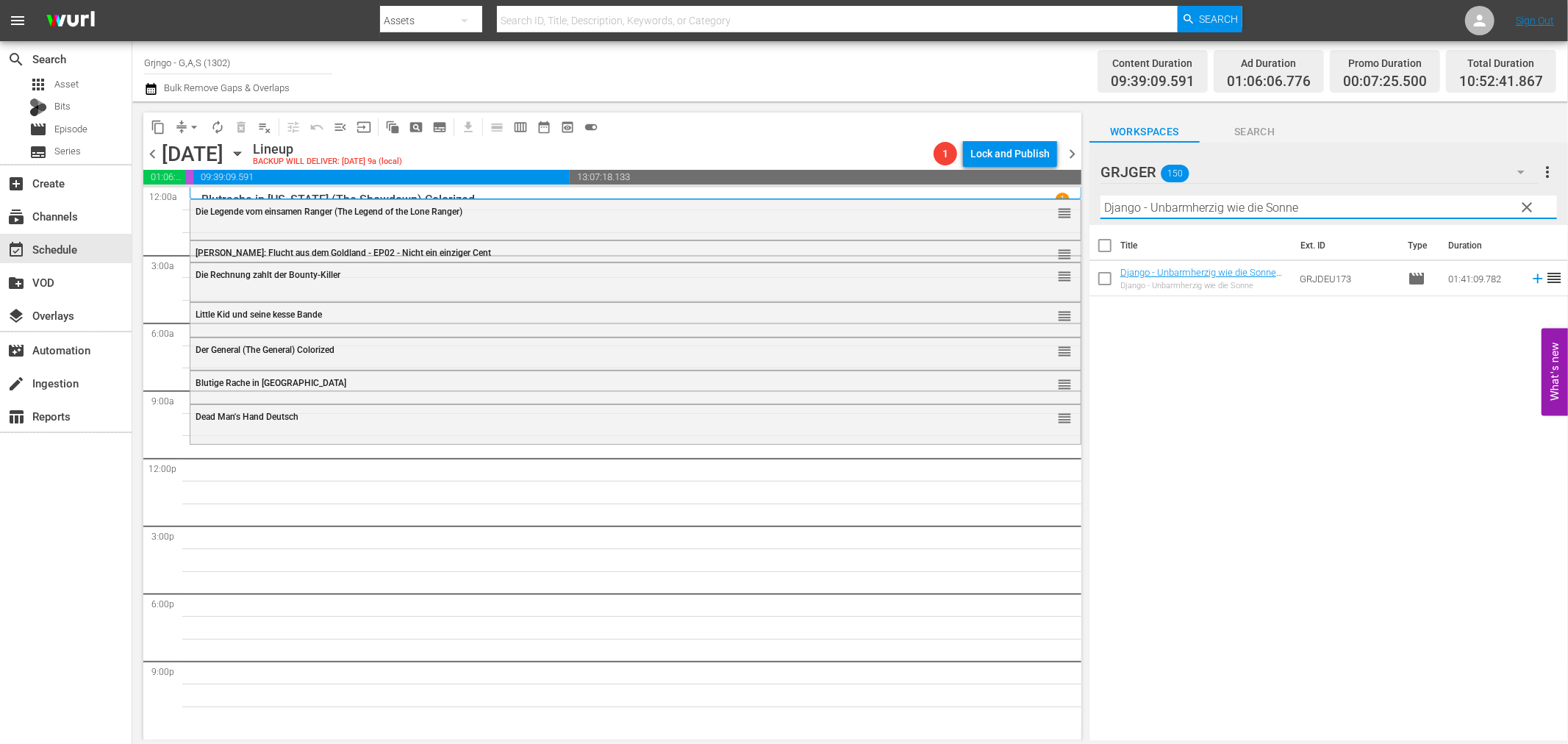
type input "Django - Unbarmherzig wie die Sonne"
click at [1530, 275] on icon at bounding box center [1538, 279] width 16 height 16
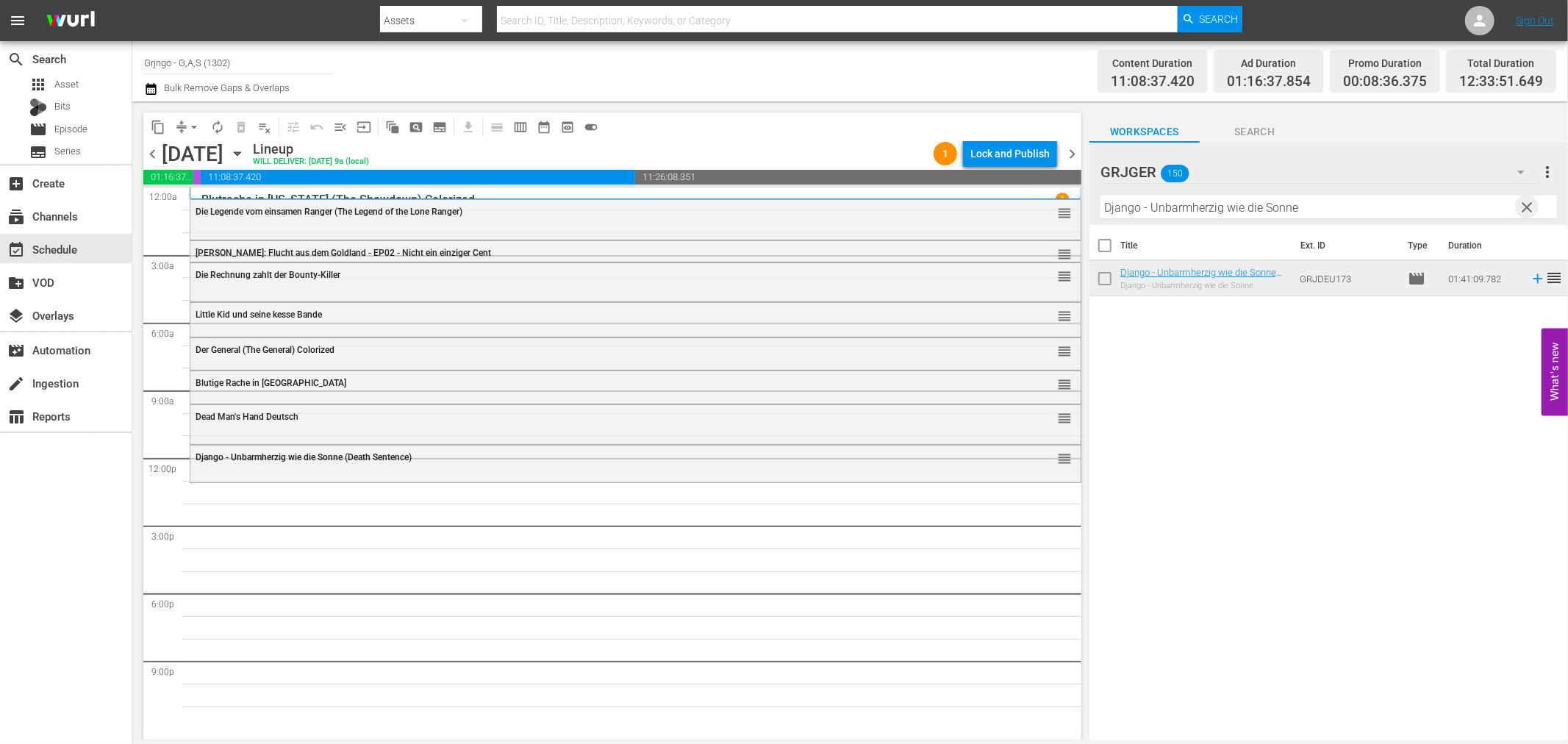
click at [1529, 202] on span "clear" at bounding box center [1528, 207] width 18 height 18
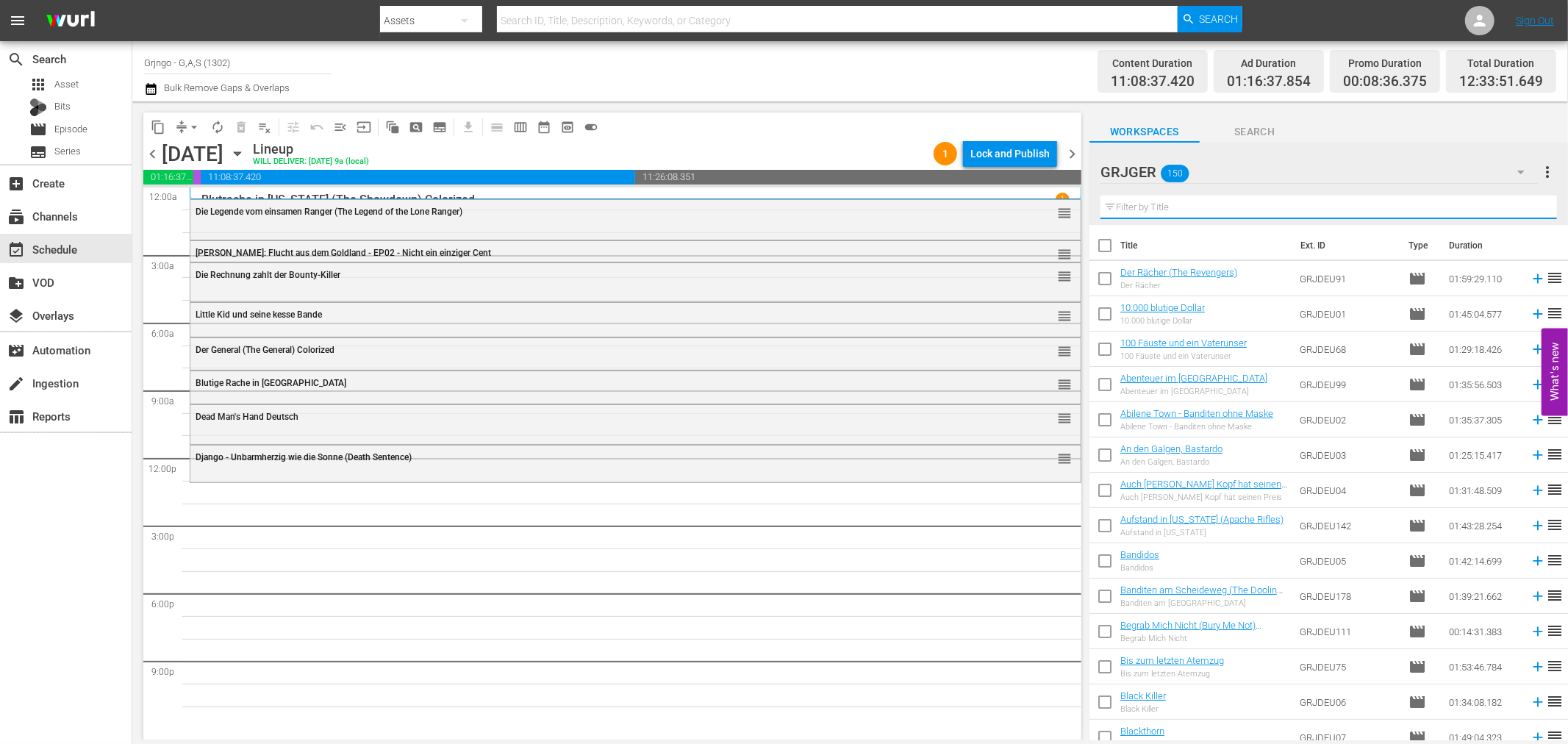
click at [1127, 210] on input "text" at bounding box center [1328, 207] width 456 height 23
paste input "[PERSON_NAME]: Flucht aus dem [GEOGRAPHIC_DATA] - EP07"
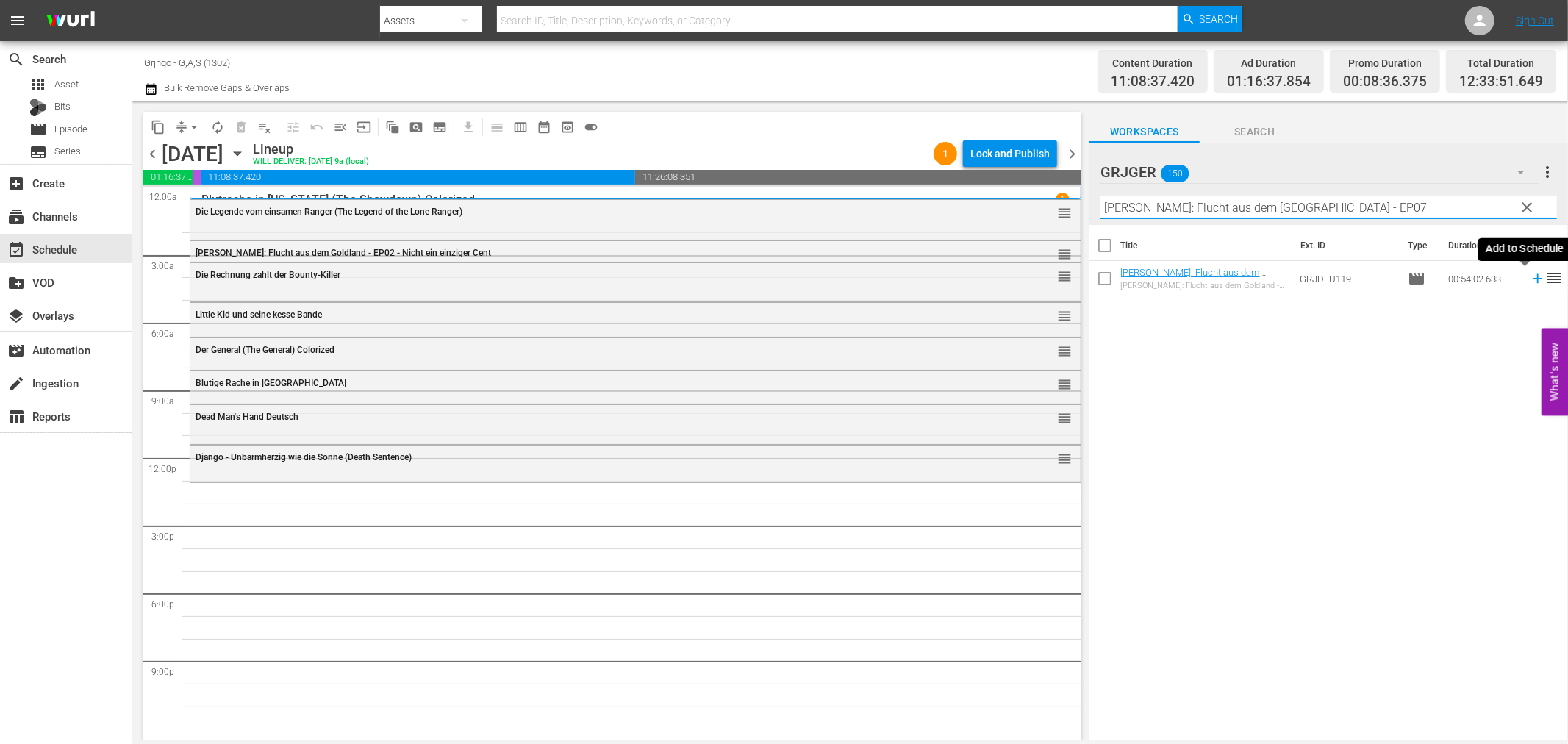
type input "[PERSON_NAME]: Flucht aus dem [GEOGRAPHIC_DATA] - EP07"
click at [1533, 276] on icon at bounding box center [1538, 279] width 9 height 9
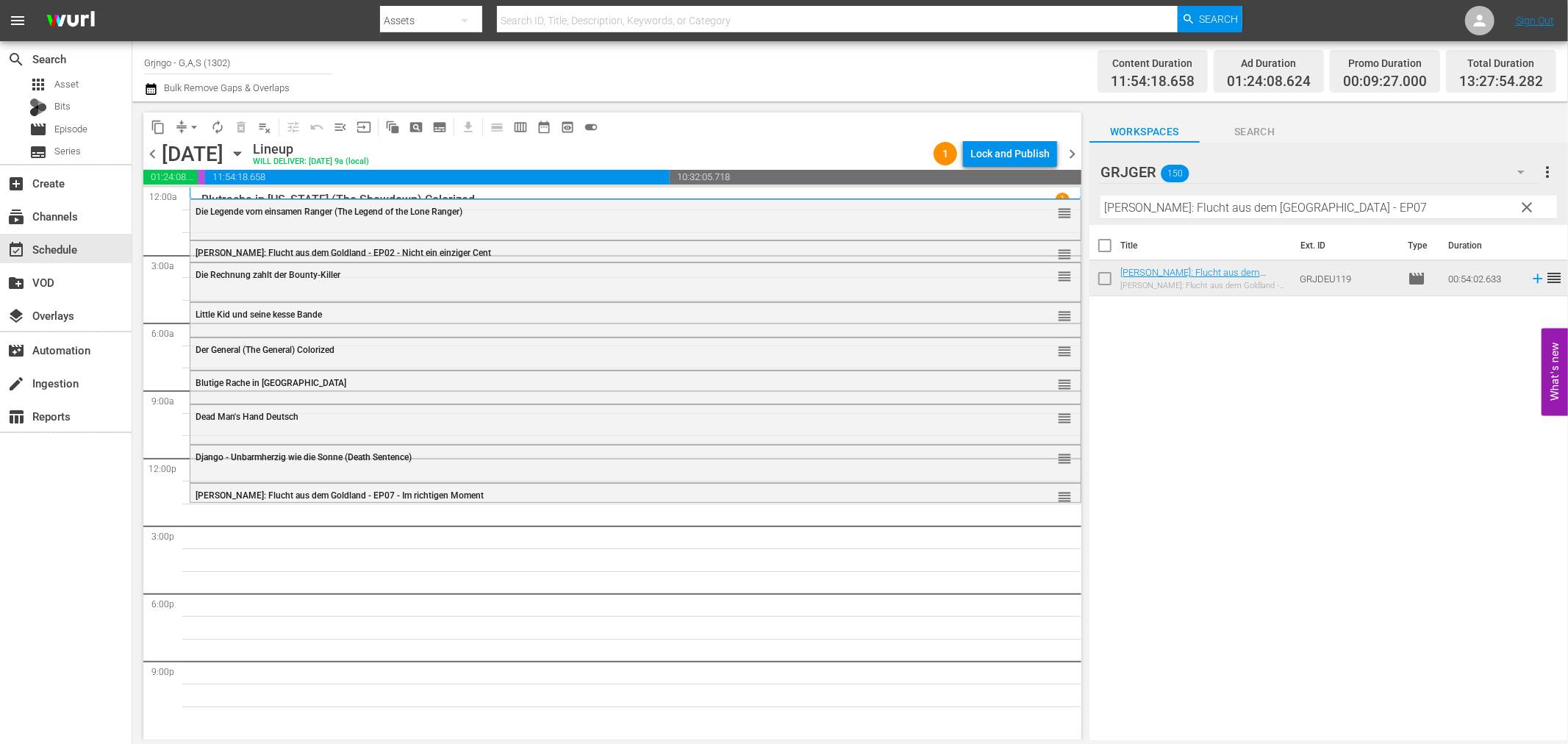
click at [1523, 204] on span "clear" at bounding box center [1528, 207] width 18 height 18
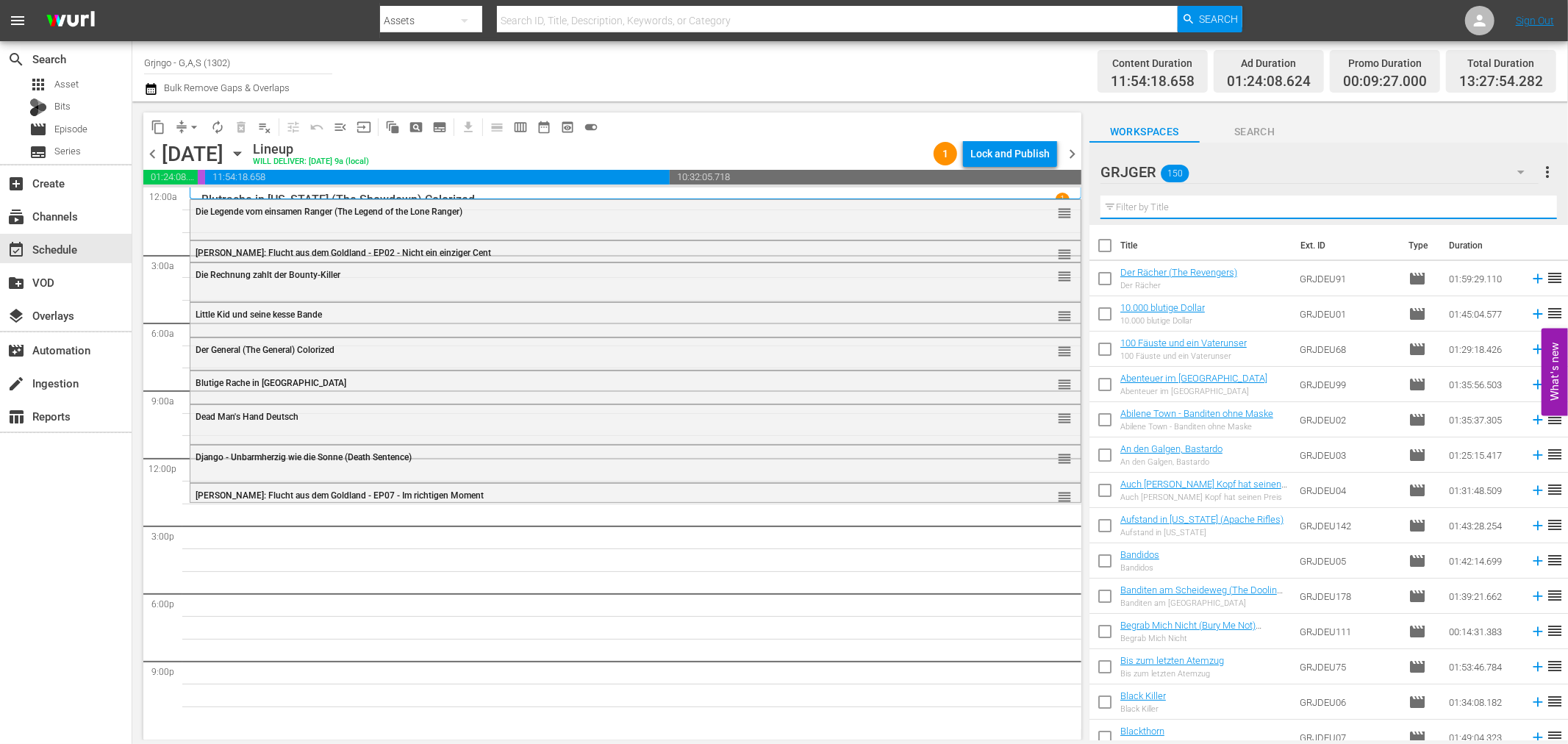
paste input "Wasser für [US_STATE]"
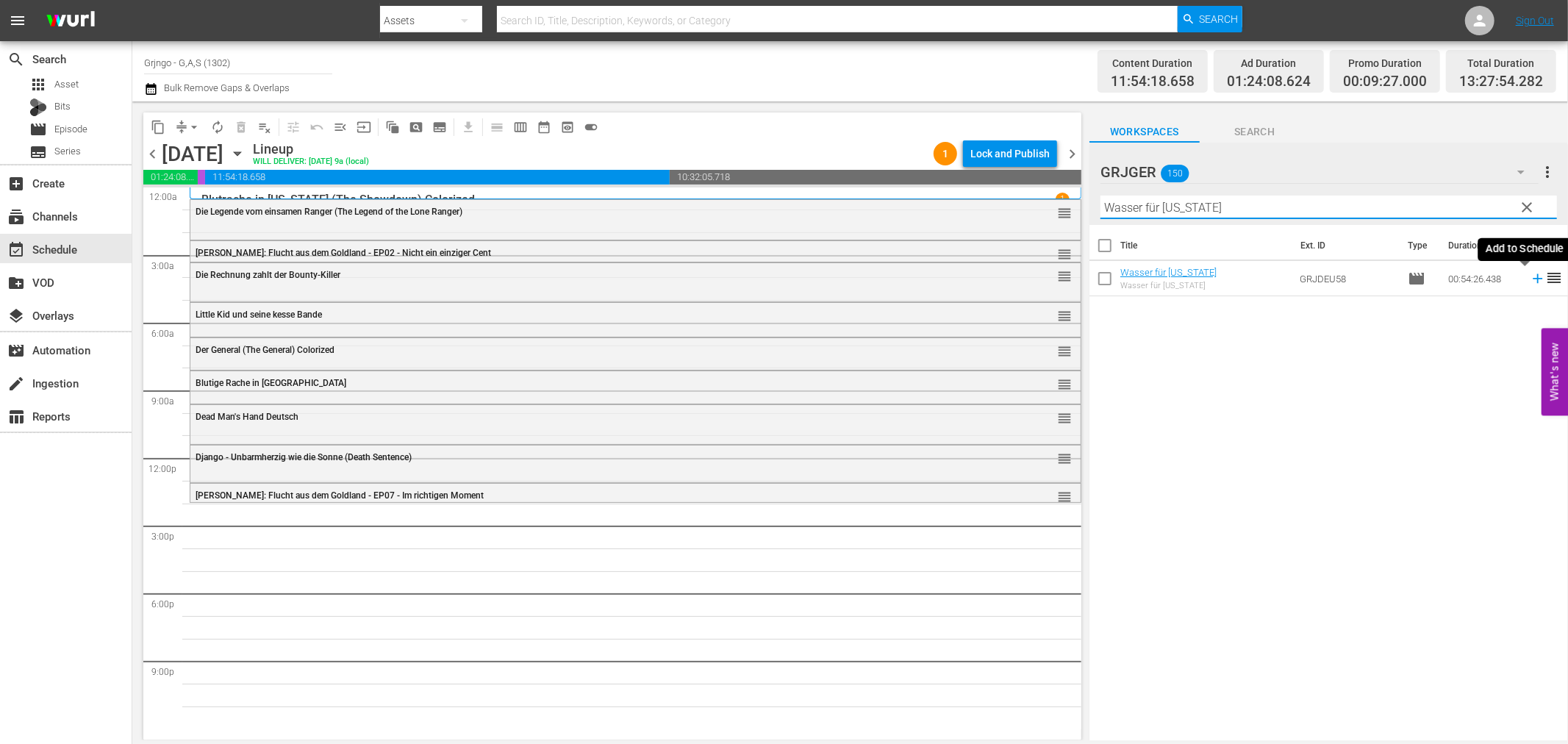
type input "Wasser für [US_STATE]"
click at [1530, 275] on icon at bounding box center [1538, 279] width 16 height 16
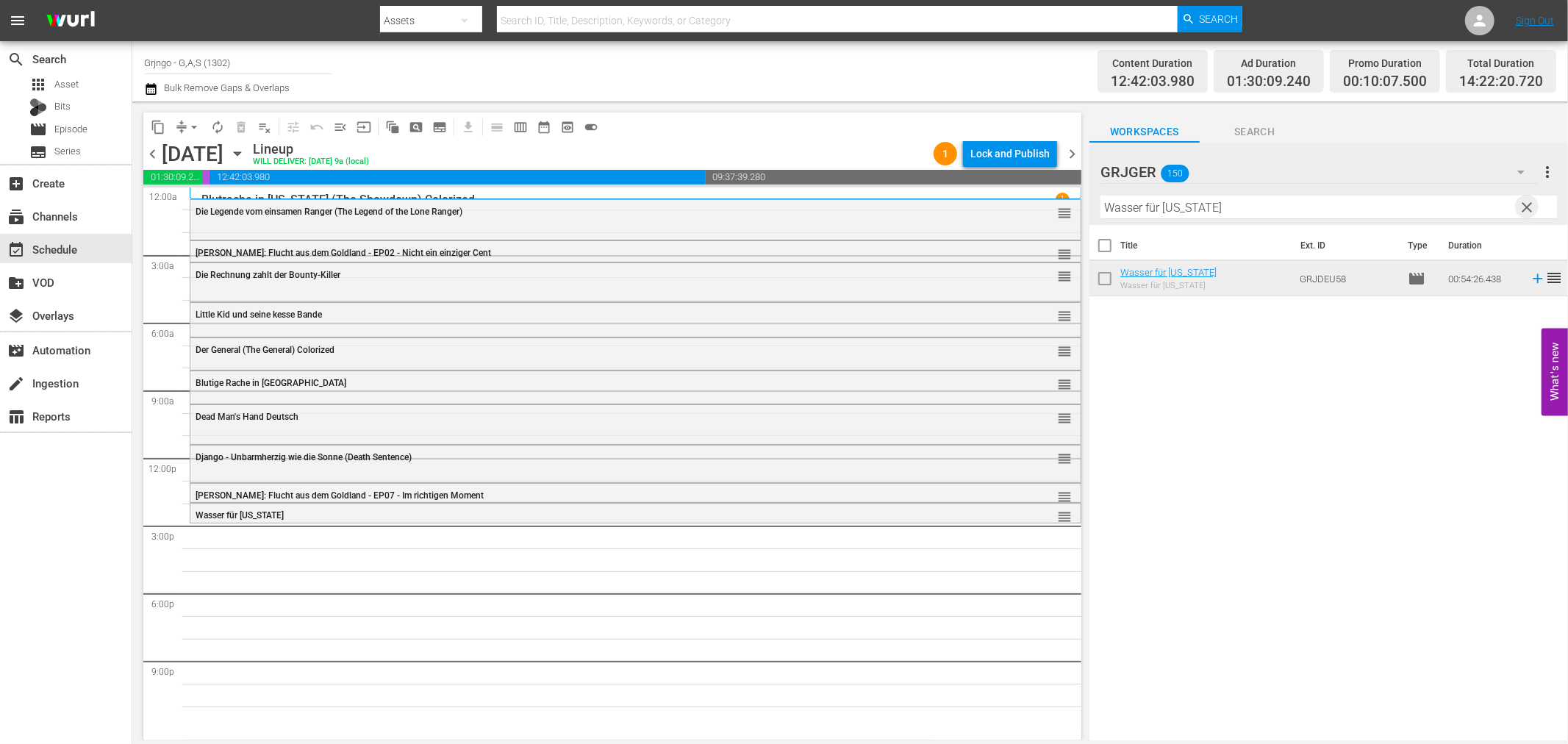
click at [1526, 204] on span "clear" at bounding box center [1528, 207] width 18 height 18
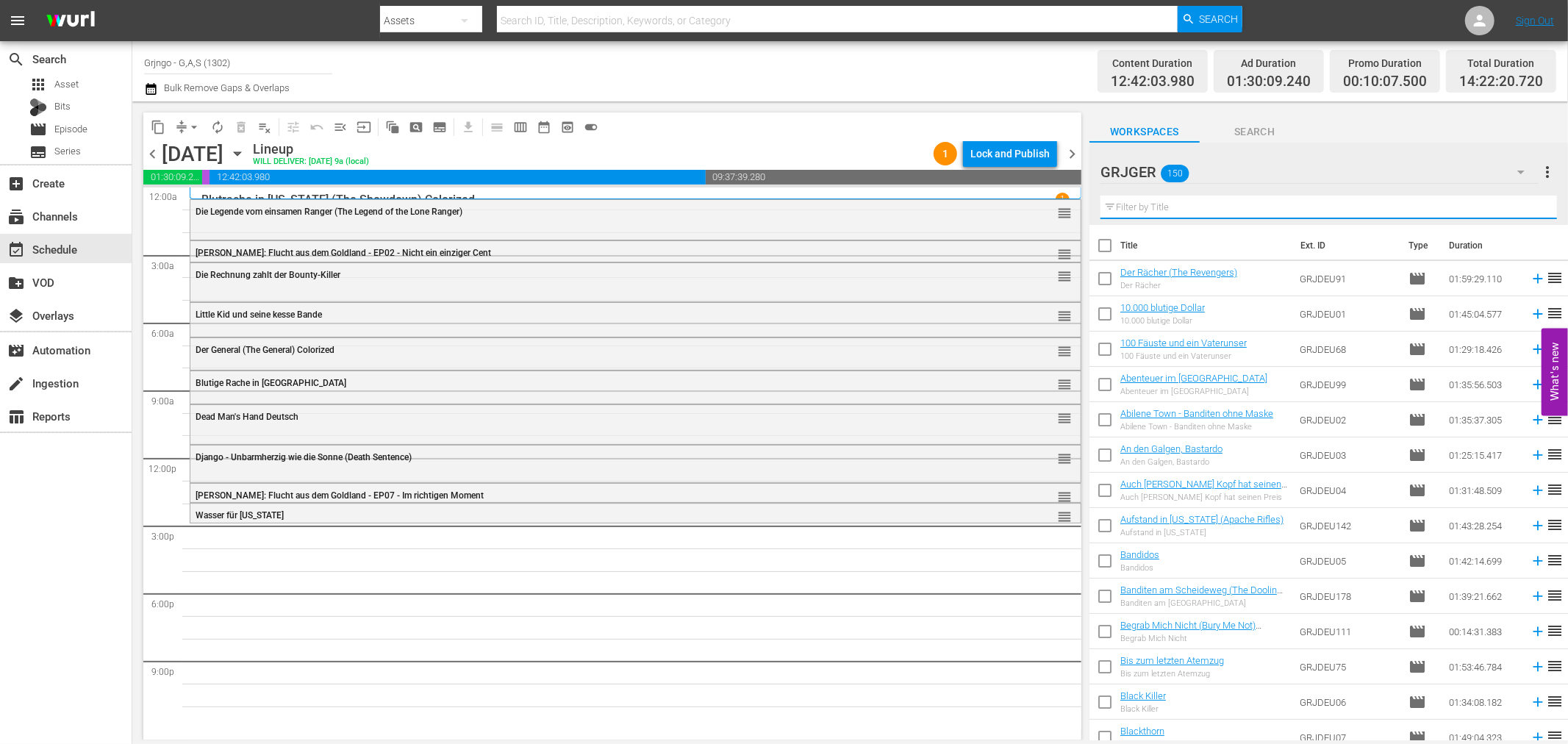
paste input "Zweikampf bei Sonnenuntergang"
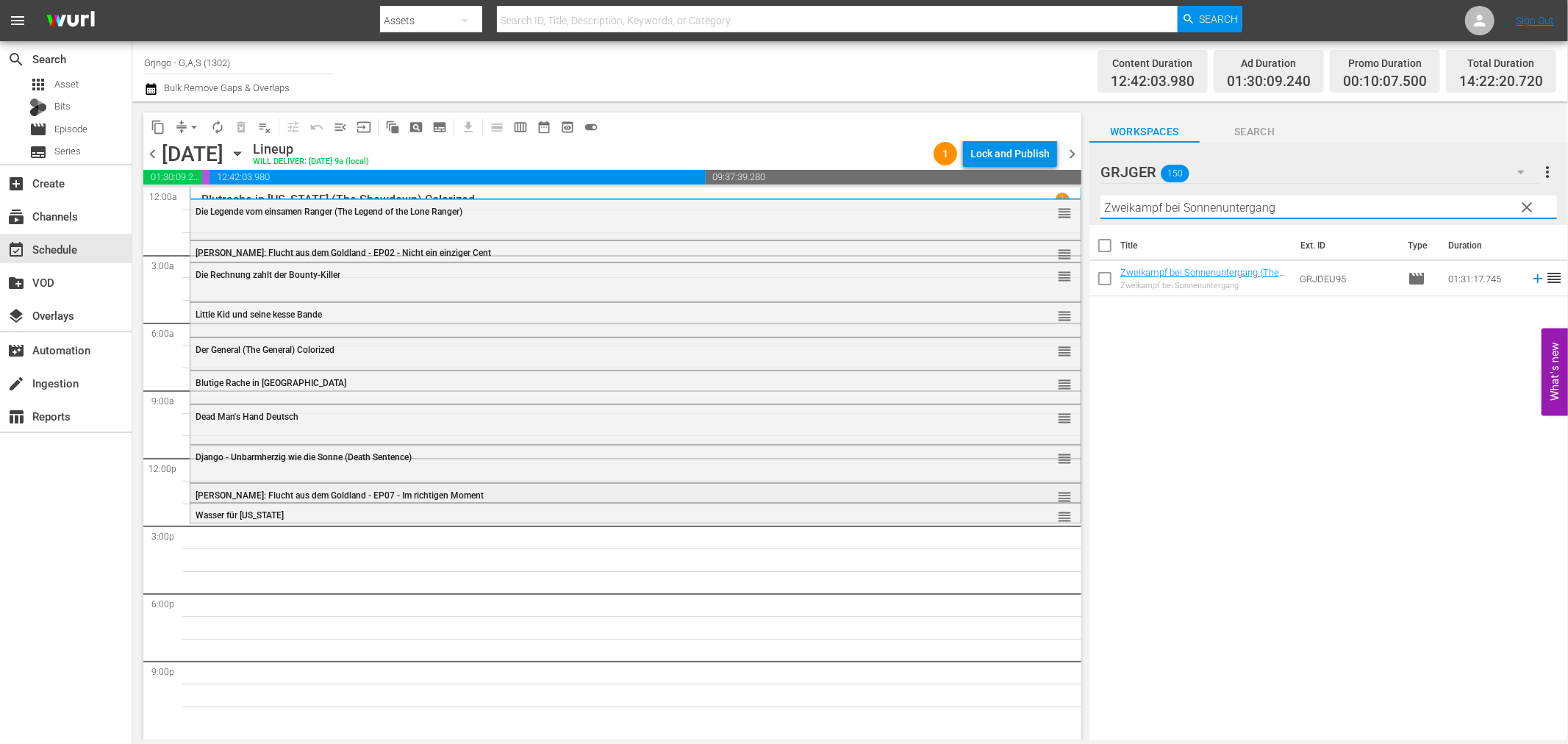
type input "Zweikampf bei Sonnenuntergang"
click at [400, 528] on div "Delete Event" at bounding box center [434, 532] width 116 height 20
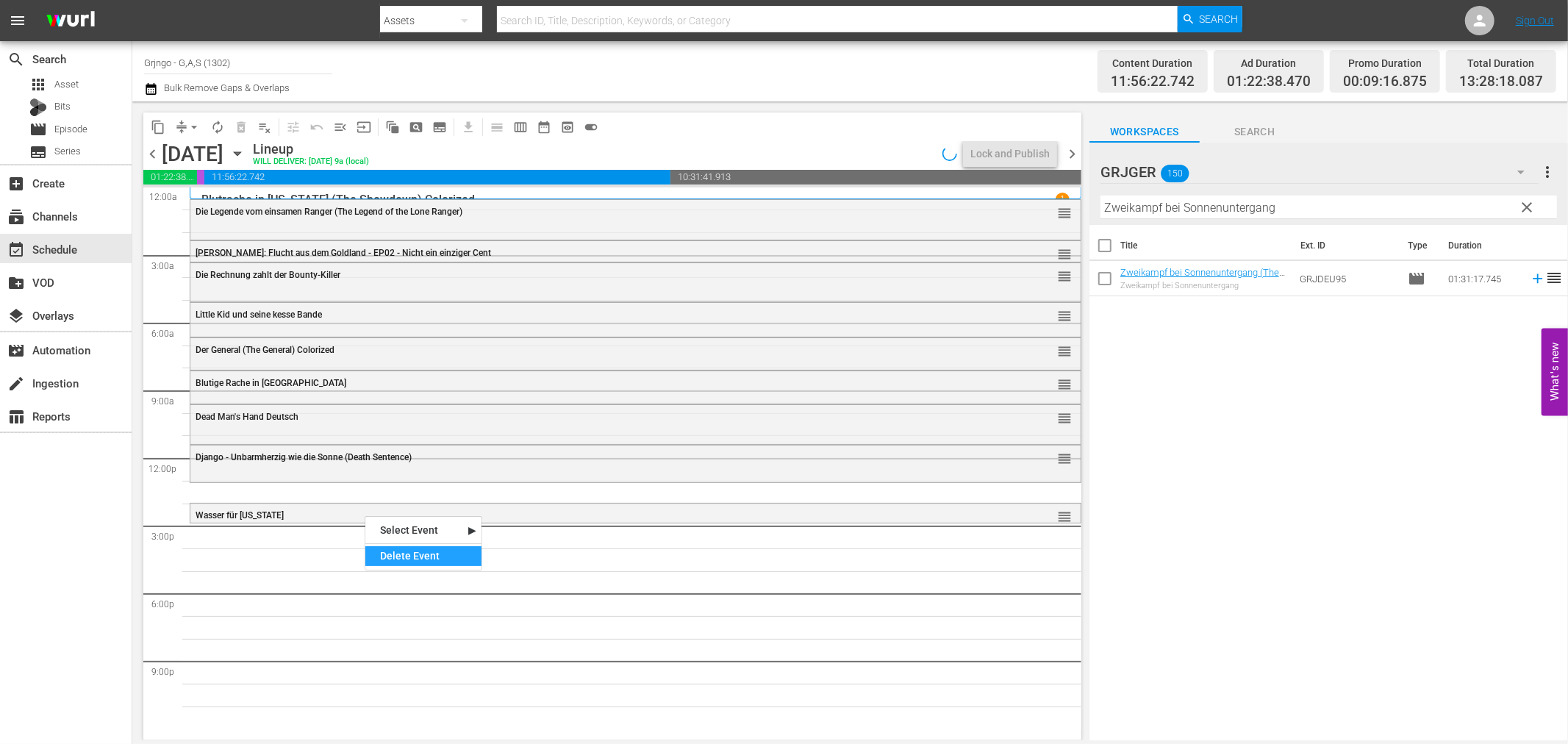
click at [386, 550] on div "Delete Event" at bounding box center [424, 556] width 116 height 20
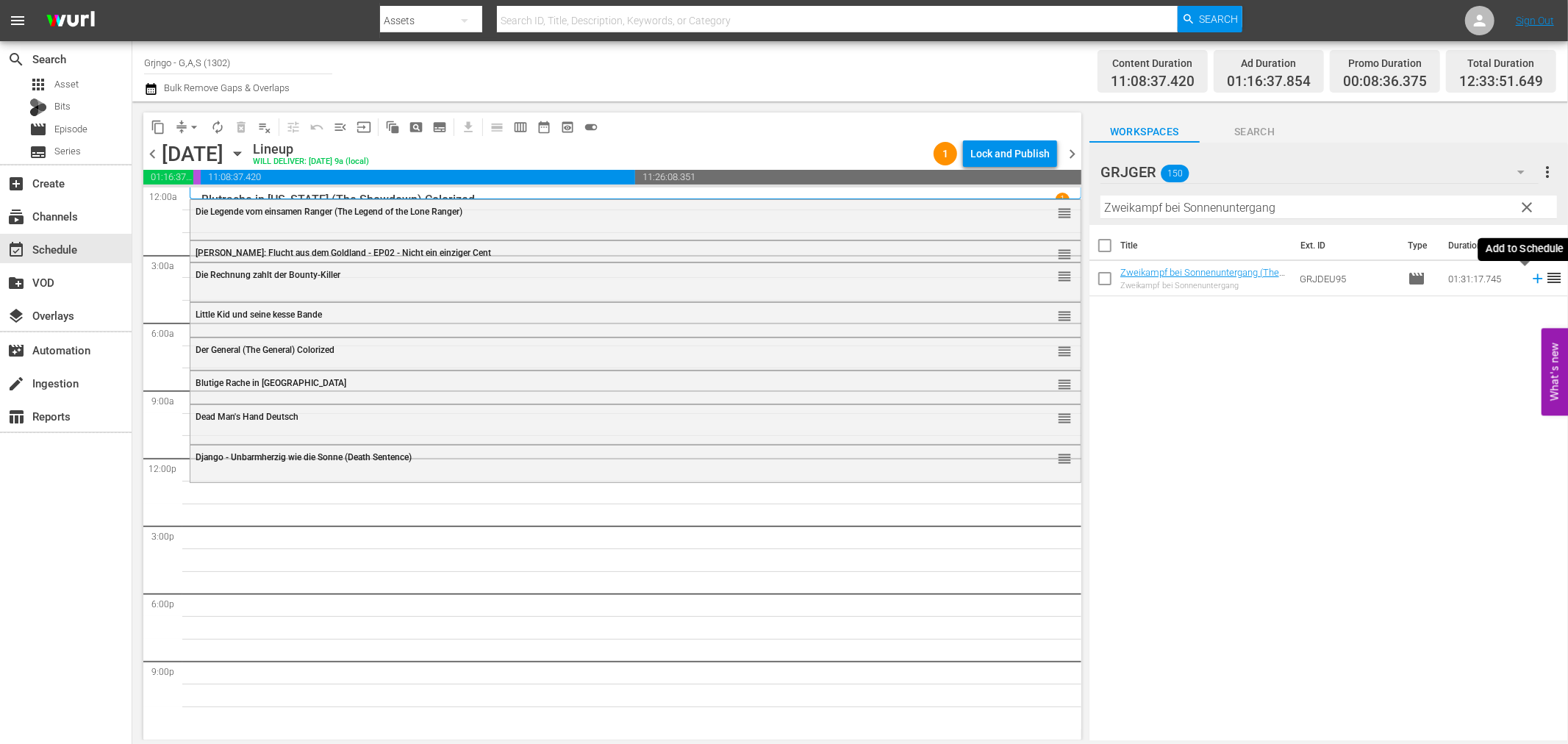
click at [1533, 278] on icon at bounding box center [1538, 279] width 9 height 9
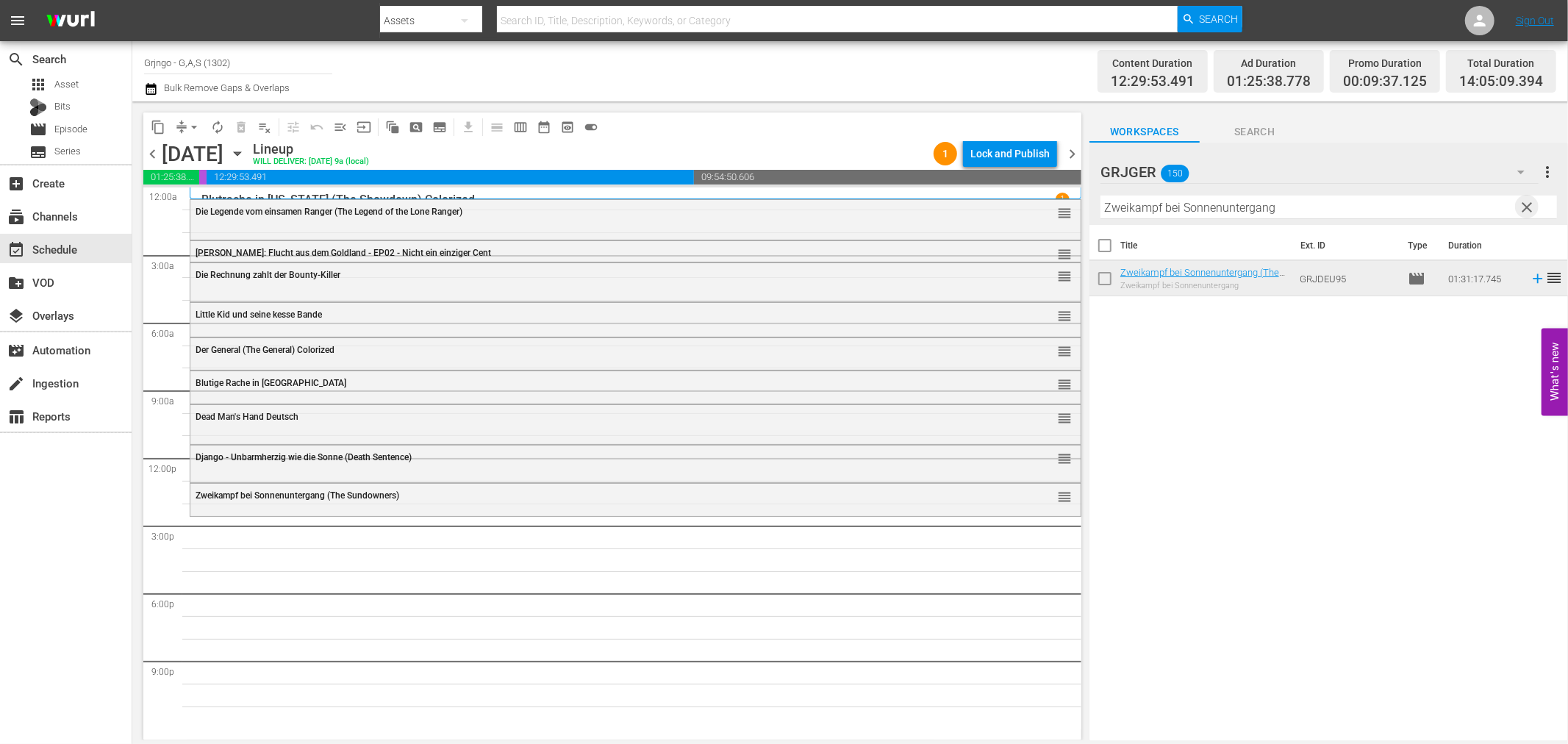
click at [1528, 202] on span "clear" at bounding box center [1528, 207] width 18 height 18
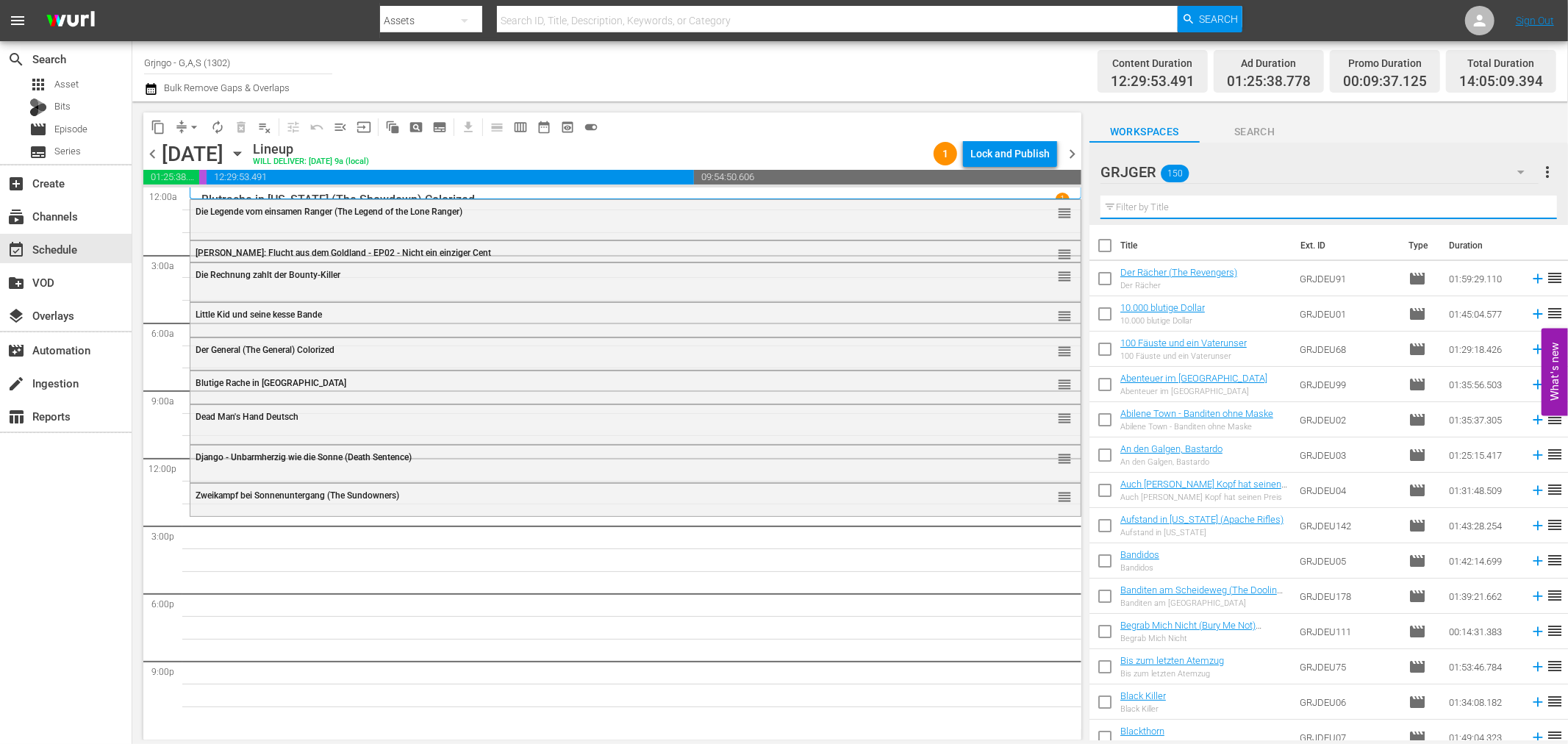
paste input "Wasser für [US_STATE]"
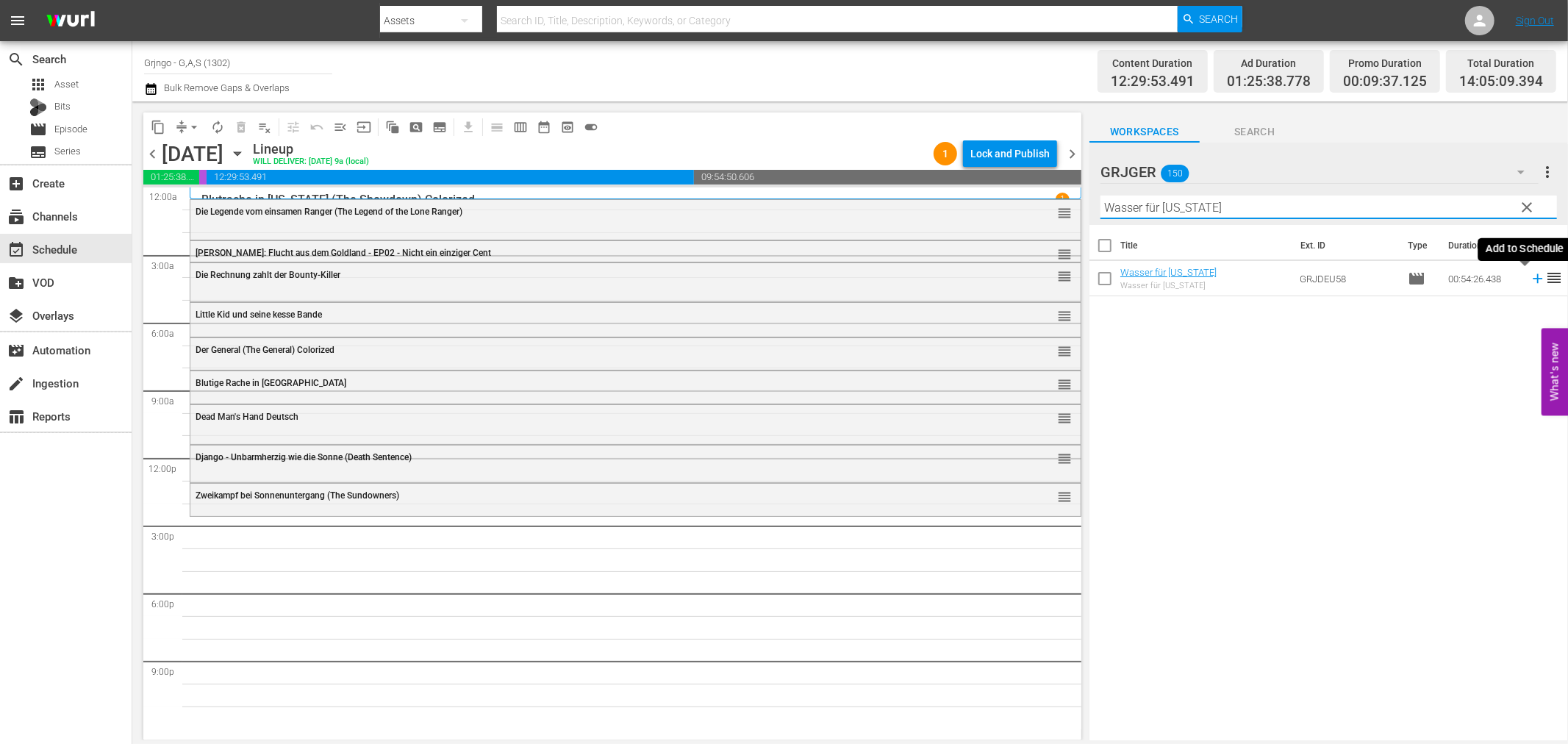
type input "Wasser für [US_STATE]"
click at [1530, 273] on icon at bounding box center [1538, 279] width 16 height 16
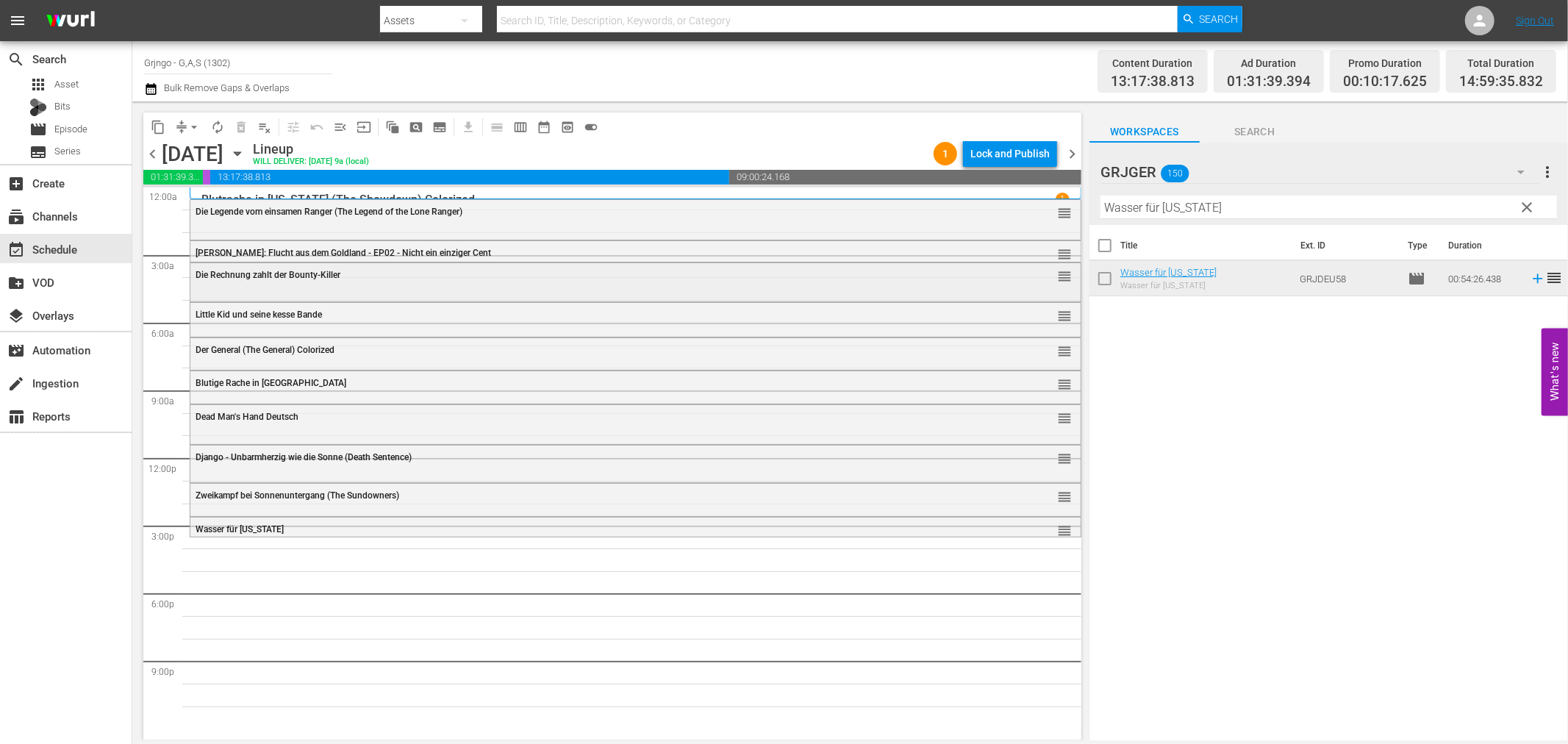
drag, startPoint x: 1531, startPoint y: 206, endPoint x: 1041, endPoint y: 278, distance: 495.3
click at [1531, 206] on span "clear" at bounding box center [1528, 207] width 18 height 18
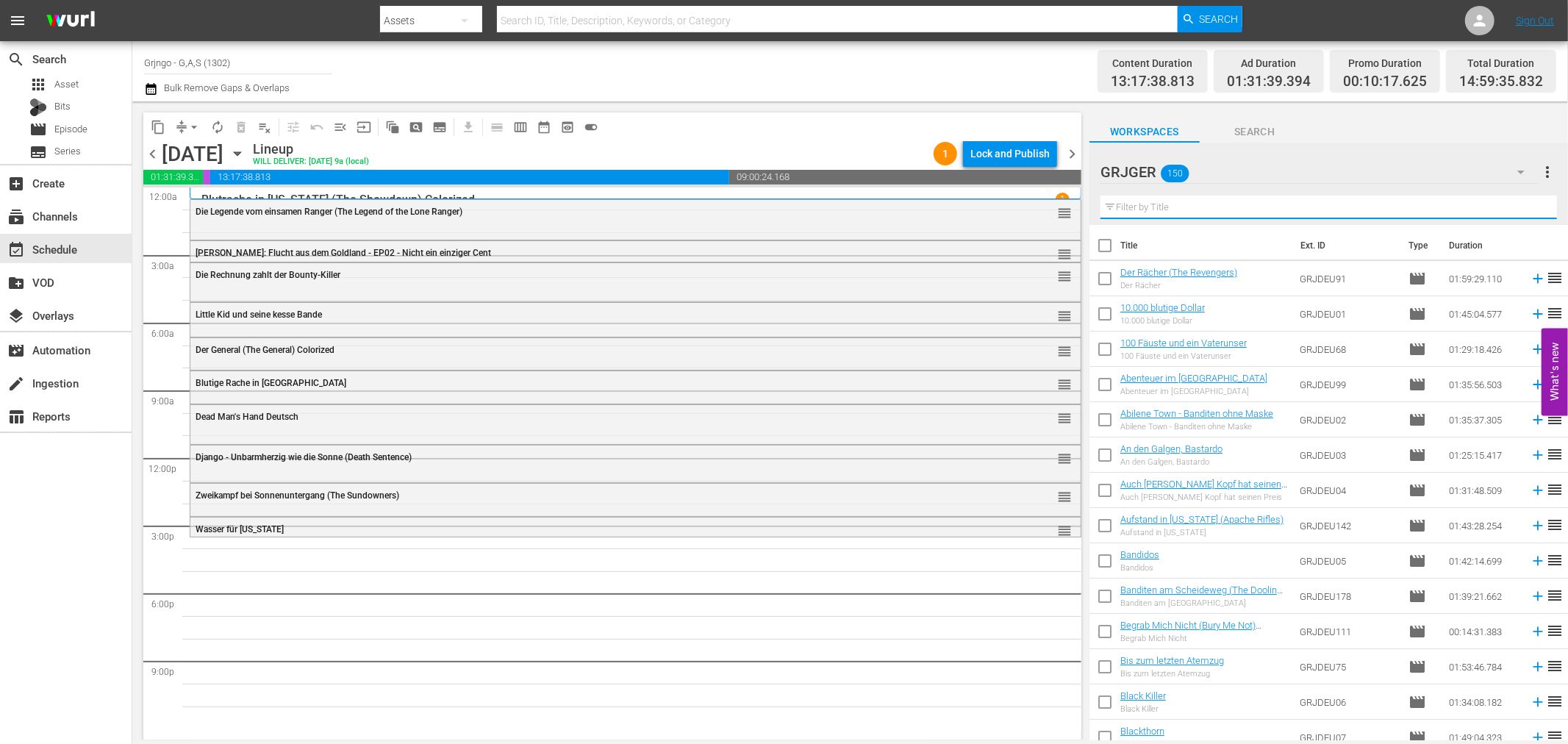
paste input "Mohawk"
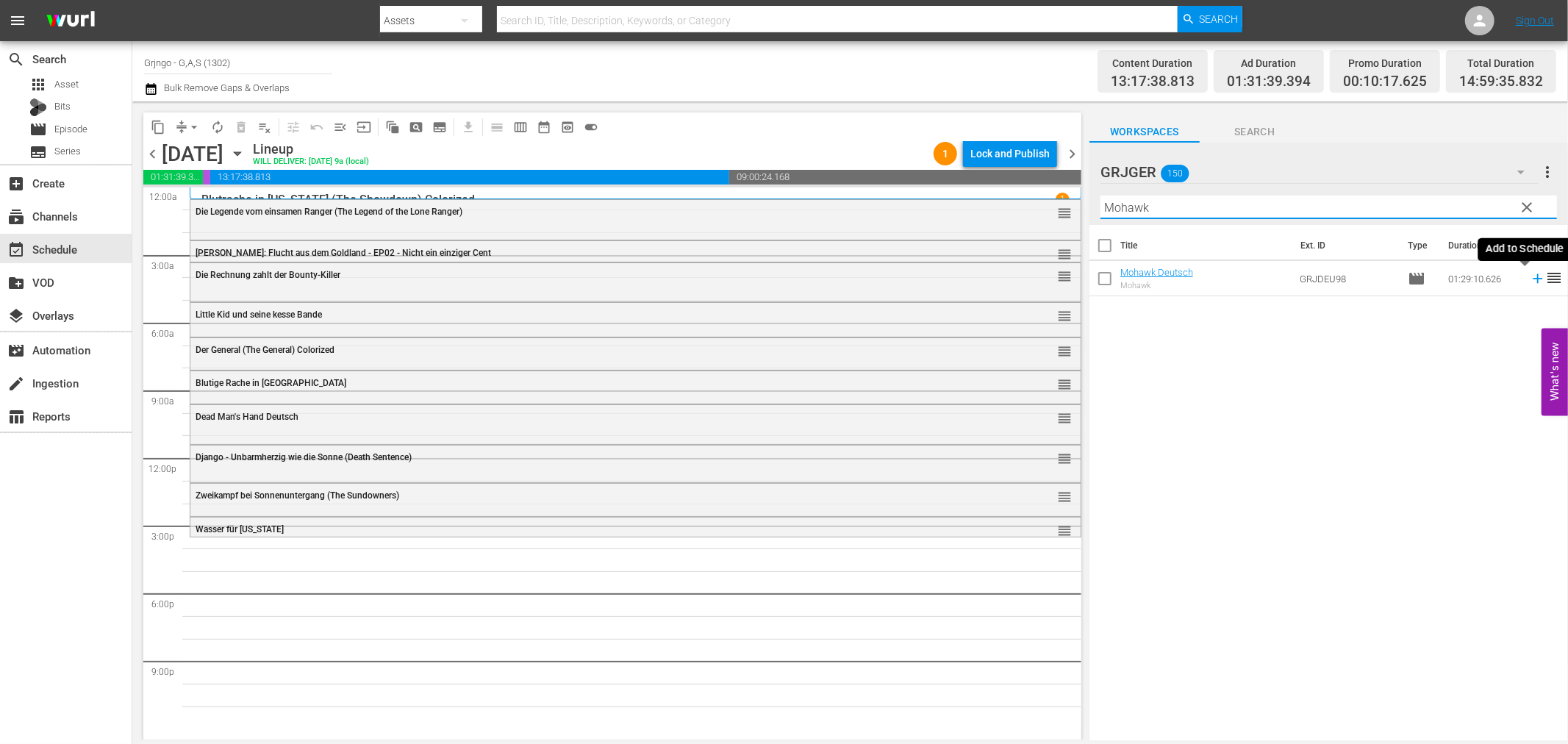
type input "Mohawk"
click at [1530, 275] on icon at bounding box center [1538, 279] width 16 height 16
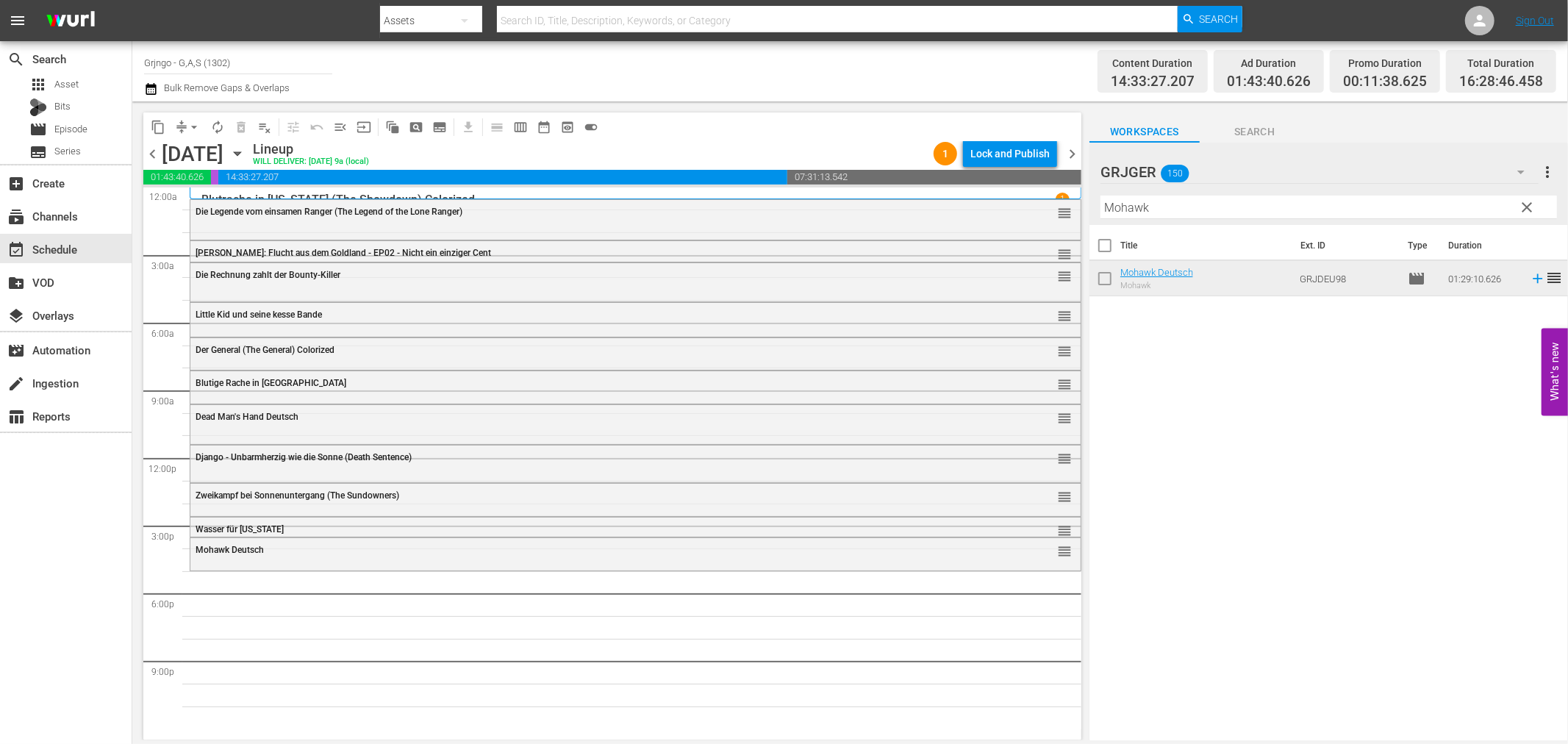
drag, startPoint x: 1525, startPoint y: 199, endPoint x: 1324, endPoint y: 217, distance: 201.8
click at [1525, 199] on span "clear" at bounding box center [1528, 207] width 18 height 18
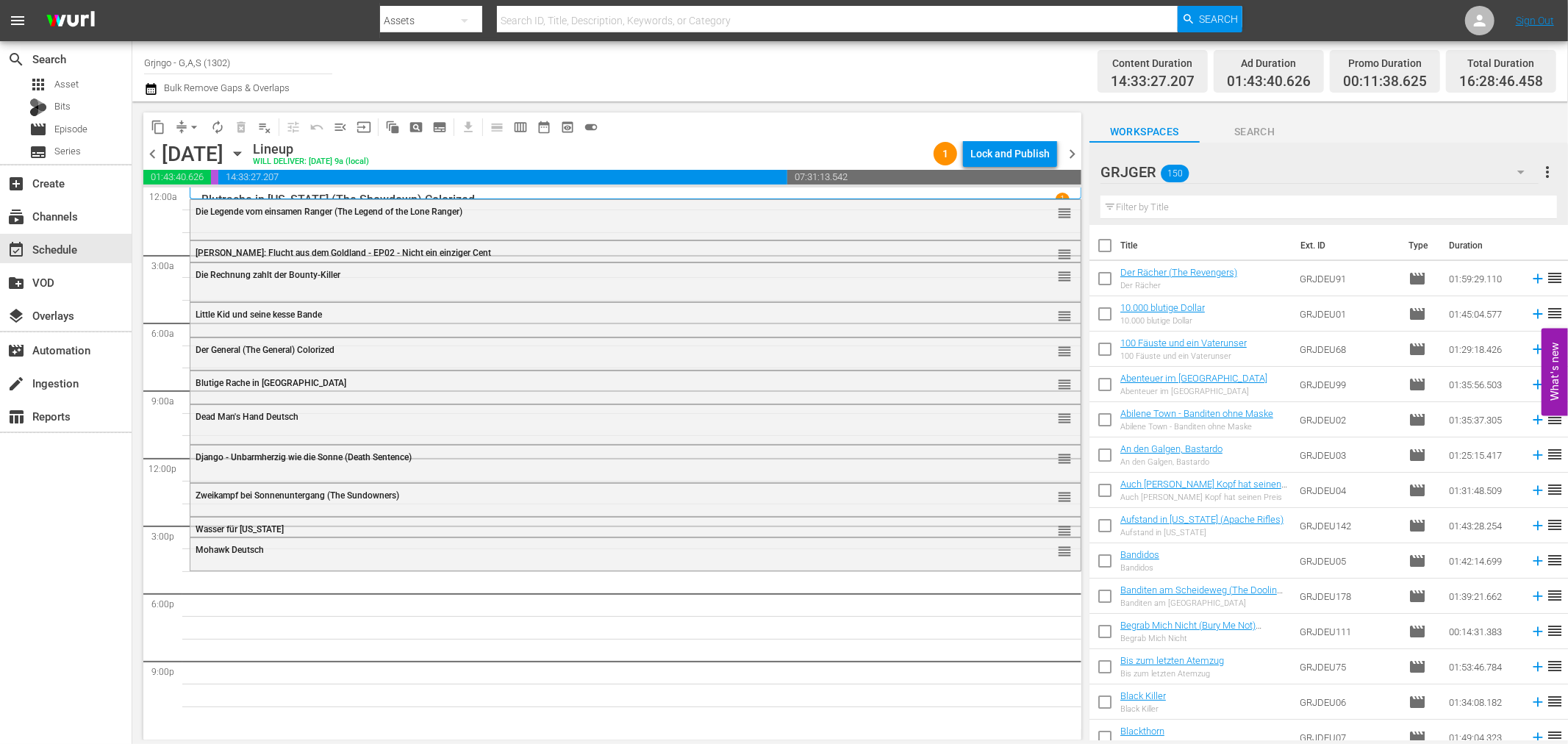
click at [1191, 204] on input "text" at bounding box center [1328, 207] width 456 height 23
paste input "[PERSON_NAME] spricht das letzte Halleluja"
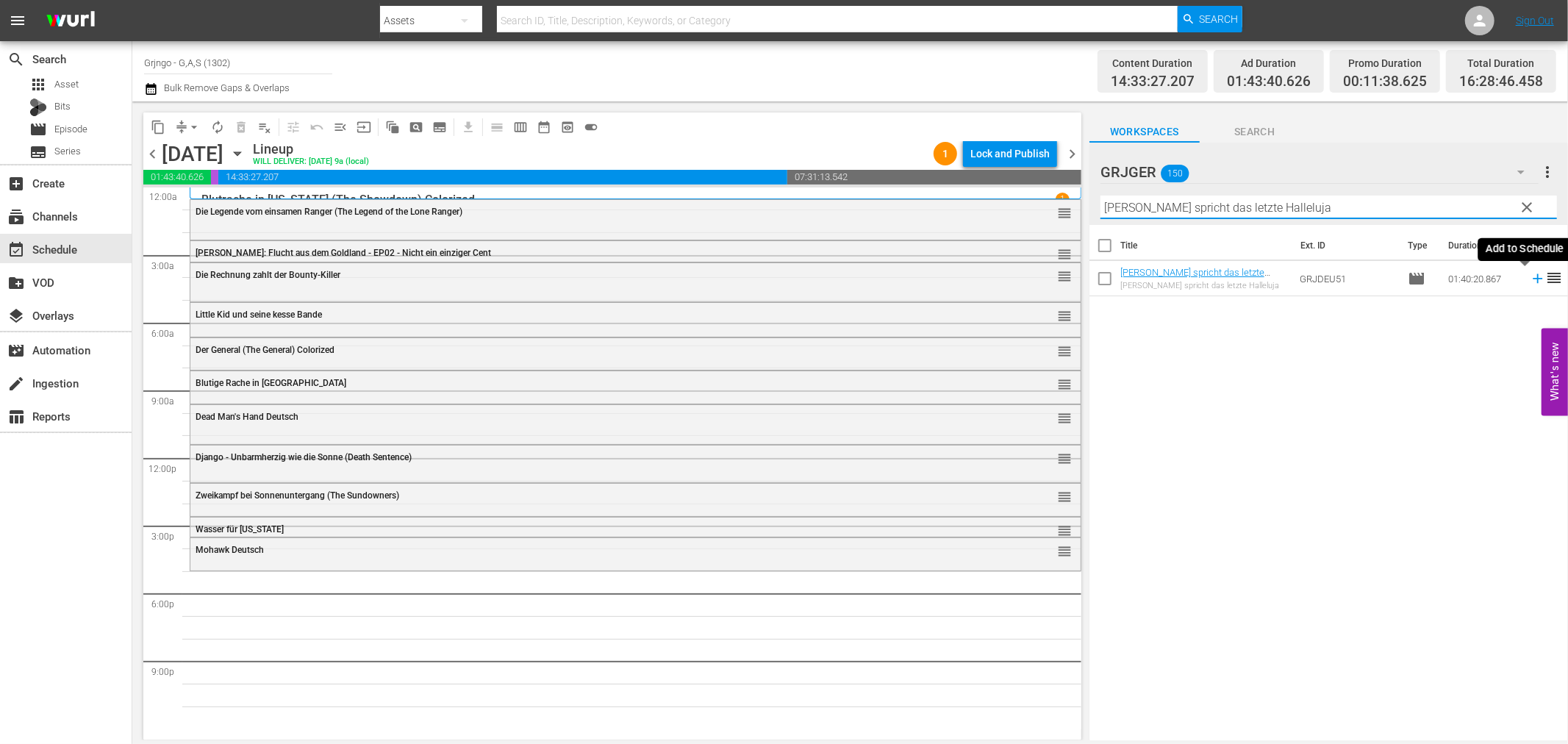
type input "[PERSON_NAME] spricht das letzte Halleluja"
click at [1530, 277] on icon at bounding box center [1538, 279] width 16 height 16
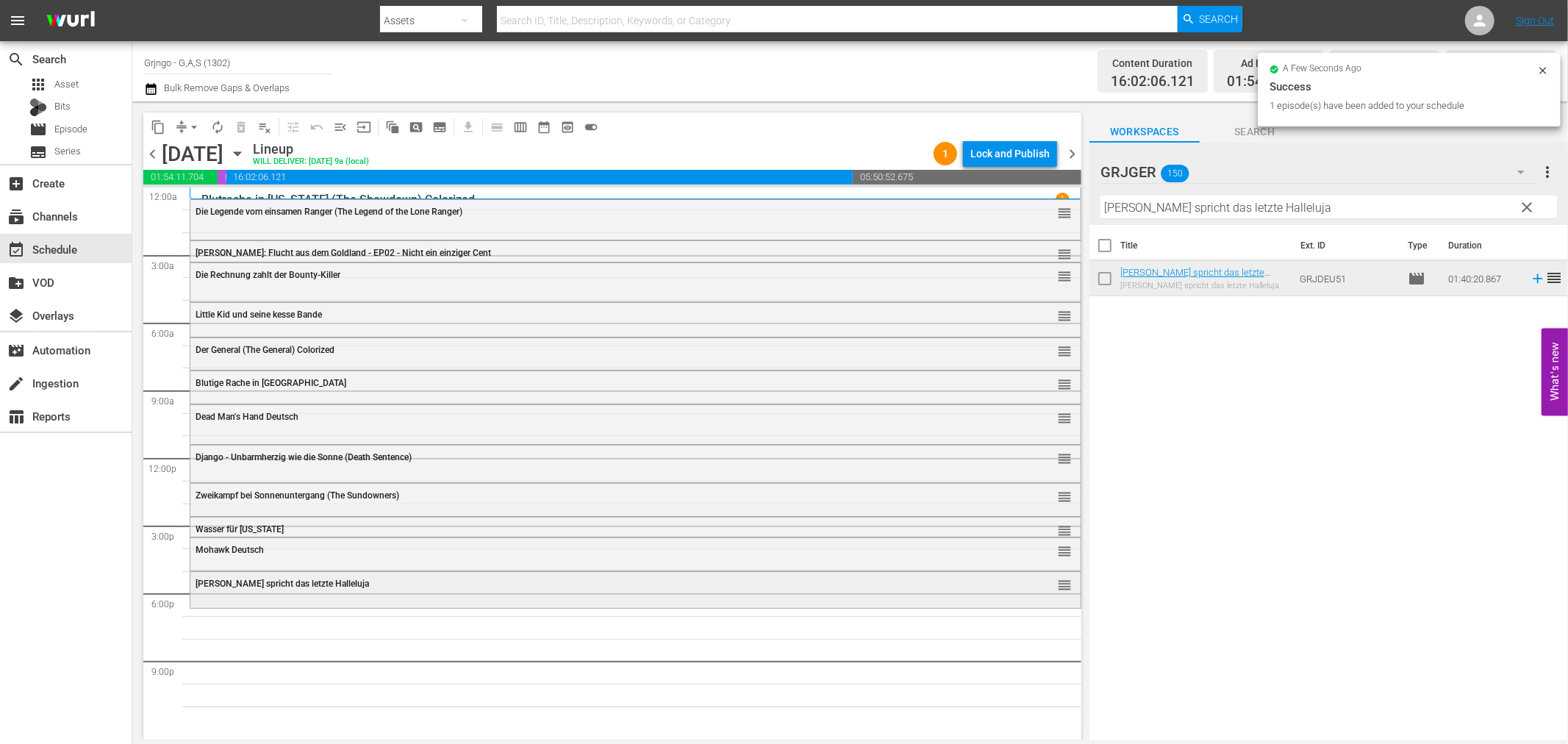
click at [224, 592] on div "[PERSON_NAME] spricht das letzte Halleluja reorder" at bounding box center [635, 584] width 890 height 25
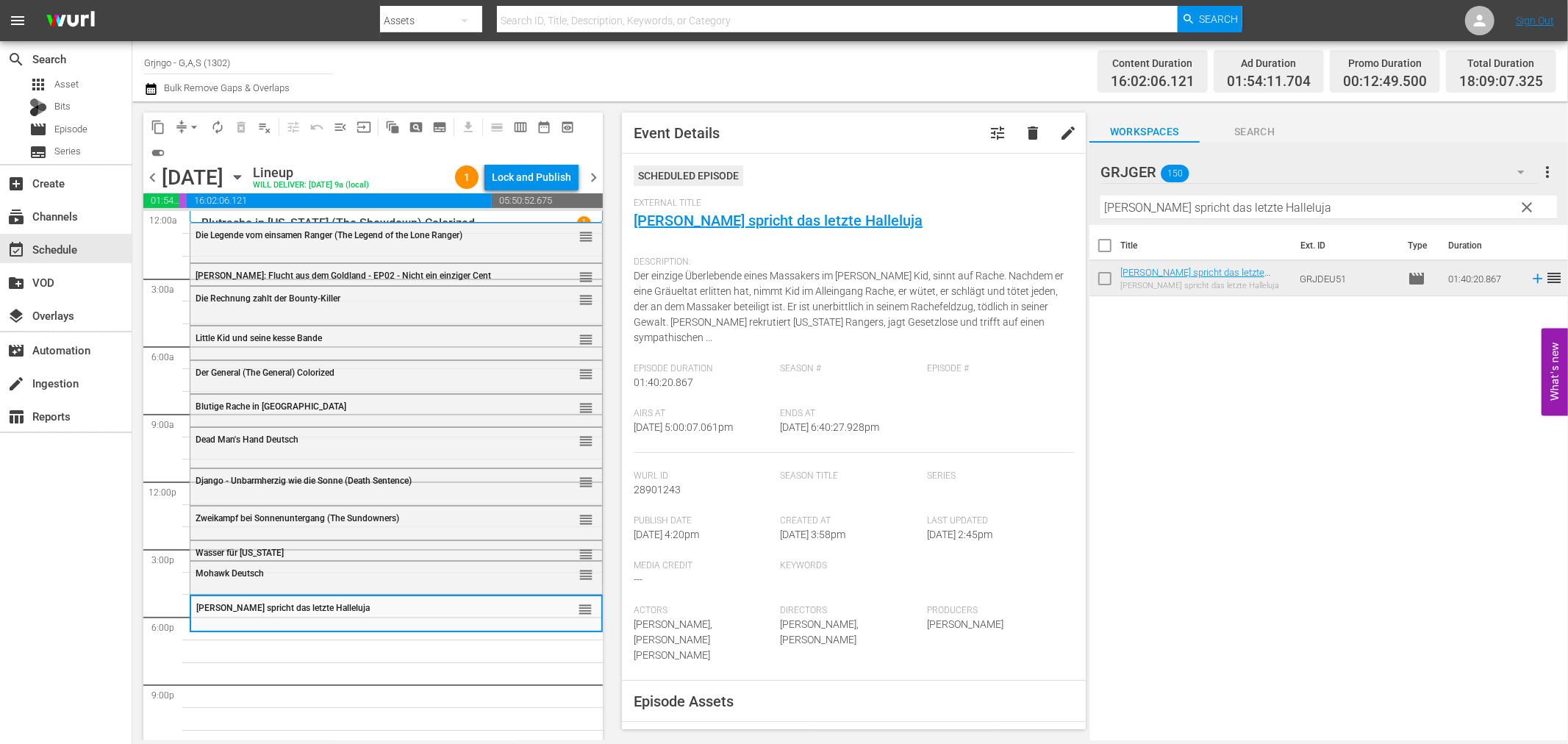
drag, startPoint x: 1528, startPoint y: 199, endPoint x: 1232, endPoint y: 201, distance: 296.0
click at [1528, 199] on span "clear" at bounding box center [1528, 207] width 18 height 18
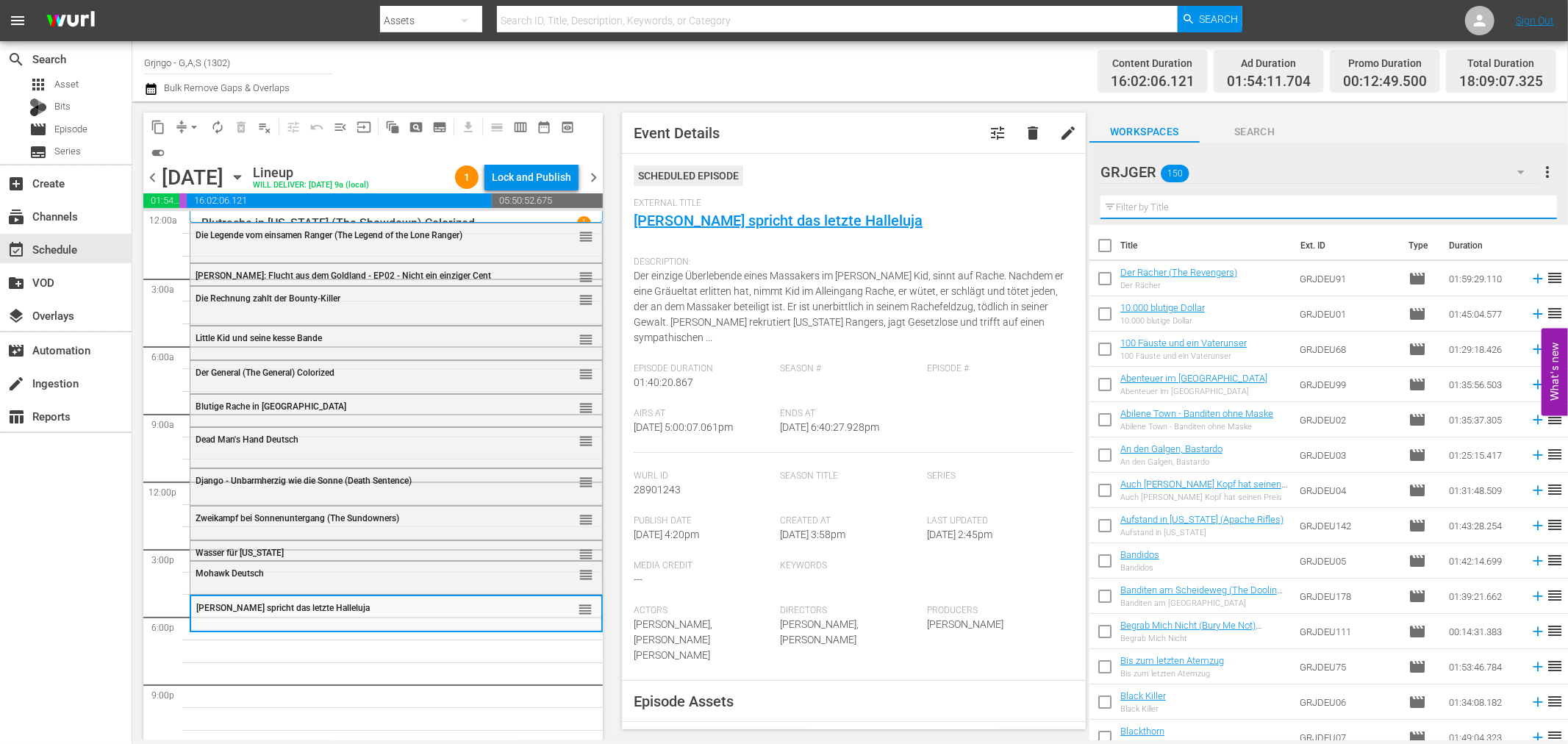
paste input "Die Karawane (The Covered Wagon)"
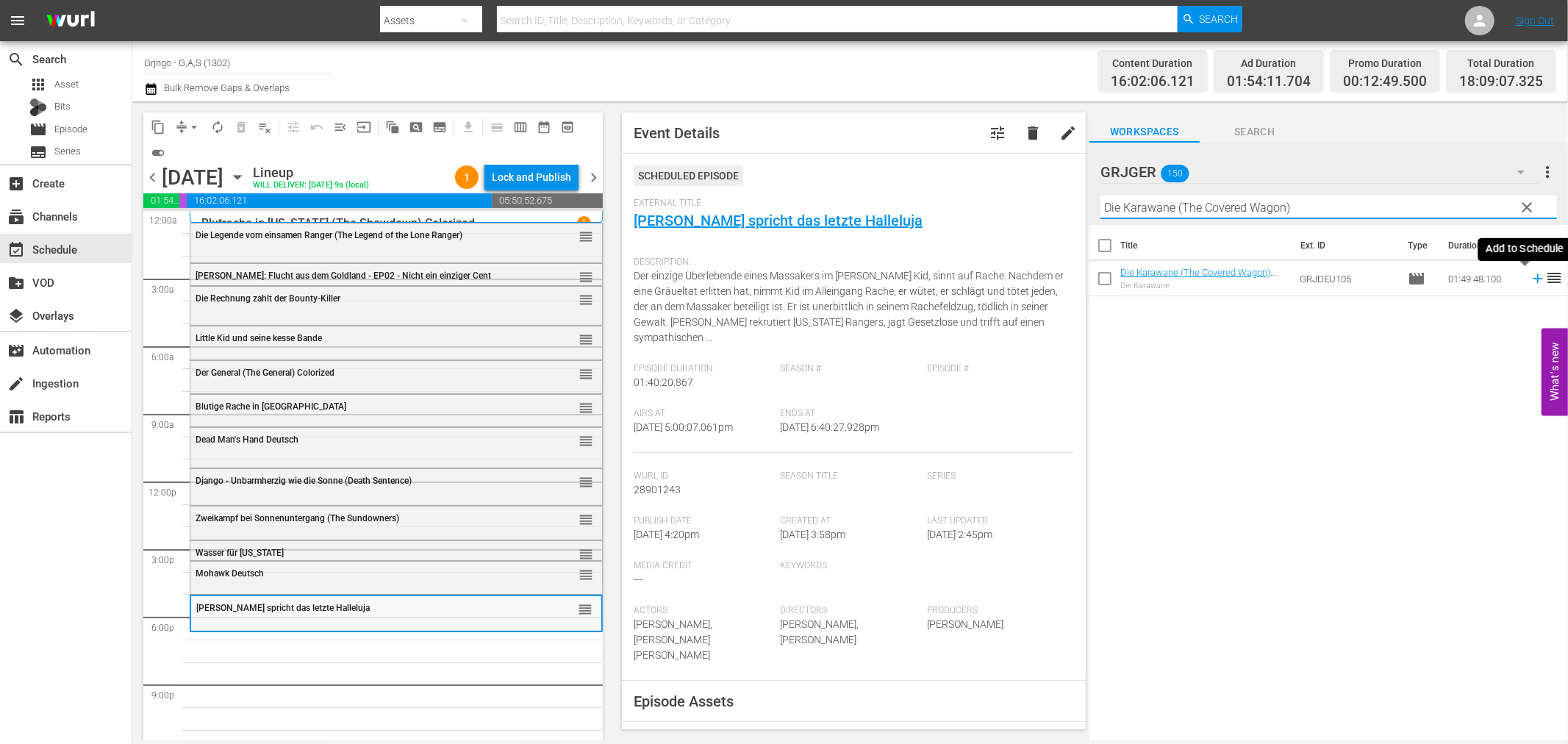
type input "Die Karawane (The Covered Wagon)"
click at [1530, 274] on icon at bounding box center [1538, 279] width 16 height 16
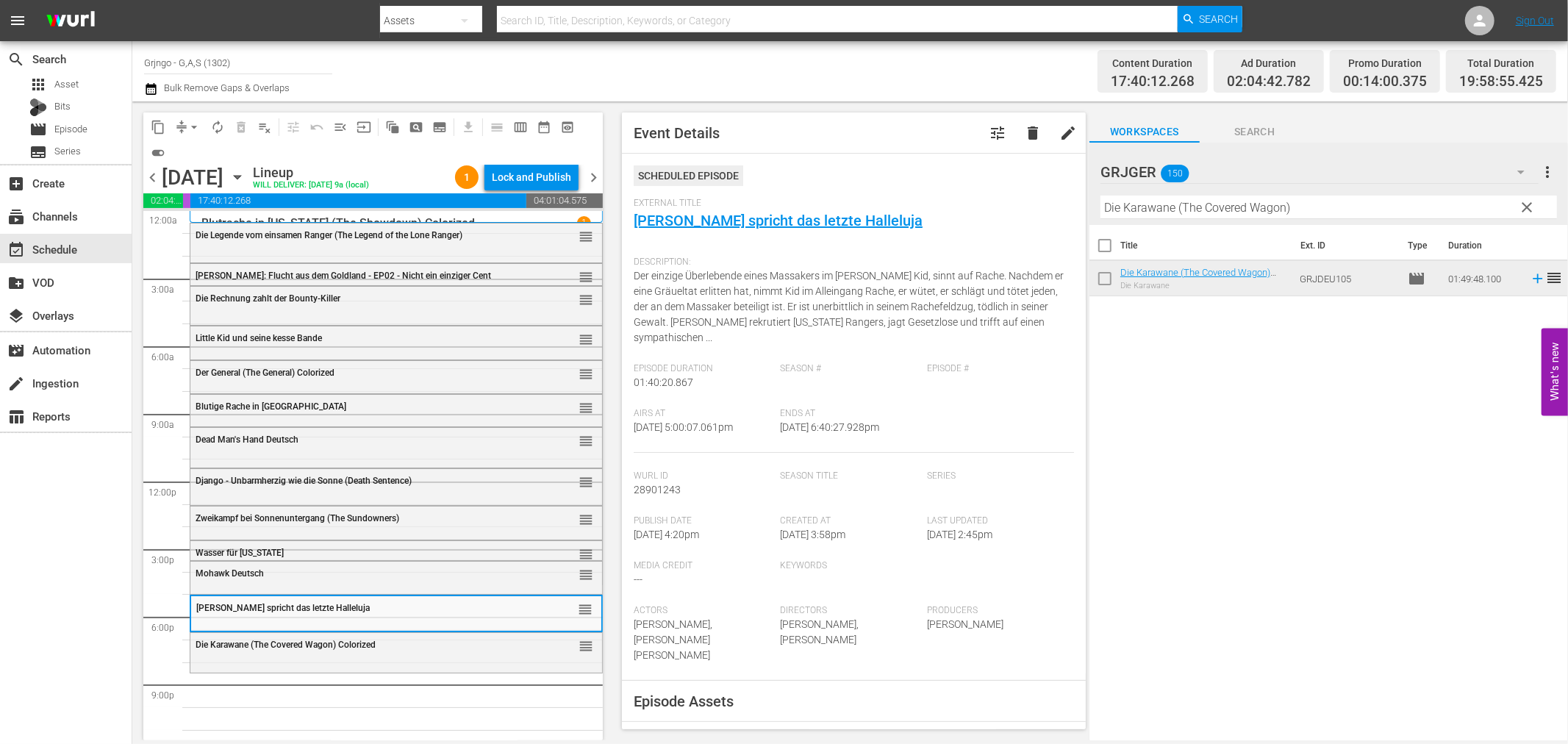
click at [1528, 203] on span "clear" at bounding box center [1528, 207] width 18 height 18
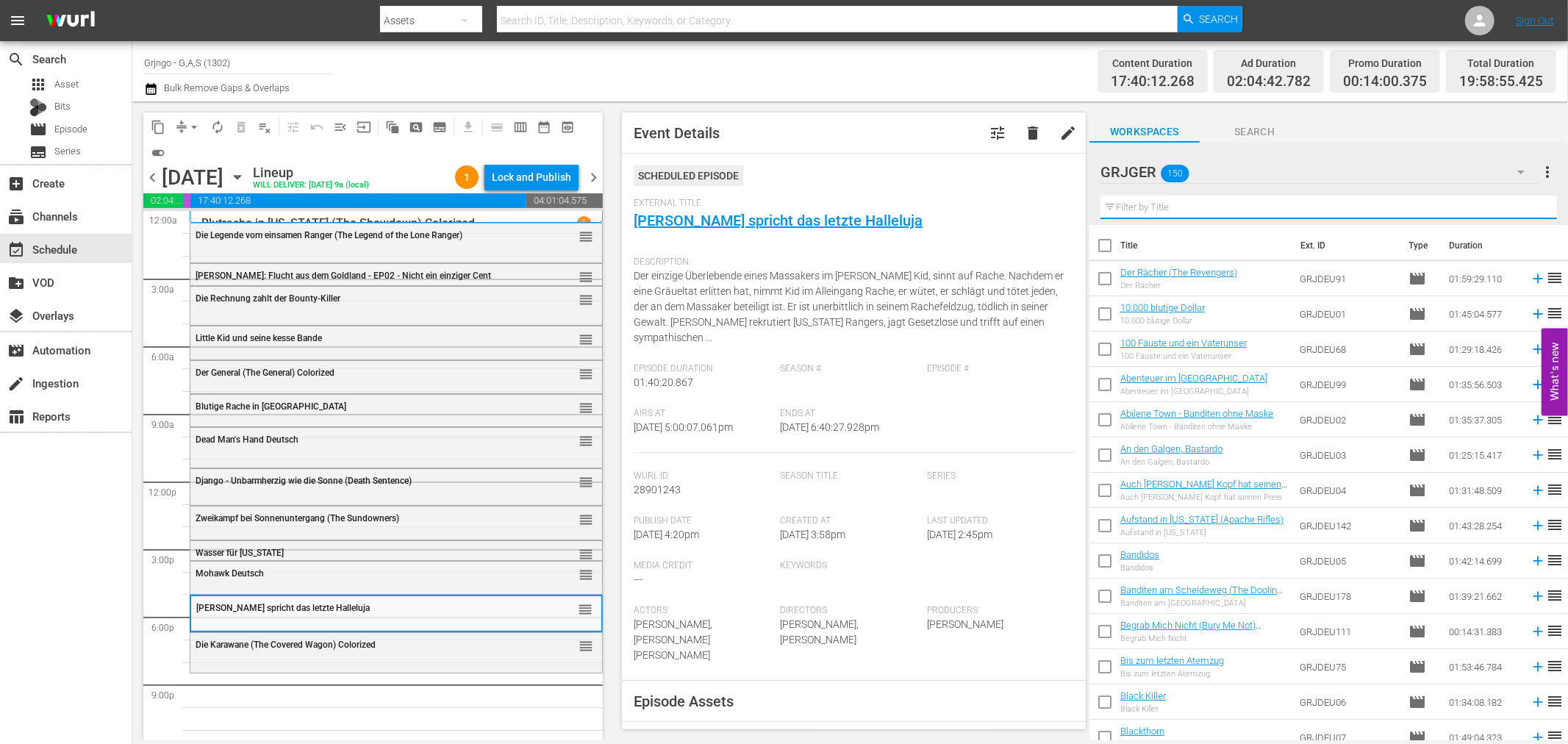
paste input "Glut der Sonne"
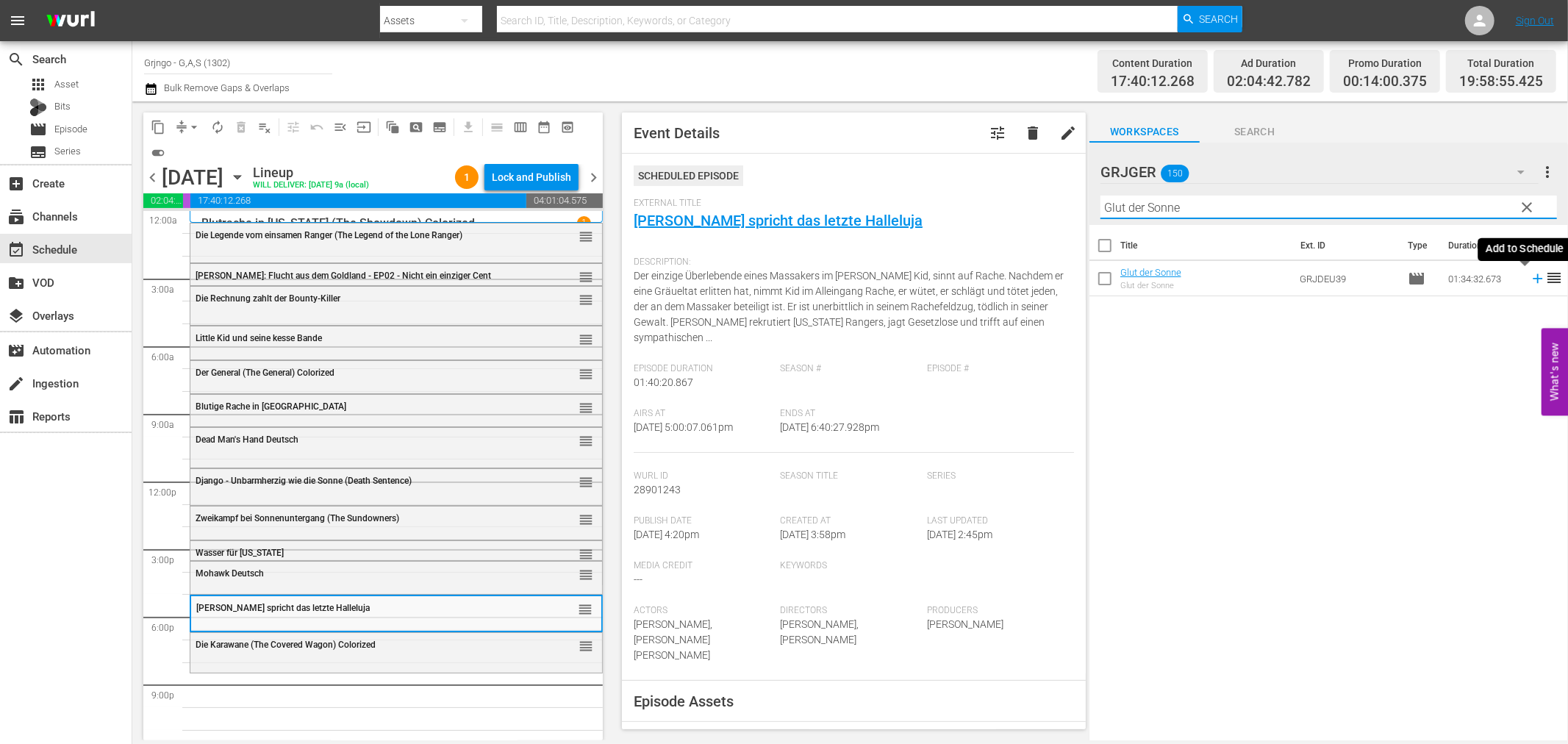
type input "Glut der Sonne"
click at [1530, 275] on icon at bounding box center [1538, 279] width 16 height 16
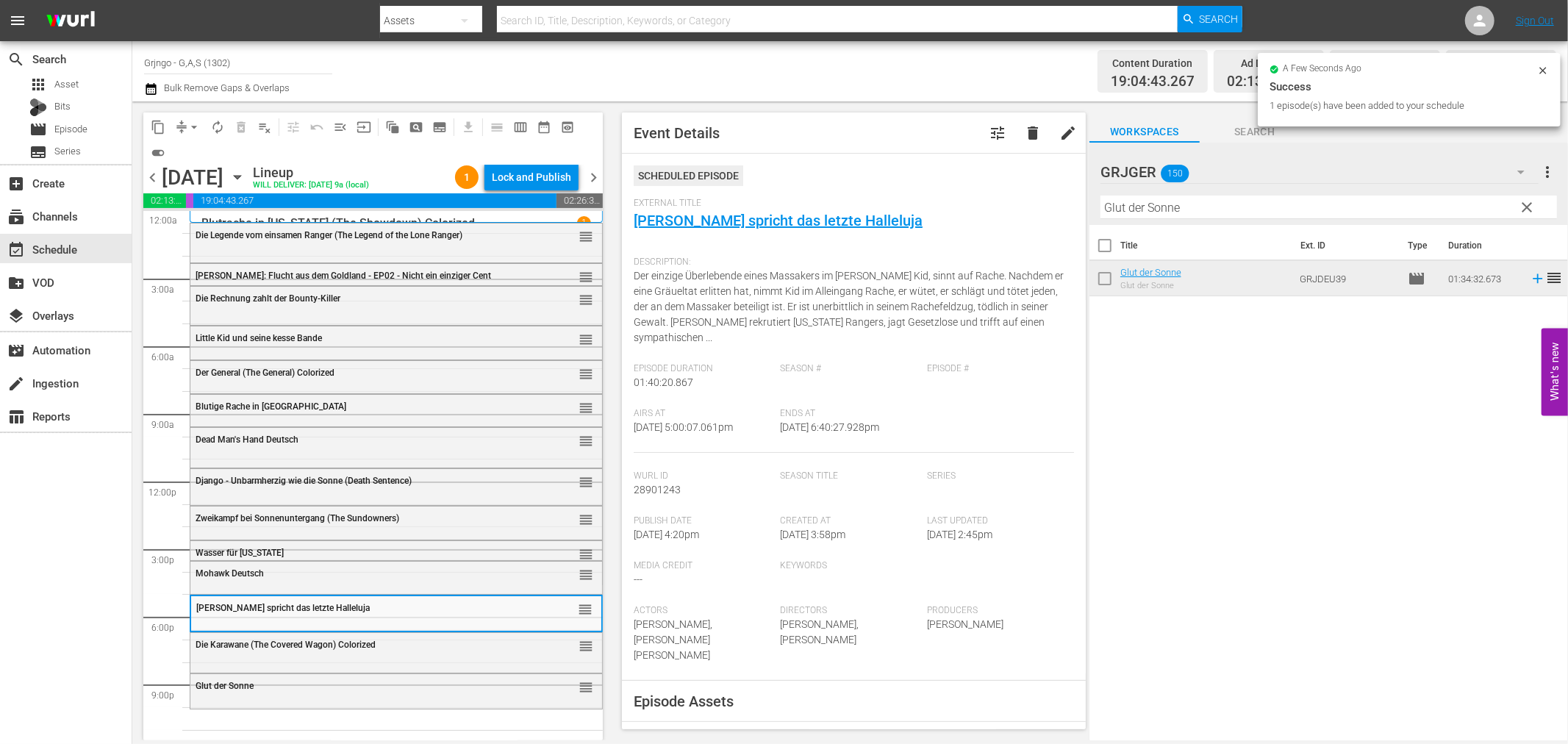
click at [287, 693] on div "Glut der Sonne reorder" at bounding box center [396, 687] width 412 height 25
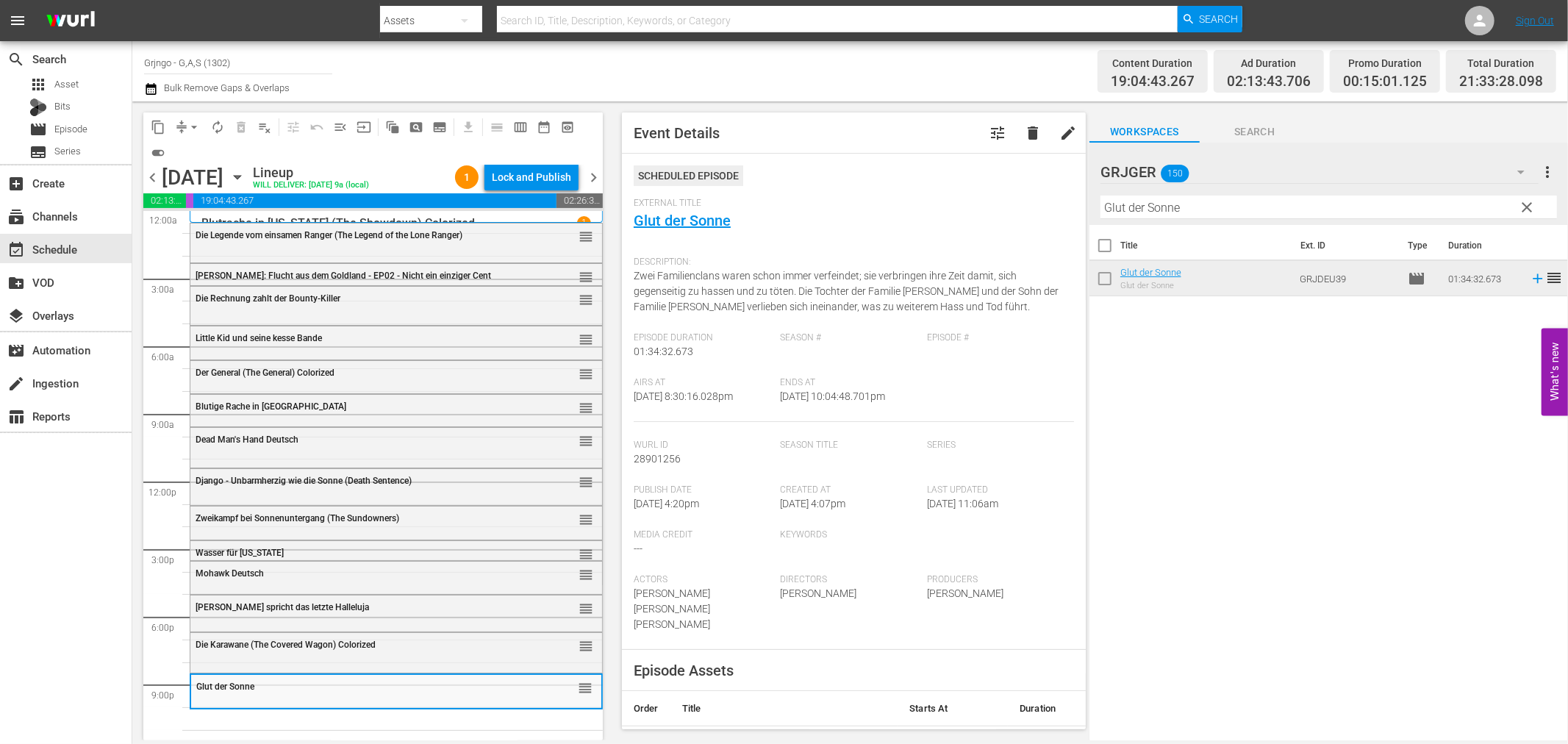
click at [286, 662] on div "Die Karawane (The Covered Wagon) Colorized reorder" at bounding box center [396, 651] width 412 height 36
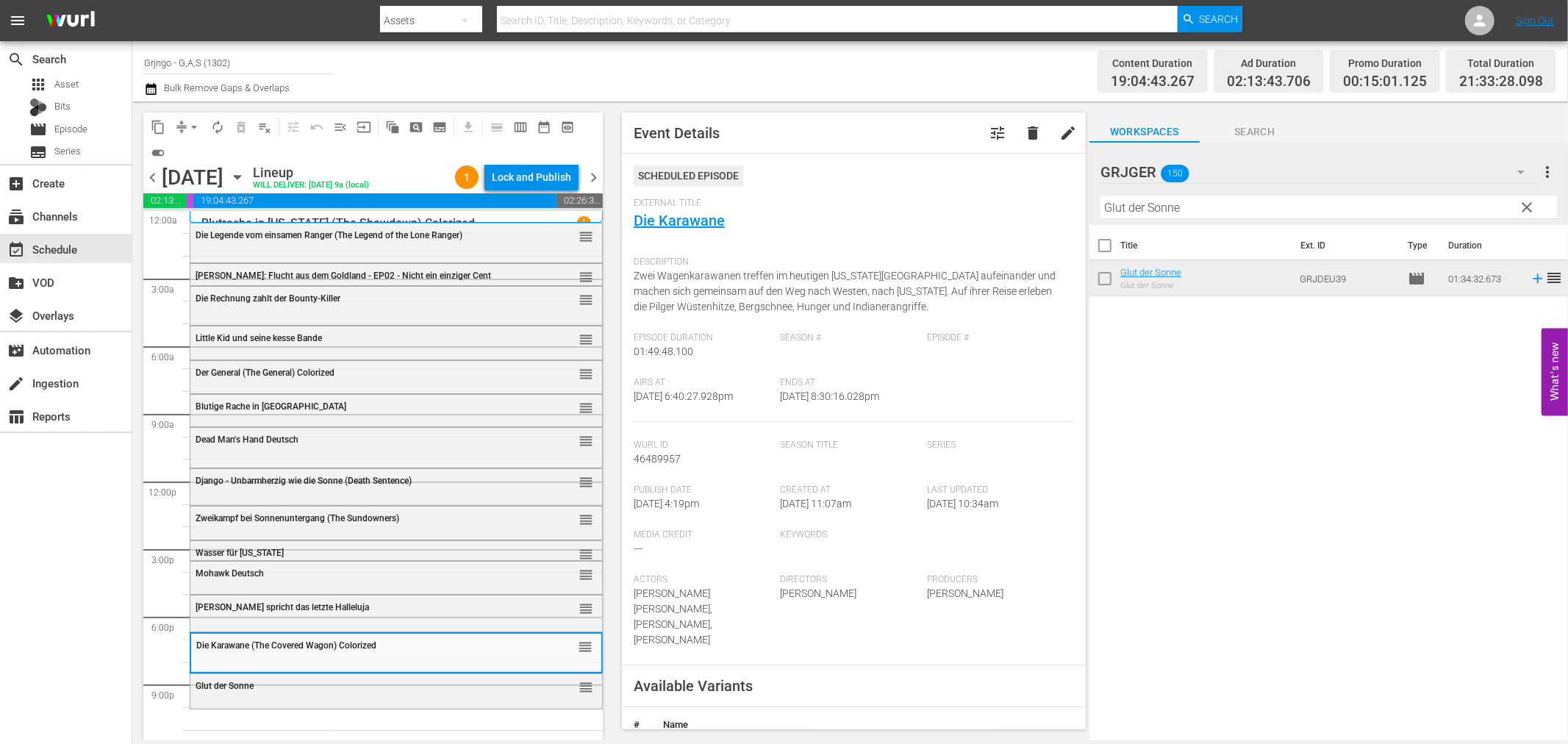
click at [288, 708] on div "Glut der Sonne reorder" at bounding box center [396, 690] width 414 height 35
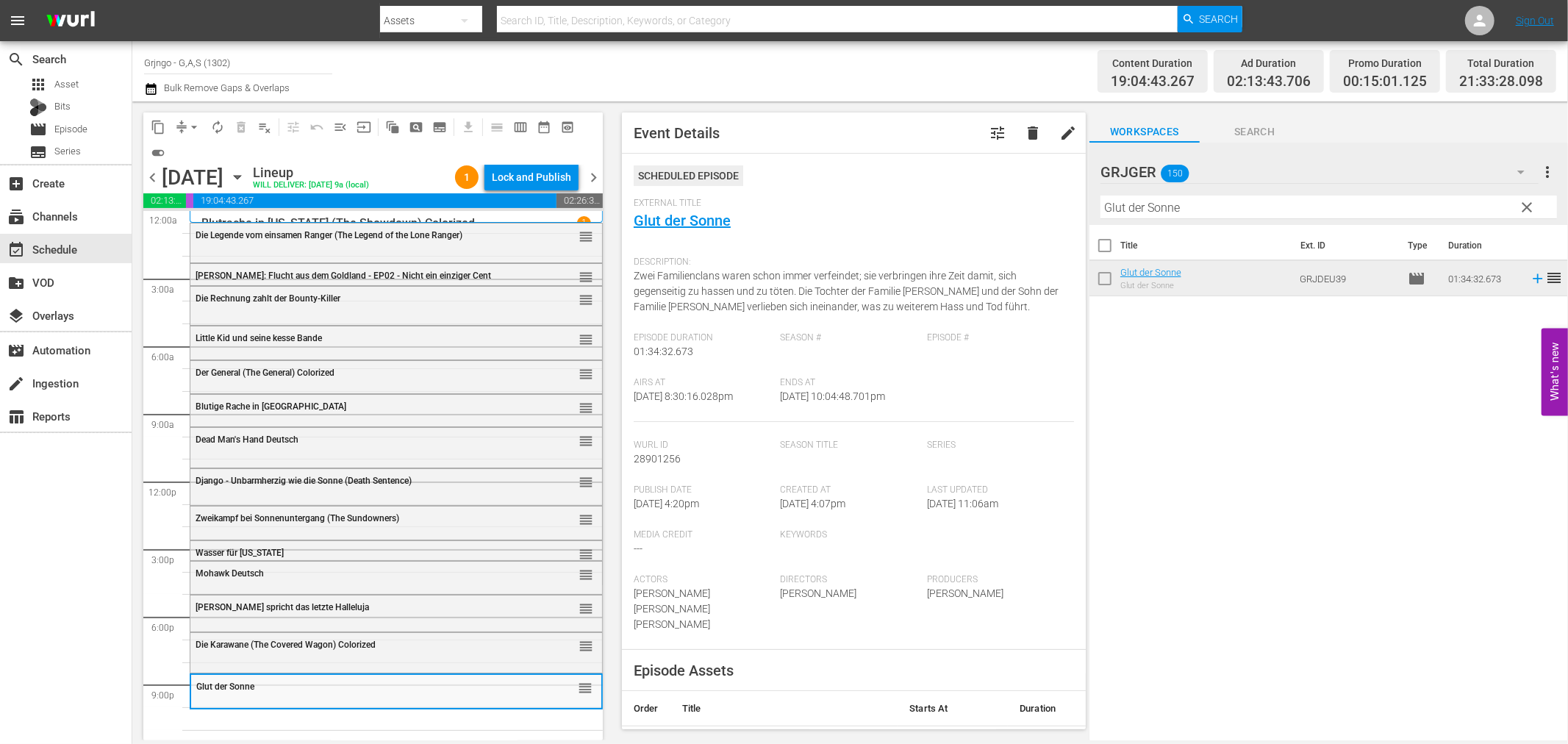
click at [1522, 196] on button "clear" at bounding box center [1527, 206] width 23 height 23
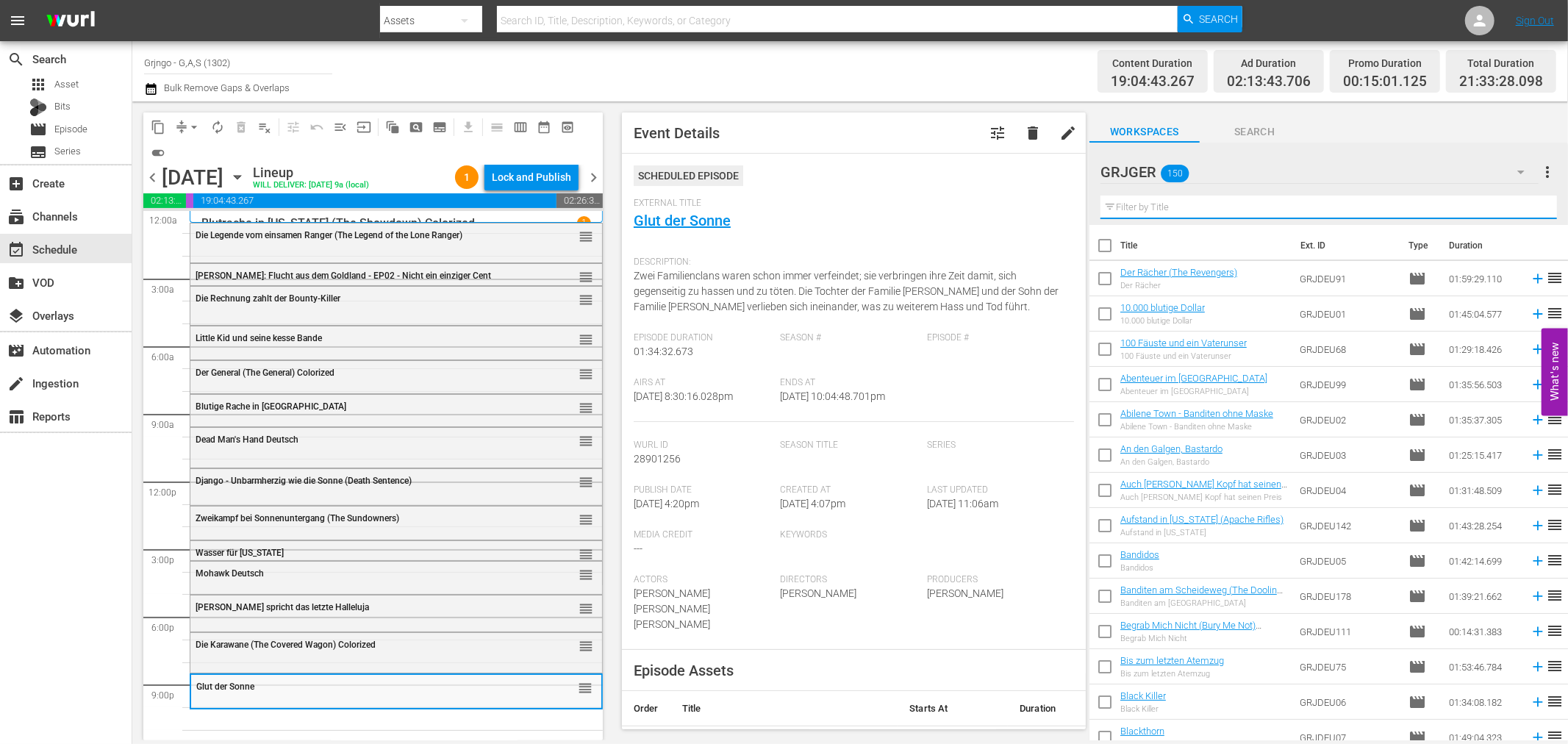
paste input "Django - Die [DEMOGRAPHIC_DATA] ist kein Kartenspiel"
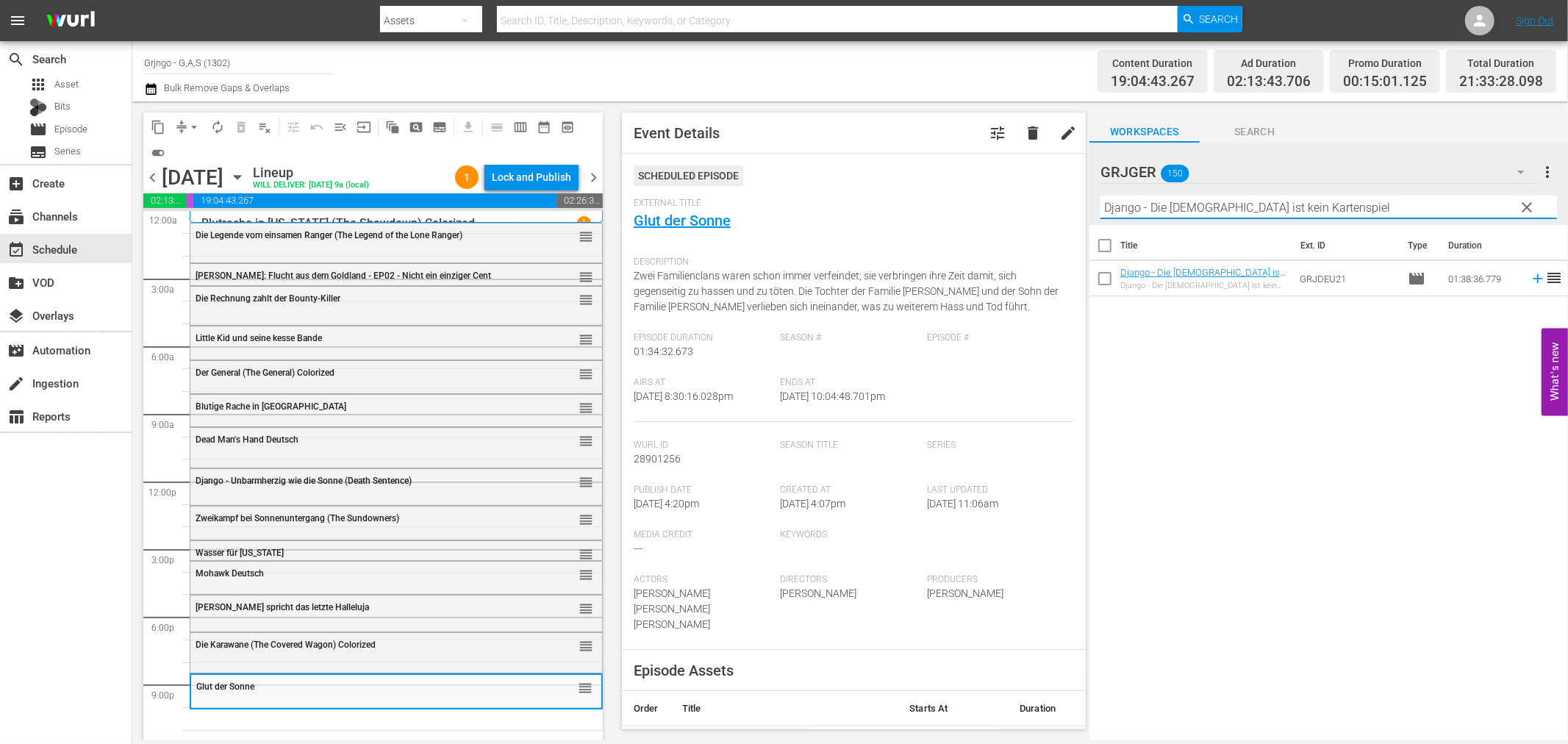
type input "Django - Die [DEMOGRAPHIC_DATA] ist kein Kartenspiel"
click at [1533, 277] on icon at bounding box center [1538, 279] width 9 height 9
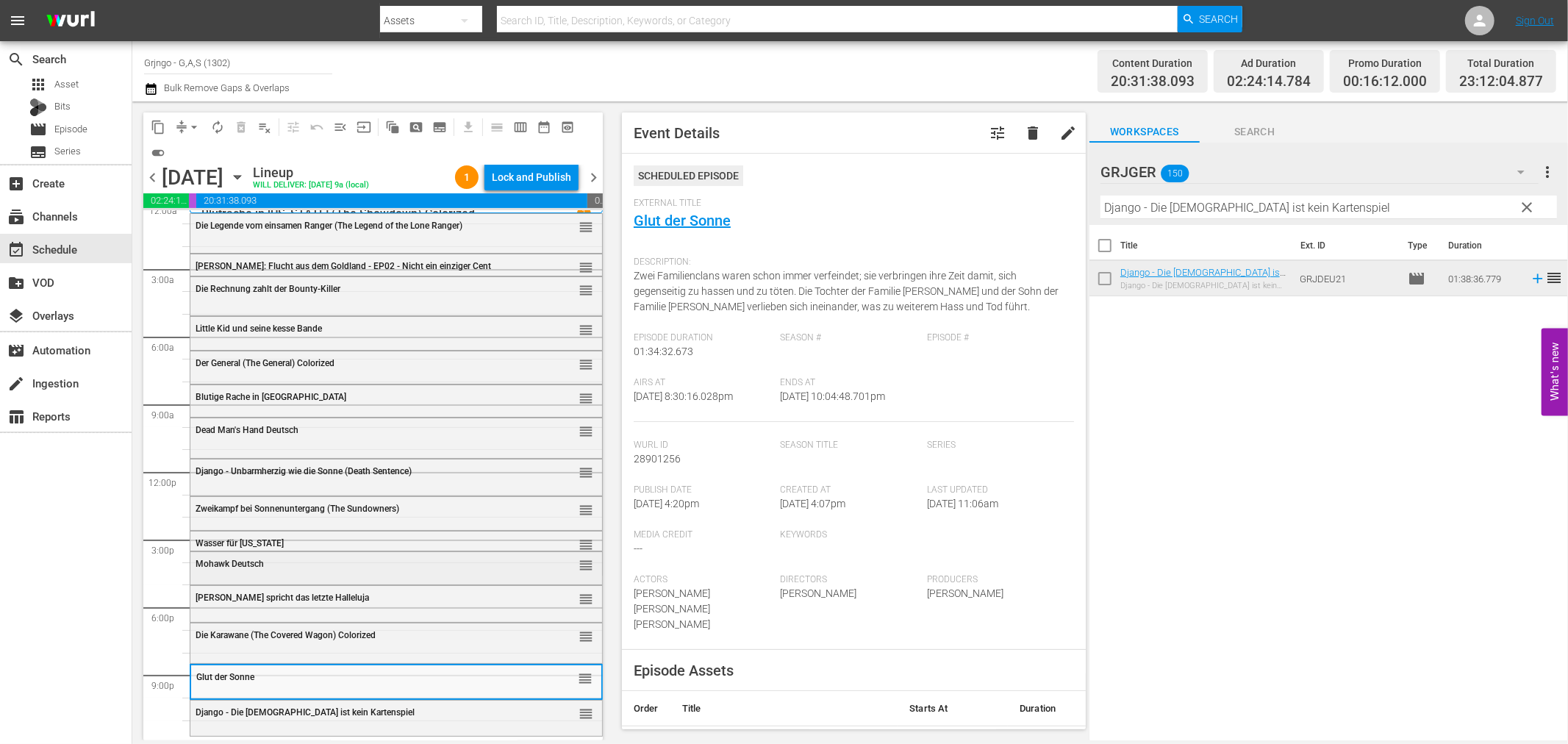
scroll to position [11, 0]
drag, startPoint x: 1526, startPoint y: 202, endPoint x: 1166, endPoint y: 236, distance: 361.6
click at [1526, 202] on span "clear" at bounding box center [1528, 207] width 18 height 18
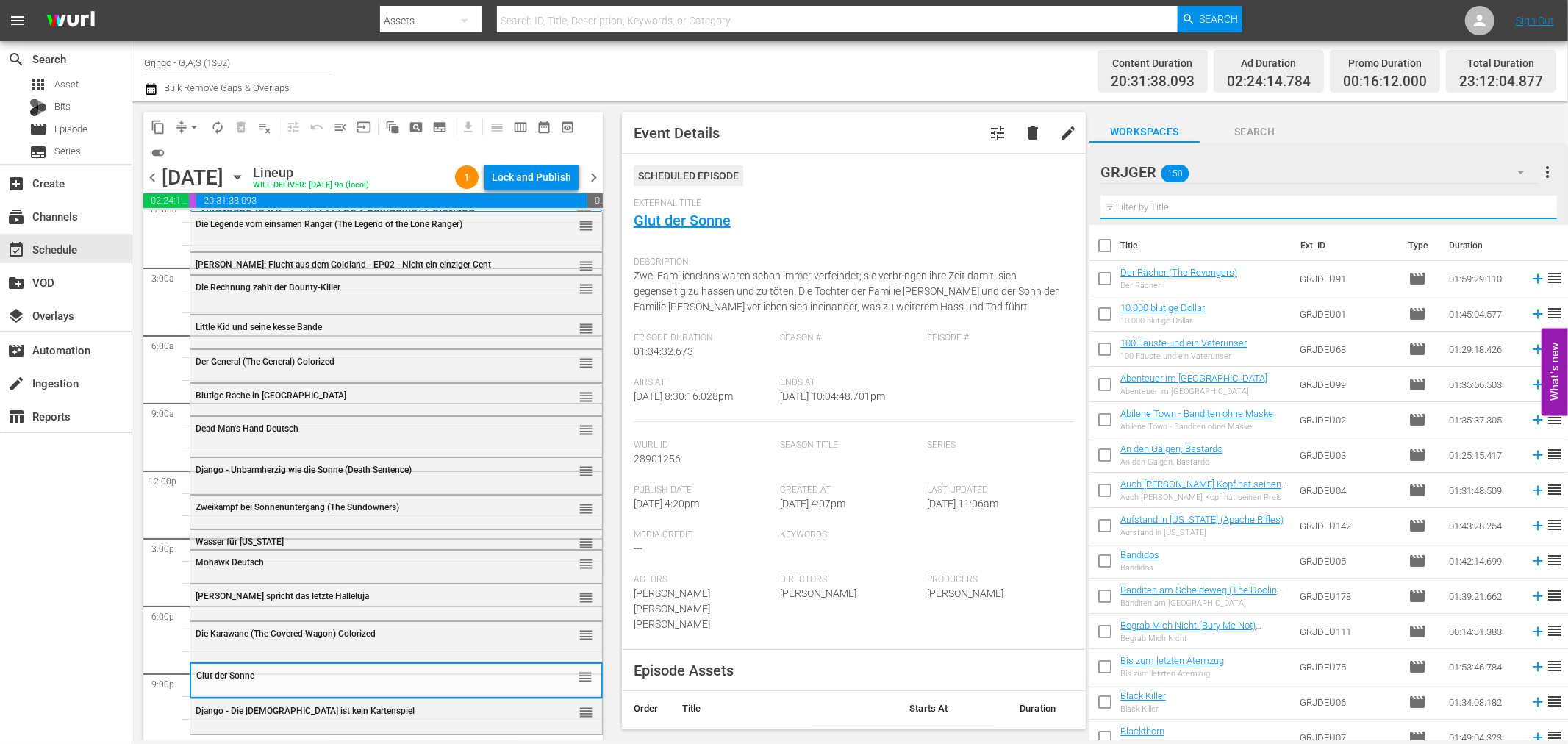
paste input "Stadt der Gesetzlosen"
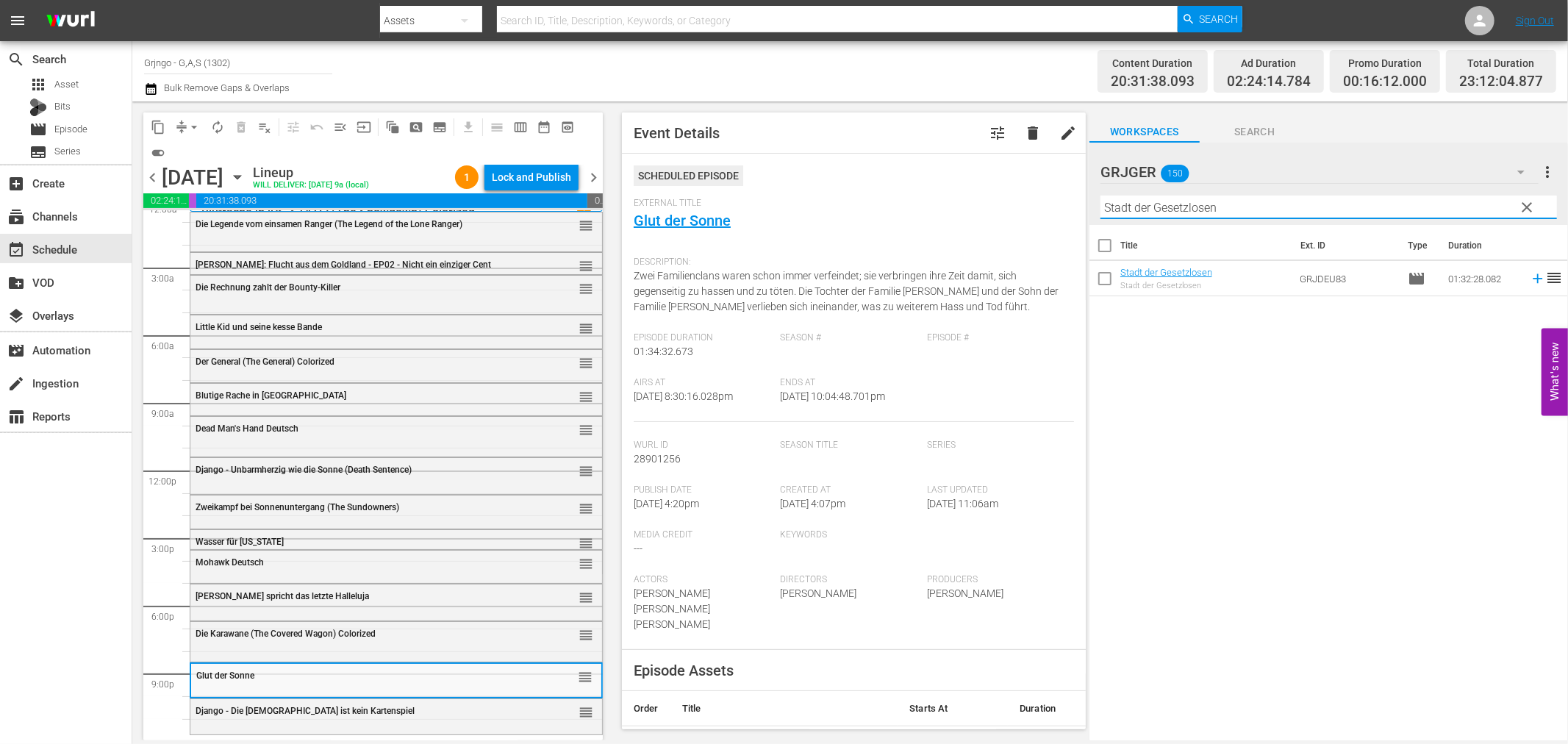
type input "Stadt der Gesetzlosen"
drag, startPoint x: 1524, startPoint y: 204, endPoint x: 1247, endPoint y: 224, distance: 277.7
click at [1524, 204] on span "clear" at bounding box center [1528, 207] width 18 height 18
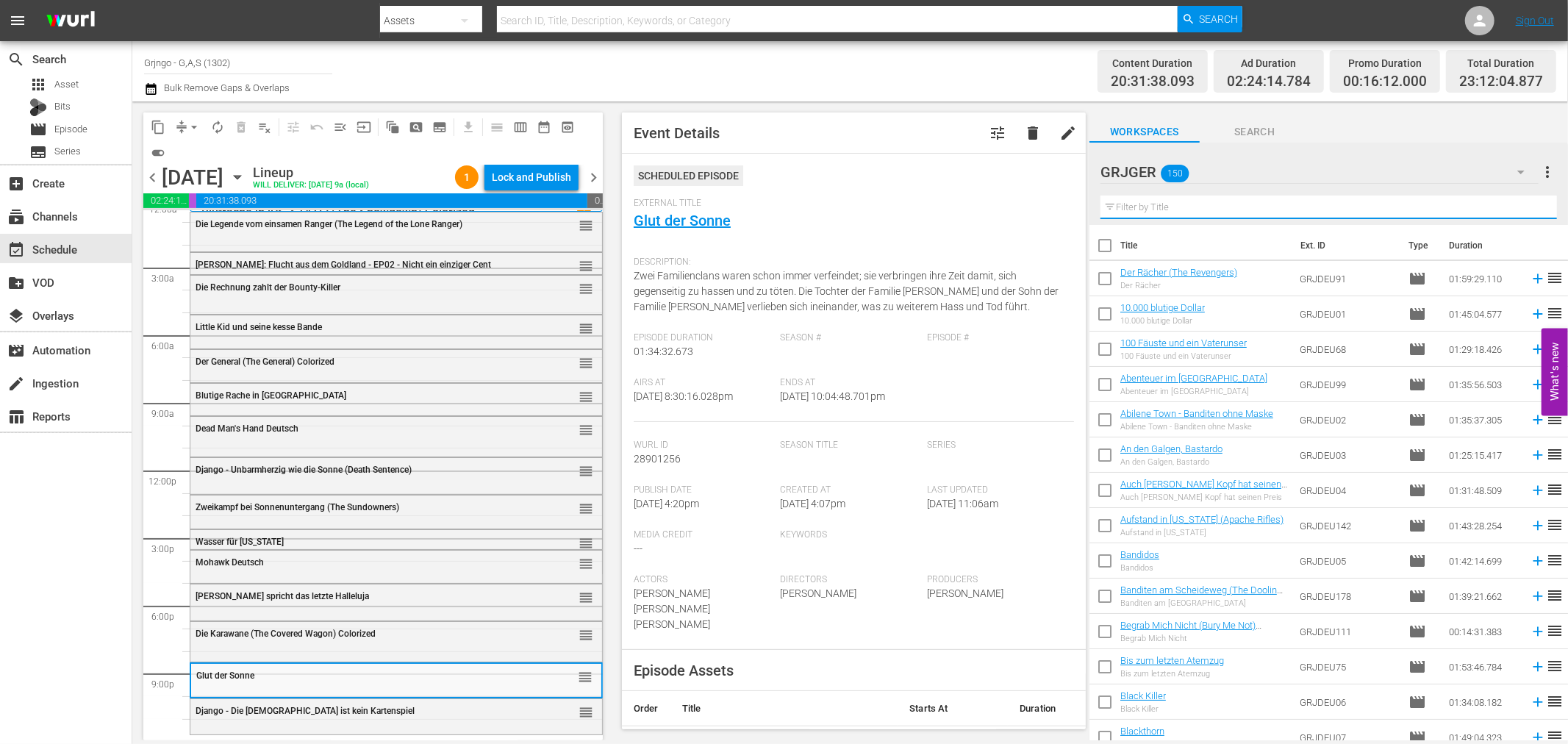
paste input "Die Hölle von [US_STATE]"
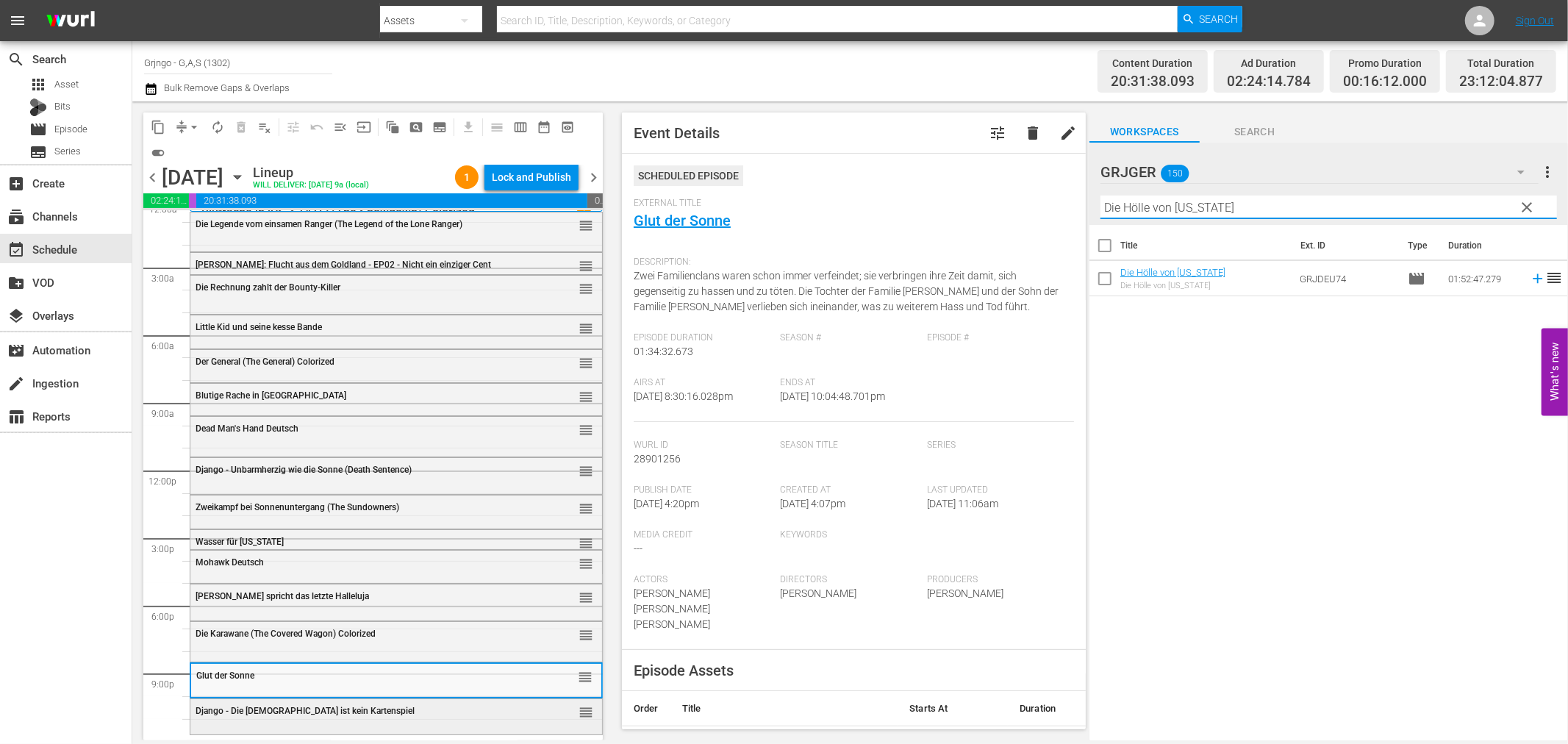
type input "Die Hölle von [US_STATE]"
click at [458, 716] on div "Delete Event" at bounding box center [486, 711] width 116 height 20
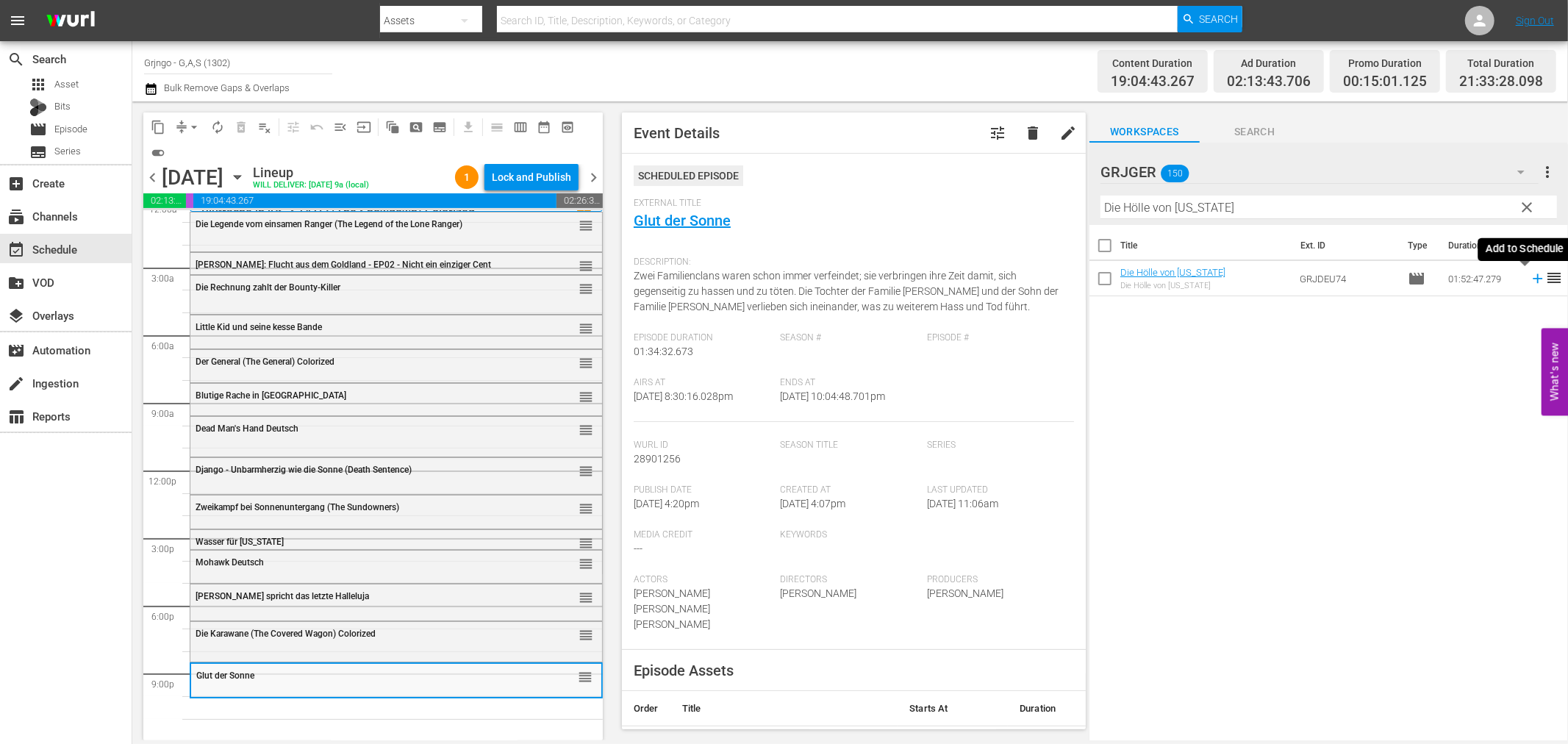
click at [1533, 275] on icon at bounding box center [1538, 279] width 9 height 9
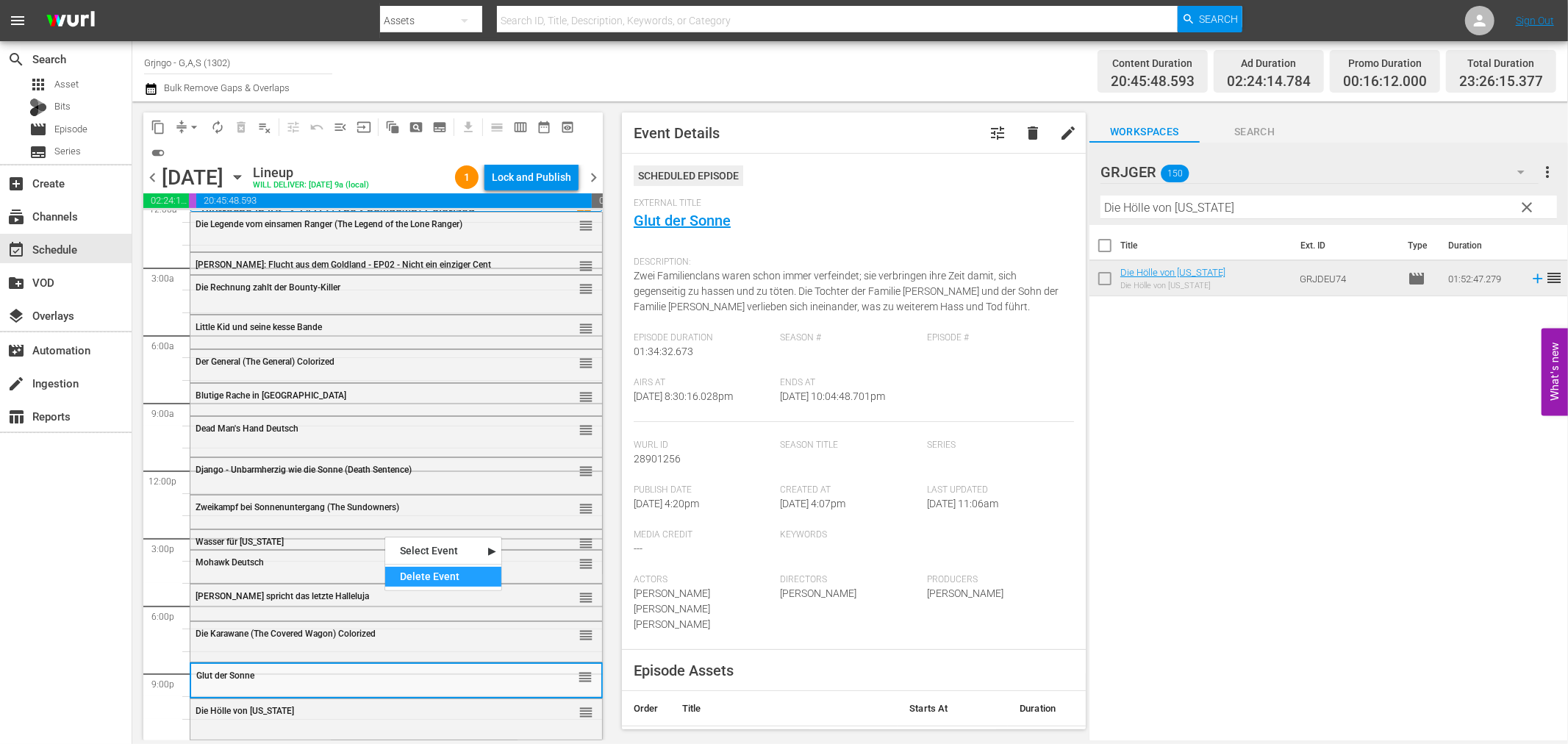
click at [417, 585] on div "Delete Event" at bounding box center [444, 577] width 116 height 20
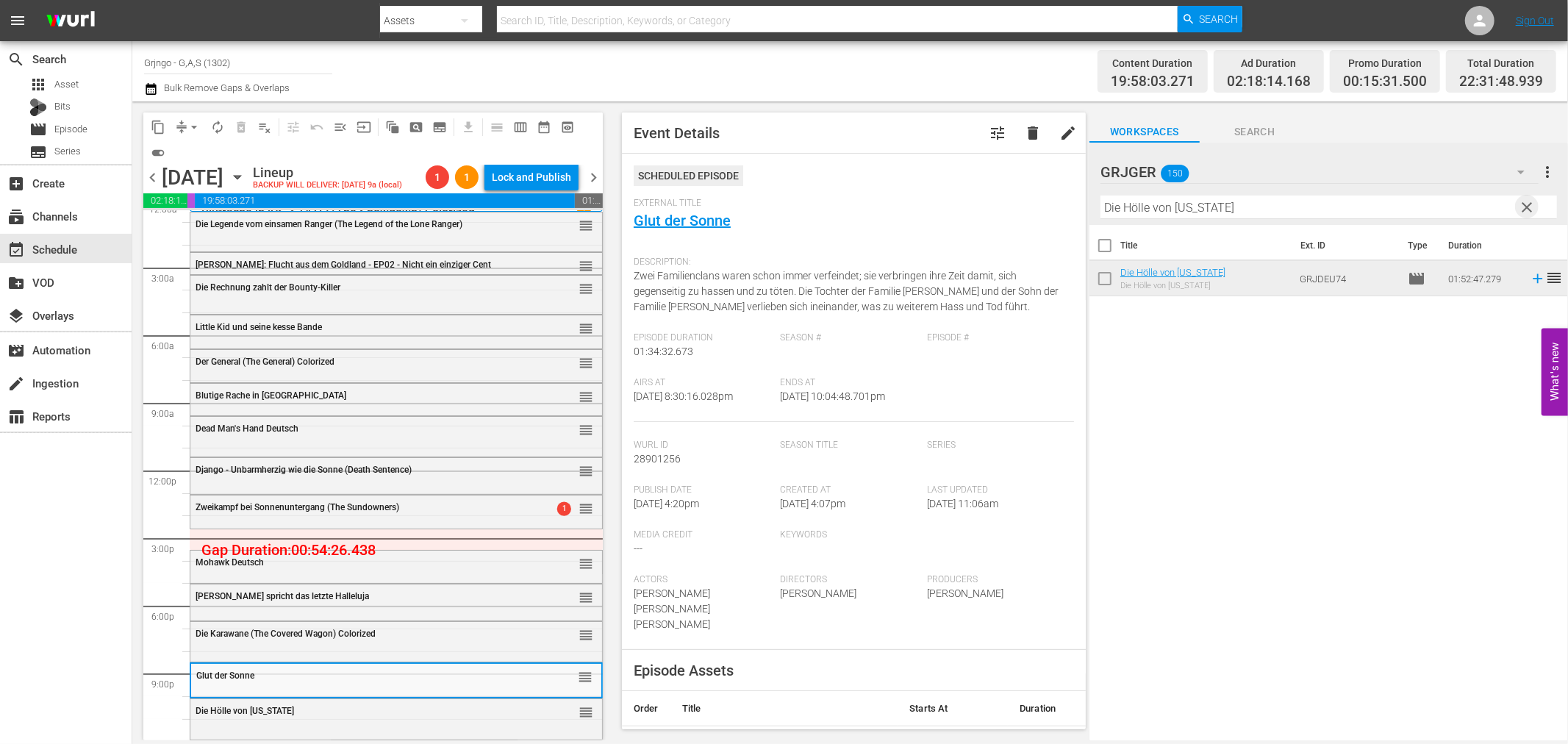
drag, startPoint x: 1525, startPoint y: 201, endPoint x: 1241, endPoint y: 225, distance: 285.0
click at [1525, 201] on span "clear" at bounding box center [1528, 207] width 18 height 18
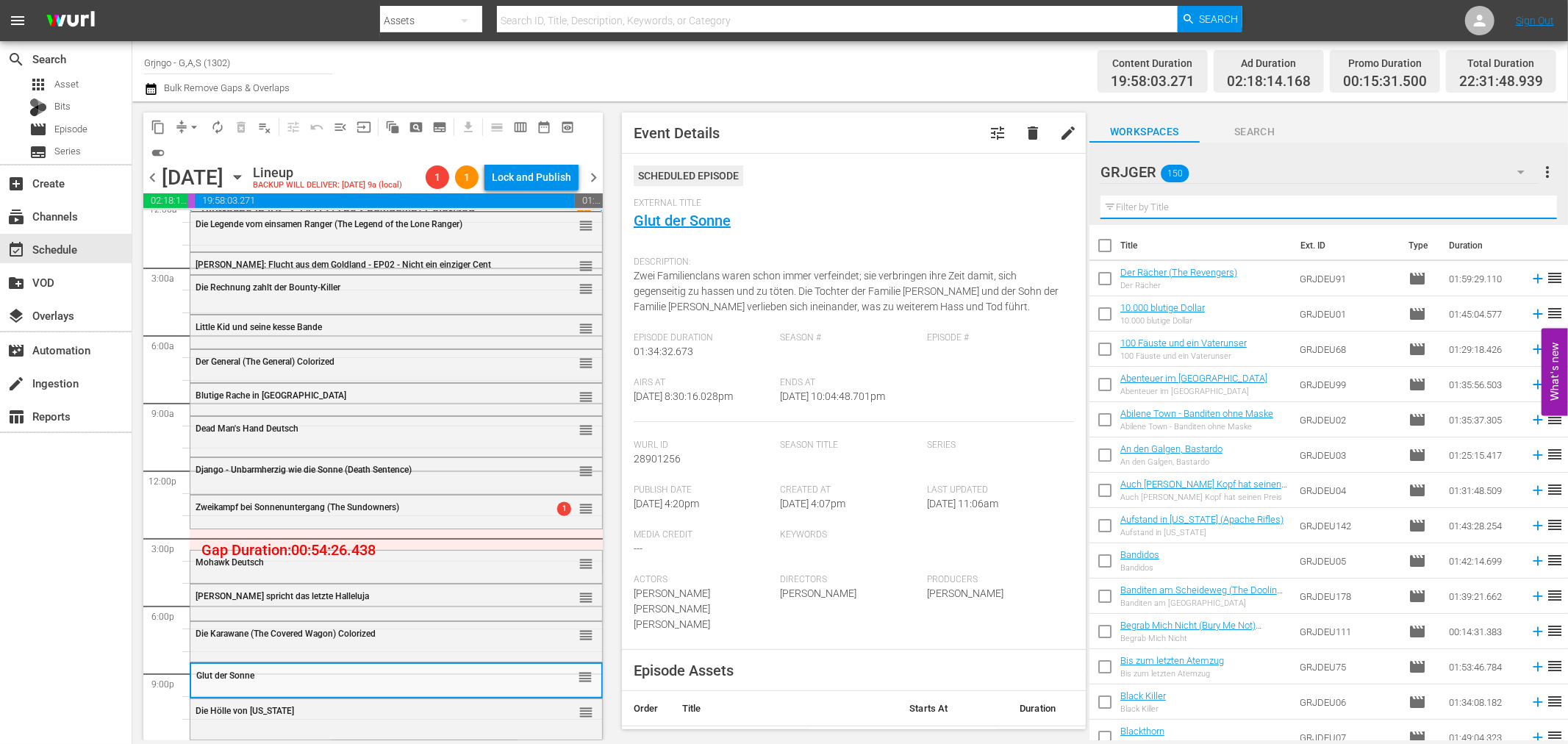
paste input "Blutige Dollars"
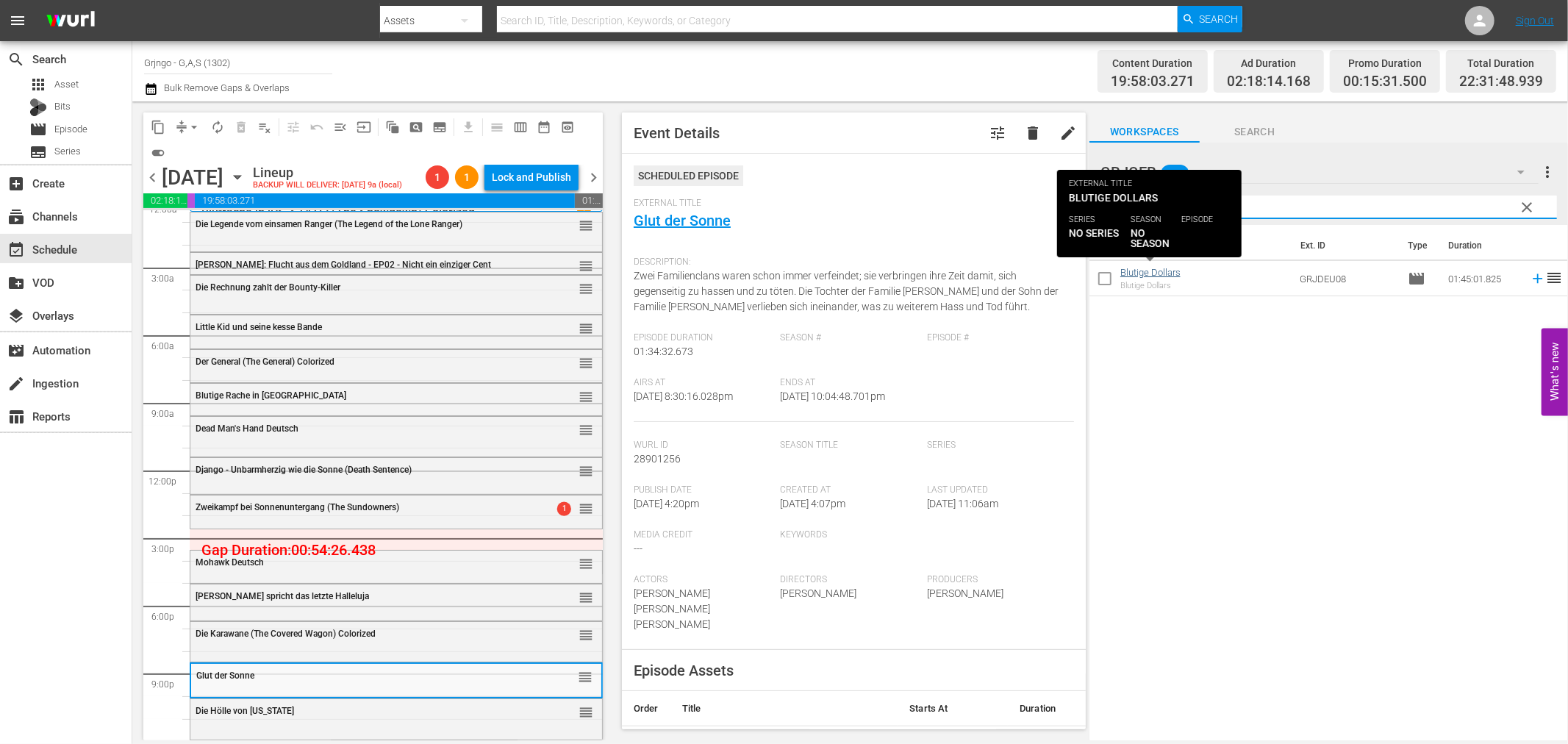
type input "Blutige Dollars"
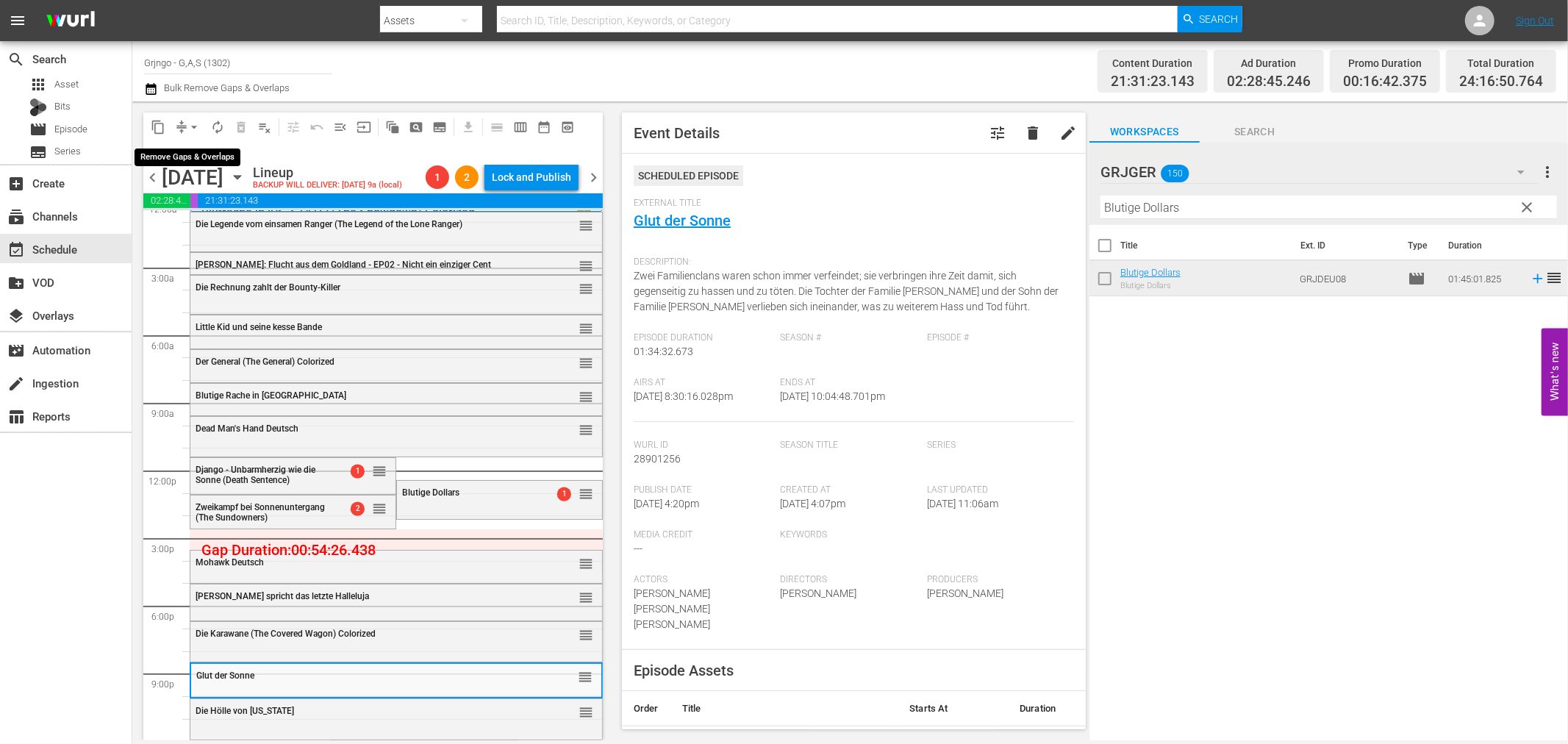
click at [192, 128] on span "arrow_drop_down" at bounding box center [194, 126] width 15 height 15
click at [204, 202] on li "Align to End of Previous Day" at bounding box center [195, 204] width 154 height 24
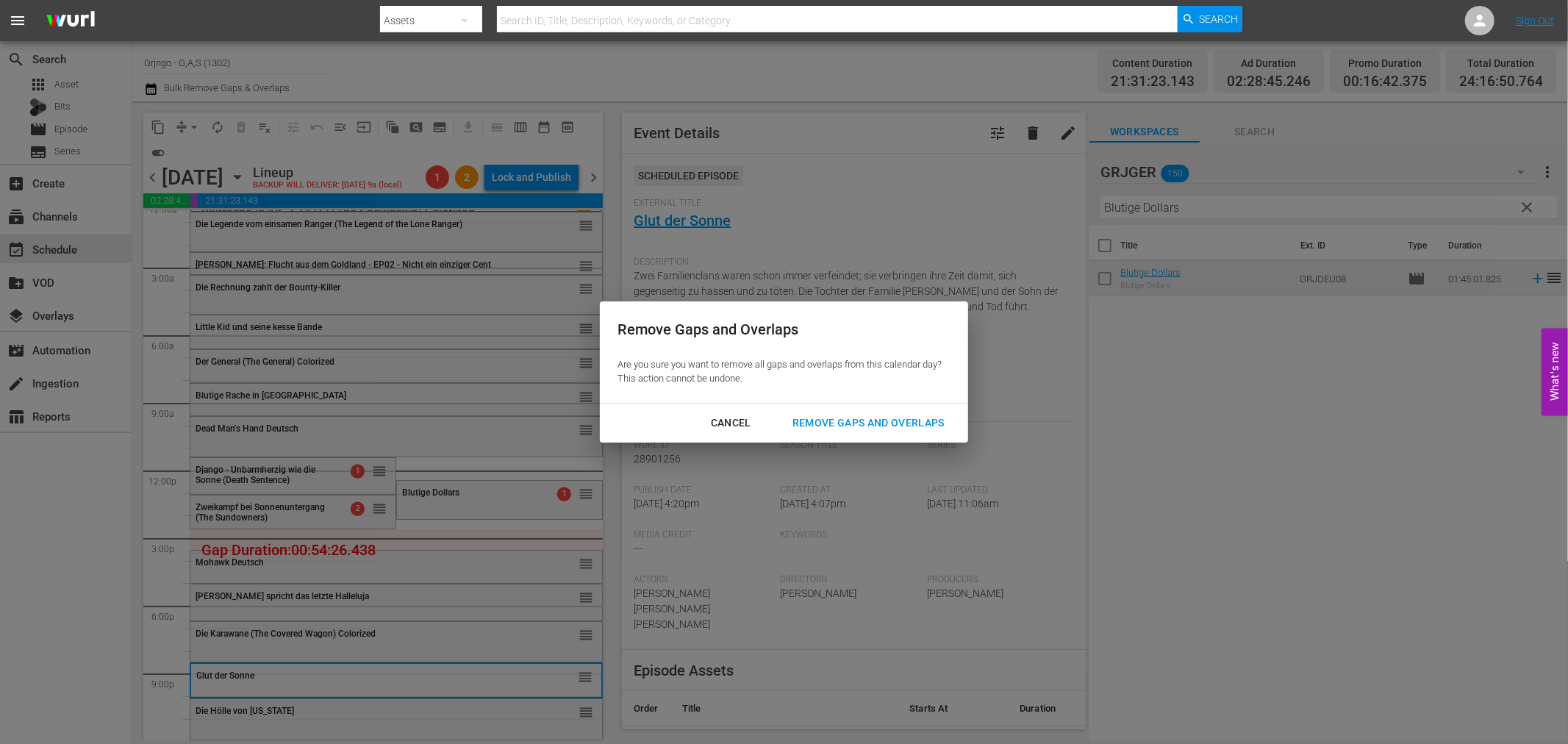
click at [824, 414] on div "Remove Gaps and Overlaps" at bounding box center [868, 423] width 175 height 19
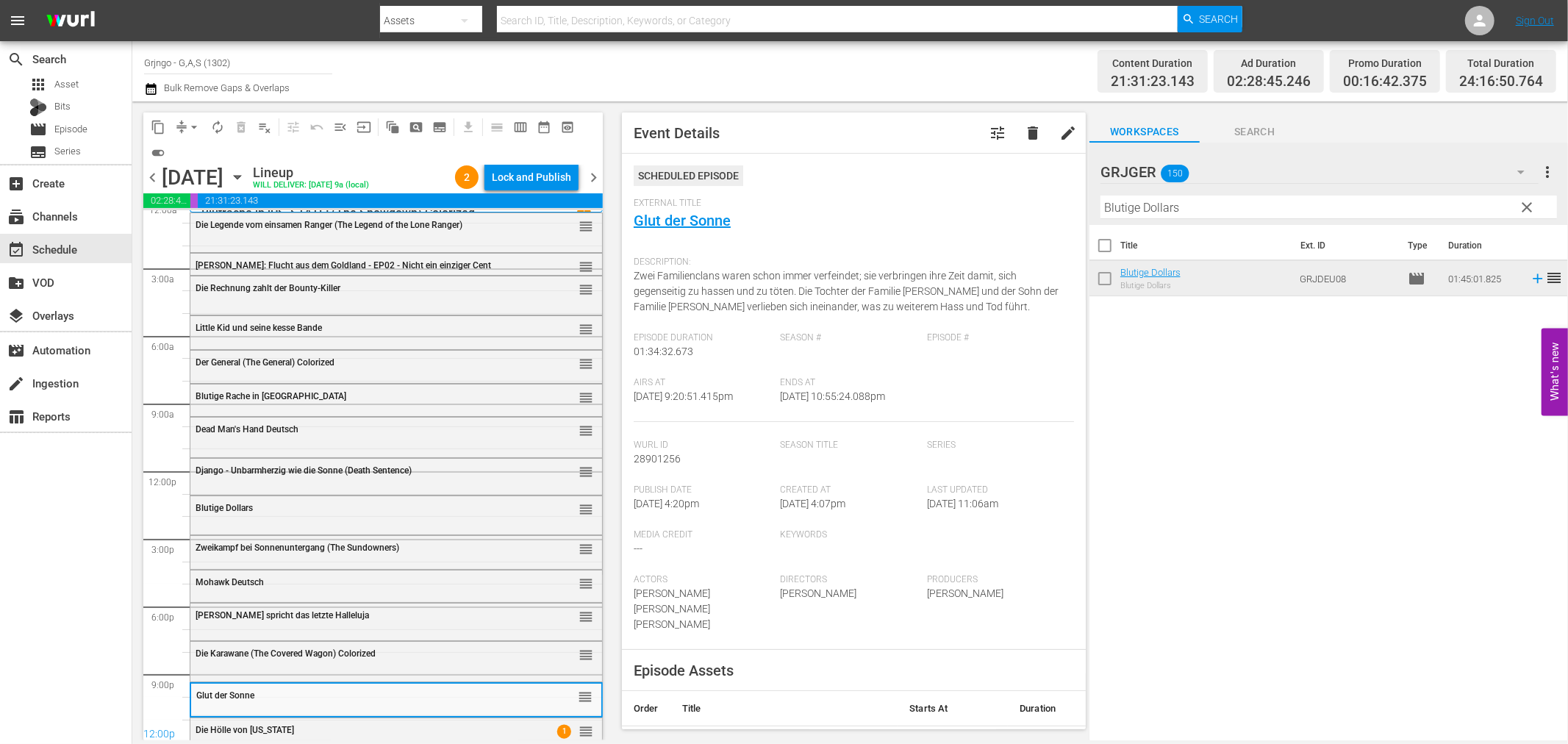
scroll to position [0, 0]
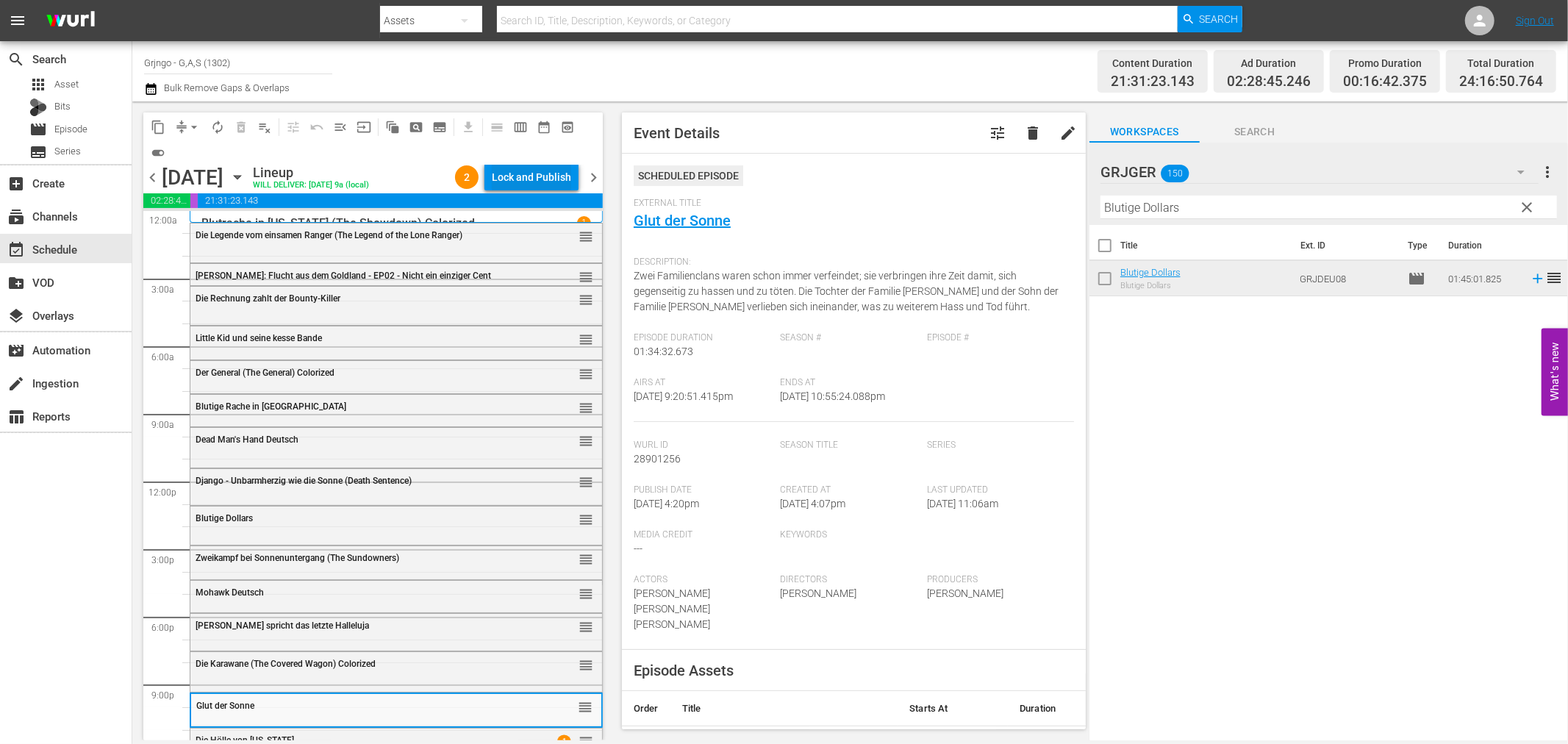
click at [500, 178] on div "Lock and Publish" at bounding box center [531, 177] width 79 height 26
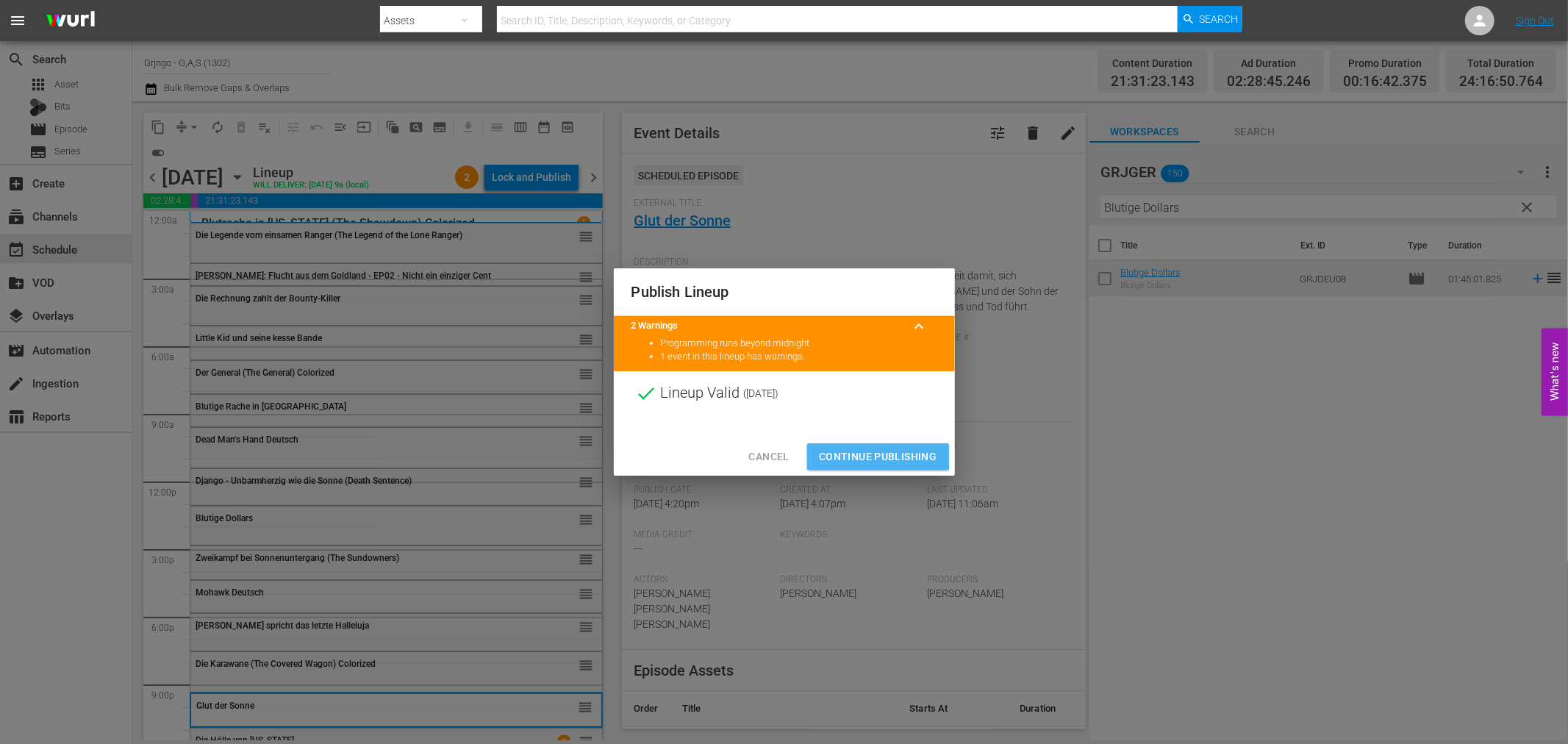
click at [857, 454] on span "Continue Publishing" at bounding box center [878, 457] width 119 height 19
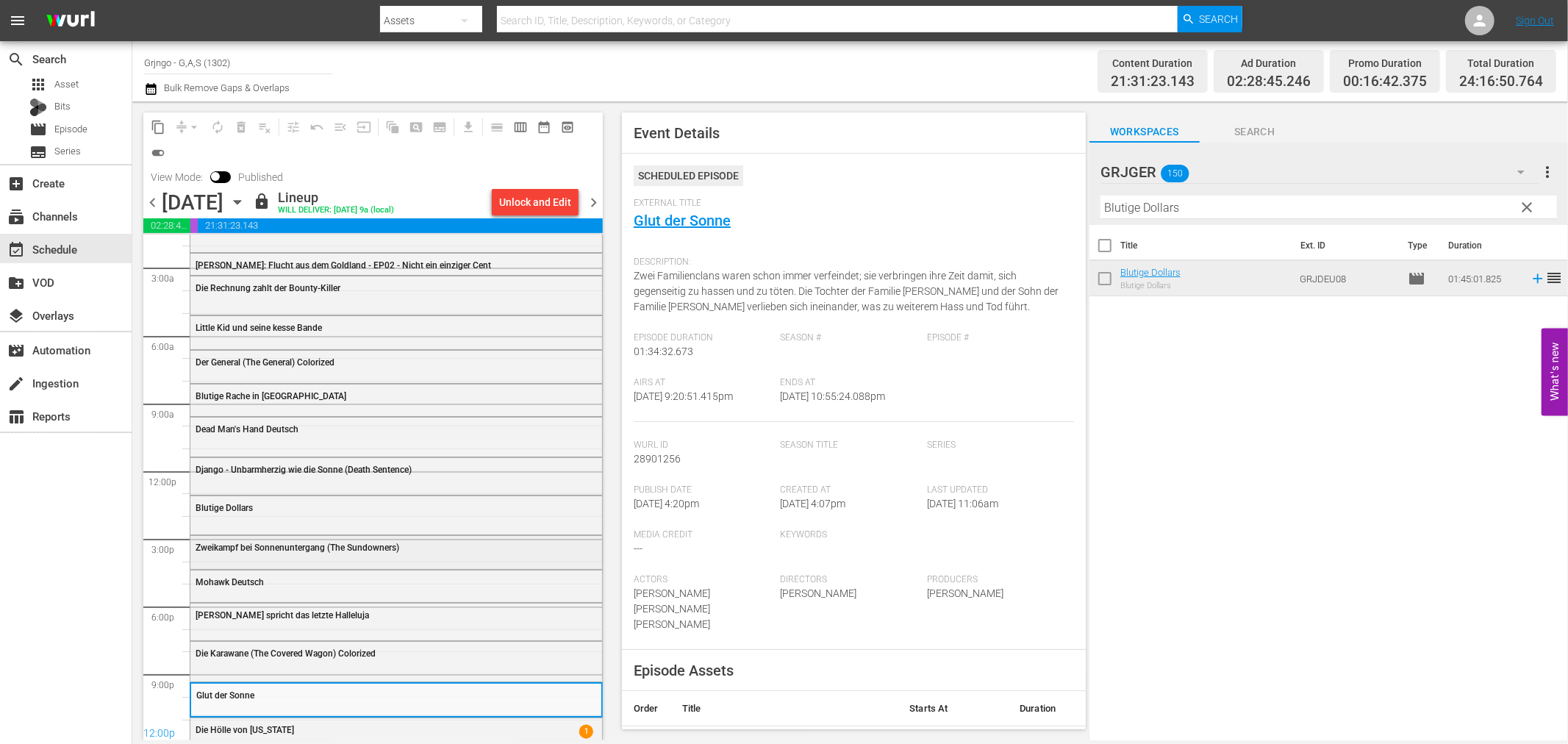
scroll to position [55, 0]
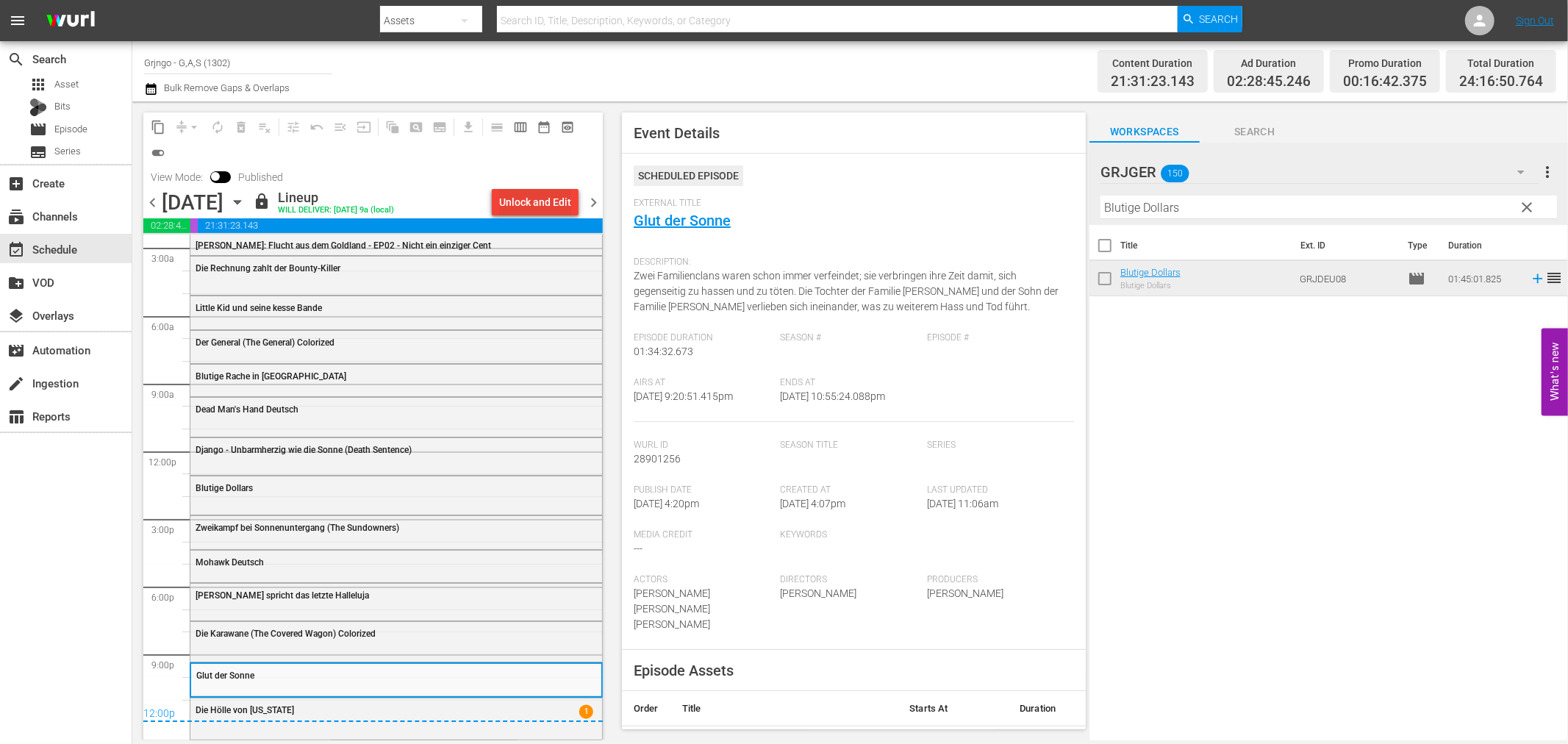
click at [531, 197] on div "Unlock and Edit" at bounding box center [535, 202] width 72 height 26
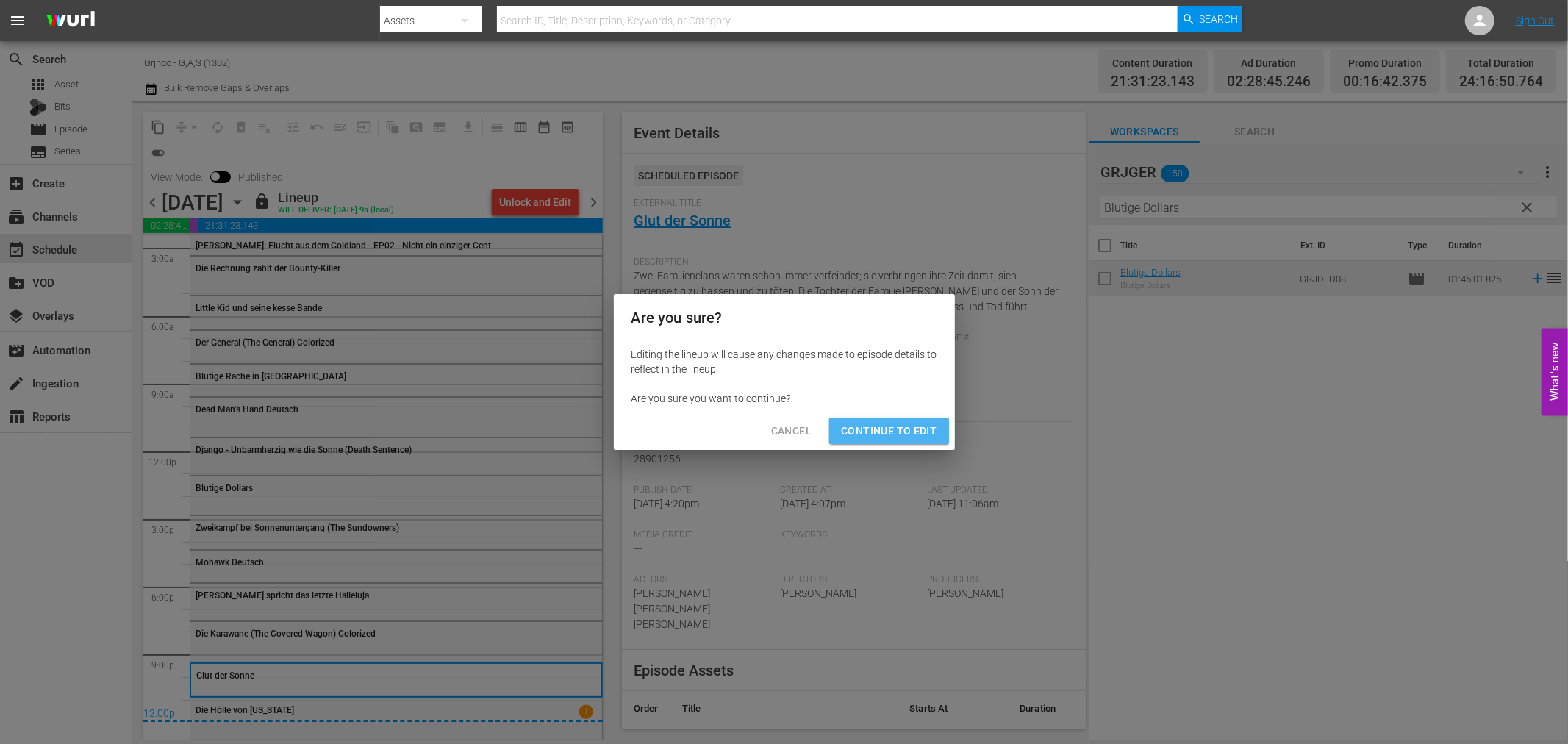
click at [890, 427] on span "Continue to Edit" at bounding box center [888, 431] width 95 height 19
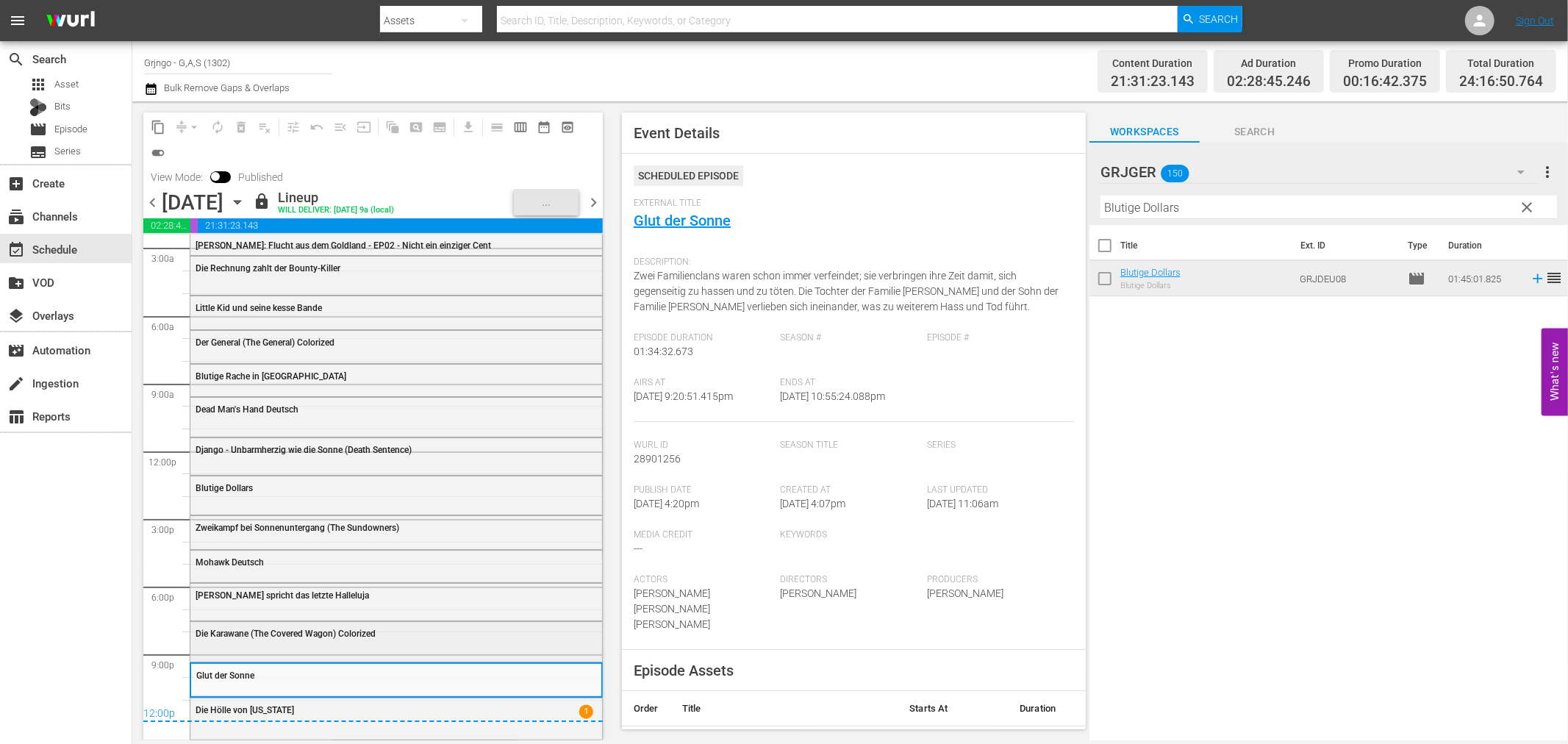
scroll to position [30, 0]
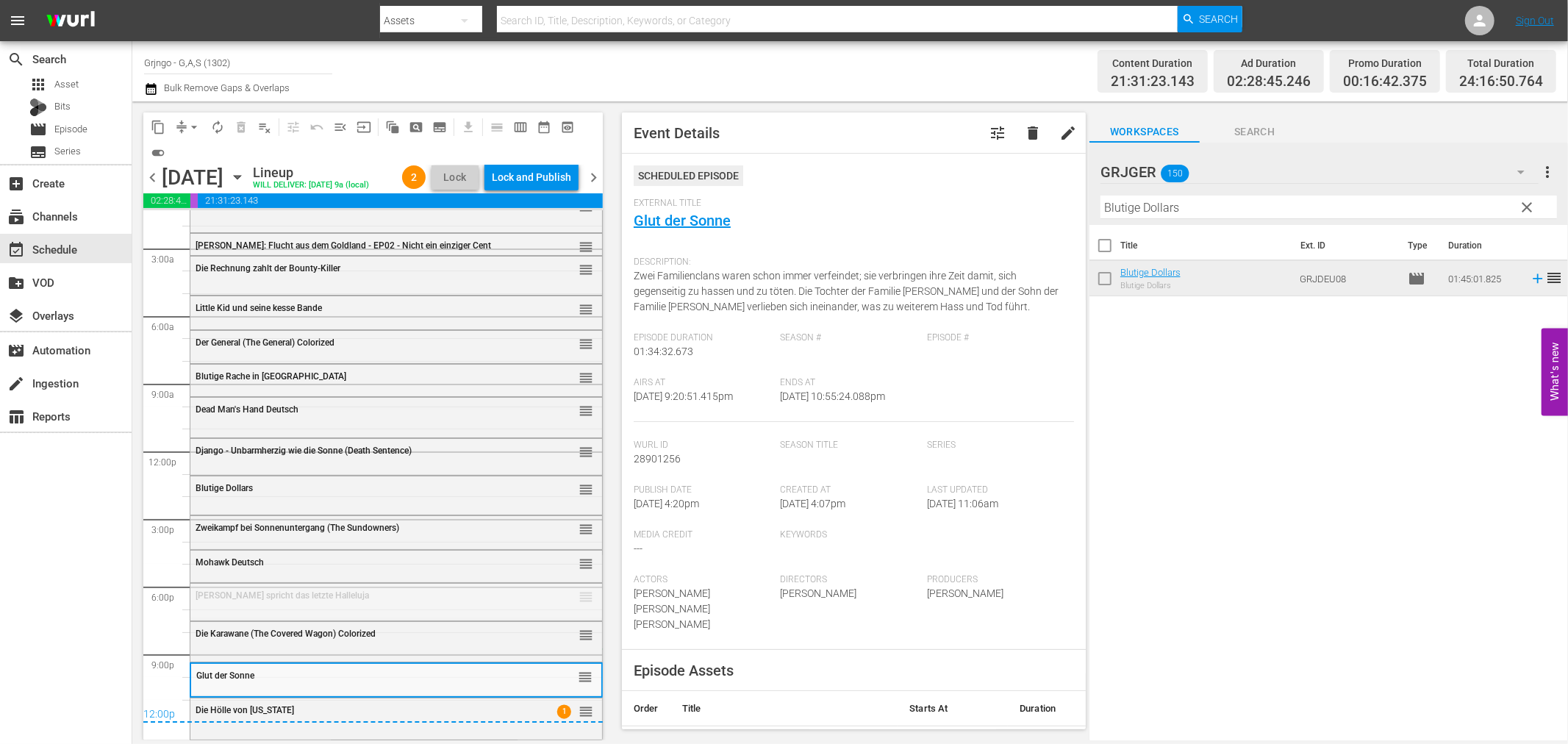
drag, startPoint x: 574, startPoint y: 594, endPoint x: 521, endPoint y: 649, distance: 76.4
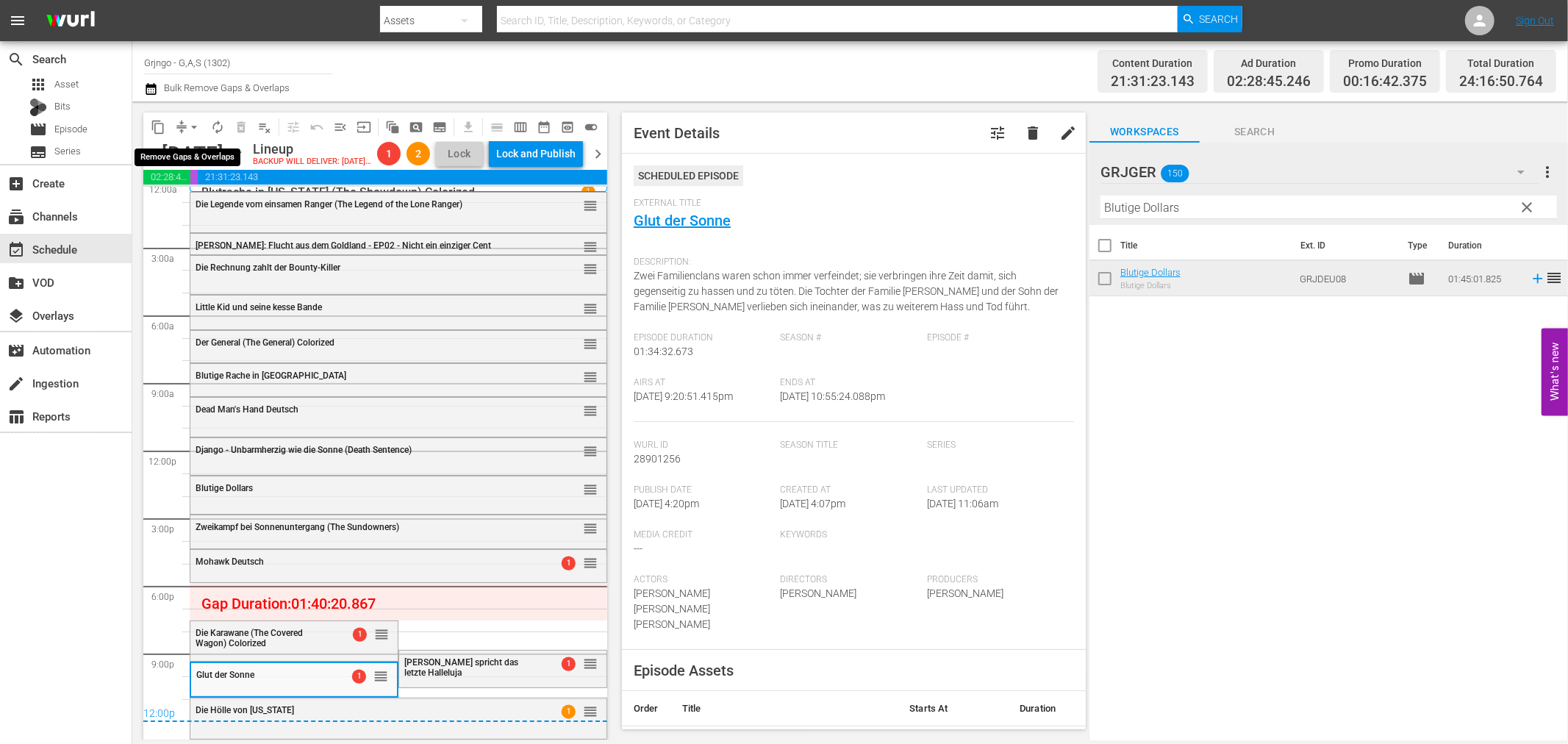
click at [197, 126] on span "arrow_drop_down" at bounding box center [194, 126] width 15 height 15
click at [235, 209] on li "Align to End of Previous Day" at bounding box center [195, 204] width 154 height 24
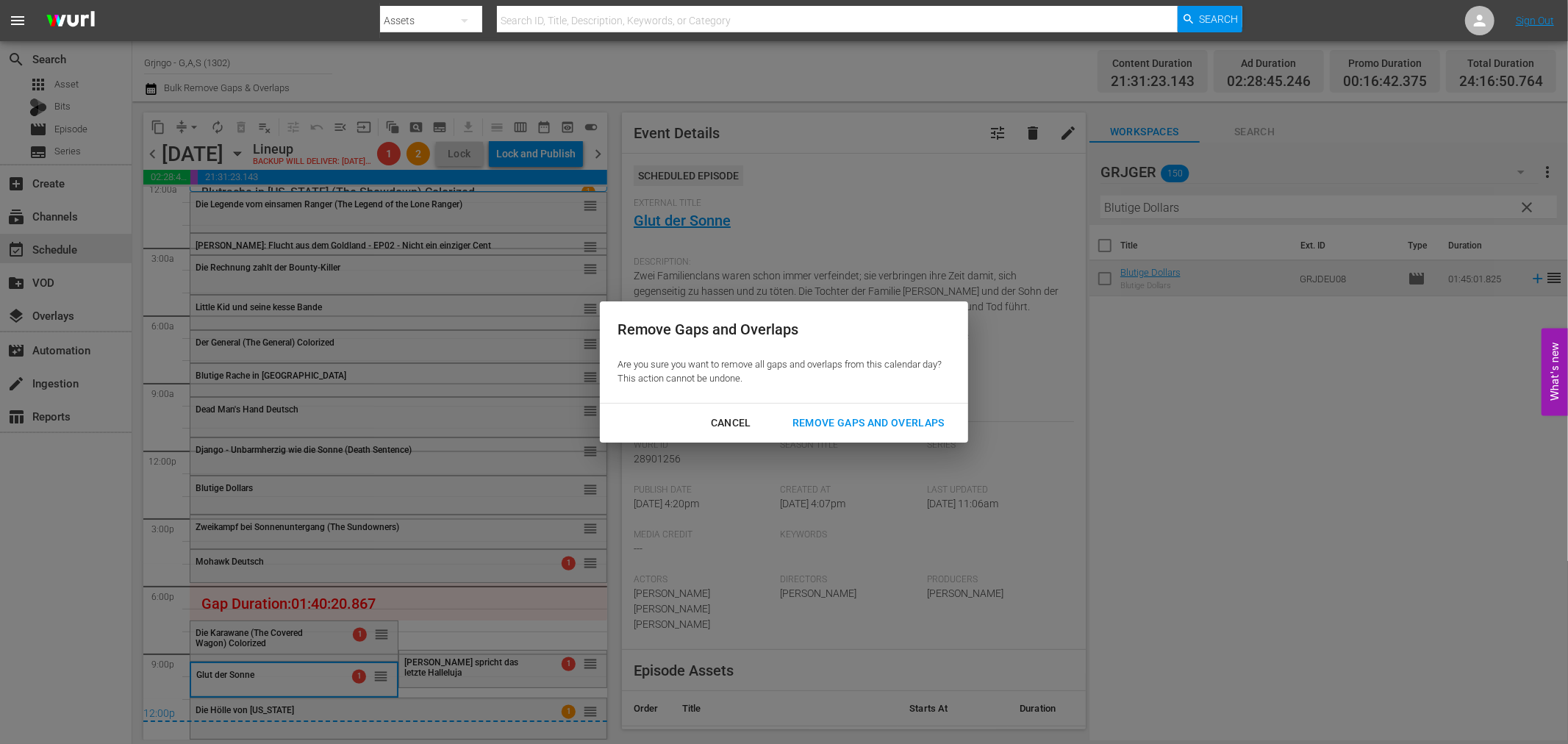
click at [884, 417] on div "Remove Gaps and Overlaps" at bounding box center [868, 423] width 175 height 19
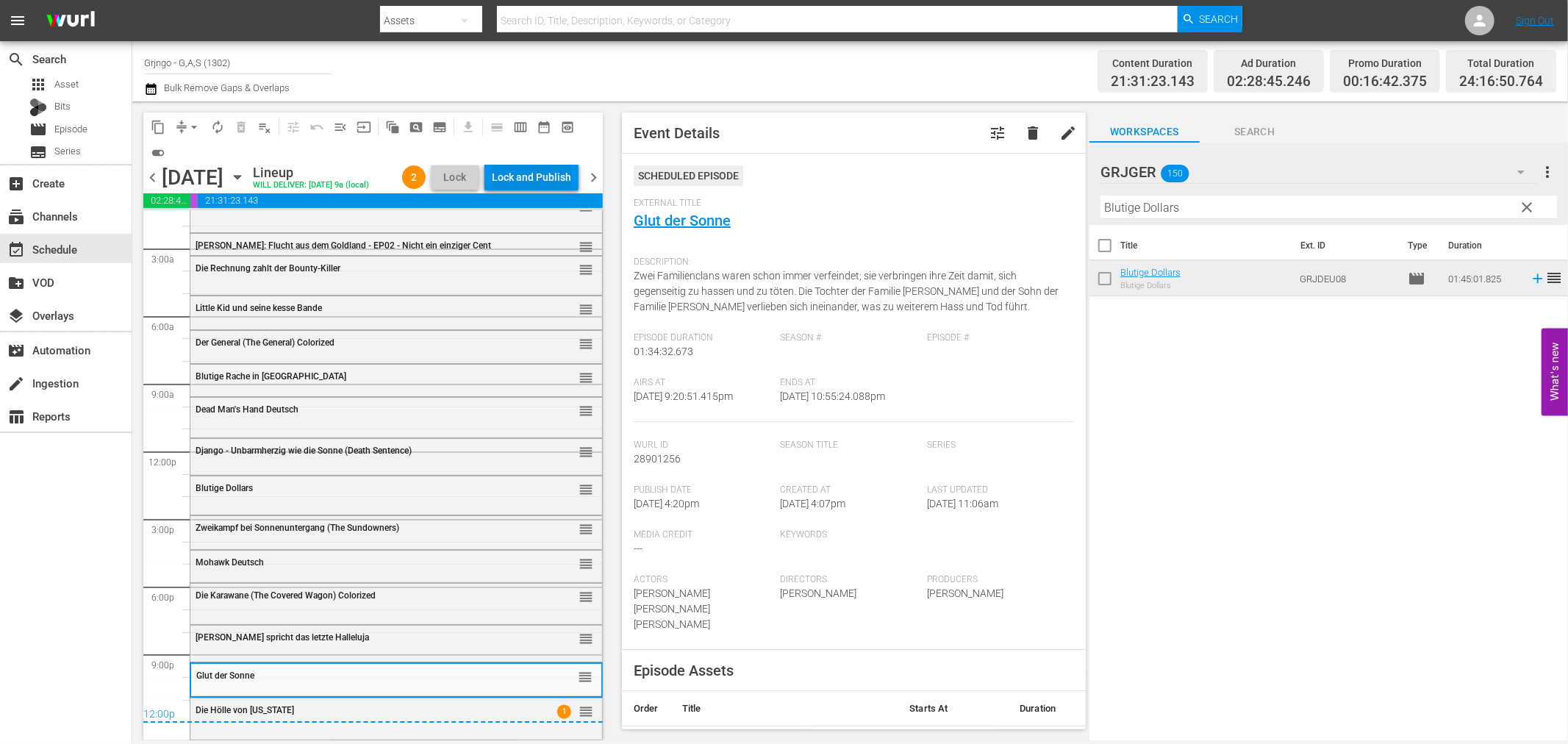
click at [497, 182] on div "Lock and Publish" at bounding box center [531, 177] width 79 height 26
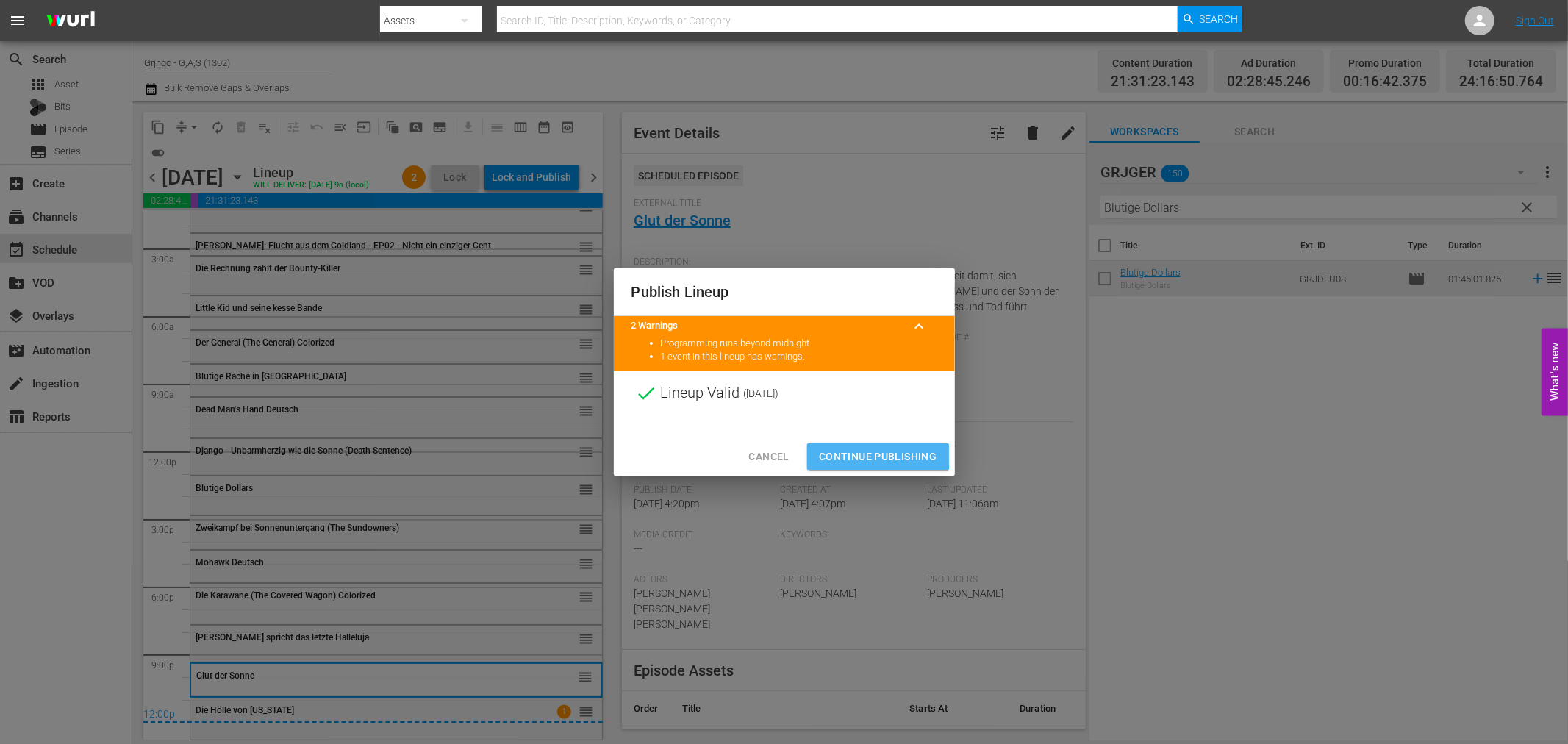
click at [832, 452] on span "Continue Publishing" at bounding box center [878, 457] width 119 height 19
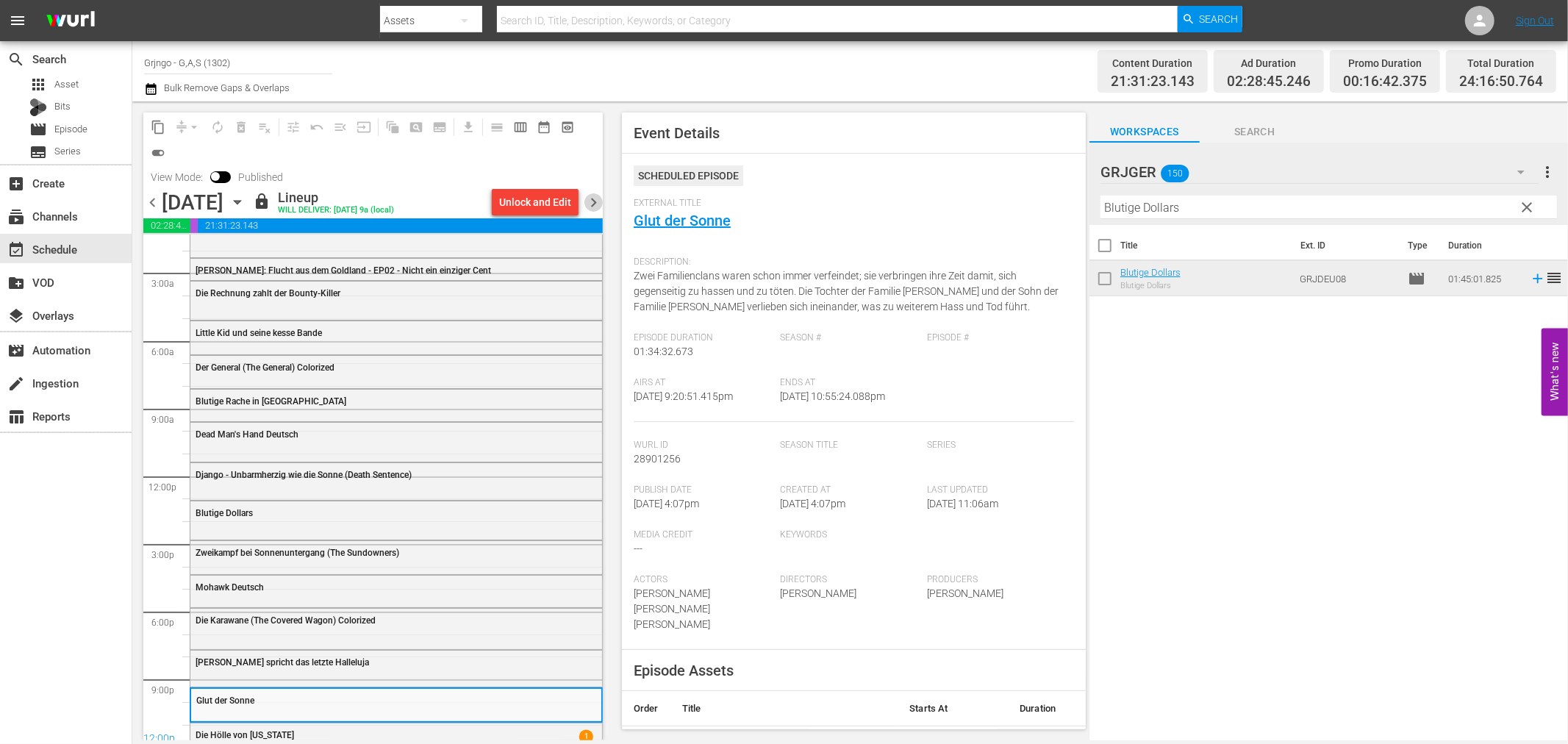
click at [591, 206] on span "chevron_right" at bounding box center [594, 202] width 19 height 19
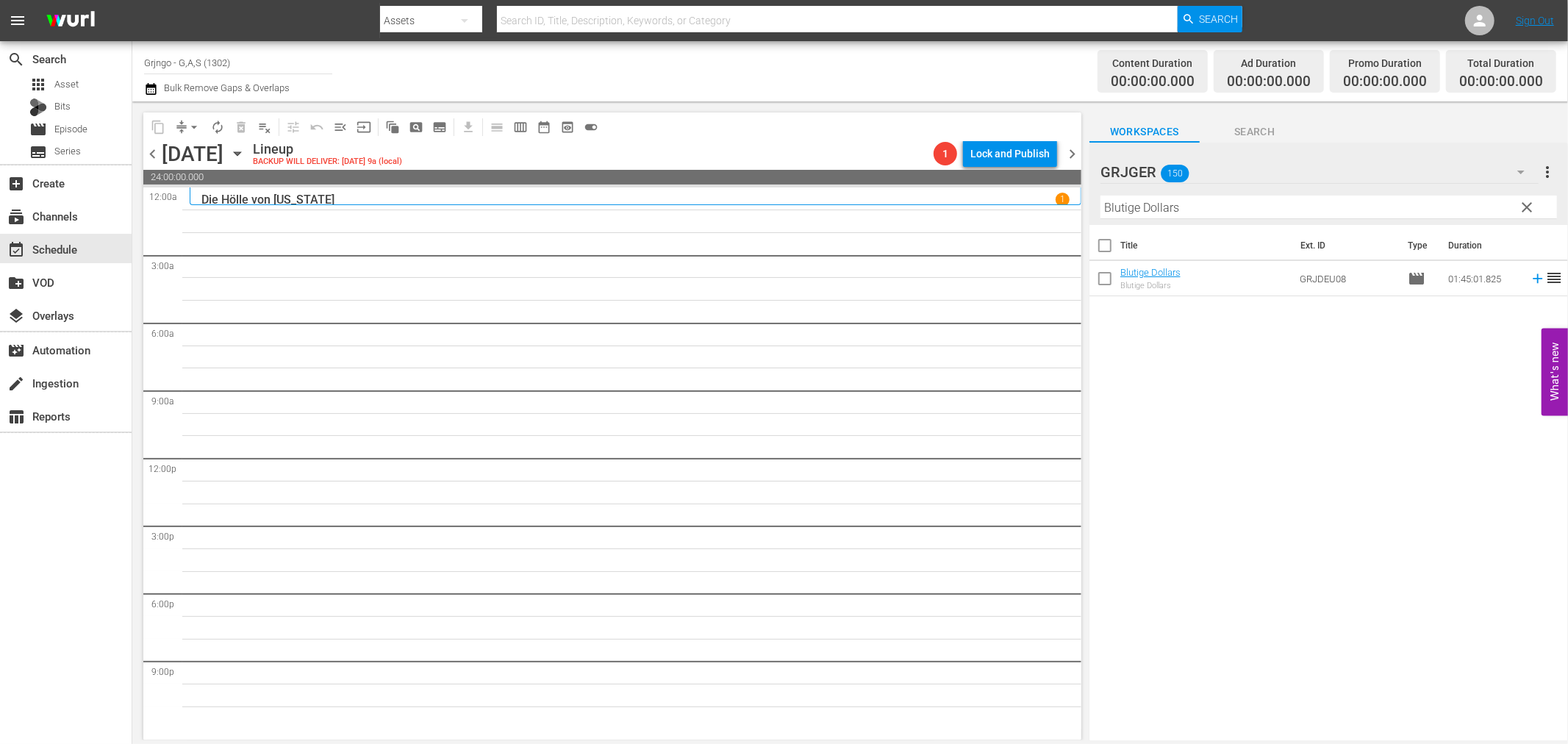
drag, startPoint x: 1530, startPoint y: 202, endPoint x: 1197, endPoint y: 226, distance: 333.9
click at [1530, 202] on span "clear" at bounding box center [1528, 207] width 18 height 18
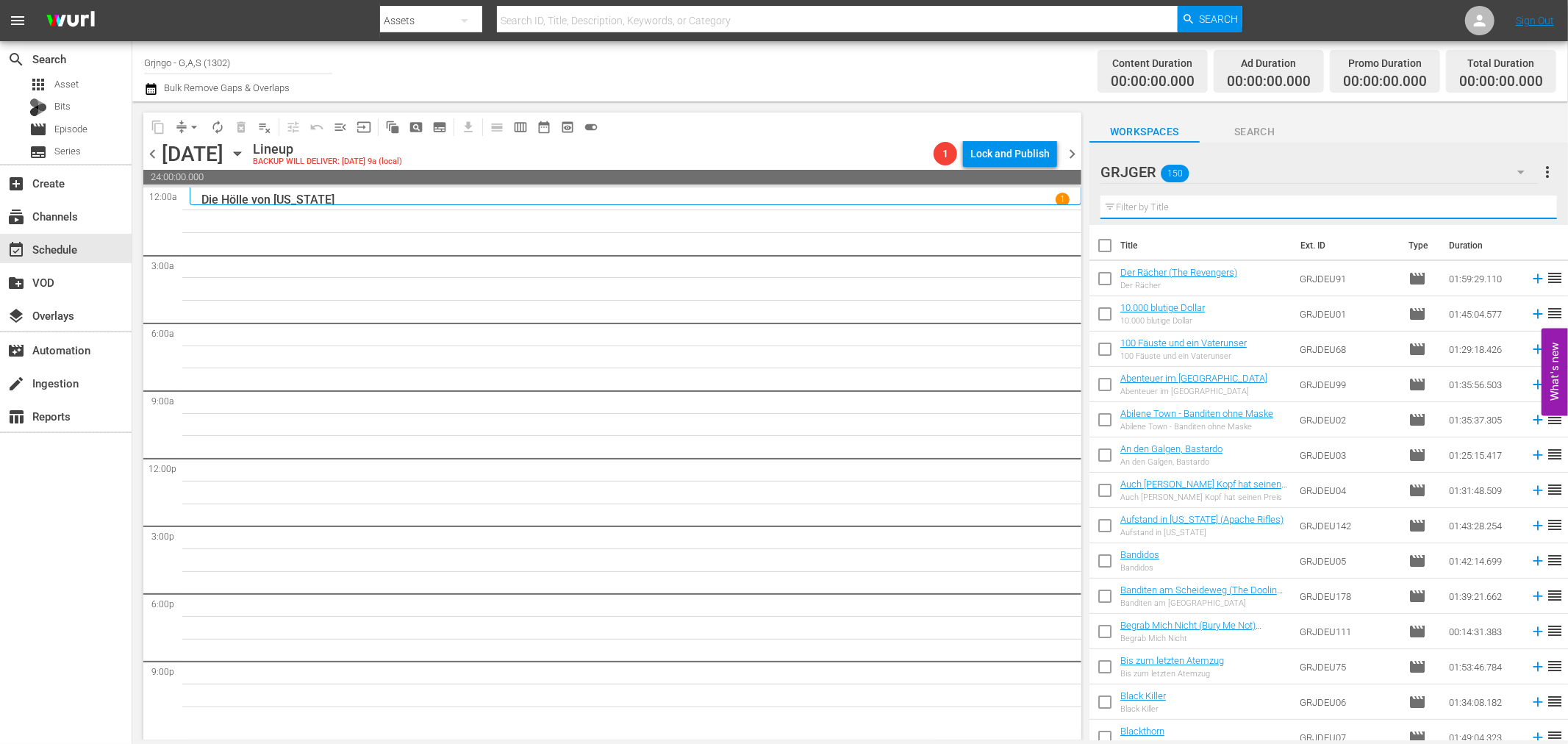
paste input "Django der Bastard"
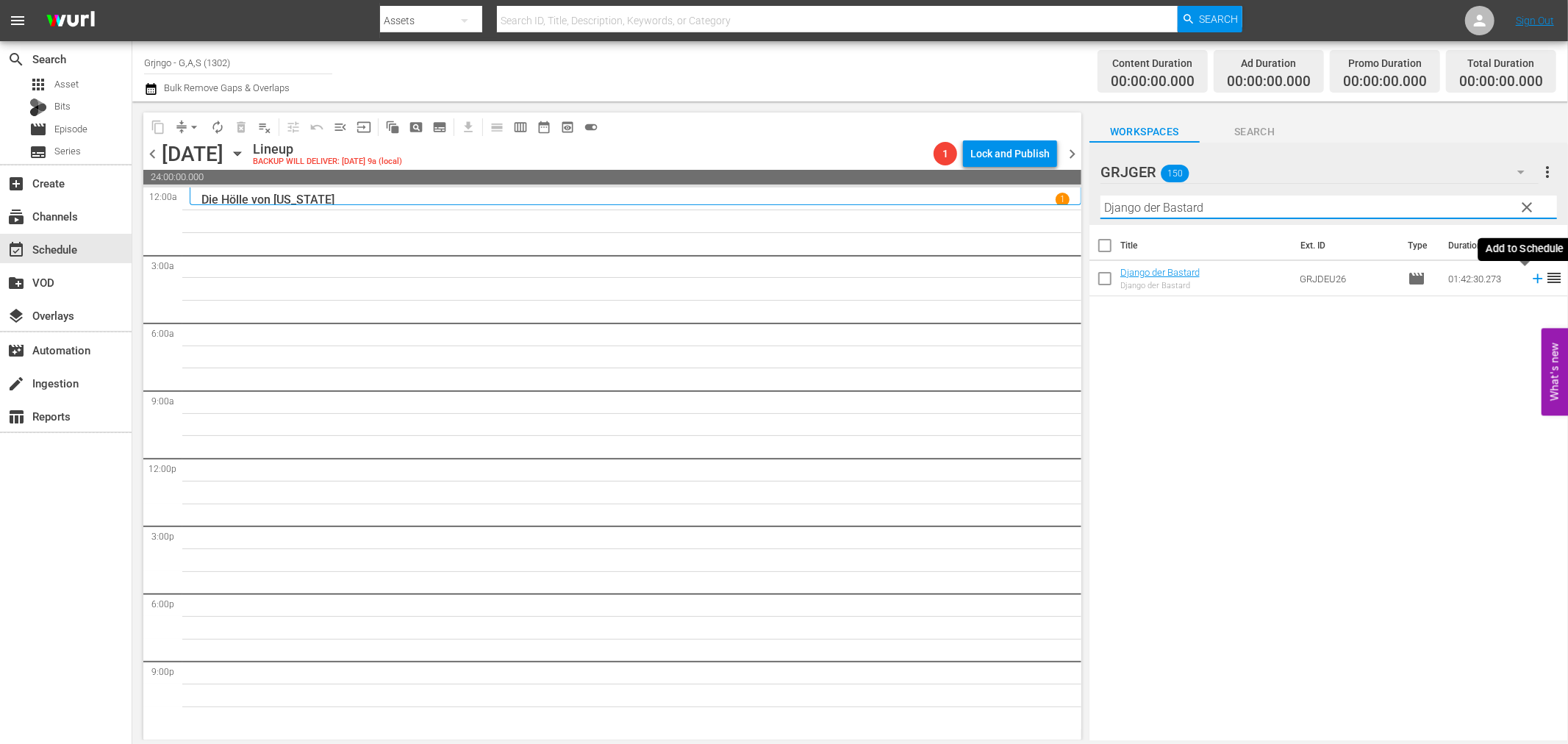
type input "Django der Bastard"
click at [1533, 278] on icon at bounding box center [1538, 279] width 9 height 9
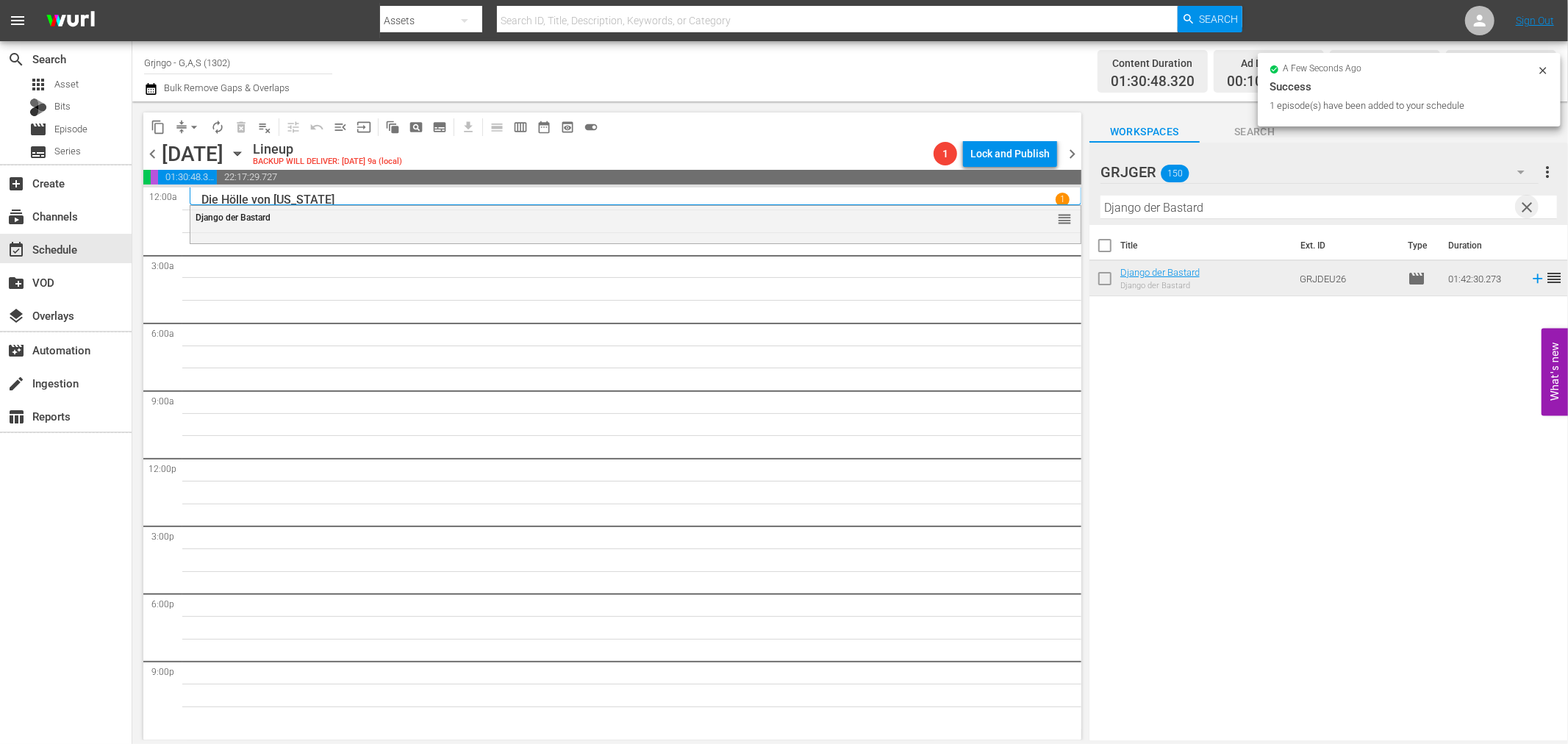
click at [1527, 203] on span "clear" at bounding box center [1528, 207] width 18 height 18
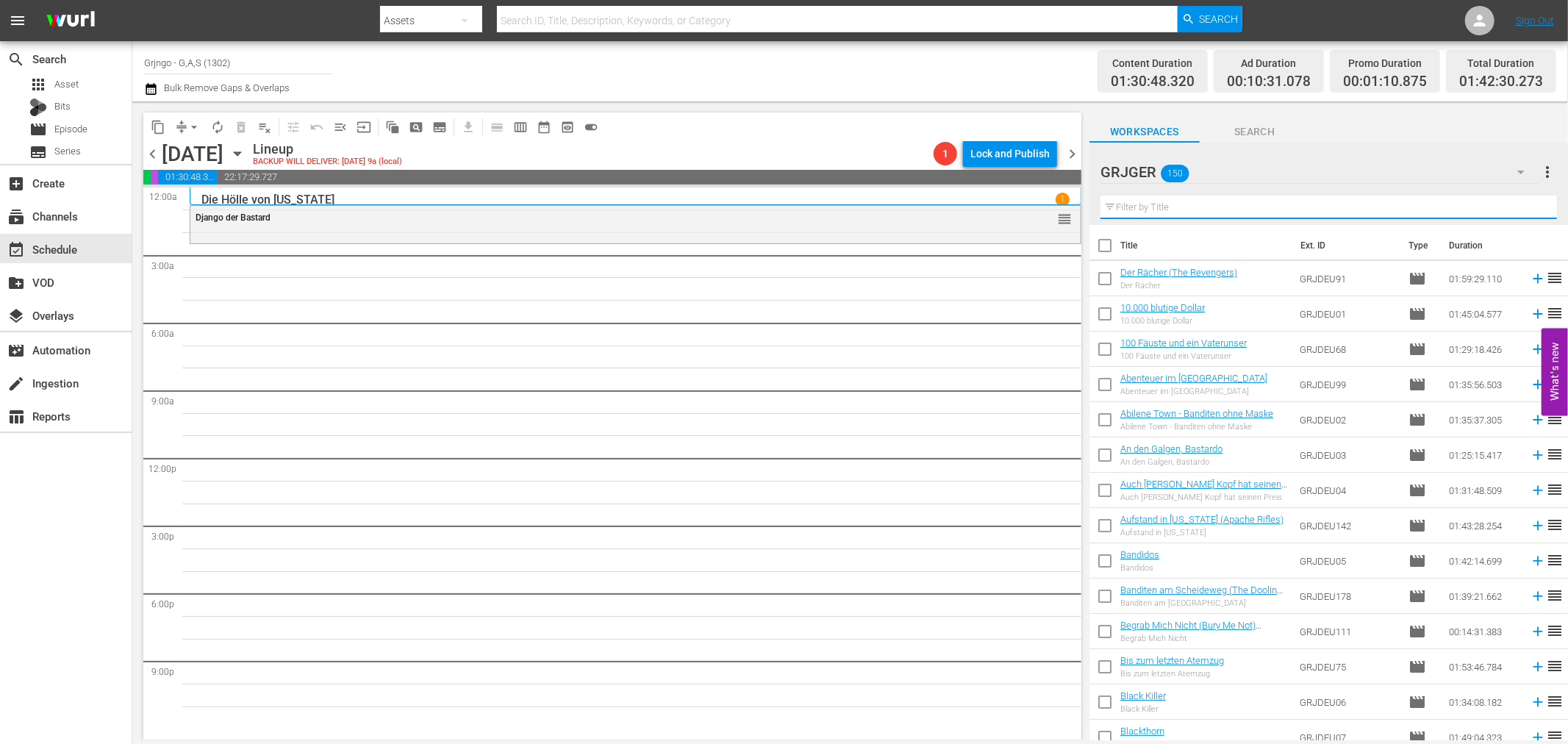
paste input "Django - Unerbittlich bis zum Tod"
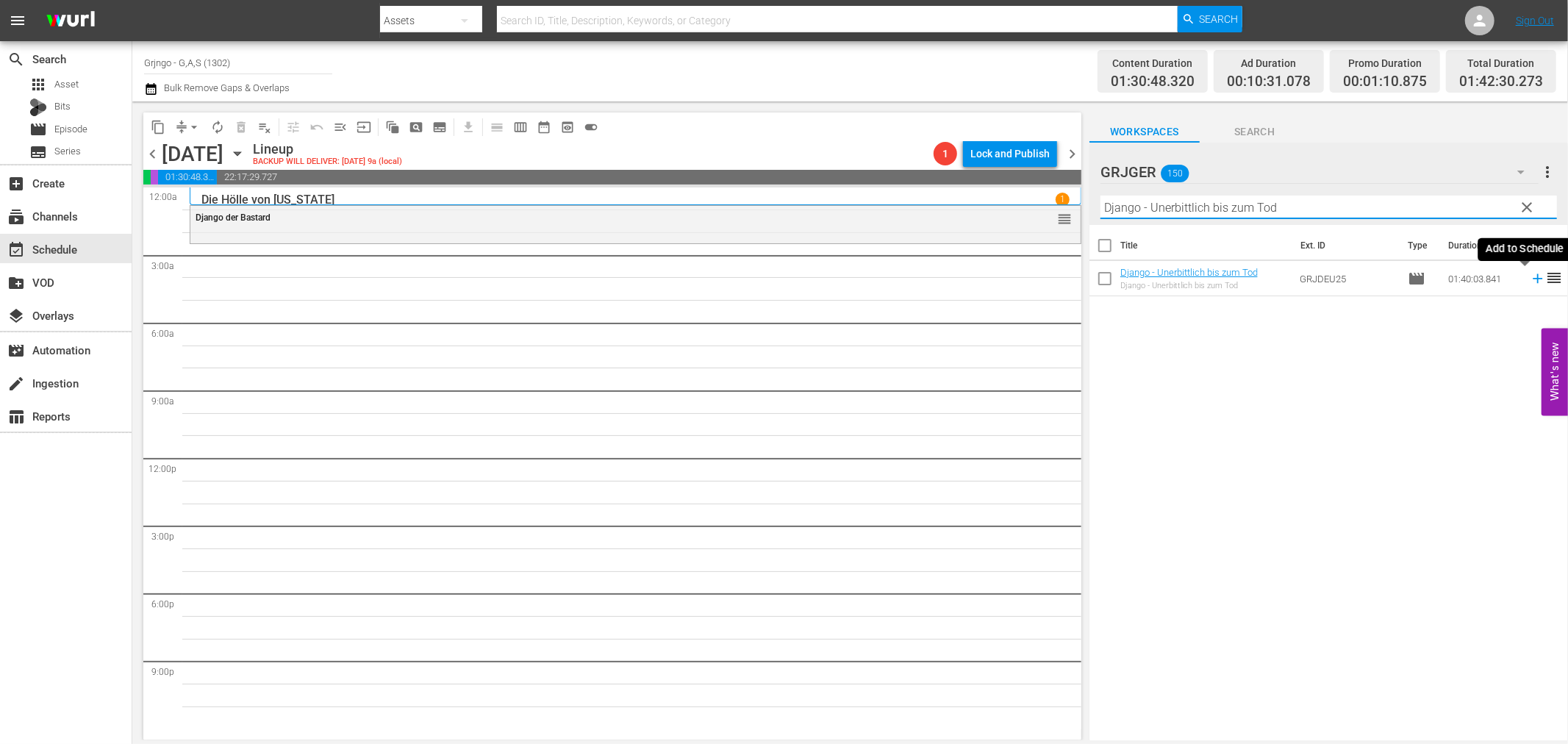
type input "Django - Unerbittlich bis zum Tod"
click at [1530, 276] on icon at bounding box center [1538, 279] width 16 height 16
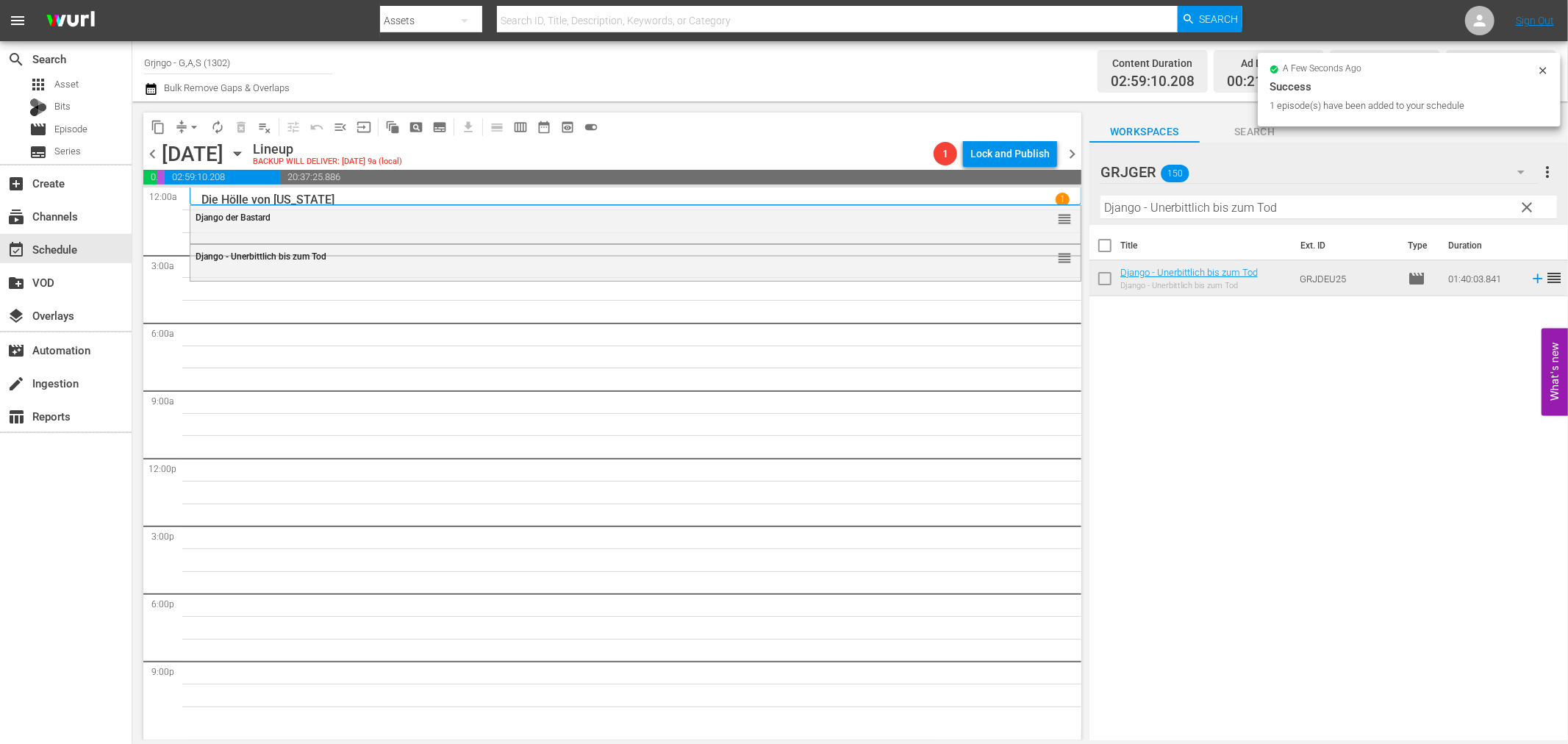
drag, startPoint x: 1524, startPoint y: 203, endPoint x: 1176, endPoint y: 227, distance: 348.8
click at [1526, 203] on span "clear" at bounding box center [1528, 207] width 18 height 18
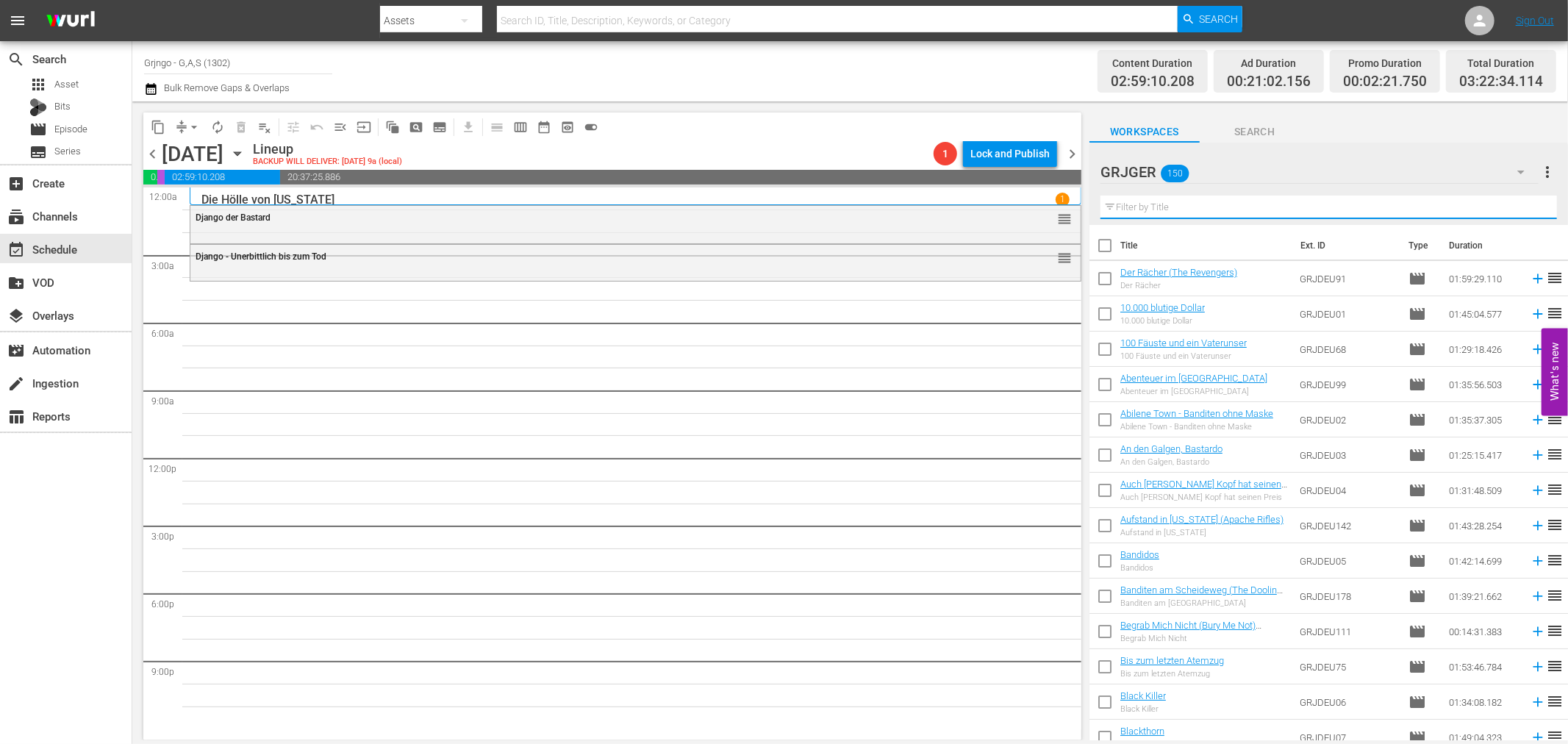
paste input "Bis zum letzten Atemzug"
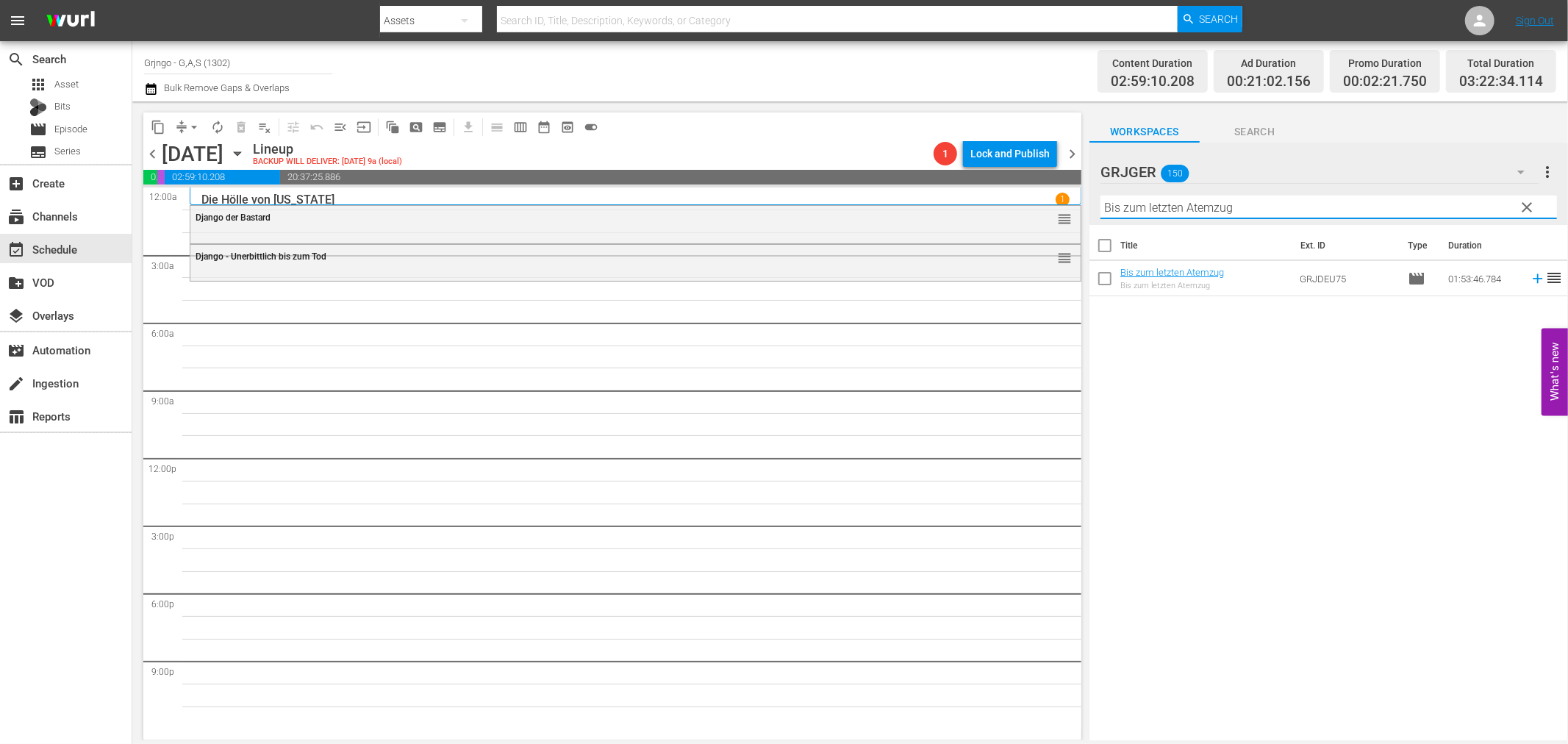
type input "Bis zum letzten Atemzug"
click at [1533, 278] on icon at bounding box center [1538, 279] width 9 height 9
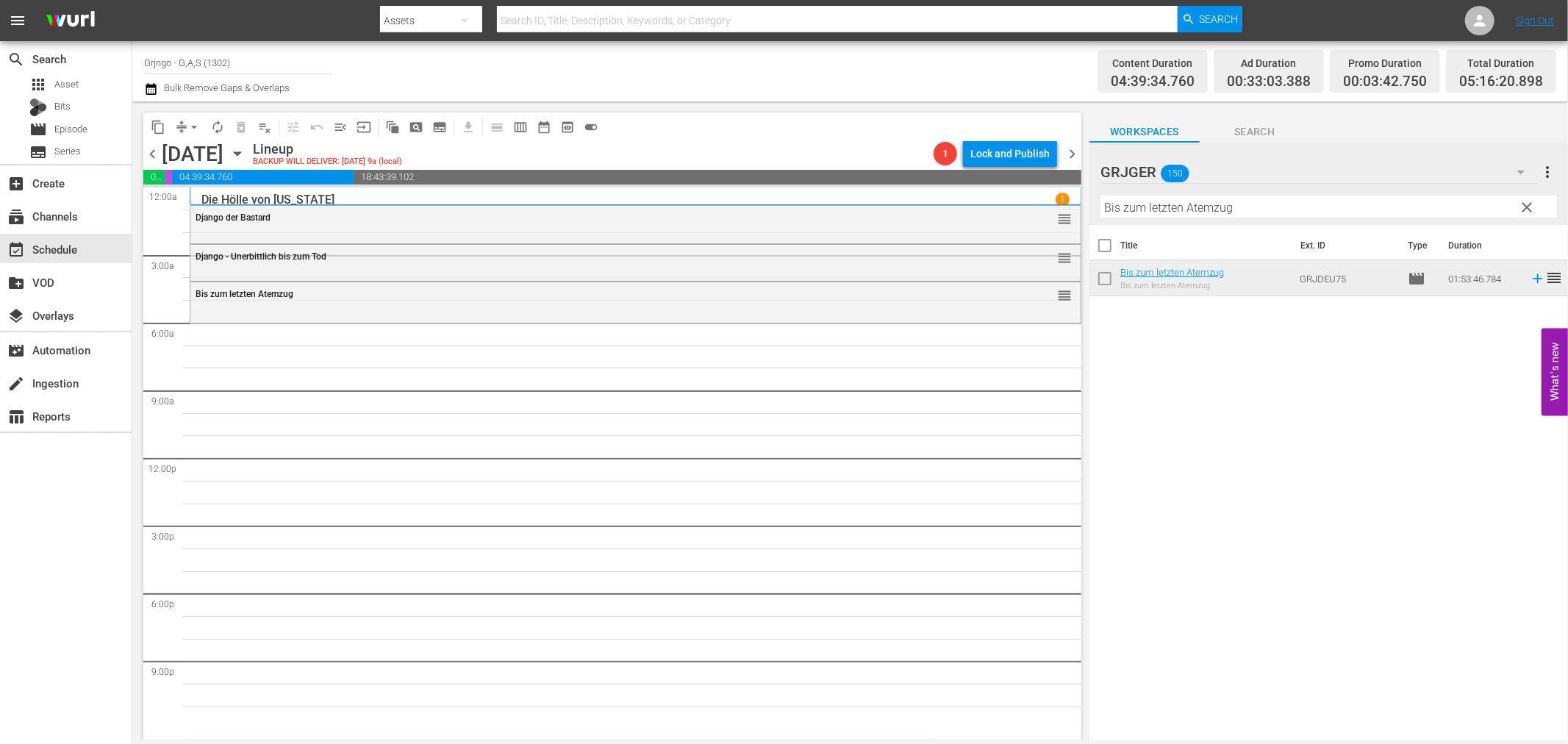
drag, startPoint x: 1529, startPoint y: 206, endPoint x: 1304, endPoint y: 223, distance: 225.6
click at [1529, 206] on span "clear" at bounding box center [1528, 207] width 18 height 18
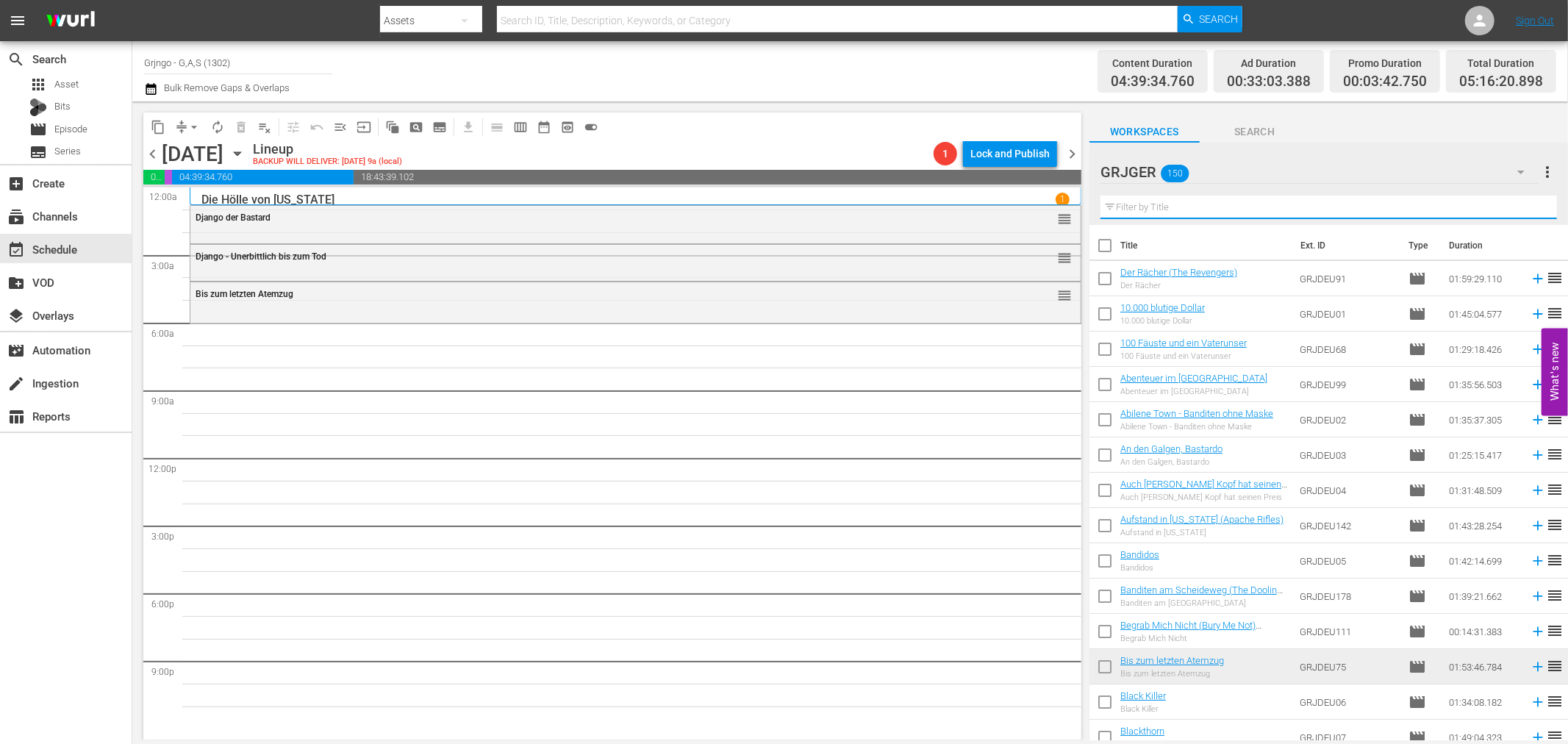
paste input "Der einsame Adler (Drum Beat)"
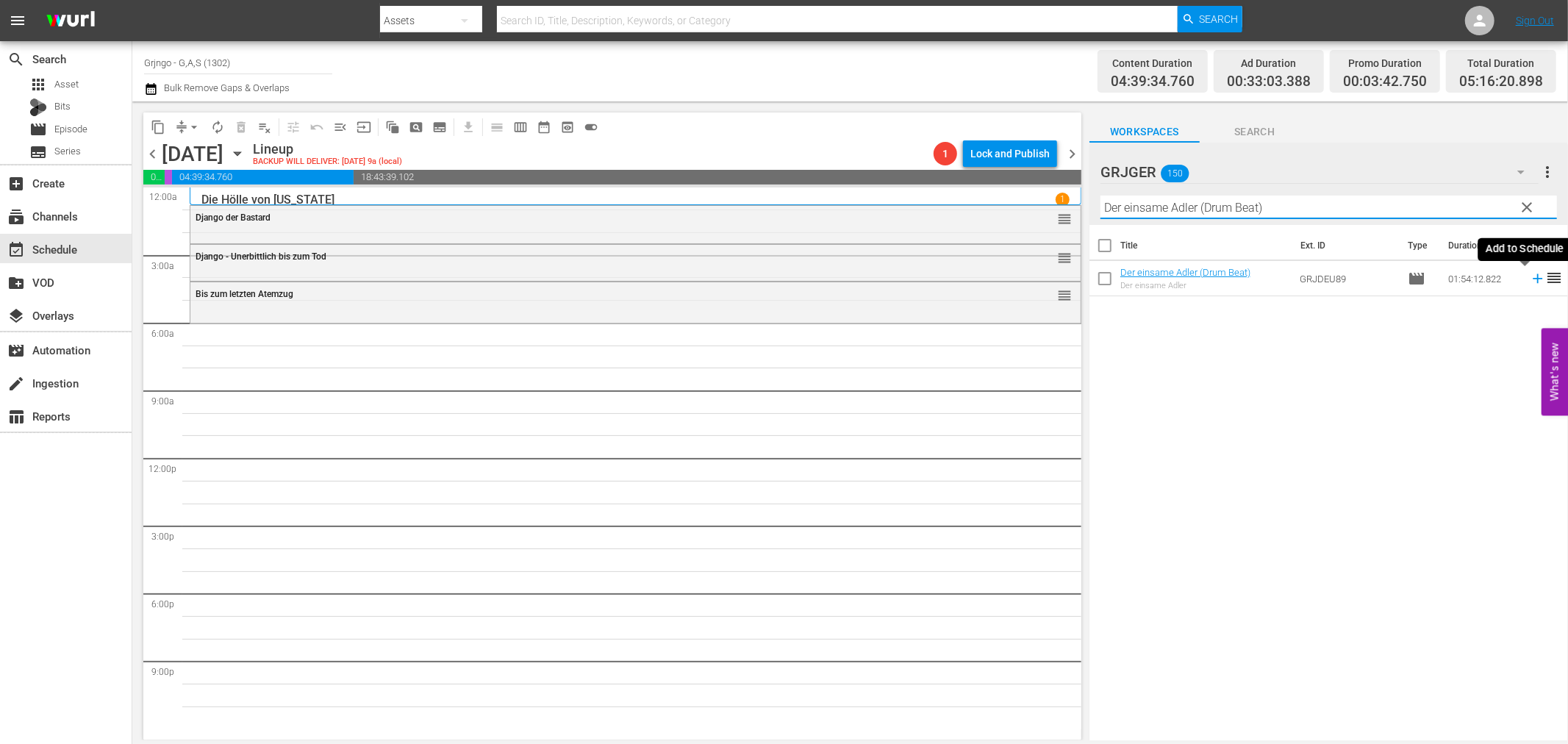
type input "Der einsame Adler (Drum Beat)"
click at [1530, 277] on icon at bounding box center [1538, 279] width 16 height 16
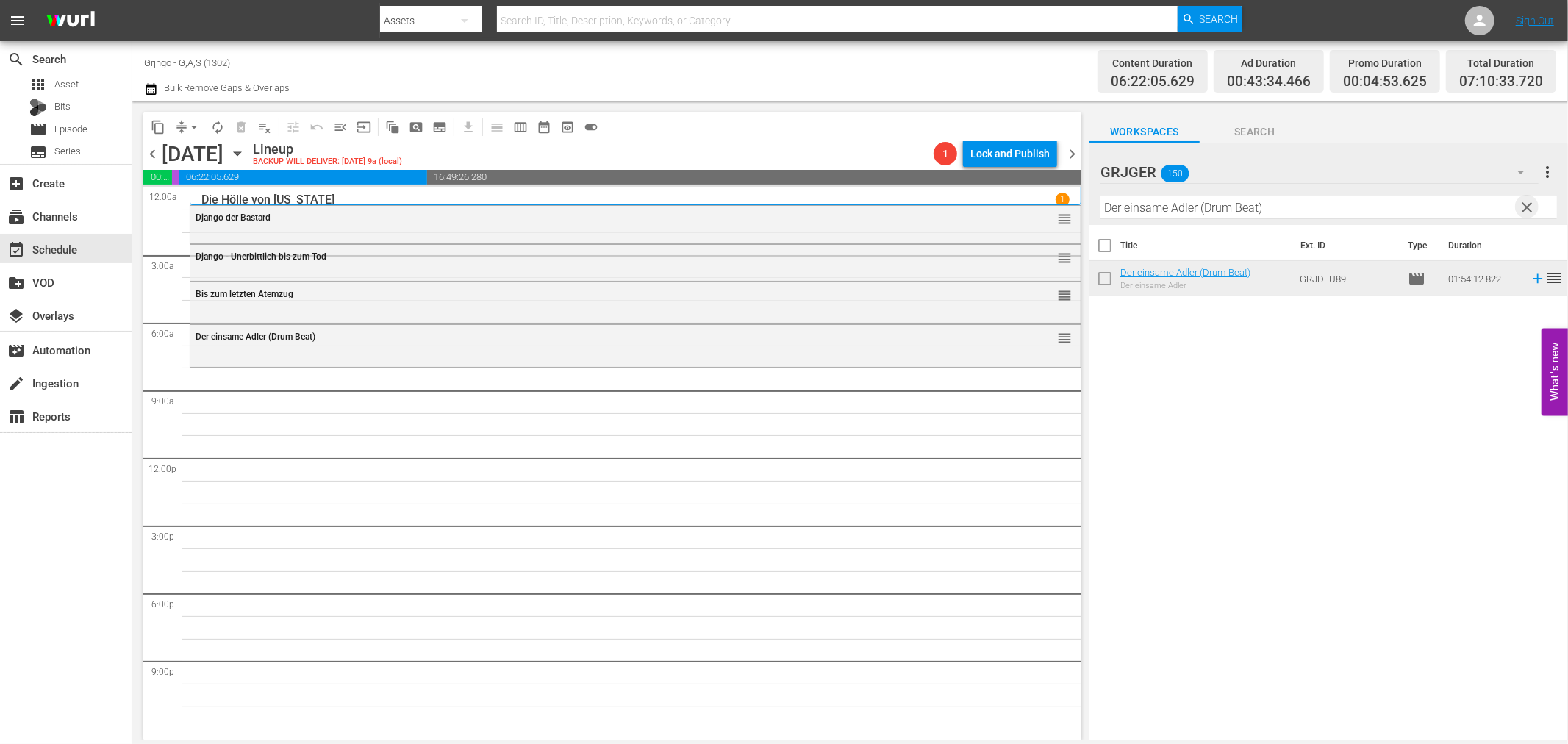
click at [1527, 204] on span "clear" at bounding box center [1528, 207] width 18 height 18
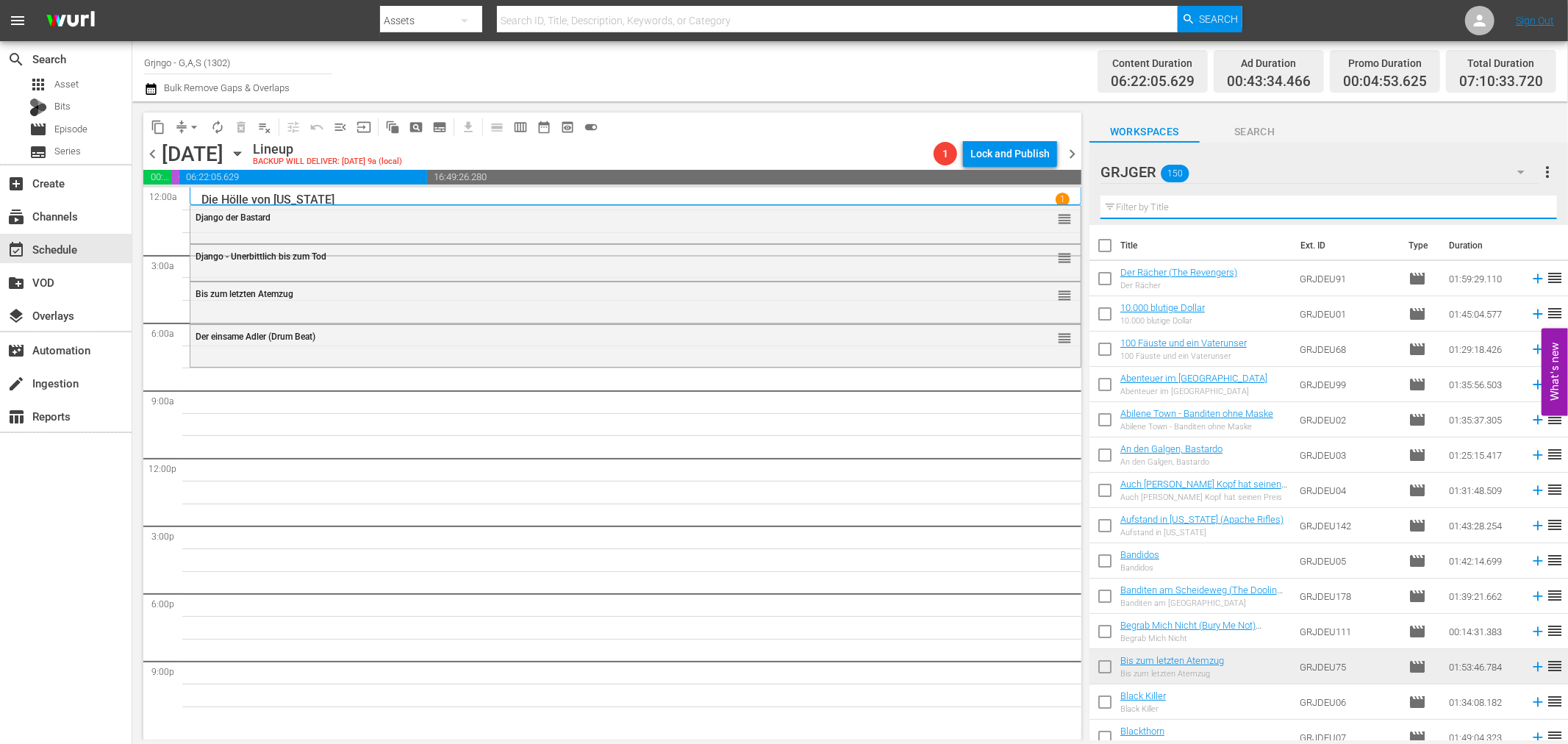
click at [1199, 206] on input "text" at bounding box center [1328, 207] width 456 height 23
paste input "Vergeltung am Wichita-Pass"
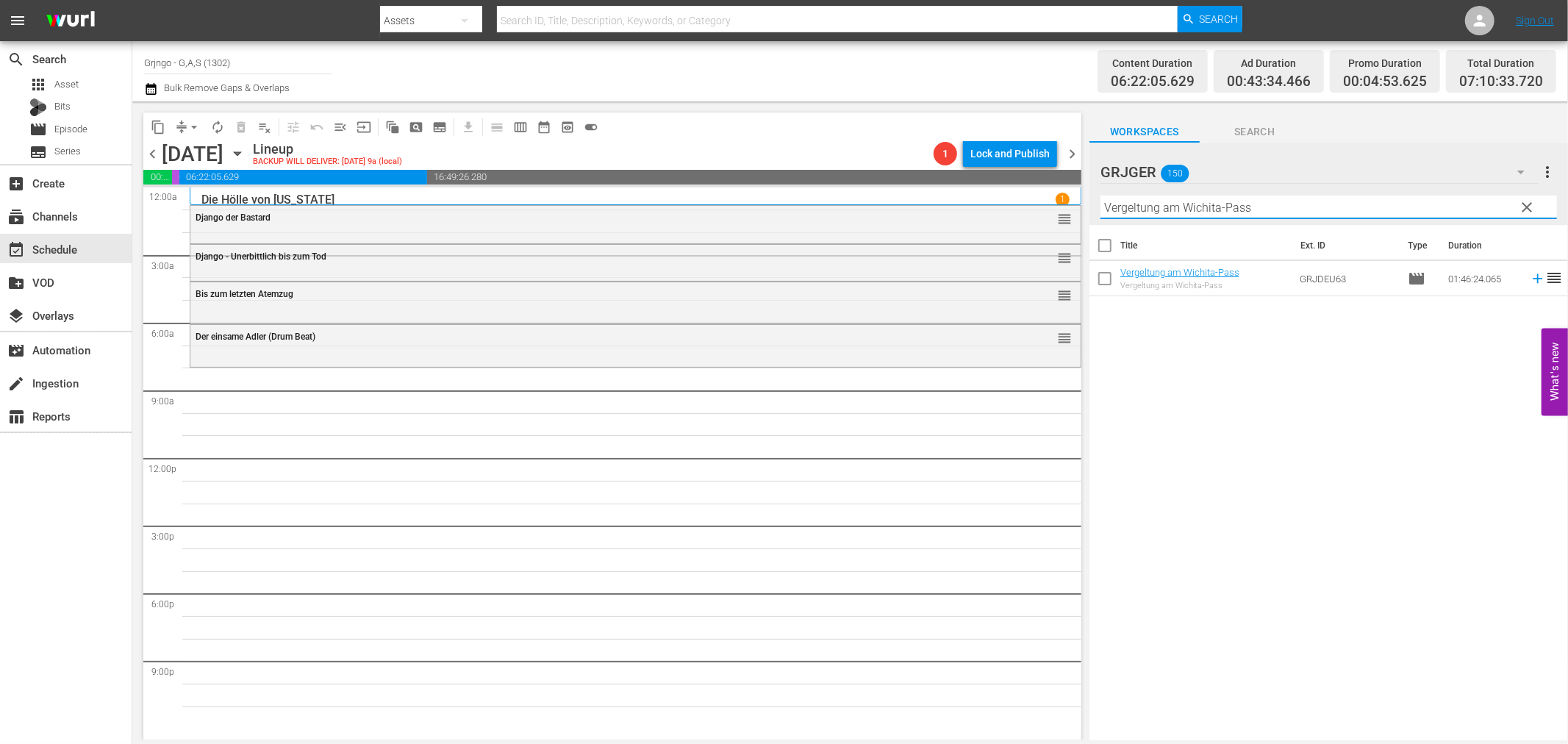
type input "Vergeltung am Wichita-Pass"
click at [1533, 279] on icon at bounding box center [1538, 279] width 9 height 9
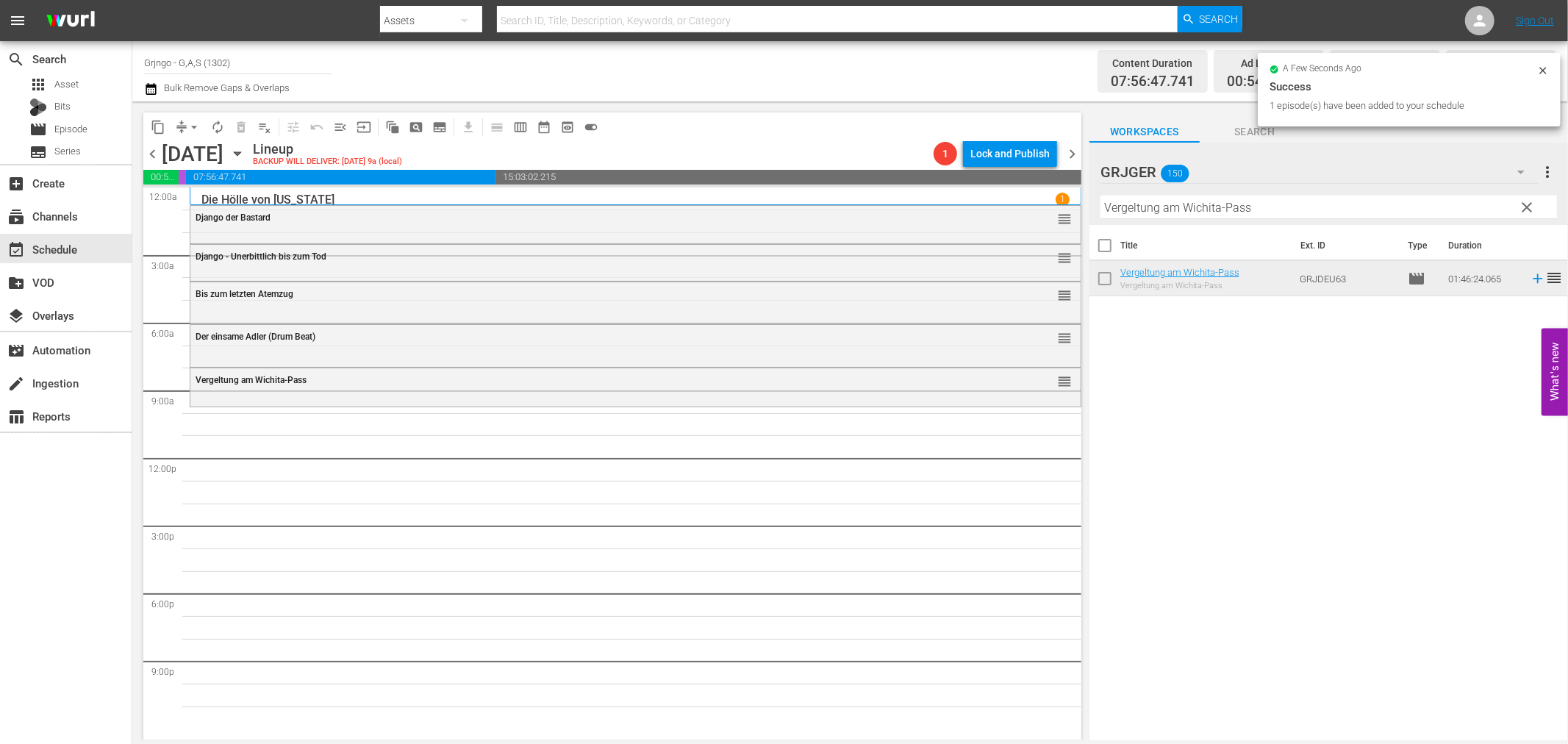
drag, startPoint x: 1524, startPoint y: 206, endPoint x: 1161, endPoint y: 217, distance: 363.2
click at [1524, 204] on span "clear" at bounding box center [1528, 207] width 18 height 18
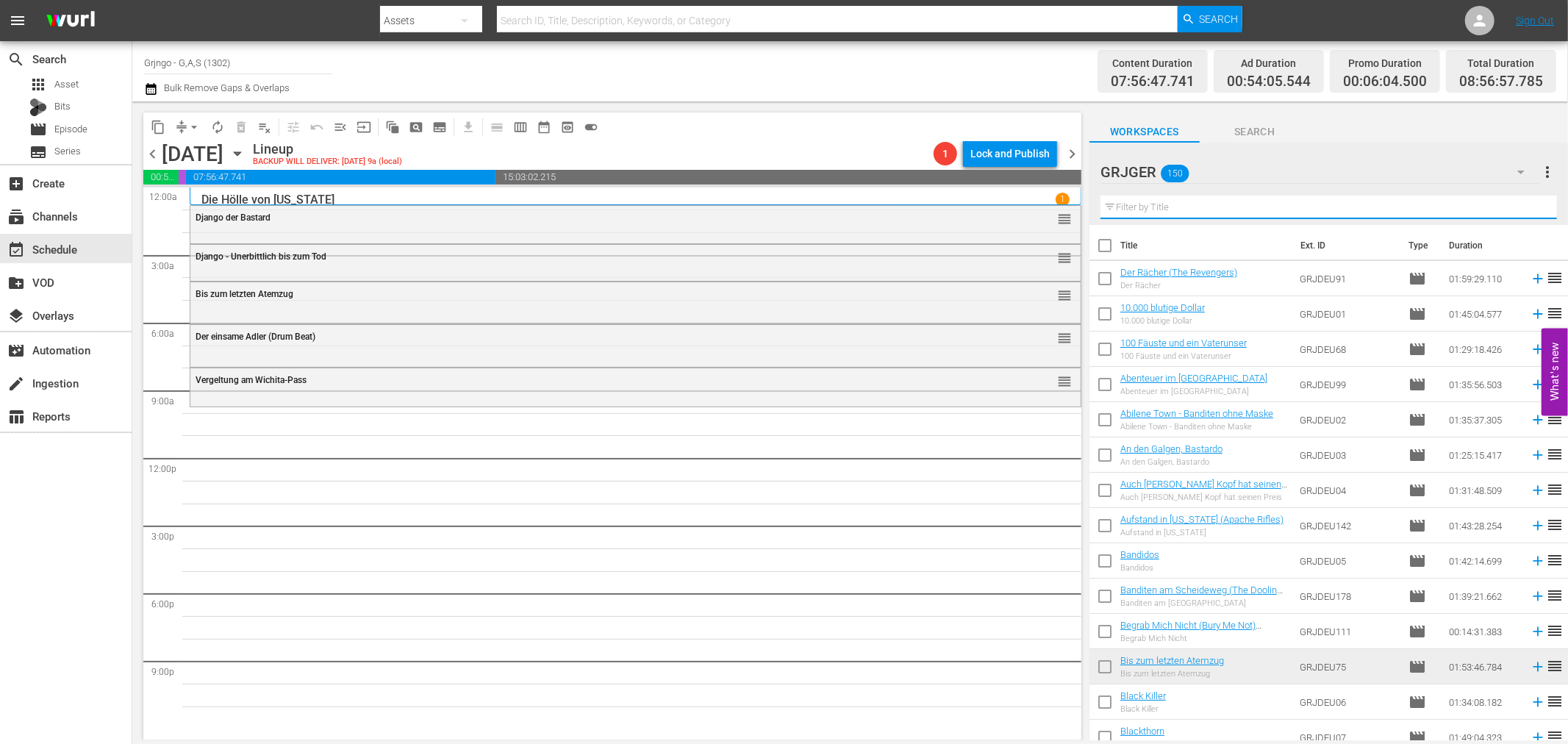
paste input "Buccaroo - Galgenvögel zwitschern nicht"
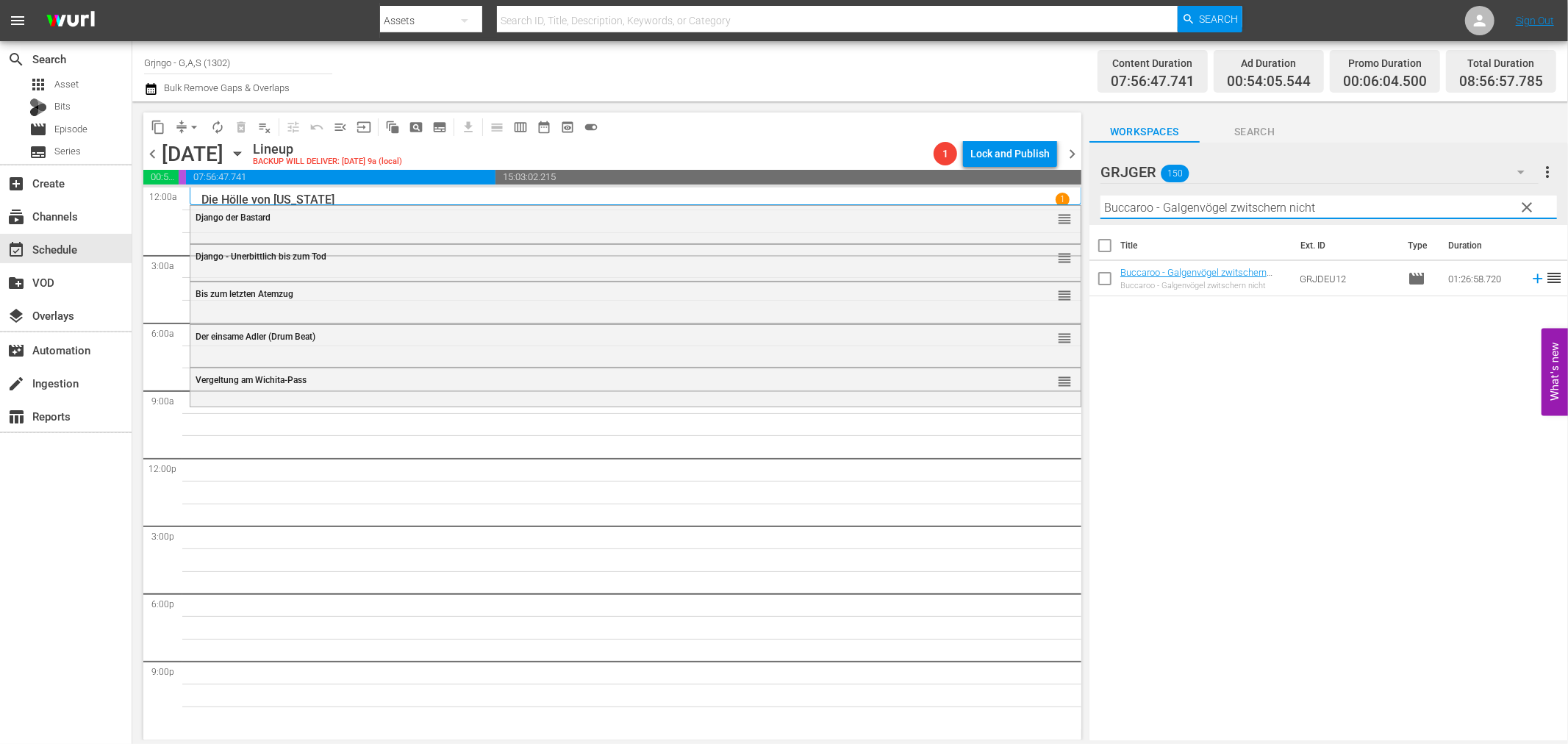
type input "Buccaroo - Galgenvögel zwitschern nicht"
click at [1525, 203] on span "clear" at bounding box center [1528, 207] width 18 height 18
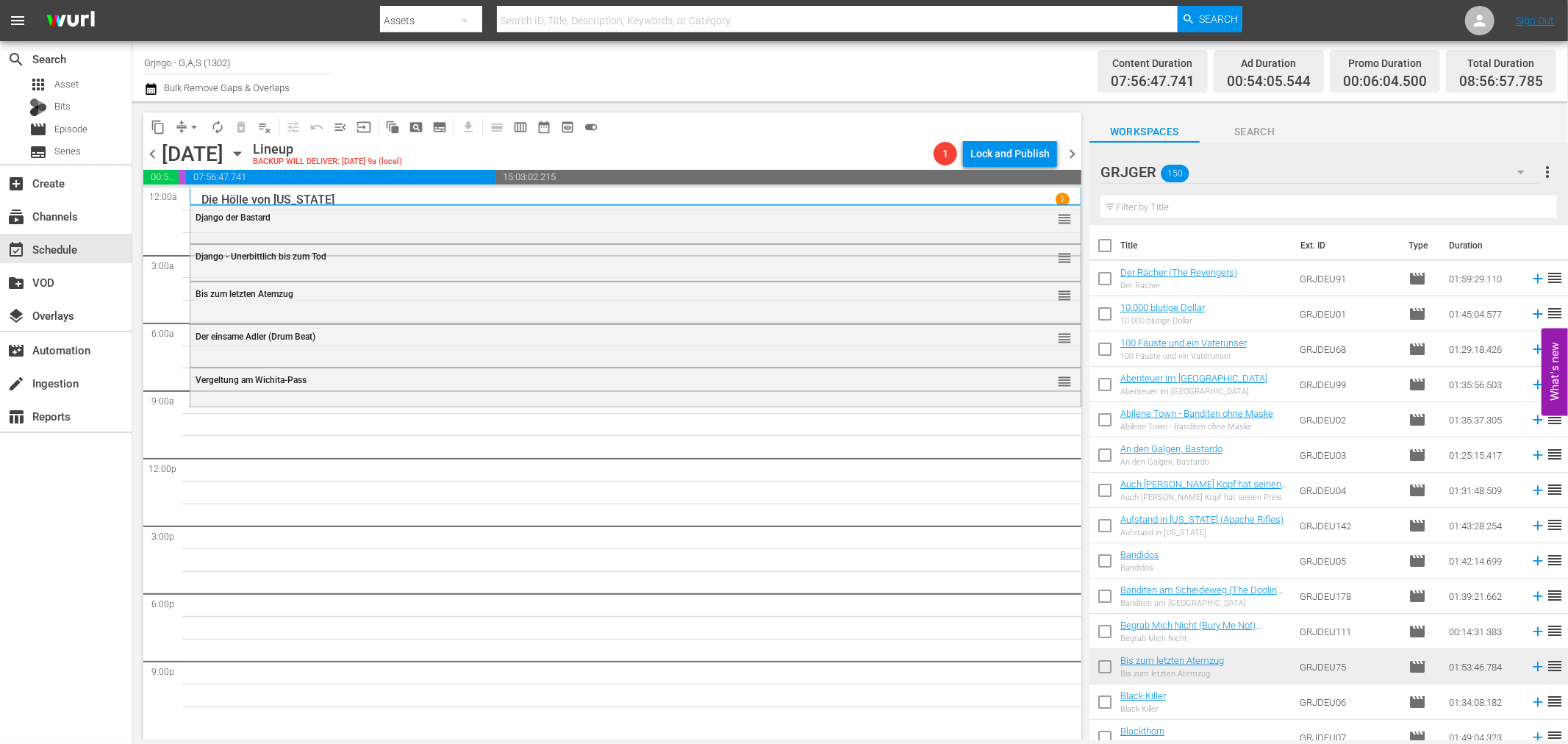
click at [1119, 203] on input "text" at bounding box center [1328, 207] width 456 height 23
paste input "Die blutigen Geier von [US_STATE]"
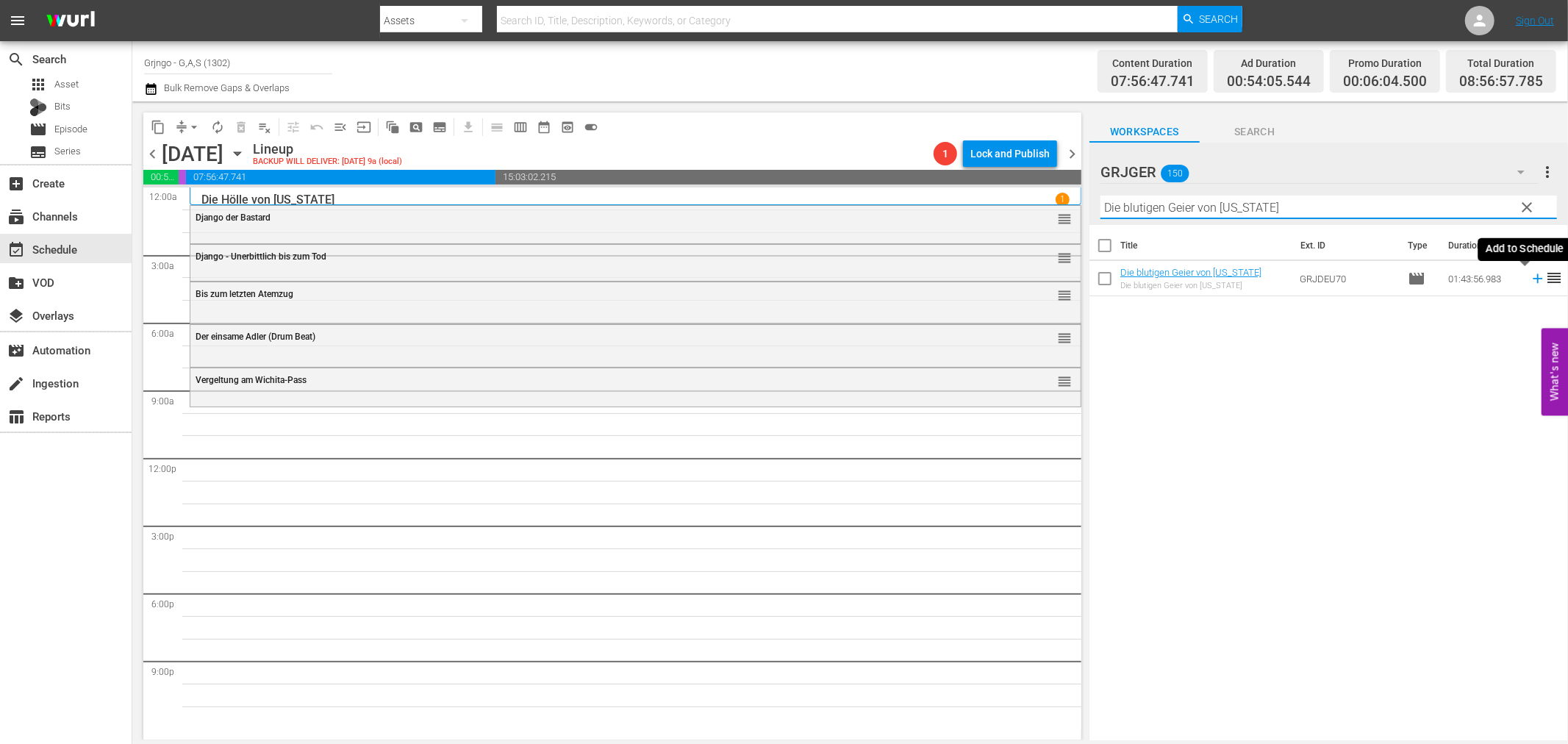
type input "Die blutigen Geier von [US_STATE]"
drag, startPoint x: 1526, startPoint y: 206, endPoint x: 1332, endPoint y: 211, distance: 194.1
click at [1530, 206] on span "clear" at bounding box center [1528, 207] width 18 height 18
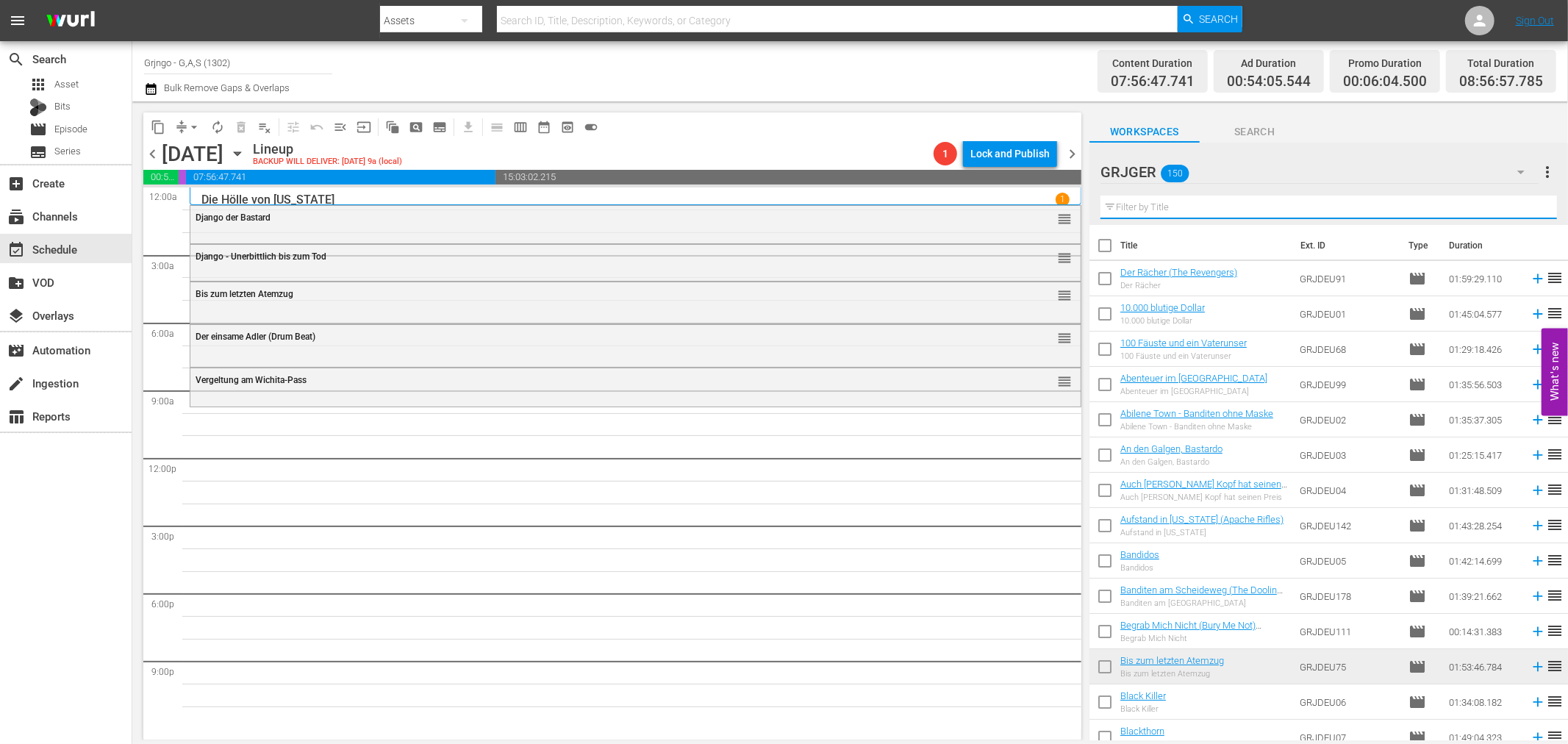
click at [1266, 216] on input "text" at bounding box center [1328, 207] width 456 height 23
paste input "Buccaroo - Galgenvögel zwitschern nicht"
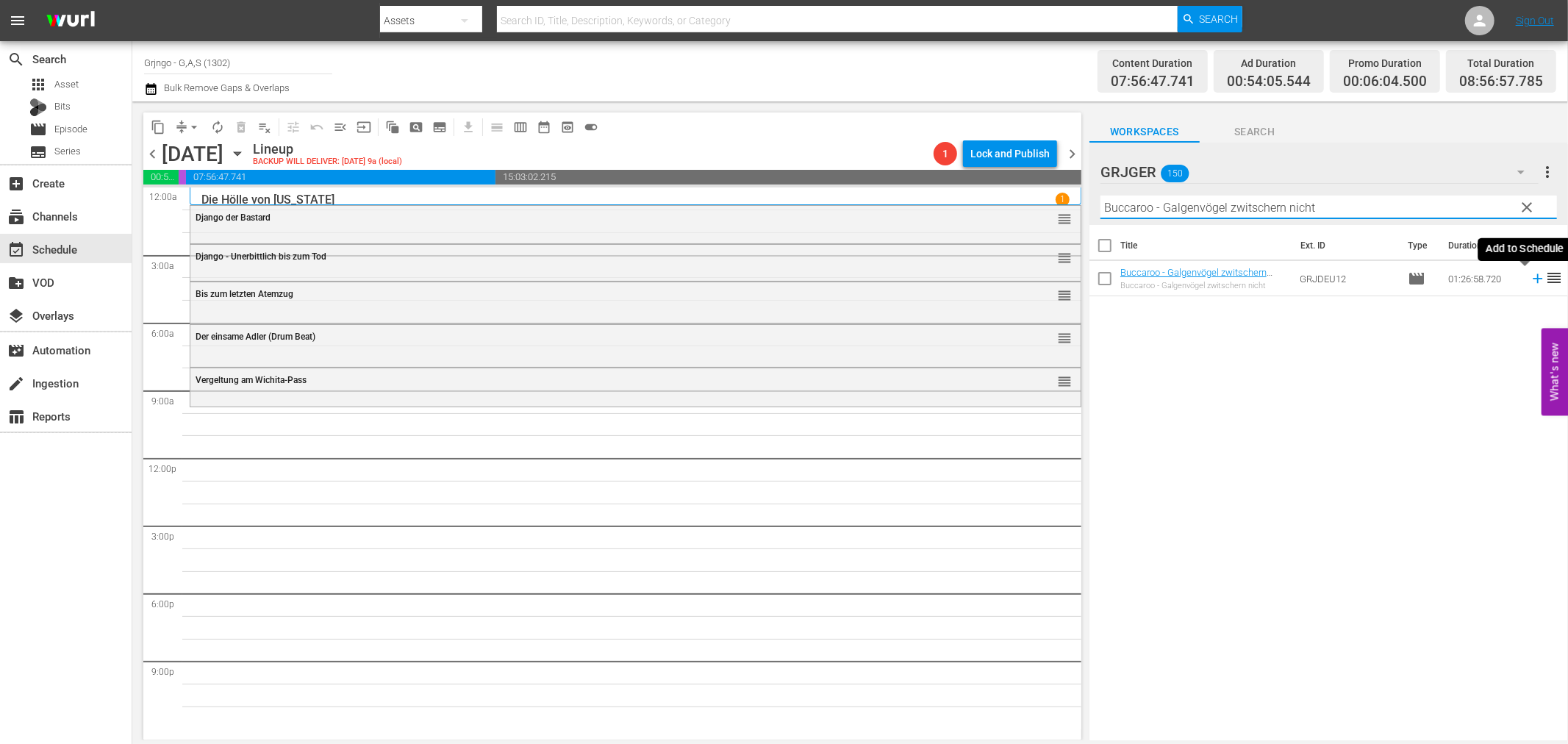
type input "Buccaroo - Galgenvögel zwitschern nicht"
click at [1530, 275] on icon at bounding box center [1538, 279] width 16 height 16
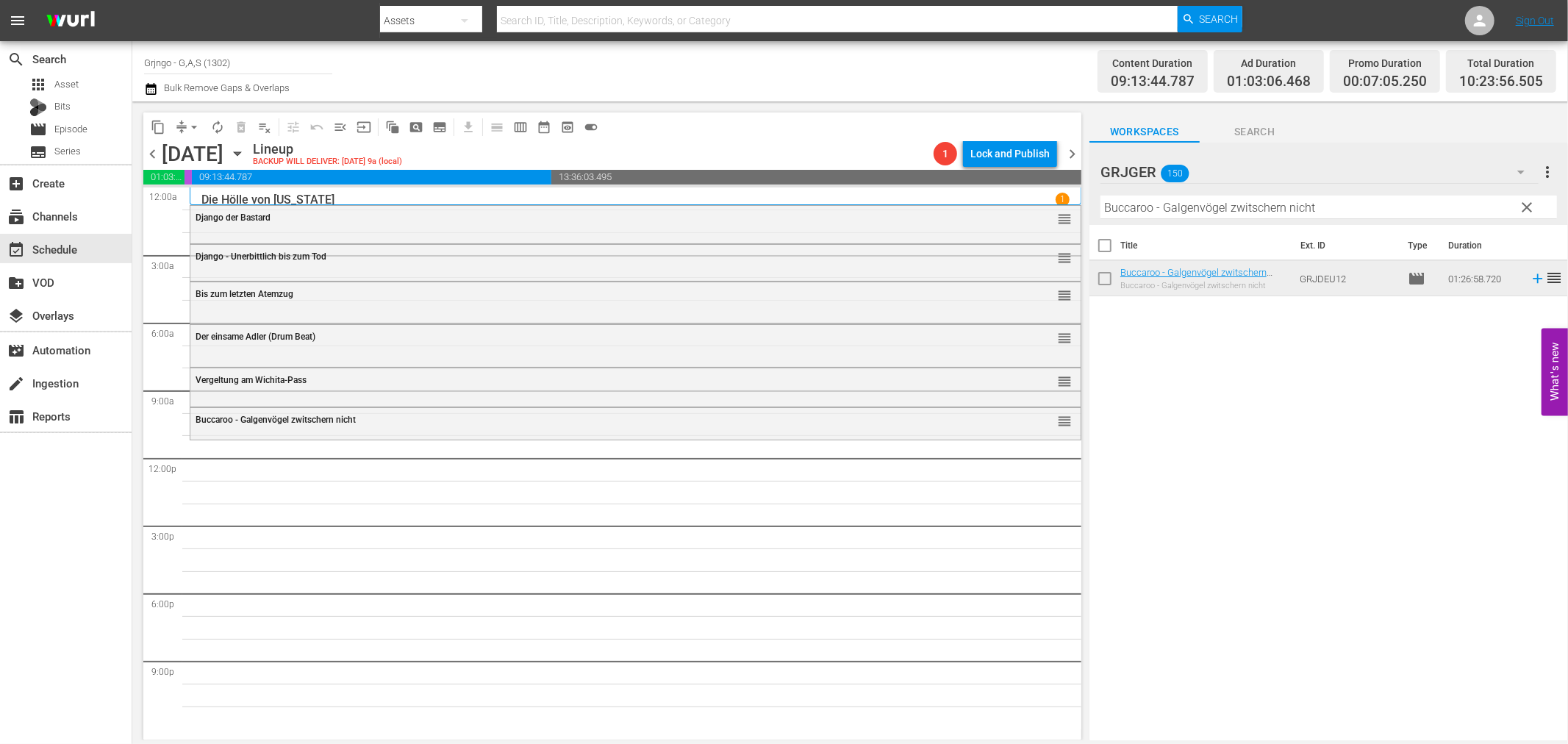
drag, startPoint x: 1531, startPoint y: 204, endPoint x: 1163, endPoint y: 214, distance: 368.1
click at [1532, 204] on span "clear" at bounding box center [1528, 207] width 18 height 18
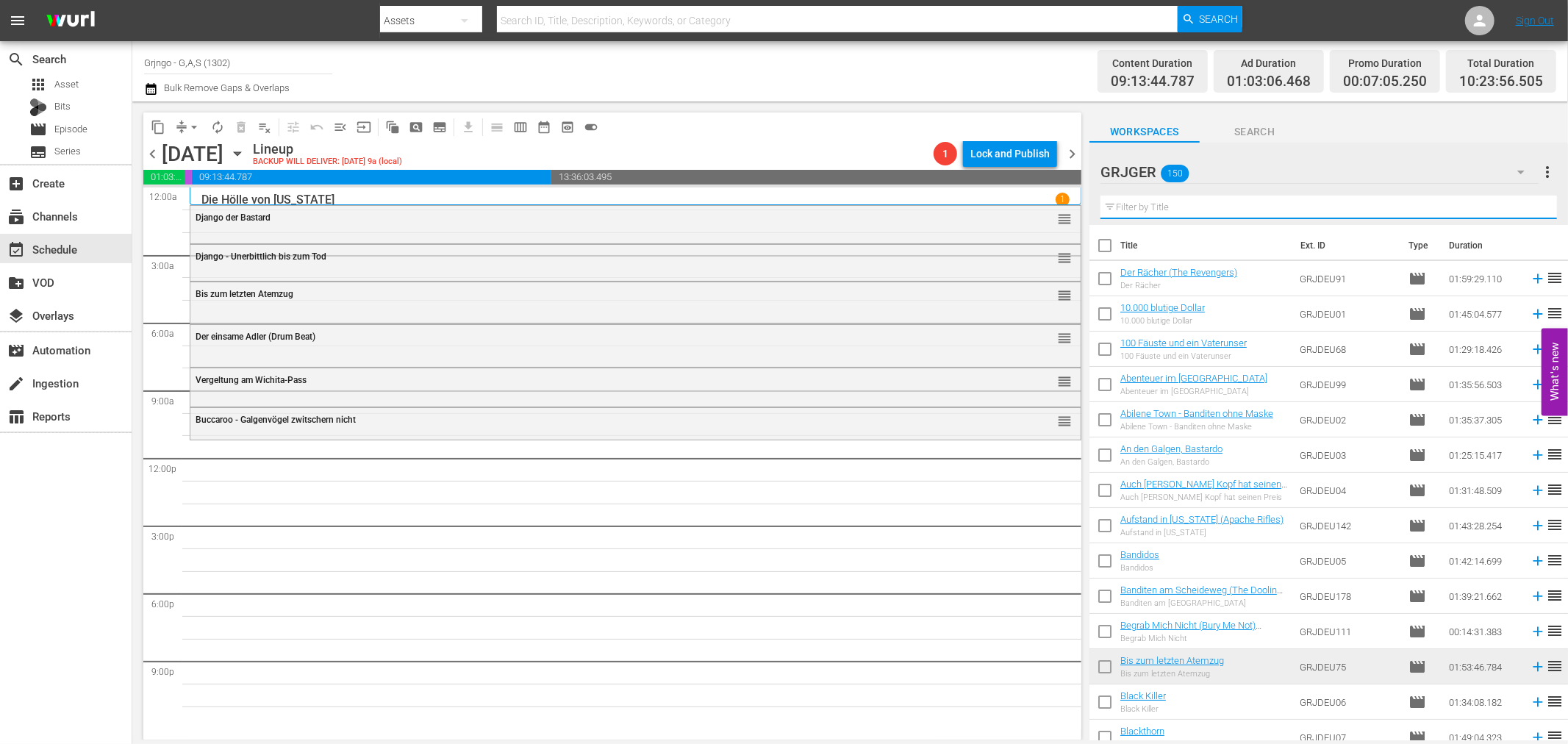
paste input "Die blutigen Geier von [US_STATE]"
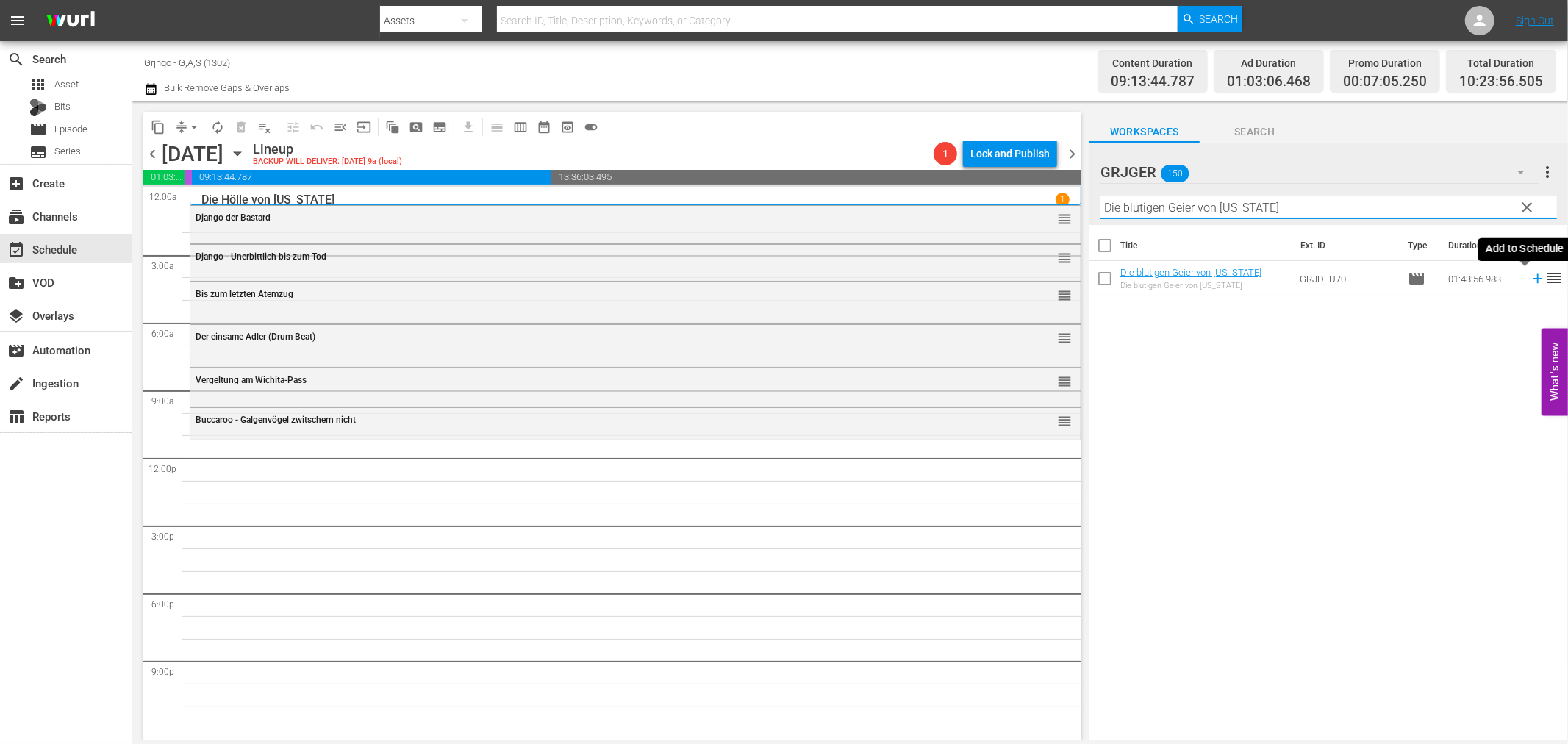
type input "Die blutigen Geier von [US_STATE]"
click at [1530, 277] on icon at bounding box center [1538, 279] width 16 height 16
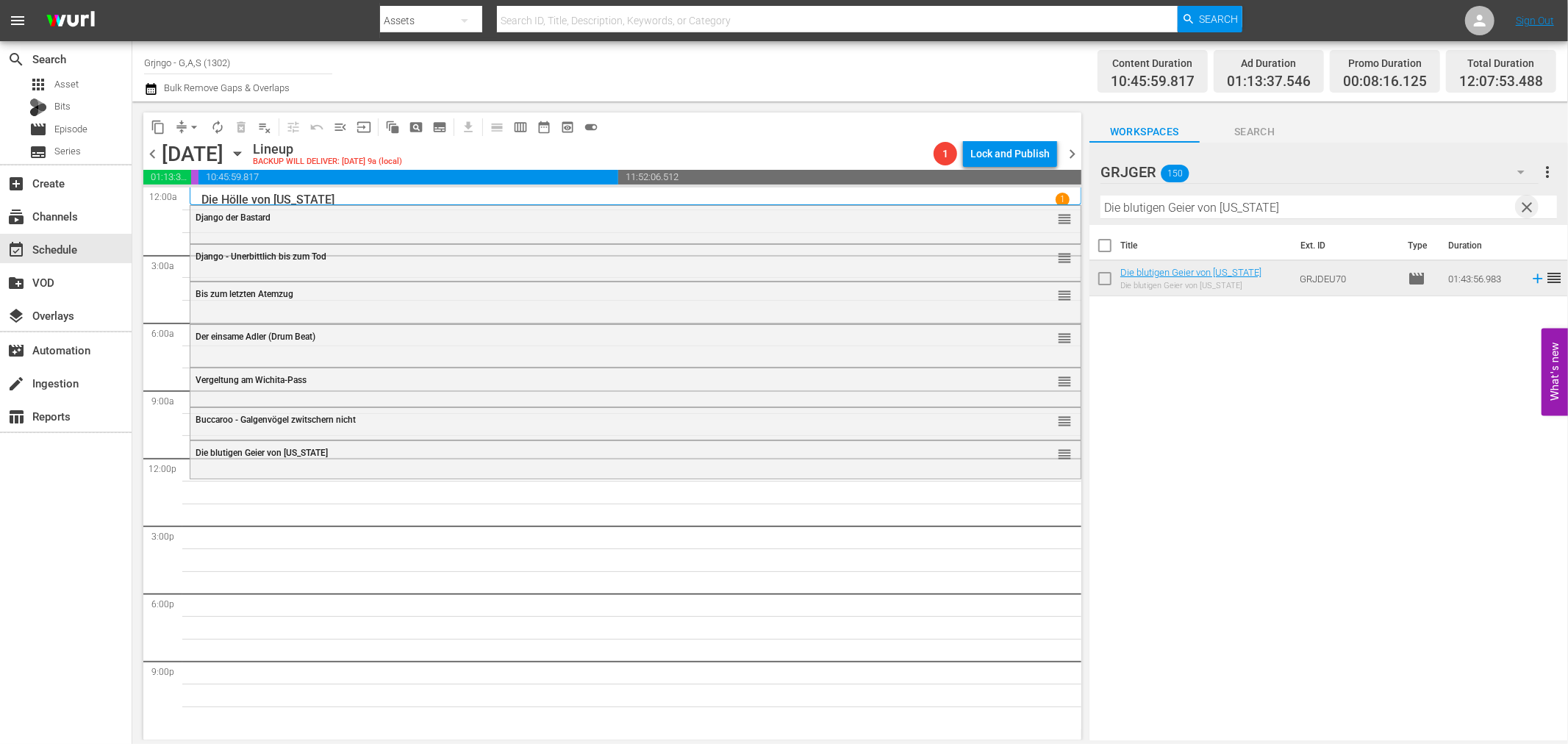
drag, startPoint x: 1525, startPoint y: 203, endPoint x: 1224, endPoint y: 204, distance: 301.0
click at [1527, 203] on span "clear" at bounding box center [1528, 207] width 18 height 18
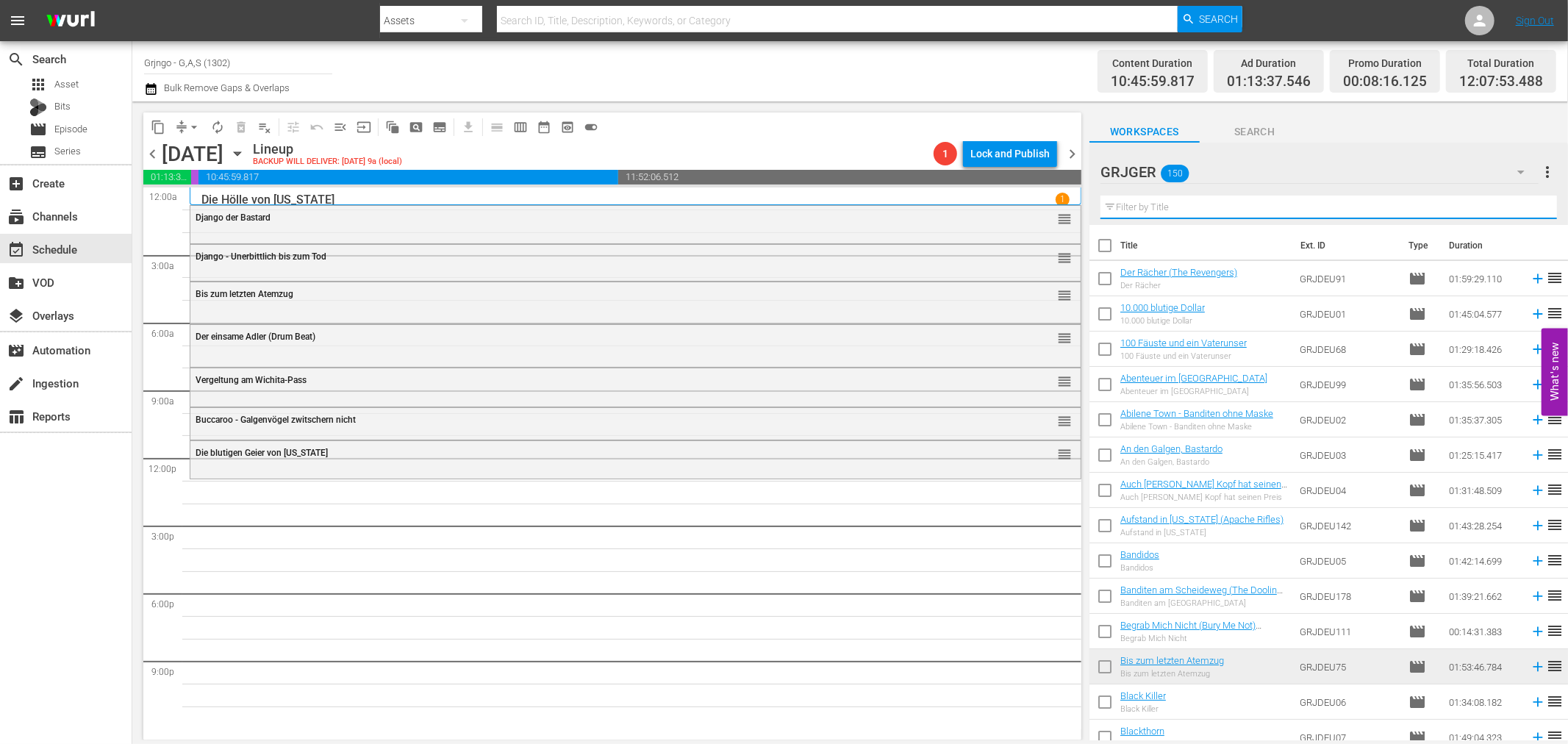
paste input "Wasser für [US_STATE]"
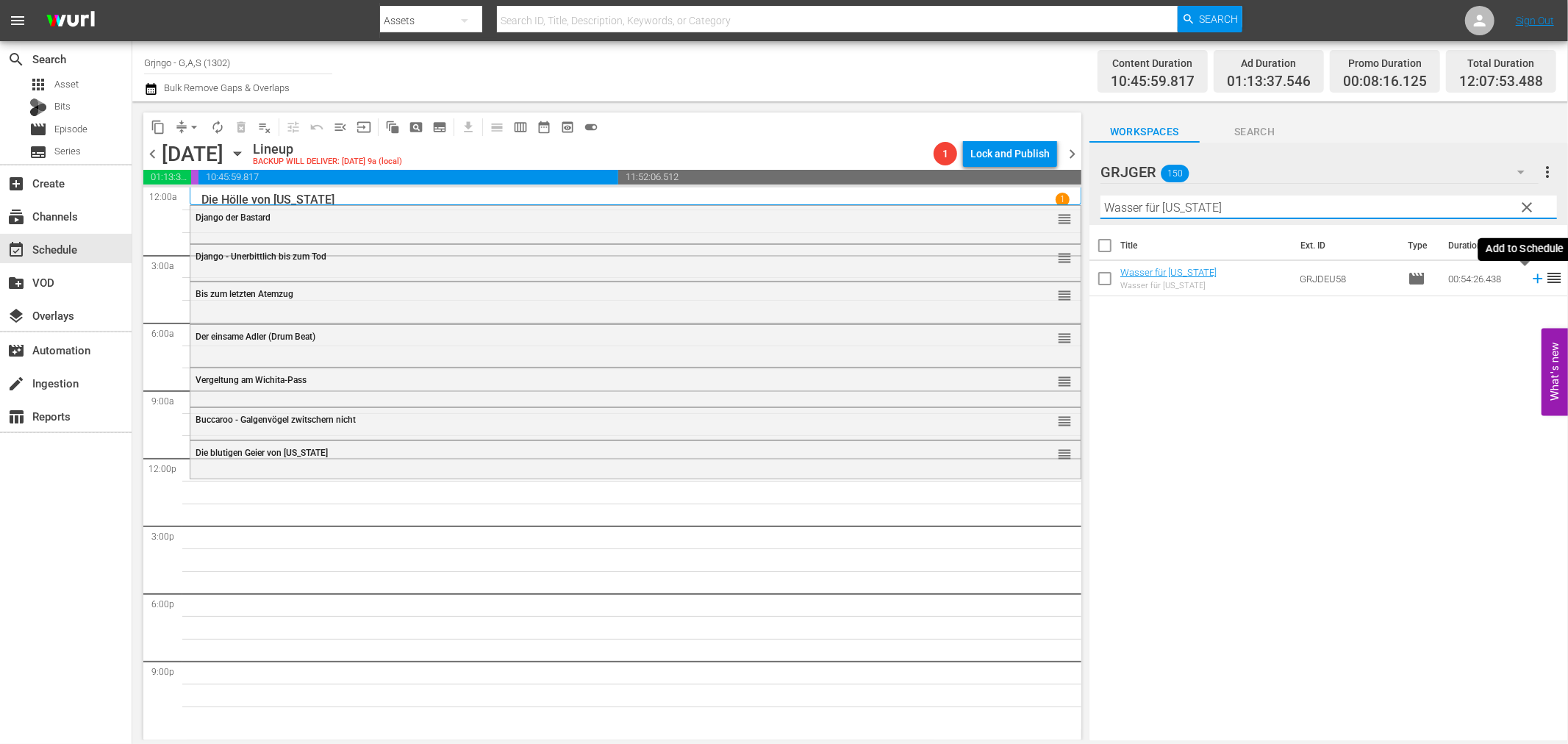
type input "Wasser für [US_STATE]"
drag, startPoint x: 1522, startPoint y: 277, endPoint x: 1561, endPoint y: 292, distance: 41.8
click at [1530, 277] on icon at bounding box center [1538, 279] width 16 height 16
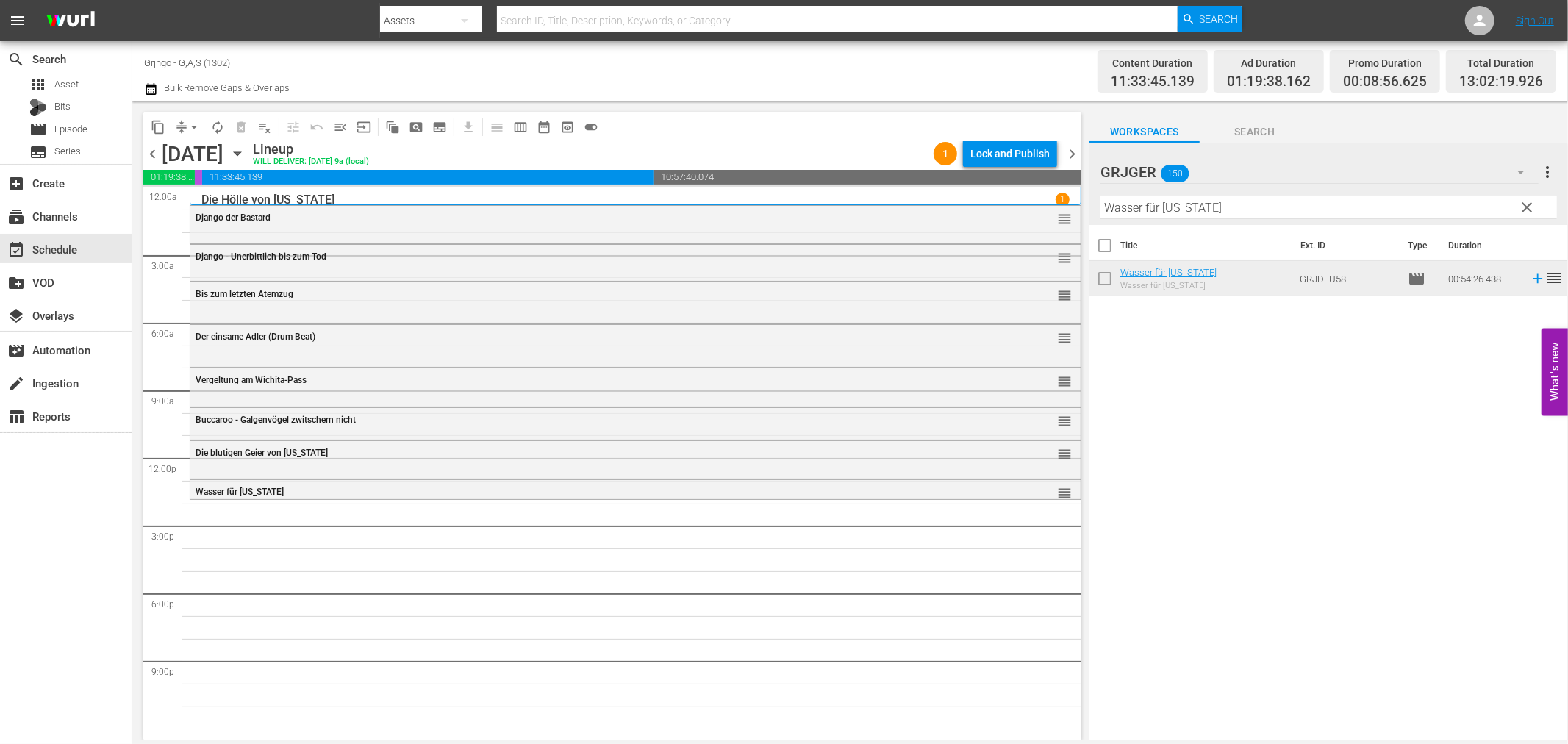
drag, startPoint x: 1528, startPoint y: 201, endPoint x: 1199, endPoint y: 199, distance: 329.0
click at [1528, 201] on span "clear" at bounding box center [1528, 207] width 18 height 18
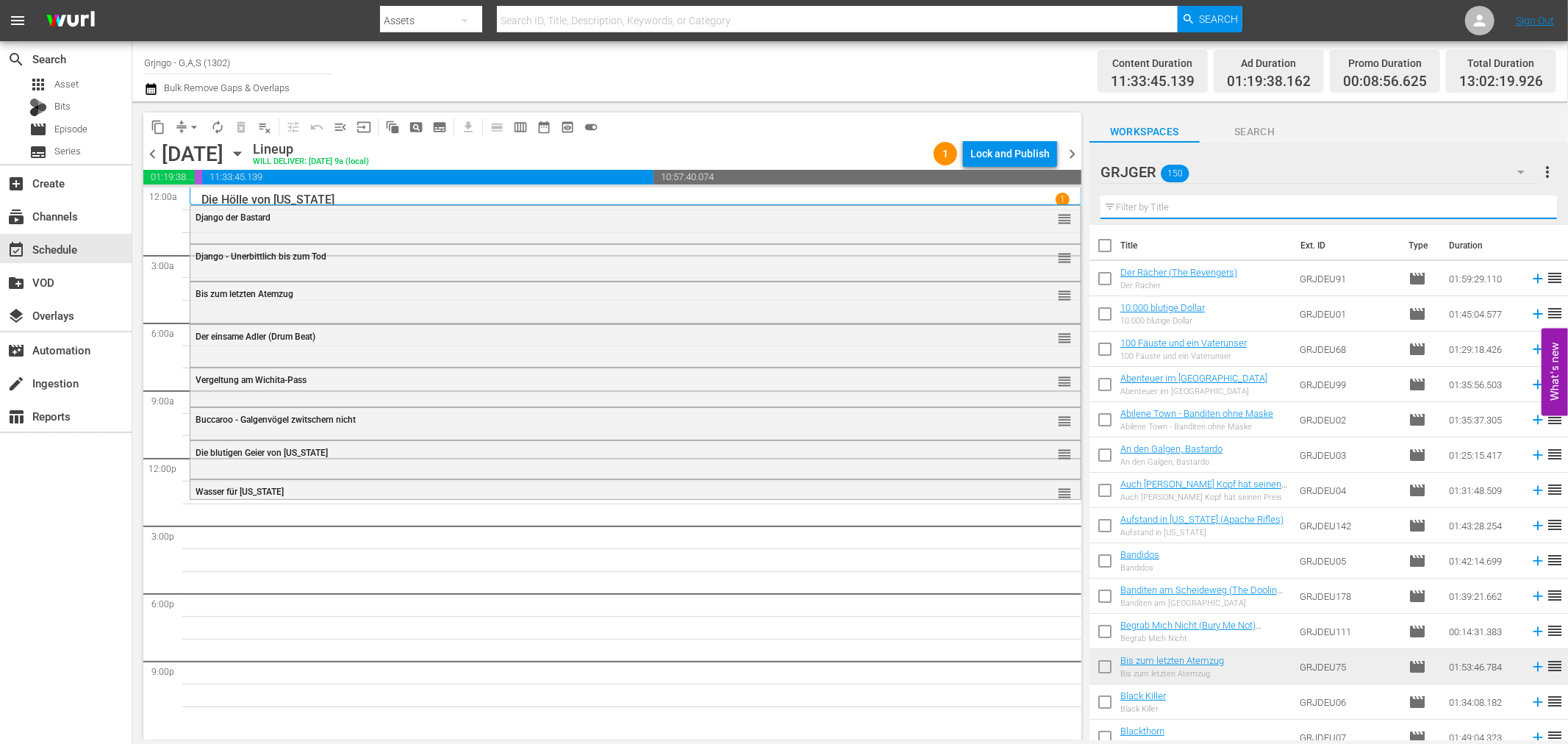
paste input "Geächtet"
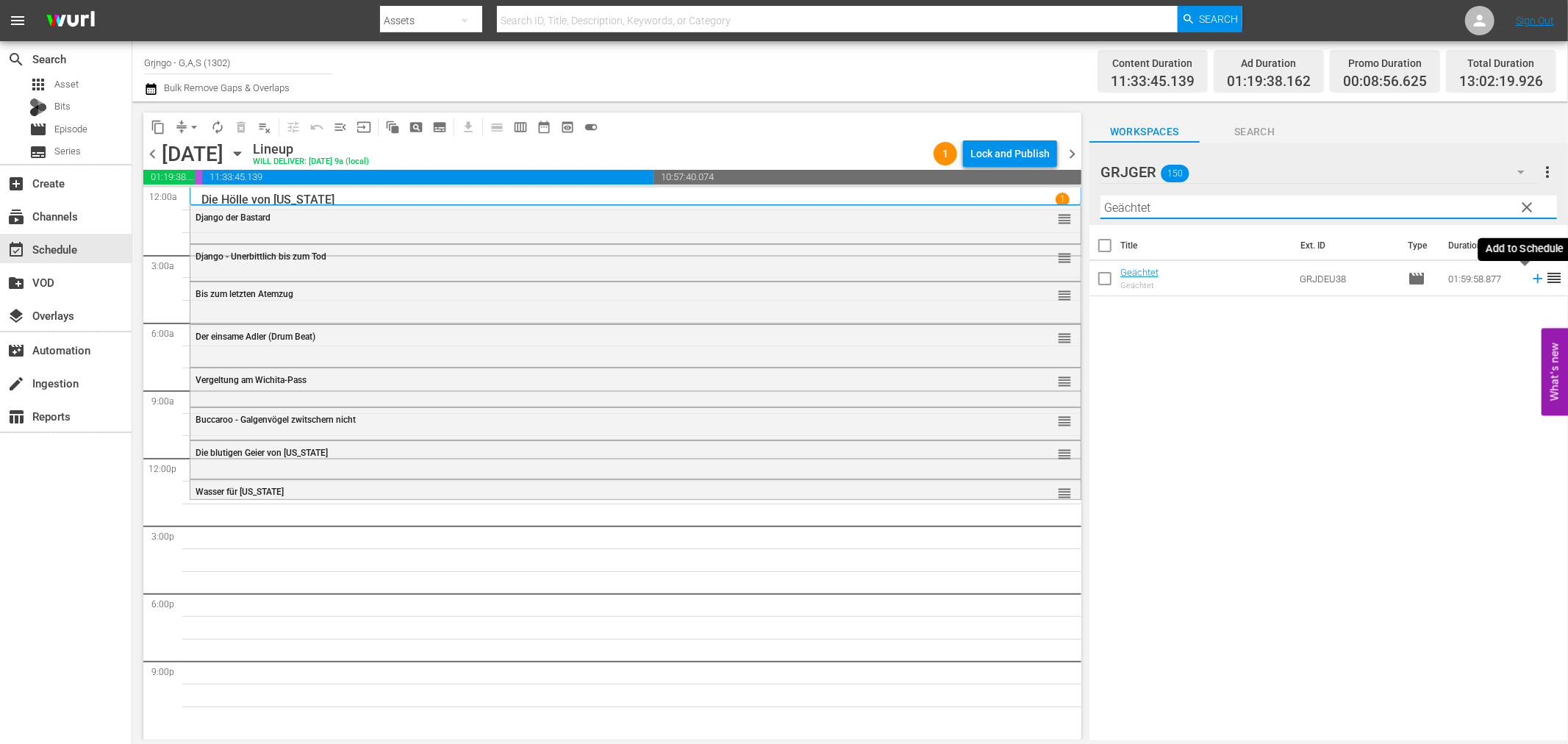
type input "Geächtet"
click at [1530, 277] on icon at bounding box center [1538, 279] width 16 height 16
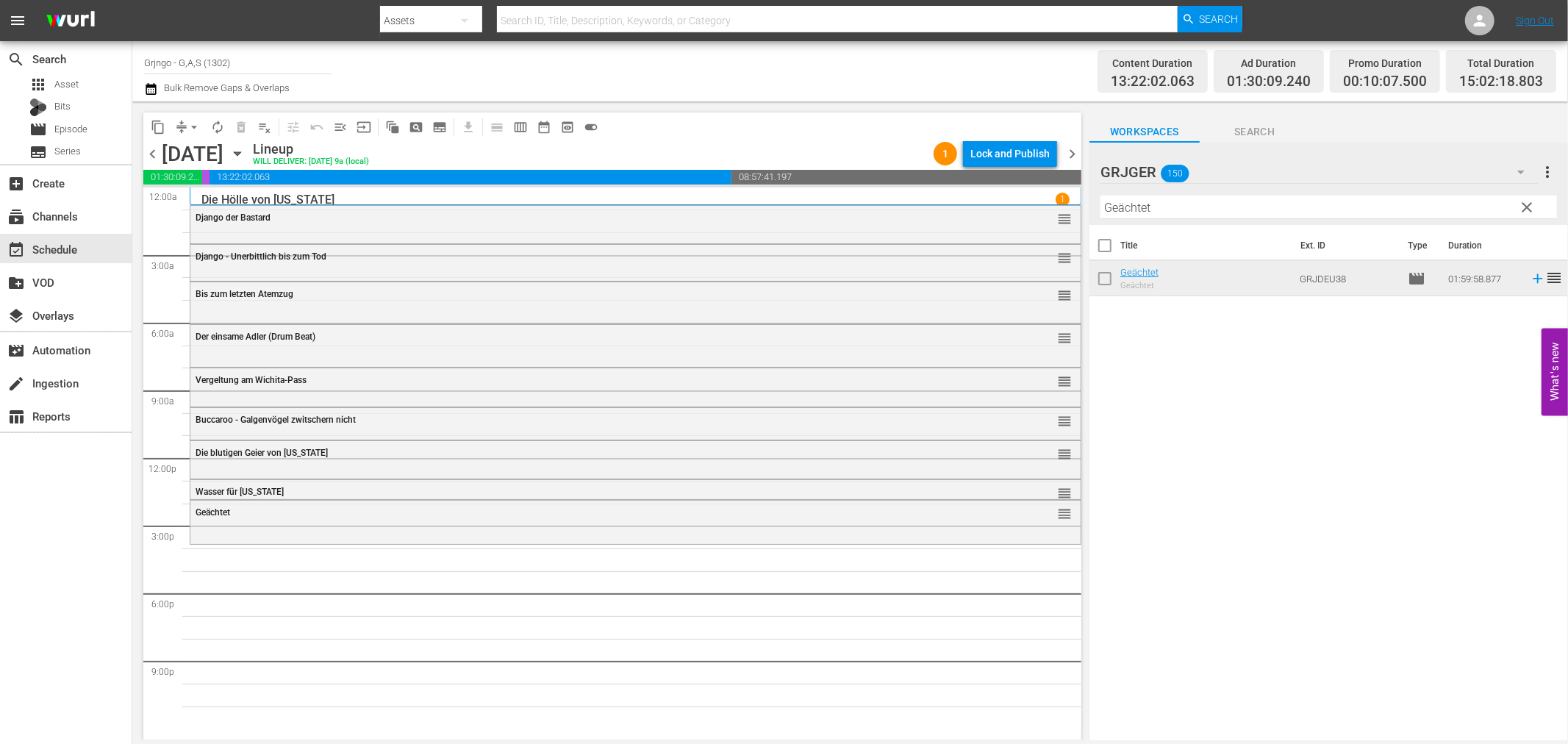
click at [1533, 204] on span "clear" at bounding box center [1528, 207] width 18 height 18
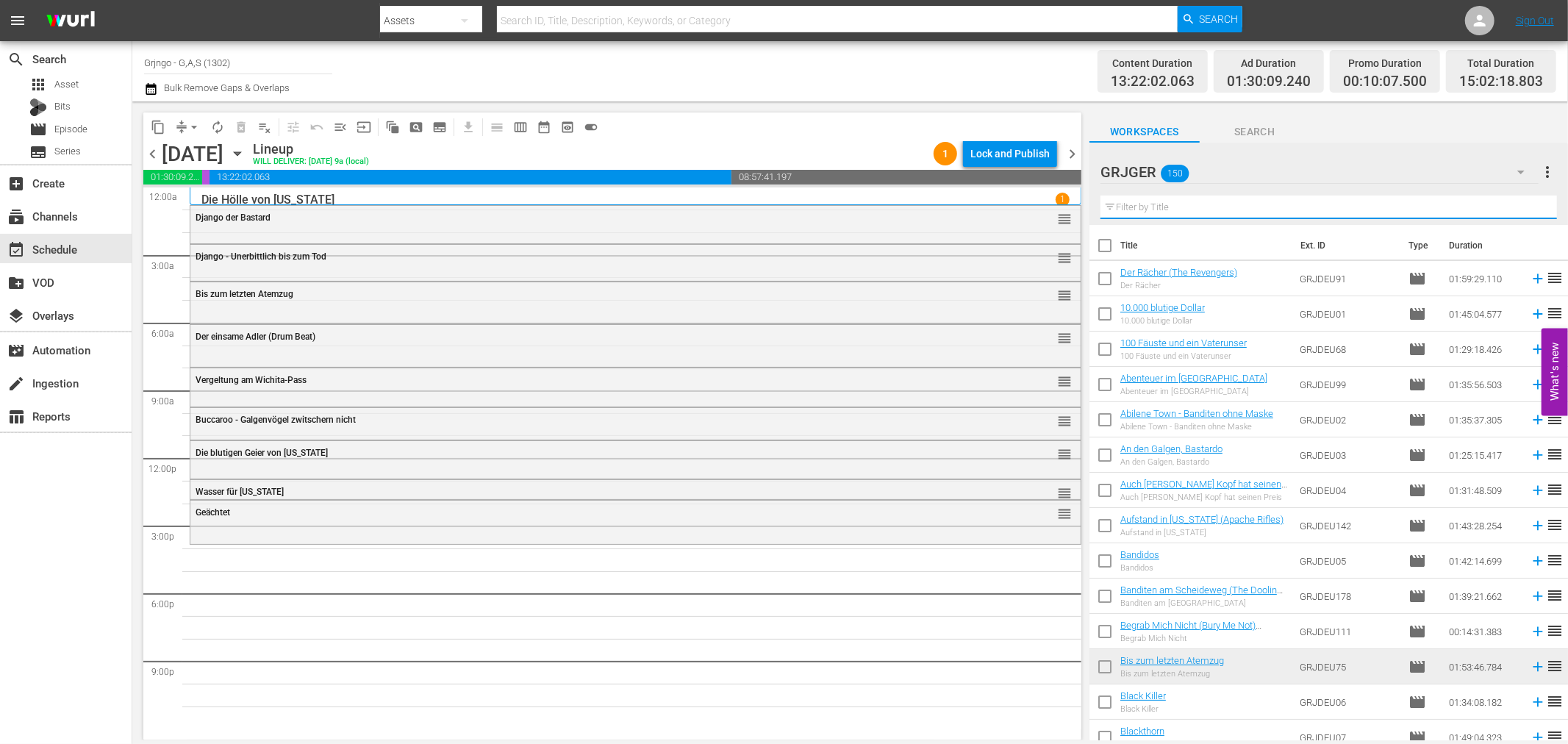
click at [1145, 204] on input "text" at bounding box center [1328, 207] width 456 height 23
paste input "Cisco räumt auf (The [PERSON_NAME])"
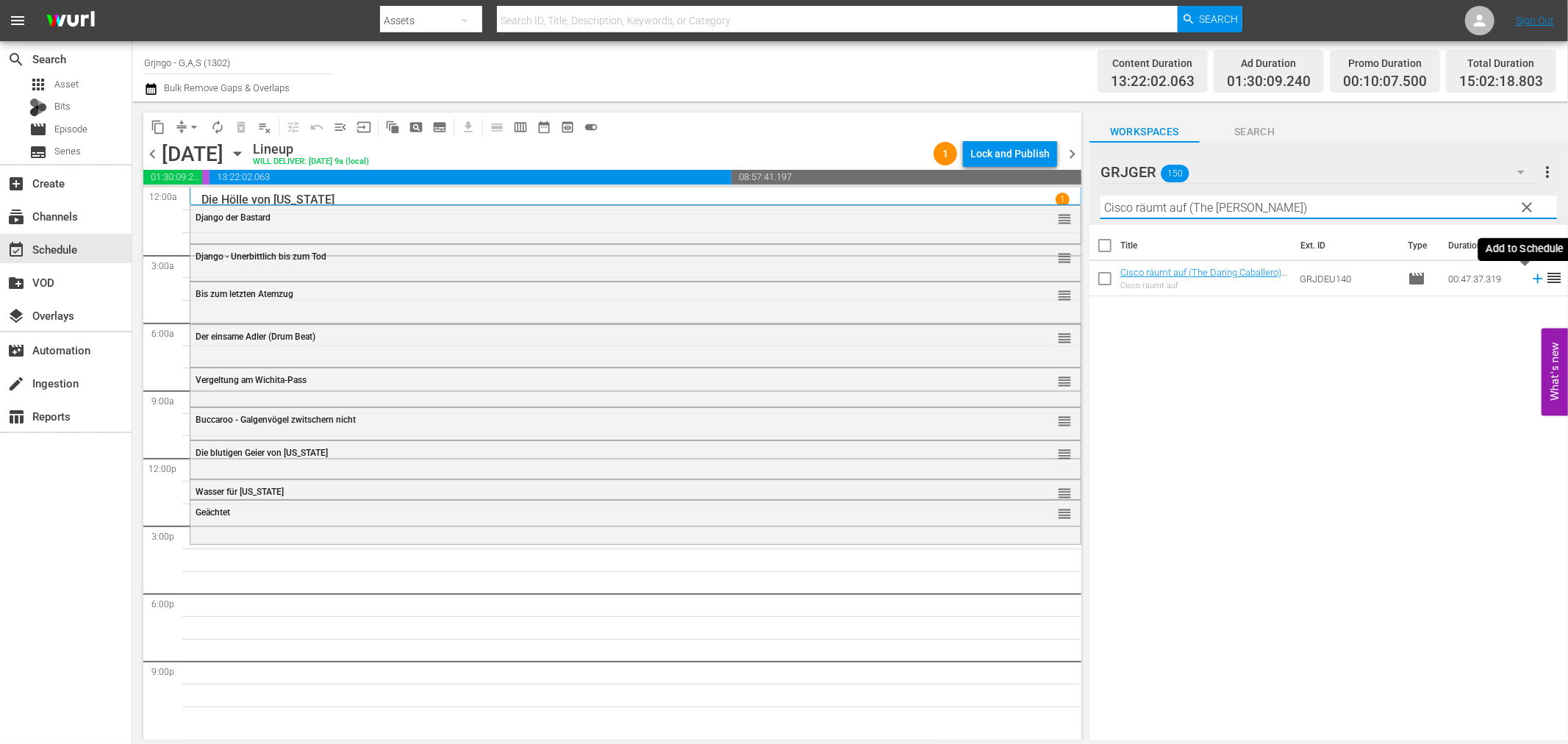
type input "Cisco räumt auf (The [PERSON_NAME])"
click at [1530, 276] on icon at bounding box center [1538, 279] width 16 height 16
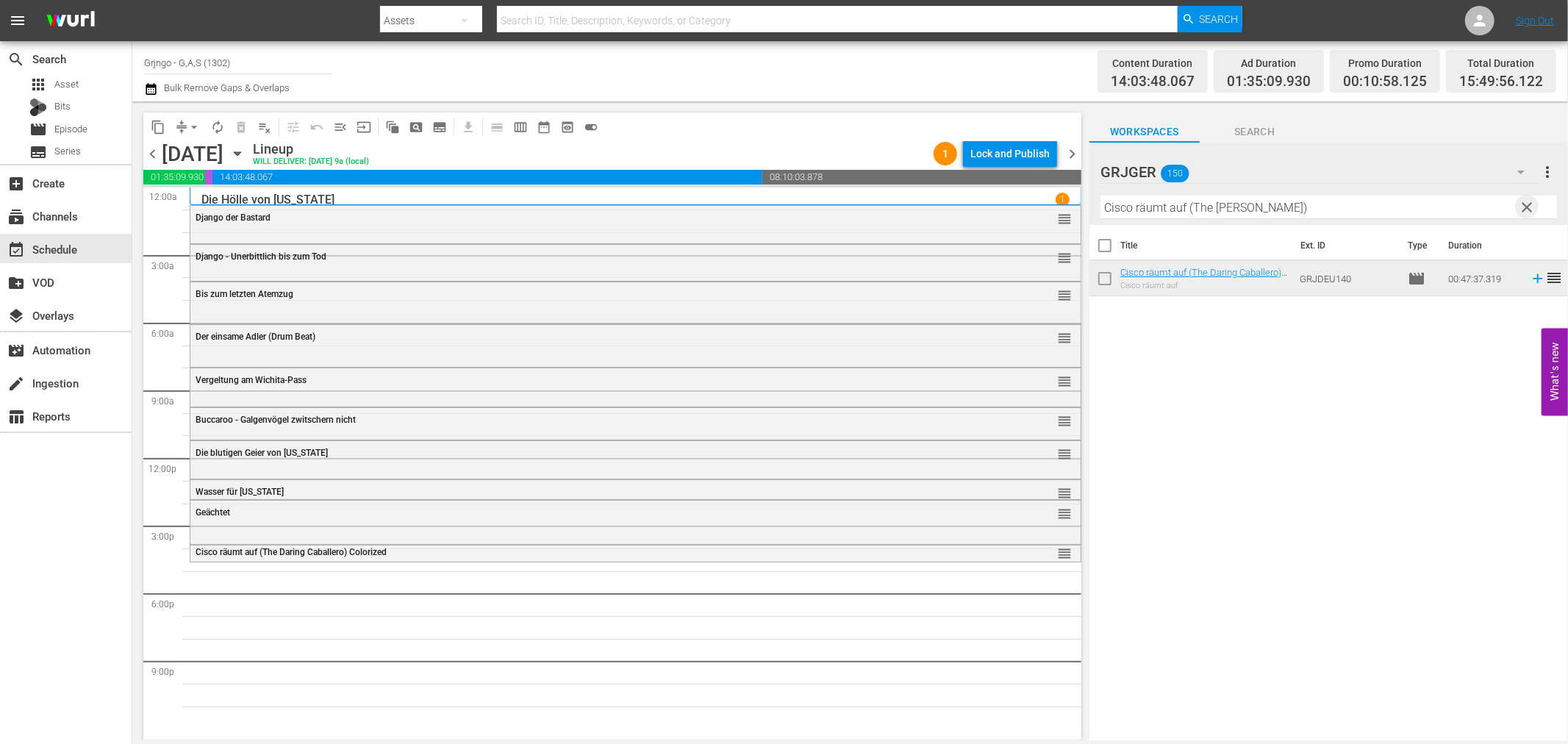
click at [1531, 201] on span "clear" at bounding box center [1528, 207] width 18 height 18
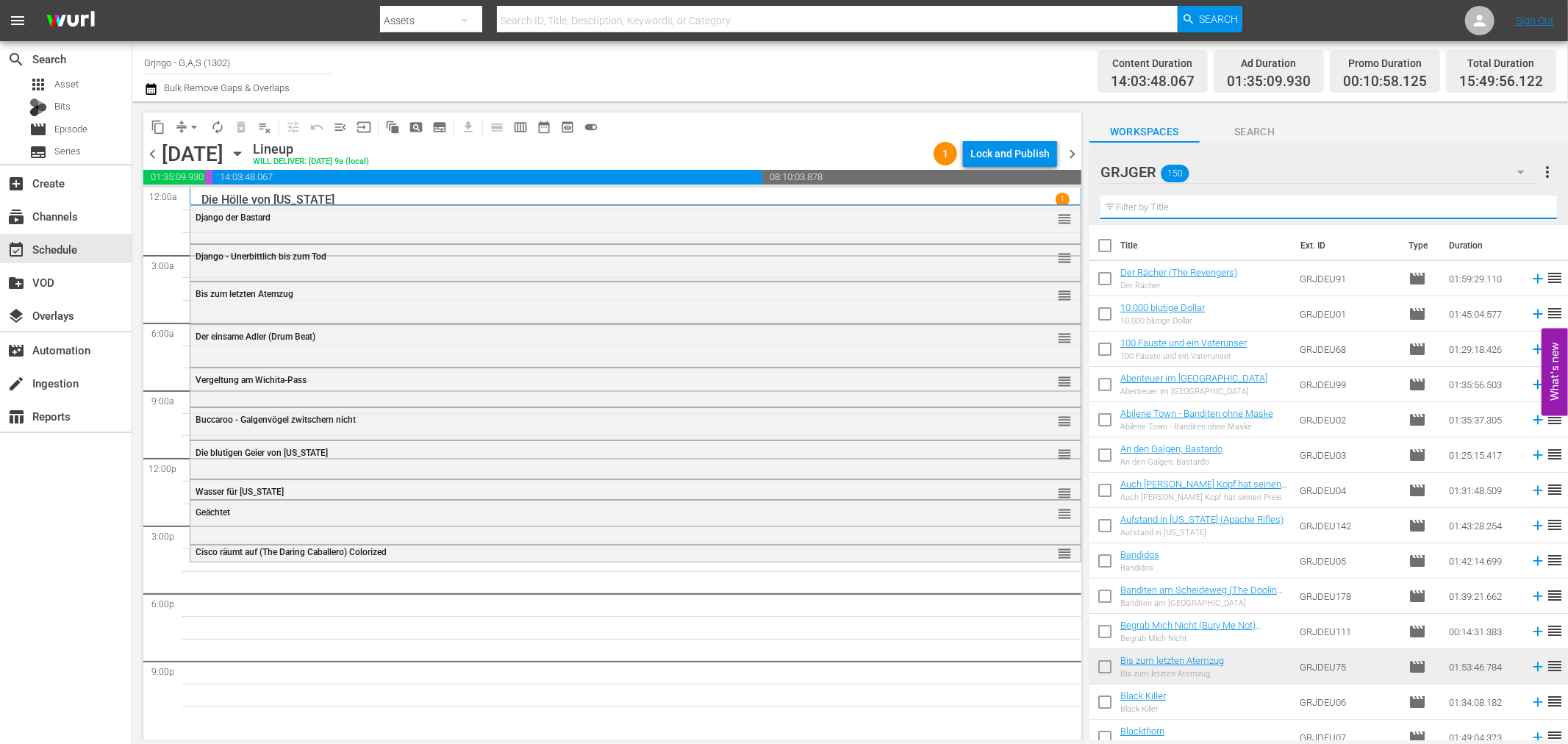
paste input "Django - Die [DEMOGRAPHIC_DATA] ist kein Kartenspiel"
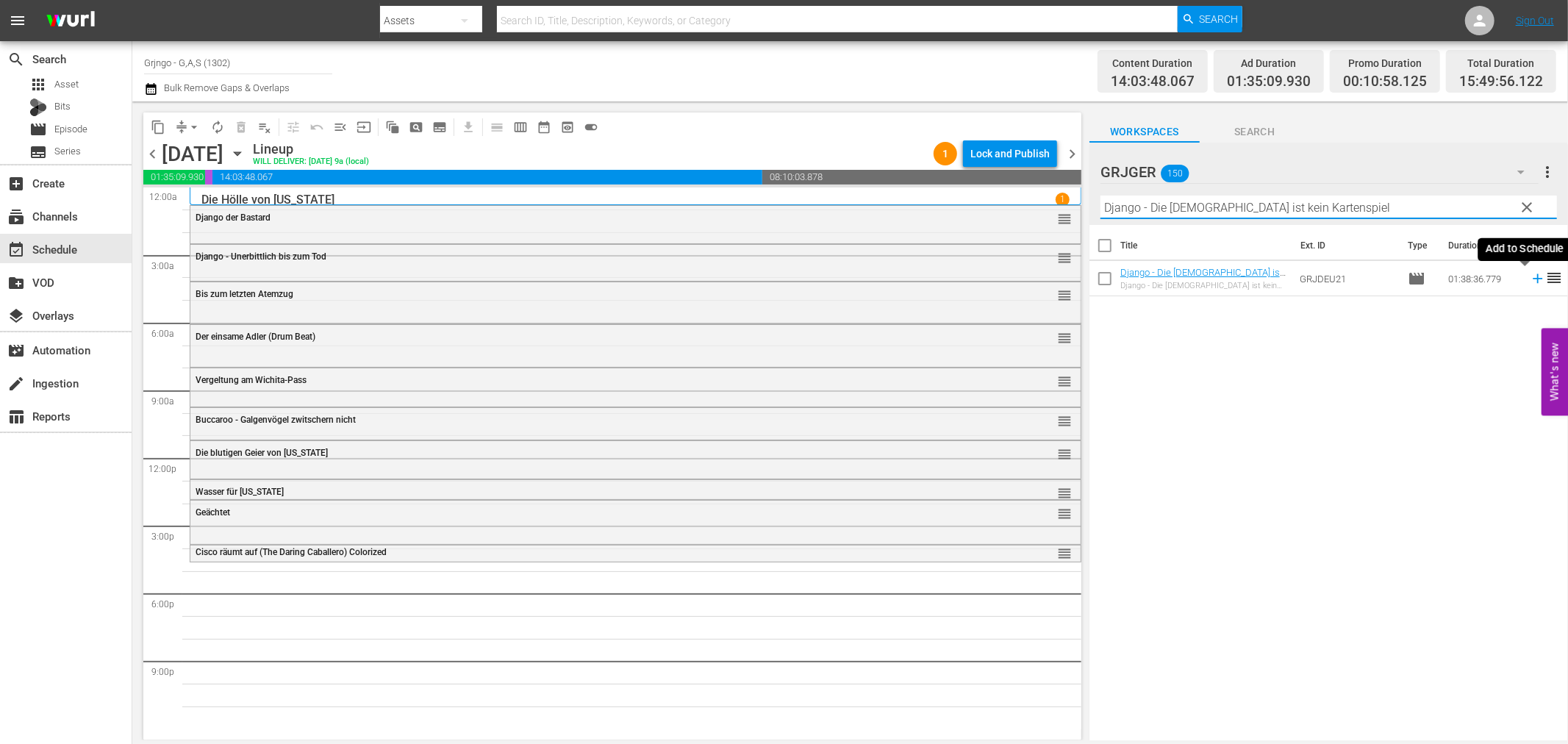
type input "Django - Die [DEMOGRAPHIC_DATA] ist kein Kartenspiel"
click at [1530, 277] on icon at bounding box center [1538, 279] width 16 height 16
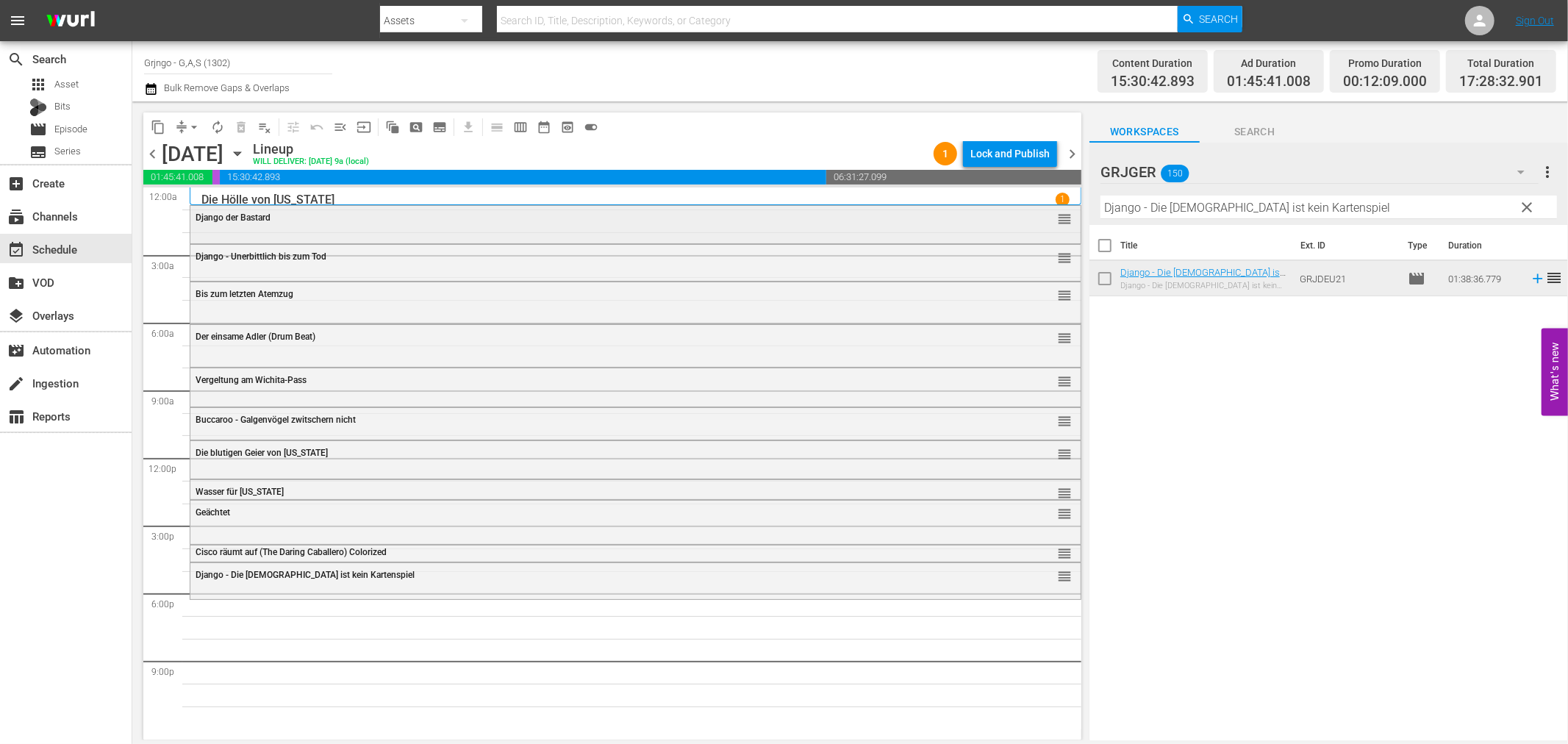
drag, startPoint x: 1522, startPoint y: 203, endPoint x: 1031, endPoint y: 218, distance: 491.2
click at [1522, 203] on span "clear" at bounding box center [1528, 207] width 18 height 18
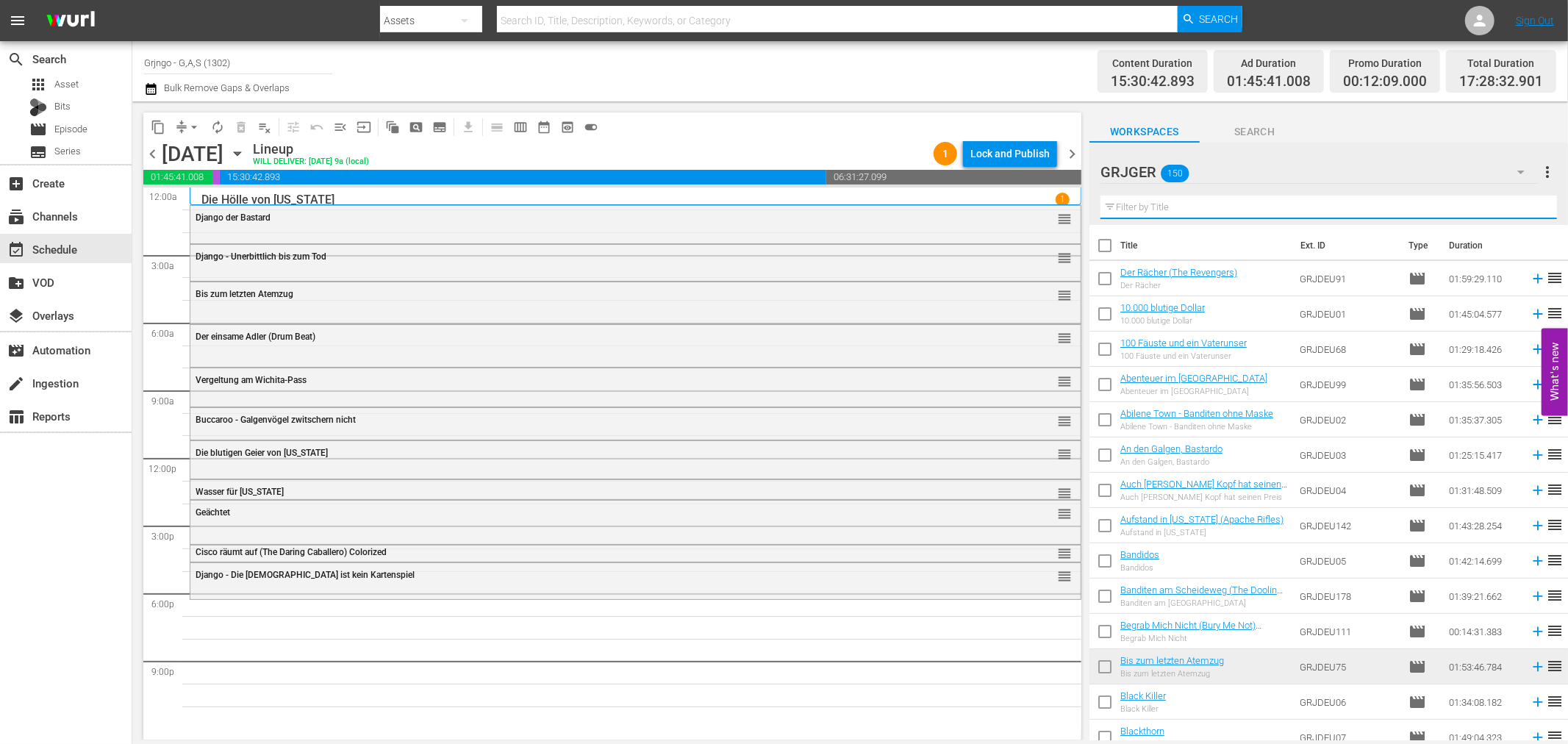
paste input "Stadt der Gesetzlosen"
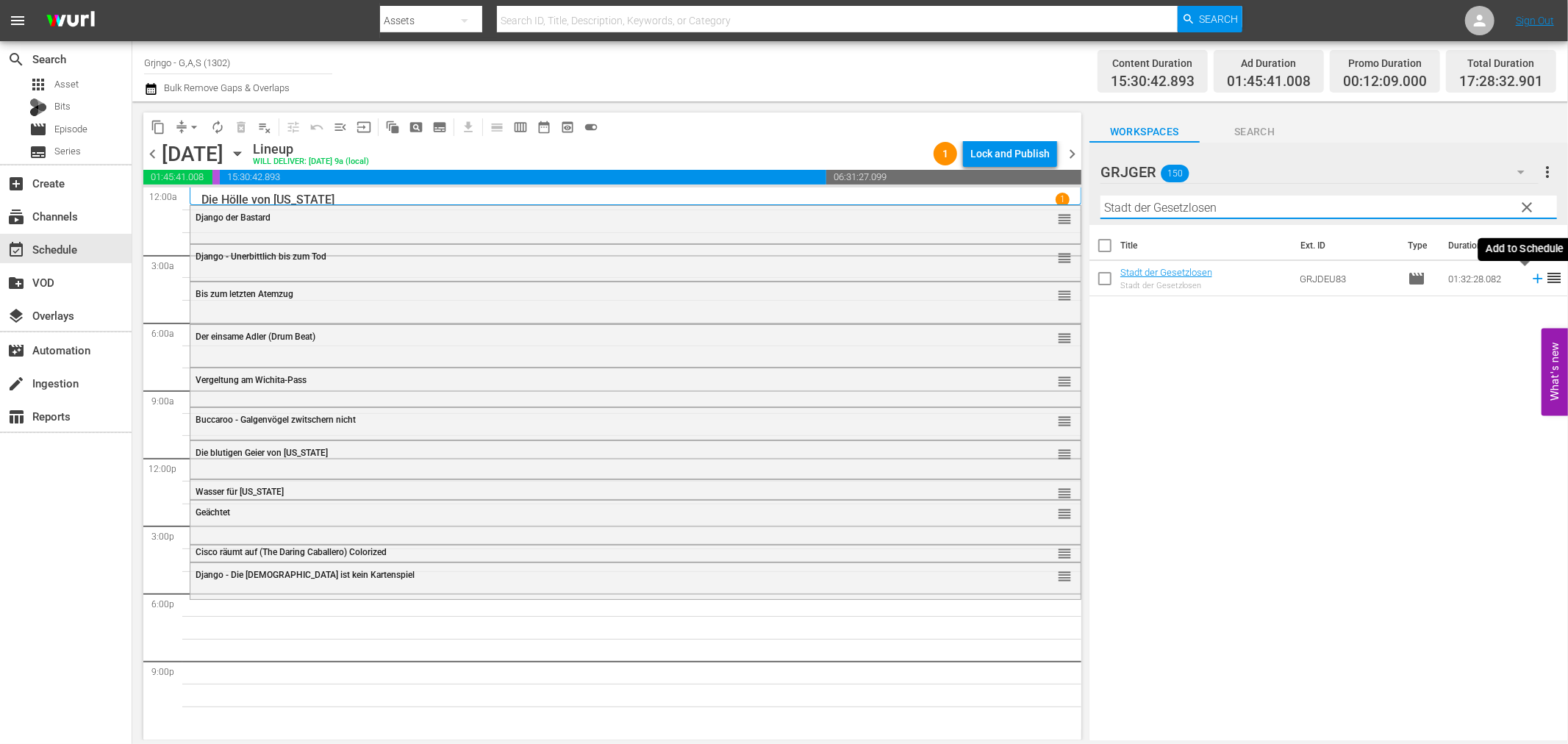
type input "Stadt der Gesetzlosen"
click at [1530, 272] on icon at bounding box center [1538, 279] width 16 height 16
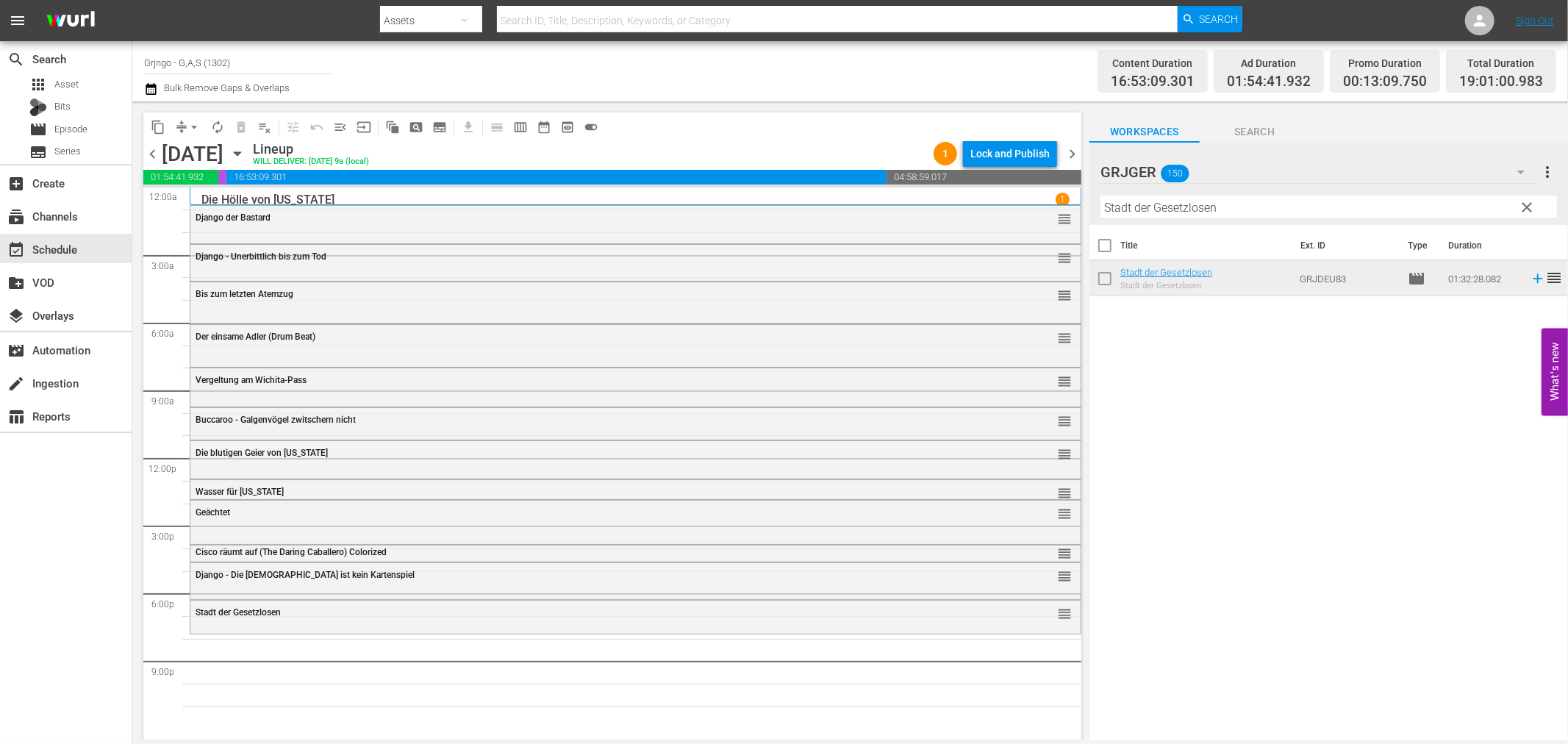
click at [1529, 204] on span "clear" at bounding box center [1528, 207] width 18 height 18
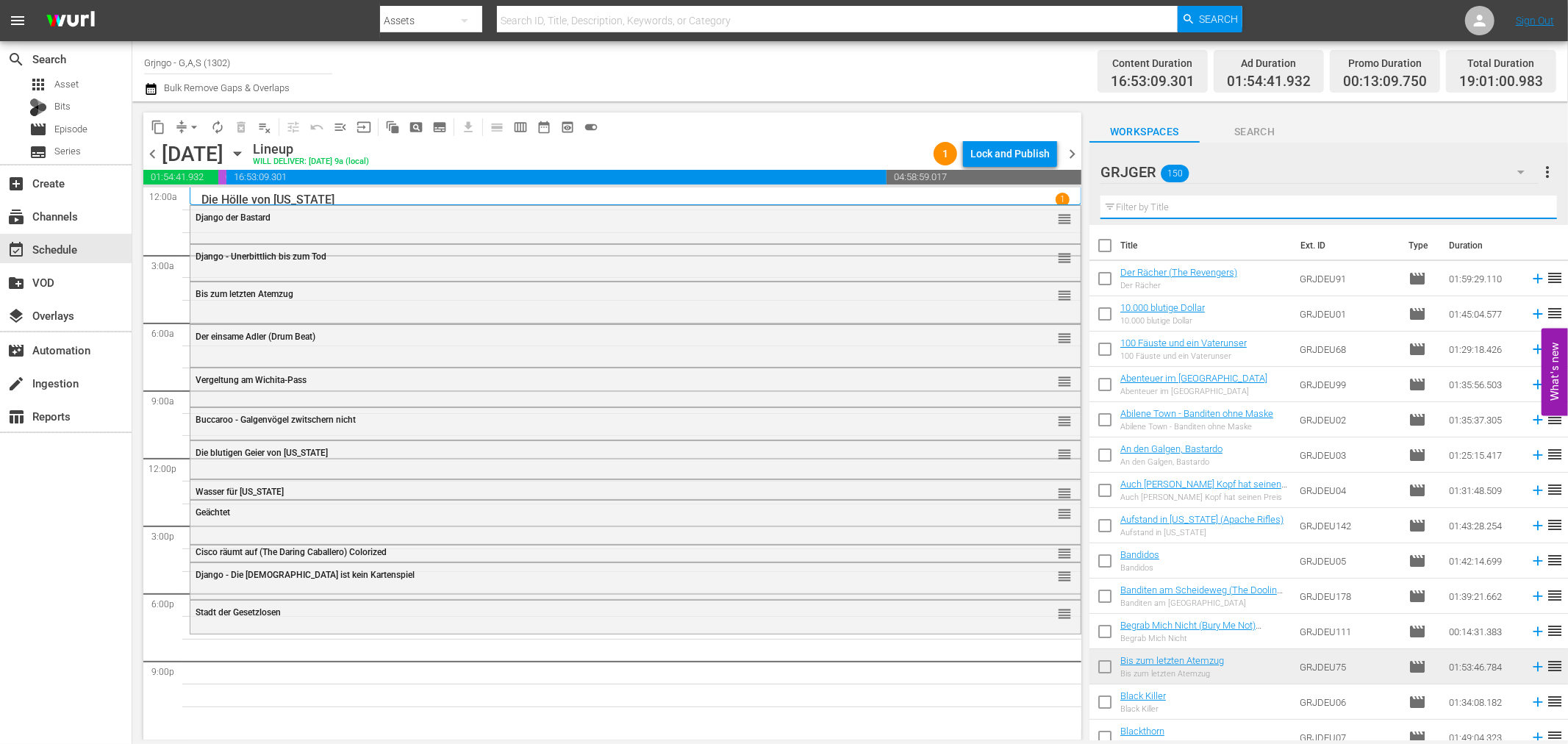
click at [1132, 203] on input "text" at bounding box center [1328, 207] width 456 height 23
paste input "Die vier Geier der [GEOGRAPHIC_DATA][US_STATE]"
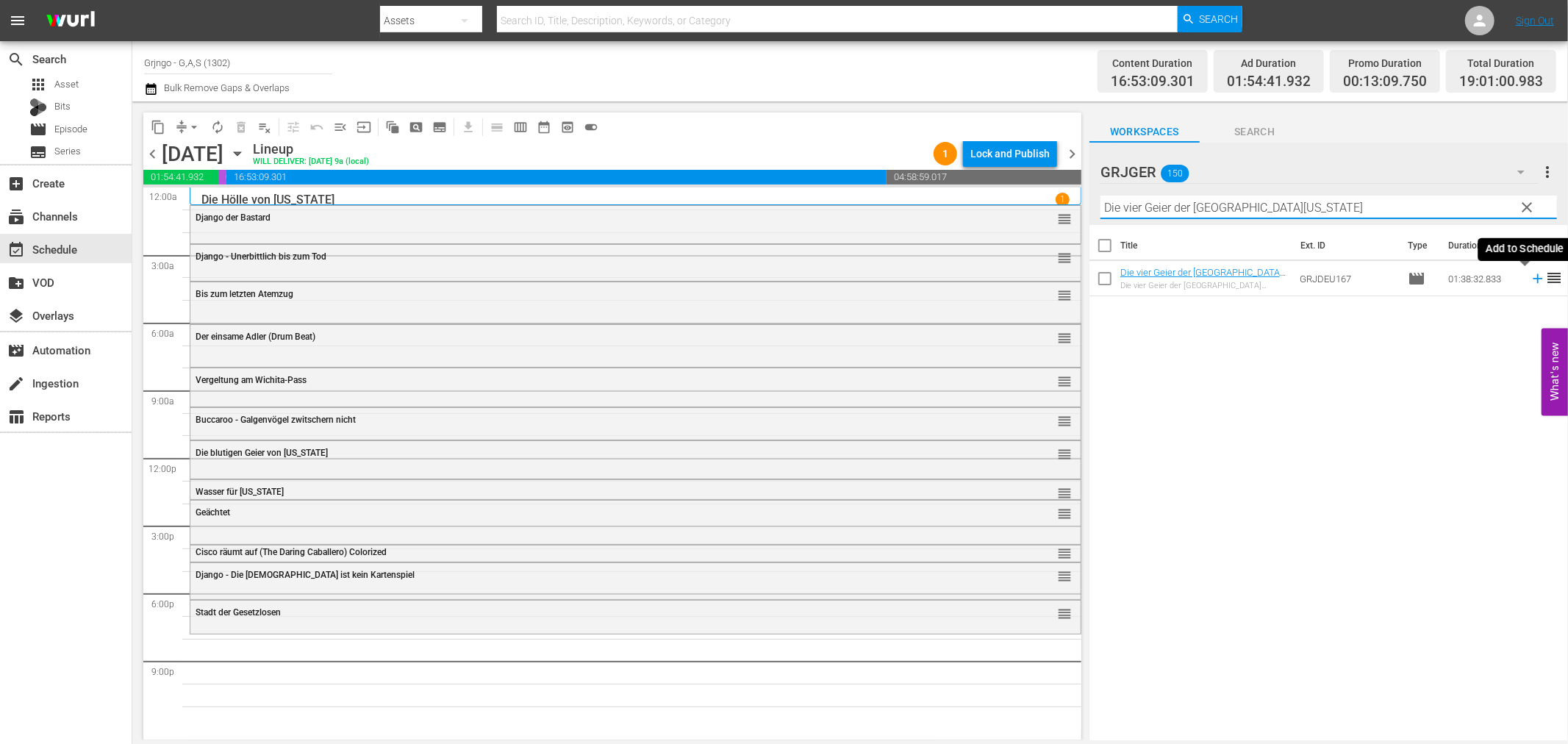
type input "Die vier Geier der [GEOGRAPHIC_DATA][US_STATE]"
click at [1533, 279] on icon at bounding box center [1538, 279] width 9 height 9
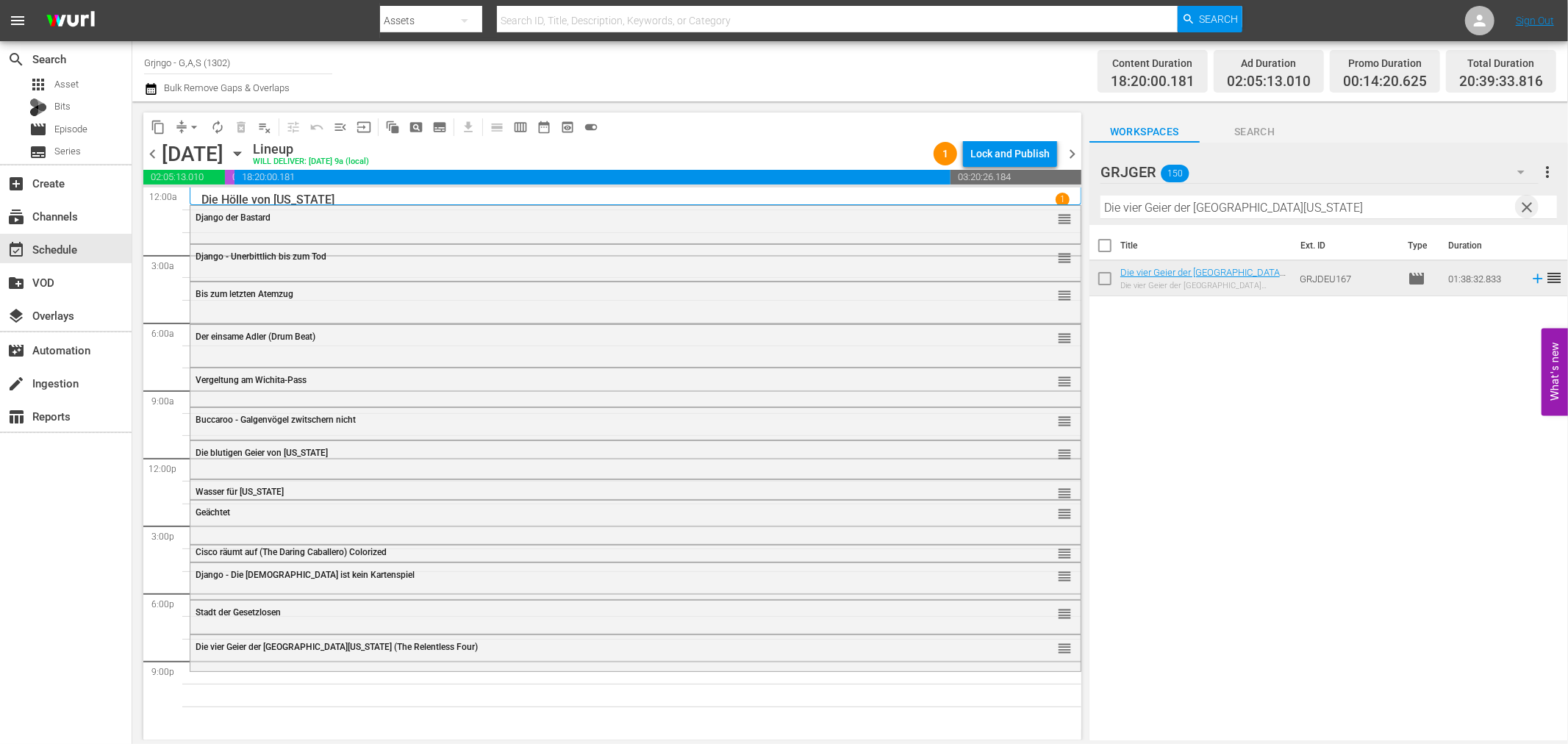
click at [1527, 202] on span "clear" at bounding box center [1528, 207] width 18 height 18
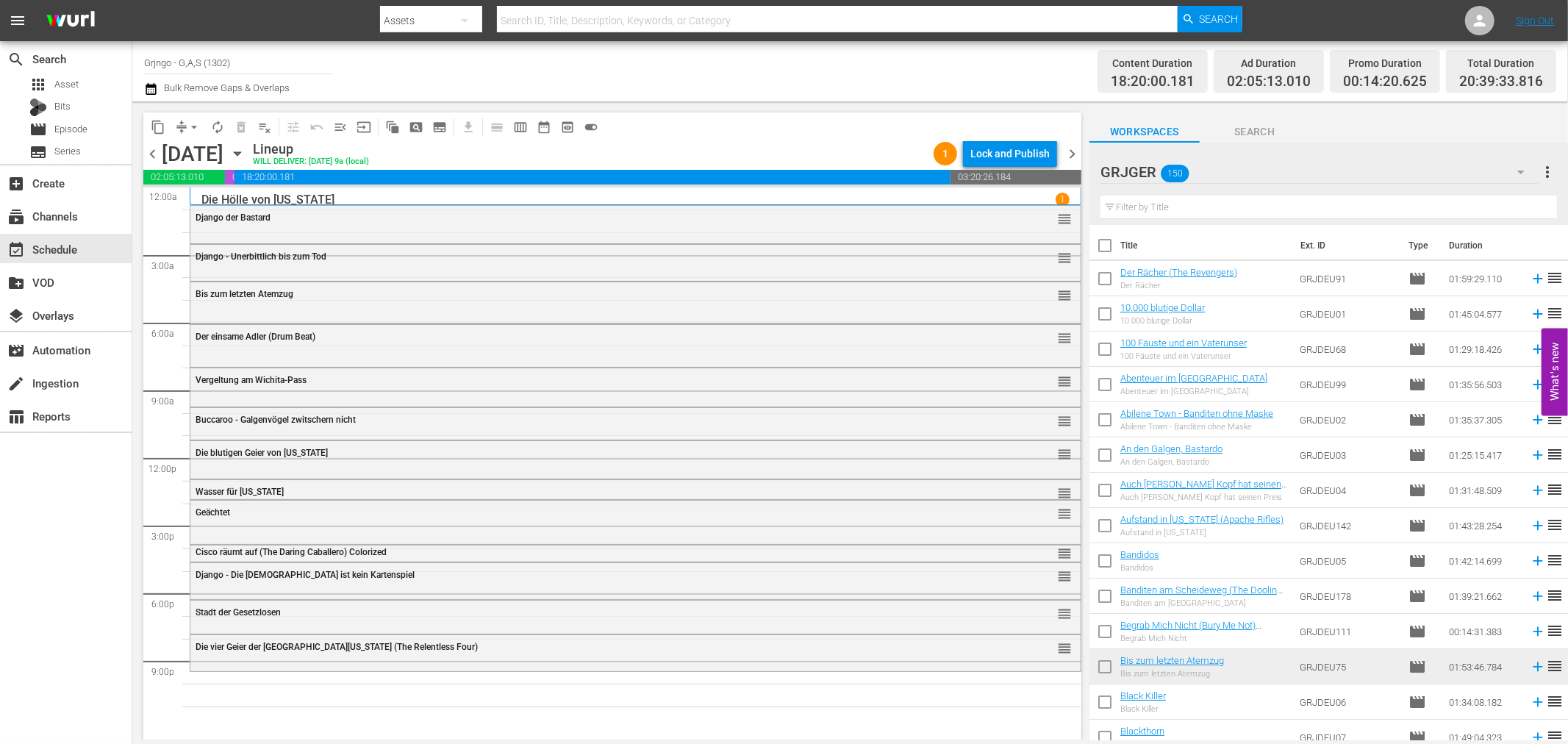
click at [1151, 202] on input "text" at bounding box center [1328, 207] width 456 height 23
paste input "Zwei Himmelhunde im [GEOGRAPHIC_DATA]"
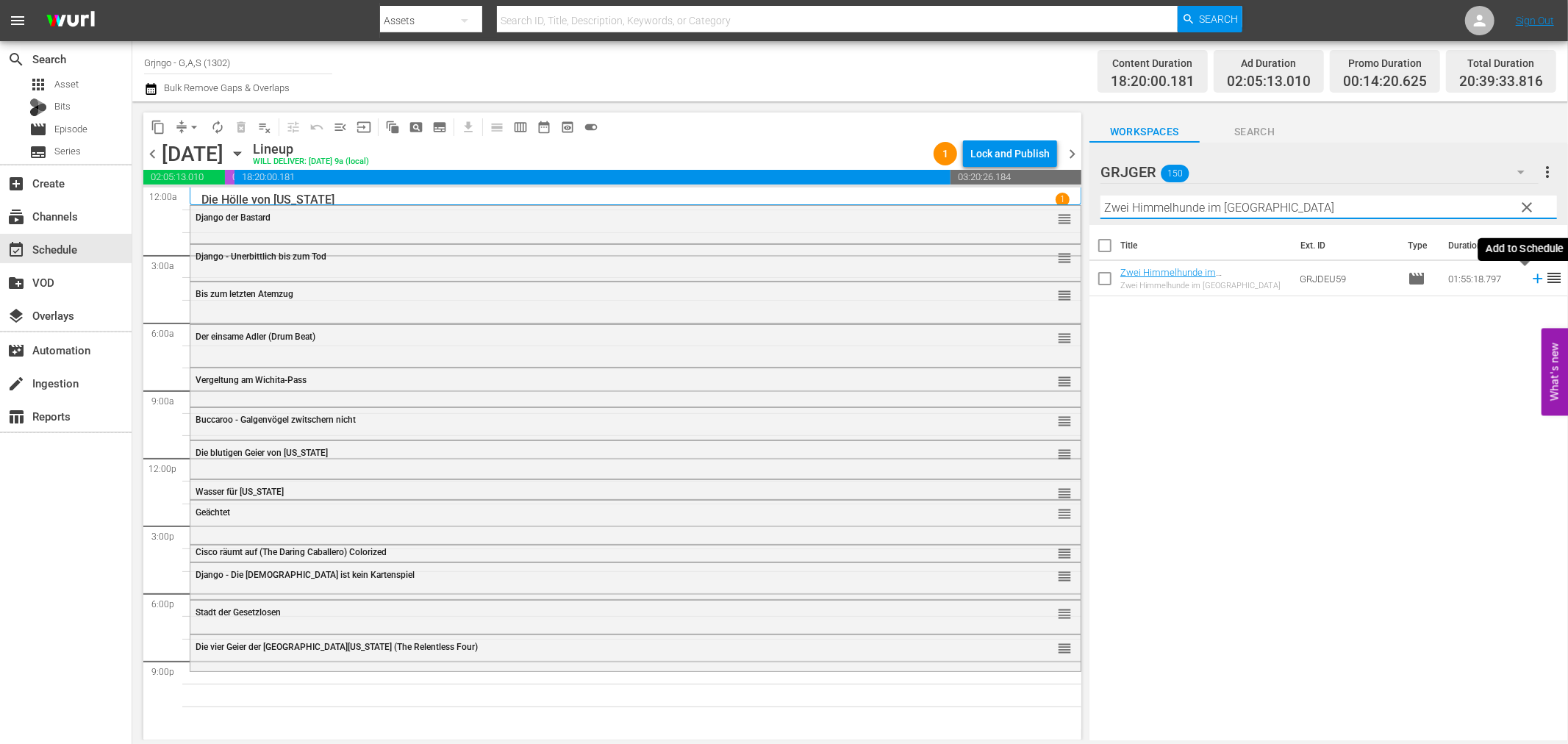
type input "Zwei Himmelhunde im [GEOGRAPHIC_DATA]"
click at [1533, 278] on icon at bounding box center [1538, 279] width 9 height 9
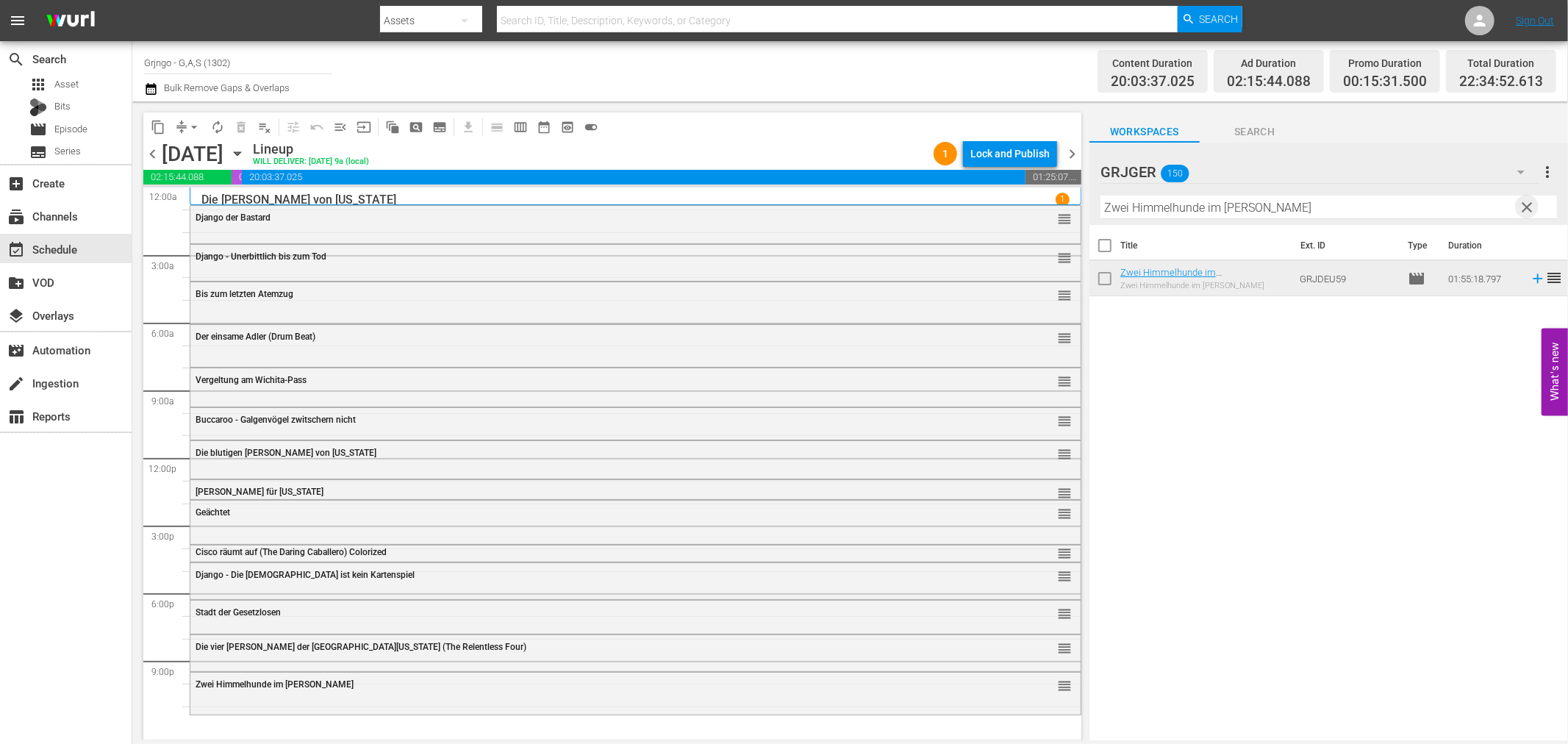
click at [1530, 200] on span "clear" at bounding box center [1528, 207] width 18 height 18
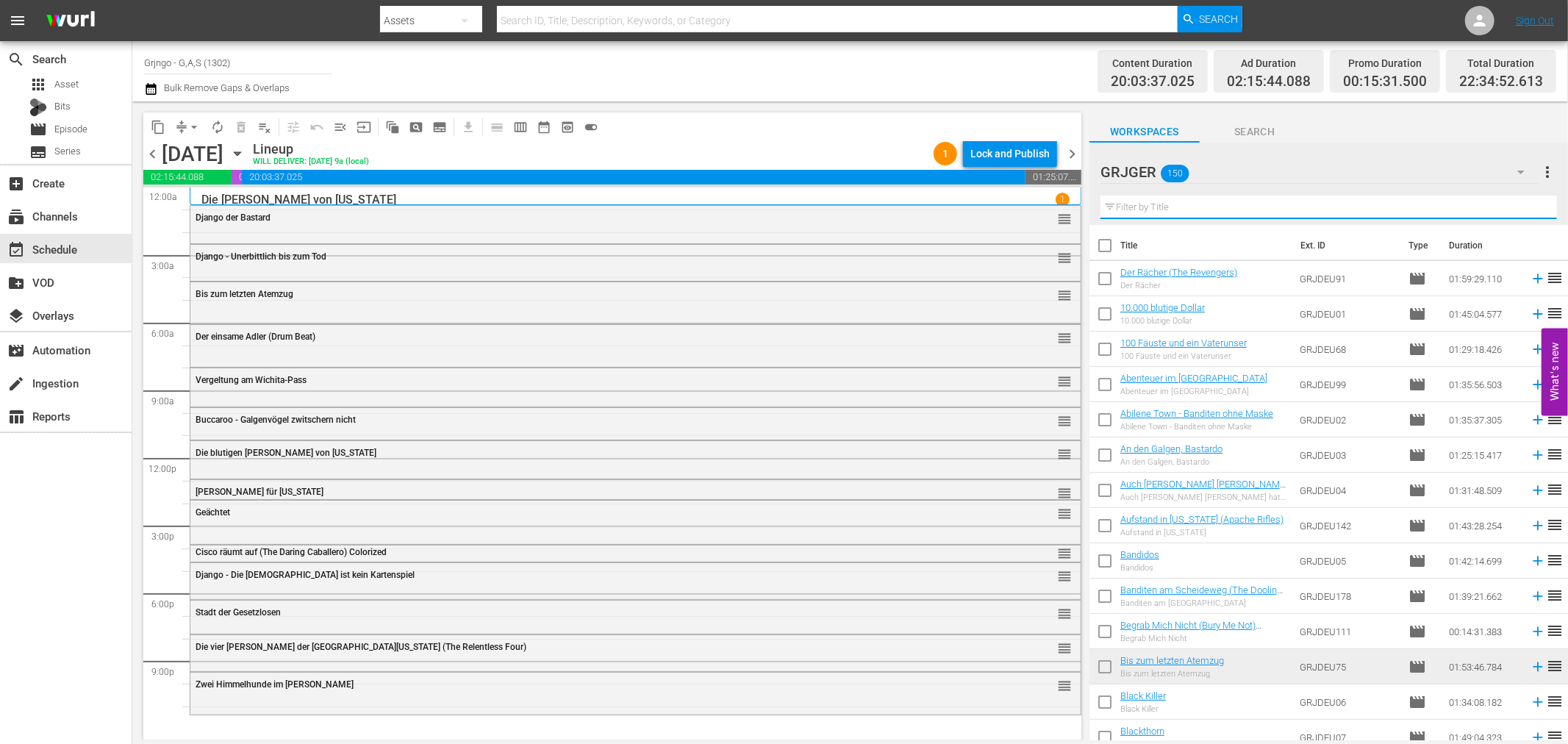
paste input "Todesmarsch der Bestien"
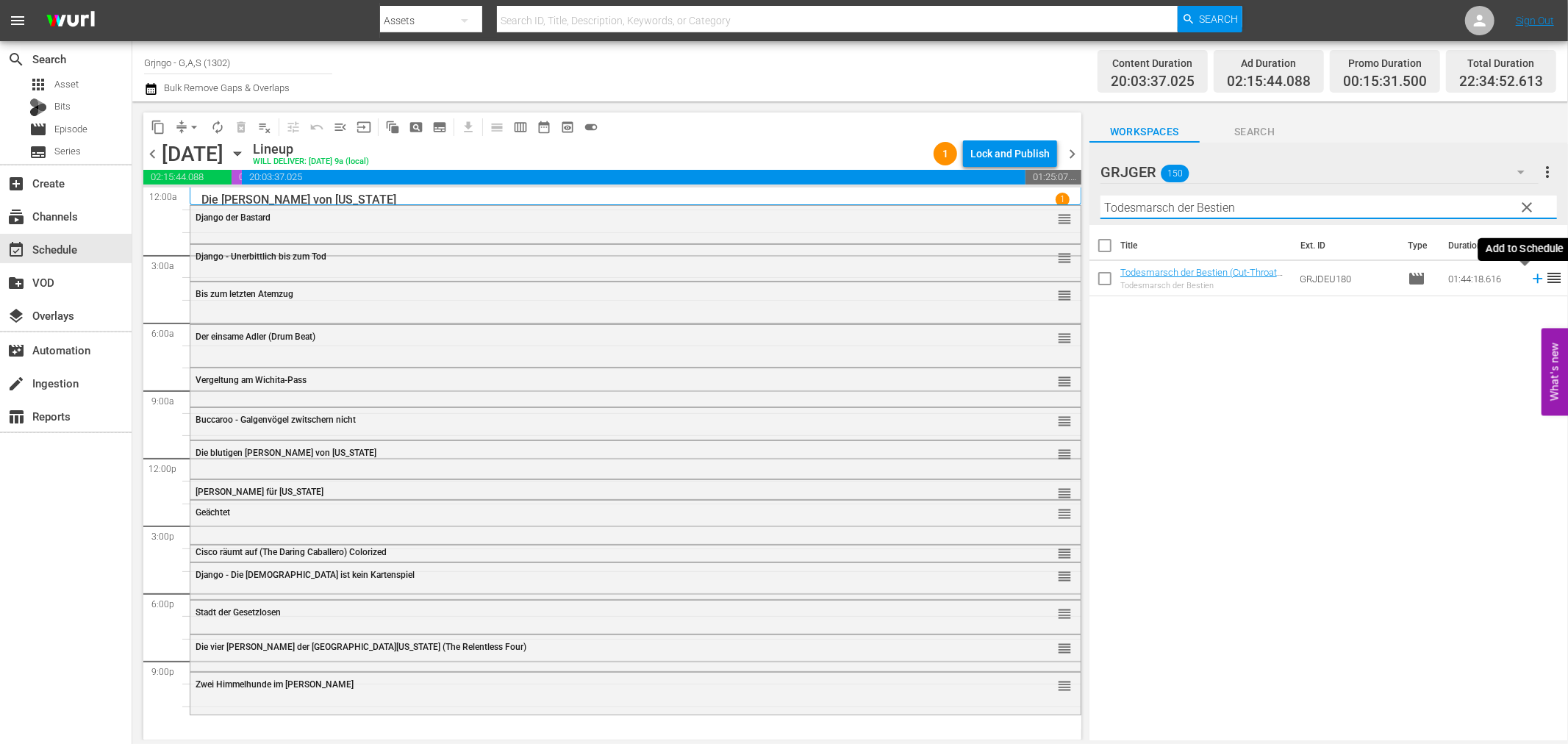
type input "Todesmarsch der Bestien"
click at [1530, 280] on icon at bounding box center [1538, 279] width 16 height 16
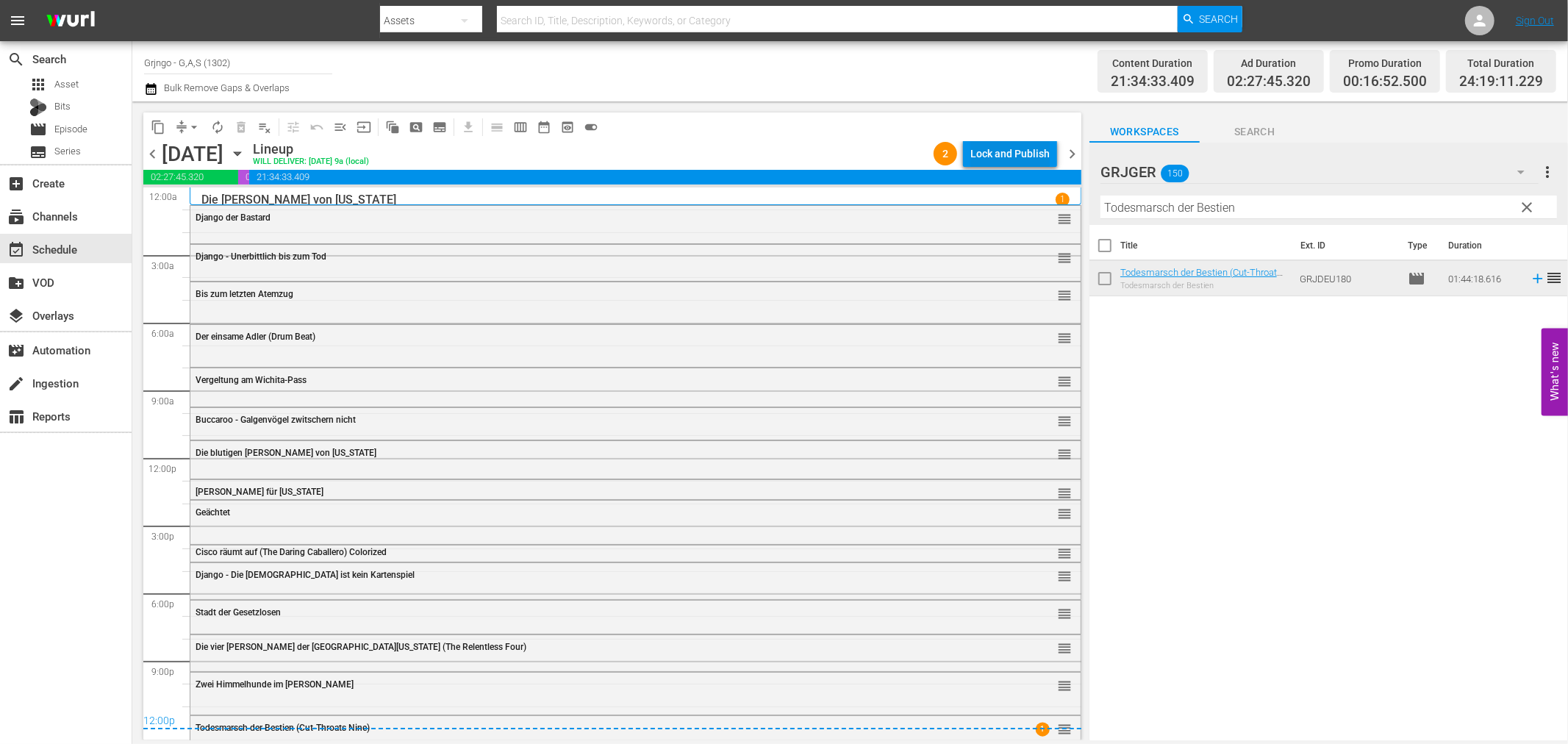
click at [982, 147] on div "Lock and Publish" at bounding box center [1010, 154] width 79 height 26
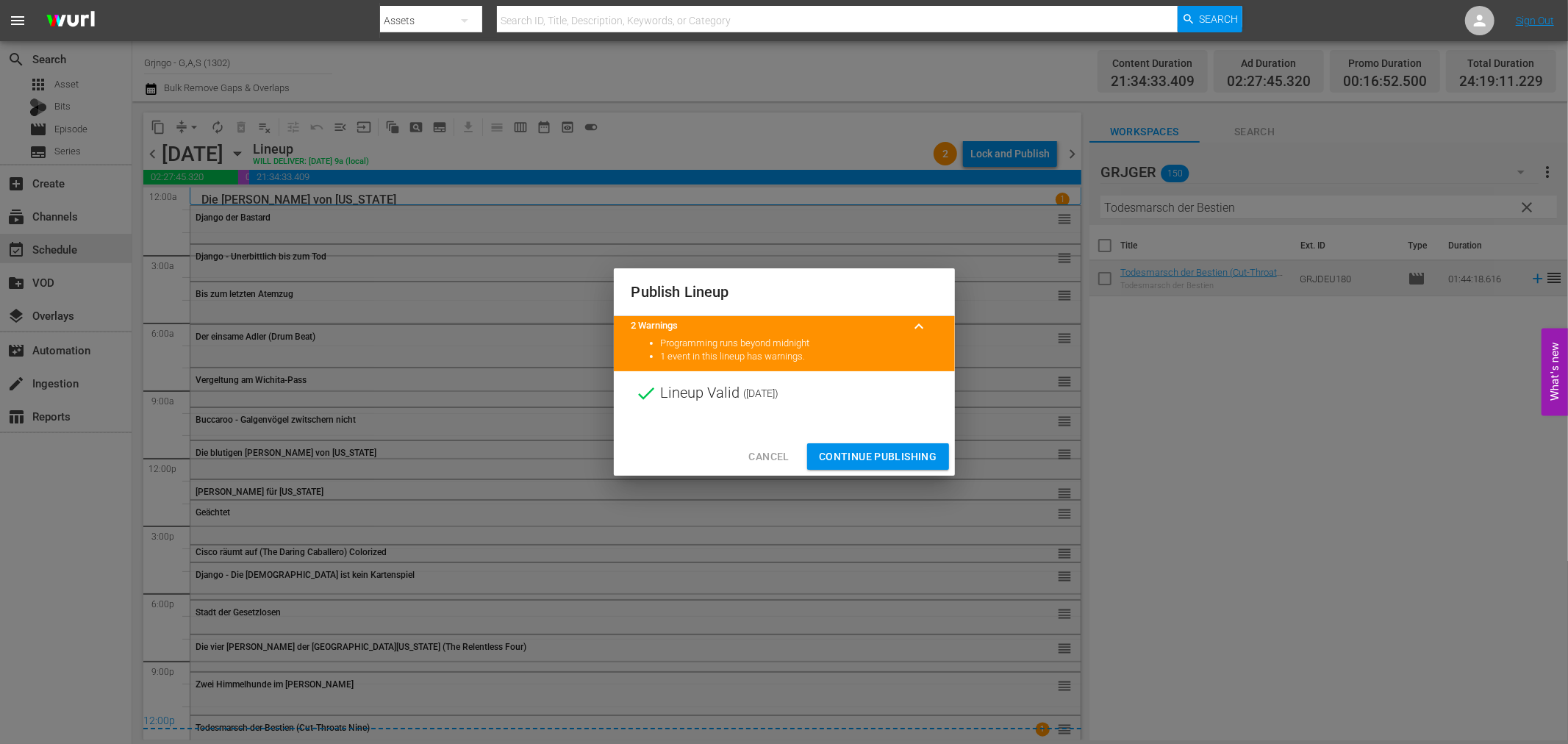
click at [907, 455] on span "Continue Publishing" at bounding box center [878, 457] width 119 height 19
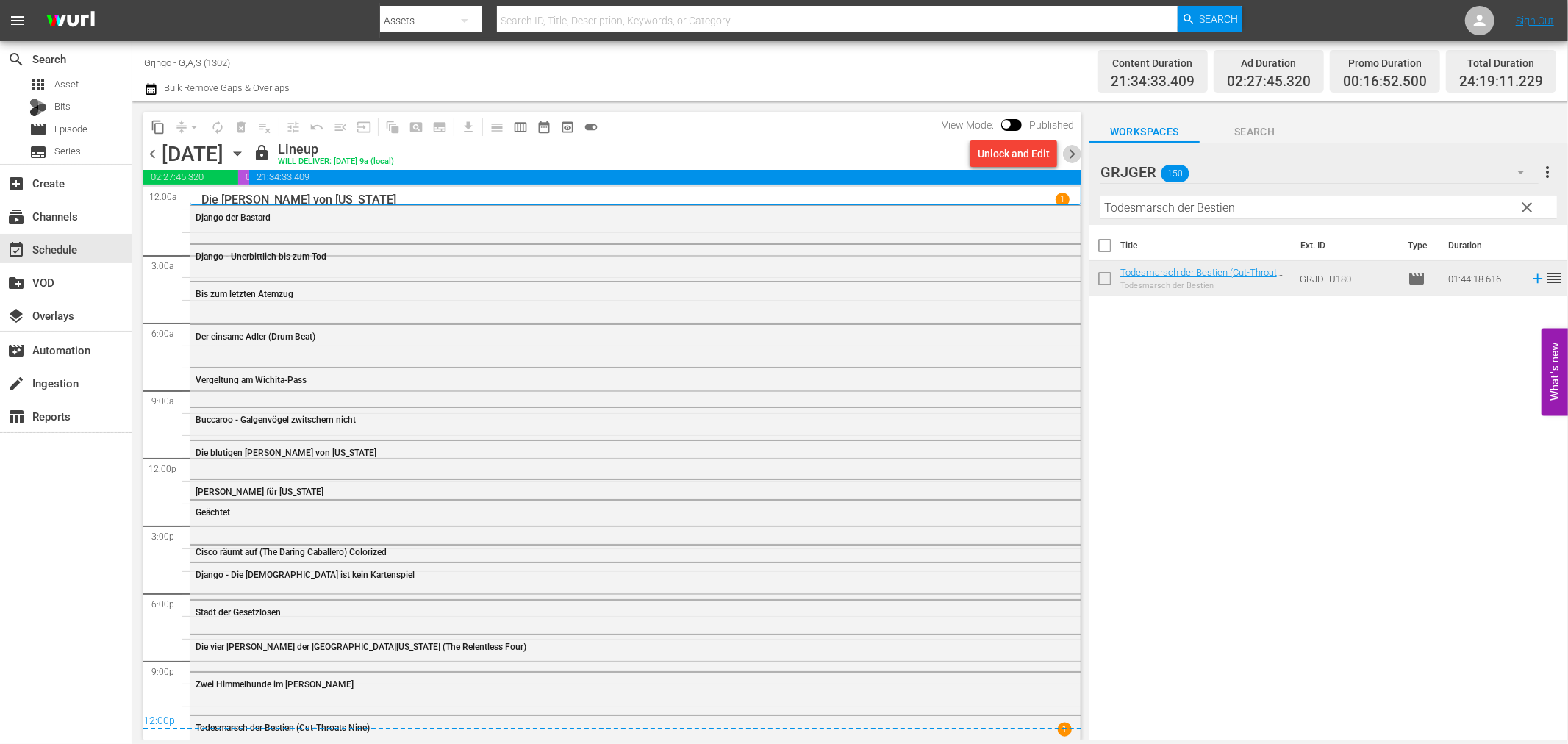
click at [1068, 150] on span "chevron_right" at bounding box center [1072, 154] width 19 height 19
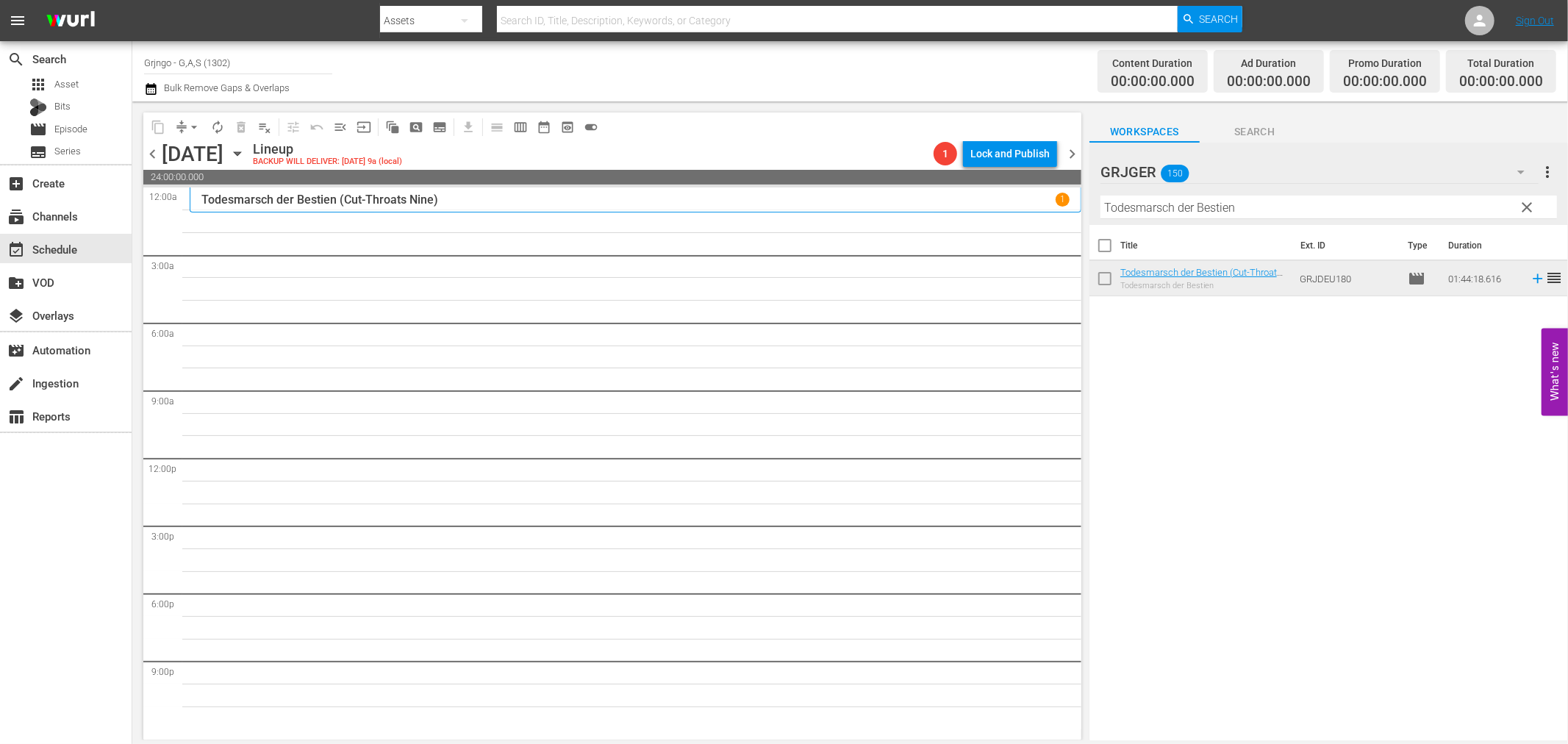
drag, startPoint x: 1523, startPoint y: 208, endPoint x: 1301, endPoint y: 199, distance: 222.2
click at [1523, 208] on span "clear" at bounding box center [1528, 207] width 18 height 18
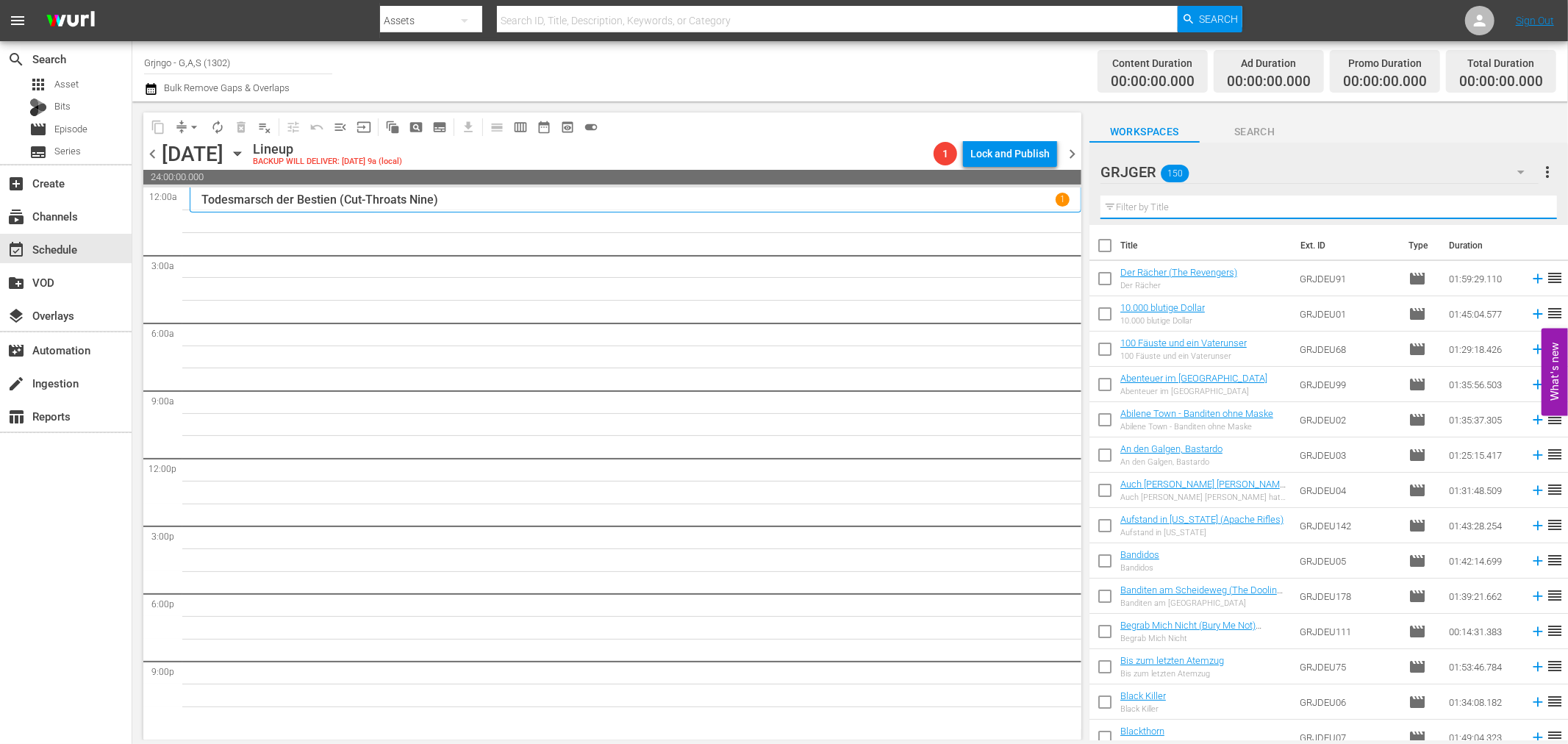
paste input "Jack London: Flucht aus dem Goldland - EP03"
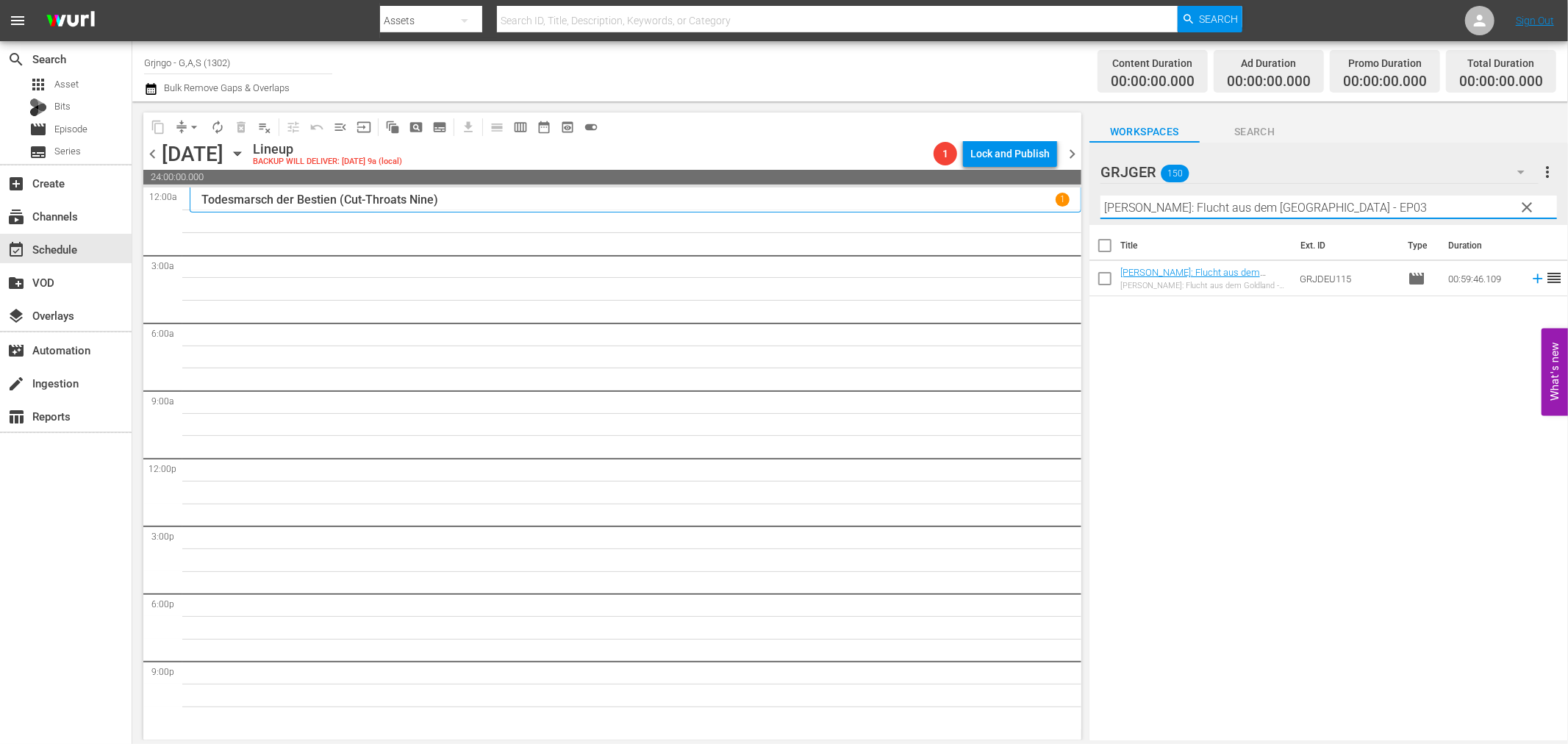
type input "Jack London: Flucht aus dem Goldland - EP03"
click at [1530, 275] on icon at bounding box center [1538, 279] width 16 height 16
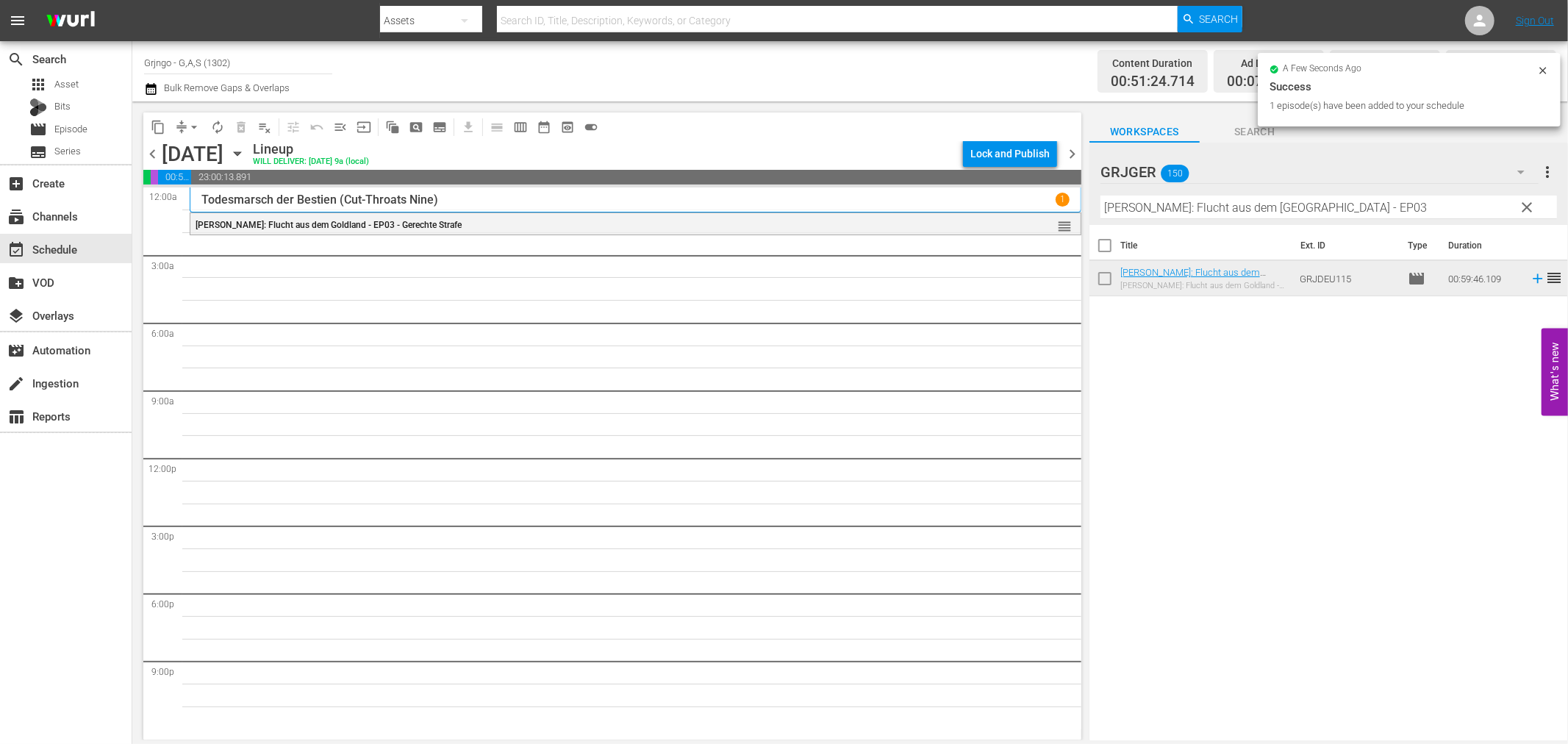
click at [1525, 206] on span "clear" at bounding box center [1528, 207] width 18 height 18
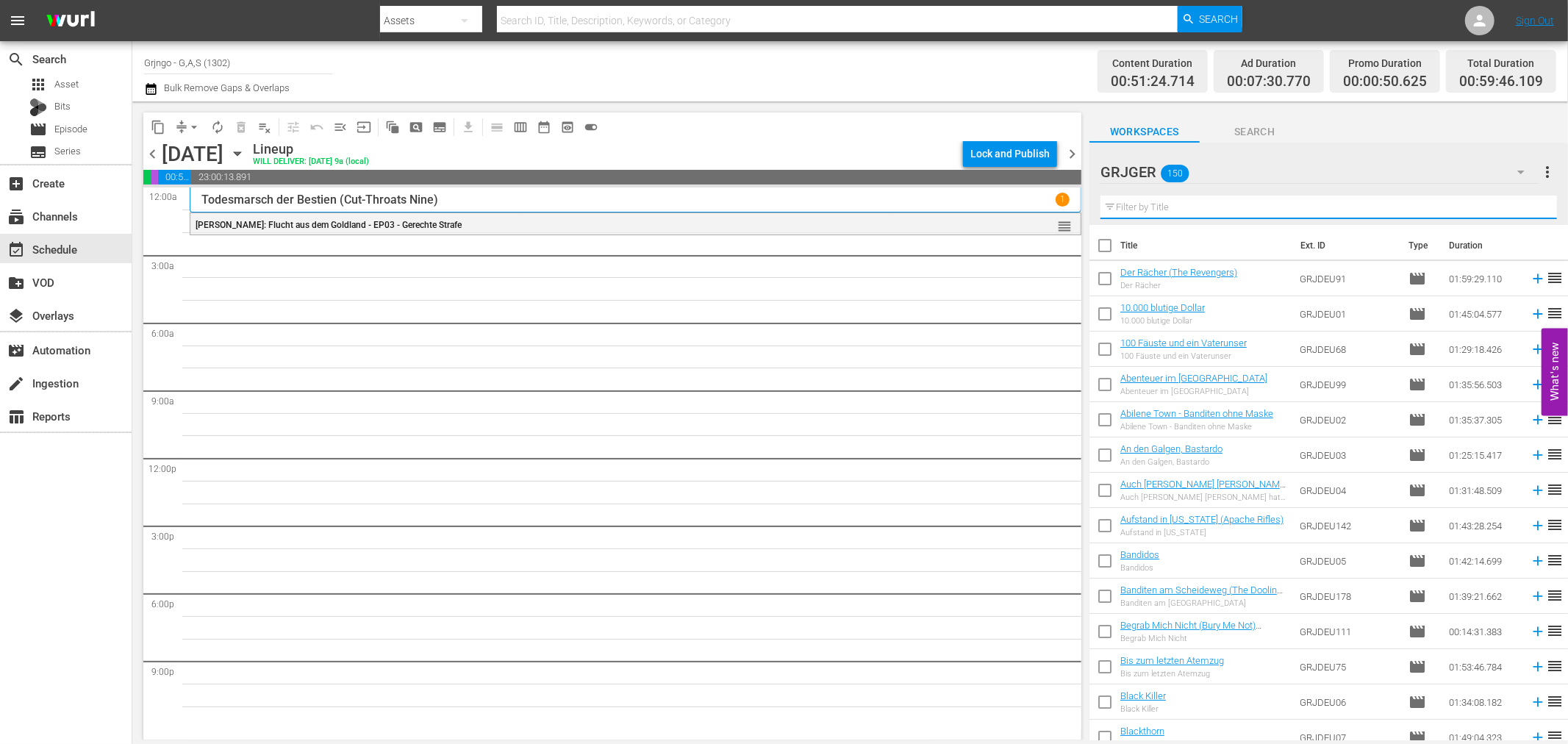
paste input "An den Galgen, Bastardo"
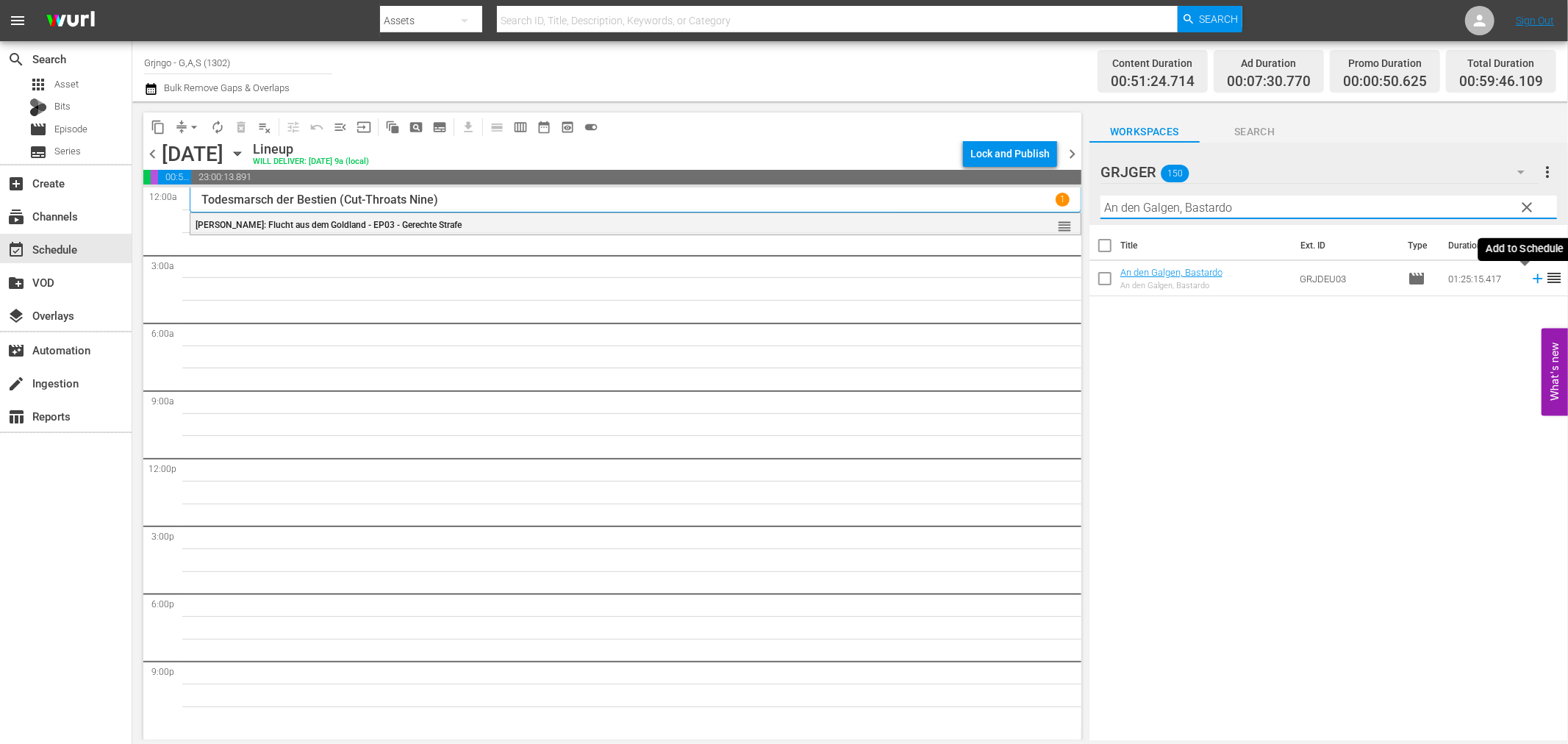
type input "An den Galgen, Bastardo"
click at [1530, 277] on icon at bounding box center [1538, 279] width 16 height 16
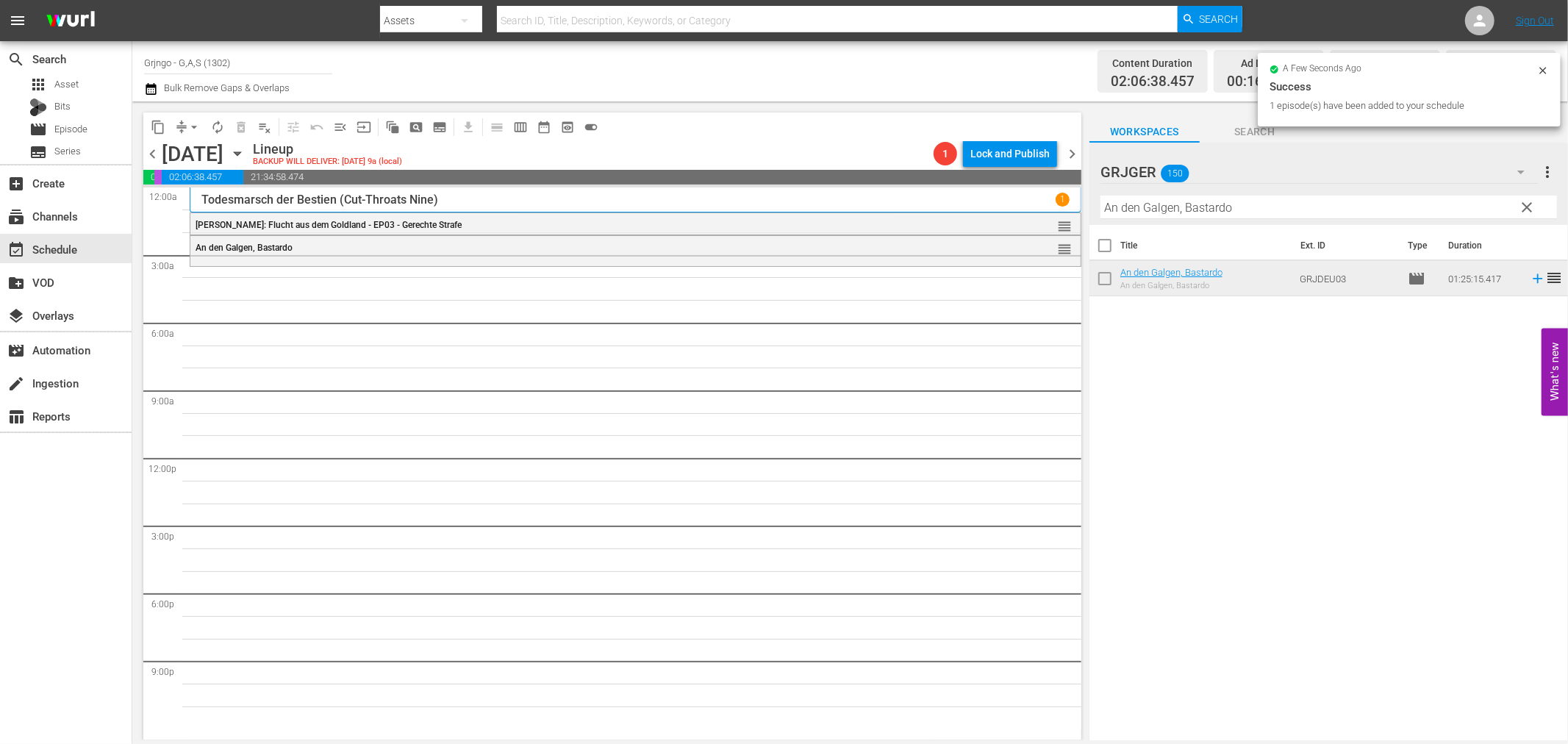
drag, startPoint x: 1524, startPoint y: 202, endPoint x: 1170, endPoint y: 203, distance: 354.0
click at [1524, 202] on span "clear" at bounding box center [1528, 207] width 18 height 18
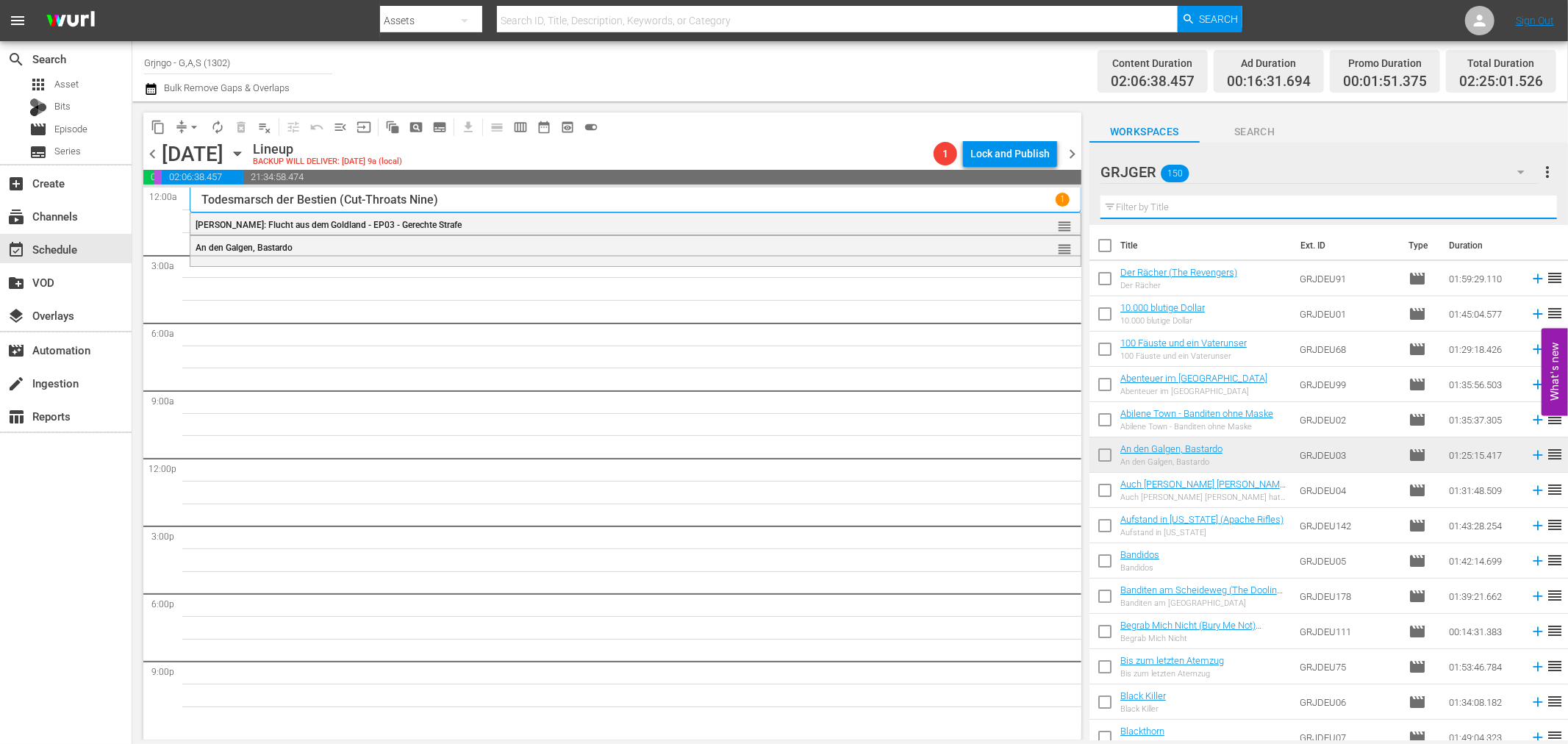
paste input "[DEMOGRAPHIC_DATA]"
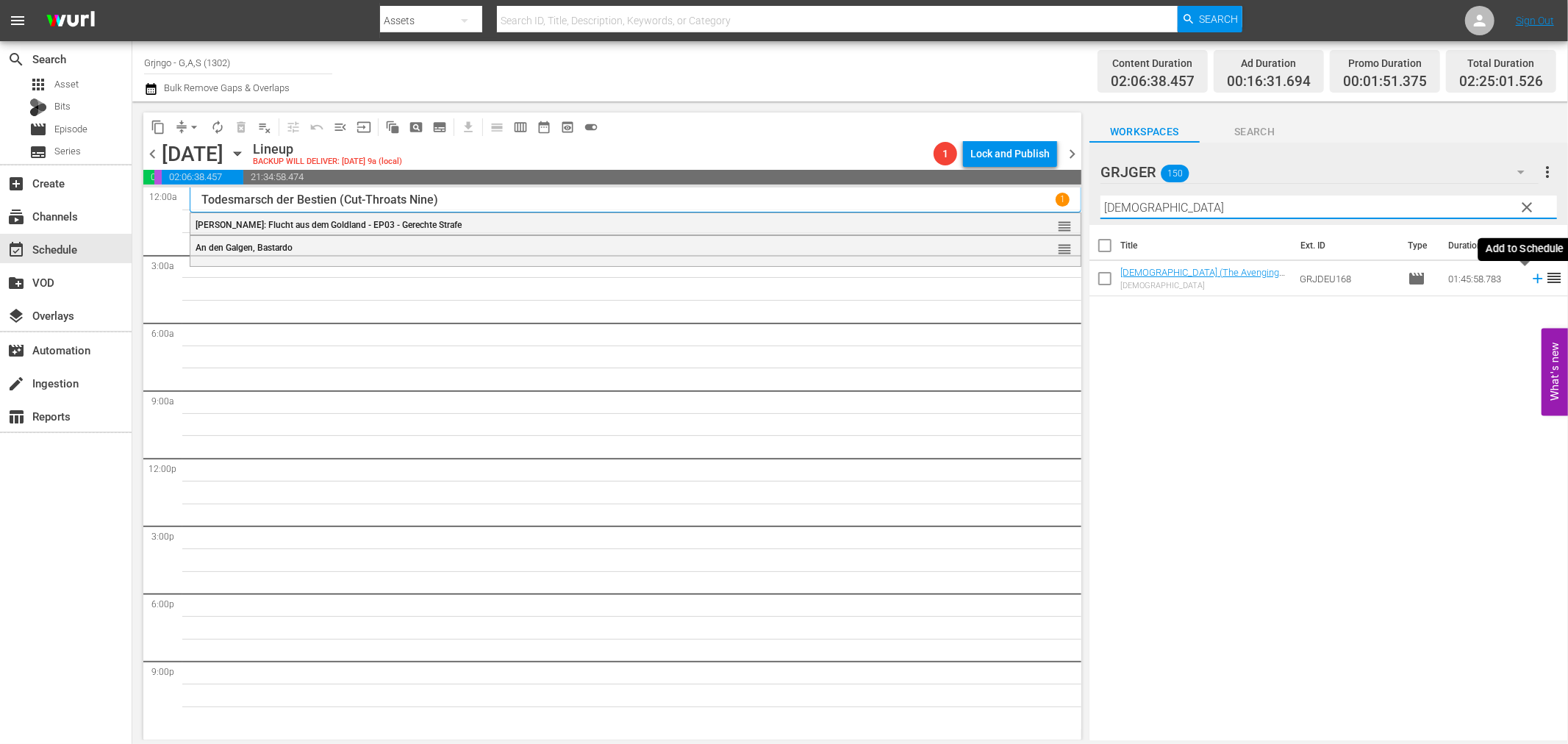
type input "[DEMOGRAPHIC_DATA]"
click at [1533, 275] on icon at bounding box center [1538, 279] width 9 height 9
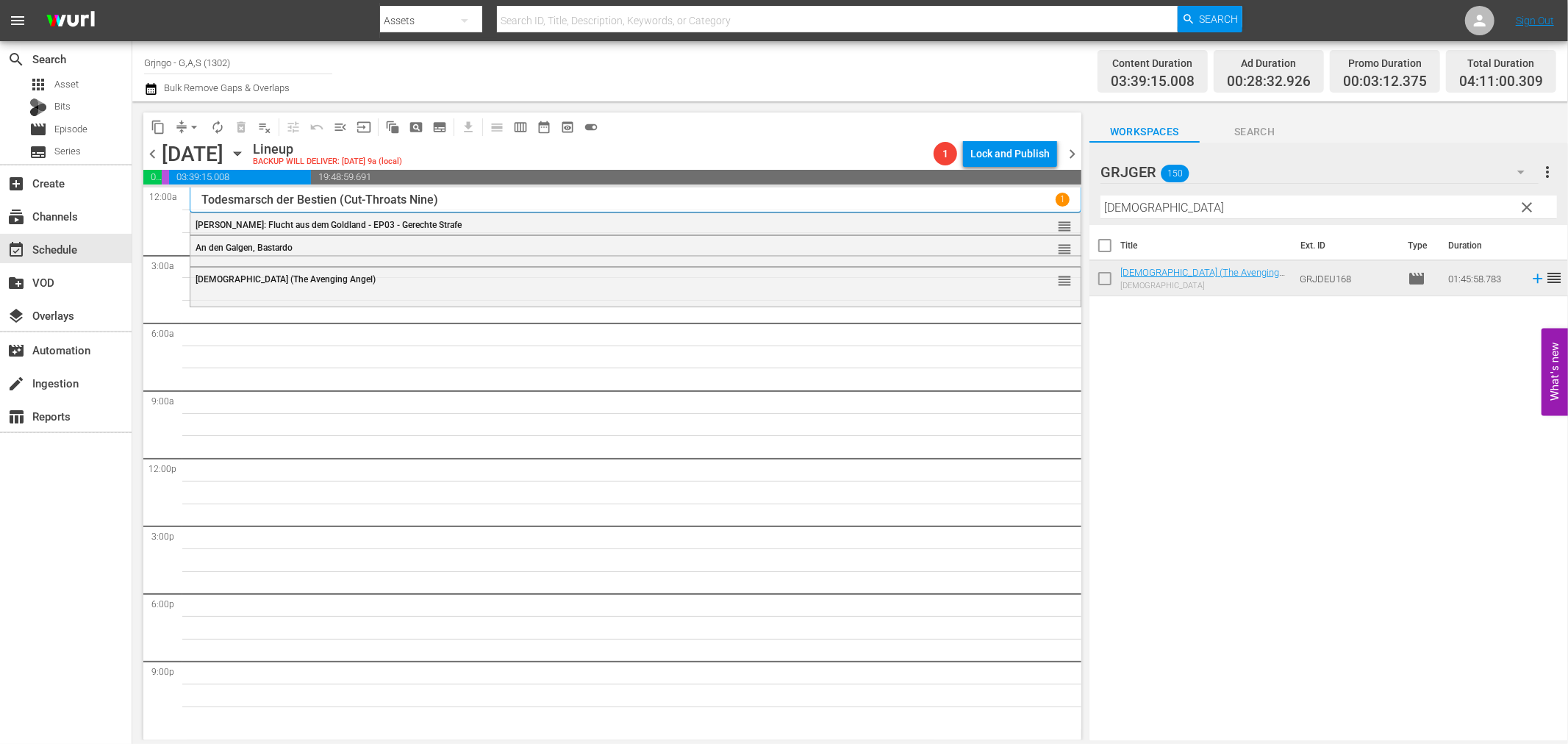
click at [1531, 206] on span "clear" at bounding box center [1528, 207] width 18 height 18
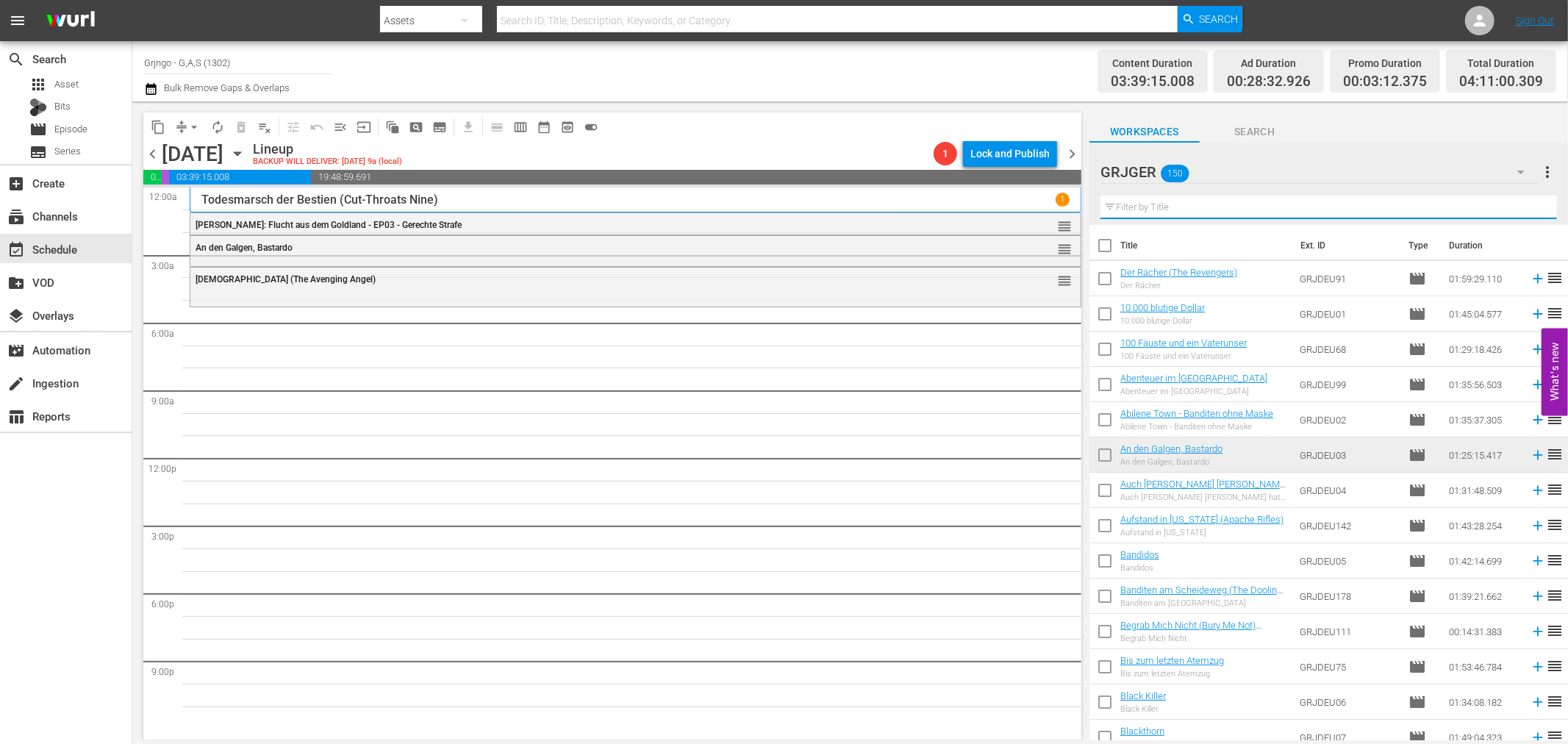
paste input "Der lange Tag der Rache"
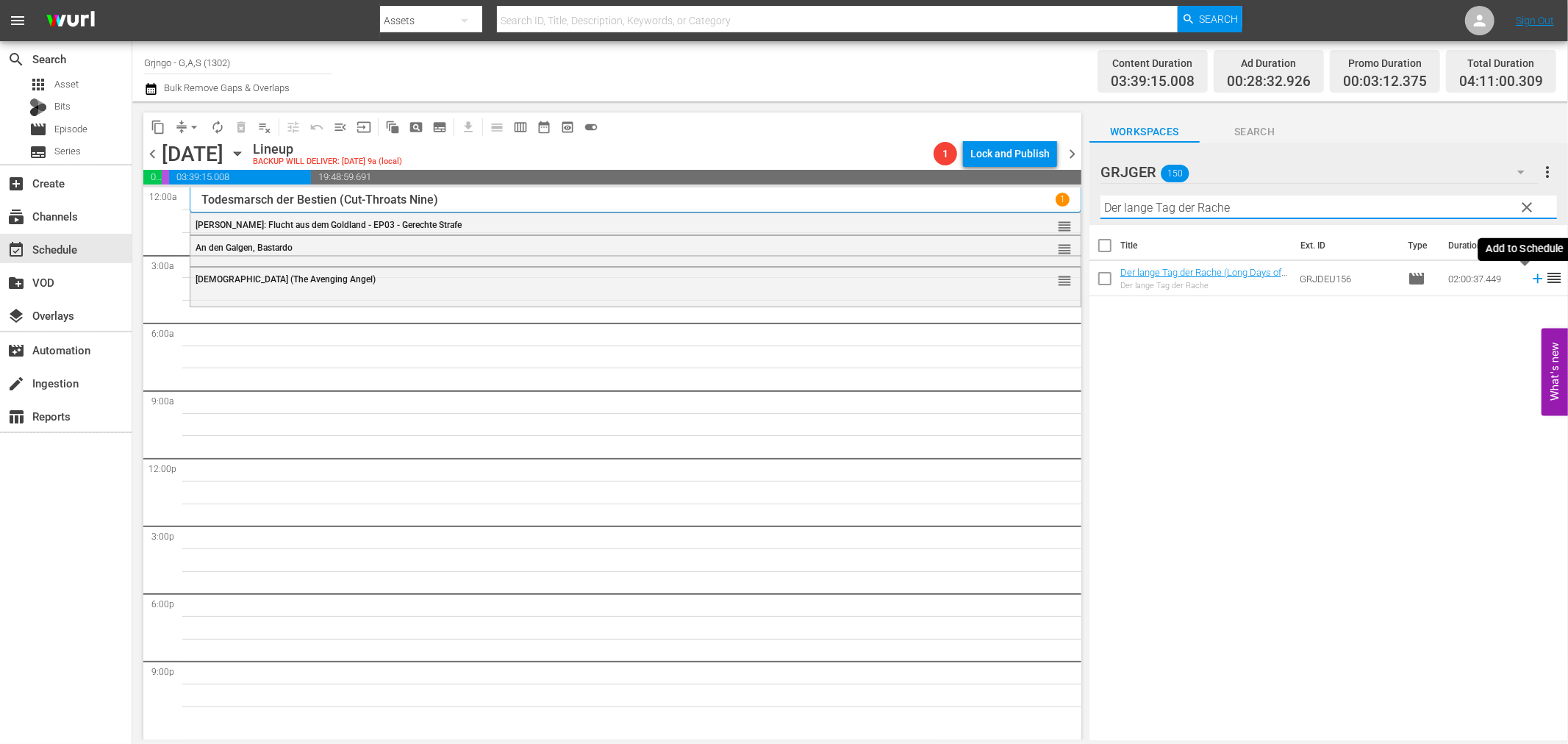
type input "Der lange Tag der Rache"
click at [1530, 280] on icon at bounding box center [1538, 279] width 16 height 16
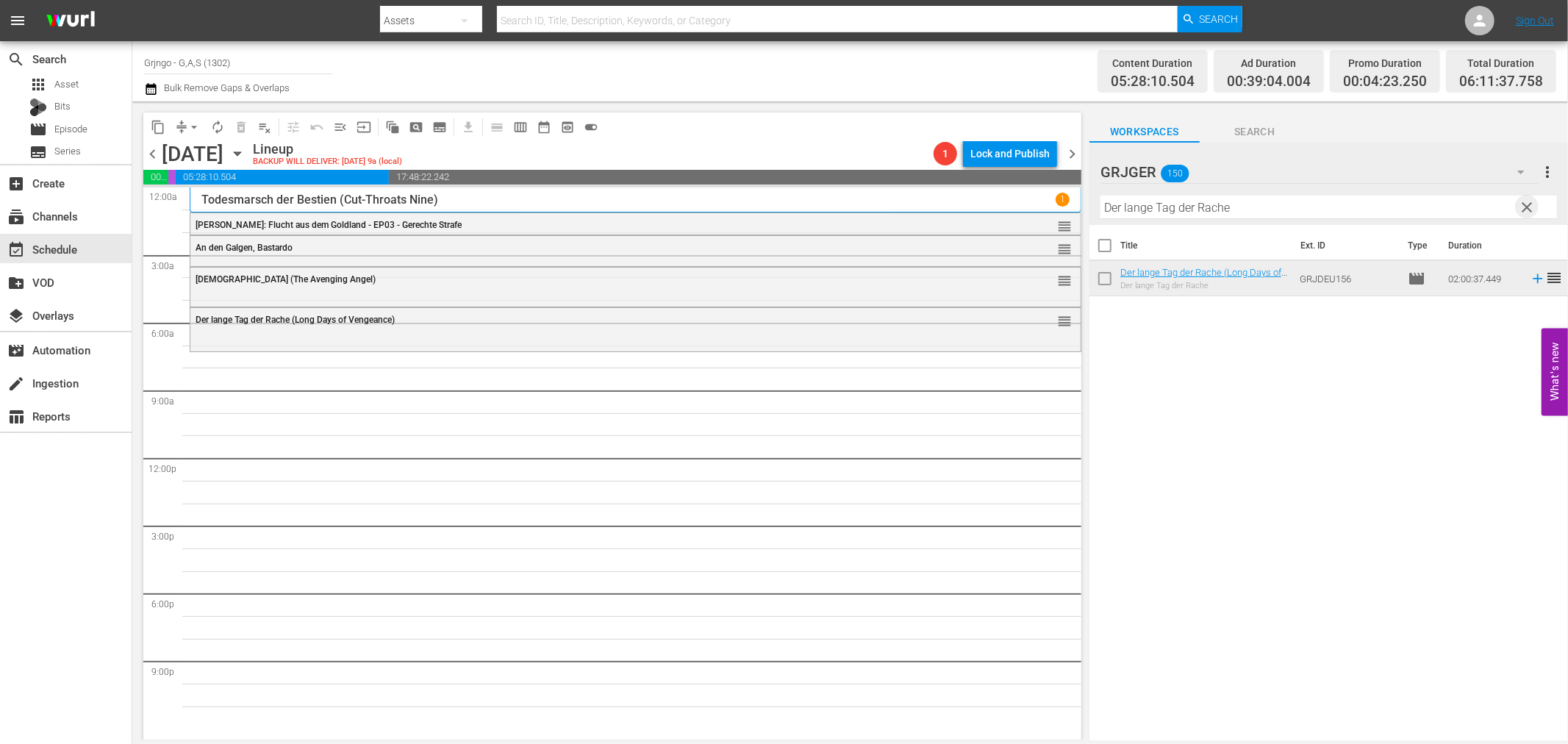
click at [1529, 202] on span "clear" at bounding box center [1528, 207] width 18 height 18
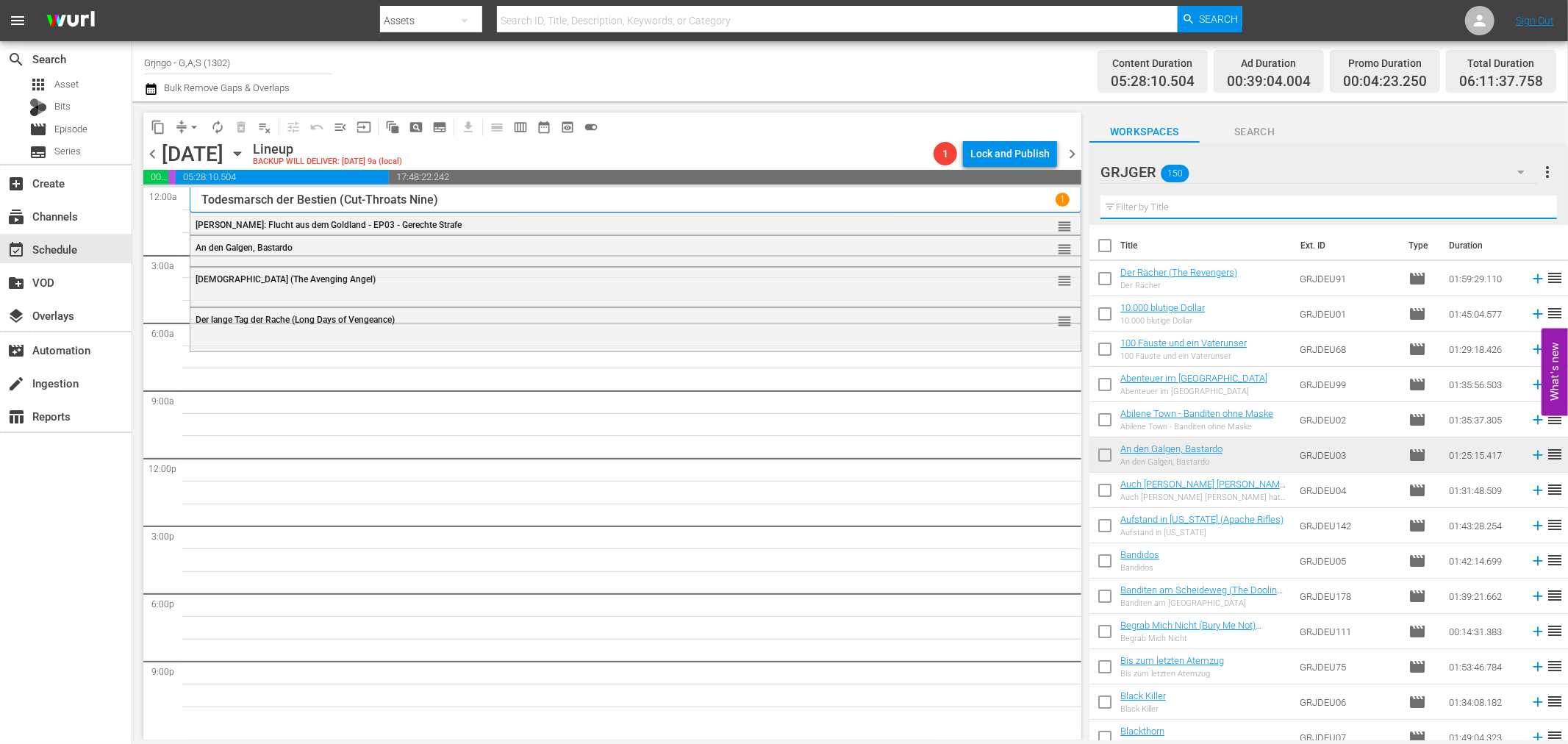
paste input "Drei Halunken erster Klasse"
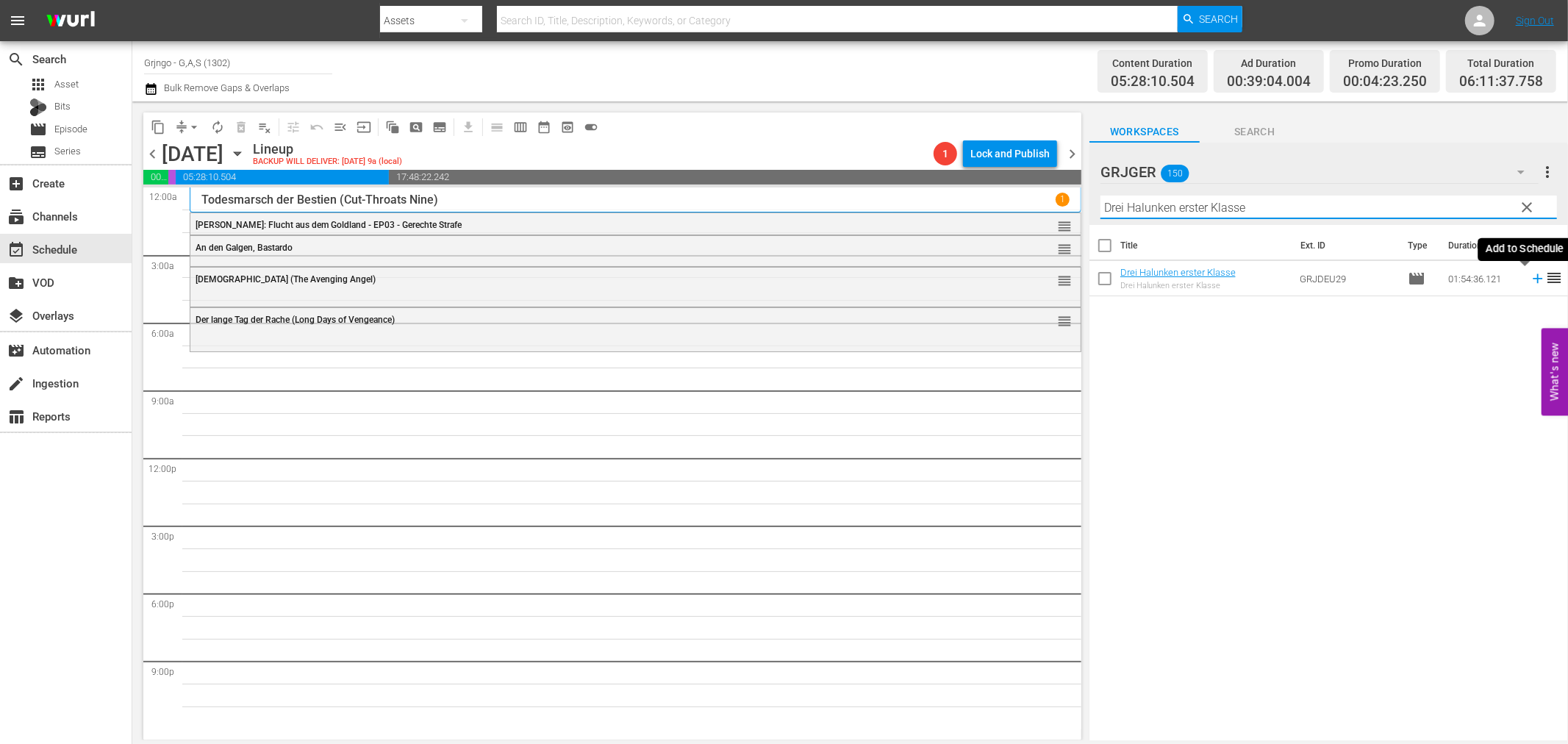
type input "Drei Halunken erster Klasse"
click at [1530, 275] on icon at bounding box center [1538, 279] width 16 height 16
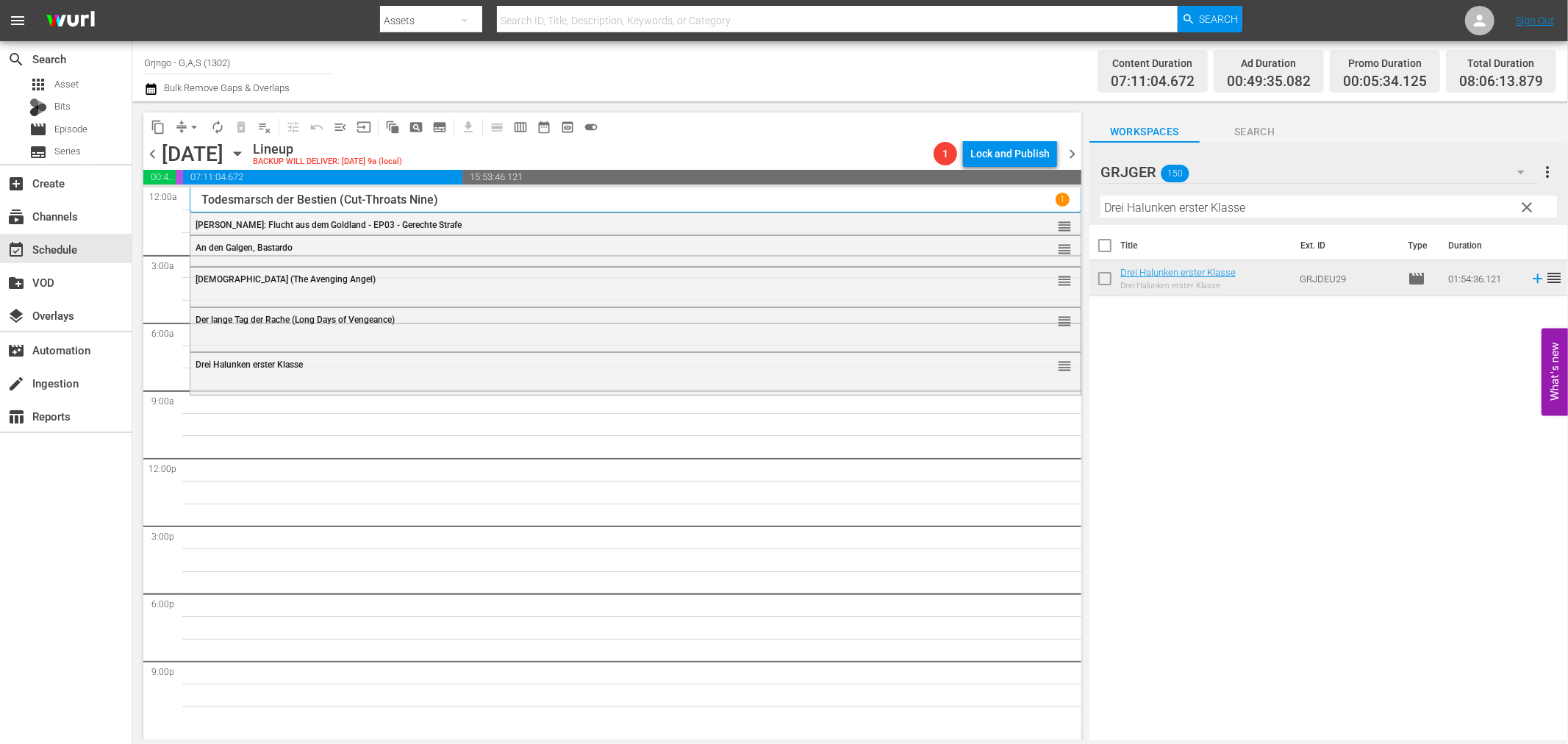
click at [1522, 206] on span "clear" at bounding box center [1528, 207] width 18 height 18
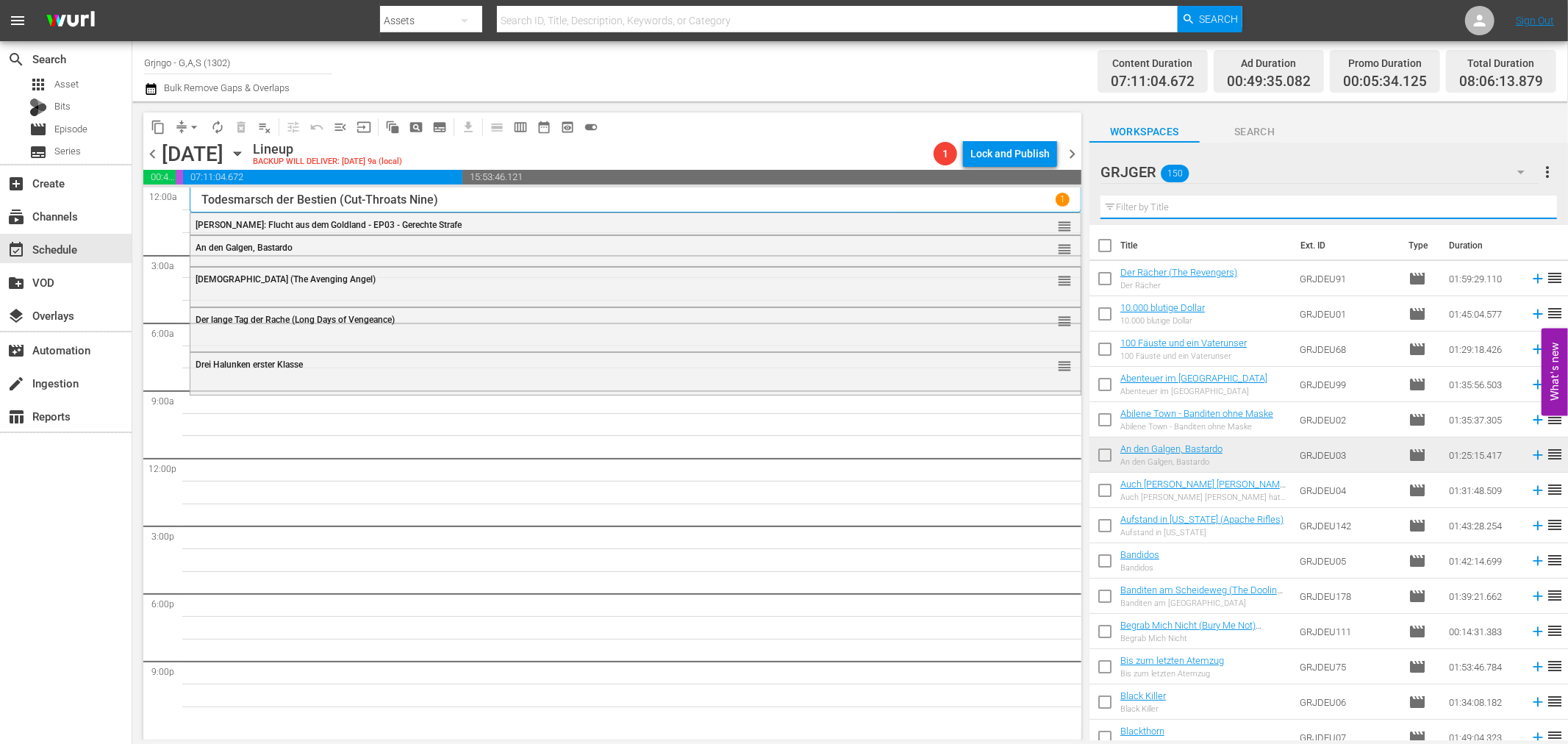
paste input "Sie kamen zu viert, um zu töten"
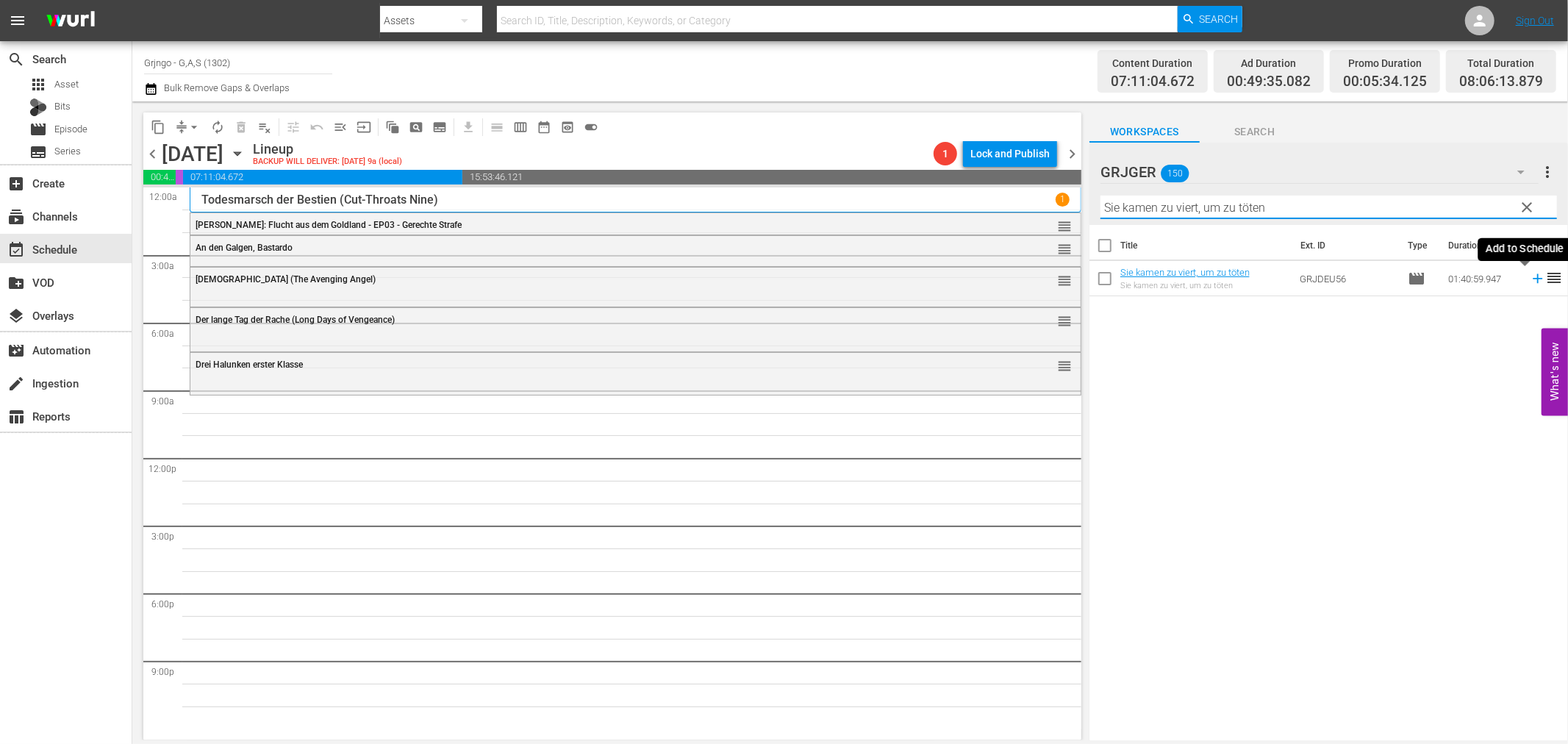
type input "Sie kamen zu viert, um zu töten"
click at [1530, 280] on icon at bounding box center [1538, 279] width 16 height 16
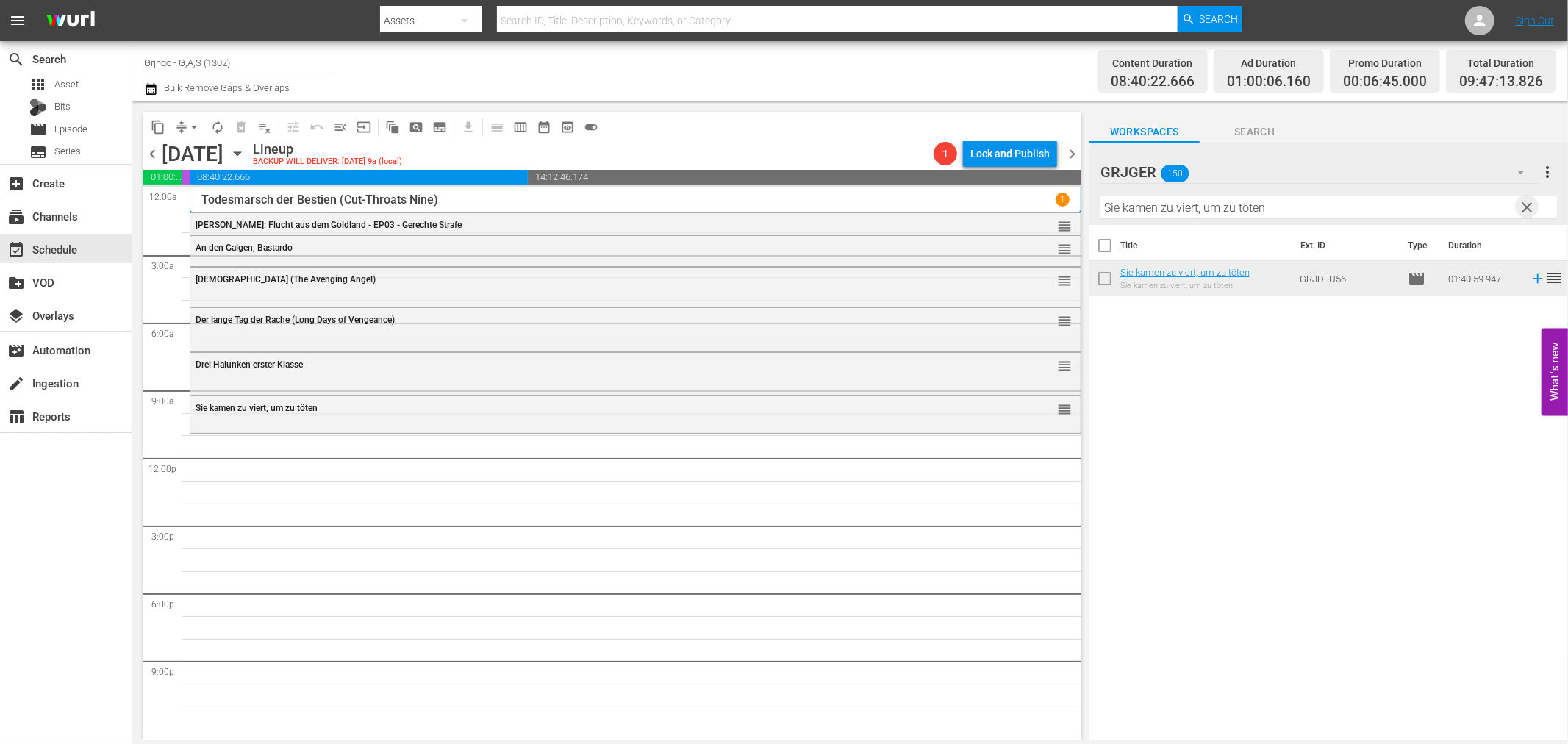
drag, startPoint x: 1524, startPoint y: 202, endPoint x: 1127, endPoint y: 207, distance: 397.0
click at [1524, 202] on span "clear" at bounding box center [1528, 207] width 18 height 18
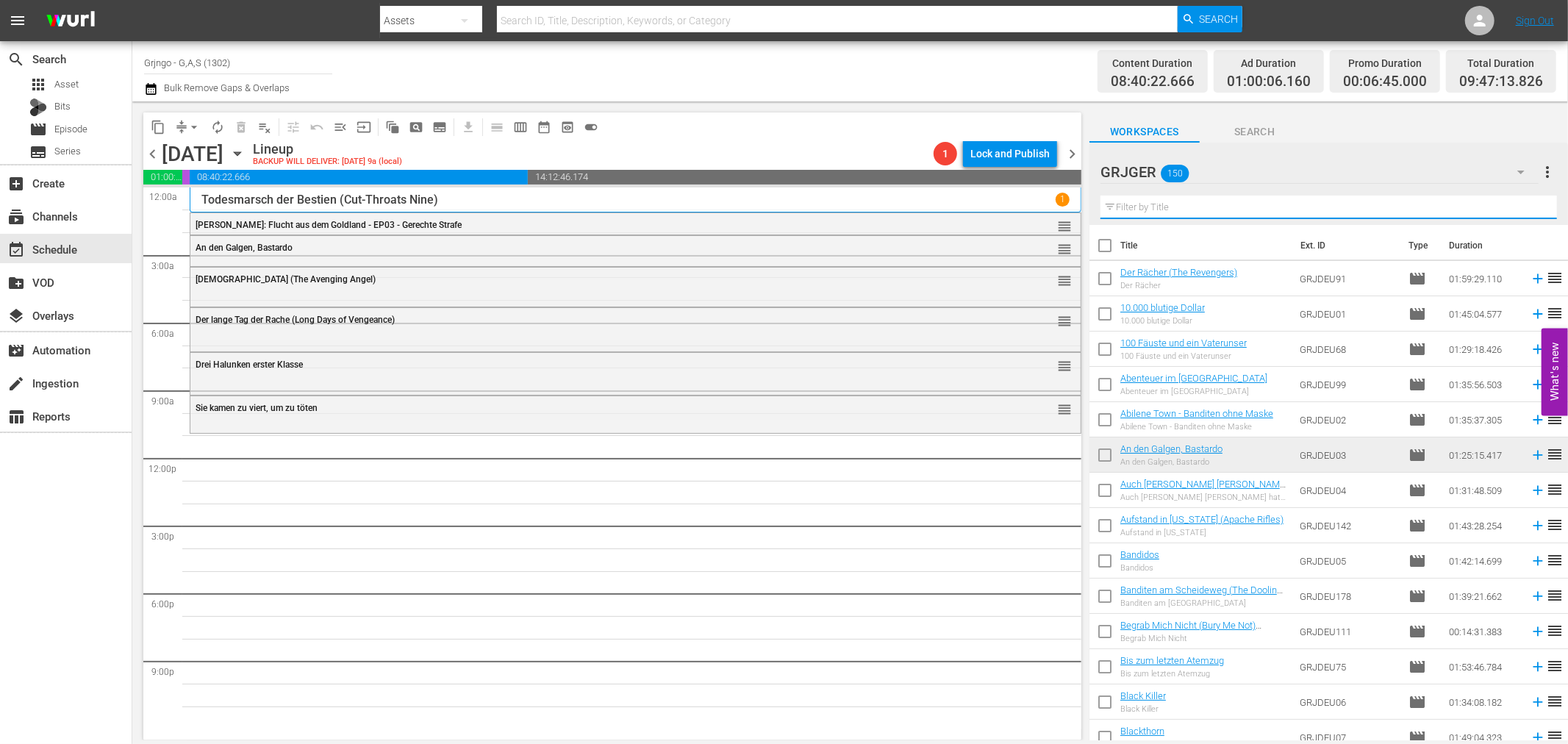
paste input "Für drei Dollar Blei"
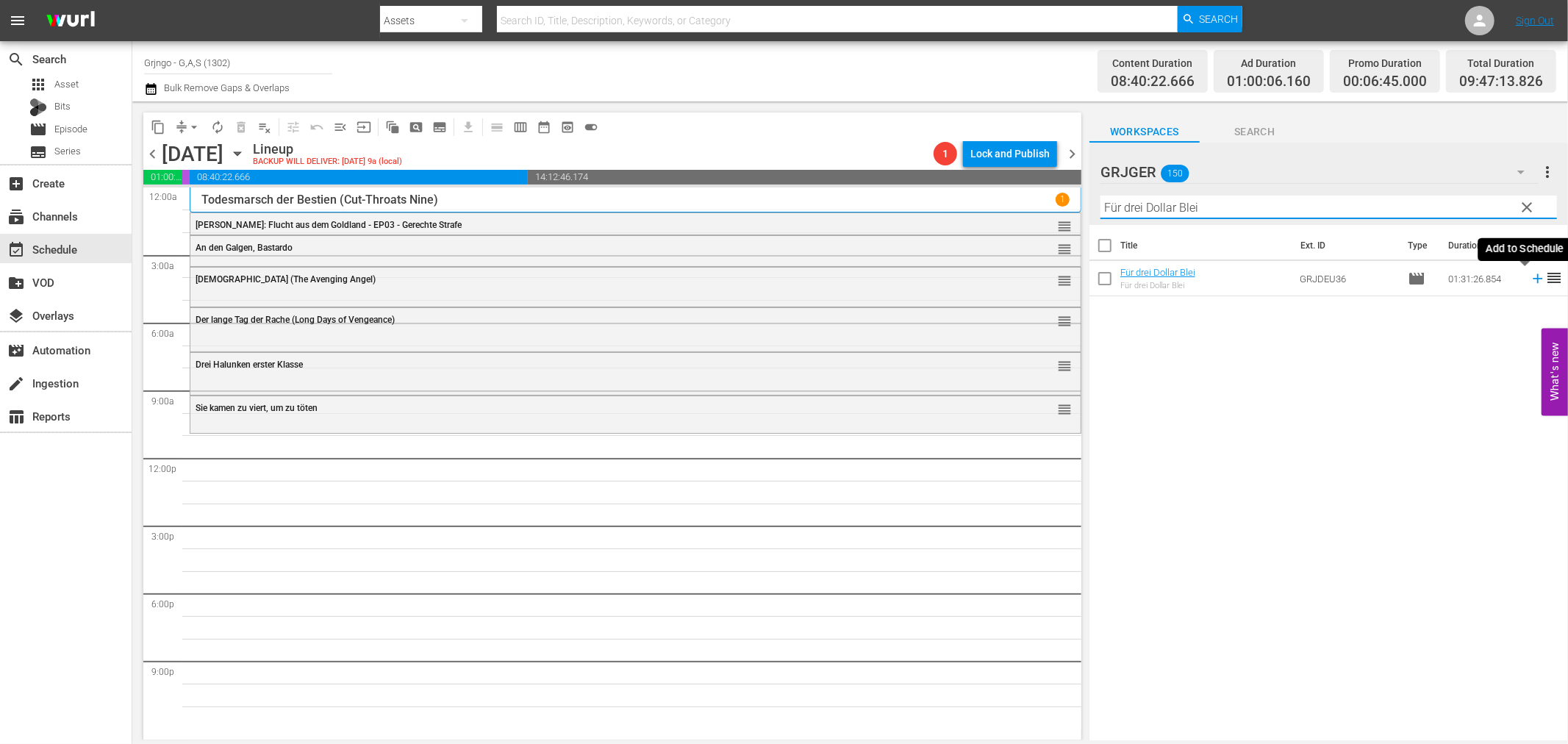
type input "Für drei Dollar Blei"
click at [1533, 278] on icon at bounding box center [1538, 279] width 9 height 9
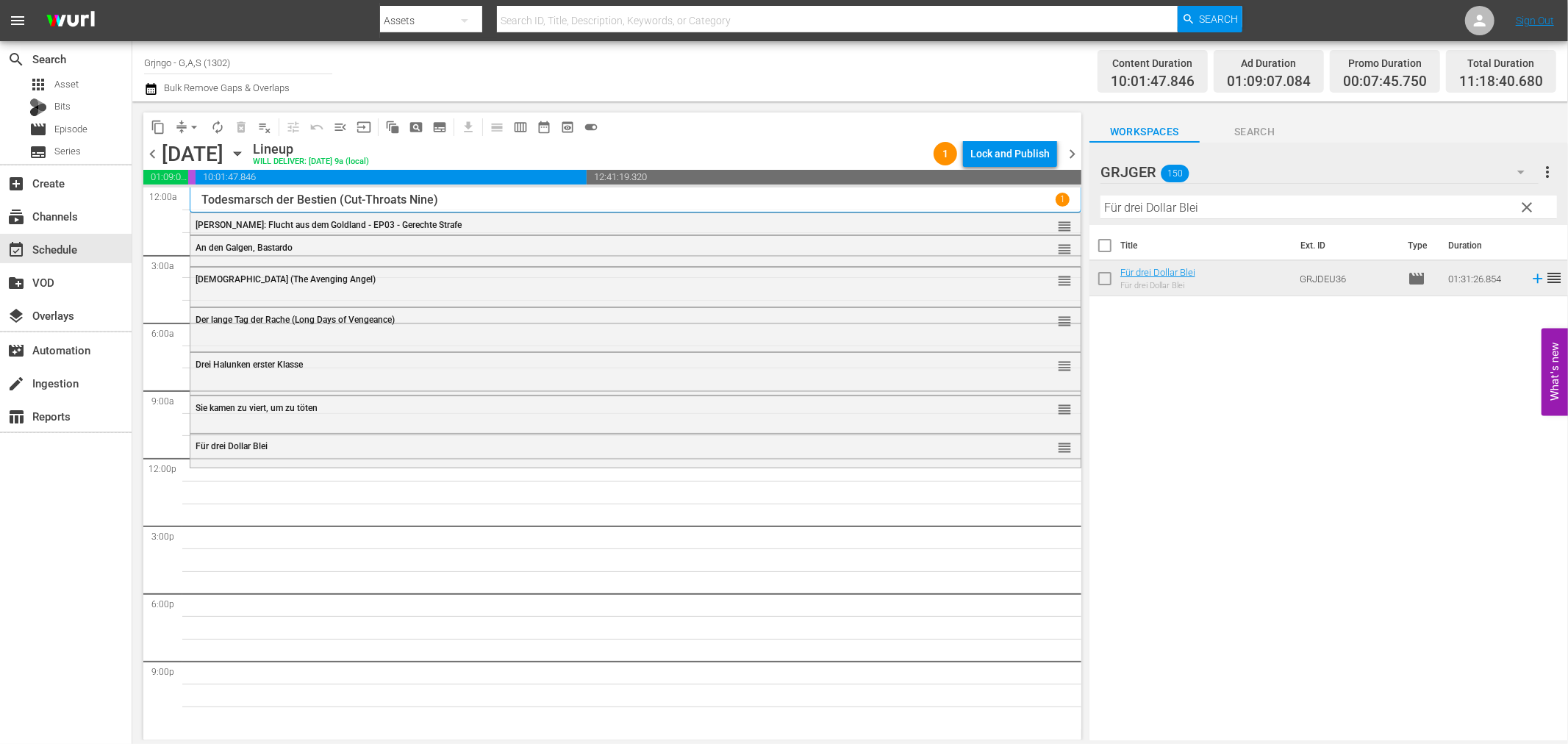
drag, startPoint x: 1525, startPoint y: 203, endPoint x: 1263, endPoint y: 217, distance: 262.4
click at [1525, 203] on span "clear" at bounding box center [1528, 207] width 18 height 18
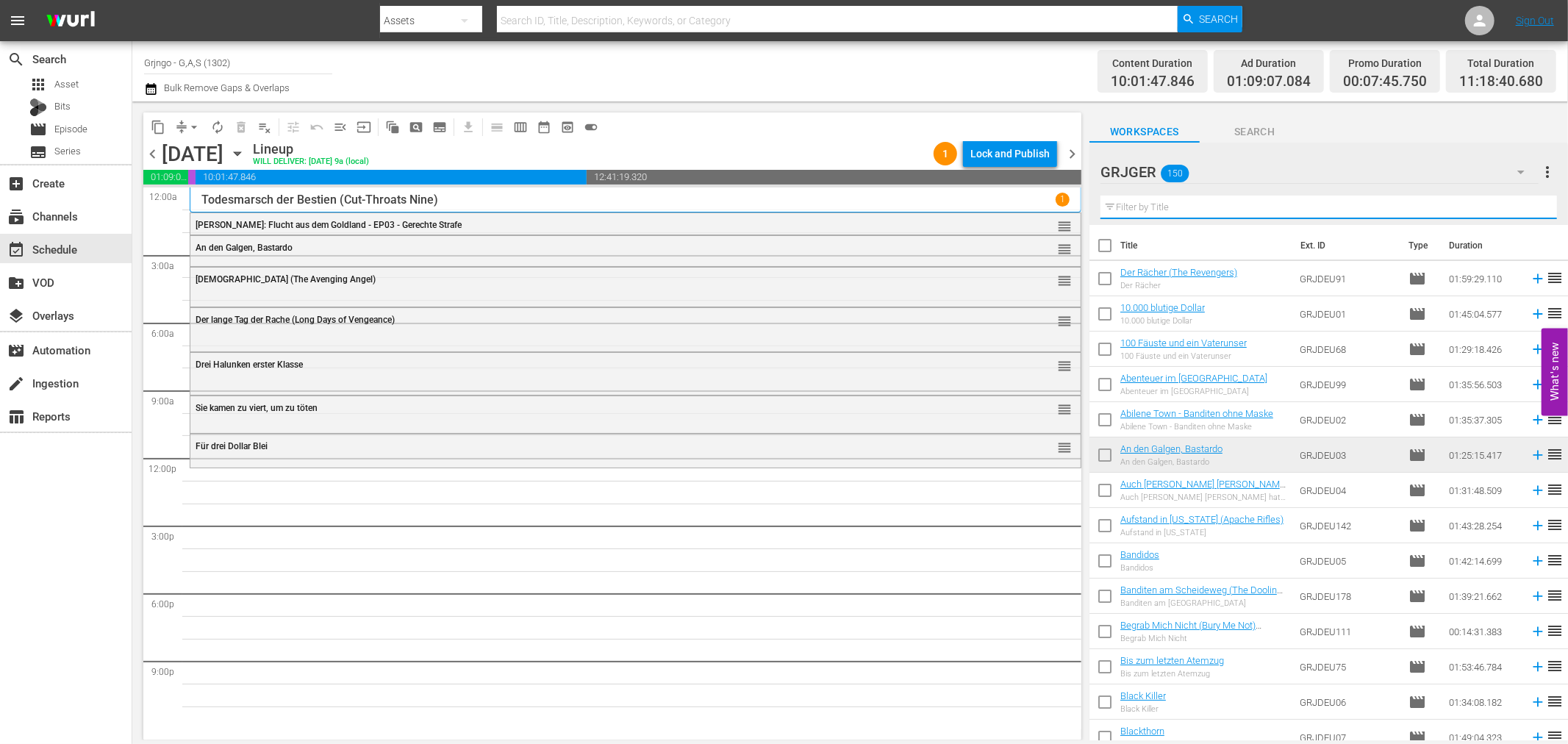
paste input "Django und Sartana kommen"
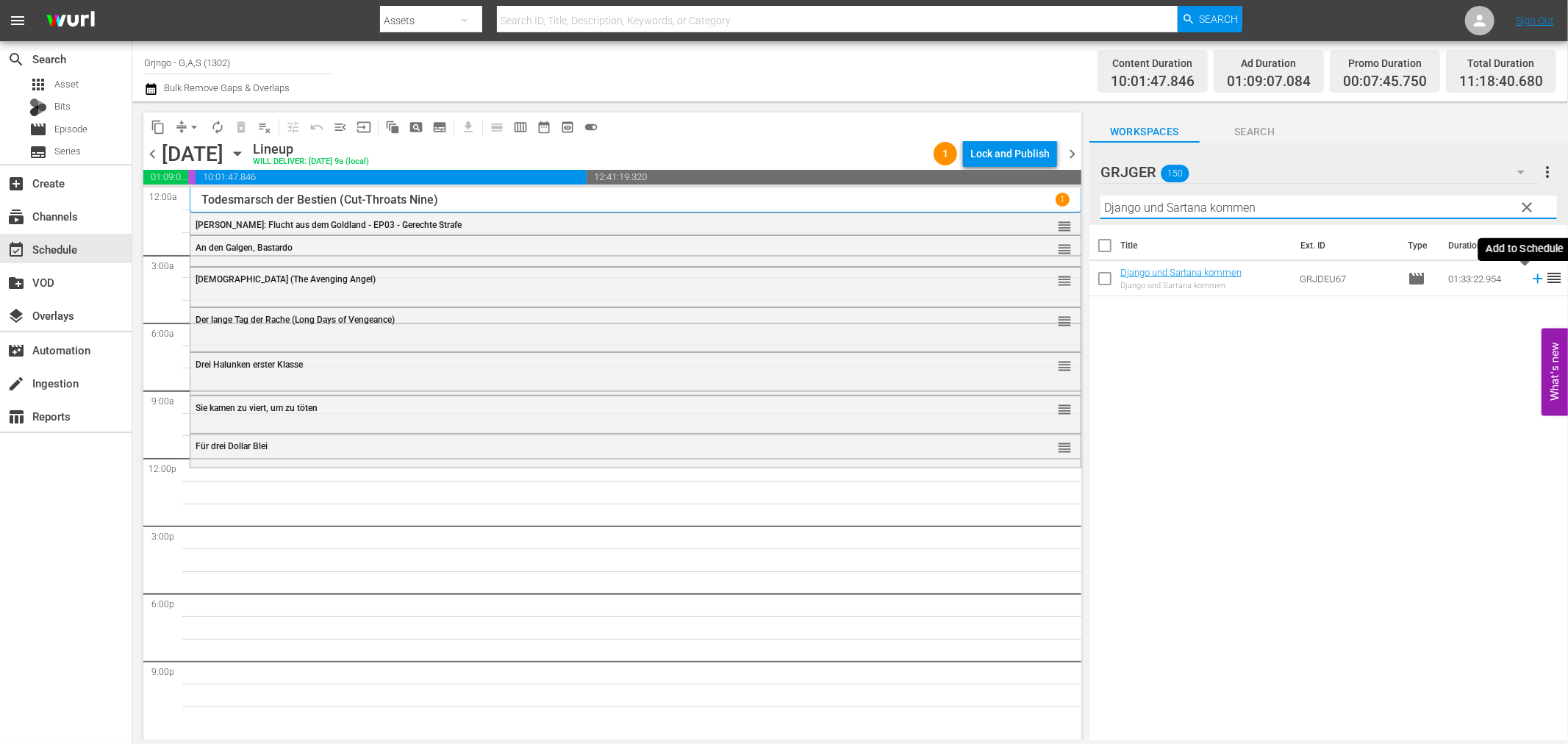
type input "Django und Sartana kommen"
click at [1530, 275] on icon at bounding box center [1538, 279] width 16 height 16
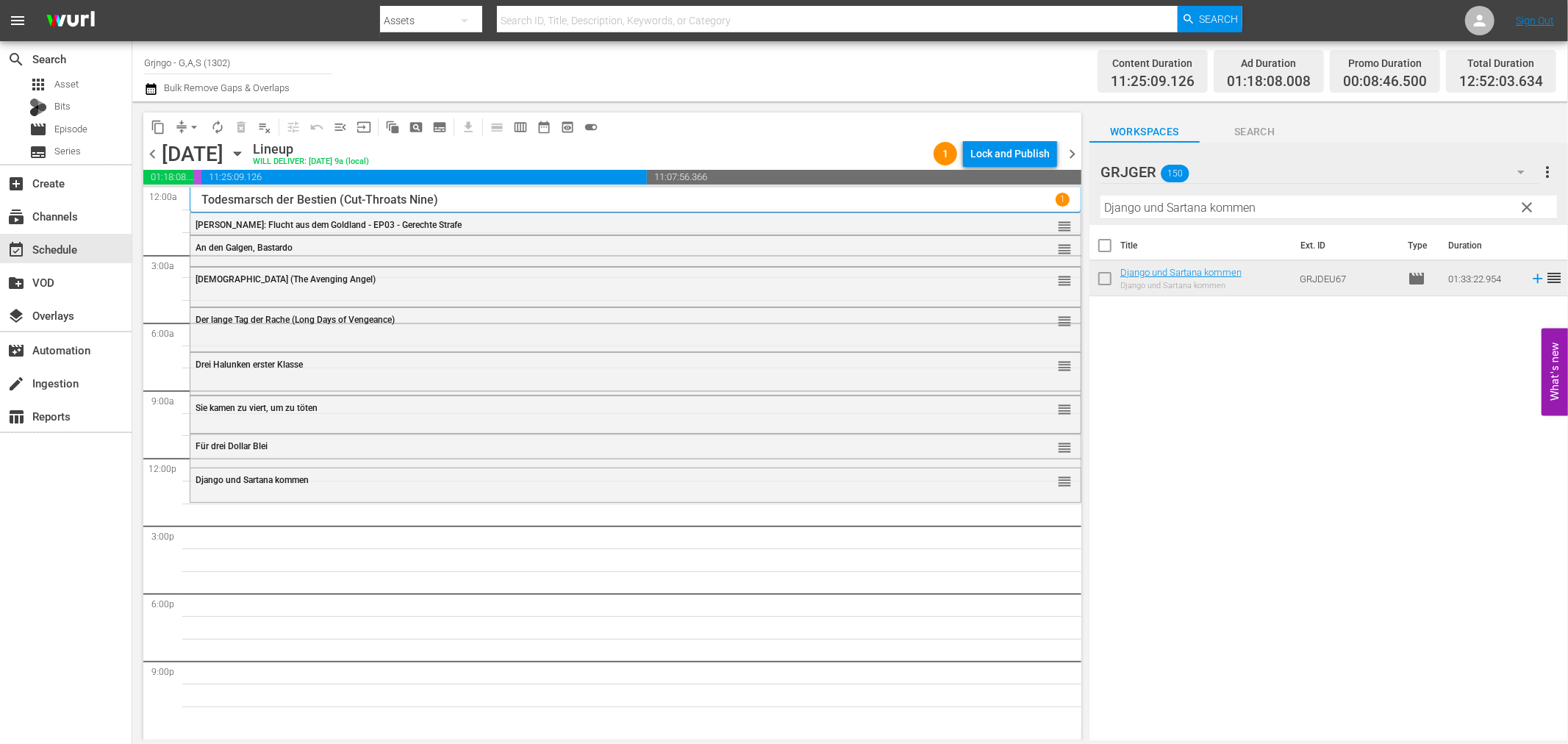
click at [1525, 204] on span "clear" at bounding box center [1528, 207] width 18 height 18
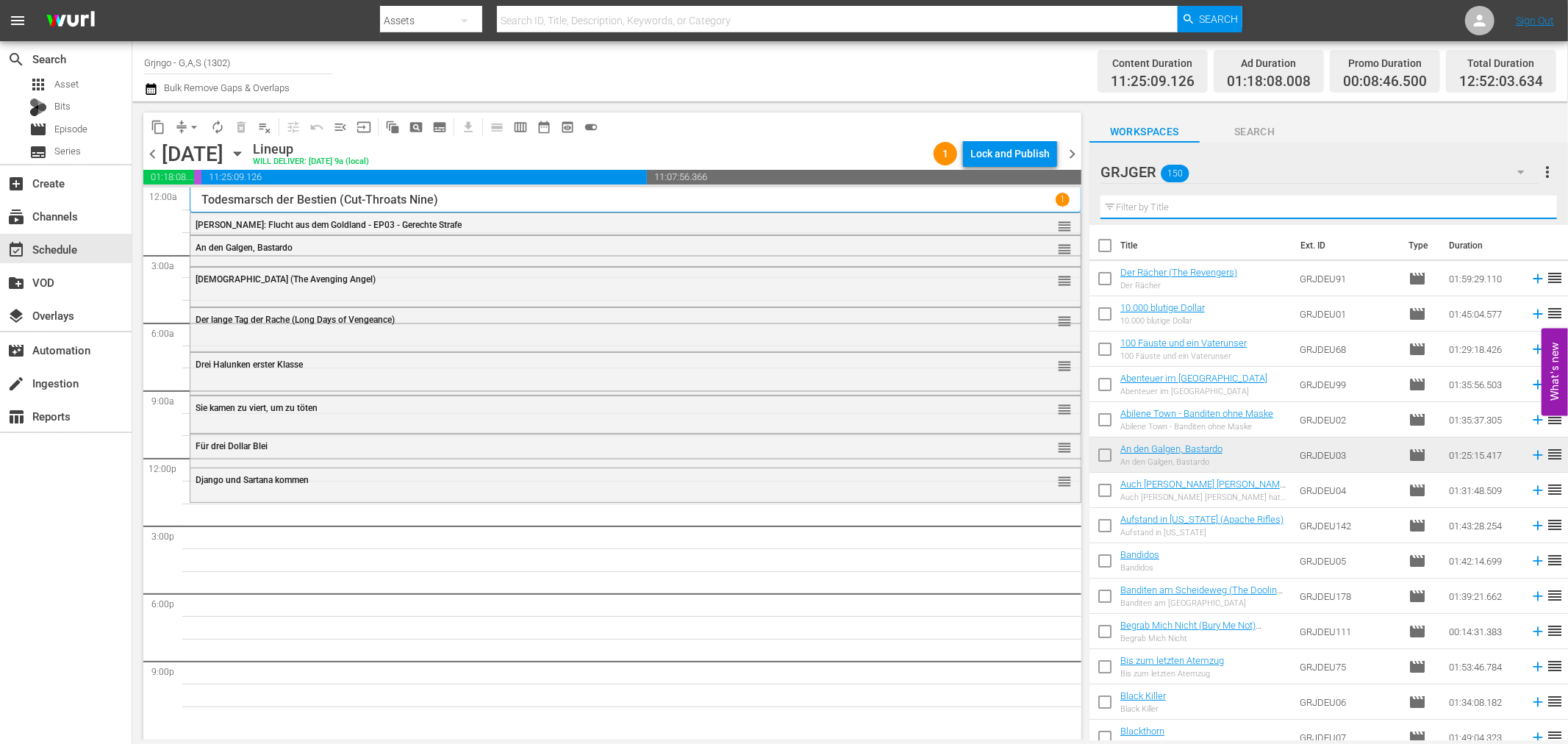
paste input "Die Todesschlucht von [US_STATE]"
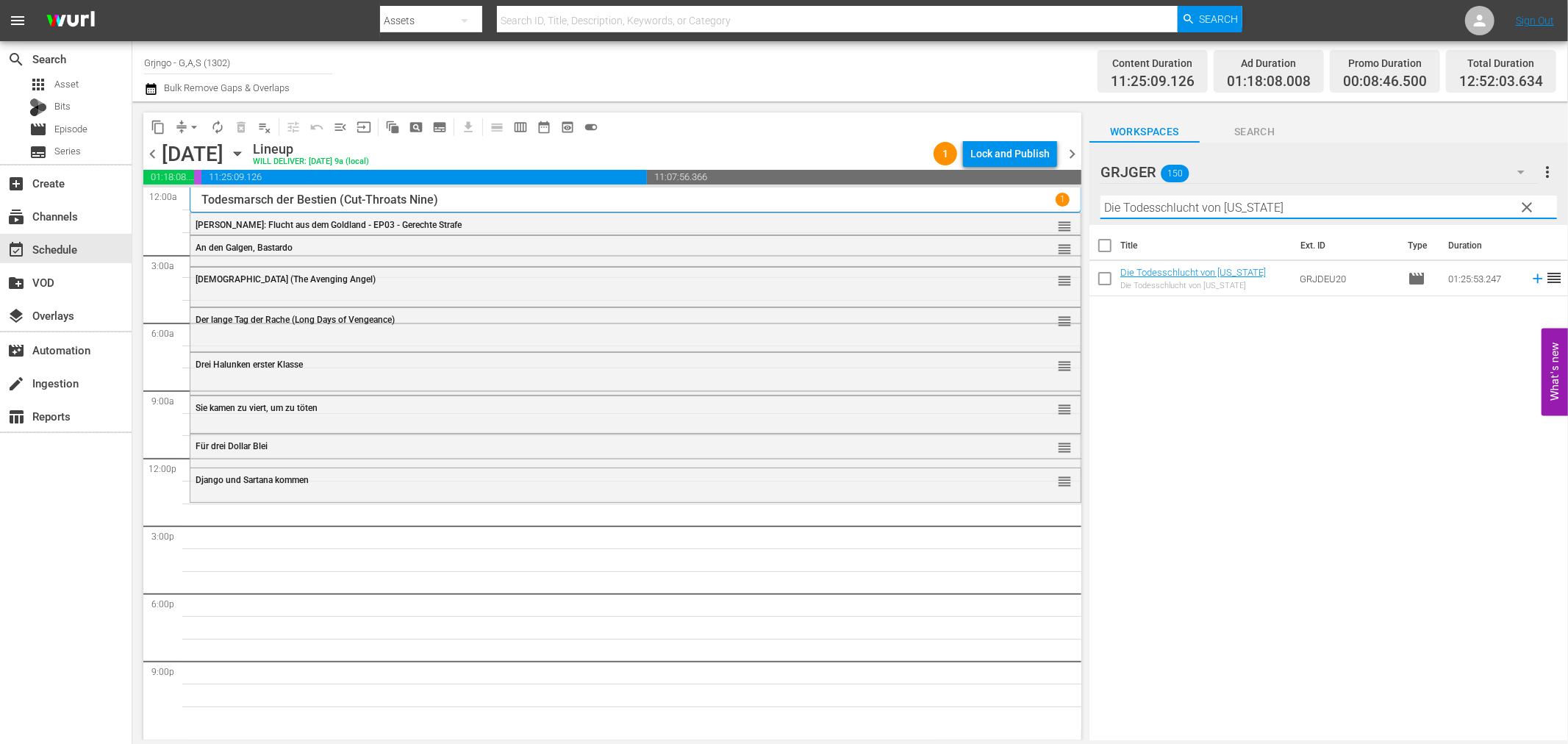
type input "Die Todesschlucht von [US_STATE]"
click at [1530, 277] on icon at bounding box center [1538, 279] width 16 height 16
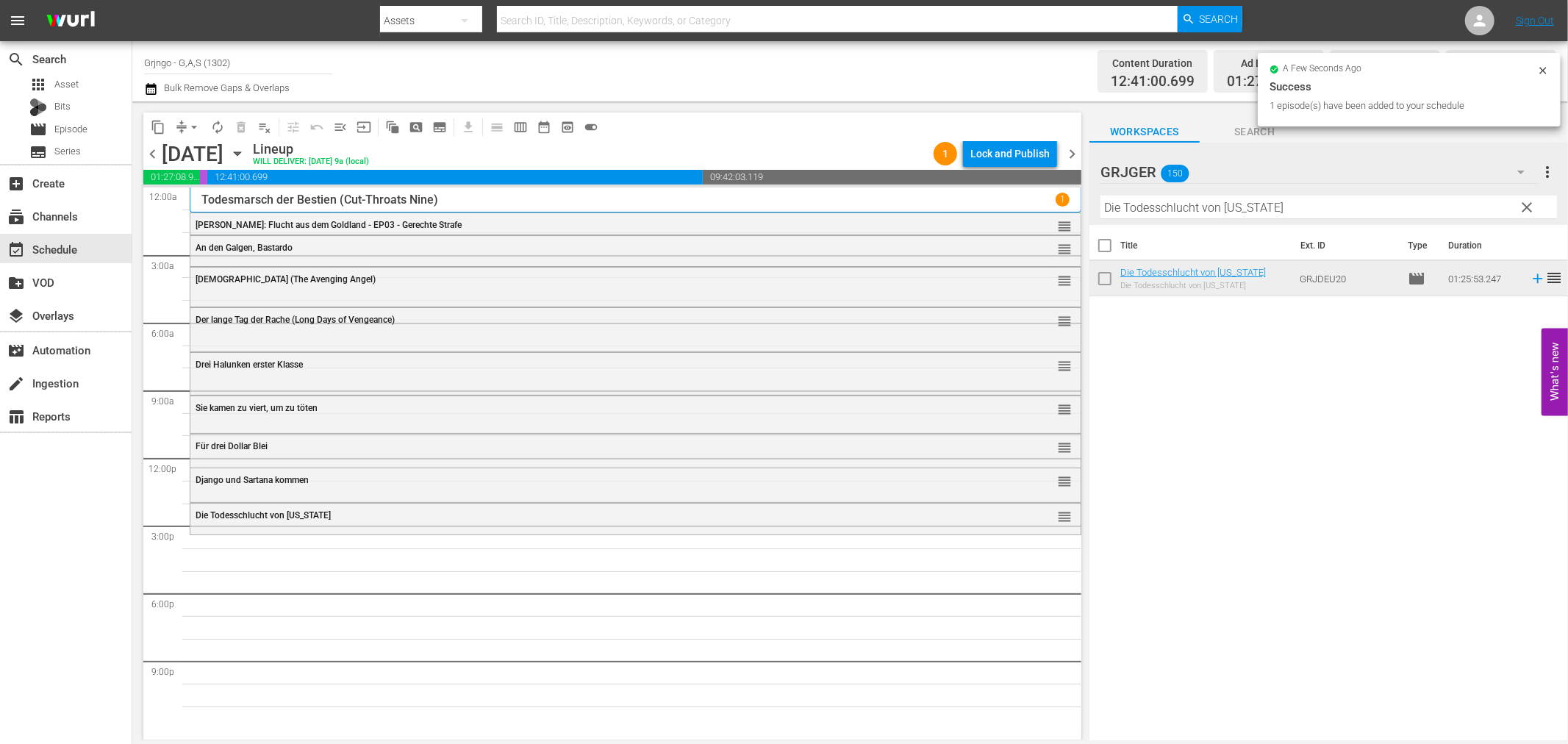
click at [1523, 206] on span "clear" at bounding box center [1528, 207] width 18 height 18
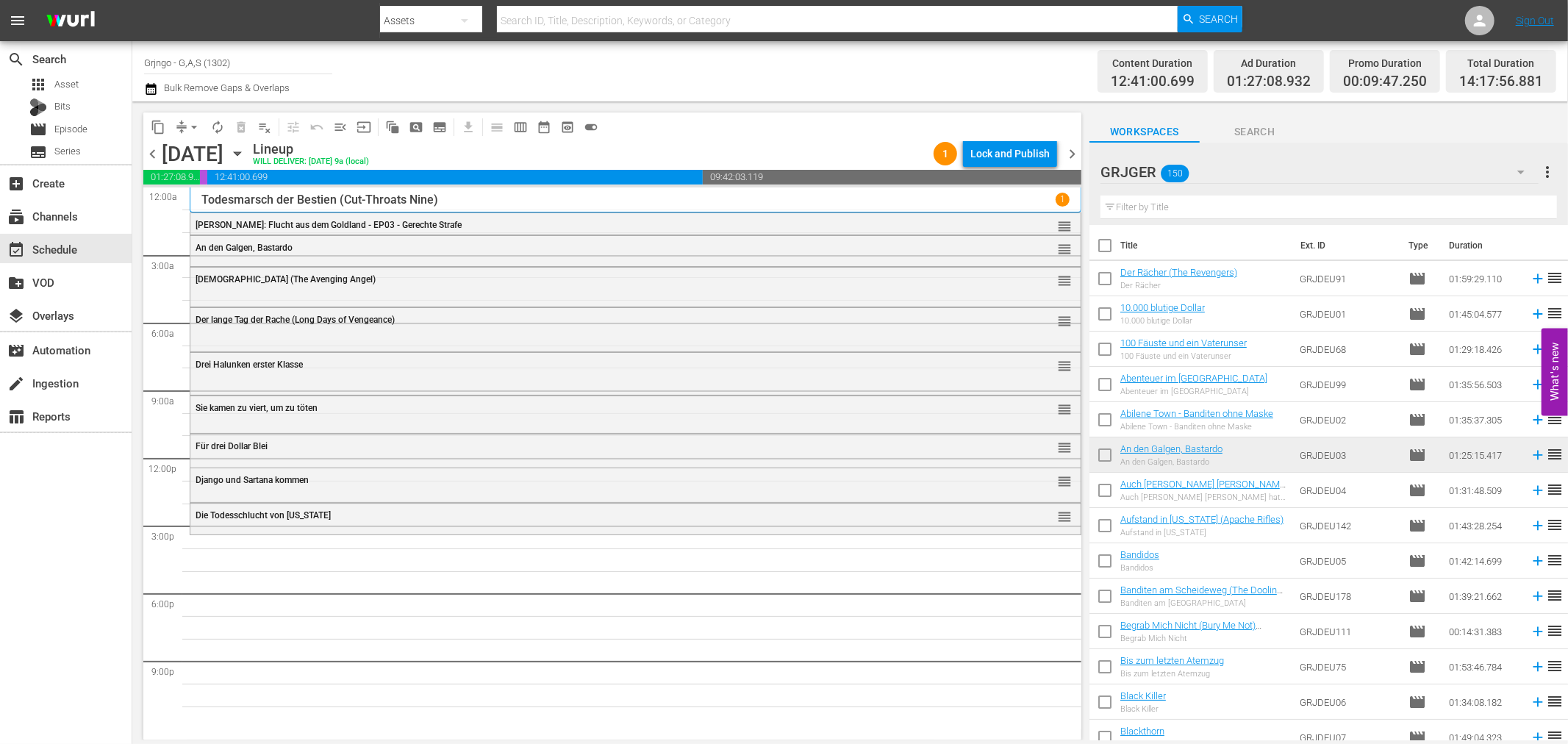
click at [1218, 206] on input "text" at bounding box center [1328, 207] width 456 height 23
paste input "Heathens & Thieves"
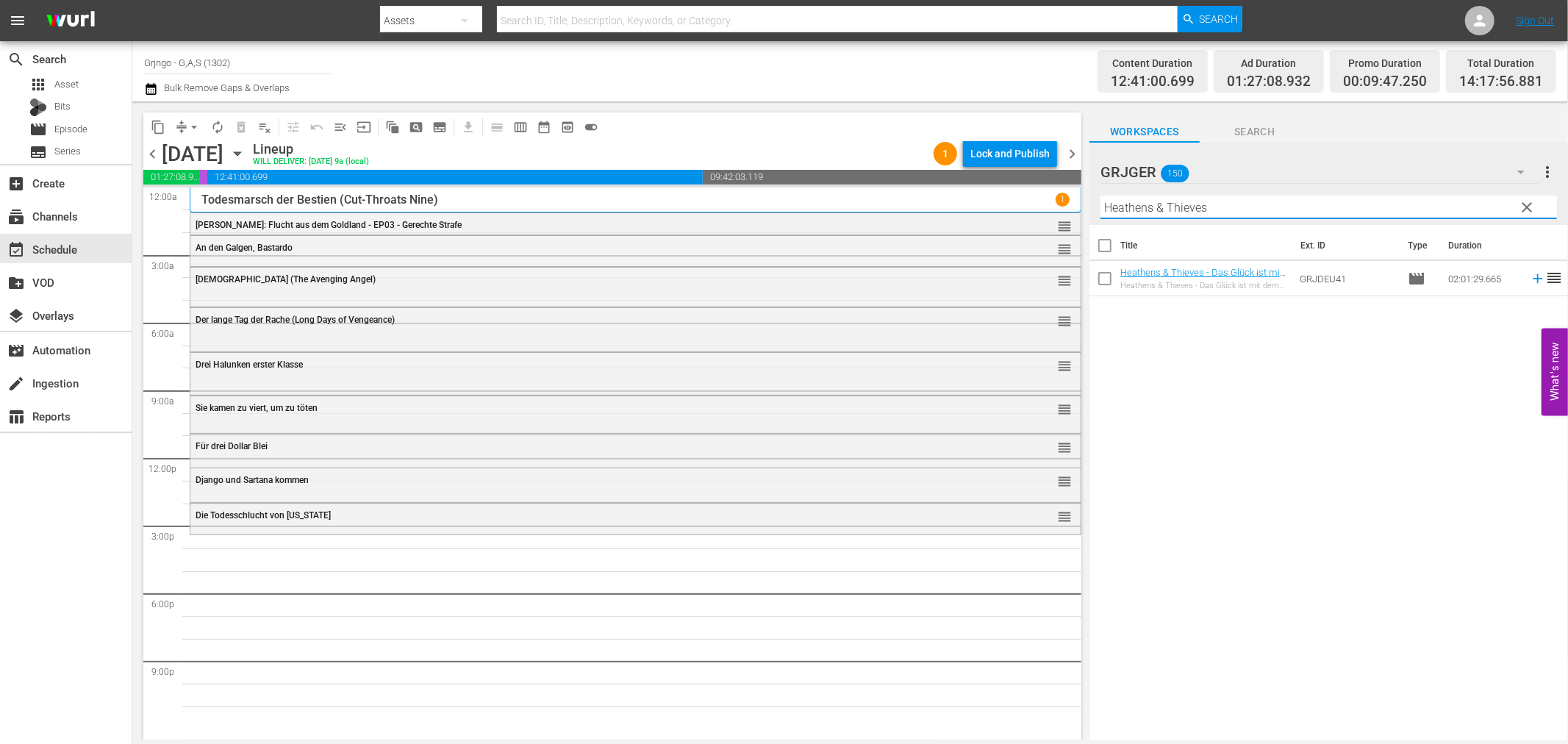
type input "Heathens & Thieves"
click at [1530, 276] on icon at bounding box center [1538, 279] width 16 height 16
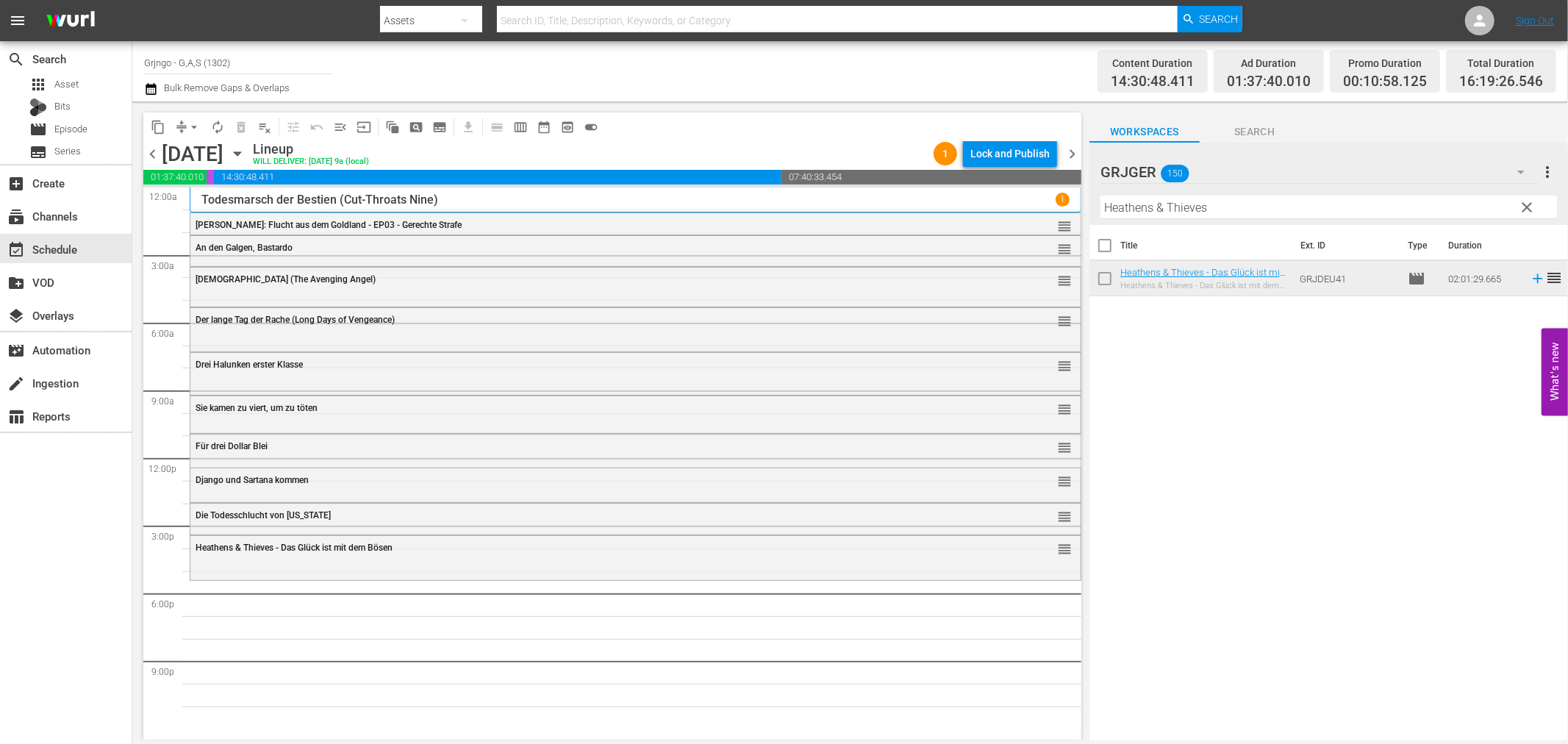
drag, startPoint x: 1533, startPoint y: 197, endPoint x: 1215, endPoint y: 197, distance: 318.0
click at [1533, 197] on button "clear" at bounding box center [1527, 206] width 23 height 23
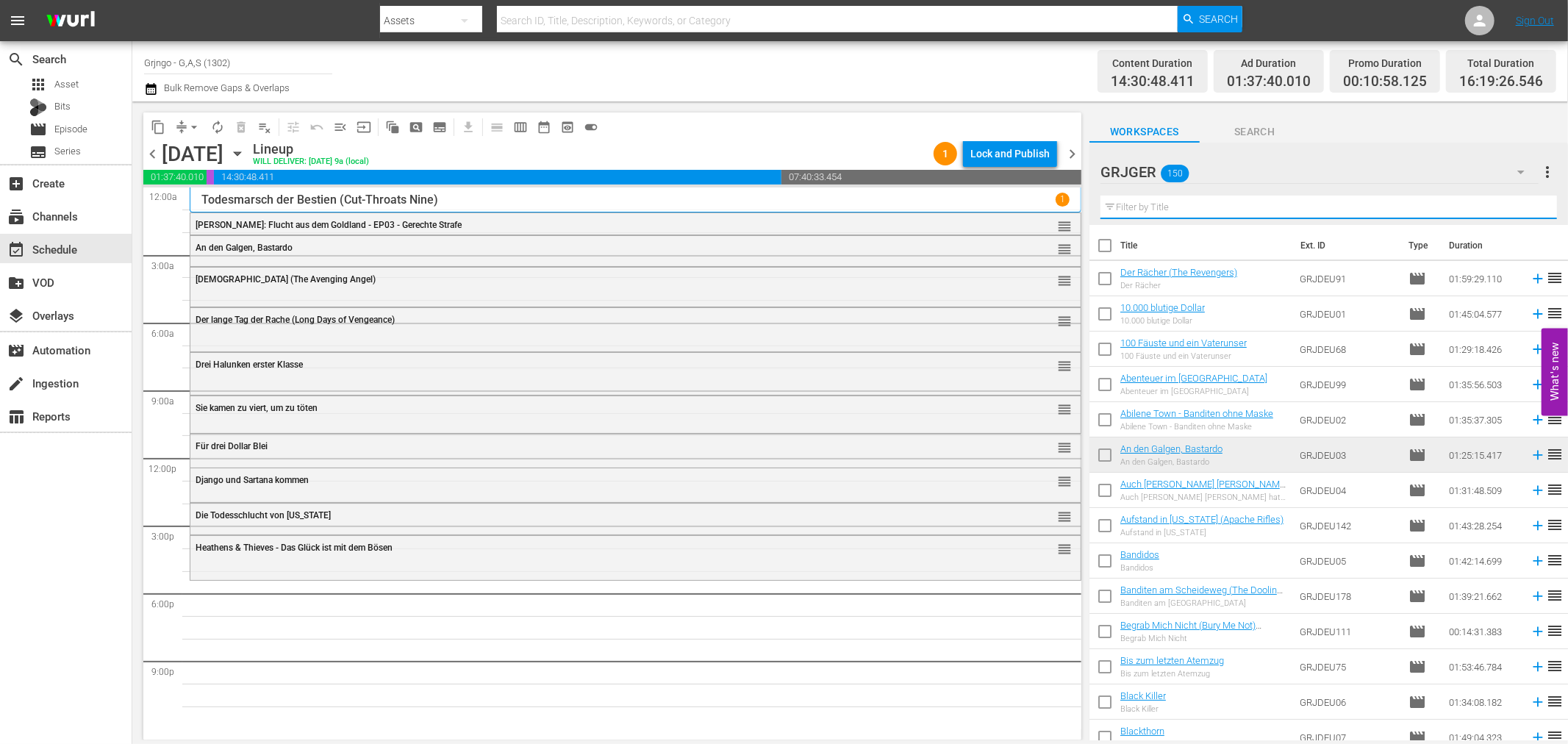
paste input "Blackthorn"
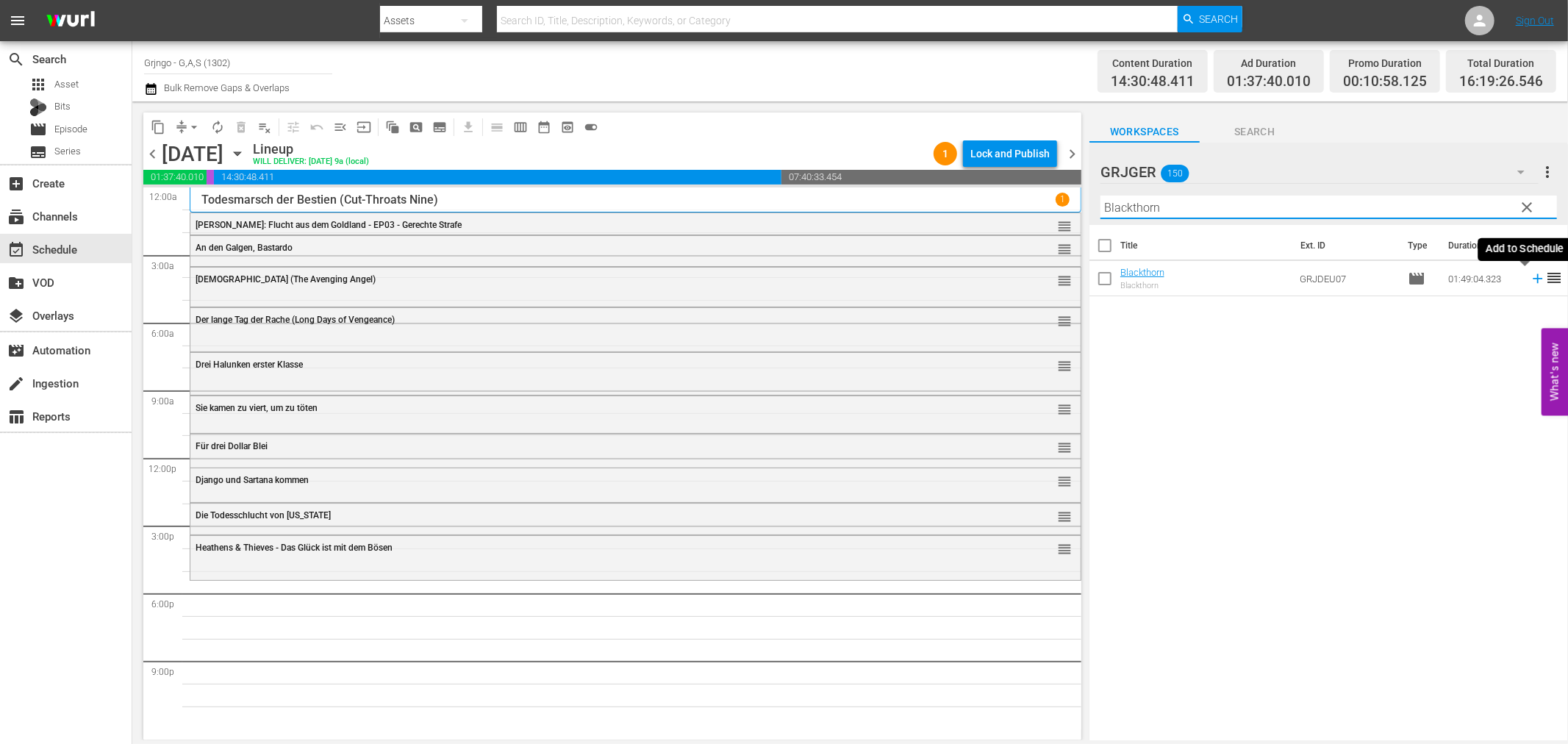
type input "Blackthorn"
click at [1530, 281] on icon at bounding box center [1538, 279] width 16 height 16
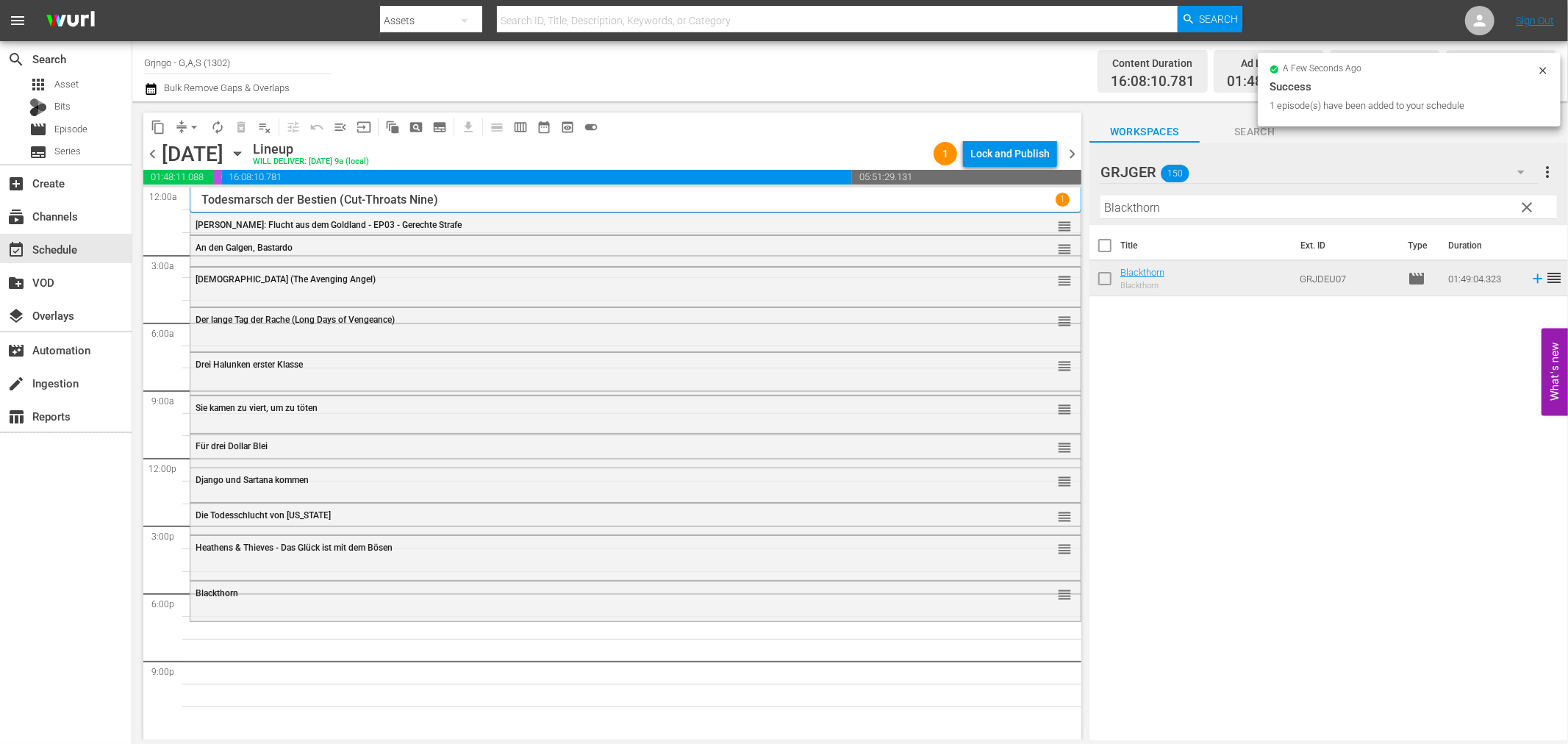
click at [314, 596] on div "Blackthorn" at bounding box center [595, 593] width 799 height 10
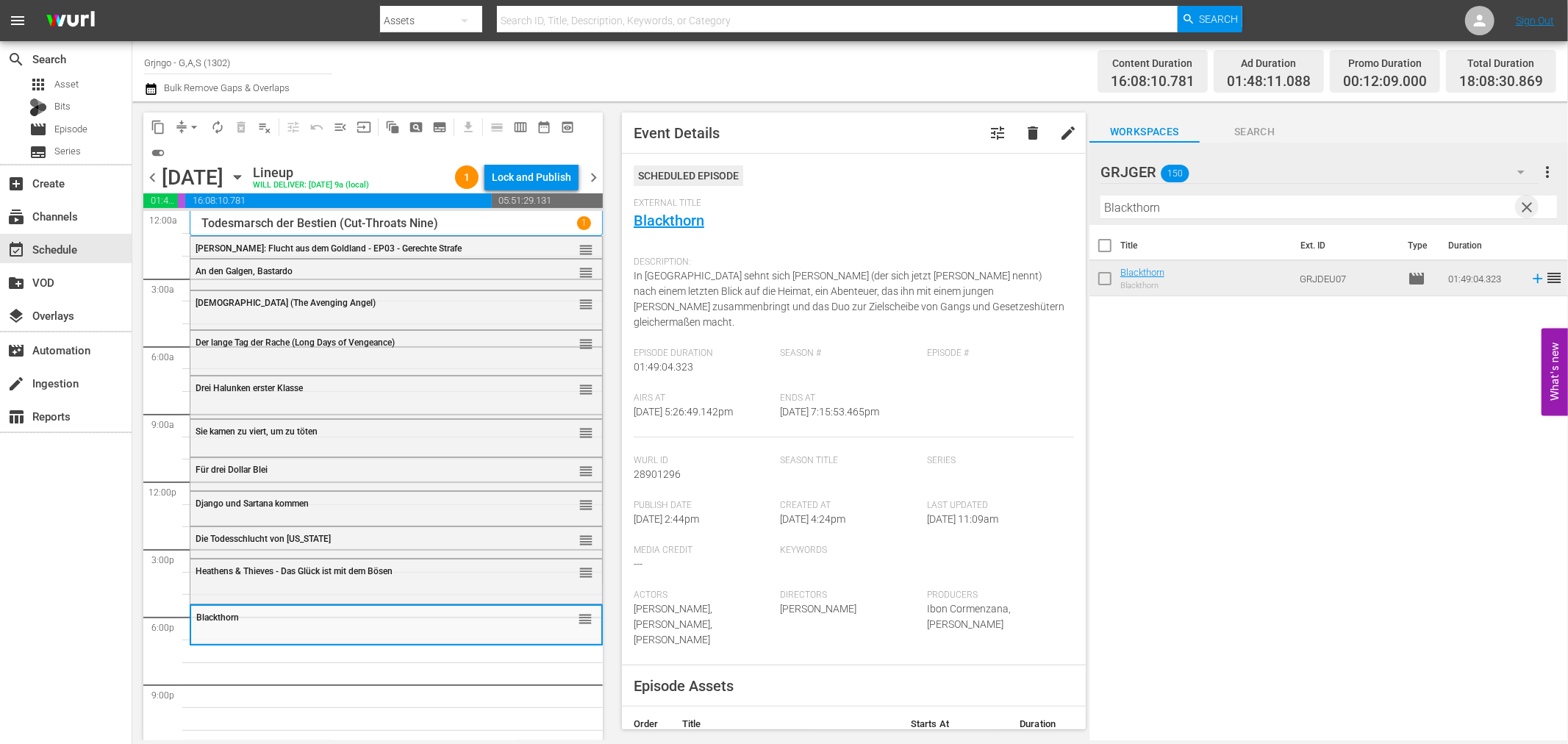
drag, startPoint x: 1526, startPoint y: 208, endPoint x: 1100, endPoint y: 230, distance: 426.6
click at [1527, 208] on span "clear" at bounding box center [1528, 207] width 18 height 18
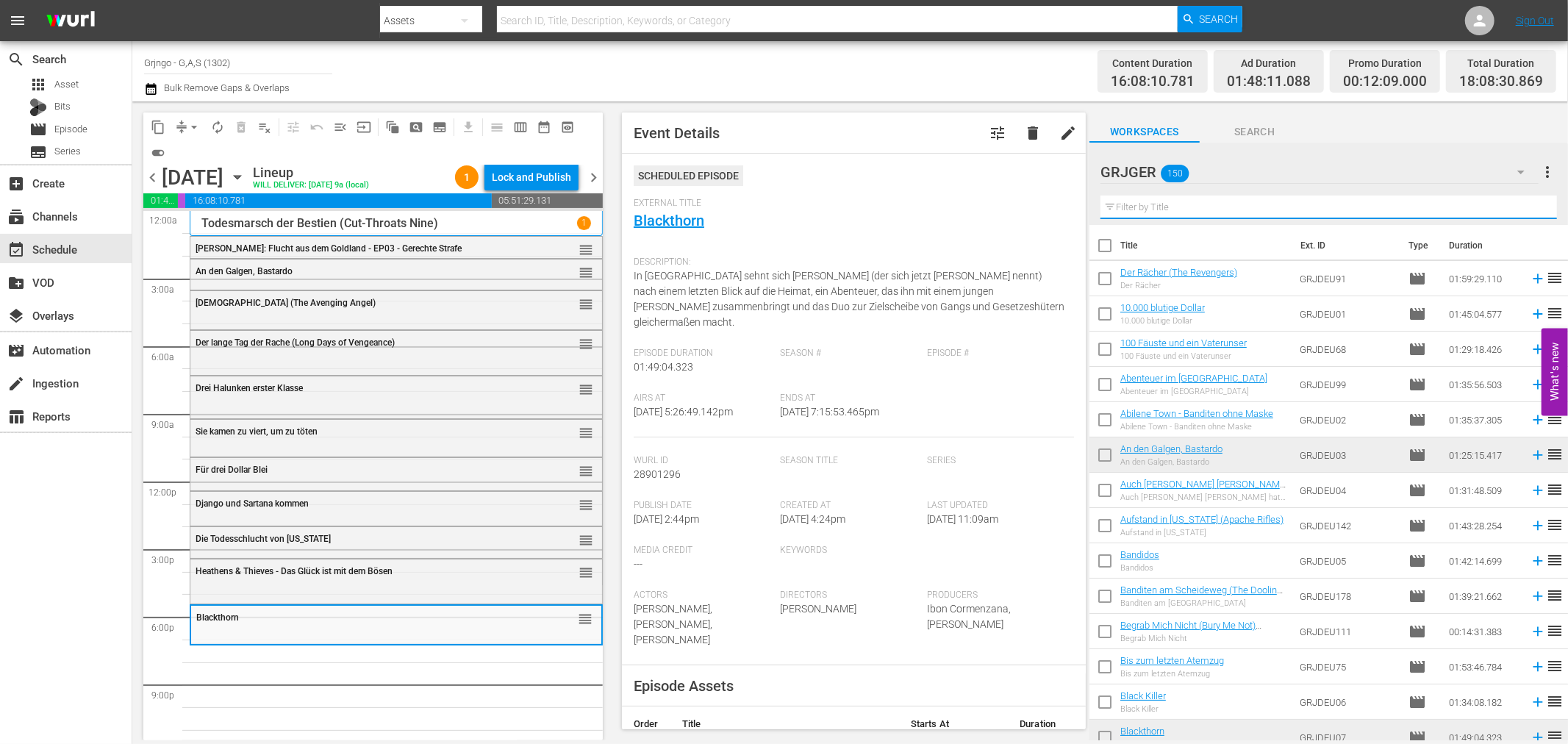
paste input "The Dead Lands"
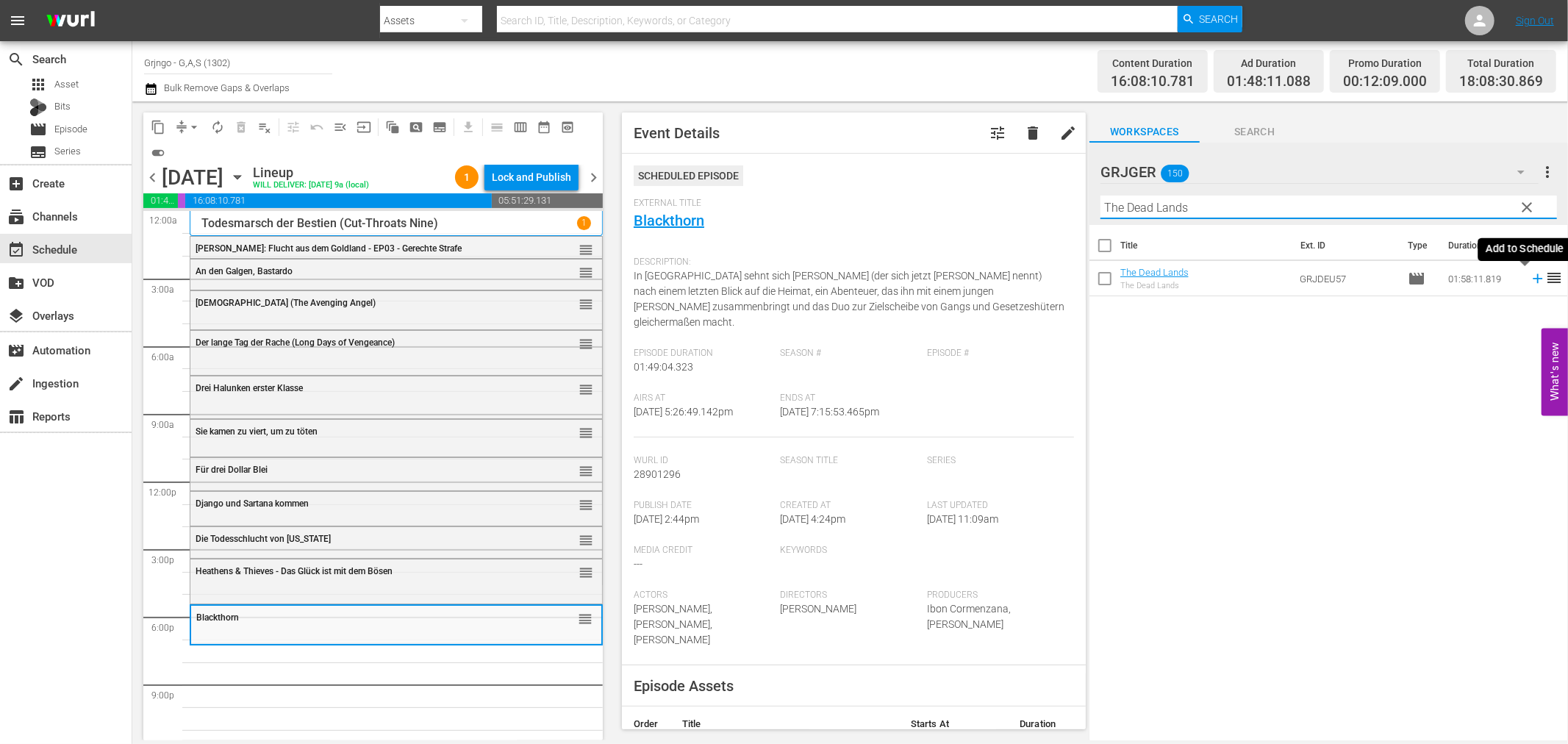
type input "The Dead Lands"
click at [1530, 277] on icon at bounding box center [1538, 279] width 16 height 16
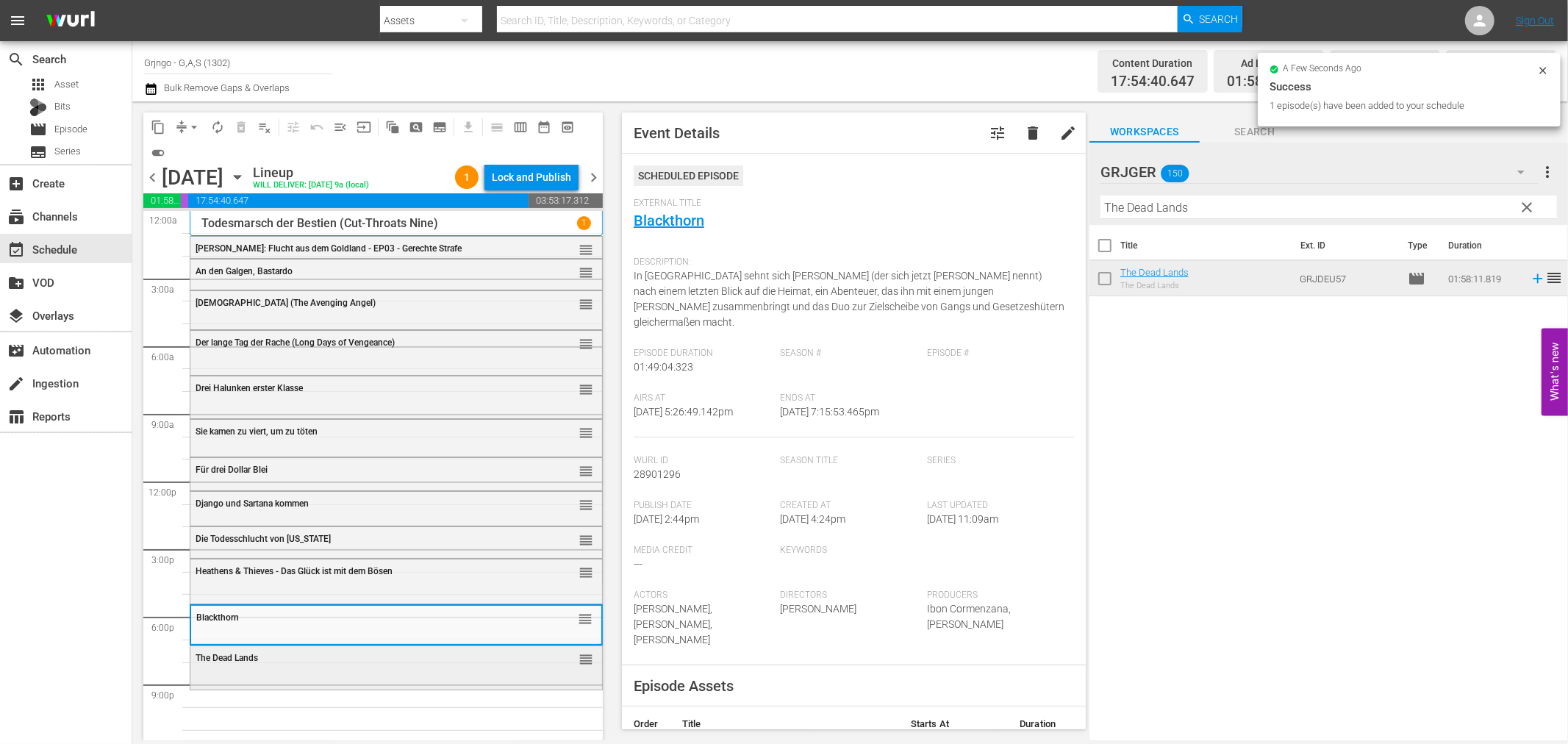
click at [419, 673] on div "The Dead Lands reorder" at bounding box center [396, 666] width 412 height 40
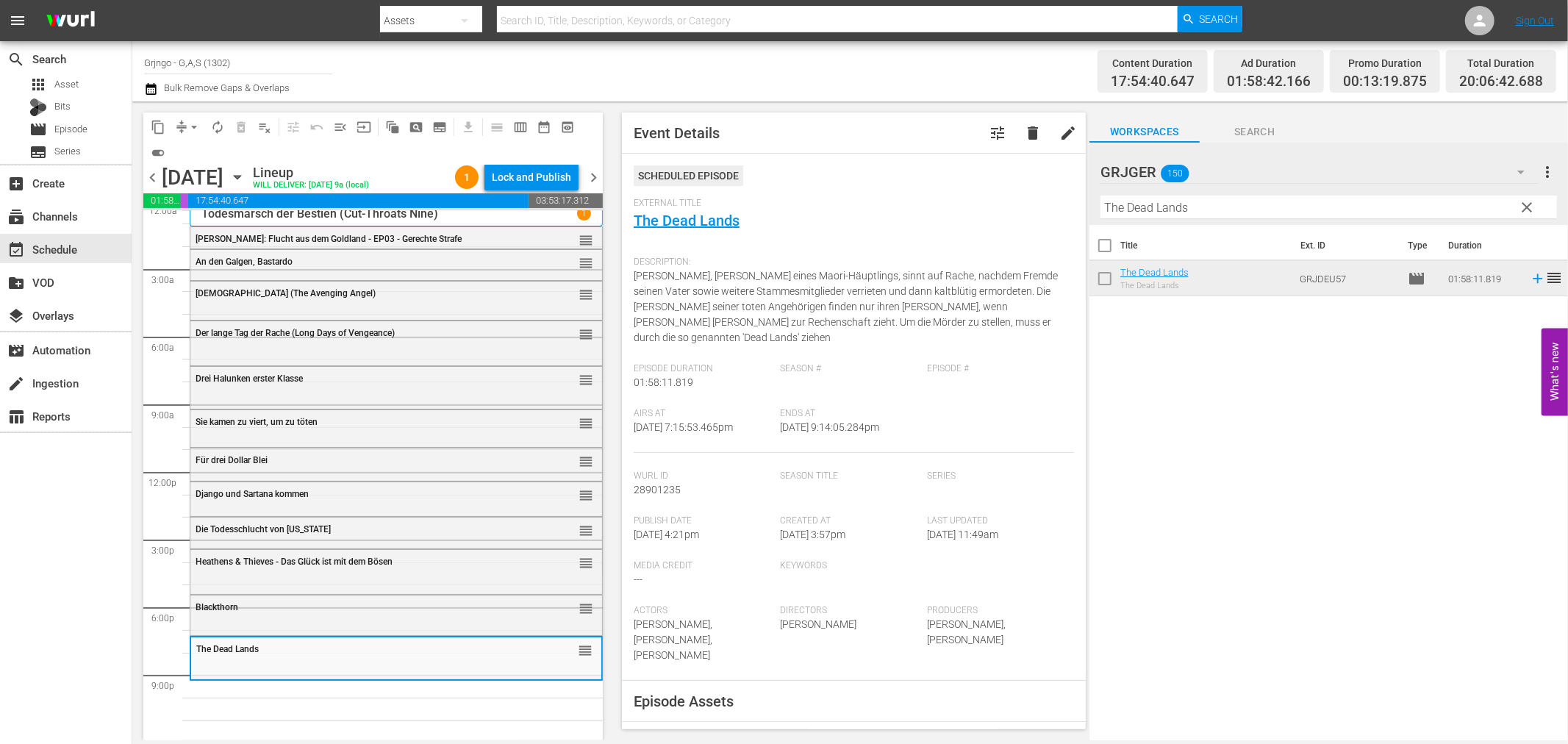
scroll to position [11, 0]
click at [271, 607] on div "Blackthorn" at bounding box center [359, 605] width 327 height 10
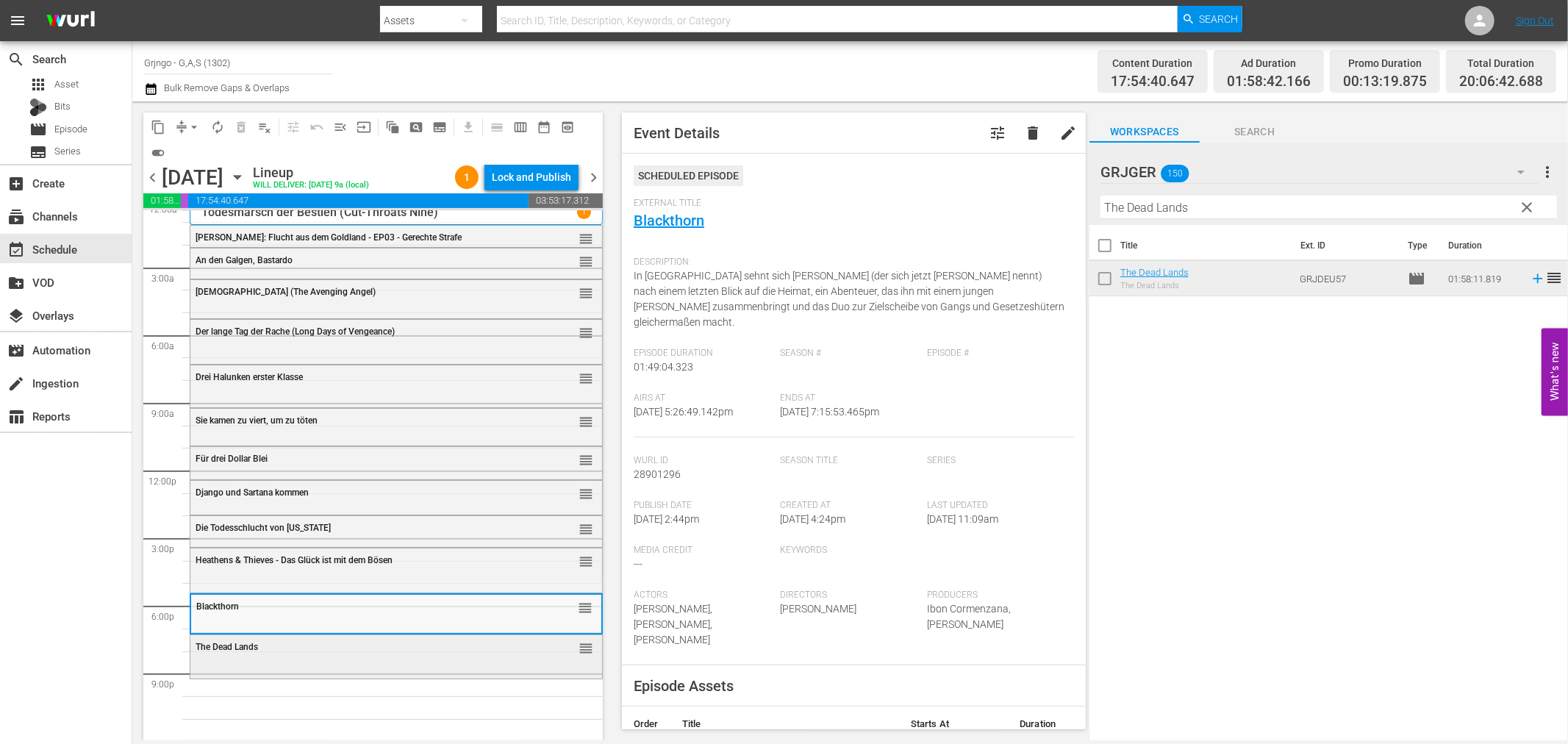
click at [269, 645] on div "The Dead Lands" at bounding box center [359, 646] width 327 height 10
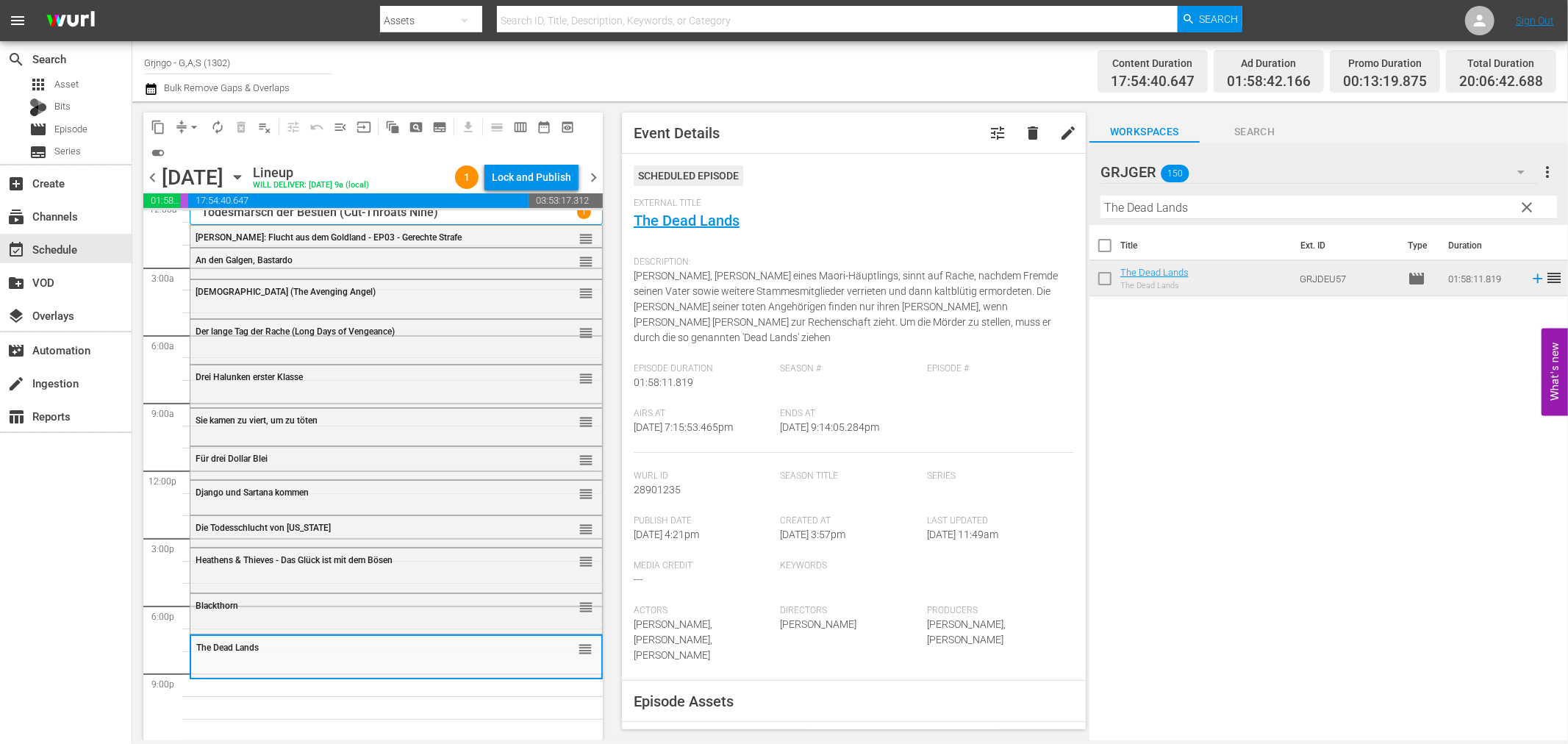
drag, startPoint x: 1527, startPoint y: 202, endPoint x: 1243, endPoint y: 210, distance: 284.1
click at [1527, 202] on span "clear" at bounding box center [1528, 207] width 18 height 18
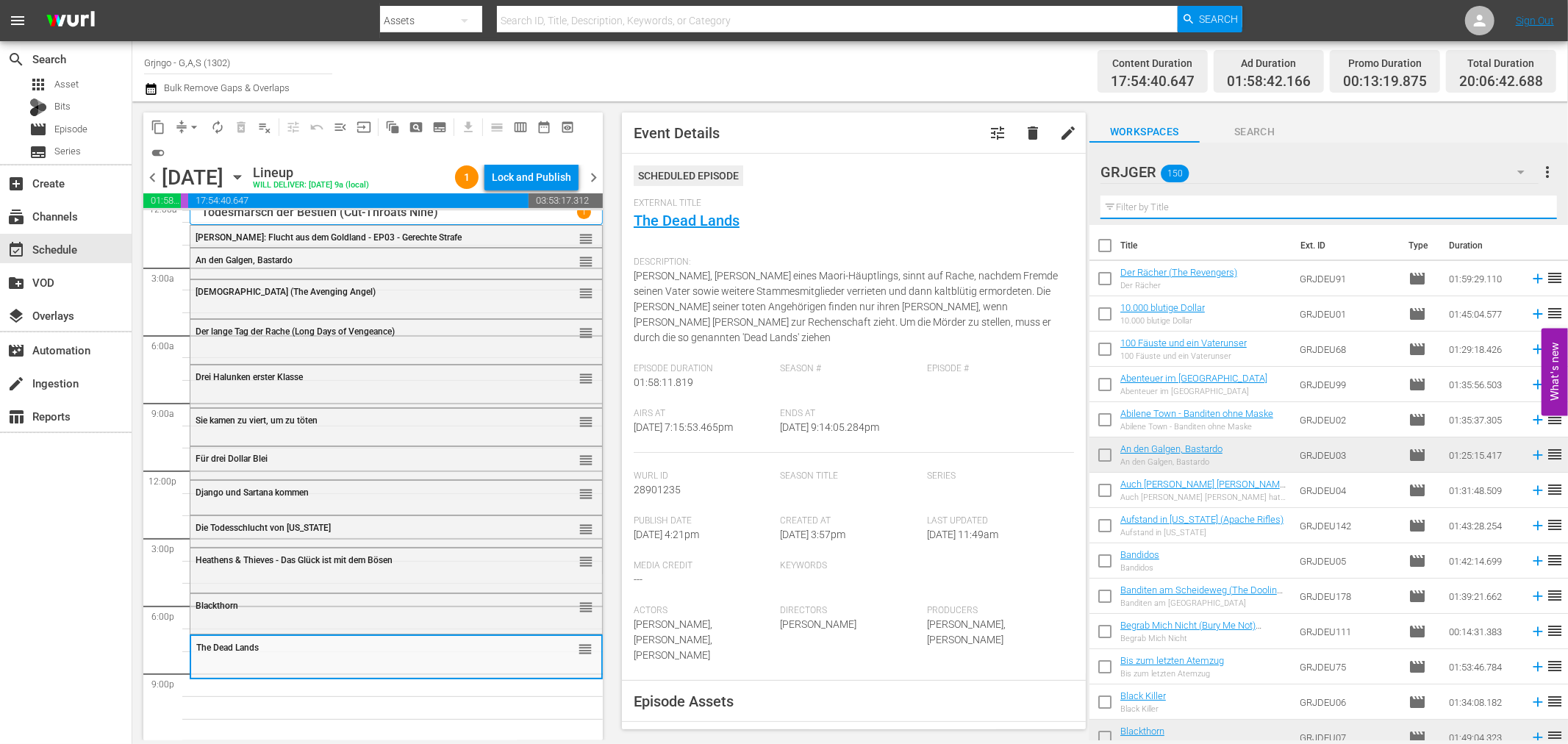
paste input "Höllenfahrt nach [GEOGRAPHIC_DATA]"
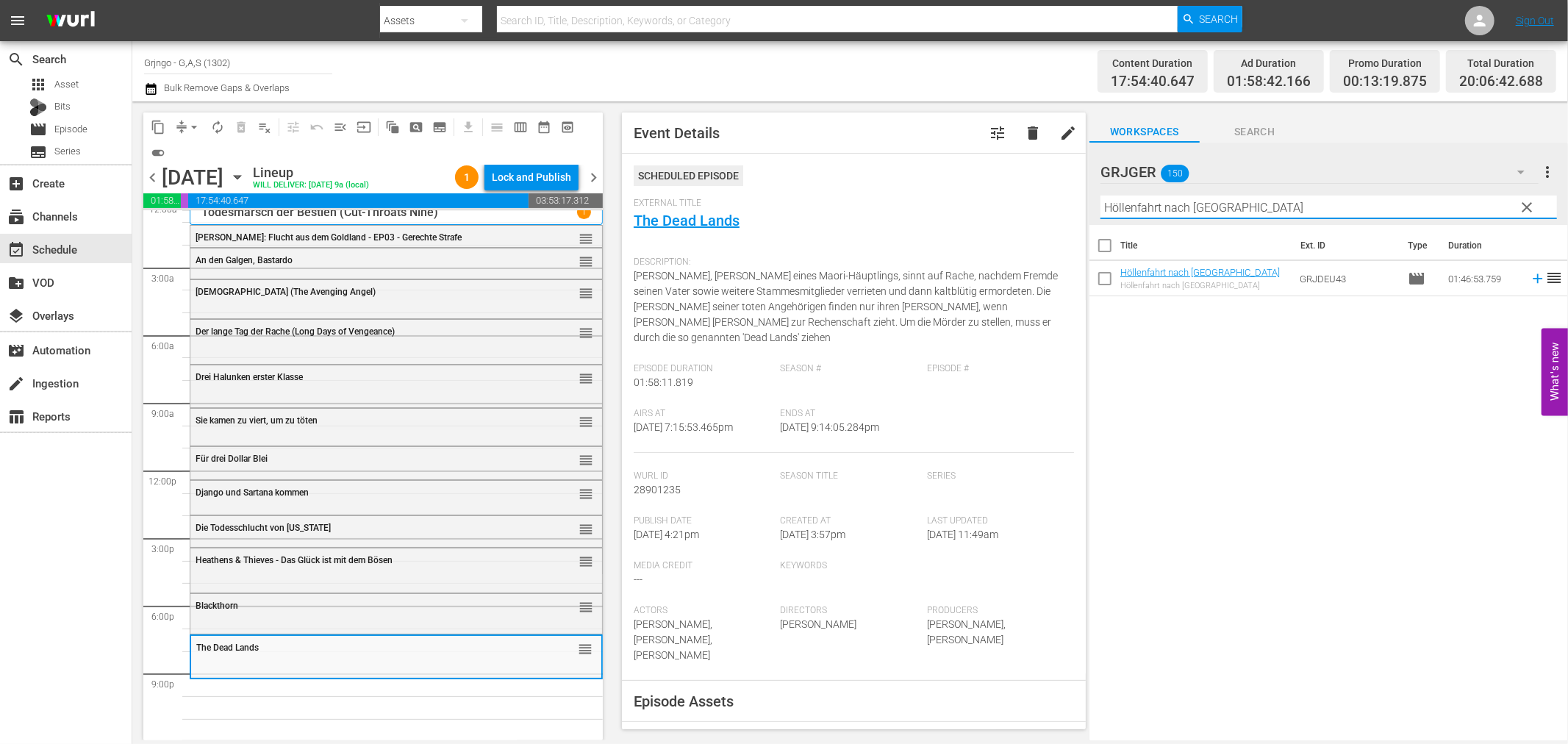
type input "Höllenfahrt nach [GEOGRAPHIC_DATA]"
drag, startPoint x: 1523, startPoint y: 280, endPoint x: 1182, endPoint y: 378, distance: 354.8
click at [1530, 281] on icon at bounding box center [1538, 279] width 16 height 16
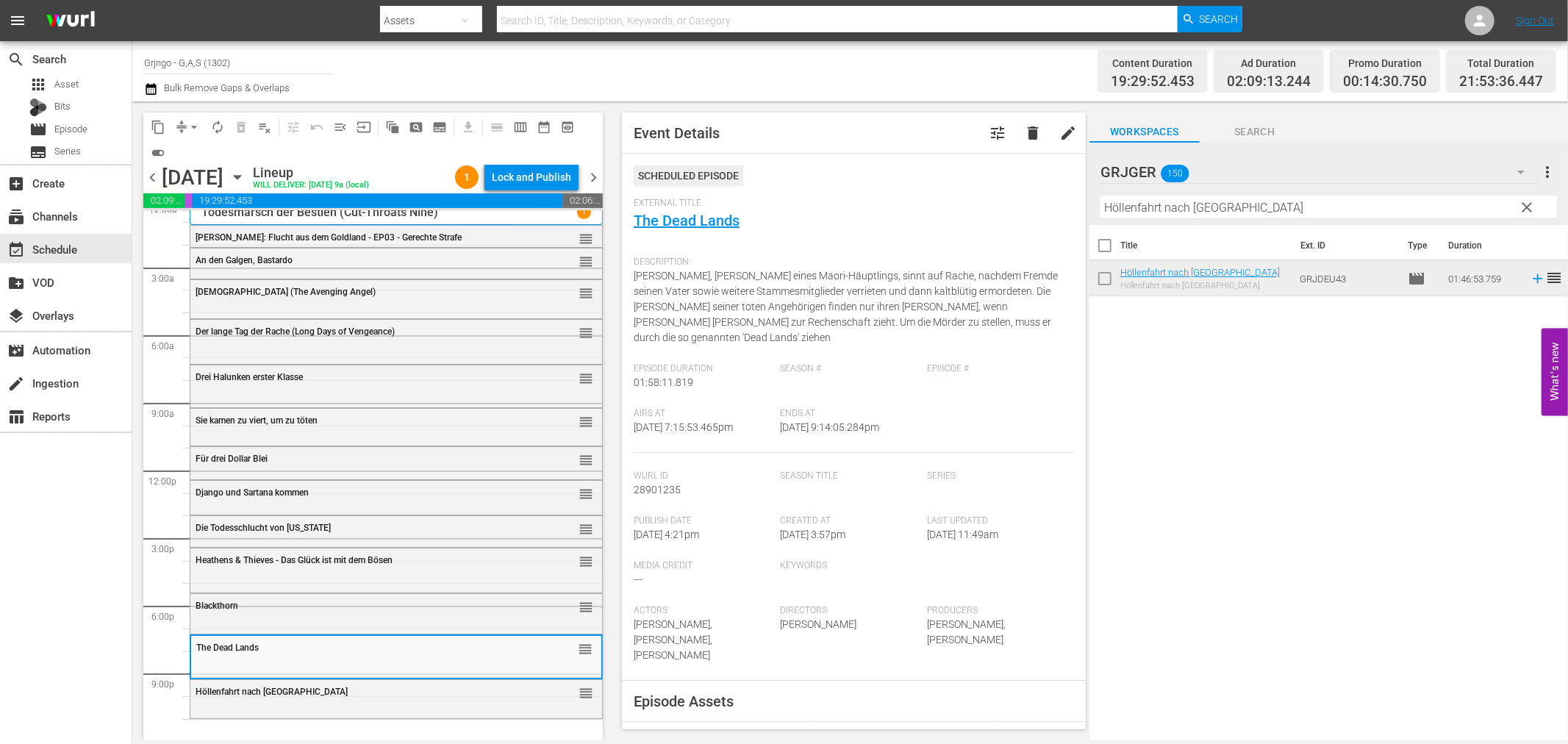
click at [1529, 203] on span "clear" at bounding box center [1528, 207] width 18 height 18
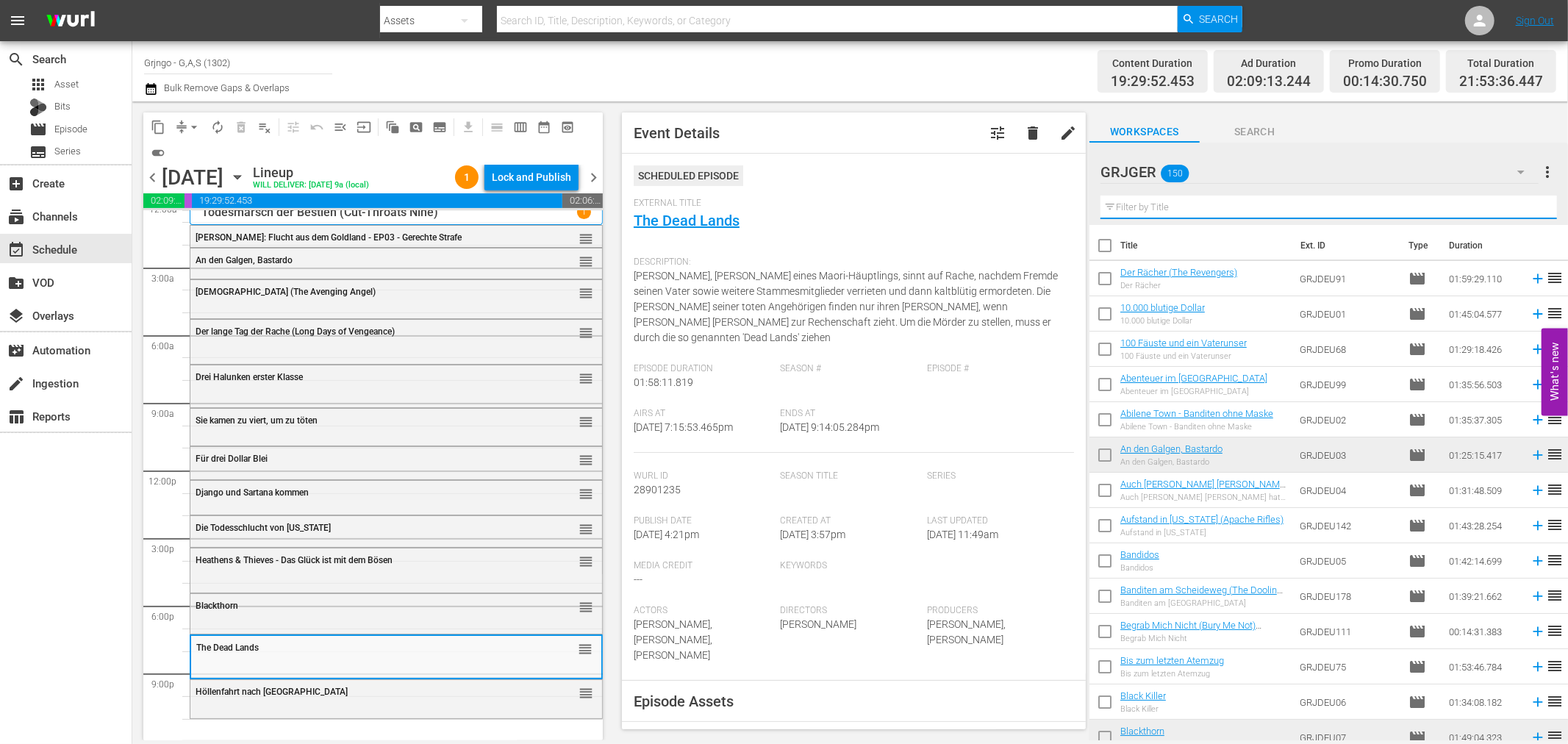
paste input "Jack London: Flucht aus dem Goldland - EP01"
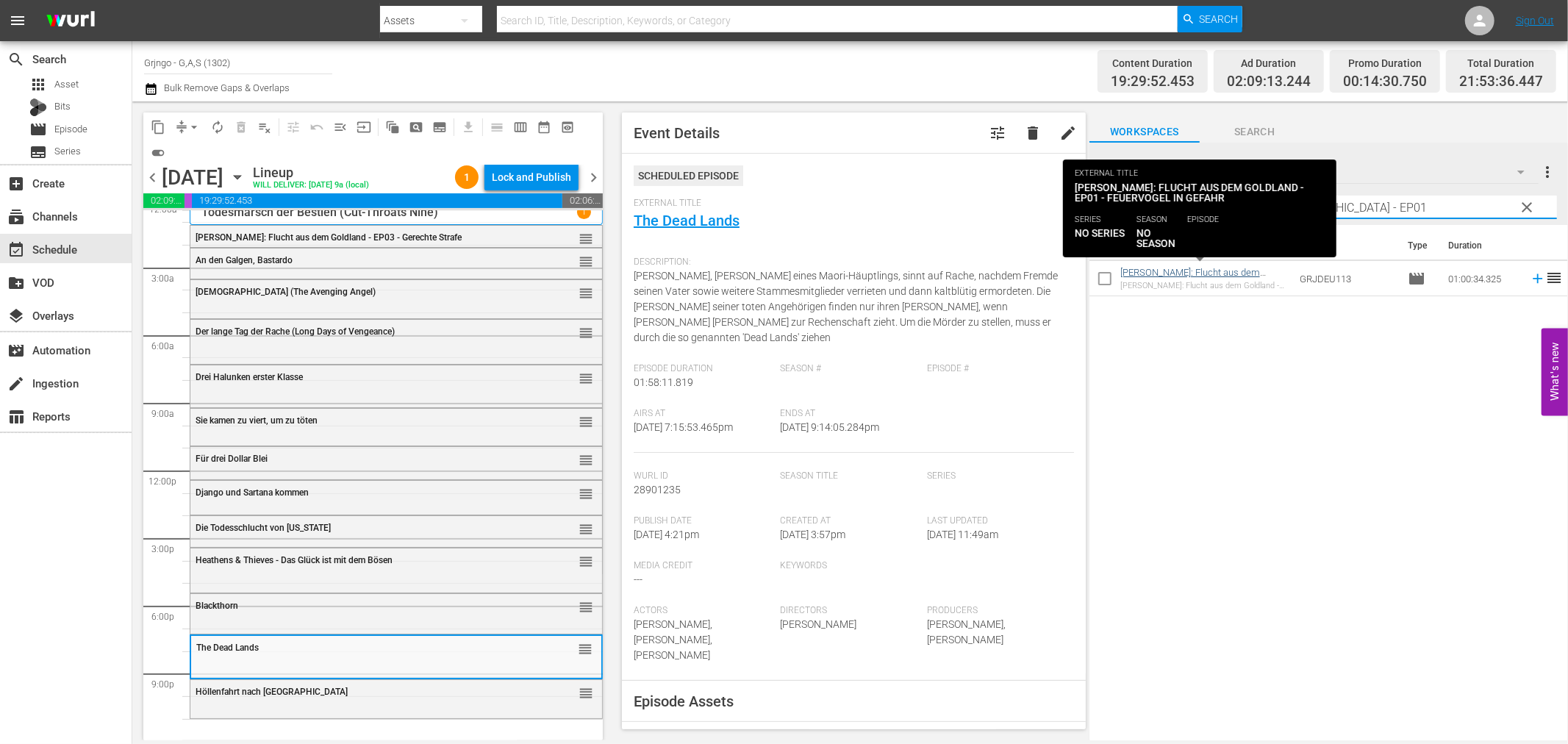
type input "Jack London: Flucht aus dem Goldland - EP01"
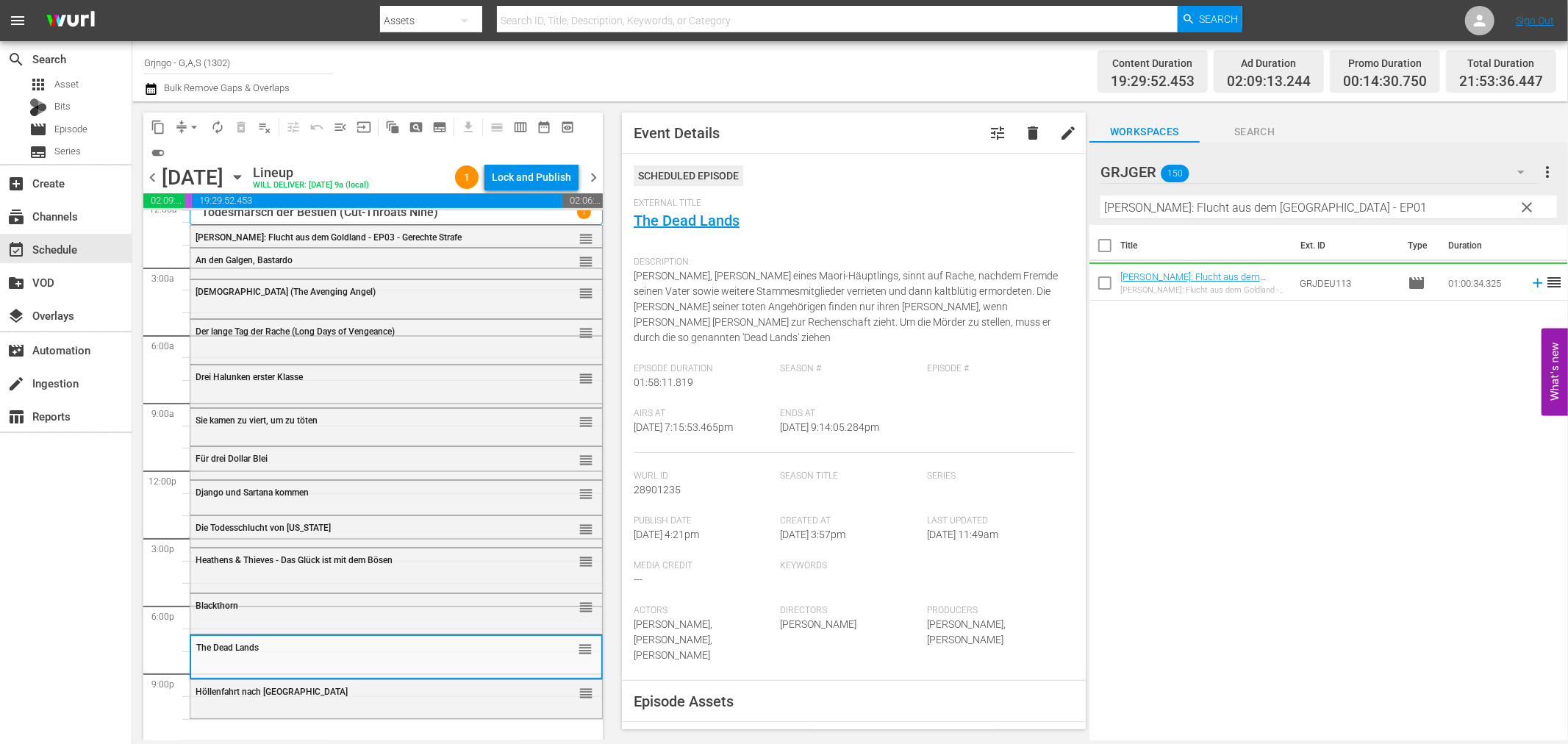
drag, startPoint x: 1523, startPoint y: 204, endPoint x: 1098, endPoint y: 230, distance: 425.8
click at [1523, 204] on span "clear" at bounding box center [1528, 207] width 18 height 18
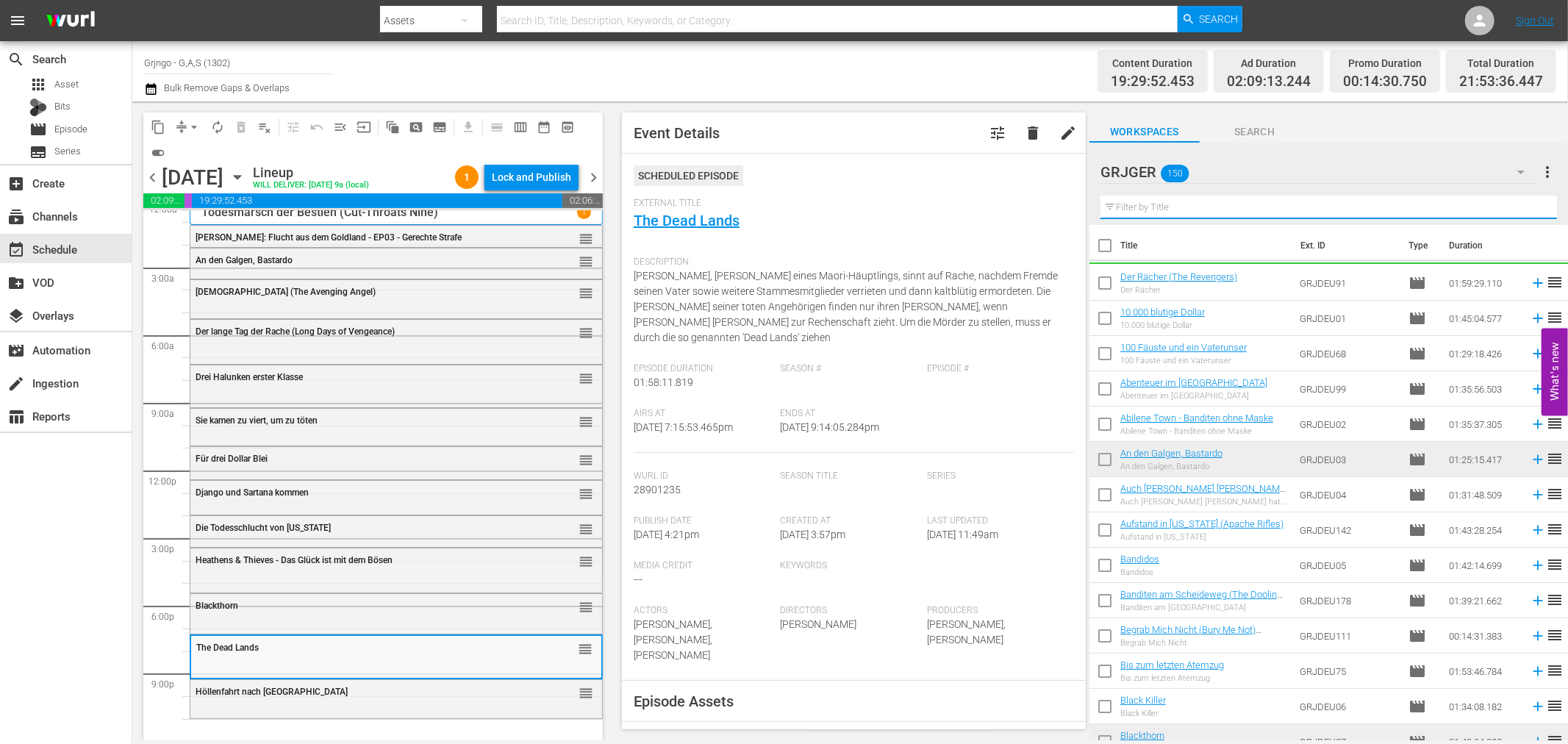
paste input "Ein Zirkus und ein Halleluja"
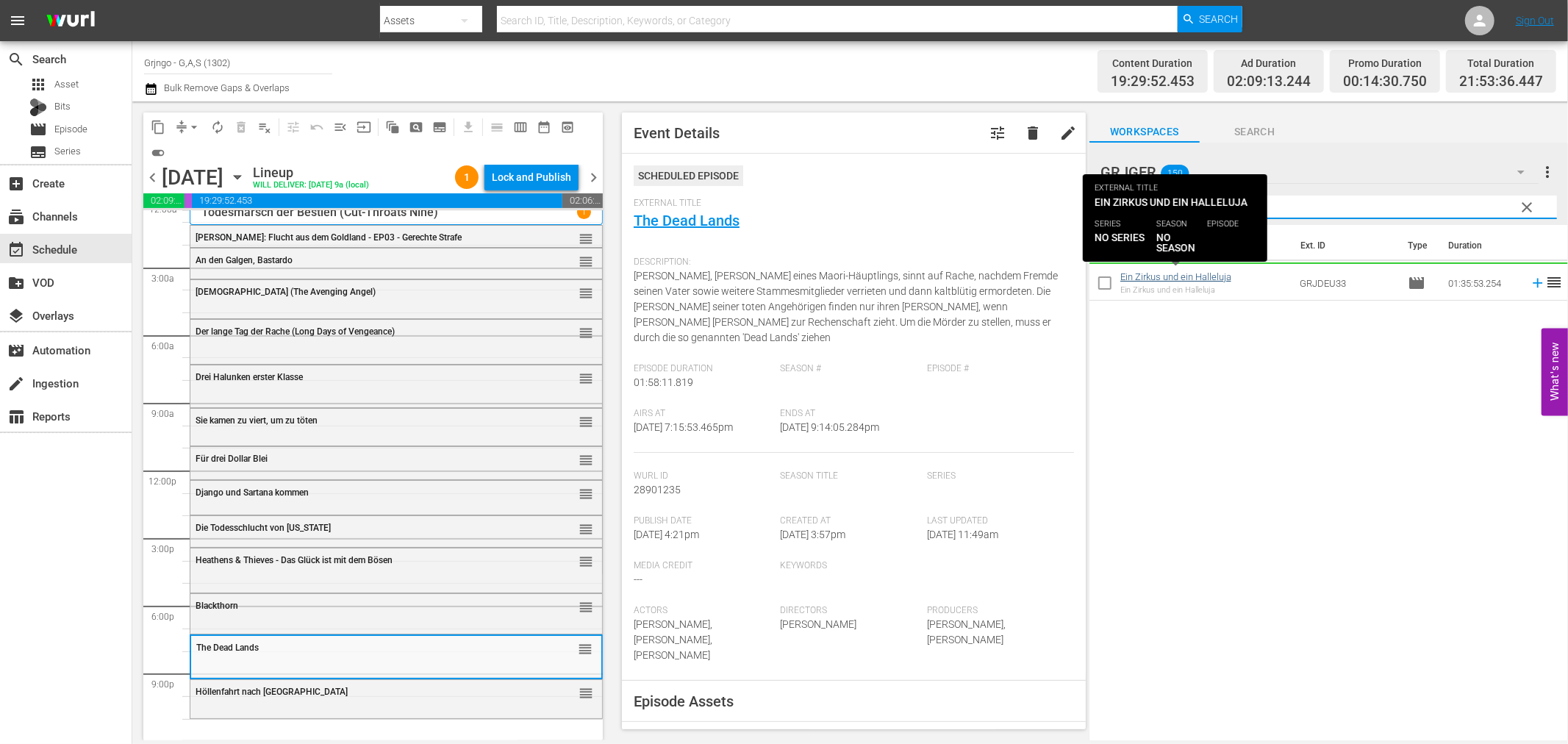
type input "Ein Zirkus und ein Halleluja"
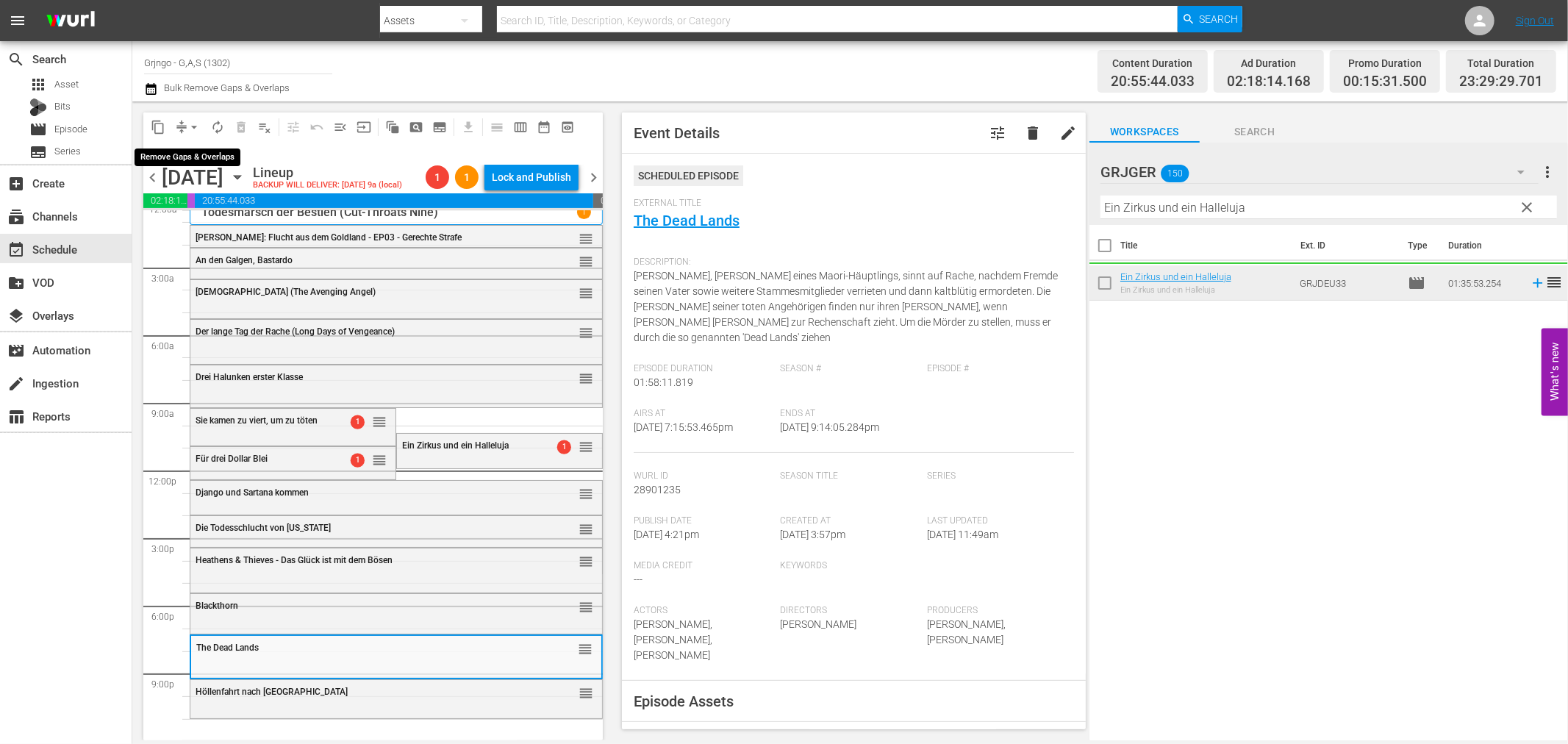
click at [194, 123] on span "arrow_drop_down" at bounding box center [194, 126] width 15 height 15
click at [201, 201] on li "Align to End of Previous Day" at bounding box center [195, 204] width 154 height 24
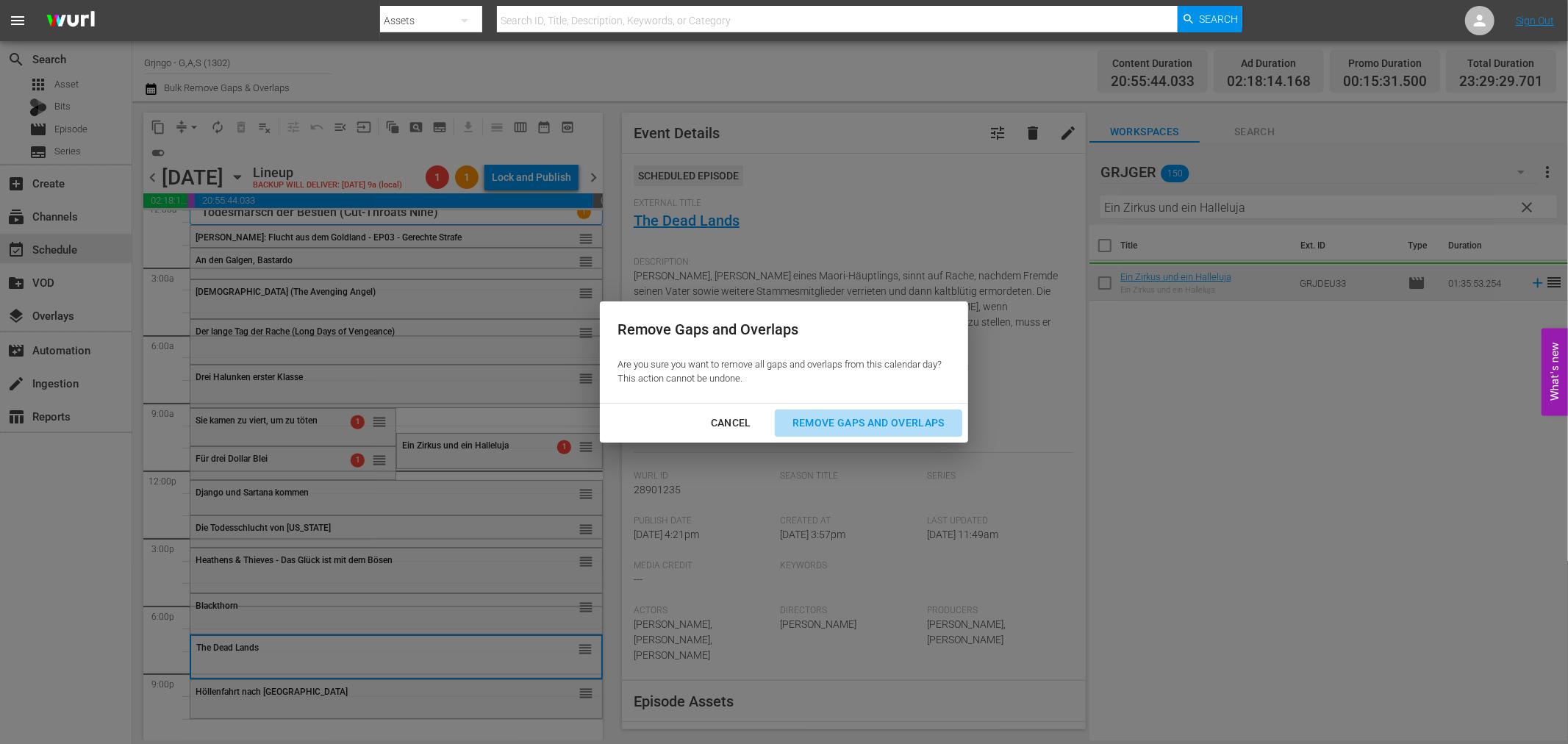
click at [871, 420] on div "Remove Gaps and Overlaps" at bounding box center [868, 423] width 175 height 19
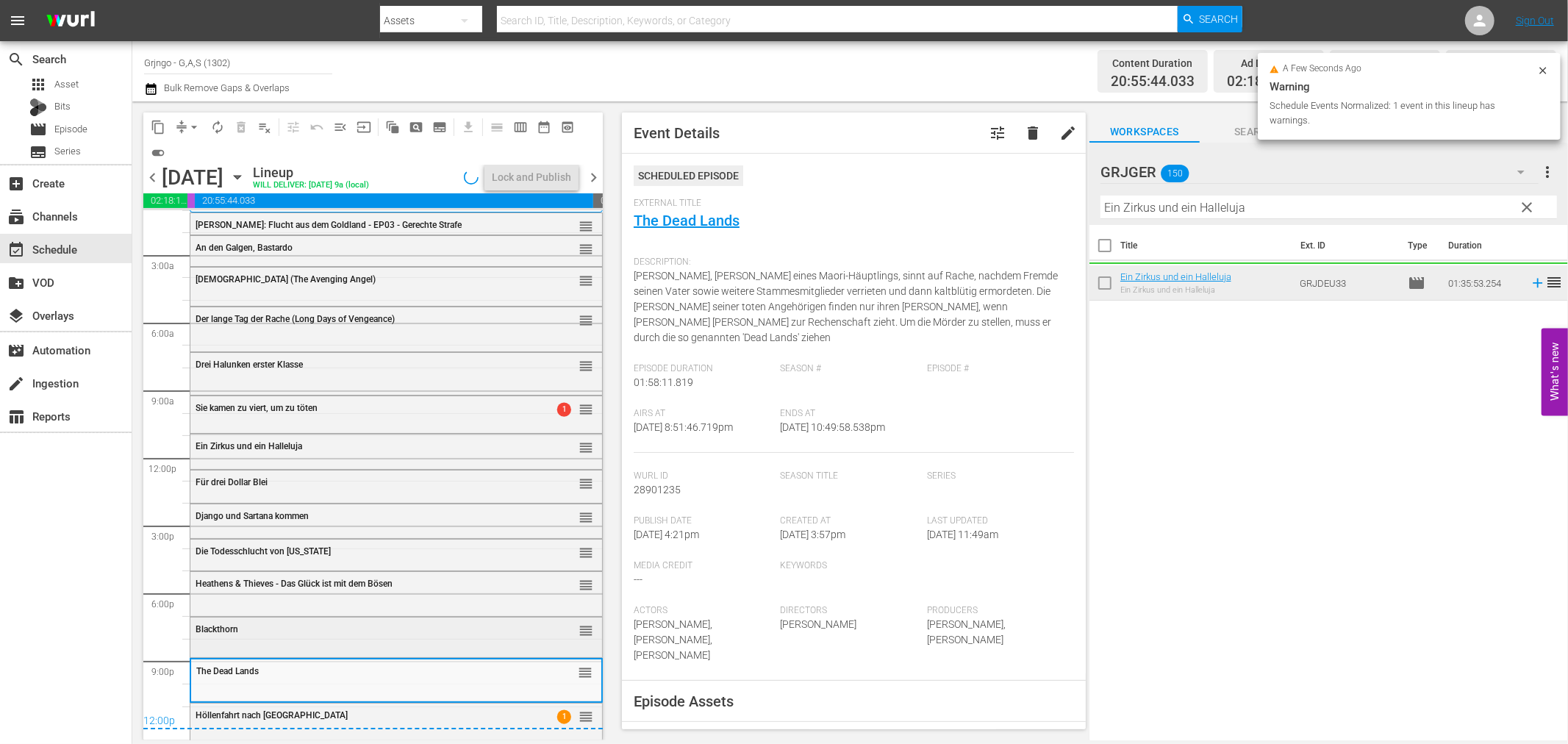
scroll to position [25, 0]
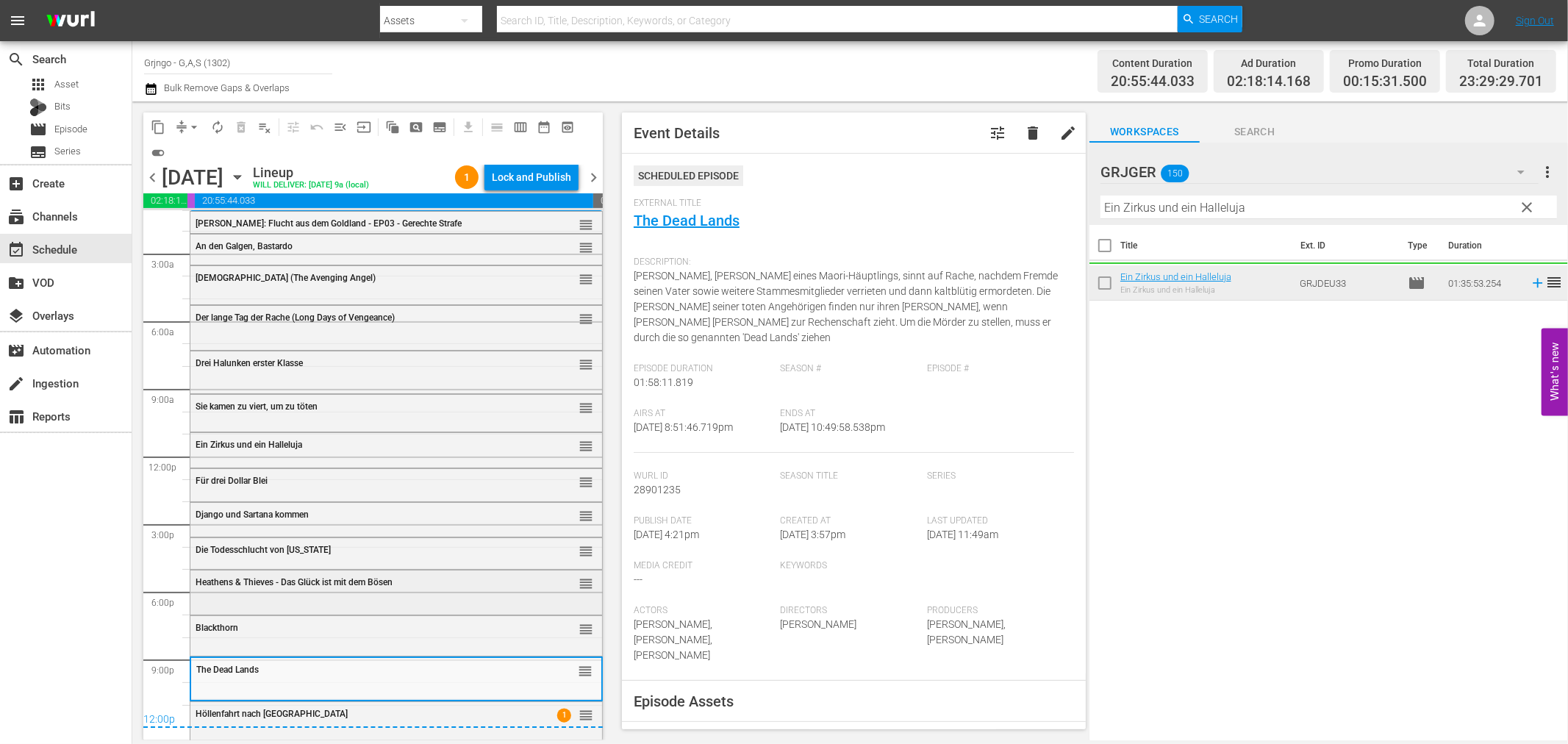
click at [276, 582] on span "Heathens & Thieves - Das Glück ist mit dem Bösen" at bounding box center [294, 582] width 197 height 10
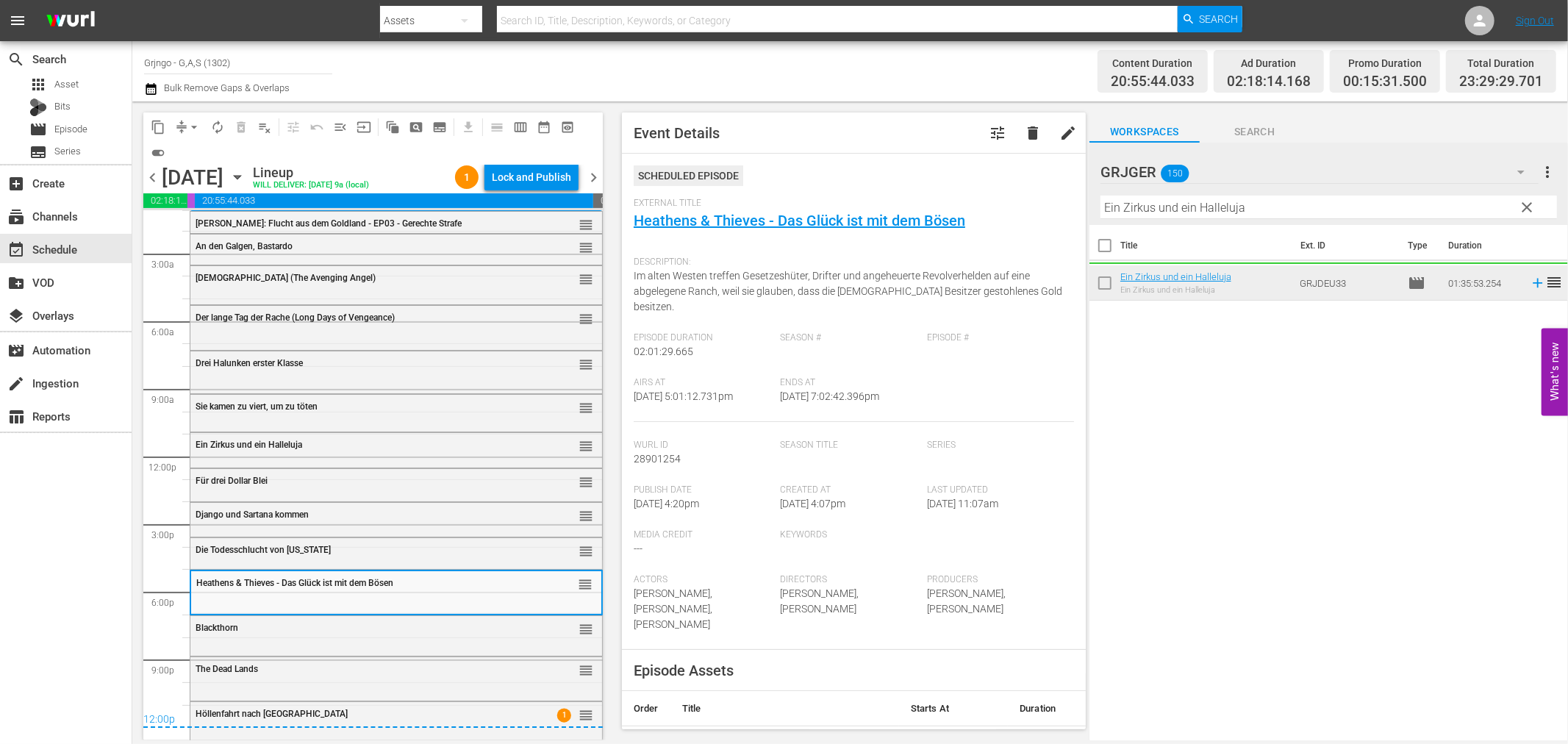
click at [284, 642] on div "Blackthorn reorder" at bounding box center [396, 634] width 412 height 36
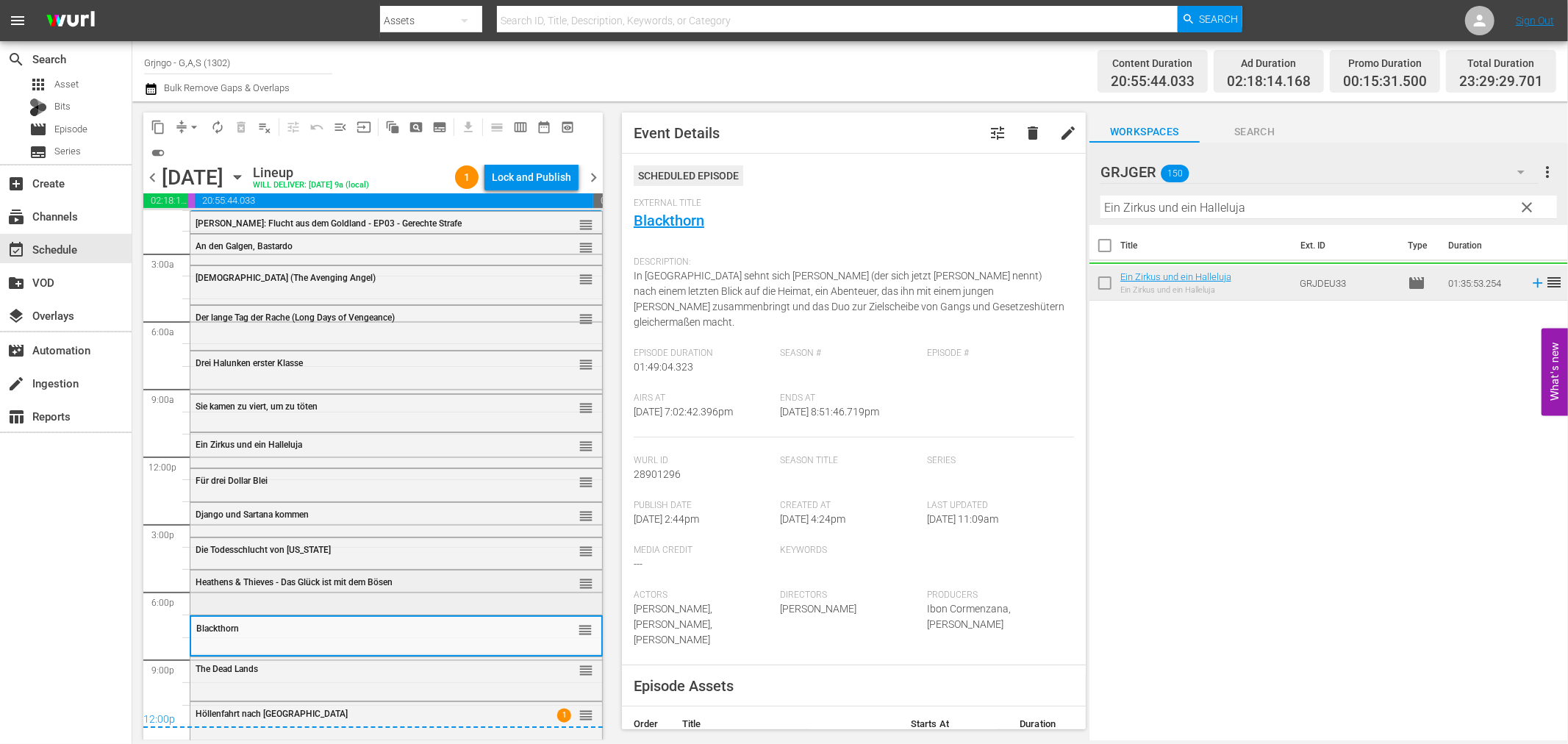
click at [279, 583] on span "Heathens & Thieves - Das Glück ist mit dem Bösen" at bounding box center [294, 582] width 197 height 10
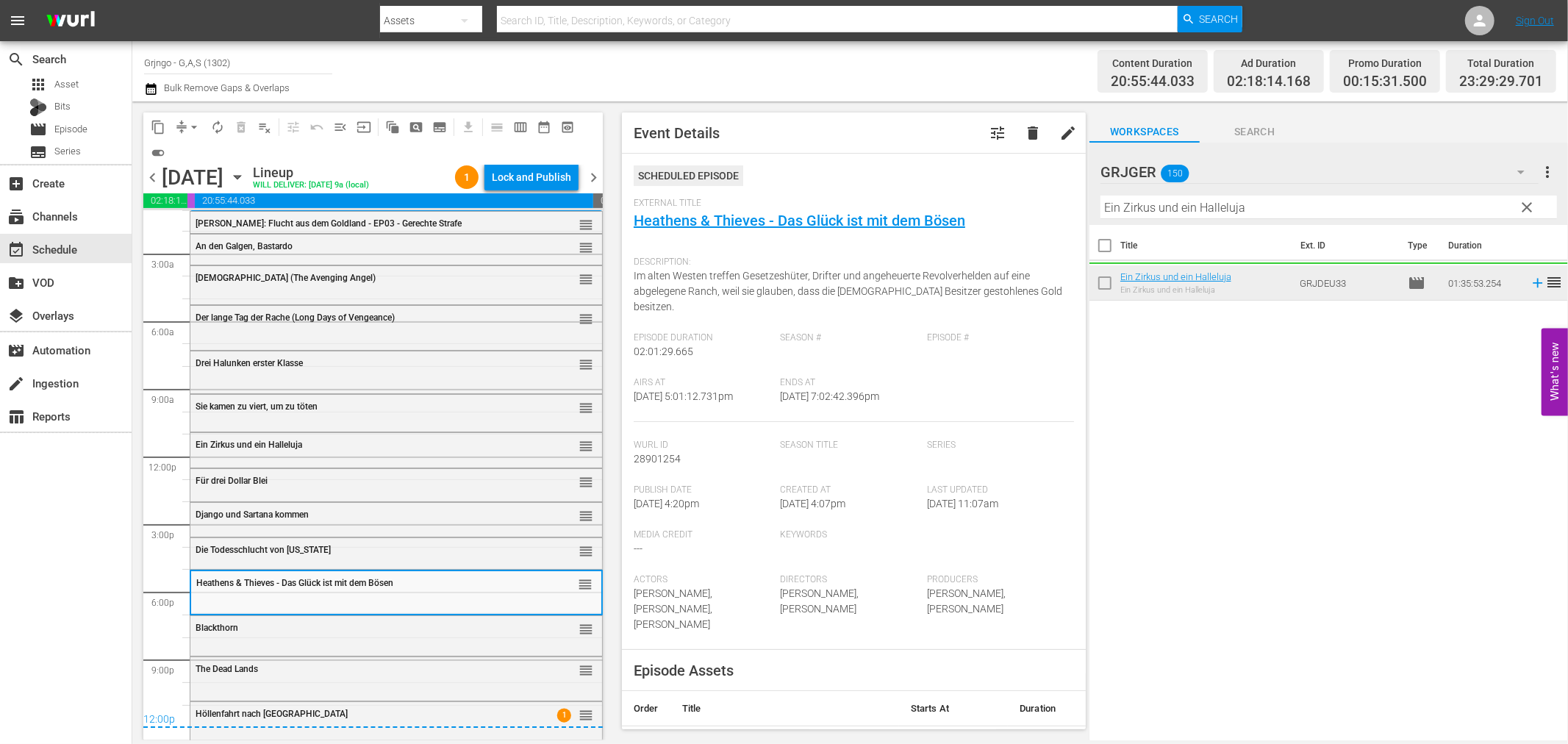
click at [267, 635] on div "Blackthorn reorder" at bounding box center [396, 628] width 412 height 25
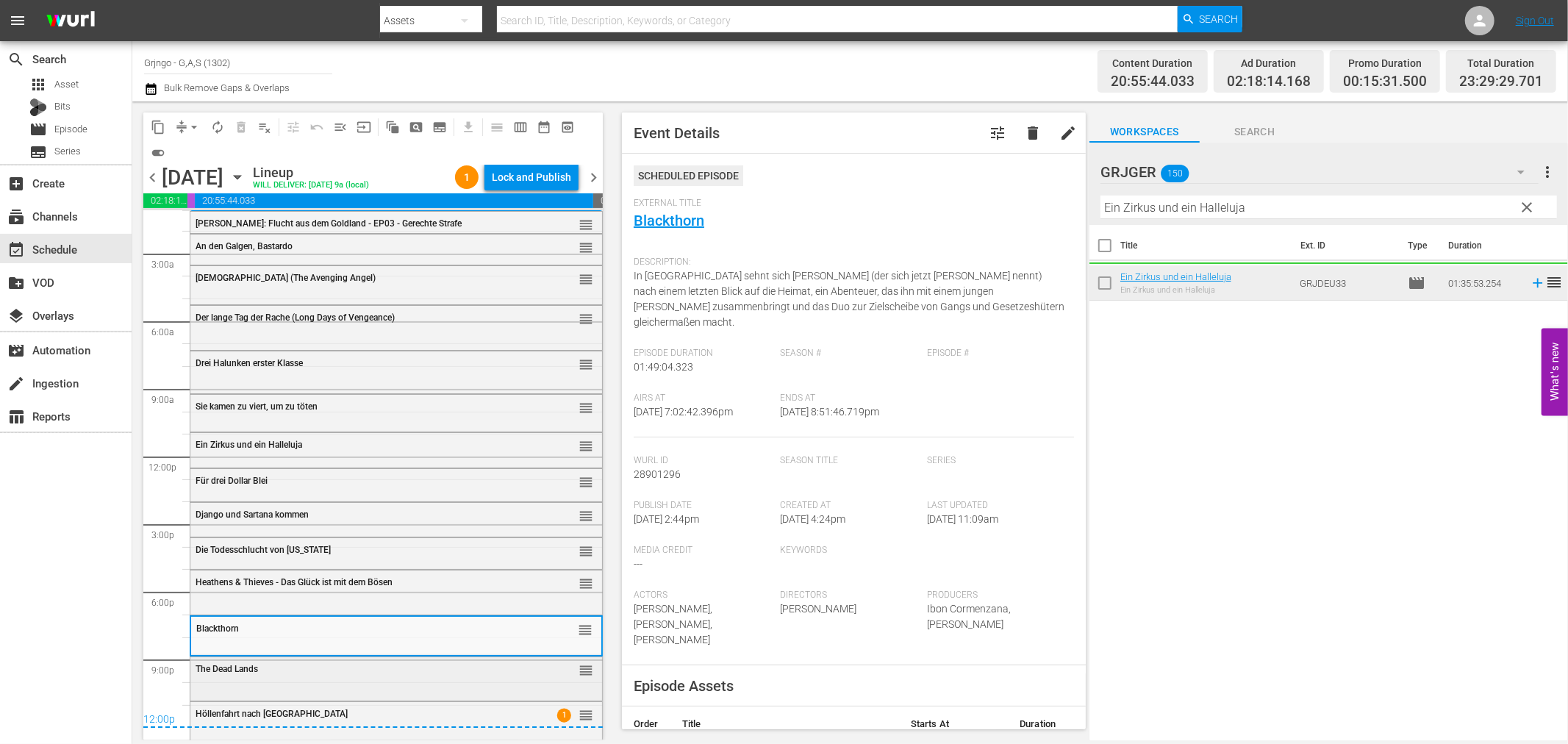
click at [265, 674] on div "The Dead Lands reorder" at bounding box center [396, 670] width 412 height 25
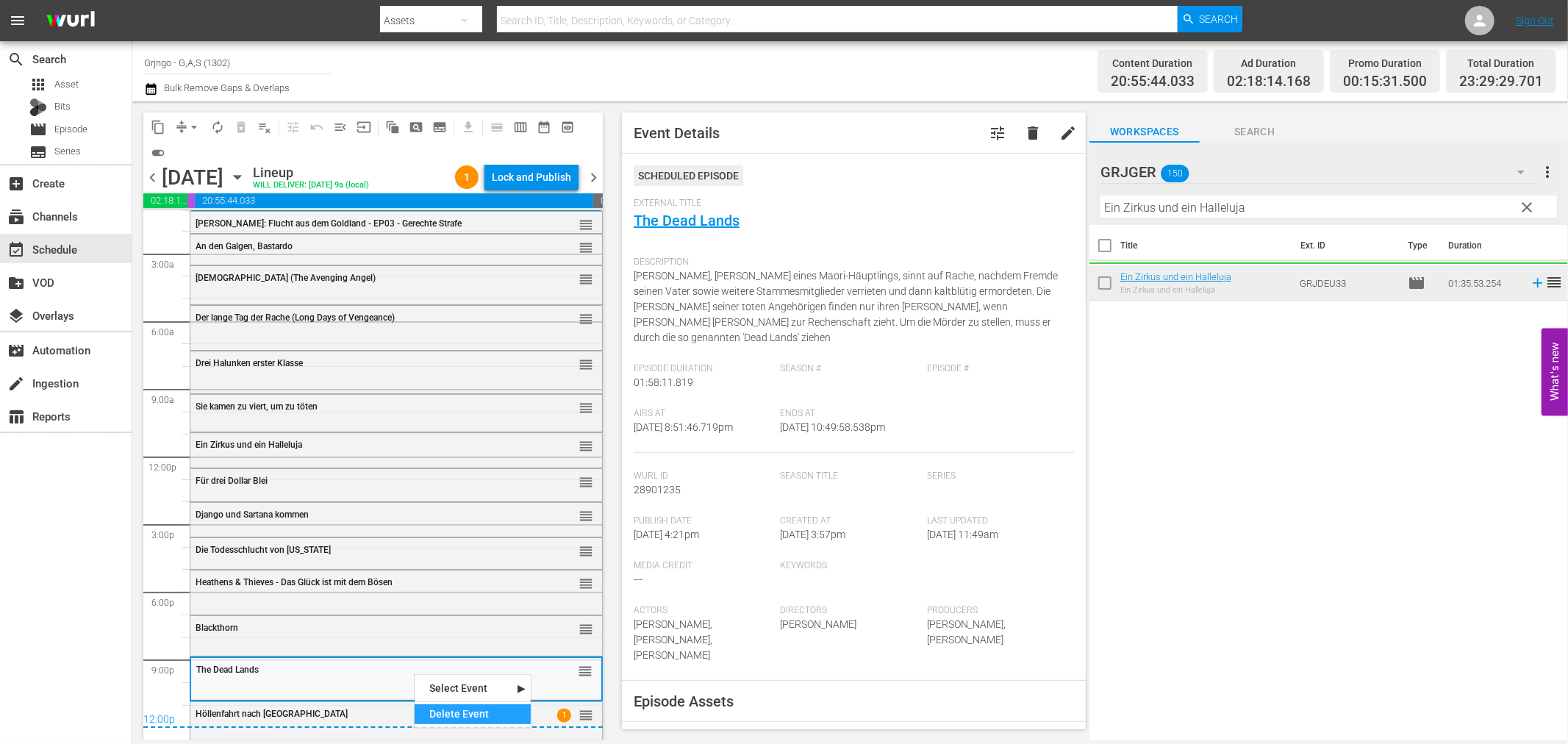
click at [448, 715] on div "Delete Event" at bounding box center [472, 715] width 116 height 20
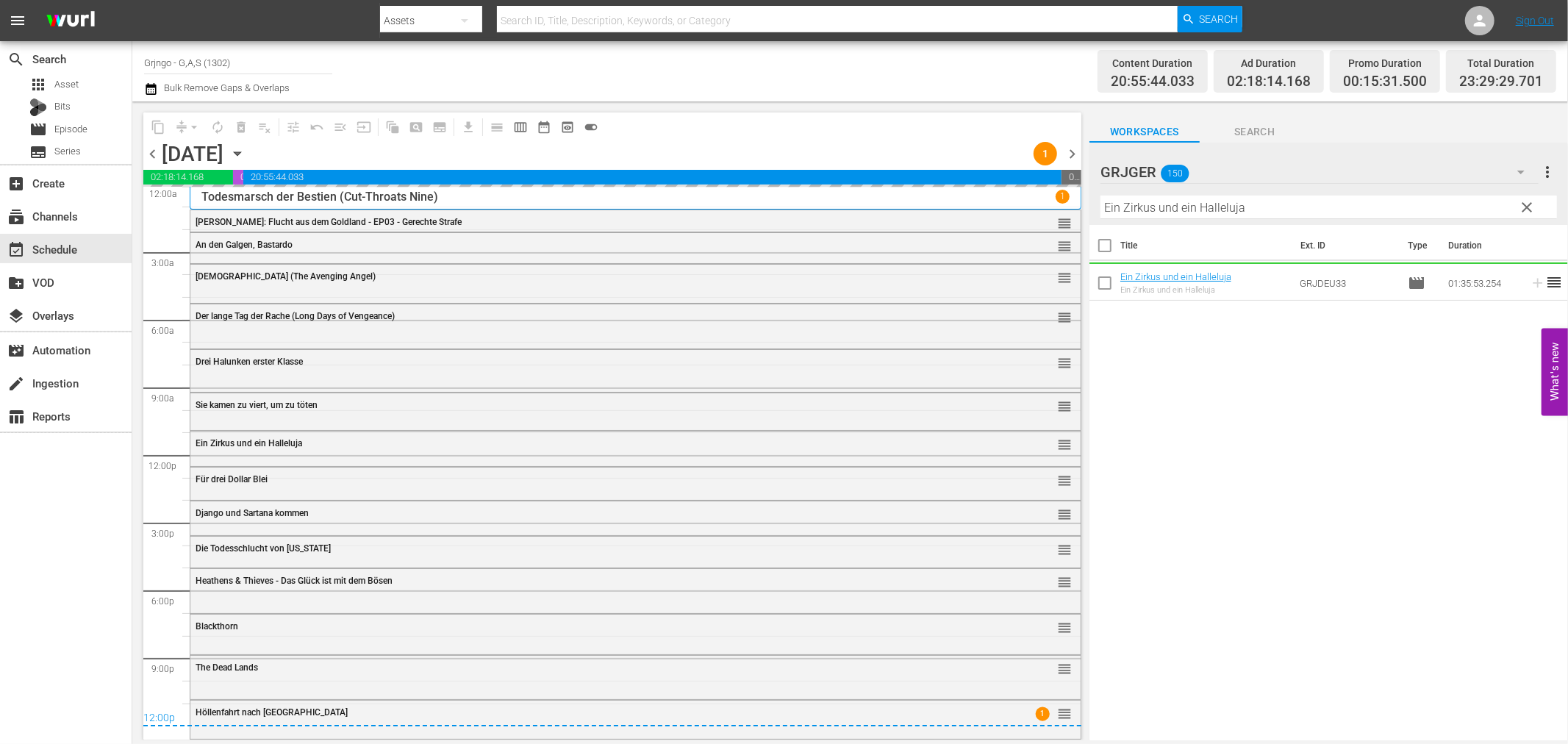
scroll to position [2, 0]
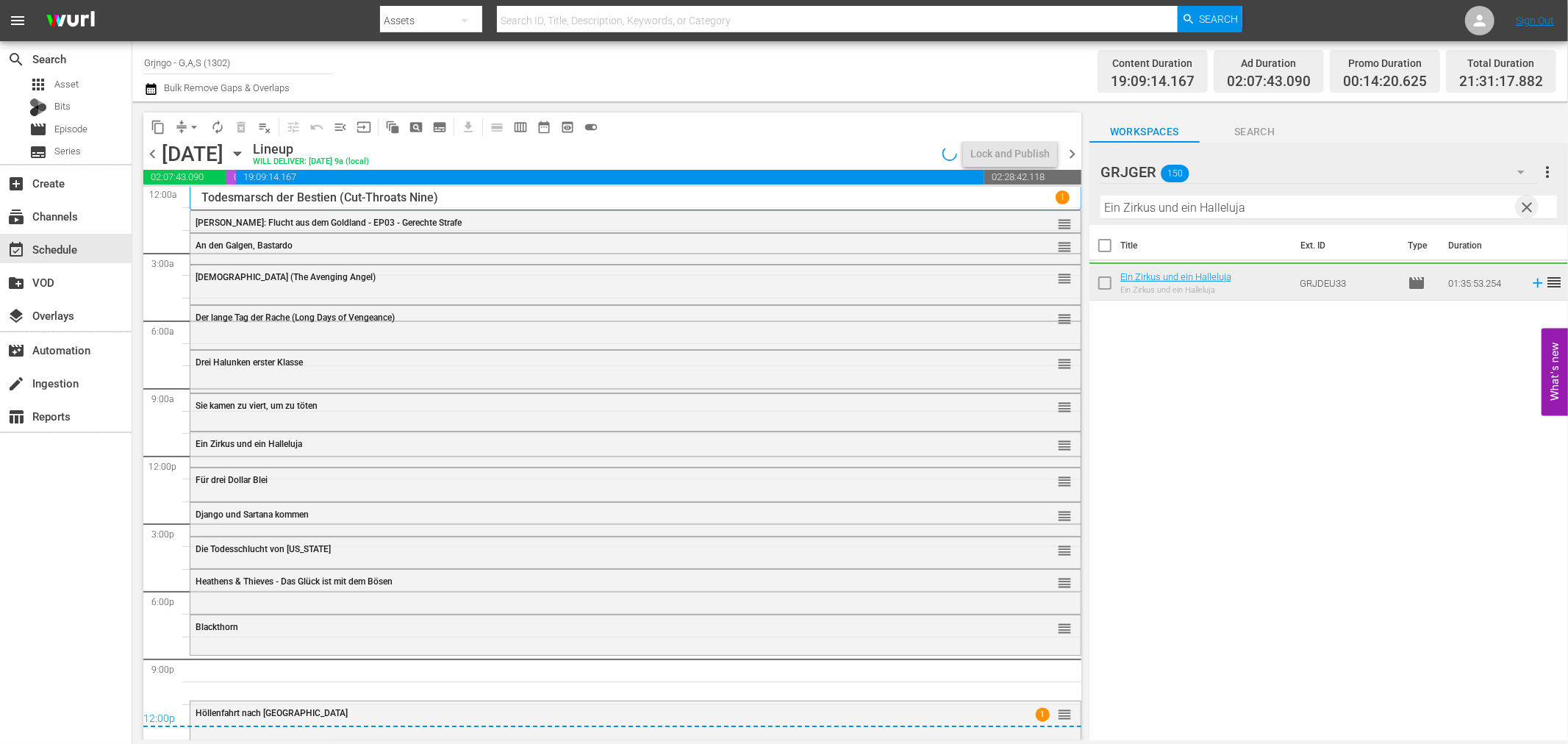
click at [1529, 203] on span "clear" at bounding box center [1528, 207] width 18 height 18
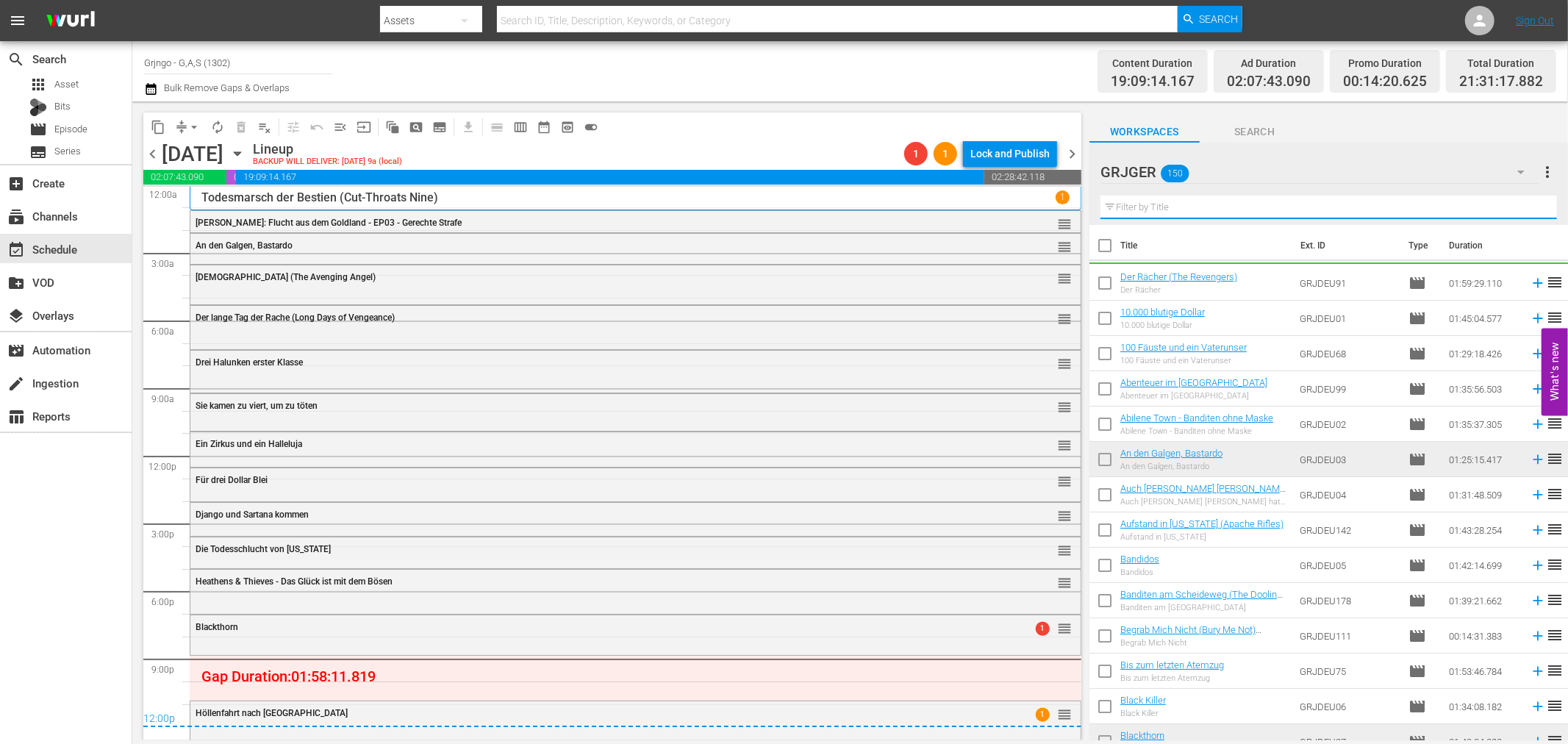
paste input "Jack London: Flucht aus dem Goldland - EP01"
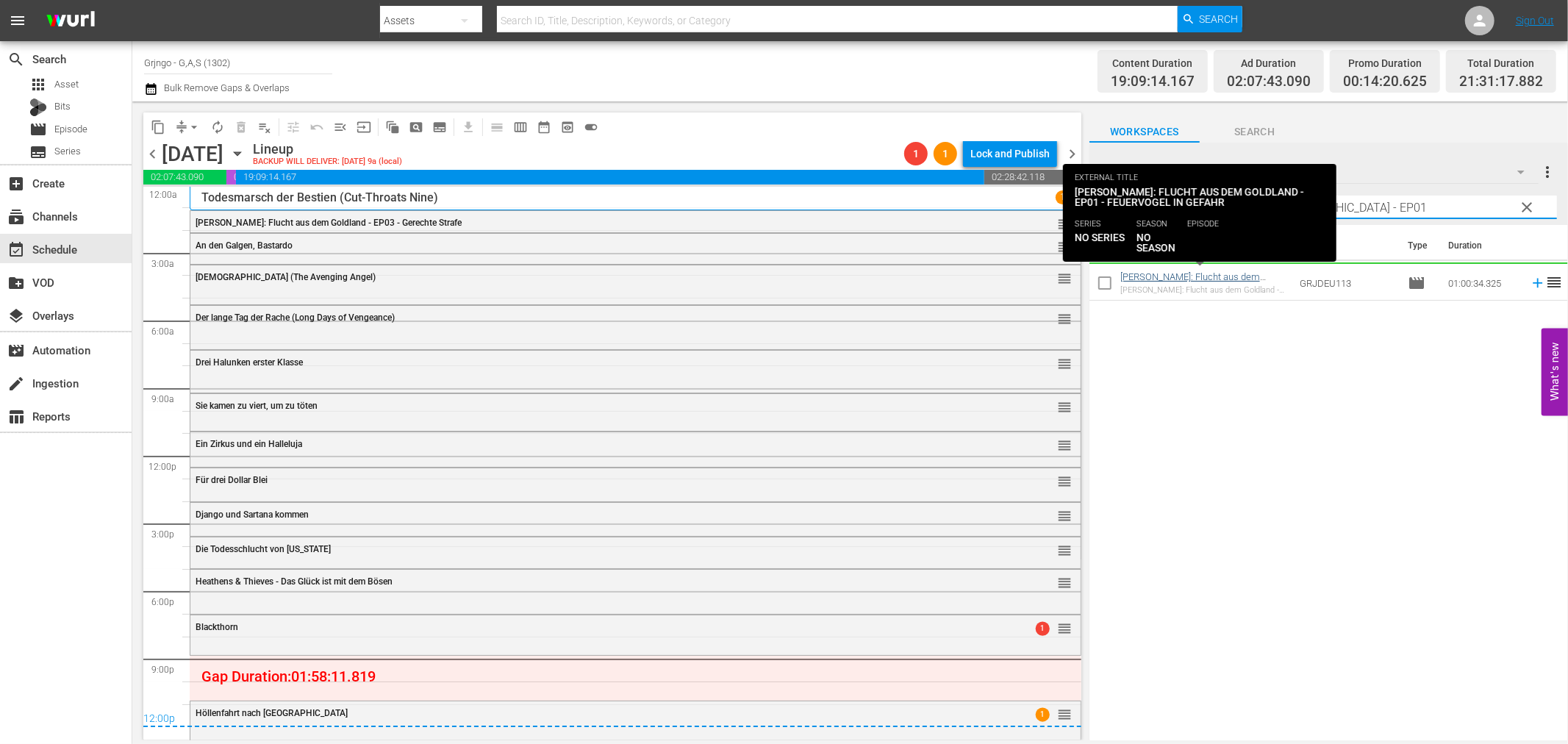
type input "Jack London: Flucht aus dem Goldland - EP01"
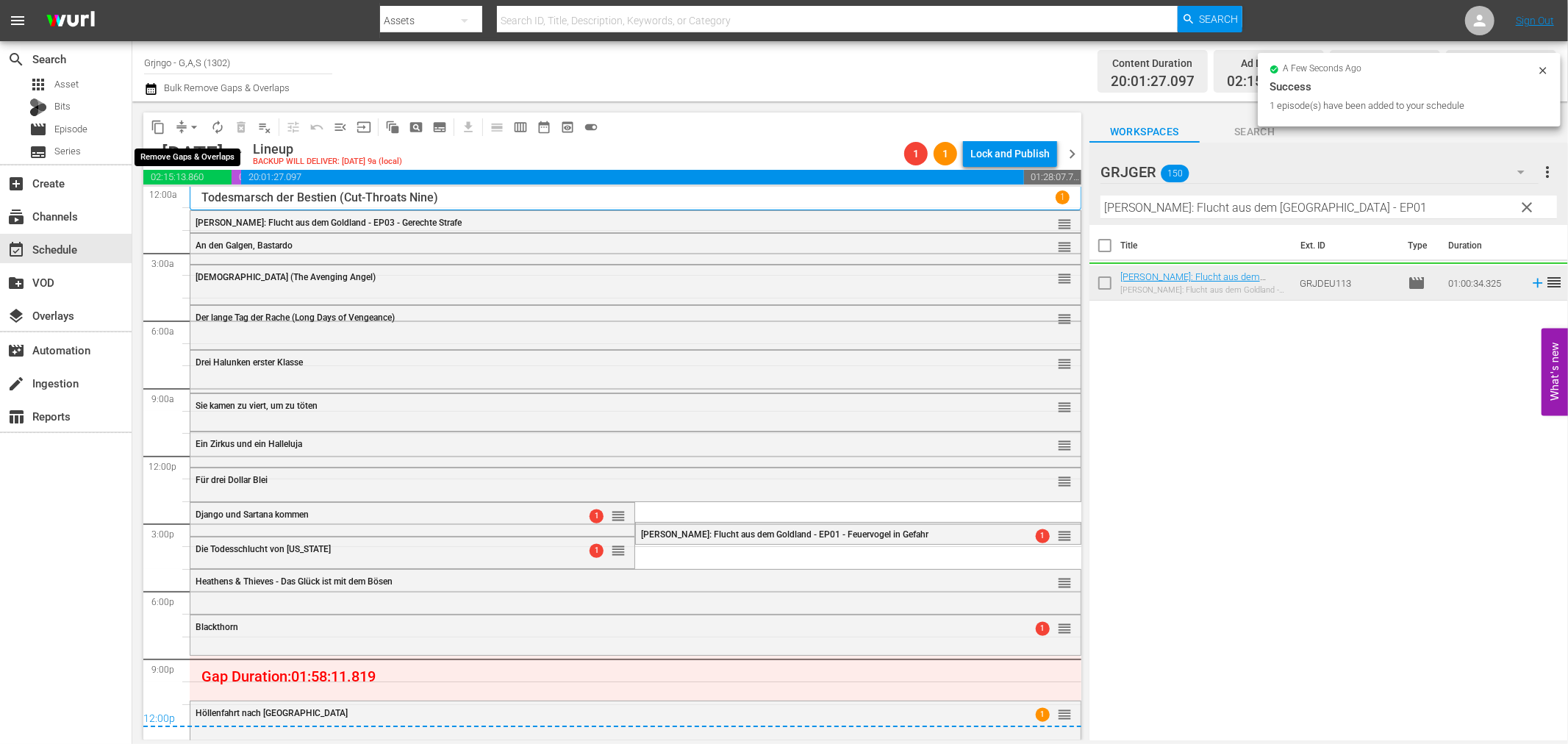
click at [193, 125] on span "arrow_drop_down" at bounding box center [194, 126] width 15 height 15
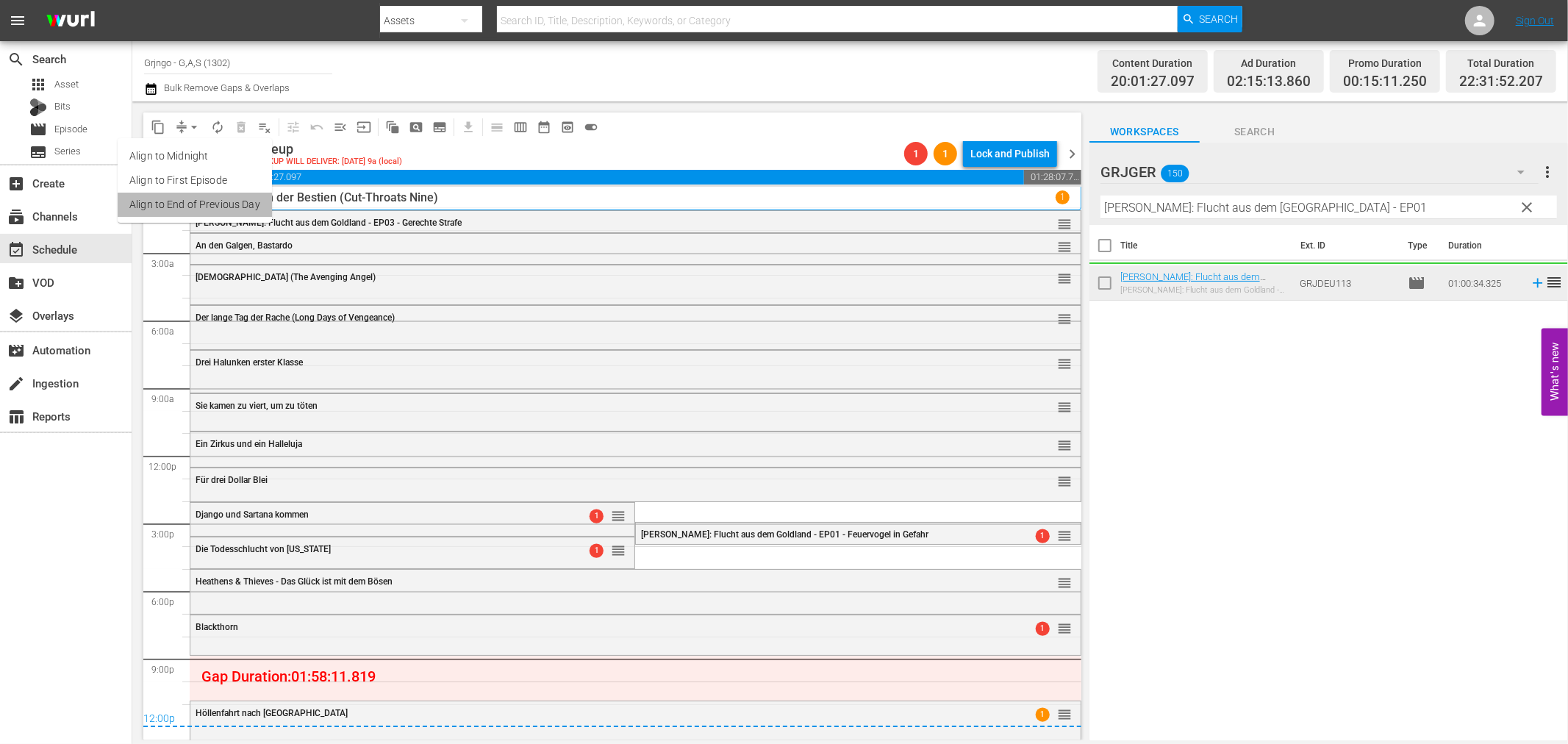
click at [206, 201] on li "Align to End of Previous Day" at bounding box center [195, 204] width 154 height 24
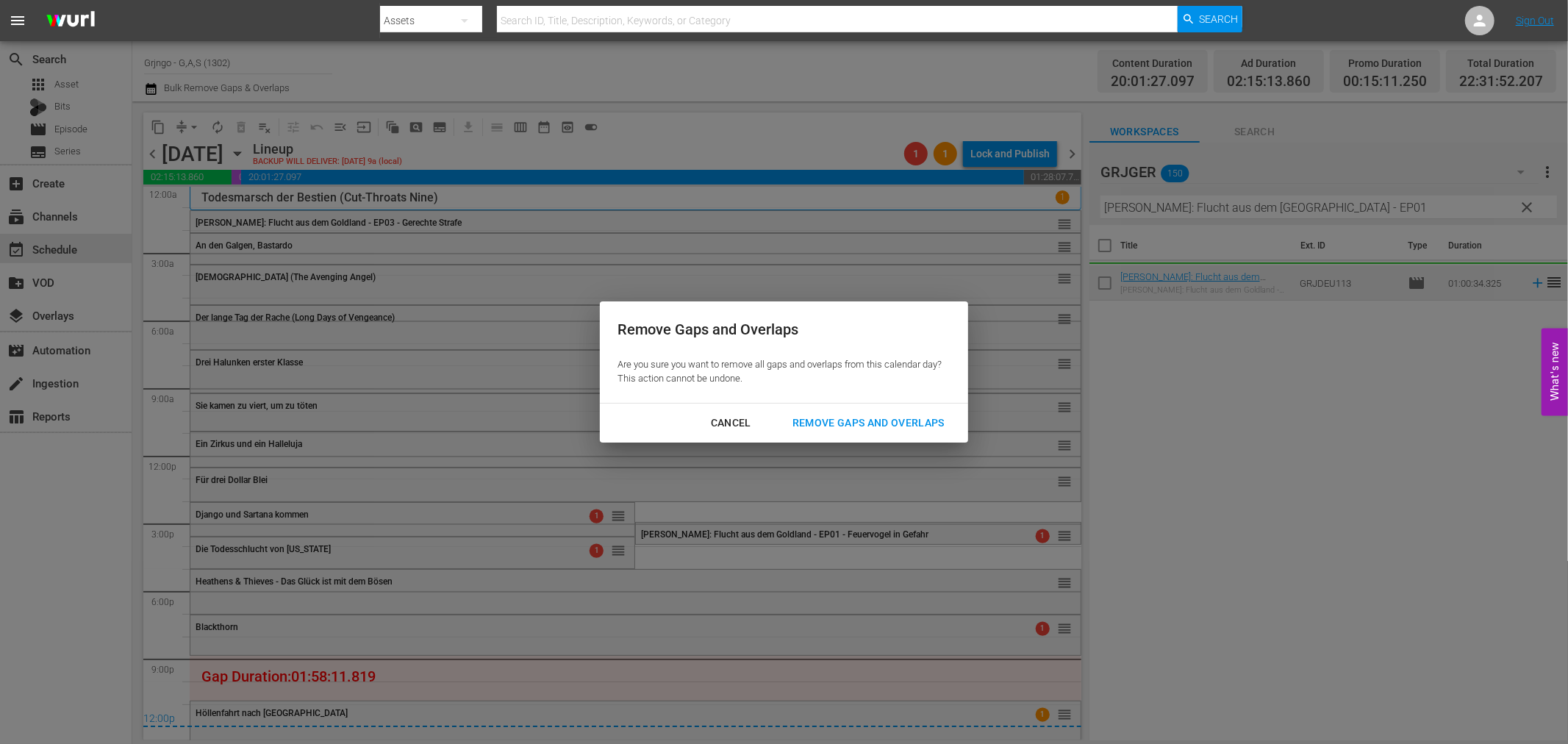
click at [833, 424] on div "Remove Gaps and Overlaps" at bounding box center [868, 423] width 175 height 19
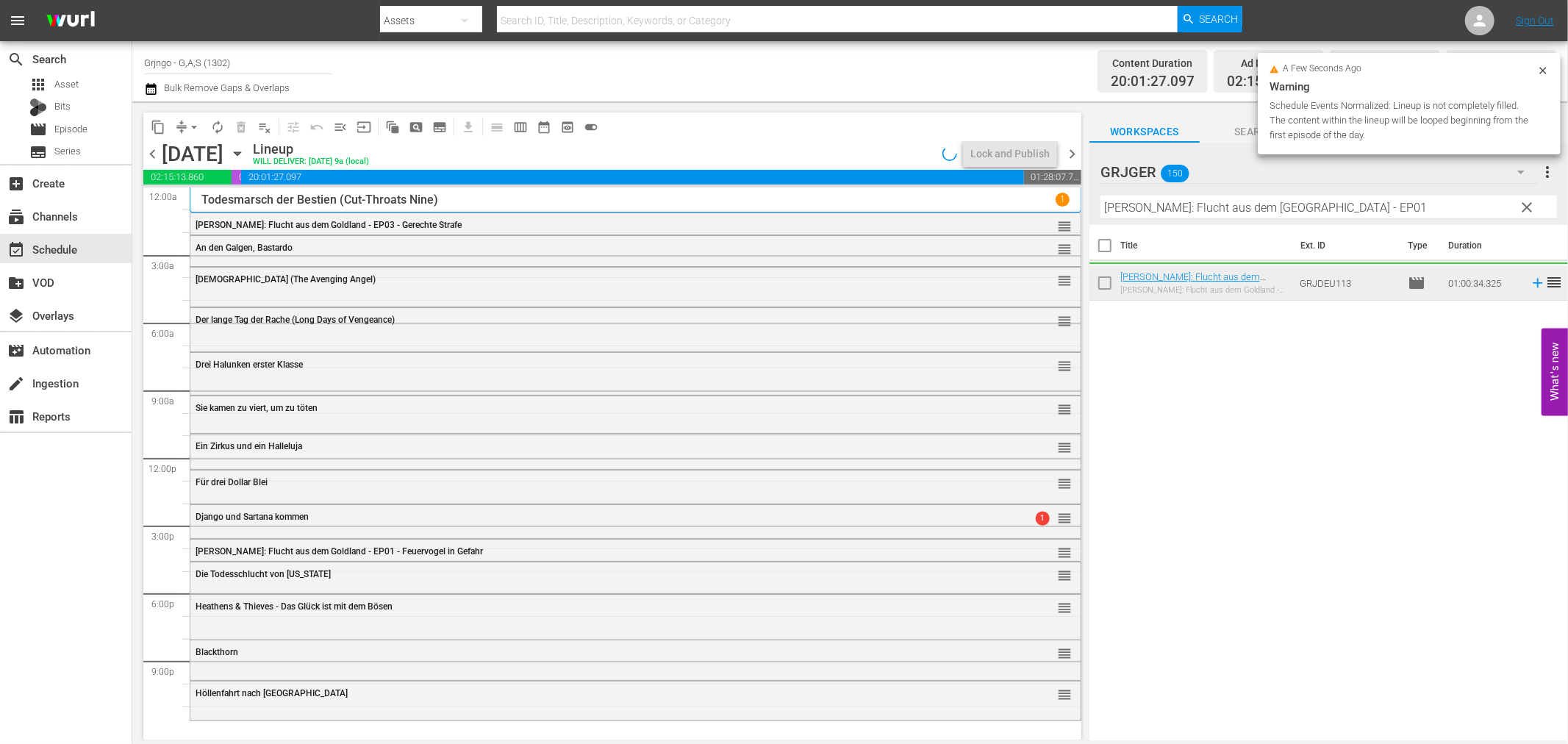
scroll to position [0, 0]
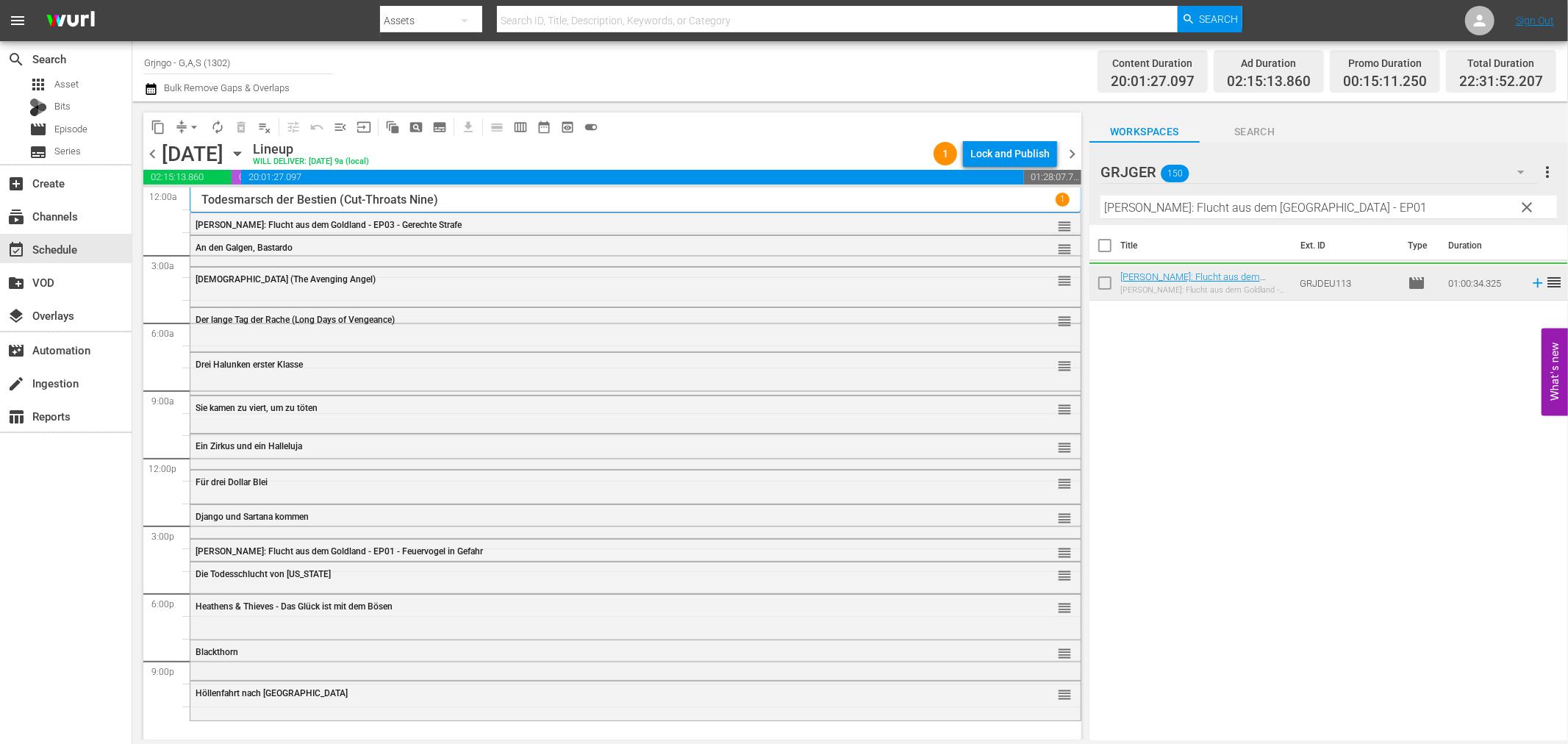
click at [1526, 203] on span "clear" at bounding box center [1528, 207] width 18 height 18
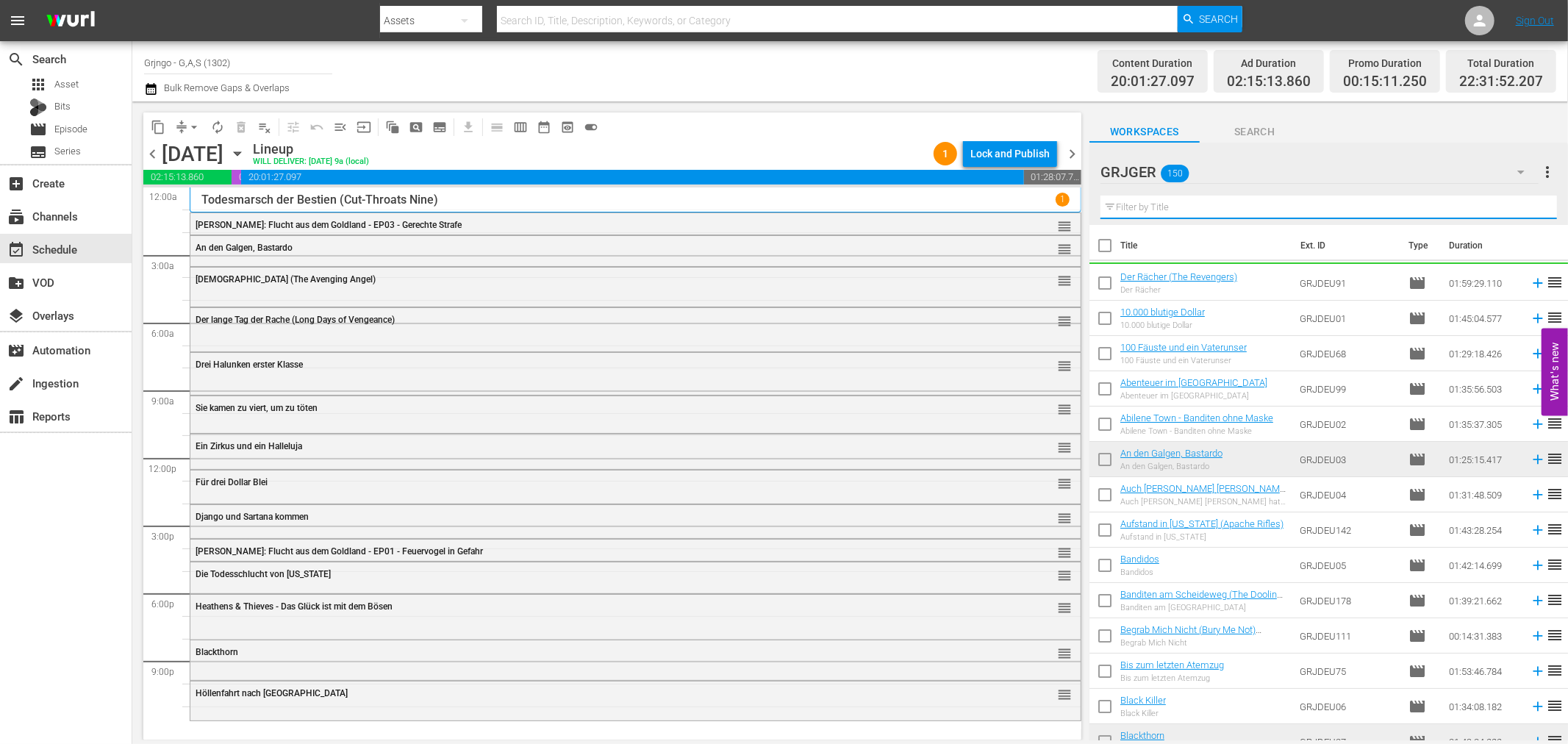
paste input "The Dead Lands"
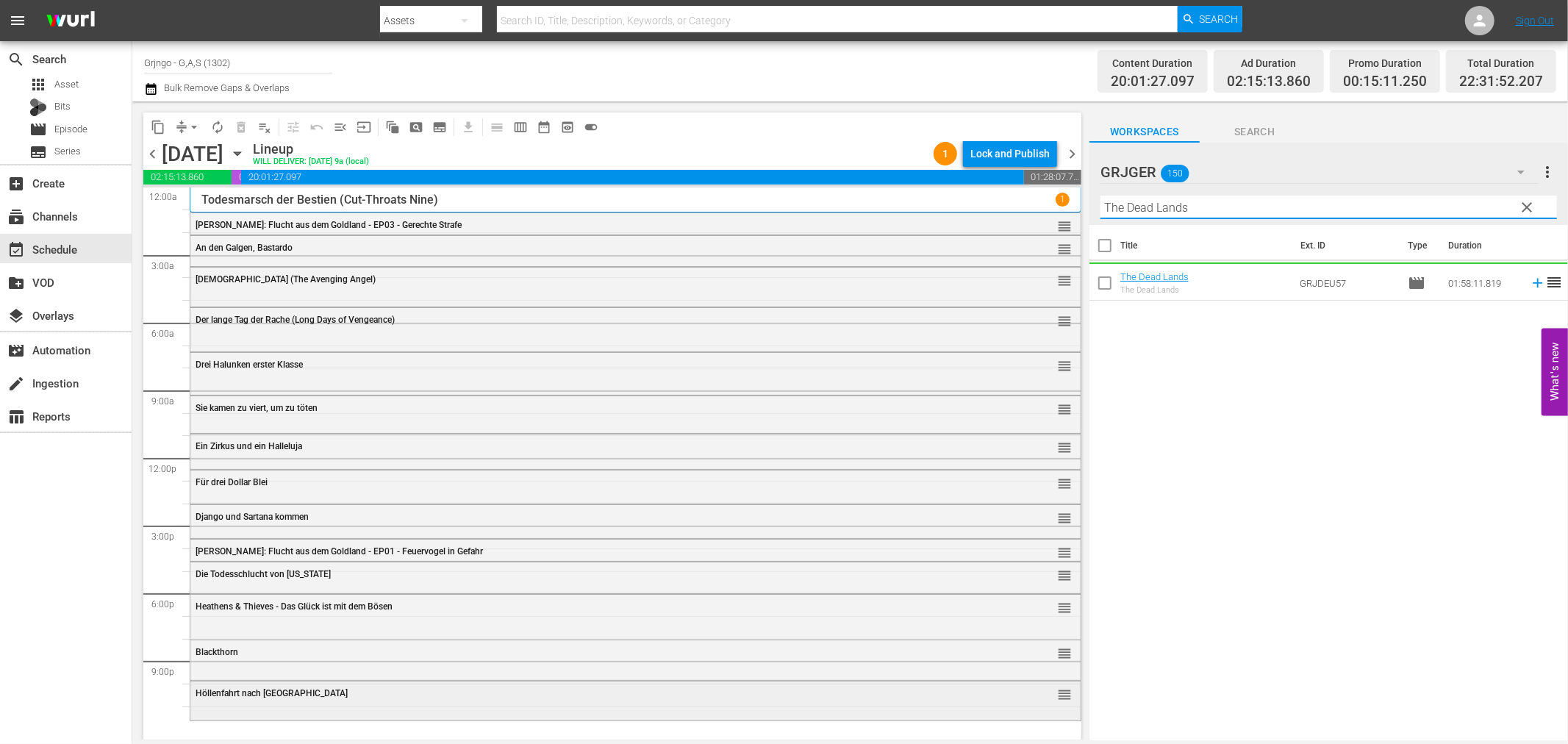
type input "The Dead Lands"
click at [371, 691] on div "Delete Event" at bounding box center [409, 686] width 116 height 20
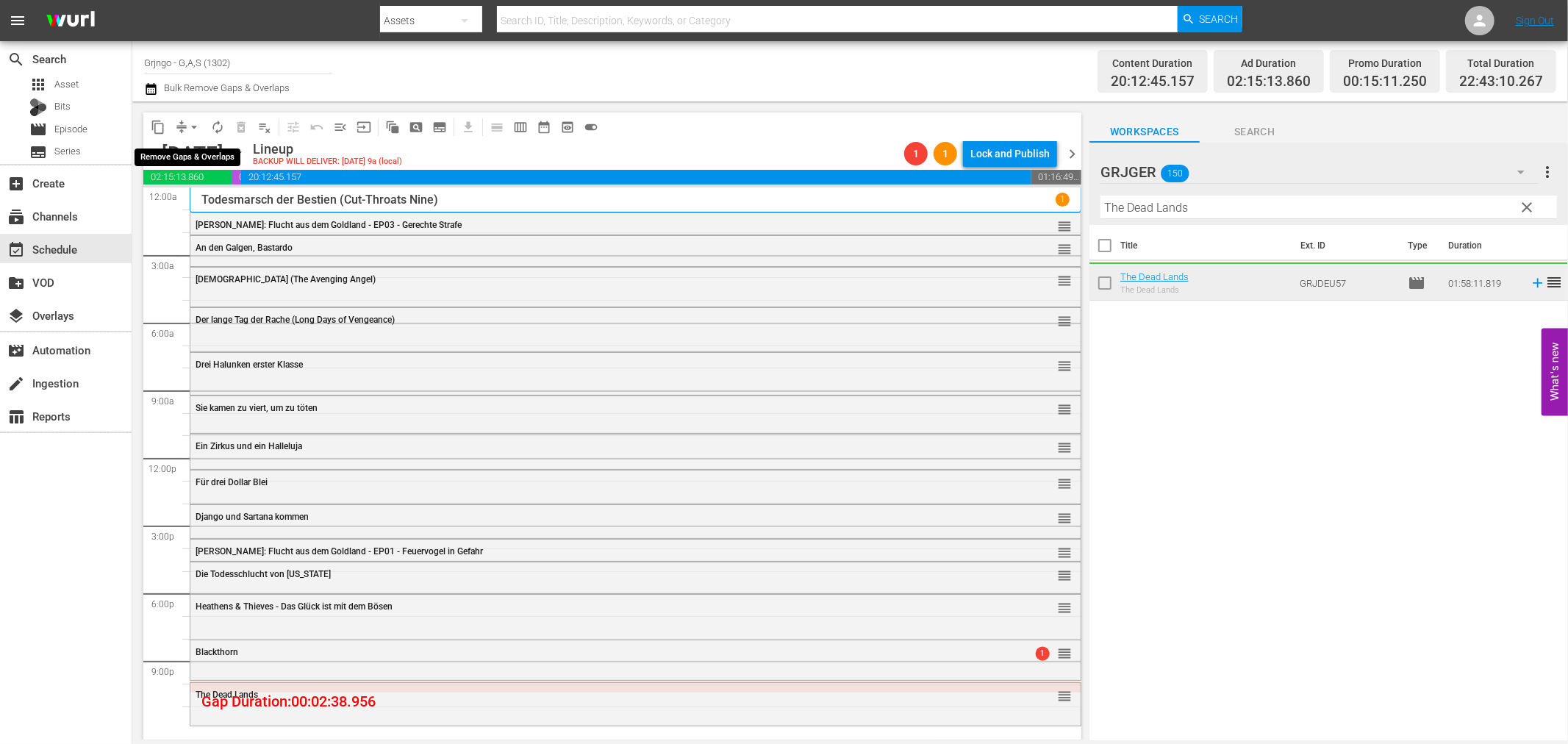
click at [192, 127] on span "arrow_drop_down" at bounding box center [194, 126] width 15 height 15
click at [193, 202] on li "Align to End of Previous Day" at bounding box center [195, 204] width 154 height 24
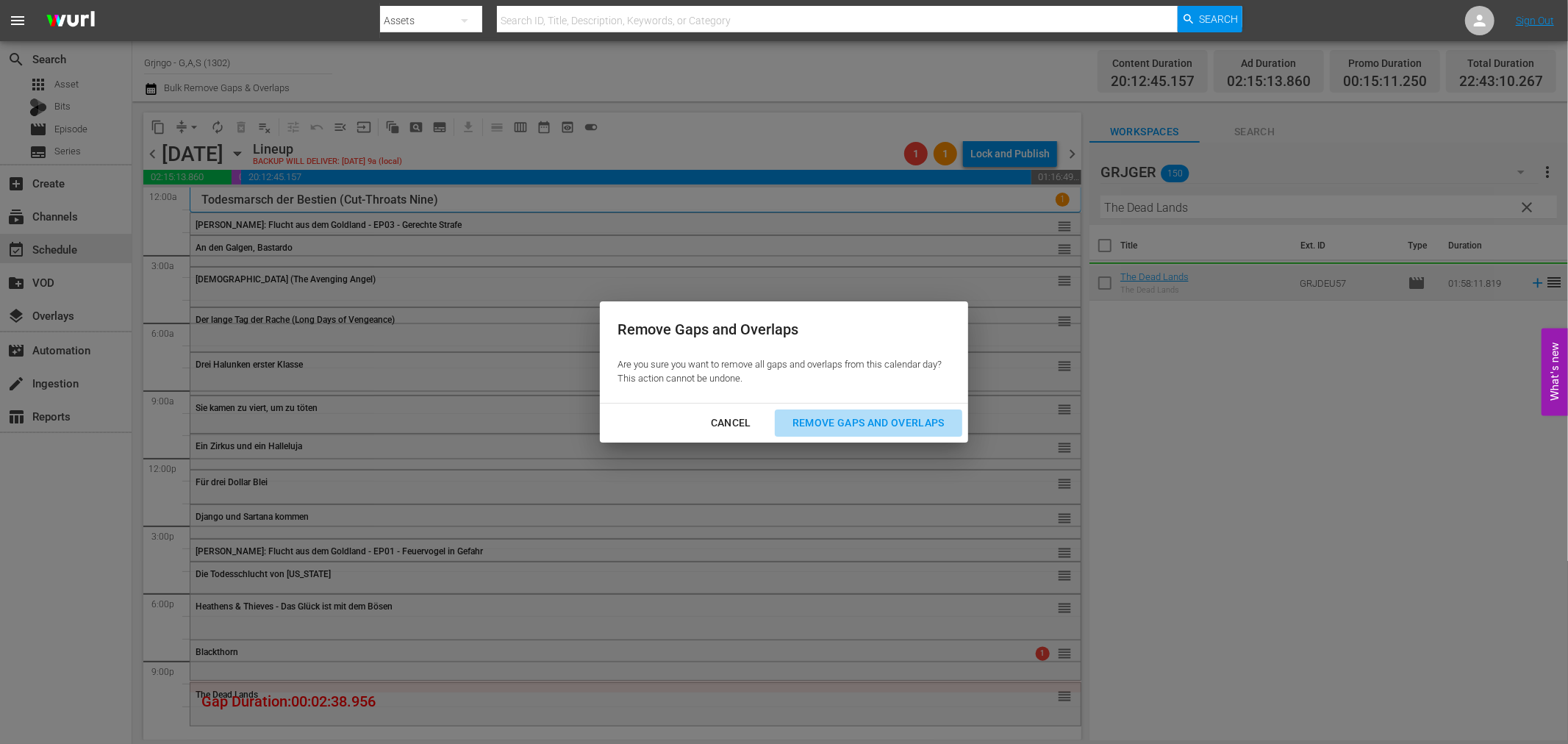
click at [825, 427] on div "Remove Gaps and Overlaps" at bounding box center [868, 423] width 175 height 19
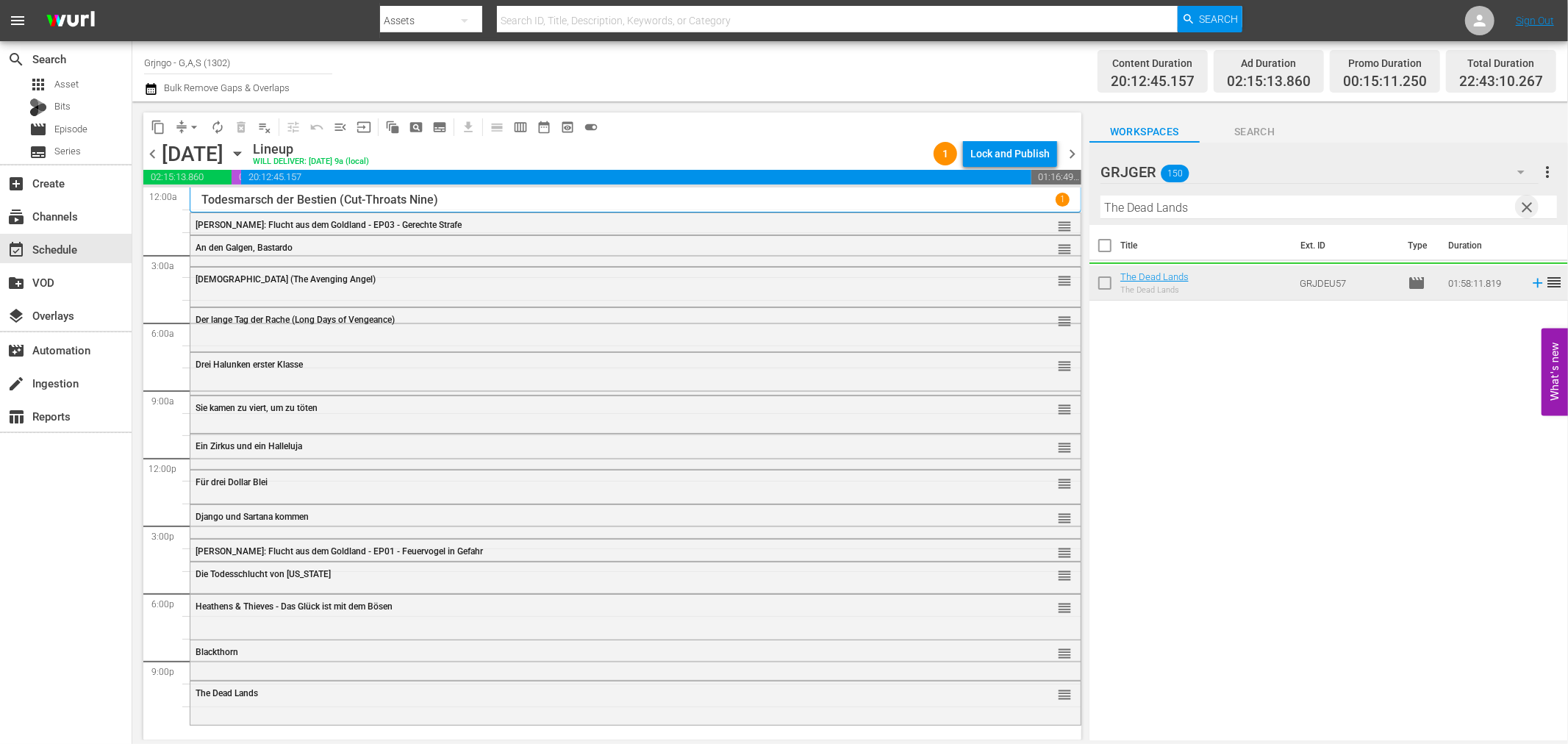
drag, startPoint x: 1533, startPoint y: 199, endPoint x: 1137, endPoint y: 218, distance: 396.5
click at [1512, 200] on div "GRJGER 150 GRJGER more_vert clear Filter by Title The Dead Lands" at bounding box center [1328, 184] width 479 height 82
click at [1524, 199] on span "clear" at bounding box center [1528, 207] width 18 height 18
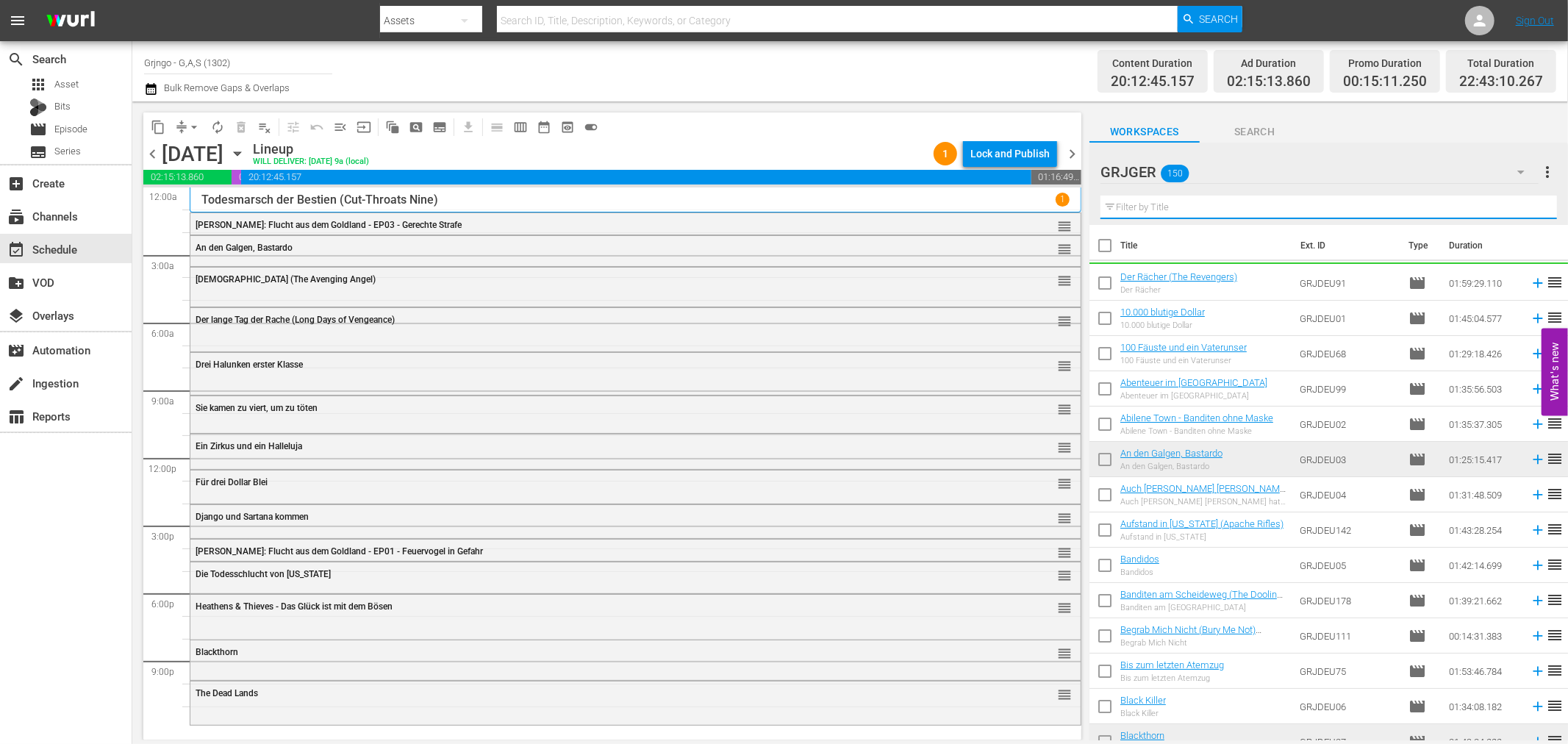
paste input "Höllenfahrt nach [GEOGRAPHIC_DATA]"
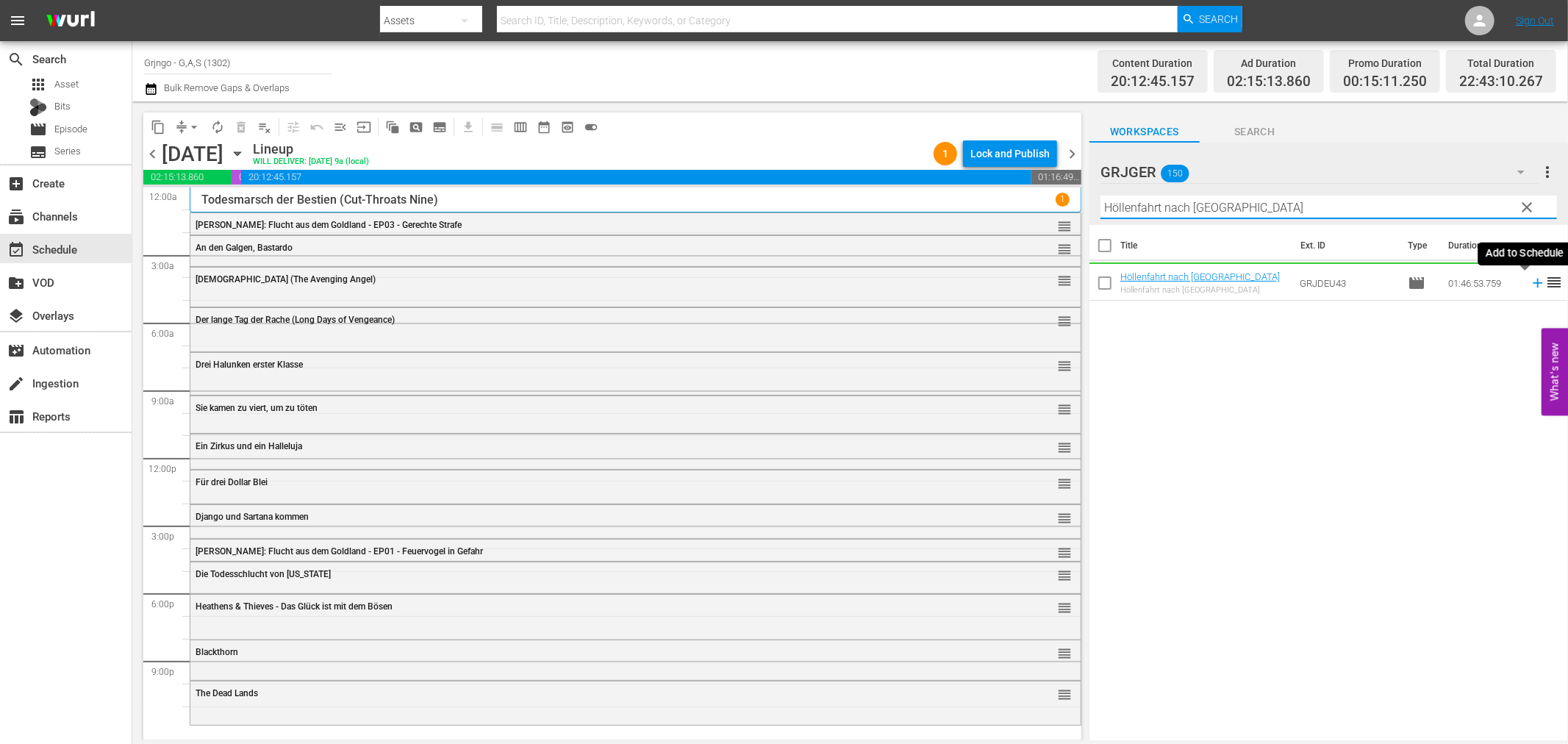
type input "Höllenfahrt nach [GEOGRAPHIC_DATA]"
click at [1530, 282] on icon at bounding box center [1538, 282] width 16 height 16
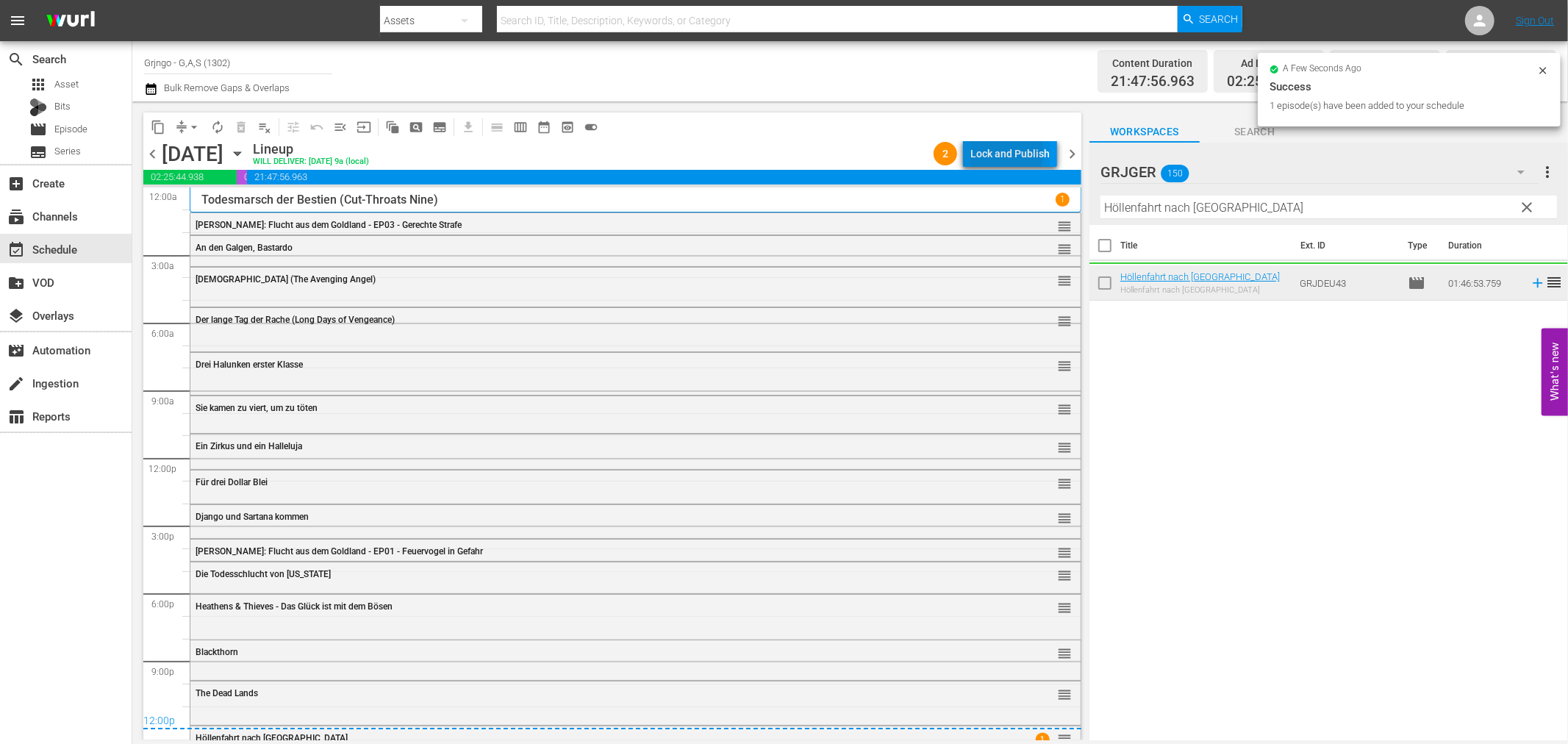
click at [979, 152] on div "Lock and Publish" at bounding box center [1010, 154] width 79 height 26
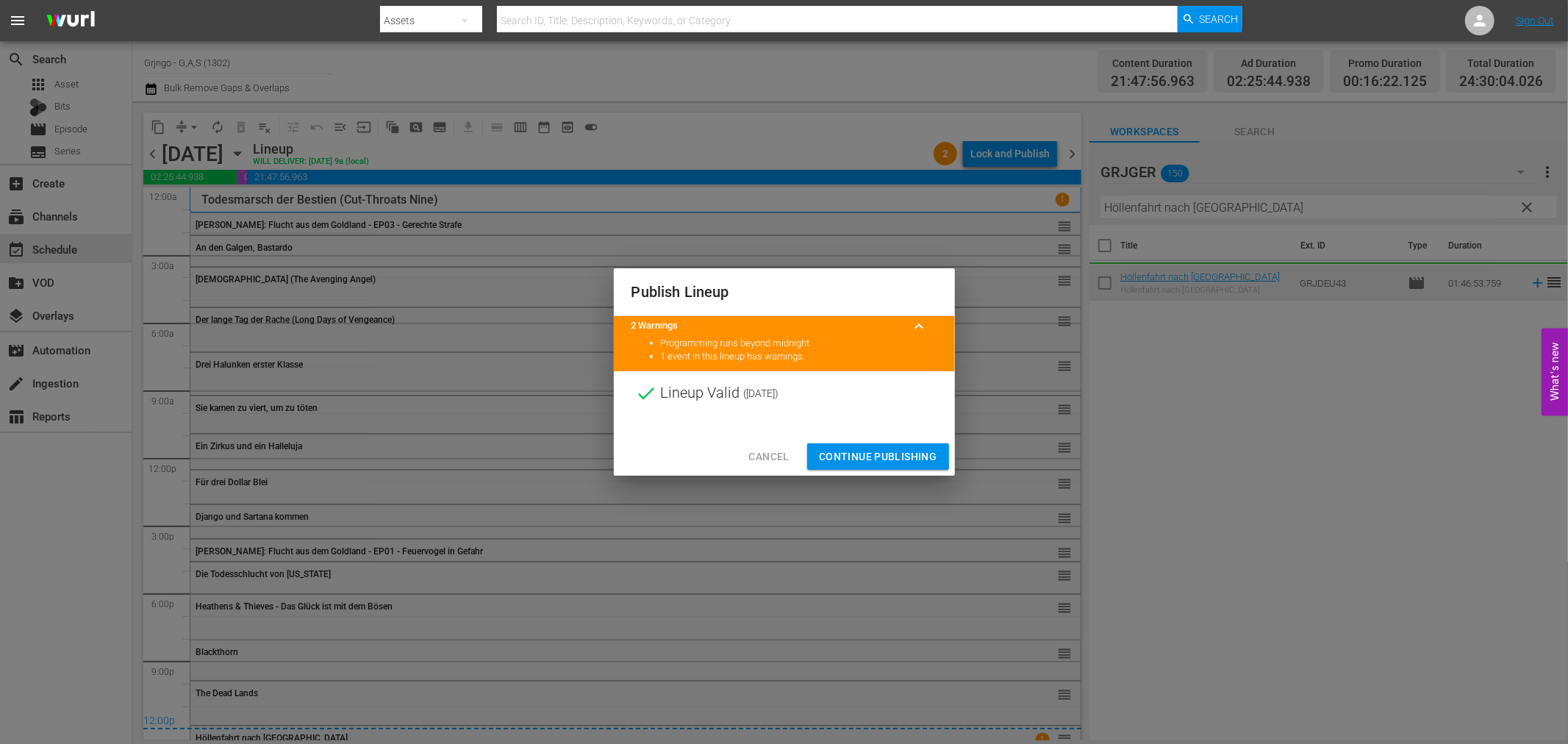
click at [870, 448] on span "Continue Publishing" at bounding box center [878, 457] width 119 height 19
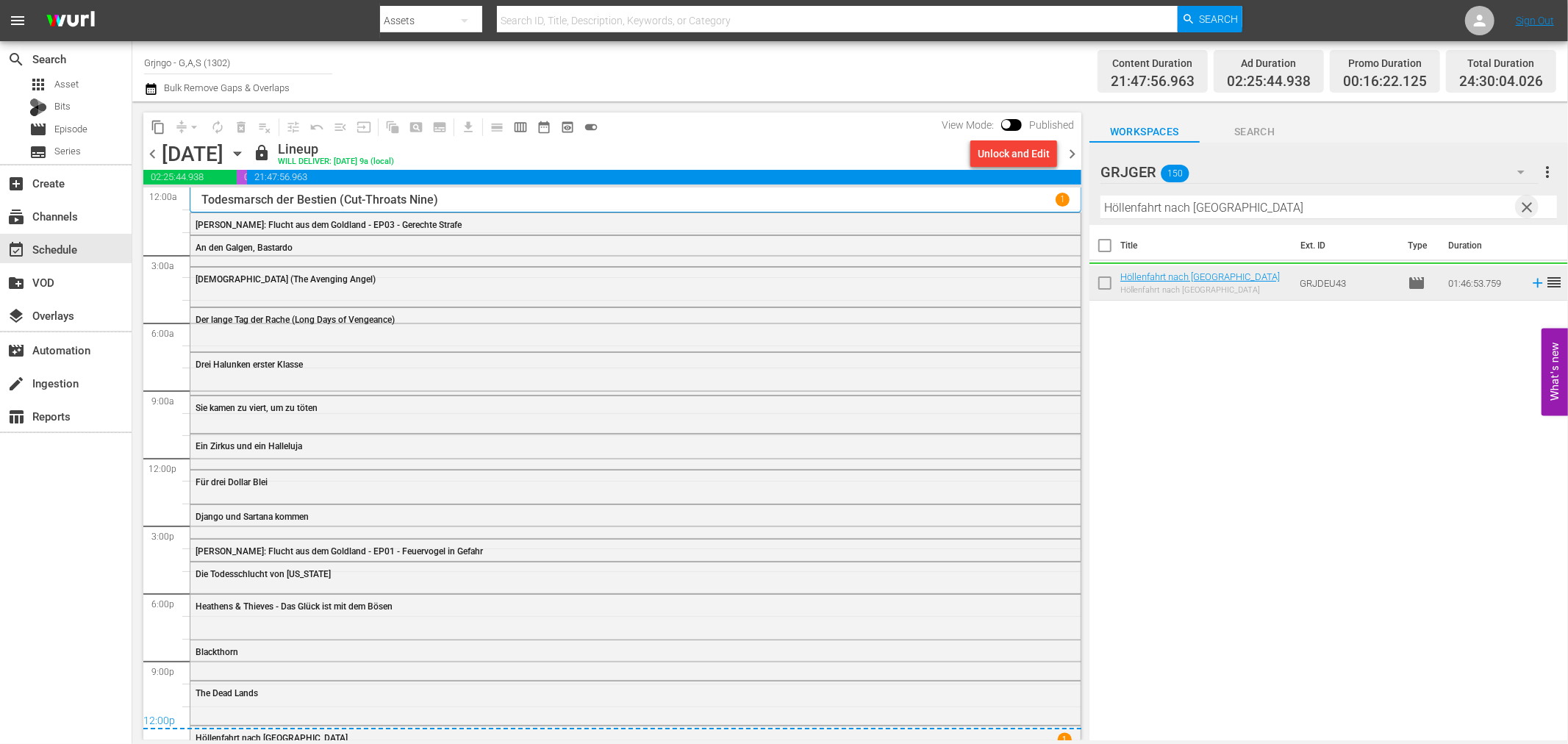
click at [1526, 199] on span "clear" at bounding box center [1528, 207] width 18 height 18
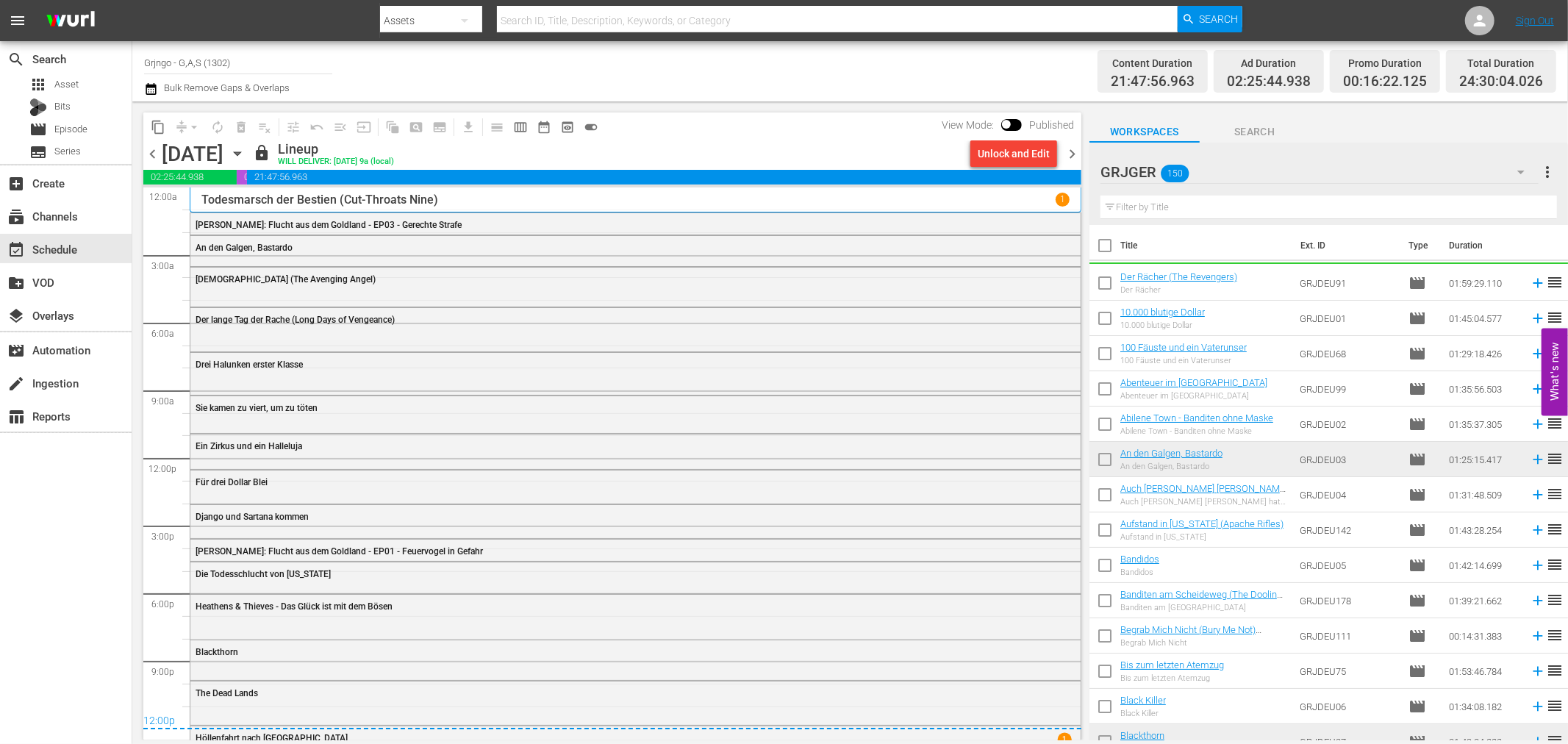
click at [1521, 164] on icon "button" at bounding box center [1521, 171] width 18 height 18
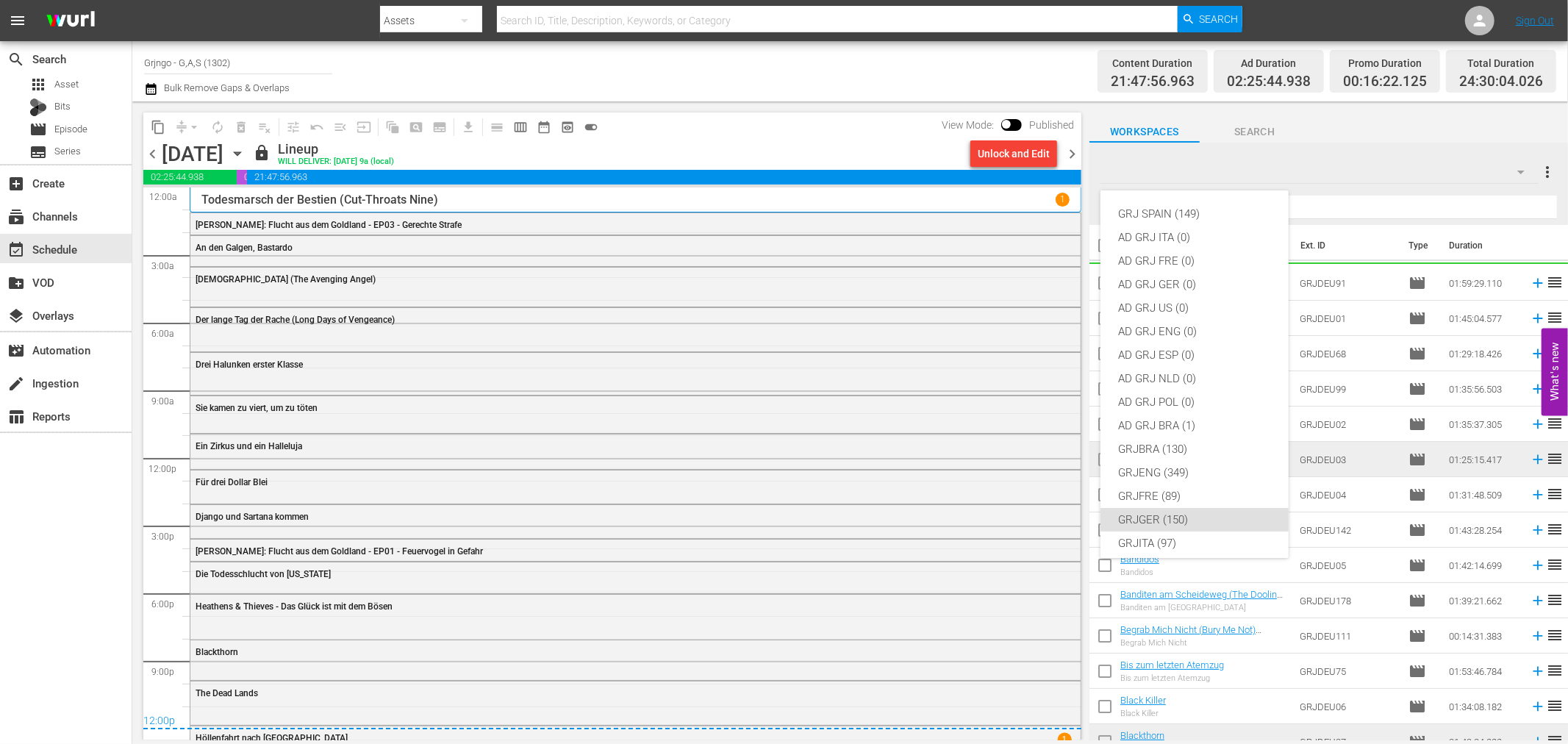
scroll to position [126, 0]
click at [1161, 375] on div "GRJFRE (89)" at bounding box center [1194, 369] width 153 height 23
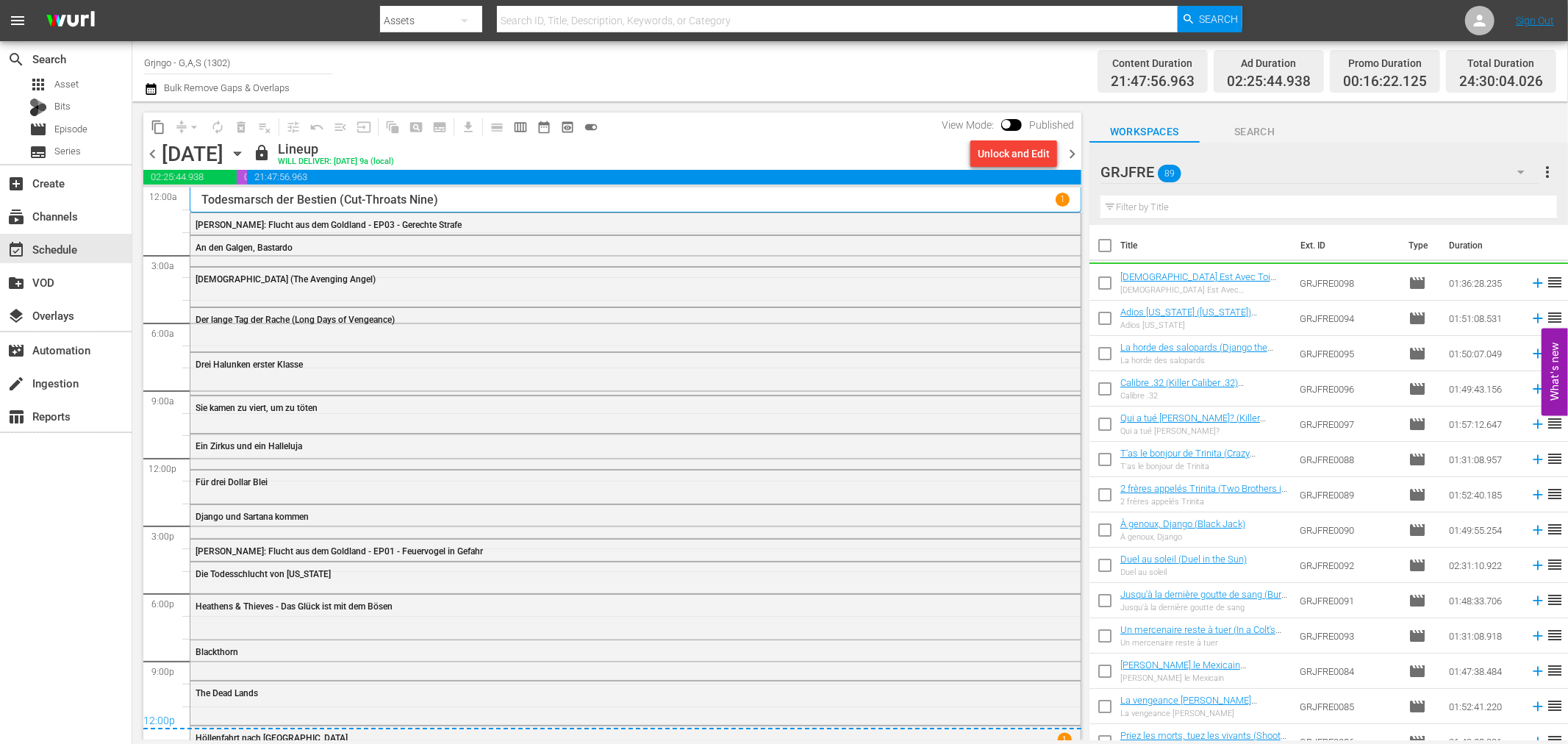
click at [1521, 171] on icon "button" at bounding box center [1521, 172] width 7 height 4
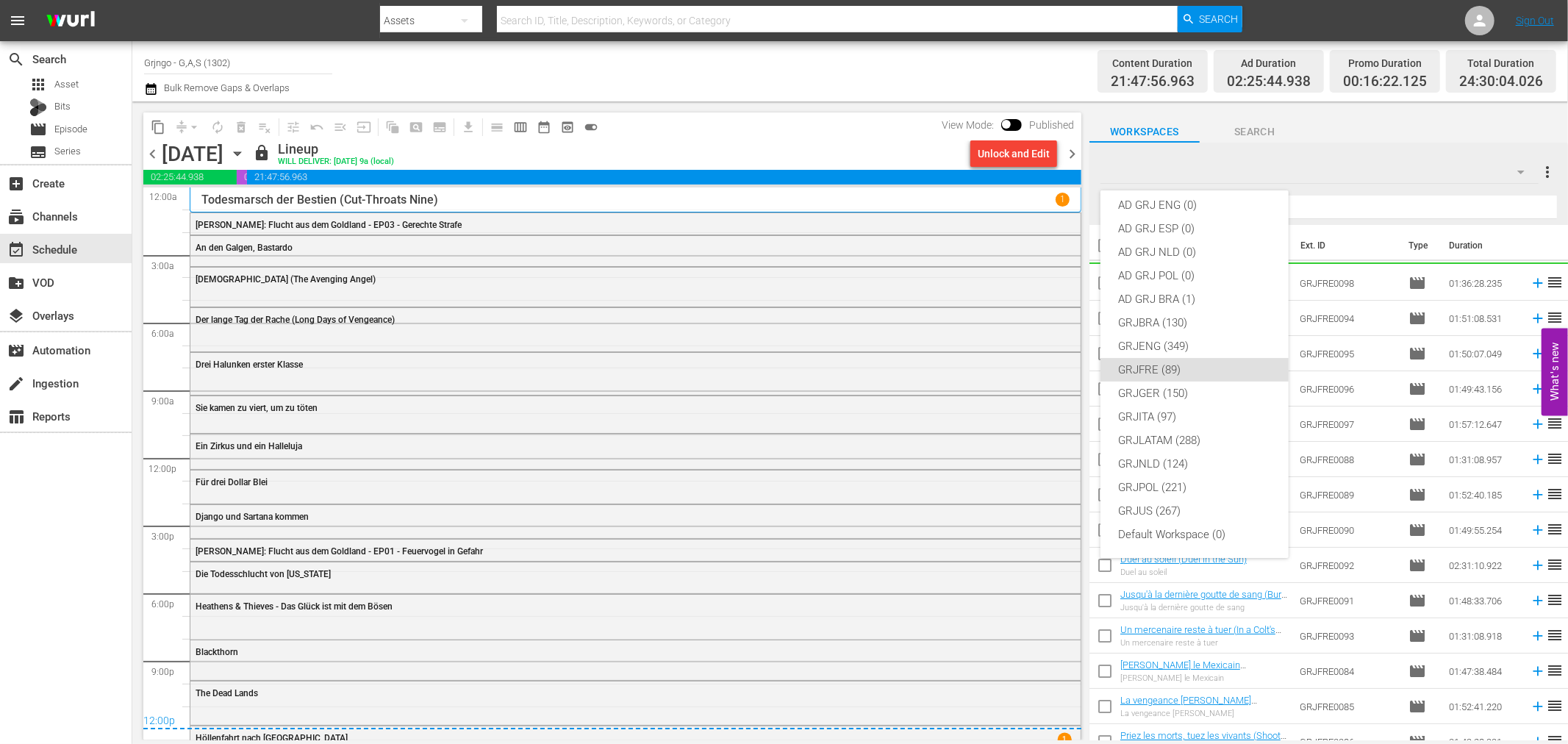
click at [1532, 234] on div "GRJ SPAIN (149) AD GRJ ITA (0) AD GRJ FRE (0) AD GRJ GER (0) AD GRJ US (0) AD G…" at bounding box center [784, 372] width 1568 height 744
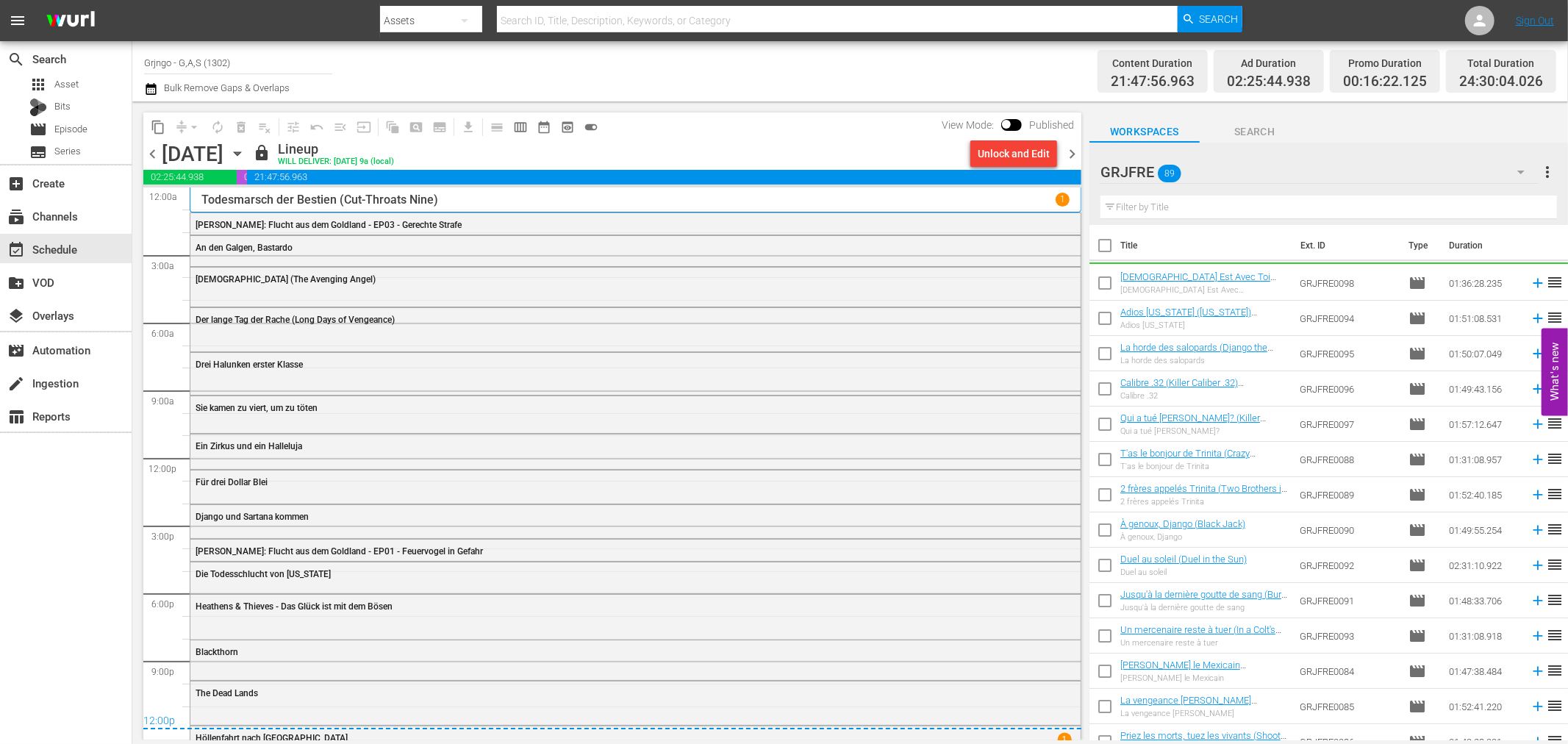
click at [1480, 251] on th "Duration" at bounding box center [1484, 245] width 88 height 41
click at [71, 130] on span "Episode" at bounding box center [71, 129] width 33 height 15
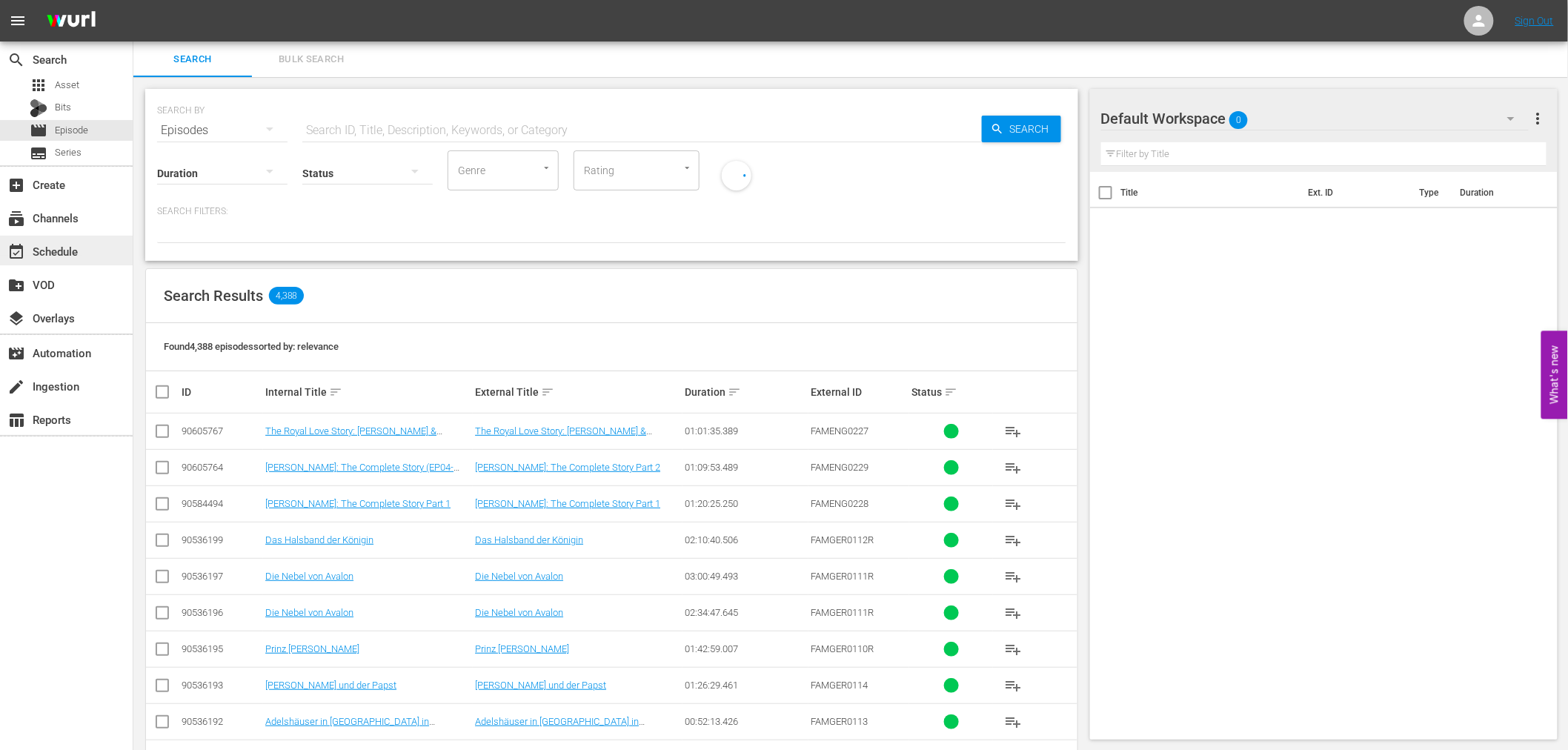
click at [52, 246] on div "event_available Schedule" at bounding box center [41, 249] width 83 height 13
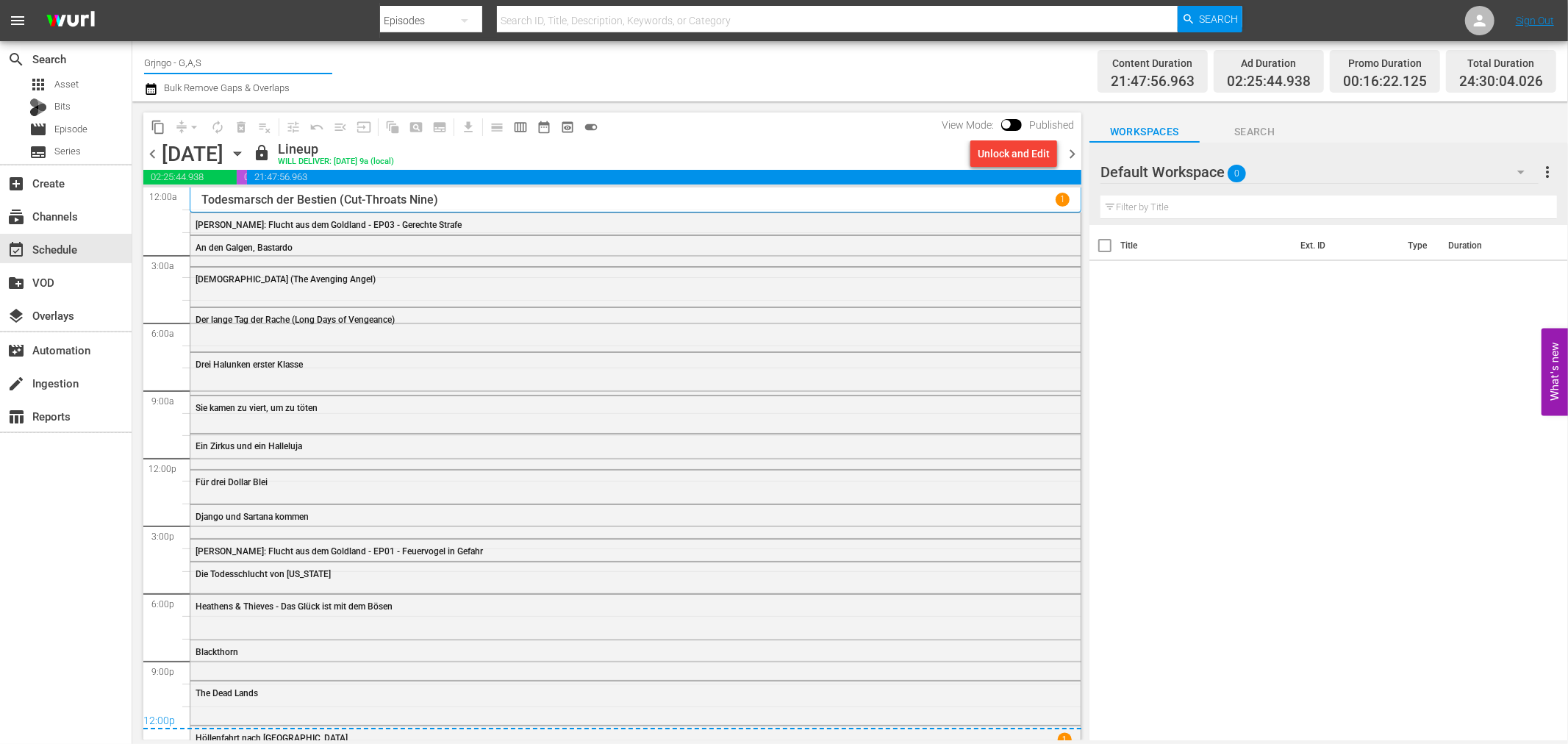
drag, startPoint x: 214, startPoint y: 60, endPoint x: 142, endPoint y: 63, distance: 72.1
click at [142, 63] on div "Channel Title Grjngo - G,A,S Bulk Remove Gaps & Overlaps Content Duration 21:47…" at bounding box center [850, 71] width 1436 height 61
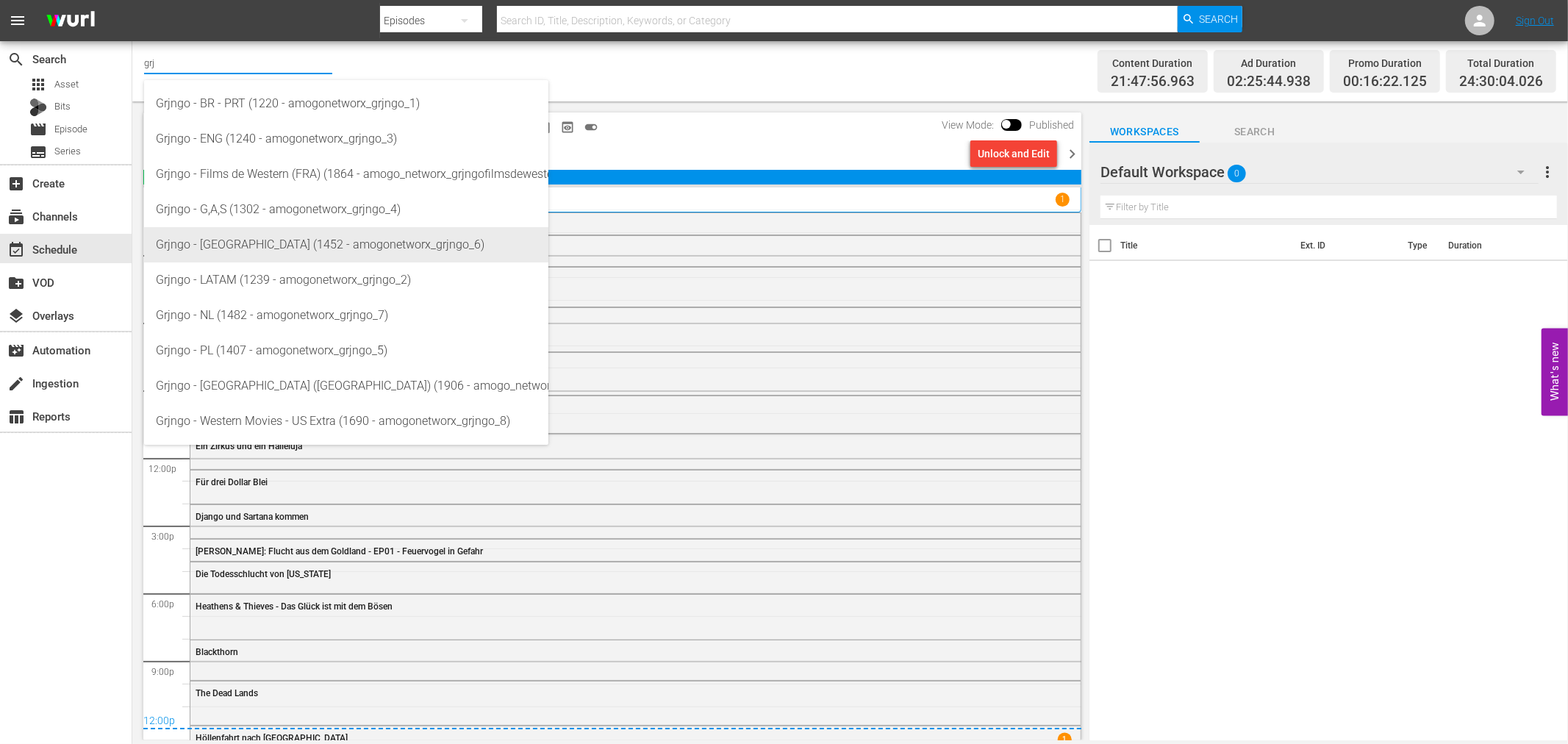
click at [270, 254] on div "Grjngo - ITA (1452 - amogonetworx_grjngo_6)" at bounding box center [346, 244] width 381 height 35
type input "Grjngo - ITA (1452 - amogonetworx_grjngo_6)"
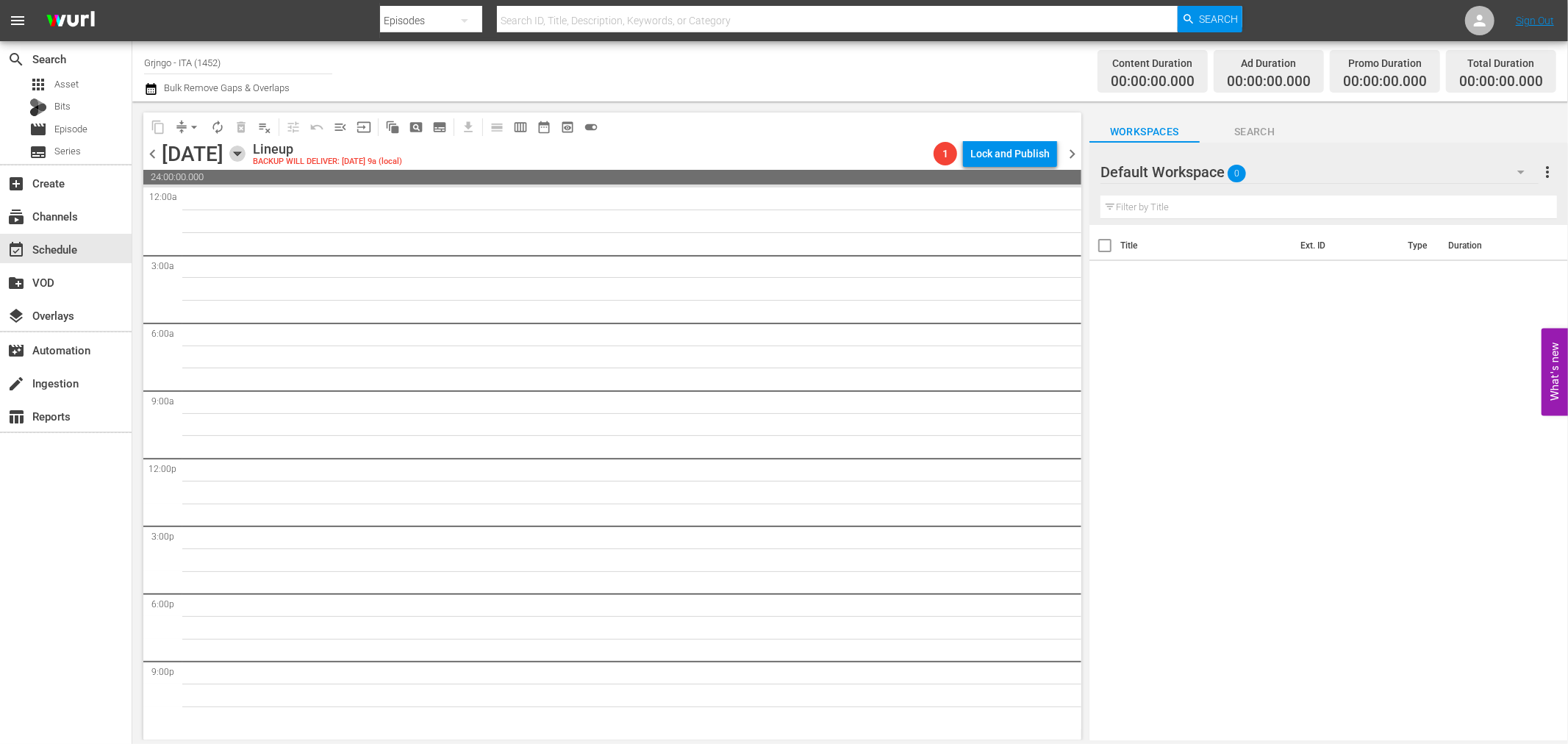
click at [245, 147] on icon "button" at bounding box center [237, 154] width 16 height 16
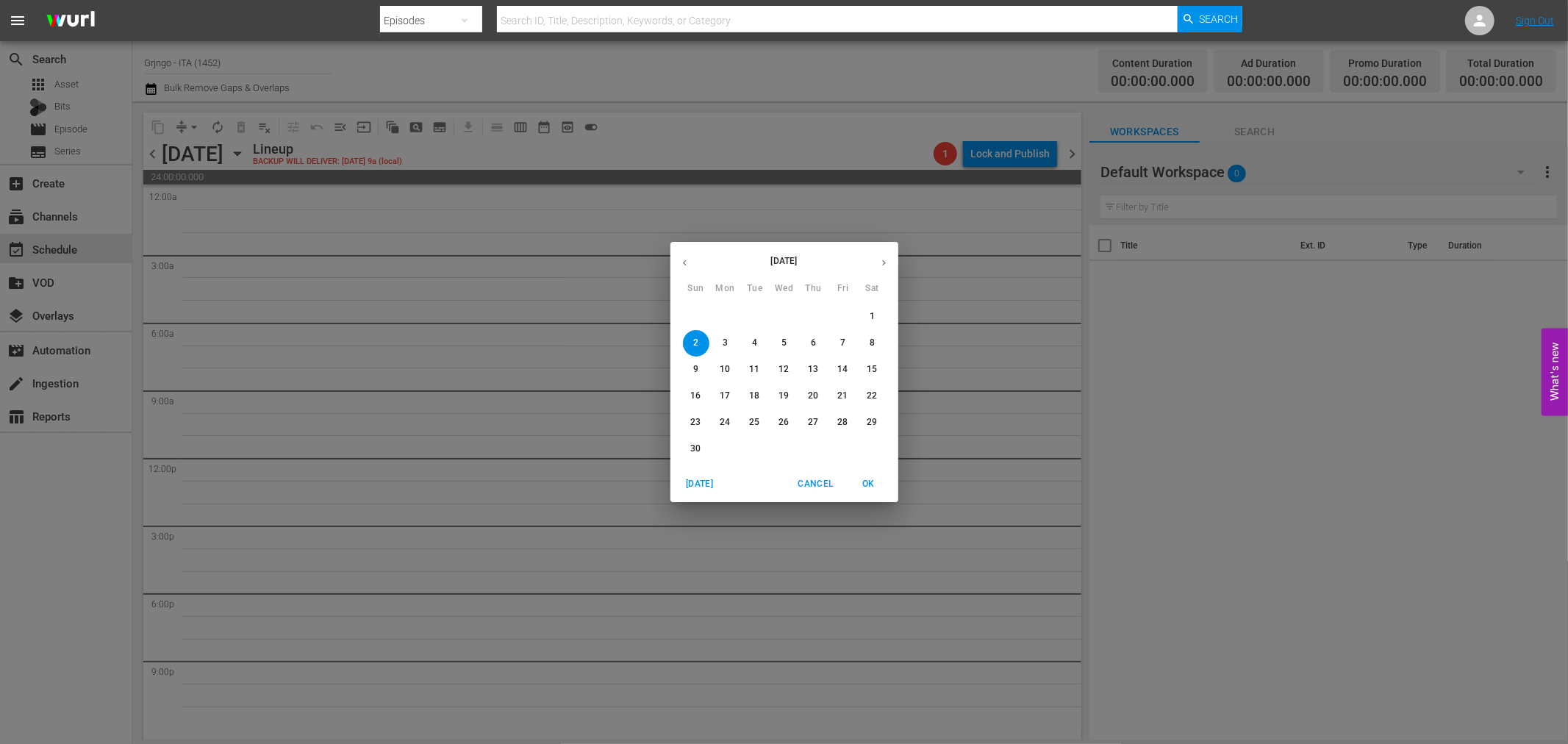
drag, startPoint x: 686, startPoint y: 261, endPoint x: 695, endPoint y: 280, distance: 21.0
click at [687, 265] on icon "button" at bounding box center [685, 263] width 11 height 11
click at [720, 425] on p "27" at bounding box center [725, 422] width 10 height 12
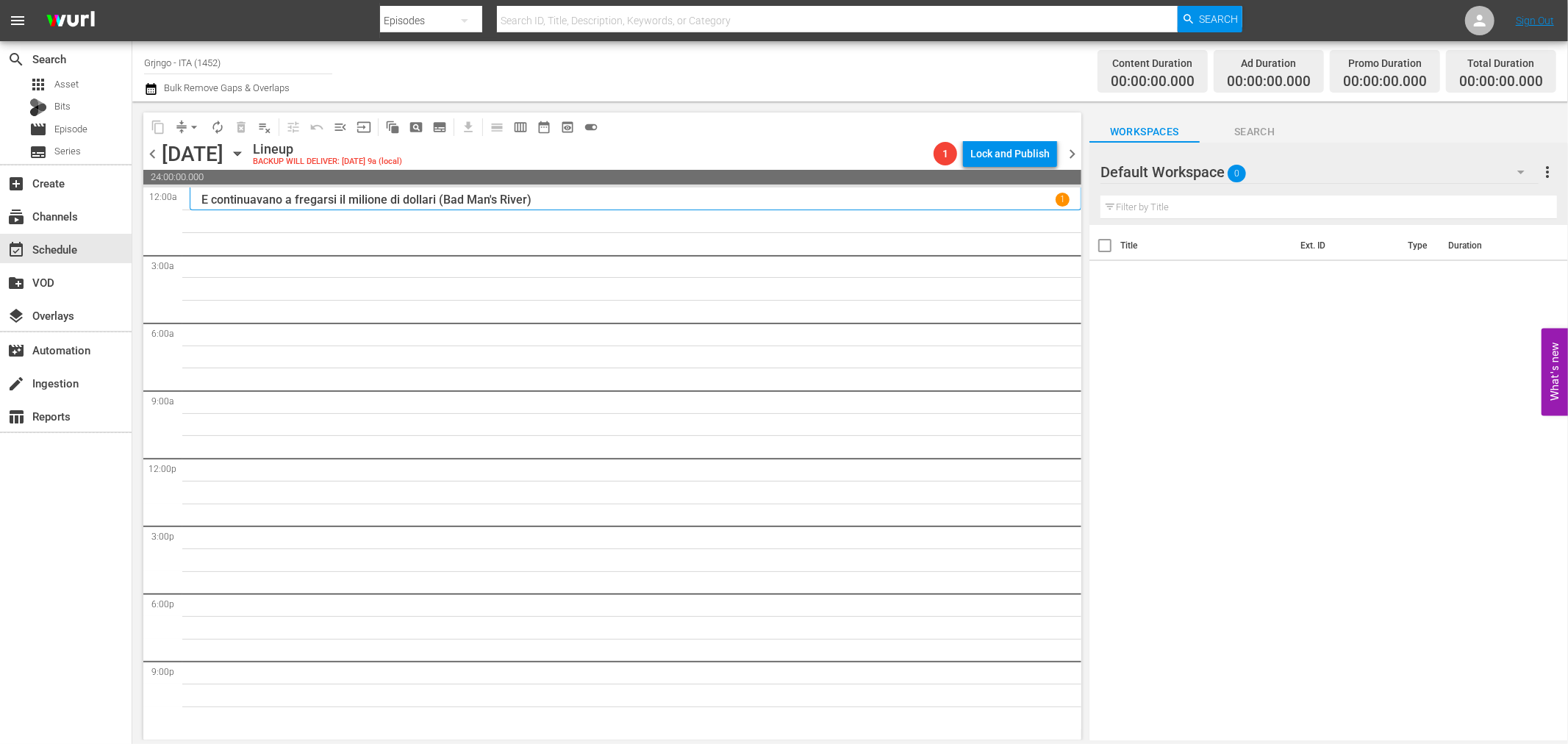
click at [1523, 167] on icon "button" at bounding box center [1521, 171] width 18 height 18
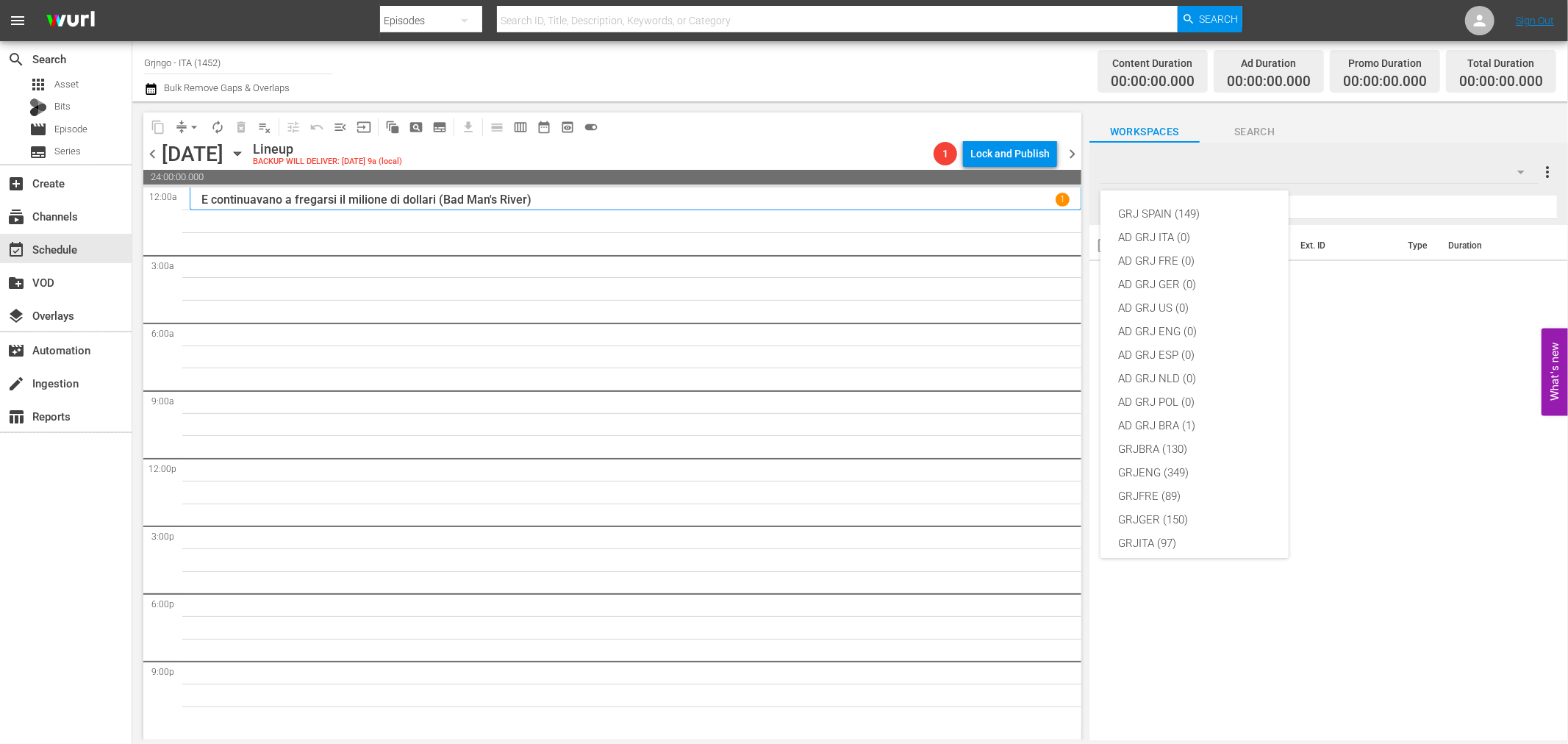
scroll to position [126, 0]
click at [1191, 421] on div "GRJITA (97)" at bounding box center [1194, 417] width 153 height 23
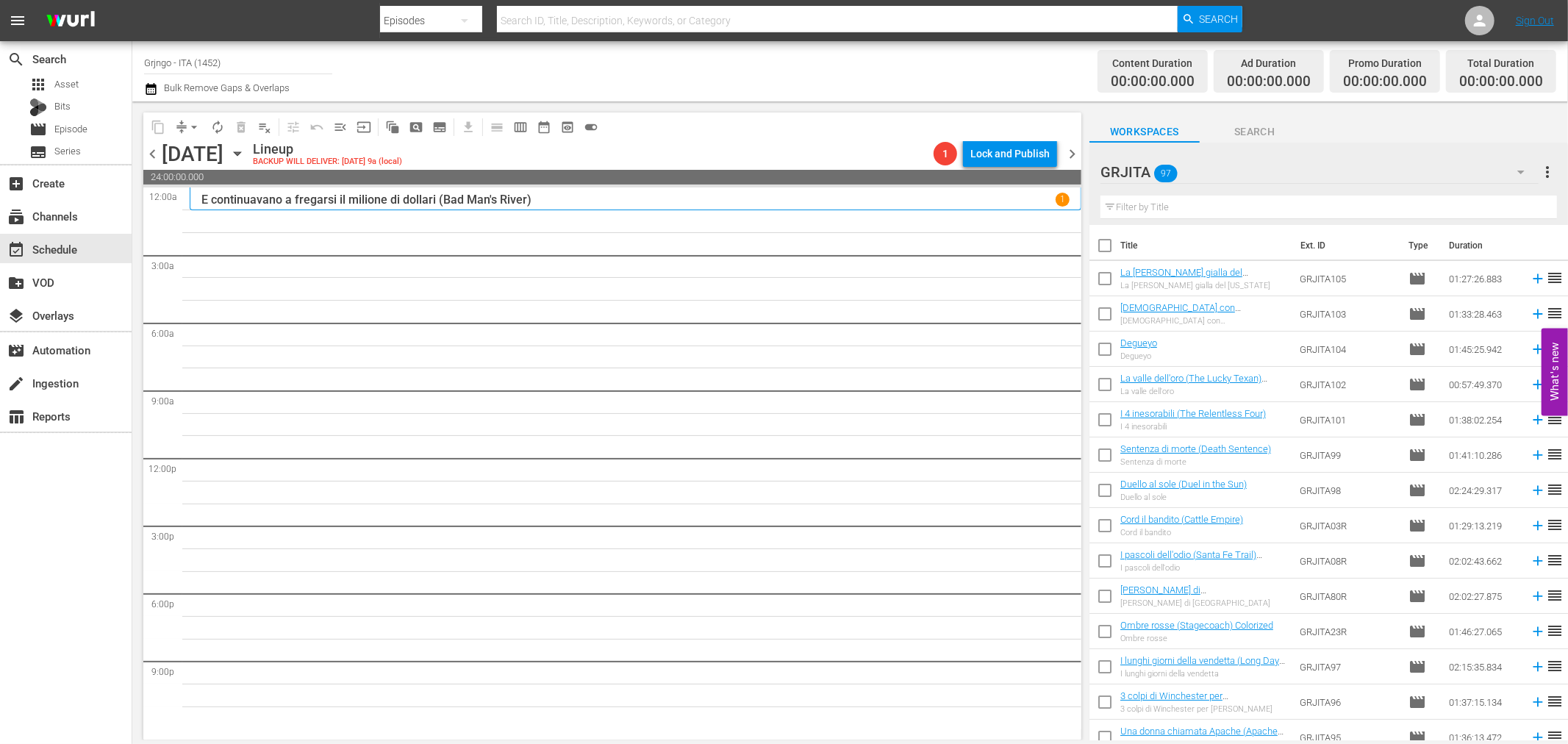
click at [1172, 210] on input "text" at bounding box center [1328, 207] width 456 height 23
paste input "I tre del mazzo selvaggio (Pancho Villa)"
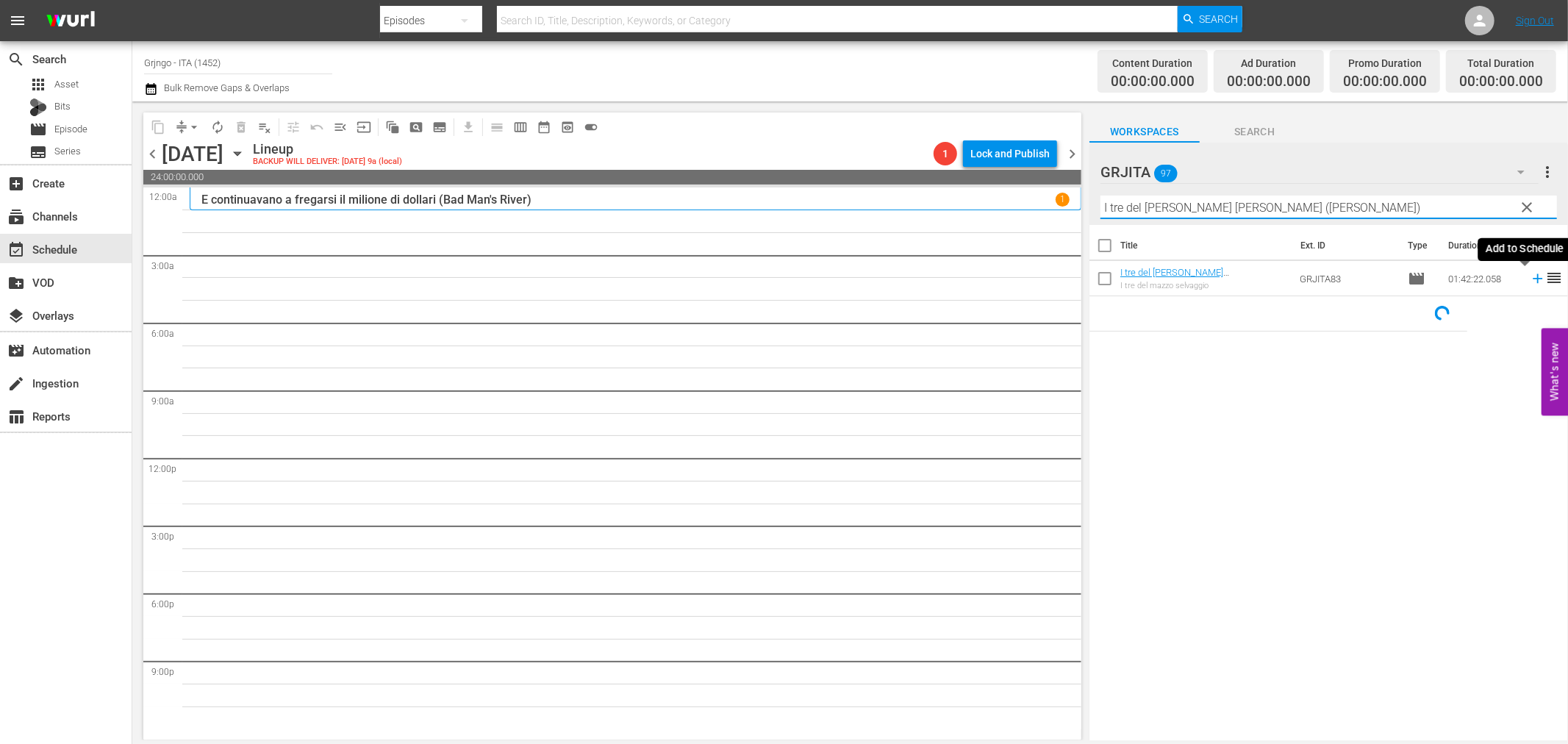
type input "I tre del mazzo selvaggio (Pancho Villa)"
click at [1533, 279] on icon at bounding box center [1538, 279] width 9 height 9
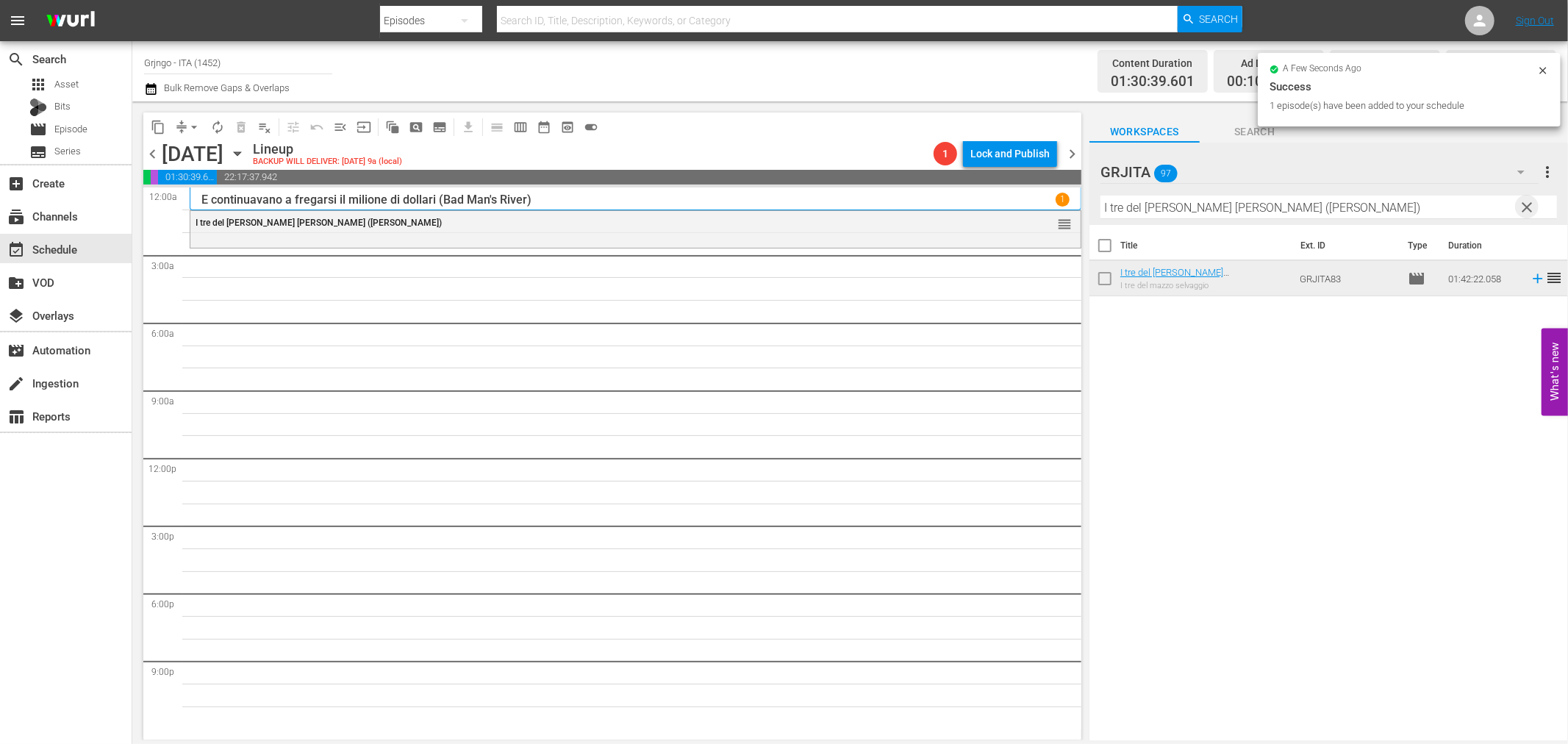
click at [1530, 202] on span "clear" at bounding box center [1528, 207] width 18 height 18
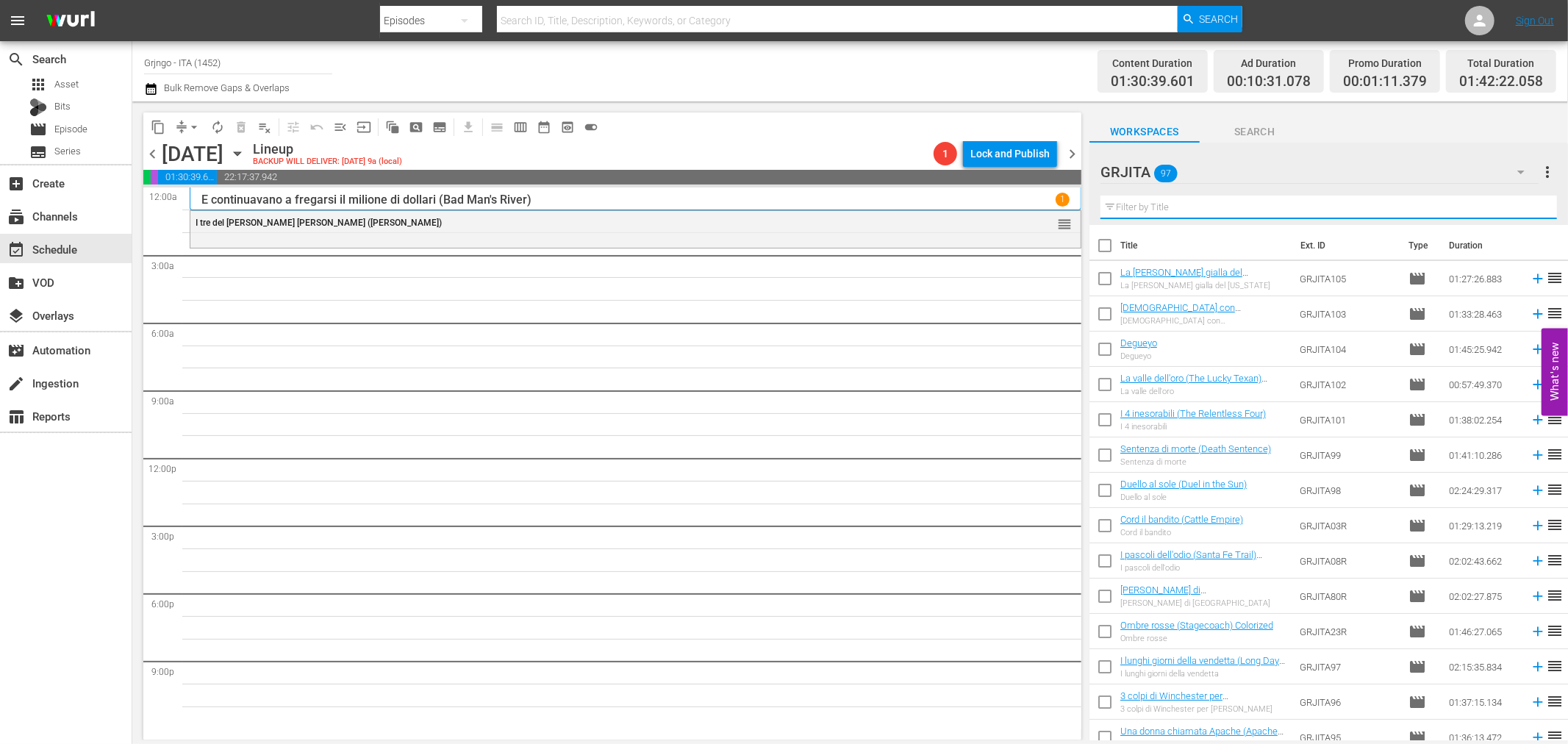
paste input "3 colpi di Winchester per Ringo"
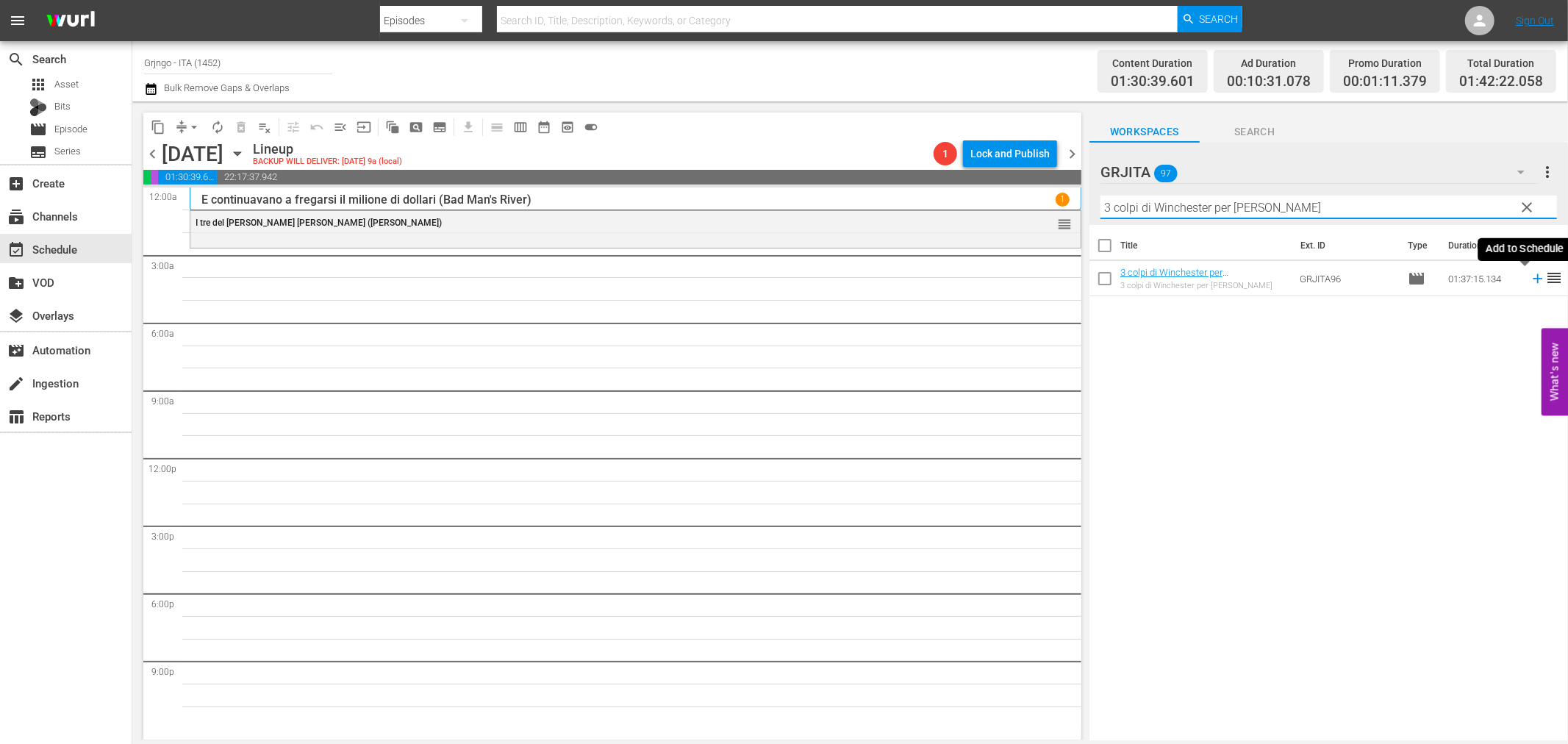
type input "3 colpi di Winchester per Ringo"
click at [1533, 276] on icon at bounding box center [1538, 279] width 9 height 9
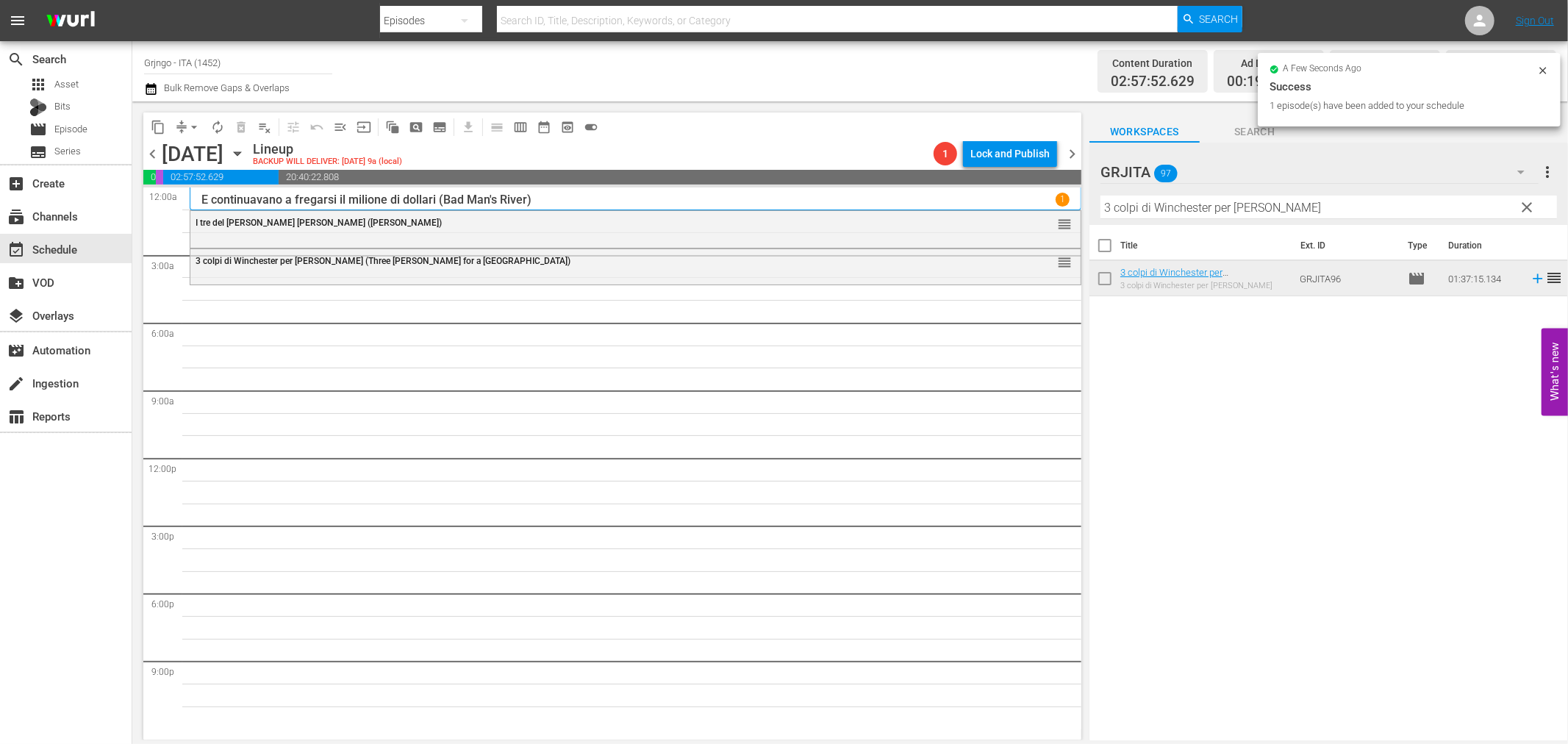
drag, startPoint x: 1525, startPoint y: 204, endPoint x: 1375, endPoint y: 213, distance: 150.3
click at [1525, 204] on span "clear" at bounding box center [1528, 207] width 18 height 18
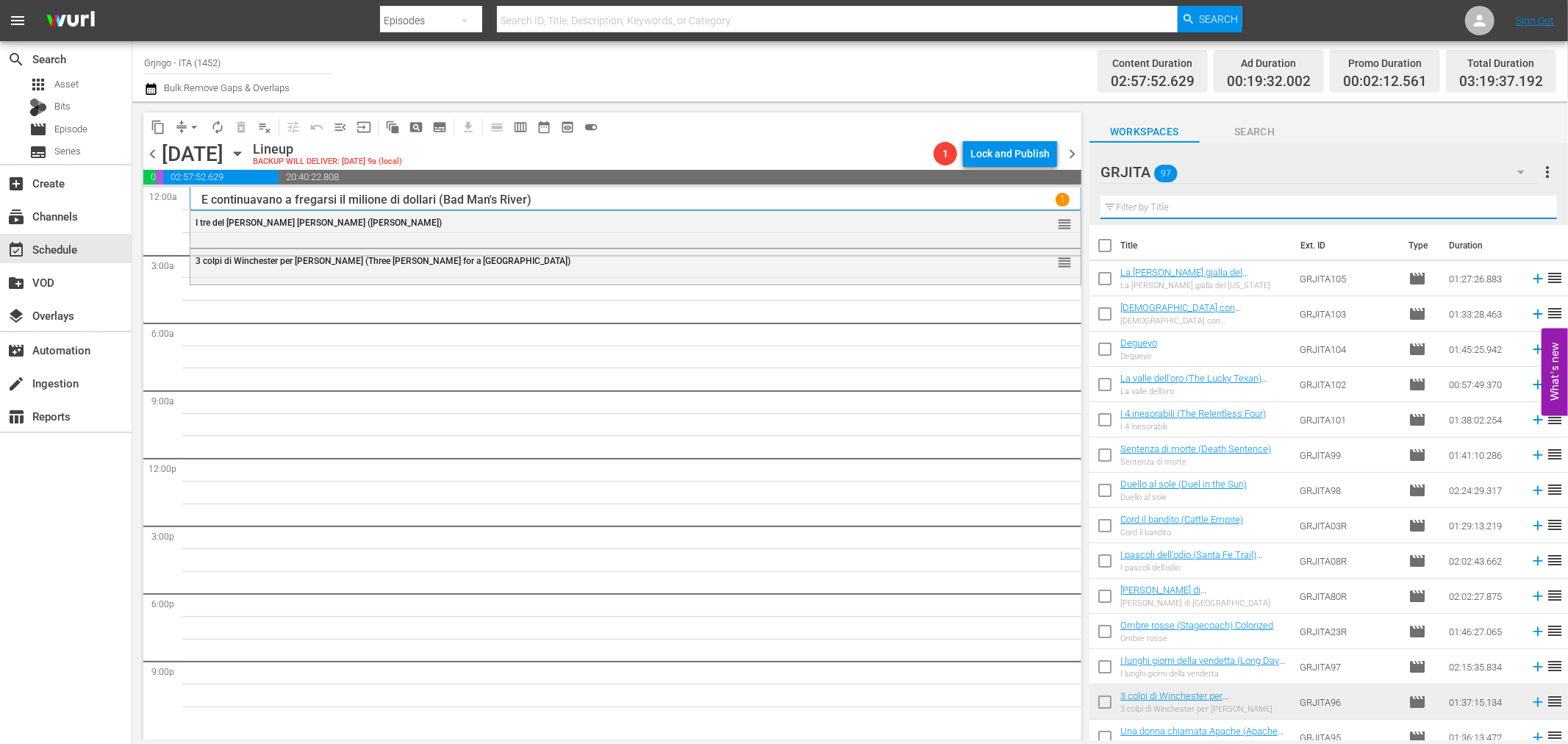
paste input "Ed ora... raccomanda l'anima a Dio!"
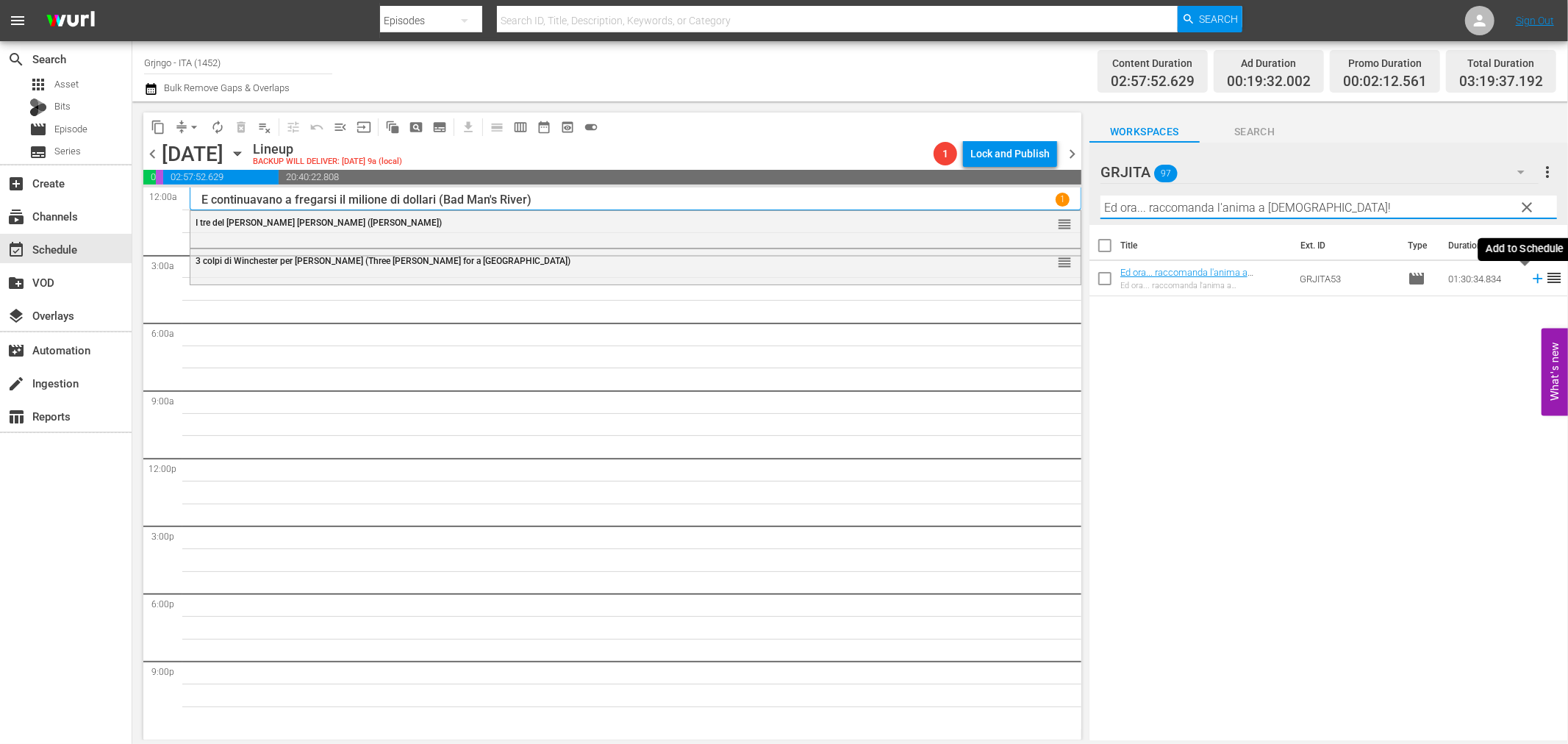
type input "Ed ora... raccomanda l'anima a Dio!"
click at [1533, 278] on icon at bounding box center [1538, 279] width 9 height 9
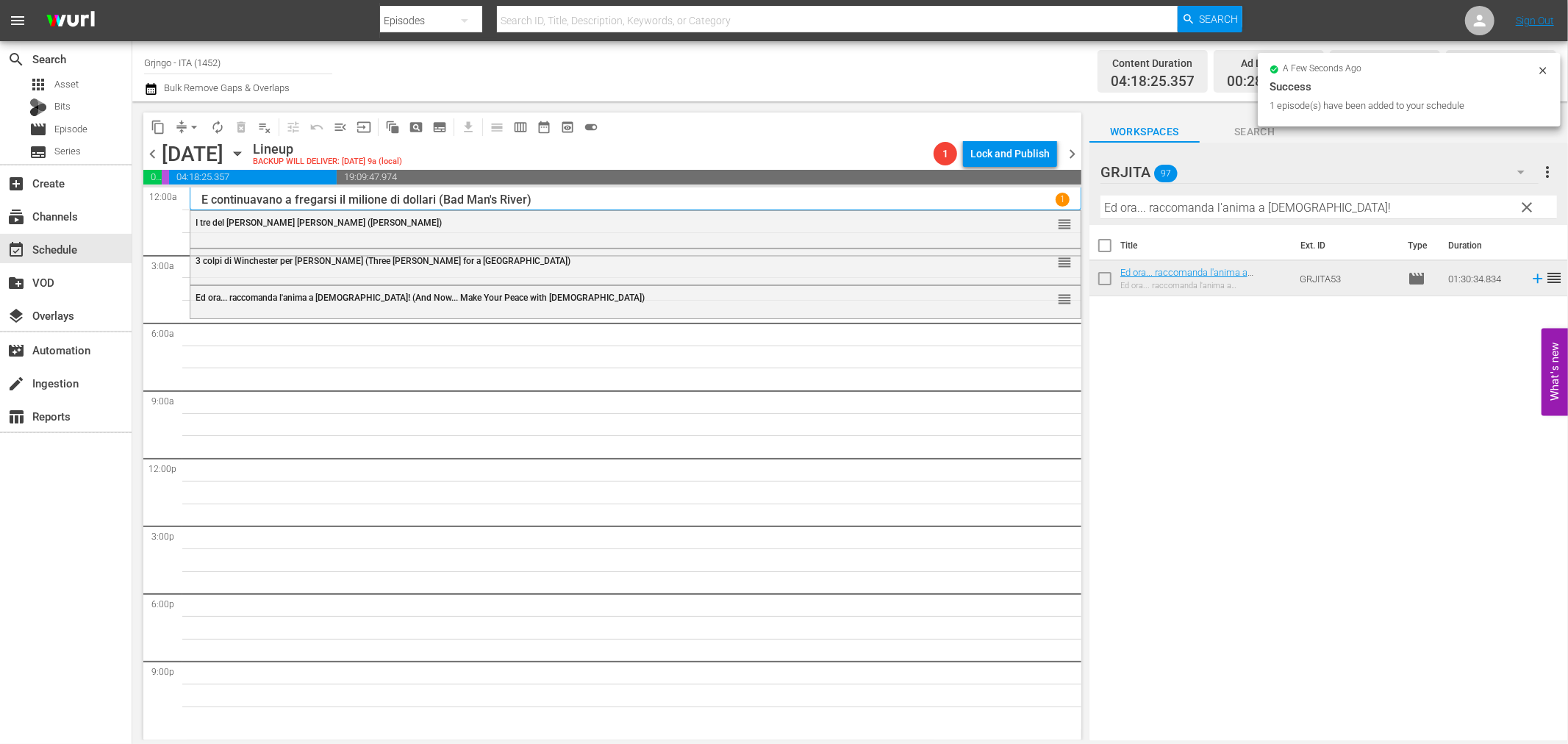
drag, startPoint x: 1521, startPoint y: 202, endPoint x: 1451, endPoint y: 213, distance: 70.9
click at [1525, 202] on span "clear" at bounding box center [1528, 207] width 18 height 18
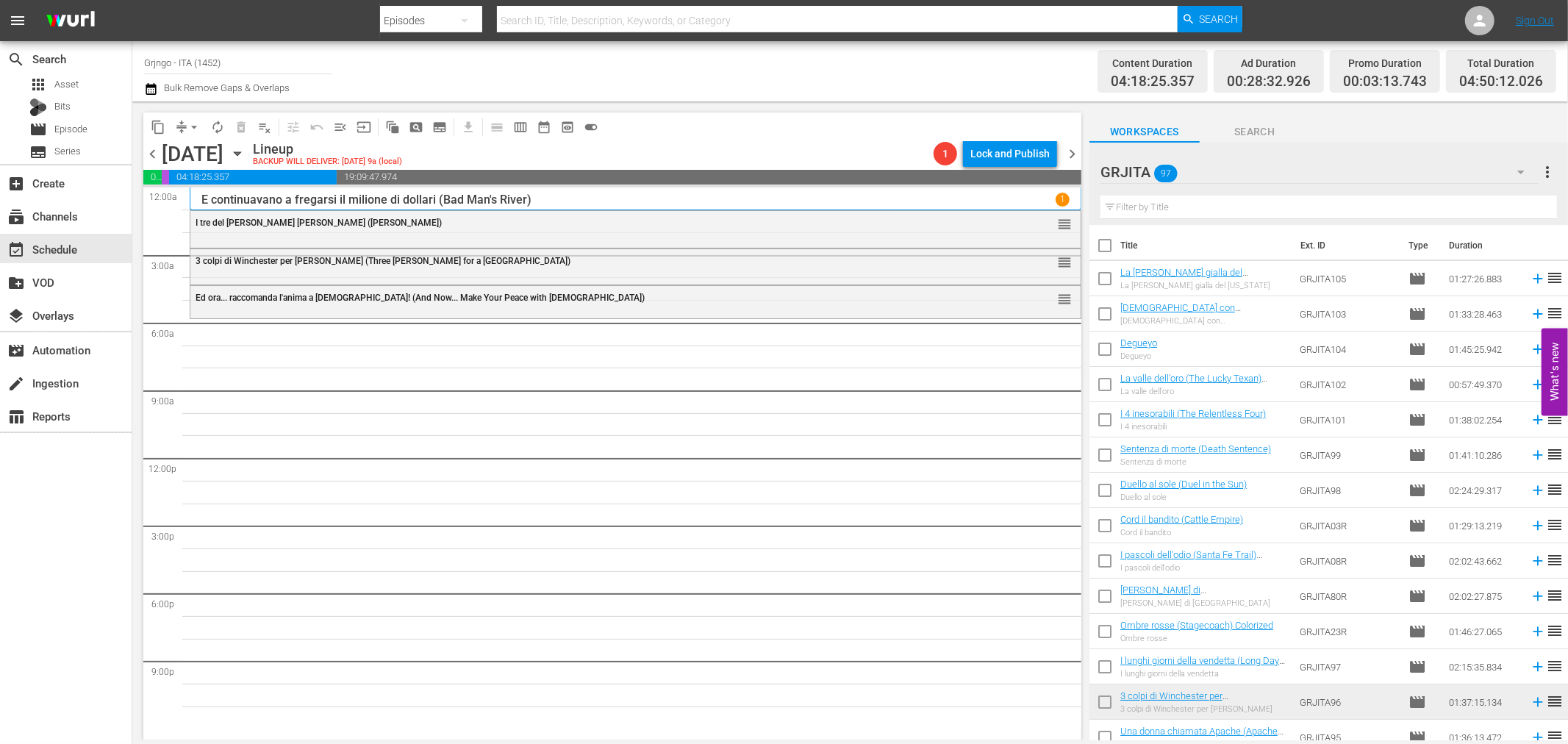
click at [1186, 199] on input "text" at bounding box center [1328, 207] width 456 height 23
paste input "Prega Dio... e scavati la fossa!"
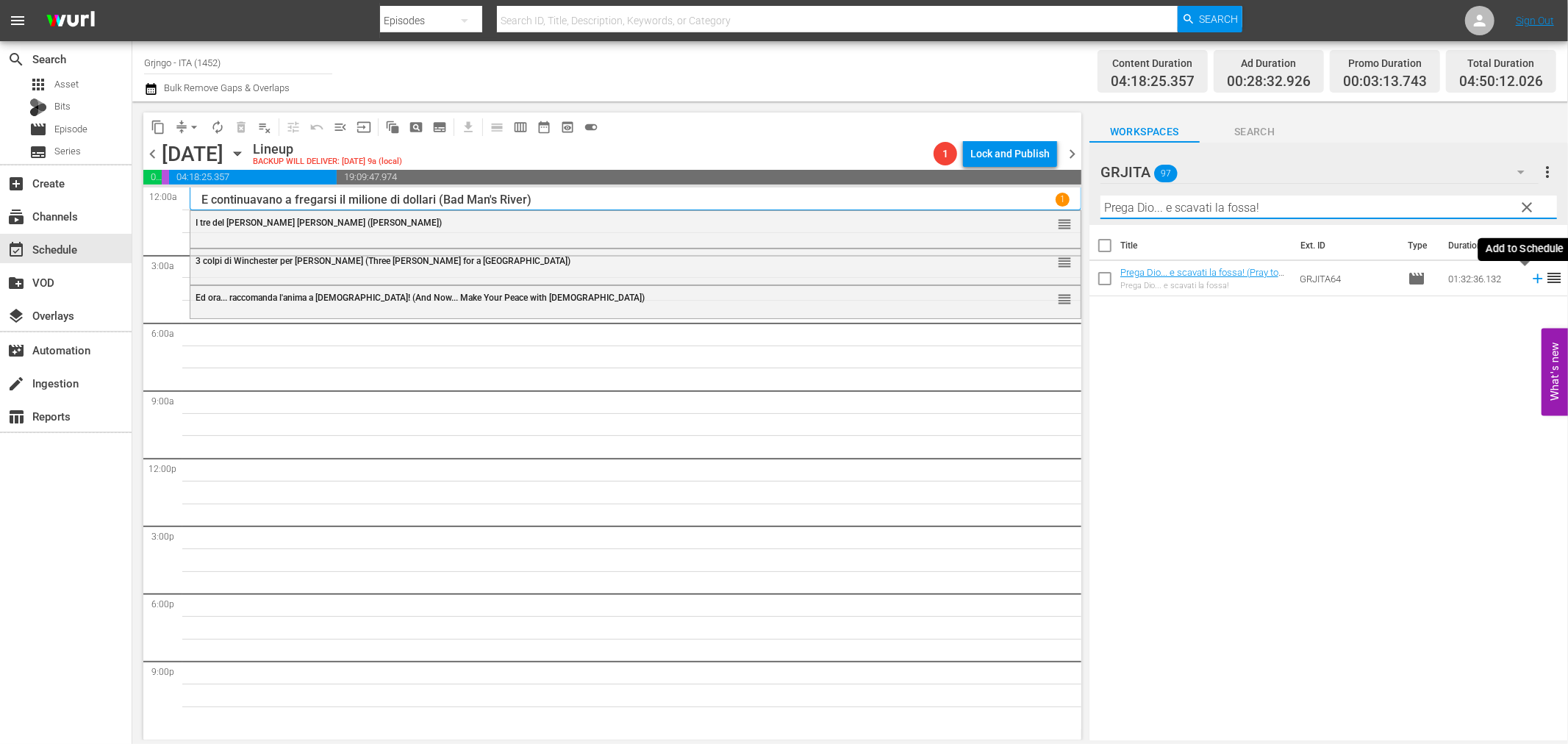
type input "Prega Dio... e scavati la fossa!"
click at [1533, 278] on icon at bounding box center [1538, 279] width 9 height 9
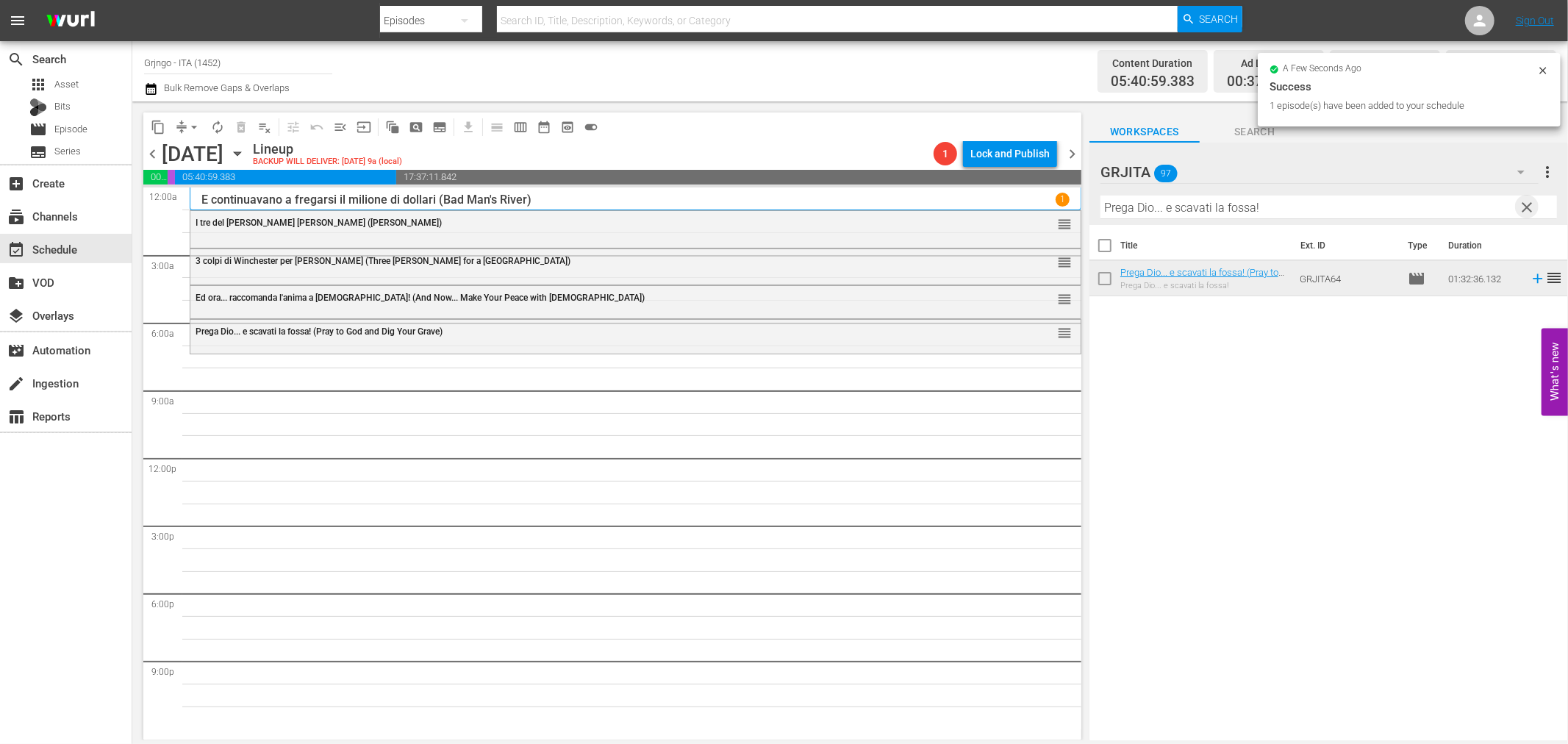
drag, startPoint x: 1524, startPoint y: 208, endPoint x: 1435, endPoint y: 206, distance: 89.0
click at [1524, 208] on span "clear" at bounding box center [1528, 207] width 18 height 18
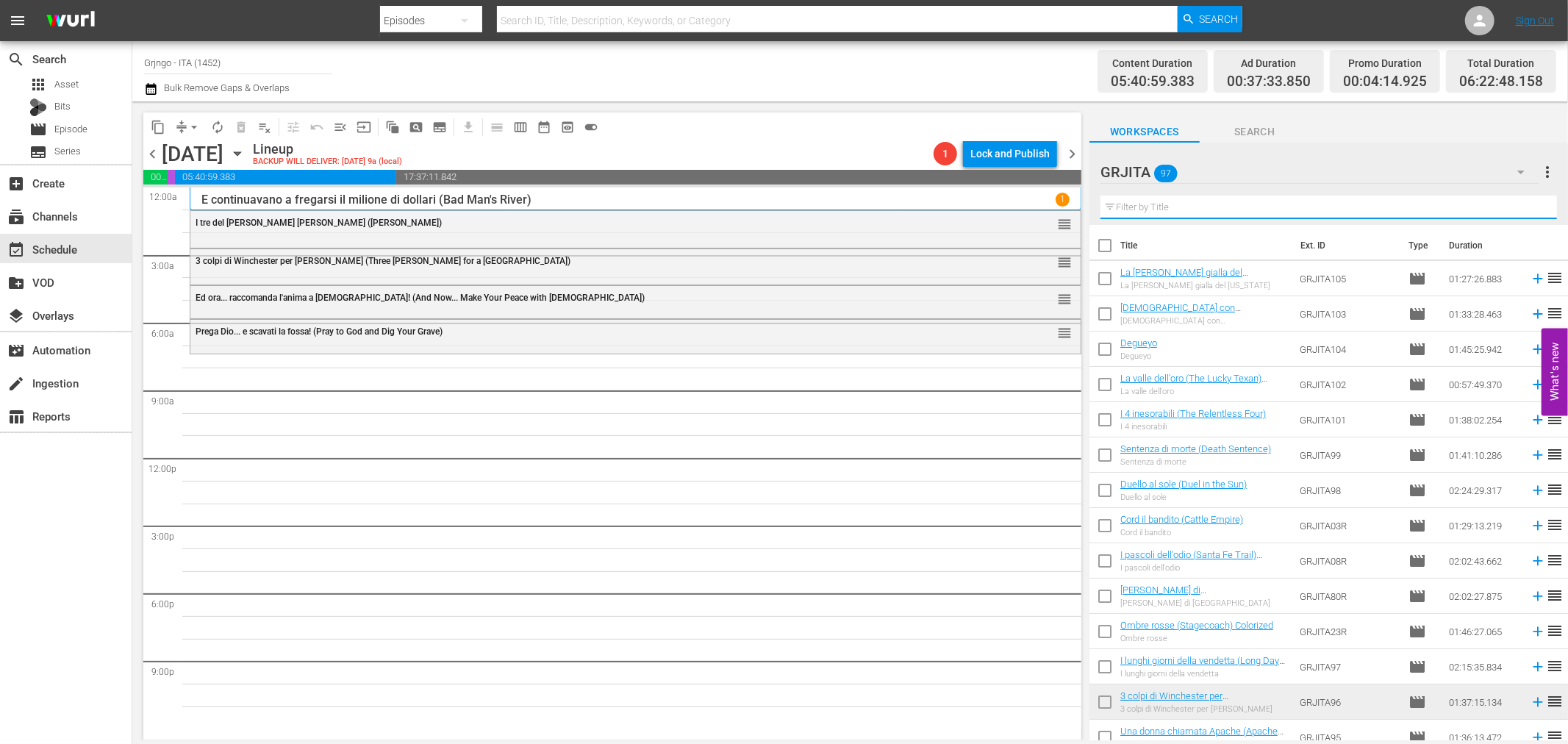
click at [1184, 208] on input "text" at bounding box center [1328, 207] width 456 height 23
paste input "L'uomo della legge"
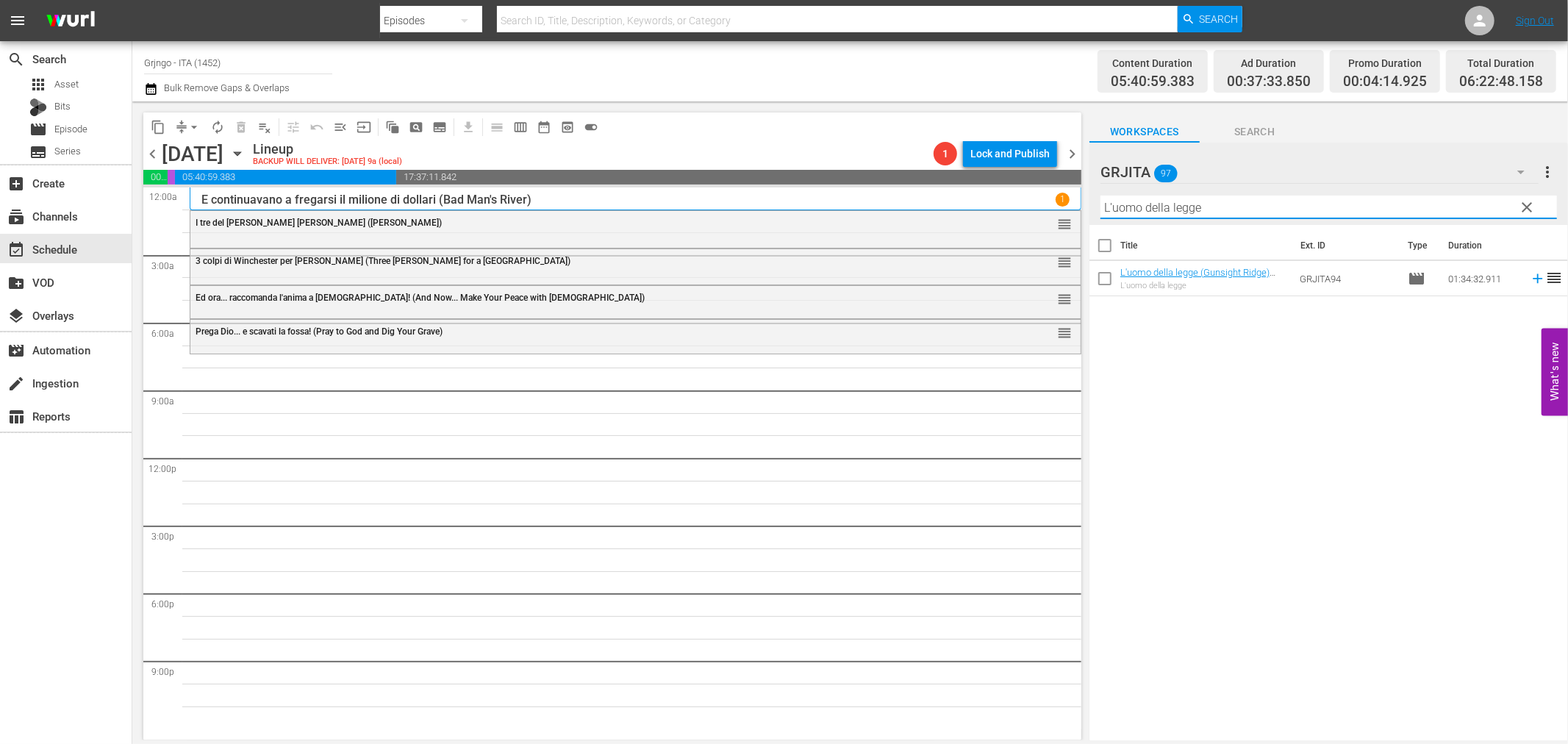
type input "L'uomo della legge"
click at [1530, 275] on icon at bounding box center [1538, 279] width 16 height 16
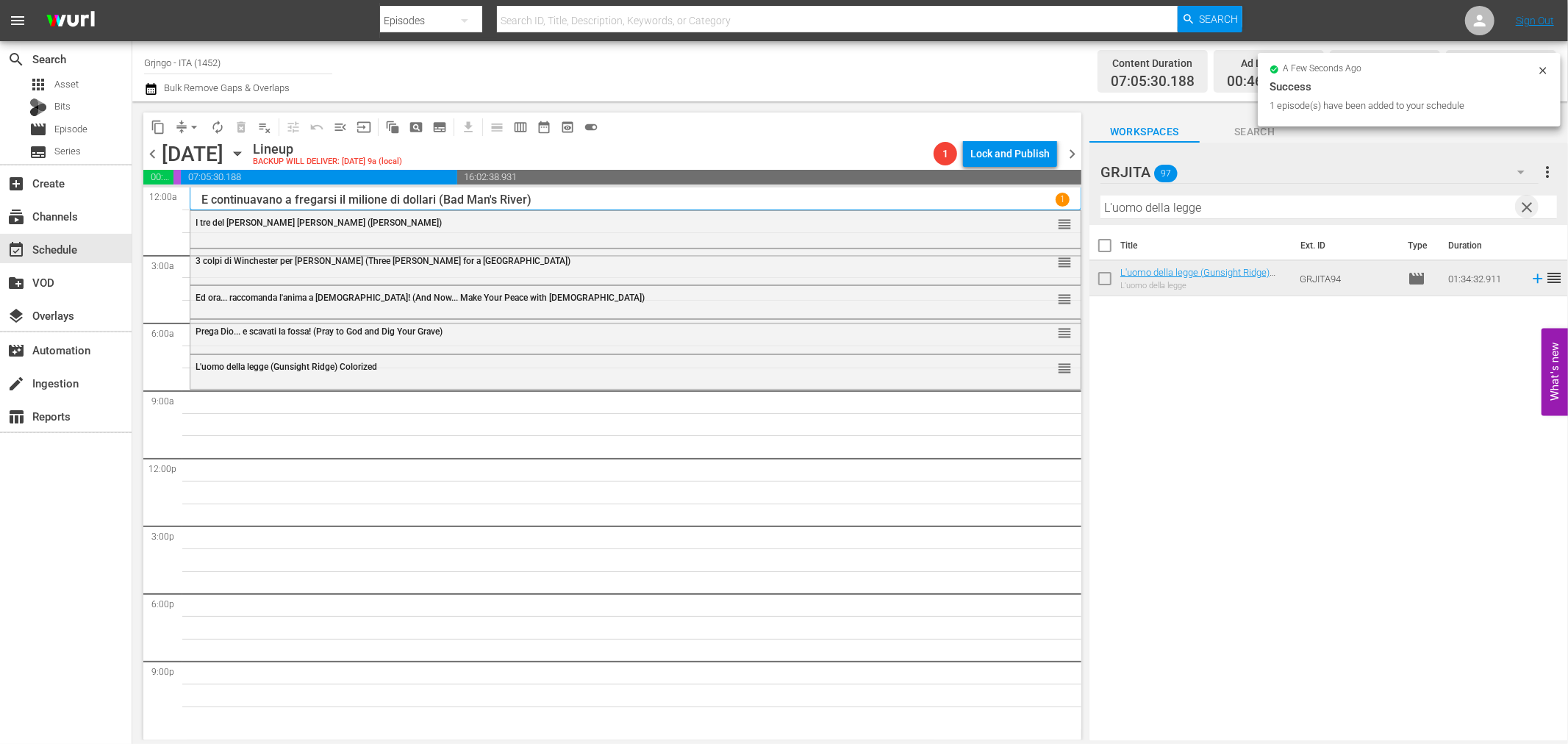
click at [1525, 206] on span "clear" at bounding box center [1528, 207] width 18 height 18
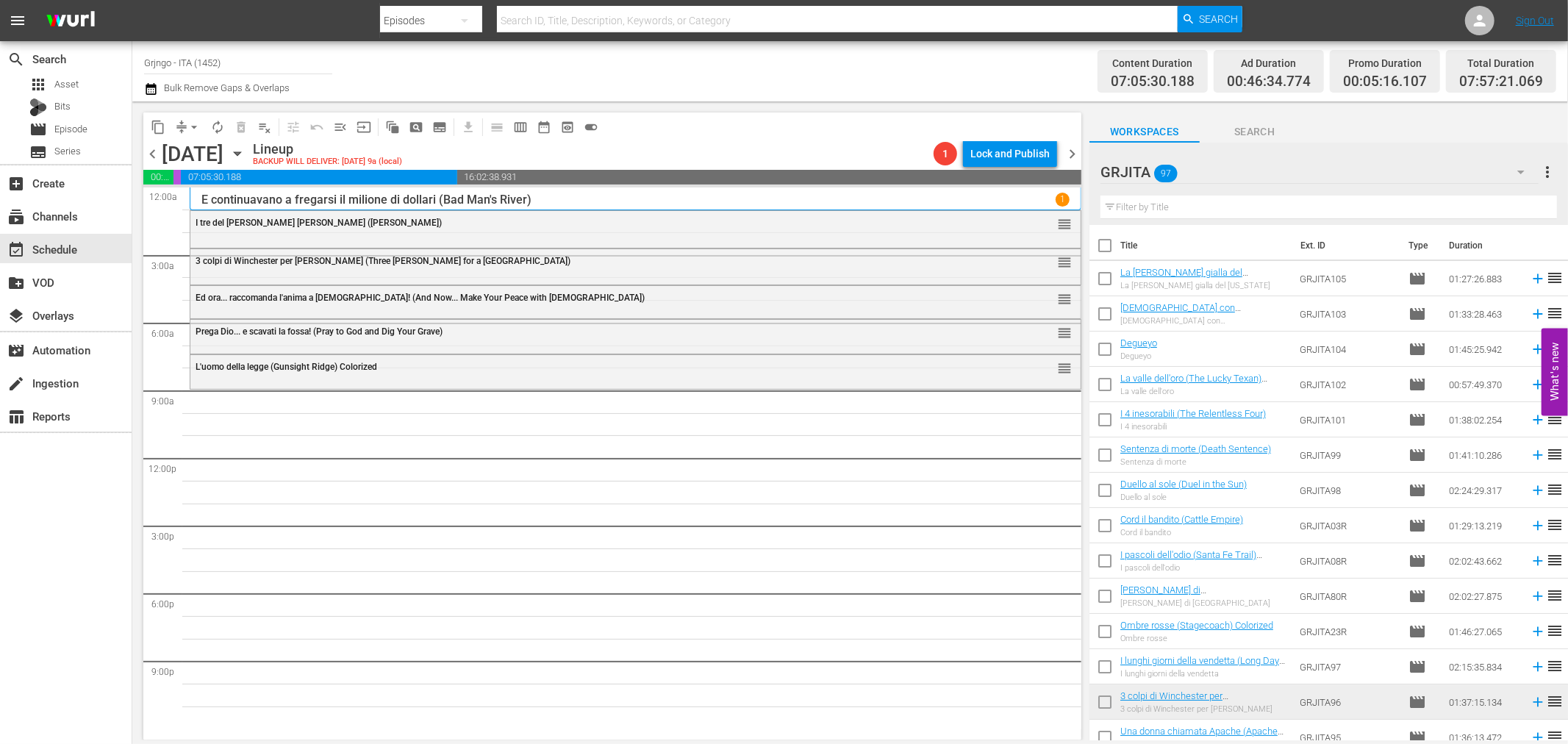
click at [1216, 207] on input "text" at bounding box center [1328, 207] width 456 height 23
paste input "La valle della vendetta (Vengeance Valley)"
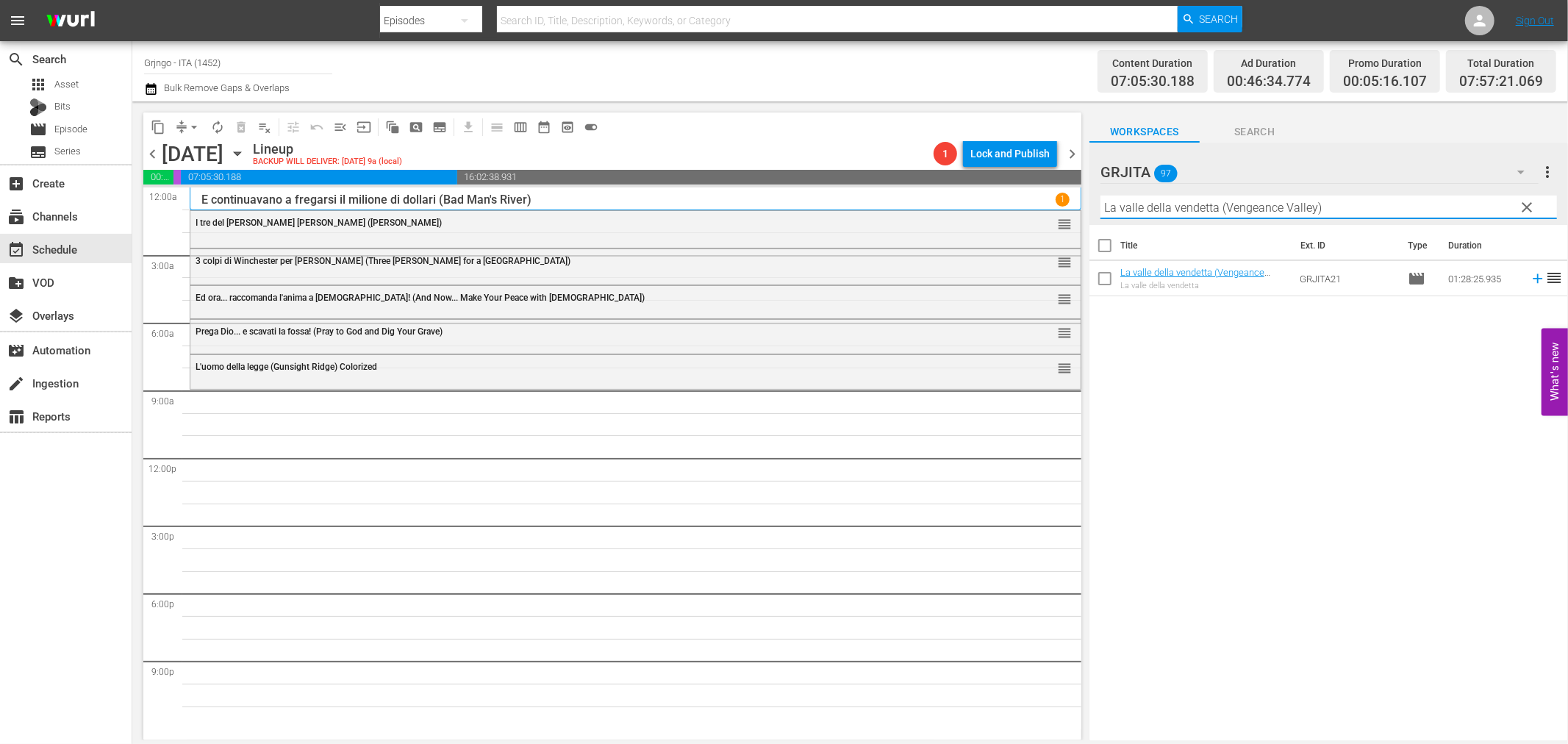
type input "La valle della vendetta (Vengeance Valley)"
click at [1530, 276] on icon at bounding box center [1538, 279] width 16 height 16
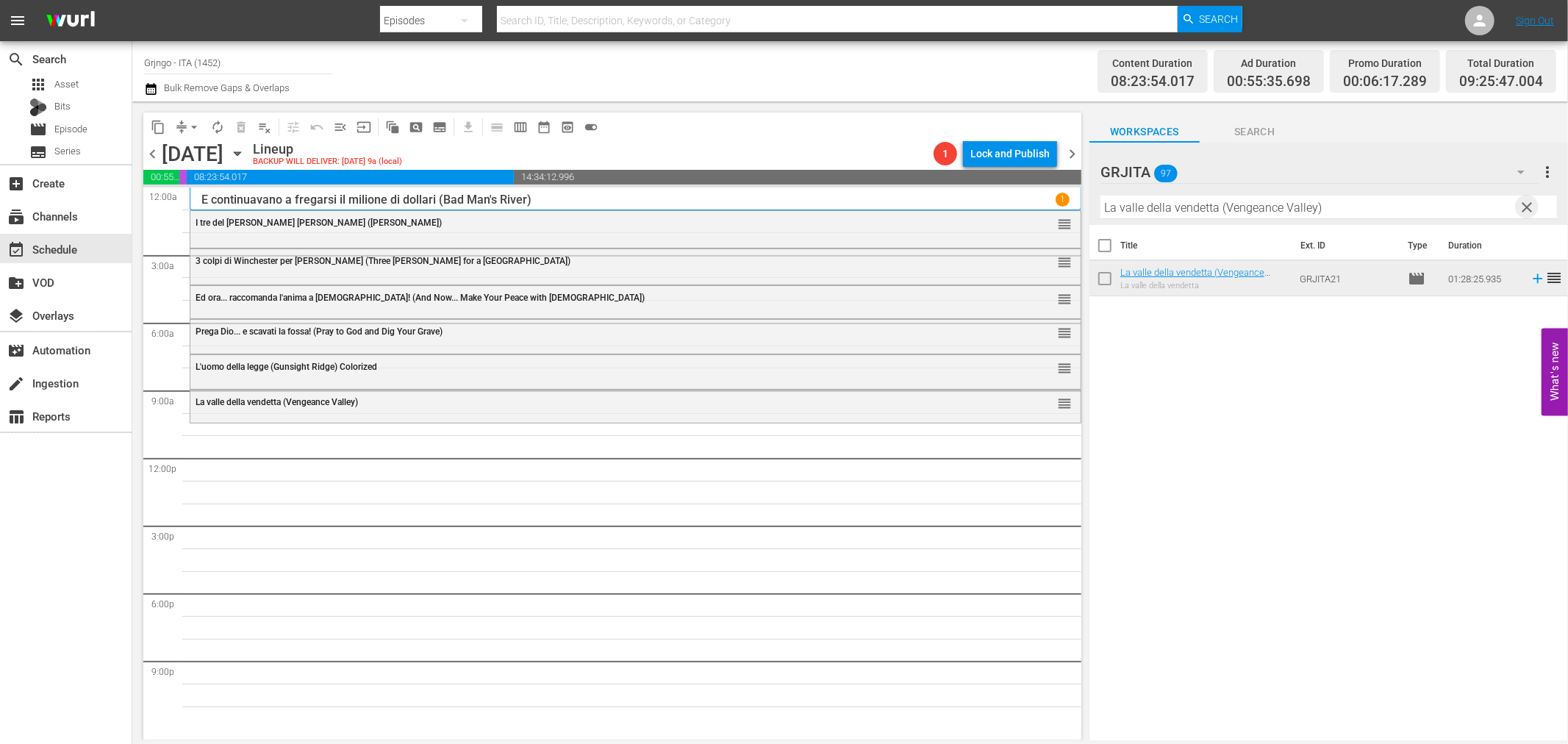
click at [1532, 202] on span "clear" at bounding box center [1528, 207] width 18 height 18
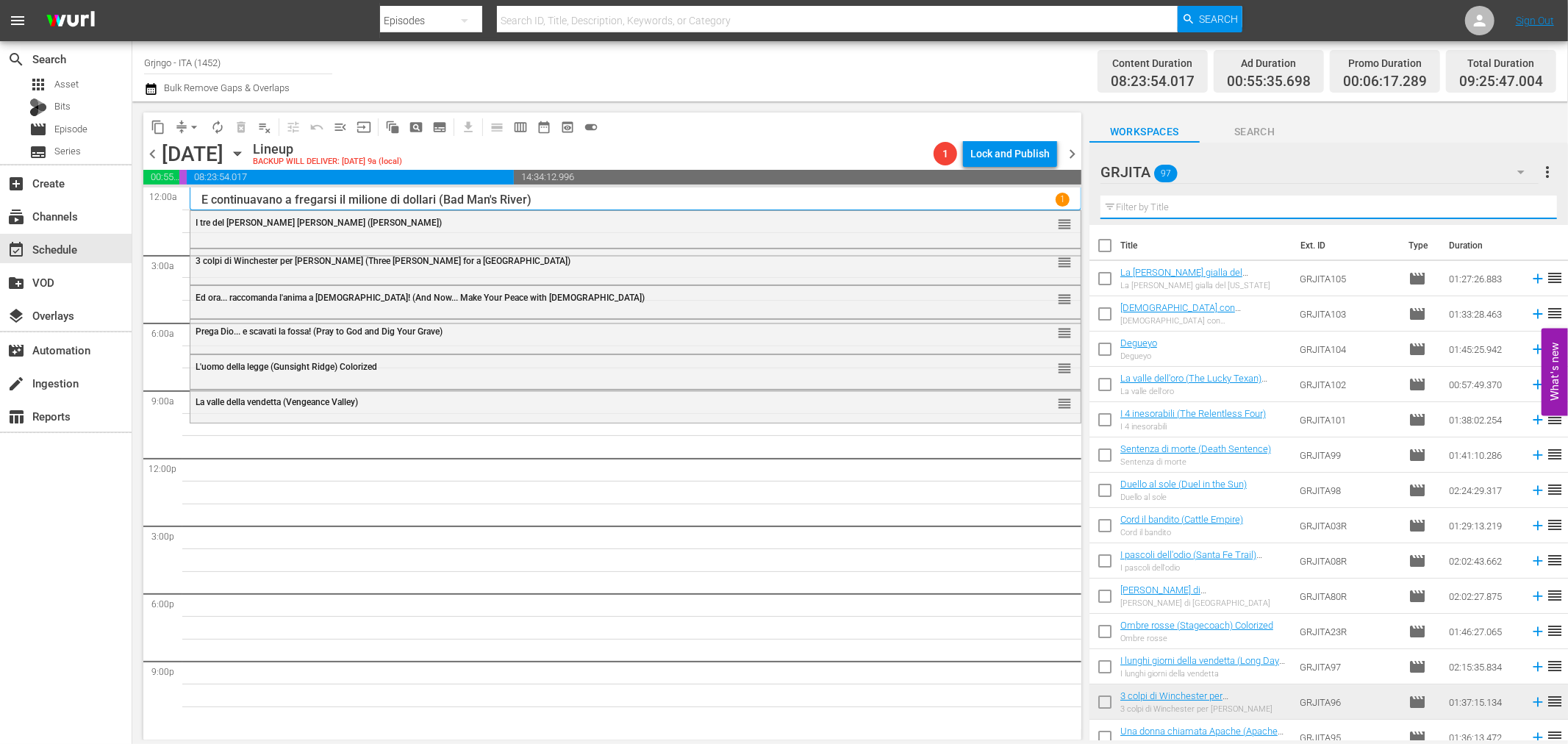
click at [1221, 207] on input "text" at bounding box center [1328, 207] width 456 height 23
paste input "Giù le mani... carogna! (Django Story)"
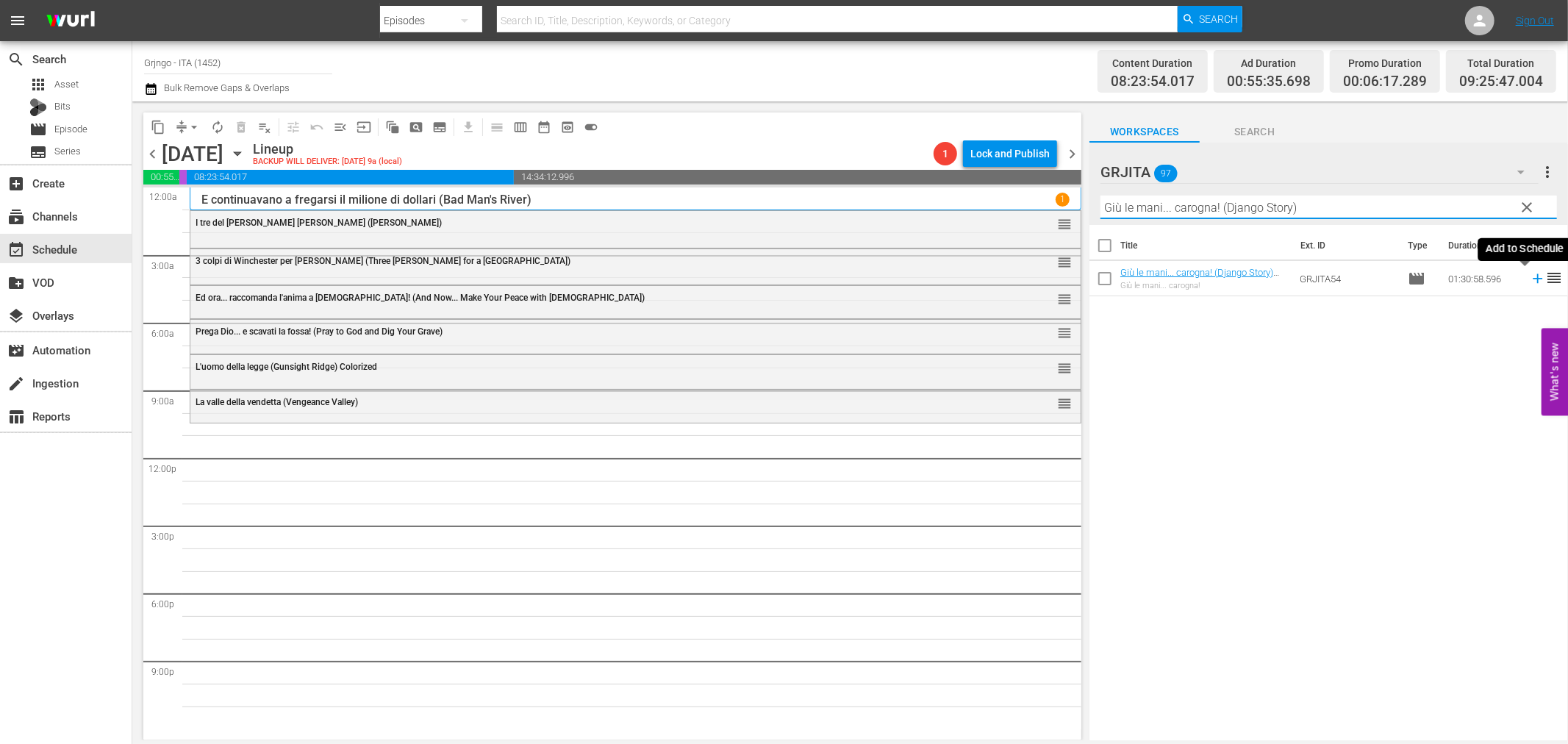
type input "Giù le mani... carogna! (Django Story)"
drag, startPoint x: 1522, startPoint y: 277, endPoint x: 1553, endPoint y: 303, distance: 40.5
click at [1530, 278] on icon at bounding box center [1538, 279] width 16 height 16
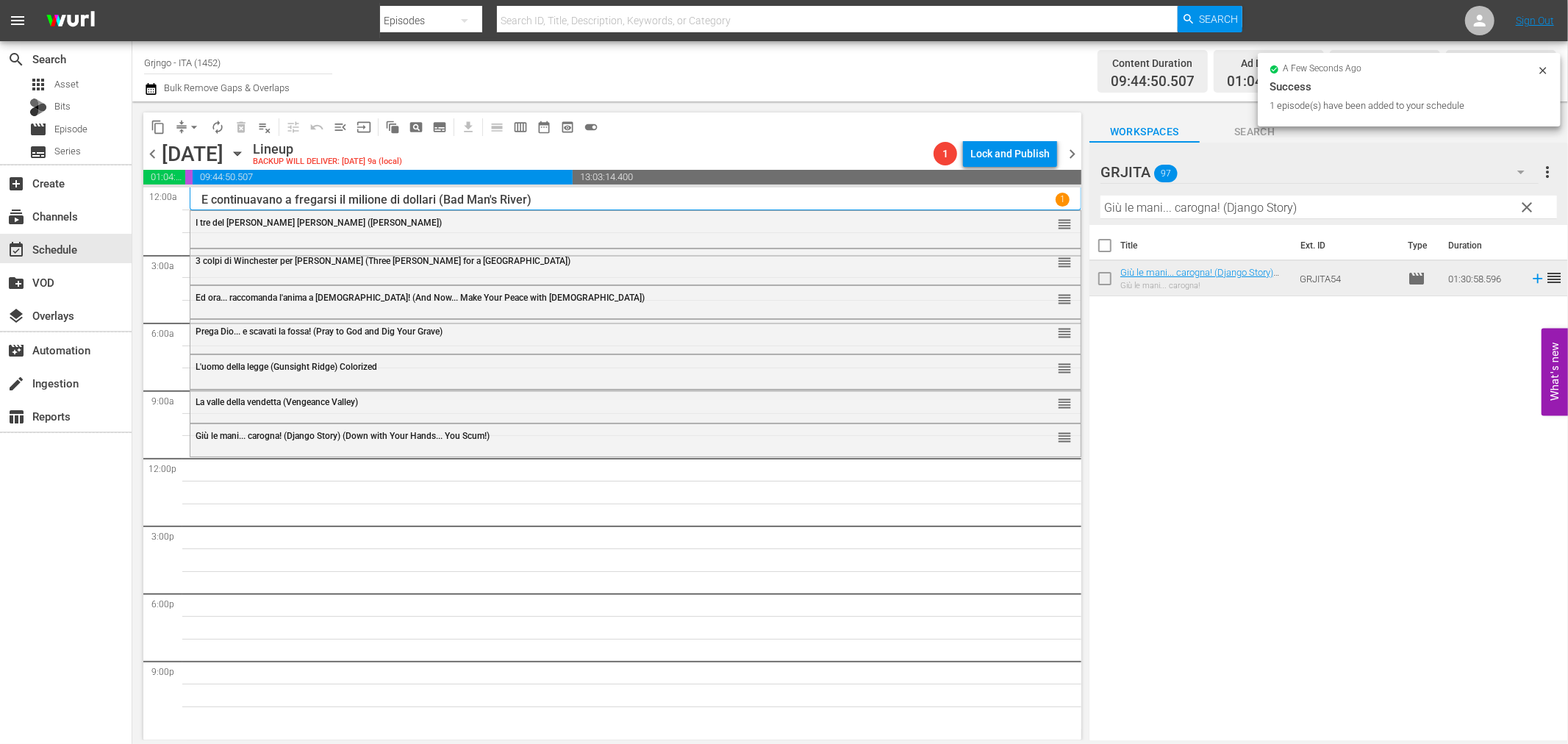
click at [1525, 206] on span "clear" at bounding box center [1528, 207] width 18 height 18
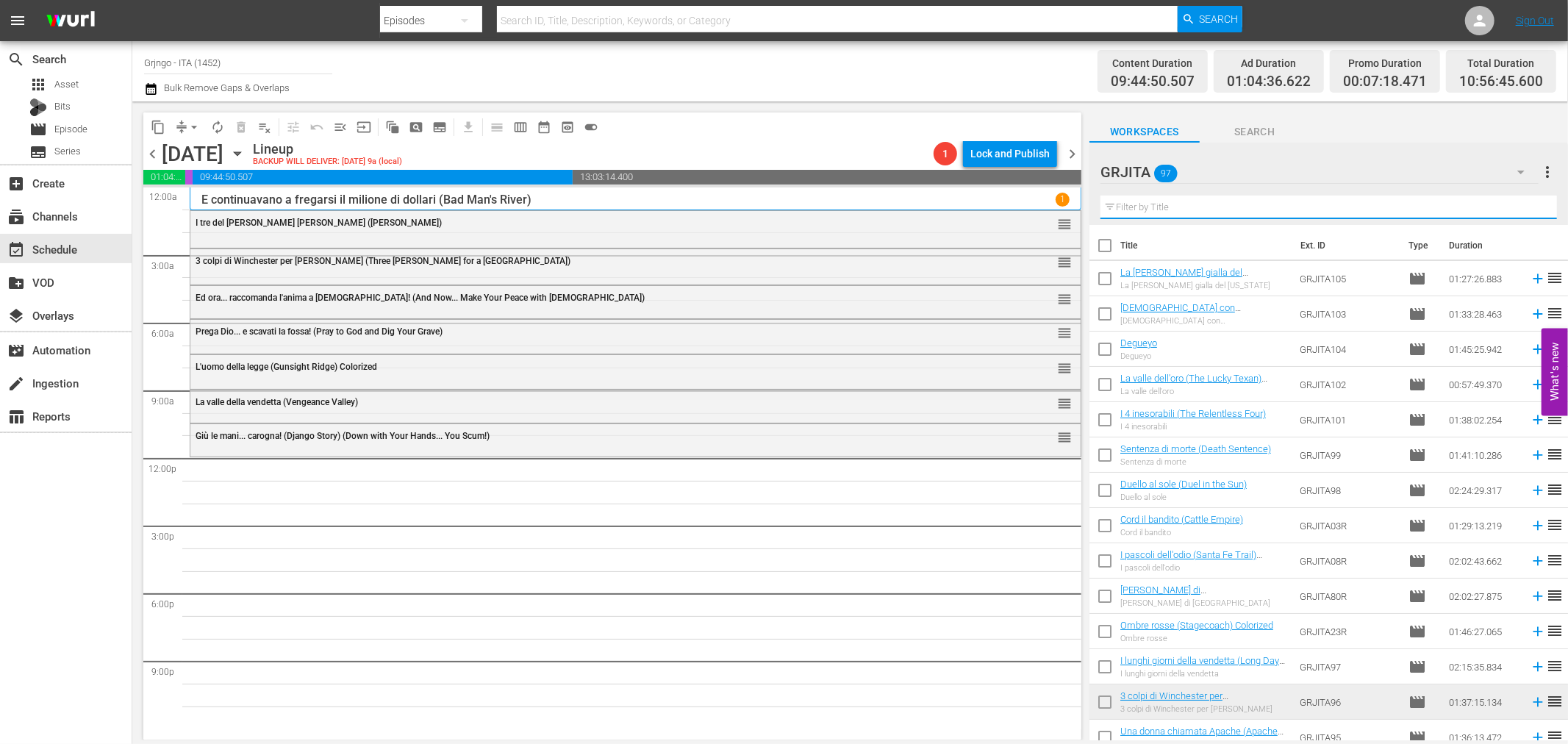
paste input "La lunga cavalcata della vendetta"
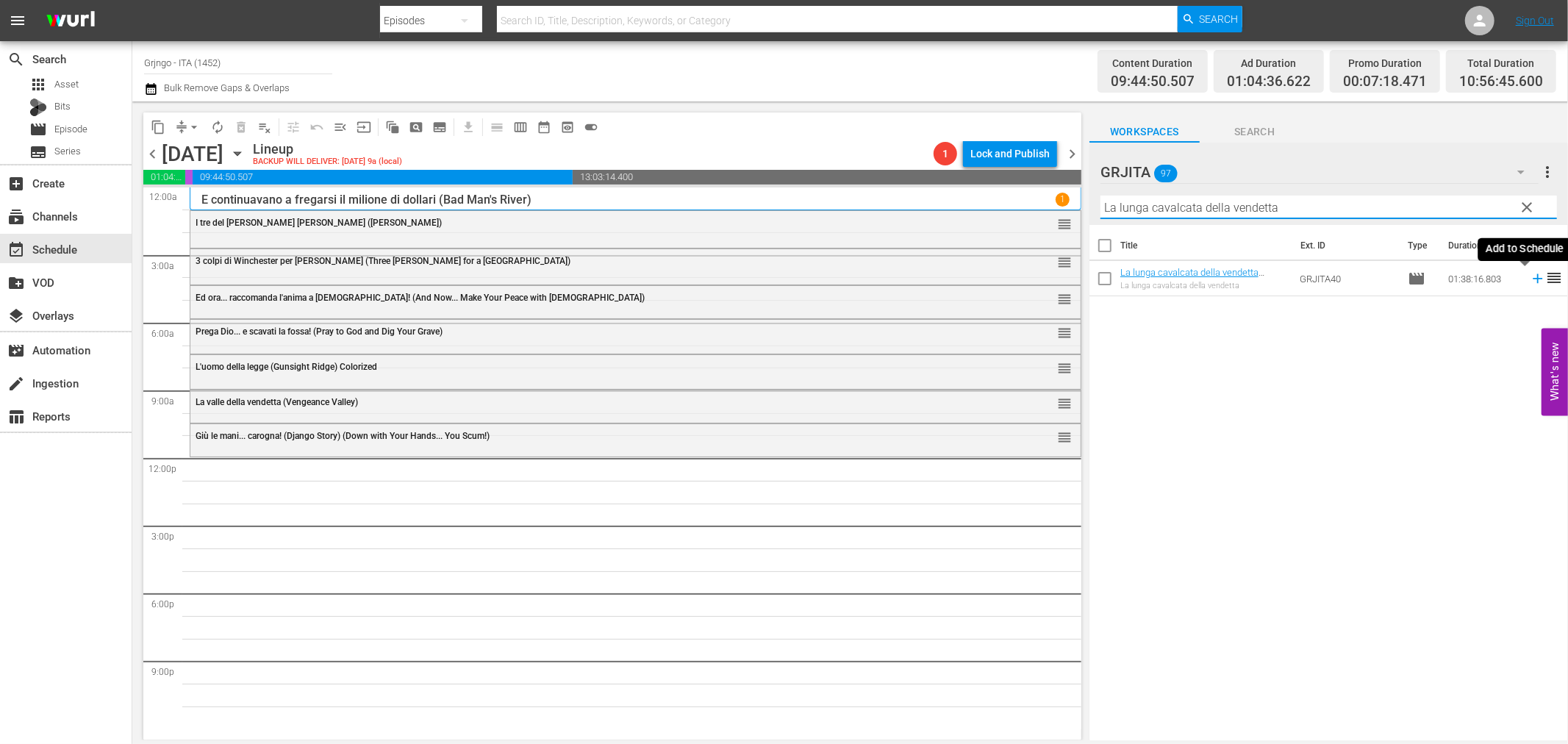
type input "La lunga cavalcata della vendetta"
click at [1533, 278] on icon at bounding box center [1538, 279] width 9 height 9
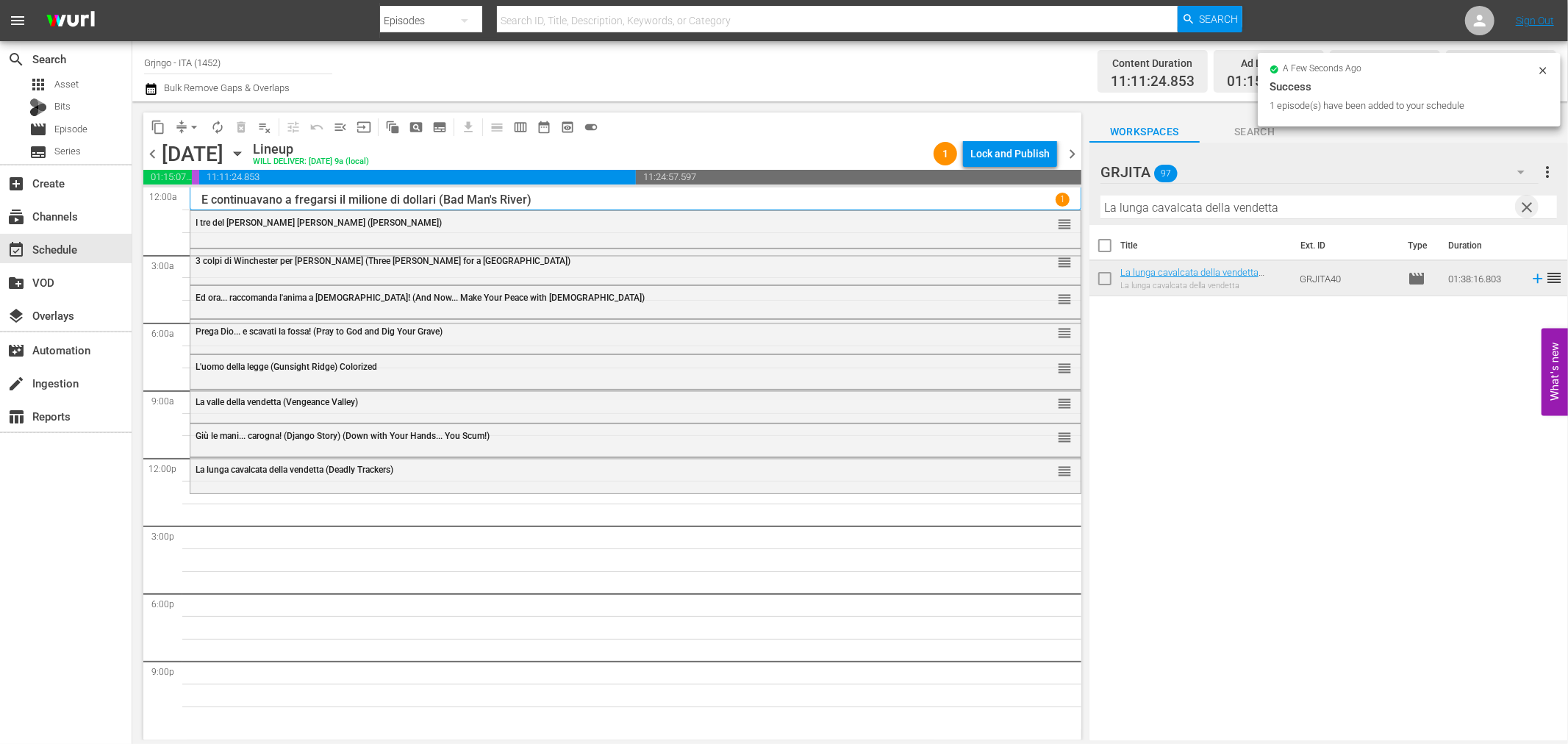
click at [1525, 203] on span "clear" at bounding box center [1528, 207] width 18 height 18
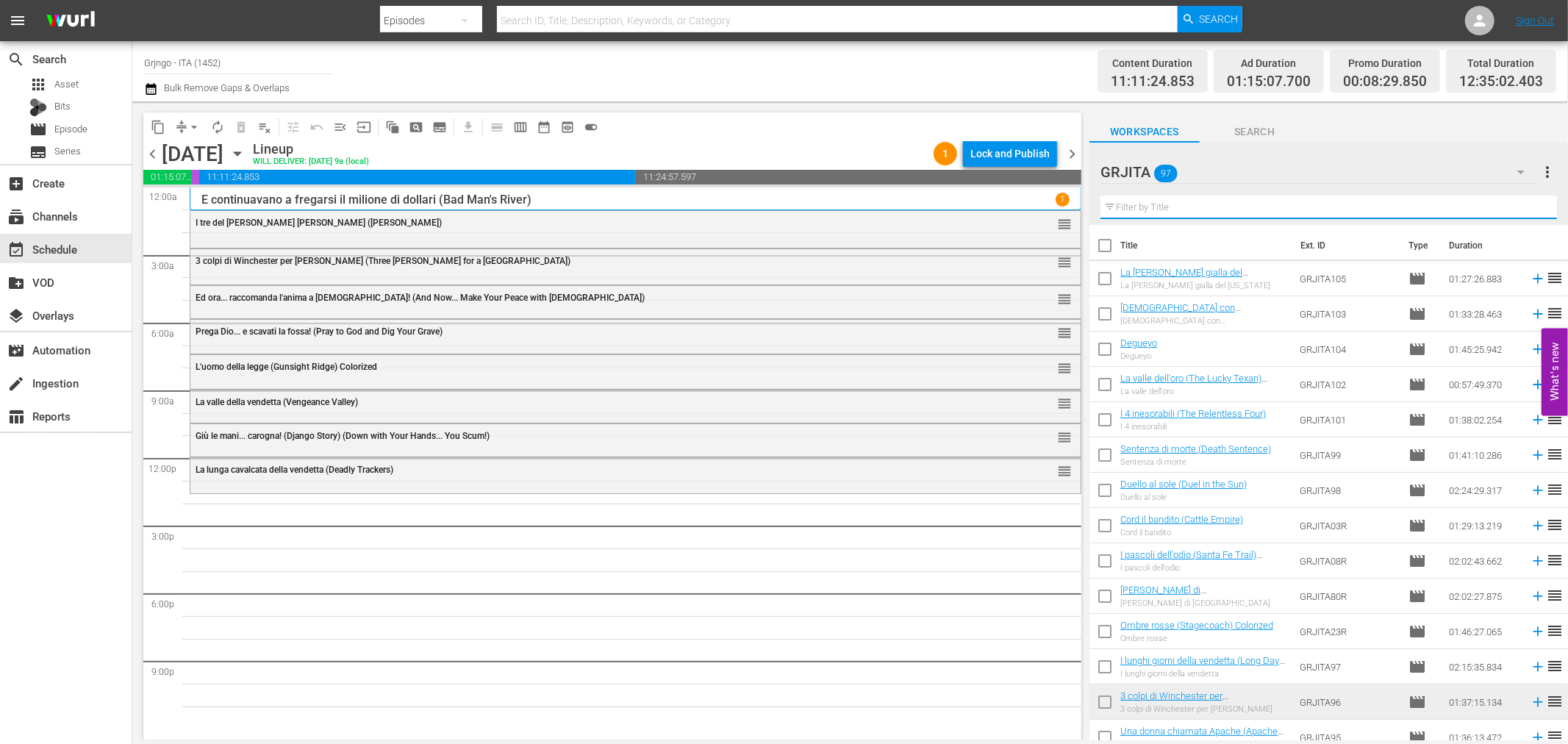
click at [1132, 211] on input "text" at bounding box center [1328, 207] width 456 height 23
paste input "Thompson 1880"
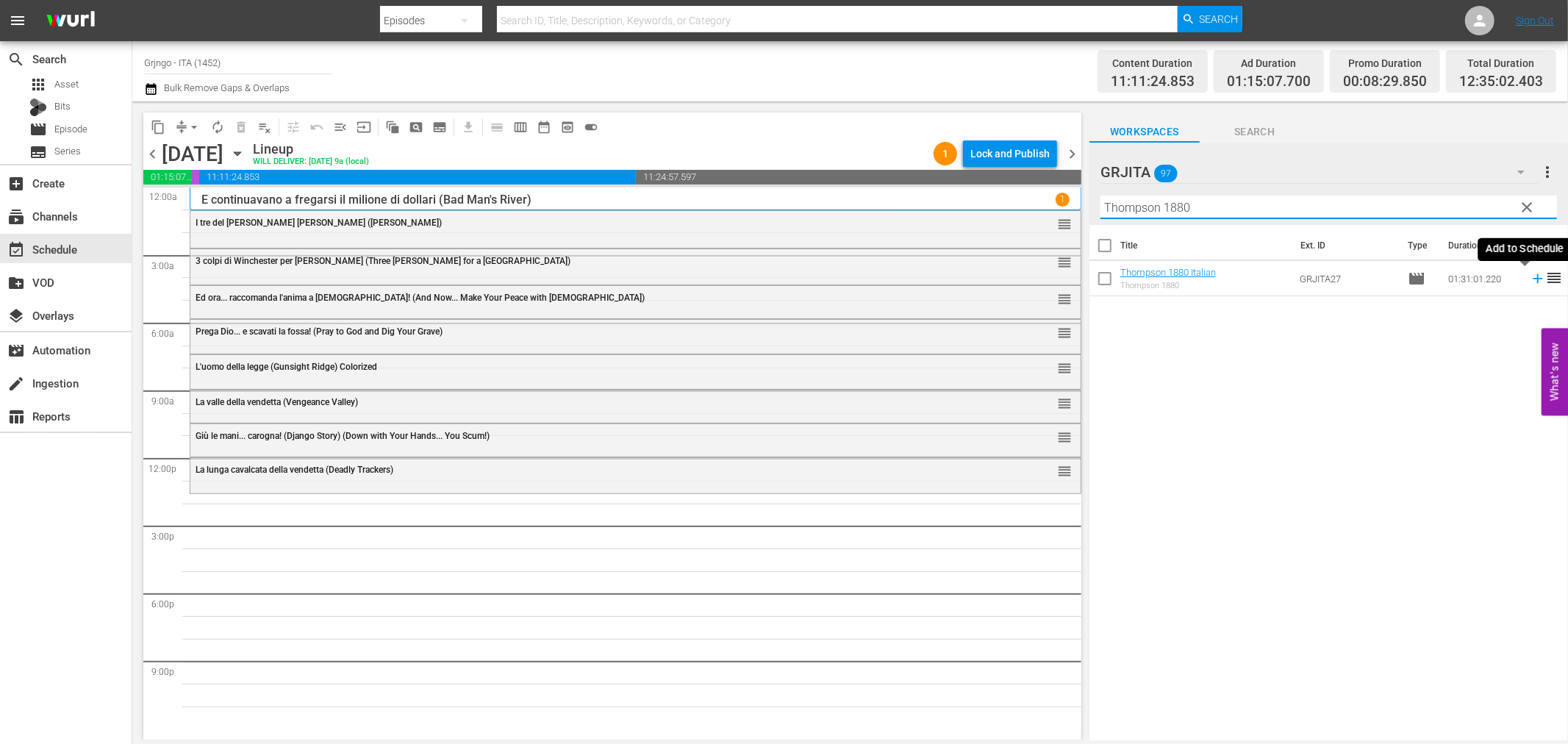
type input "Thompson 1880"
click at [1530, 275] on icon at bounding box center [1538, 279] width 16 height 16
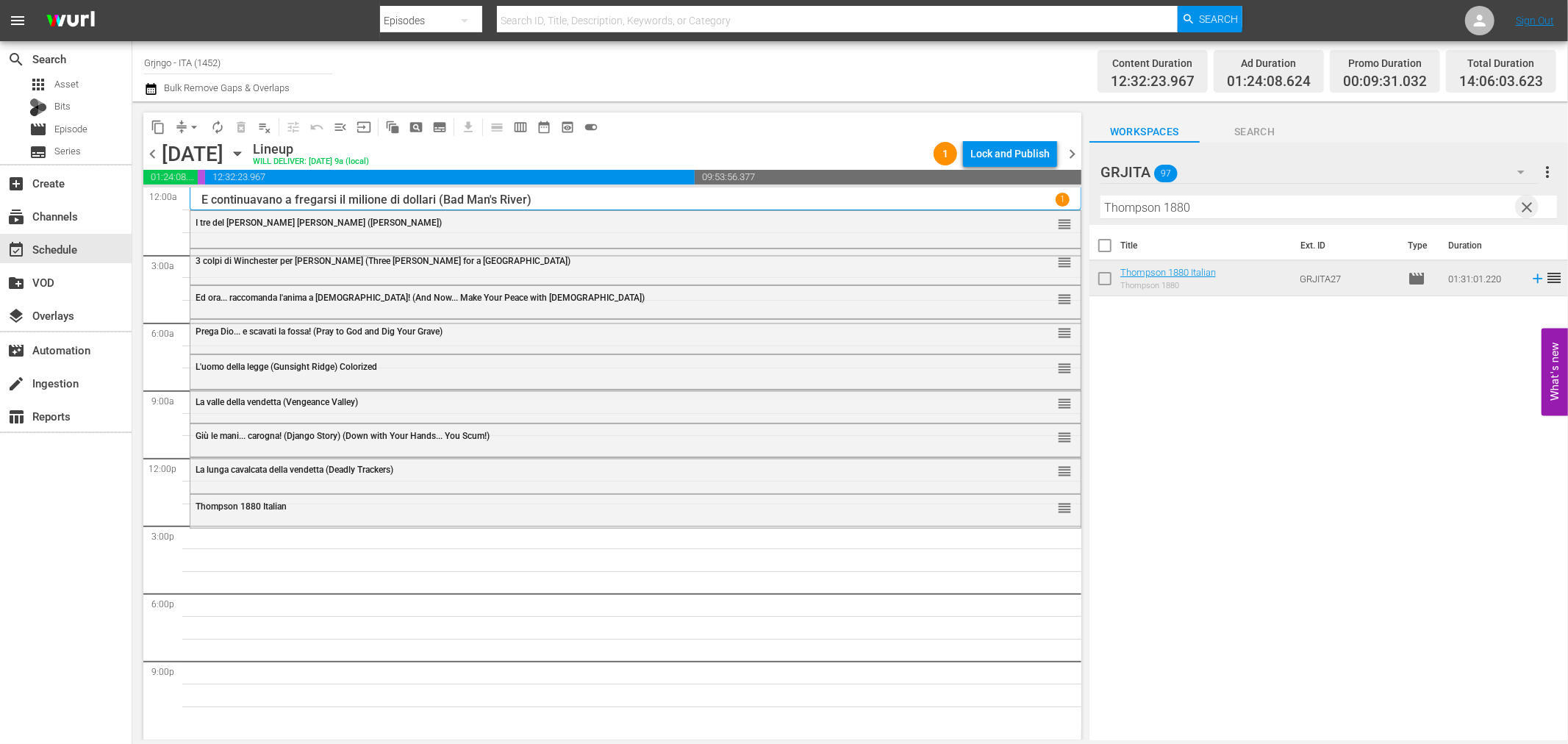
click at [1530, 202] on span "clear" at bounding box center [1528, 207] width 18 height 18
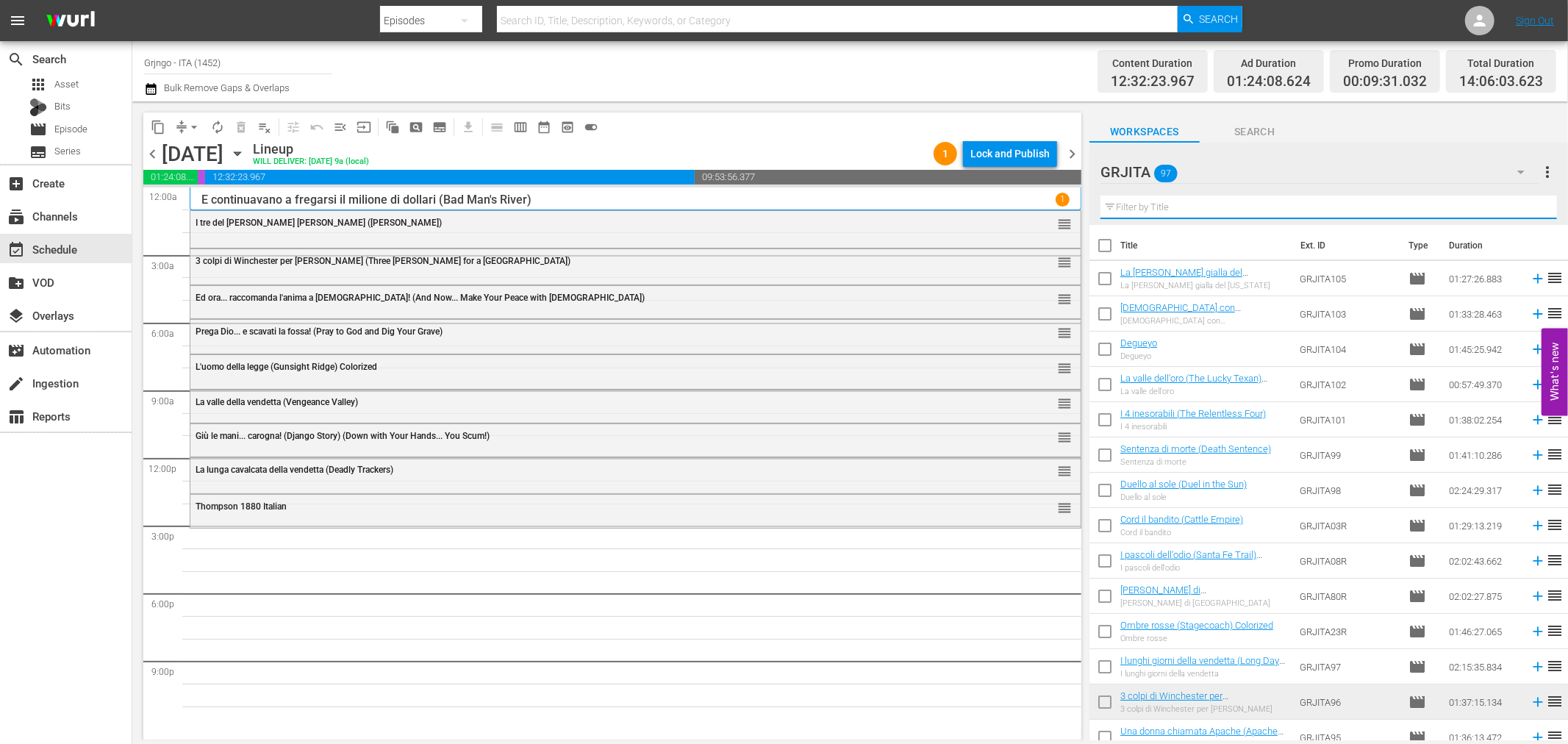
paste input "Sei iellato, amico hai incontrato Sacramento"
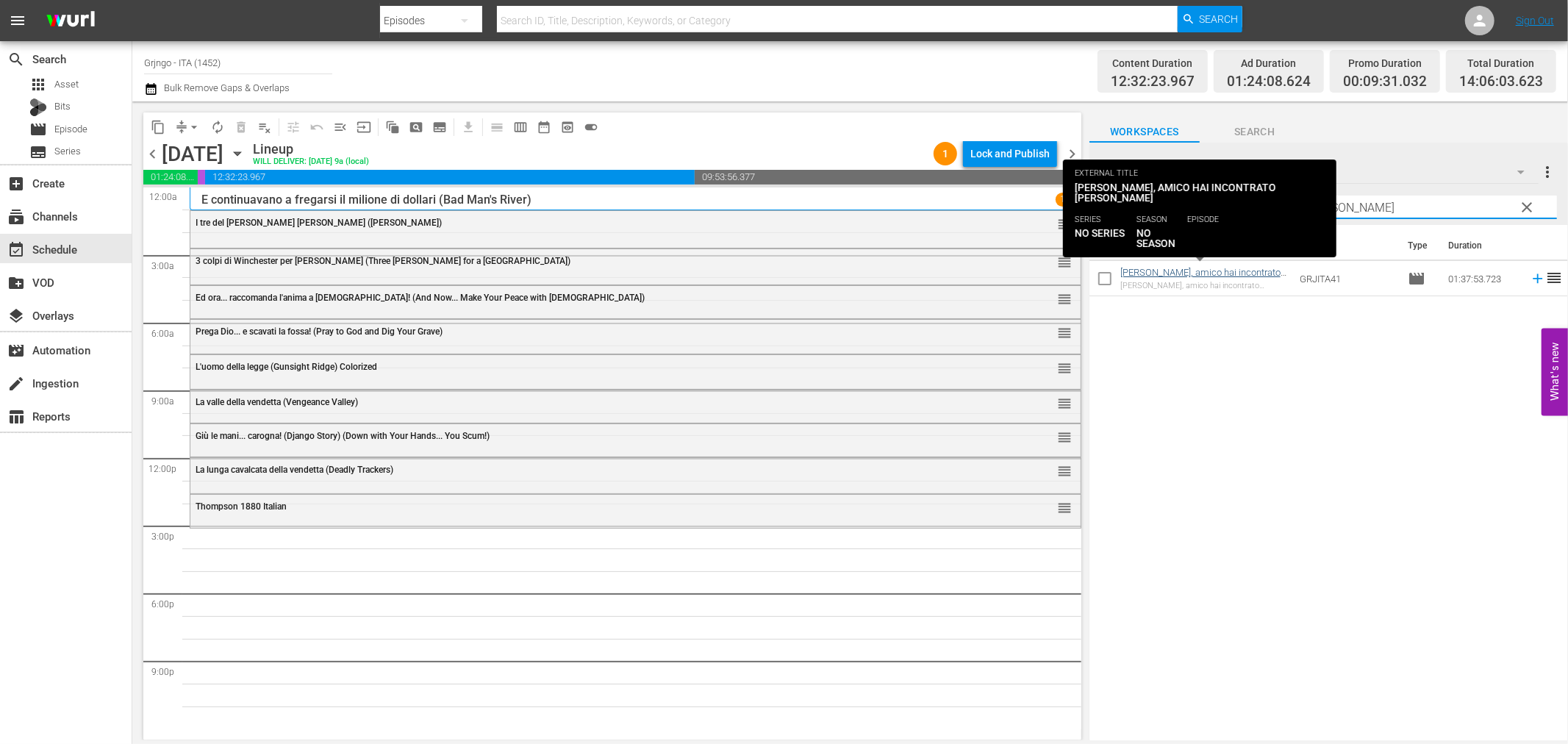
type input "Sei iellato, amico hai incontrato Sacramento"
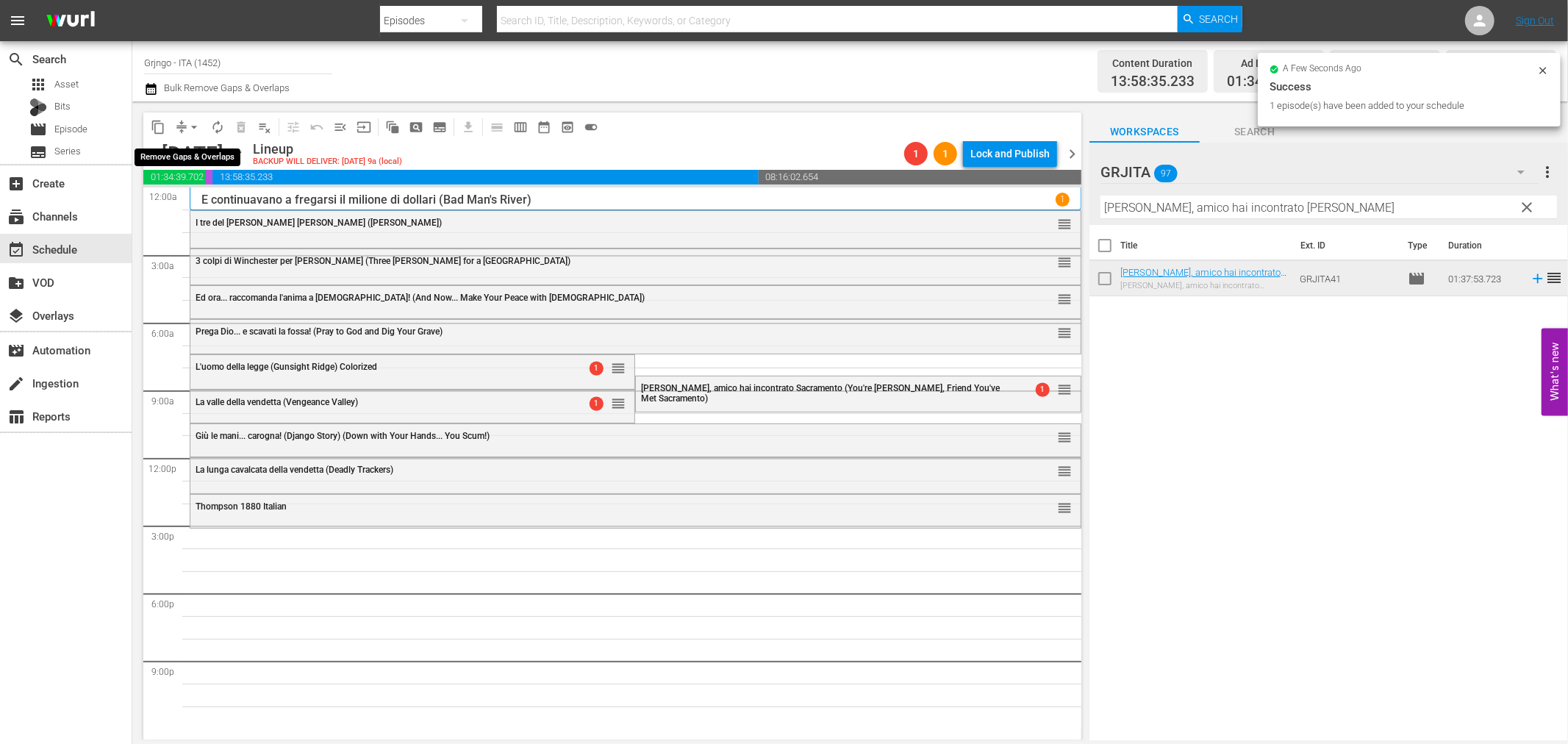
click at [189, 125] on span "arrow_drop_down" at bounding box center [194, 126] width 15 height 15
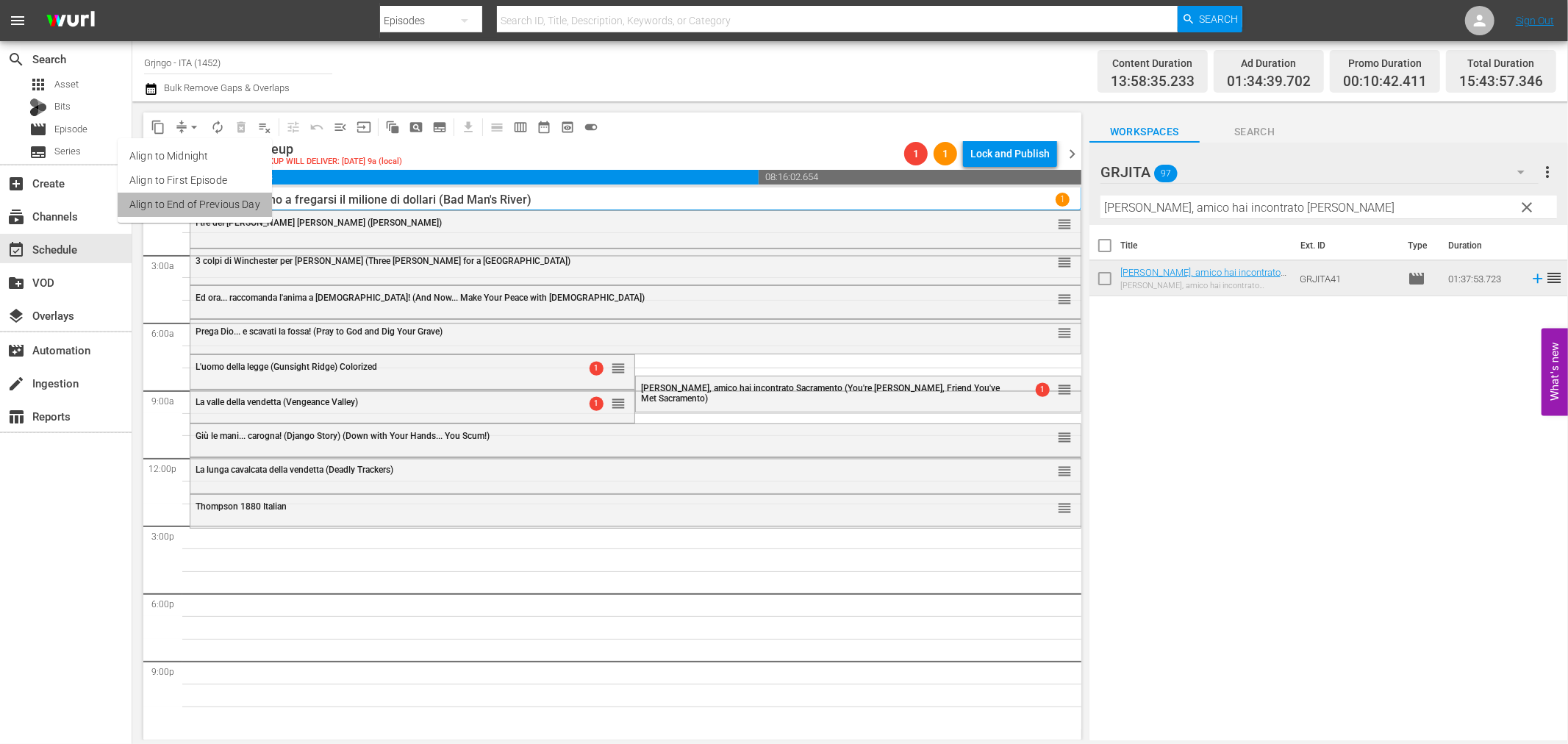
click at [222, 206] on li "Align to End of Previous Day" at bounding box center [195, 204] width 154 height 24
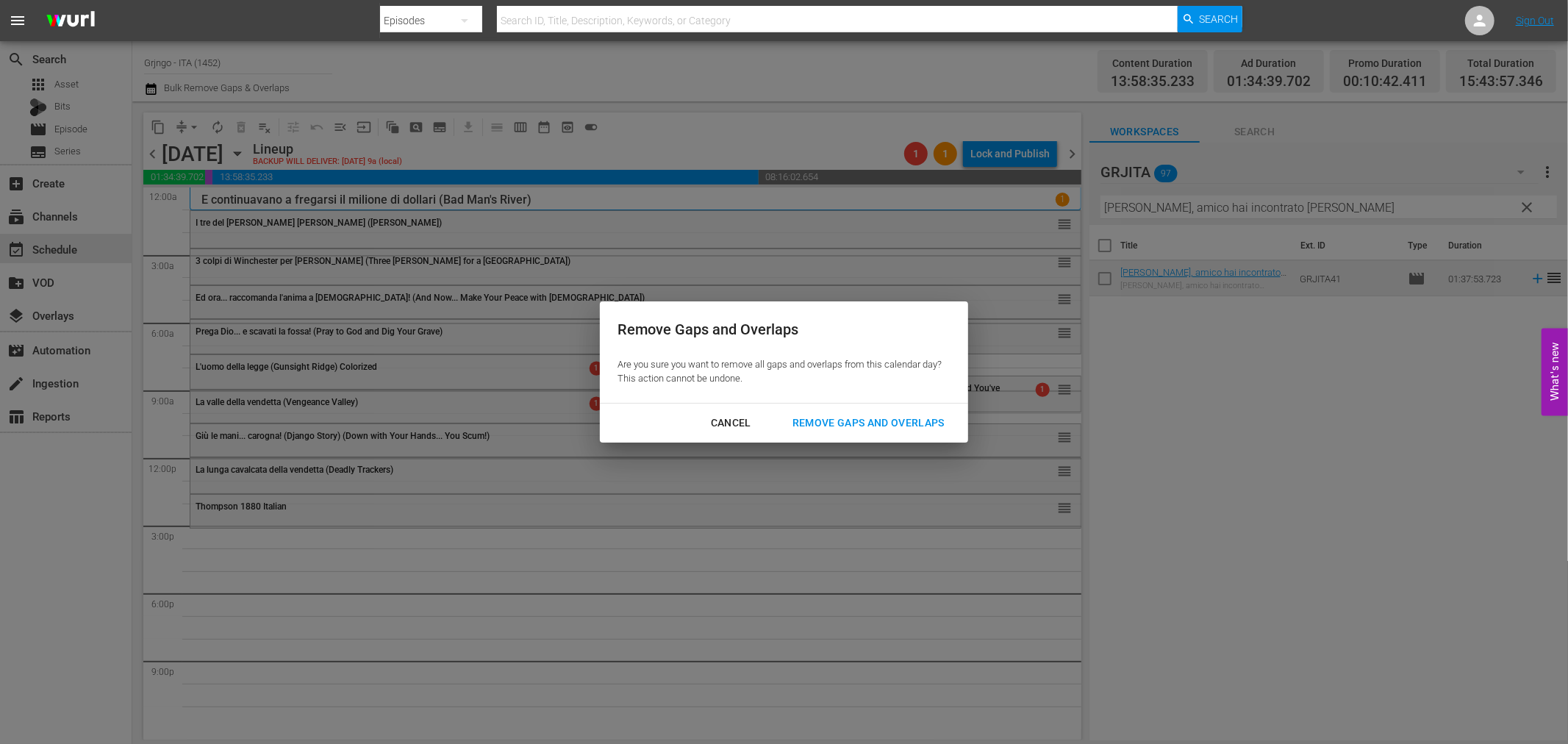
click at [906, 422] on div "Remove Gaps and Overlaps" at bounding box center [868, 423] width 175 height 19
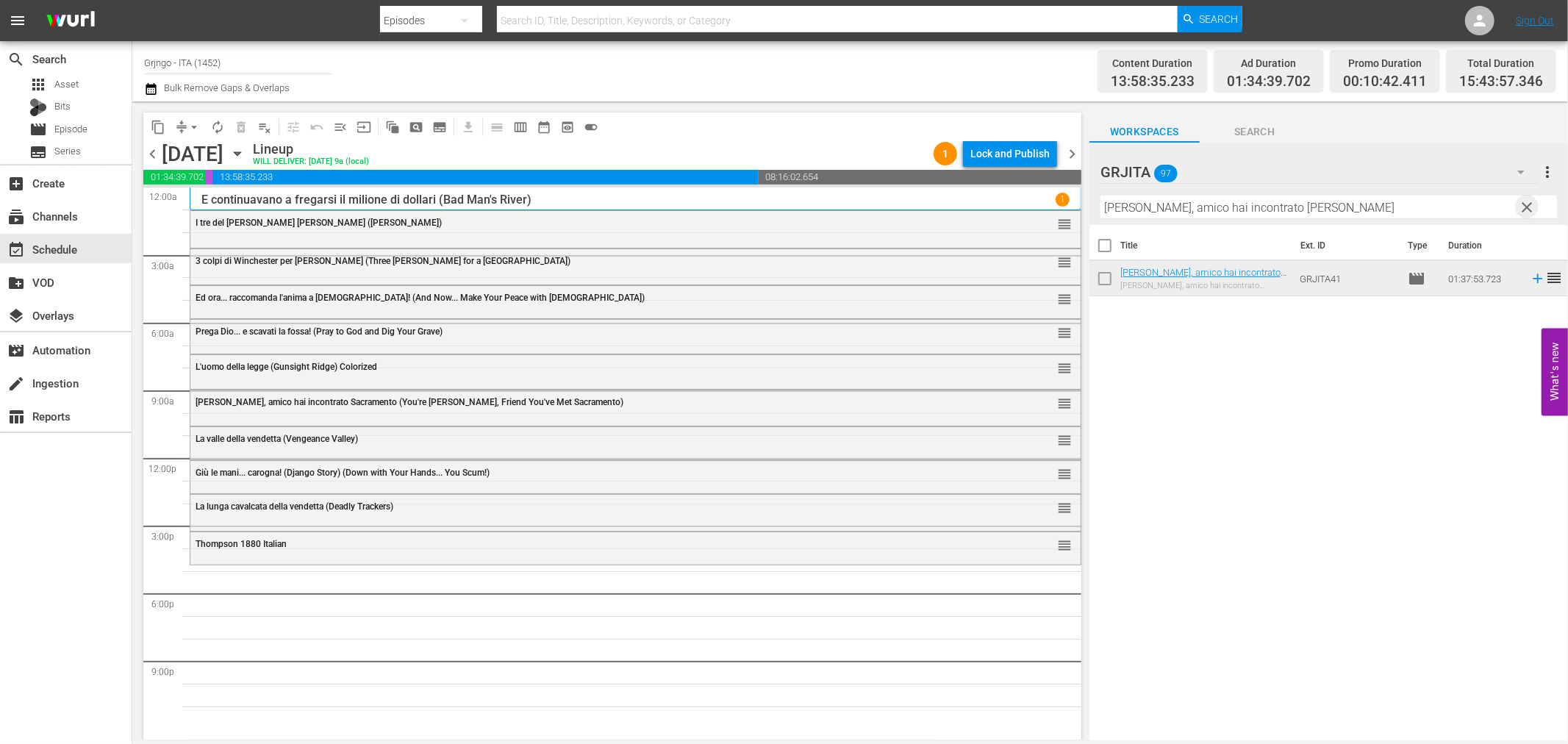
drag, startPoint x: 1525, startPoint y: 203, endPoint x: 1055, endPoint y: 195, distance: 470.1
click at [1523, 203] on span "clear" at bounding box center [1528, 207] width 18 height 18
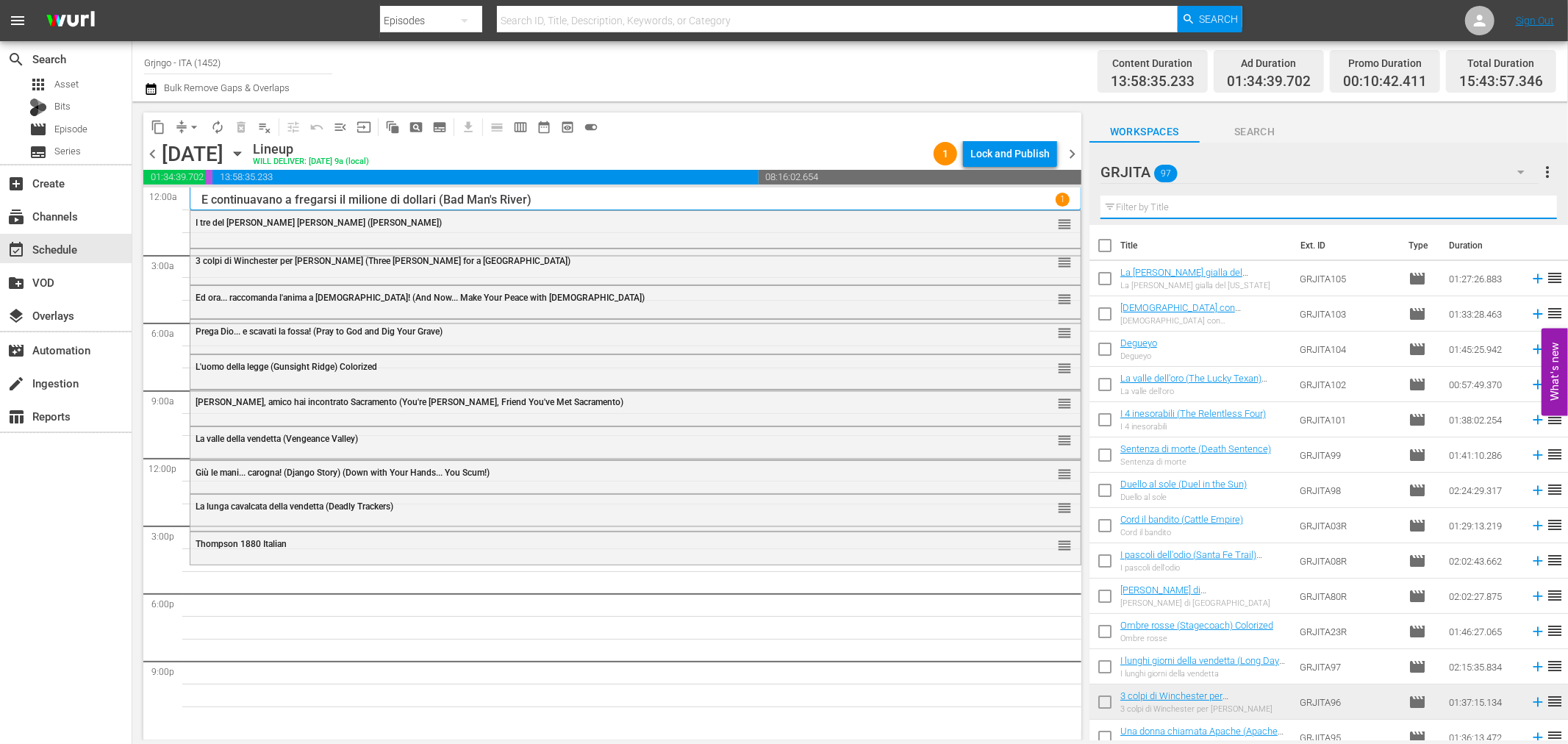
paste input "I lunghi giorni della vendetta"
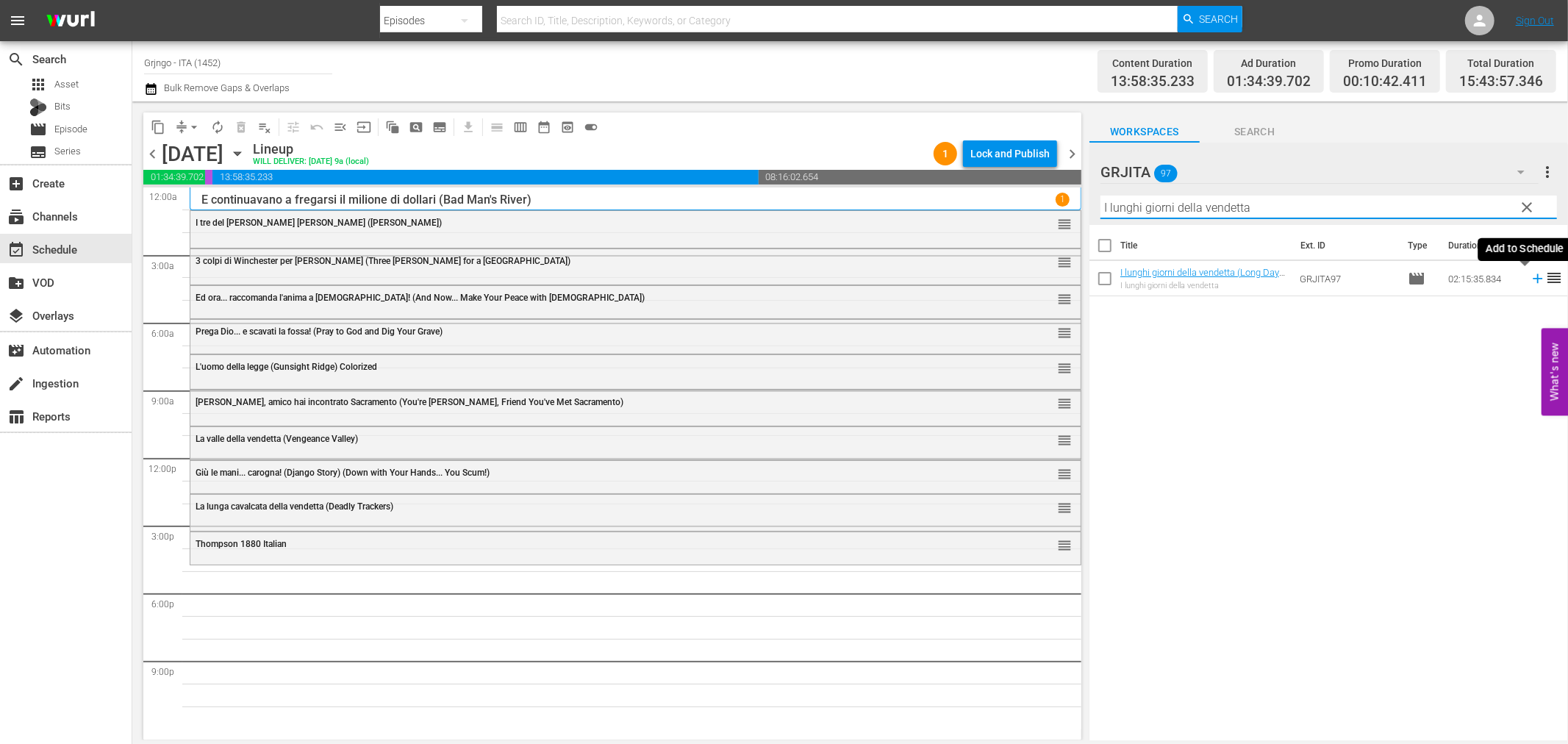
type input "I lunghi giorni della vendetta"
click at [1533, 278] on icon at bounding box center [1538, 279] width 9 height 9
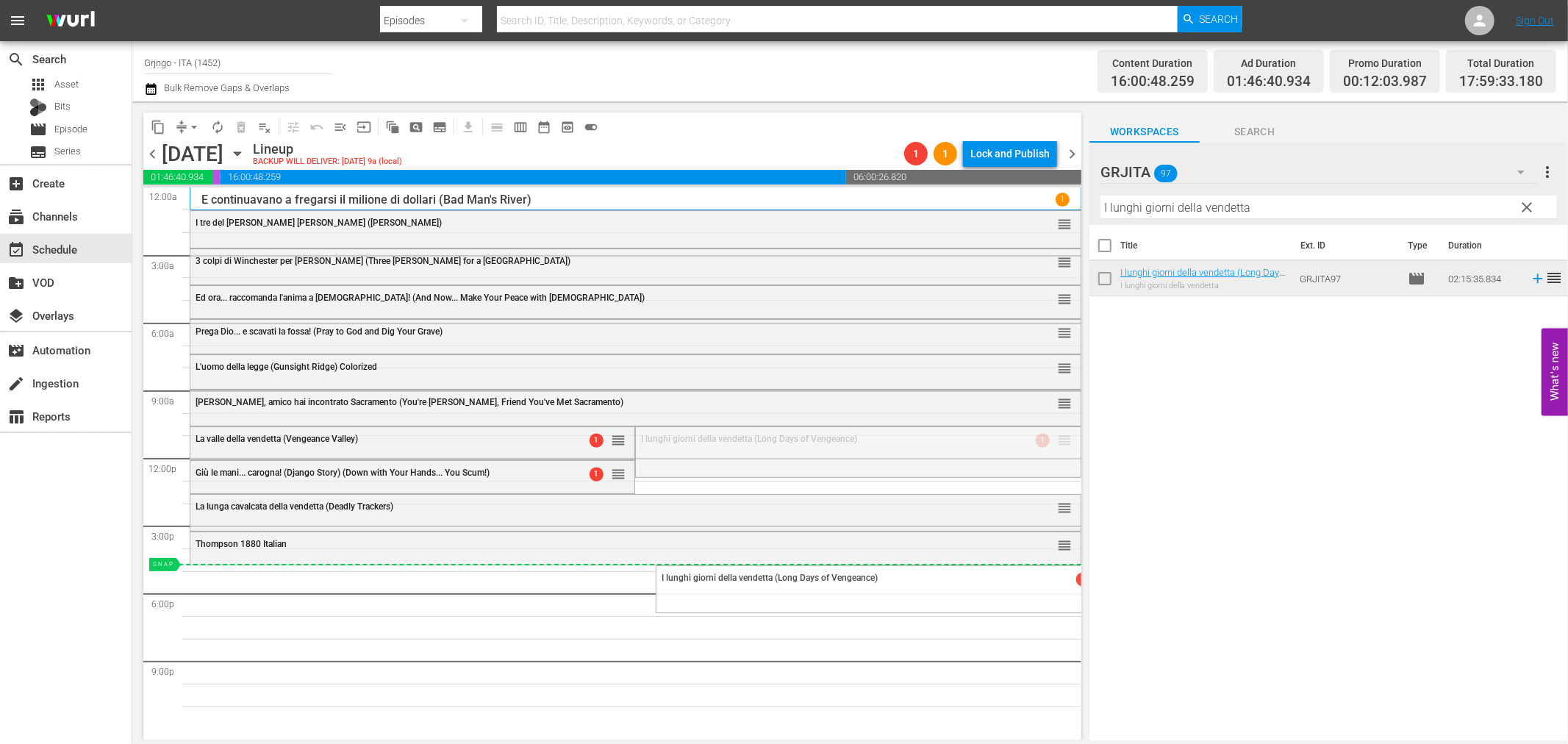
drag, startPoint x: 1052, startPoint y: 438, endPoint x: 1008, endPoint y: 564, distance: 133.5
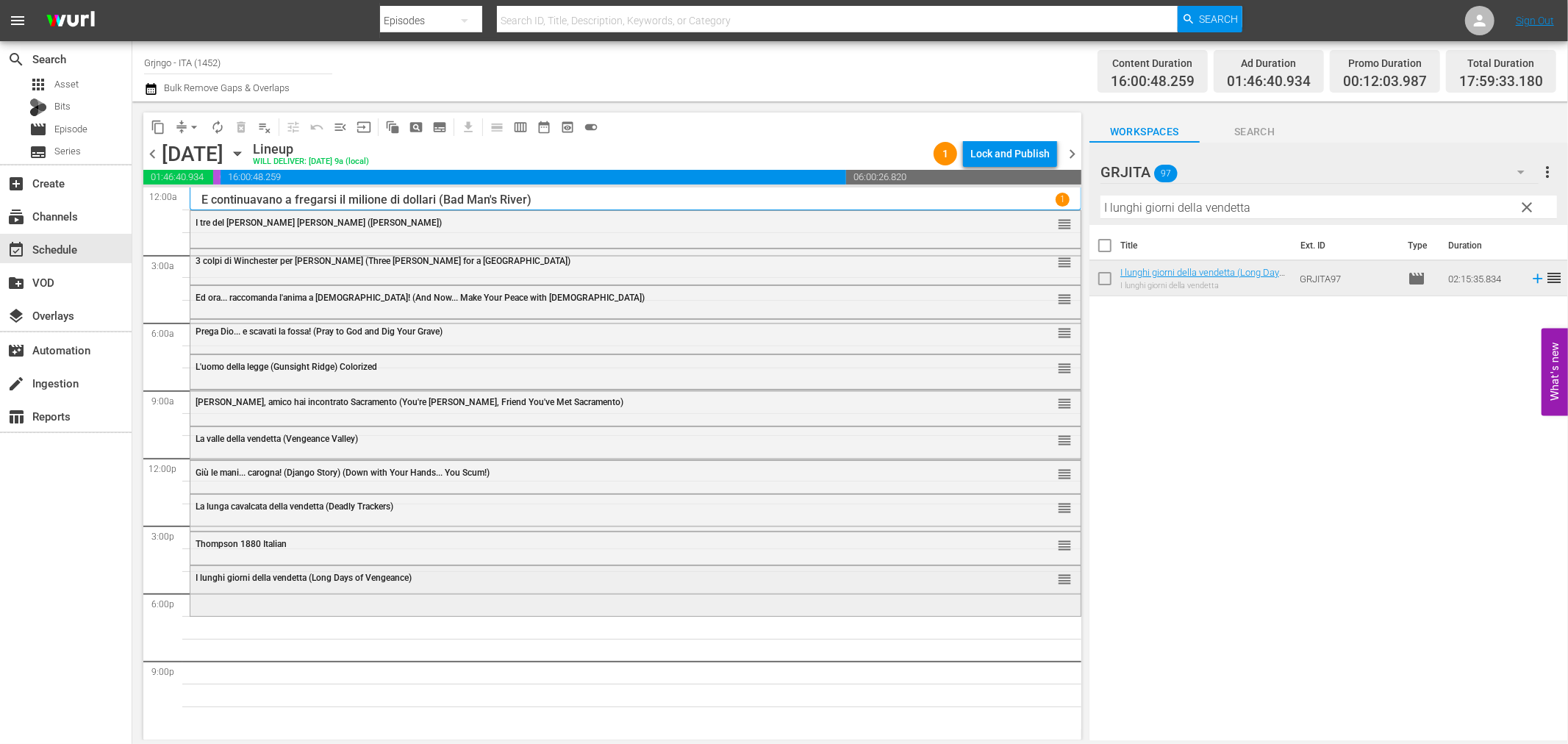
click at [348, 597] on div "I lunghi giorni della vendetta (Long Days of Vengeance) reorder" at bounding box center [635, 590] width 890 height 47
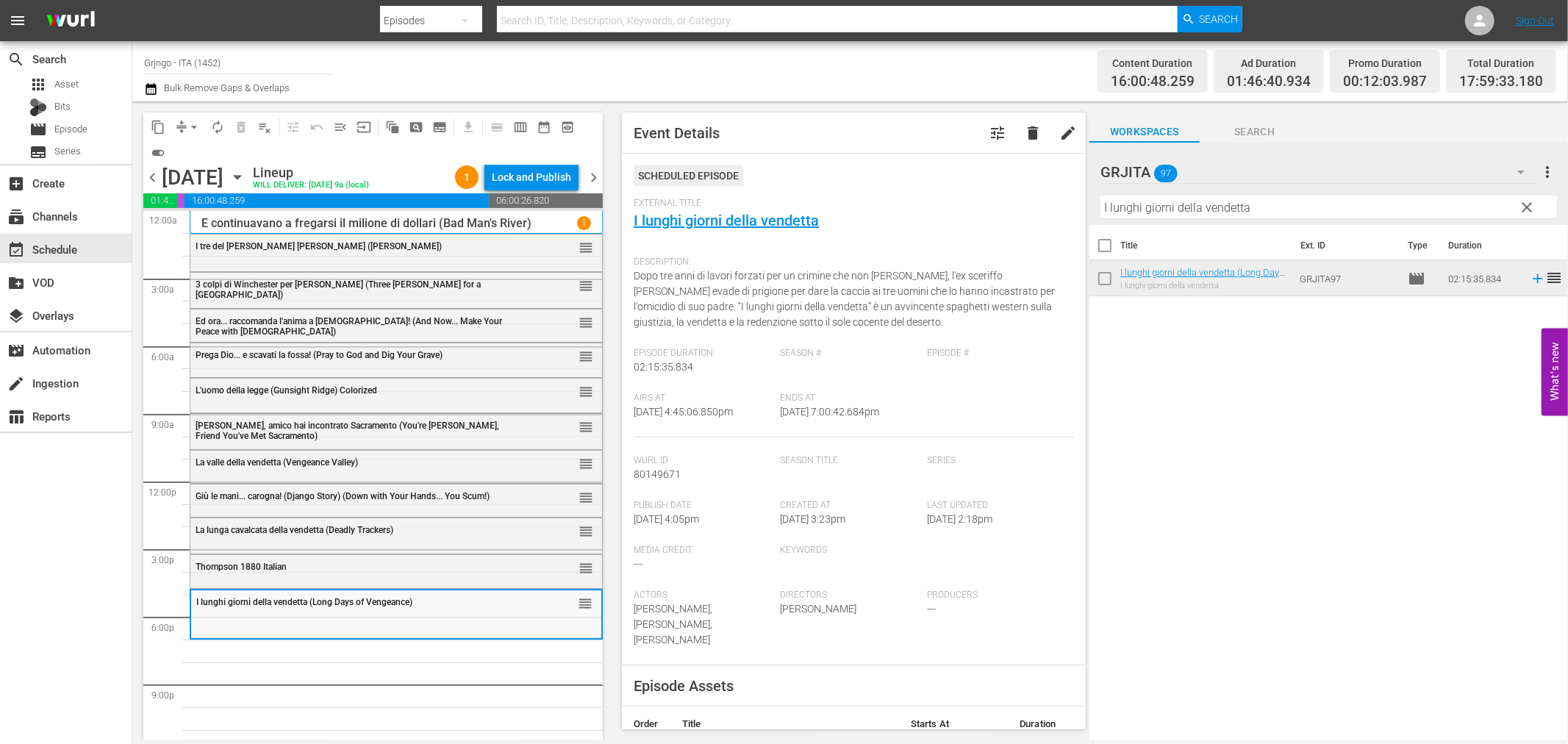
drag, startPoint x: 1529, startPoint y: 206, endPoint x: 1321, endPoint y: 199, distance: 208.1
click at [1529, 206] on span "clear" at bounding box center [1528, 207] width 18 height 18
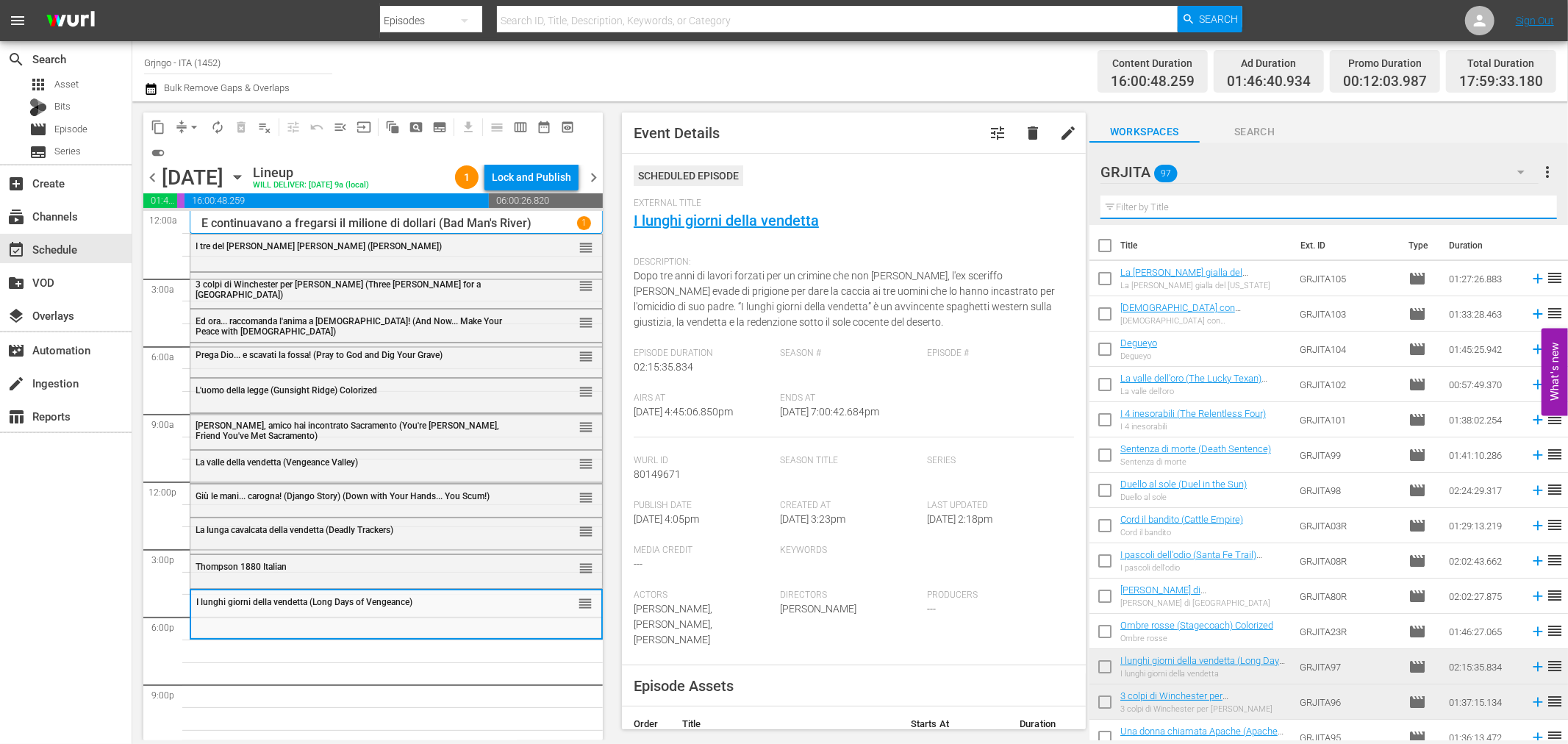
paste input "Degueyo"
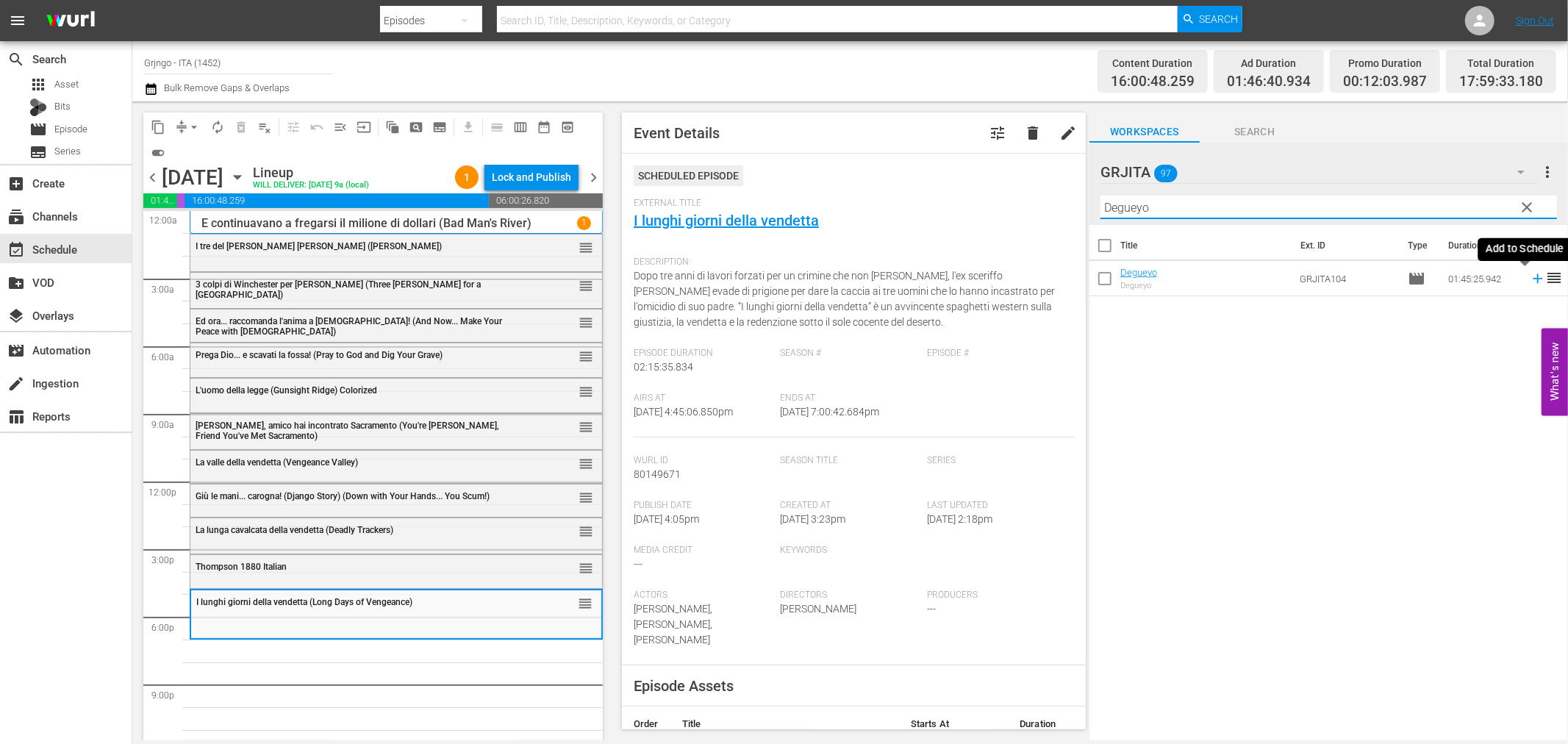
type input "Degueyo"
click at [1530, 277] on icon at bounding box center [1538, 279] width 16 height 16
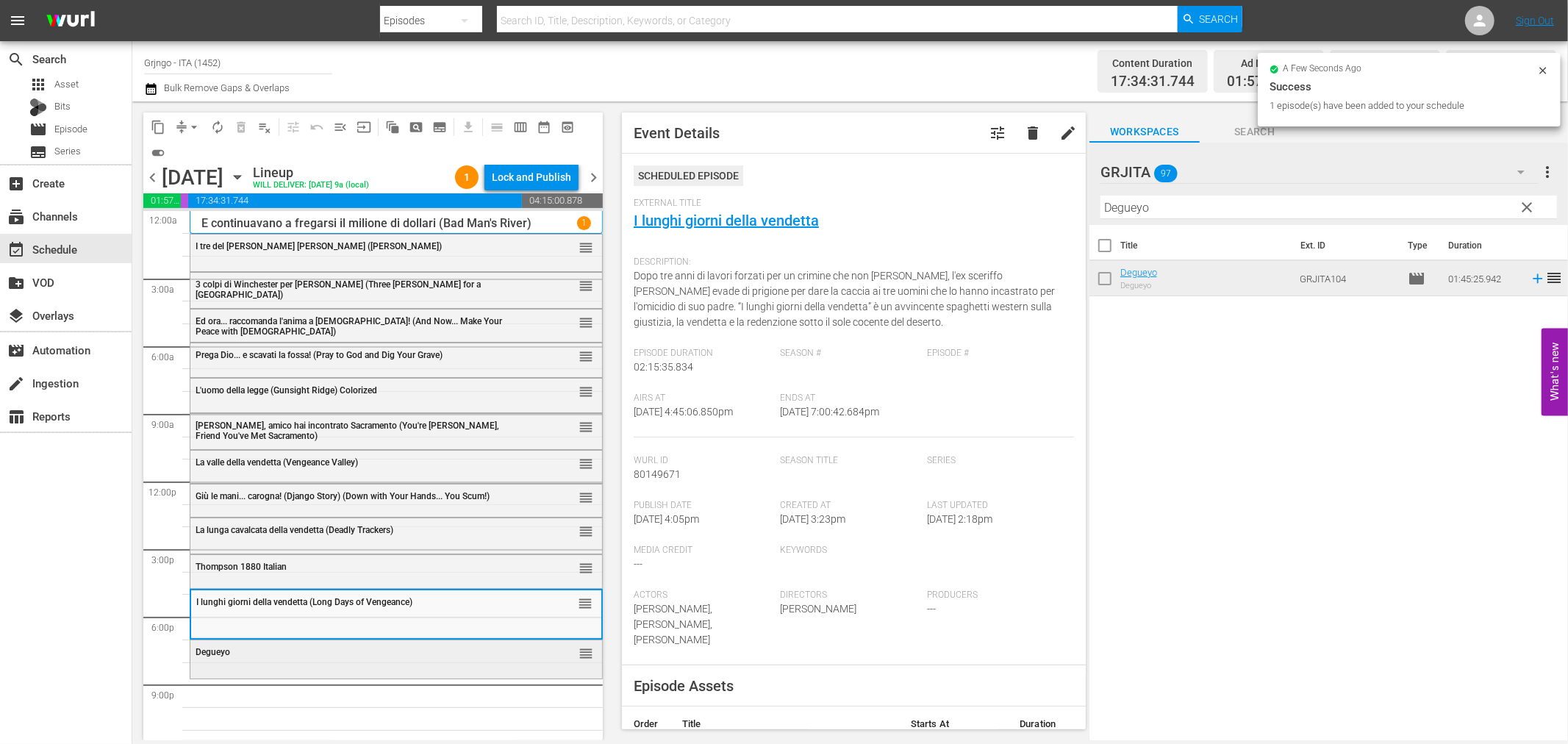
click at [271, 666] on div "Degueyo reorder" at bounding box center [396, 657] width 412 height 35
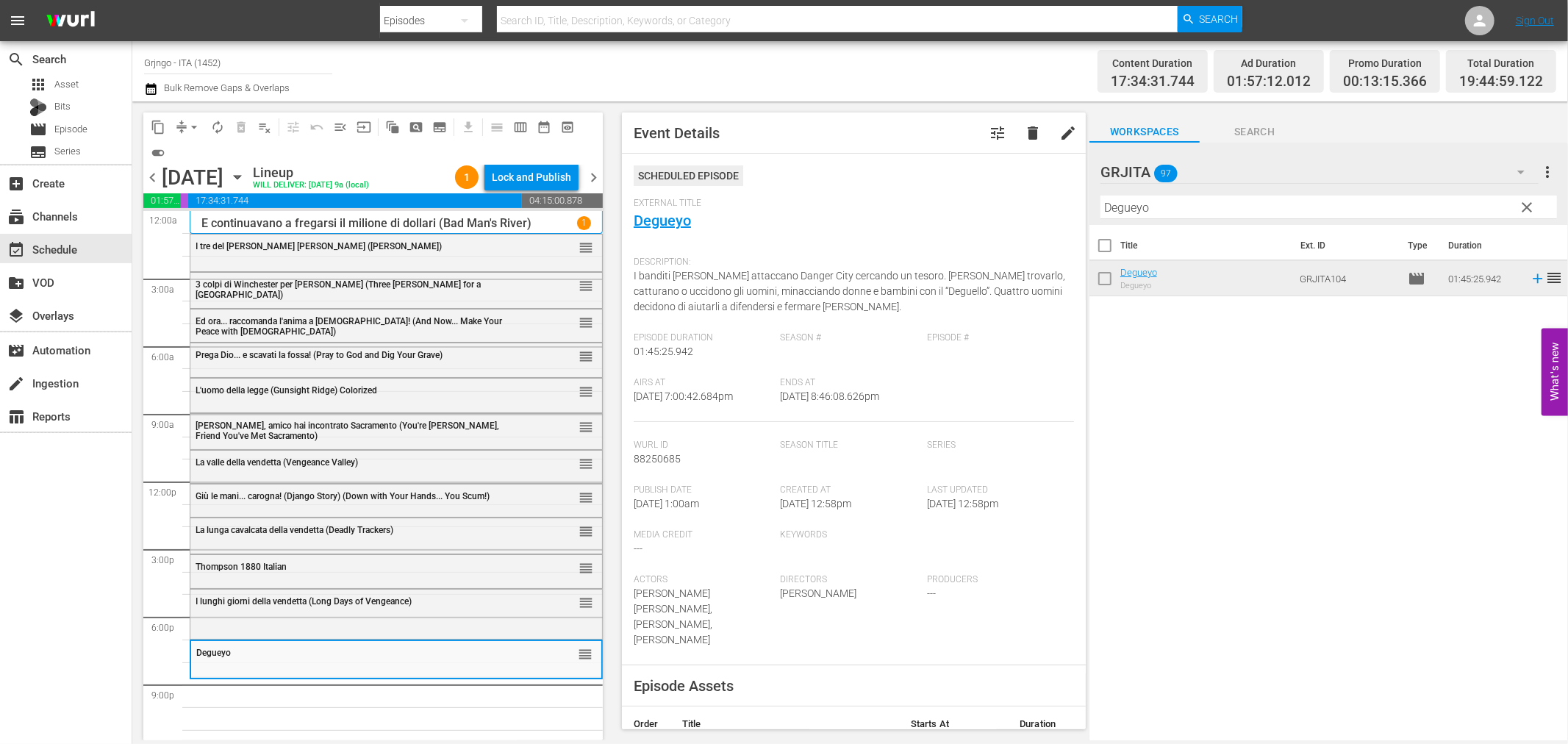
click at [266, 612] on div "I lunghi giorni della vendetta (Long Days of Vengeance) reorder" at bounding box center [396, 602] width 412 height 25
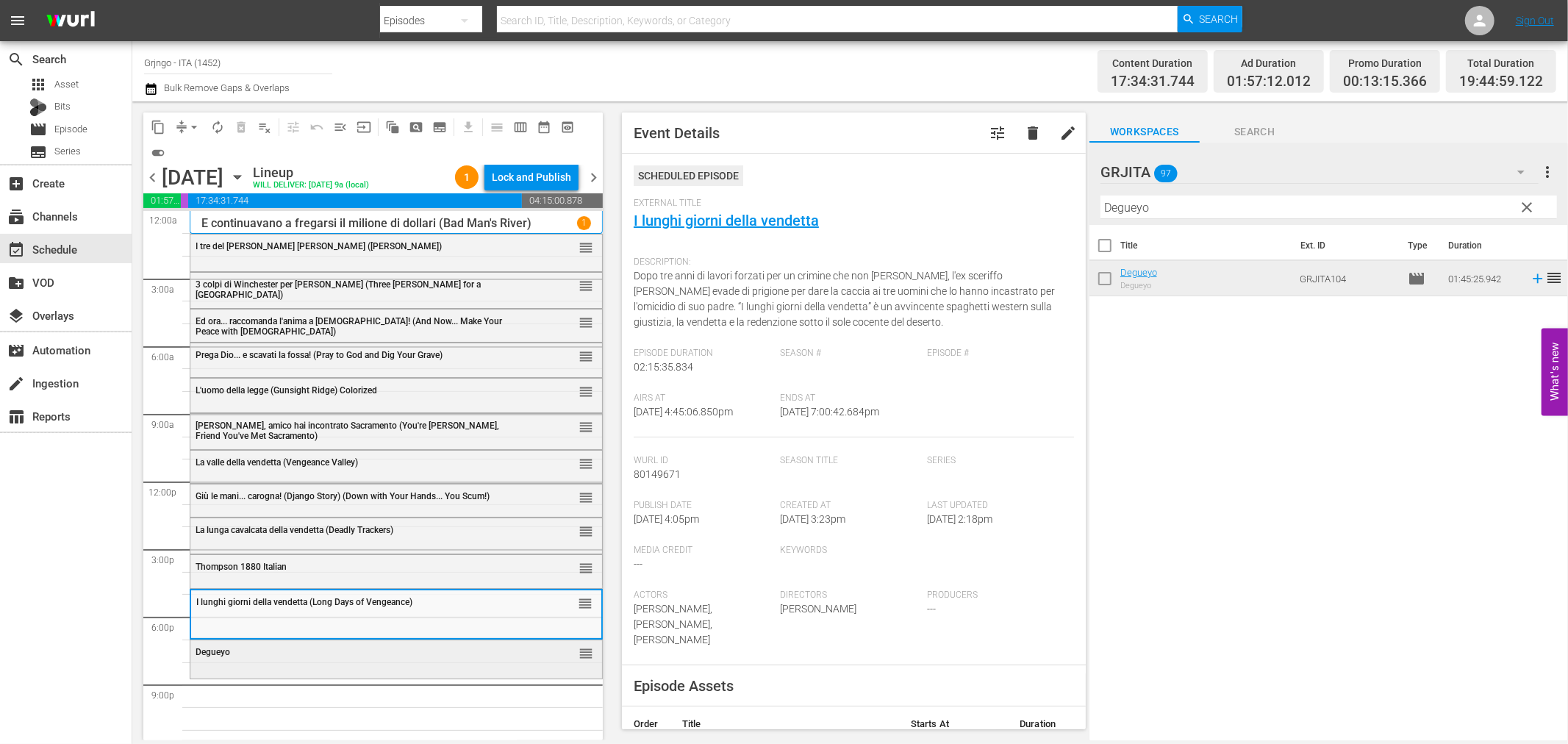
click at [273, 673] on div "Degueyo reorder" at bounding box center [396, 657] width 412 height 35
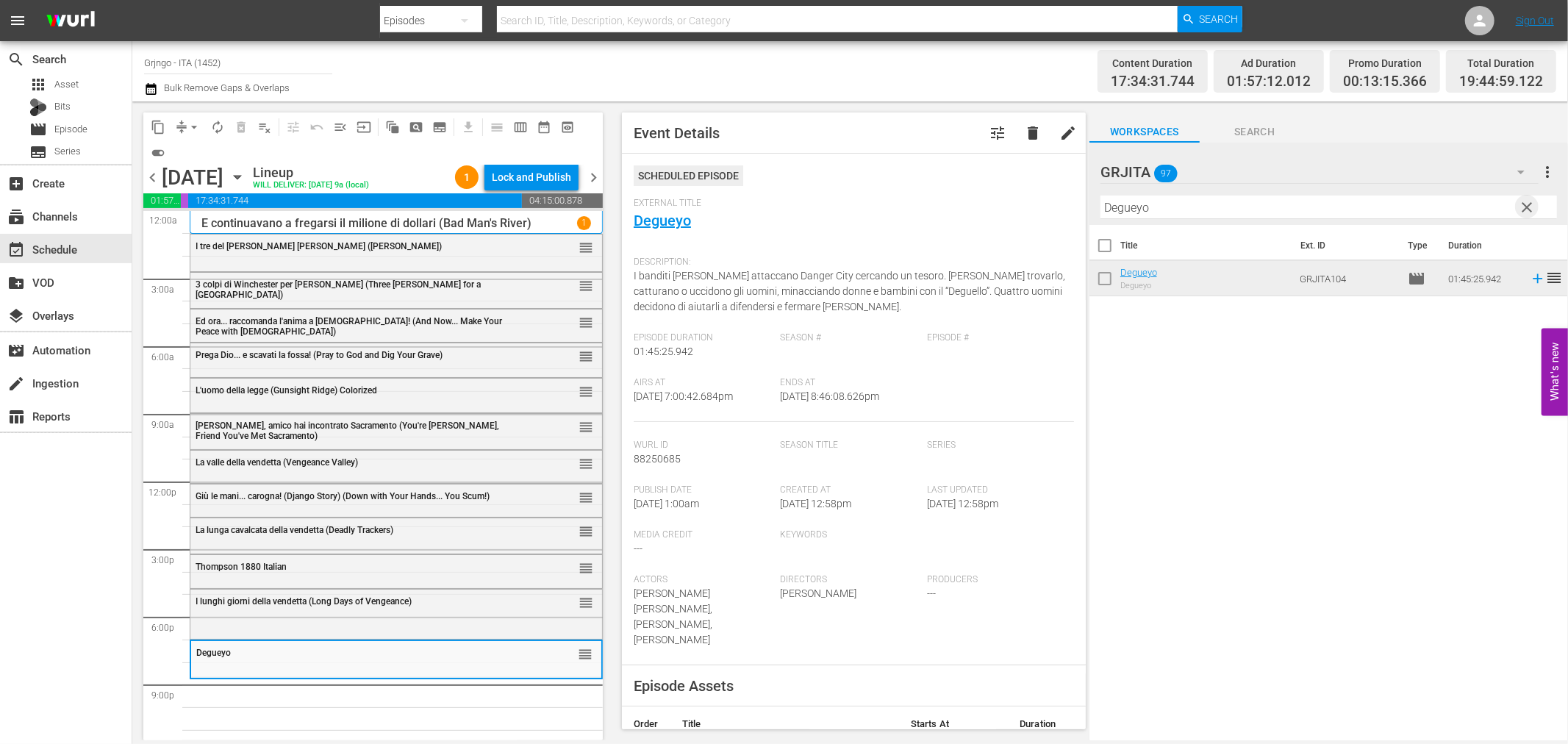
click at [1522, 202] on span "clear" at bounding box center [1528, 207] width 18 height 18
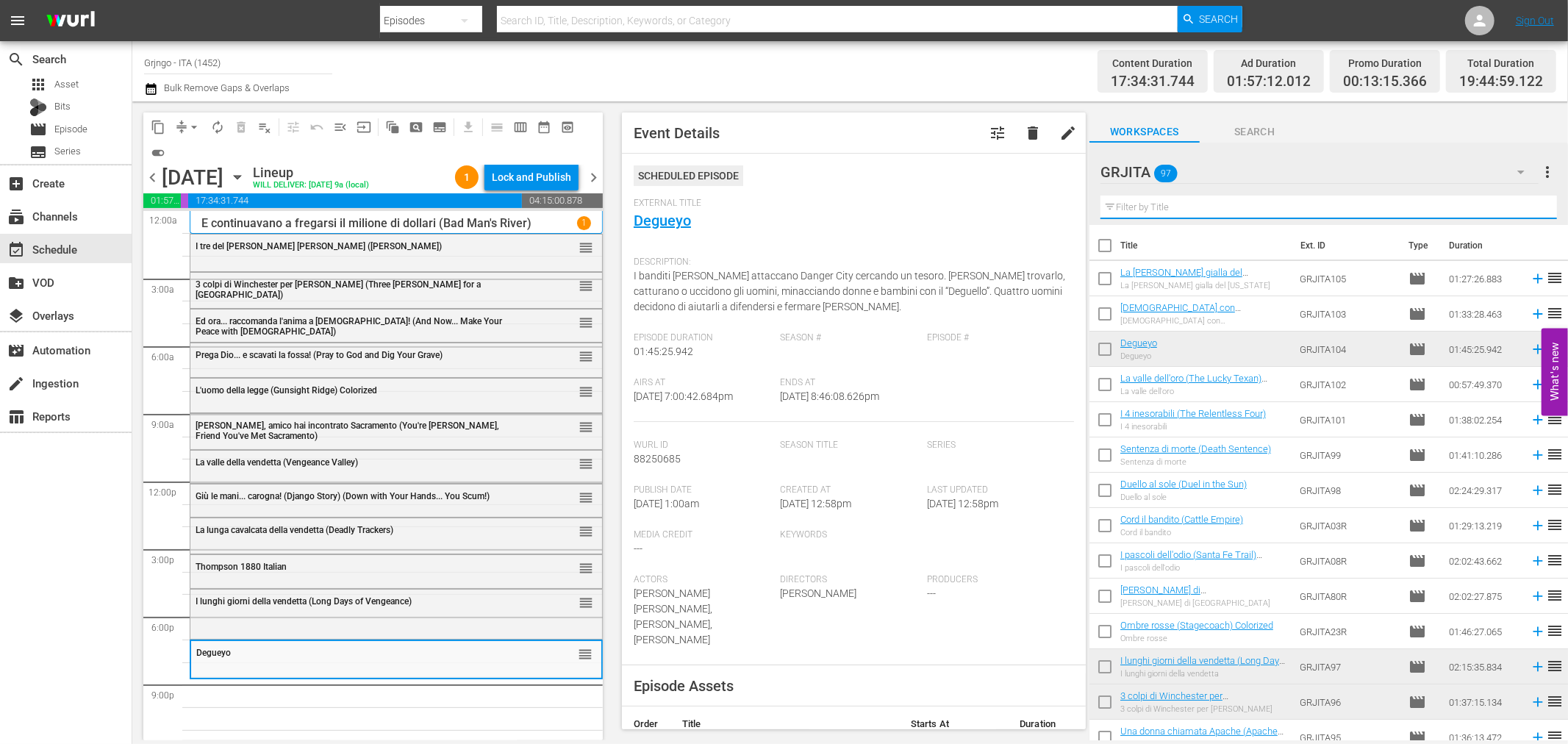
paste input "Rimase uno solo e fu la morte per tutti!"
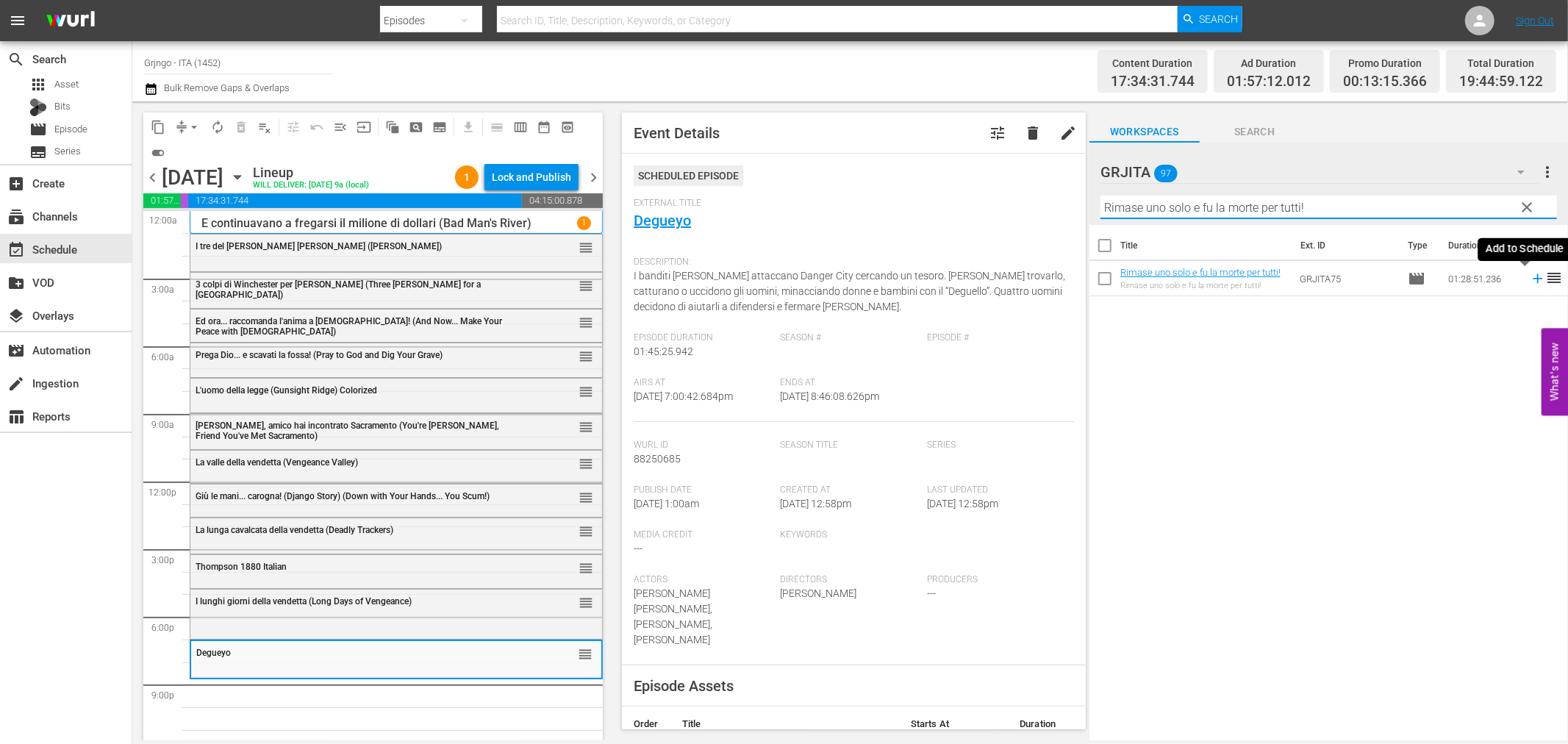
type input "Rimase uno solo e fu la morte per tutti!"
click at [1530, 277] on icon at bounding box center [1538, 279] width 16 height 16
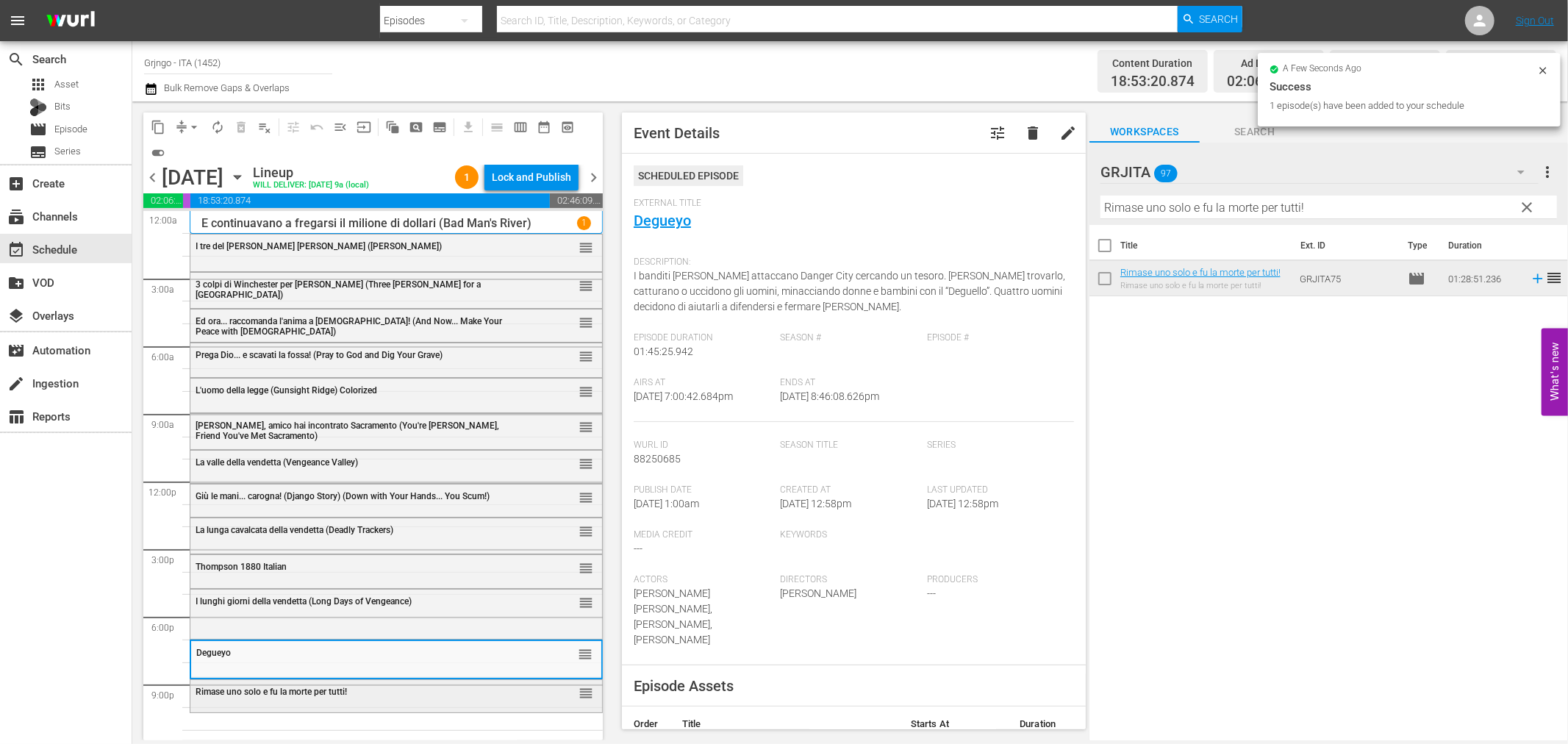
click at [324, 689] on span "Rimase uno solo e fu la morte per tutti!" at bounding box center [271, 691] width 151 height 10
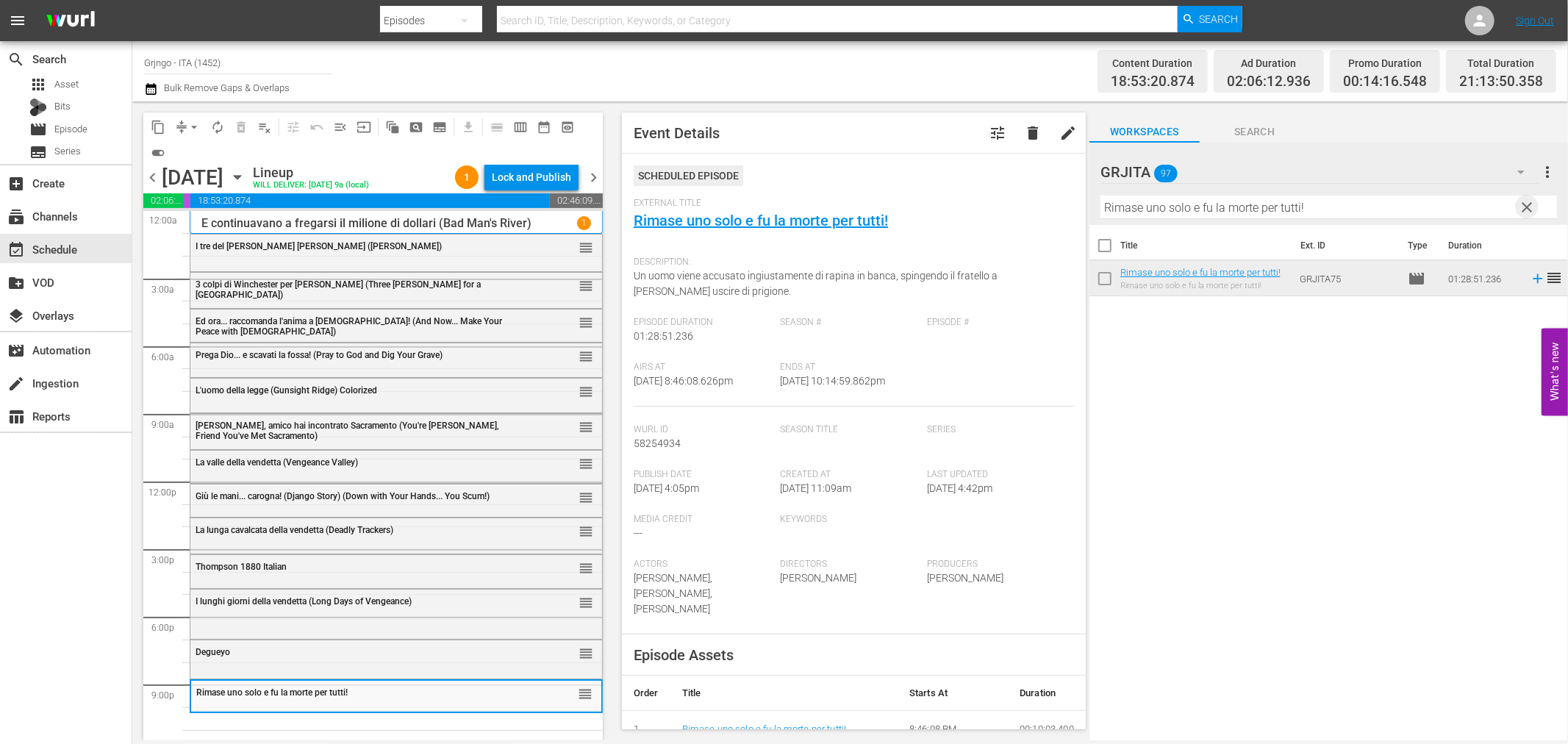
click at [1526, 200] on span "clear" at bounding box center [1528, 207] width 18 height 18
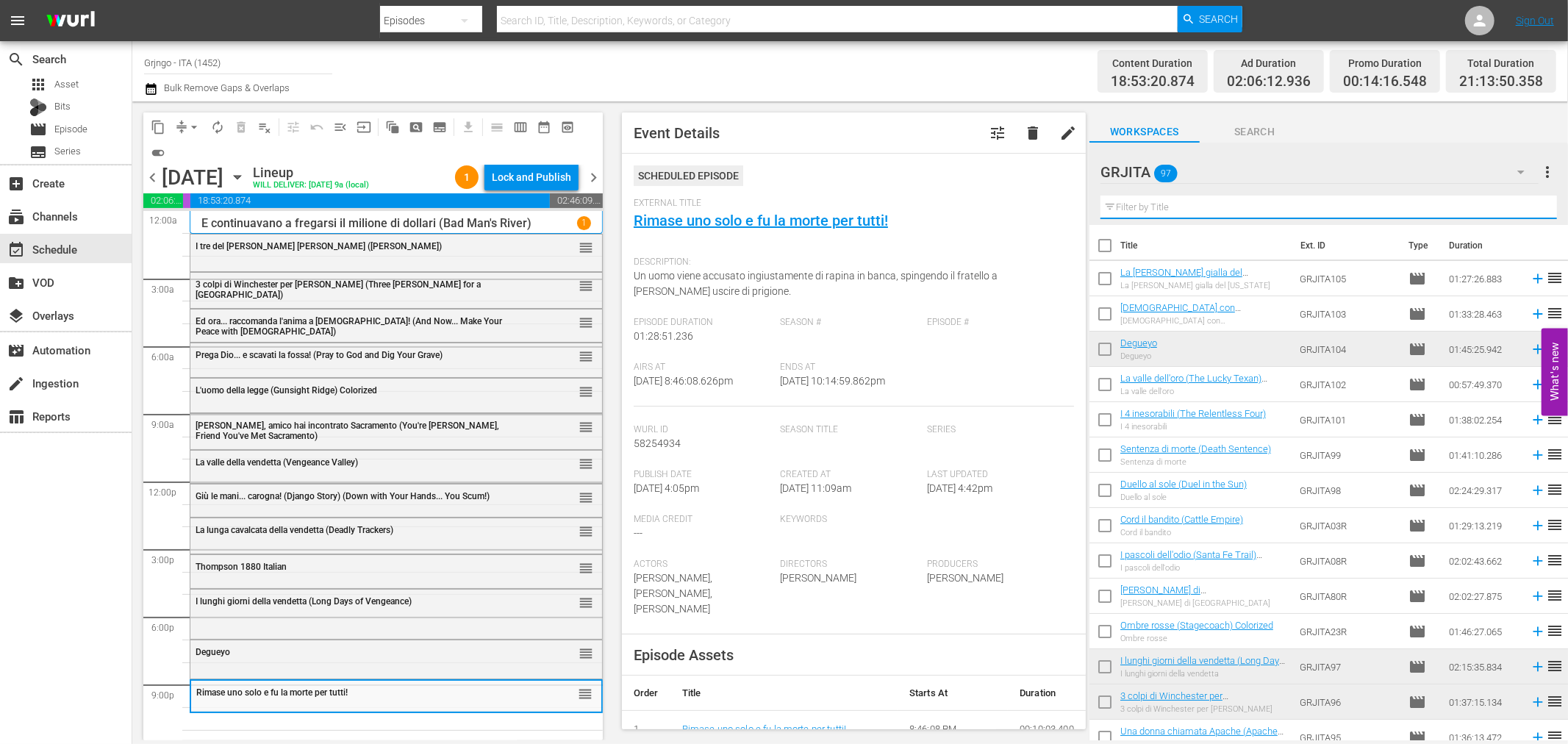
paste input "Allegri becchini... arriva Trinità"
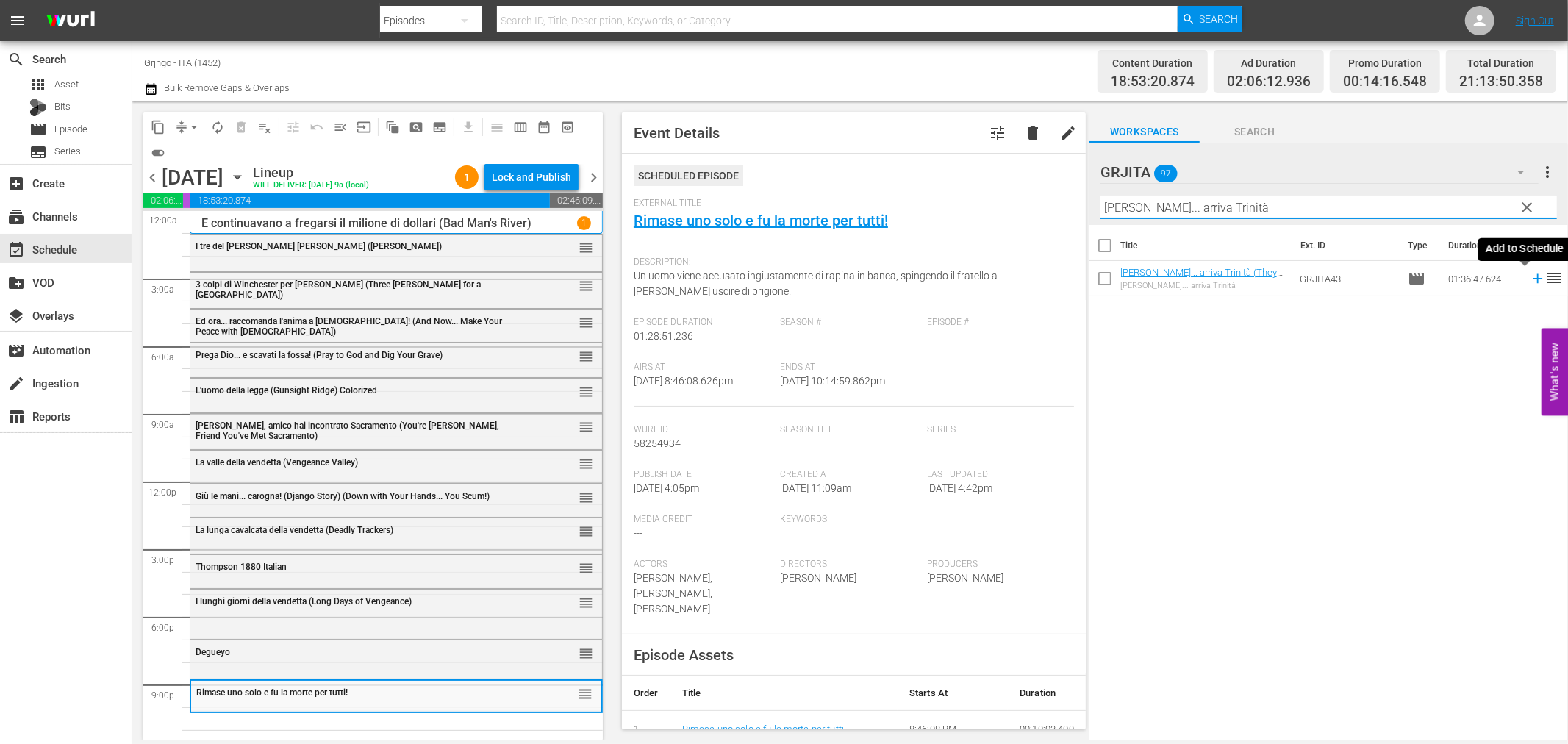
type input "Allegri becchini... arriva Trinità"
click at [1533, 279] on icon at bounding box center [1538, 279] width 9 height 9
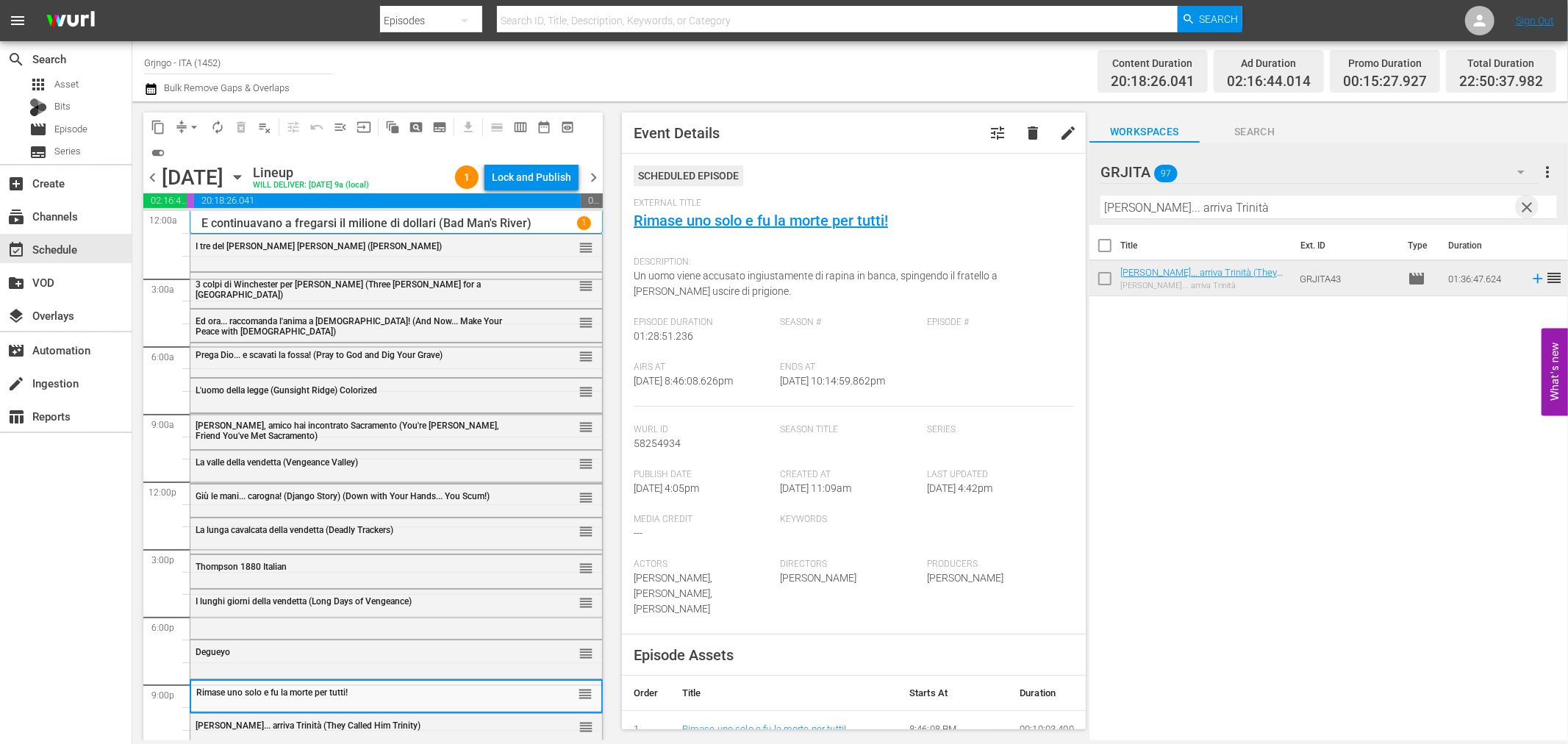
drag, startPoint x: 1524, startPoint y: 203, endPoint x: 1382, endPoint y: 208, distance: 142.1
click at [1524, 206] on span "clear" at bounding box center [1528, 207] width 18 height 18
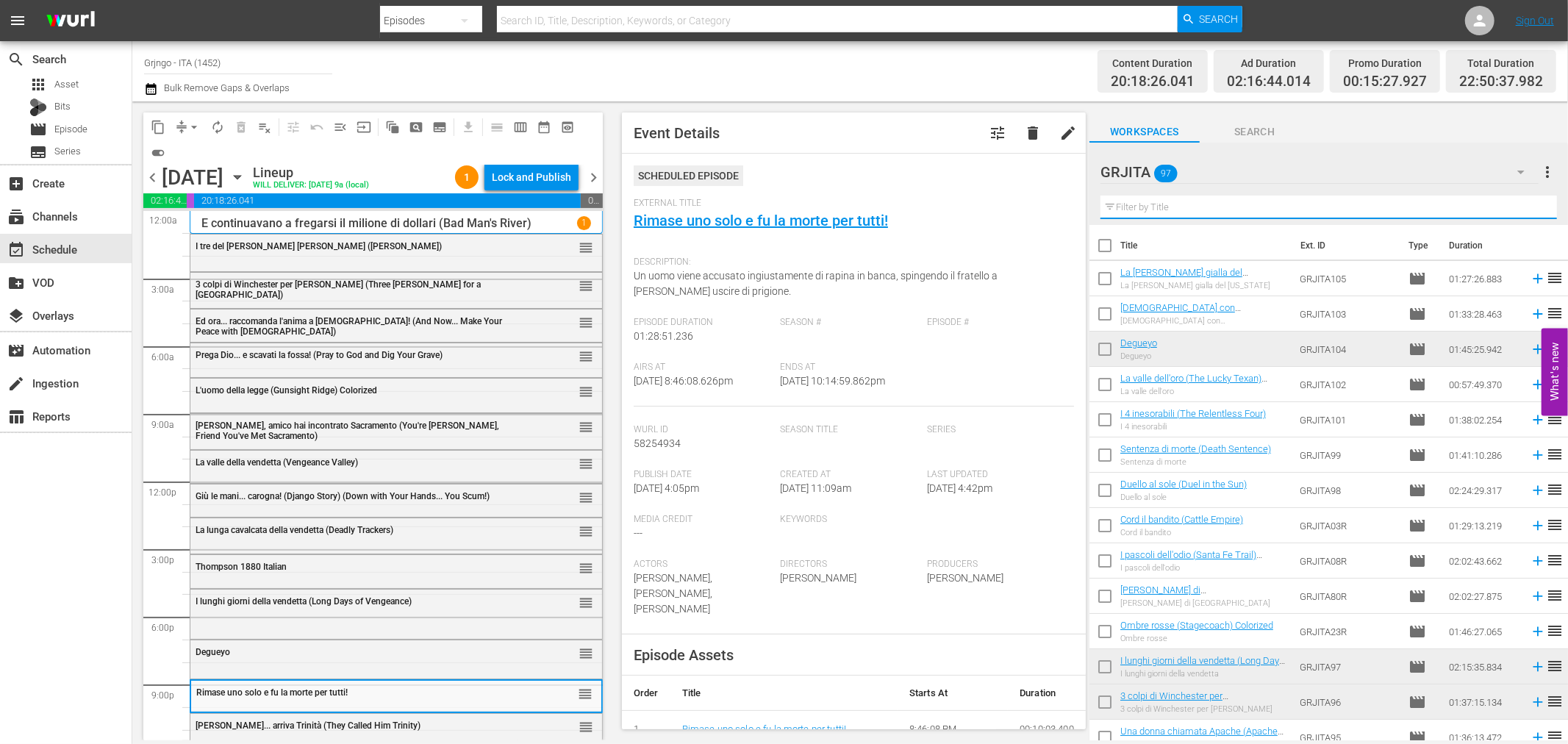
paste input "Più forte sorelle"
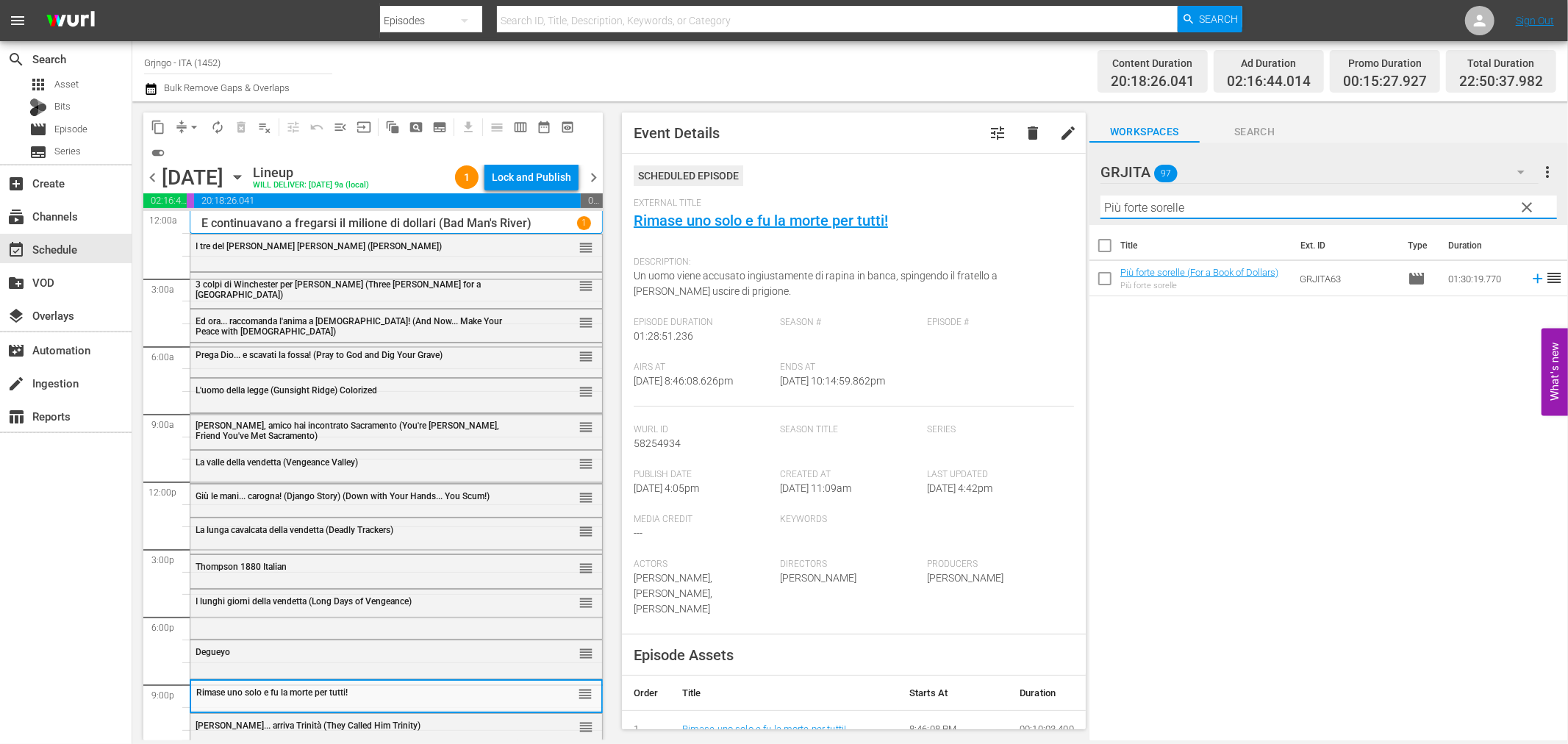
type input "Più forte sorelle"
click at [1530, 275] on icon at bounding box center [1538, 279] width 16 height 16
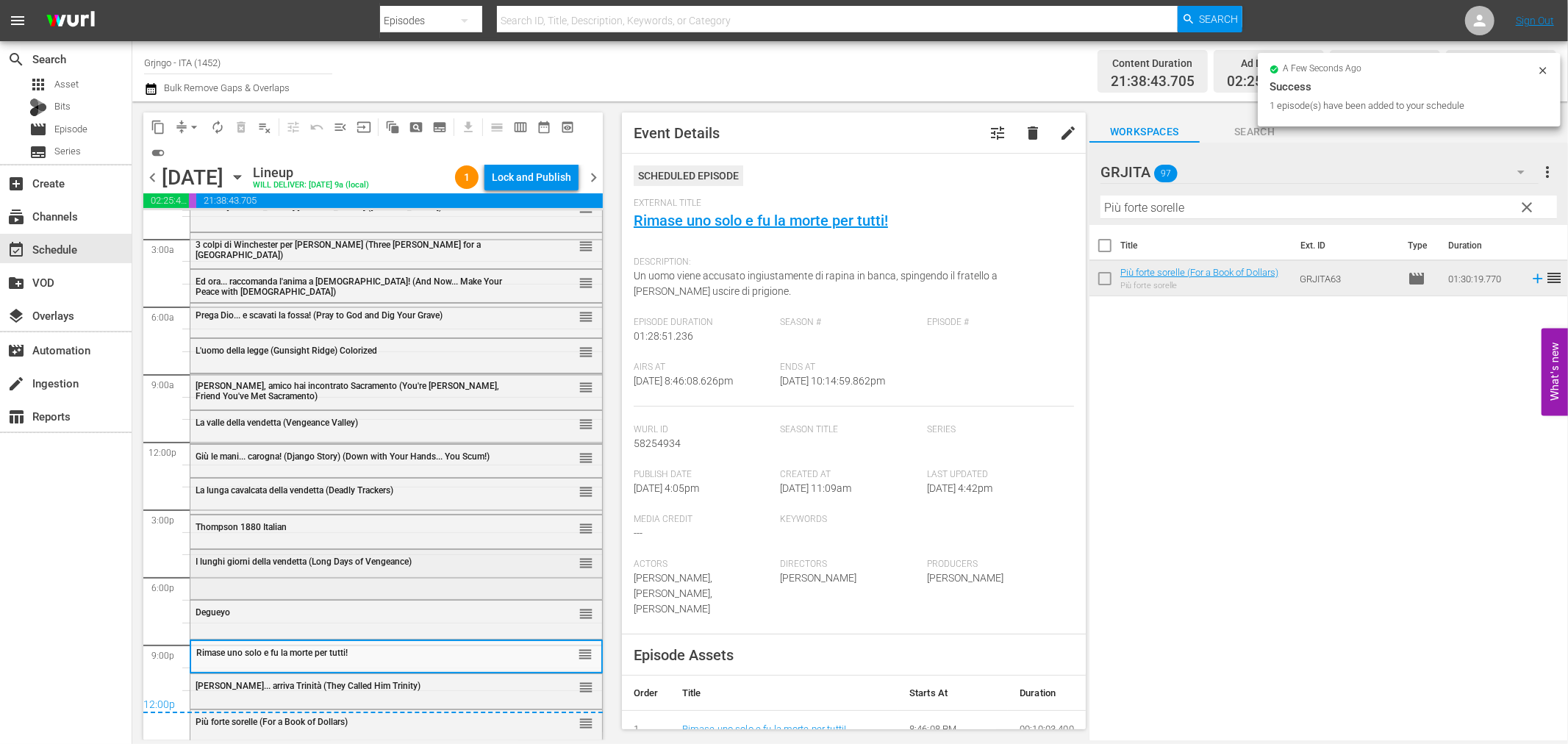
scroll to position [42, 0]
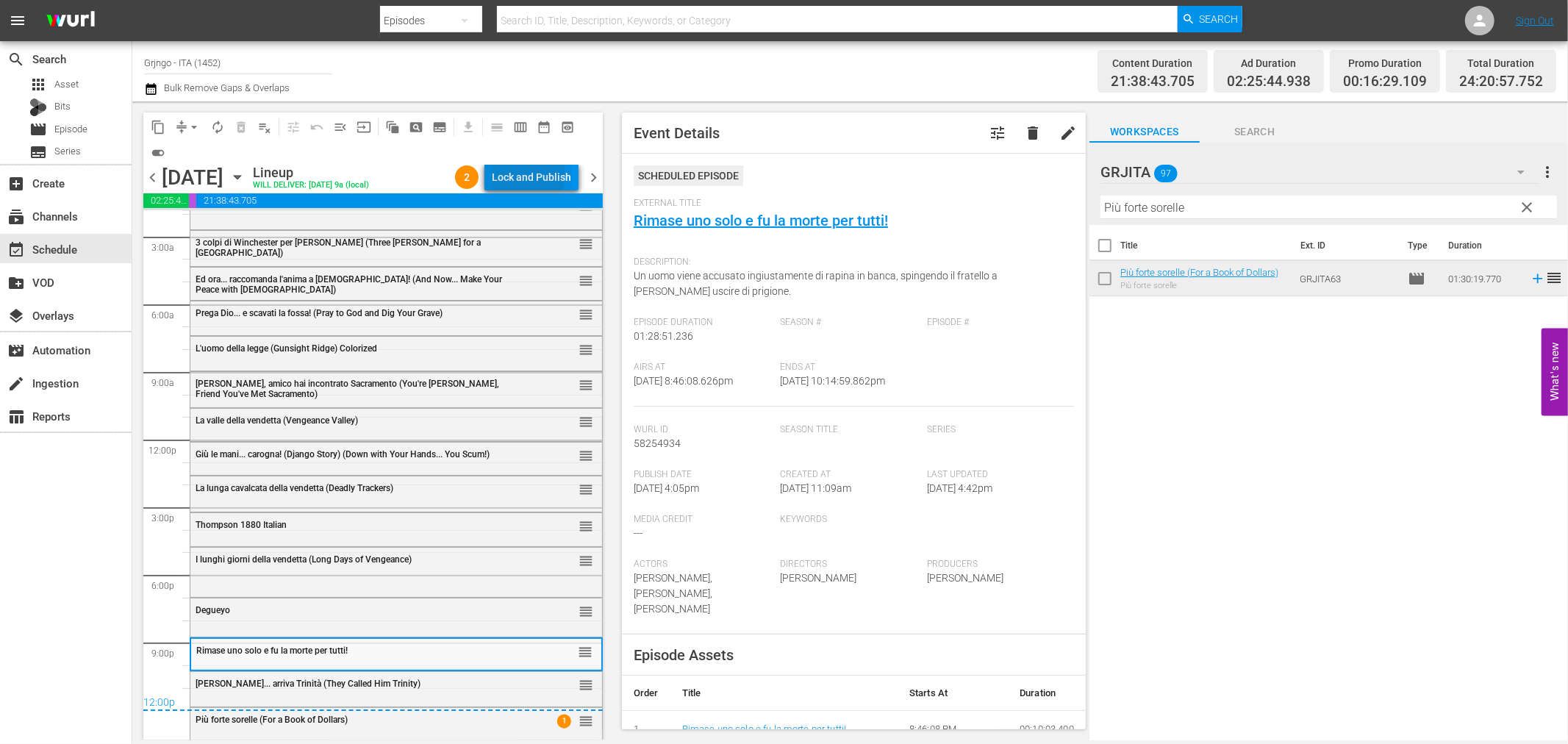
click at [497, 175] on div "Lock and Publish" at bounding box center [531, 177] width 79 height 26
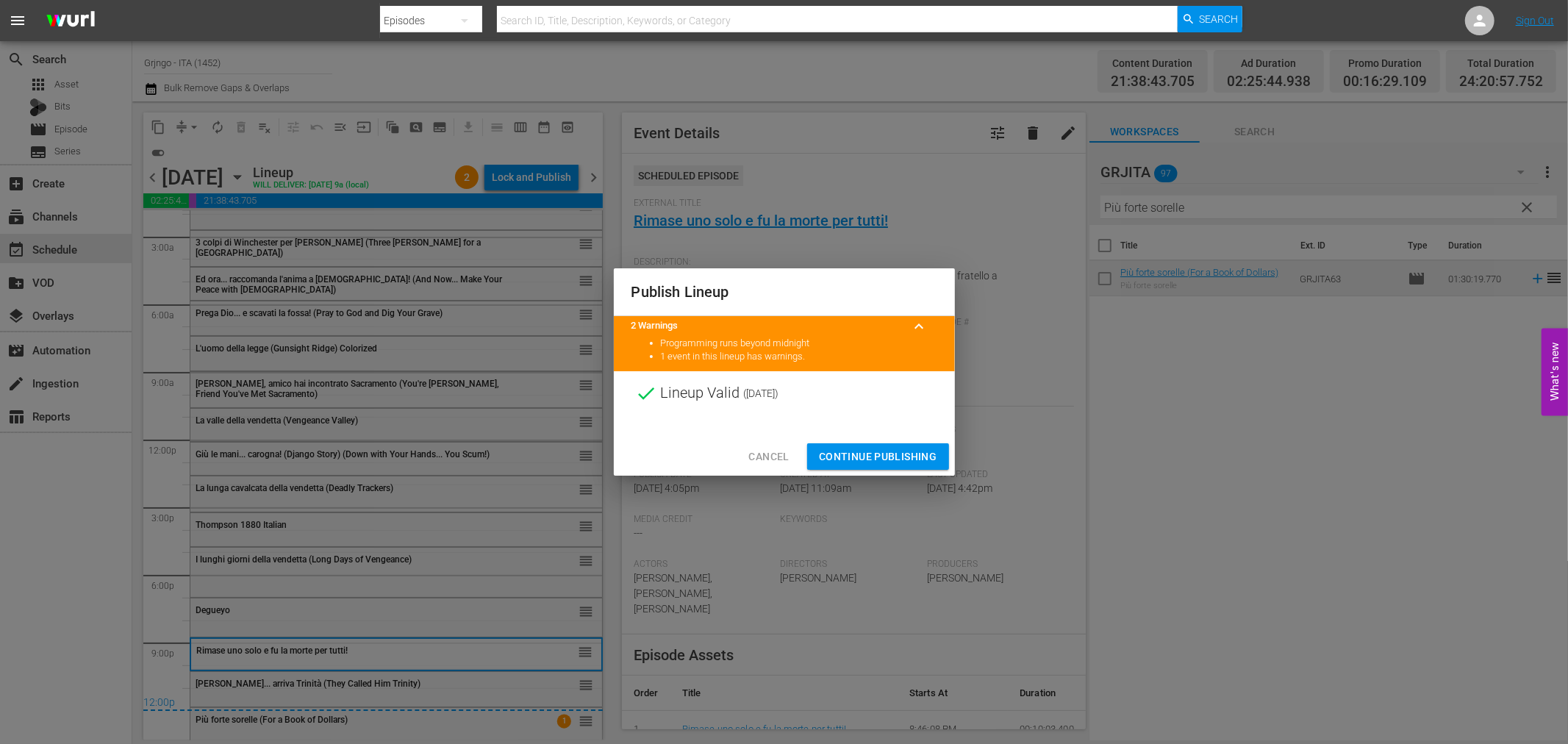
click at [861, 459] on span "Continue Publishing" at bounding box center [878, 457] width 119 height 19
